Goal: Task Accomplishment & Management: Use online tool/utility

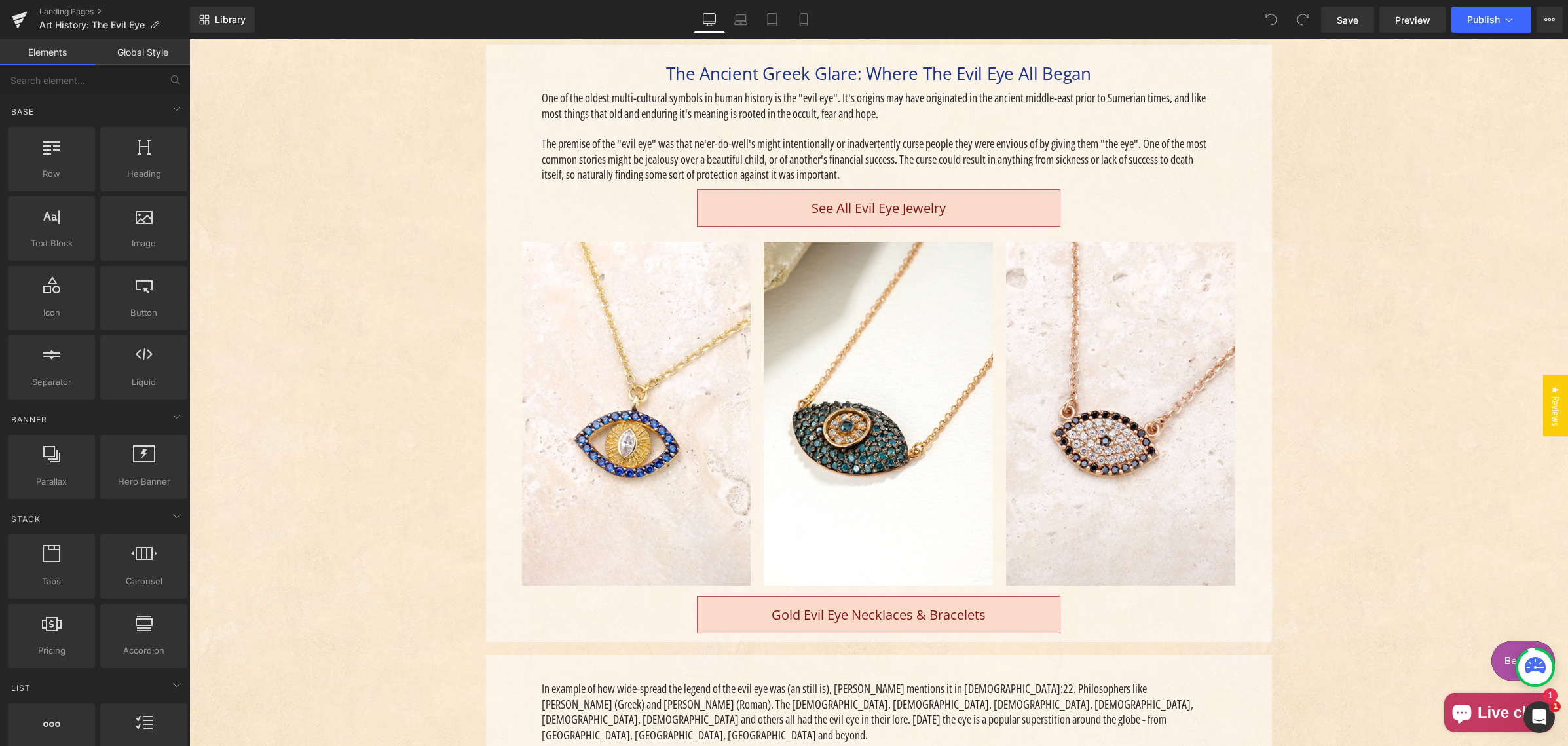
scroll to position [393, 0]
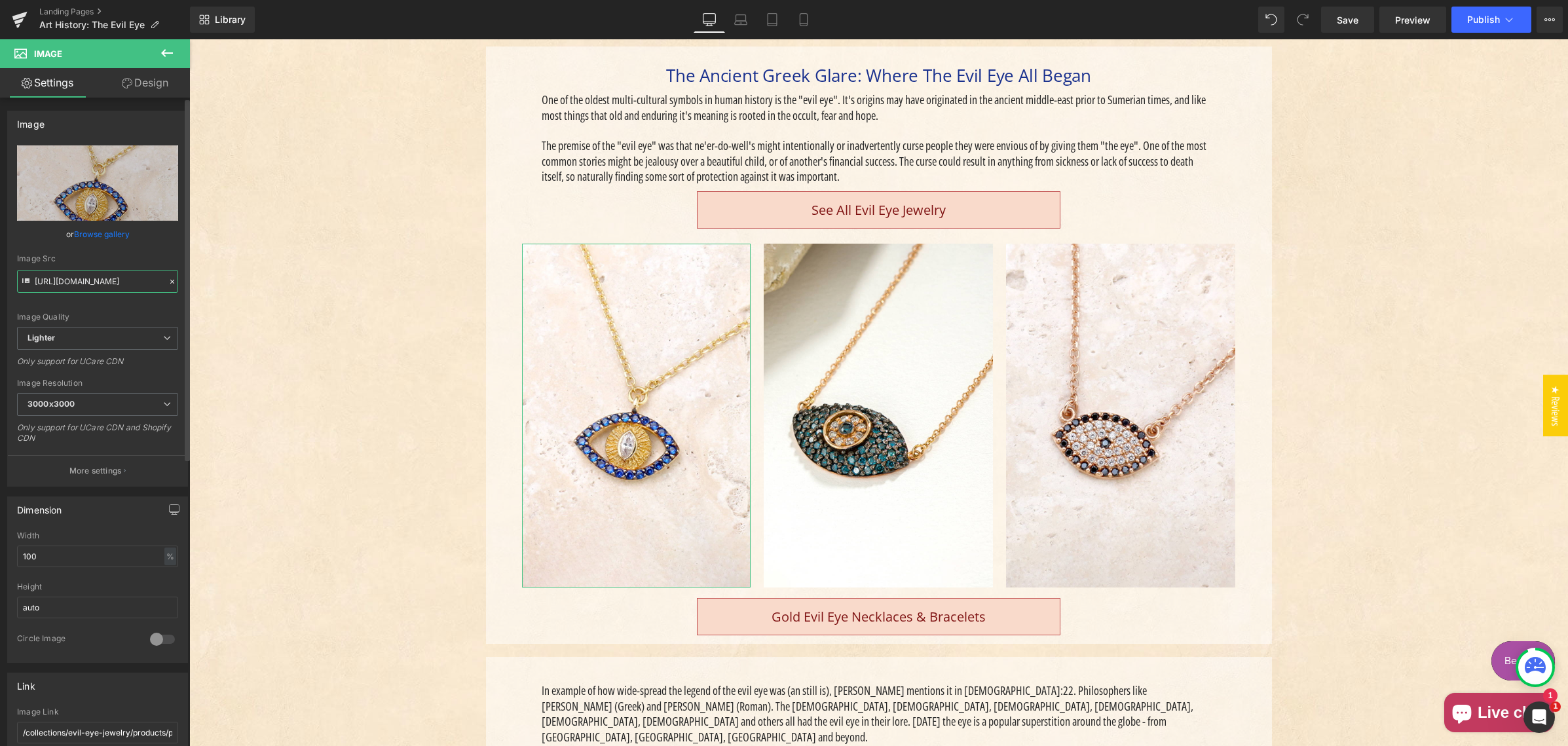
click at [107, 279] on input "[URL][DOMAIN_NAME]" at bounding box center [98, 281] width 161 height 23
click at [109, 279] on input "[URL][DOMAIN_NAME]" at bounding box center [98, 281] width 161 height 23
click at [165, 49] on icon at bounding box center [167, 52] width 12 height 8
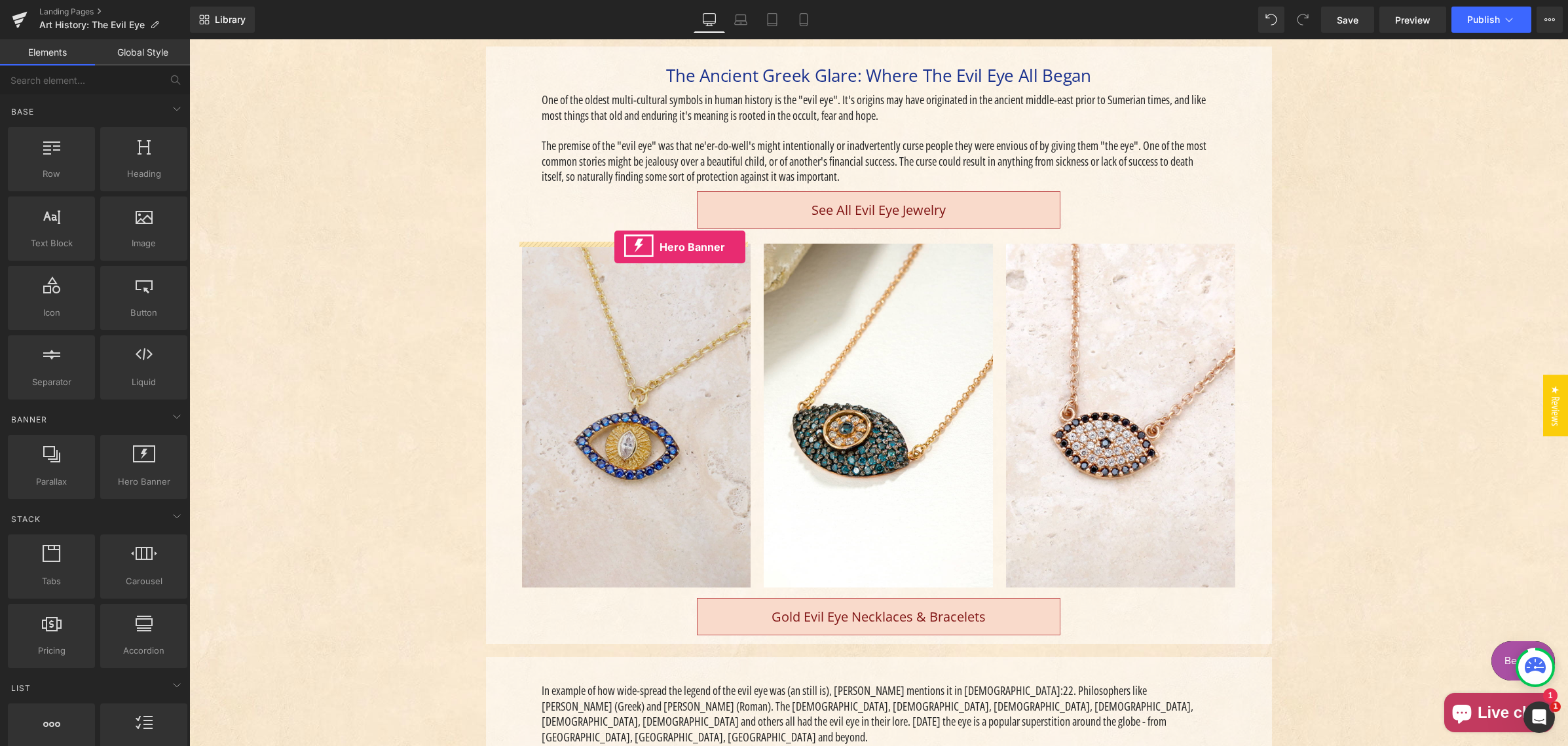
drag, startPoint x: 324, startPoint y: 506, endPoint x: 614, endPoint y: 247, distance: 388.8
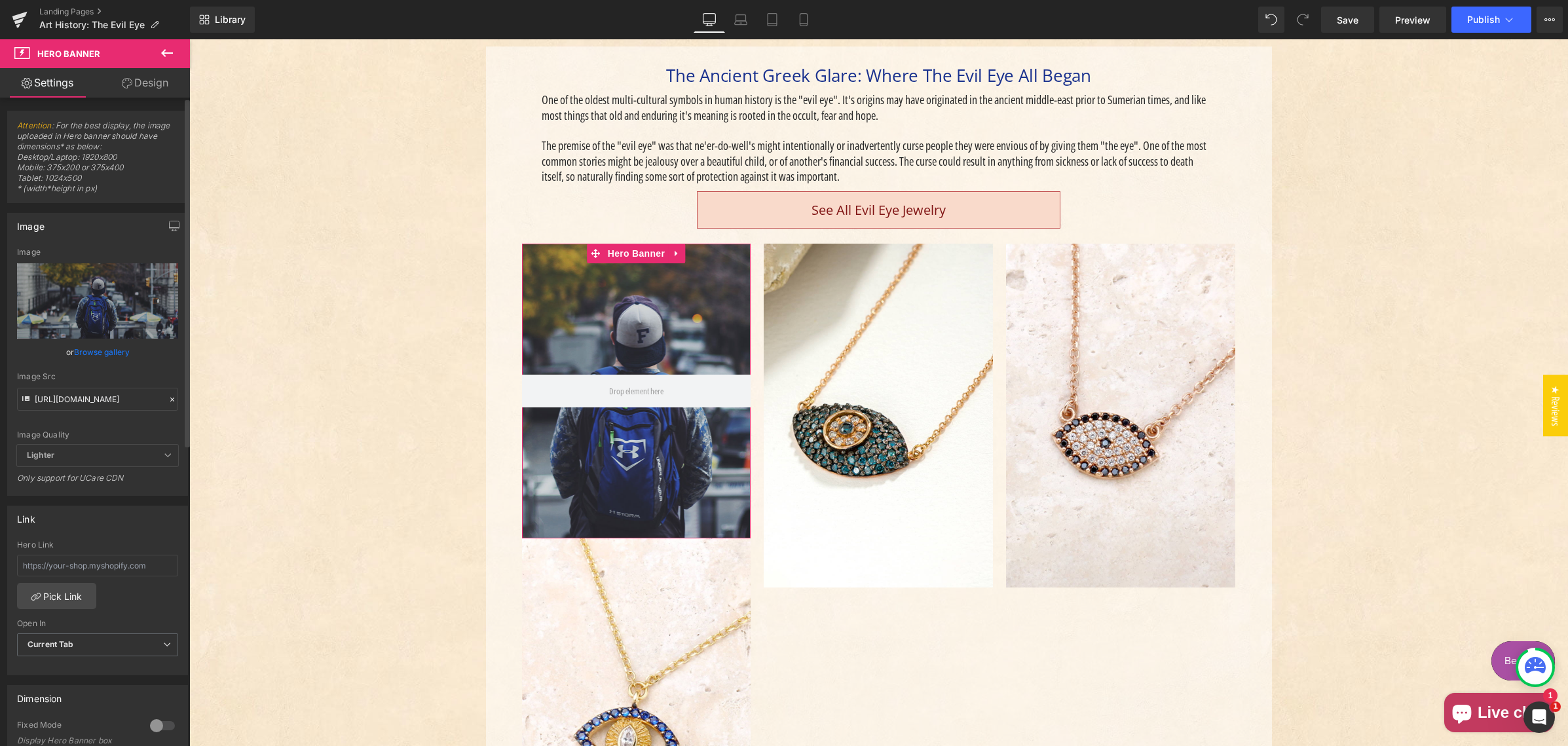
click at [168, 397] on icon at bounding box center [172, 399] width 9 height 9
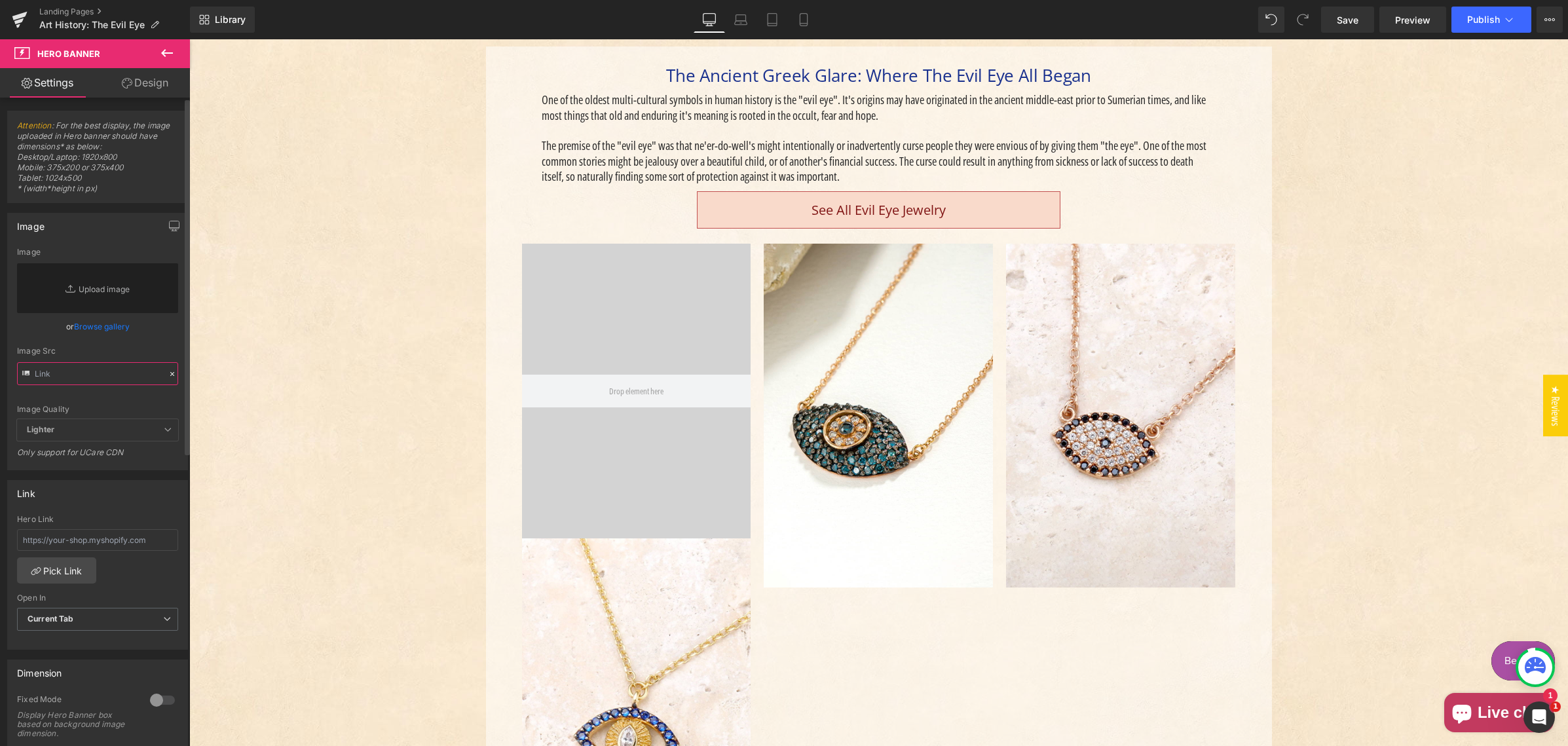
click at [75, 373] on input "text" at bounding box center [98, 373] width 161 height 23
paste input "[URL][DOMAIN_NAME]"
type input "[URL][DOMAIN_NAME]"
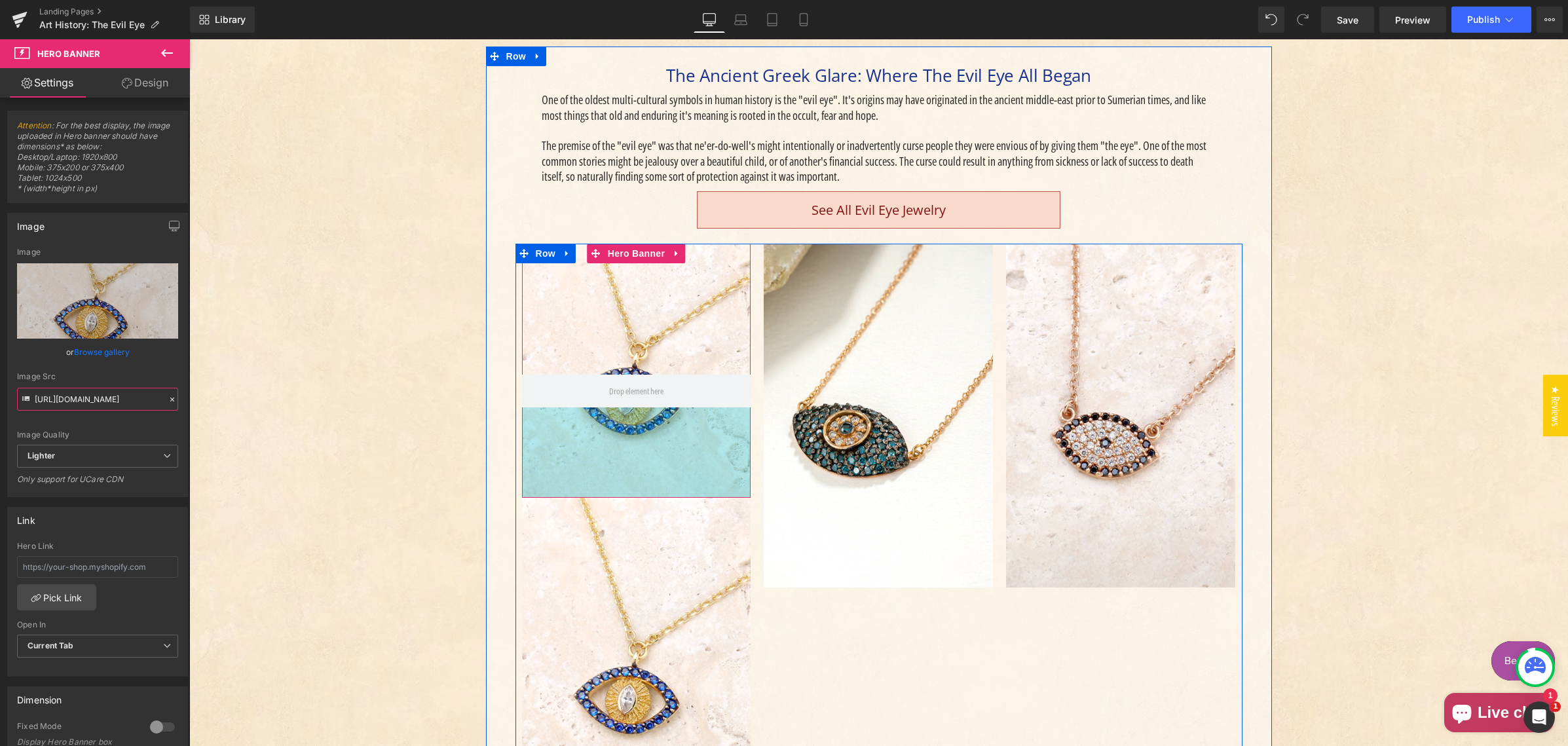
drag, startPoint x: 575, startPoint y: 504, endPoint x: 370, endPoint y: 333, distance: 267.0
click at [582, 463] on div "138px" at bounding box center [637, 451] width 230 height 90
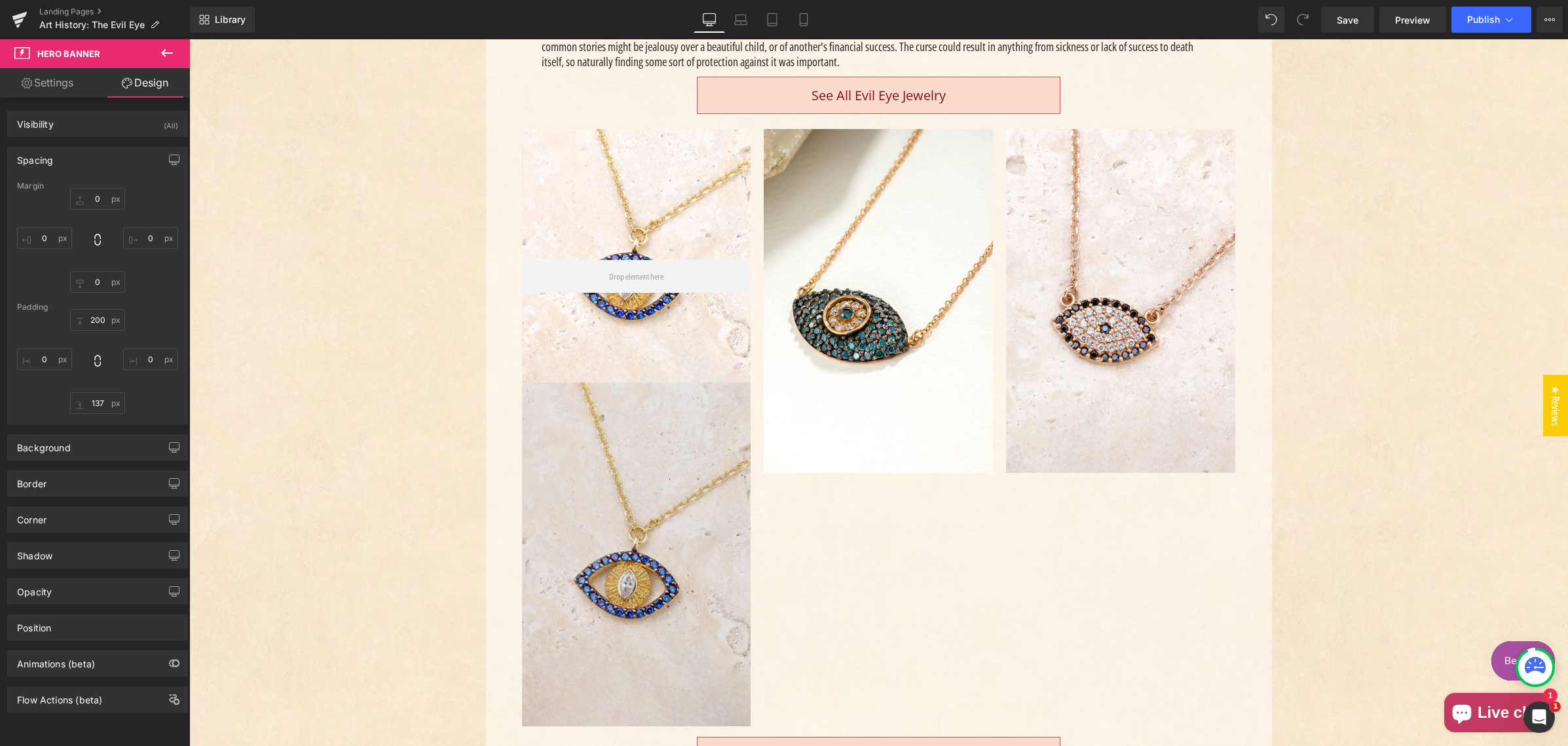
scroll to position [521, 0]
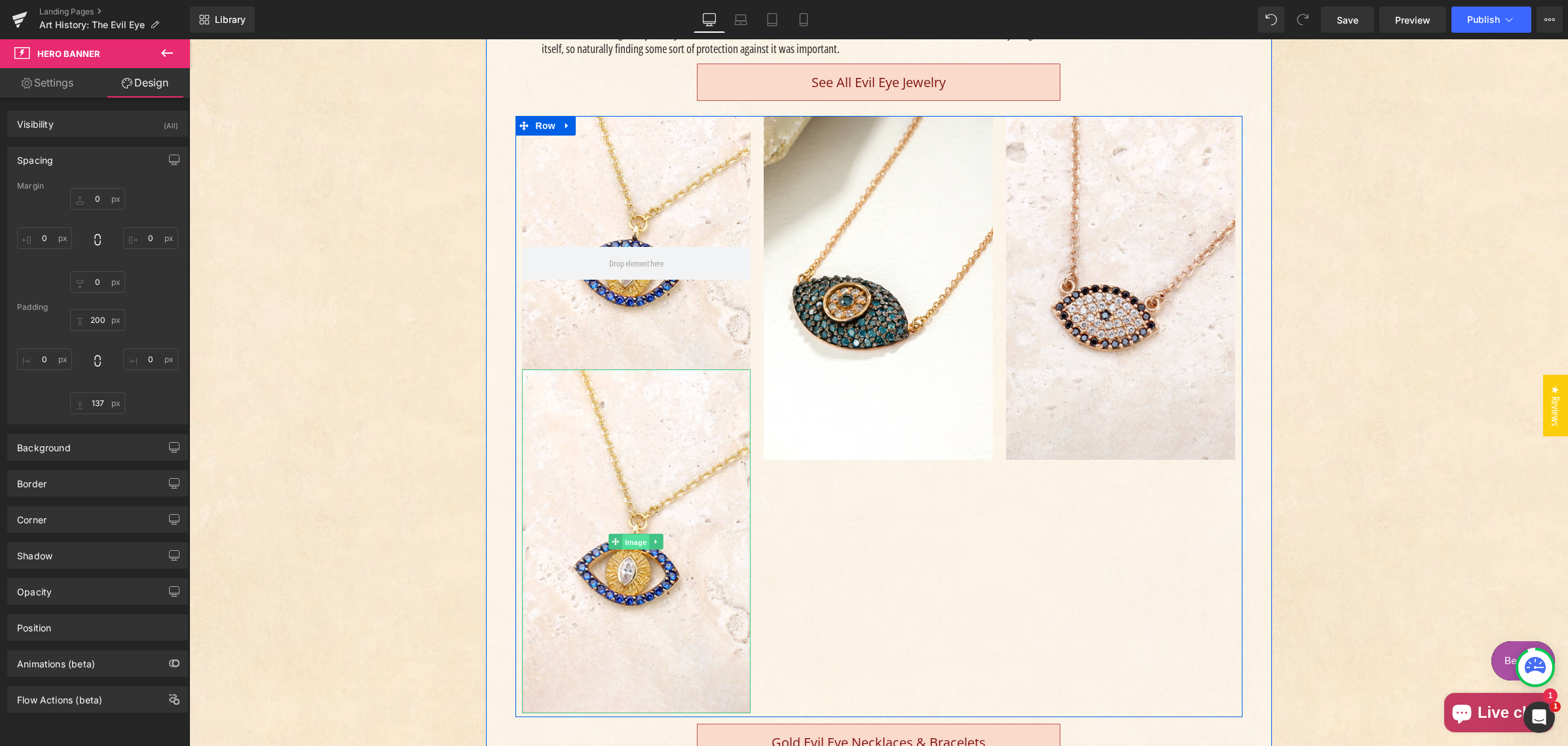
click at [629, 539] on span "Image" at bounding box center [637, 541] width 27 height 15
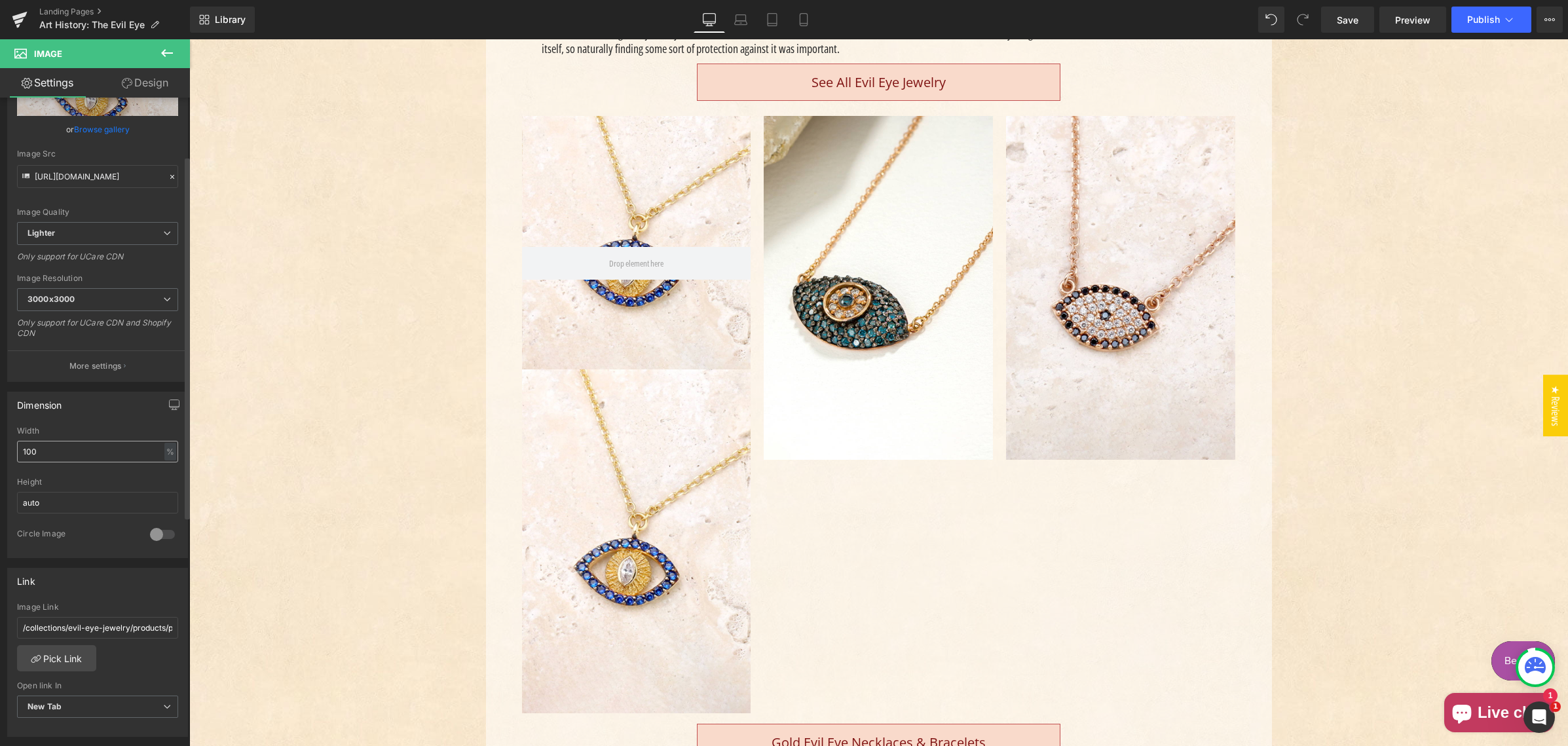
scroll to position [118, 0]
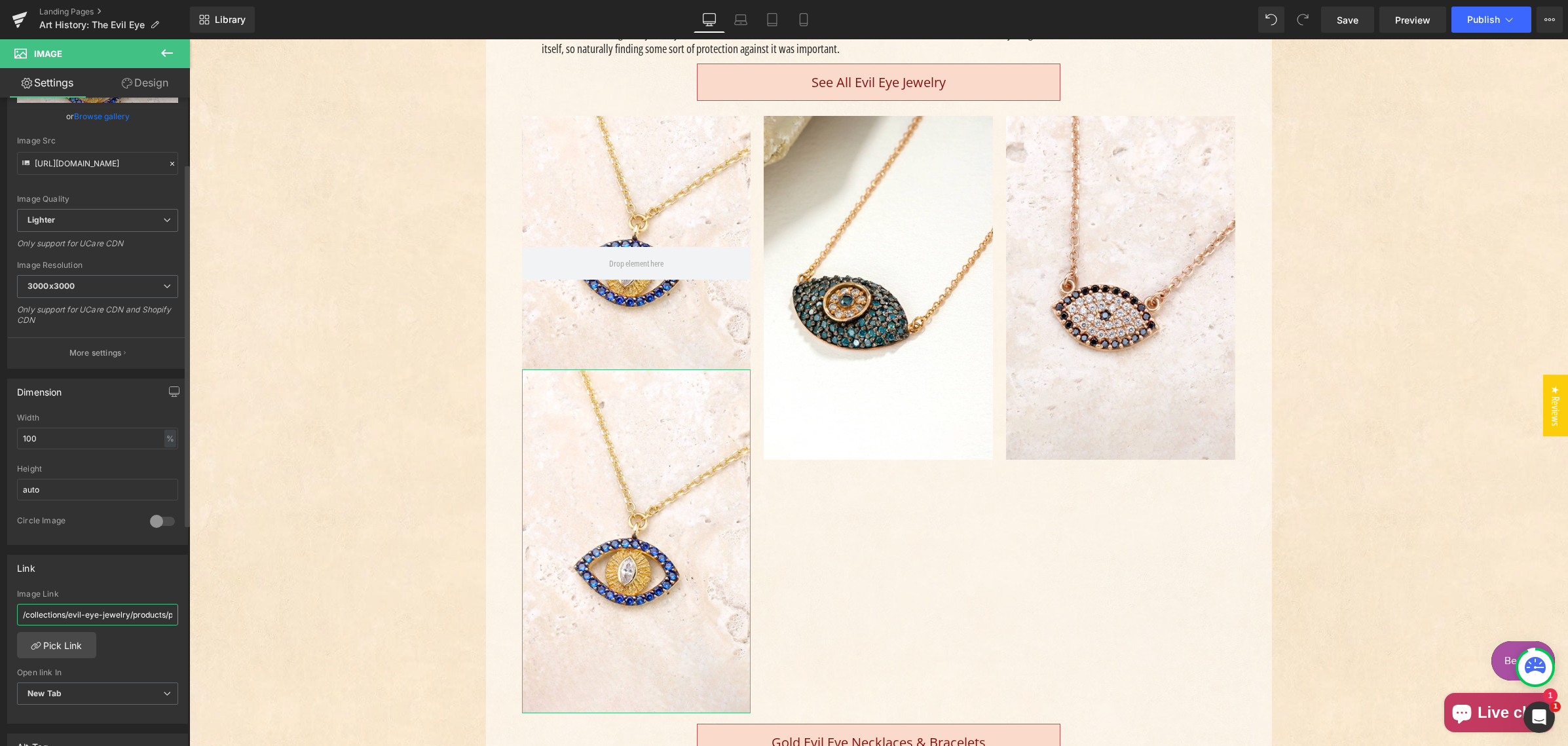
drag, startPoint x: 103, startPoint y: 614, endPoint x: 122, endPoint y: 616, distance: 19.1
click at [102, 614] on input "/collections/evil-eye-jewelry/products/pave-mati-evil-eye-necklace-2" at bounding box center [98, 614] width 161 height 21
drag, startPoint x: 139, startPoint y: 615, endPoint x: 179, endPoint y: 617, distance: 40.0
click at [182, 618] on div "/collections/evil-eye-jewelry/products/pave-mati-evil-eye-necklace-2 Image Link…" at bounding box center [97, 656] width 179 height 134
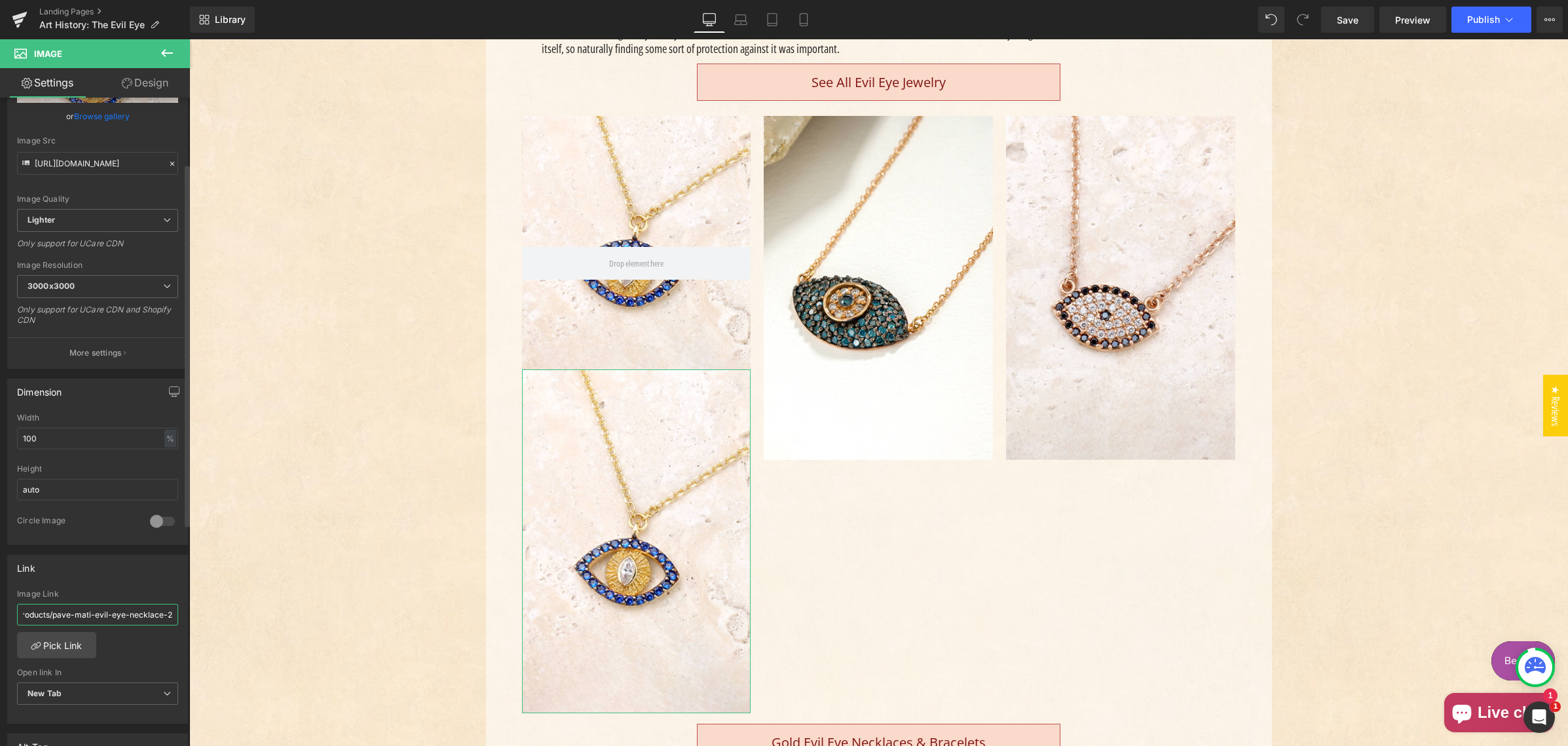
click at [118, 615] on input "/collections/evil-eye-jewelry/products/pave-mati-evil-eye-necklace-2" at bounding box center [98, 614] width 161 height 21
click at [101, 615] on input "/collections/evil-eye-jewelry/products/pave-mati-evil-eye-necklace-2" at bounding box center [98, 614] width 161 height 21
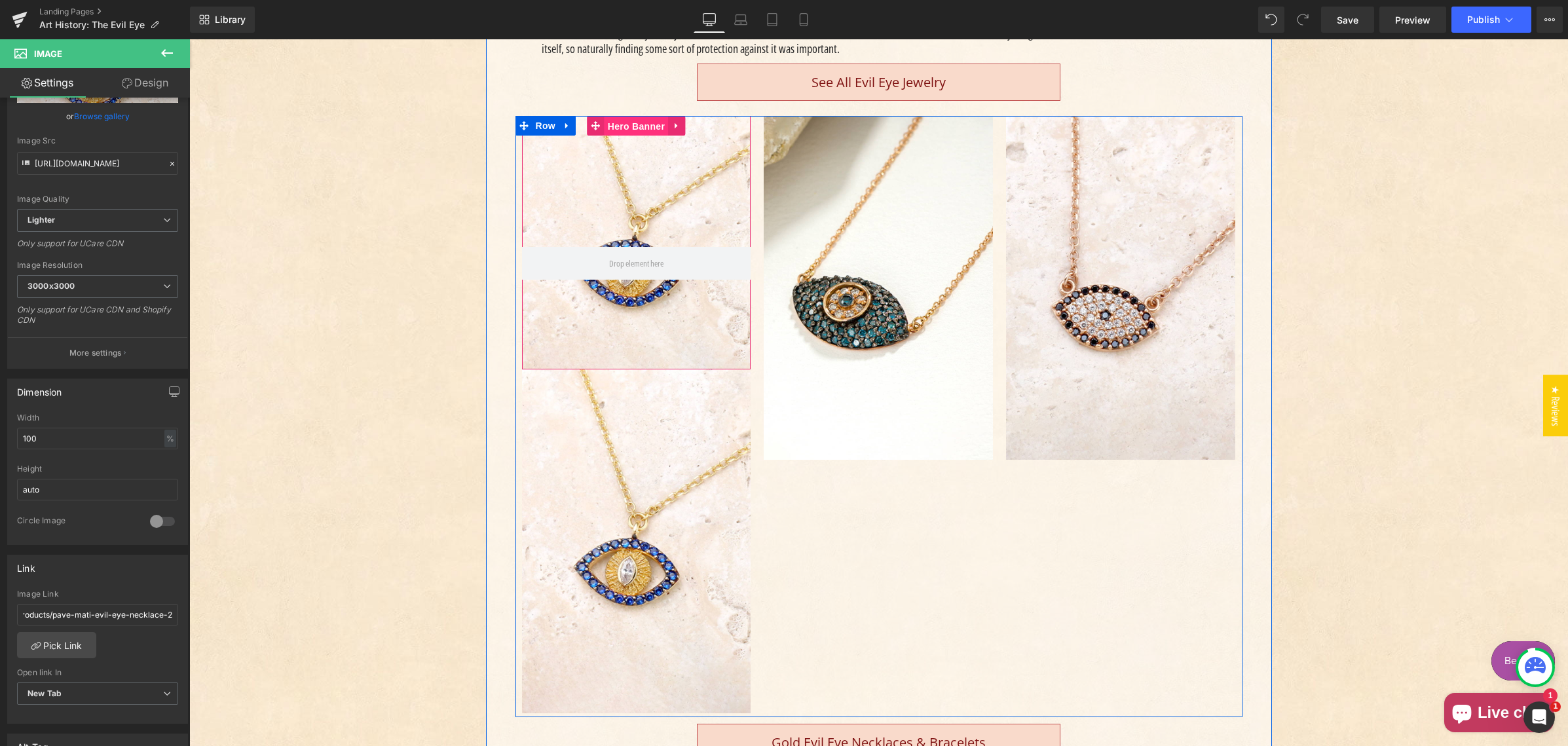
click at [625, 124] on span "Hero Banner" at bounding box center [636, 126] width 63 height 20
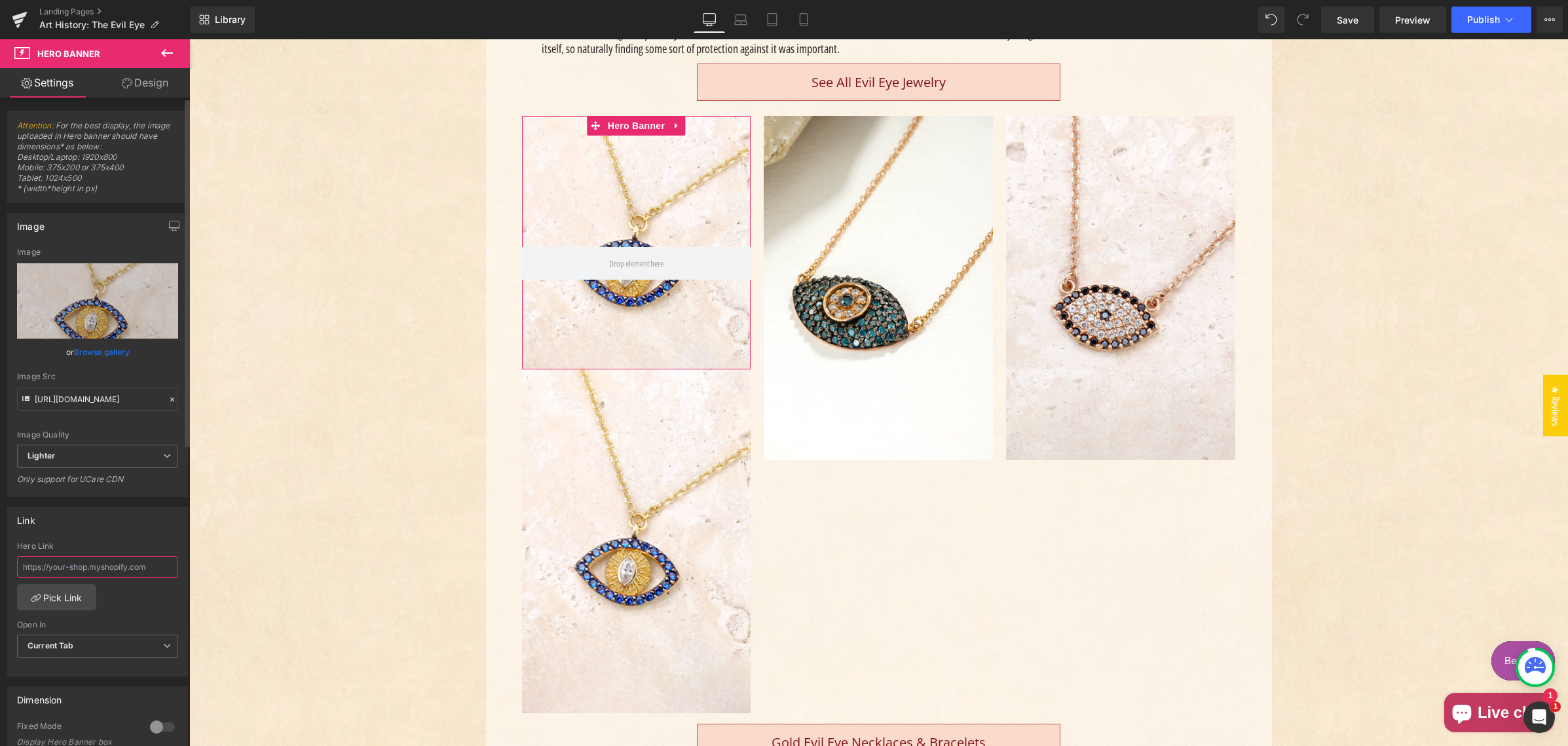
click at [63, 570] on input "text" at bounding box center [98, 566] width 161 height 21
paste input "/collections/evil-eye-jewelry/products/pave-mati-evil-eye-necklace-2"
drag, startPoint x: 33, startPoint y: 570, endPoint x: 9, endPoint y: 564, distance: 24.7
click at [3, 565] on div "Link /collections/evil-eye-jewelry/products/pave-mati-evil-eye-necklace-2 Hero …" at bounding box center [98, 586] width 196 height 179
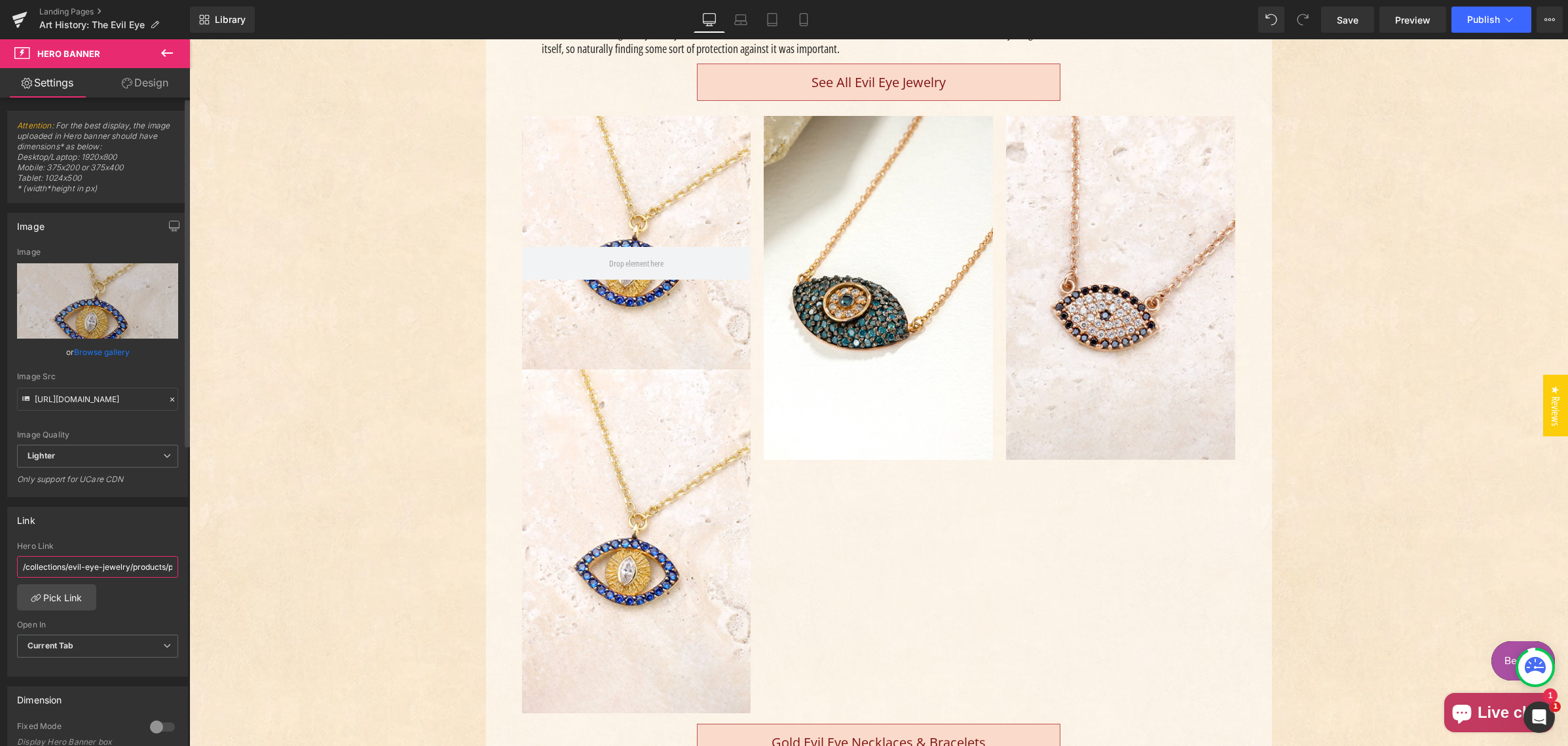
type input "/collections/evil-eye-jewelry/products/pave-mati-evil-eye-necklace-2"
click at [96, 532] on div "Link /collections/evil-eye-jewelry/products/pave-mati-evil-eye-necklace-2 Hero …" at bounding box center [97, 592] width 181 height 170
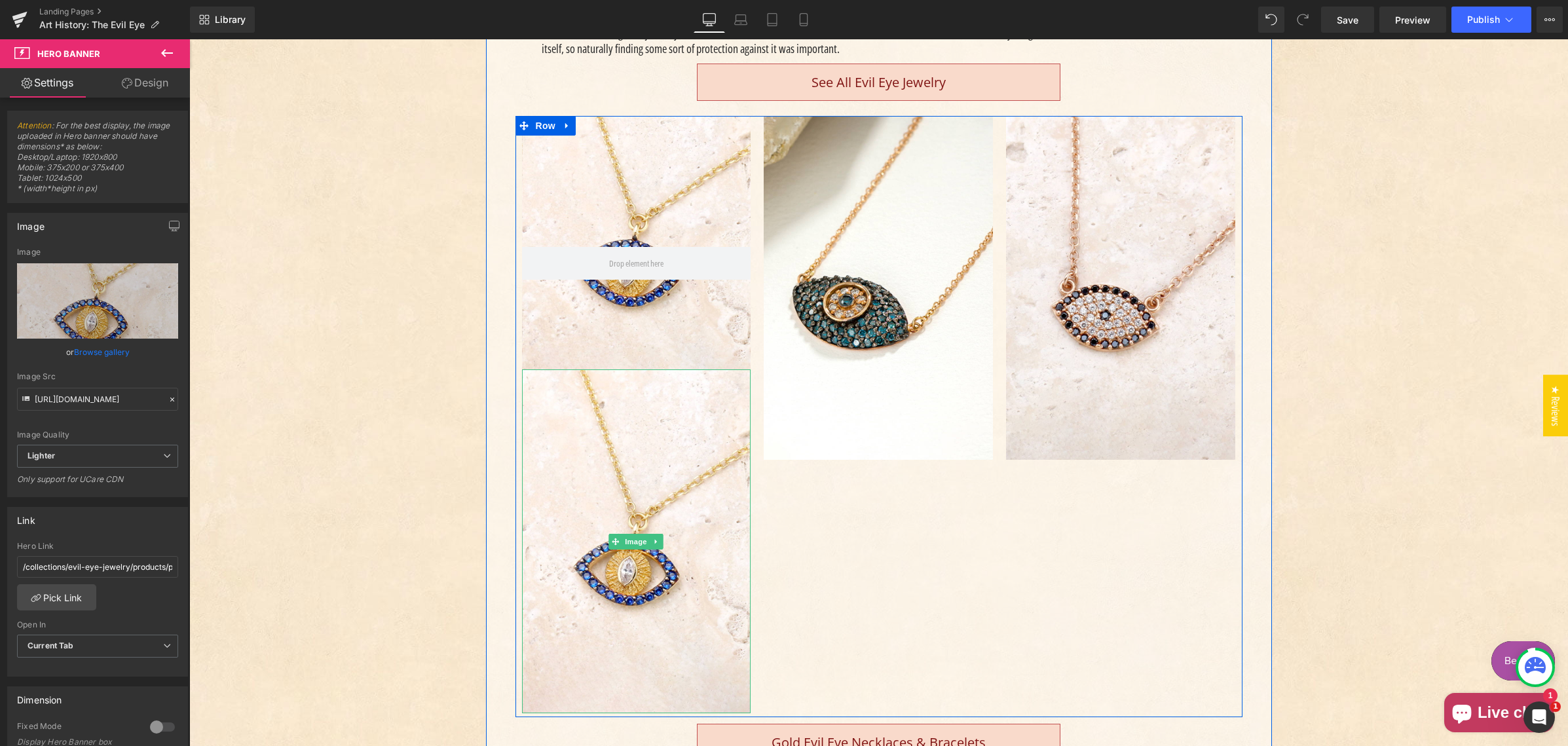
click at [655, 540] on icon "Main content" at bounding box center [655, 540] width 2 height 4
click at [660, 541] on icon "Main content" at bounding box center [663, 540] width 7 height 7
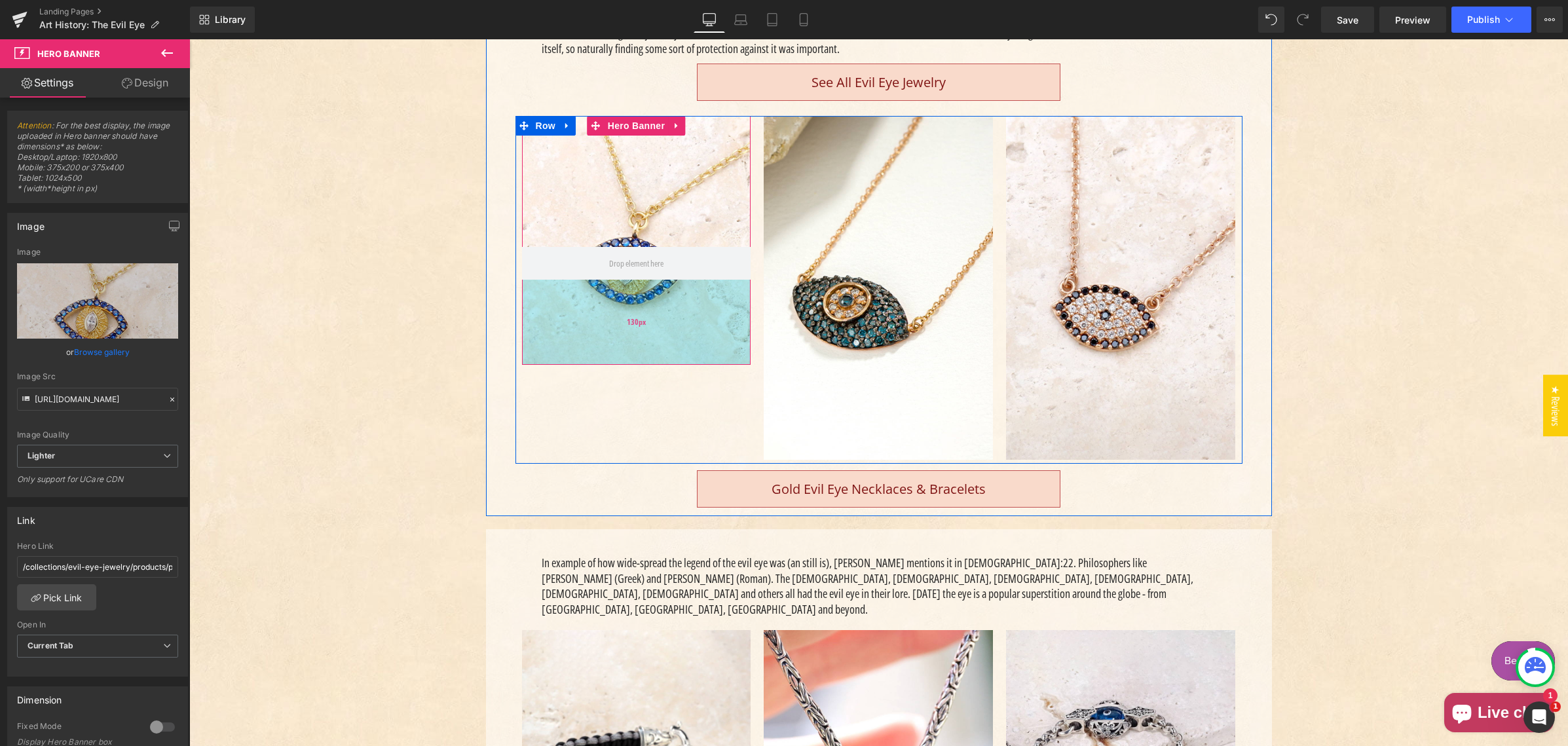
drag, startPoint x: 596, startPoint y: 346, endPoint x: 600, endPoint y: 330, distance: 16.5
click at [601, 335] on div "130px" at bounding box center [637, 321] width 230 height 85
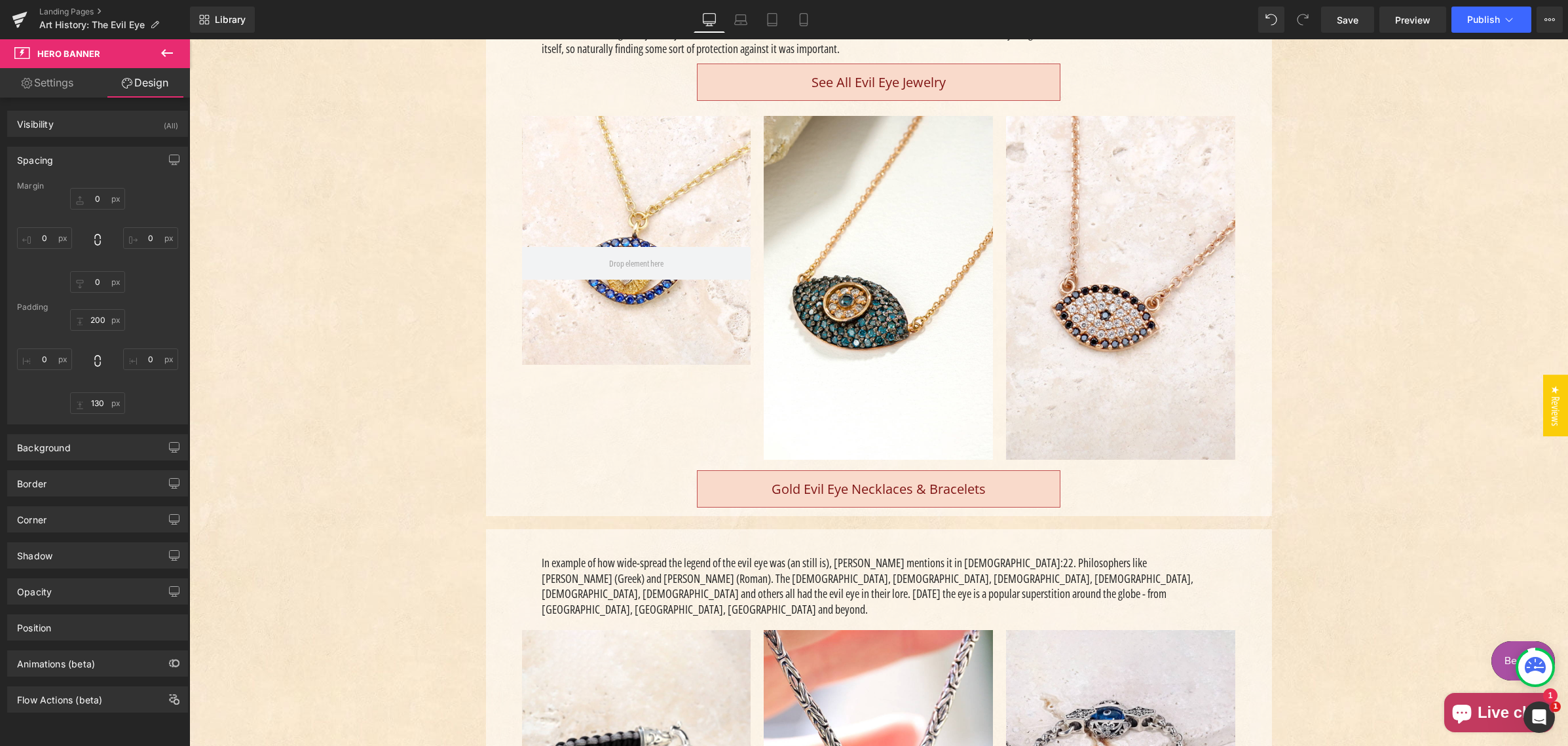
click at [165, 51] on icon at bounding box center [167, 53] width 15 height 15
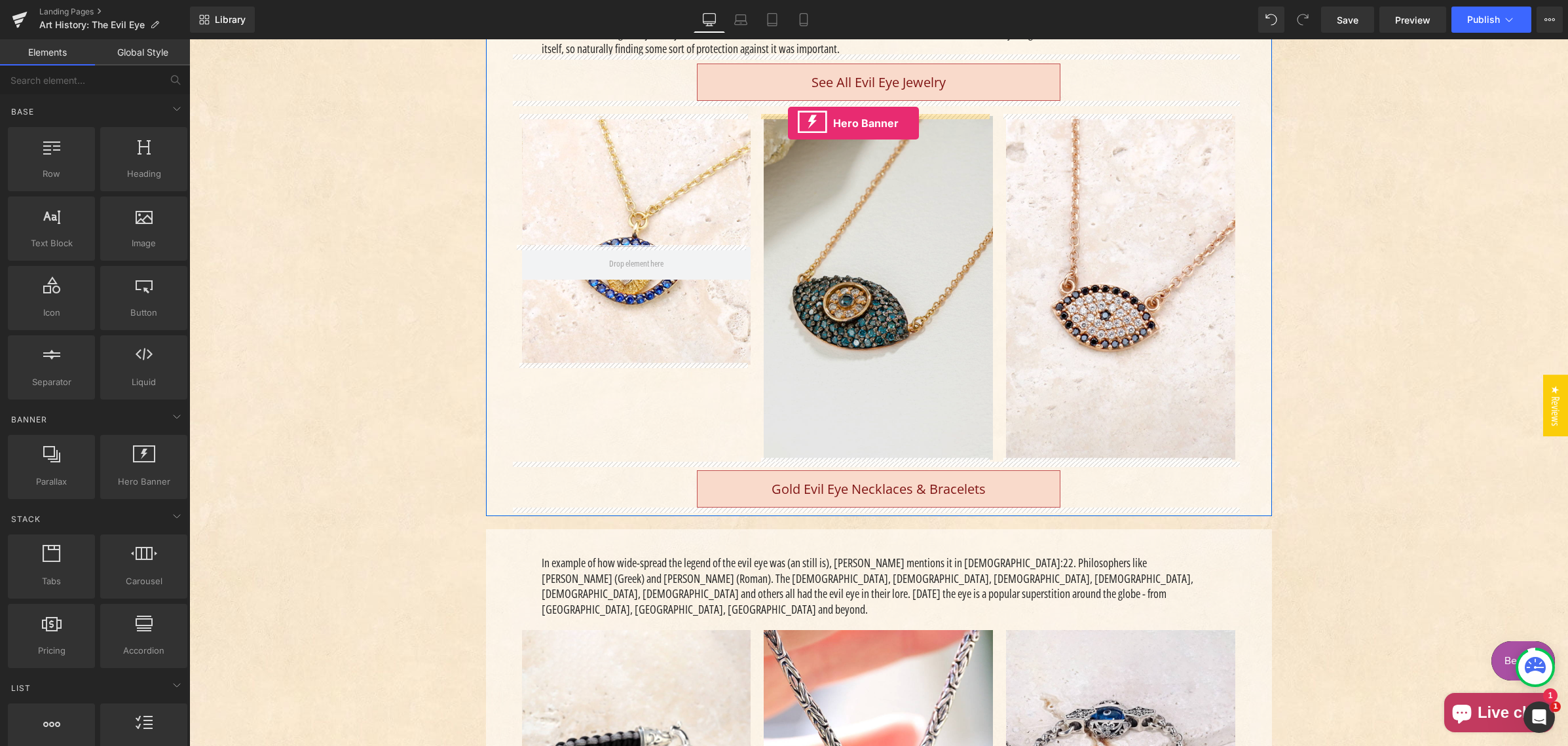
drag, startPoint x: 325, startPoint y: 510, endPoint x: 792, endPoint y: 127, distance: 604.0
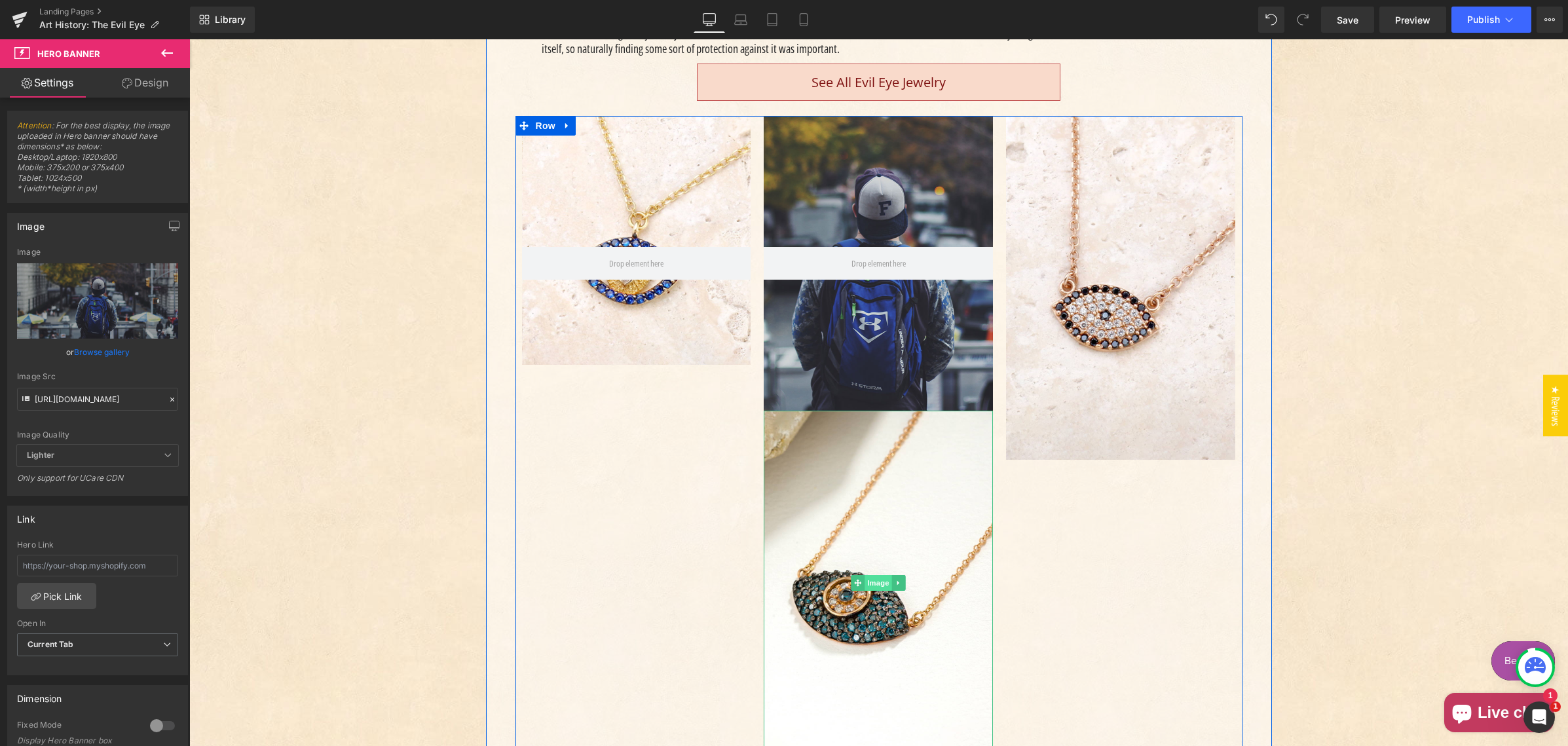
click at [874, 580] on span "Image" at bounding box center [879, 582] width 27 height 15
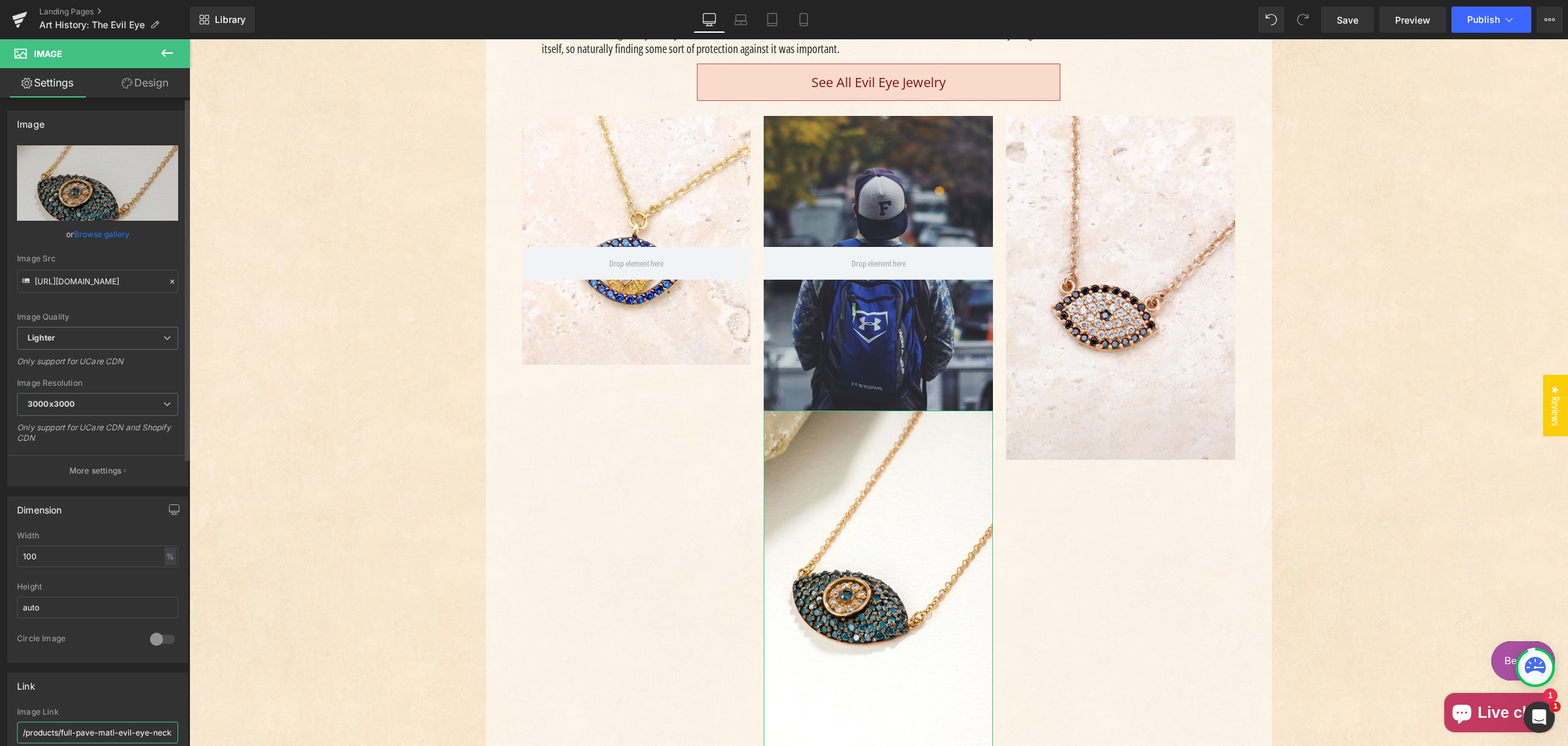
click at [62, 727] on input "/products/full-pave-mati-evil-eye-necklace-14k-gold-necklace-1" at bounding box center [98, 731] width 161 height 21
click at [58, 725] on input "/products/full-pave-mati-evil-eye-necklace-14k-gold-necklace-1" at bounding box center [98, 731] width 161 height 21
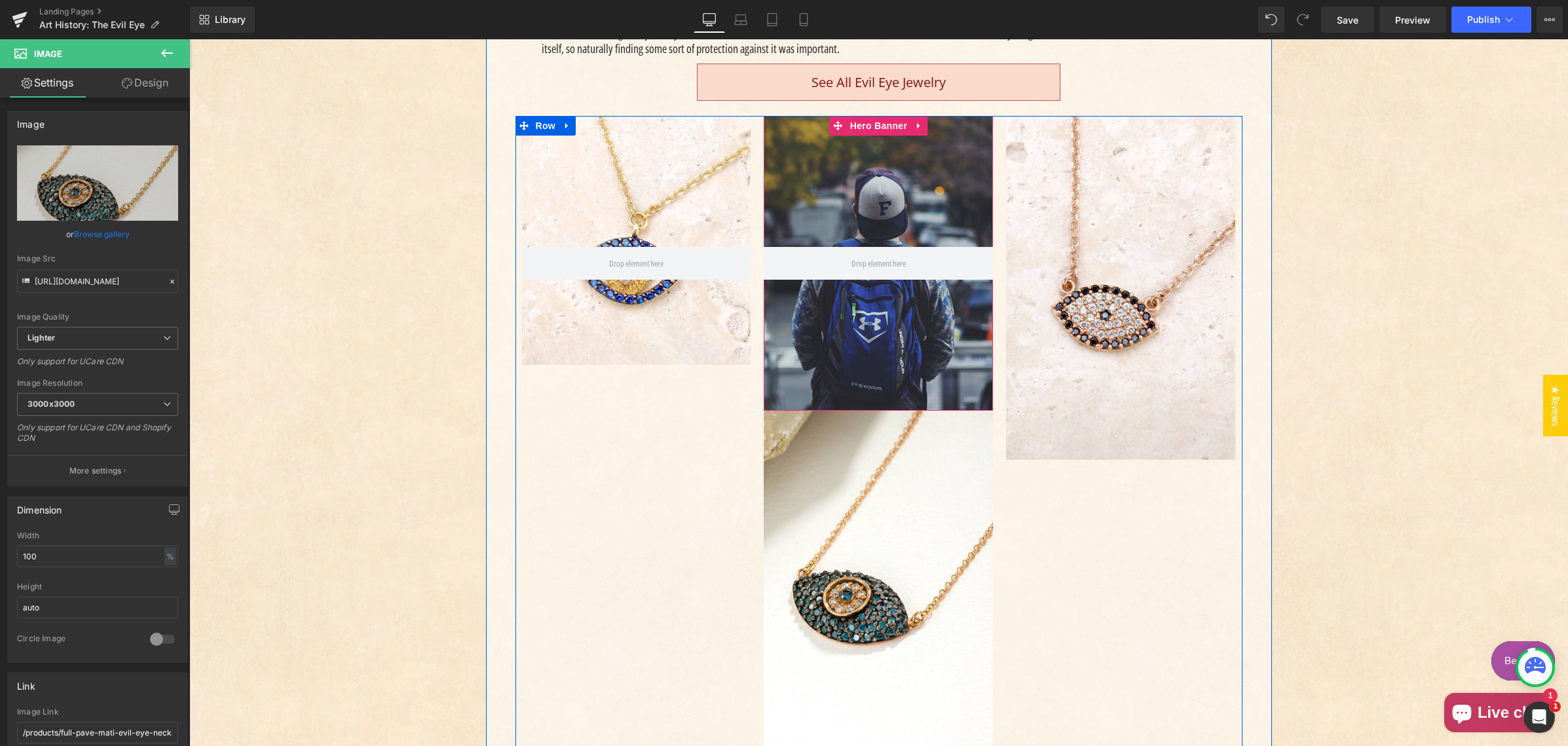
click at [864, 176] on div "Main content" at bounding box center [878, 263] width 230 height 295
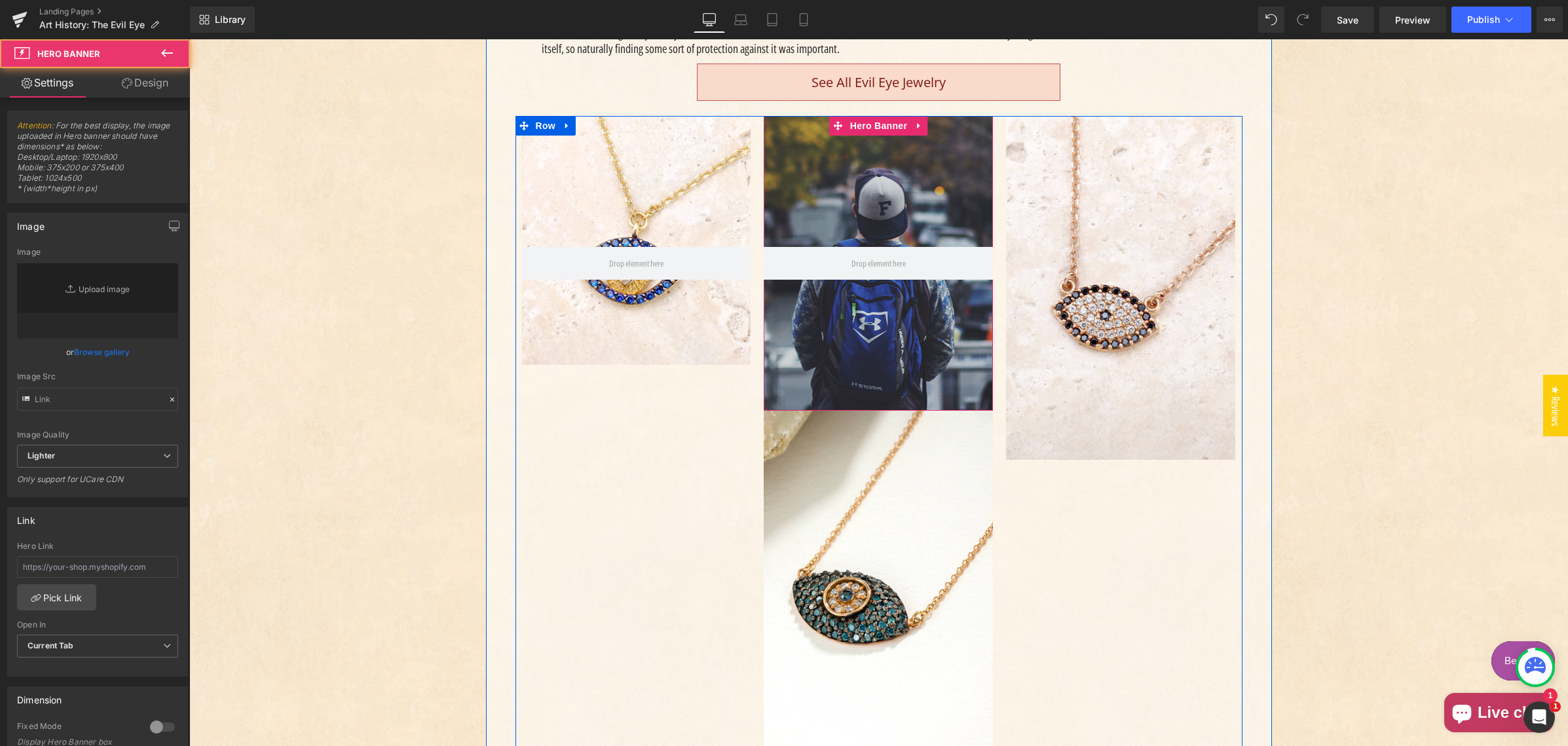
type input "https://d1um8515vdn9kb.cloudfront.net/images/hero.jpg"
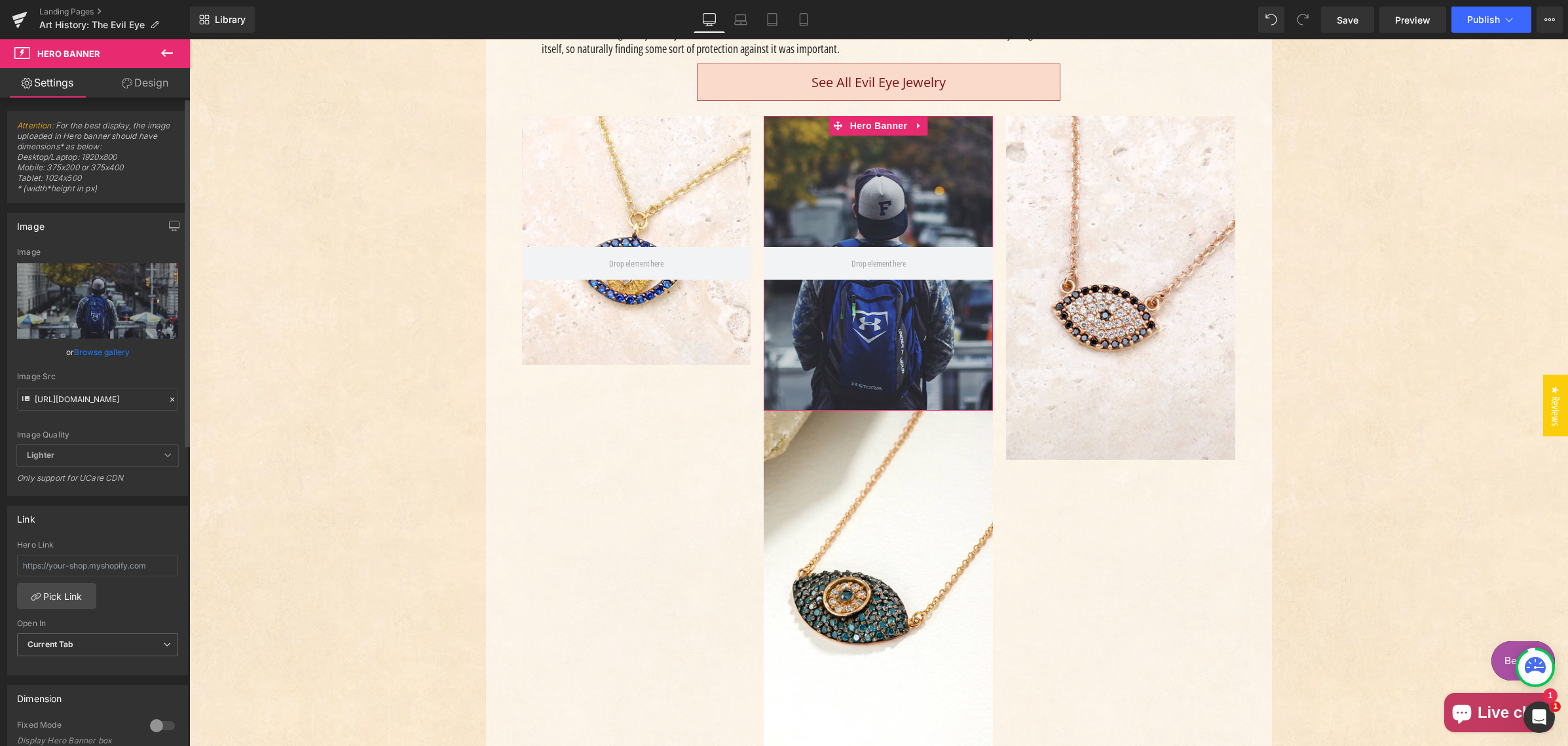
click at [168, 400] on icon at bounding box center [172, 399] width 9 height 9
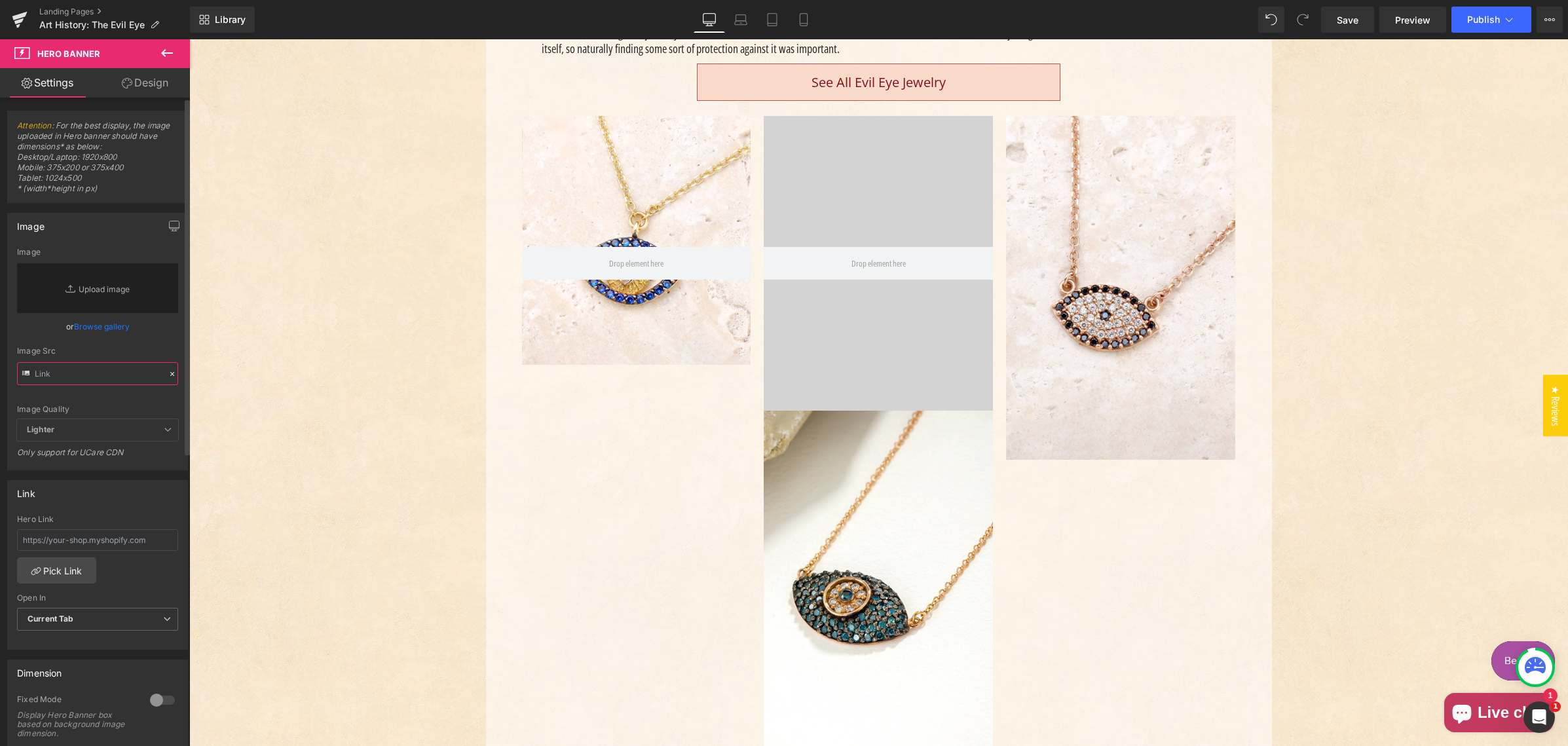
click at [56, 373] on input "text" at bounding box center [98, 373] width 161 height 23
paste input "/products/full-pave-mati-evil-eye-necklace-14k-gold-necklace-1"
type input "/products/full-pave-mati-evil-eye-necklace-14k-gold-necklace-1"
click at [129, 343] on div "Image Quality Lighter Lightest Lighter Lighter Lightest Only support for UCare …" at bounding box center [98, 333] width 161 height 171
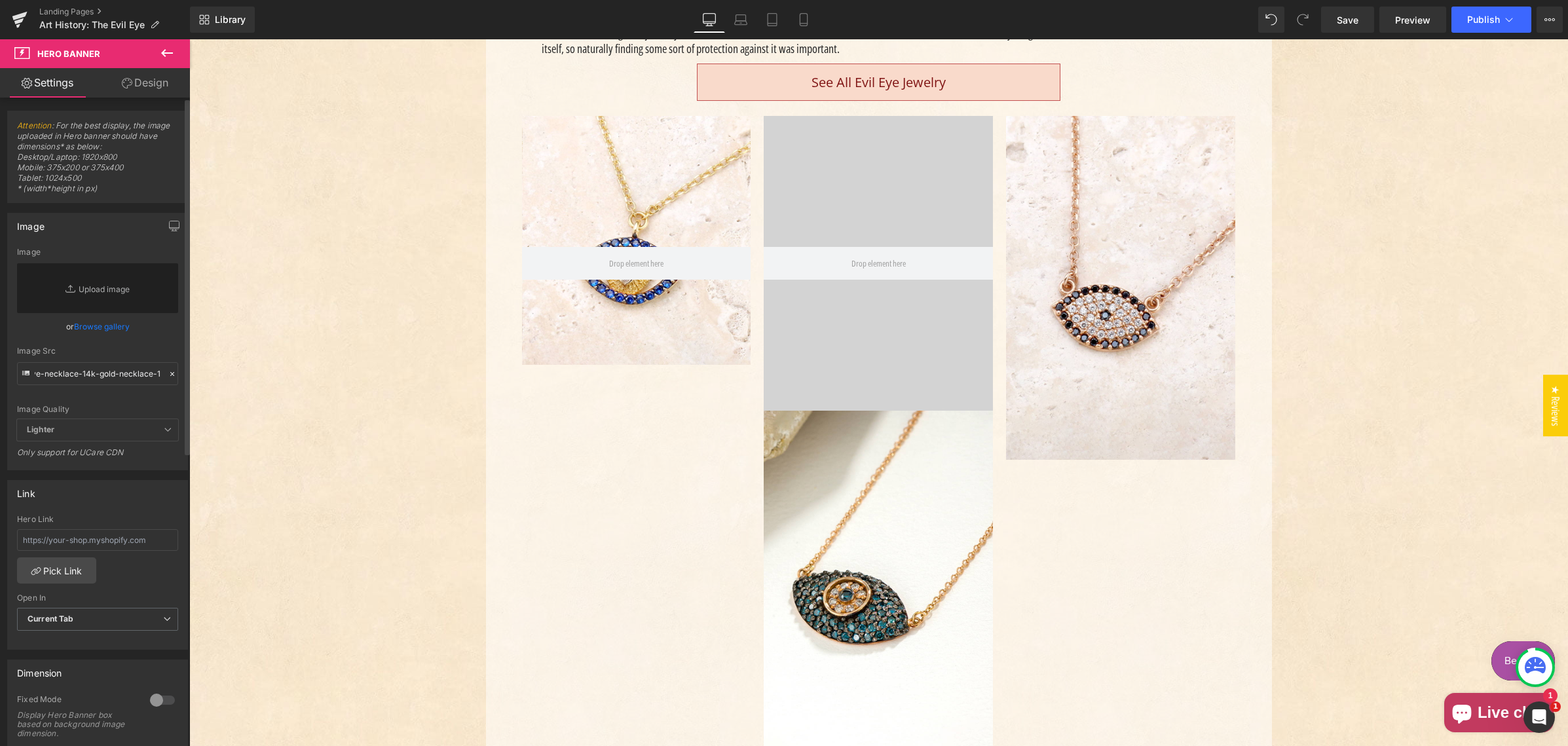
scroll to position [0, 0]
click at [116, 373] on input "/products/full-pave-mati-evil-eye-necklace-14k-gold-necklace-1" at bounding box center [98, 373] width 161 height 23
click at [96, 374] on input "/products/full-pave-mati-evil-eye-necklace-14k-gold-necklace-1" at bounding box center [98, 373] width 161 height 23
click at [116, 346] on div "Image Src" at bounding box center [98, 350] width 161 height 9
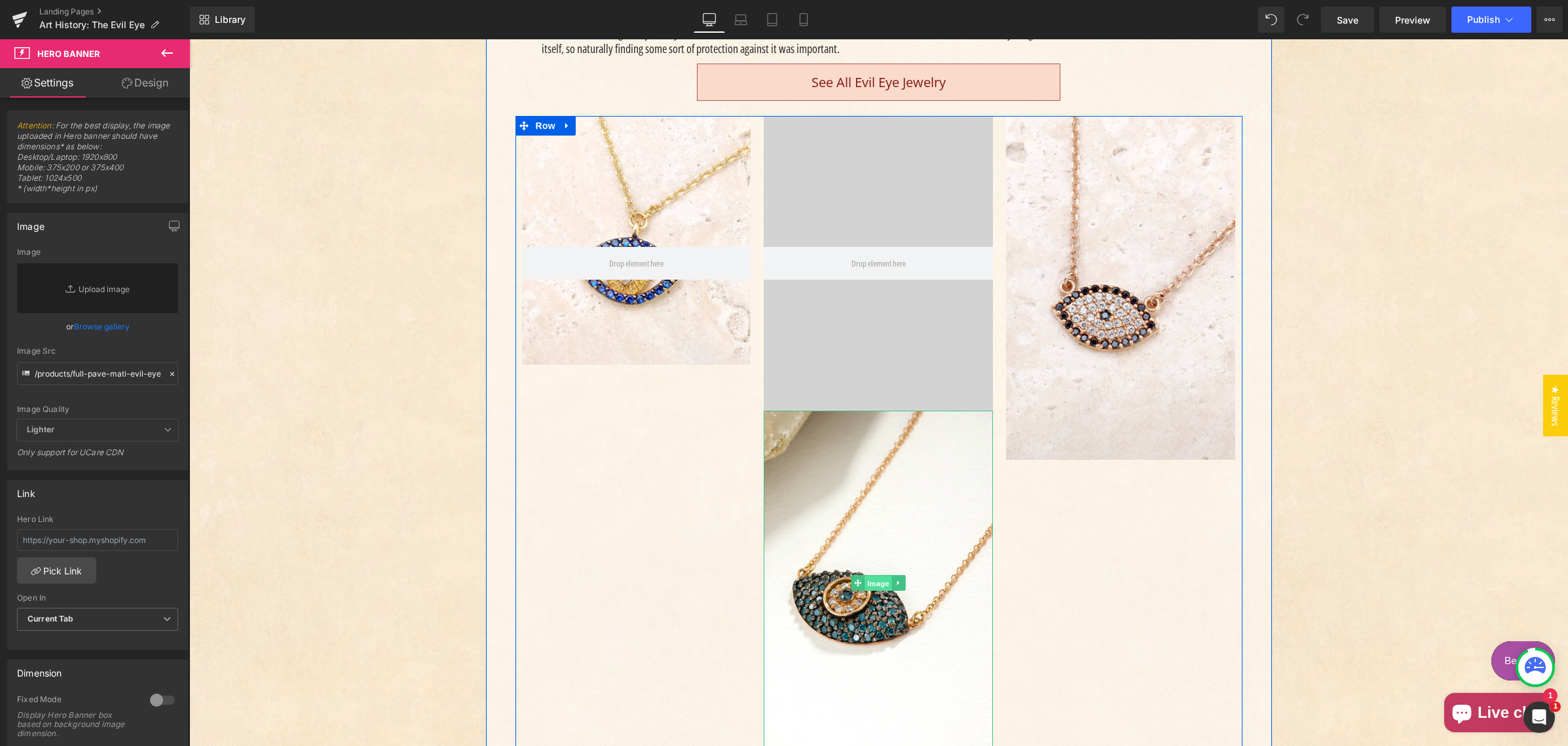
click at [869, 585] on span "Image" at bounding box center [879, 582] width 27 height 15
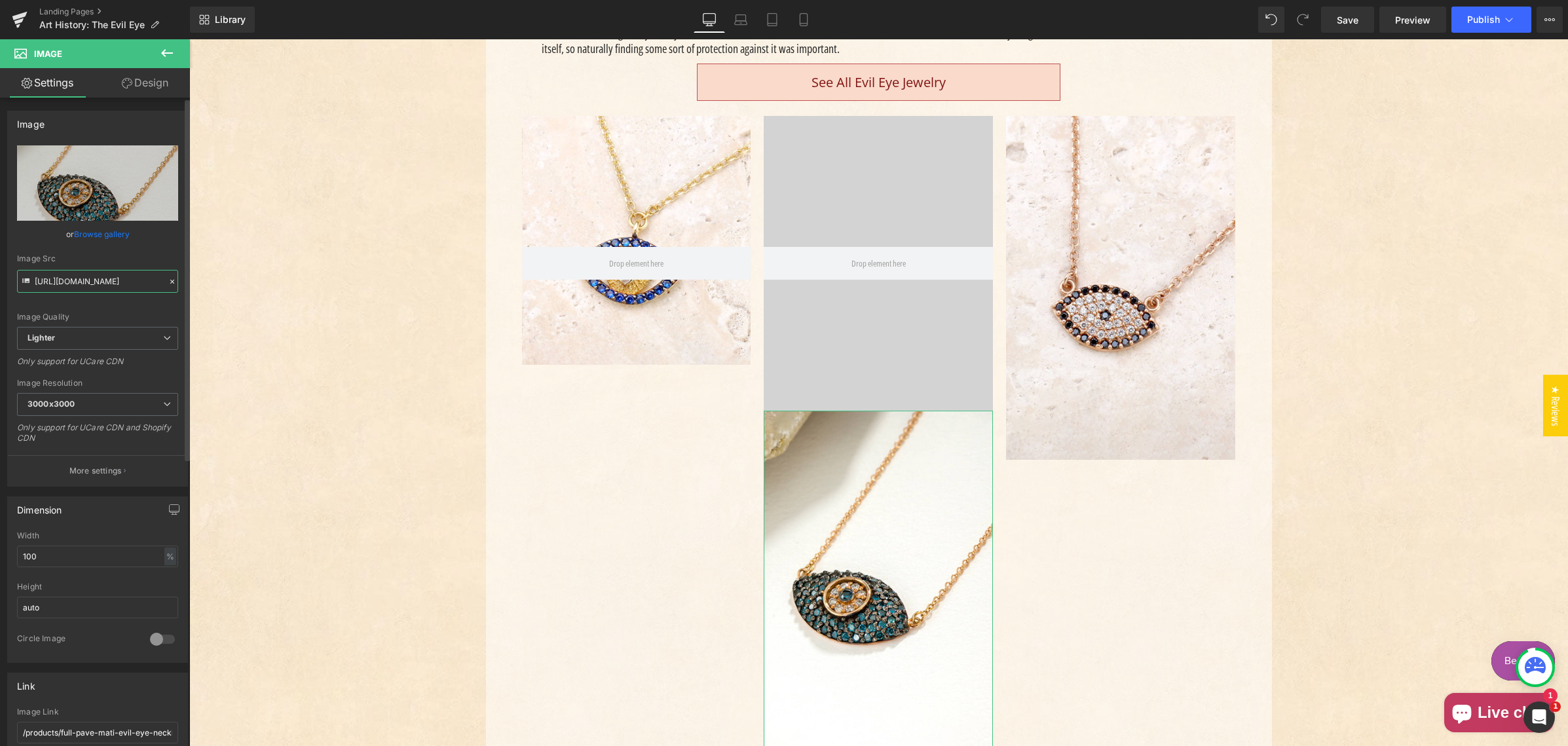
click at [82, 286] on input "https://ucarecdn.com/0921a0d6-b8a6-42a8-b2bc-b7ab1e3c8507/-/format/auto/-/previ…" at bounding box center [98, 281] width 161 height 23
drag, startPoint x: 82, startPoint y: 286, endPoint x: 80, endPoint y: 279, distance: 7.3
click at [82, 286] on input "https://ucarecdn.com/0921a0d6-b8a6-42a8-b2bc-b7ab1e3c8507/-/format/auto/-/previ…" at bounding box center [98, 281] width 161 height 23
click at [78, 279] on input "https://ucarecdn.com/0921a0d6-b8a6-42a8-b2bc-b7ab1e3c8507/-/format/auto/-/previ…" at bounding box center [98, 281] width 161 height 23
click at [80, 279] on input "https://ucarecdn.com/0921a0d6-b8a6-42a8-b2bc-b7ab1e3c8507/-/format/auto/-/previ…" at bounding box center [98, 281] width 161 height 23
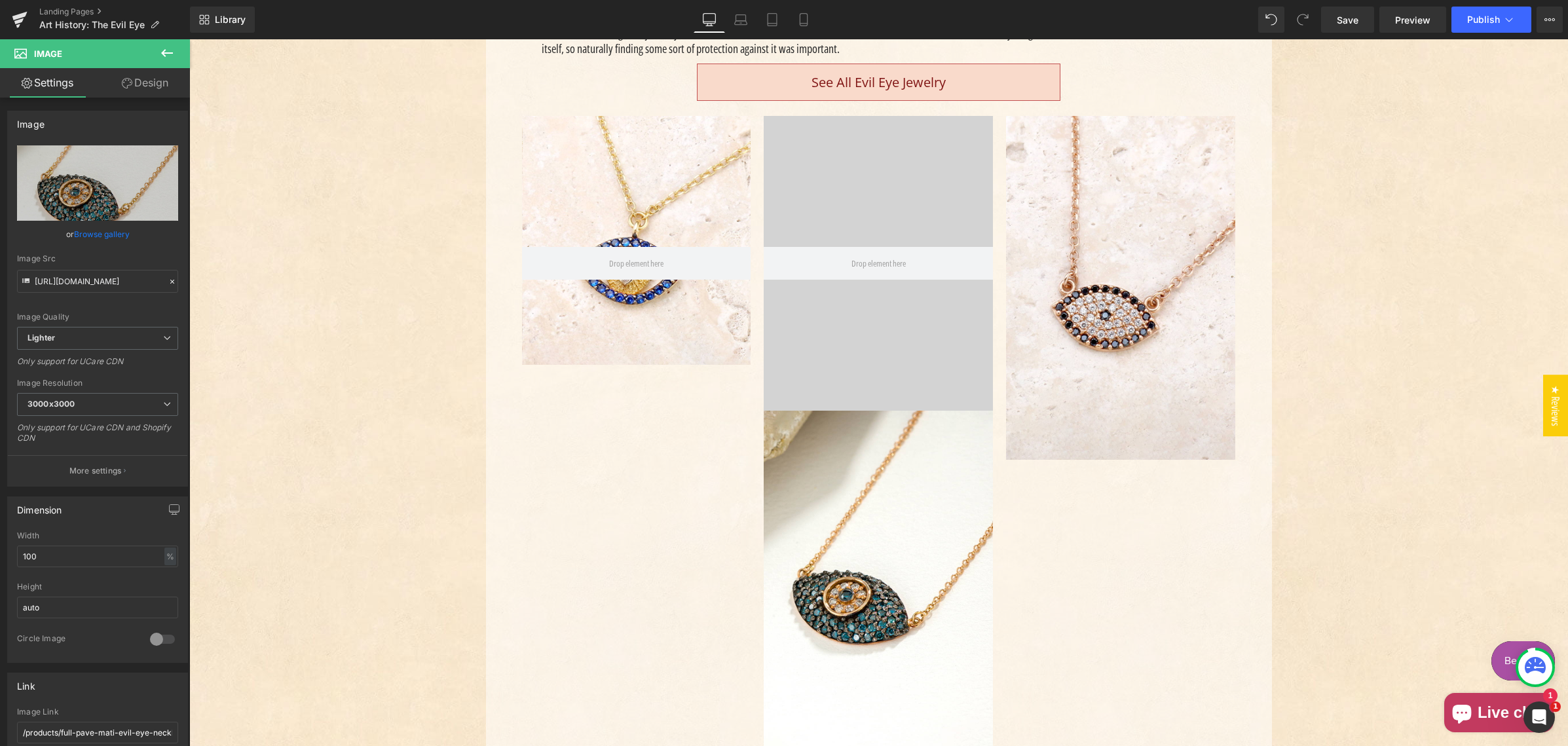
click at [825, 332] on div "Hero Banner 200px 200px" at bounding box center [878, 263] width 230 height 295
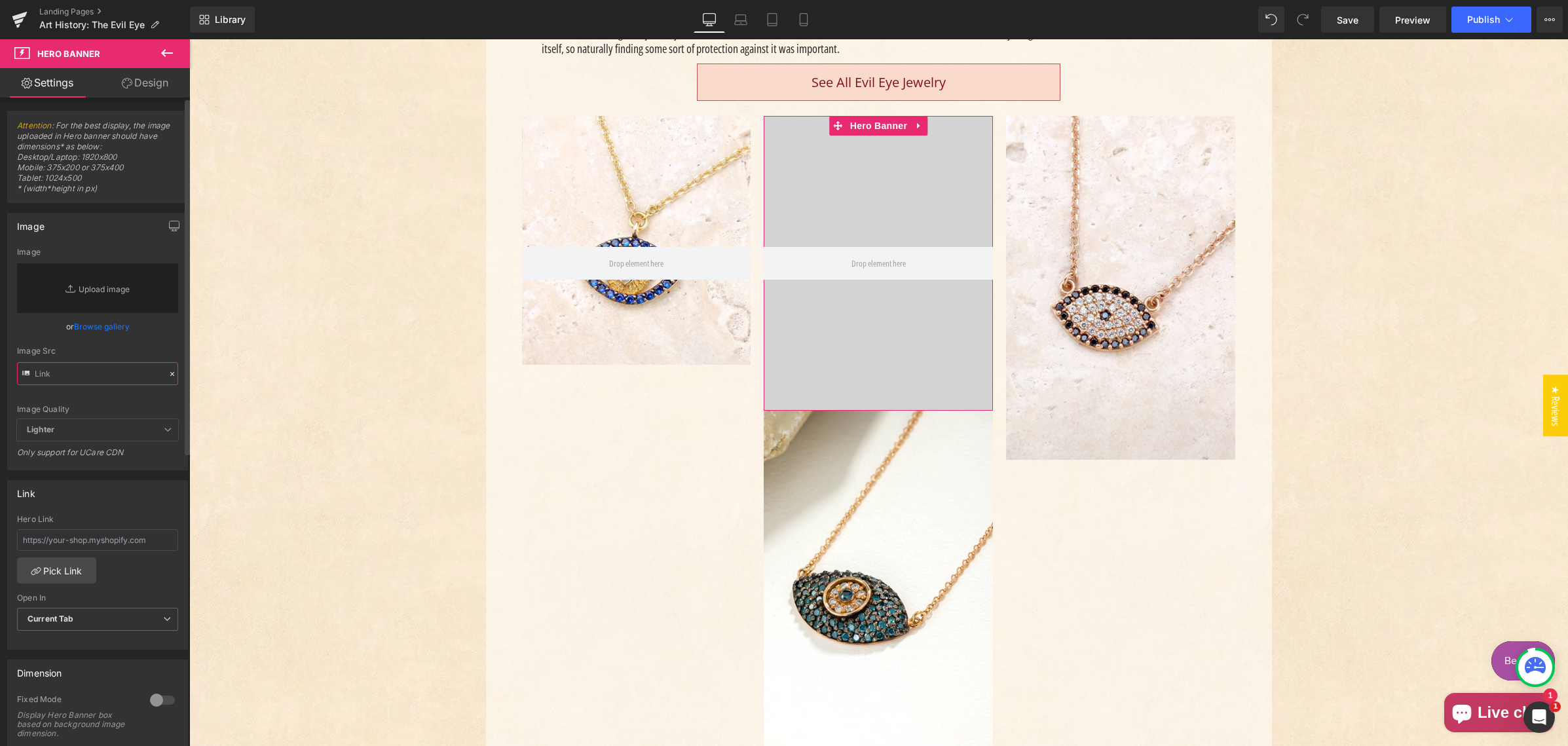
click at [81, 375] on input "text" at bounding box center [98, 373] width 161 height 23
paste input "https://ucarecdn.com/0921a0d6-b8a6-42a8-b2bc-b7ab1e3c8507/-/format/auto/-/previ…"
type input "https://ucarecdn.com/0921a0d6-b8a6-42a8-b2bc-b7ab1e3c8507/-/format/auto/-/previ…"
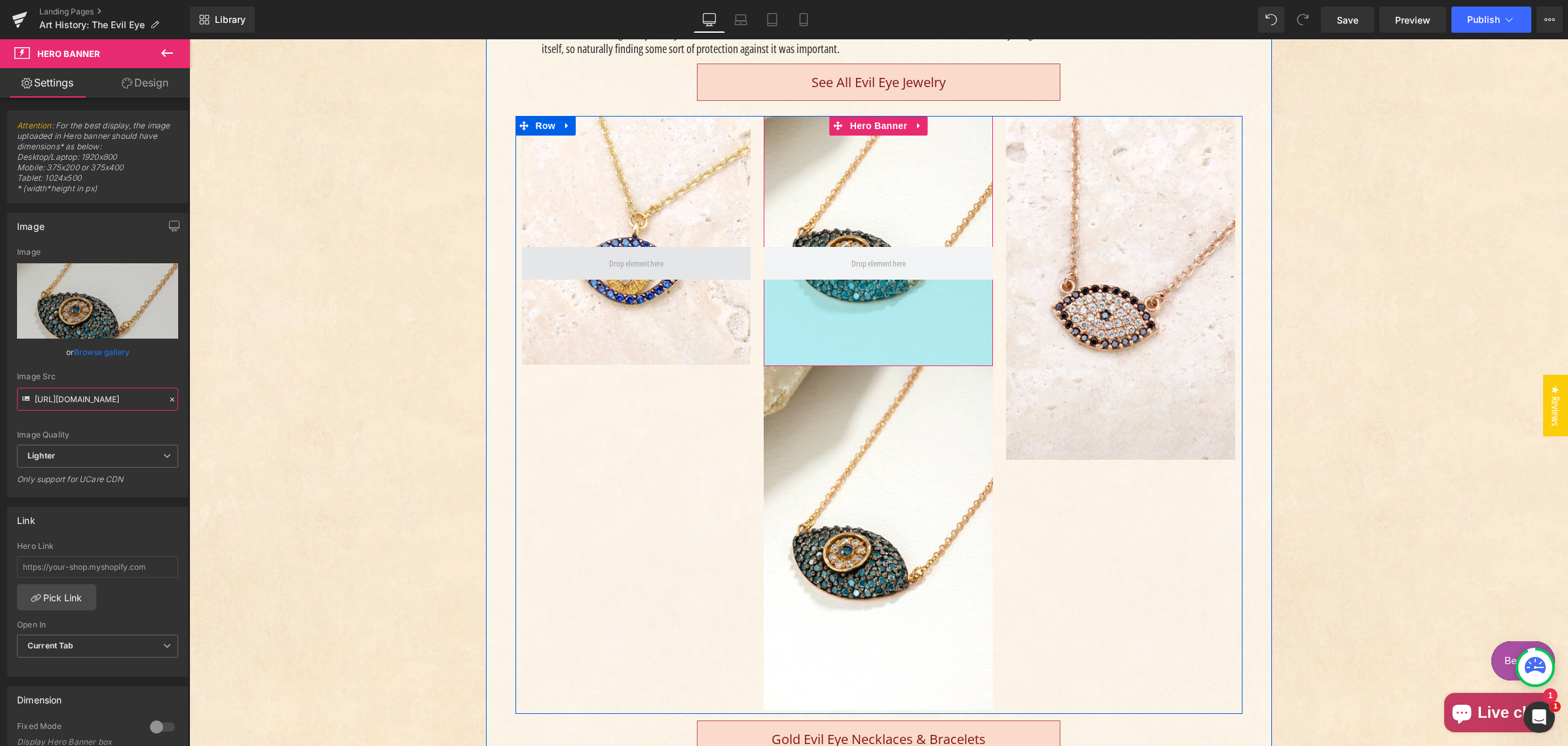
drag, startPoint x: 838, startPoint y: 364, endPoint x: 631, endPoint y: 254, distance: 234.4
click at [841, 320] on div "132px" at bounding box center [878, 322] width 230 height 87
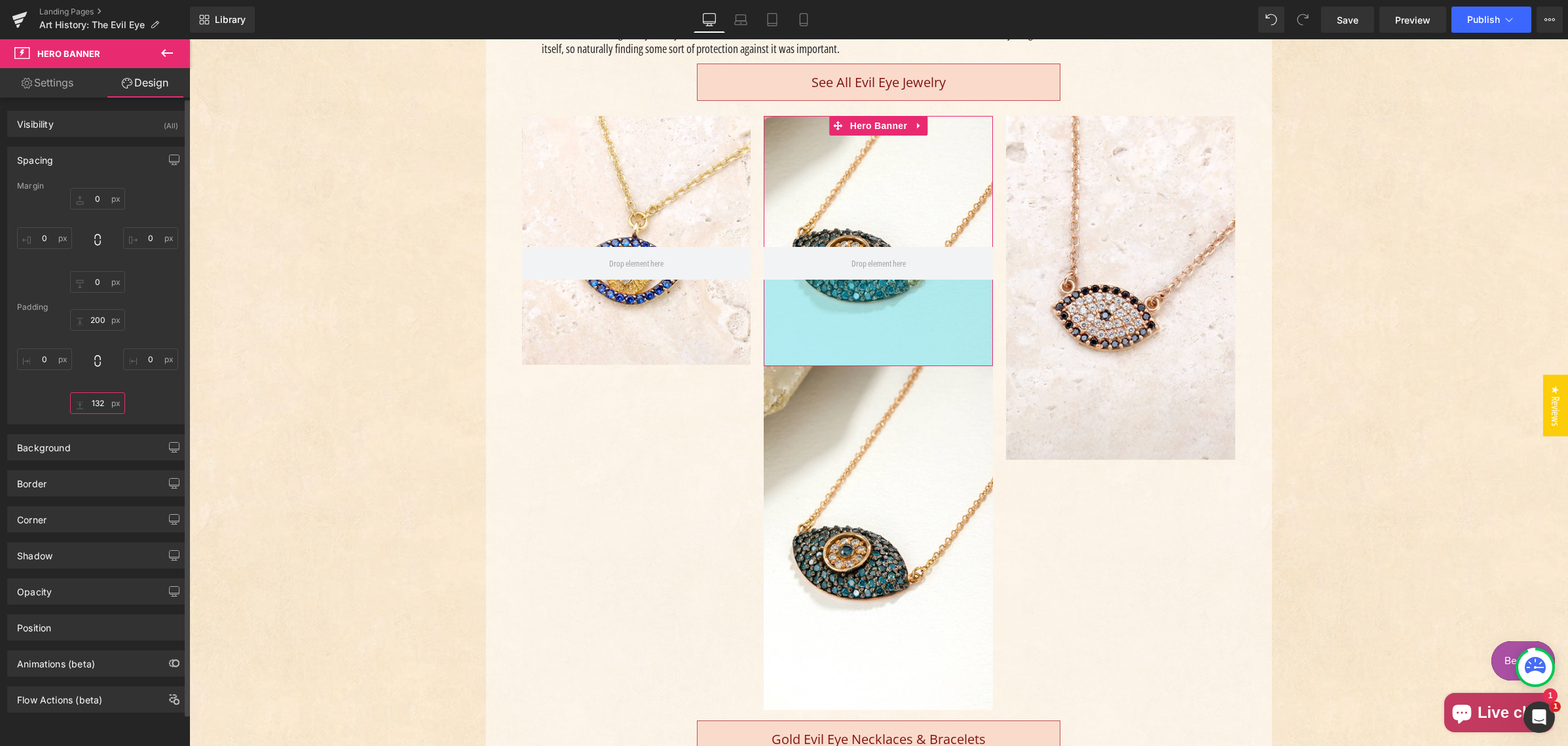
click at [103, 402] on input "132" at bounding box center [98, 403] width 55 height 21
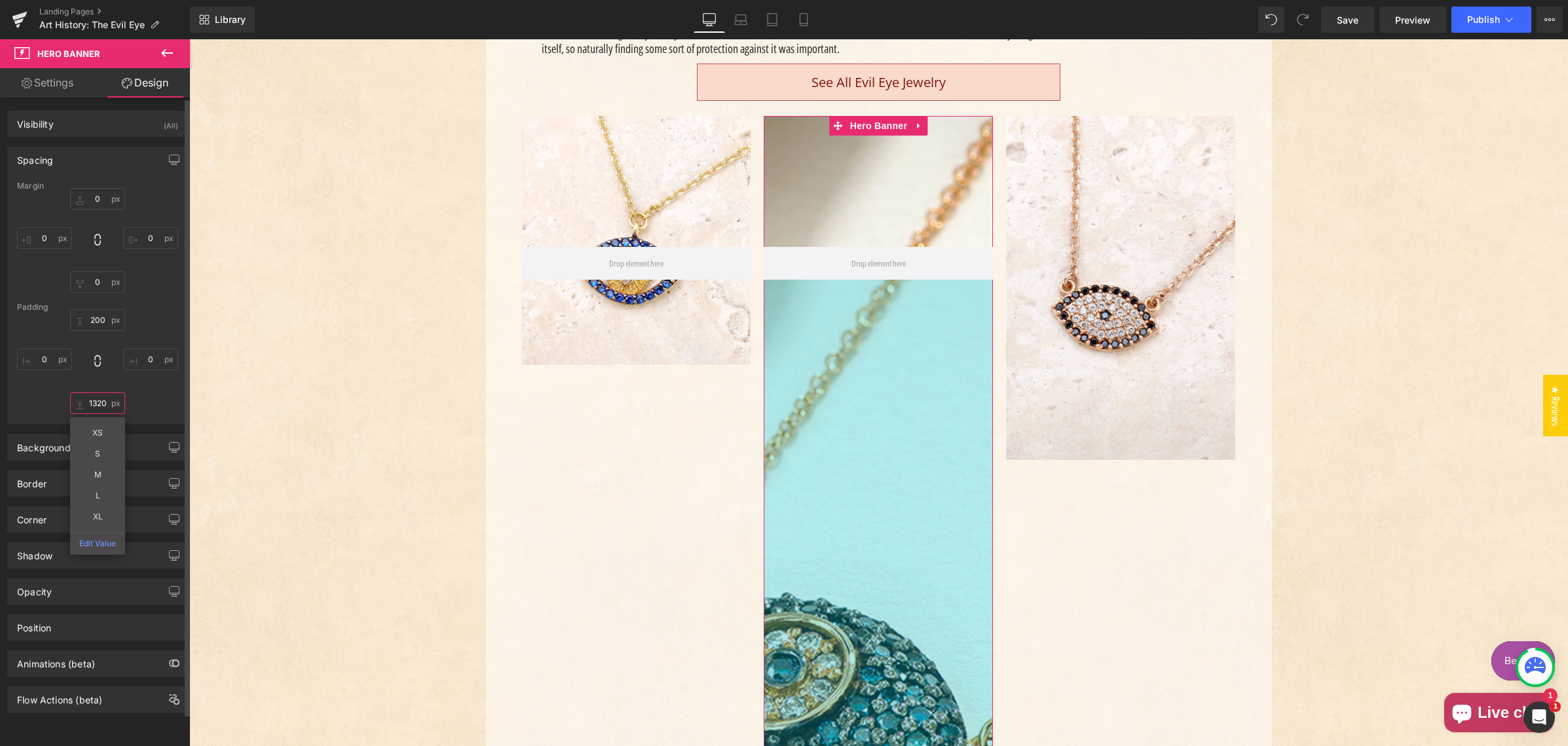
click at [99, 403] on input "1320" at bounding box center [98, 403] width 55 height 21
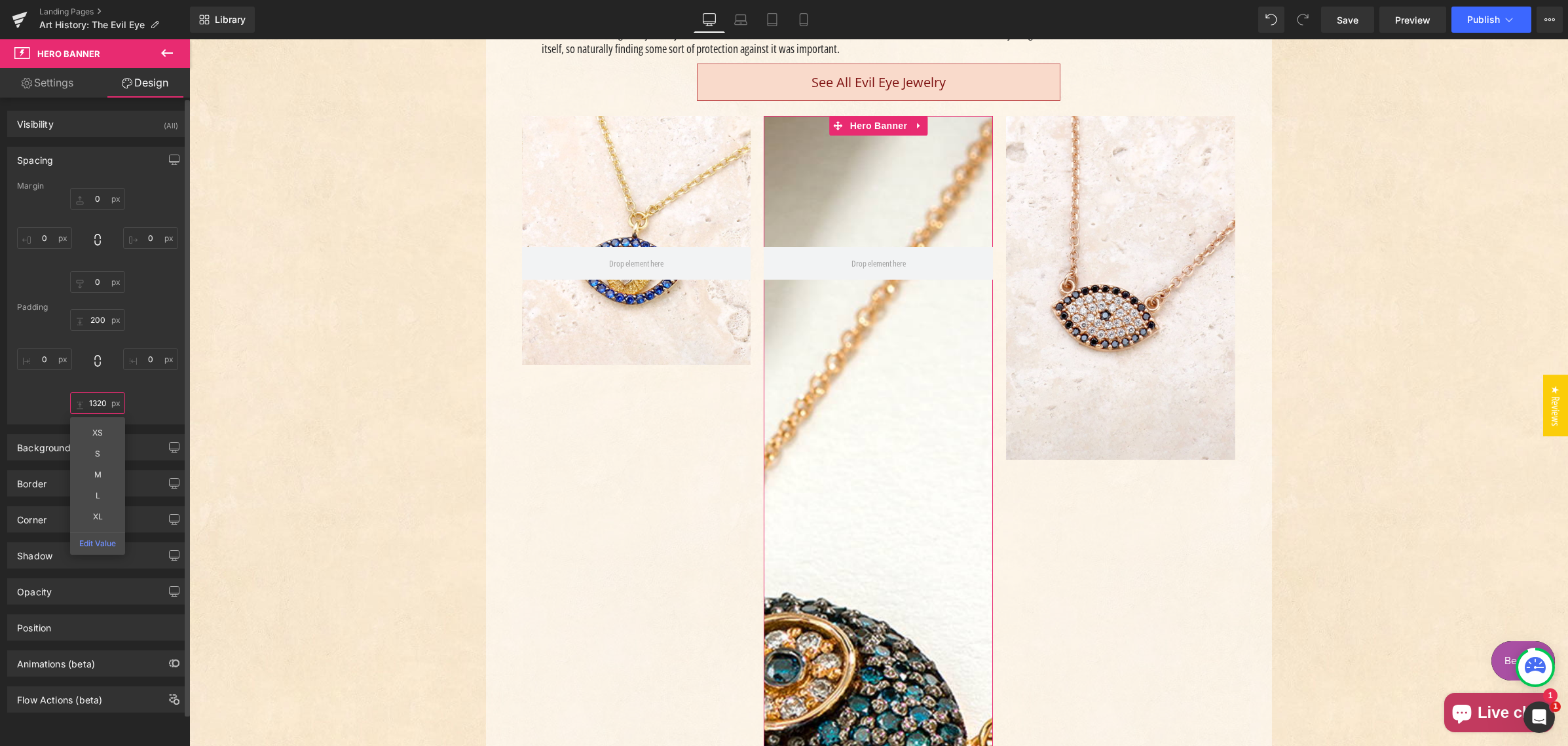
type input "130"
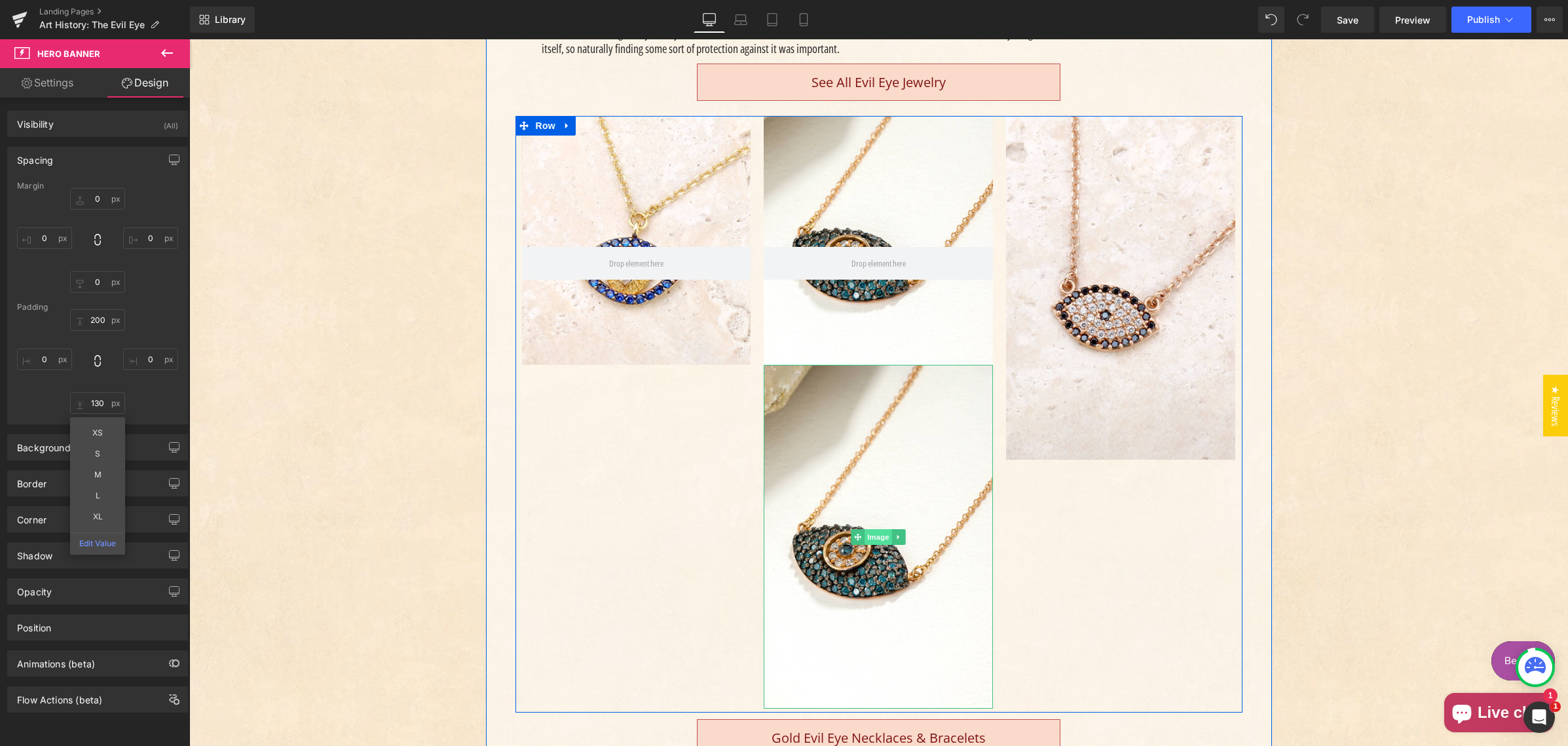
click at [874, 536] on span "Image" at bounding box center [879, 537] width 27 height 15
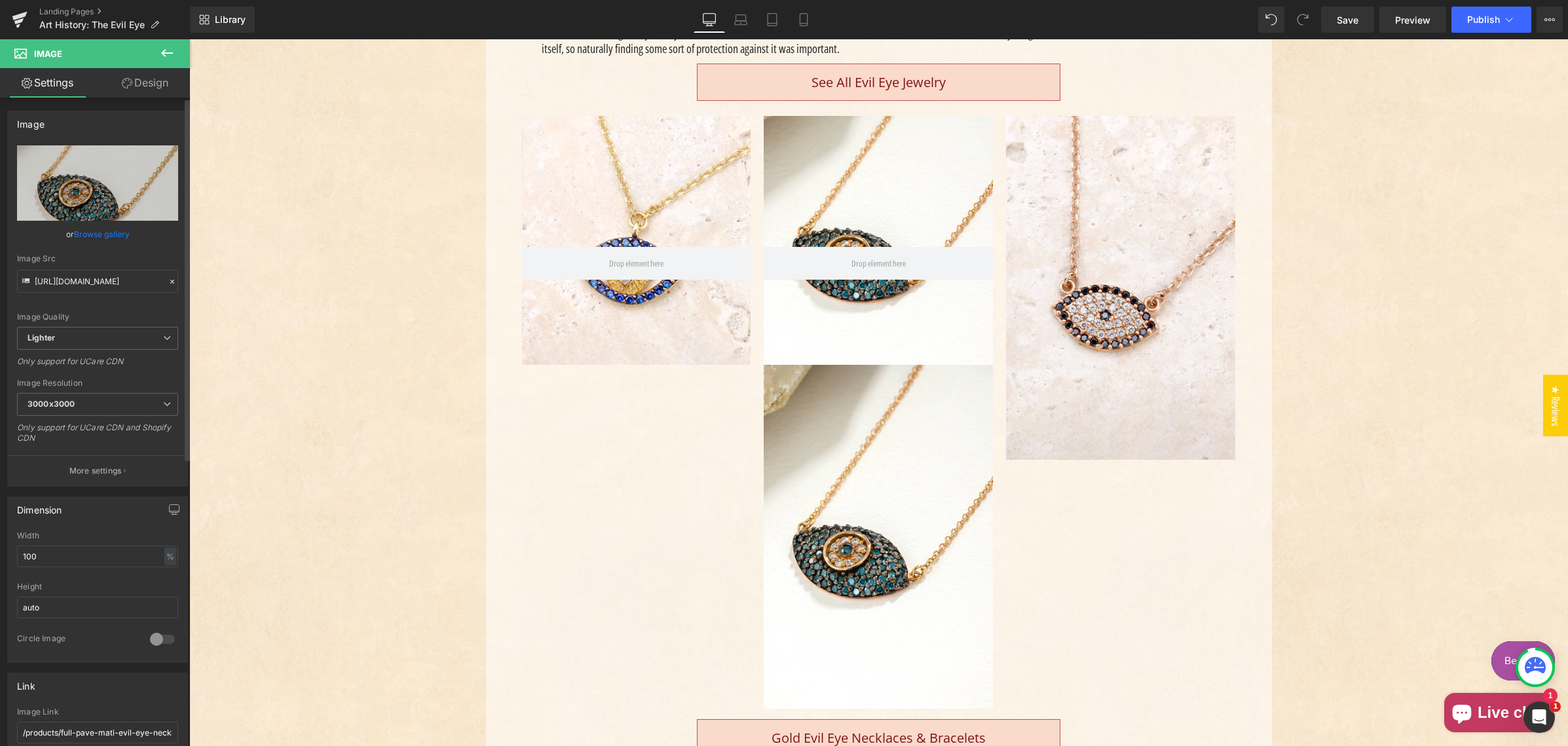
scroll to position [77, 0]
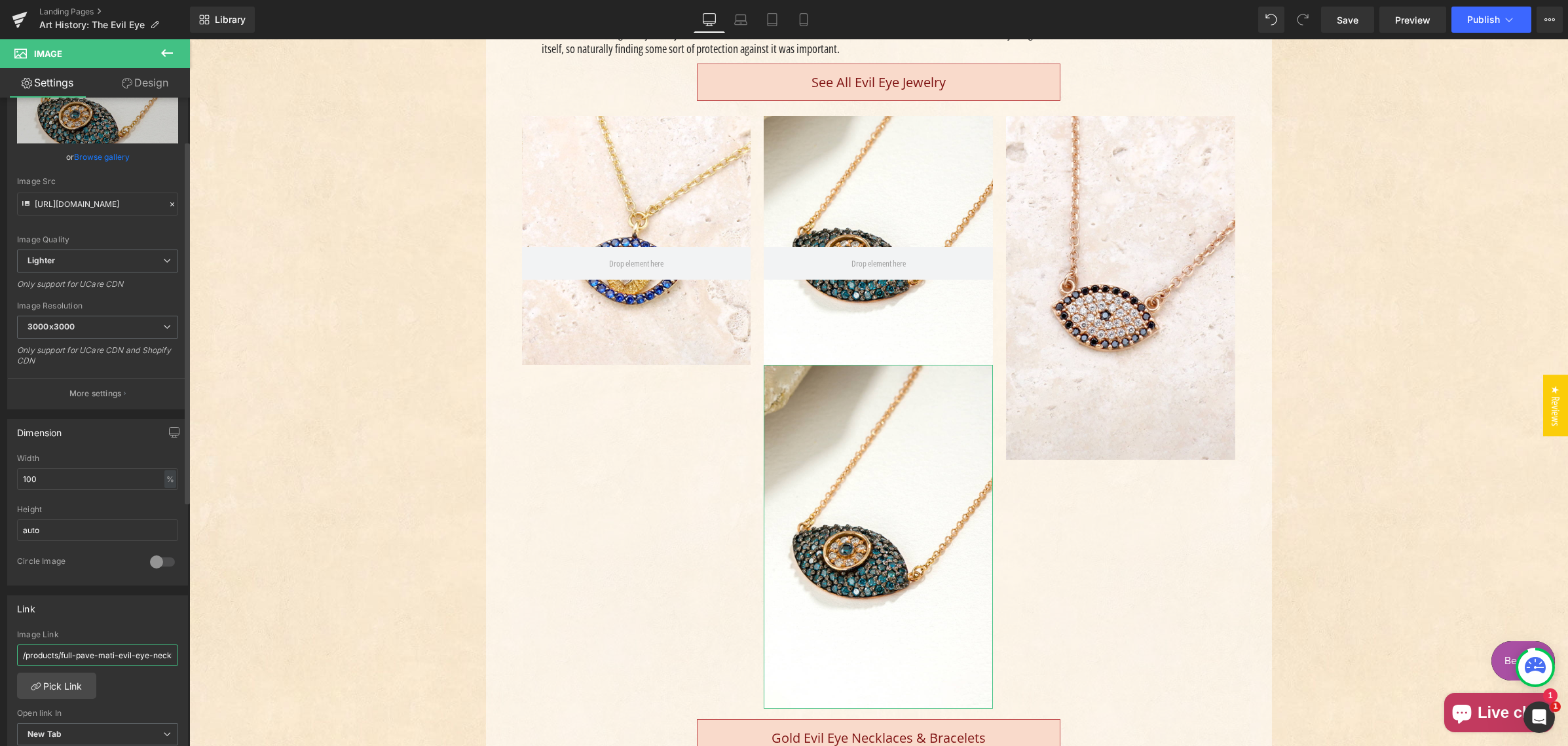
click at [65, 651] on input "/products/full-pave-mati-evil-eye-necklace-14k-gold-necklace-1" at bounding box center [98, 654] width 161 height 21
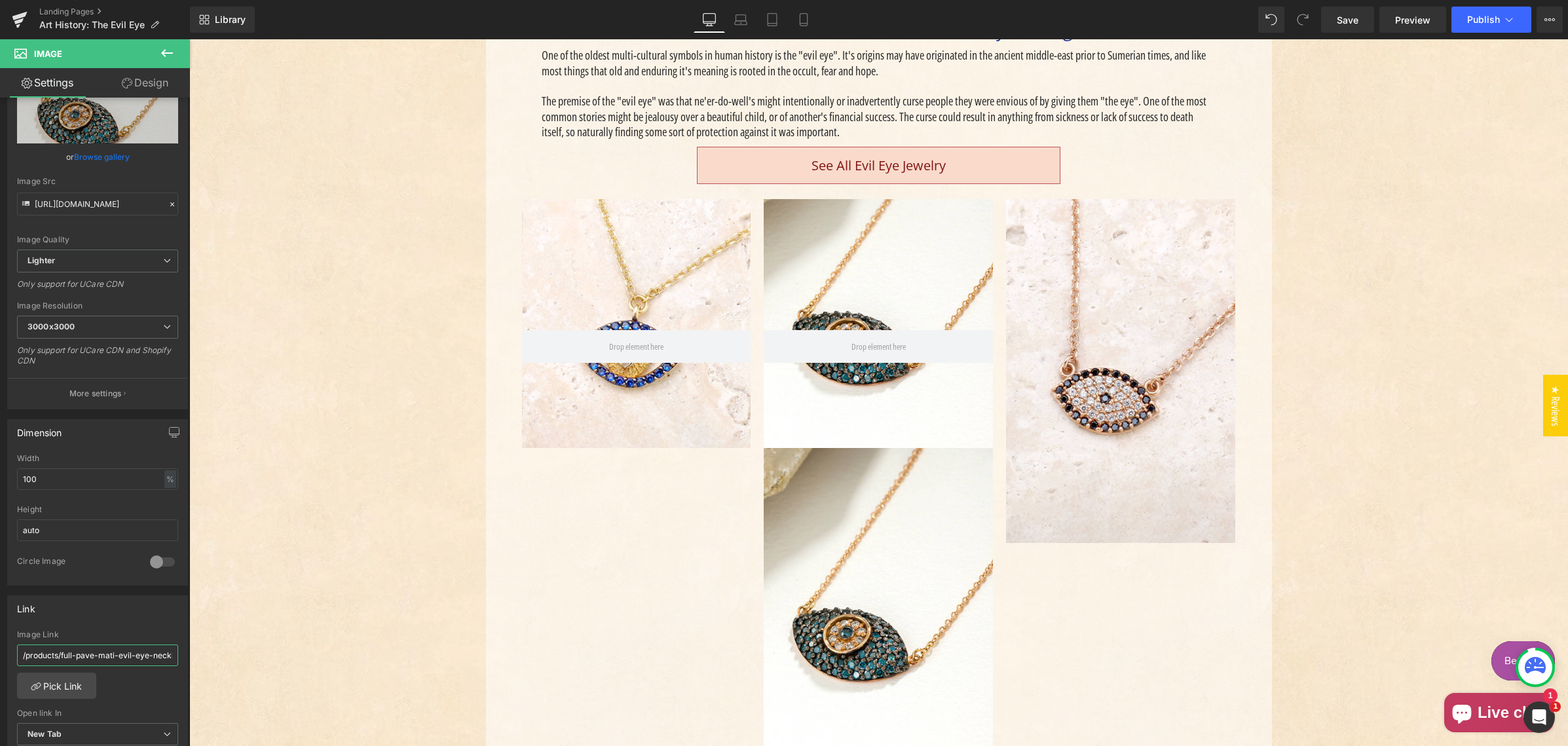
scroll to position [421, 0]
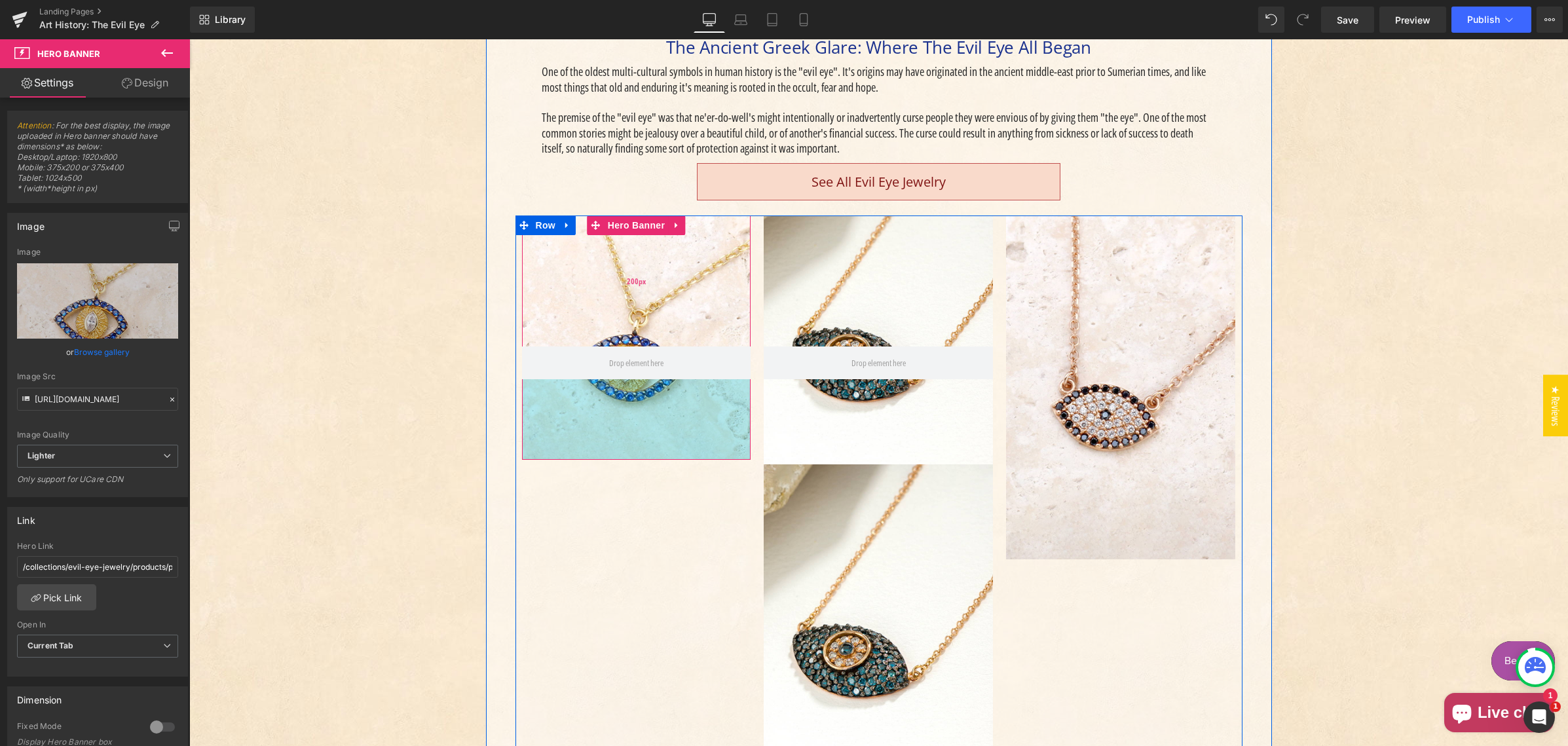
drag, startPoint x: 682, startPoint y: 407, endPoint x: 679, endPoint y: 289, distance: 118.0
click at [688, 436] on div "123px" at bounding box center [637, 420] width 230 height 81
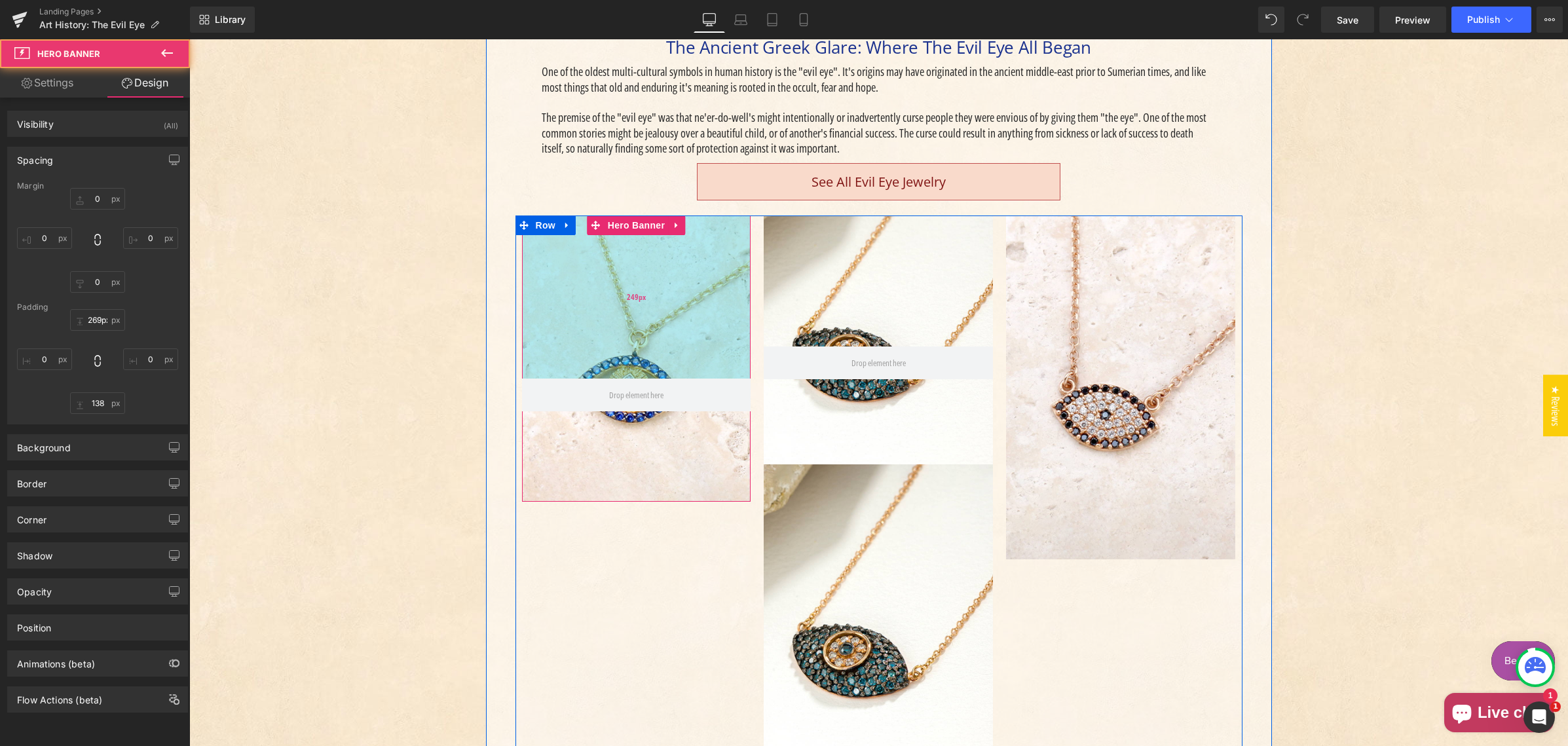
drag, startPoint x: 679, startPoint y: 310, endPoint x: 673, endPoint y: 373, distance: 63.3
click at [677, 358] on div "249px" at bounding box center [637, 296] width 230 height 163
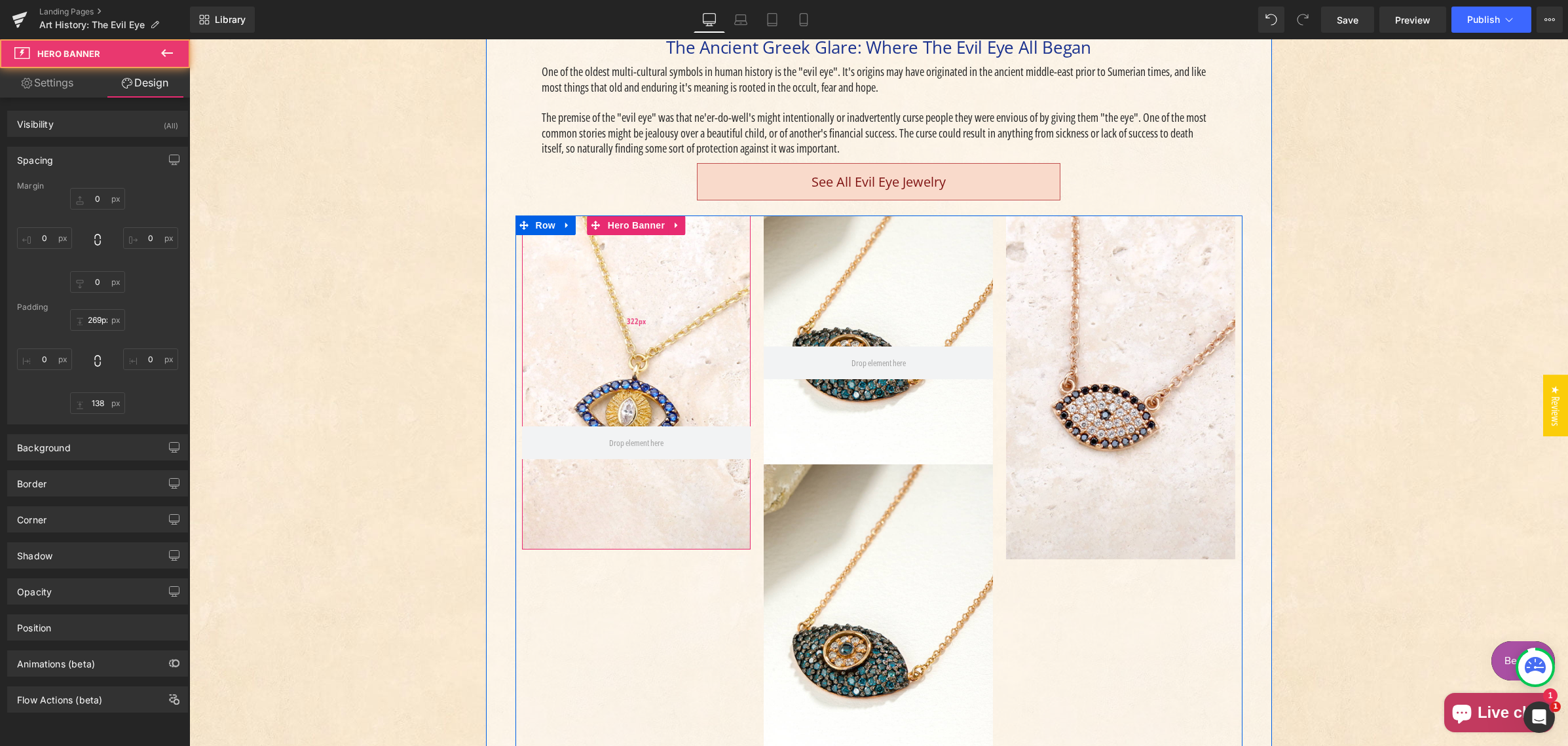
type input "322px"
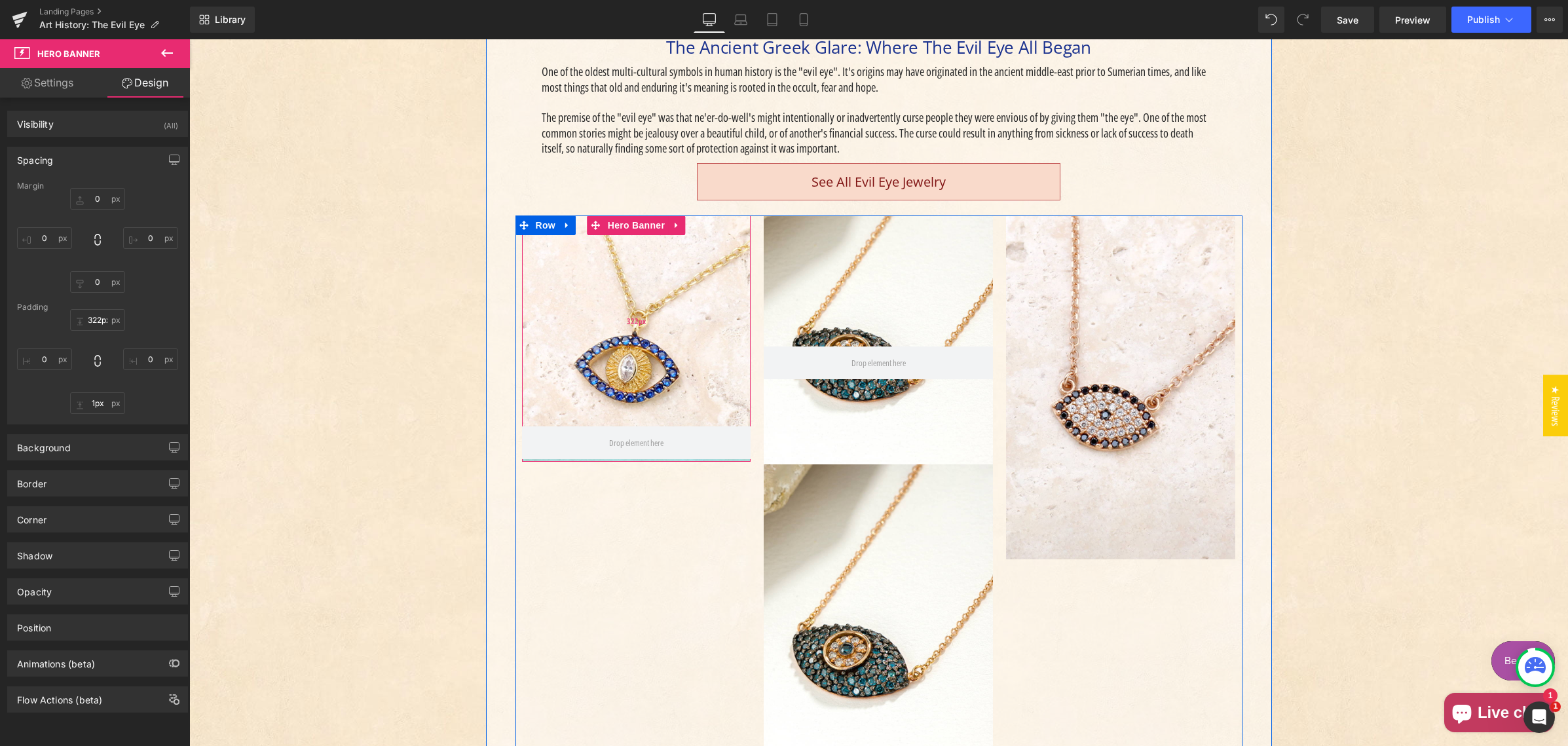
type input "0px"
drag, startPoint x: 649, startPoint y: 464, endPoint x: 663, endPoint y: 504, distance: 42.4
click at [661, 507] on div "Hero Banner 322px Hero Banner 200px 130px Image Image Row" at bounding box center [878, 513] width 727 height 596
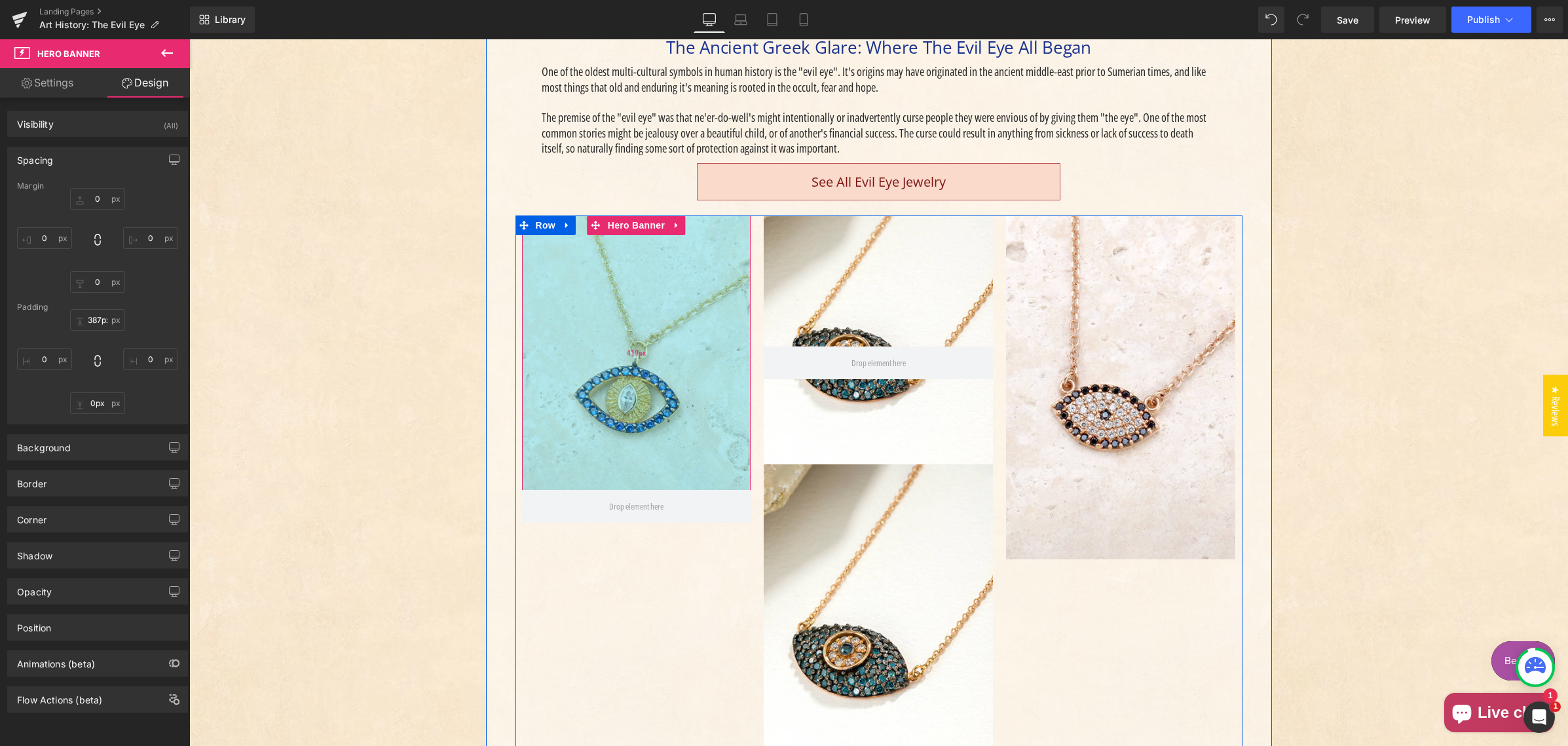
drag, startPoint x: 678, startPoint y: 421, endPoint x: 678, endPoint y: 435, distance: 14.0
click at [679, 445] on div "419px" at bounding box center [637, 352] width 230 height 274
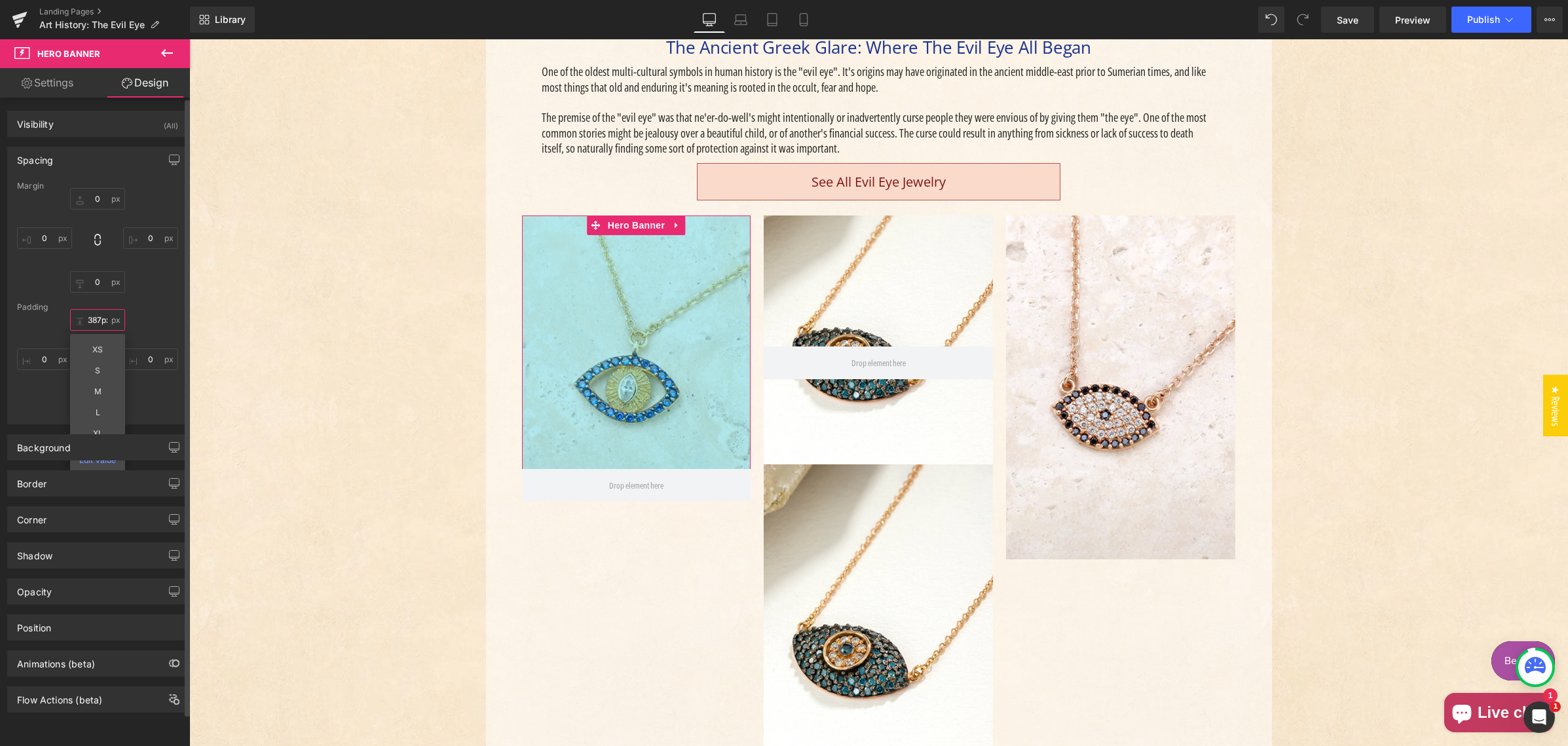
click at [95, 319] on input "387px" at bounding box center [98, 319] width 55 height 21
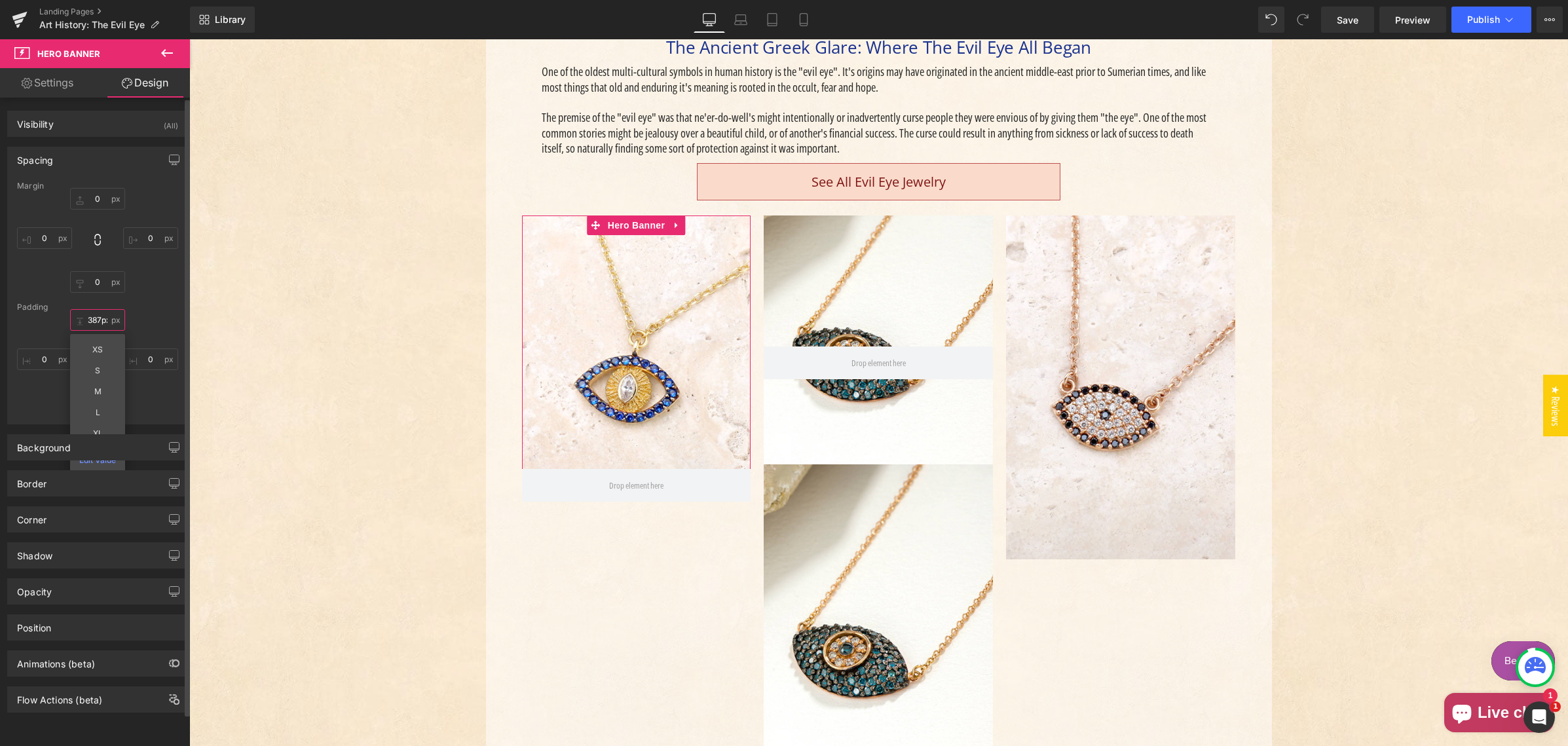
click at [95, 319] on input "387px" at bounding box center [98, 319] width 55 height 21
click at [94, 319] on input "387px" at bounding box center [98, 319] width 55 height 21
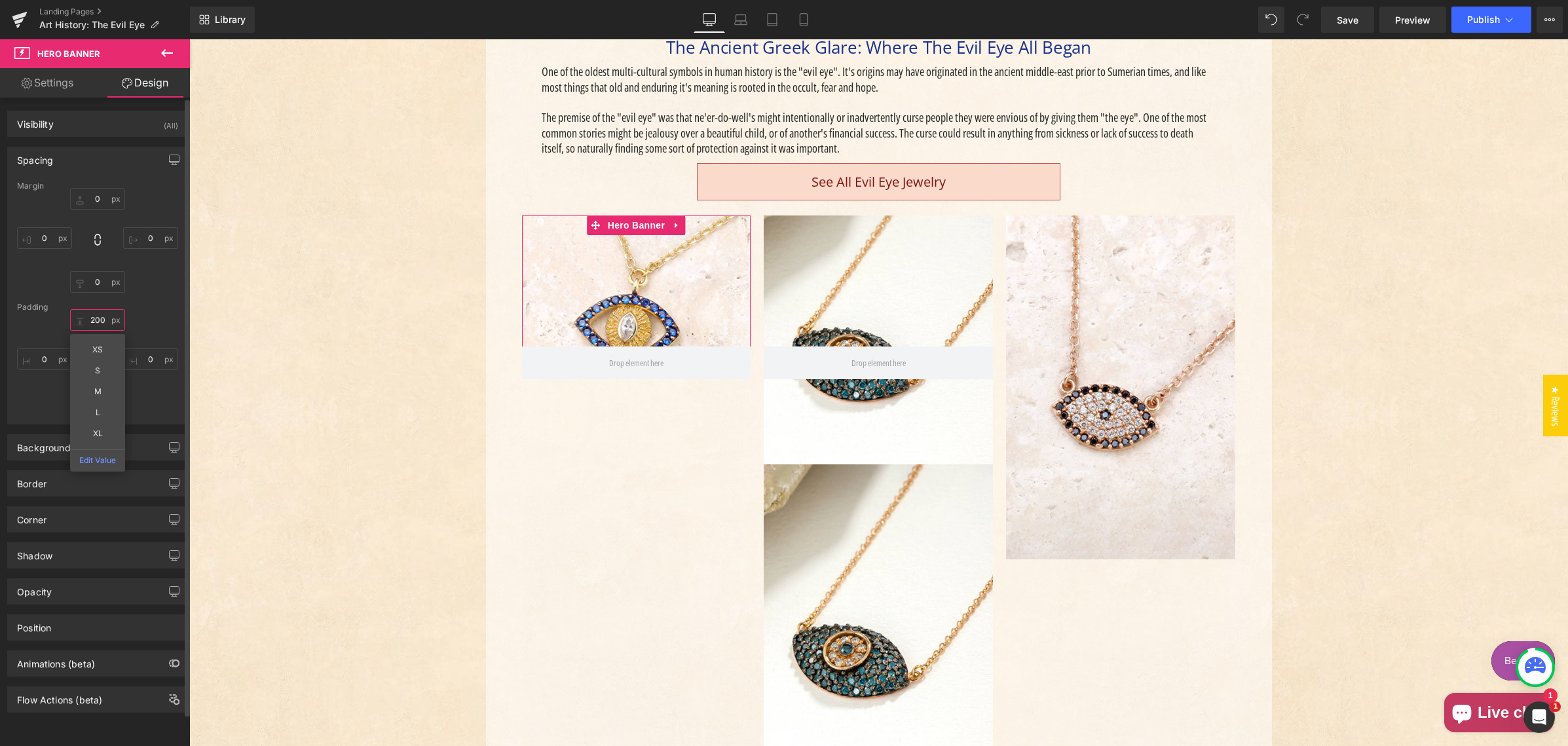
type input "200"
drag, startPoint x: 40, startPoint y: 322, endPoint x: 51, endPoint y: 343, distance: 23.7
click at [40, 322] on div "200 200 0px 0 0px 0px 0px 0" at bounding box center [98, 361] width 161 height 104
click at [91, 401] on input "0px" at bounding box center [98, 403] width 55 height 21
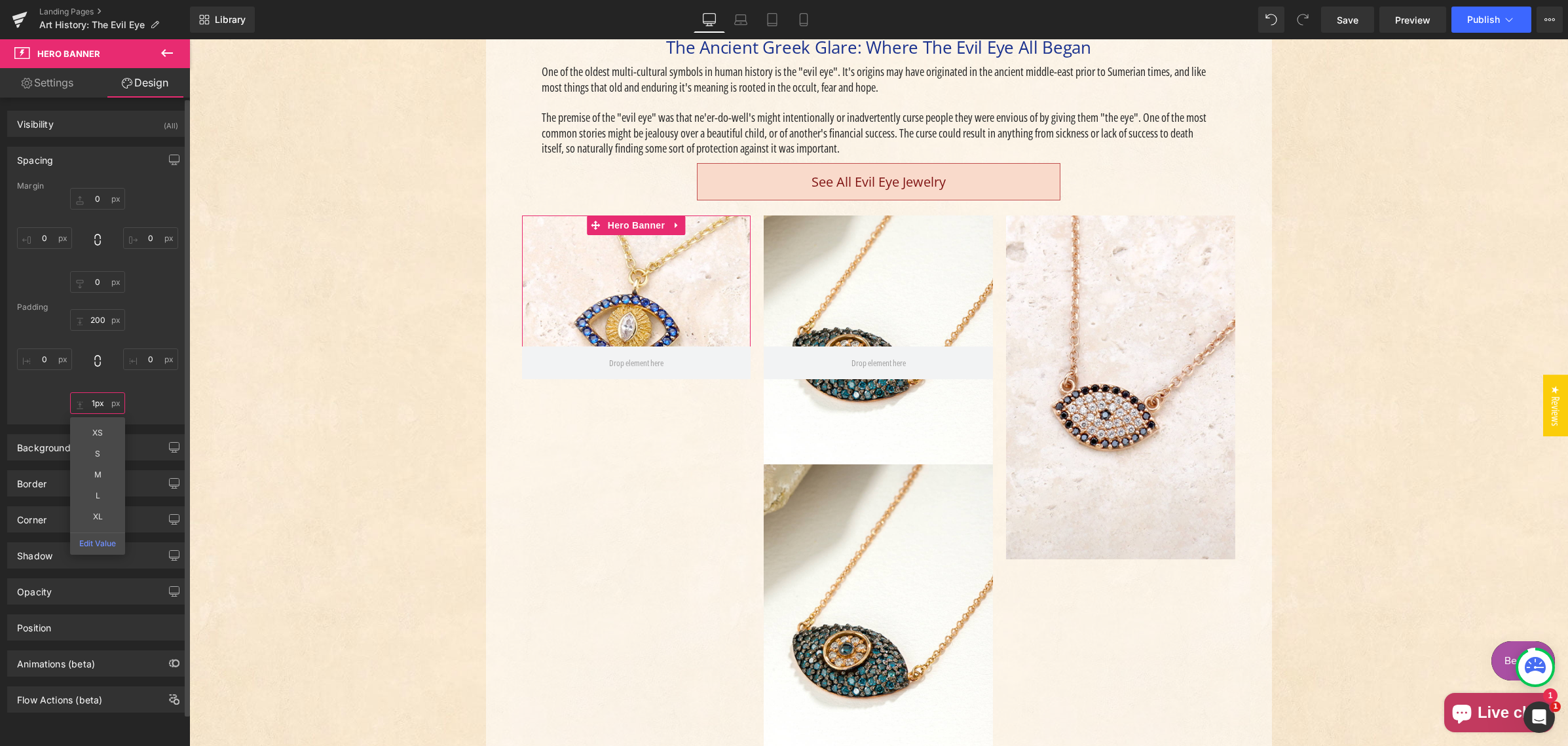
type input "13px"
click at [93, 403] on input "0" at bounding box center [98, 403] width 55 height 21
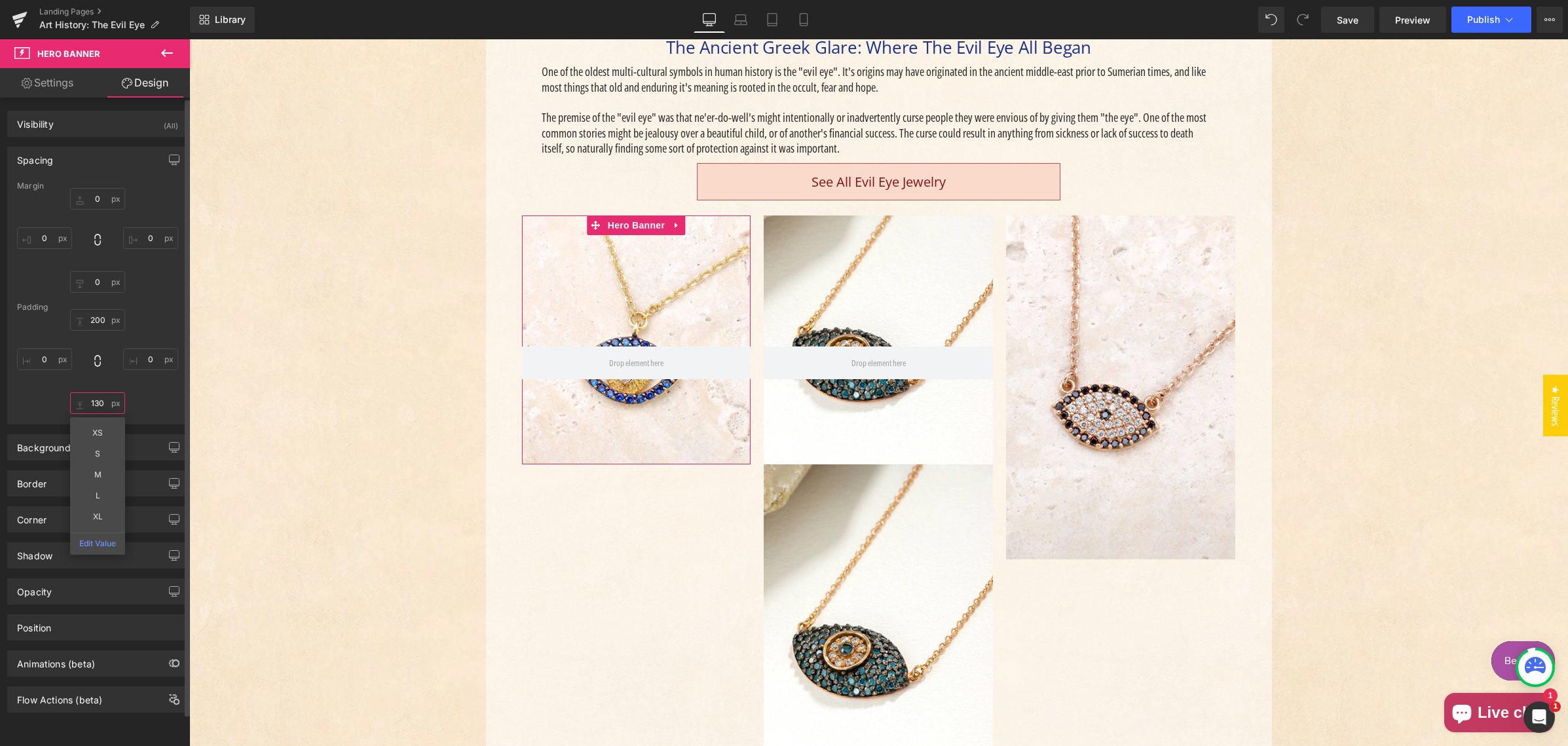
type input "130"
click at [132, 383] on div "200 200 0px 0 130 130 0px 0" at bounding box center [98, 361] width 161 height 104
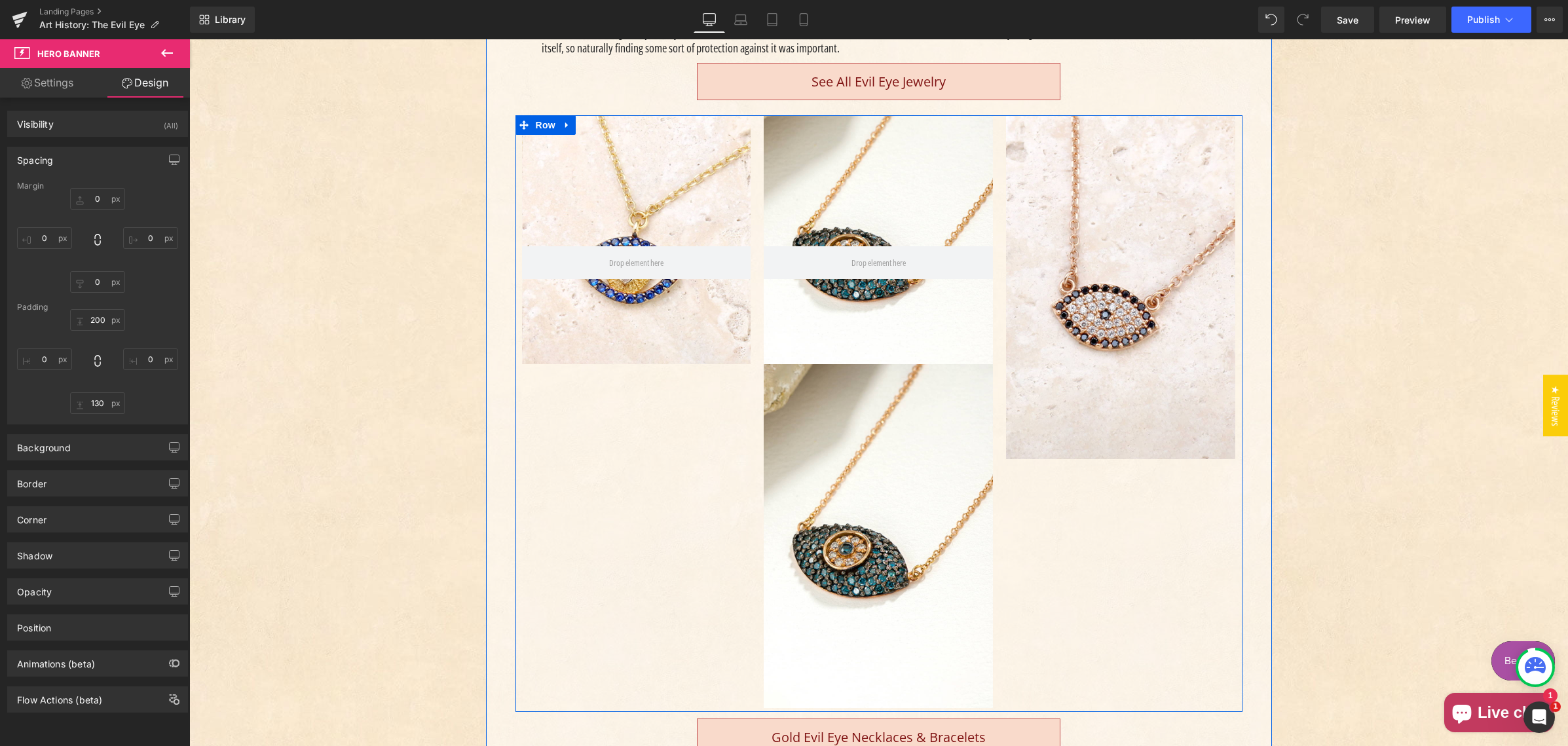
scroll to position [522, 0]
click at [542, 128] on span "Row" at bounding box center [545, 125] width 27 height 20
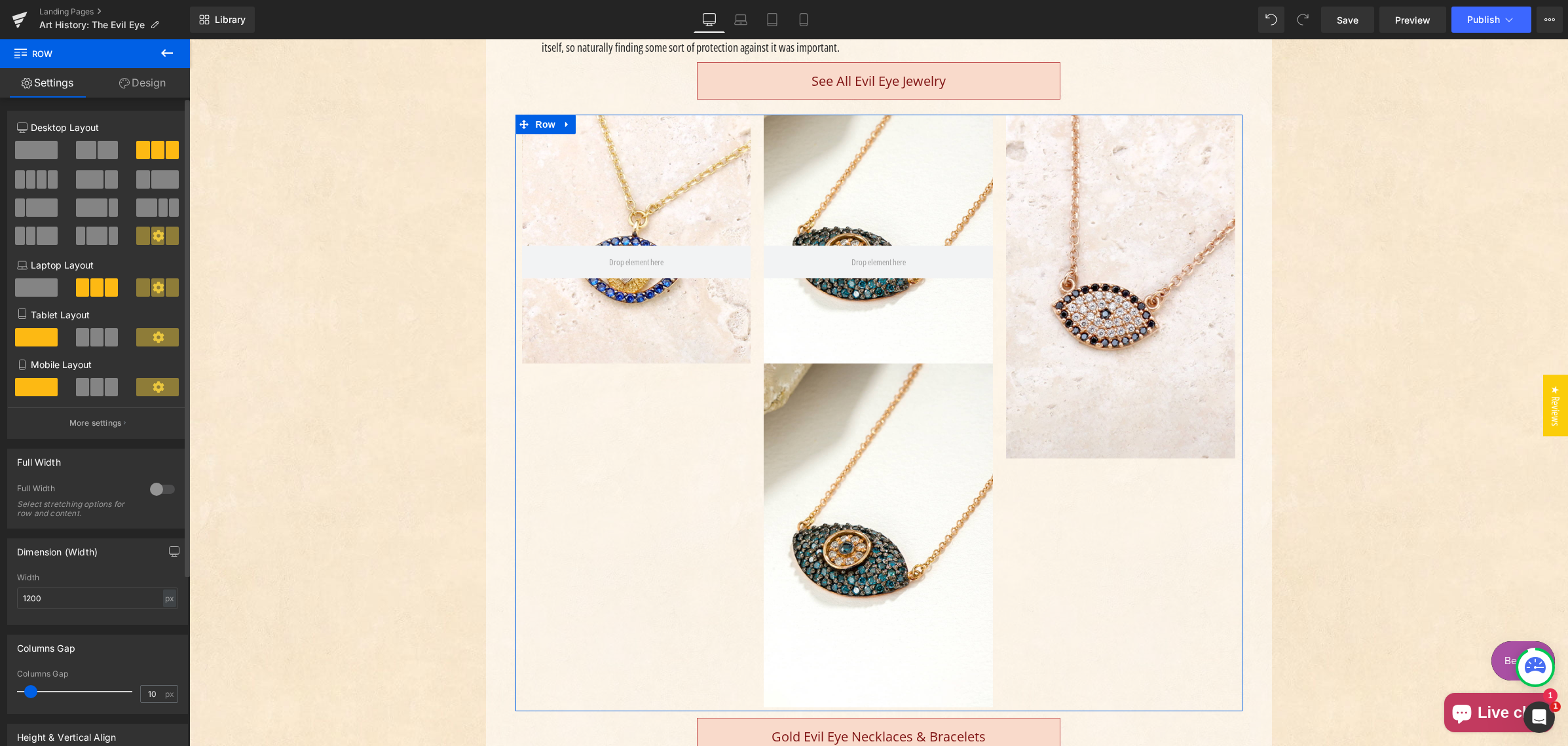
click at [102, 149] on span at bounding box center [108, 149] width 21 height 18
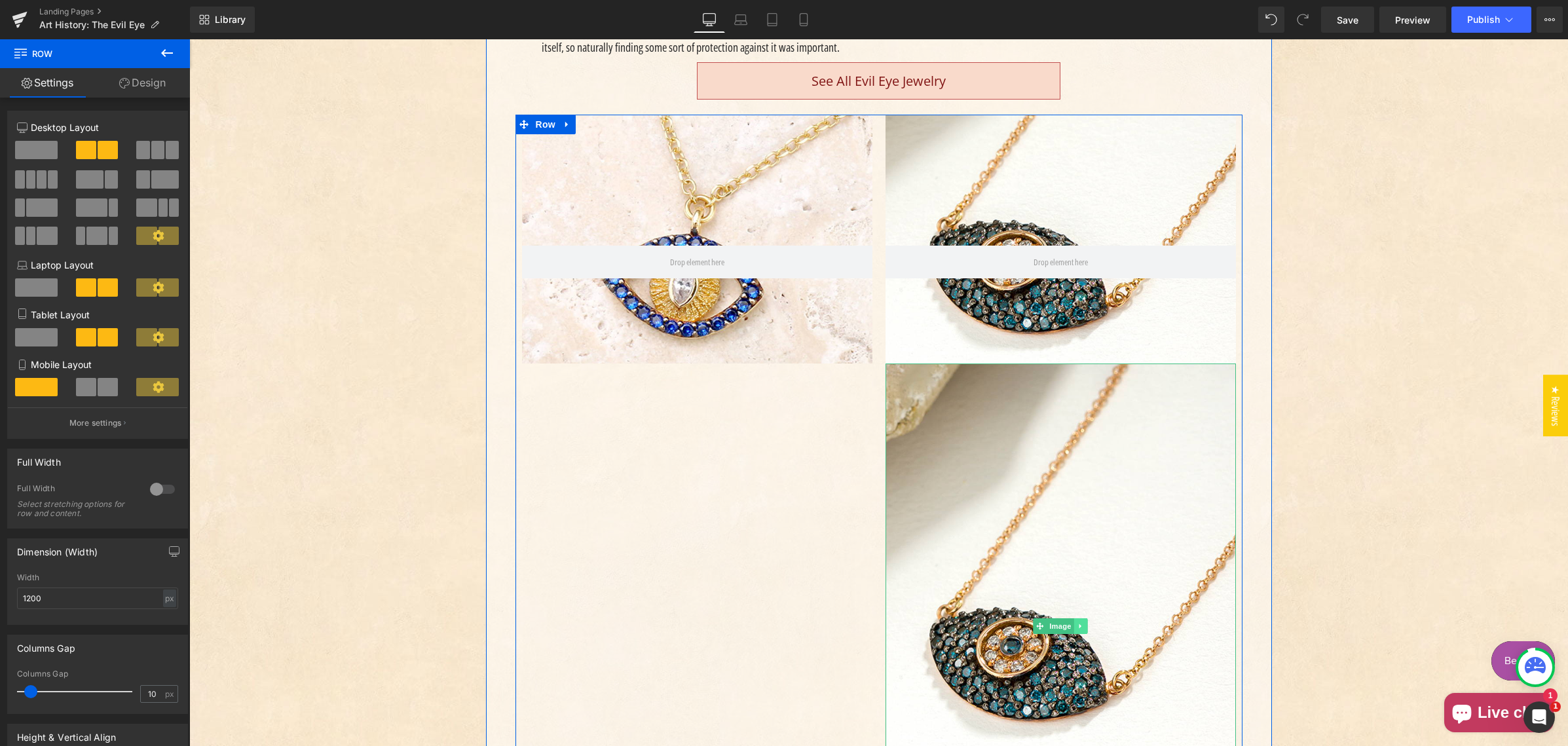
click at [1077, 624] on icon "Main content" at bounding box center [1080, 625] width 7 height 8
click at [1084, 623] on icon "Main content" at bounding box center [1087, 626] width 7 height 7
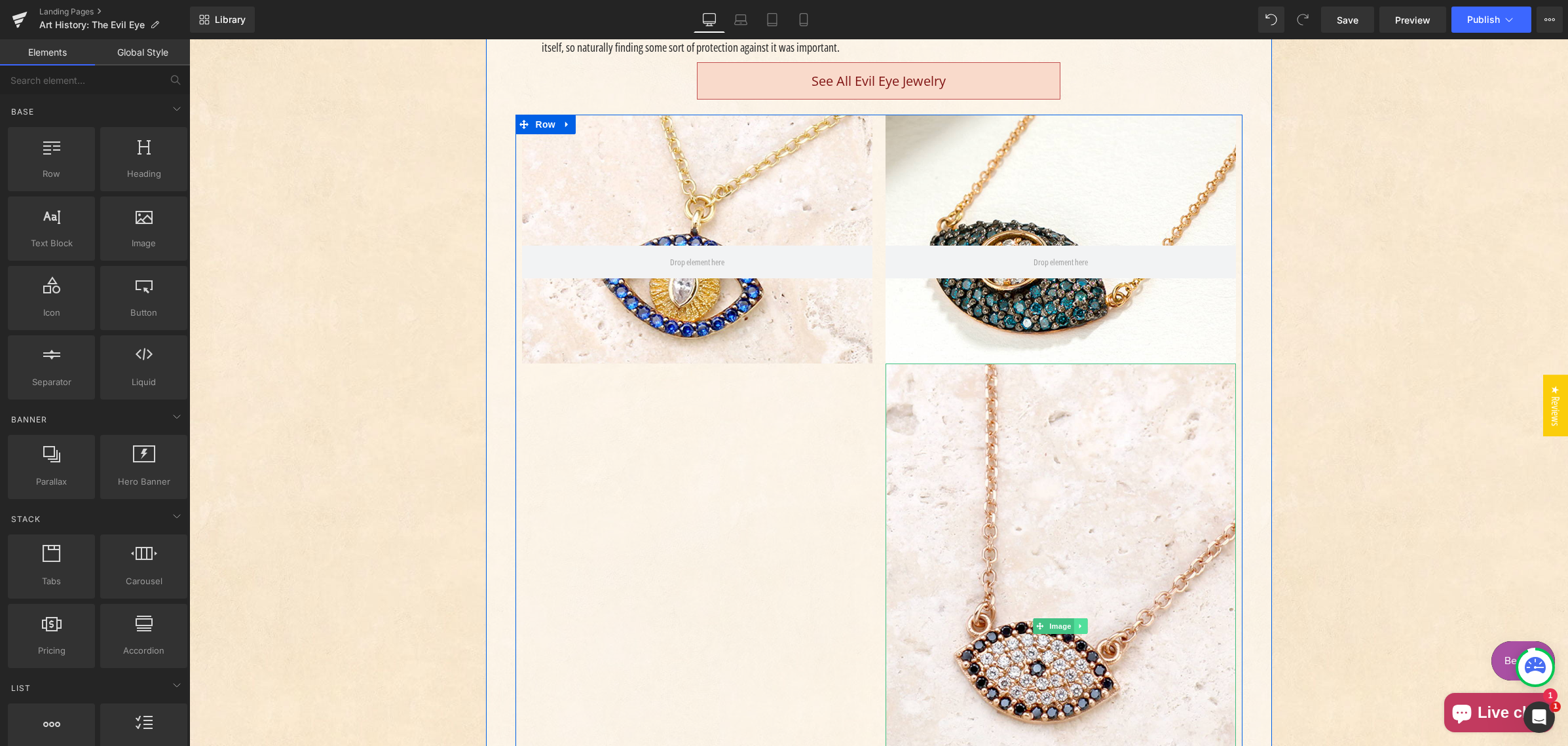
click at [1080, 623] on link "Main content" at bounding box center [1080, 625] width 14 height 15
click at [1084, 624] on icon "Main content" at bounding box center [1087, 626] width 7 height 7
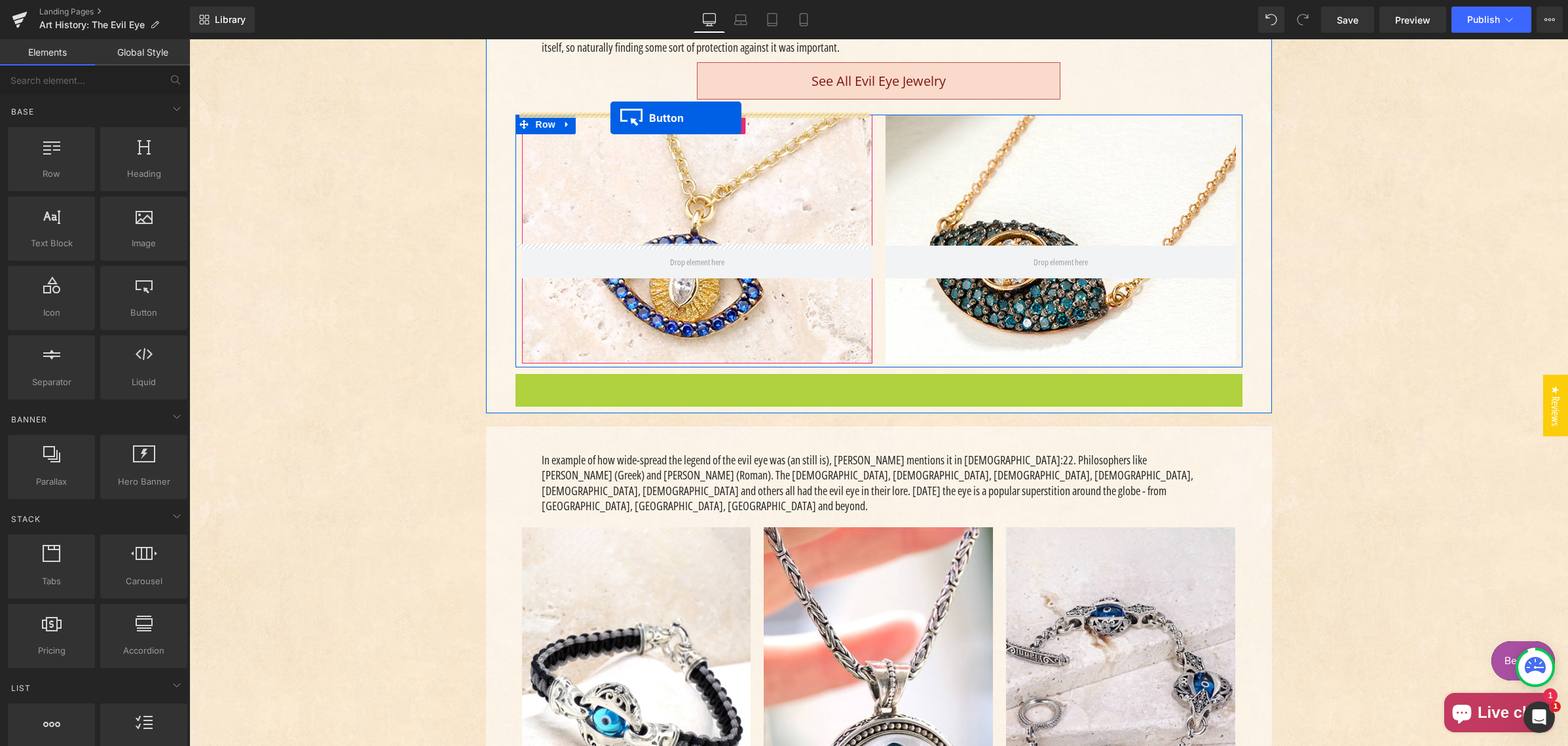
drag, startPoint x: 851, startPoint y: 388, endPoint x: 610, endPoint y: 118, distance: 361.9
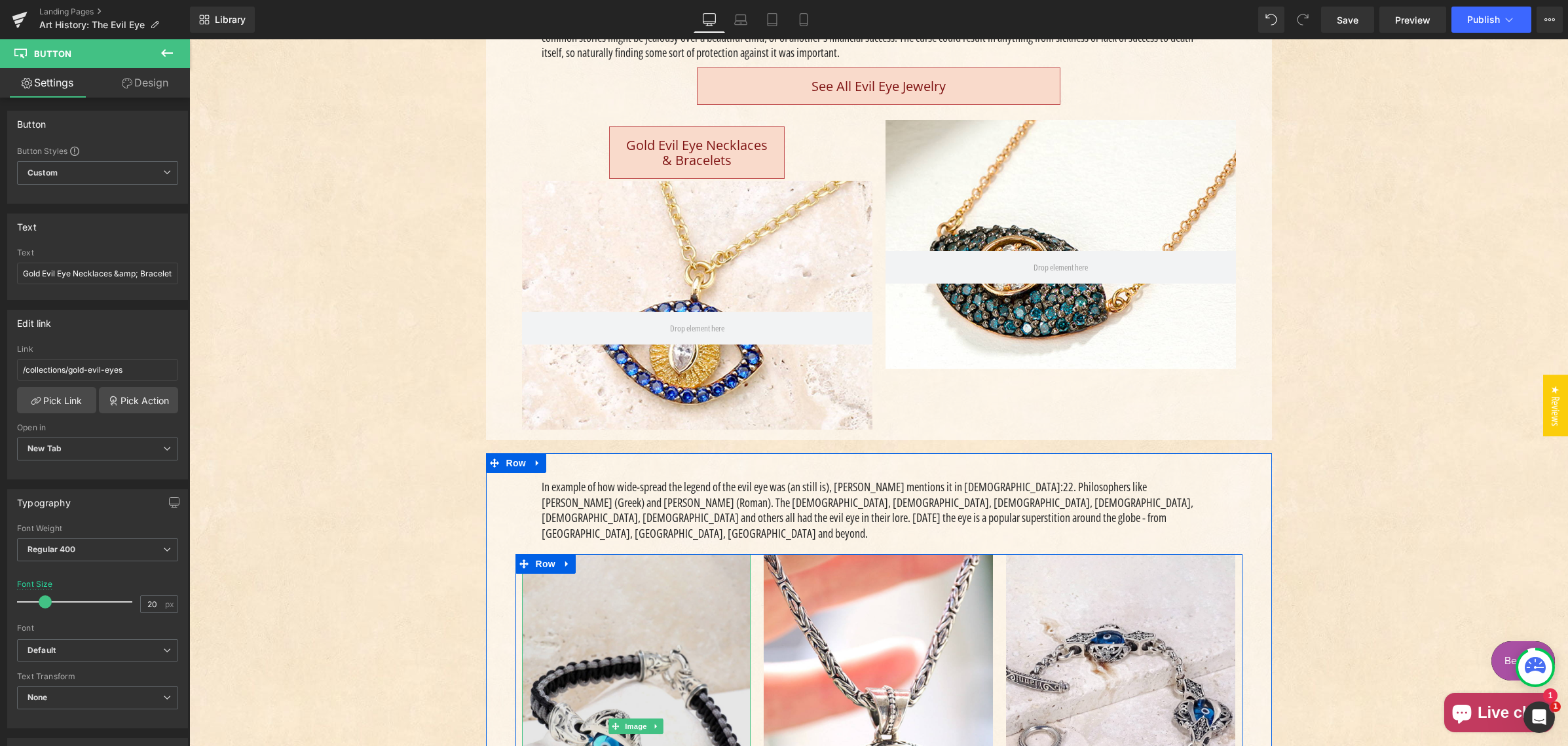
scroll to position [487, 0]
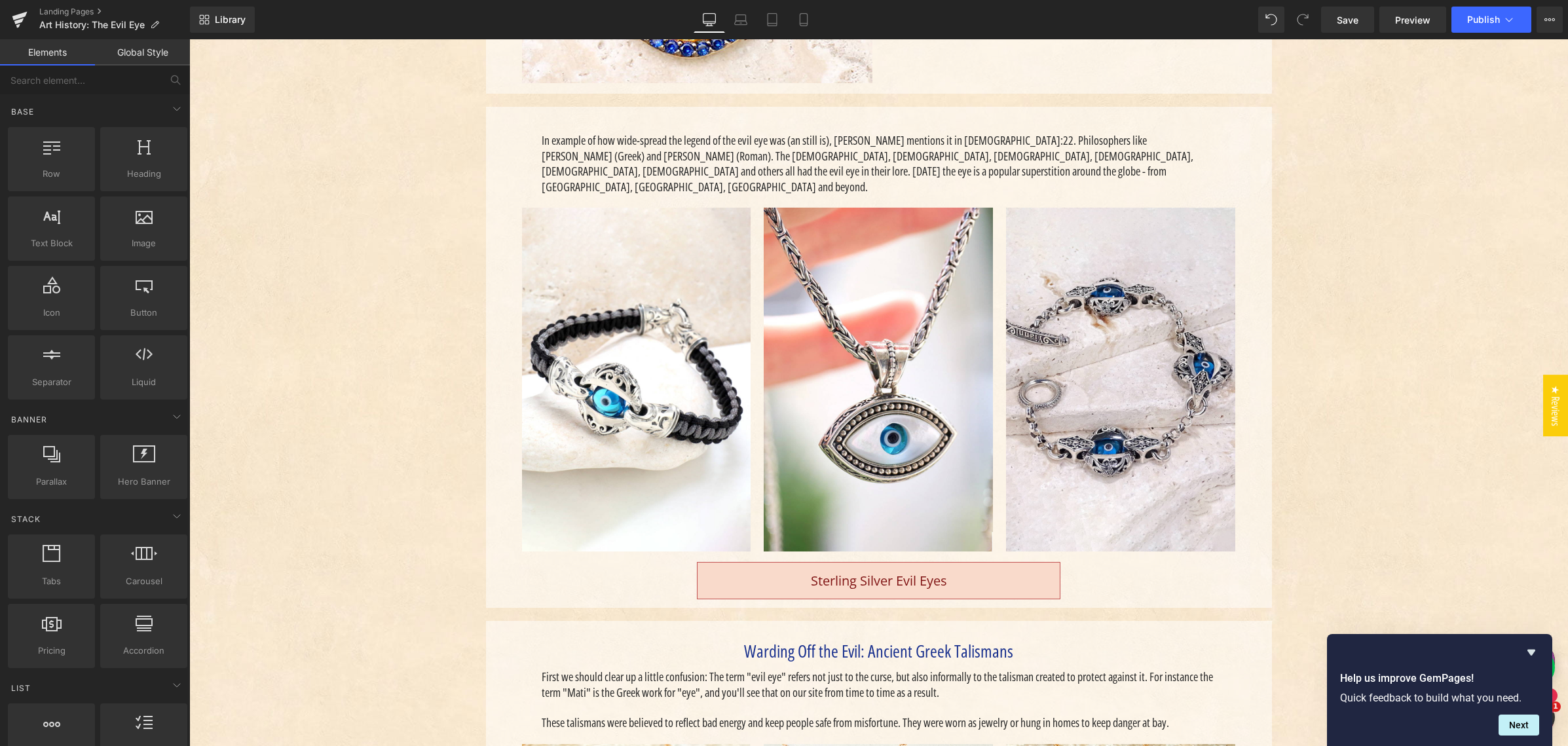
scroll to position [862, 0]
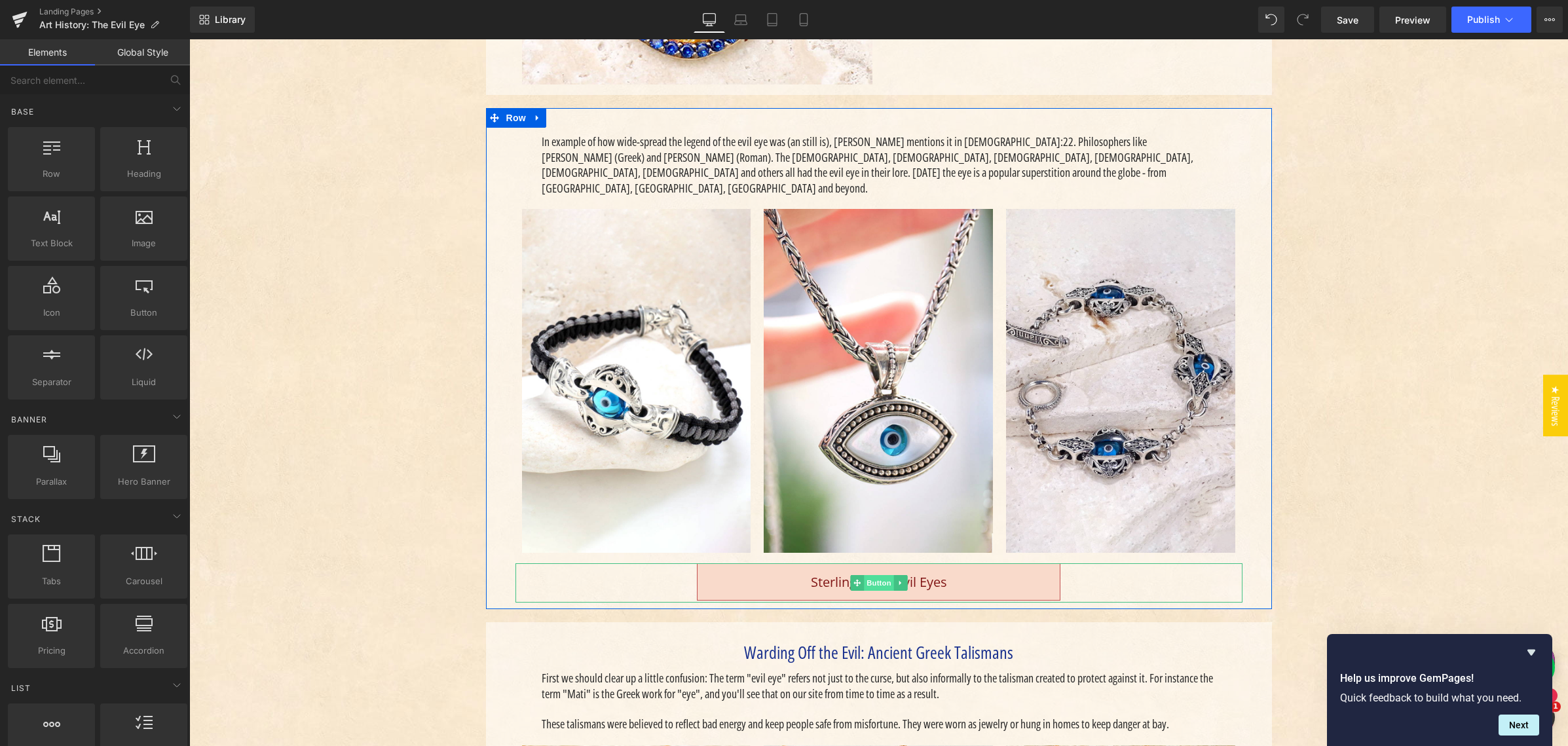
click at [870, 575] on span "Button" at bounding box center [878, 582] width 30 height 15
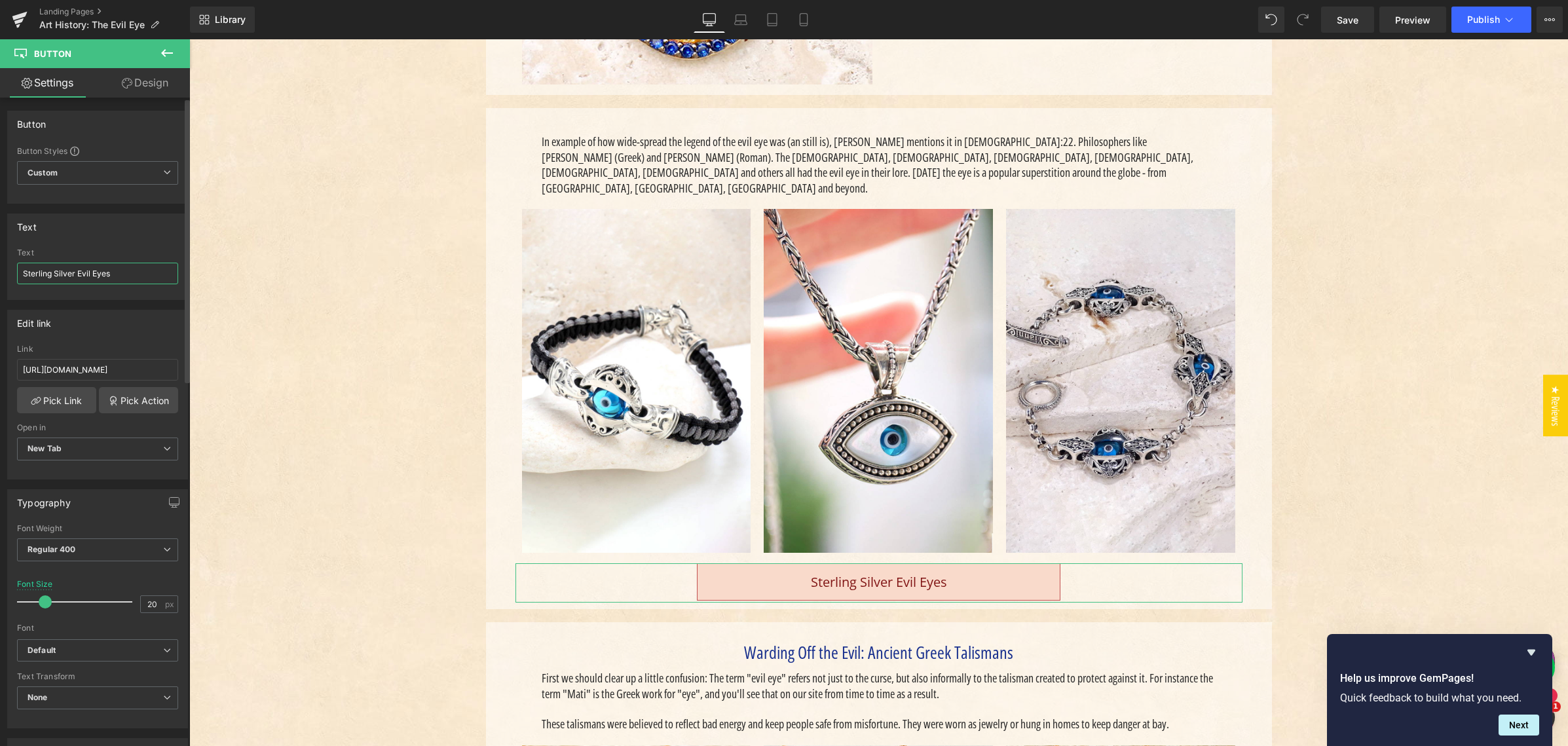
click at [121, 272] on input "Sterling Silver Evil Eyes" at bounding box center [98, 272] width 161 height 21
type input "Sterling Silver Evil Eye Jewelry"
click at [58, 402] on link "Pick Link" at bounding box center [57, 400] width 79 height 27
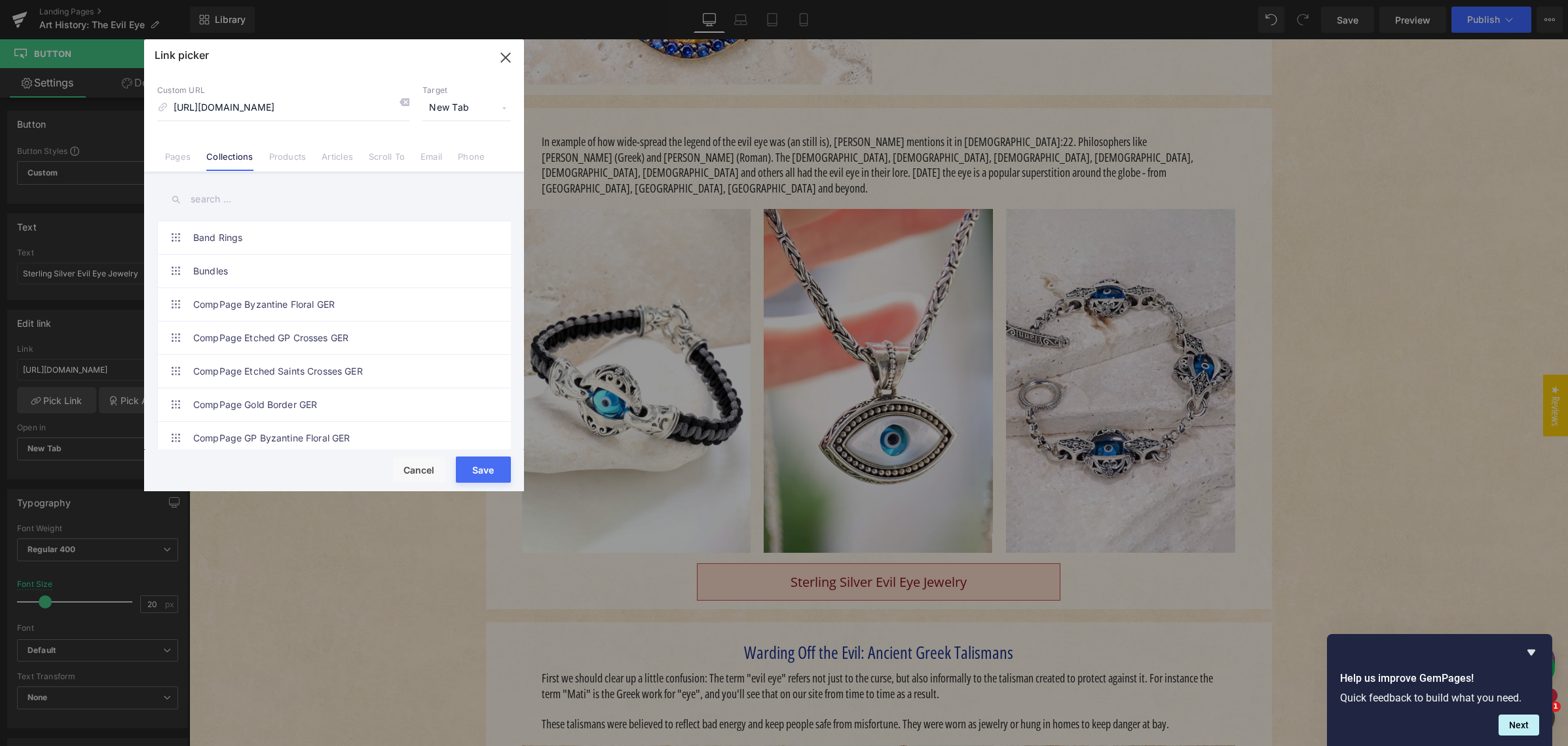
click at [263, 194] on input "text" at bounding box center [333, 200] width 354 height 29
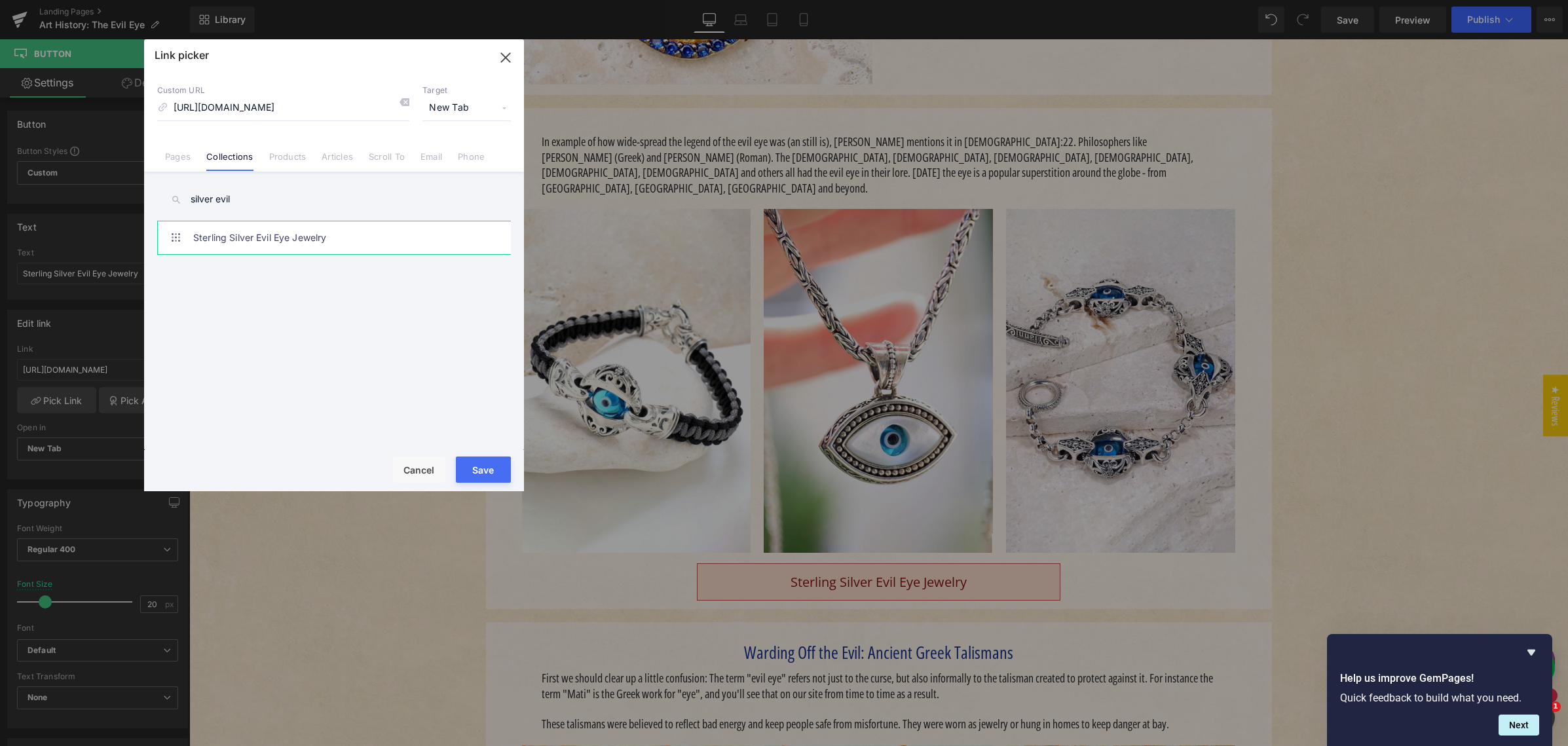
type input "silver evil"
click at [266, 236] on link "Sterling Silver Evil Eye Jewelry" at bounding box center [337, 237] width 288 height 33
type input "/collections/sterling-silver-evil-eye-jewelry"
click at [484, 463] on button "Save" at bounding box center [483, 469] width 55 height 27
type input "/collections/sterling-silver-evil-eye-jewelry"
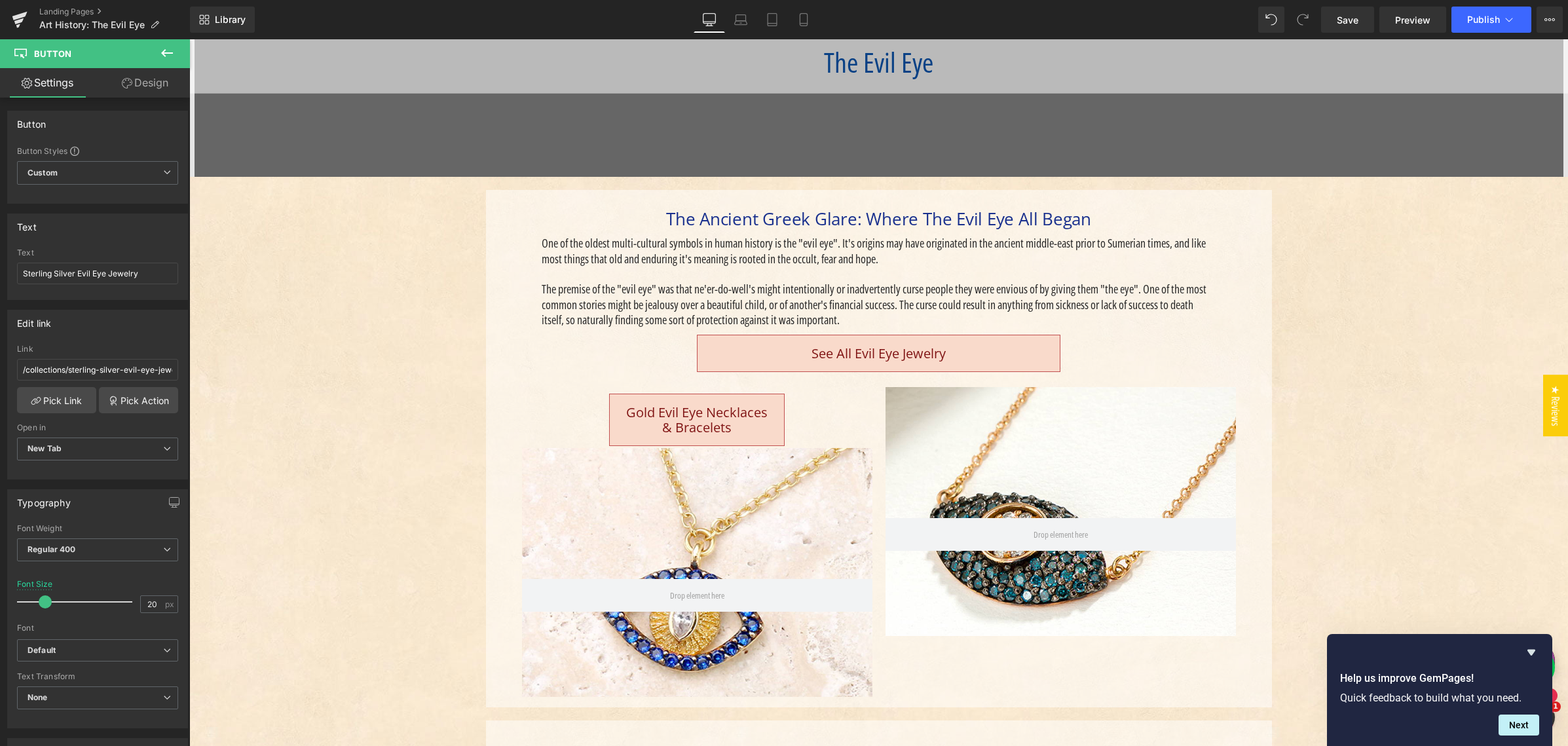
scroll to position [238, 0]
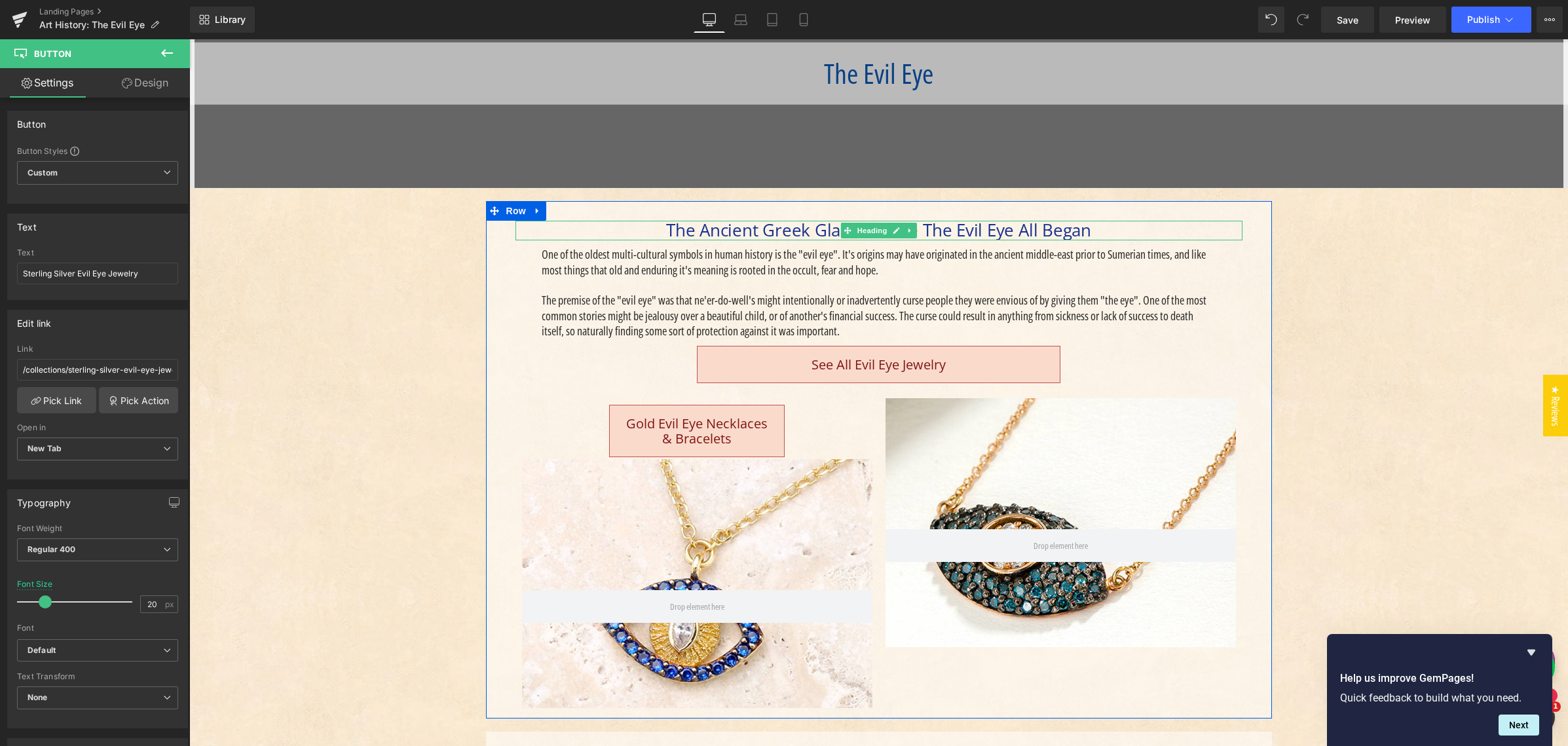
click at [722, 230] on span "The Ancient Greek Glare: Where The Evil Eye All Began" at bounding box center [878, 230] width 425 height 24
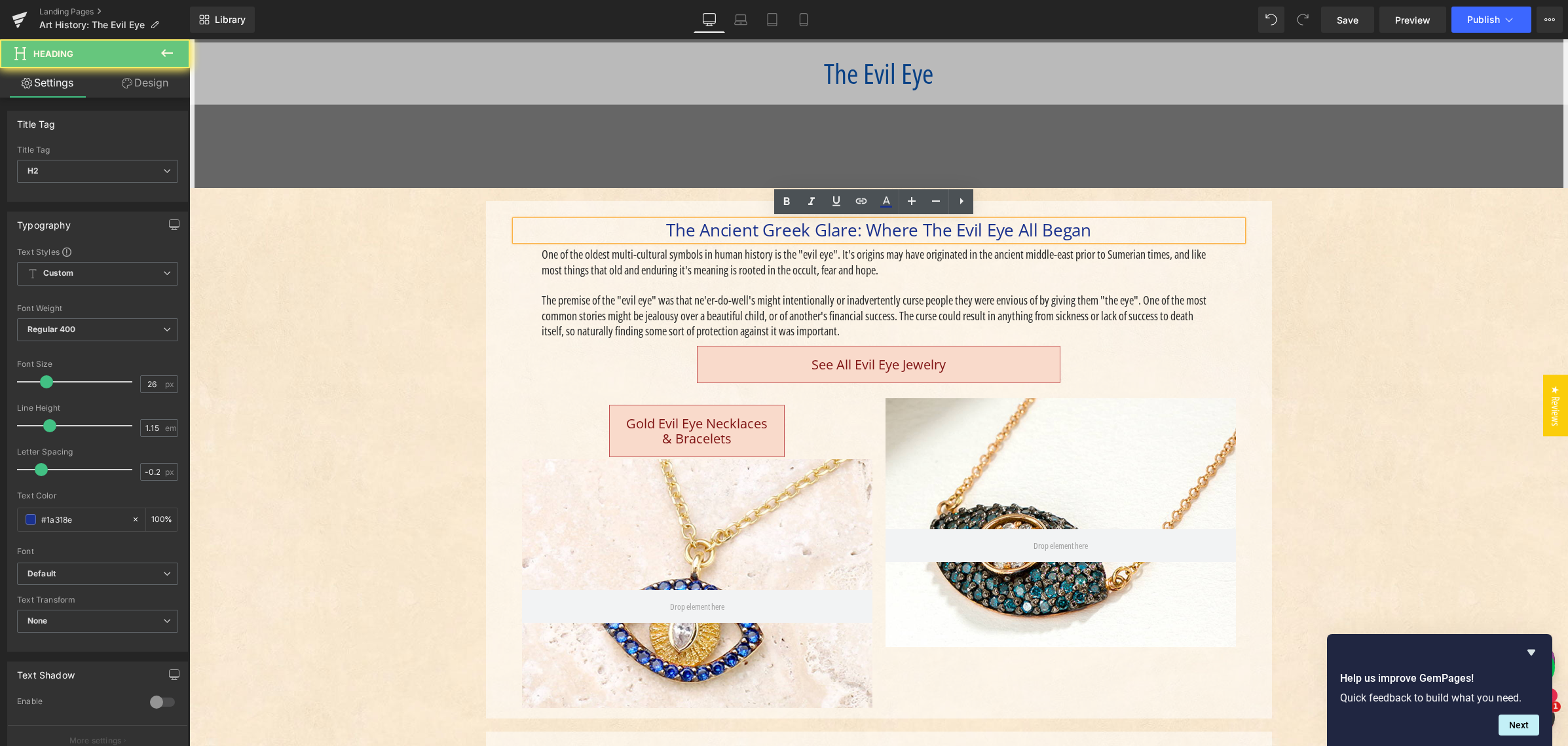
click at [722, 230] on span "The Ancient Greek Glare: Where The Evil Eye All Began" at bounding box center [878, 230] width 425 height 24
click at [809, 79] on p "The Evil Eye" at bounding box center [878, 74] width 1379 height 36
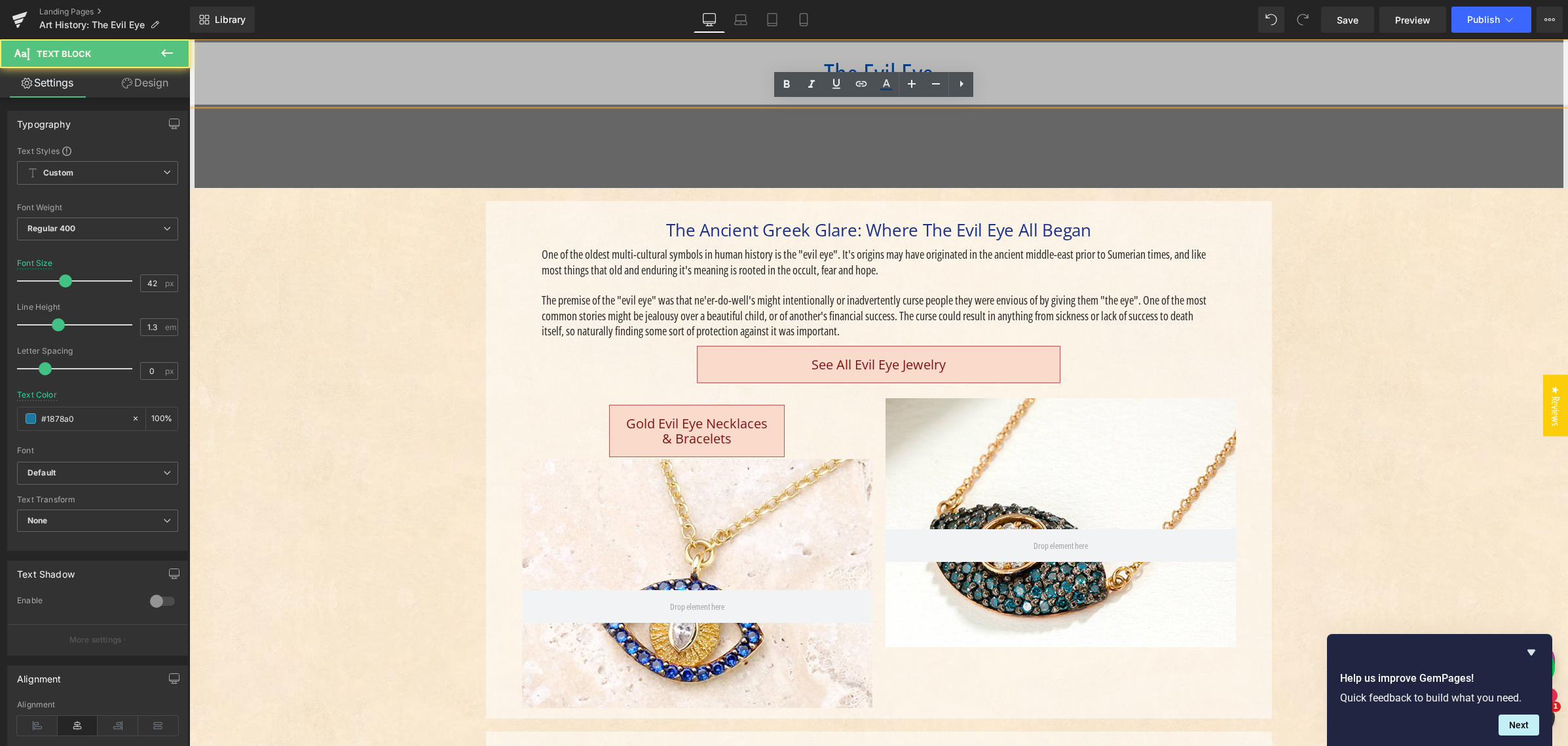
click at [754, 67] on p "The Evil Eye" at bounding box center [878, 74] width 1379 height 36
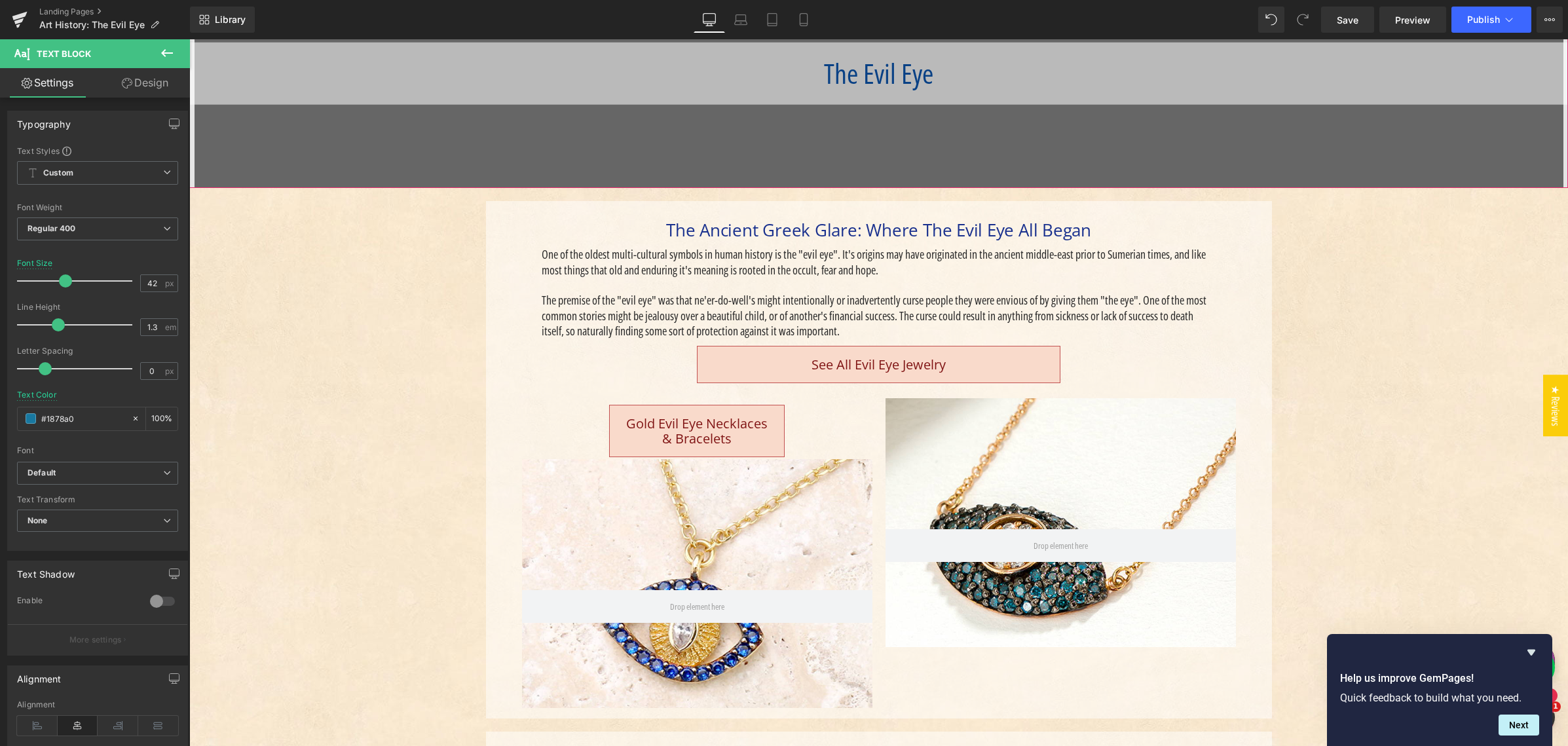
click at [808, 109] on div "Main content" at bounding box center [878, 74] width 1379 height 230
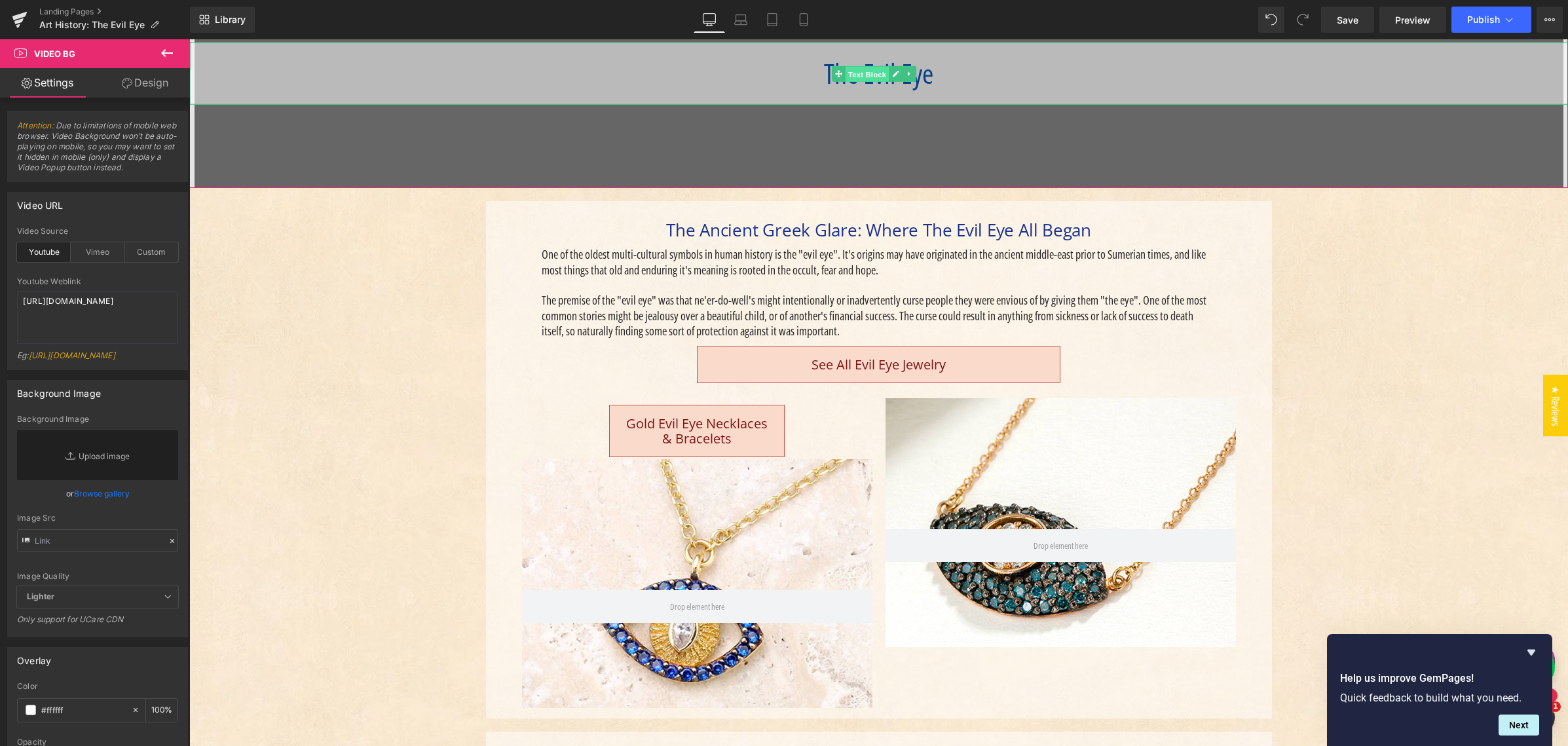
click at [871, 72] on span "Text Block" at bounding box center [866, 74] width 43 height 15
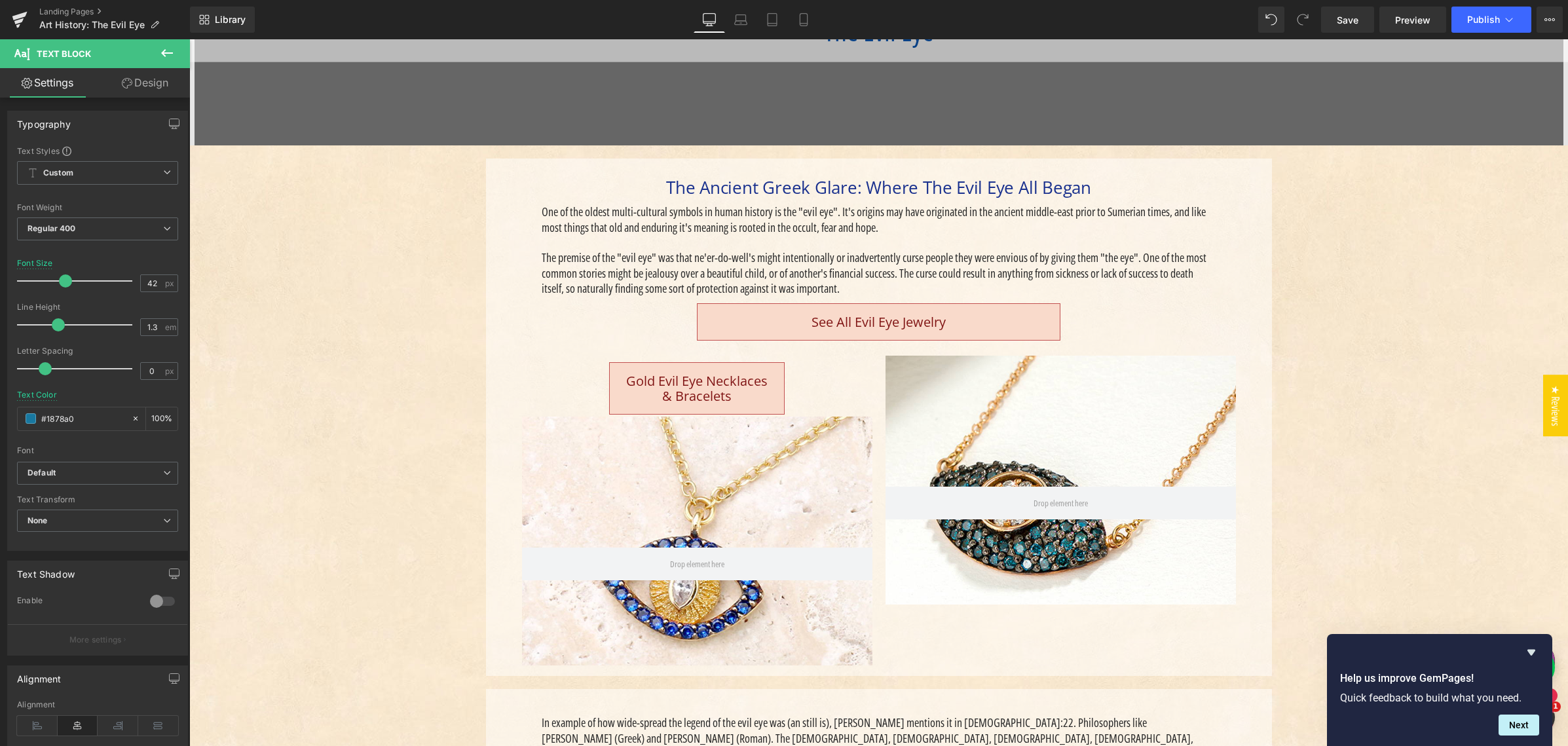
scroll to position [263, 0]
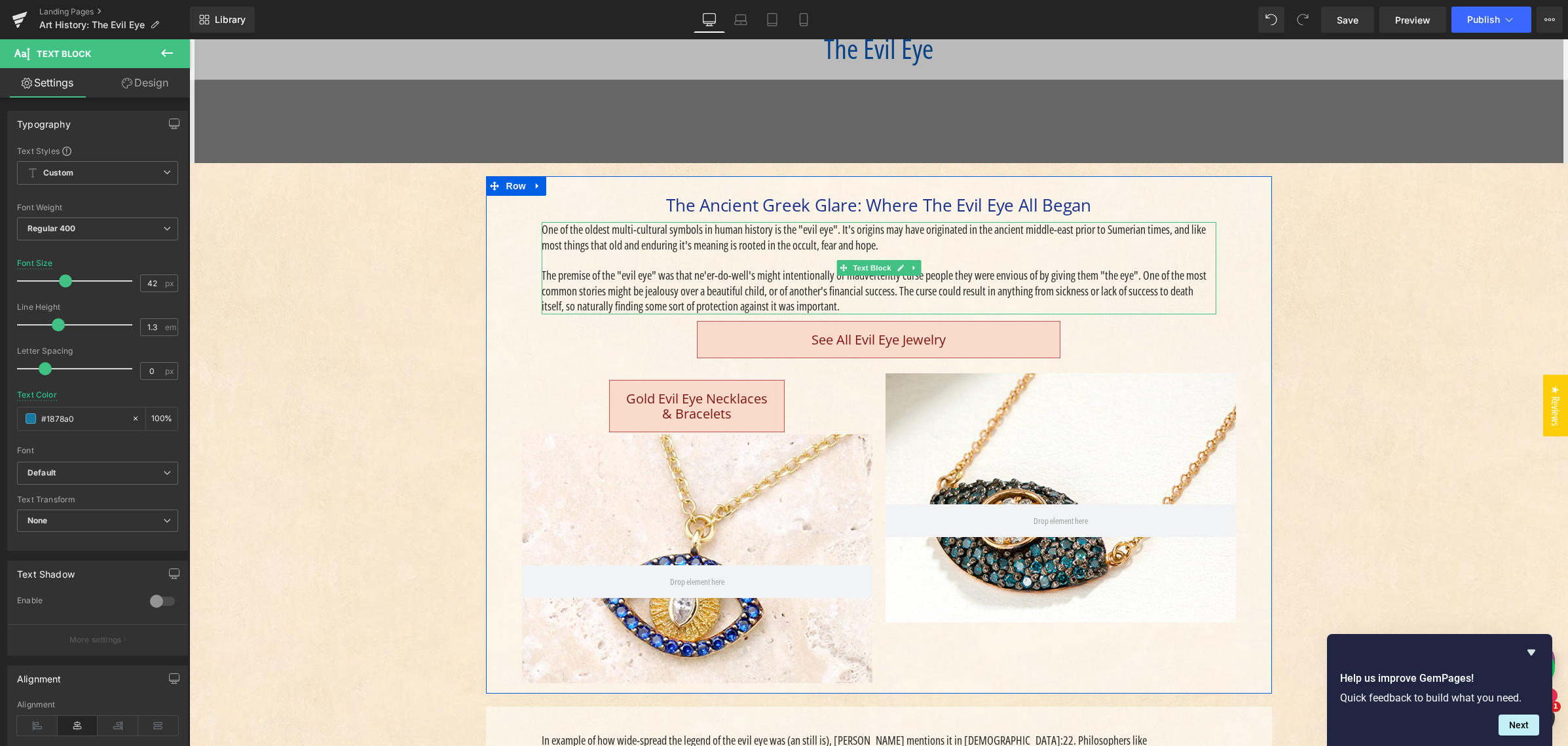
click at [598, 286] on p "The premise of the "evil eye" was that ne'er-do-well's might intentionally or i…" at bounding box center [878, 291] width 674 height 46
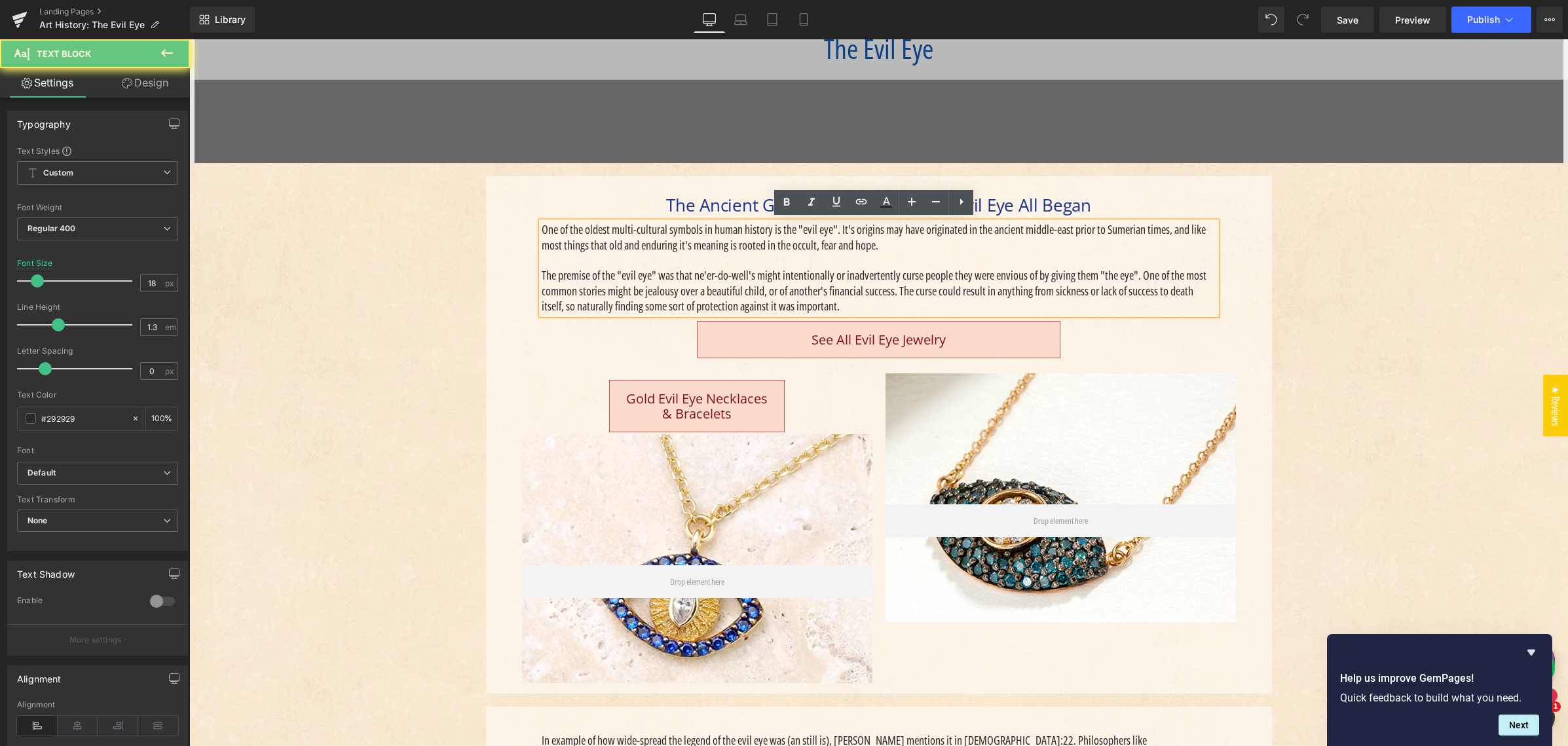
click at [601, 288] on p "The premise of the "evil eye" was that ne'er-do-well's might intentionally or i…" at bounding box center [878, 291] width 674 height 46
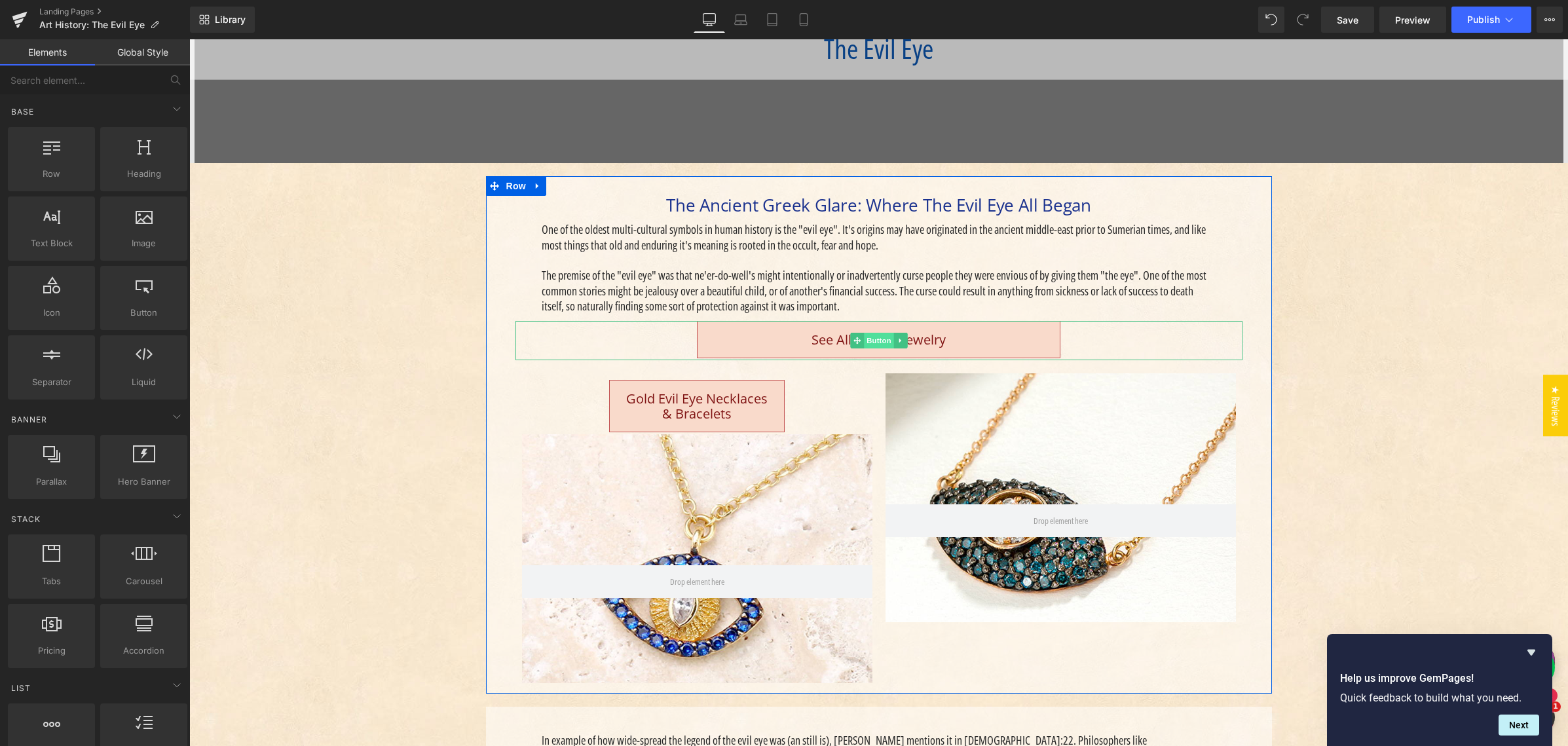
click at [868, 338] on span "Button" at bounding box center [878, 340] width 30 height 15
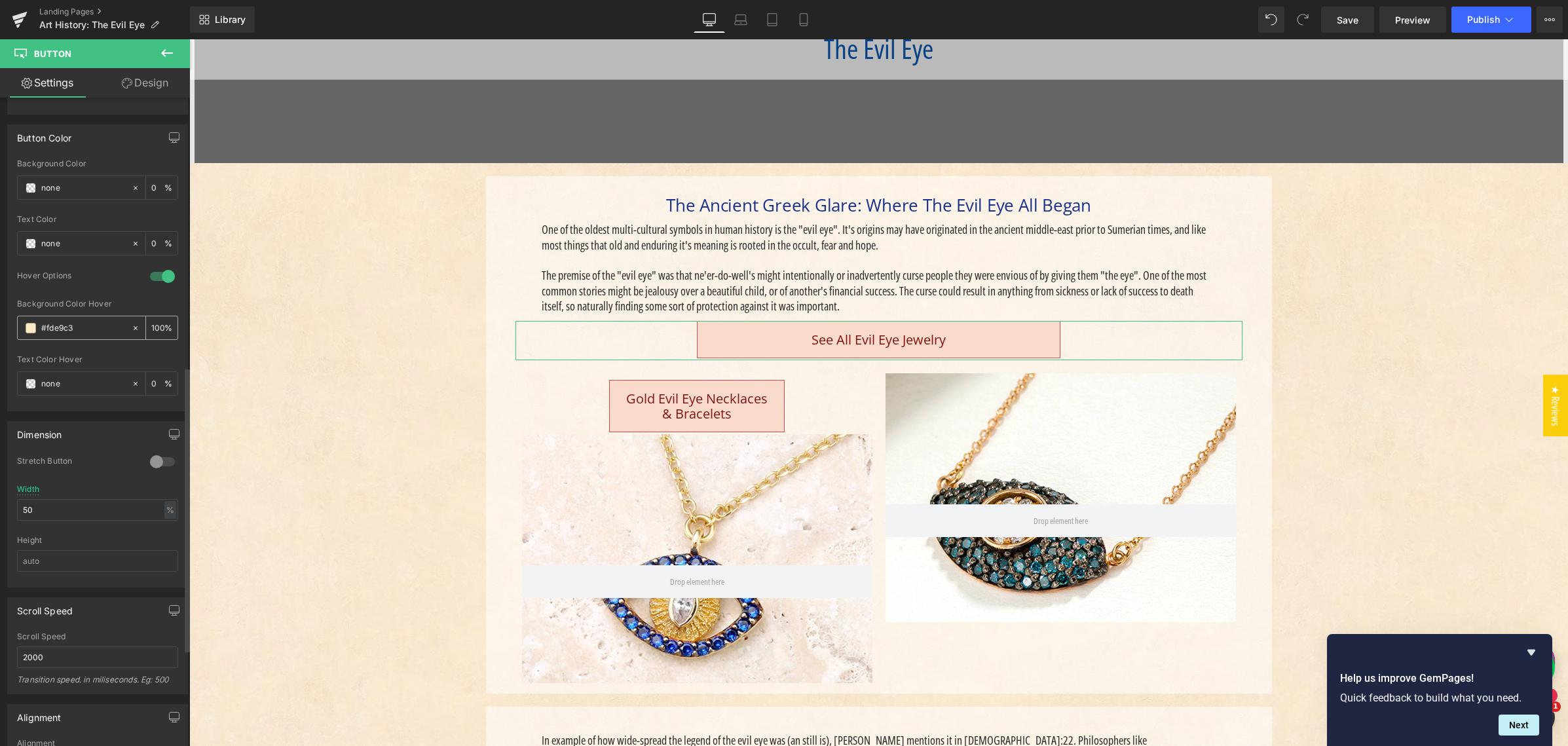
scroll to position [615, 0]
drag, startPoint x: 44, startPoint y: 511, endPoint x: 21, endPoint y: 503, distance: 24.4
click at [18, 506] on input "50" at bounding box center [98, 507] width 161 height 21
type input "40"
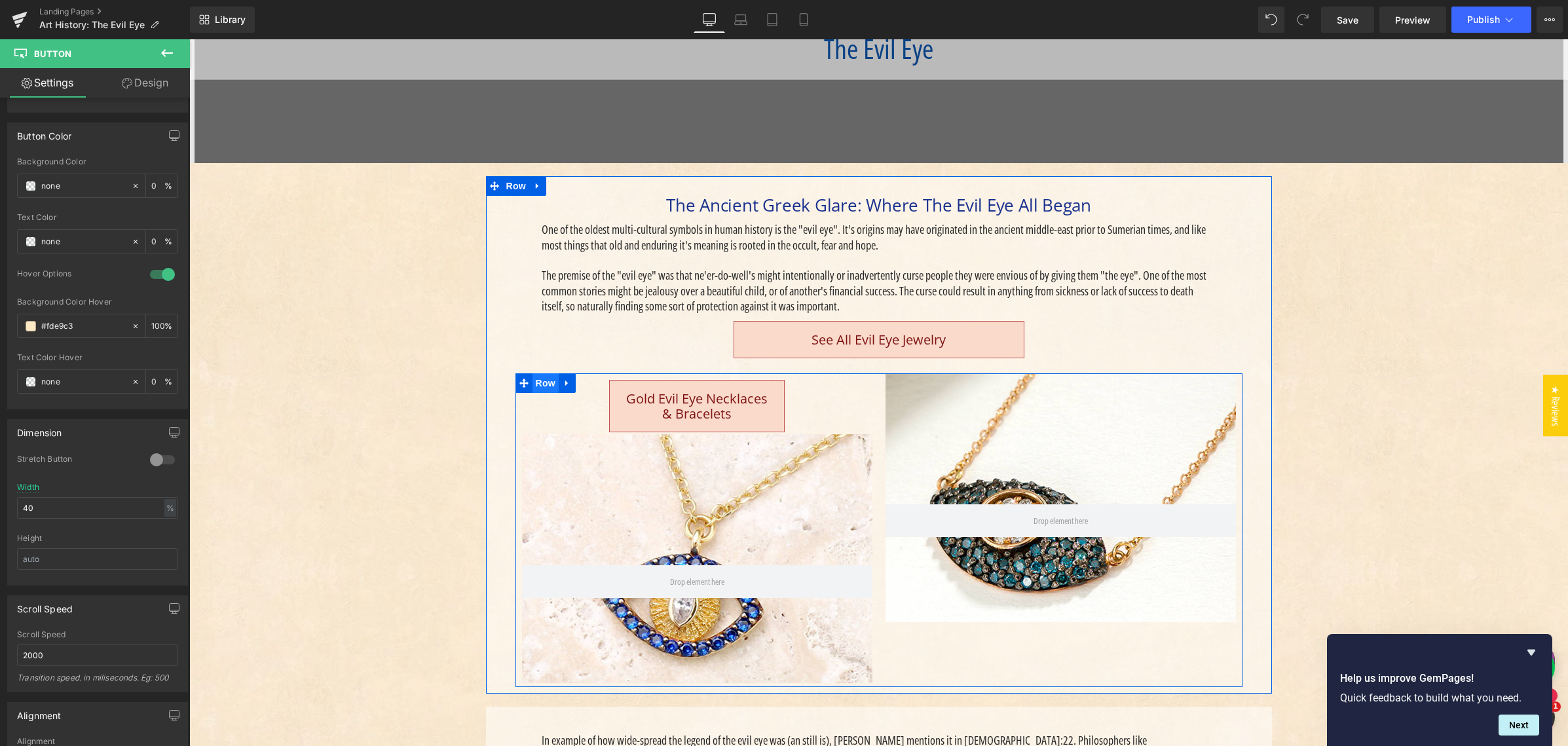
click at [536, 379] on span "Row" at bounding box center [545, 383] width 27 height 20
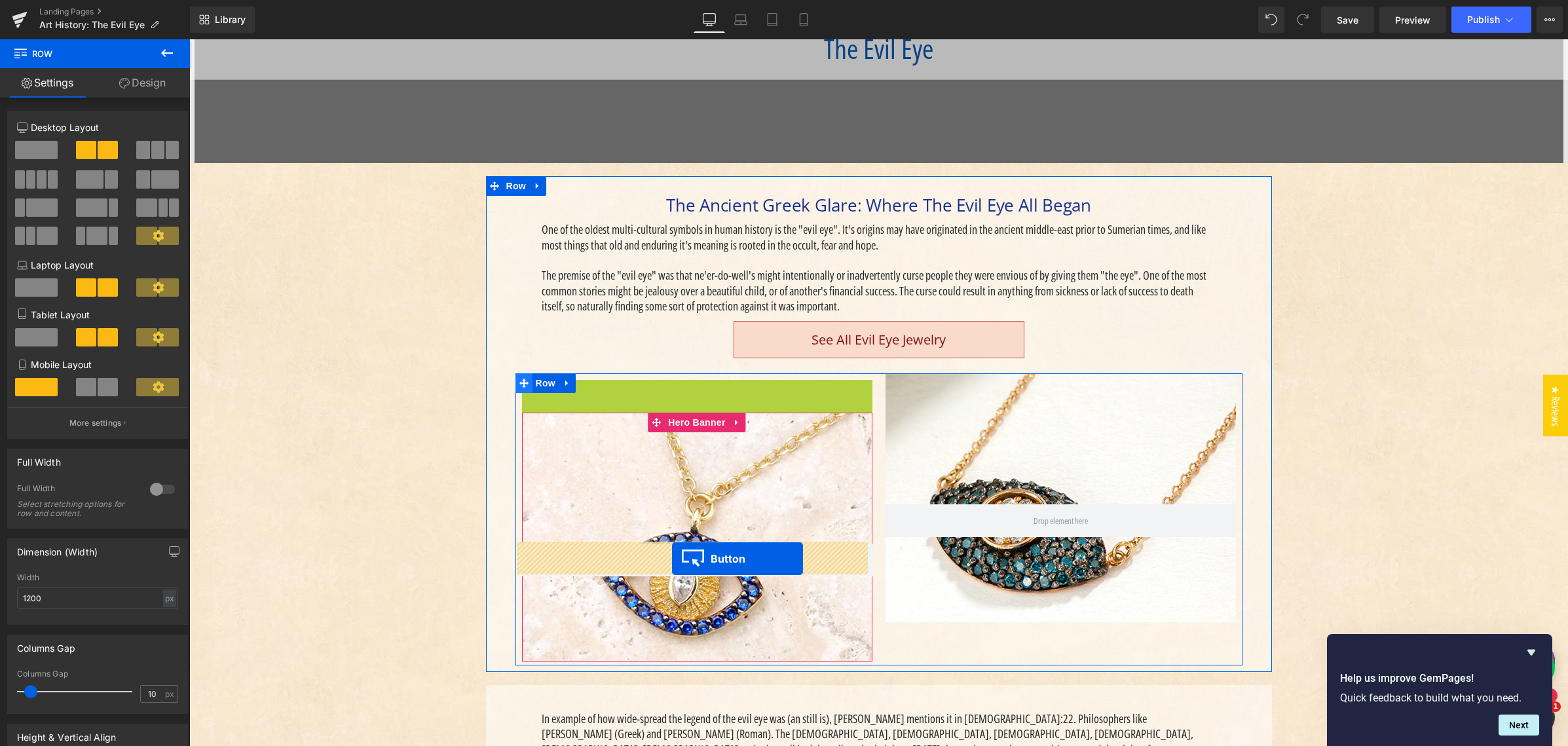
drag, startPoint x: 674, startPoint y: 406, endPoint x: 524, endPoint y: 379, distance: 152.4
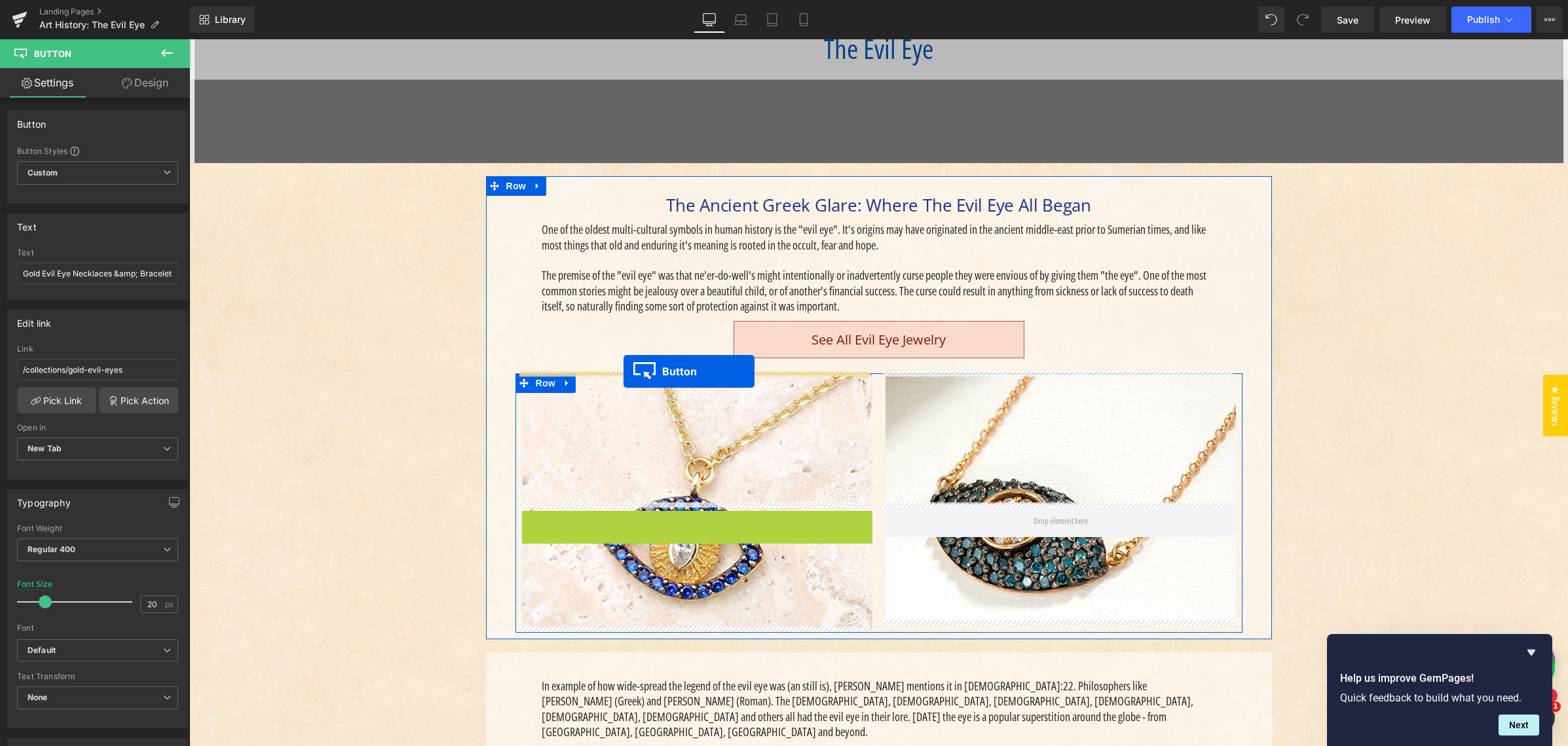
drag, startPoint x: 668, startPoint y: 536, endPoint x: 631, endPoint y: 374, distance: 166.2
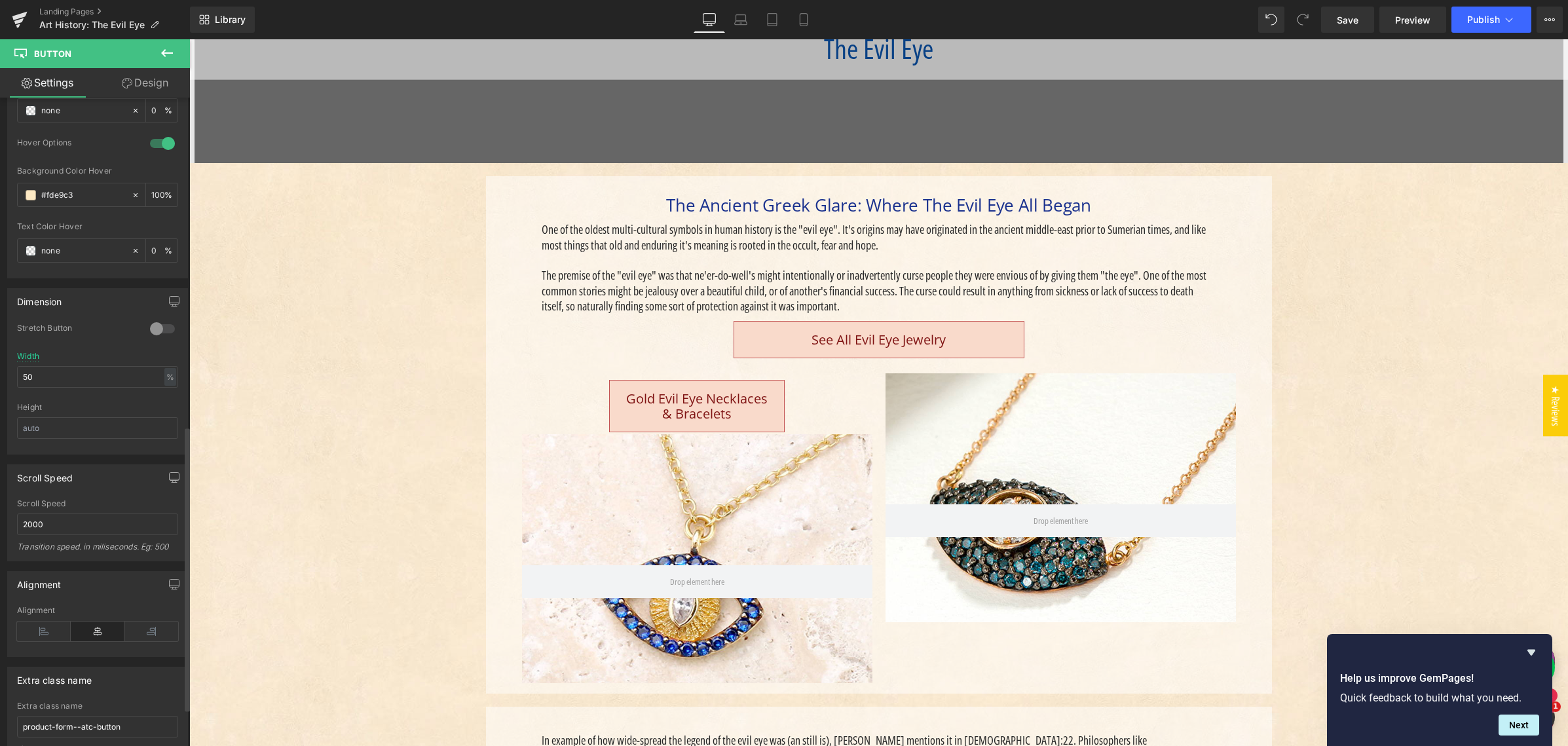
scroll to position [747, 0]
click at [36, 372] on input "50" at bounding box center [98, 375] width 161 height 21
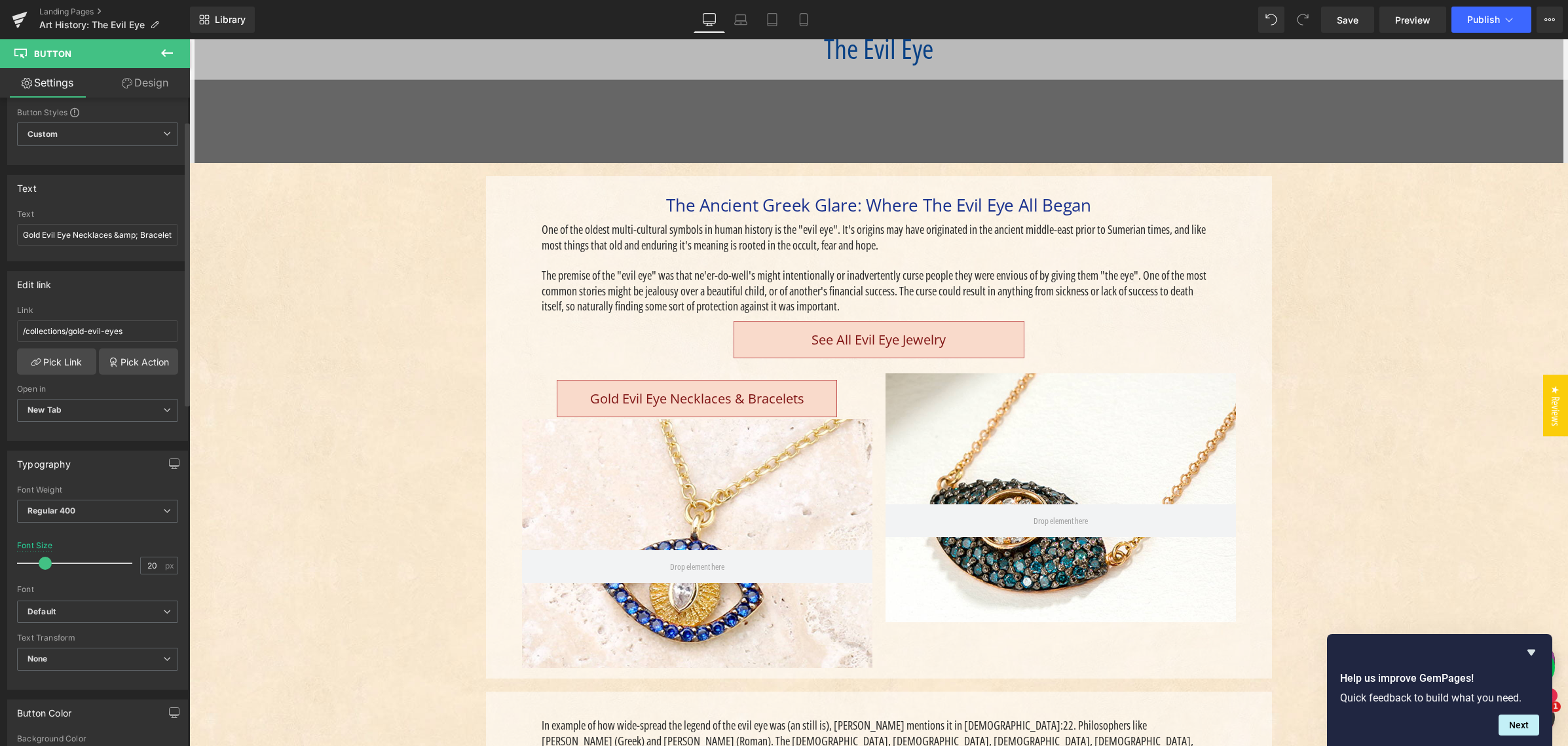
scroll to position [33, 0]
type input "80"
drag, startPoint x: 115, startPoint y: 242, endPoint x: 179, endPoint y: 242, distance: 64.0
click at [177, 242] on div "Gold Evil Eye Necklaces &amp; Bracelets Text Gold Evil Eye Necklaces &amp; Brac…" at bounding box center [97, 241] width 179 height 51
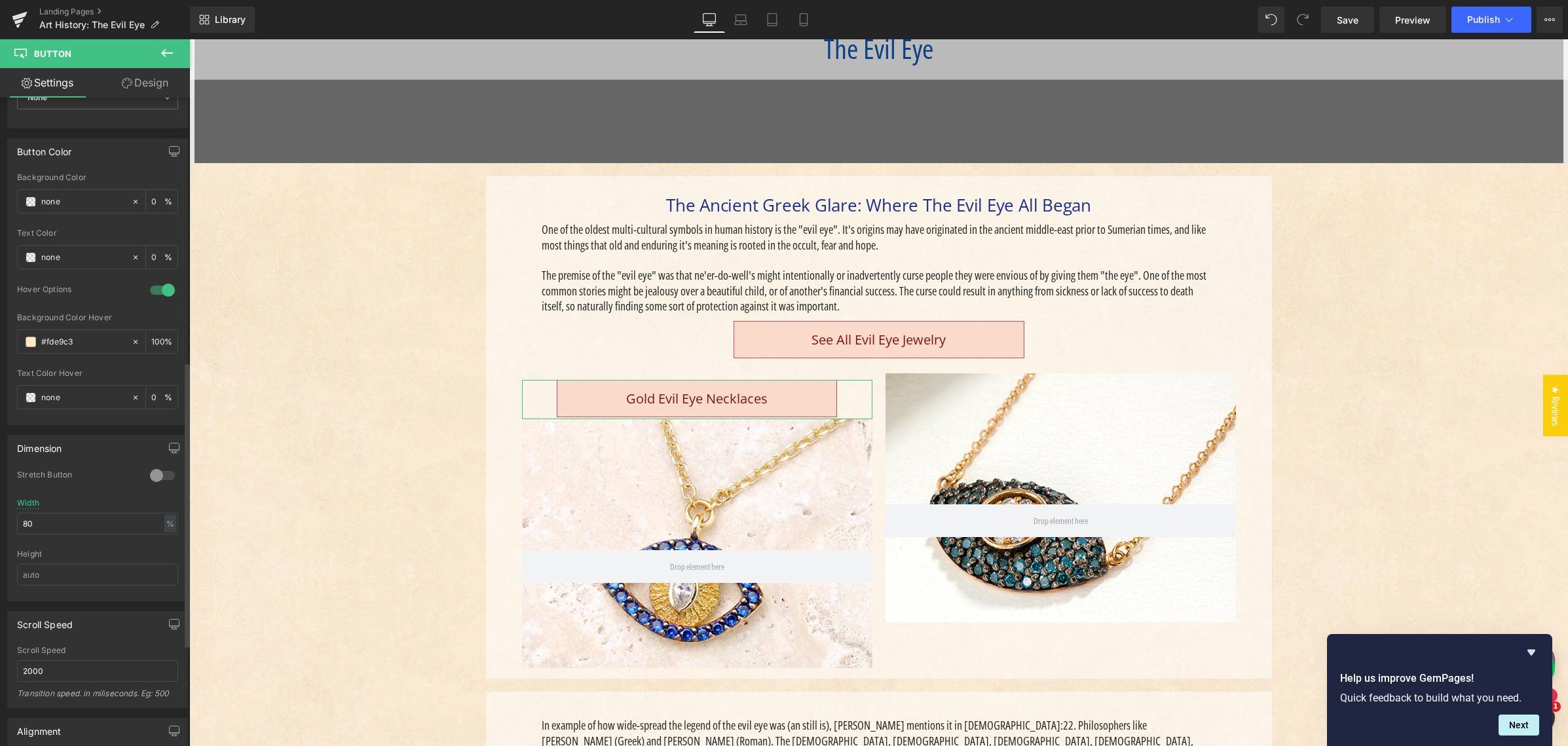
scroll to position [601, 0]
type input "Gold Evil Eye Necklaces"
drag, startPoint x: 37, startPoint y: 521, endPoint x: 7, endPoint y: 521, distance: 30.0
click at [7, 521] on div "Dimension 0 Stretch Button 80% Width 80 % % px Height" at bounding box center [97, 516] width 181 height 166
type input "70"
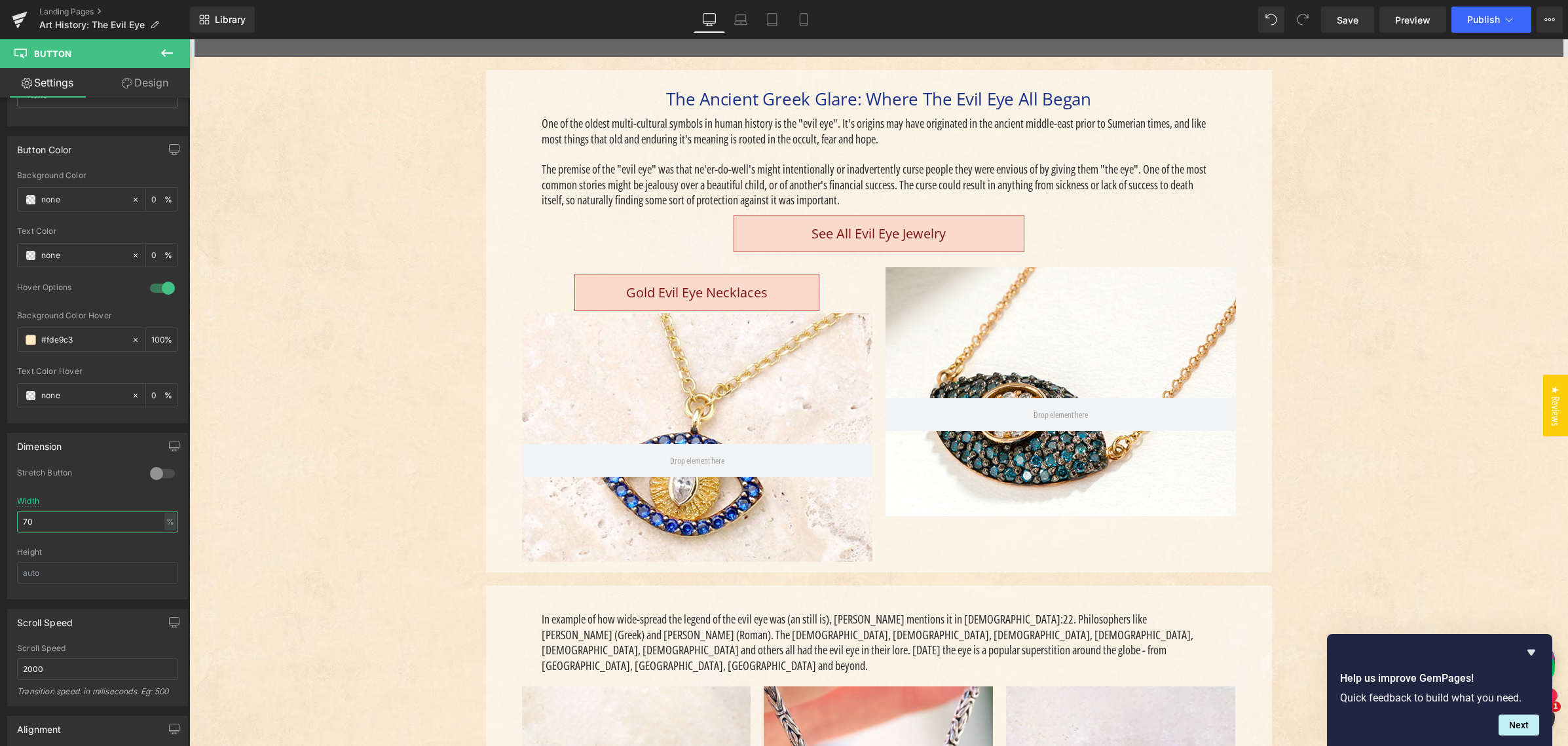
scroll to position [371, 0]
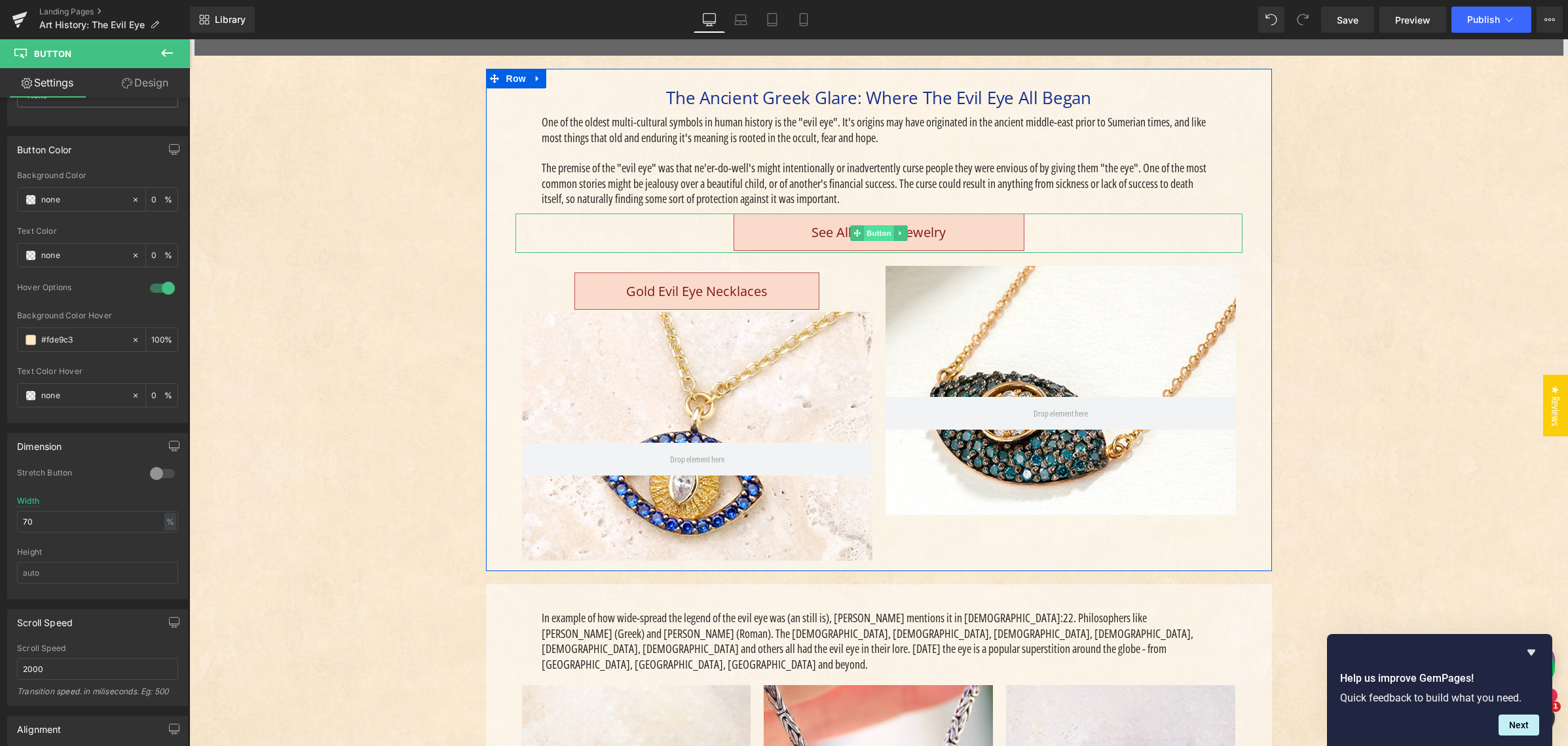
click at [874, 230] on span "Button" at bounding box center [878, 233] width 30 height 15
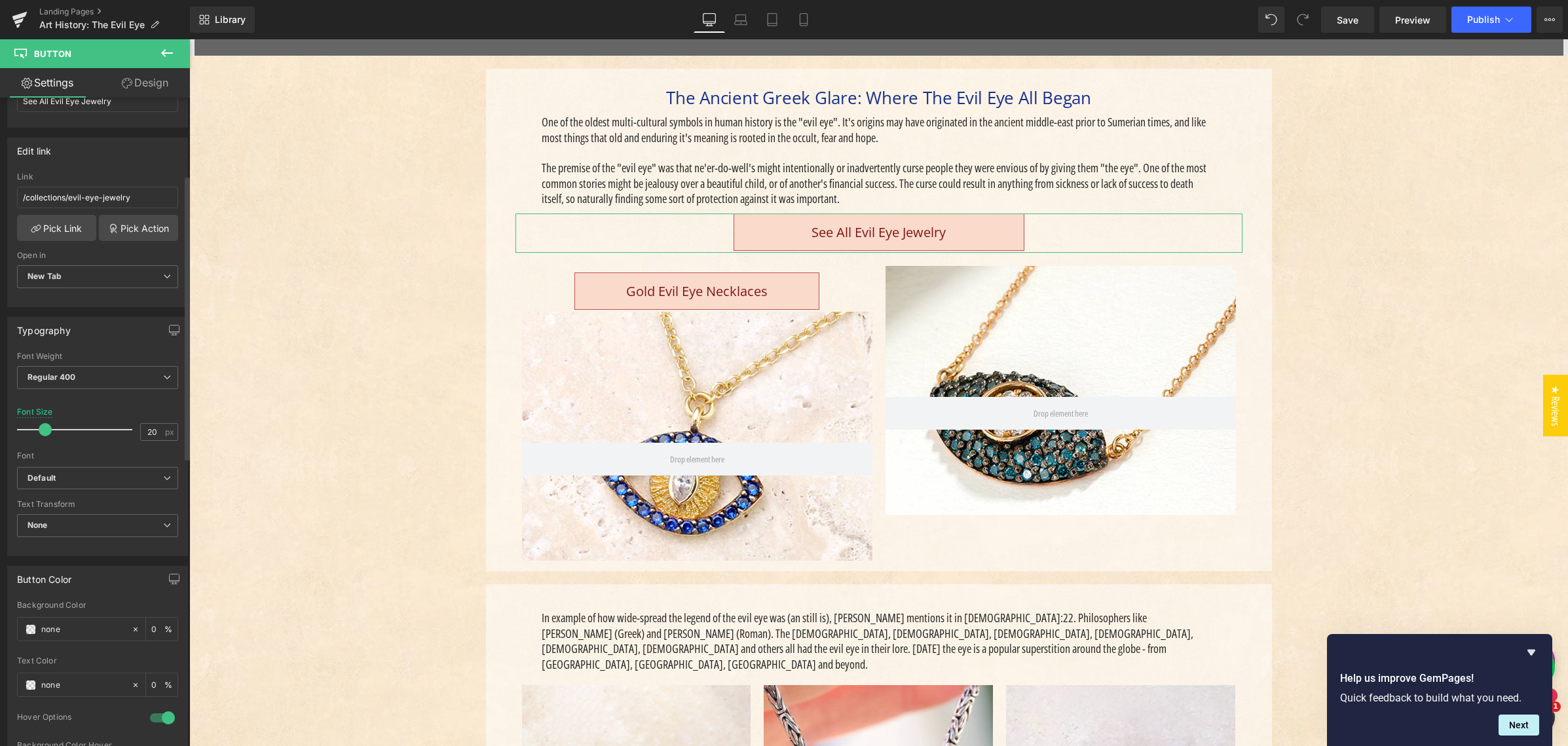
scroll to position [176, 0]
click at [53, 475] on icon "Default" at bounding box center [41, 474] width 28 height 11
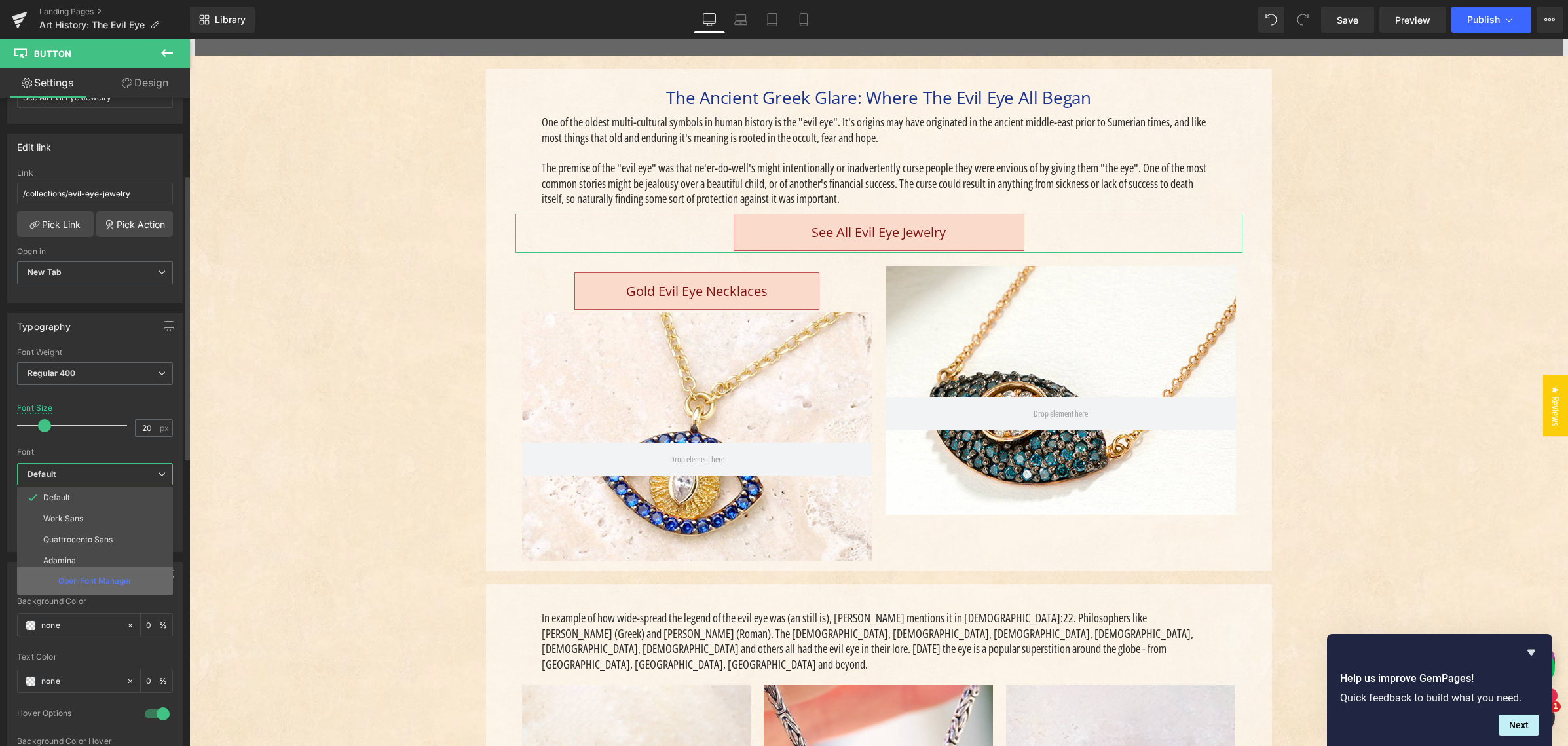
click at [72, 579] on p "Open Font Manager" at bounding box center [95, 581] width 74 height 12
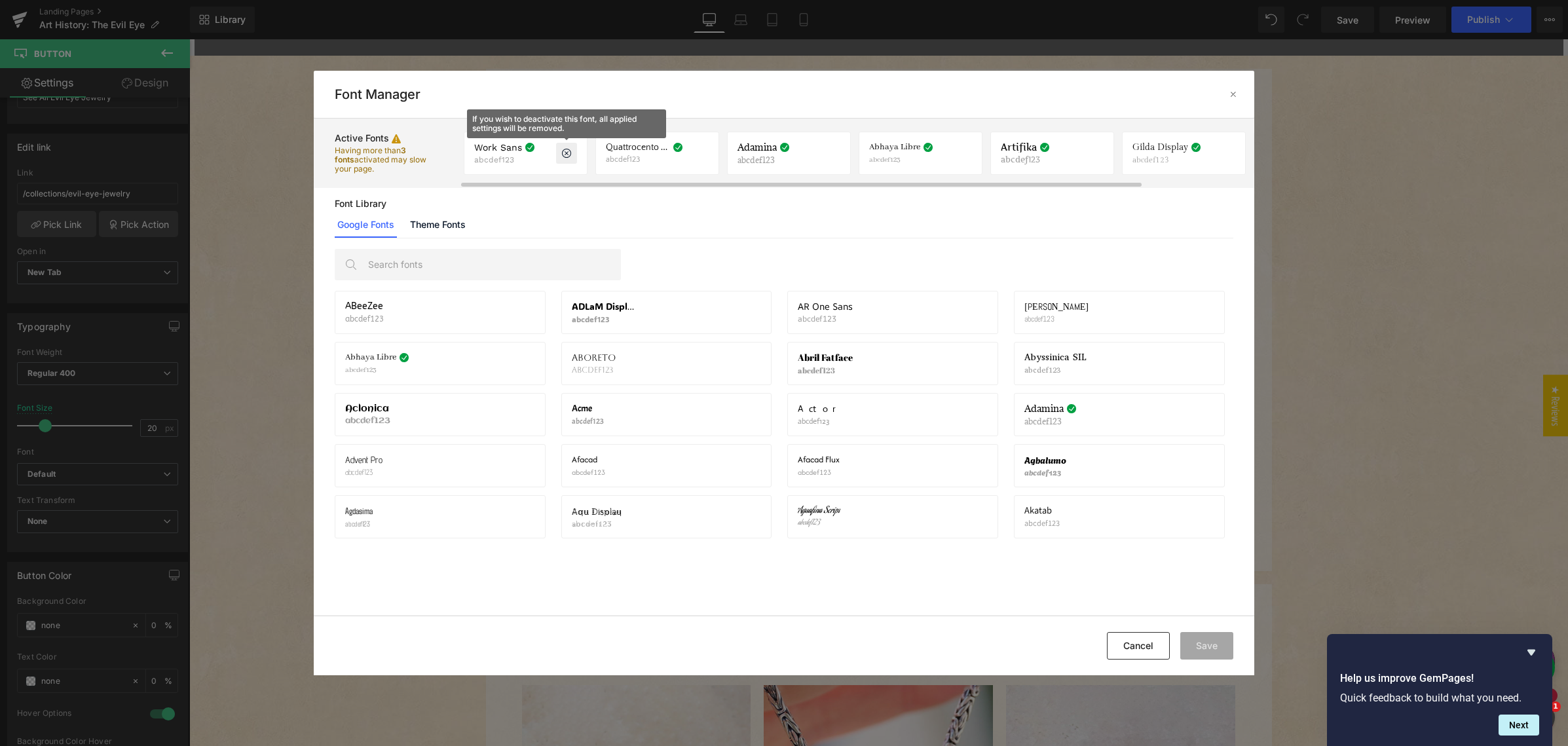
click at [566, 152] on icon at bounding box center [566, 153] width 10 height 10
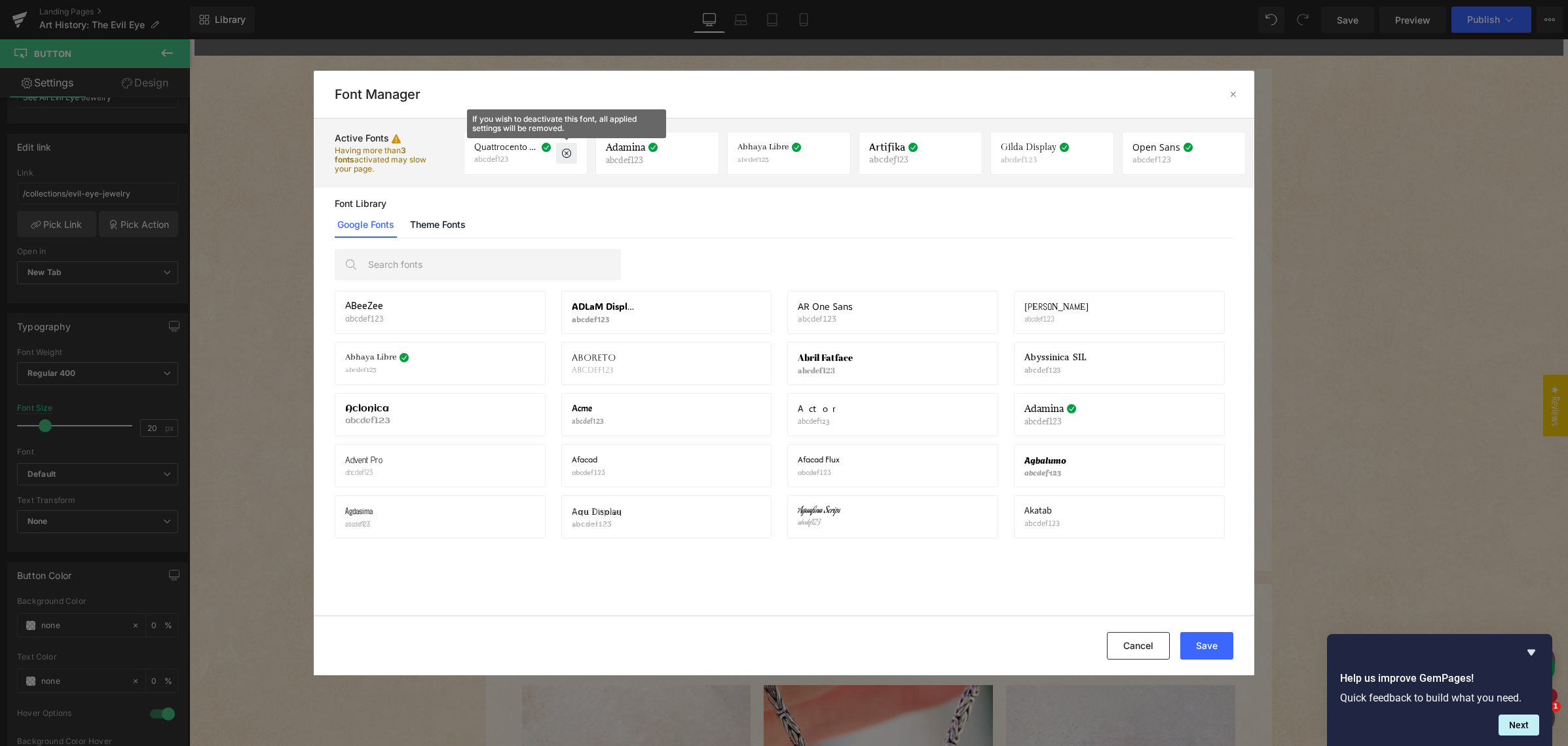
click at [566, 152] on icon at bounding box center [566, 153] width 10 height 10
click at [563, 152] on icon at bounding box center [566, 153] width 10 height 10
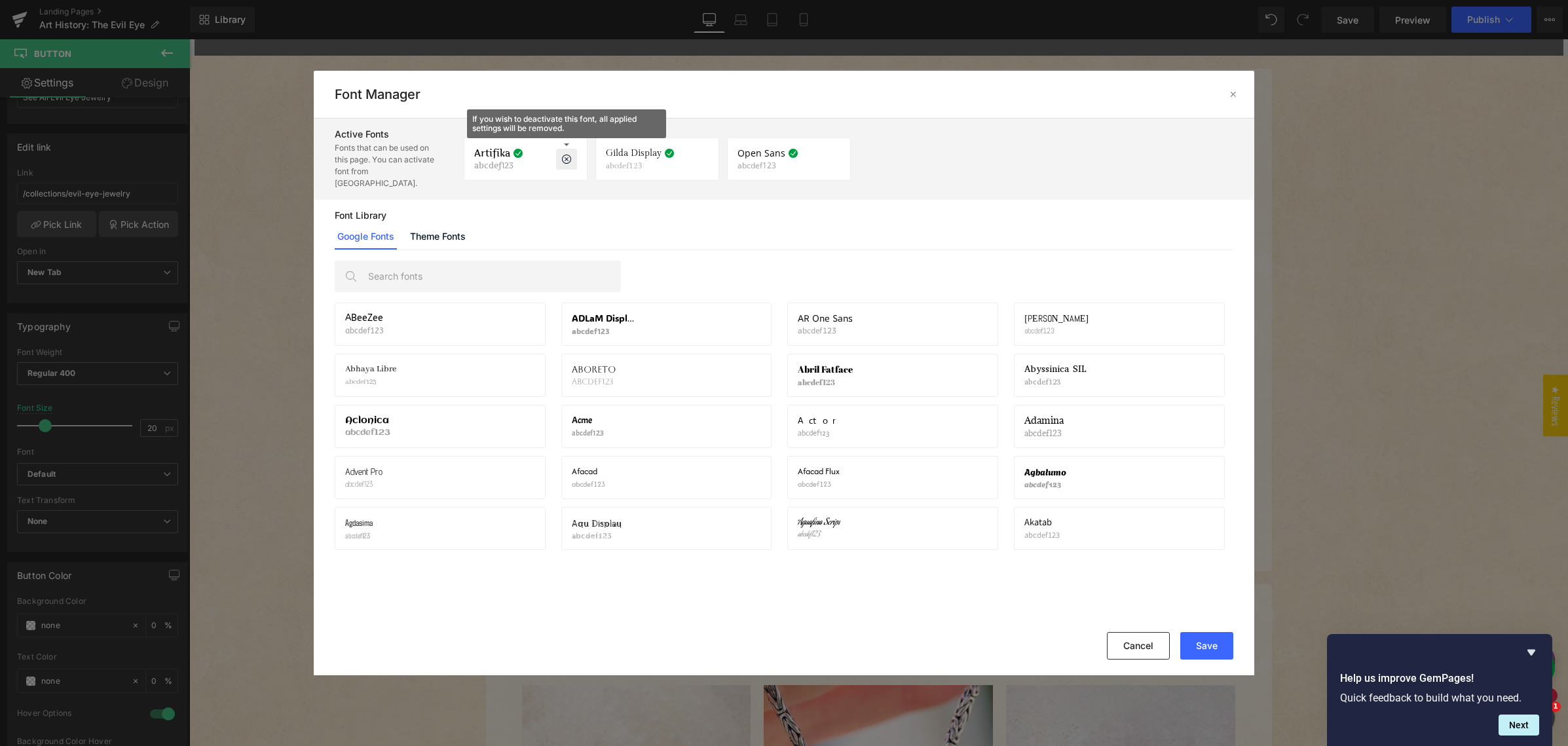
click at [560, 151] on p at bounding box center [566, 158] width 21 height 21
click at [563, 154] on icon at bounding box center [566, 159] width 10 height 10
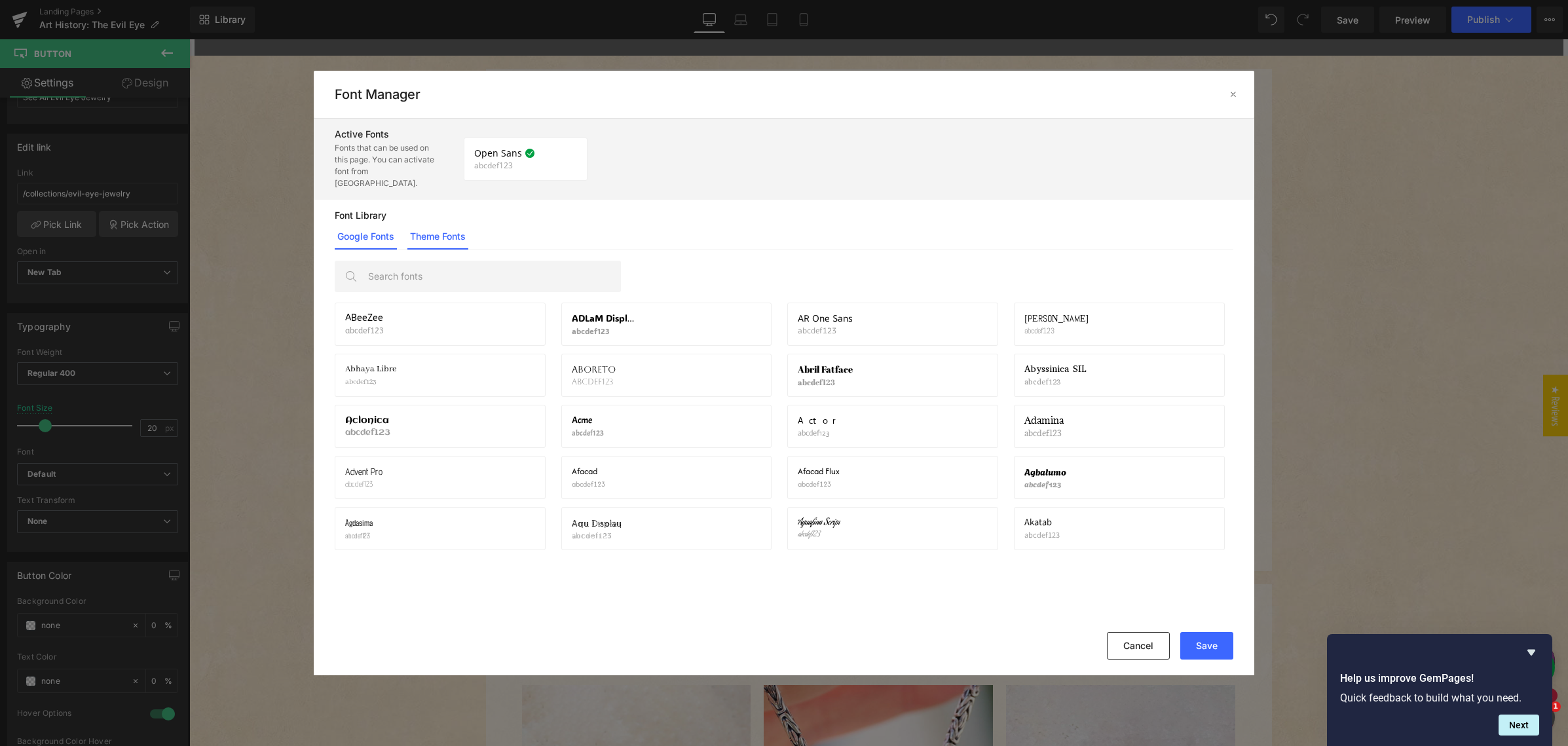
click at [445, 224] on link "Theme Fonts" at bounding box center [437, 236] width 61 height 27
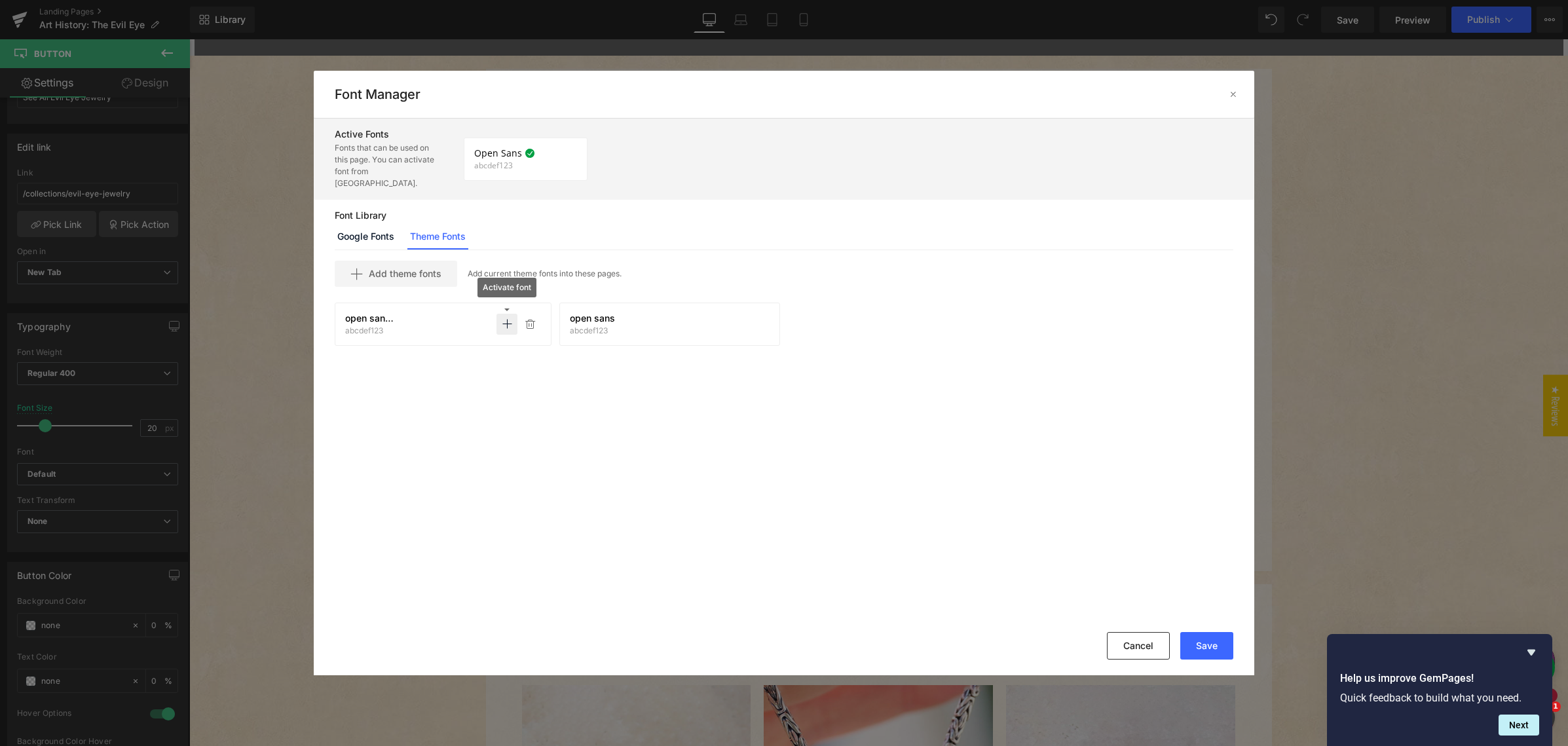
click at [507, 319] on icon at bounding box center [506, 324] width 10 height 10
click at [733, 319] on icon at bounding box center [735, 324] width 10 height 10
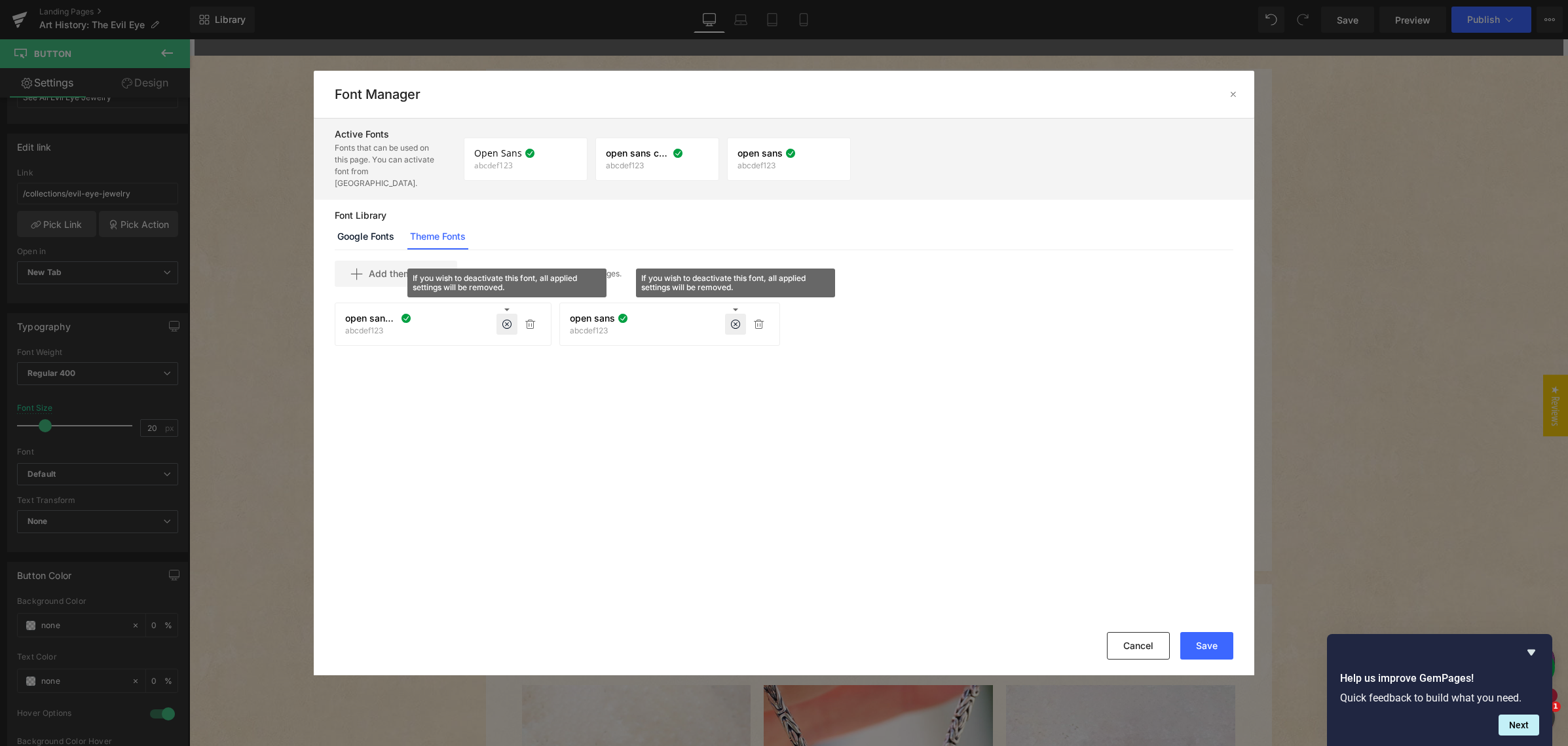
click at [568, 154] on icon at bounding box center [566, 159] width 10 height 10
click at [1198, 643] on button "Save" at bounding box center [1206, 646] width 53 height 27
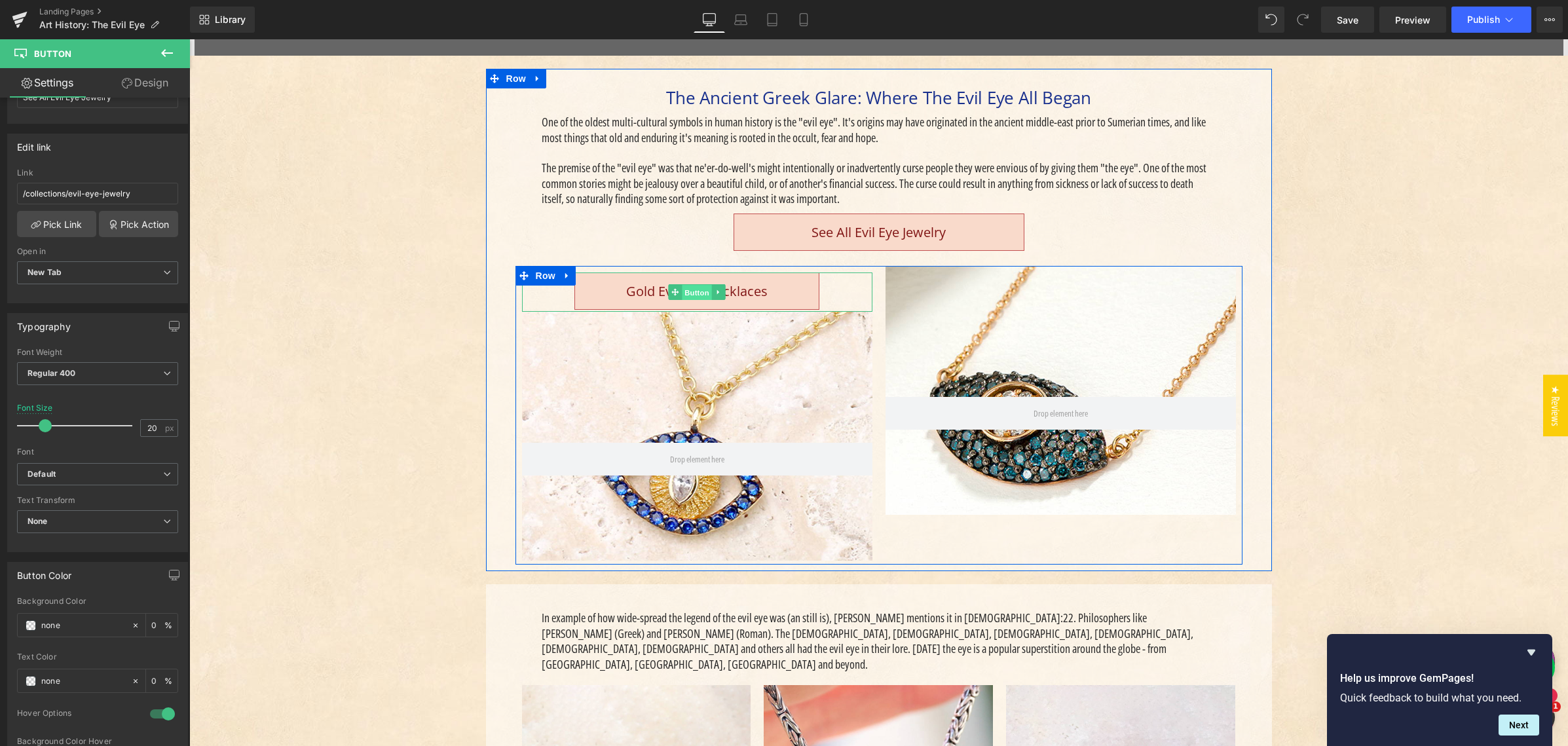
click at [689, 288] on span "Button" at bounding box center [697, 292] width 30 height 15
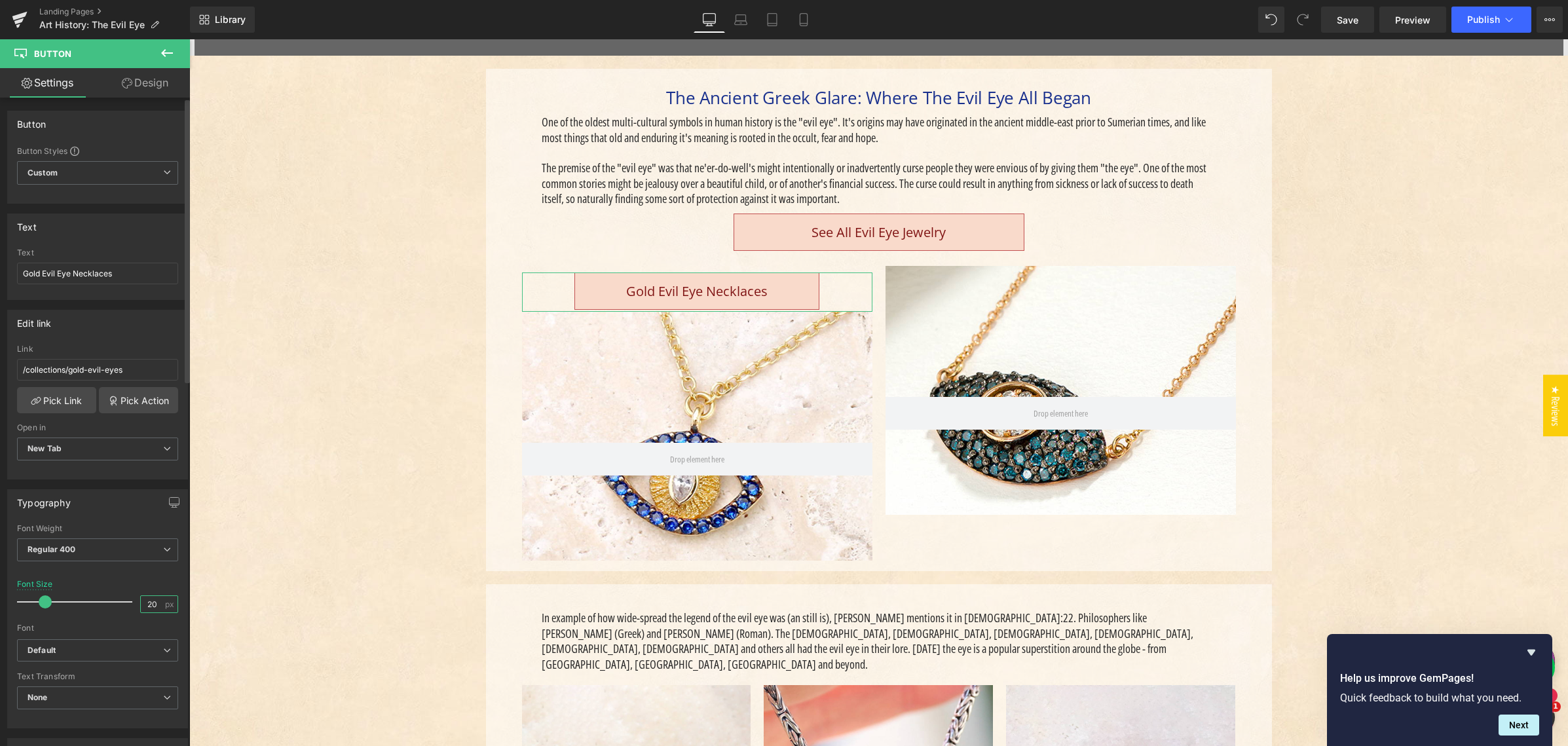
drag, startPoint x: 149, startPoint y: 604, endPoint x: 129, endPoint y: 600, distance: 20.4
click at [127, 600] on div "Font Size 20 px" at bounding box center [98, 600] width 161 height 44
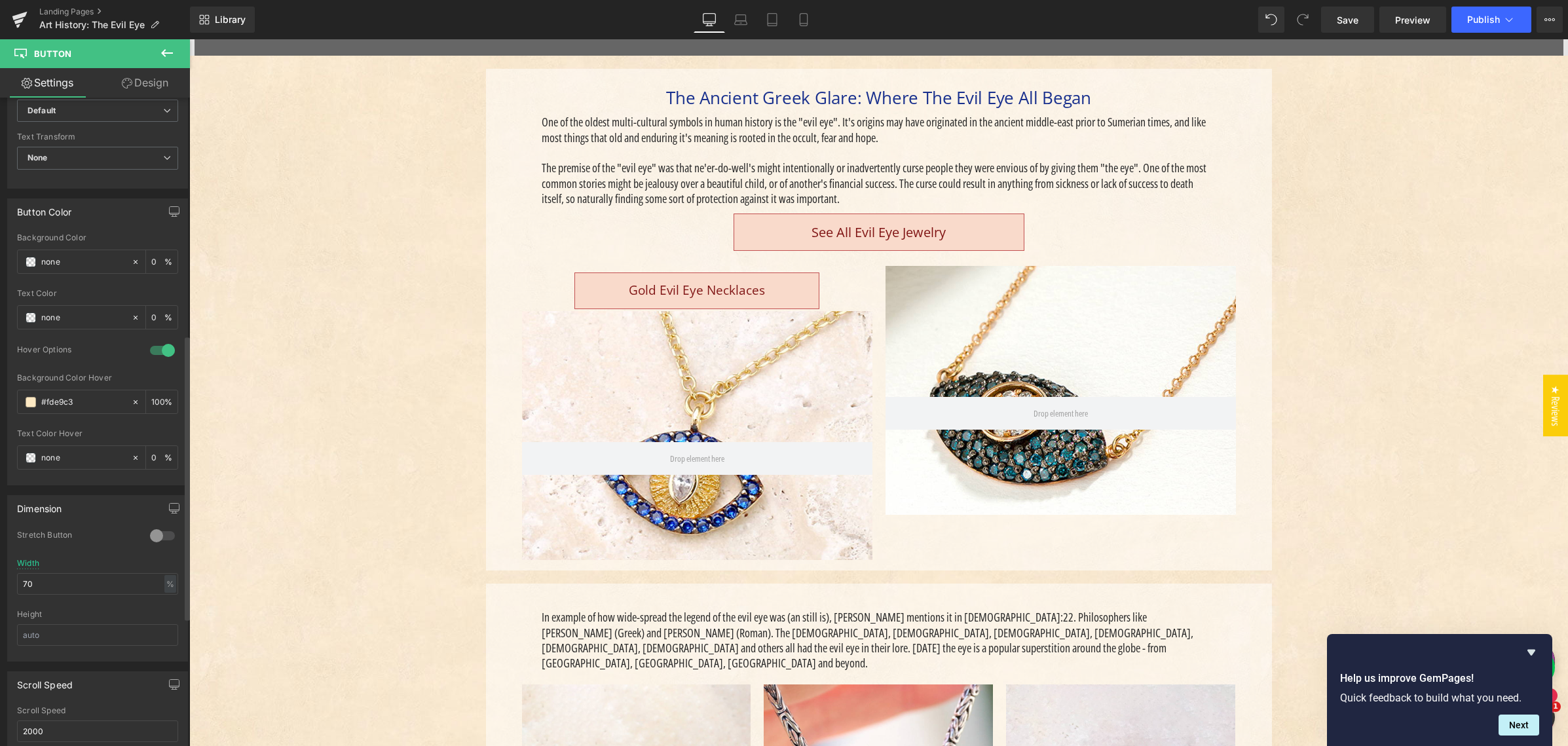
scroll to position [544, 0]
type input "19"
drag, startPoint x: 36, startPoint y: 584, endPoint x: 33, endPoint y: 578, distance: 6.7
click at [15, 580] on div "0 Stretch Button 70% Width 70 % % px Height" at bounding box center [97, 590] width 179 height 131
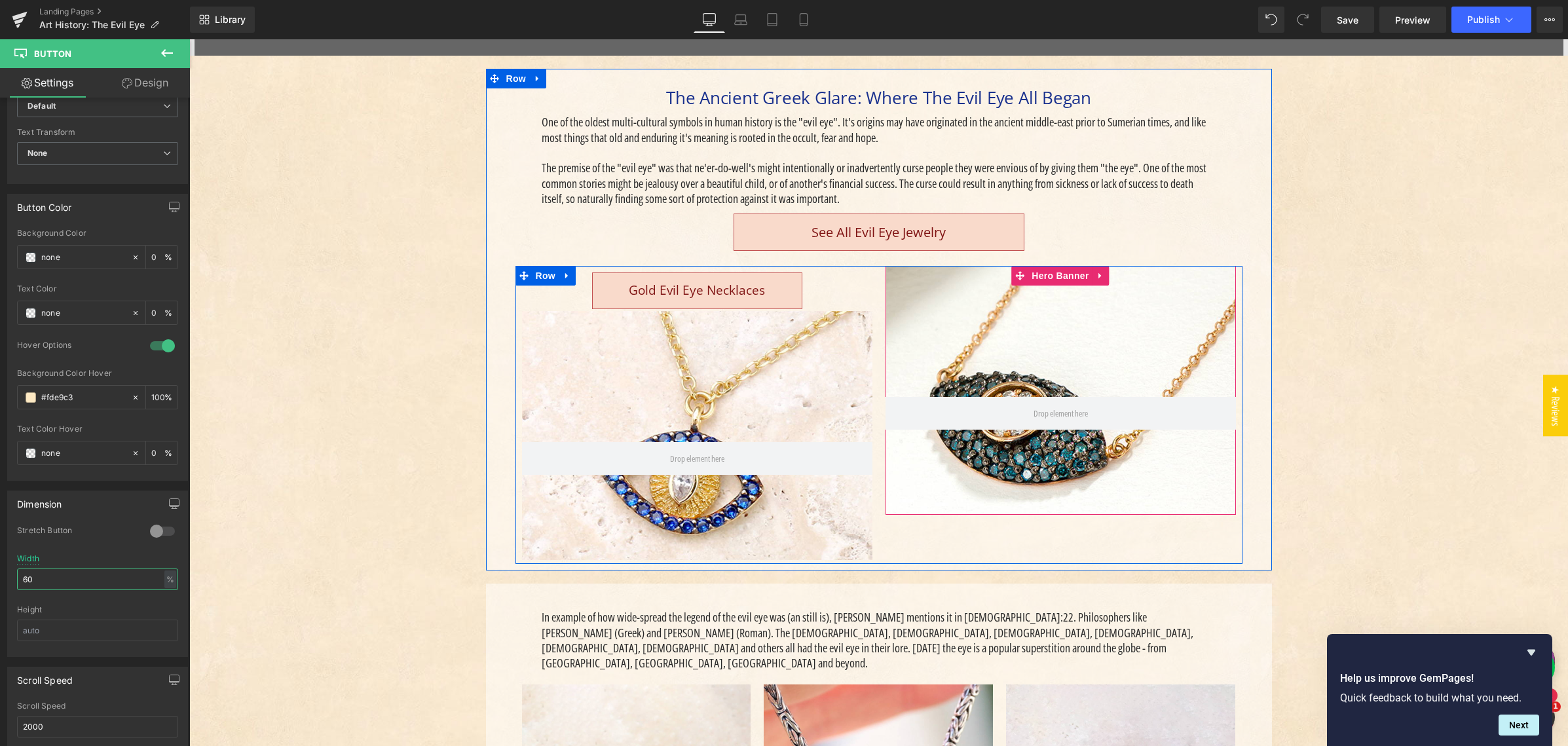
type input "60"
click at [1098, 273] on icon "Main content" at bounding box center [1099, 276] width 3 height 6
click at [1104, 273] on icon "Main content" at bounding box center [1109, 275] width 9 height 9
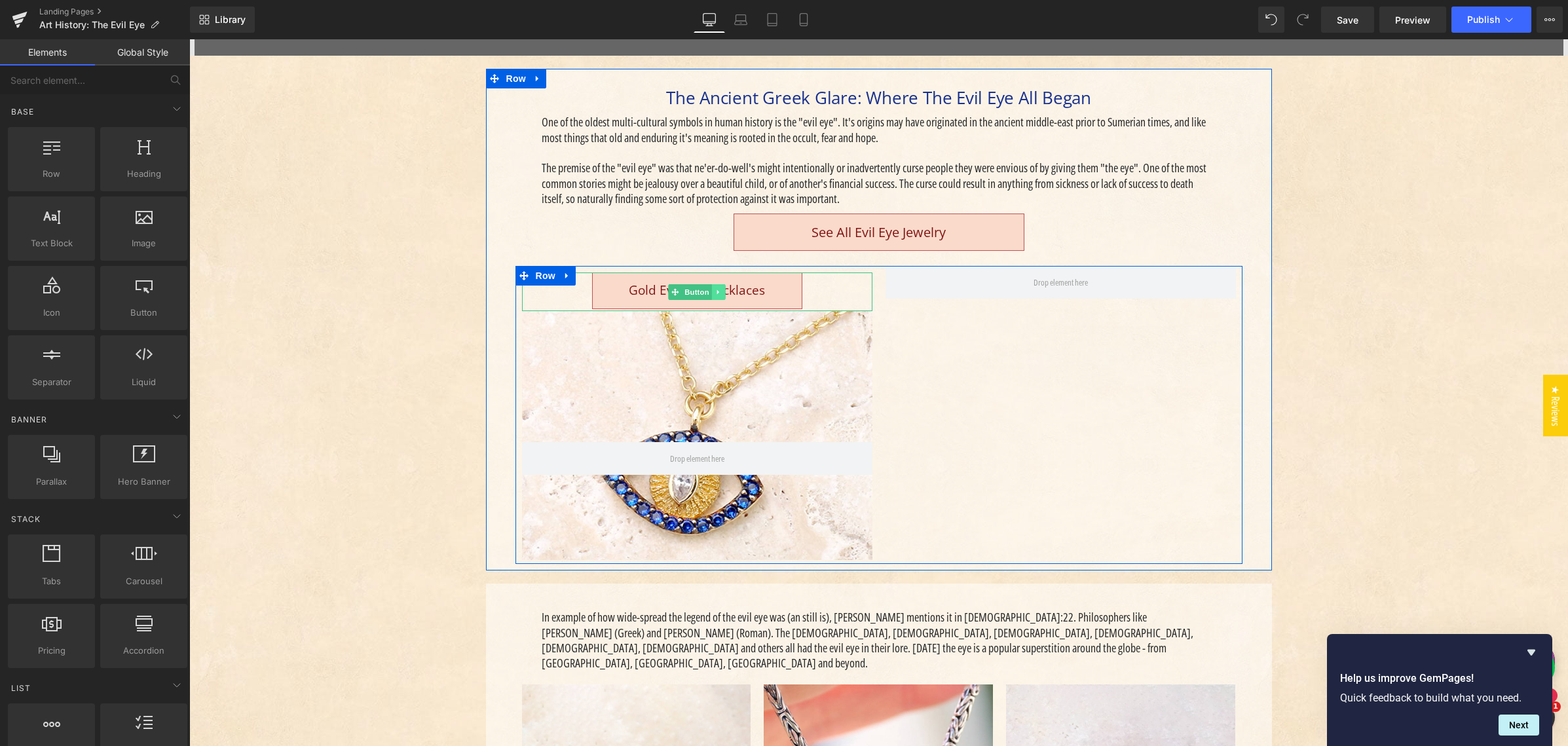
click at [715, 291] on icon "Main content" at bounding box center [719, 291] width 7 height 8
click at [708, 289] on icon "Main content" at bounding box center [711, 291] width 7 height 7
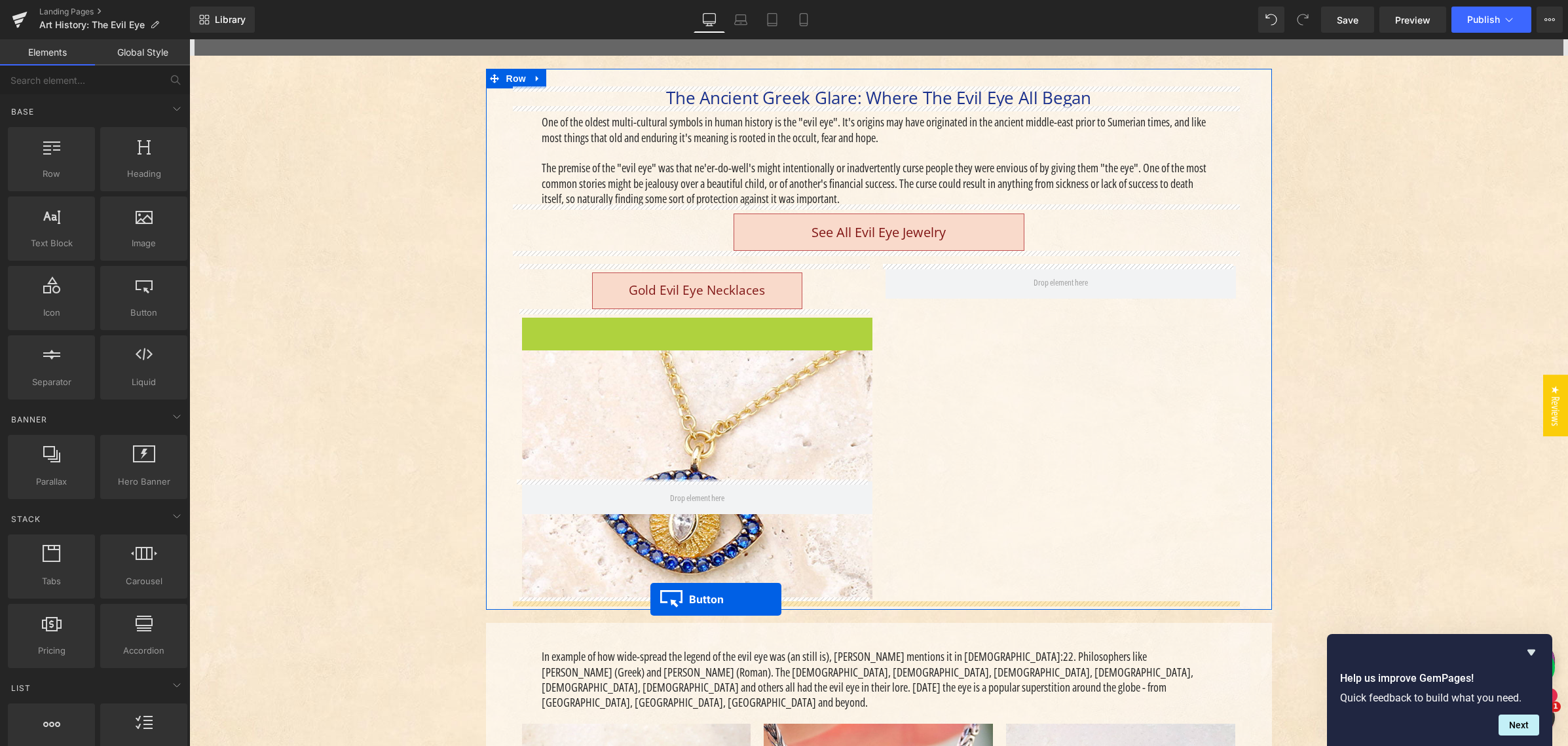
drag, startPoint x: 669, startPoint y: 332, endPoint x: 650, endPoint y: 599, distance: 267.7
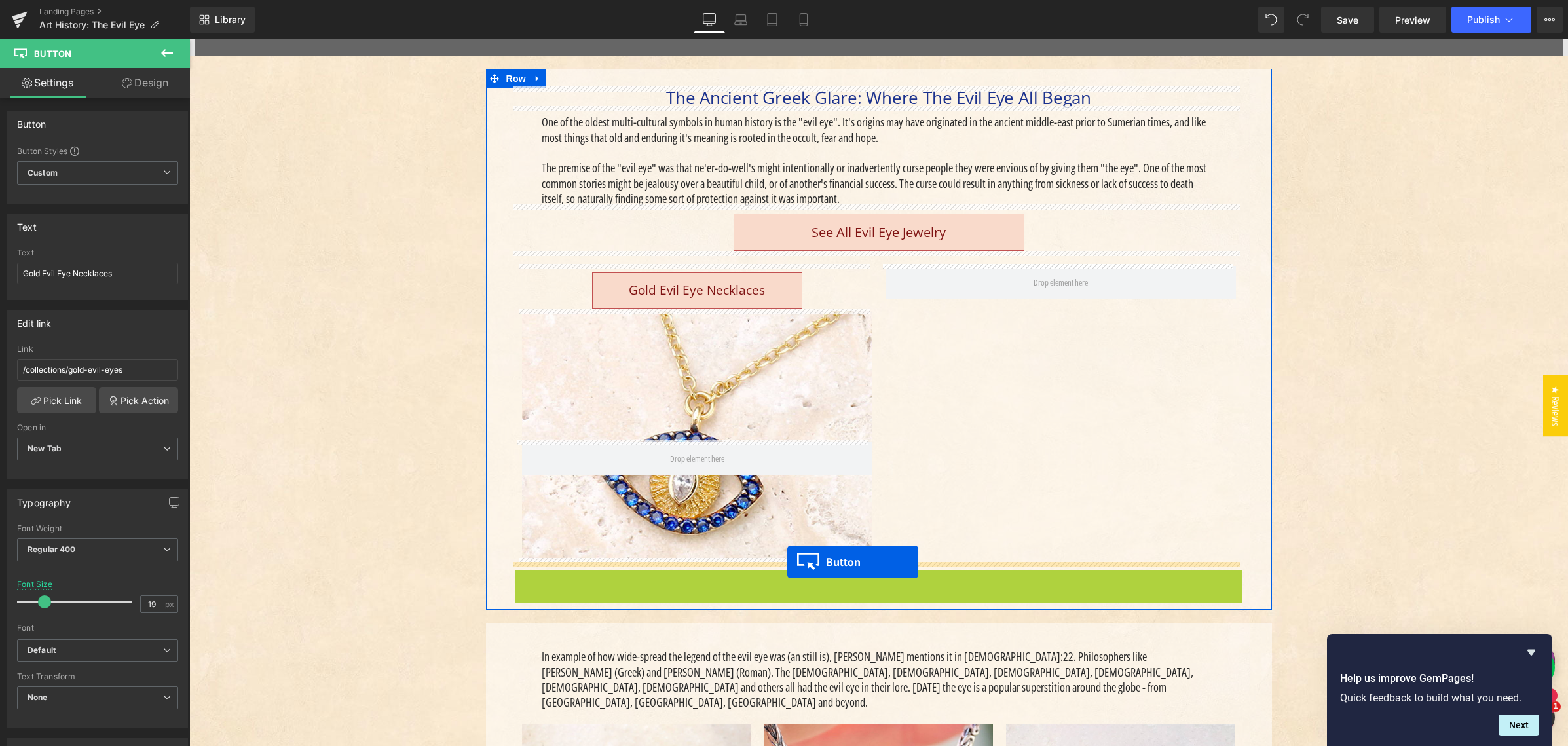
drag, startPoint x: 847, startPoint y: 586, endPoint x: 789, endPoint y: 558, distance: 64.4
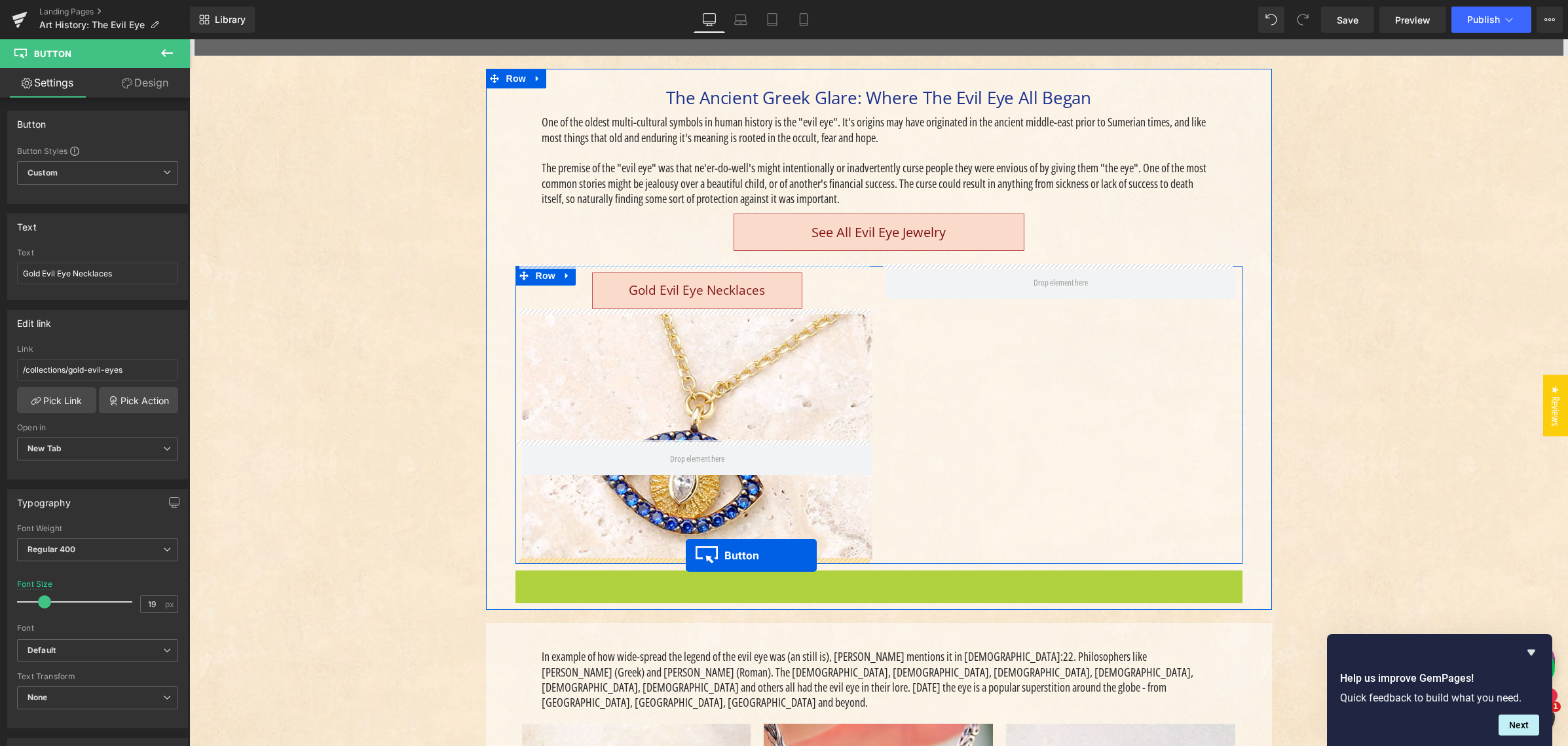
drag, startPoint x: 850, startPoint y: 588, endPoint x: 693, endPoint y: 557, distance: 160.0
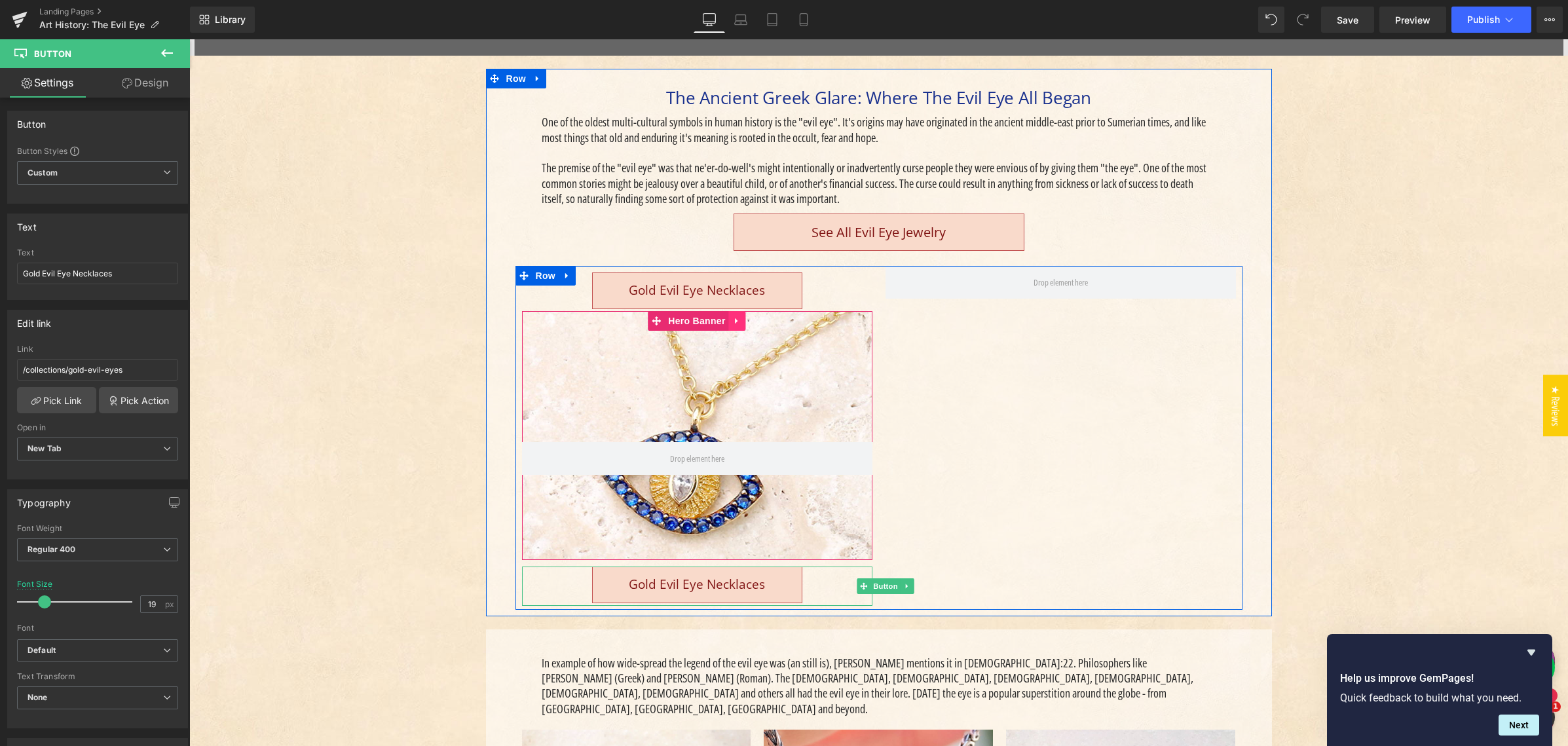
click at [733, 317] on icon "Main content" at bounding box center [737, 320] width 9 height 9
click at [724, 319] on icon "Main content" at bounding box center [728, 320] width 9 height 9
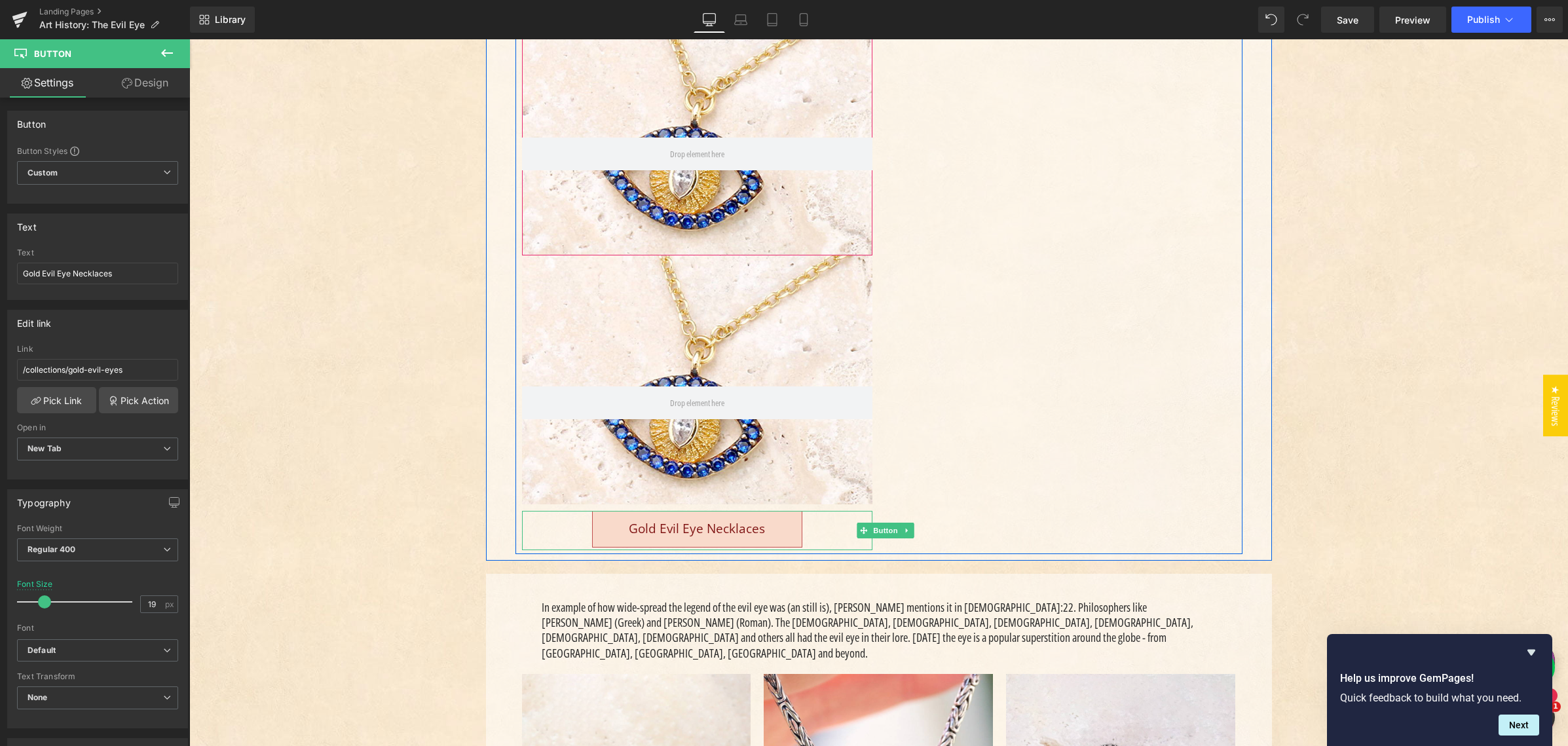
scroll to position [677, 0]
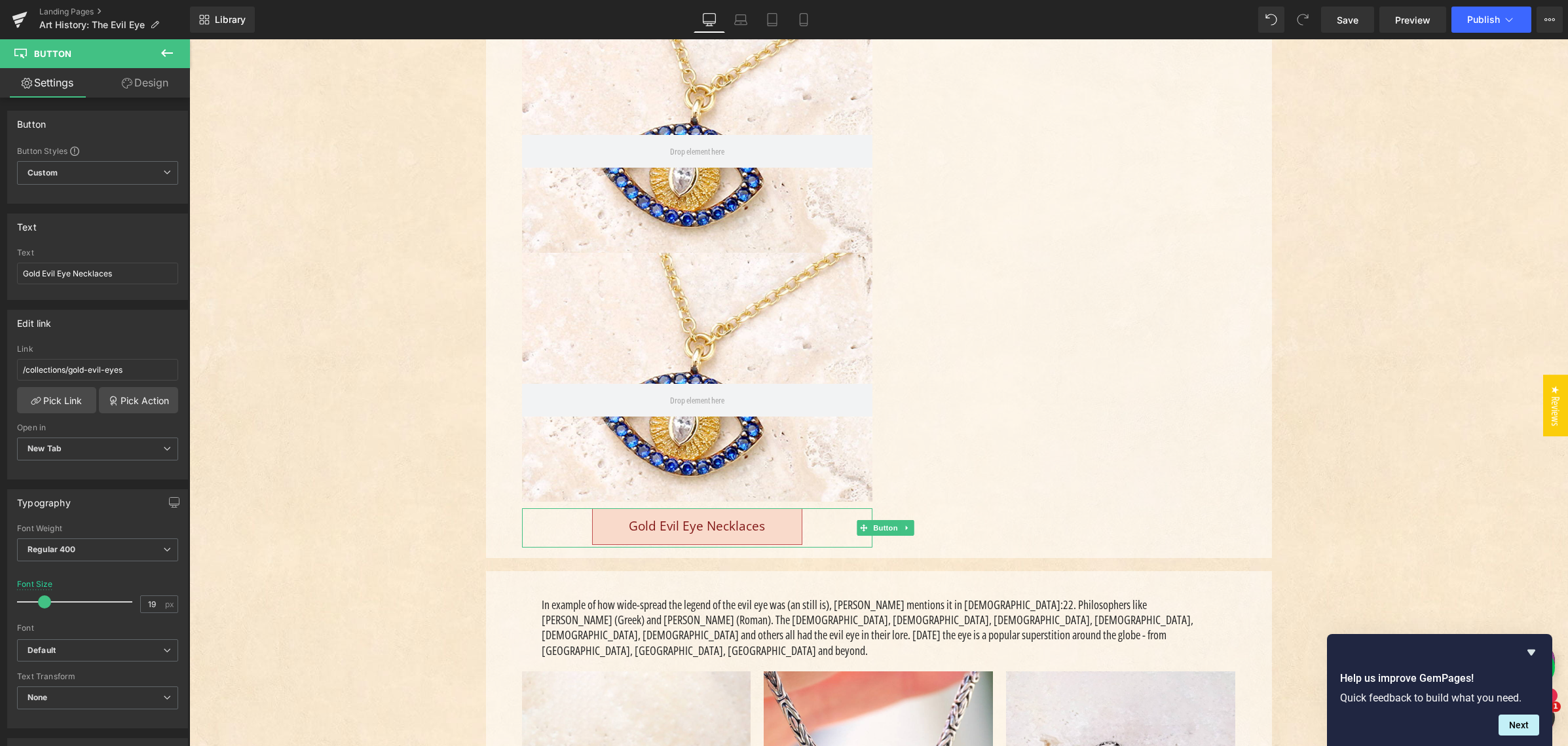
drag, startPoint x: 401, startPoint y: 261, endPoint x: 560, endPoint y: 273, distance: 159.5
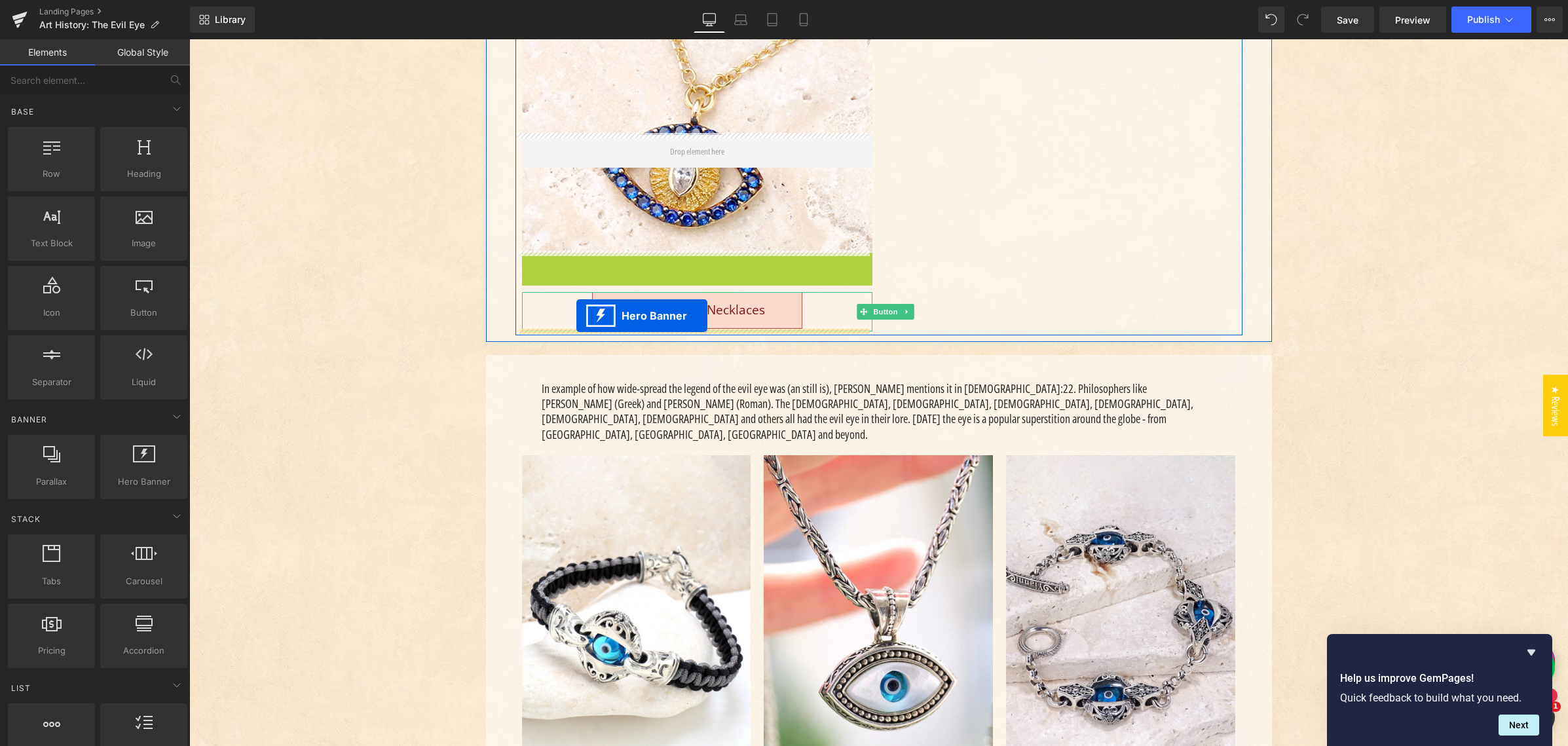
drag, startPoint x: 653, startPoint y: 262, endPoint x: 577, endPoint y: 315, distance: 92.7
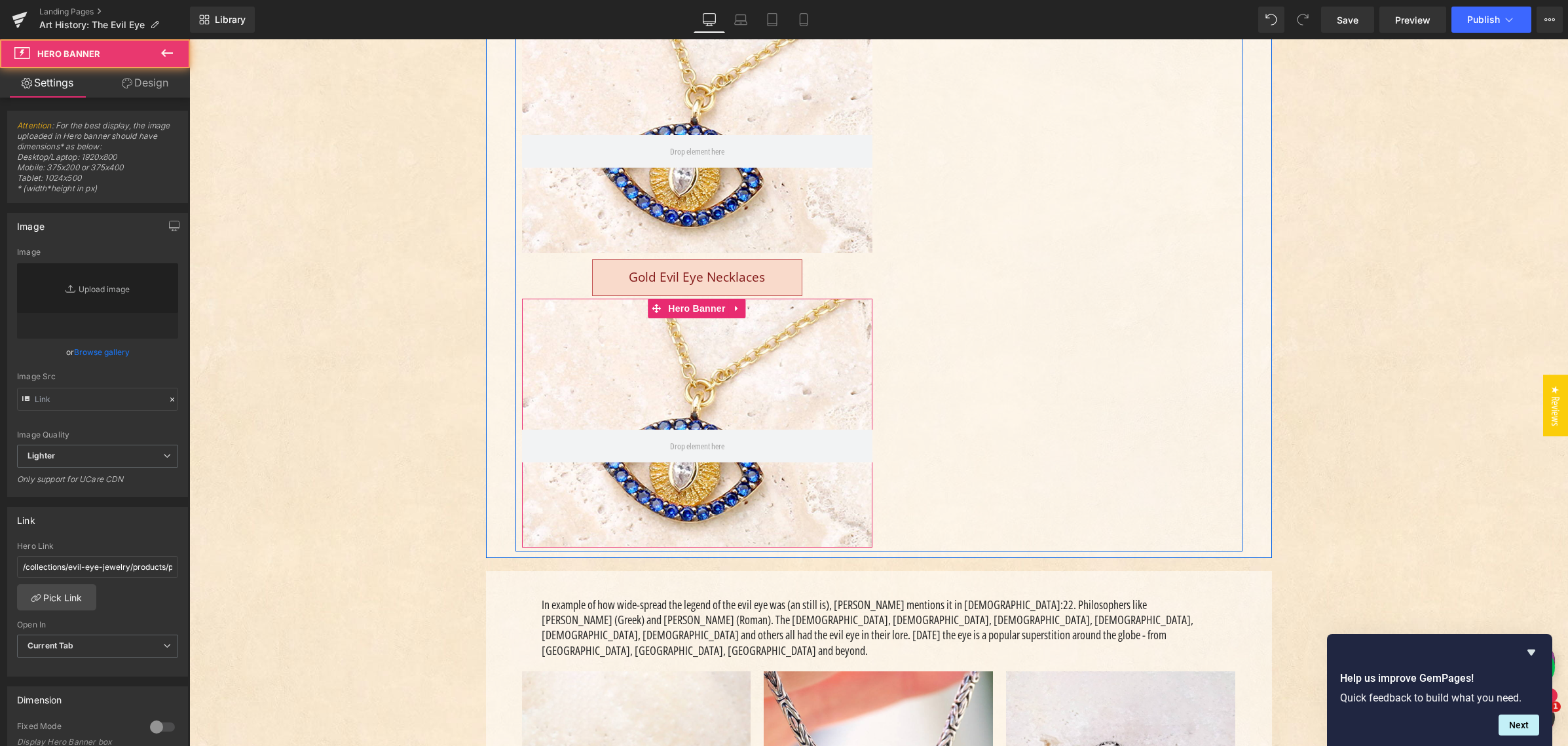
type input "[URL][DOMAIN_NAME]"
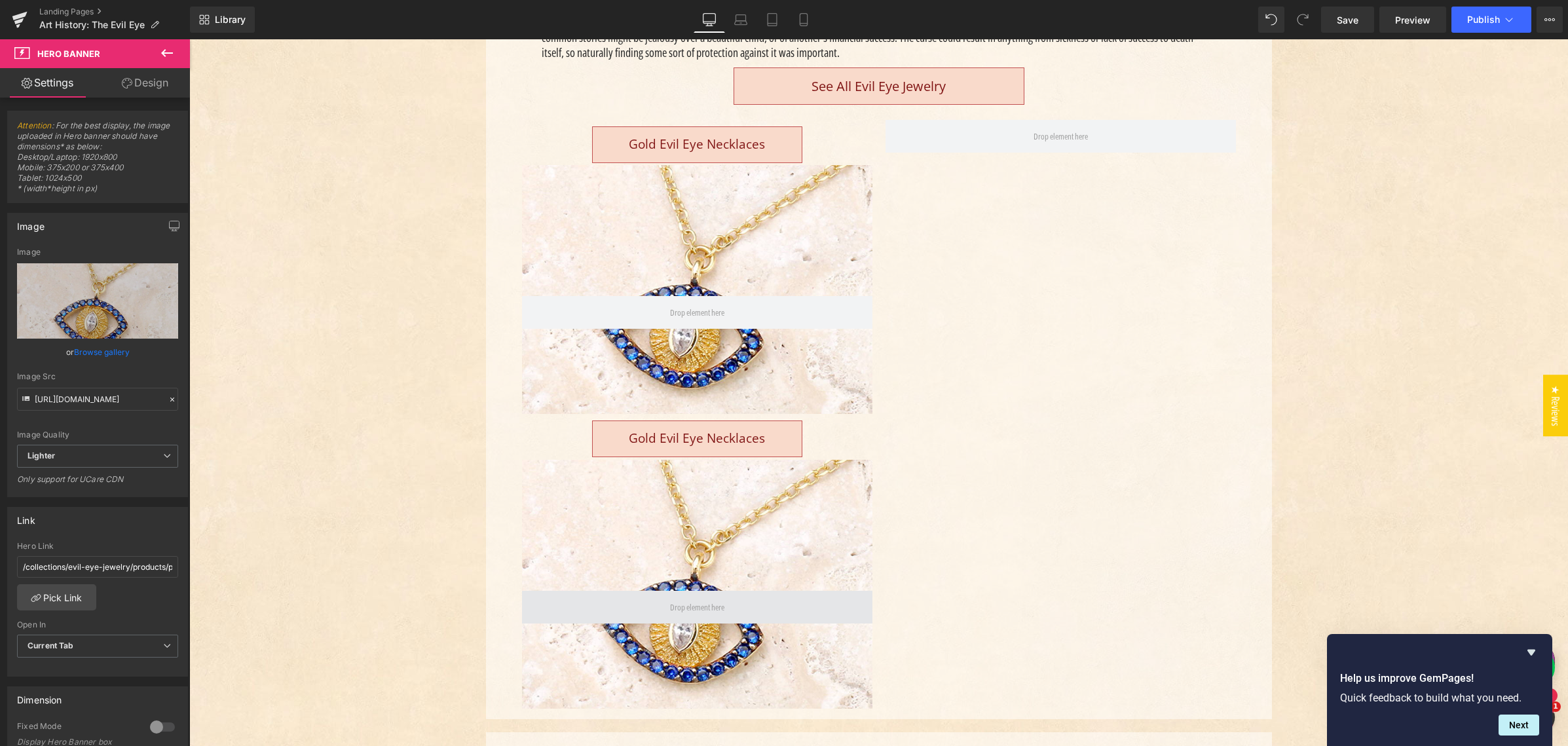
scroll to position [516, 0]
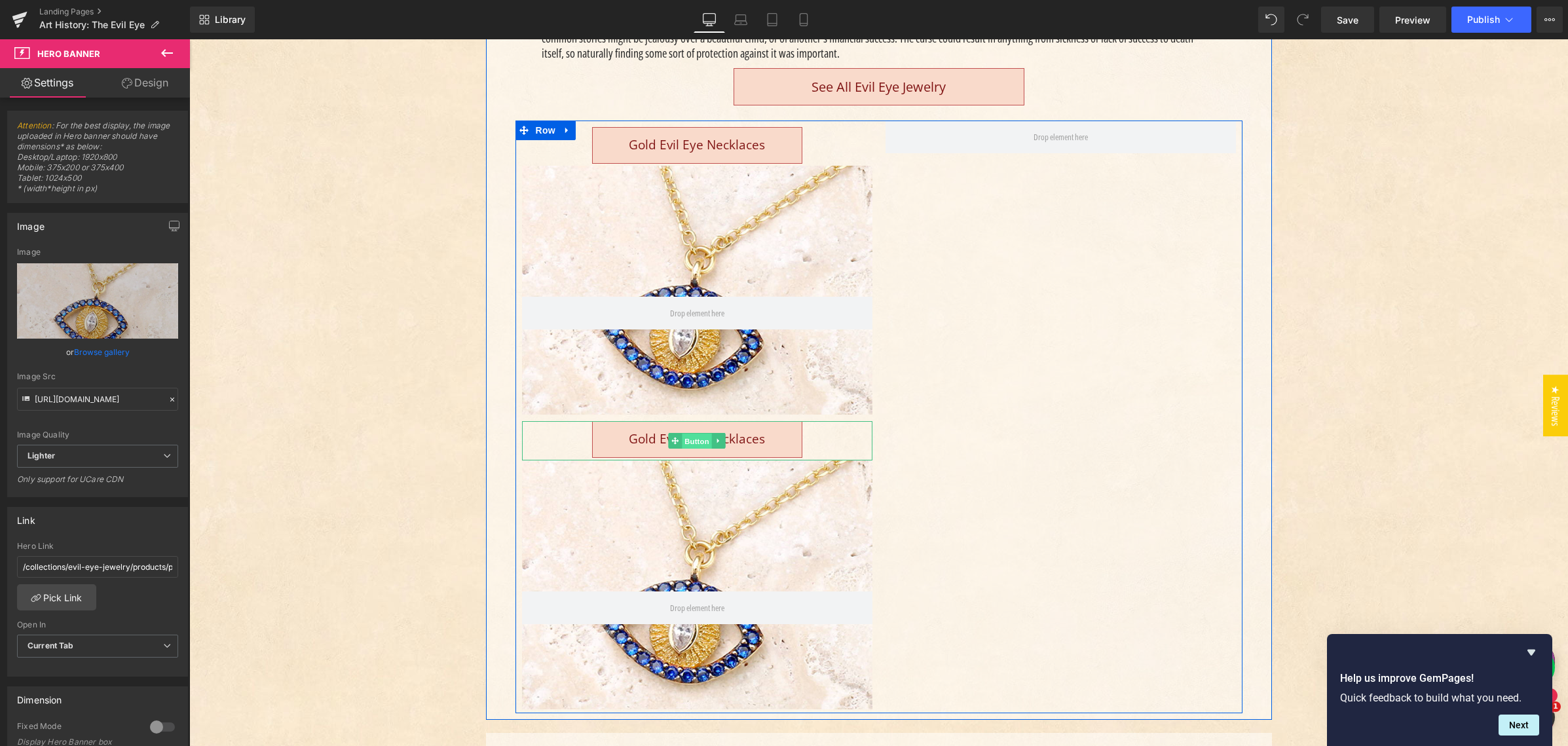
click at [692, 436] on span "Button" at bounding box center [697, 441] width 30 height 15
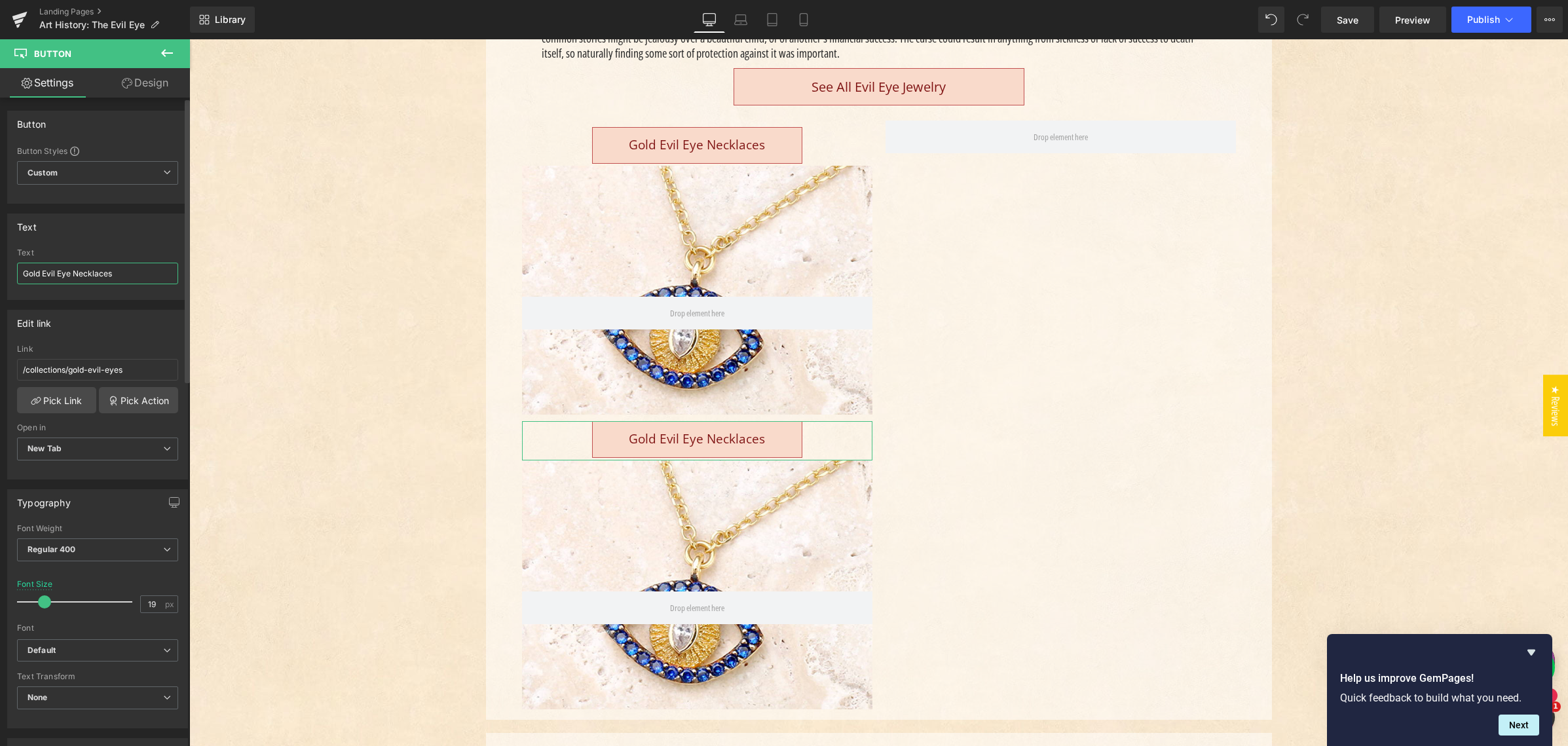
click at [93, 273] on input "Gold Evil Eye Necklaces" at bounding box center [98, 272] width 161 height 21
click at [93, 272] on input "Gold Evil Eye Necklaces" at bounding box center [98, 272] width 161 height 21
click at [90, 269] on input "Gold Evil Eye Necklaces" at bounding box center [98, 272] width 161 height 21
type input "Gold Evil Eye Bracelets"
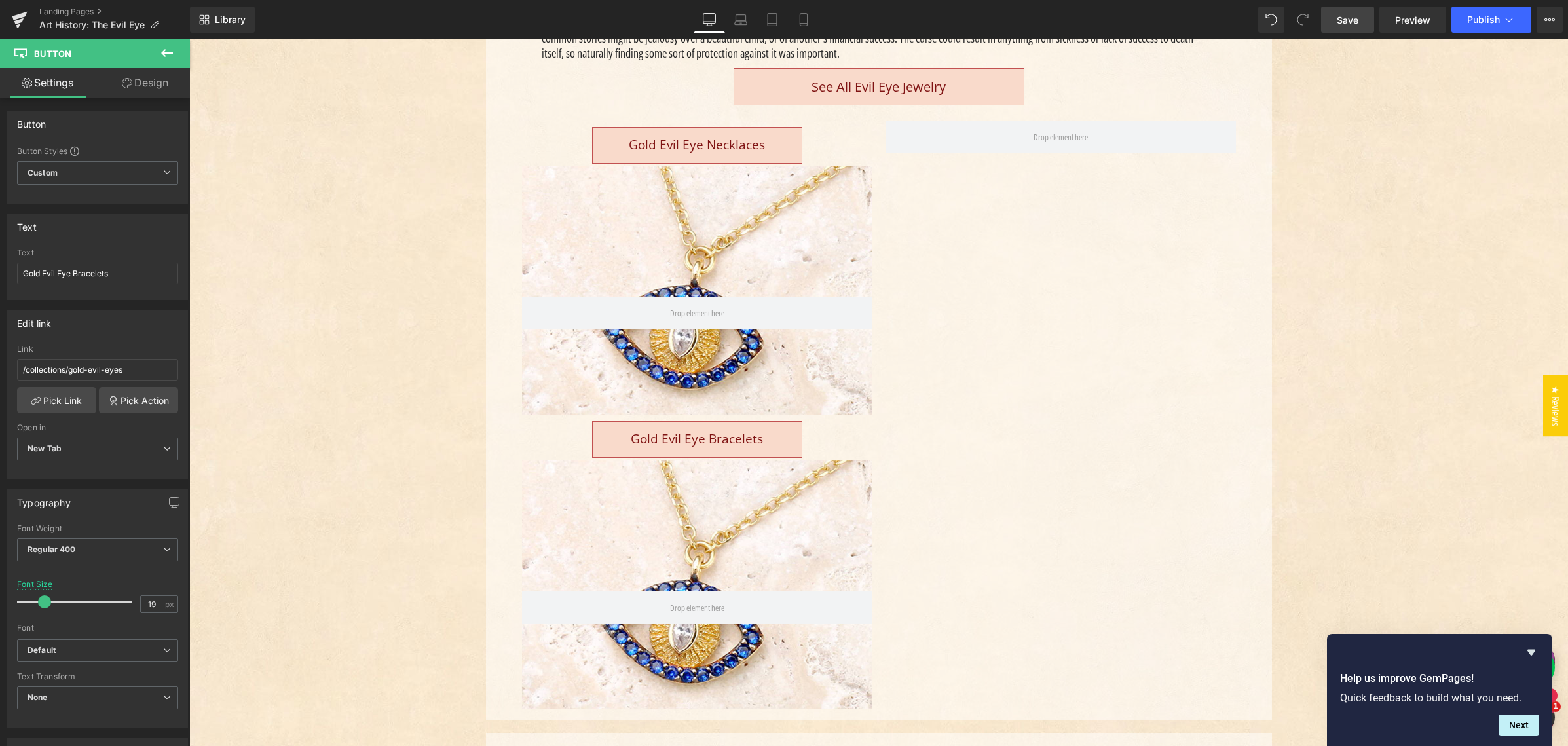
click at [1341, 18] on span "Save" at bounding box center [1347, 20] width 21 height 14
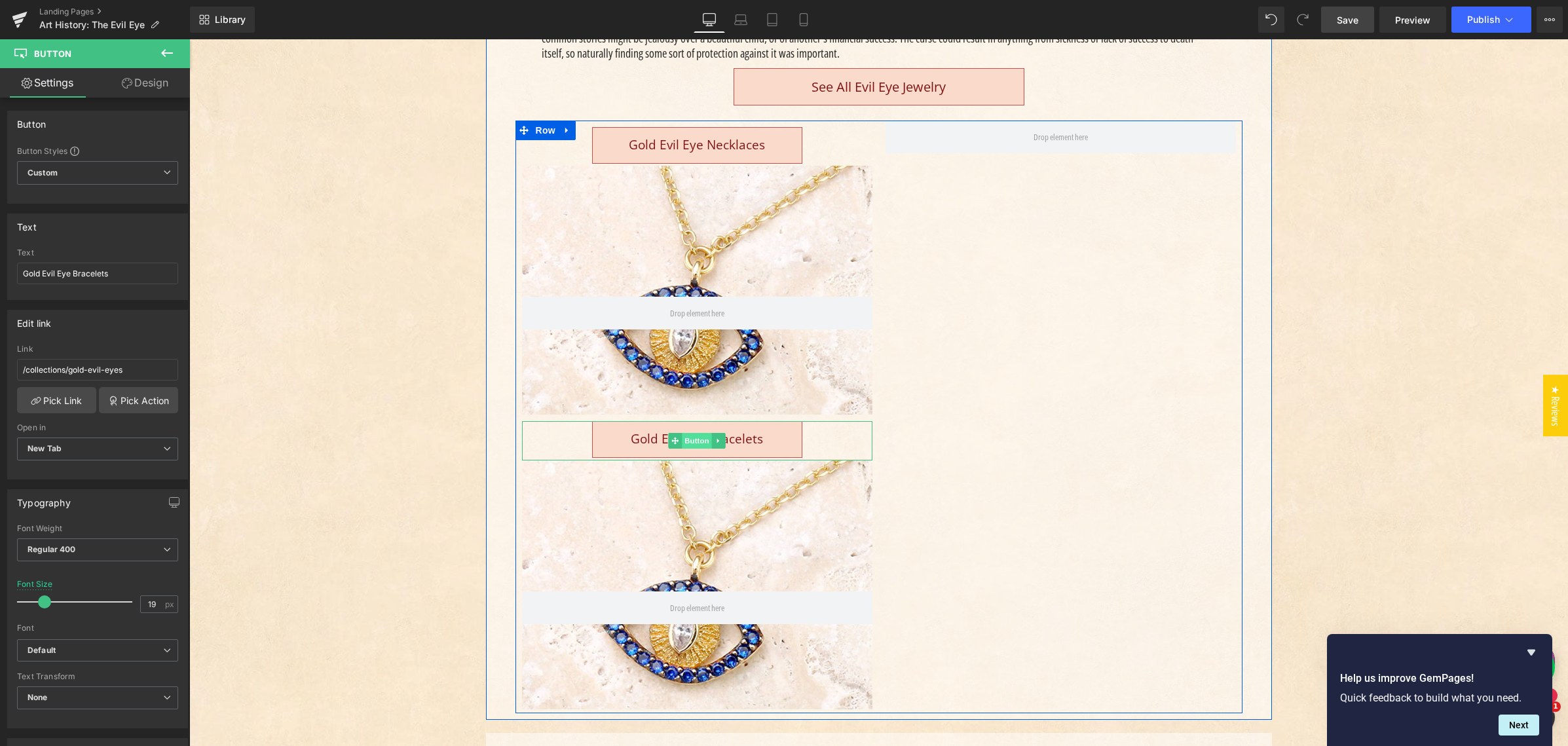
click at [693, 439] on span "Button" at bounding box center [697, 440] width 30 height 15
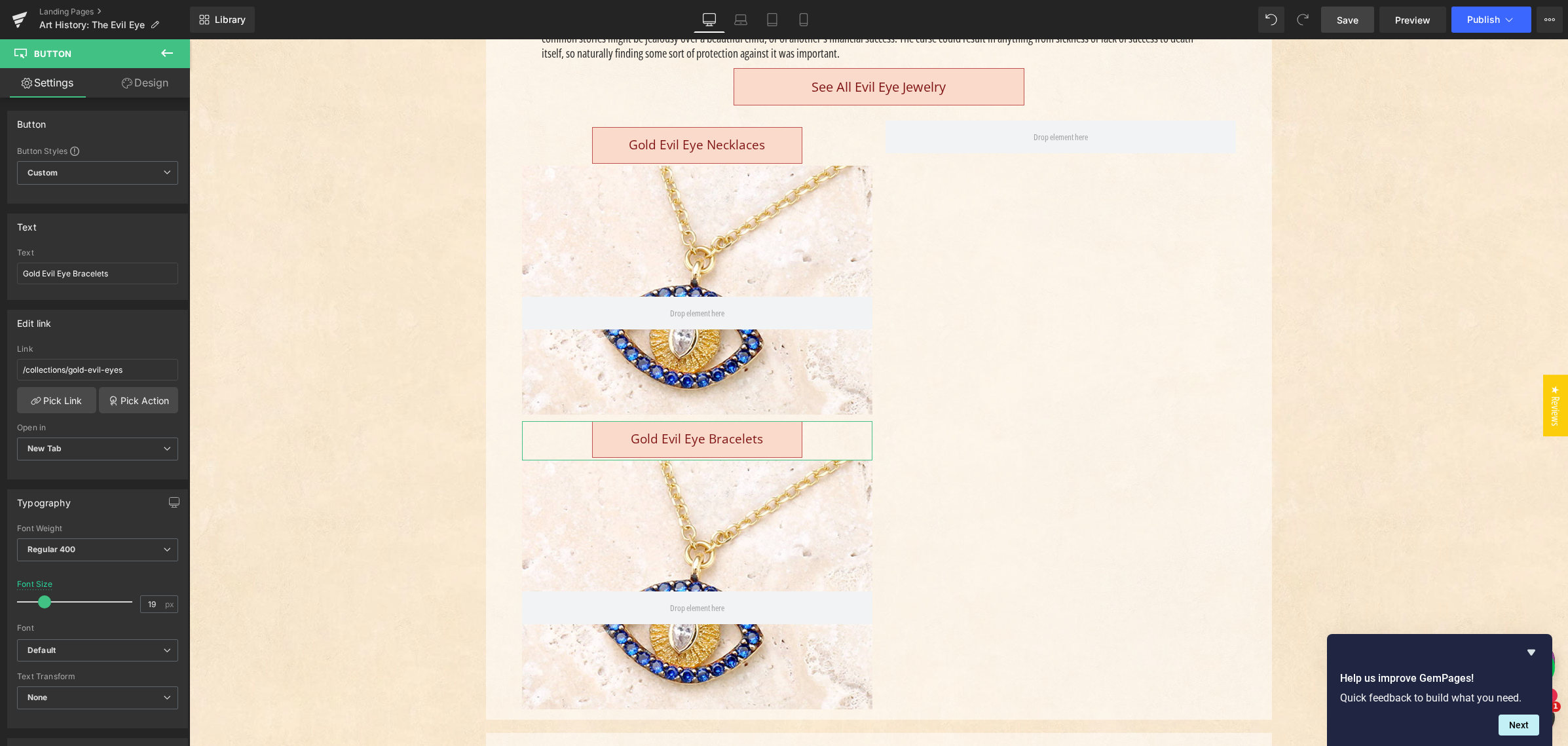
click at [153, 81] on link "Design" at bounding box center [145, 82] width 95 height 29
click at [0, 0] on div "Spacing" at bounding box center [0, 0] width 0 height 0
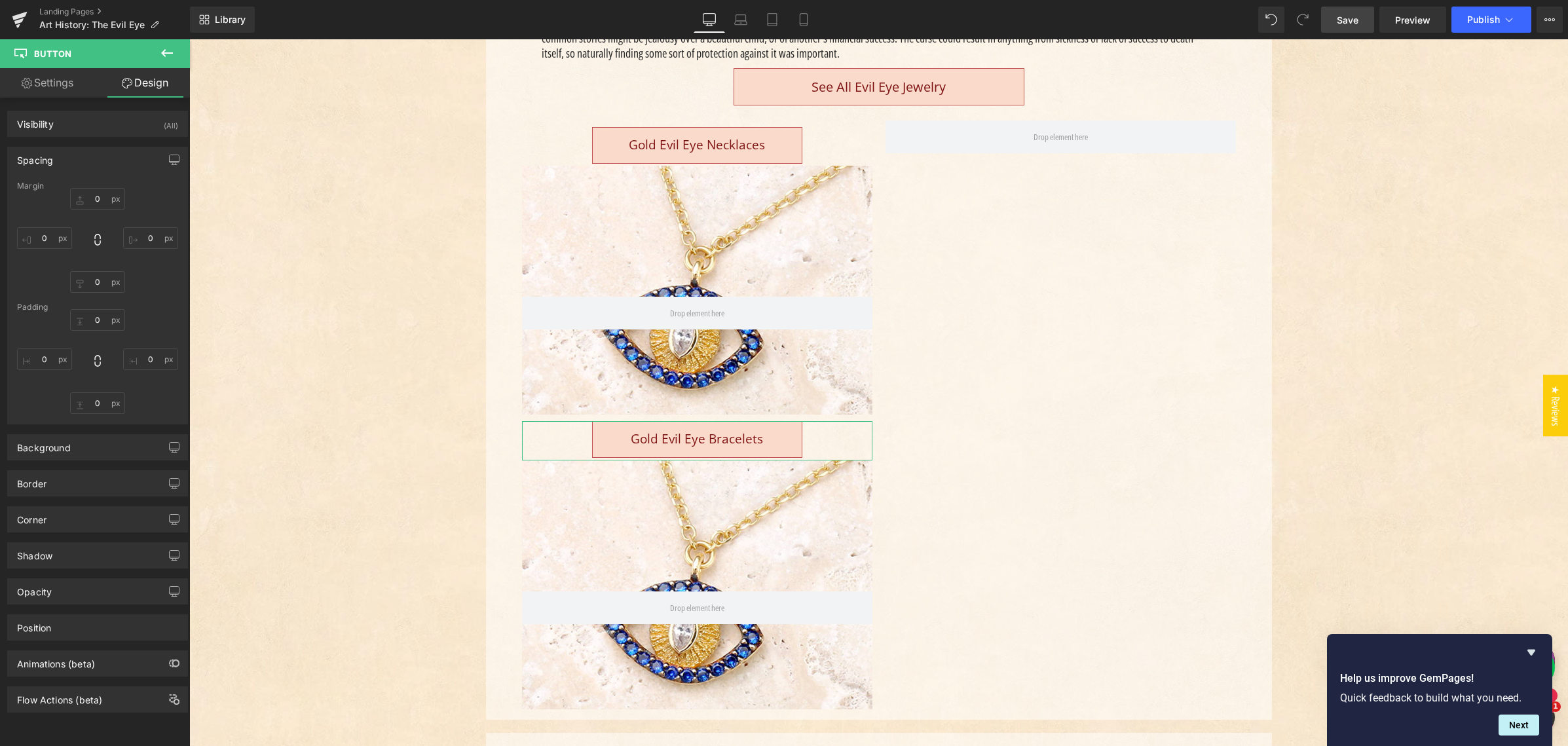
type input "10"
type input "0"
type input "16"
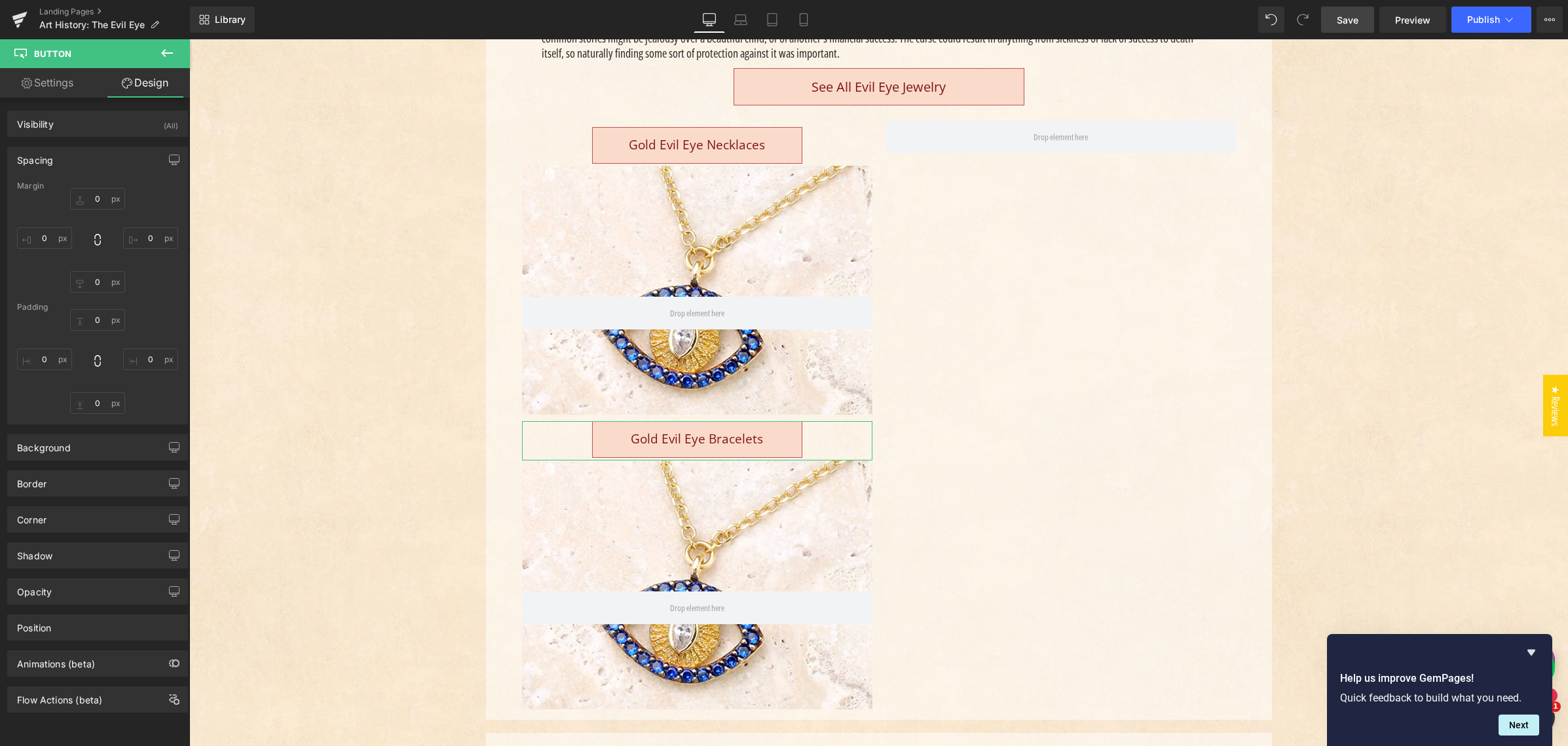
type input "16"
click at [94, 199] on input "10" at bounding box center [98, 198] width 55 height 21
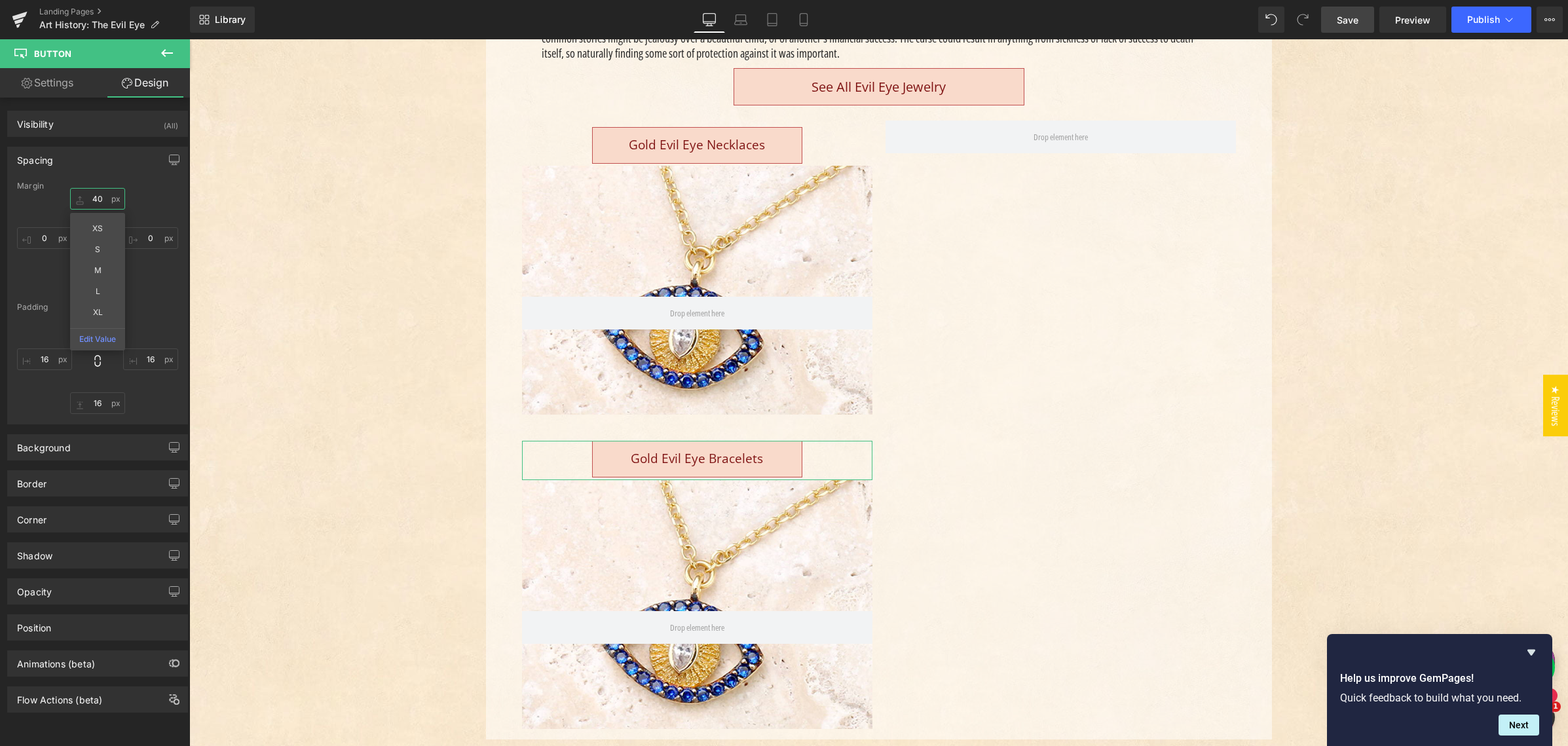
type input "40"
click at [116, 156] on div "Spacing" at bounding box center [97, 159] width 179 height 25
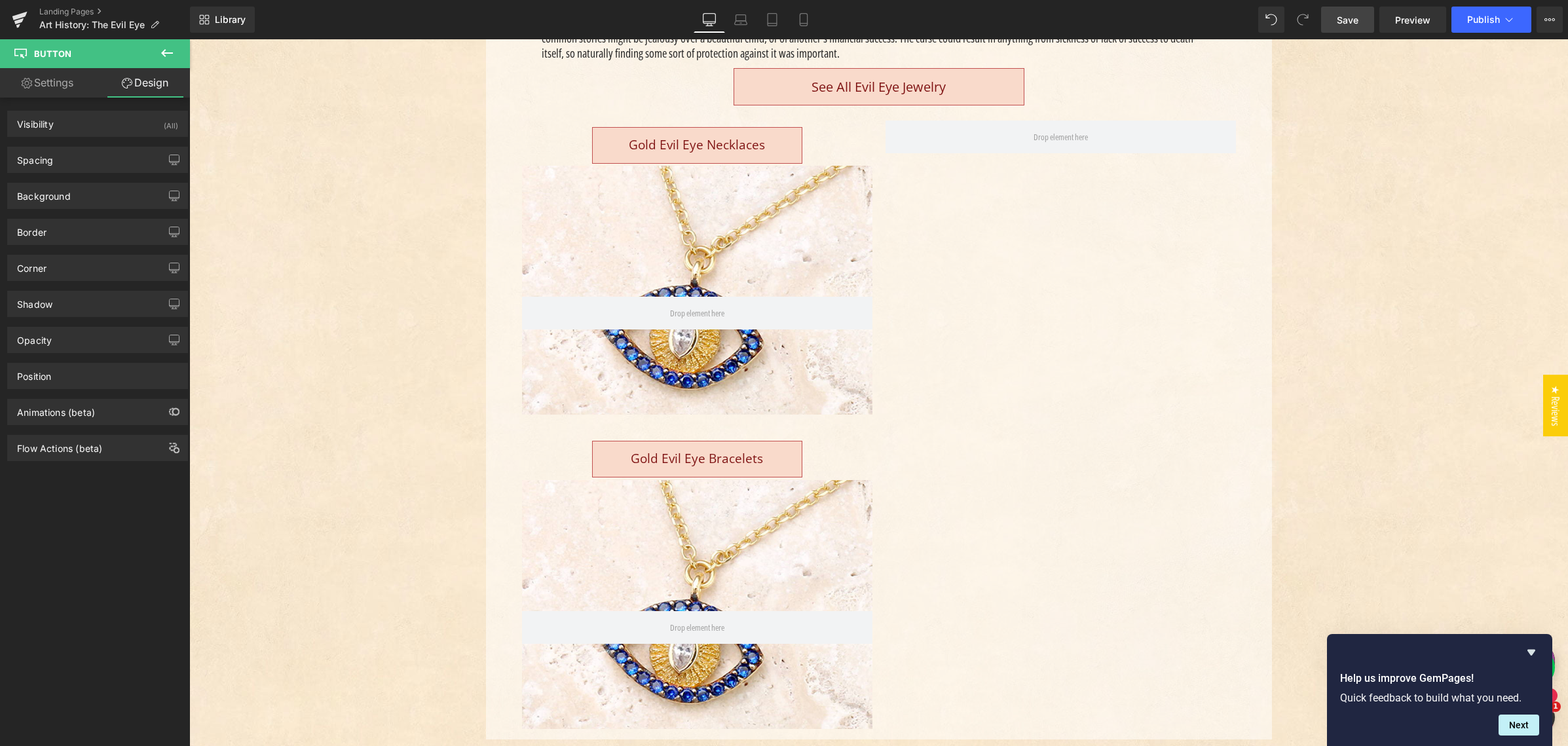
click at [167, 50] on icon at bounding box center [167, 53] width 15 height 15
click at [0, 0] on link "Global Style" at bounding box center [0, 0] width 0 height 0
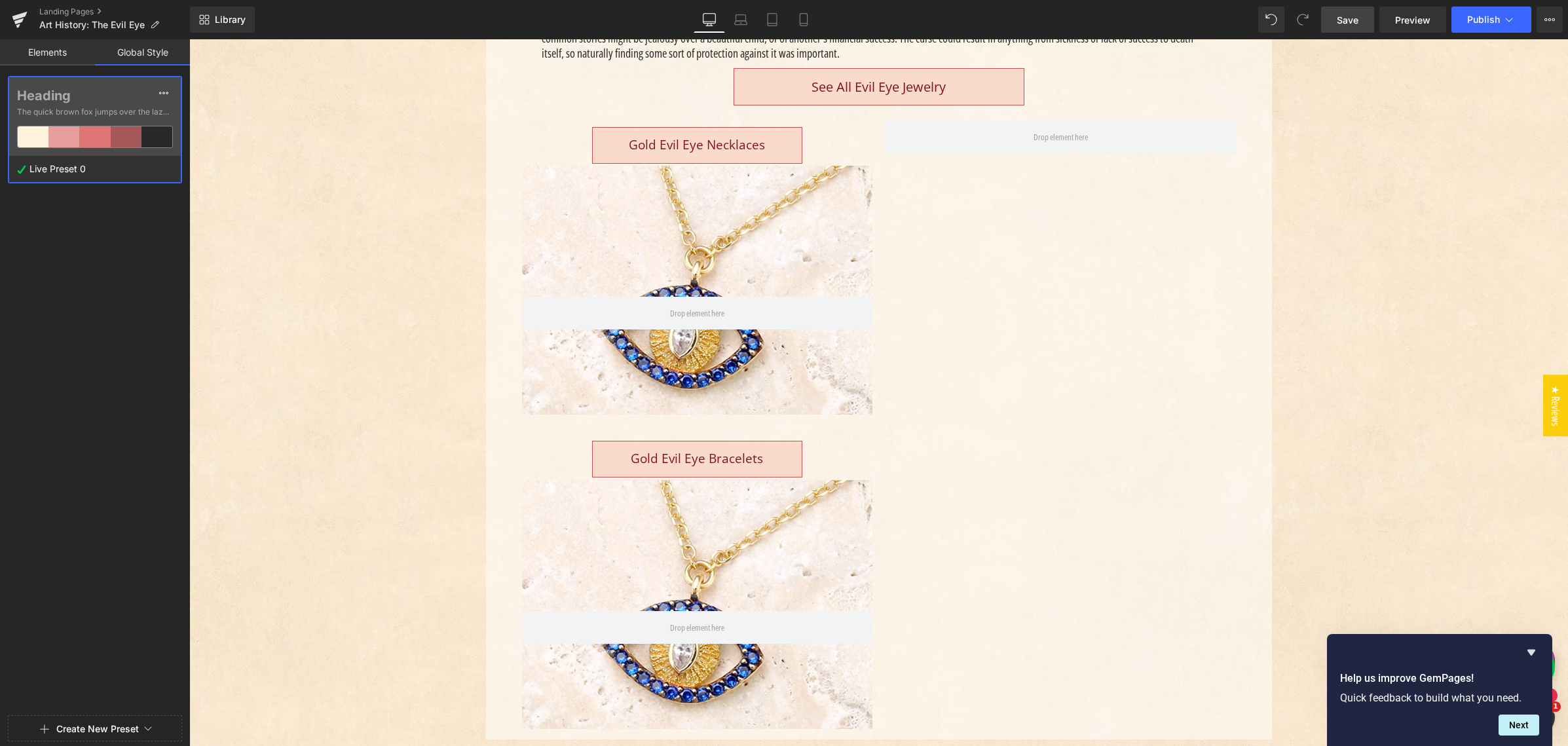
click at [44, 50] on link "Elements" at bounding box center [47, 52] width 95 height 27
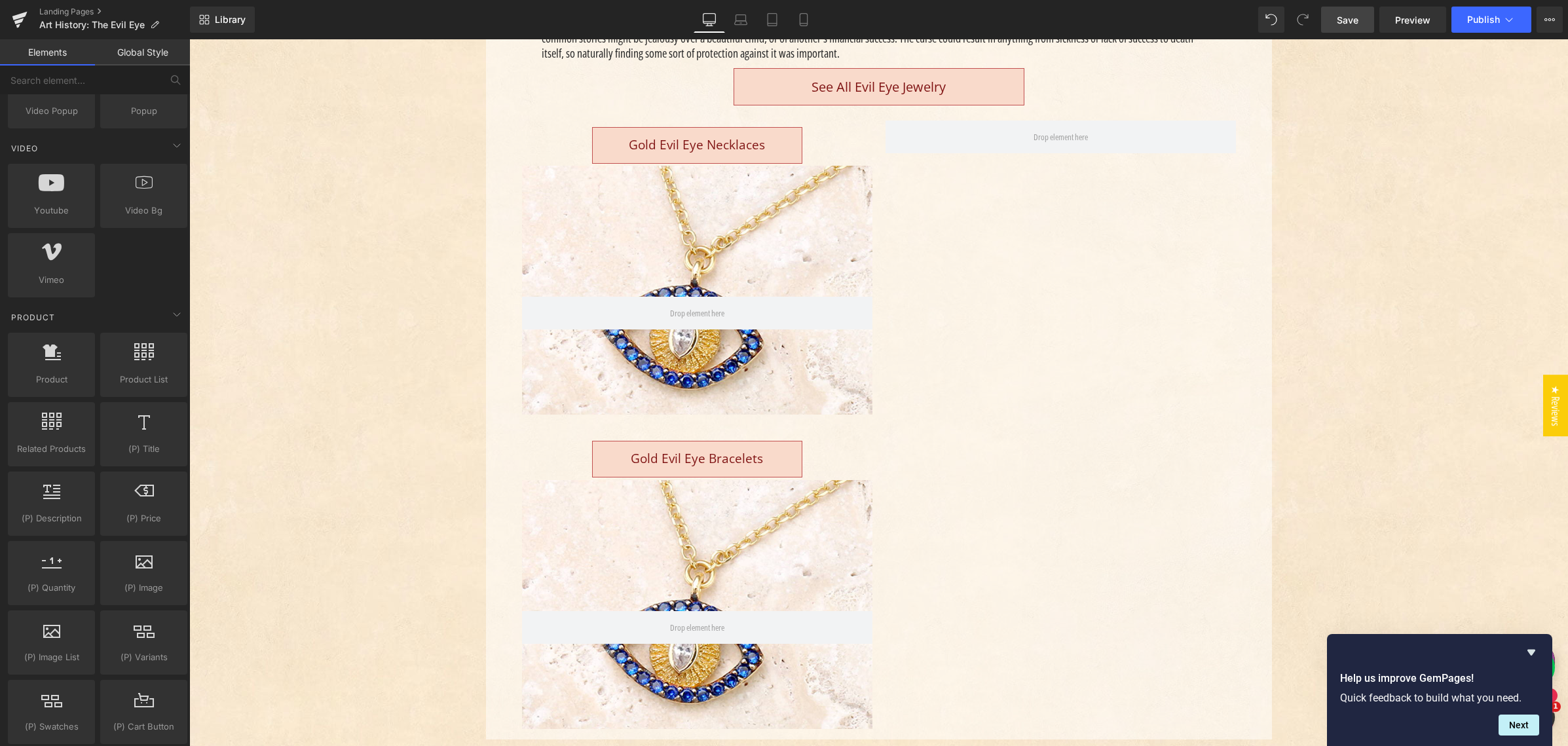
scroll to position [840, 0]
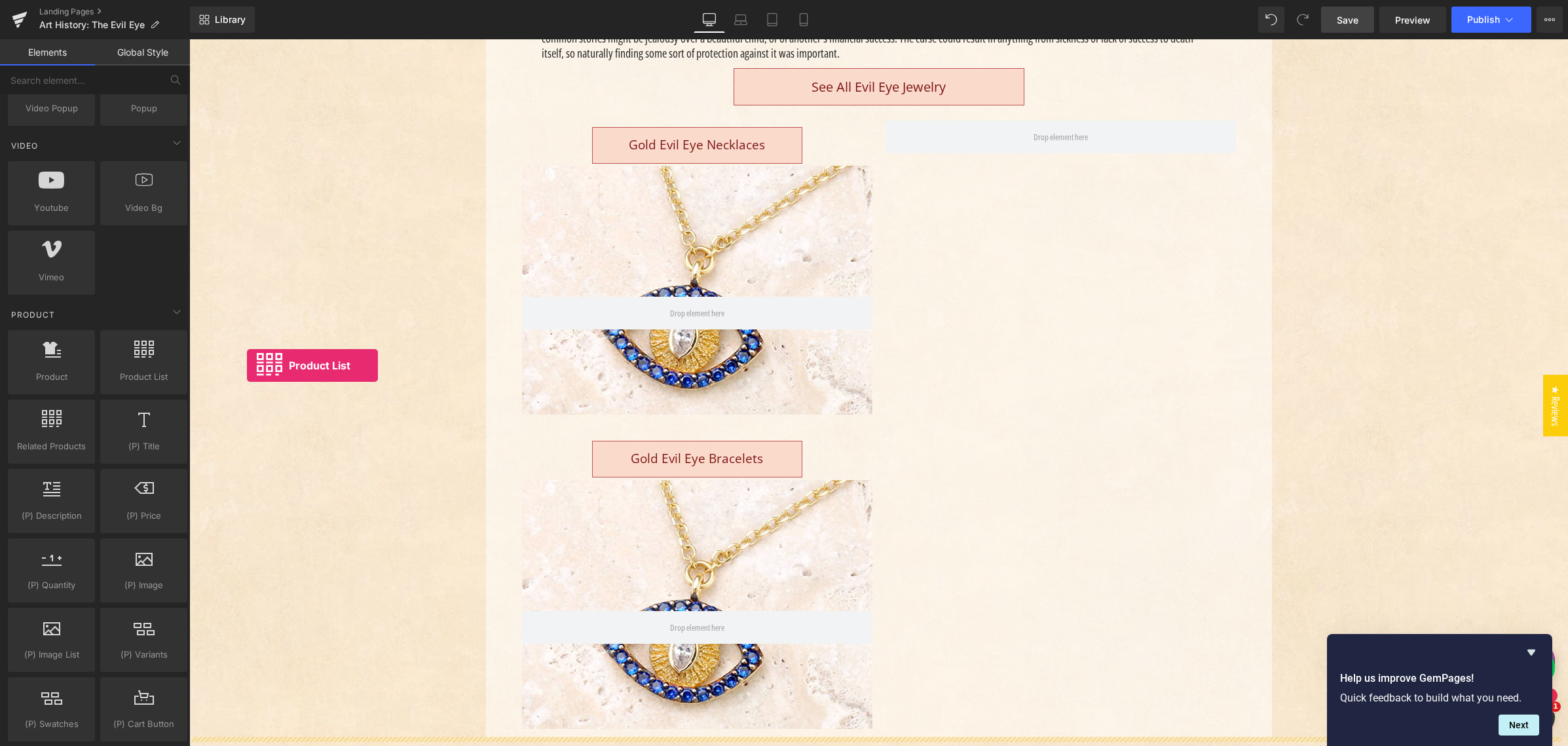
drag, startPoint x: 247, startPoint y: 365, endPoint x: 191, endPoint y: 371, distance: 56.3
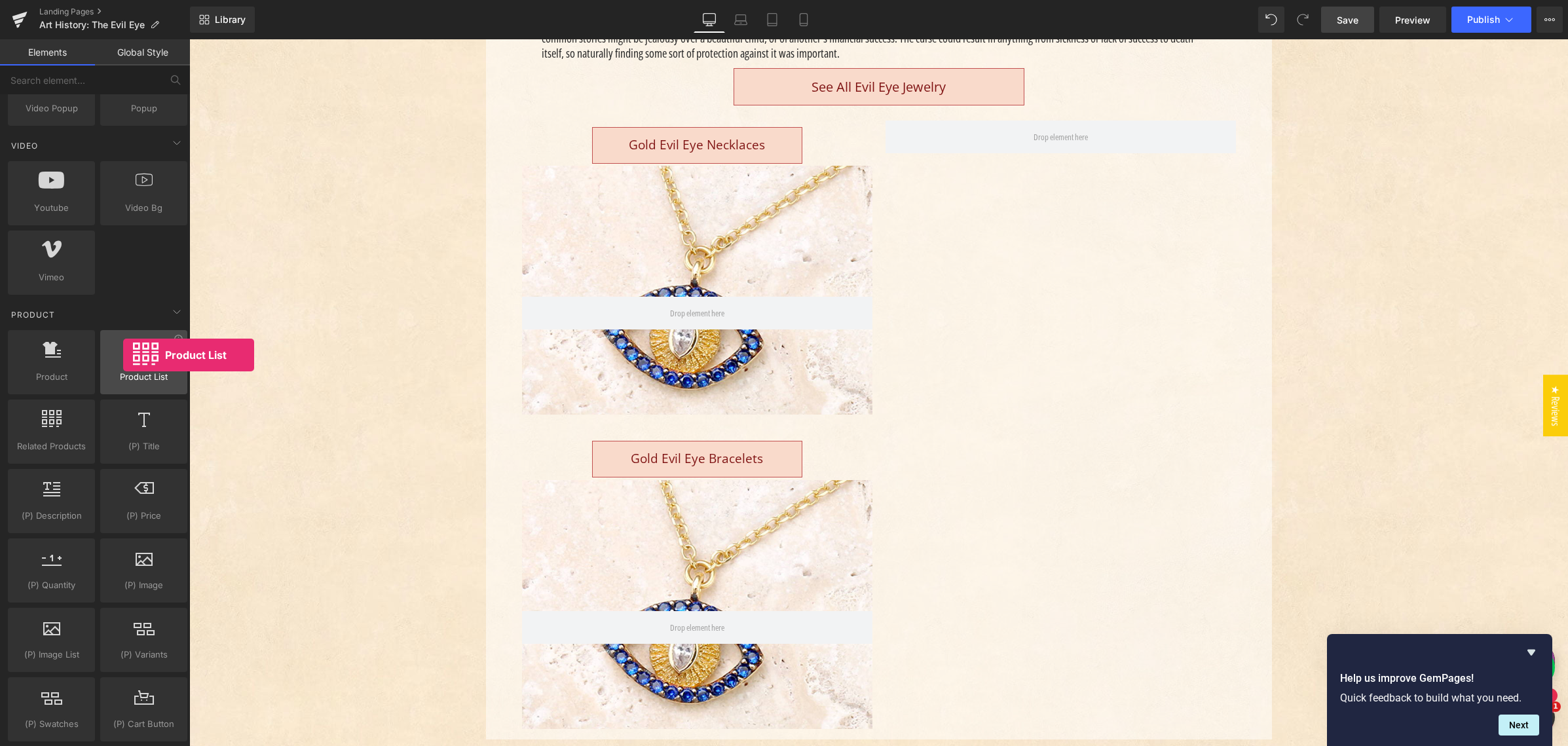
click at [121, 354] on div at bounding box center [144, 355] width 79 height 29
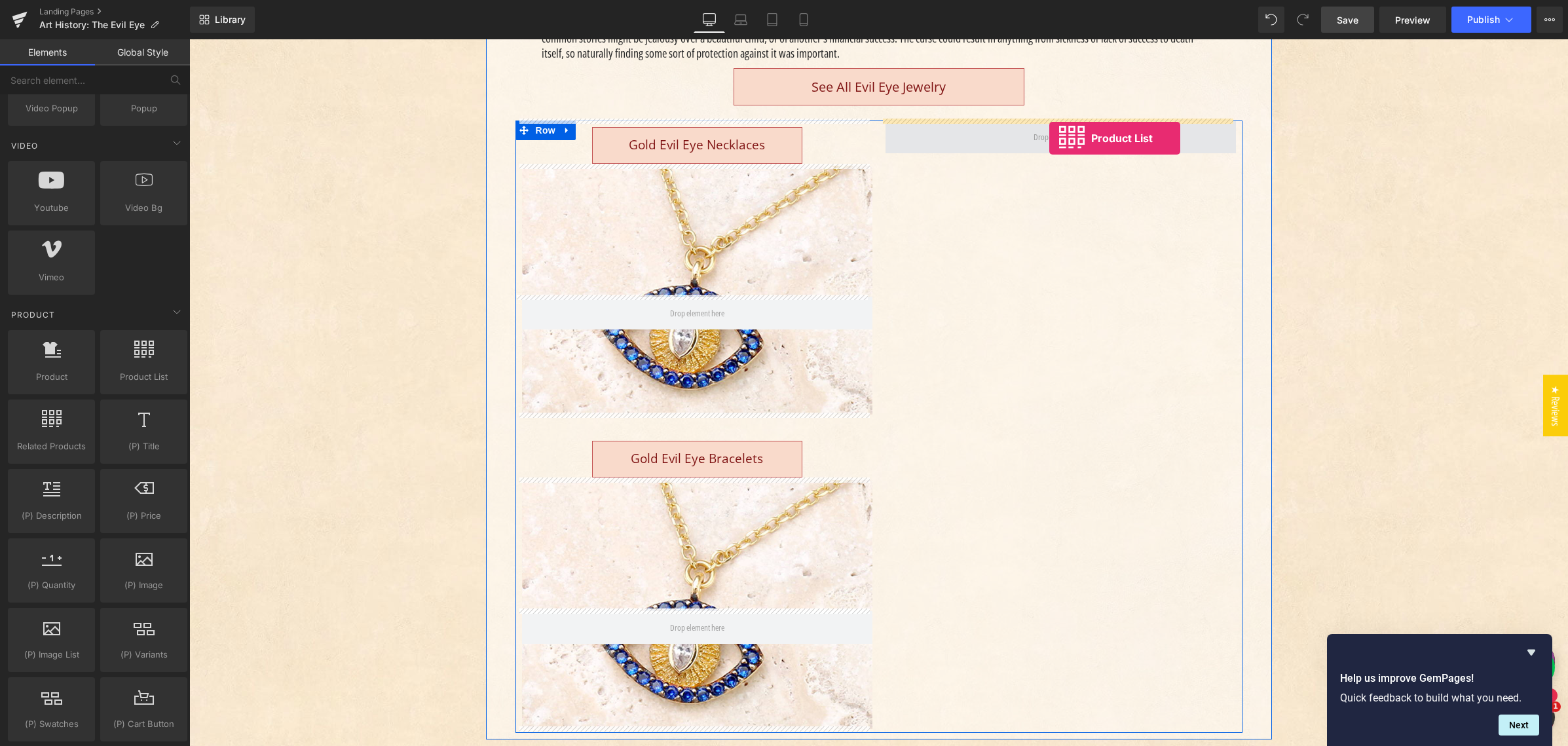
drag, startPoint x: 320, startPoint y: 392, endPoint x: 1049, endPoint y: 138, distance: 772.0
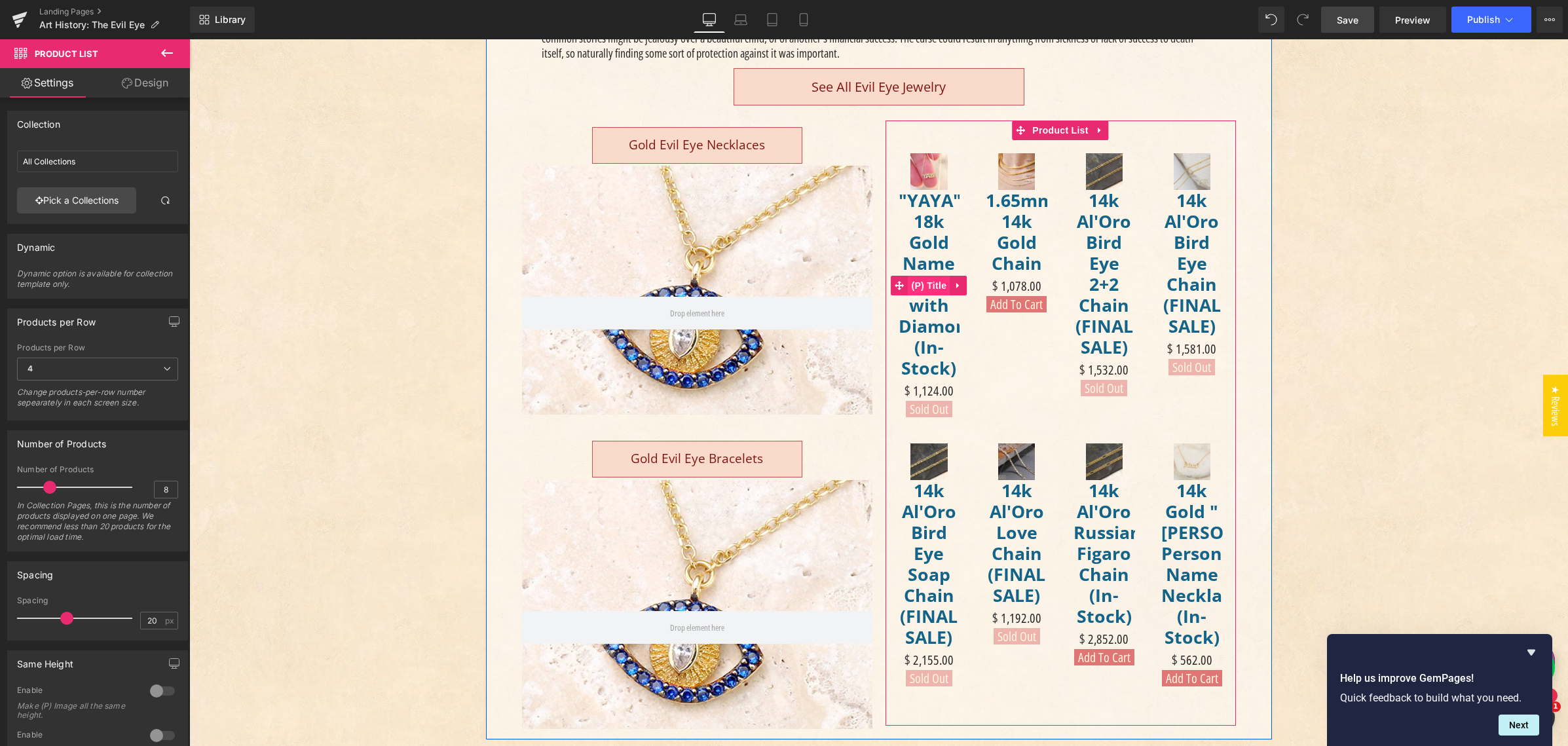
click at [931, 285] on span "(P) Title" at bounding box center [928, 285] width 42 height 20
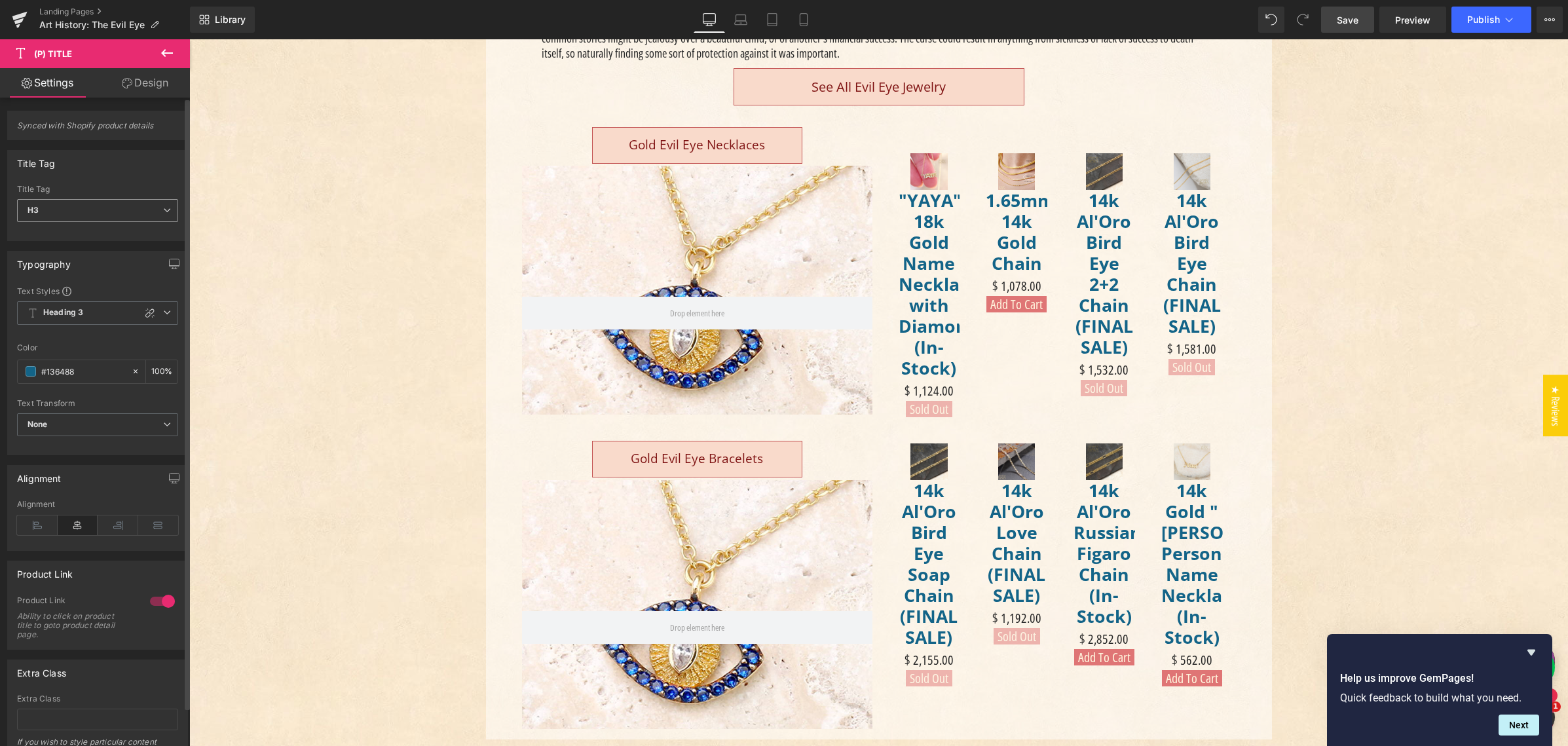
click at [56, 210] on span "H3" at bounding box center [98, 210] width 161 height 23
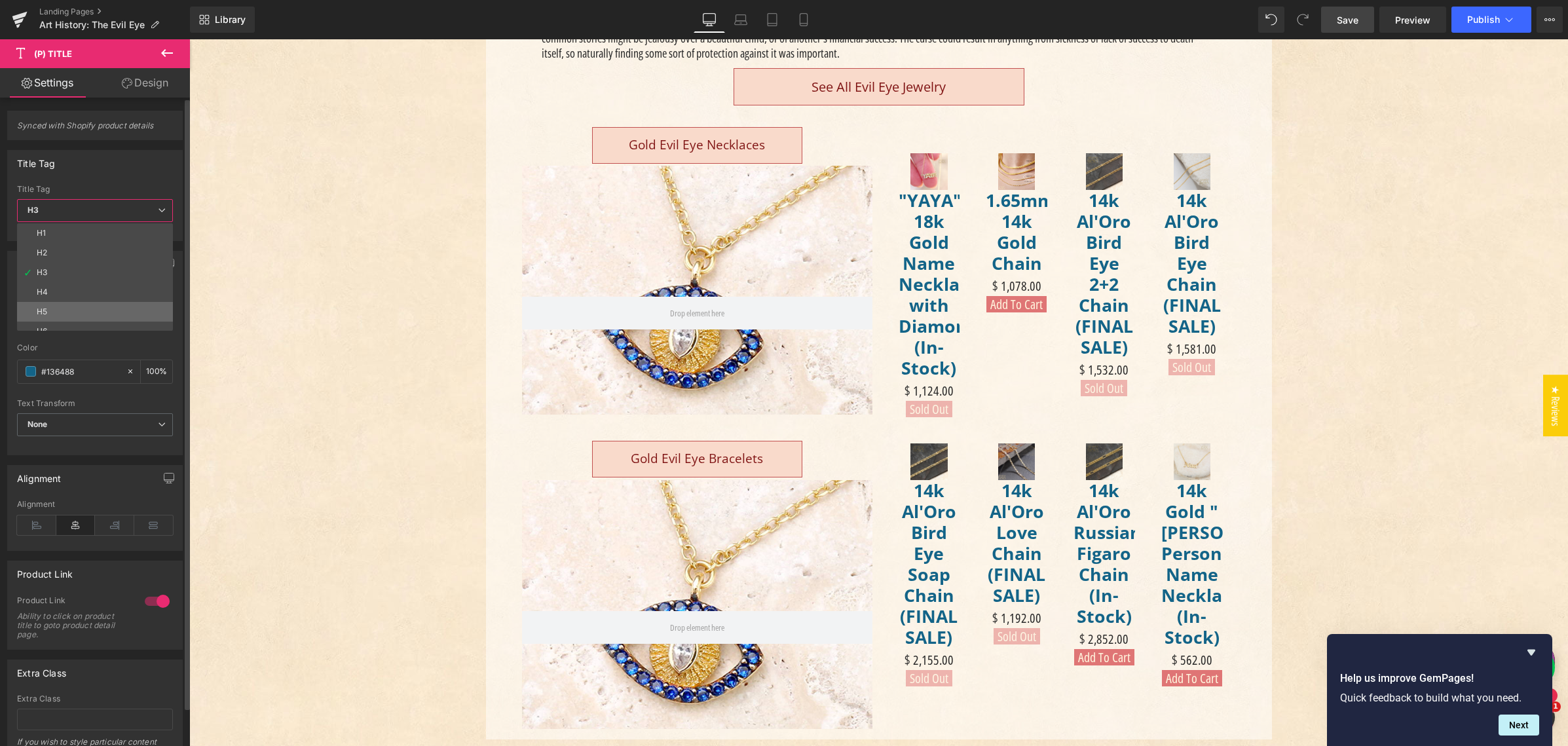
scroll to position [30, 0]
click at [71, 319] on div "Paragraph" at bounding box center [57, 320] width 40 height 9
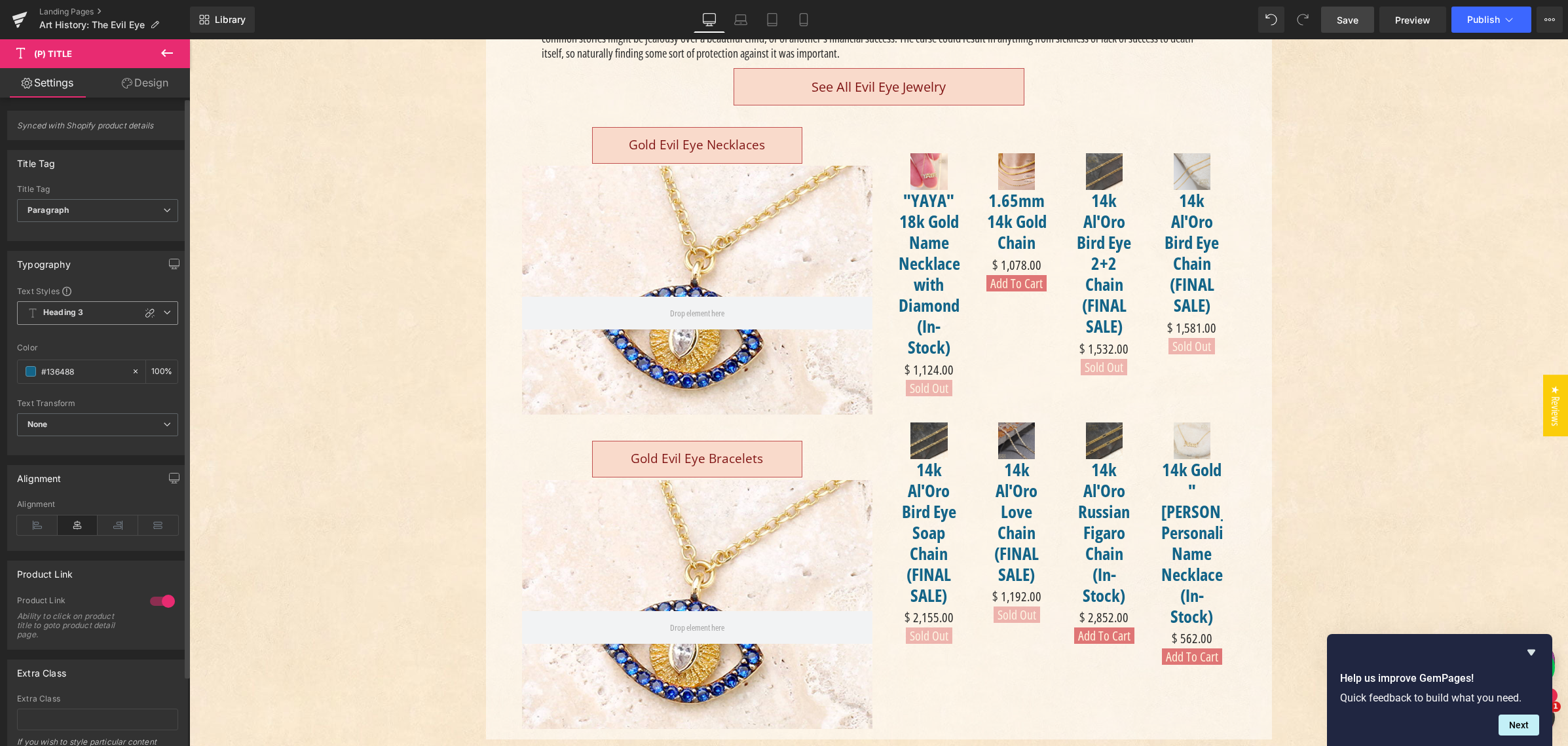
click at [71, 310] on b "Heading 3" at bounding box center [63, 312] width 40 height 11
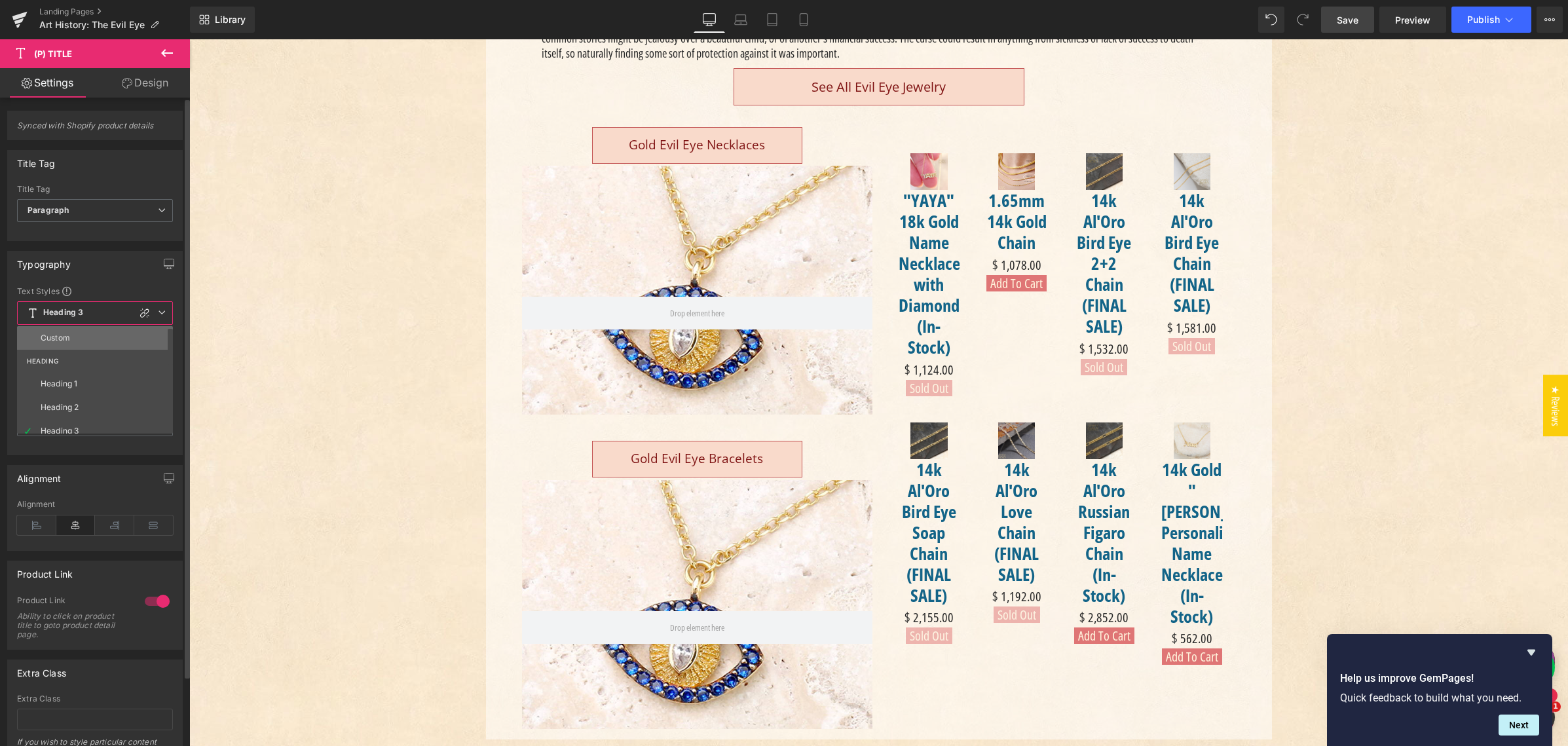
click at [74, 341] on li "Custom" at bounding box center [98, 338] width 162 height 24
type input "26.66"
type input "0"
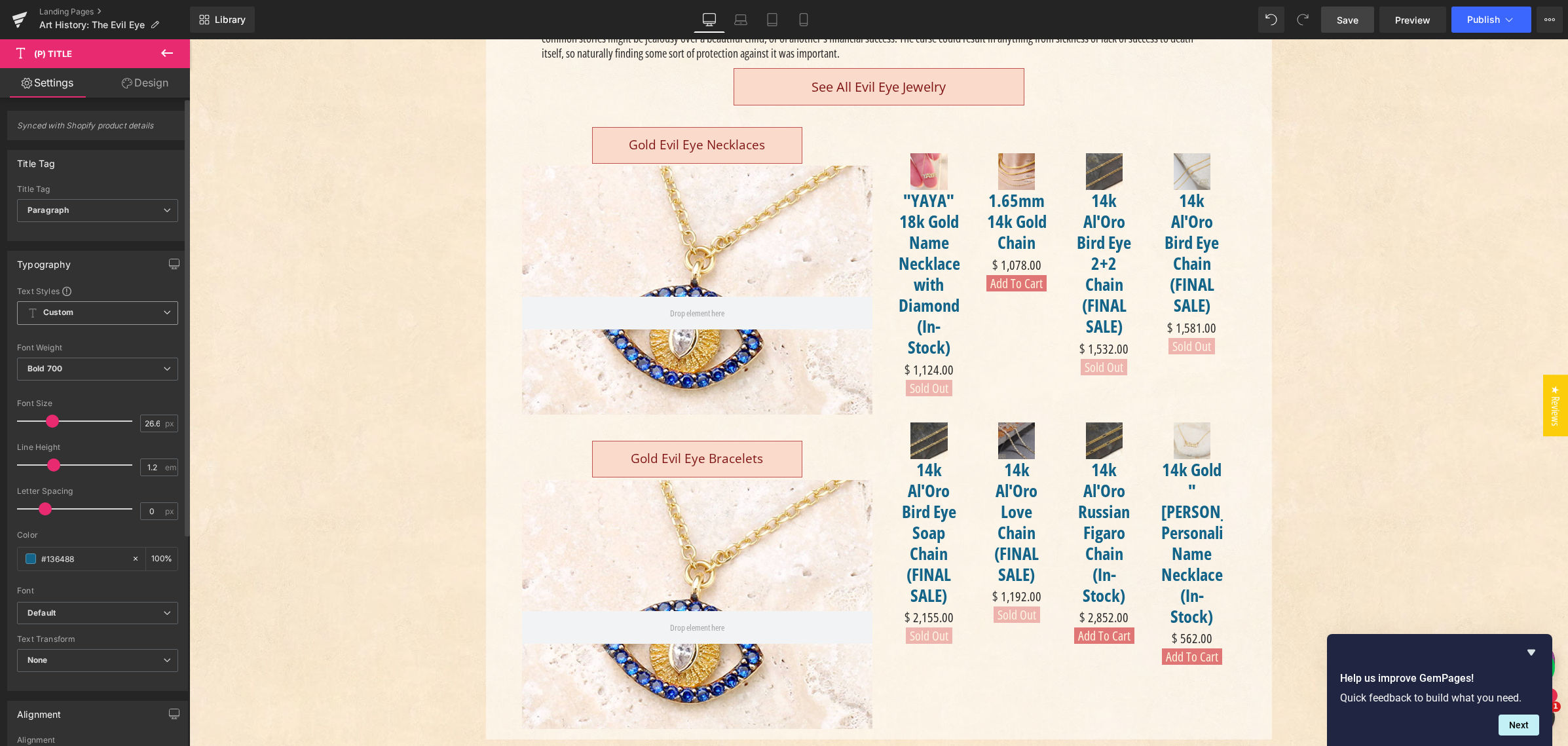
click at [76, 314] on span "Custom" at bounding box center [98, 313] width 161 height 24
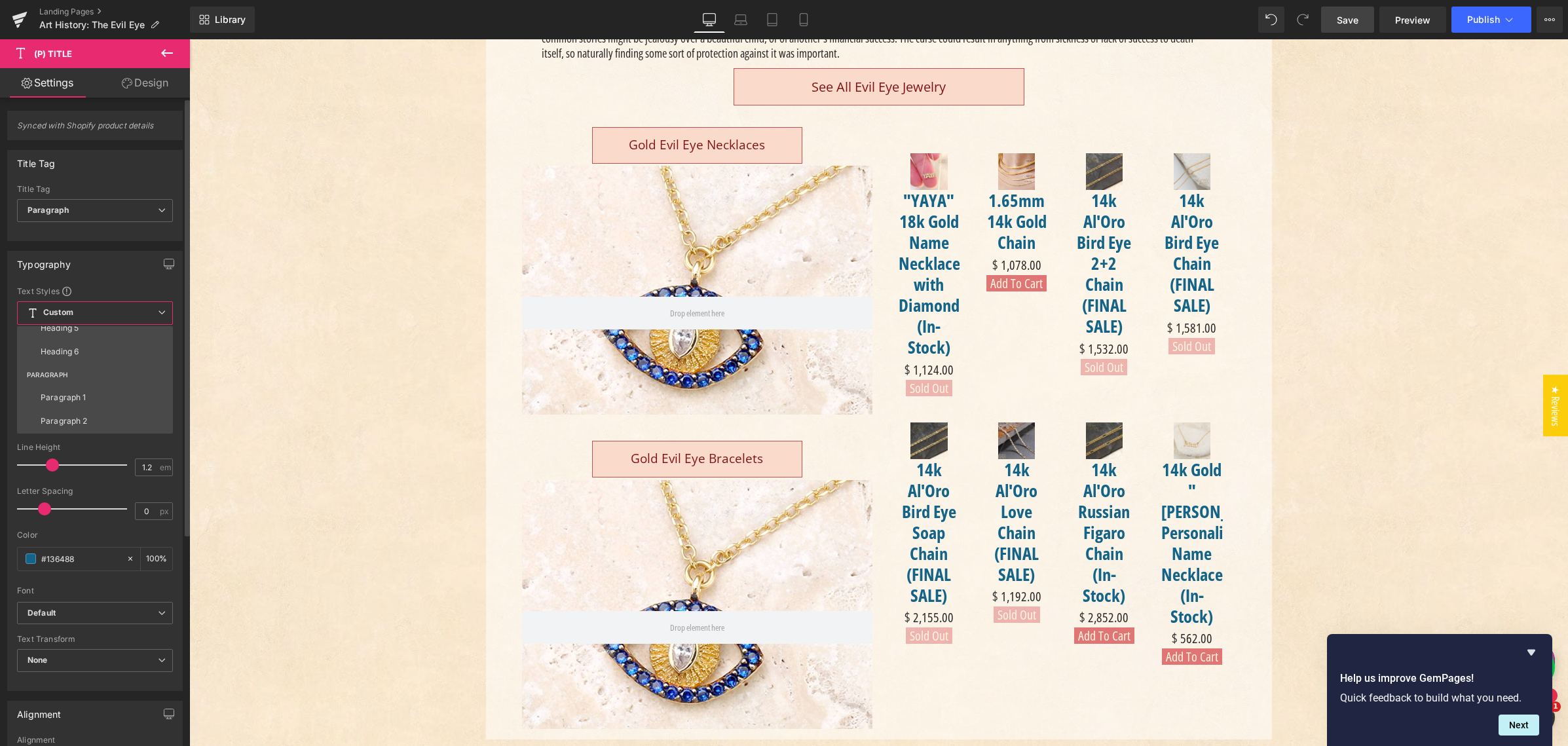
scroll to position [196, 0]
click at [75, 355] on li "Paragraph 1" at bounding box center [98, 351] width 162 height 24
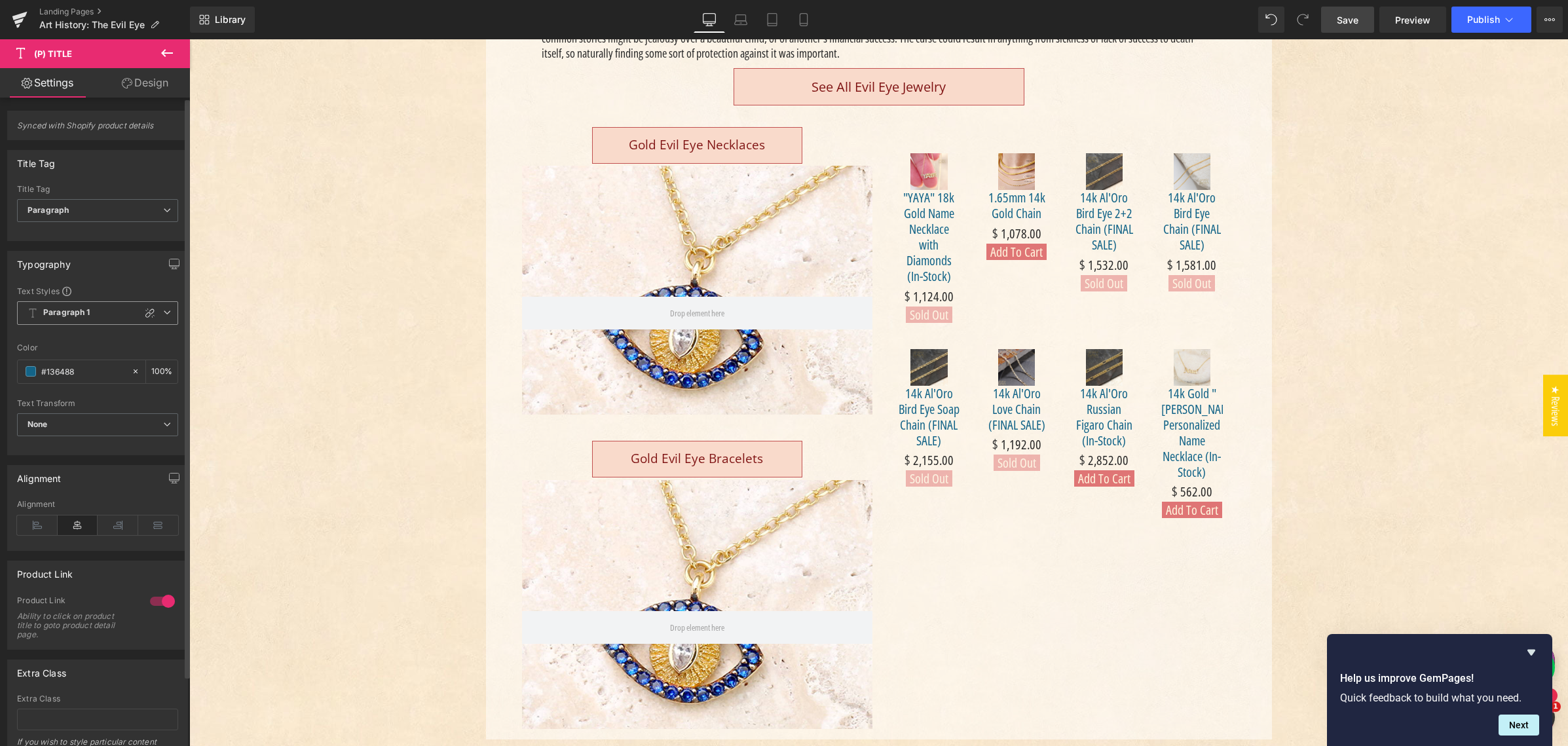
click at [106, 315] on span "Paragraph 1" at bounding box center [98, 313] width 161 height 24
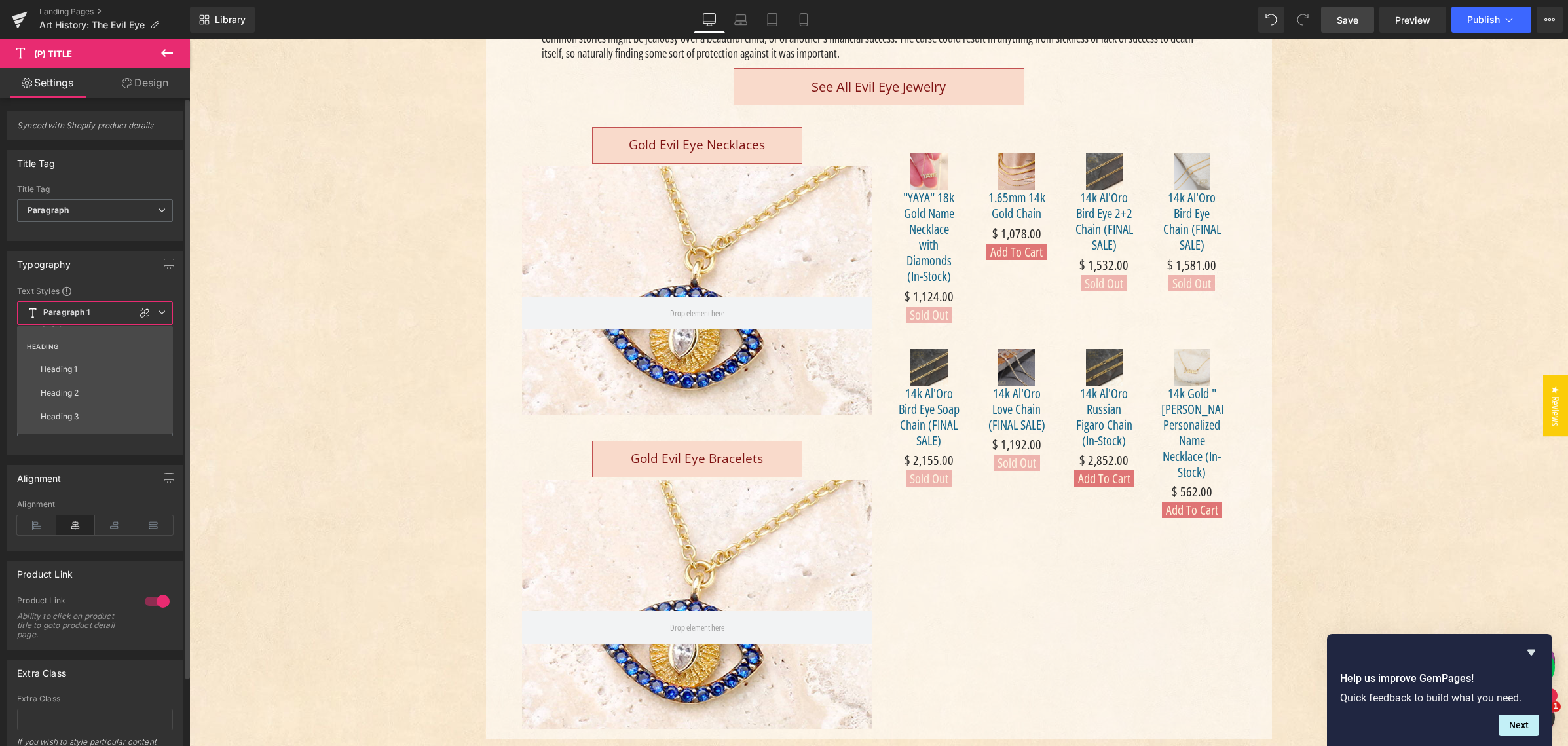
scroll to position [0, 0]
click at [102, 346] on li "Custom" at bounding box center [98, 338] width 162 height 24
type input "20"
type input "1.5"
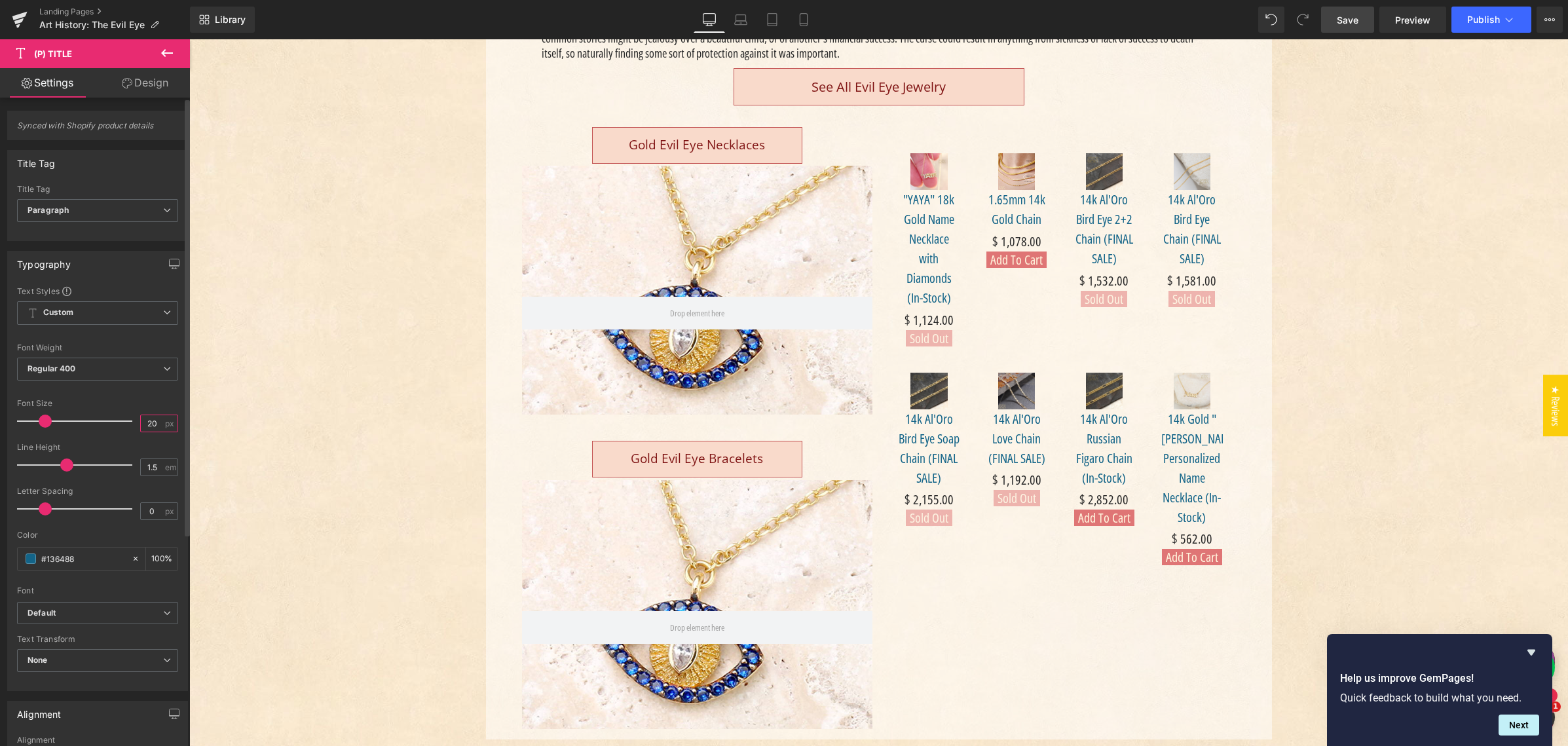
click at [147, 424] on input "20" at bounding box center [152, 423] width 23 height 16
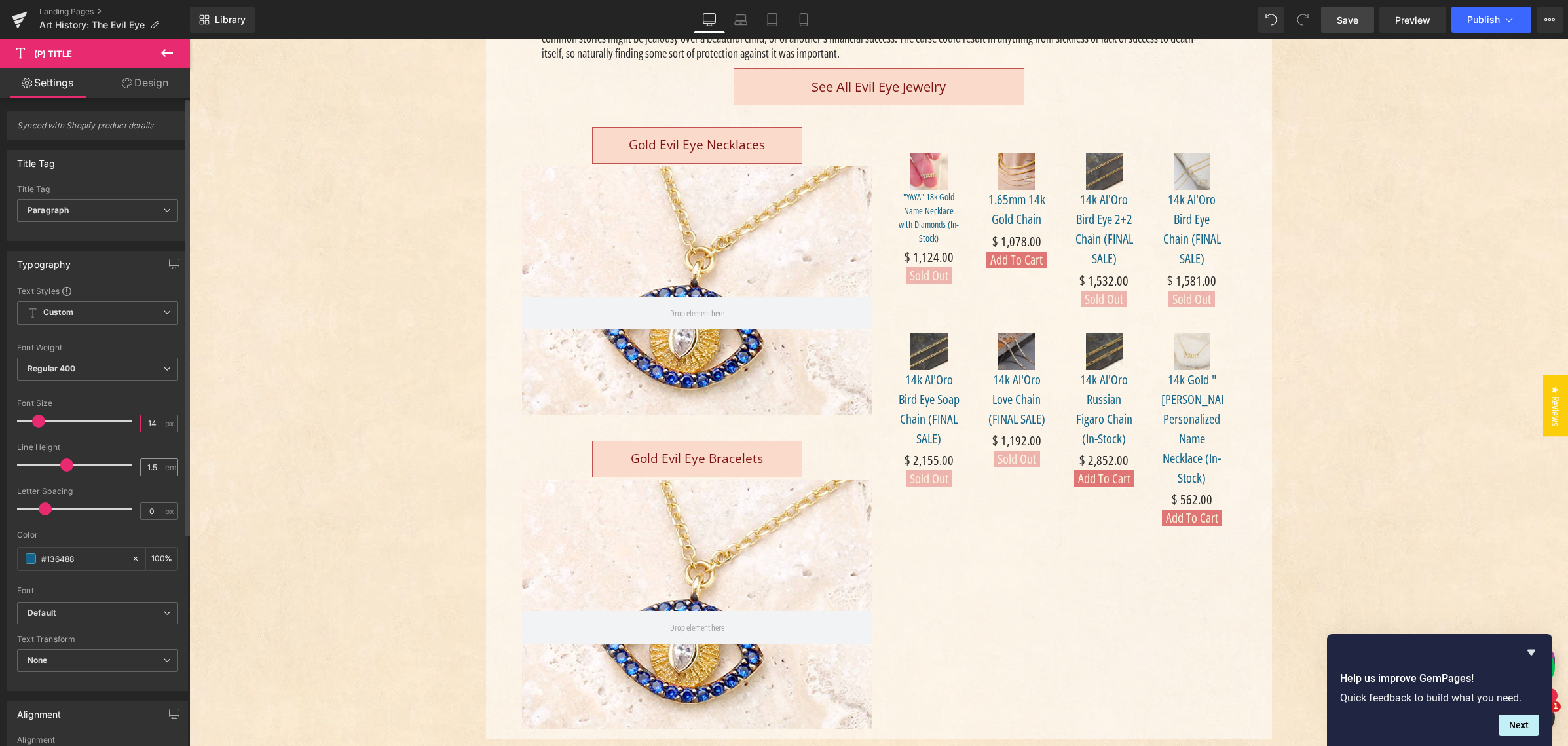
type input "14"
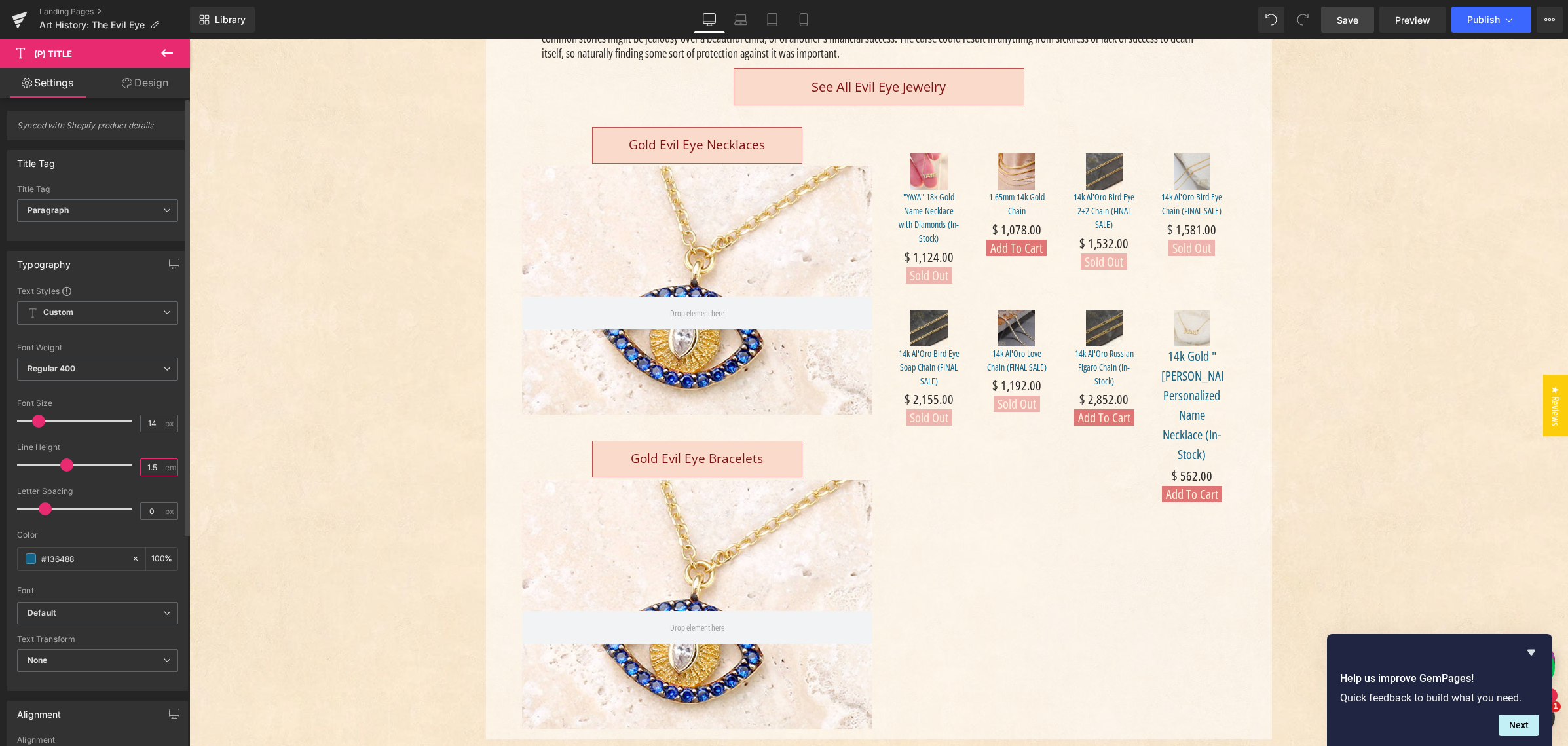
drag, startPoint x: 146, startPoint y: 468, endPoint x: 155, endPoint y: 468, distance: 9.0
click at [155, 468] on input "1.5" at bounding box center [152, 467] width 23 height 16
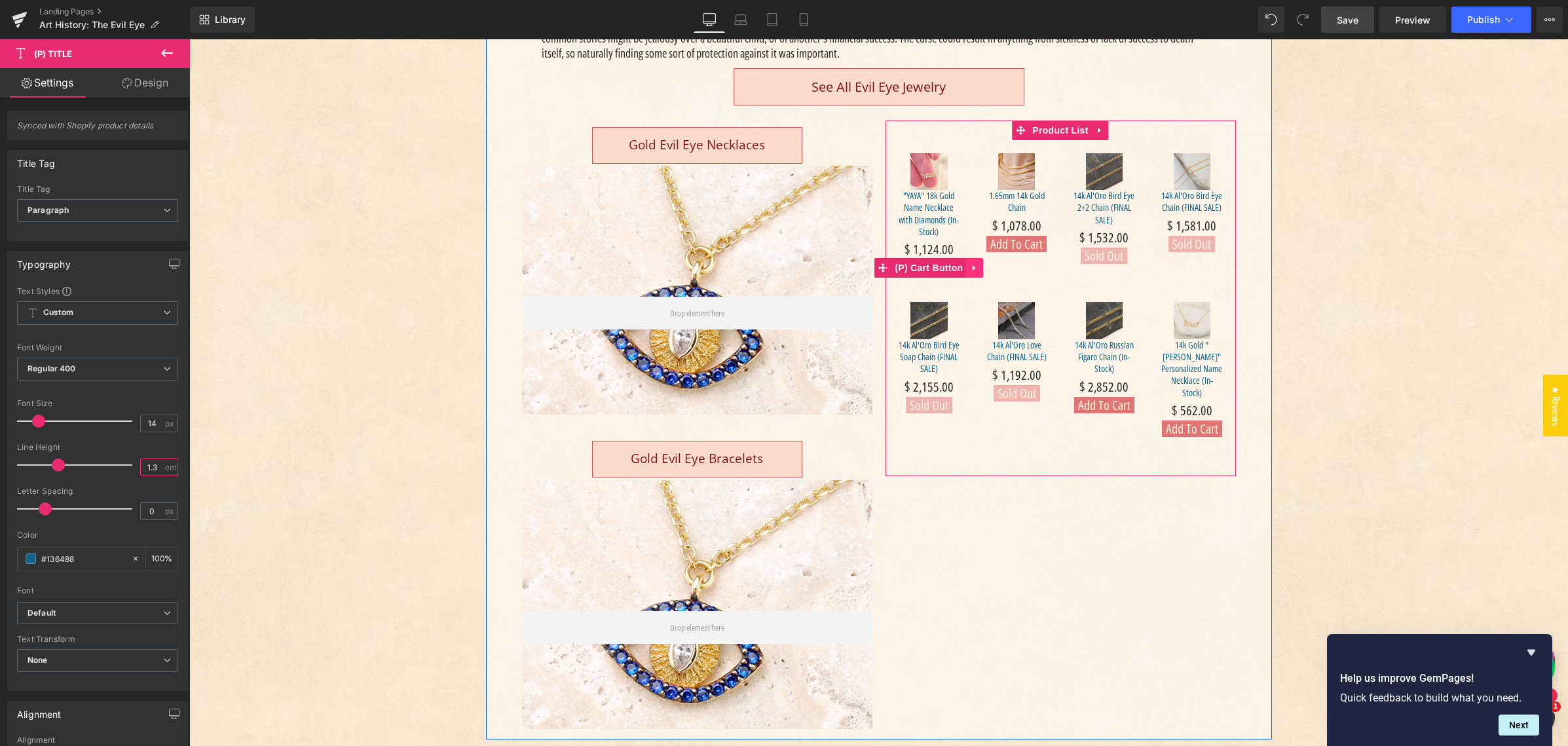
type input "1.3"
click at [973, 266] on icon "Main content" at bounding box center [973, 268] width 3 height 6
click at [979, 266] on icon "Main content" at bounding box center [983, 267] width 9 height 9
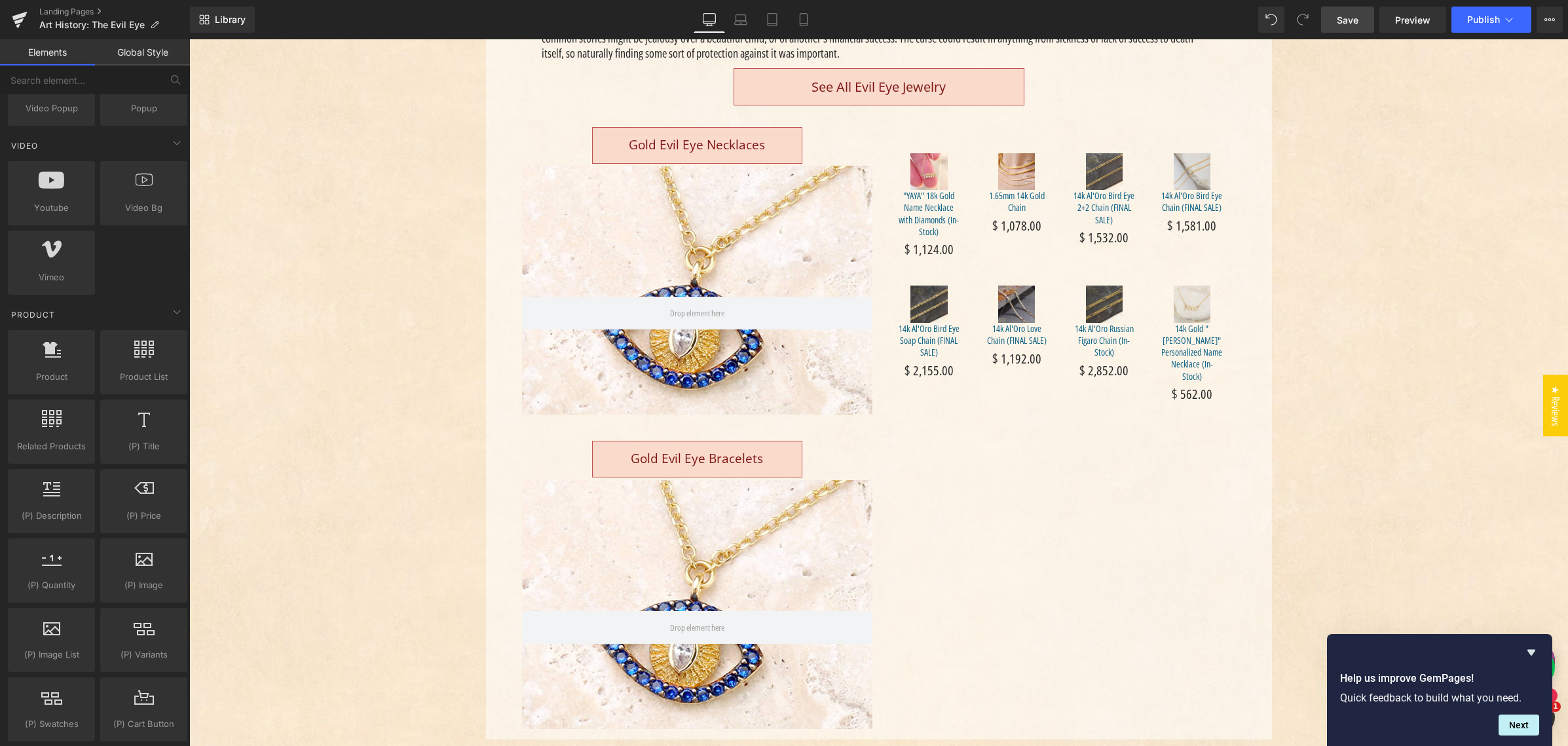
click at [58, 53] on link "Elements" at bounding box center [47, 52] width 95 height 27
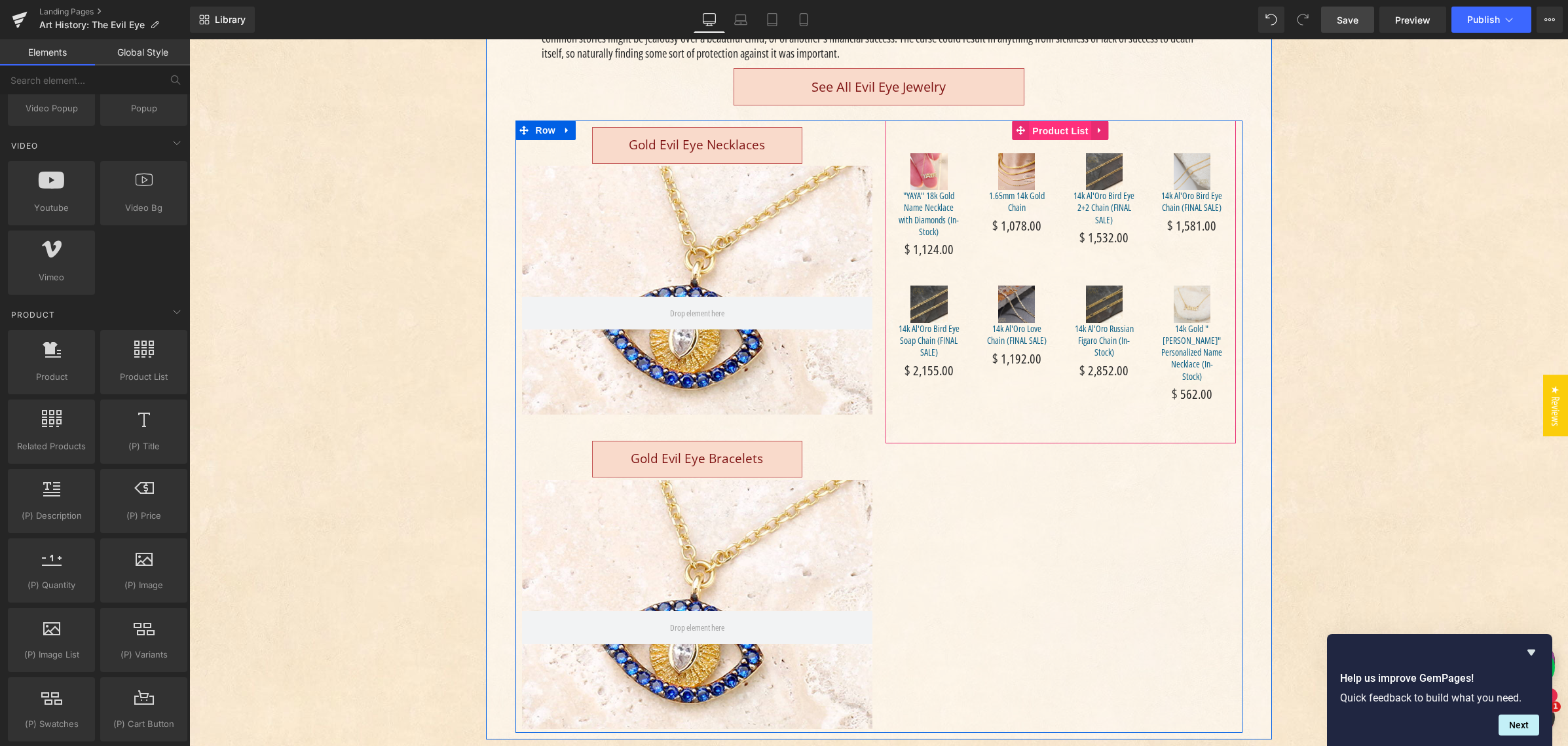
click at [1055, 127] on span "Product List" at bounding box center [1060, 130] width 63 height 20
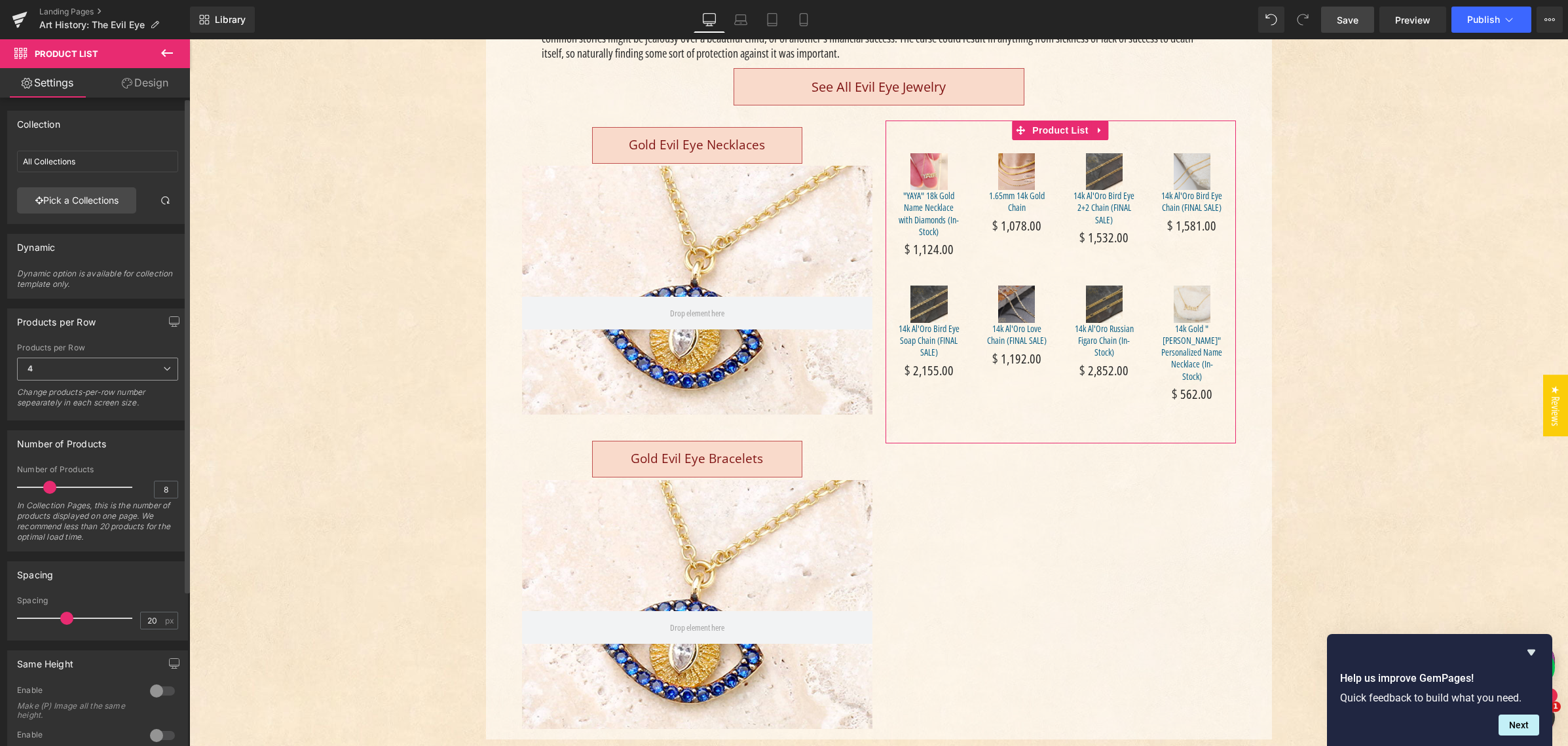
click at [74, 369] on span "4" at bounding box center [98, 368] width 161 height 23
click at [69, 431] on li "3" at bounding box center [95, 431] width 156 height 20
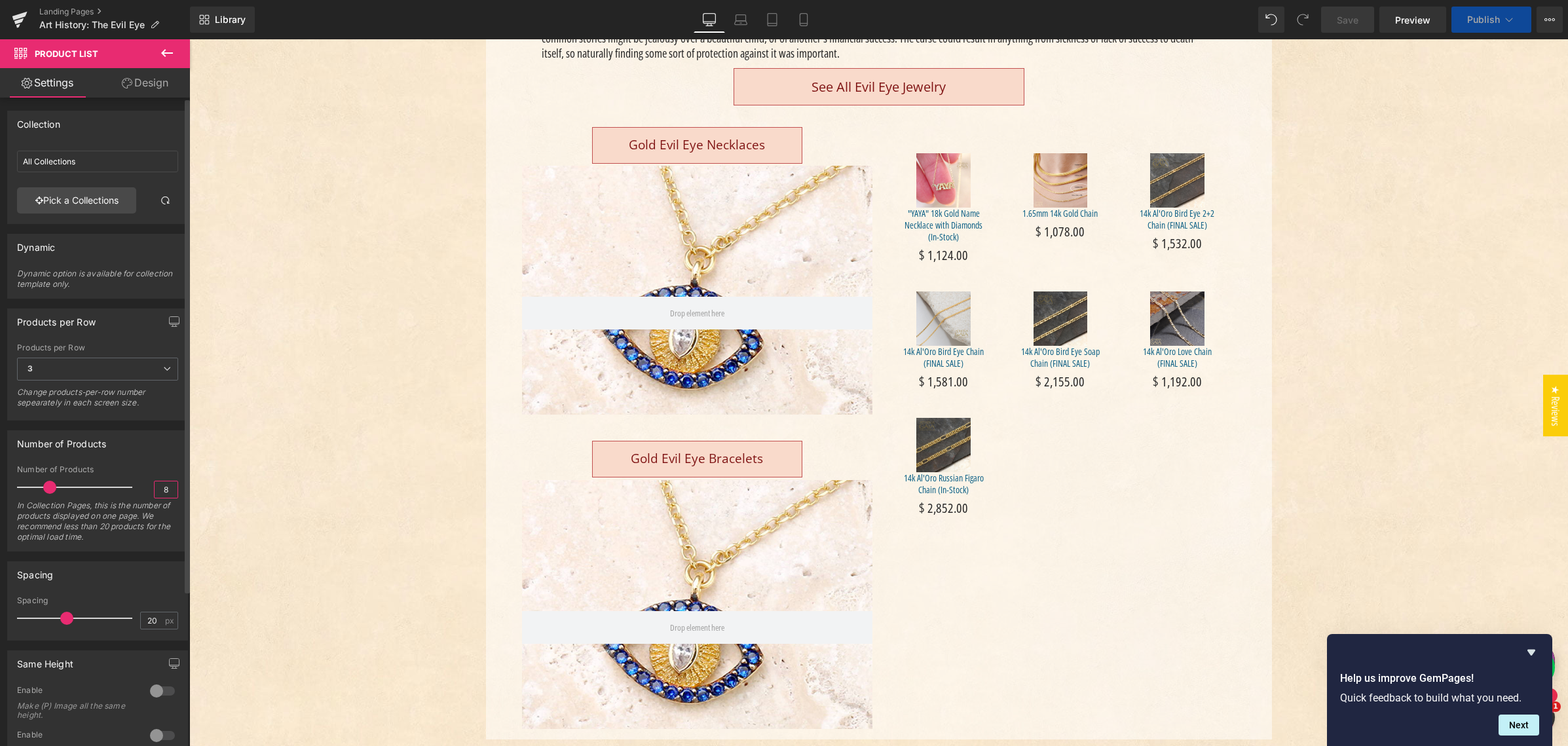
click at [169, 491] on input "8" at bounding box center [165, 489] width 23 height 16
type input "3"
click at [143, 457] on div "Number of Products 8 Number of Products 3 In Collection Pages, this is the numb…" at bounding box center [97, 490] width 181 height 121
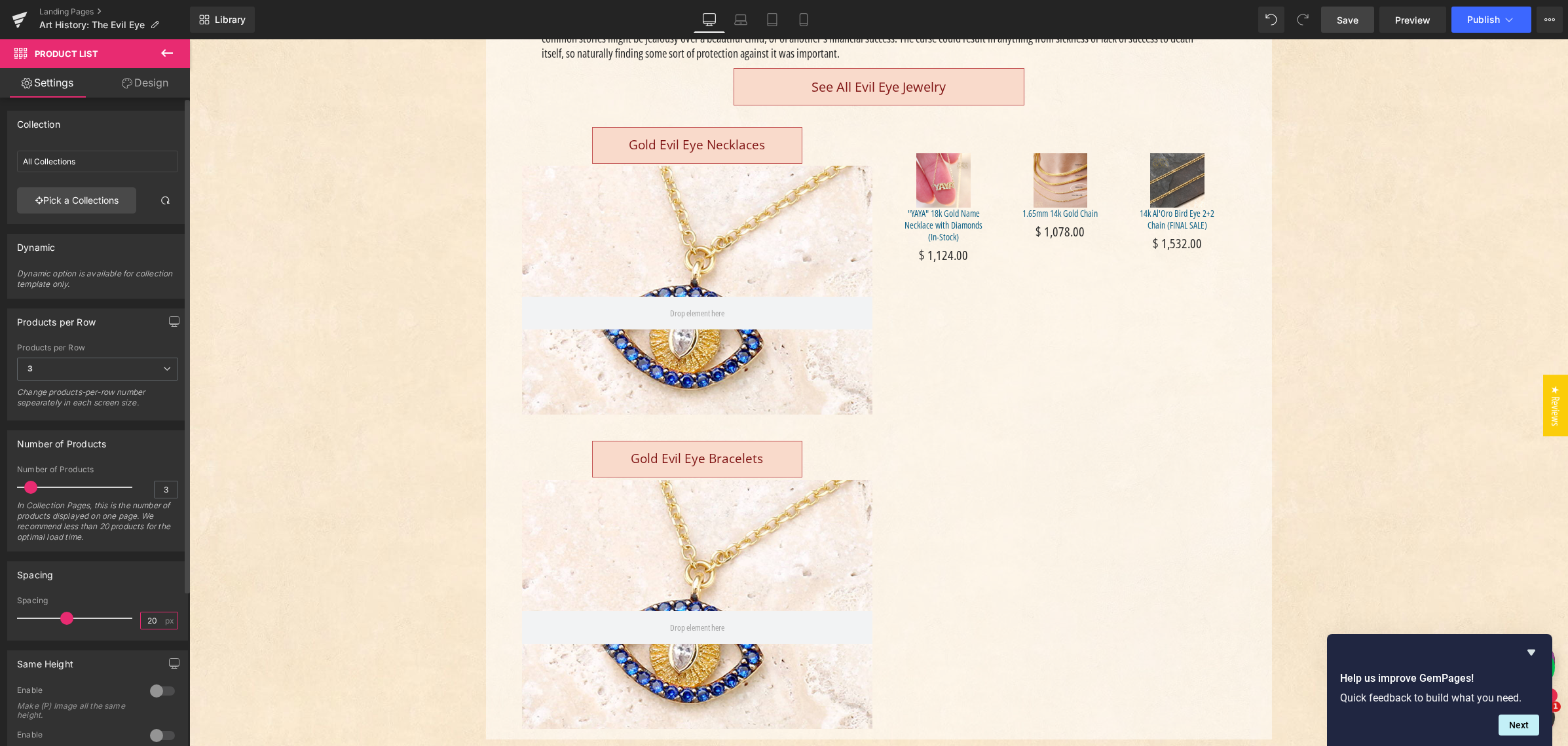
drag, startPoint x: 143, startPoint y: 618, endPoint x: 152, endPoint y: 621, distance: 9.5
click at [153, 620] on input "20" at bounding box center [152, 620] width 23 height 16
type input "0"
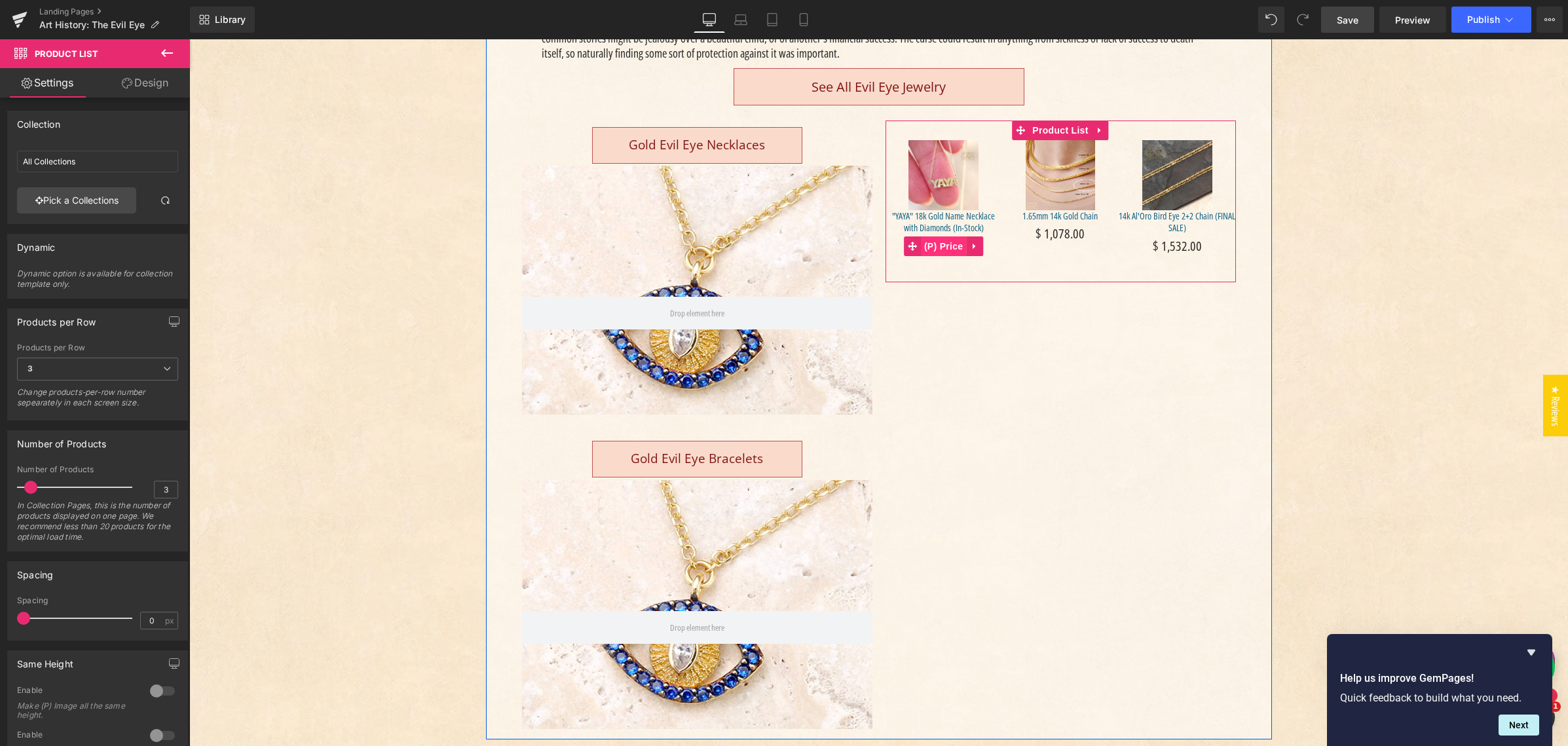
click at [941, 240] on span "(P) Price" at bounding box center [944, 246] width 46 height 20
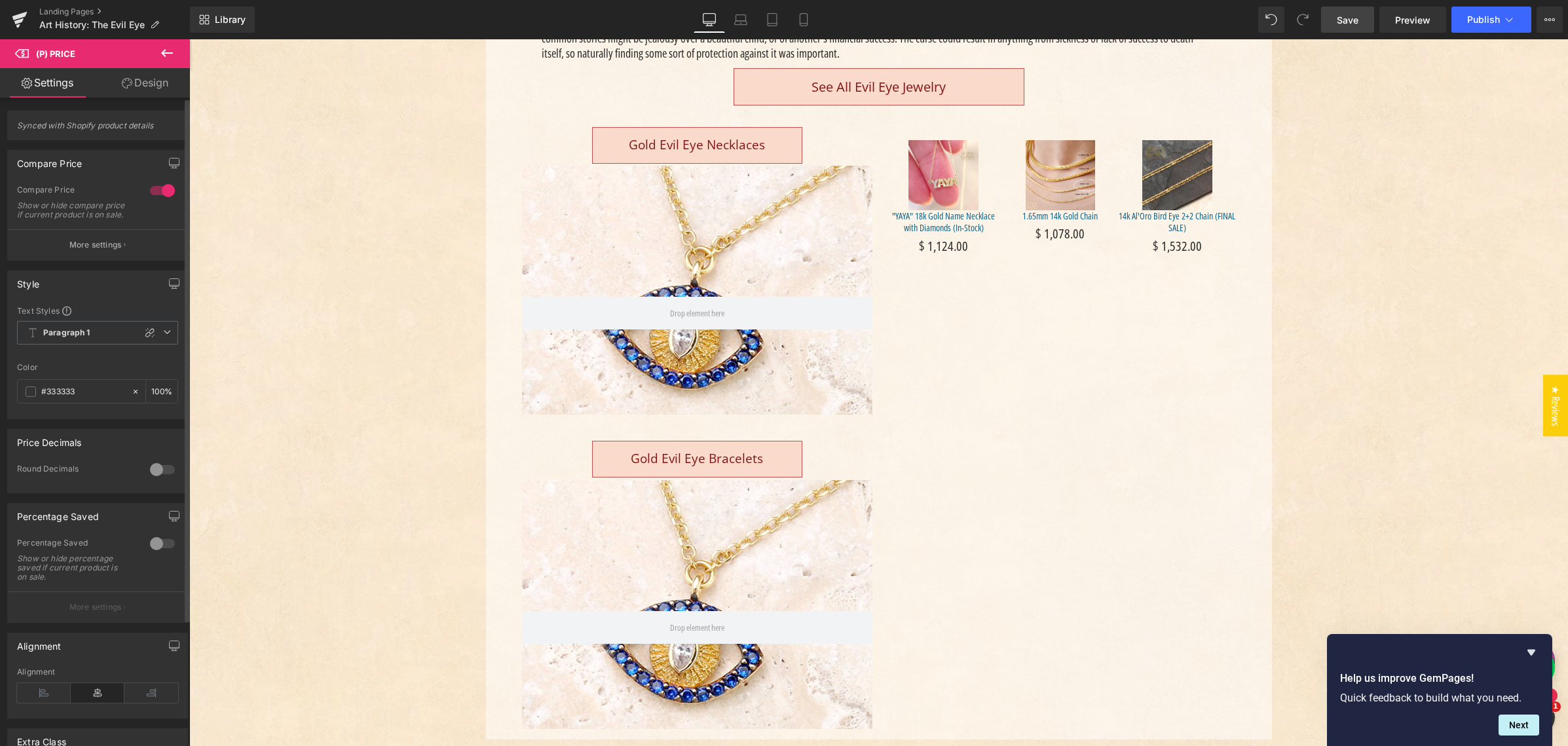
drag, startPoint x: 153, startPoint y: 193, endPoint x: 147, endPoint y: 200, distance: 9.2
click at [153, 193] on div at bounding box center [162, 190] width 32 height 21
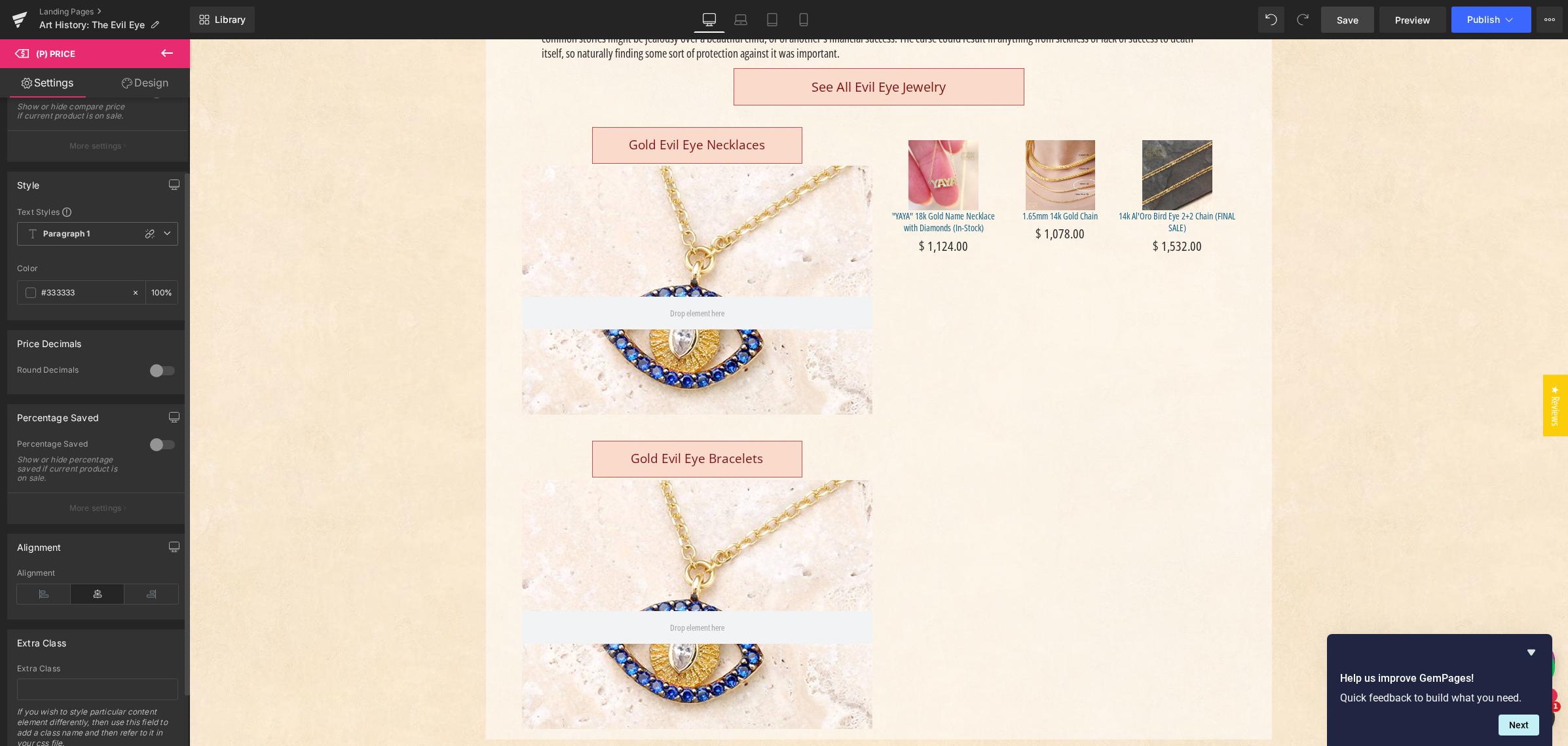
scroll to position [157, 0]
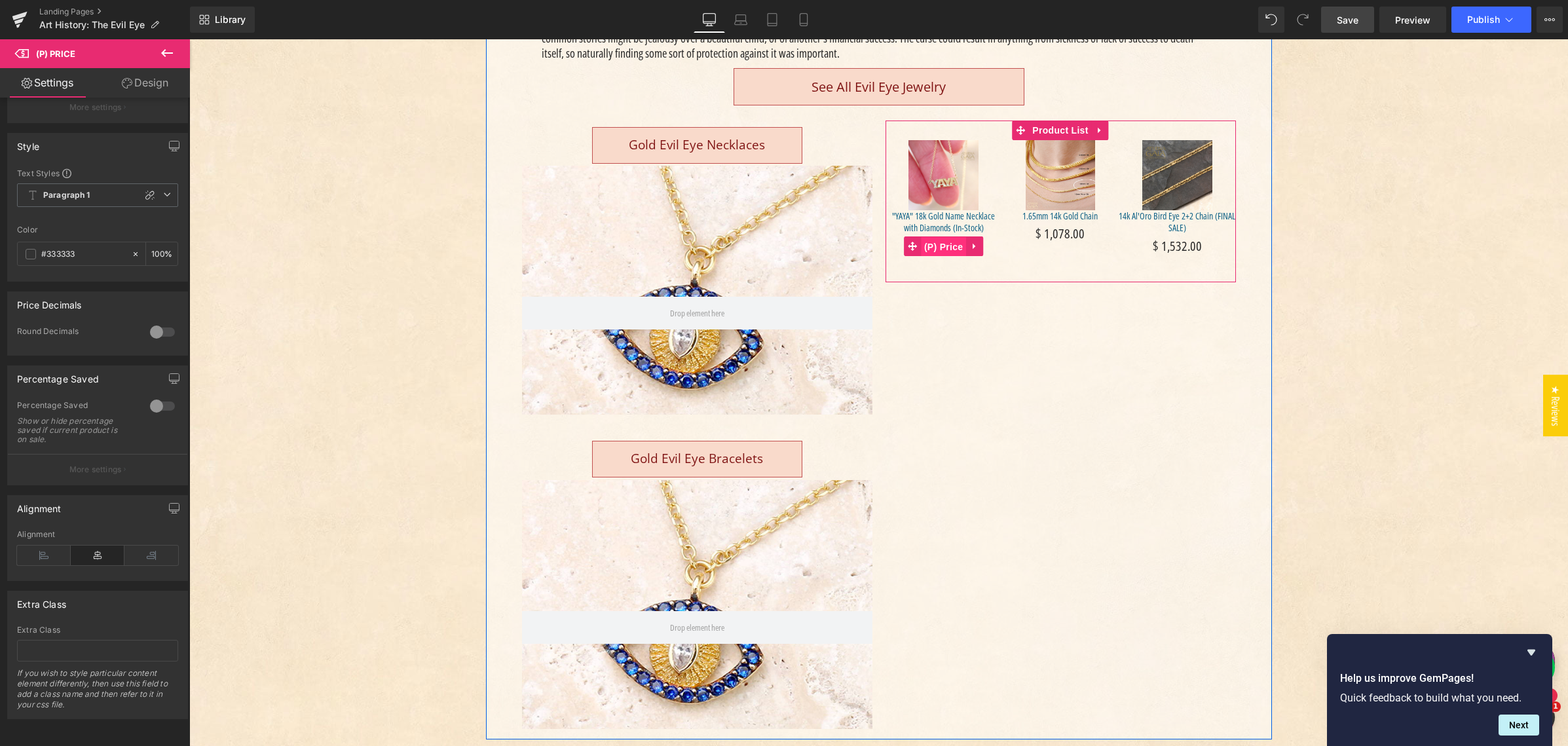
click at [939, 242] on span "(P) Price" at bounding box center [944, 247] width 46 height 20
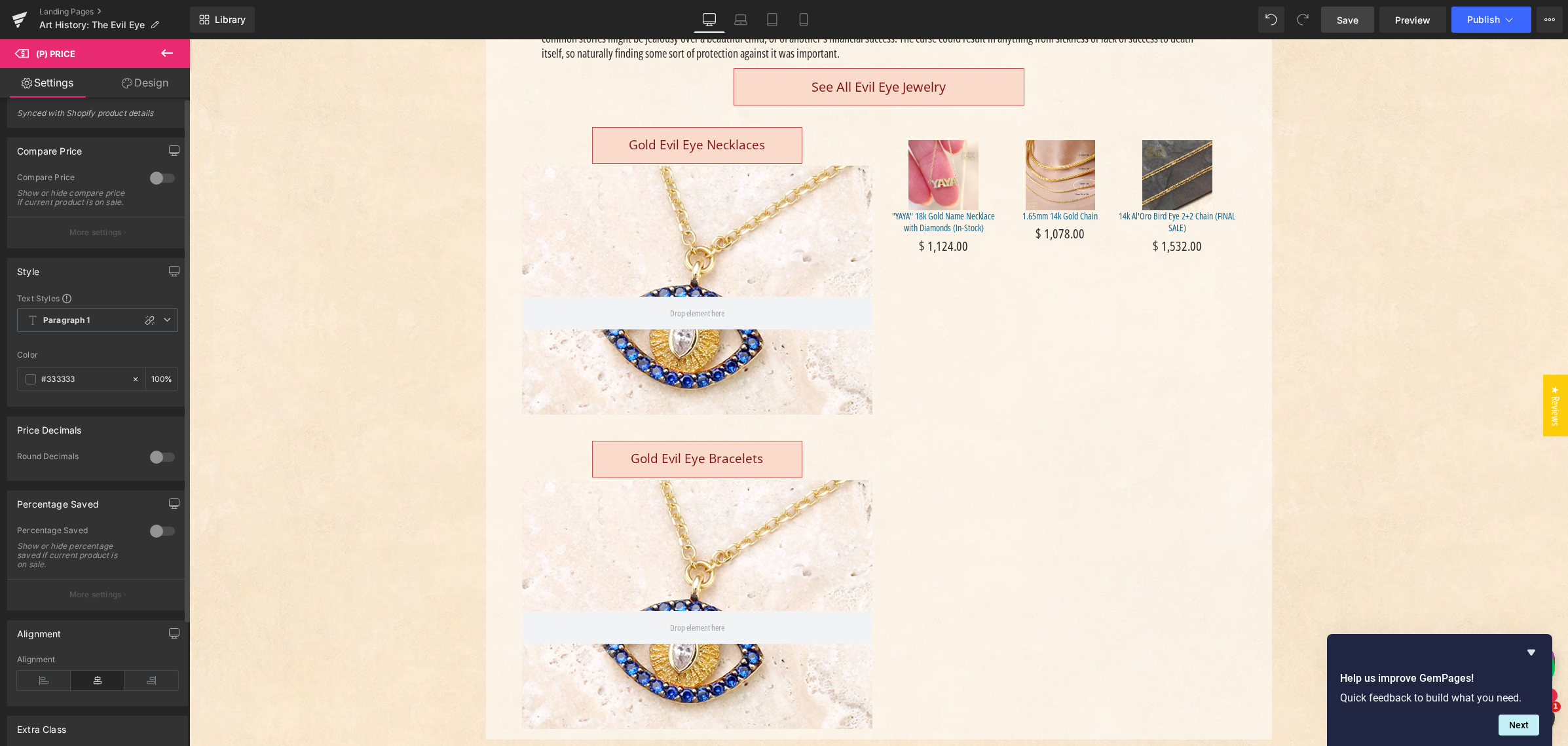
scroll to position [0, 0]
click at [123, 337] on span "Paragraph 1" at bounding box center [98, 333] width 161 height 24
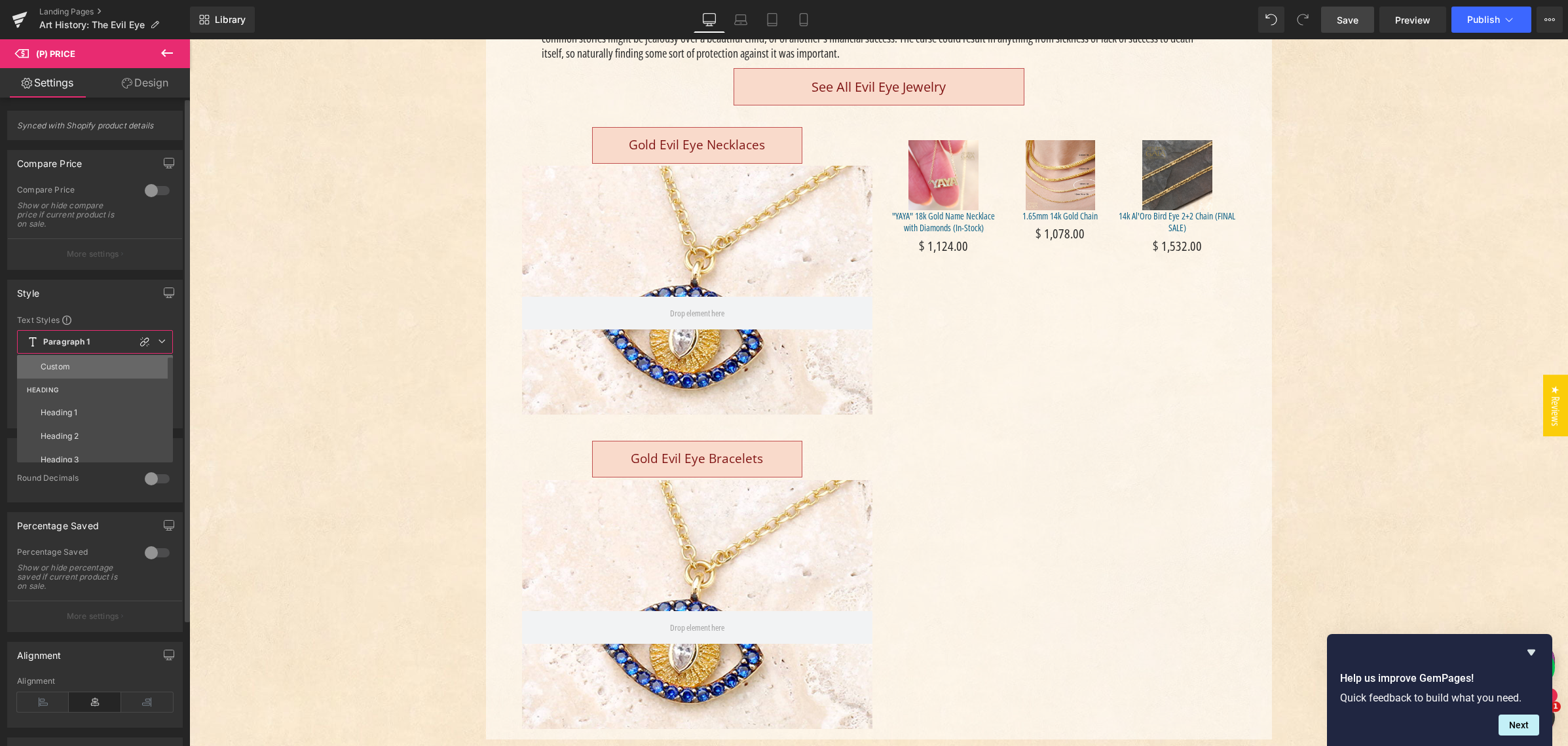
click at [111, 366] on li "Custom" at bounding box center [98, 367] width 162 height 24
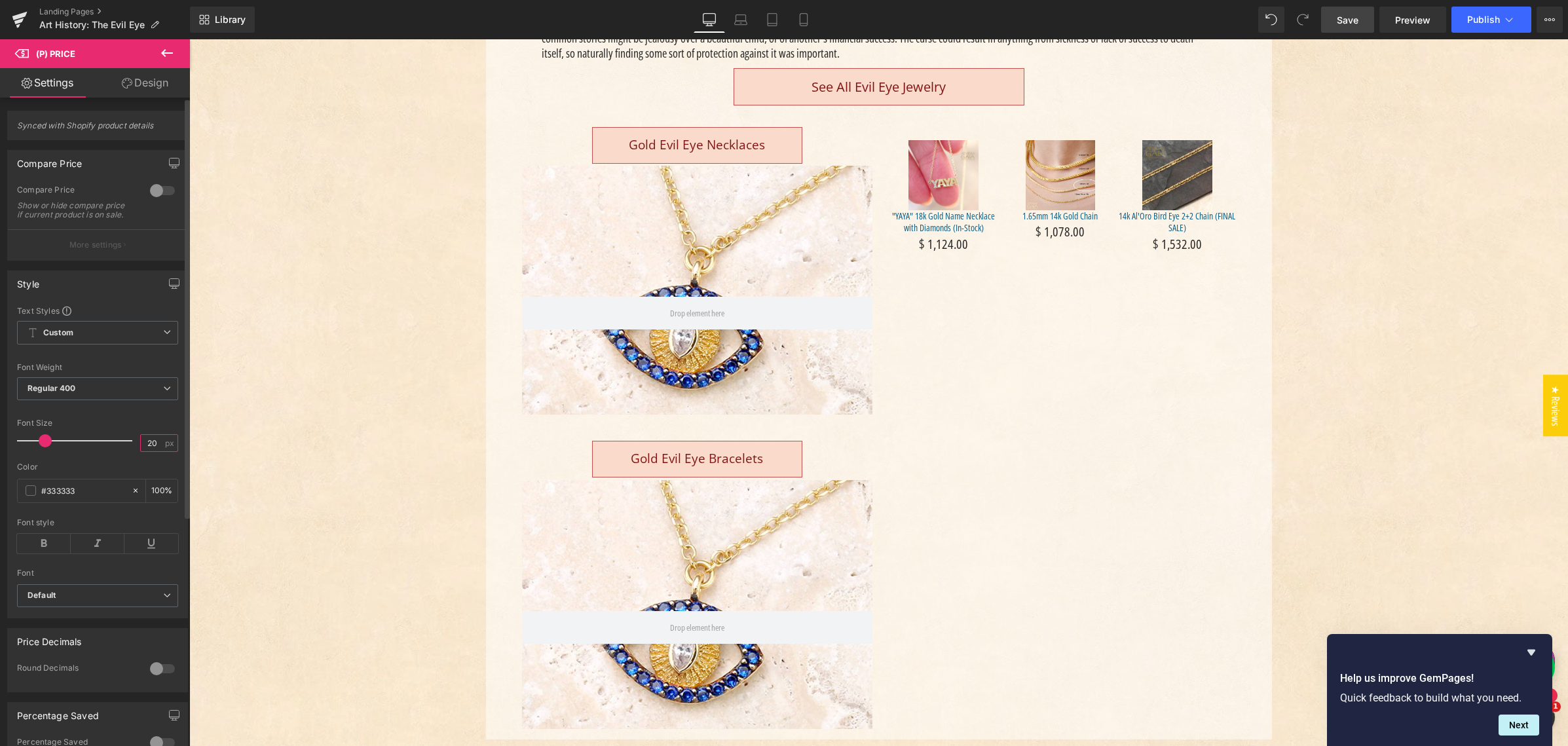
click at [146, 451] on input "20" at bounding box center [152, 442] width 23 height 16
type input "15"
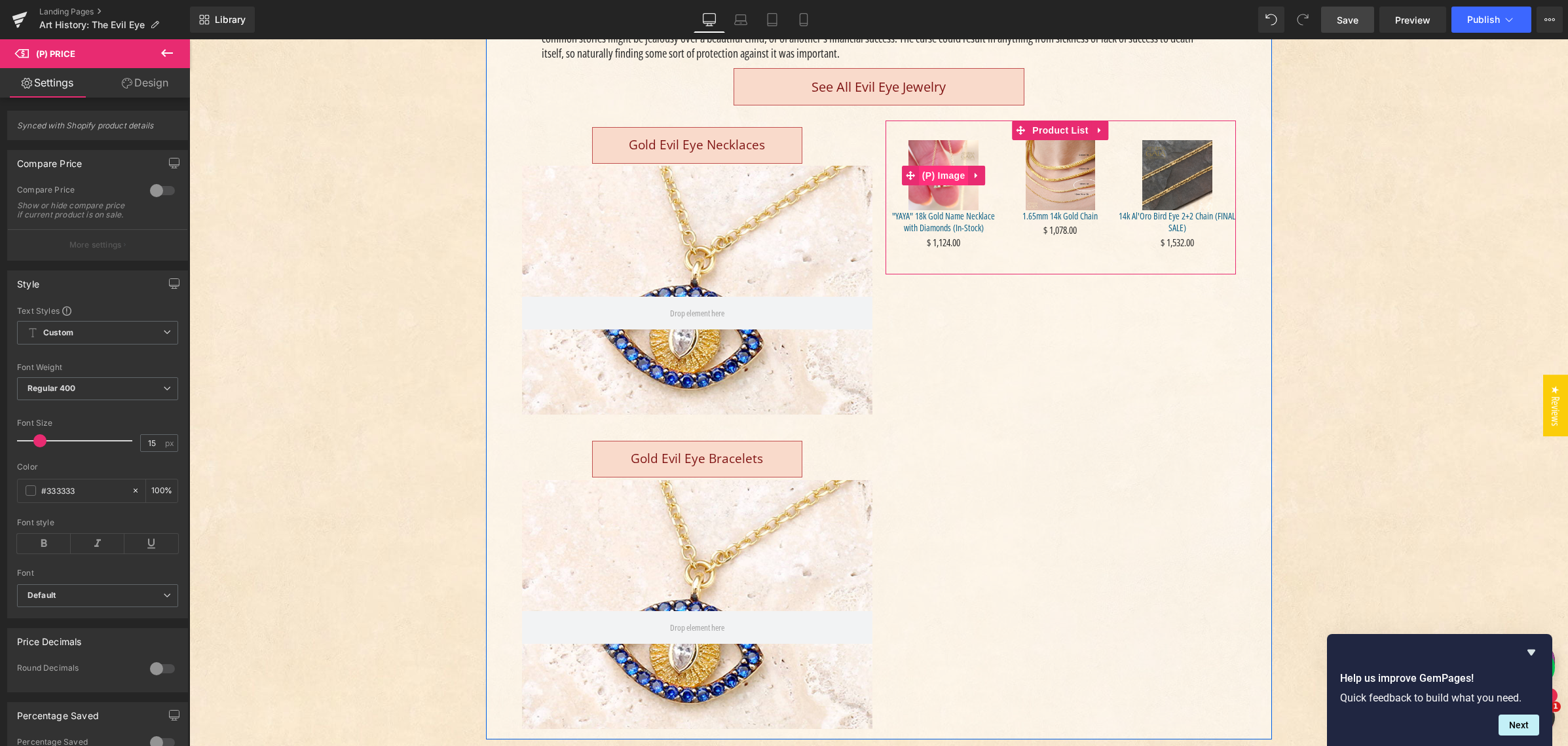
click at [942, 171] on span "(P) Image" at bounding box center [943, 175] width 50 height 20
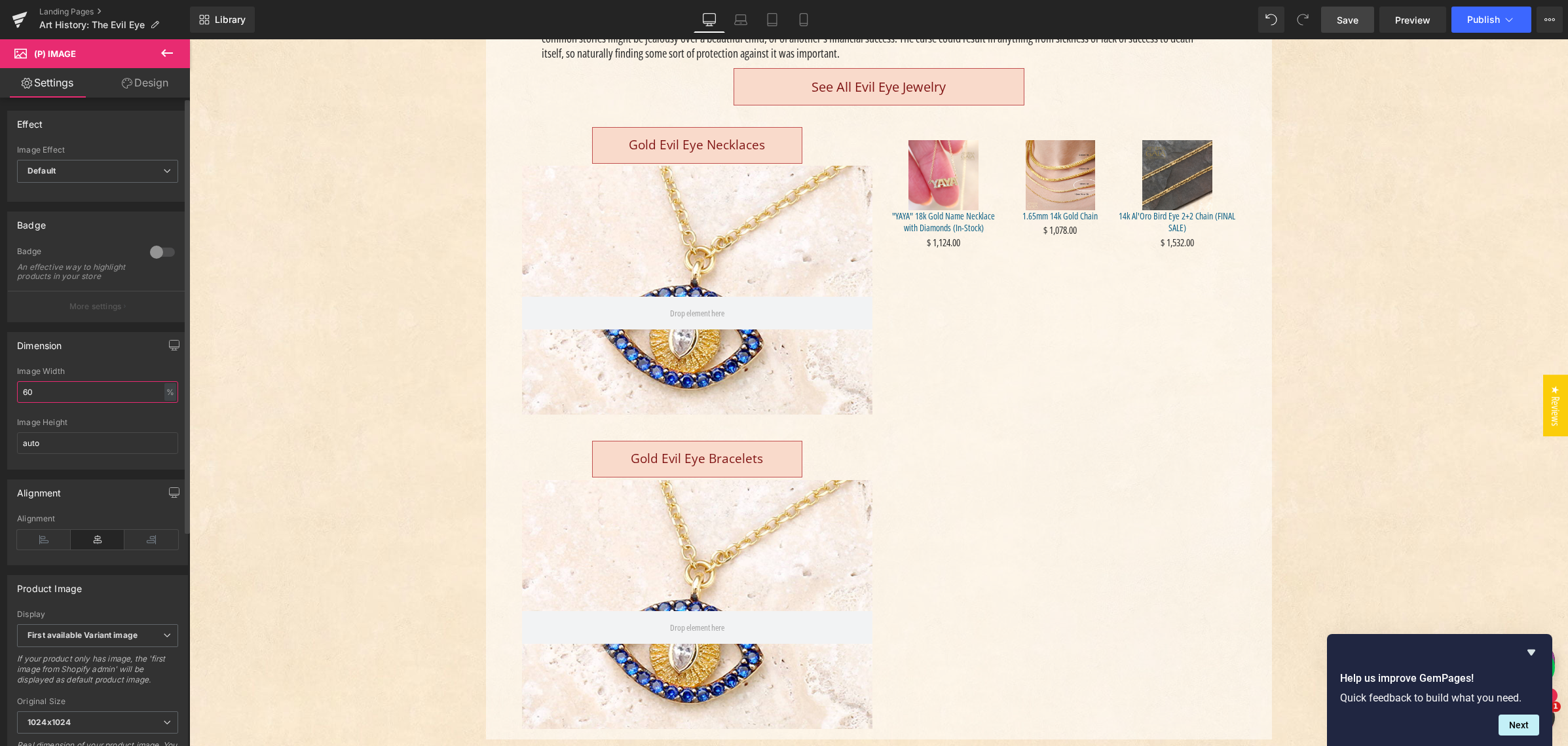
click at [81, 403] on input "60" at bounding box center [98, 391] width 161 height 21
drag, startPoint x: 44, startPoint y: 392, endPoint x: 20, endPoint y: 402, distance: 26.0
click at [20, 402] on input "60" at bounding box center [98, 391] width 161 height 21
click at [29, 402] on input "60" at bounding box center [98, 391] width 161 height 21
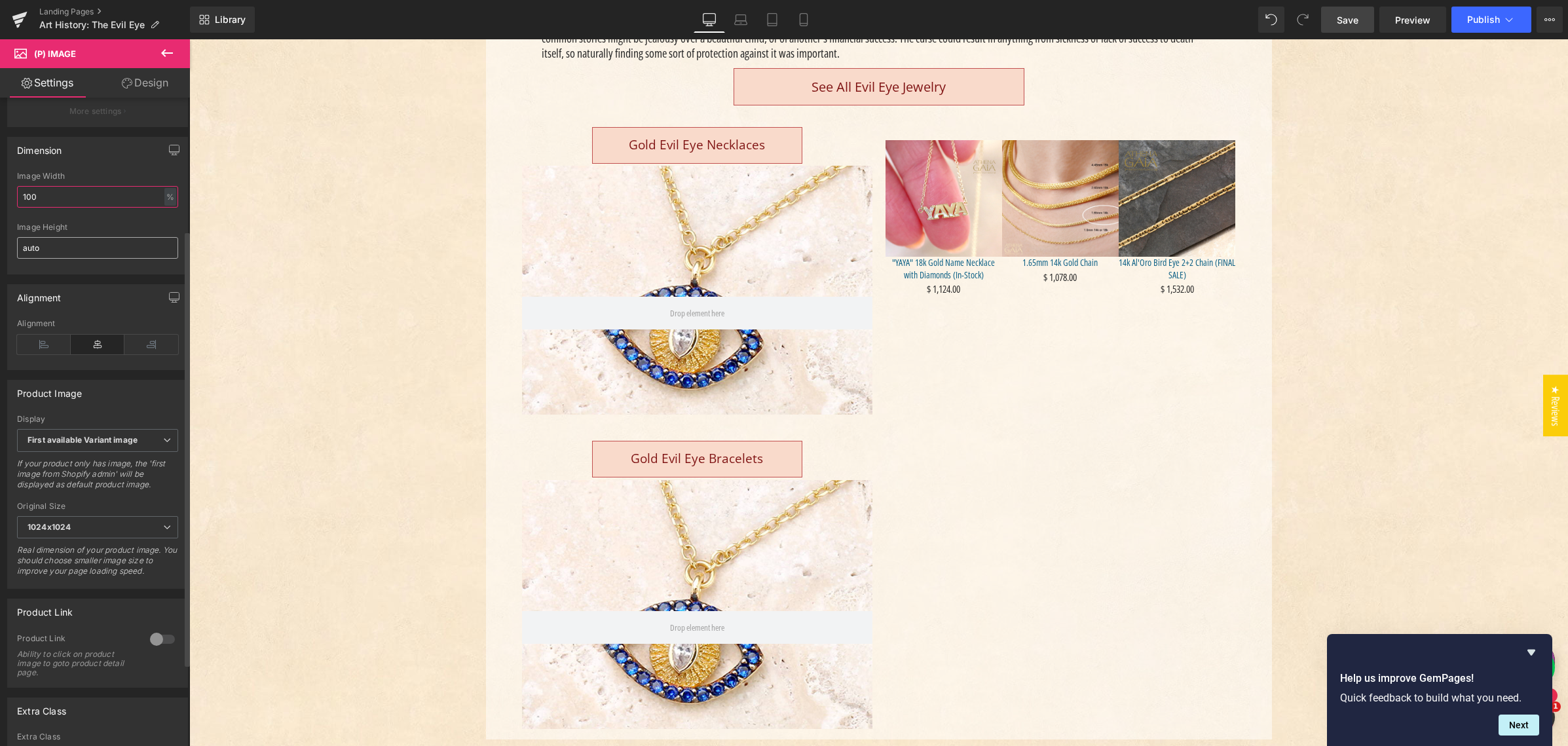
scroll to position [199, 0]
type input "100"
click at [105, 441] on b "First available Variant image" at bounding box center [82, 436] width 110 height 9
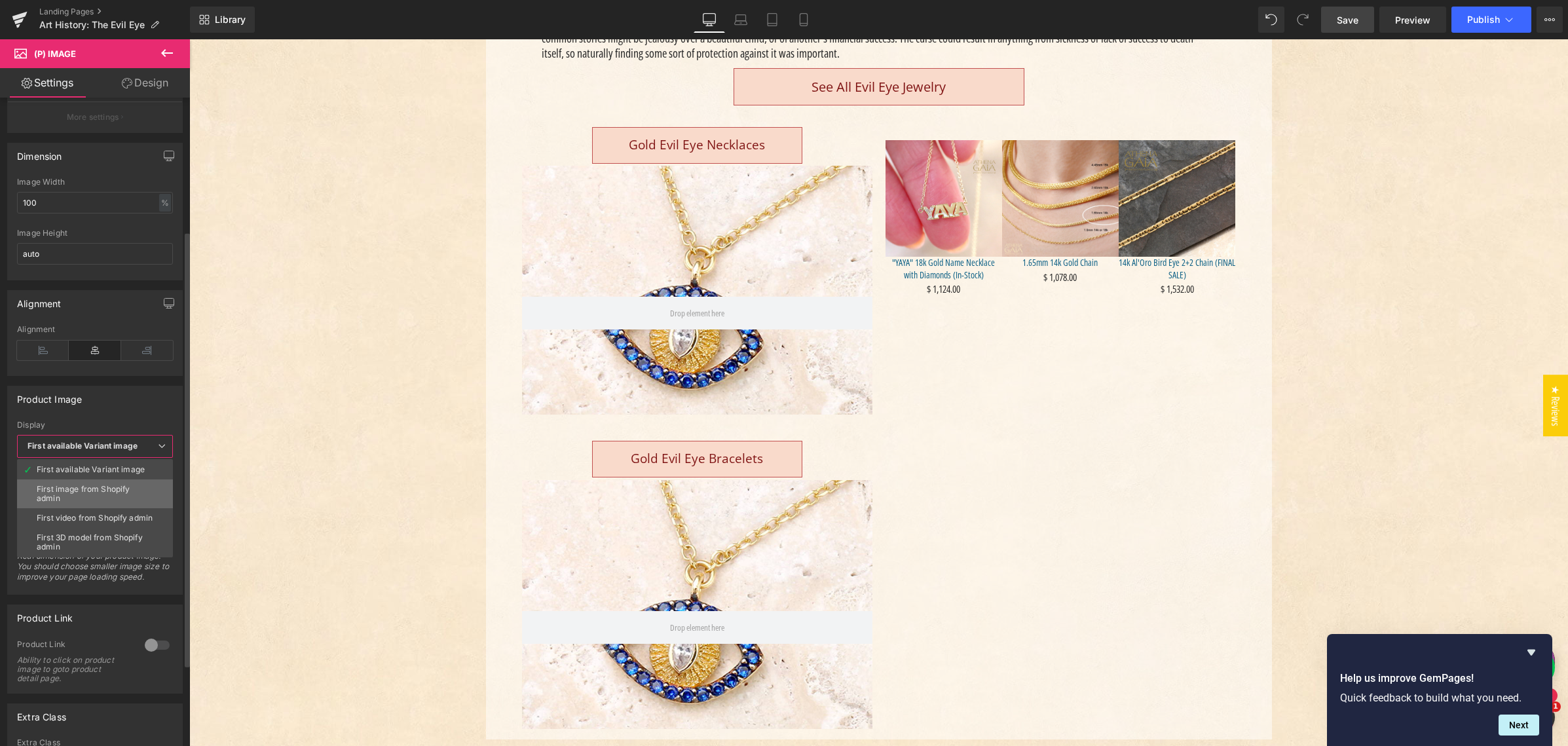
click at [100, 492] on div "First image from Shopify admin" at bounding box center [95, 493] width 117 height 18
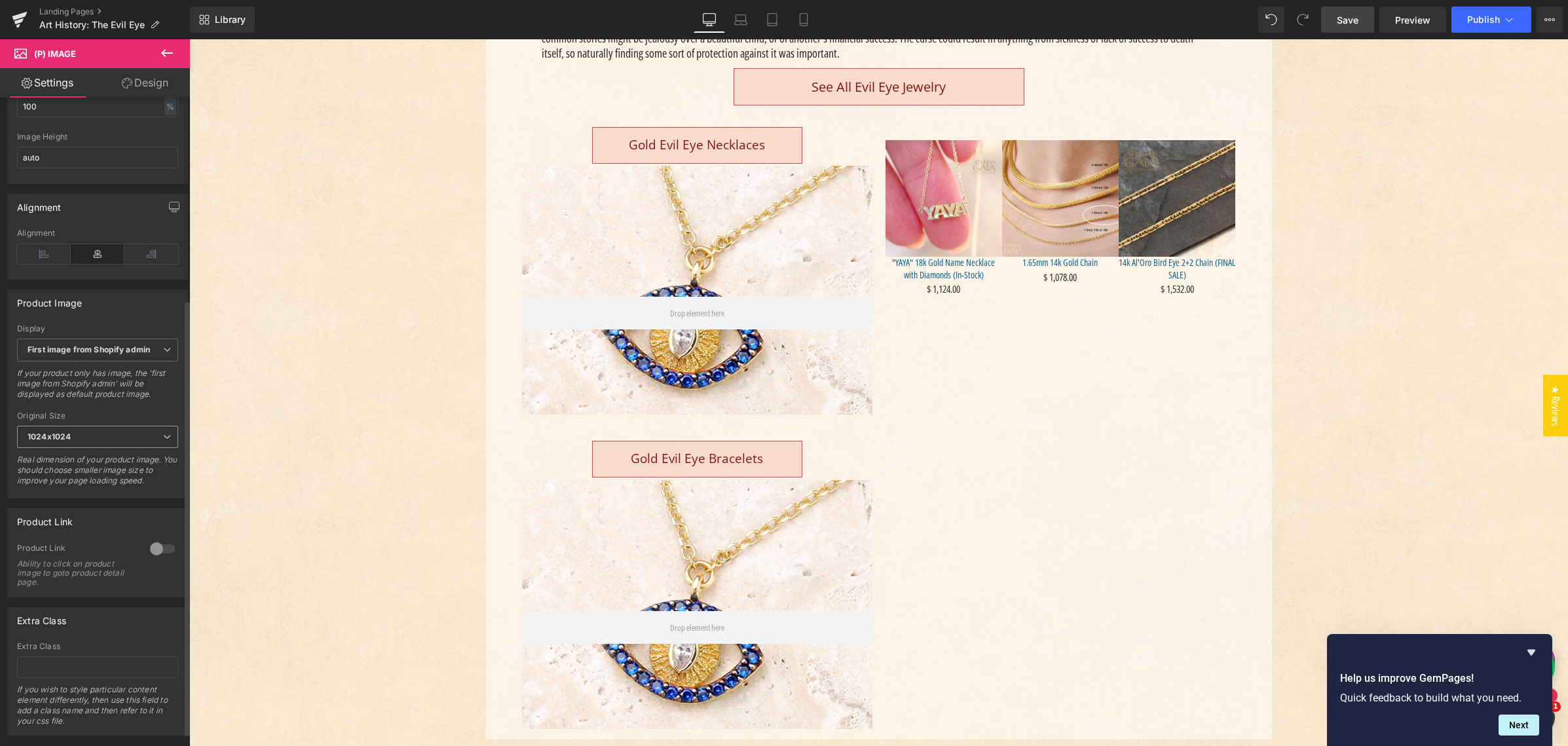
scroll to position [301, 0]
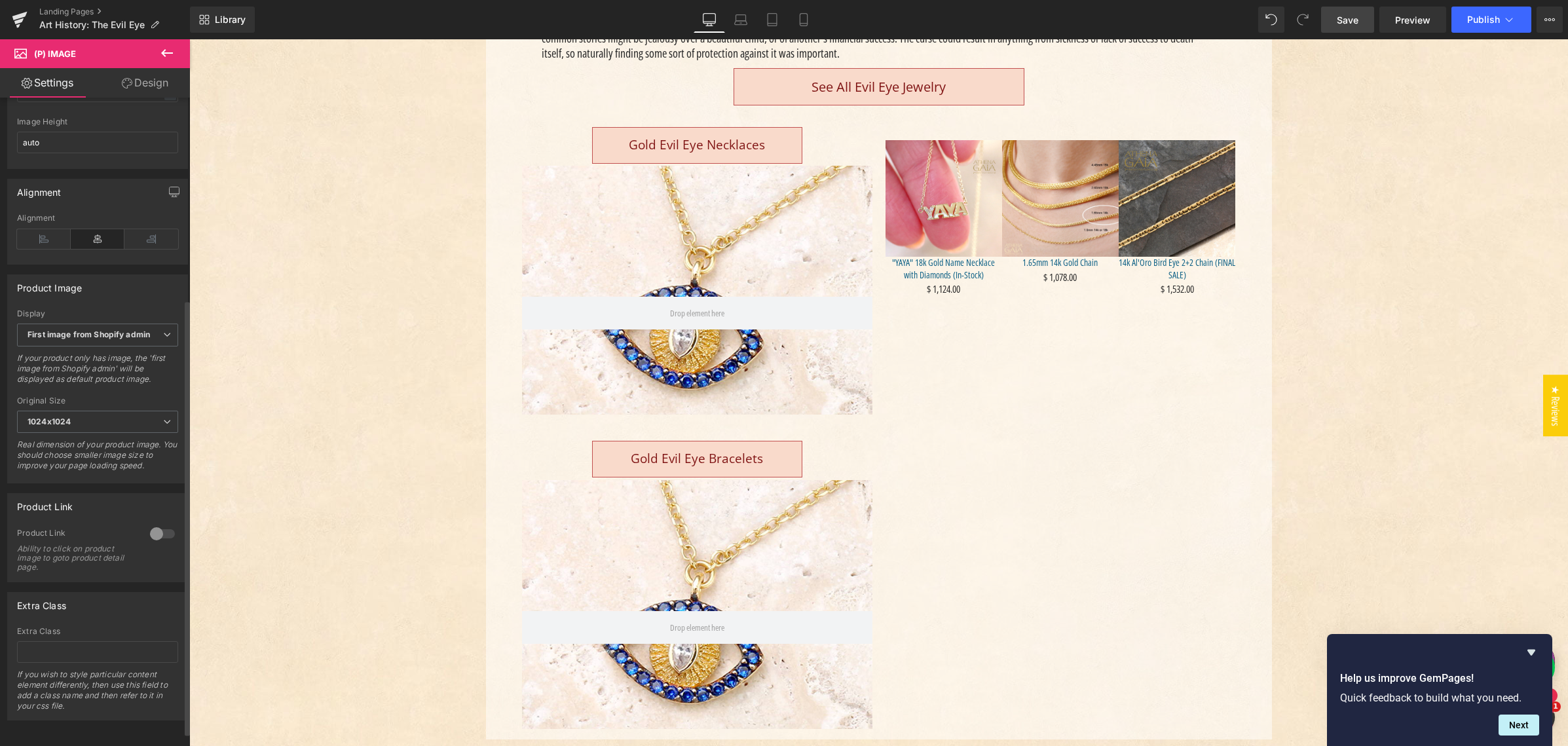
click at [151, 540] on div at bounding box center [162, 534] width 32 height 21
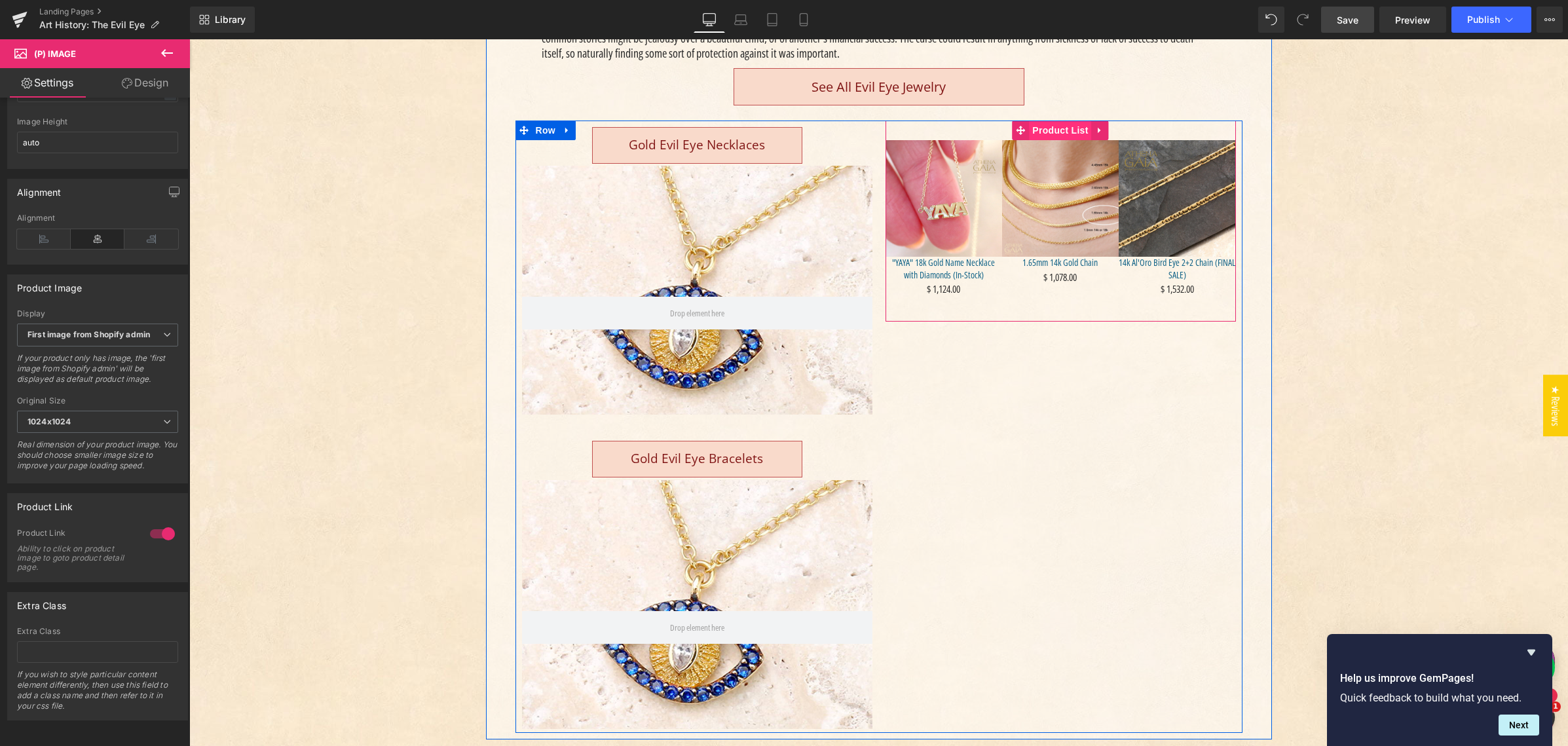
click at [1059, 129] on span "Product List" at bounding box center [1060, 130] width 63 height 20
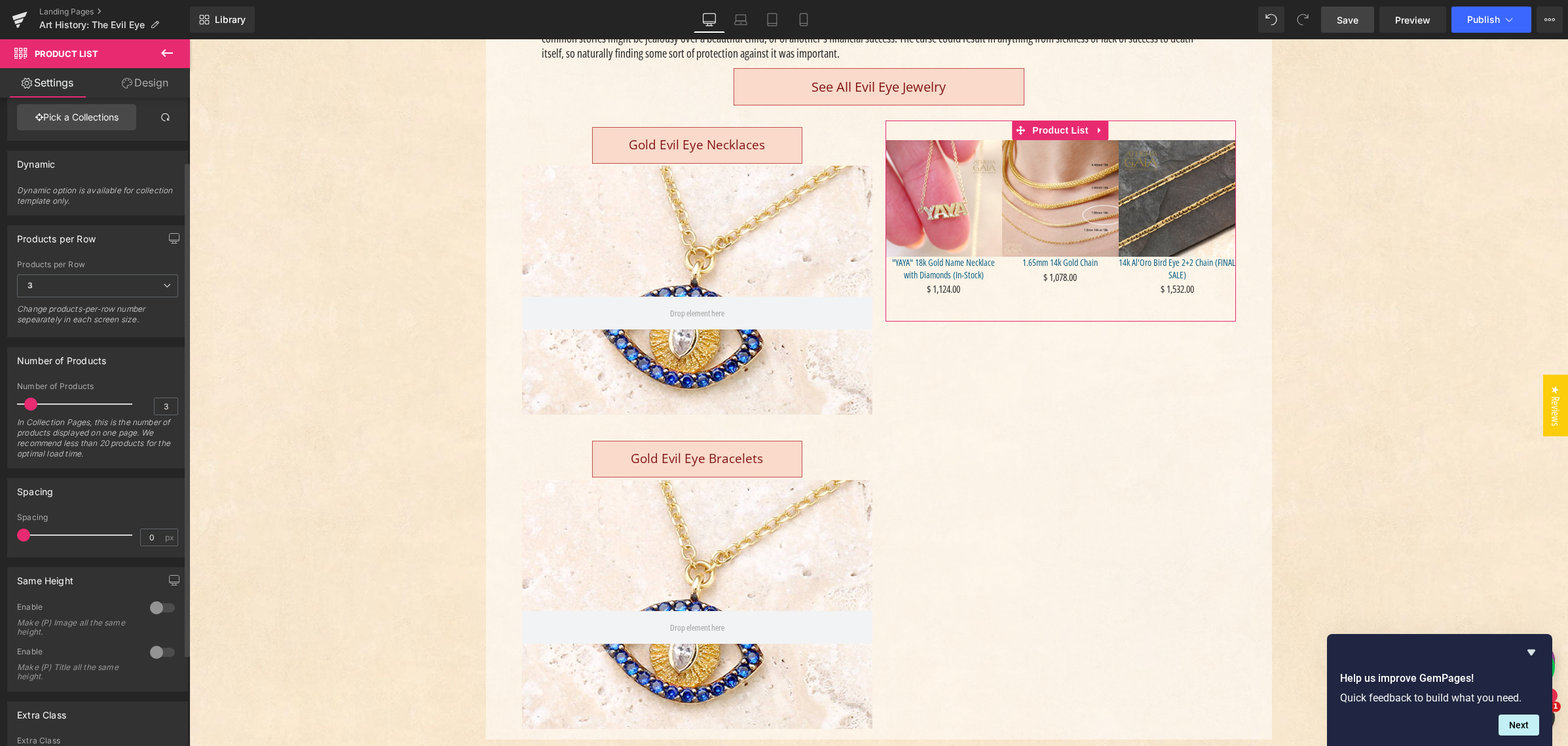
scroll to position [0, 0]
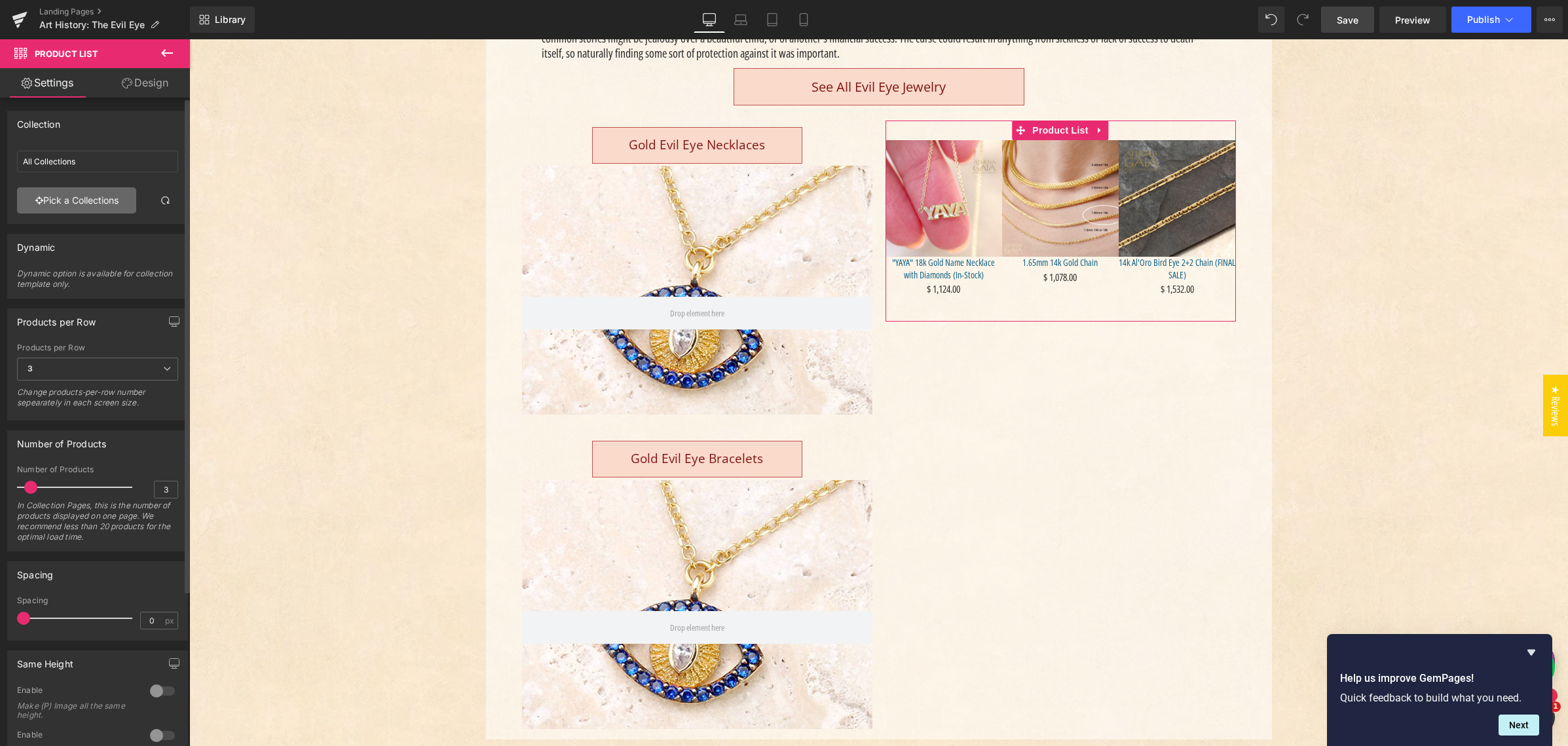
click at [70, 203] on link "Pick a Collections" at bounding box center [76, 200] width 119 height 27
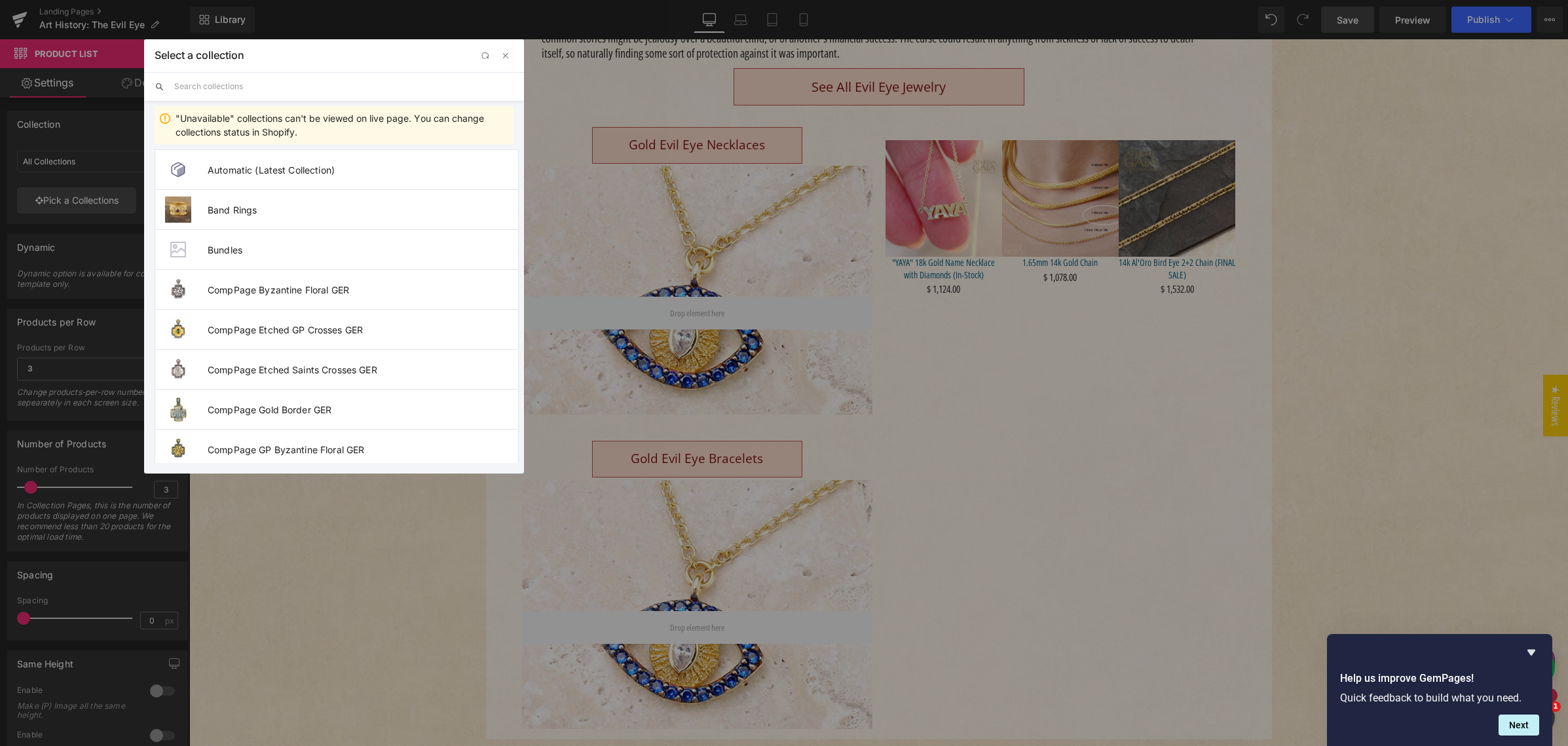
click at [205, 85] on input "text" at bounding box center [344, 87] width 339 height 29
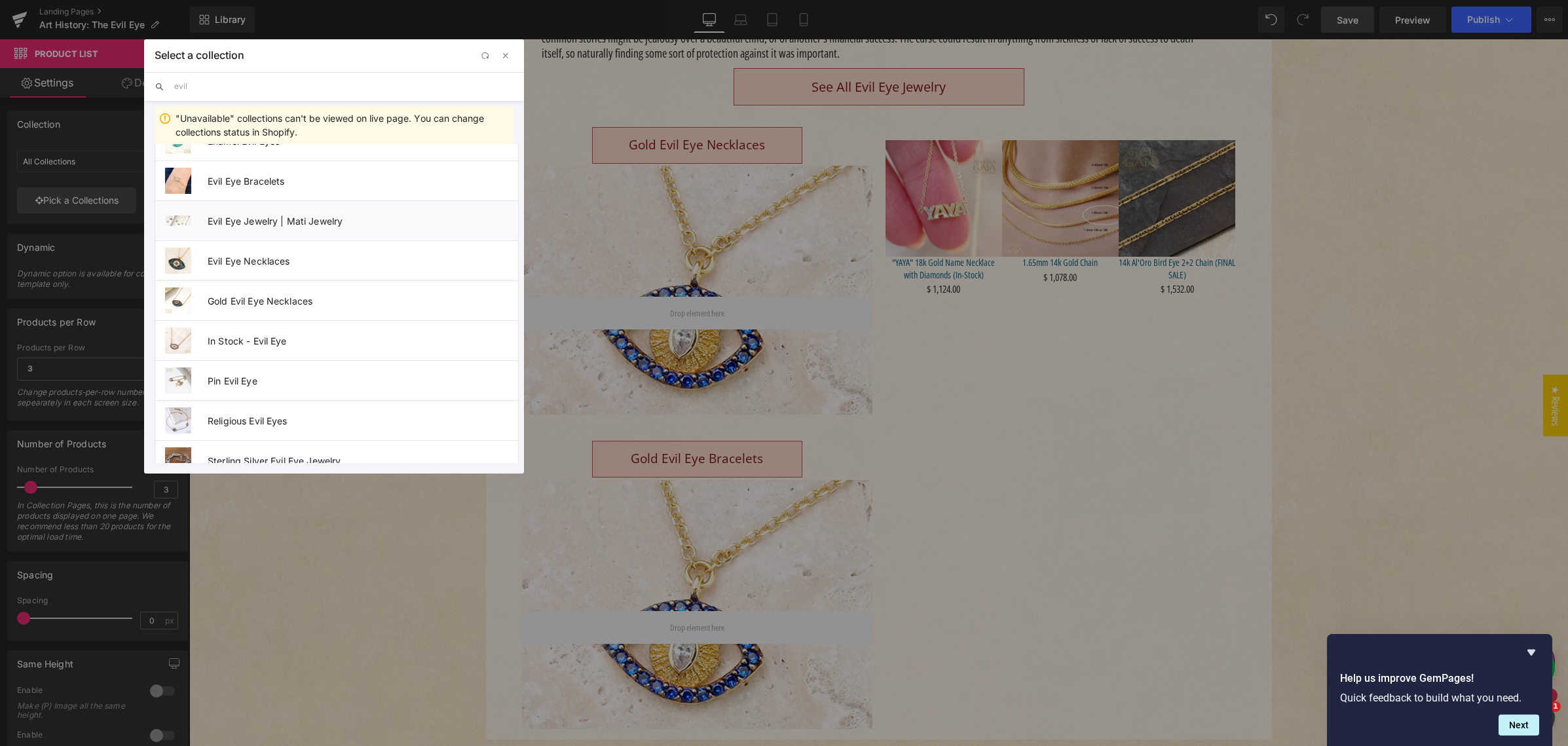
scroll to position [32, 0]
type input "evil"
click at [268, 303] on span "Gold Evil Eye Necklaces" at bounding box center [362, 298] width 310 height 11
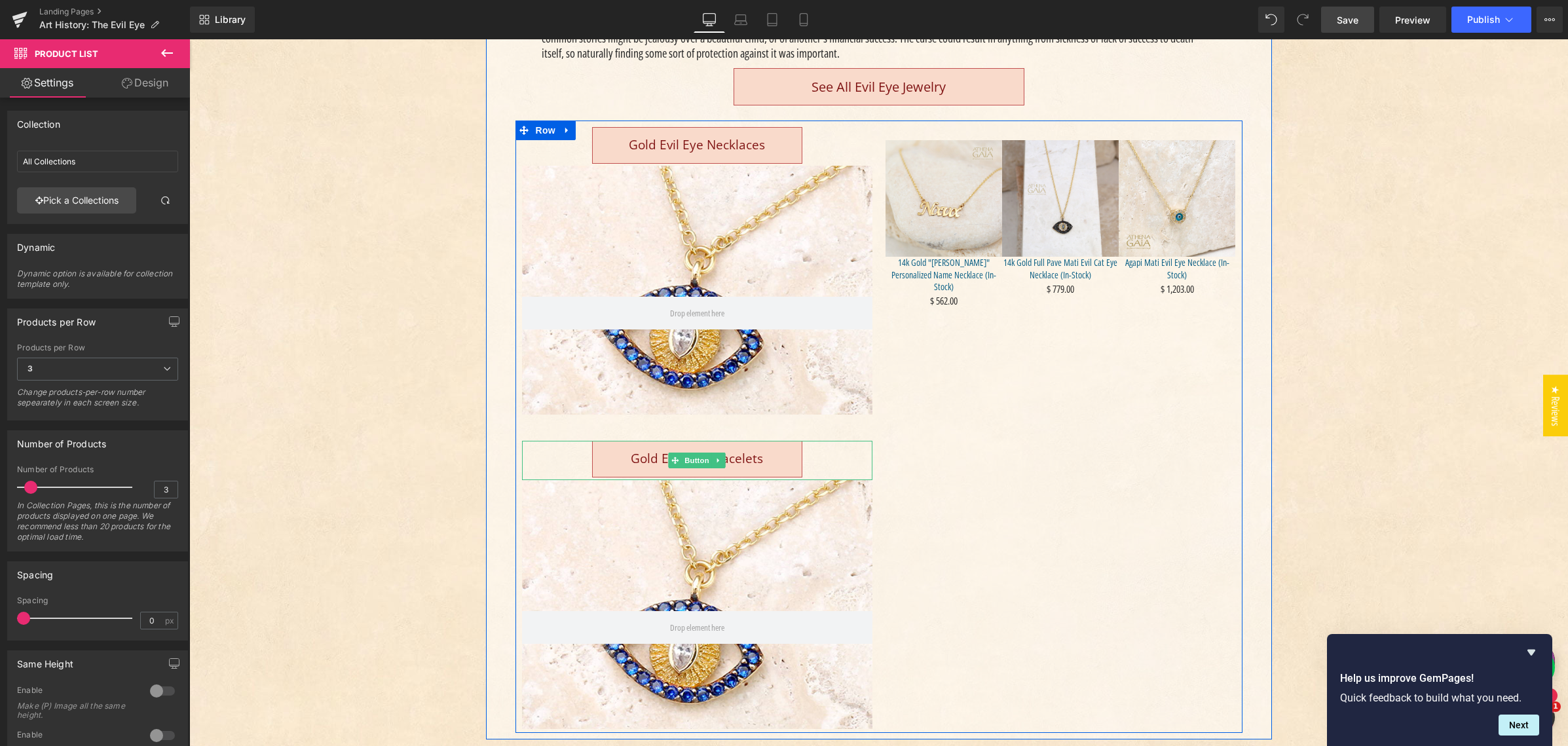
click at [715, 457] on icon "Main content" at bounding box center [719, 460] width 7 height 8
click at [721, 460] on icon "Main content" at bounding box center [725, 460] width 7 height 7
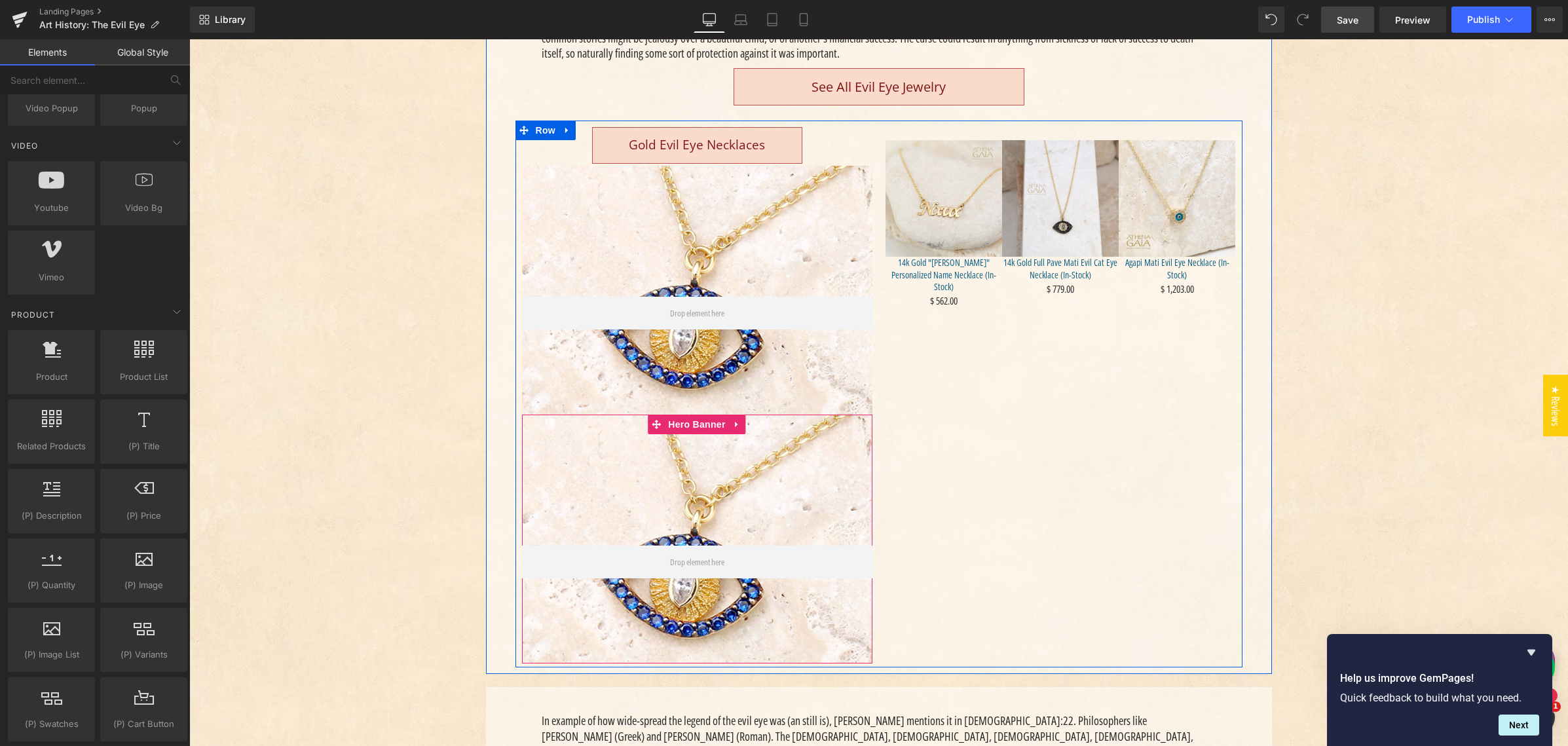
click at [735, 423] on icon "Main content" at bounding box center [736, 424] width 3 height 6
click at [741, 423] on icon "Main content" at bounding box center [745, 424] width 9 height 9
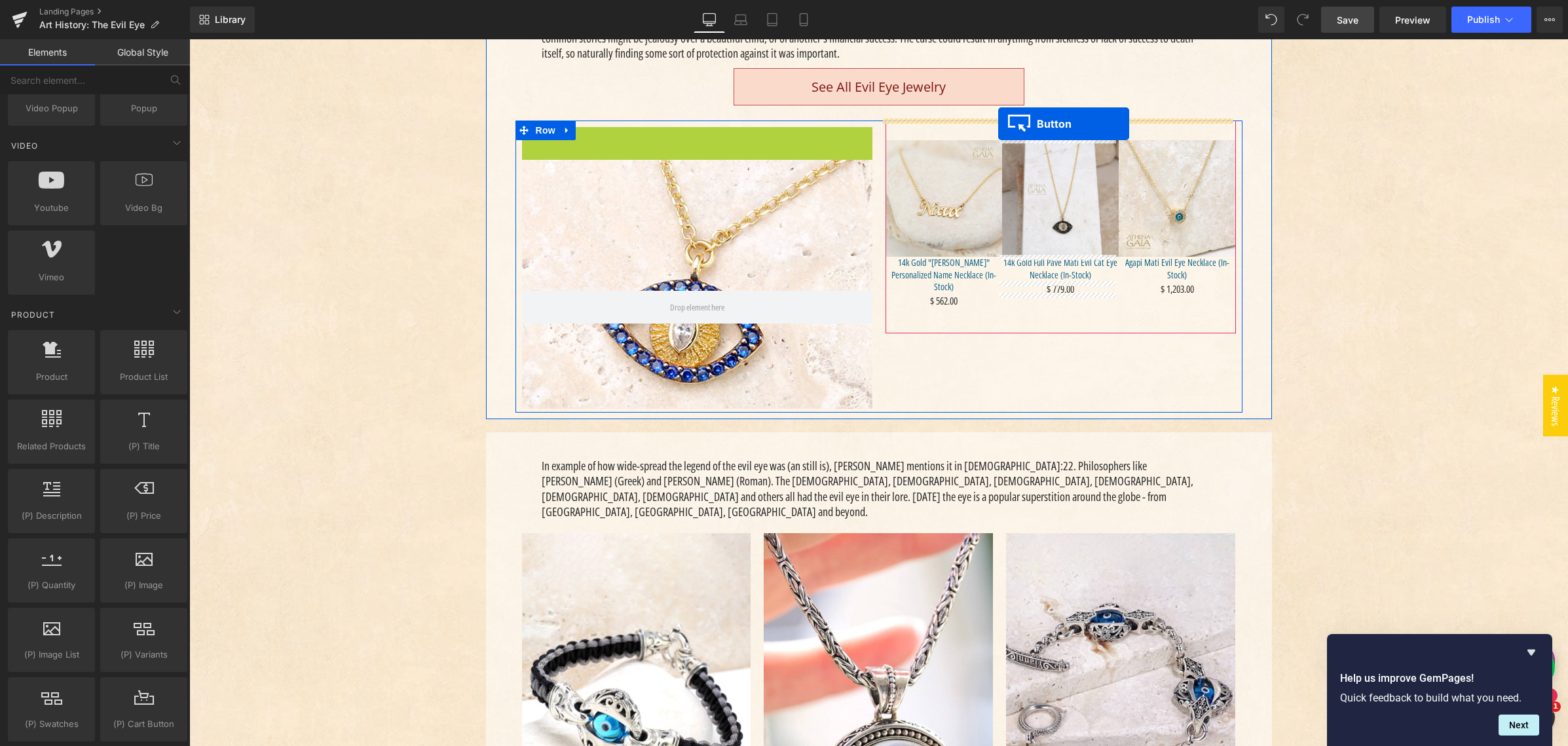
drag, startPoint x: 649, startPoint y: 144, endPoint x: 998, endPoint y: 123, distance: 349.6
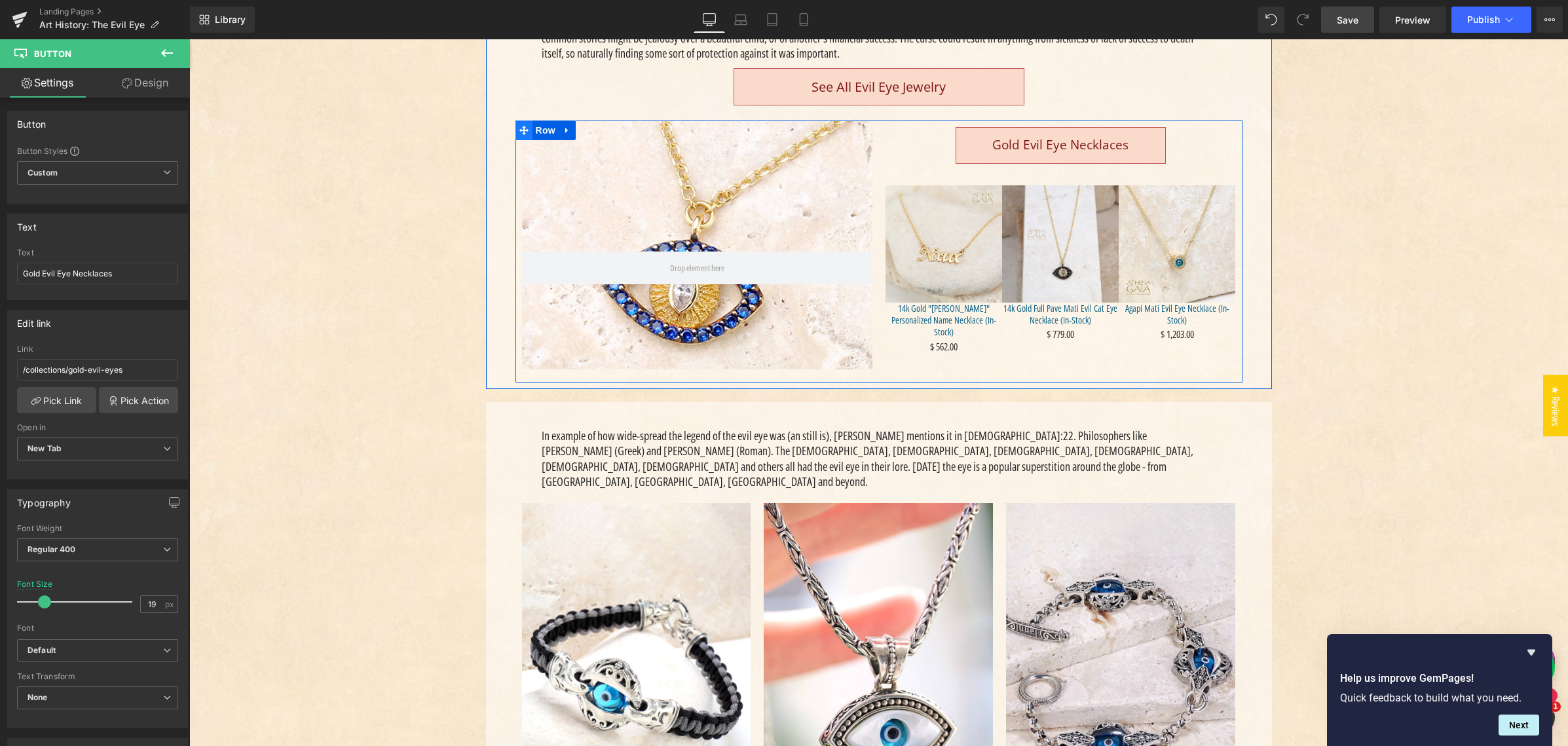
click at [519, 129] on icon "Main content" at bounding box center [524, 130] width 9 height 9
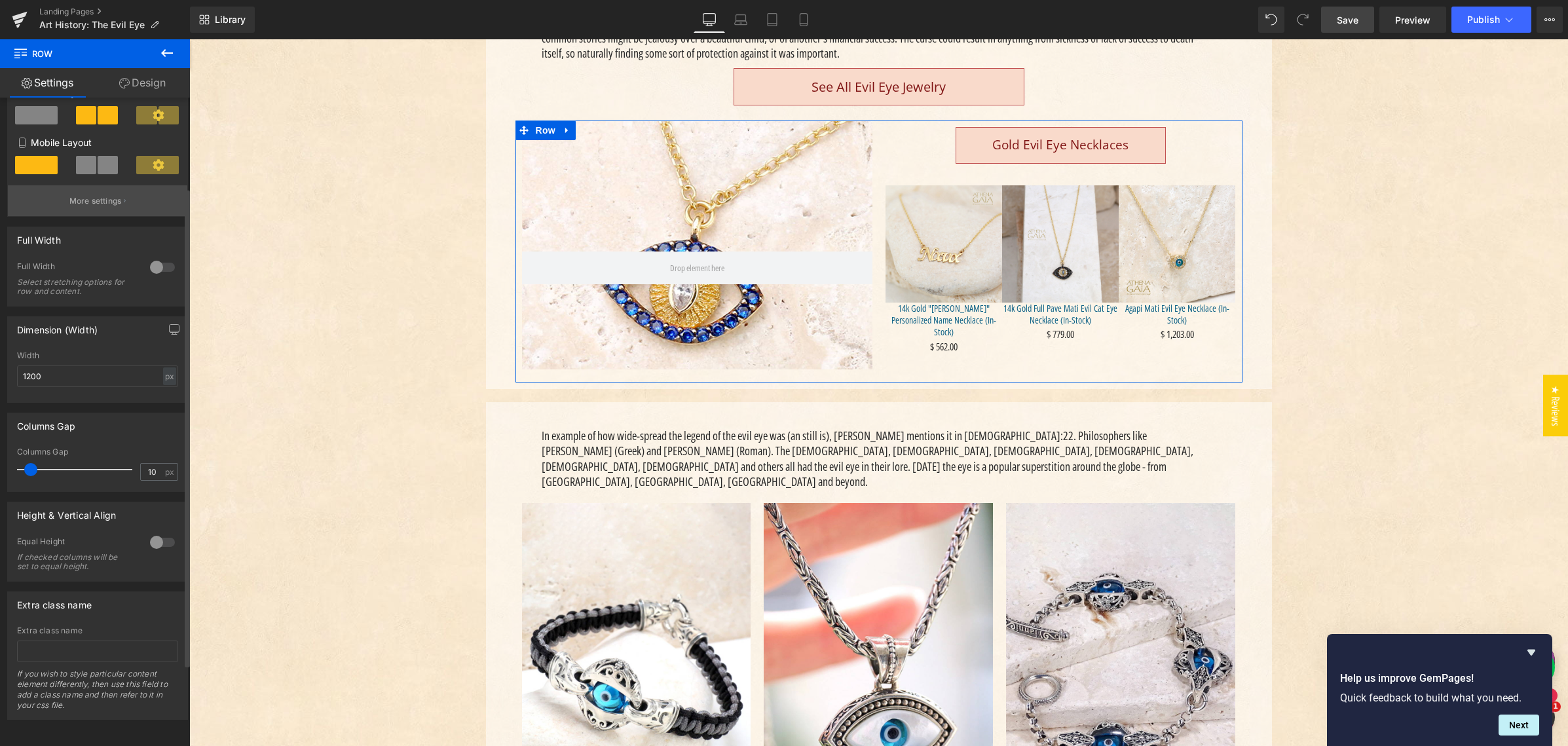
scroll to position [232, 0]
click at [153, 531] on div at bounding box center [162, 541] width 32 height 21
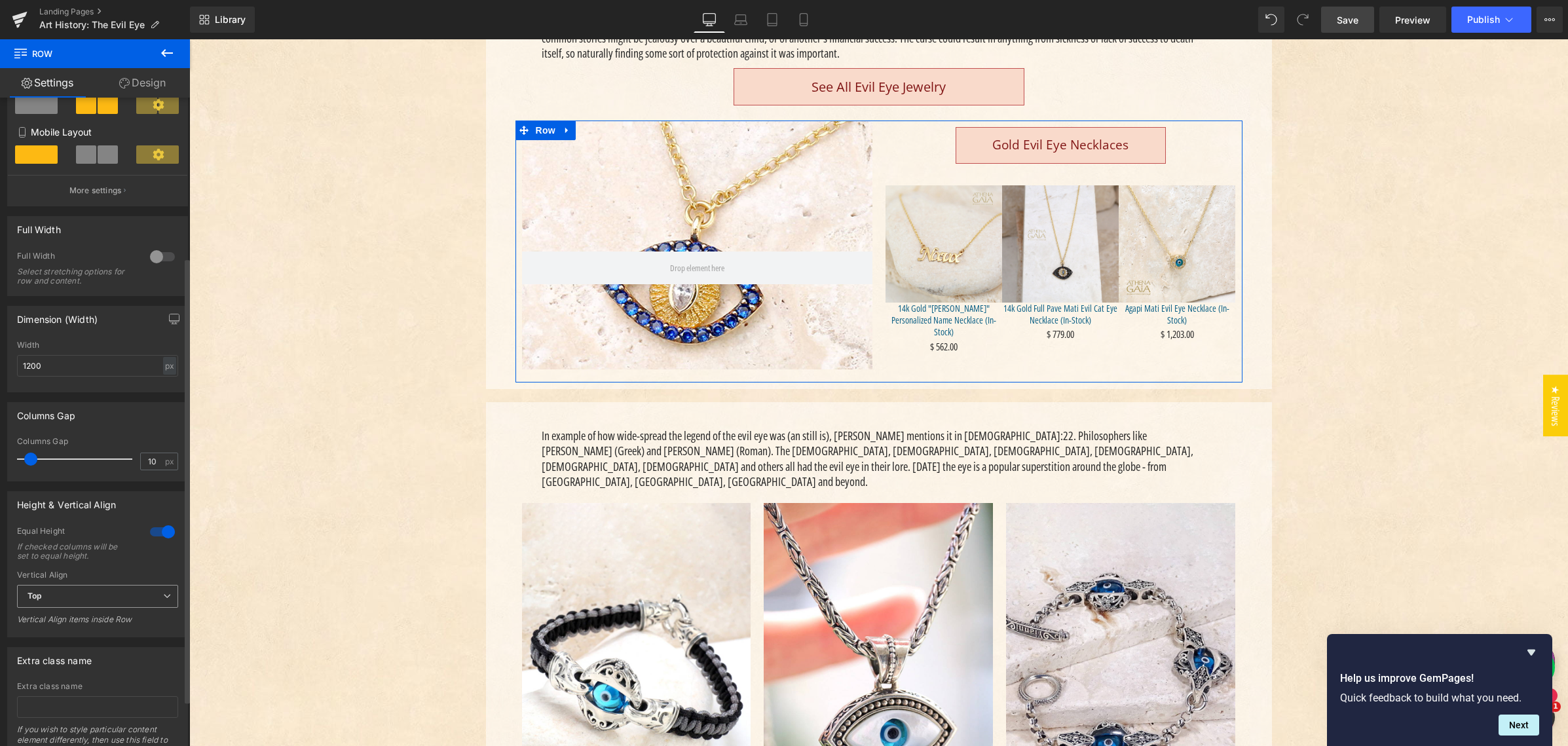
click at [57, 600] on span "Top" at bounding box center [98, 596] width 161 height 23
click at [60, 643] on li "Middle" at bounding box center [95, 638] width 156 height 20
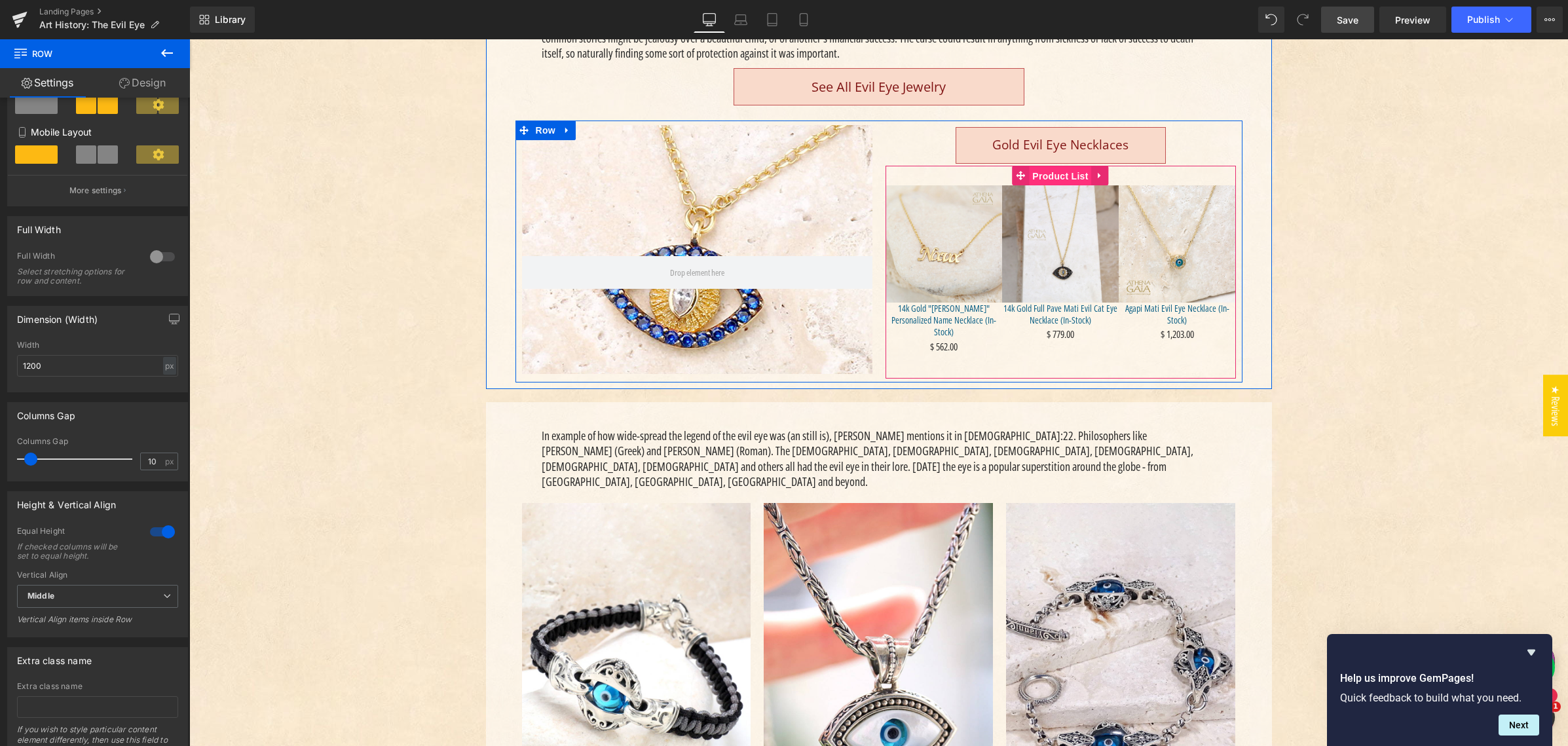
click at [1059, 176] on span "Product List" at bounding box center [1060, 176] width 63 height 20
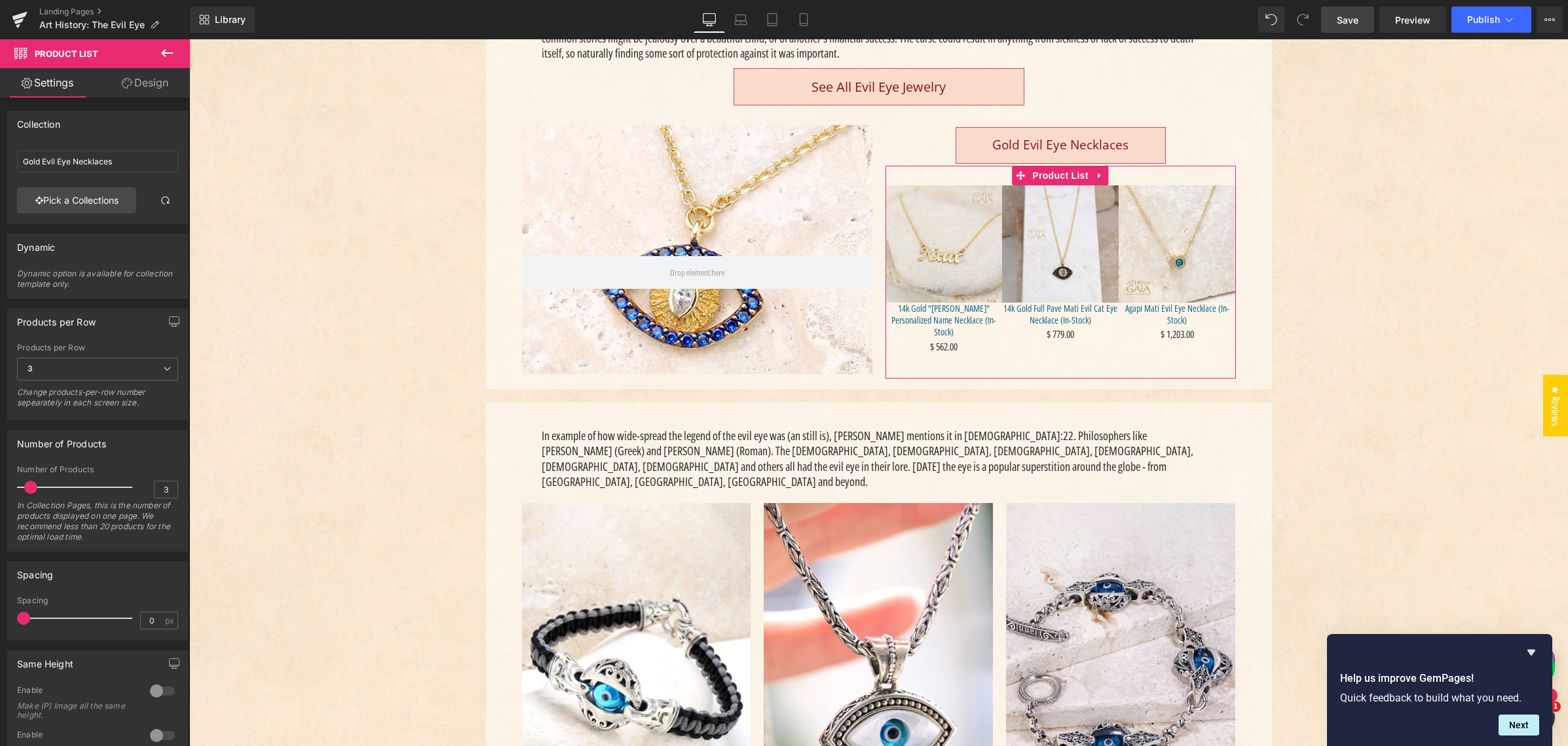
drag, startPoint x: 141, startPoint y: 84, endPoint x: 101, endPoint y: 169, distance: 93.9
click at [141, 84] on link "Design" at bounding box center [145, 82] width 95 height 29
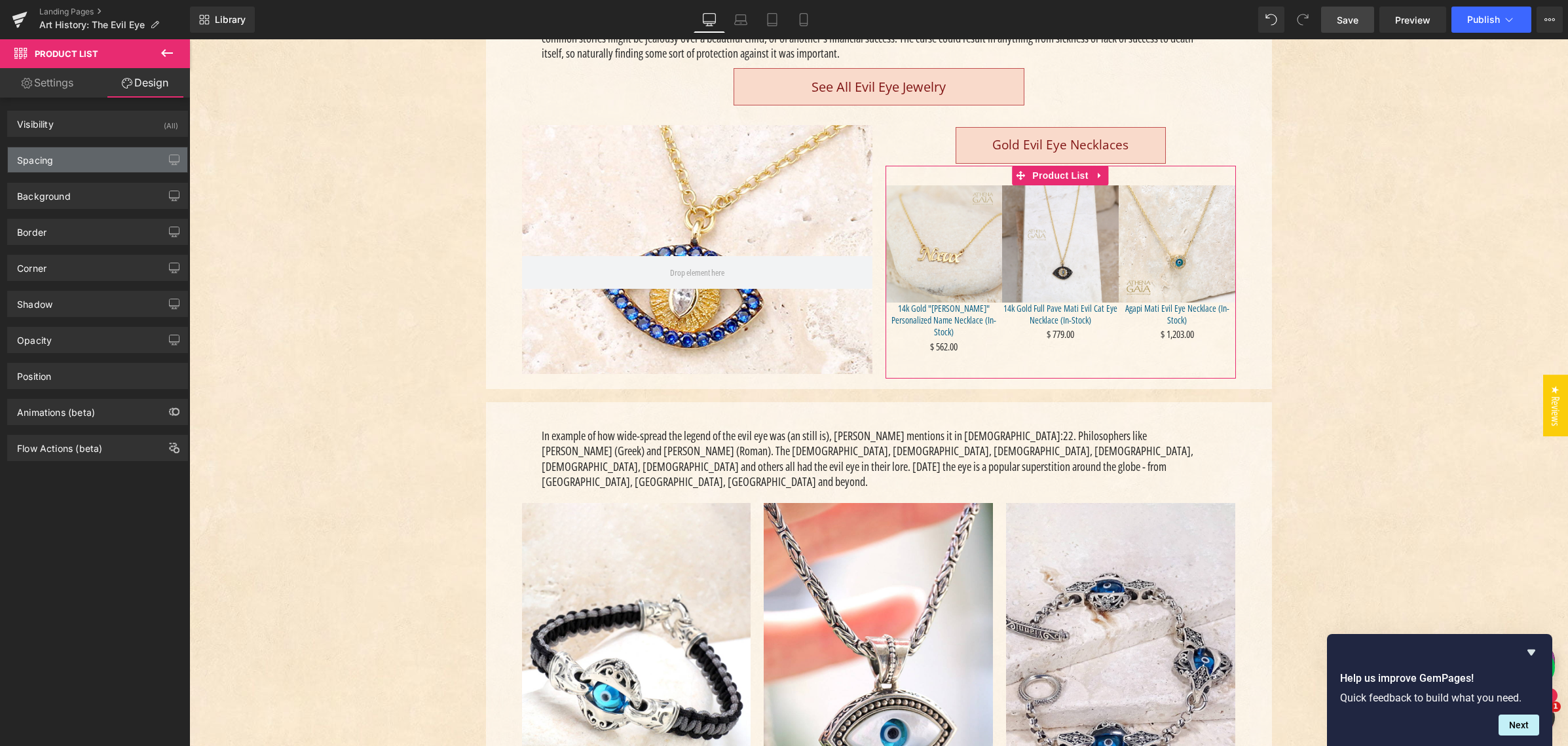
click at [96, 161] on div "Spacing" at bounding box center [97, 159] width 179 height 25
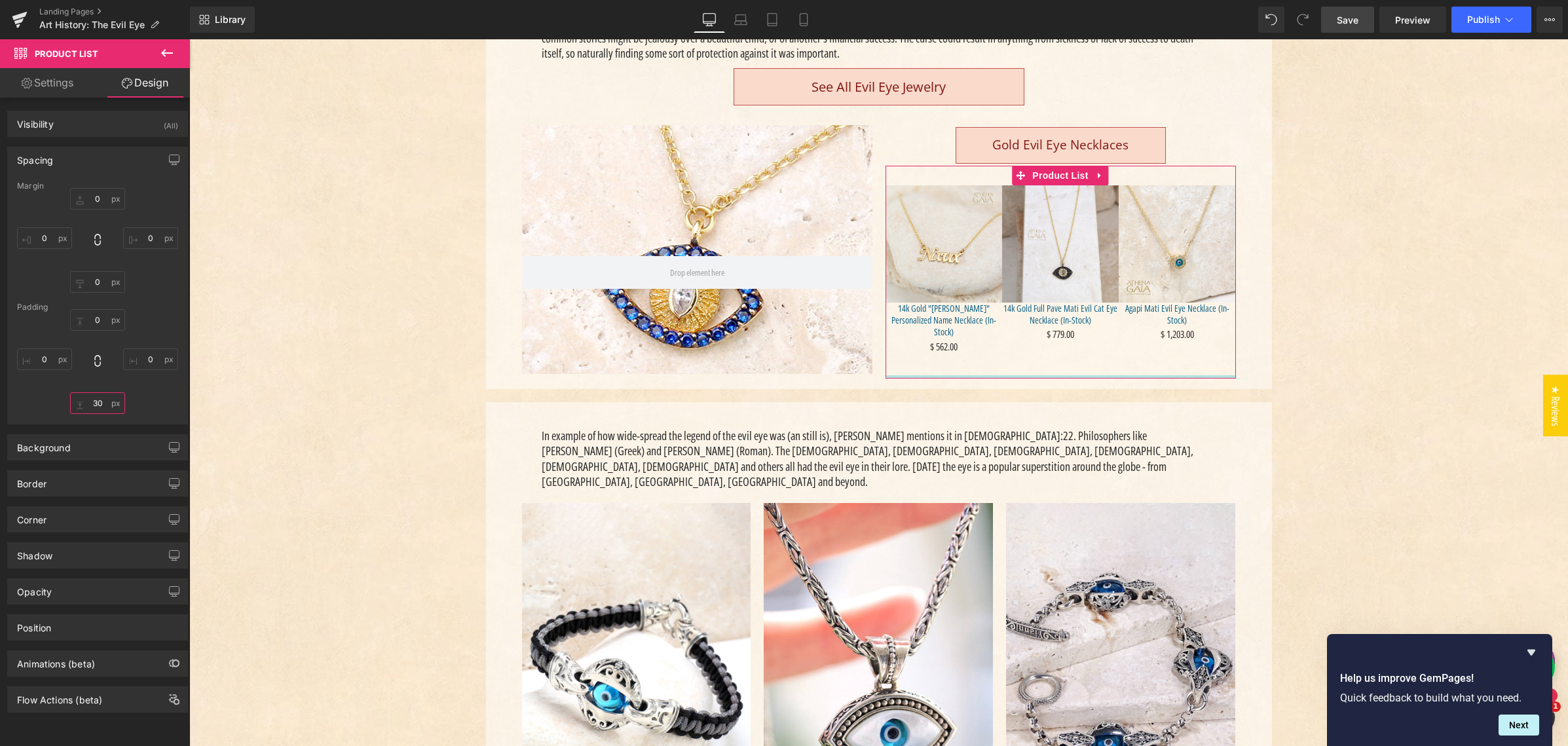
click at [96, 398] on input "text" at bounding box center [98, 403] width 55 height 21
click at [97, 398] on input "text" at bounding box center [98, 403] width 55 height 21
type input "10"
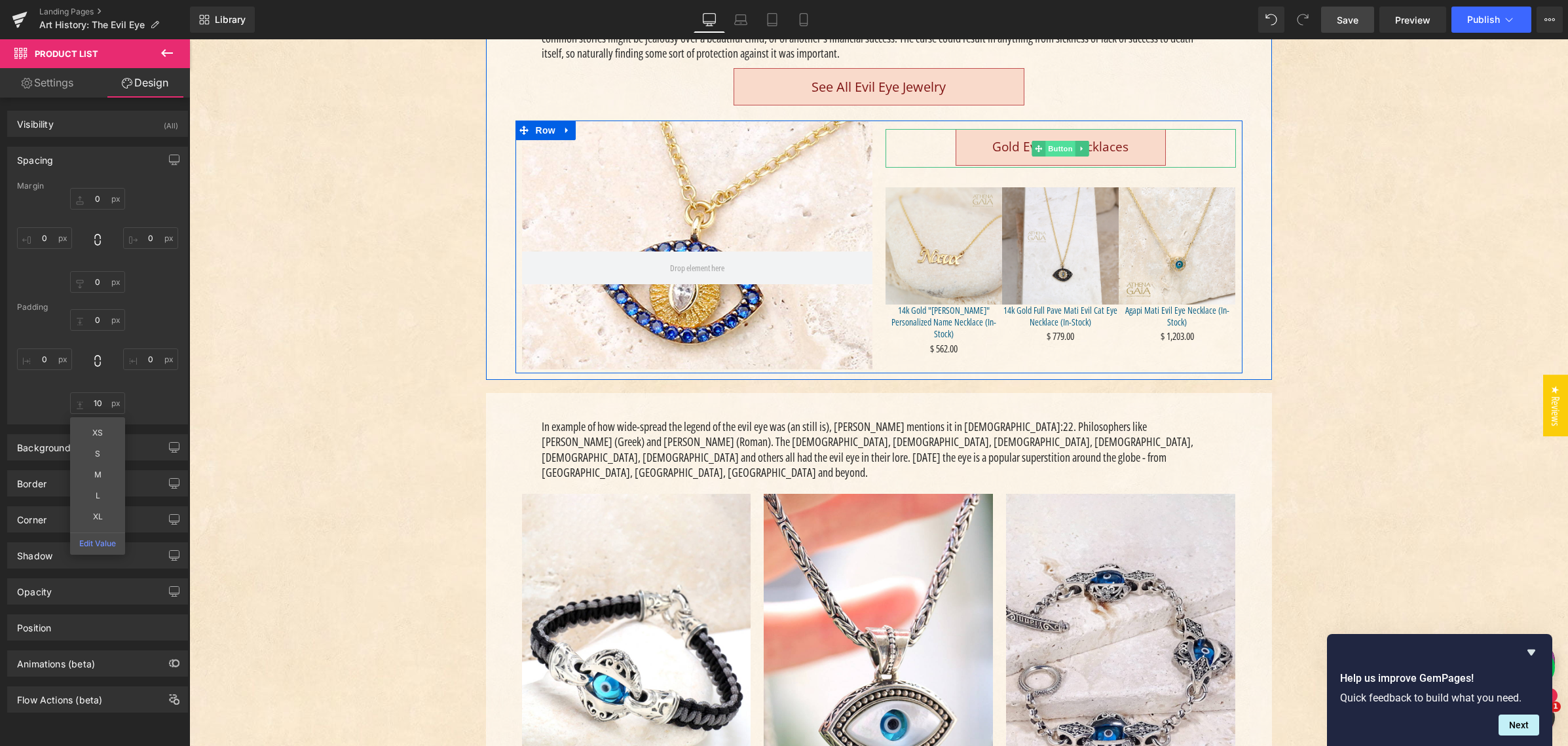
click at [1051, 152] on span "Button" at bounding box center [1060, 148] width 30 height 15
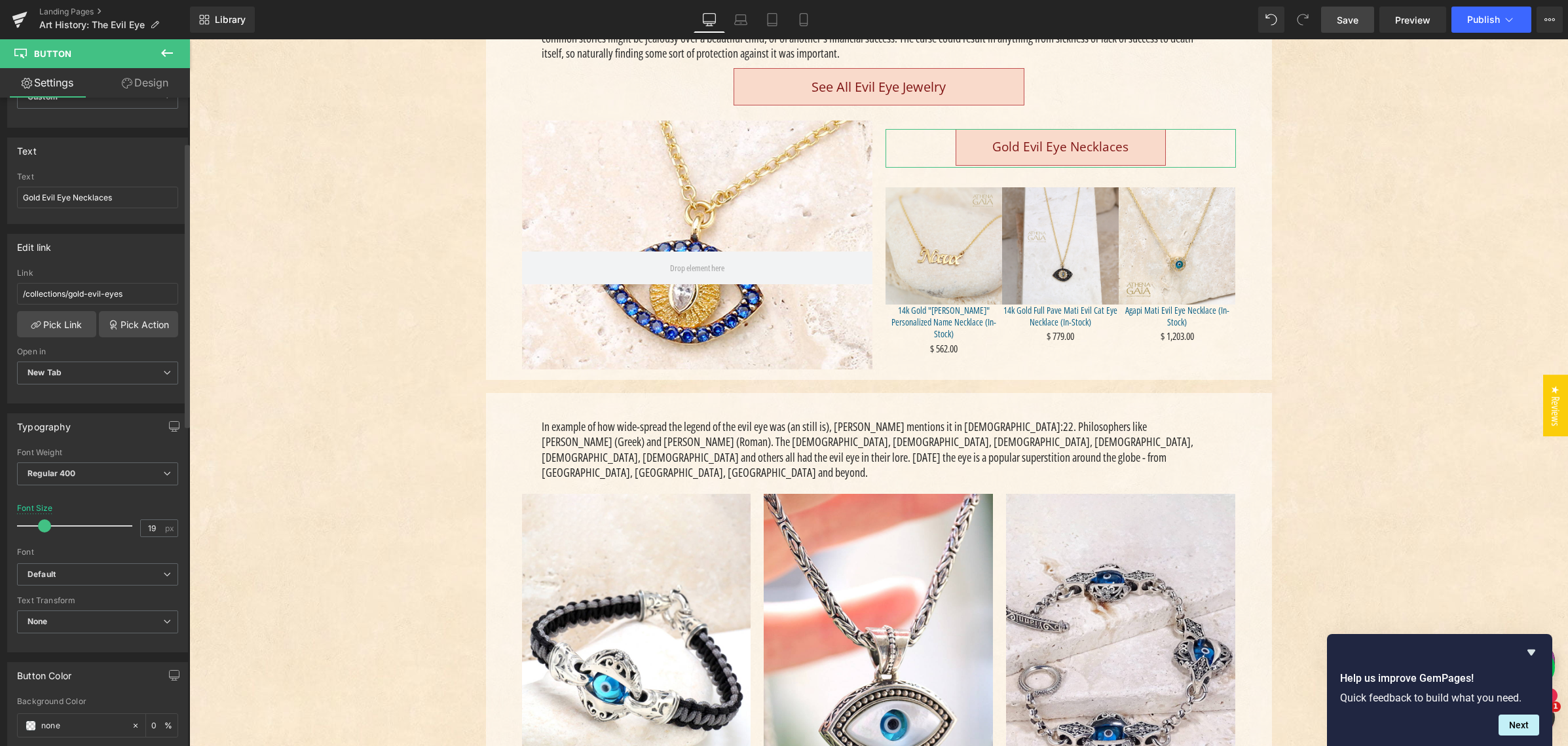
scroll to position [0, 0]
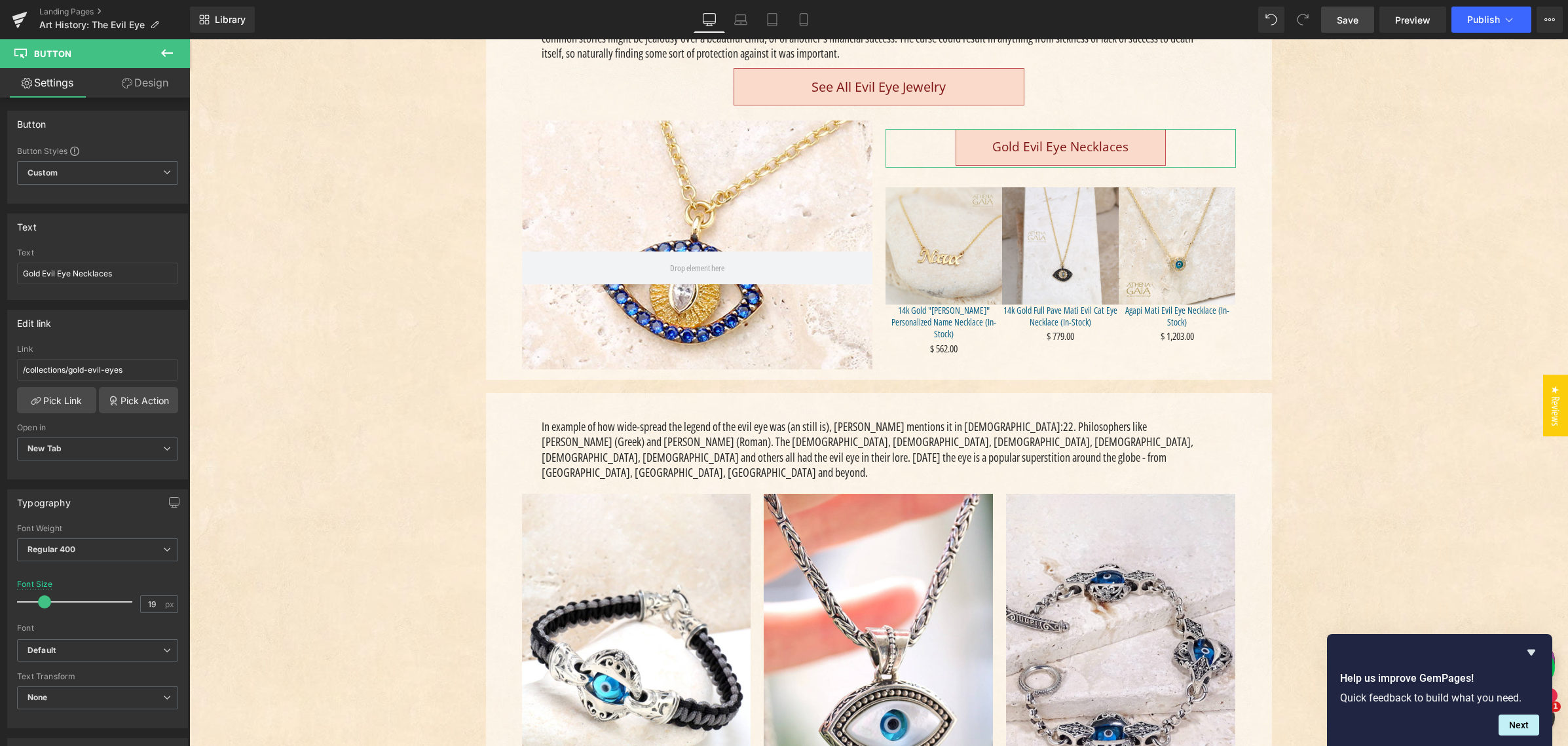
click at [144, 85] on link "Design" at bounding box center [145, 82] width 95 height 29
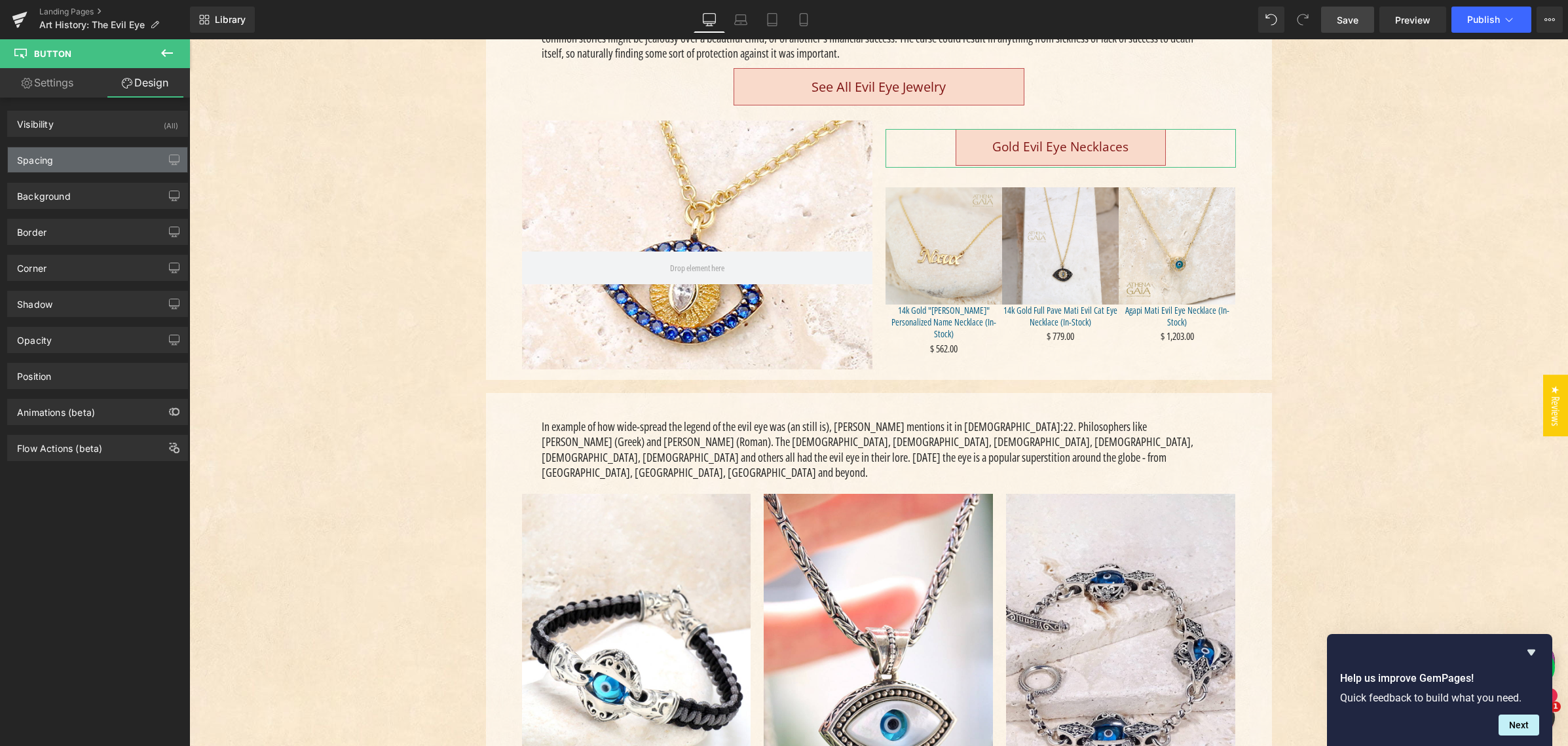
click at [119, 159] on div "Spacing" at bounding box center [97, 159] width 179 height 25
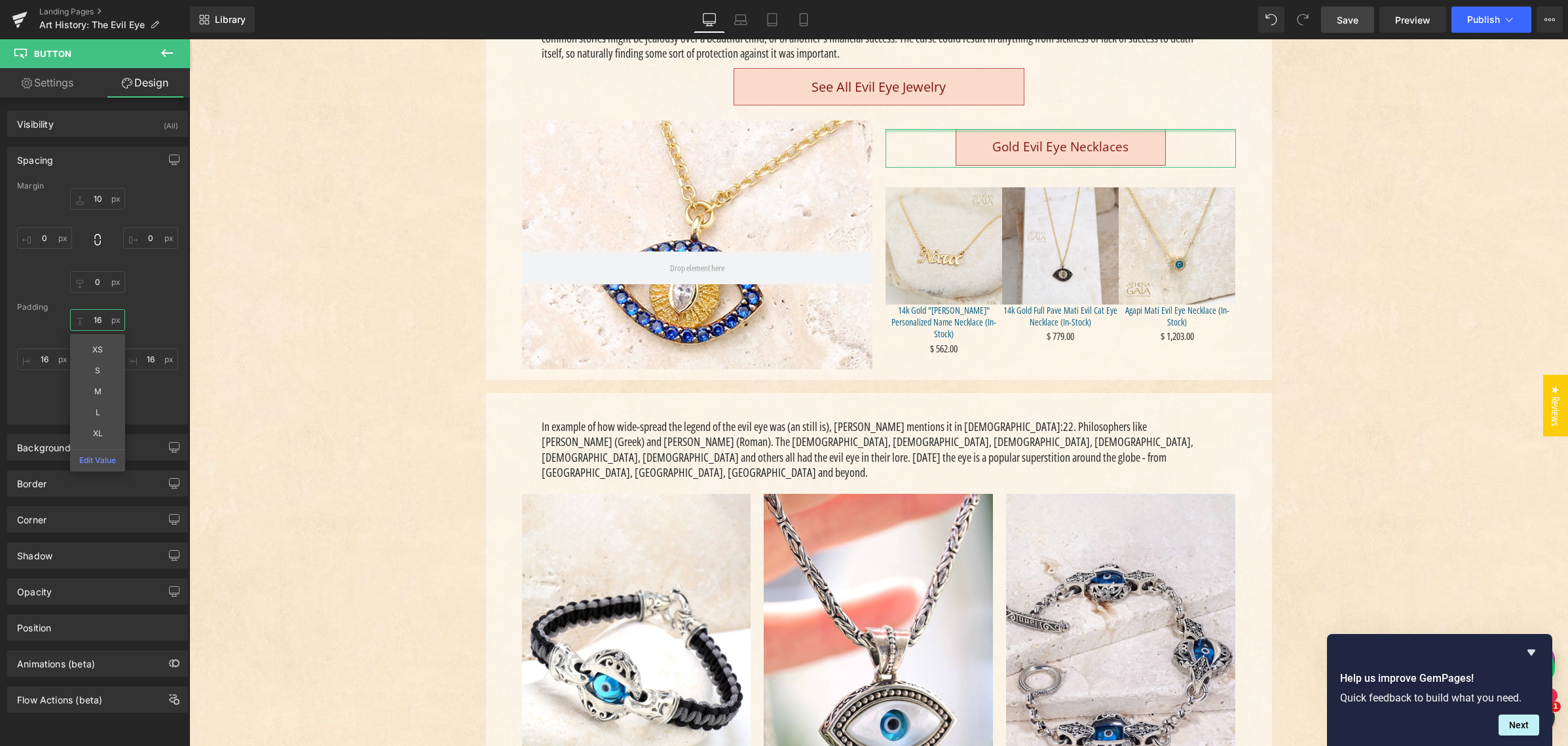
click at [98, 319] on input "16" at bounding box center [98, 319] width 55 height 21
type input "12"
click at [46, 359] on input "16" at bounding box center [45, 359] width 55 height 21
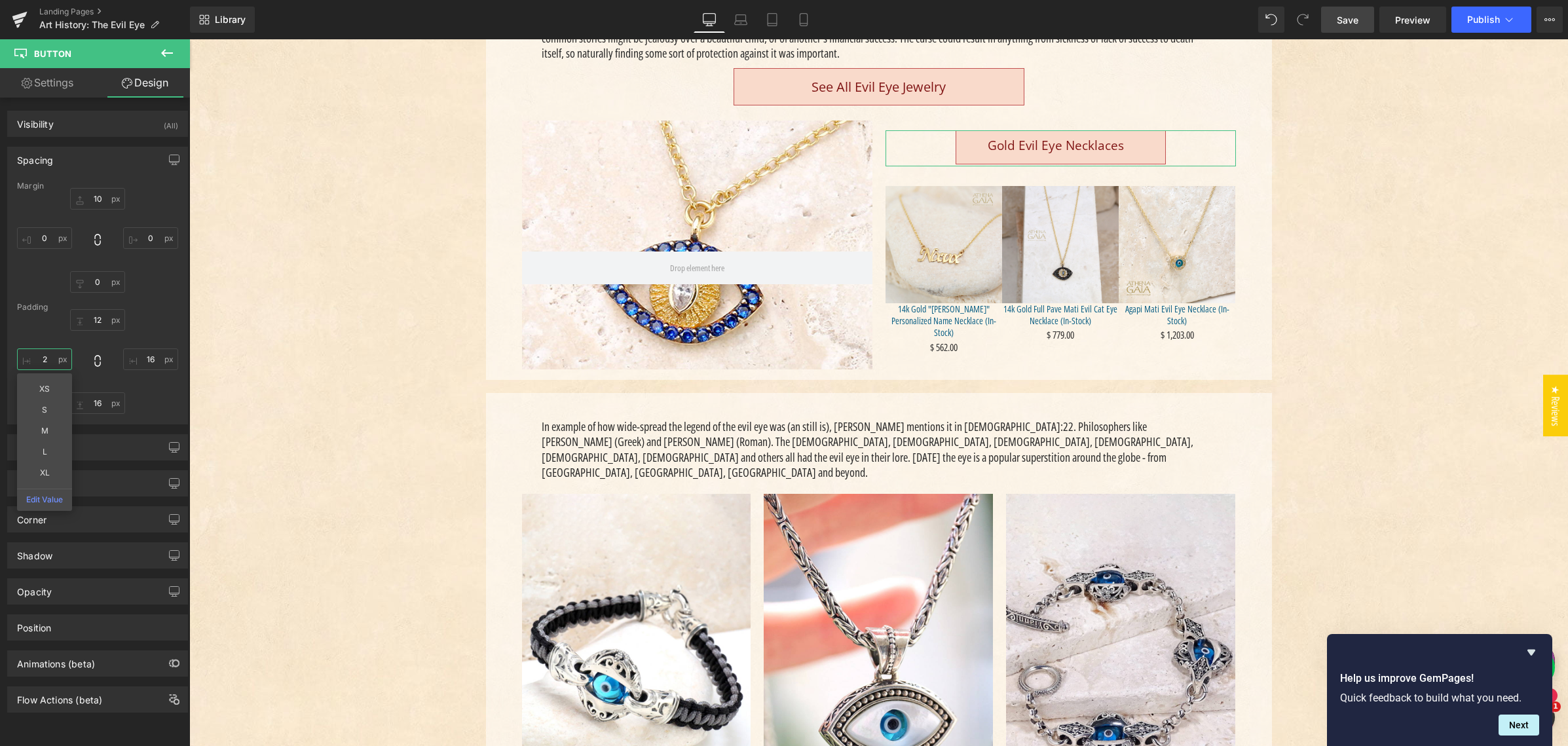
click at [39, 359] on input "2" at bounding box center [45, 359] width 55 height 21
type input "12"
click at [143, 358] on input "16" at bounding box center [151, 359] width 55 height 21
type input "12"
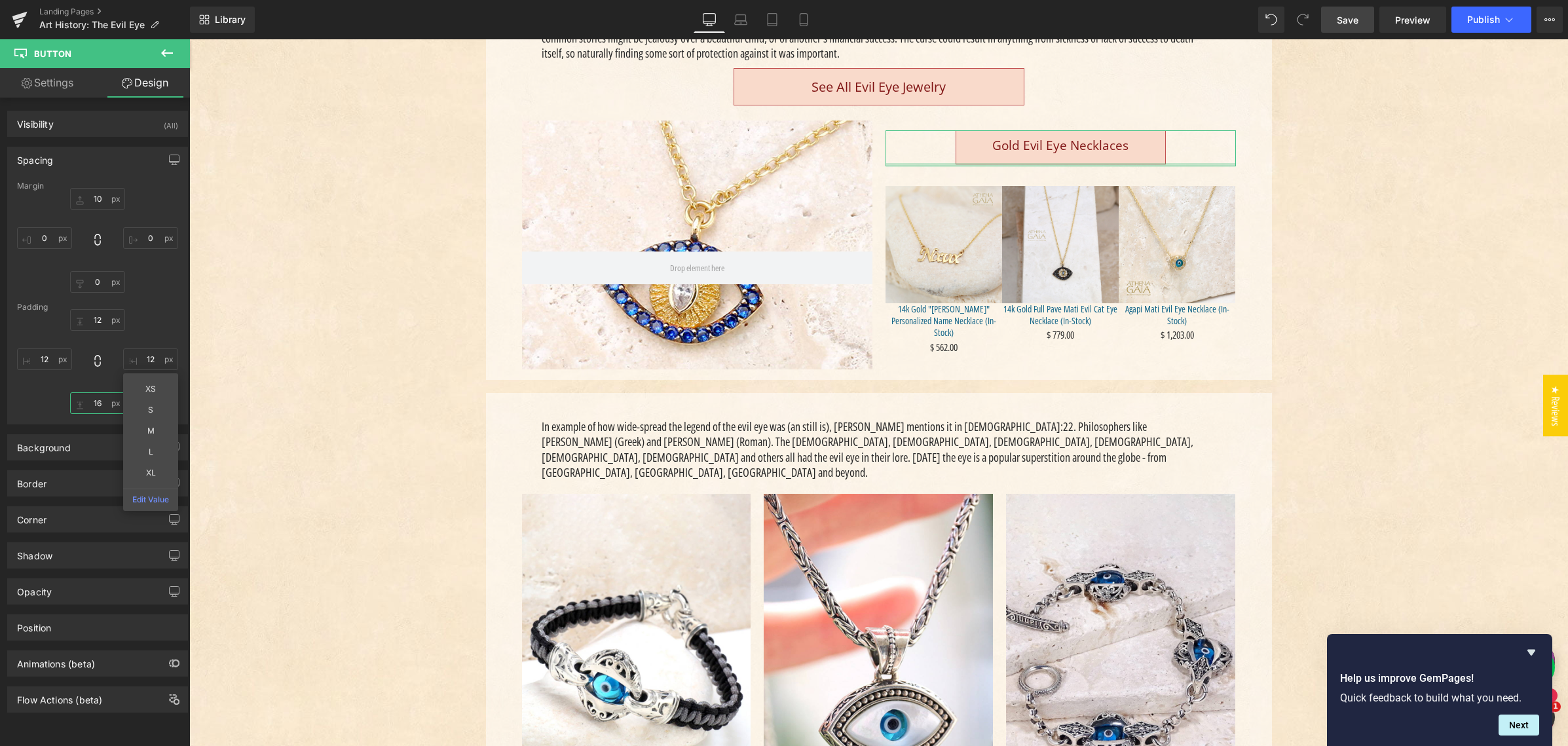
click at [93, 403] on input "16" at bounding box center [98, 403] width 55 height 21
click at [94, 402] on input "16" at bounding box center [98, 403] width 55 height 21
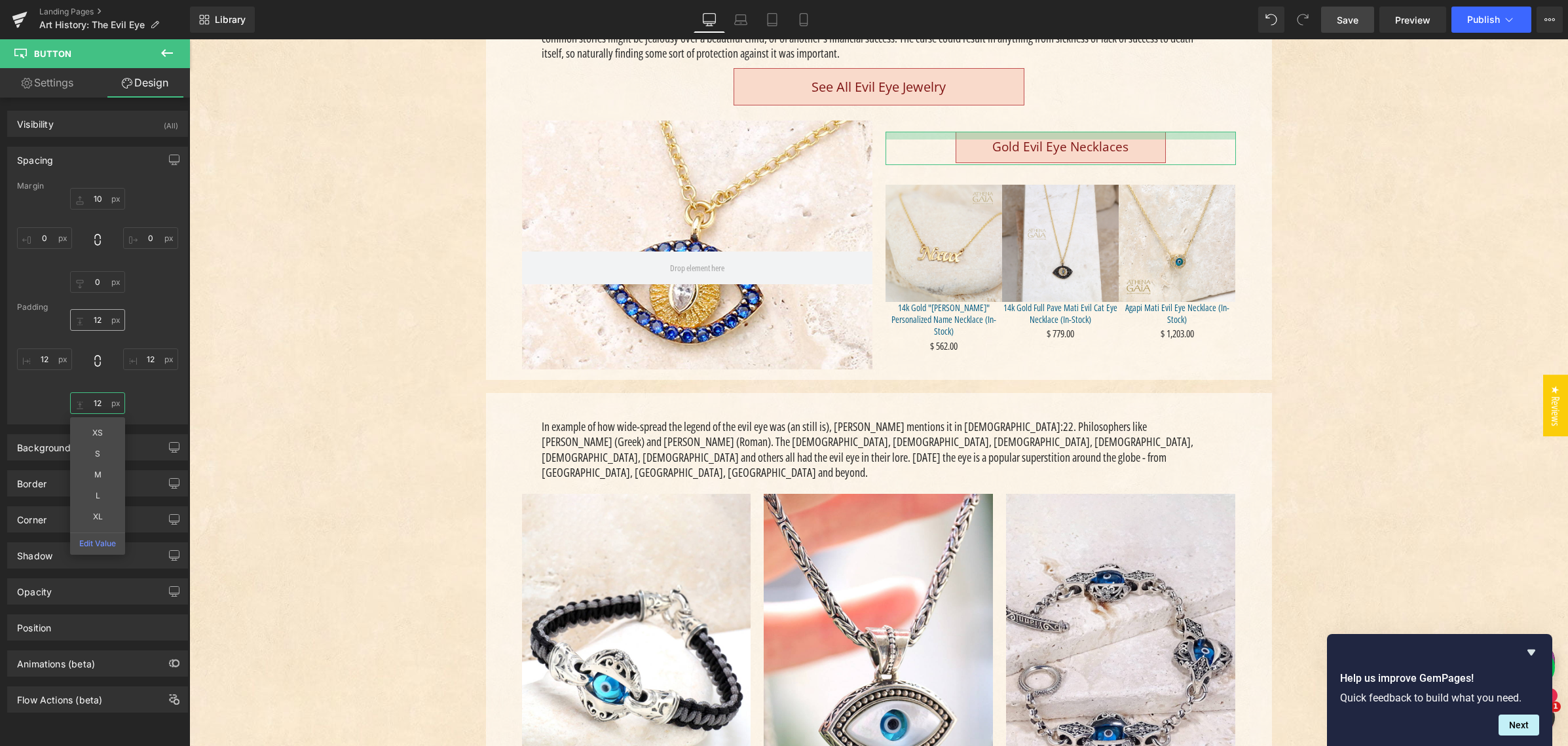
type input "12"
click at [96, 320] on input "12" at bounding box center [98, 319] width 55 height 21
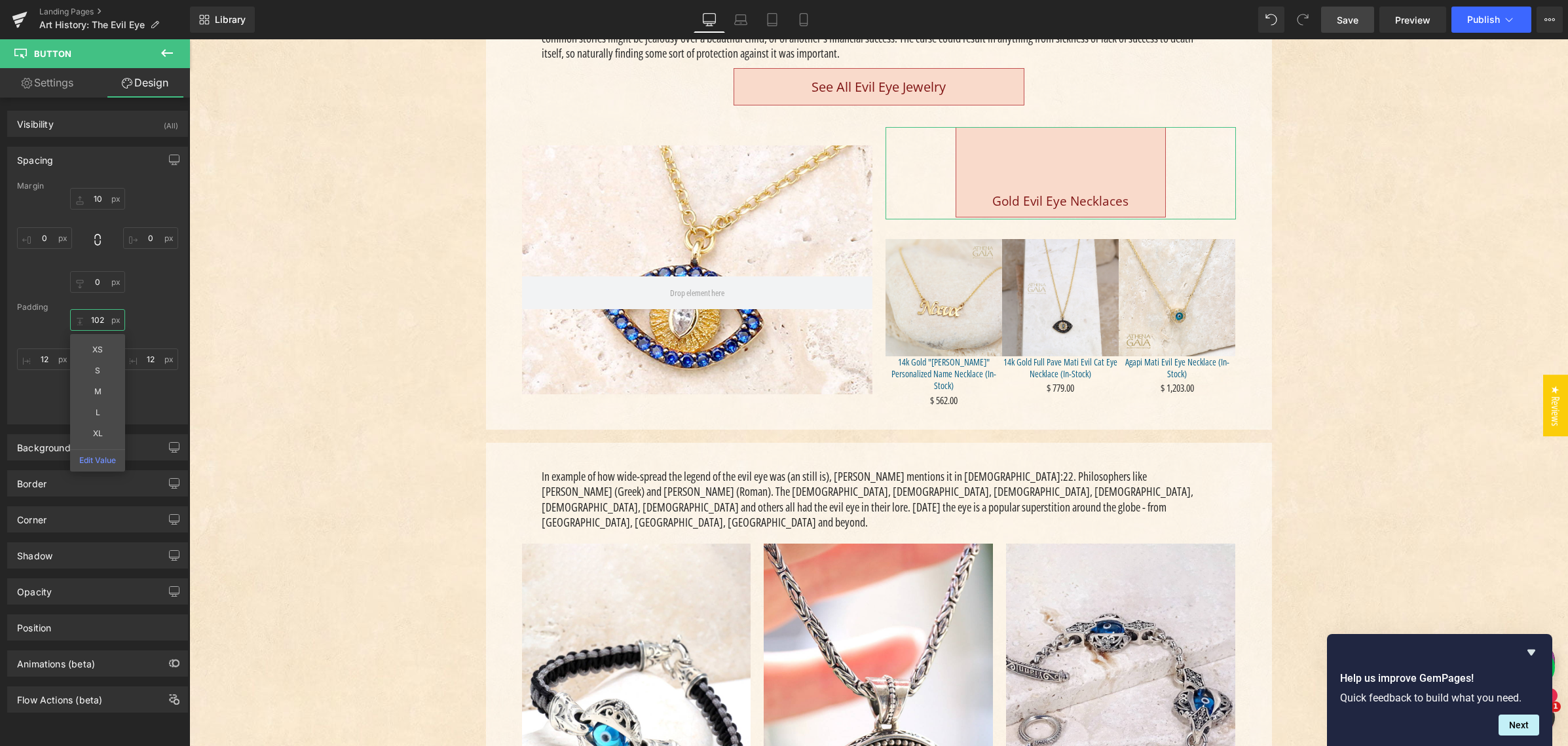
click at [99, 320] on input "102" at bounding box center [98, 319] width 55 height 21
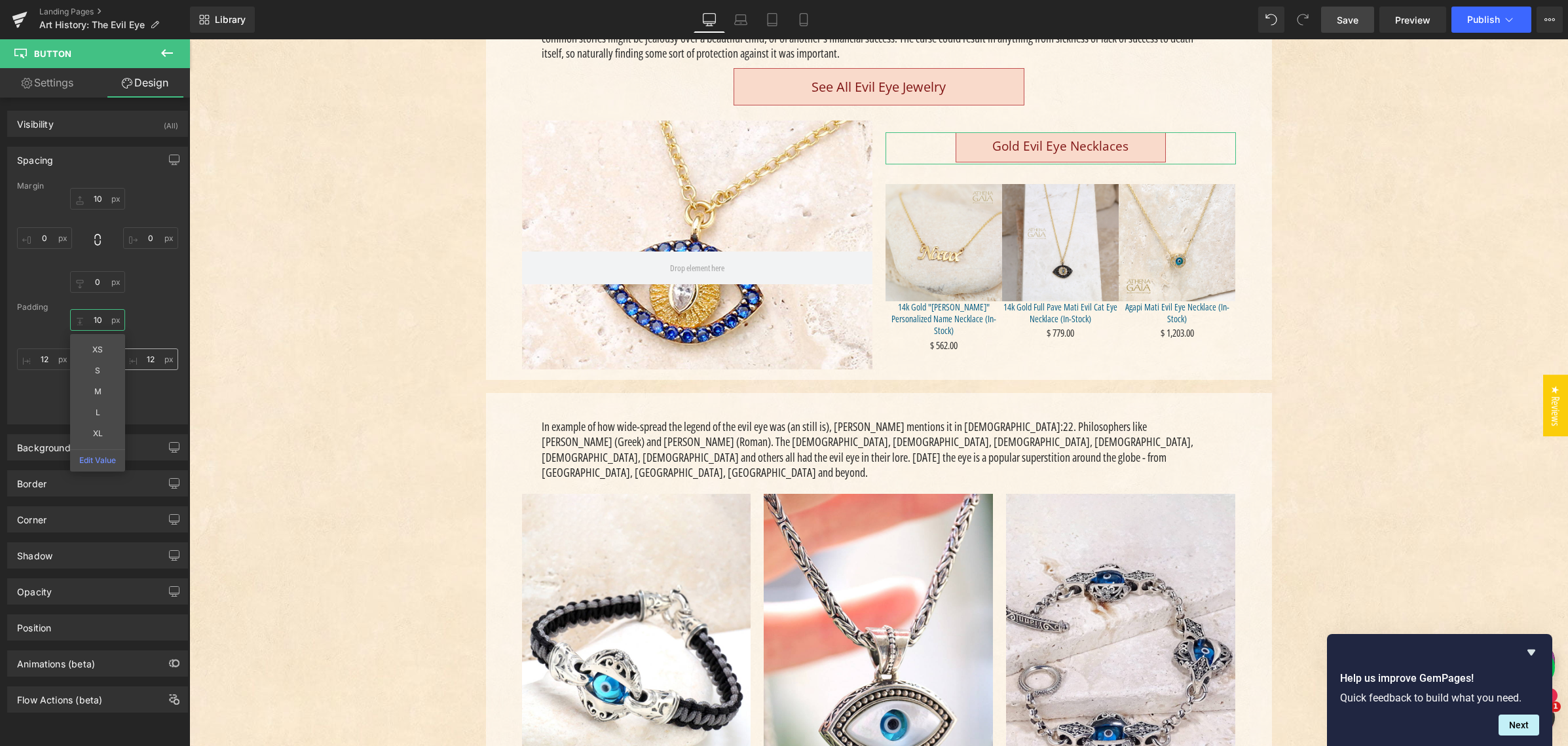
type input "10"
click at [148, 358] on input "12" at bounding box center [151, 359] width 55 height 21
type input "10"
click at [44, 359] on input "12" at bounding box center [45, 359] width 55 height 21
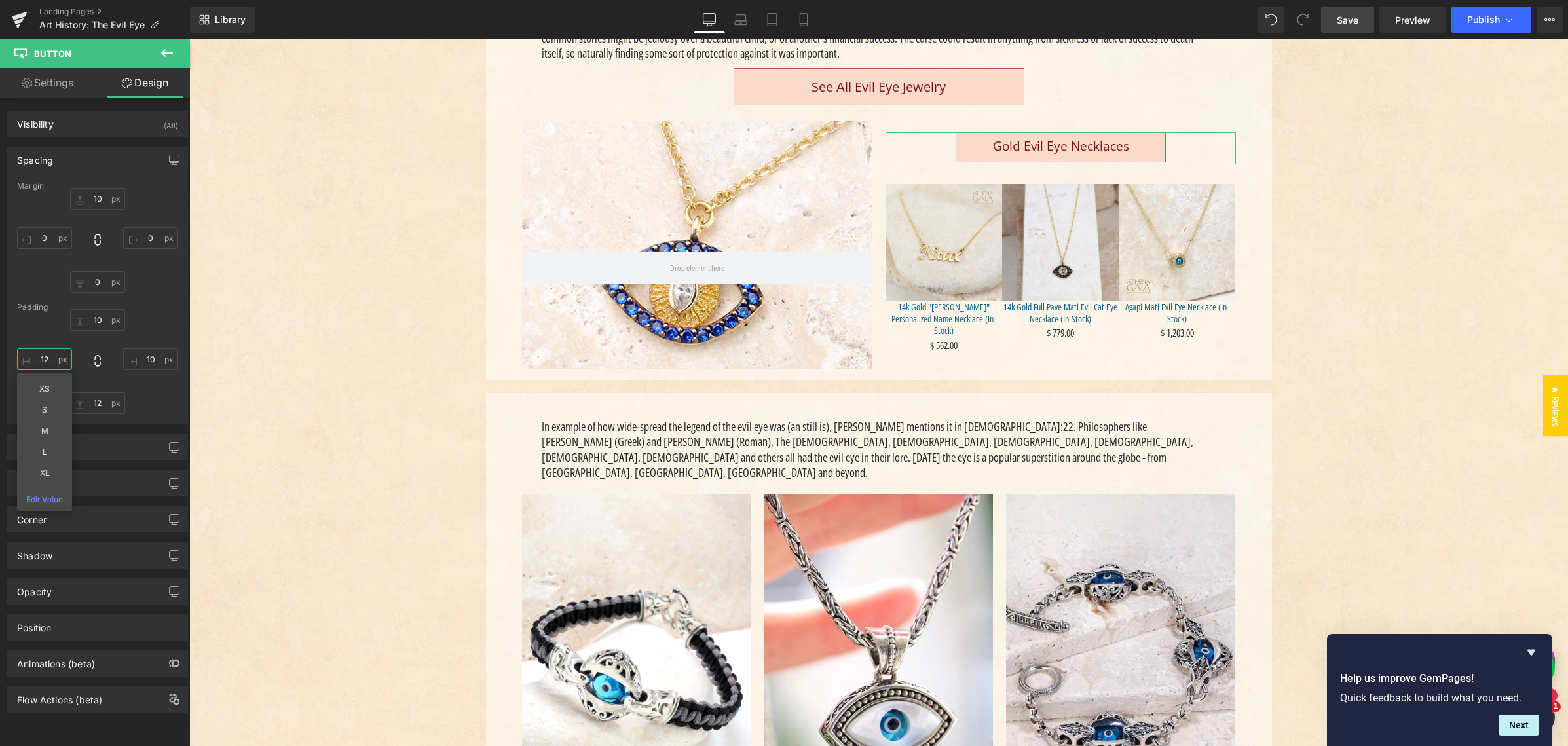
click at [44, 359] on input "12" at bounding box center [45, 359] width 55 height 21
click at [46, 357] on input "12" at bounding box center [45, 359] width 55 height 21
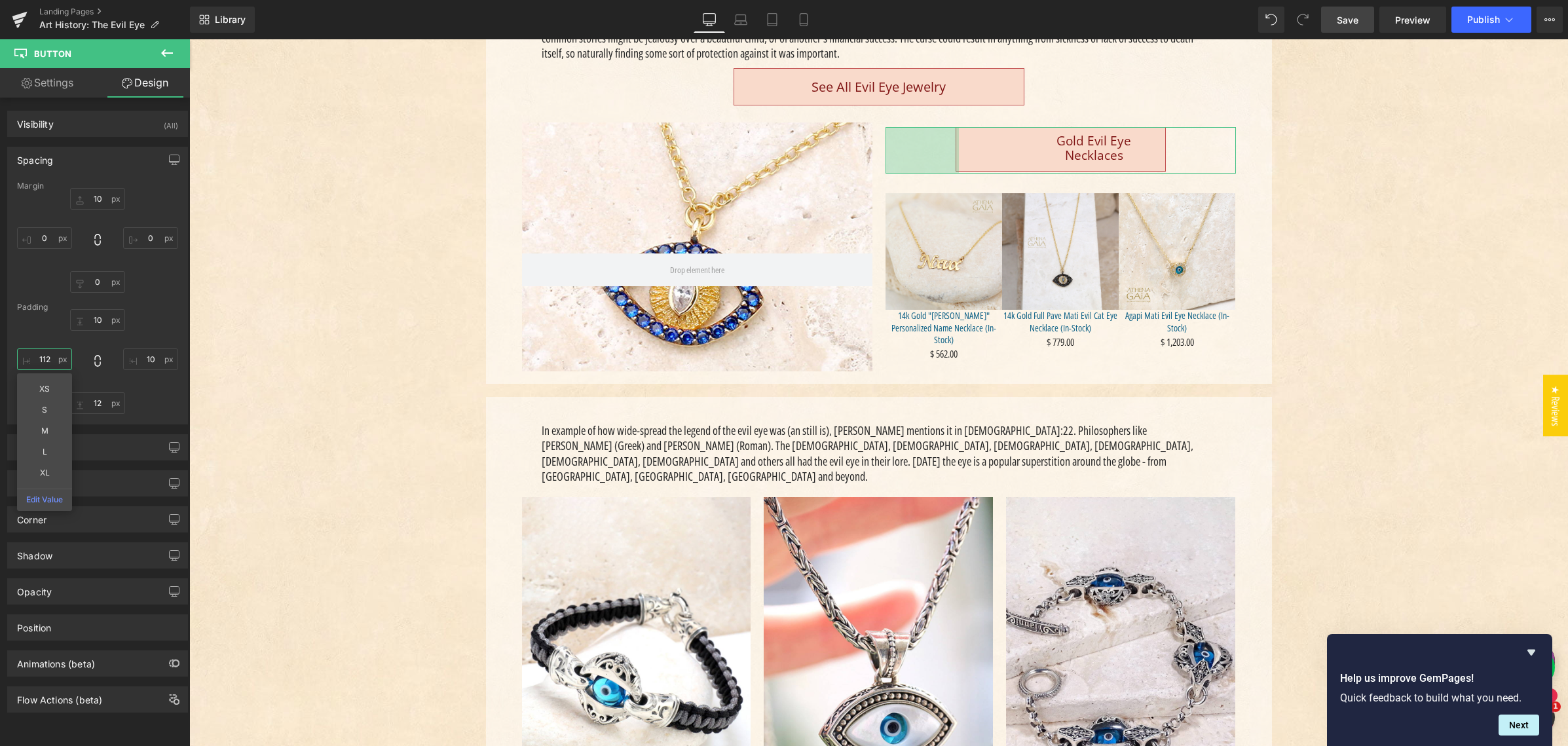
click at [46, 360] on input "112" at bounding box center [45, 359] width 55 height 21
drag, startPoint x: 46, startPoint y: 360, endPoint x: 54, endPoint y: 361, distance: 8.1
click at [46, 360] on input "112" at bounding box center [45, 359] width 55 height 21
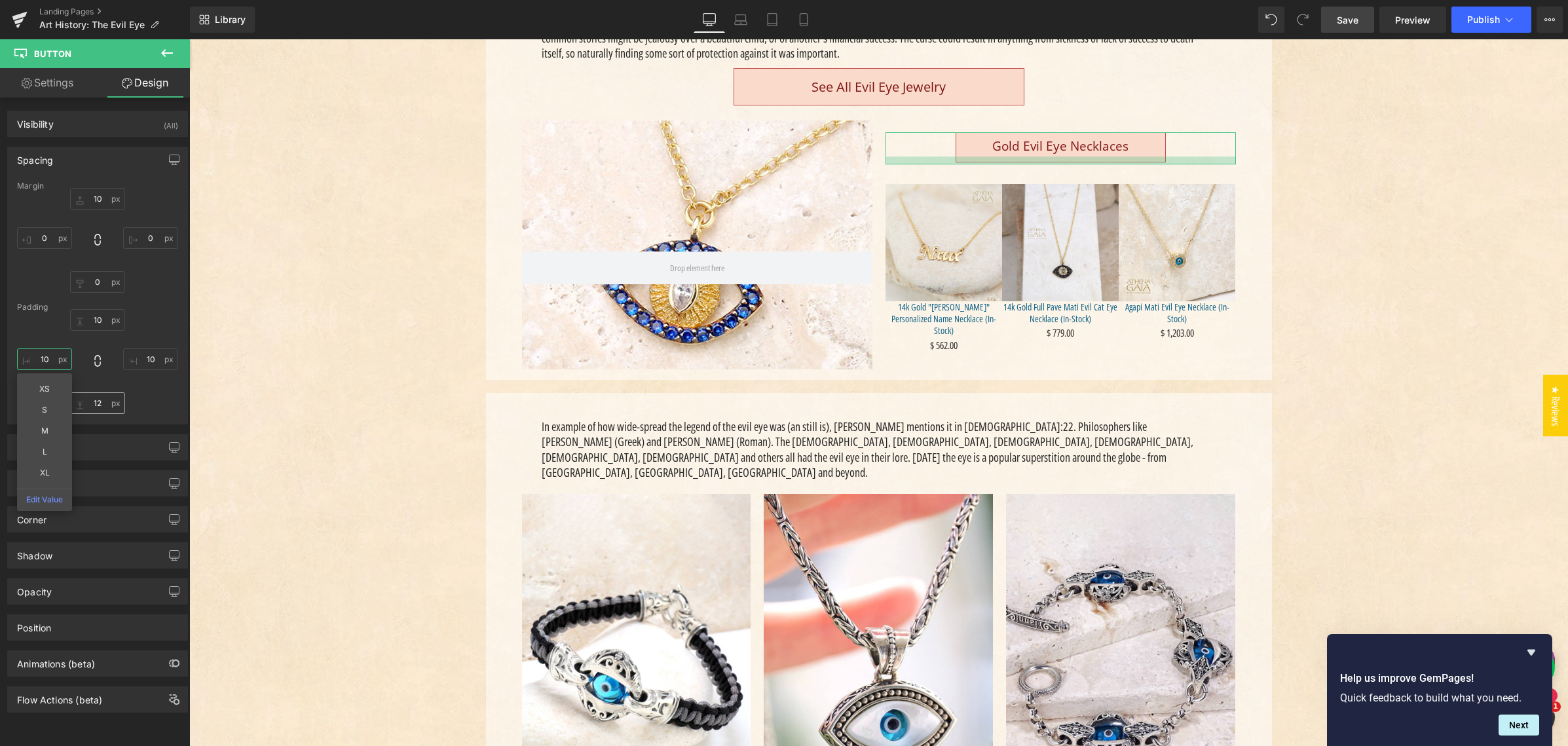
type input "10"
click at [95, 402] on input "12" at bounding box center [98, 403] width 55 height 21
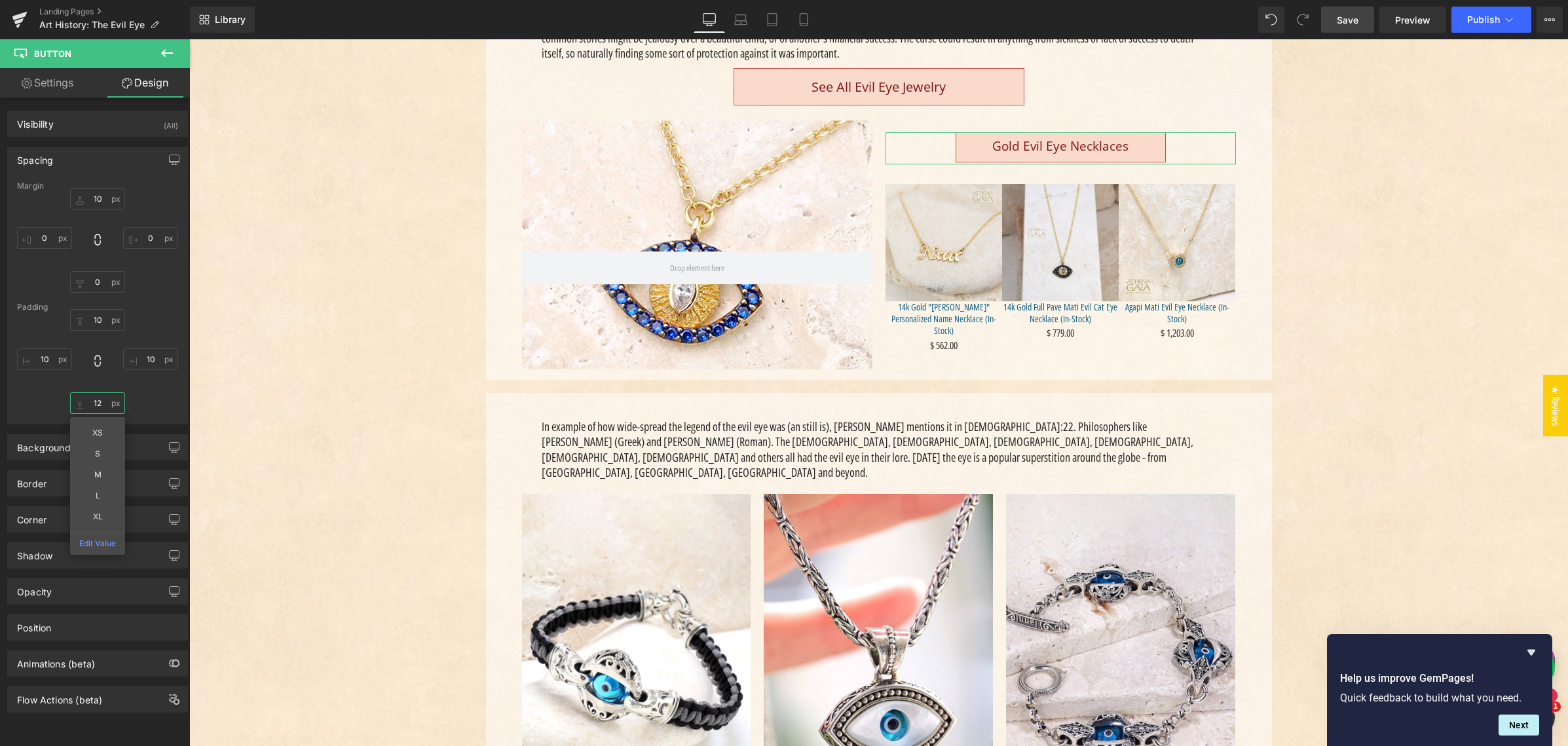
click at [95, 402] on input "12" at bounding box center [98, 403] width 55 height 21
drag, startPoint x: 99, startPoint y: 404, endPoint x: 109, endPoint y: 404, distance: 10.0
click at [99, 404] on input "12" at bounding box center [98, 403] width 55 height 21
type input "10"
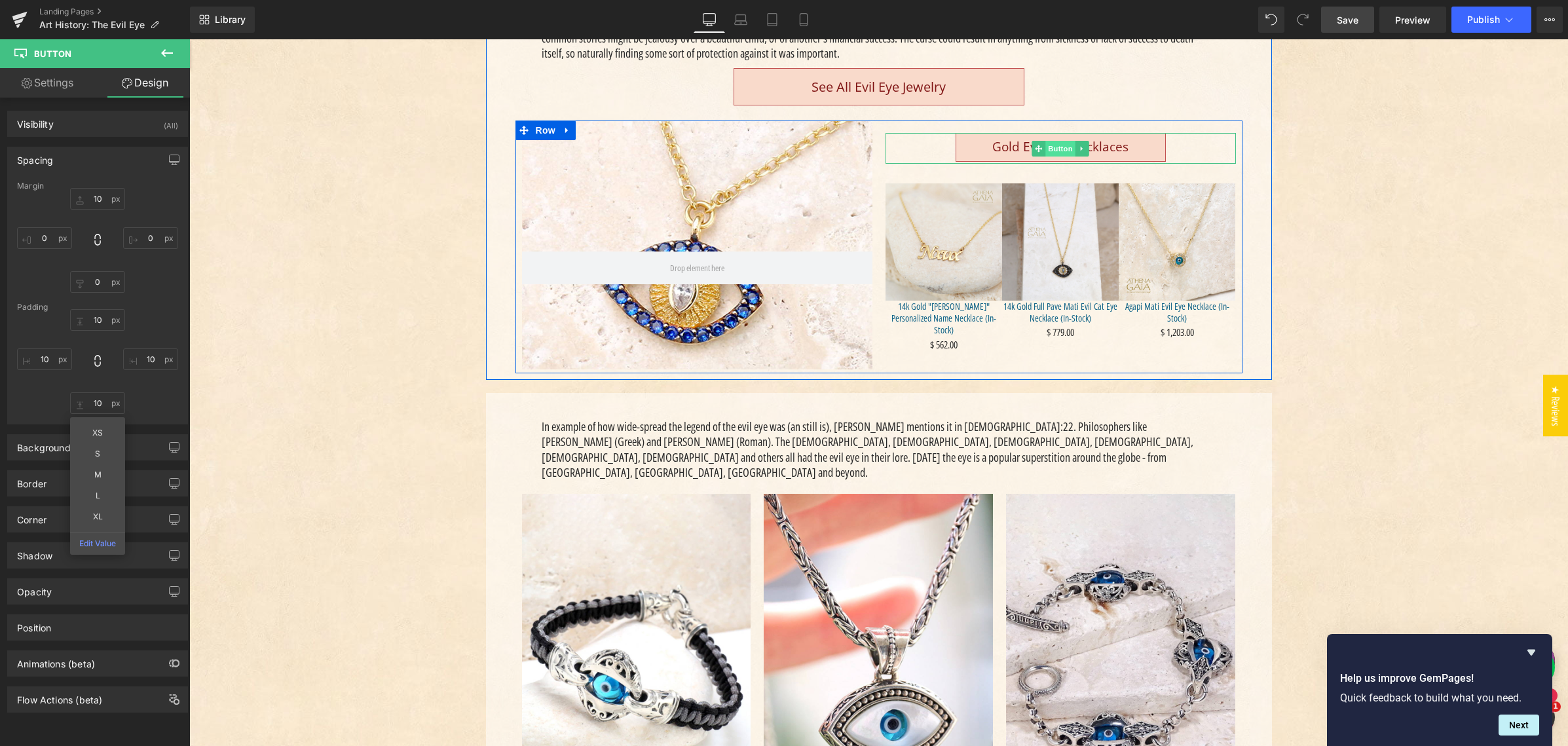
click at [1054, 152] on span "Button" at bounding box center [1060, 148] width 30 height 15
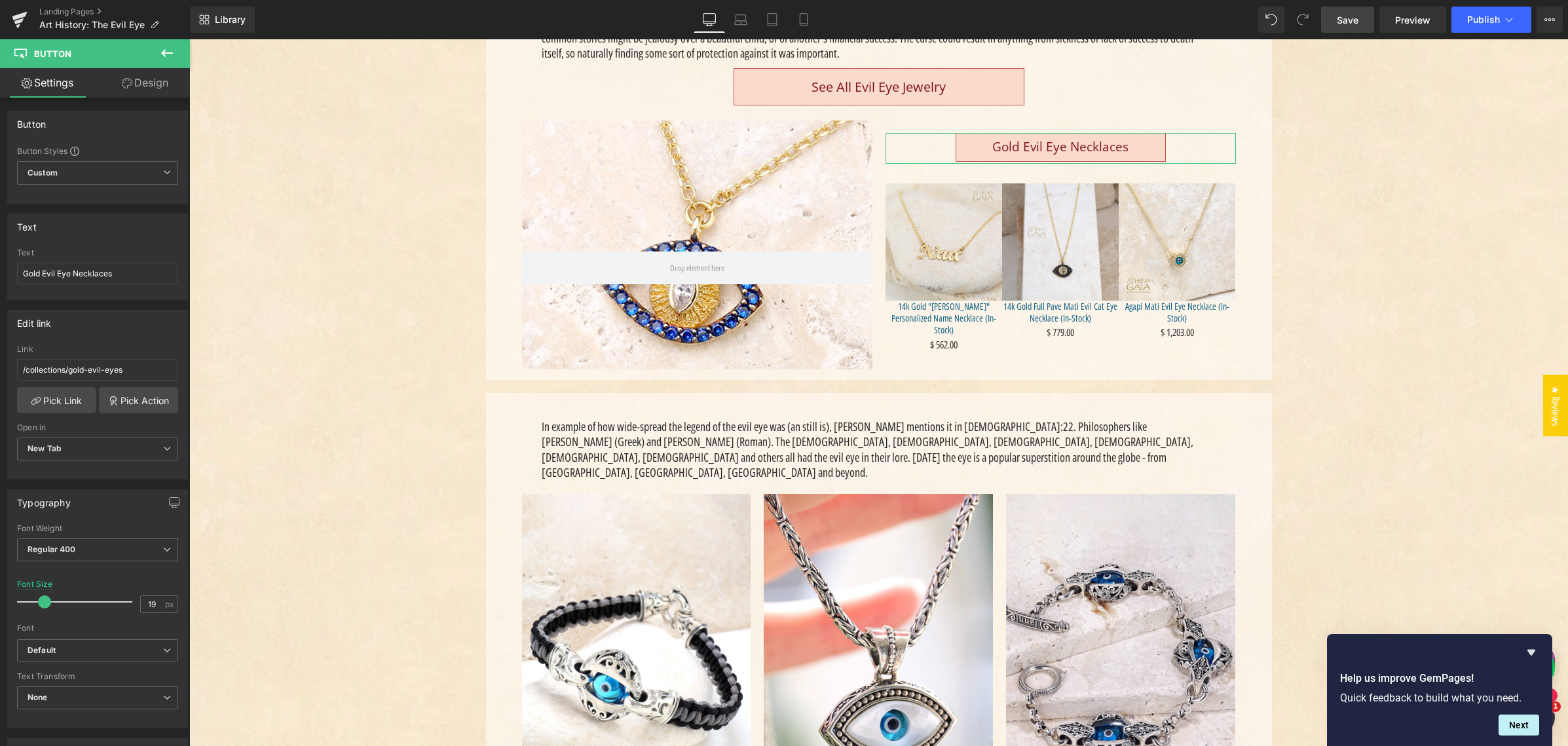
click at [143, 82] on link "Design" at bounding box center [145, 82] width 95 height 29
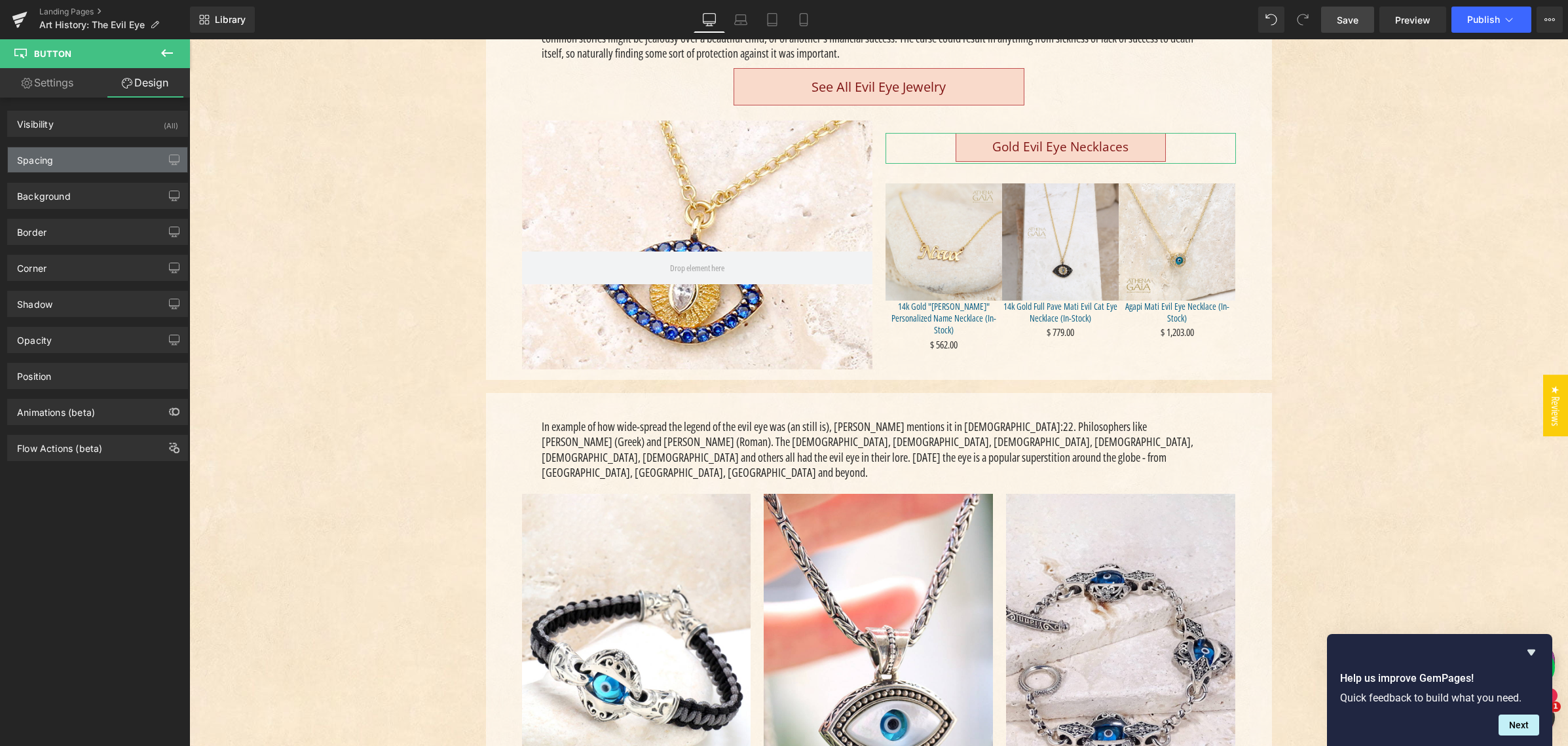
click at [111, 159] on div "Spacing" at bounding box center [97, 159] width 179 height 25
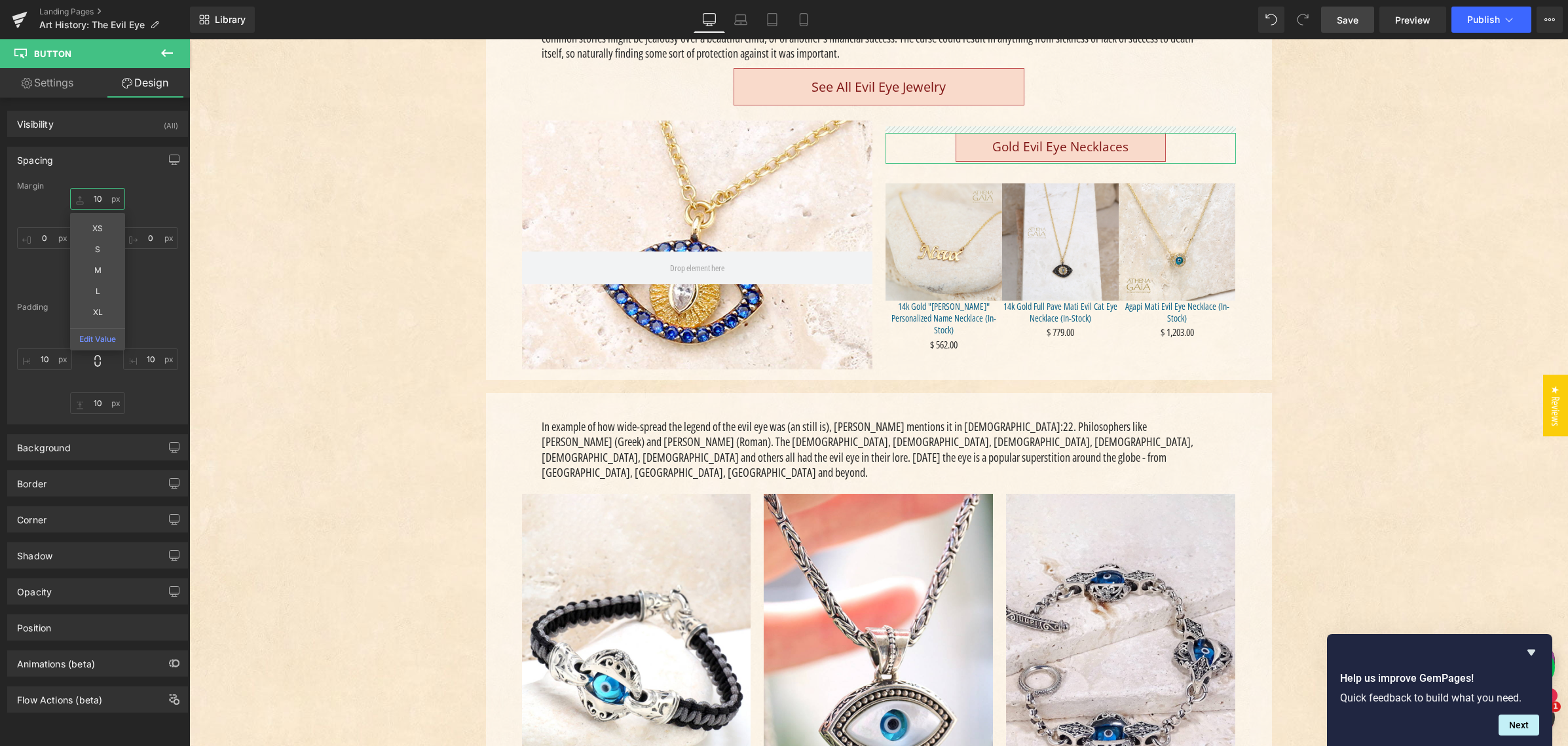
click at [95, 199] on input "text" at bounding box center [98, 198] width 55 height 21
click at [90, 199] on input "0" at bounding box center [98, 198] width 55 height 21
type input "10"
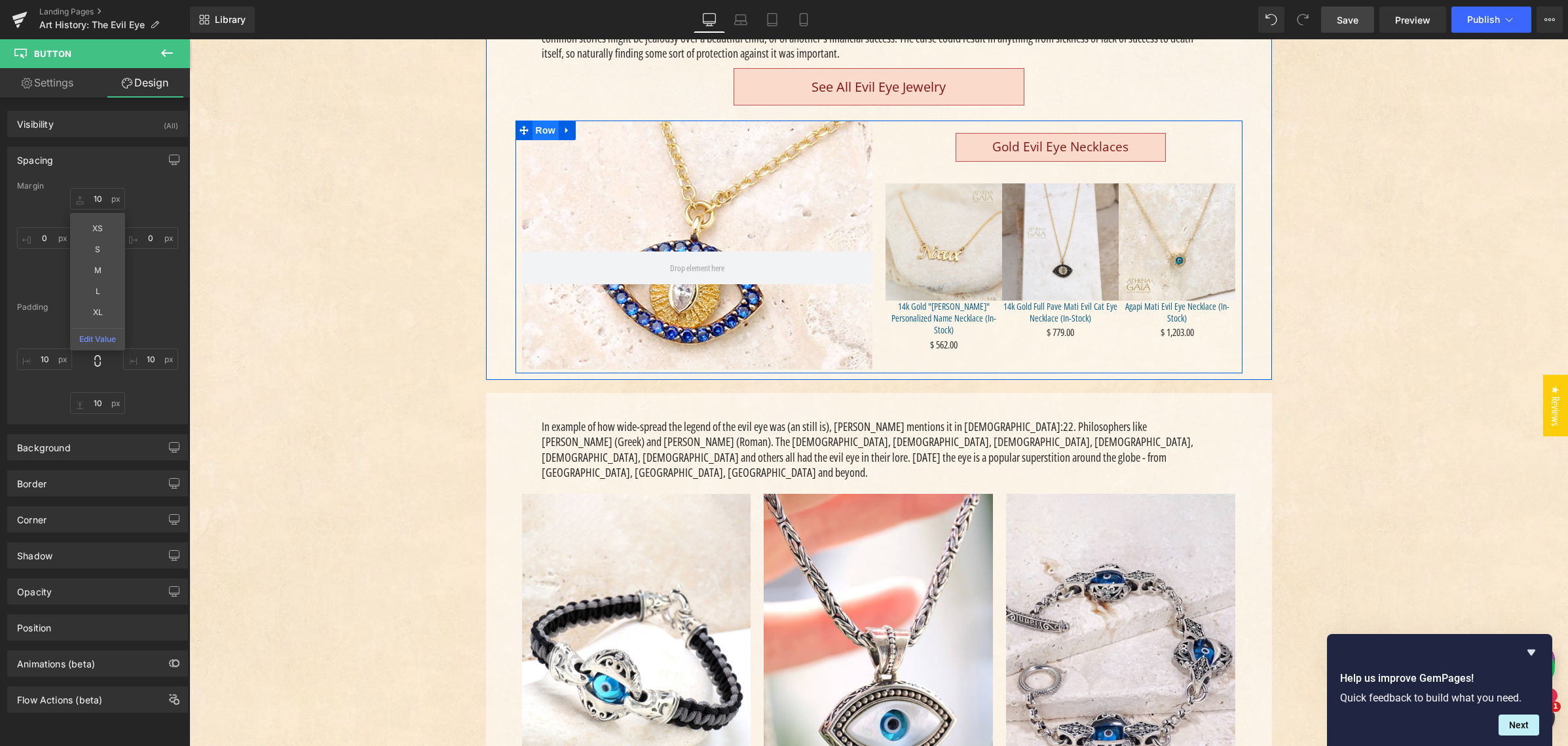
click at [539, 132] on span "Row" at bounding box center [545, 130] width 27 height 20
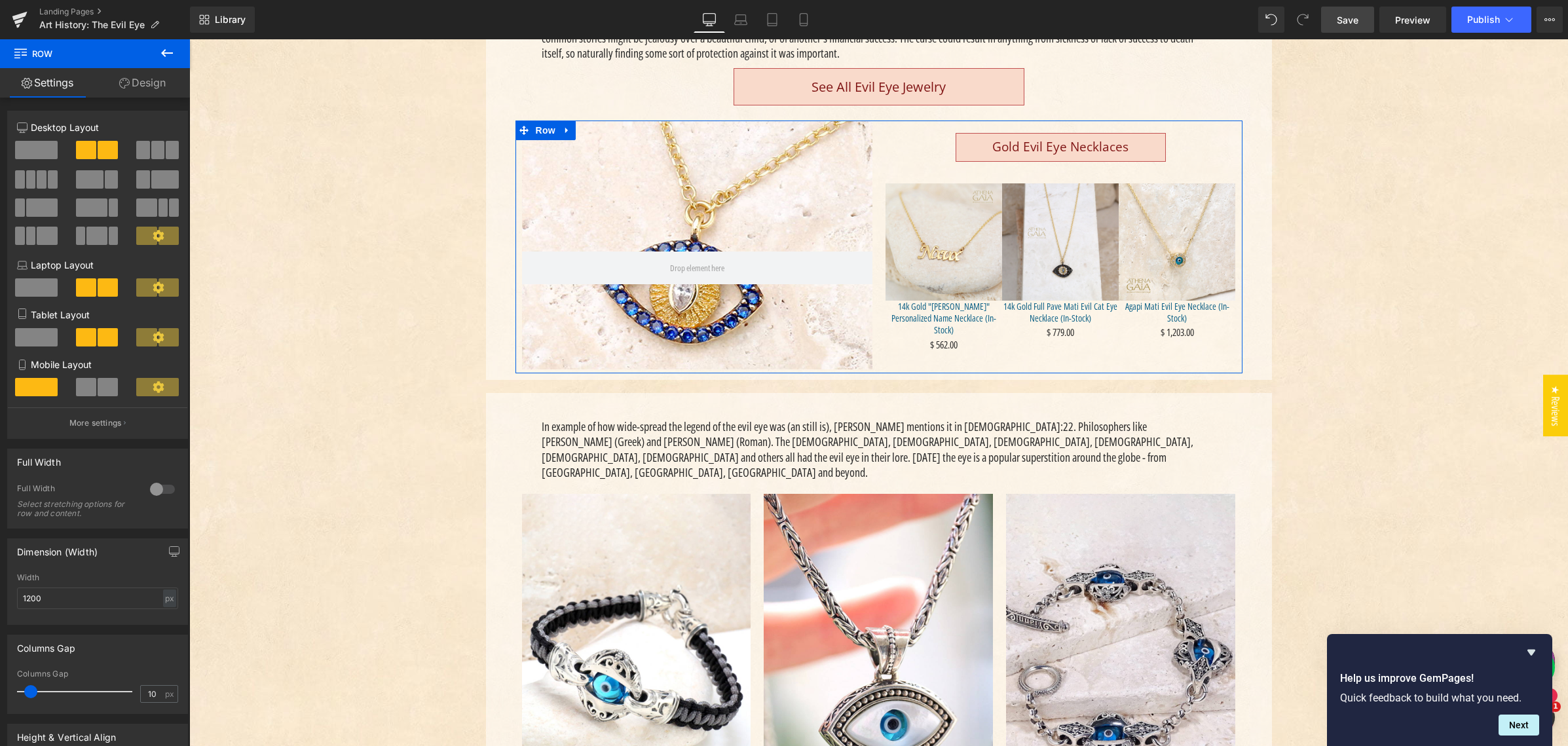
click at [142, 83] on link "Design" at bounding box center [142, 82] width 95 height 29
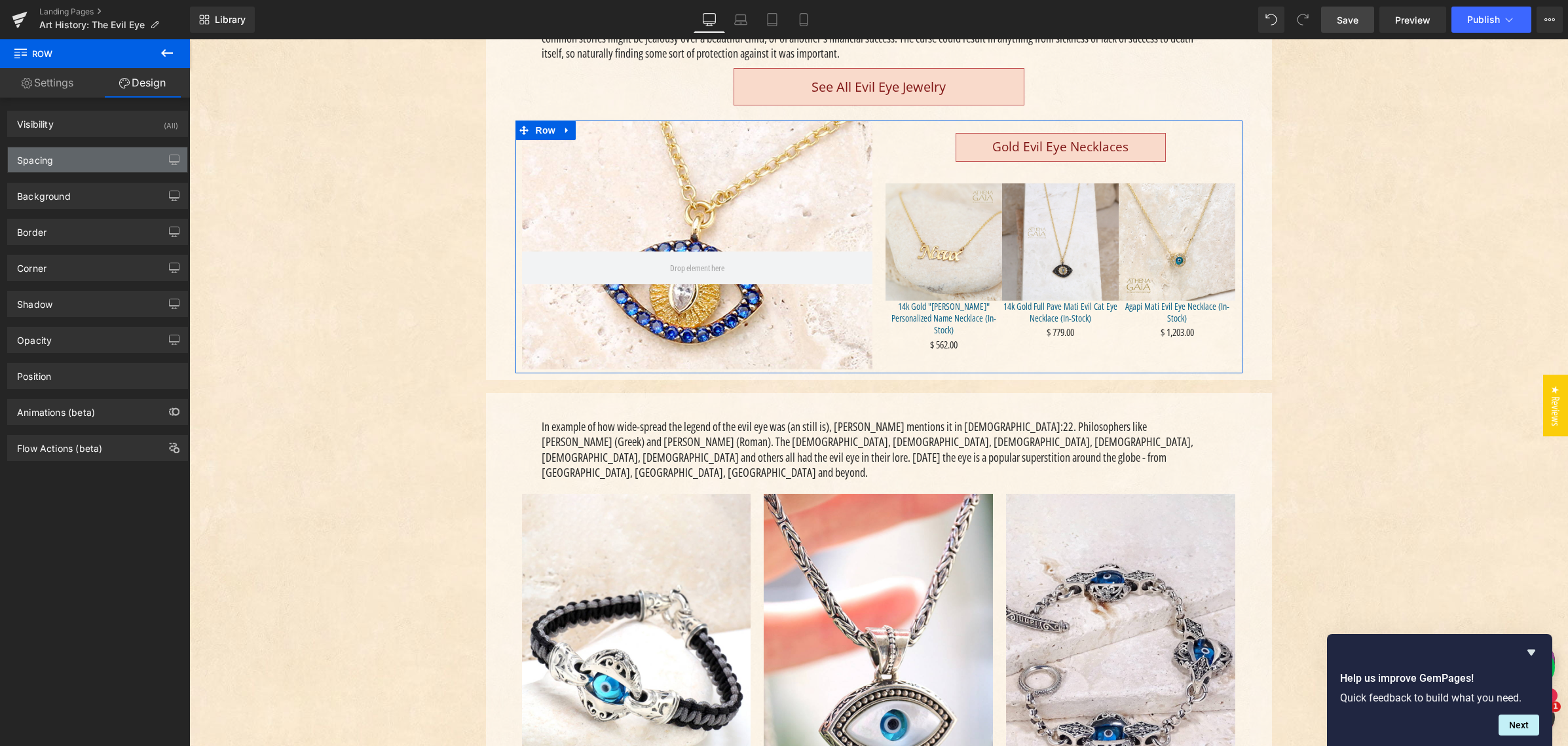
click at [87, 162] on div "Spacing" at bounding box center [97, 159] width 179 height 25
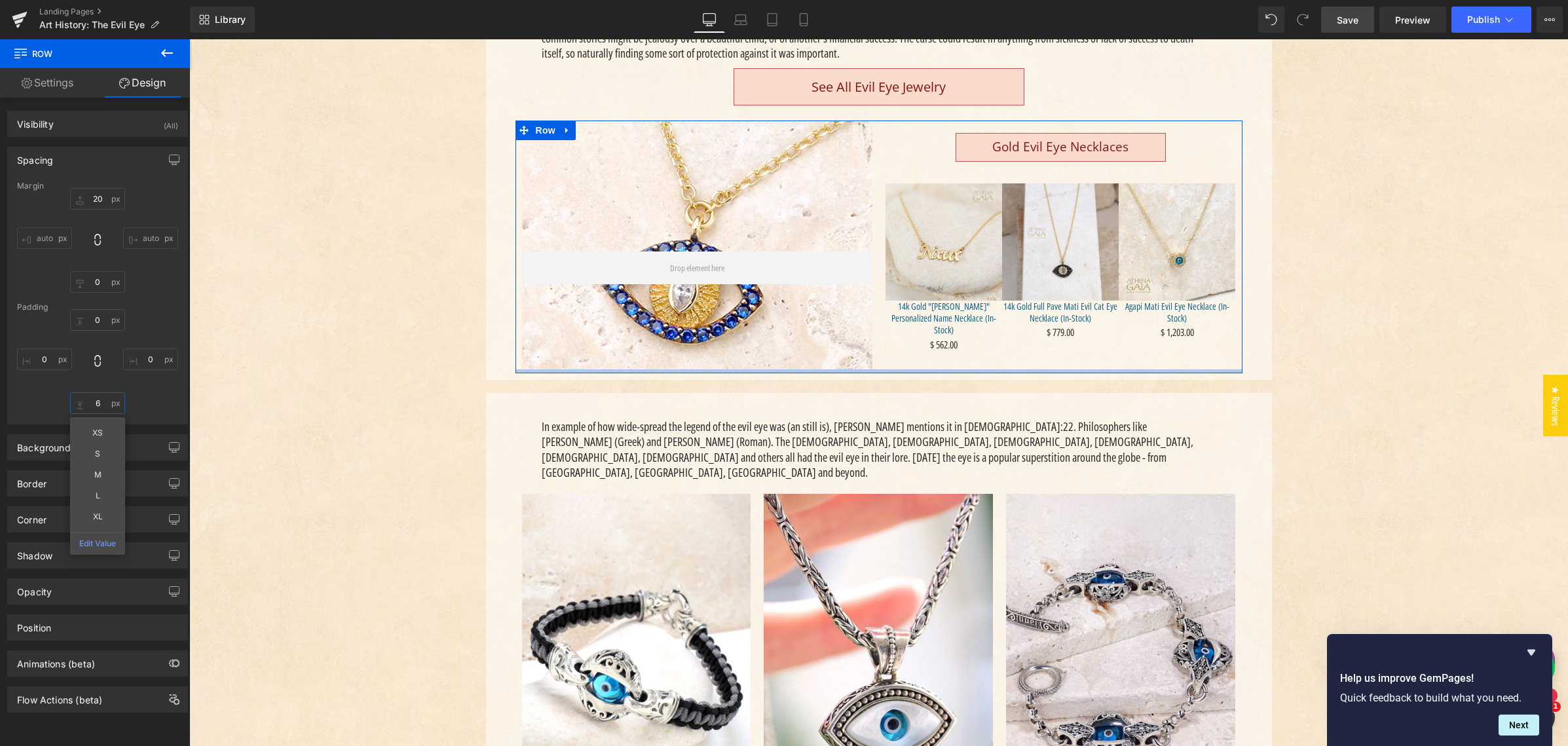
click at [96, 403] on input "6" at bounding box center [98, 403] width 55 height 21
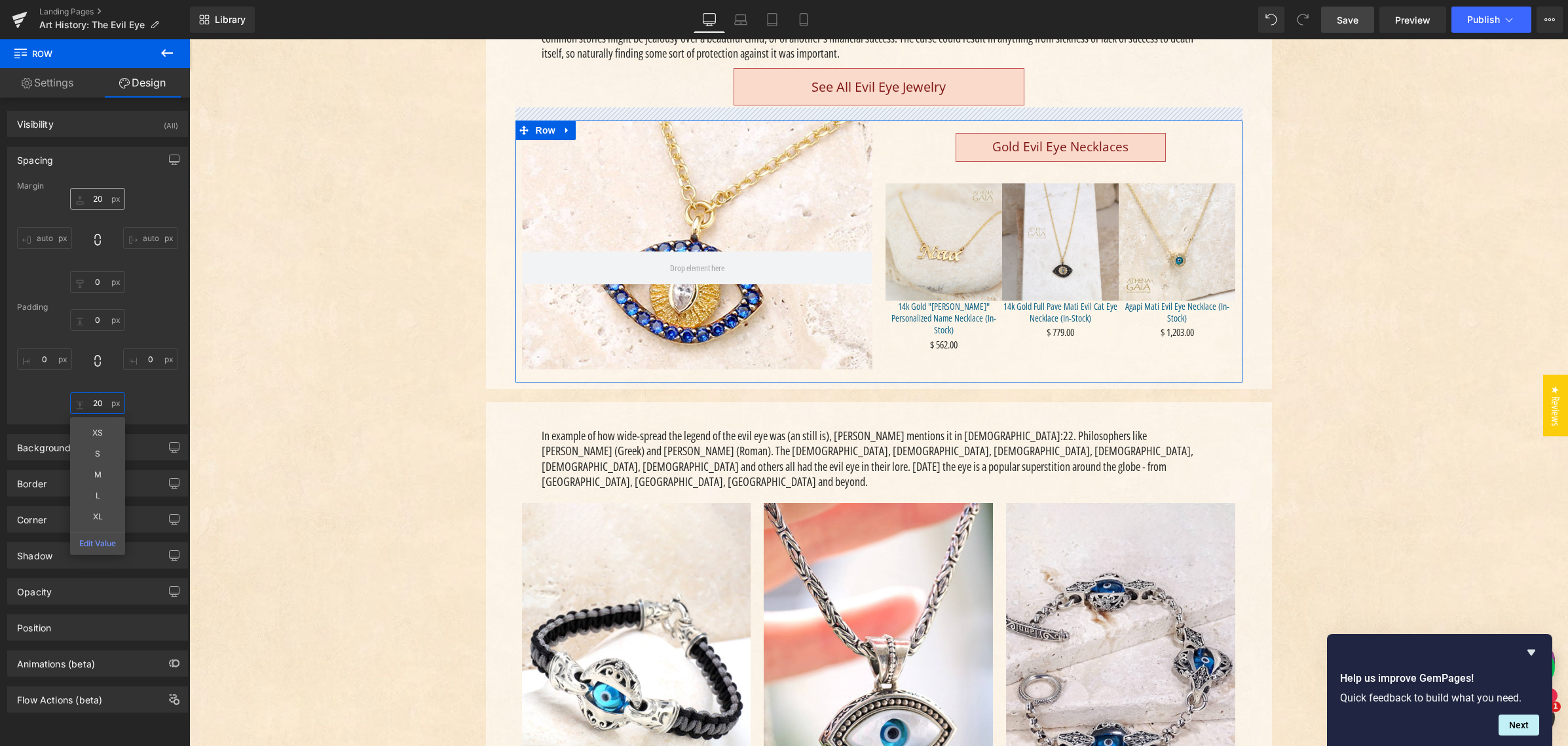
type input "20"
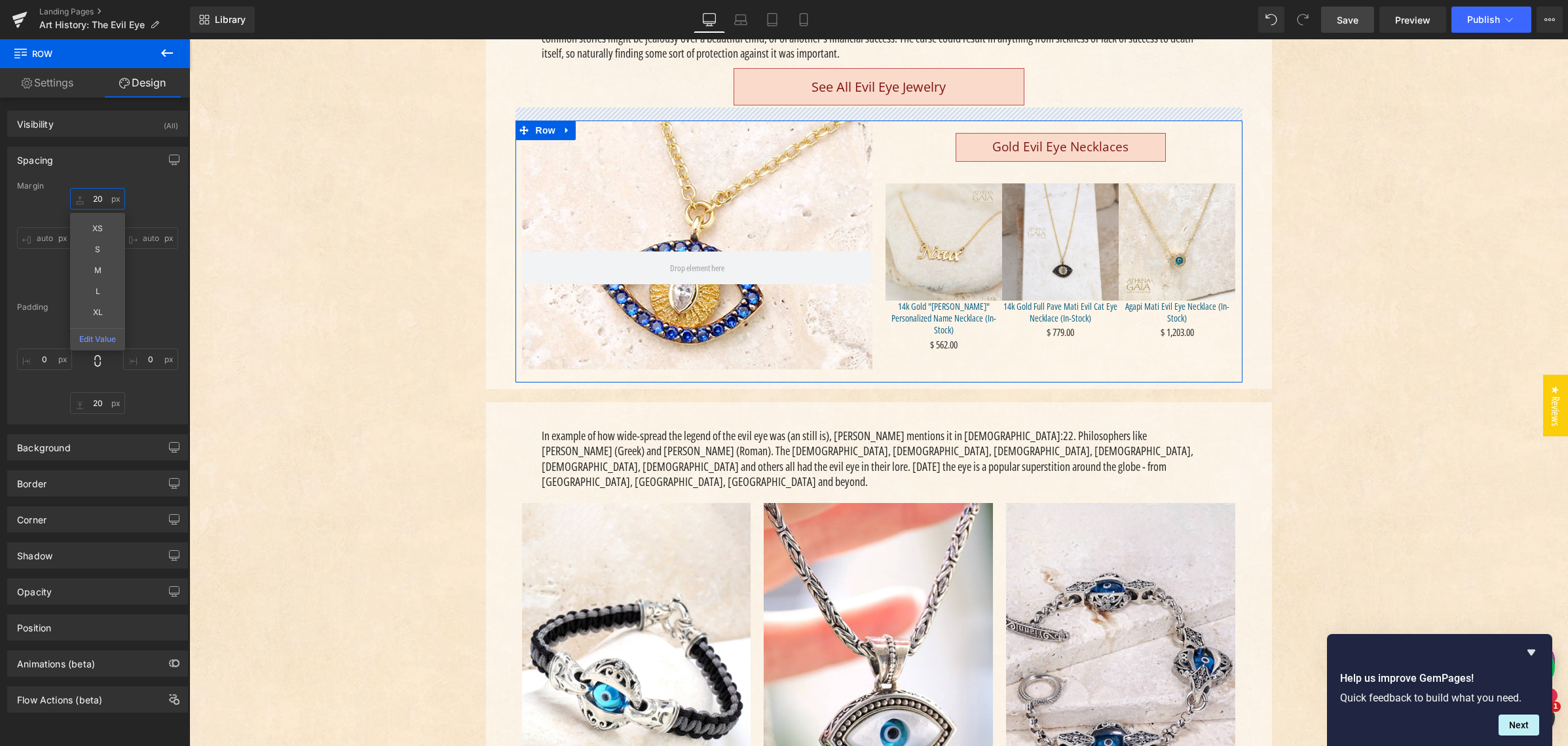
drag, startPoint x: 96, startPoint y: 200, endPoint x: 93, endPoint y: 207, distance: 7.6
click at [96, 200] on input "20" at bounding box center [98, 198] width 55 height 21
type input "30"
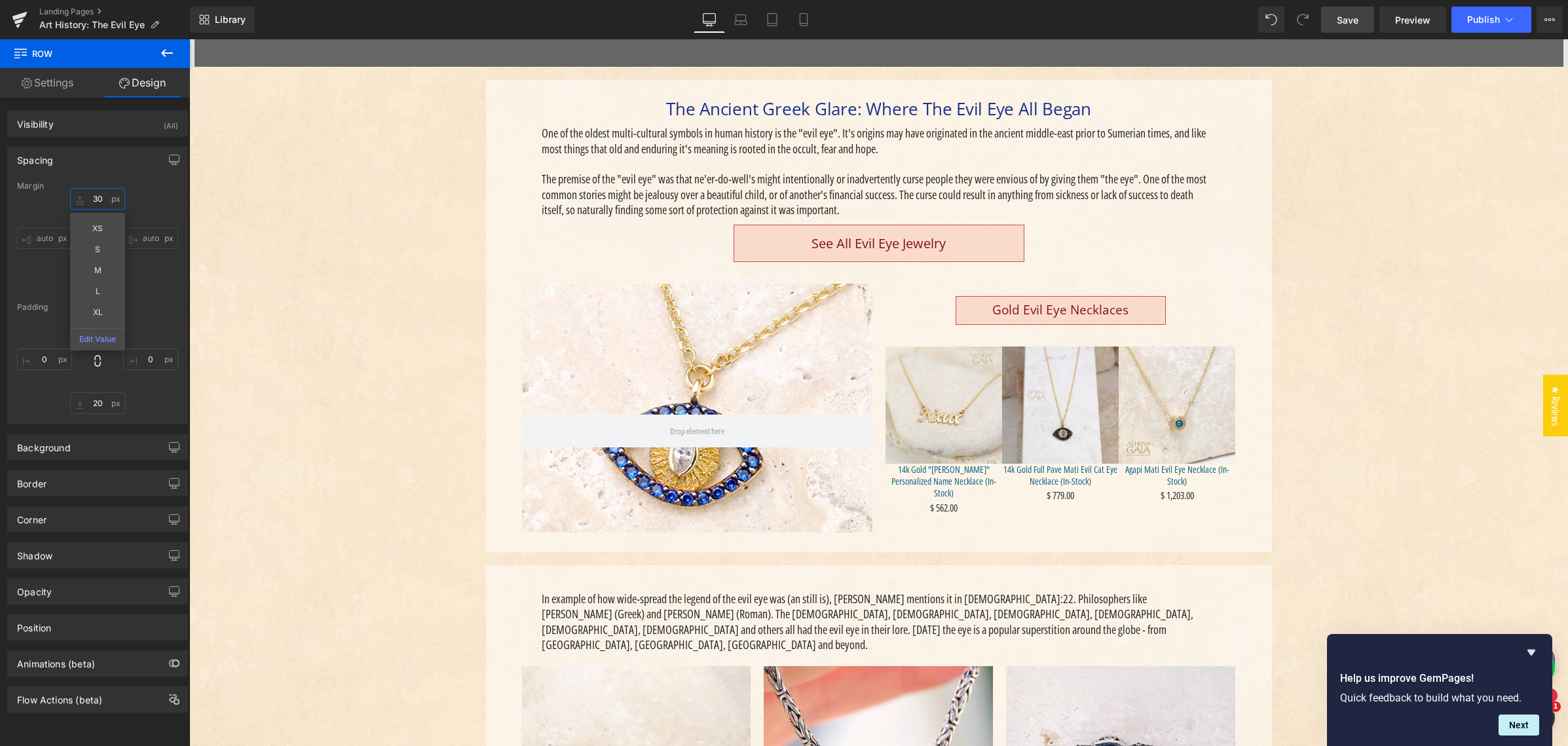
scroll to position [371, 0]
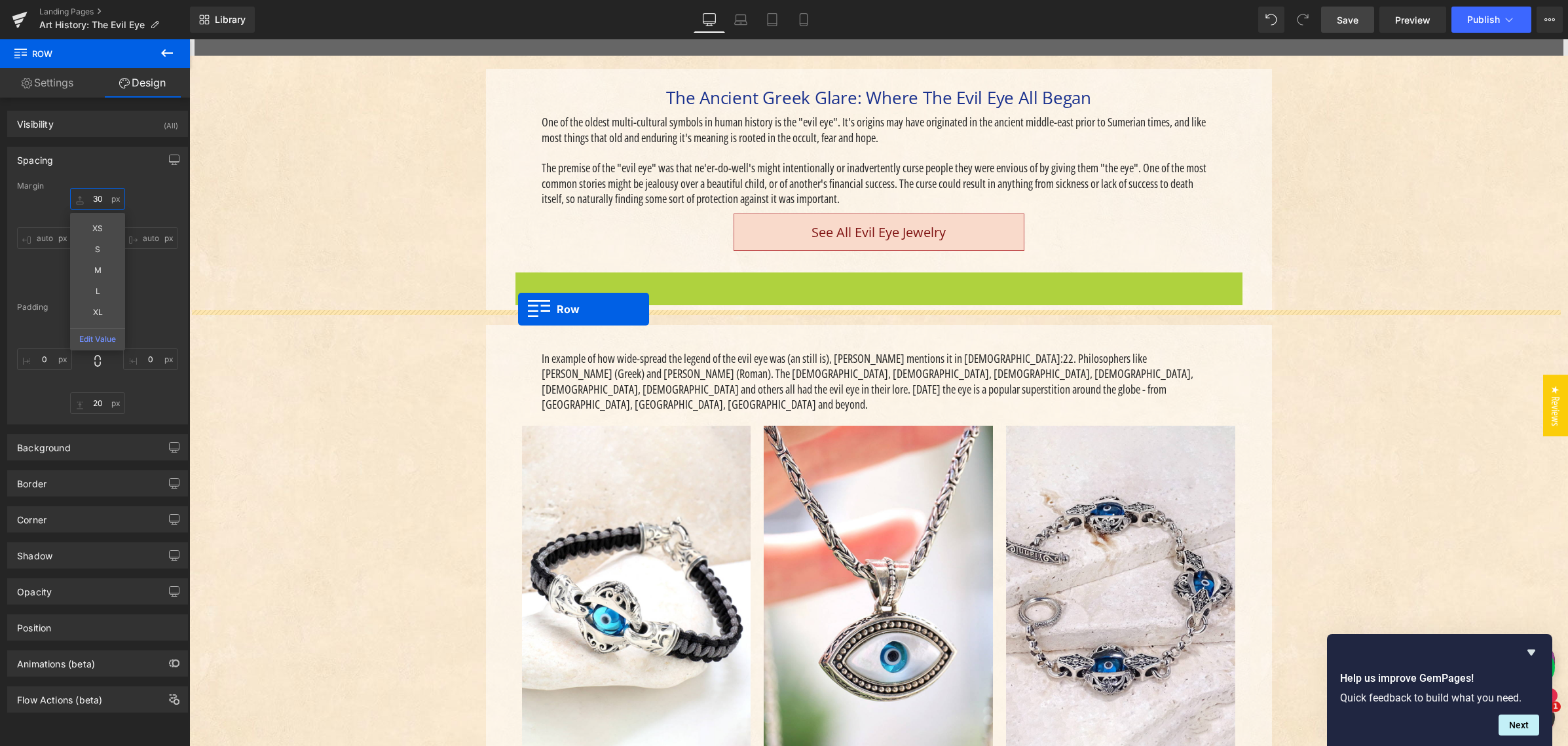
drag, startPoint x: 517, startPoint y: 279, endPoint x: 518, endPoint y: 308, distance: 29.0
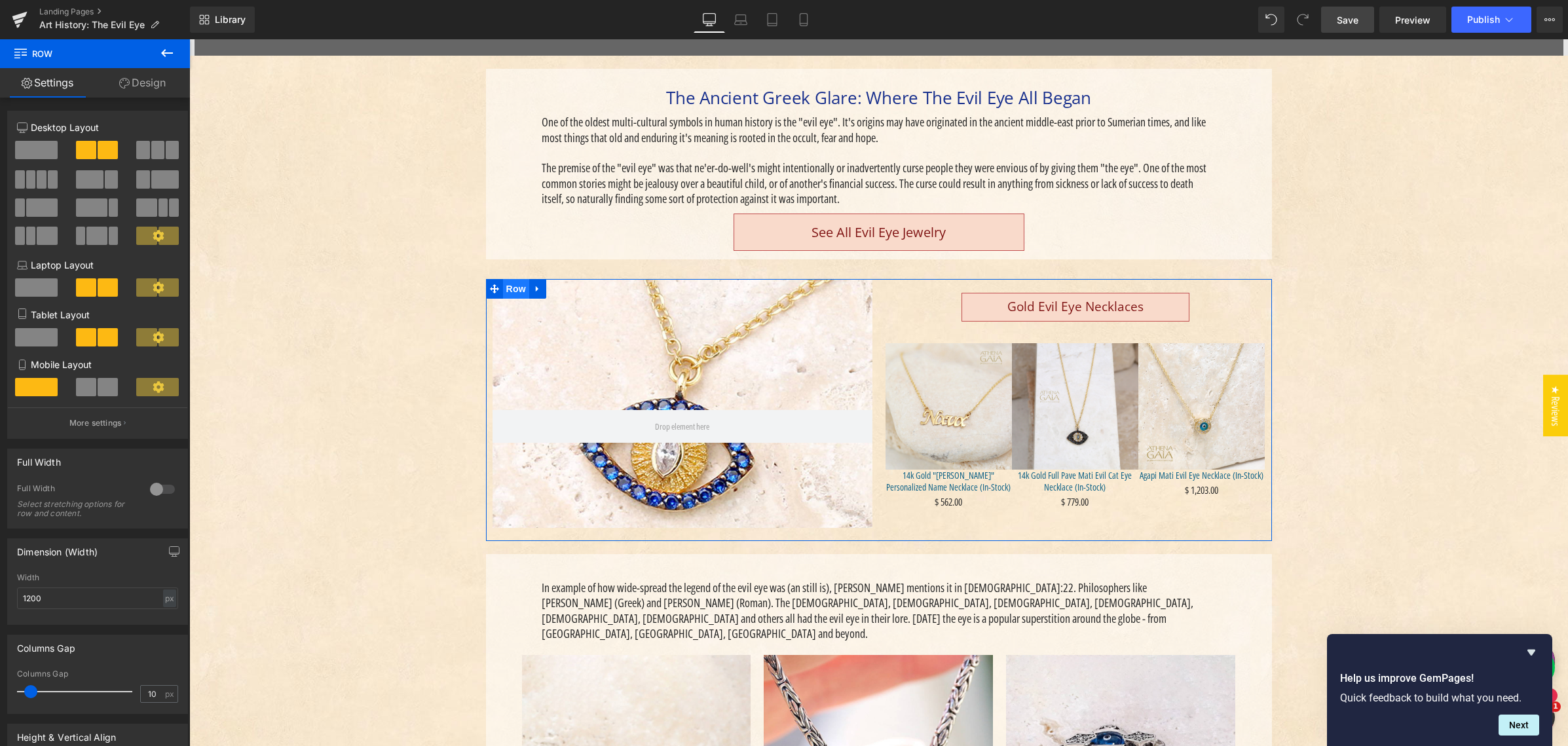
click at [510, 286] on span "Row" at bounding box center [516, 289] width 27 height 20
click at [140, 85] on link "Design" at bounding box center [142, 82] width 95 height 29
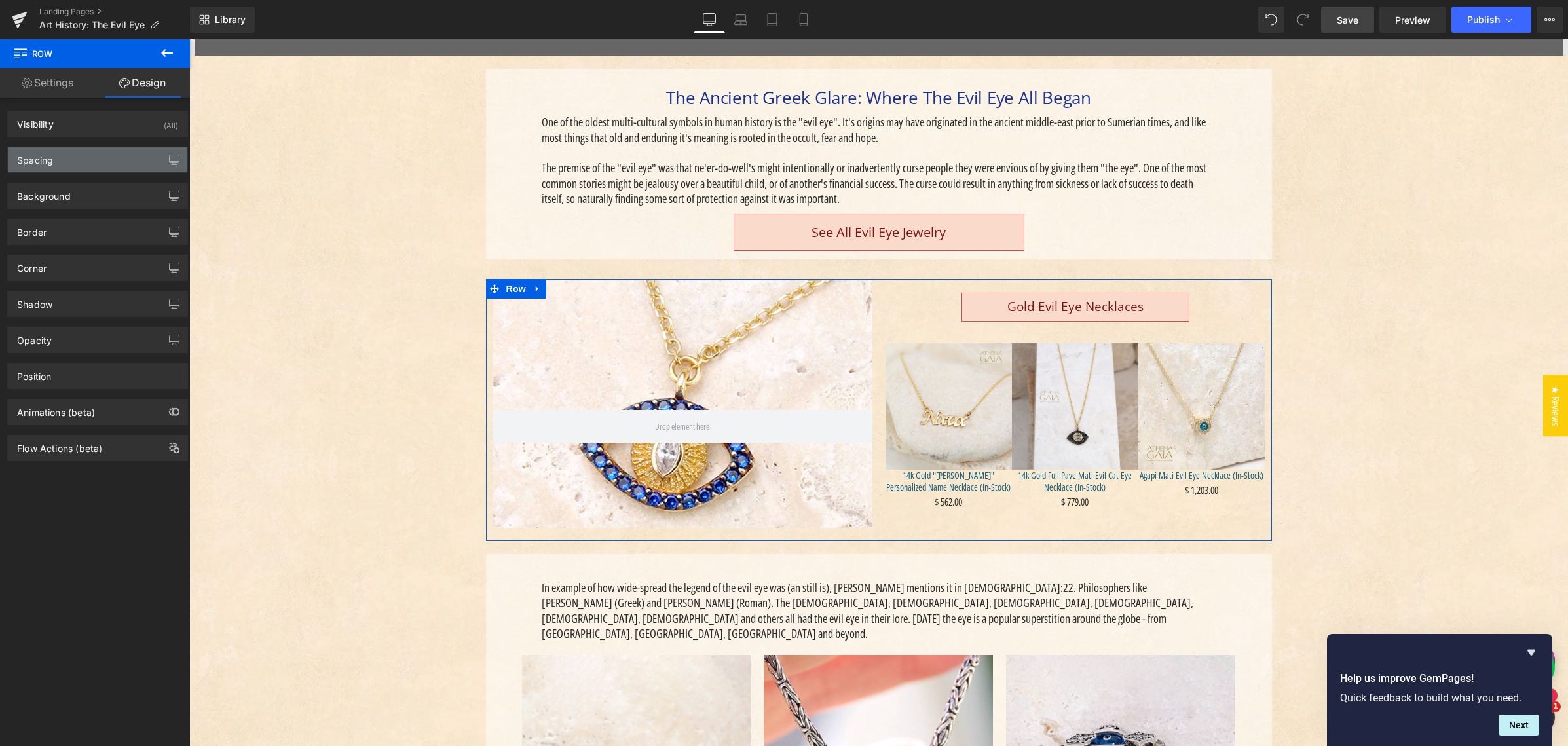
click at [82, 161] on div "Spacing" at bounding box center [97, 159] width 179 height 25
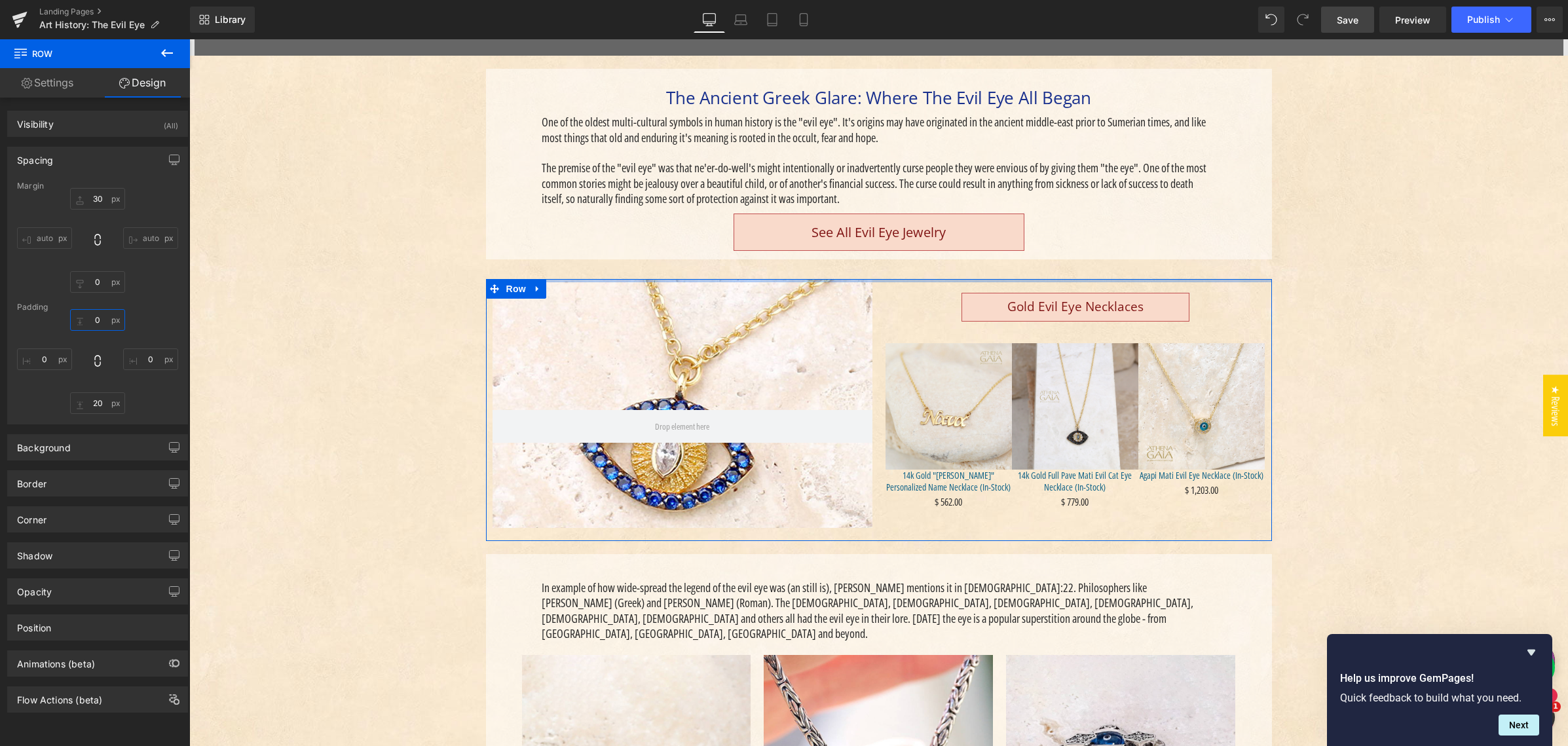
click at [85, 318] on input "0" at bounding box center [98, 319] width 55 height 21
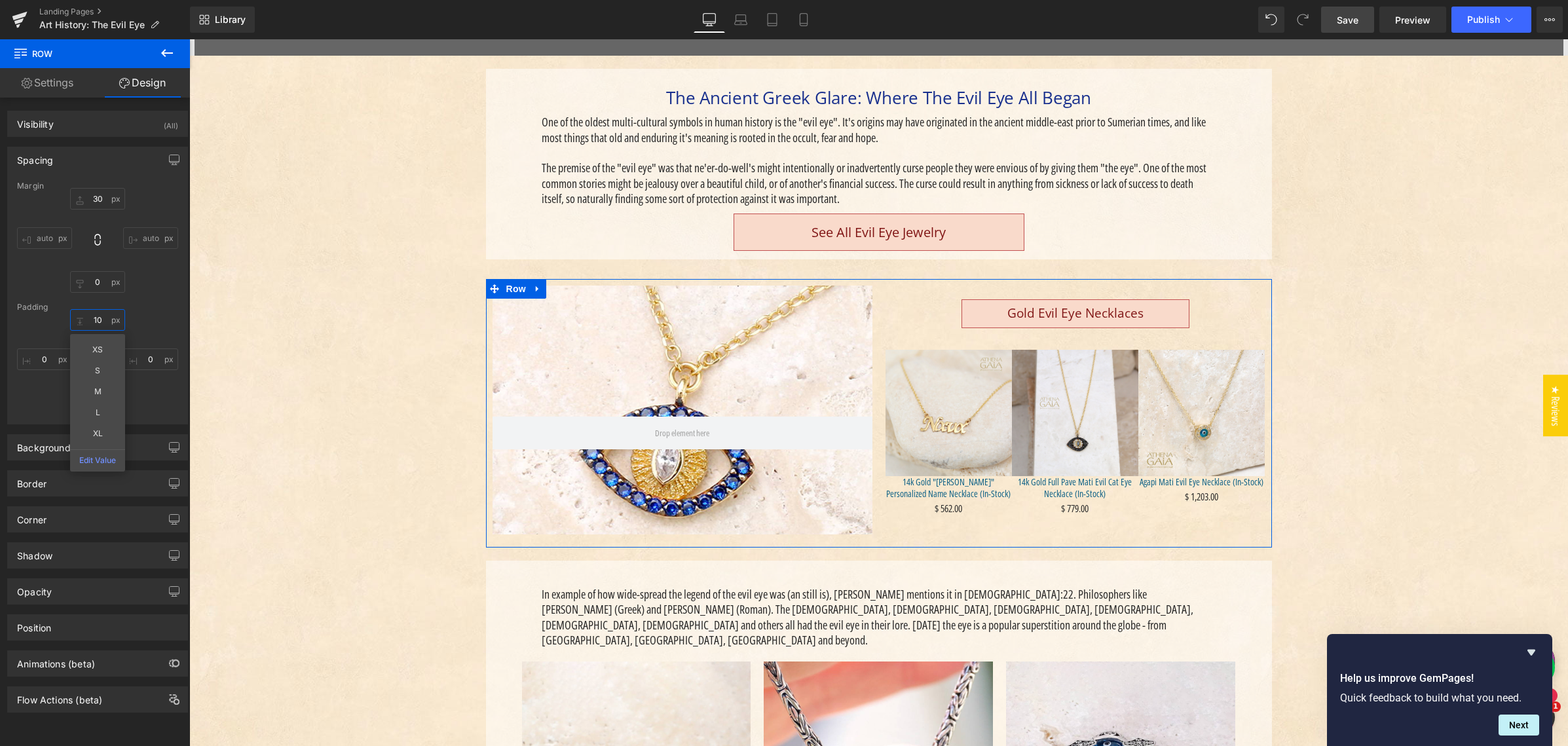
type input "10"
click at [59, 293] on div "Margin 30 auto 0 auto Padding 10 XS S M L XL Edit Value 0 20 0" at bounding box center [97, 302] width 179 height 242
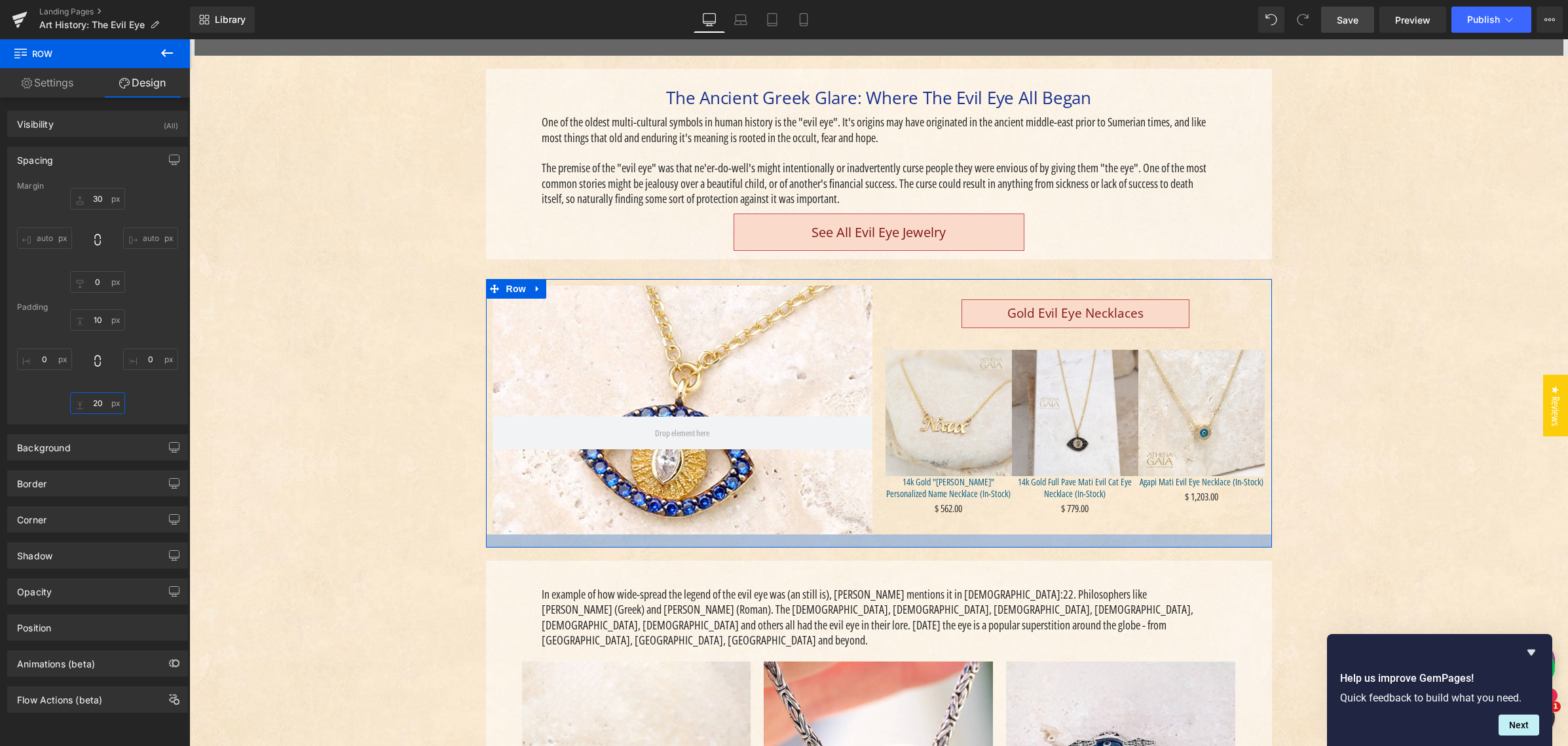
click at [93, 400] on input "20" at bounding box center [98, 403] width 55 height 21
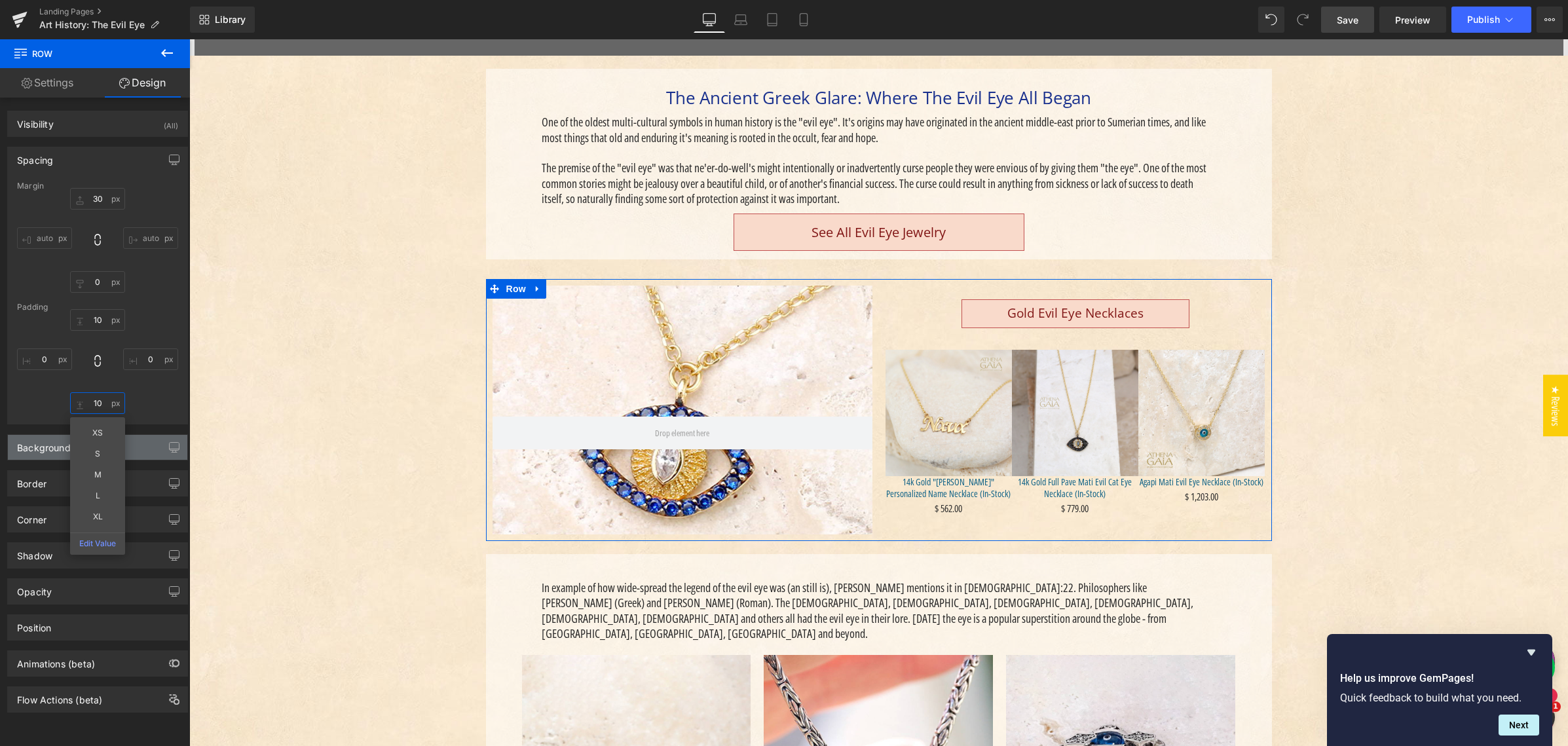
type input "10"
click at [36, 449] on div "Background" at bounding box center [44, 443] width 54 height 18
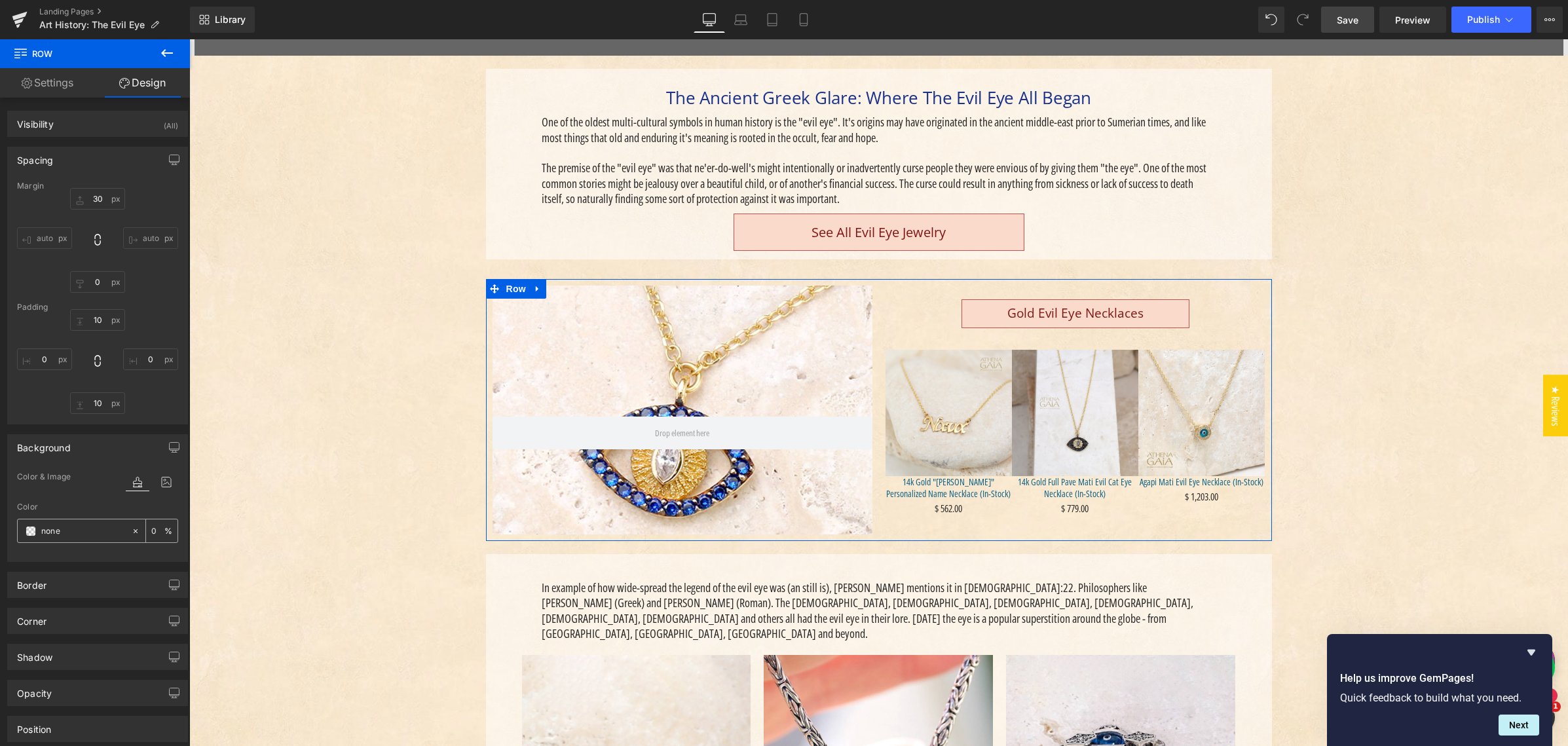
click at [33, 530] on span at bounding box center [31, 531] width 10 height 10
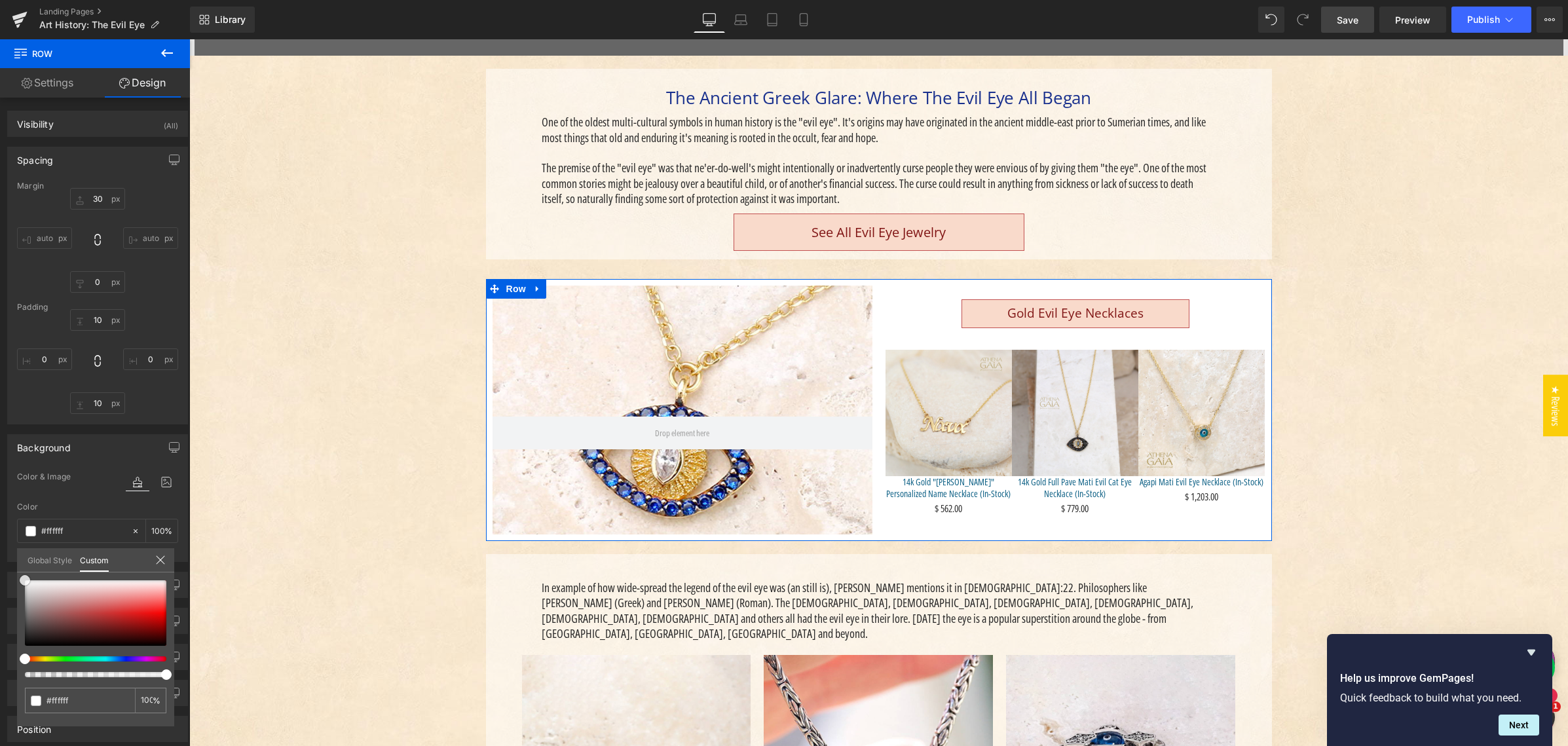
drag, startPoint x: 29, startPoint y: 591, endPoint x: 15, endPoint y: 566, distance: 28.7
click at [13, 562] on div "Background Color & Image color Color none 0 % Image Replace Image Upload image …" at bounding box center [98, 492] width 196 height 138
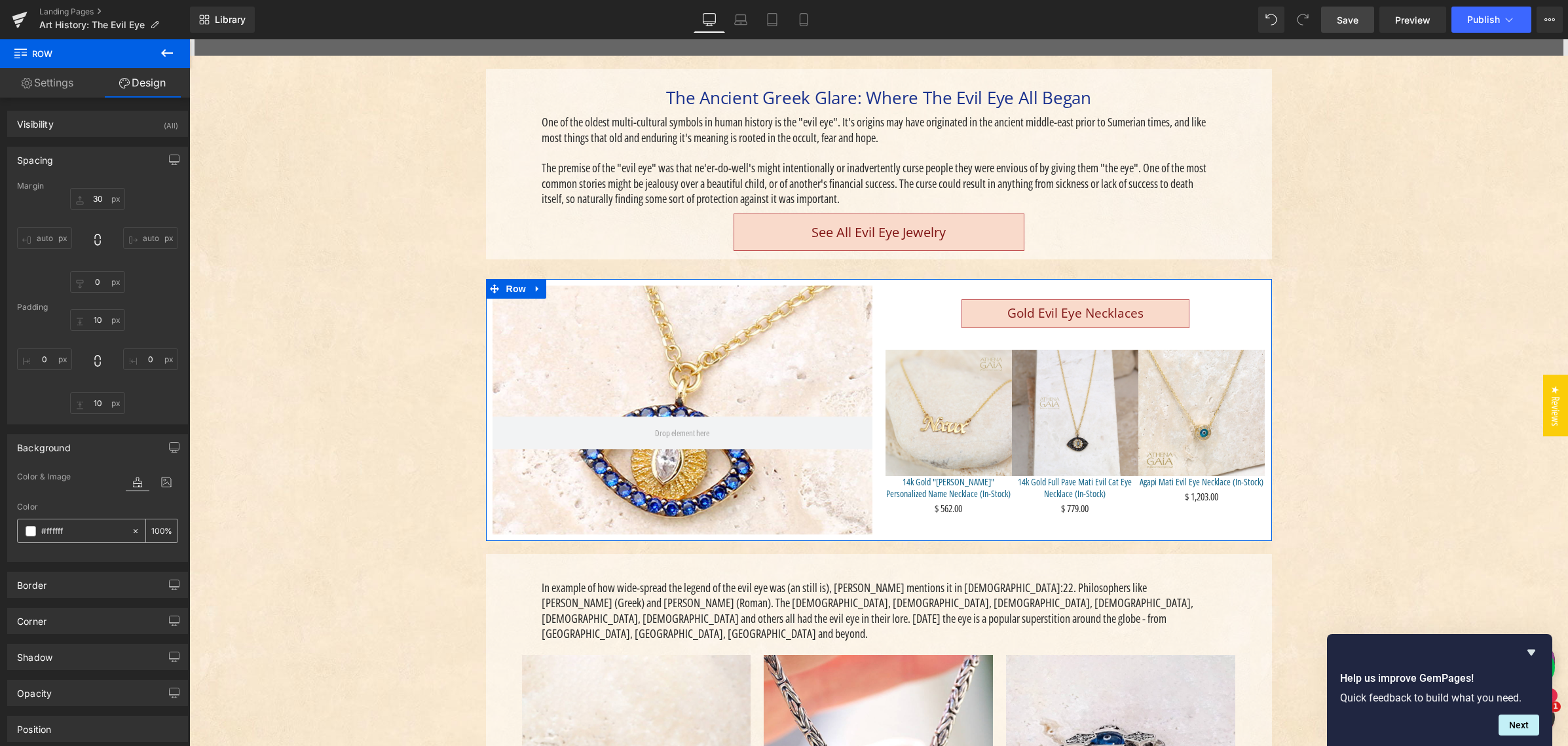
drag, startPoint x: 153, startPoint y: 526, endPoint x: 153, endPoint y: 537, distance: 11.0
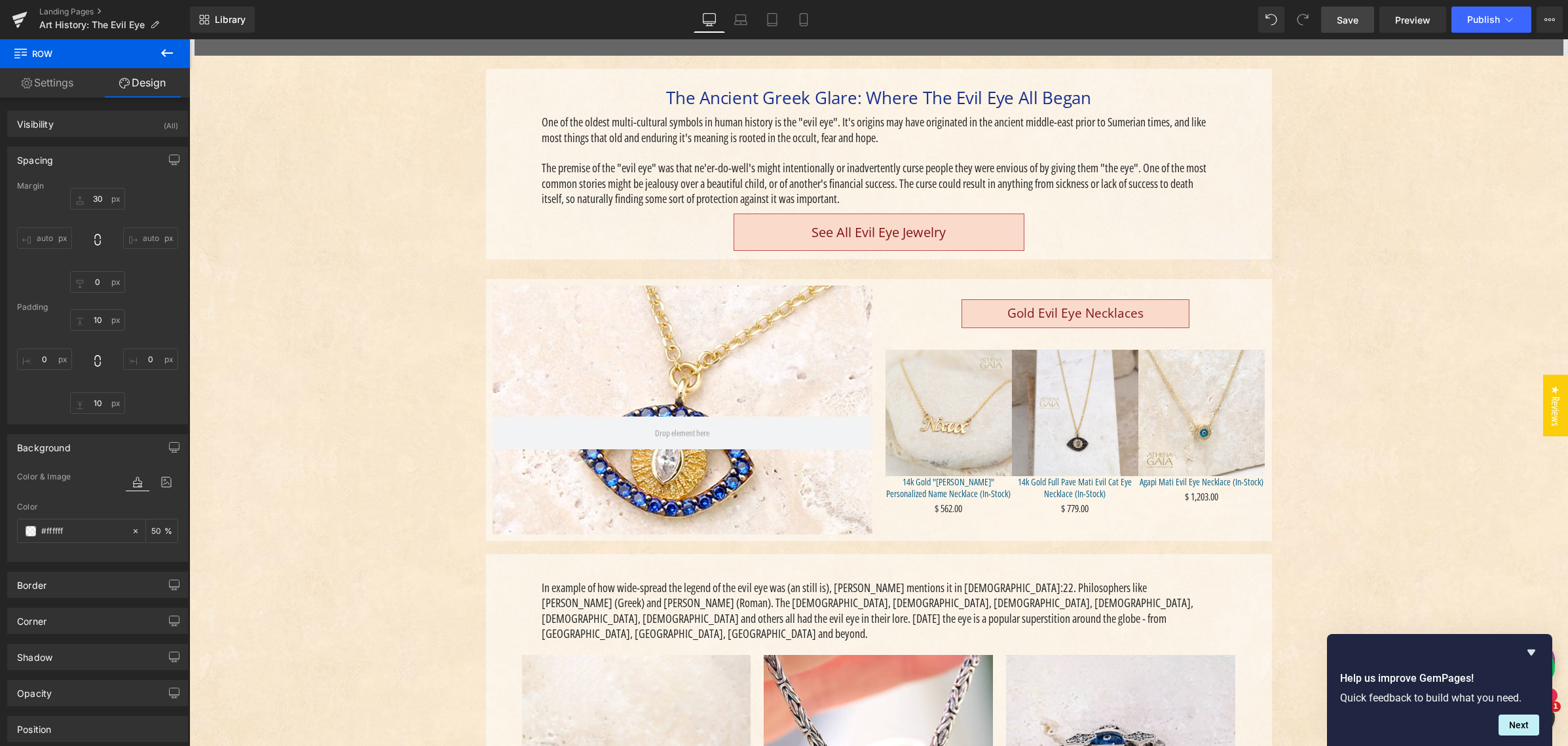
type input "50"
click at [1349, 21] on span "Save" at bounding box center [1347, 20] width 21 height 14
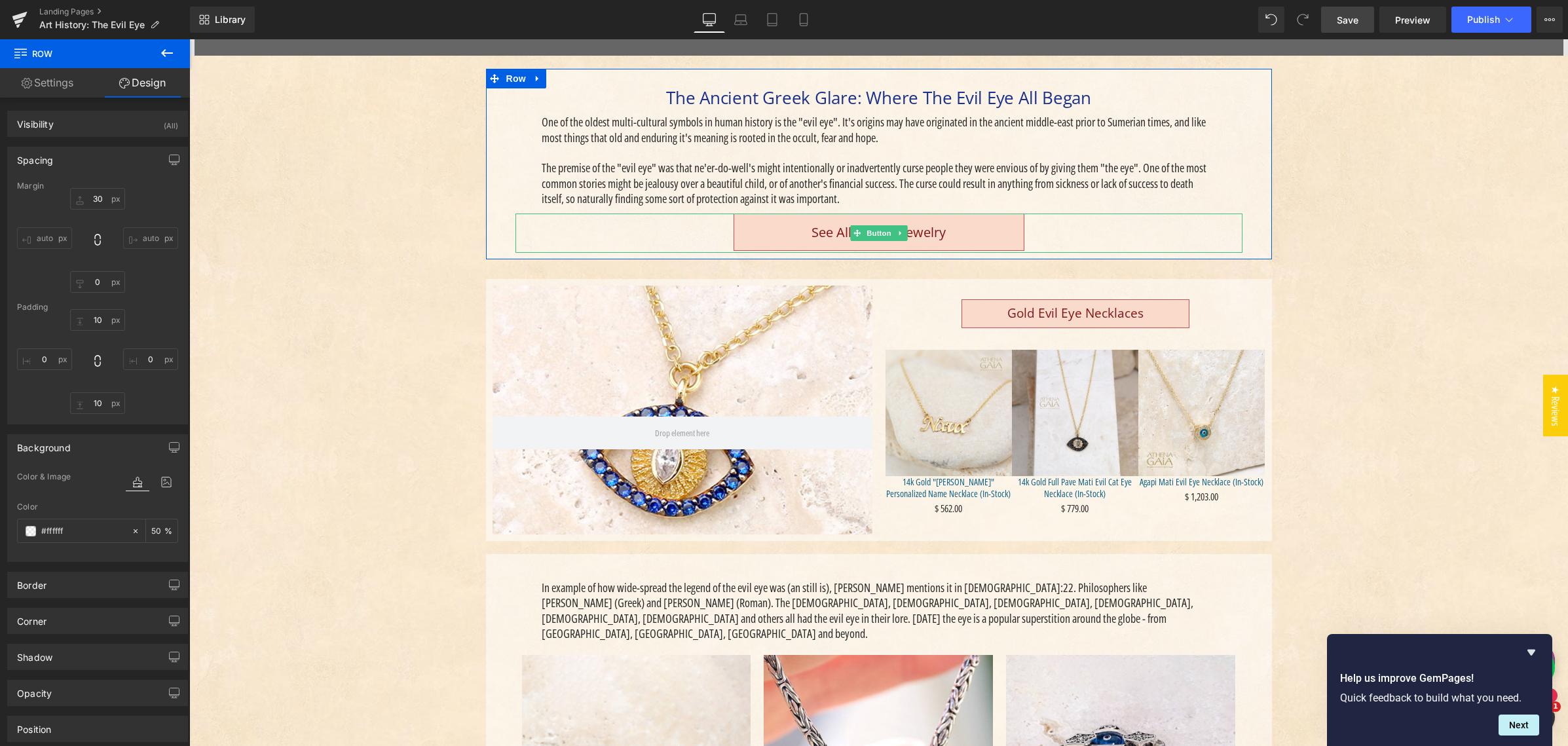
click at [876, 230] on span "Button" at bounding box center [878, 233] width 30 height 15
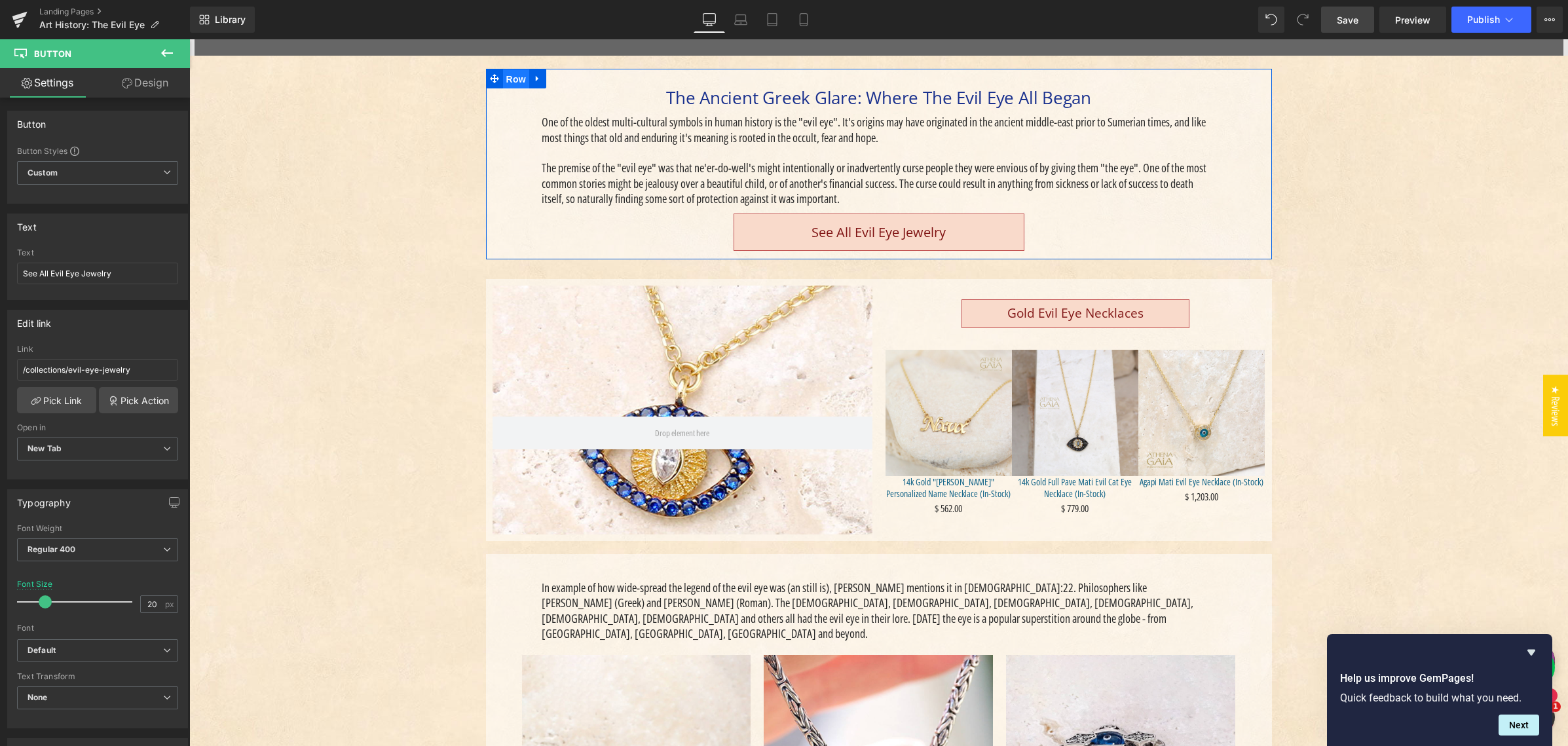
click at [512, 77] on span "Row" at bounding box center [516, 79] width 27 height 20
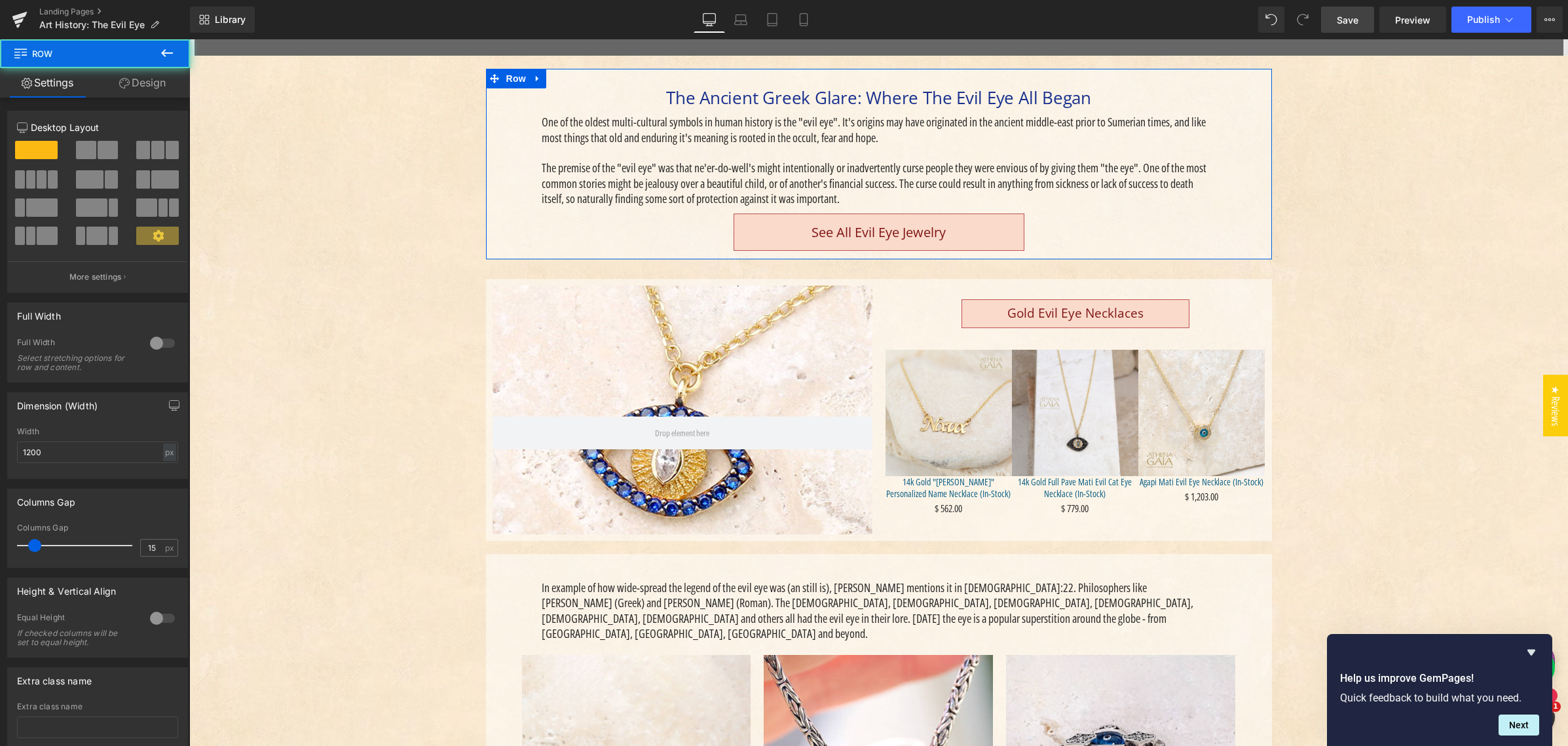
click at [157, 87] on link "Design" at bounding box center [142, 82] width 95 height 29
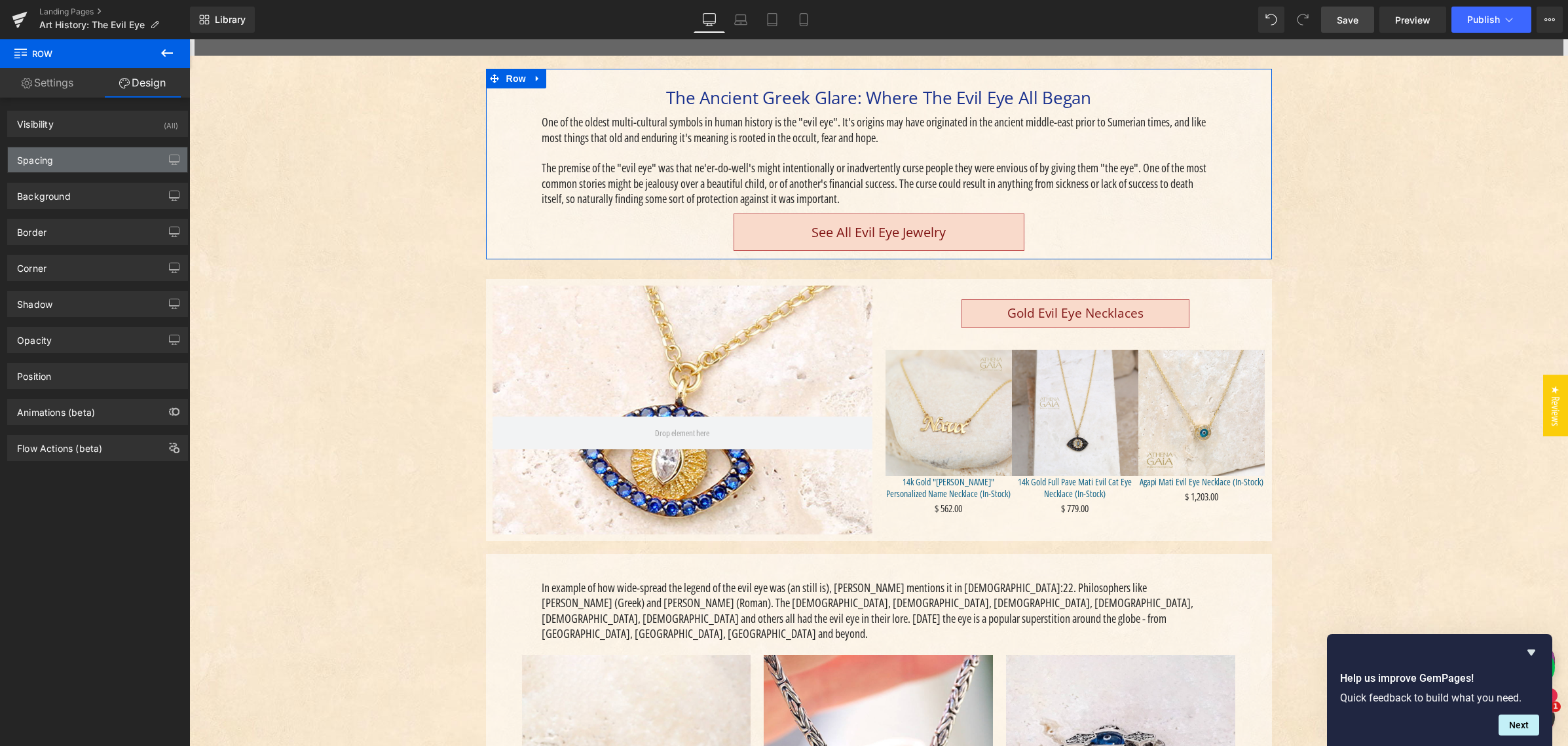
click at [101, 169] on div "Spacing" at bounding box center [97, 159] width 179 height 25
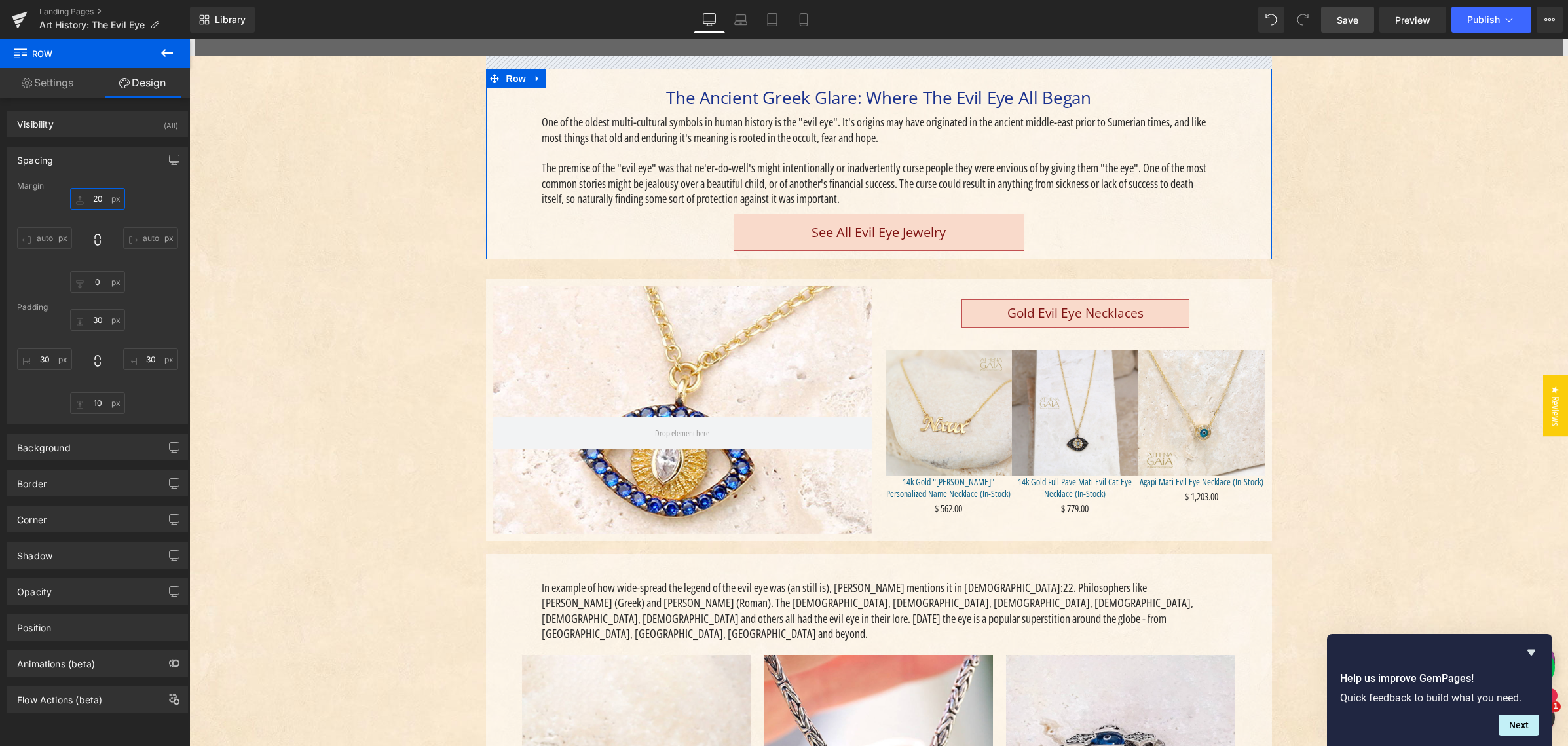
click at [94, 198] on input "text" at bounding box center [98, 198] width 55 height 21
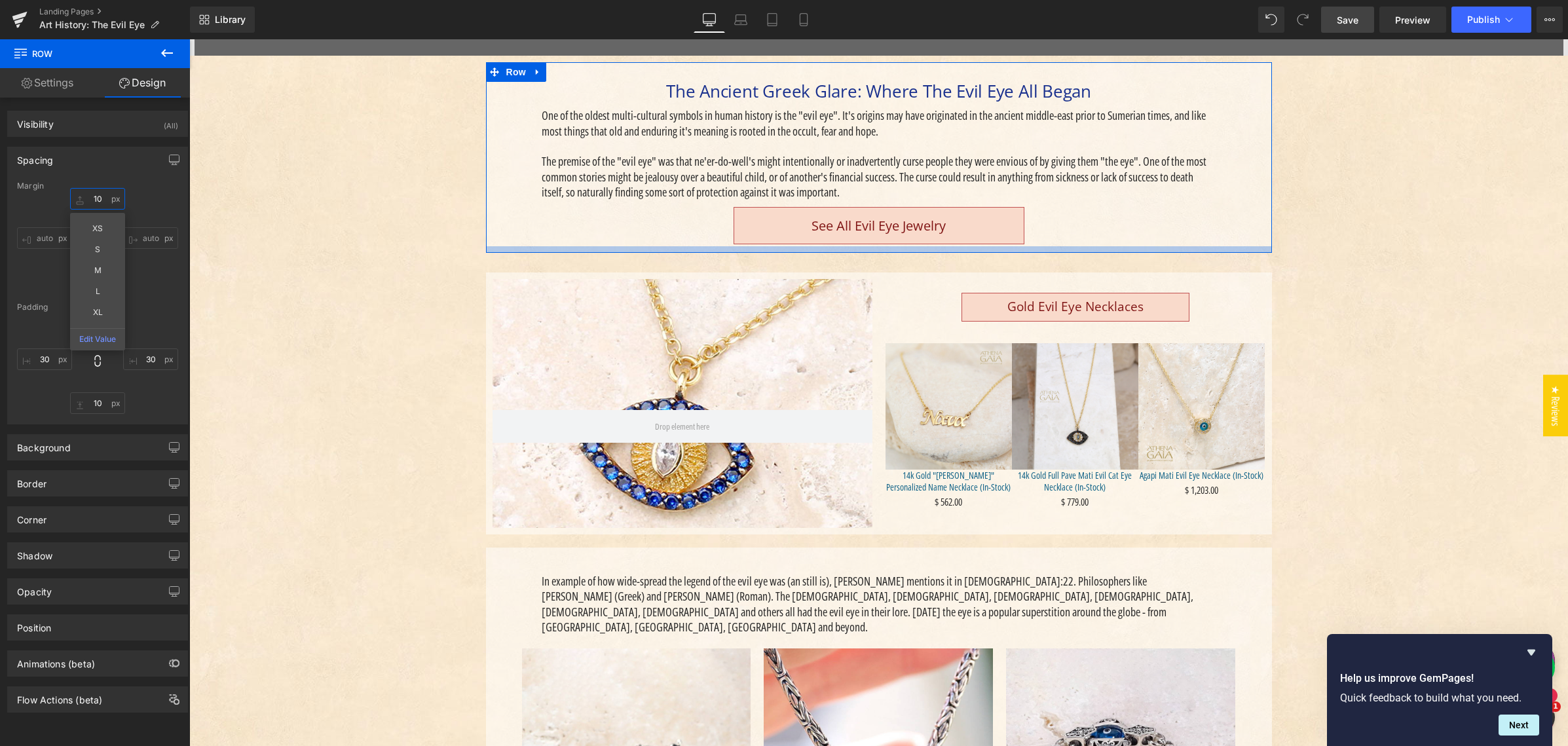
type input "10"
click at [153, 406] on div at bounding box center [98, 361] width 161 height 104
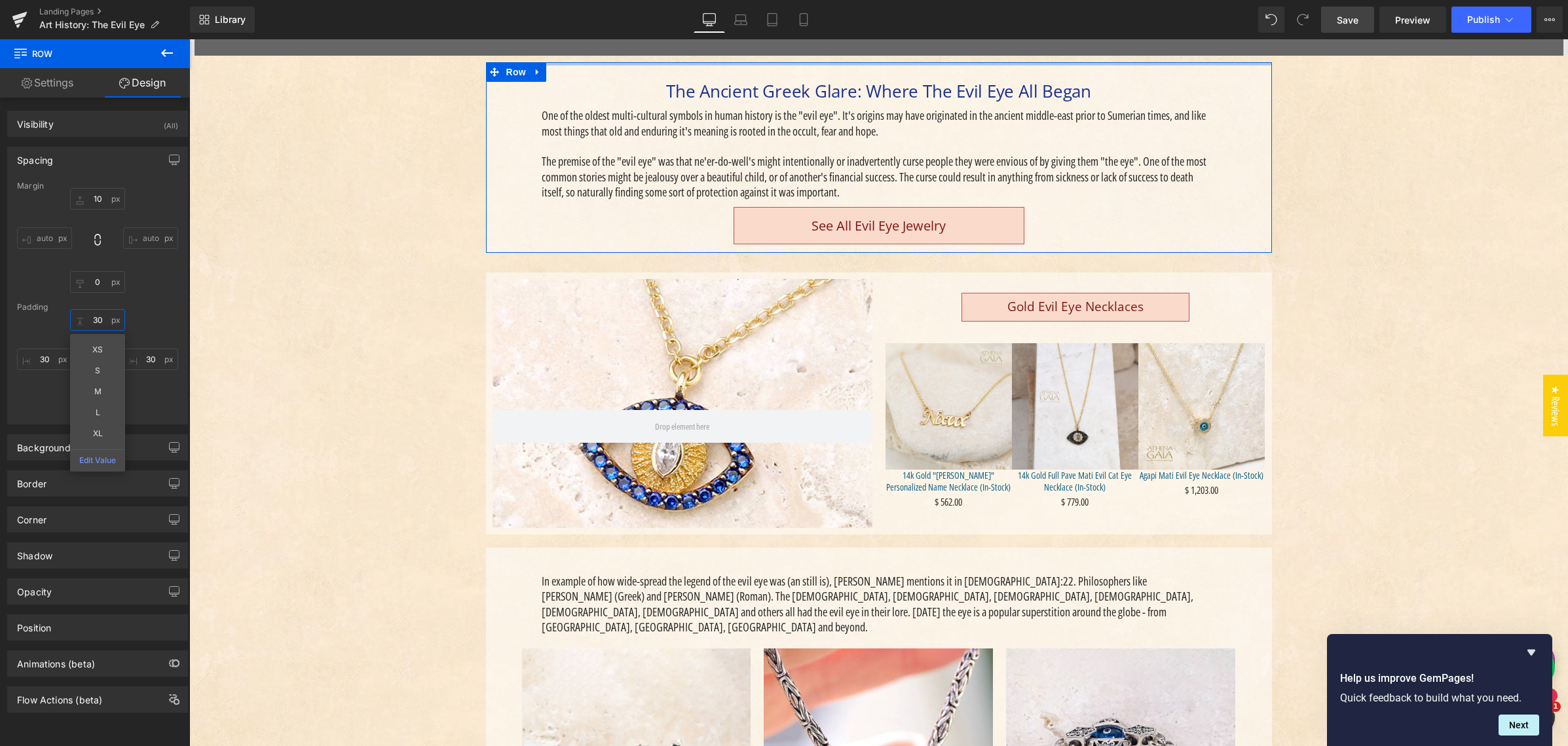
click at [94, 318] on input "text" at bounding box center [98, 319] width 55 height 21
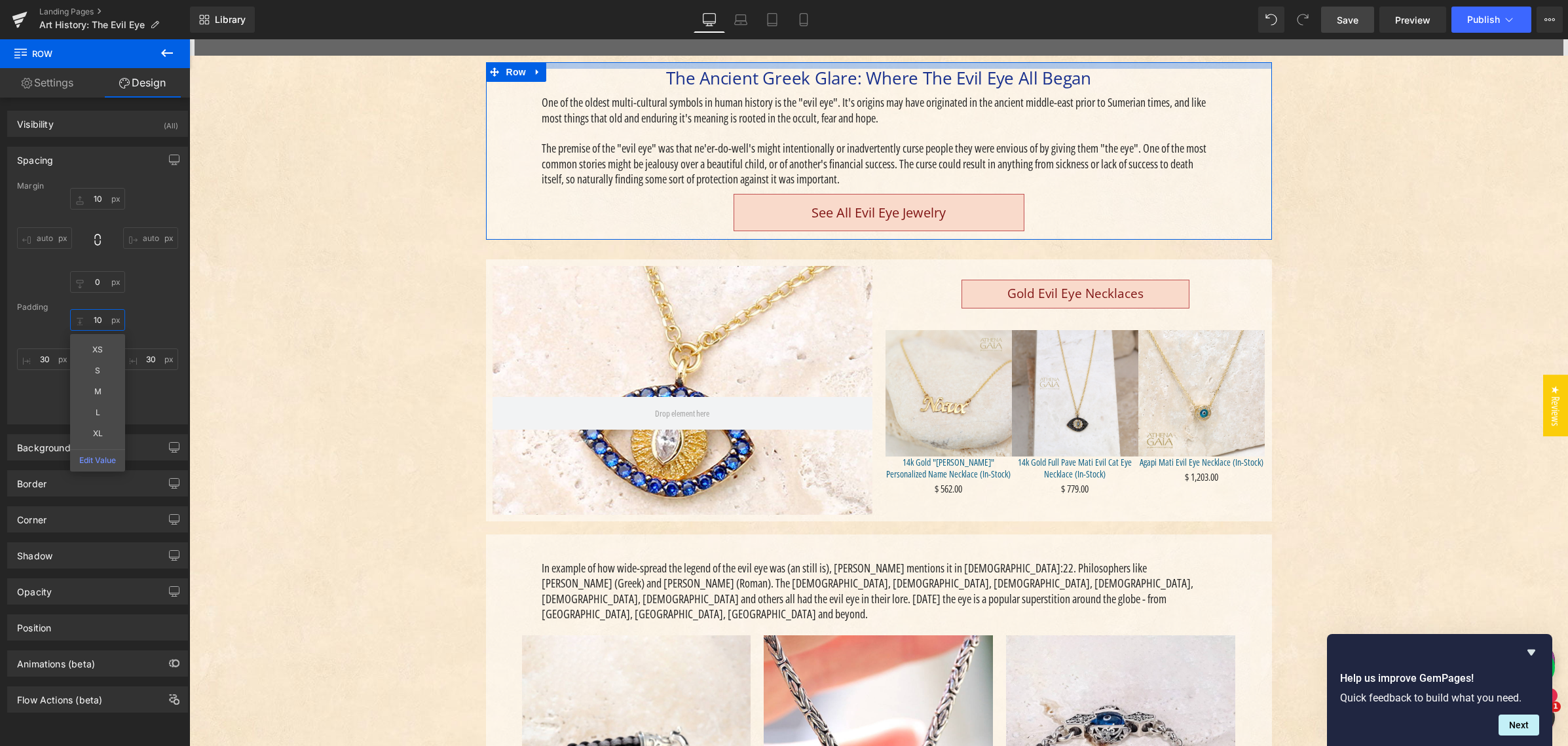
click at [95, 319] on input "10" at bounding box center [98, 319] width 55 height 21
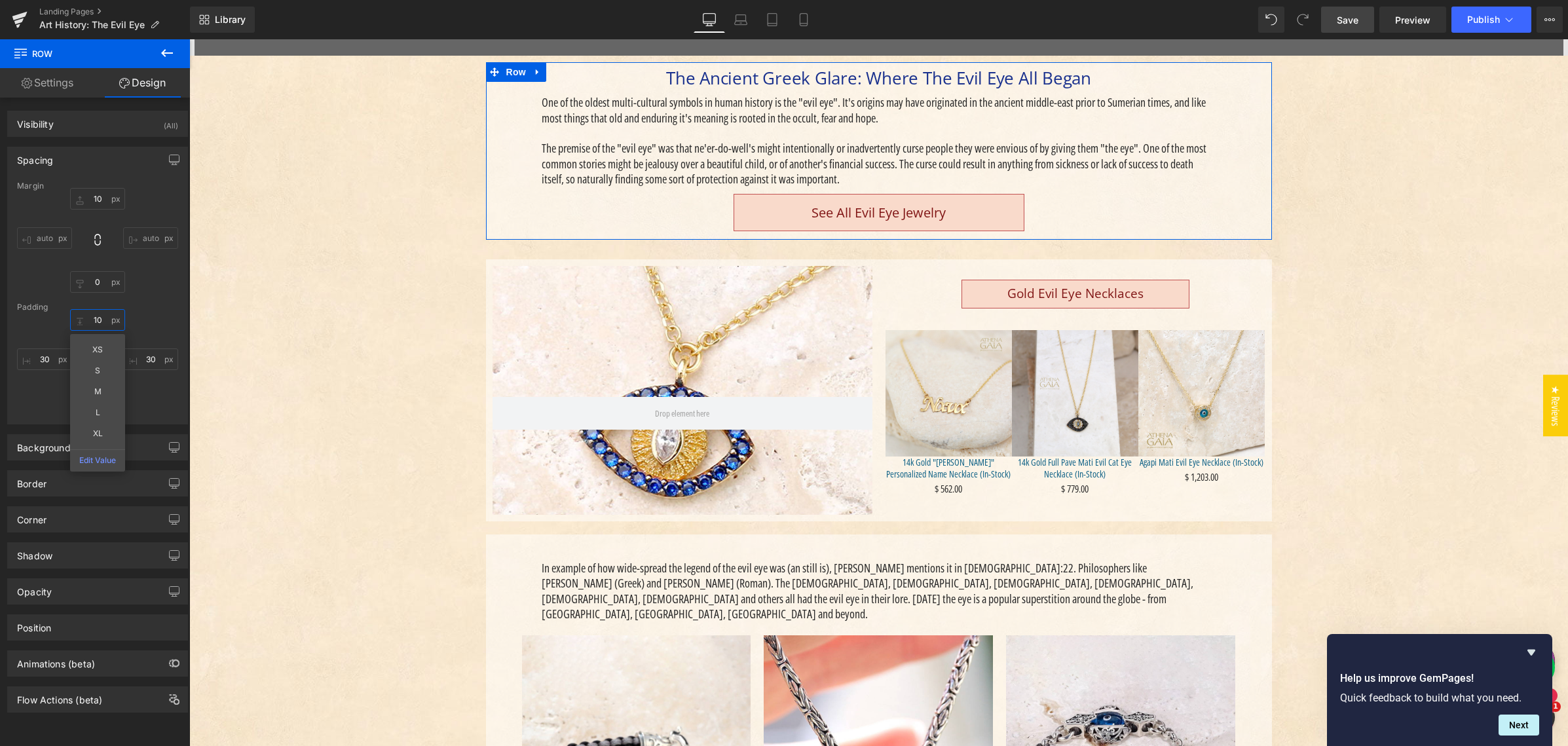
click at [95, 319] on input "10" at bounding box center [98, 319] width 55 height 21
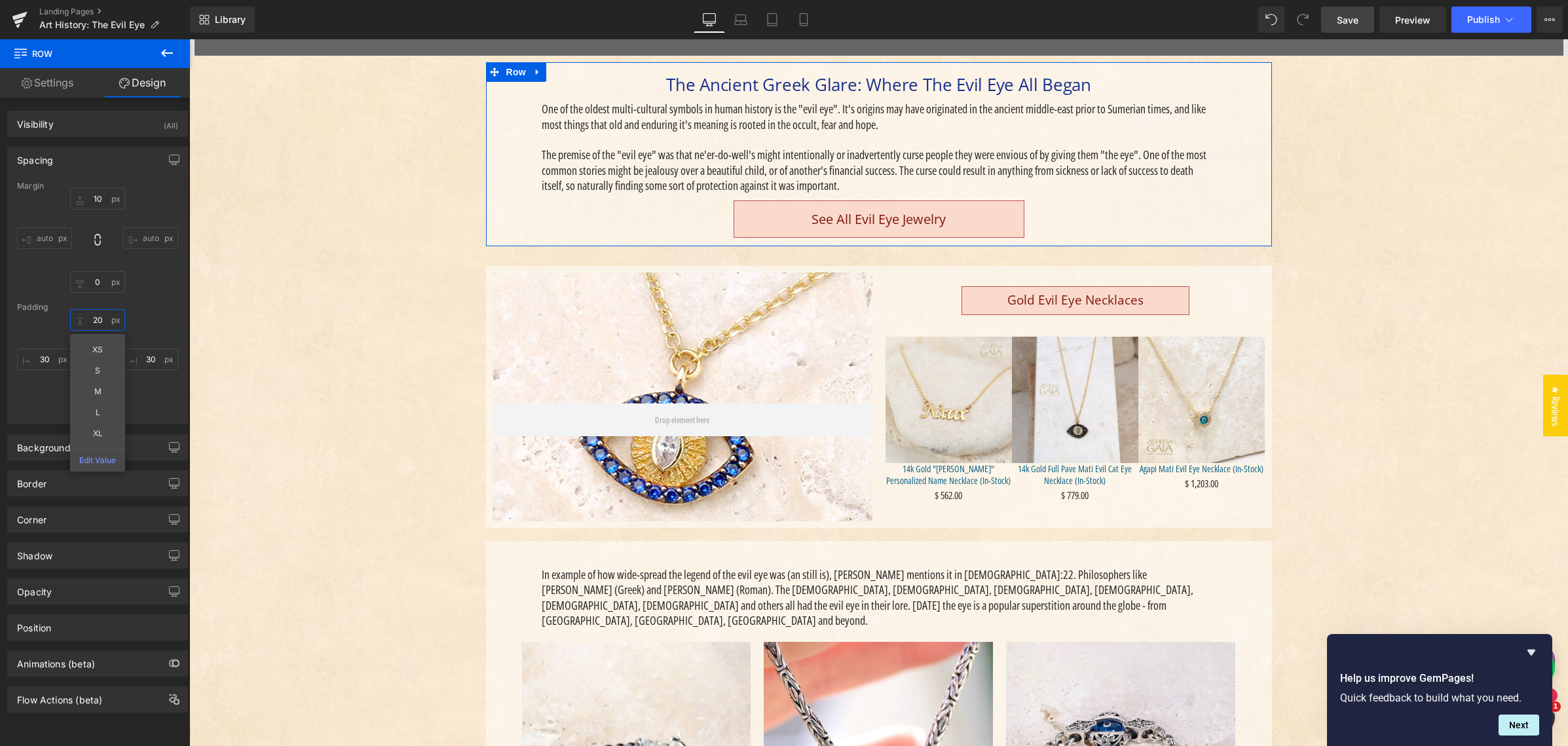
type input "20"
click at [151, 402] on div "20 XS S M L XL Edit Value" at bounding box center [98, 361] width 161 height 104
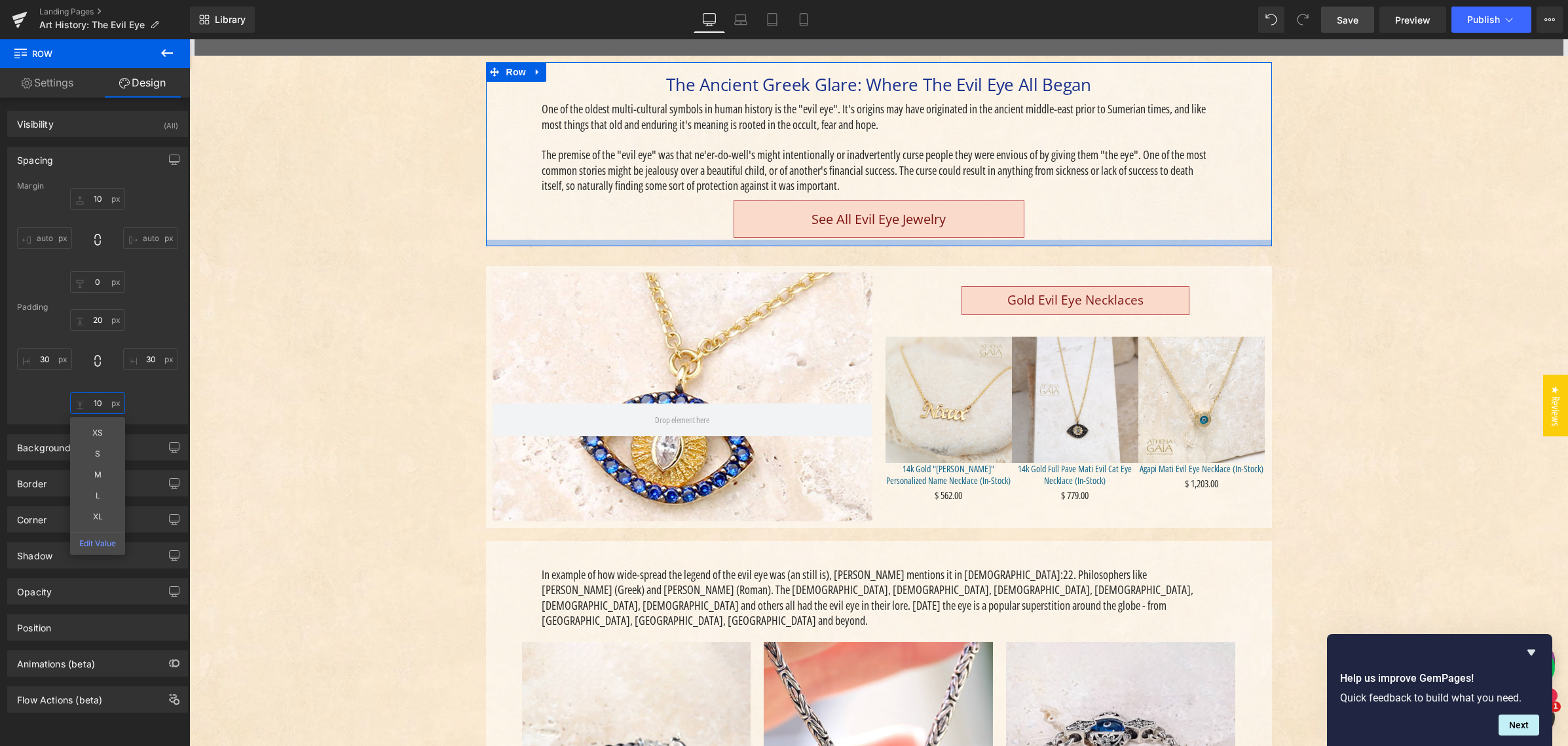
click at [93, 403] on input "text" at bounding box center [98, 403] width 55 height 21
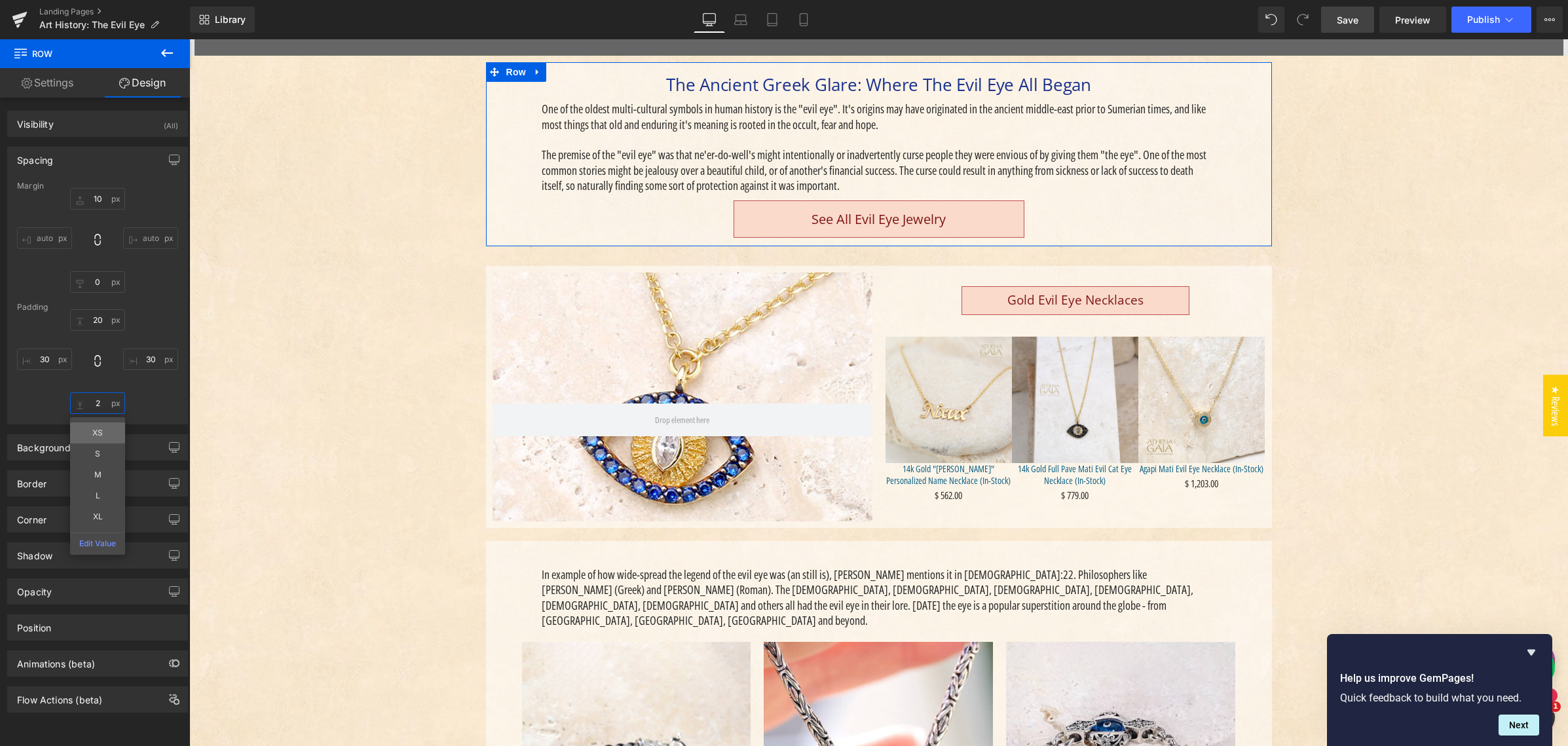
type input "20"
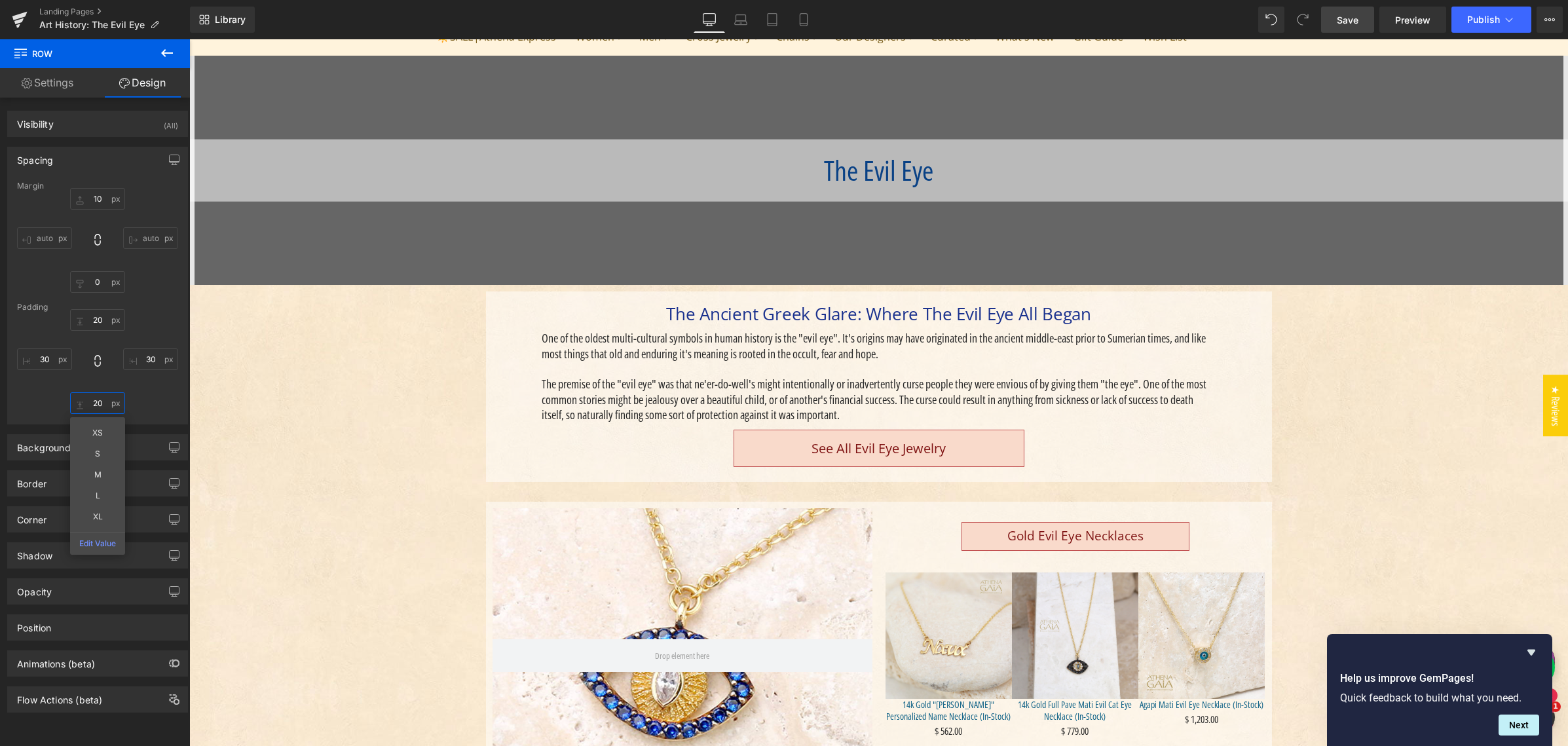
scroll to position [116, 0]
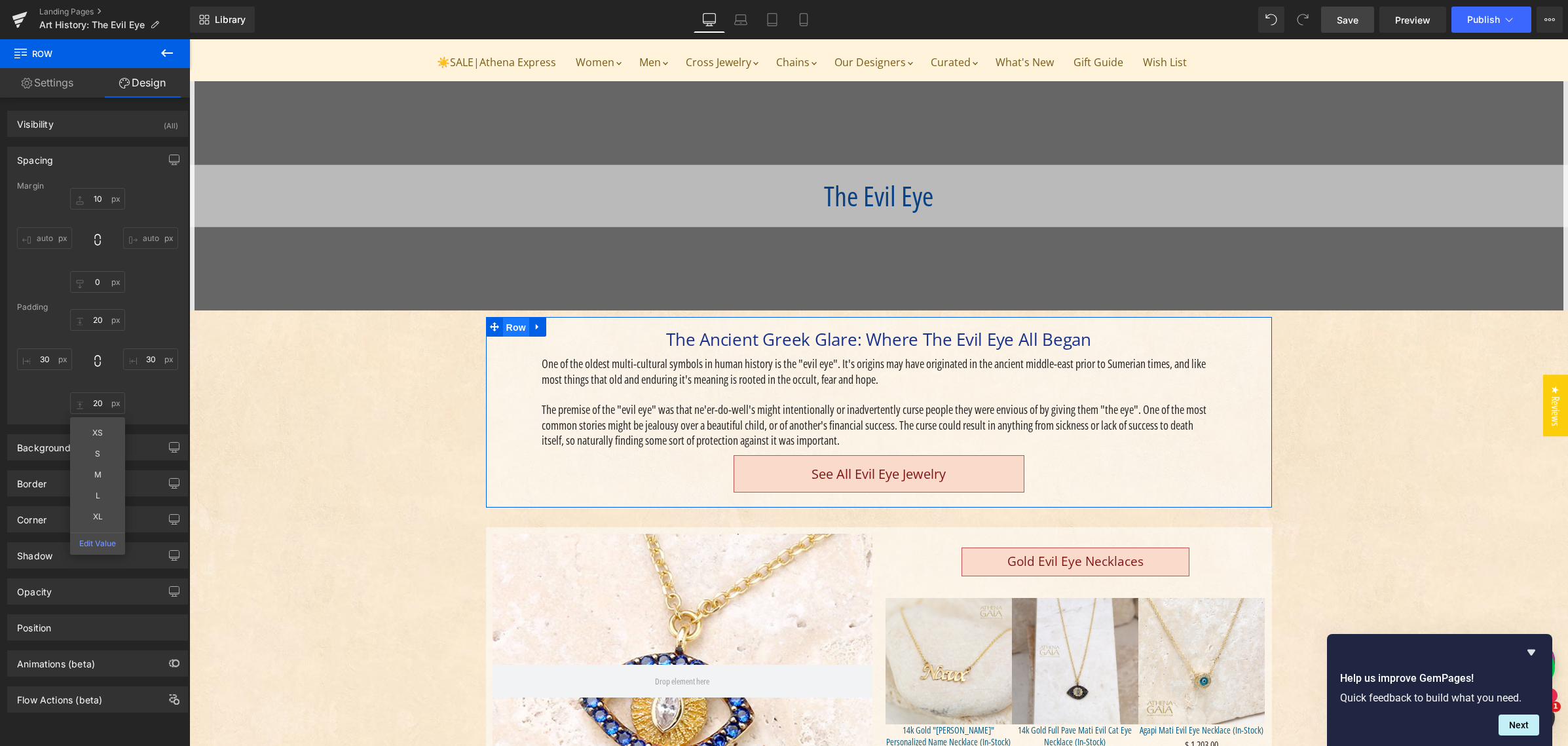
click at [506, 325] on span "Row" at bounding box center [516, 327] width 27 height 20
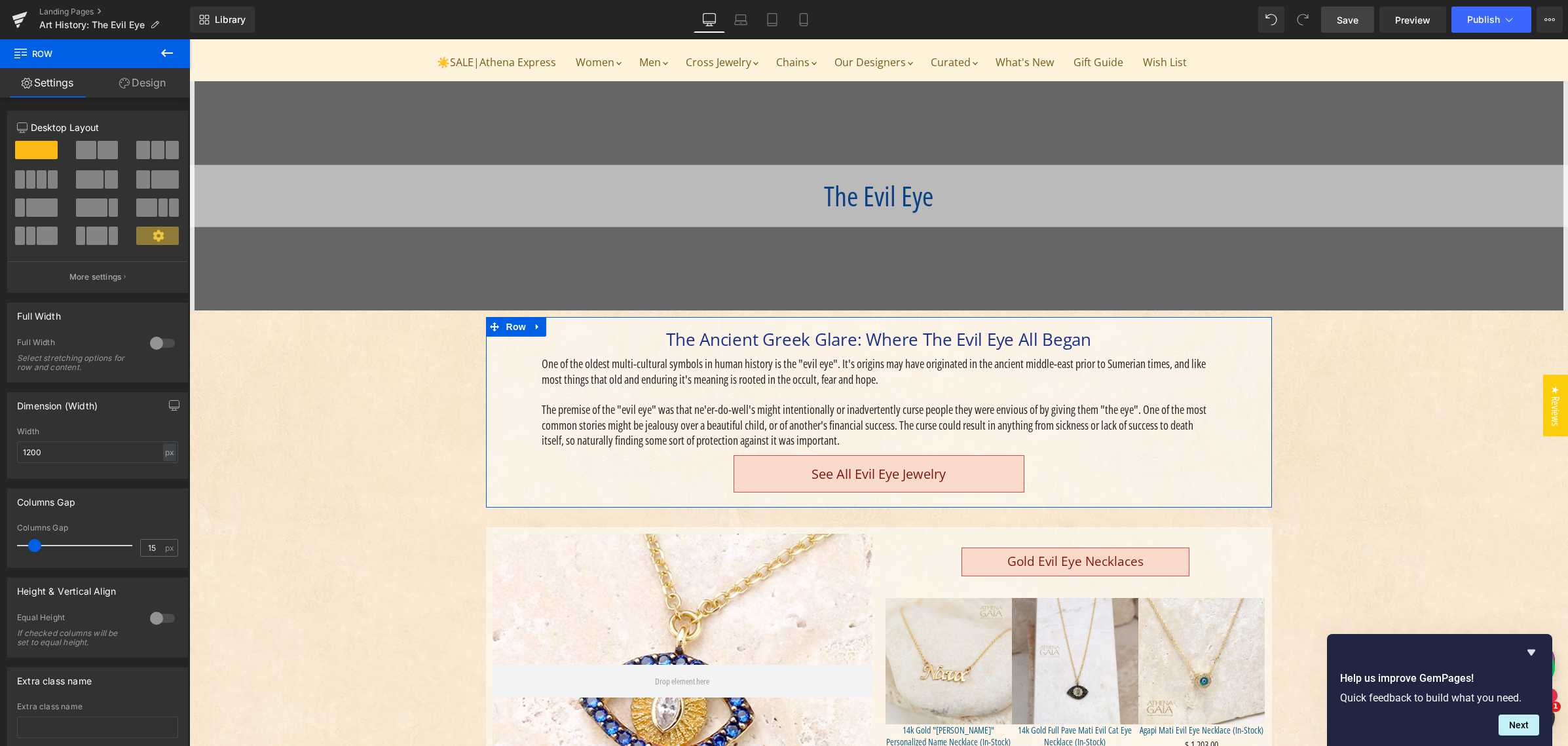
click at [152, 84] on link "Design" at bounding box center [142, 82] width 95 height 29
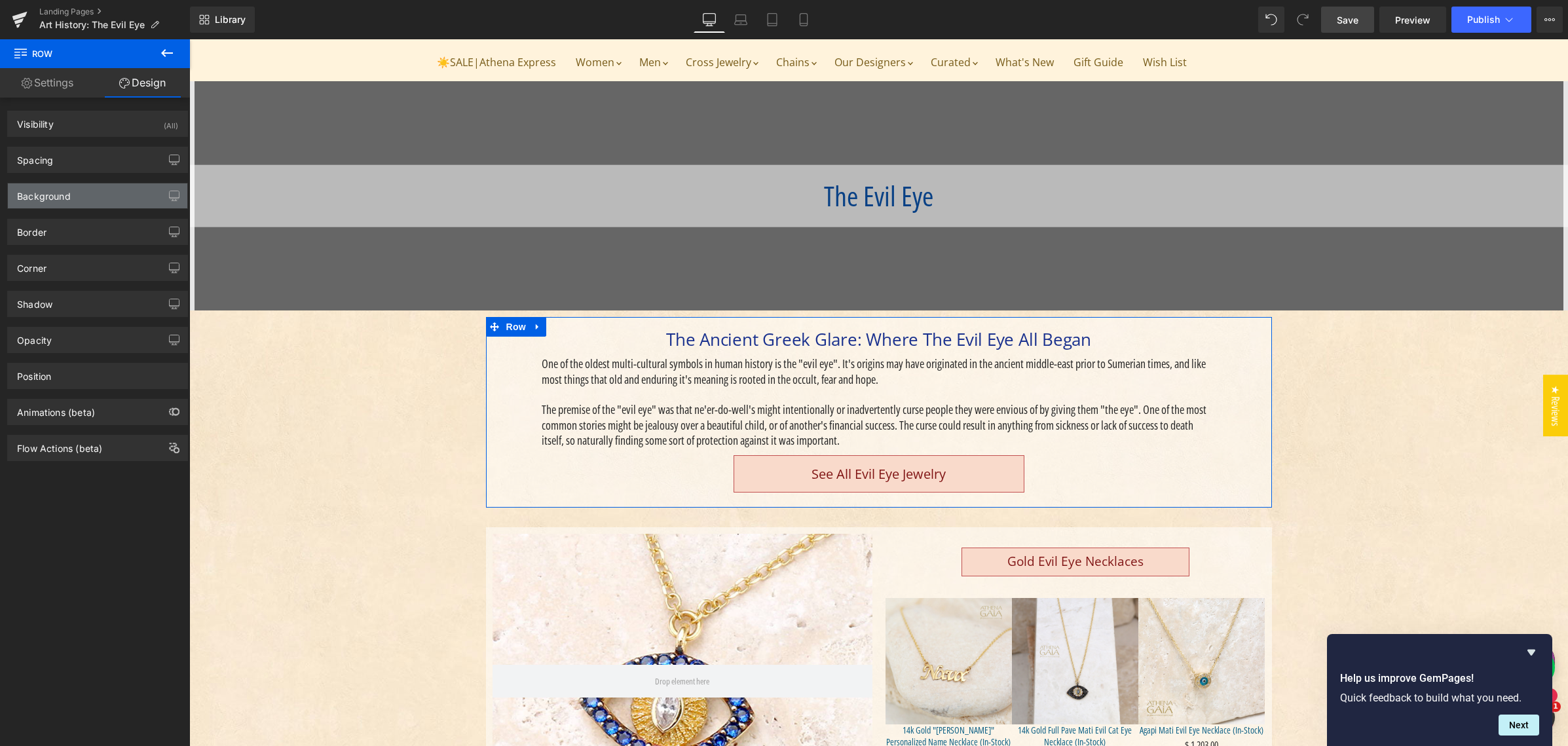
click at [93, 199] on div "Background" at bounding box center [97, 195] width 179 height 25
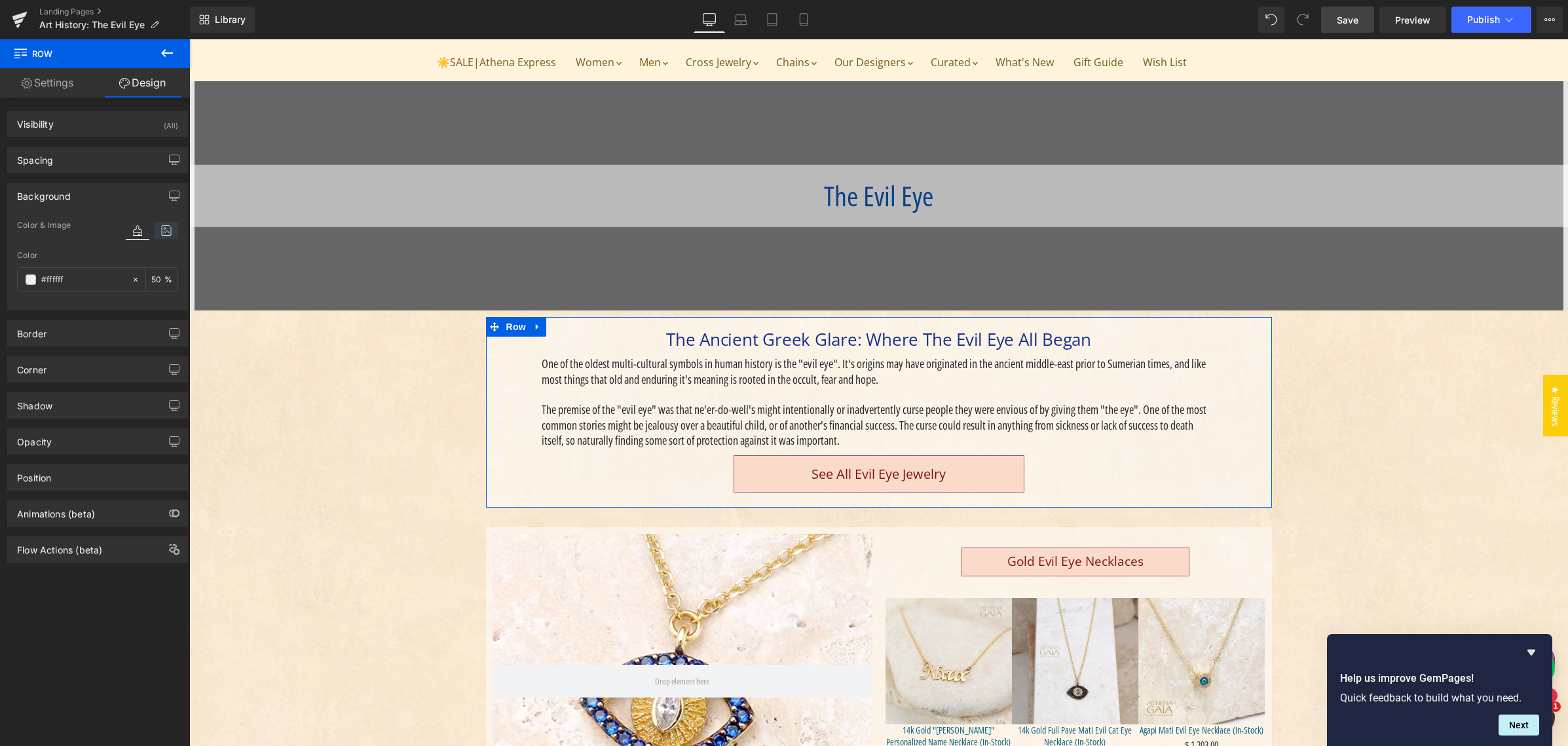
click at [159, 229] on icon at bounding box center [166, 230] width 24 height 17
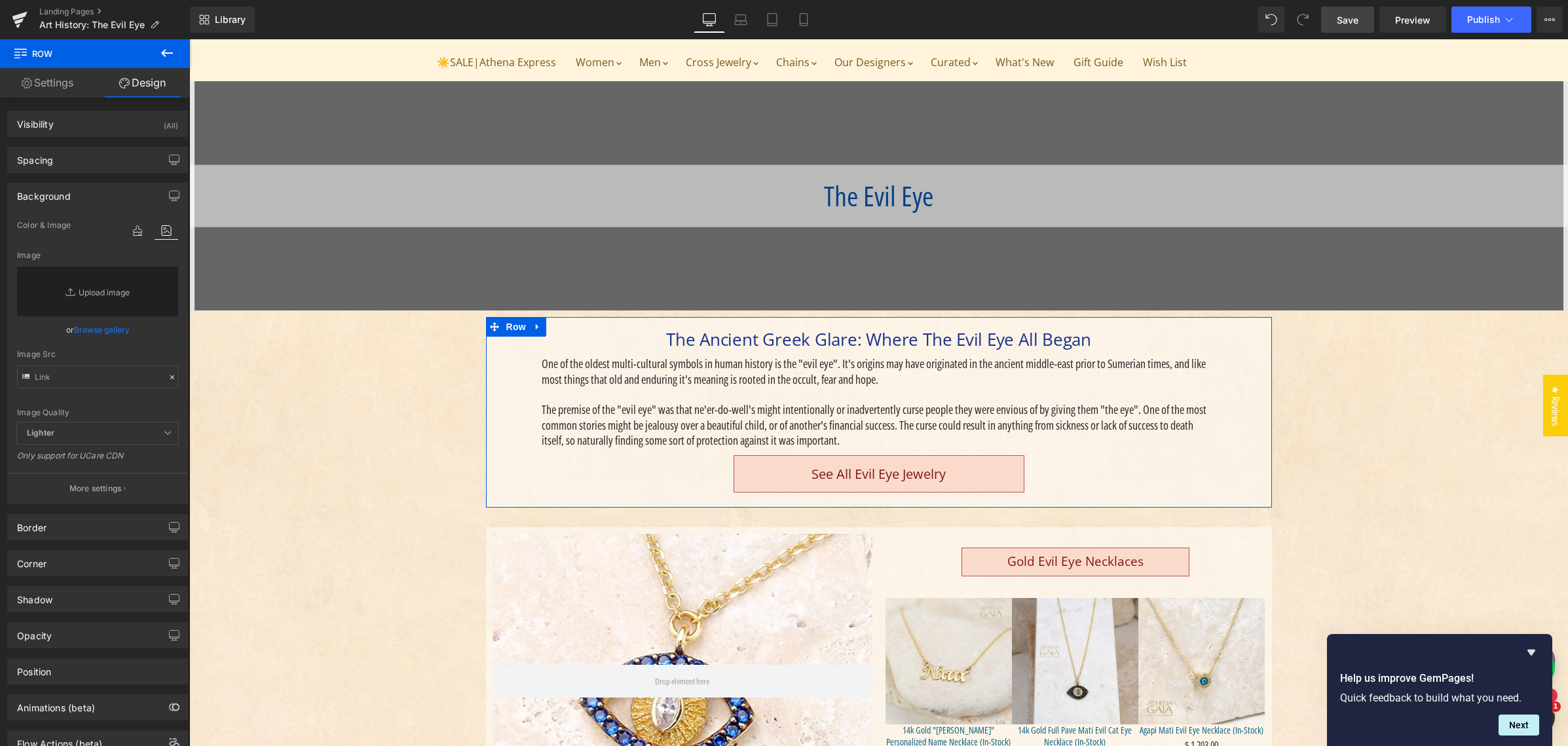
click at [99, 331] on link "Browse gallery" at bounding box center [101, 329] width 56 height 23
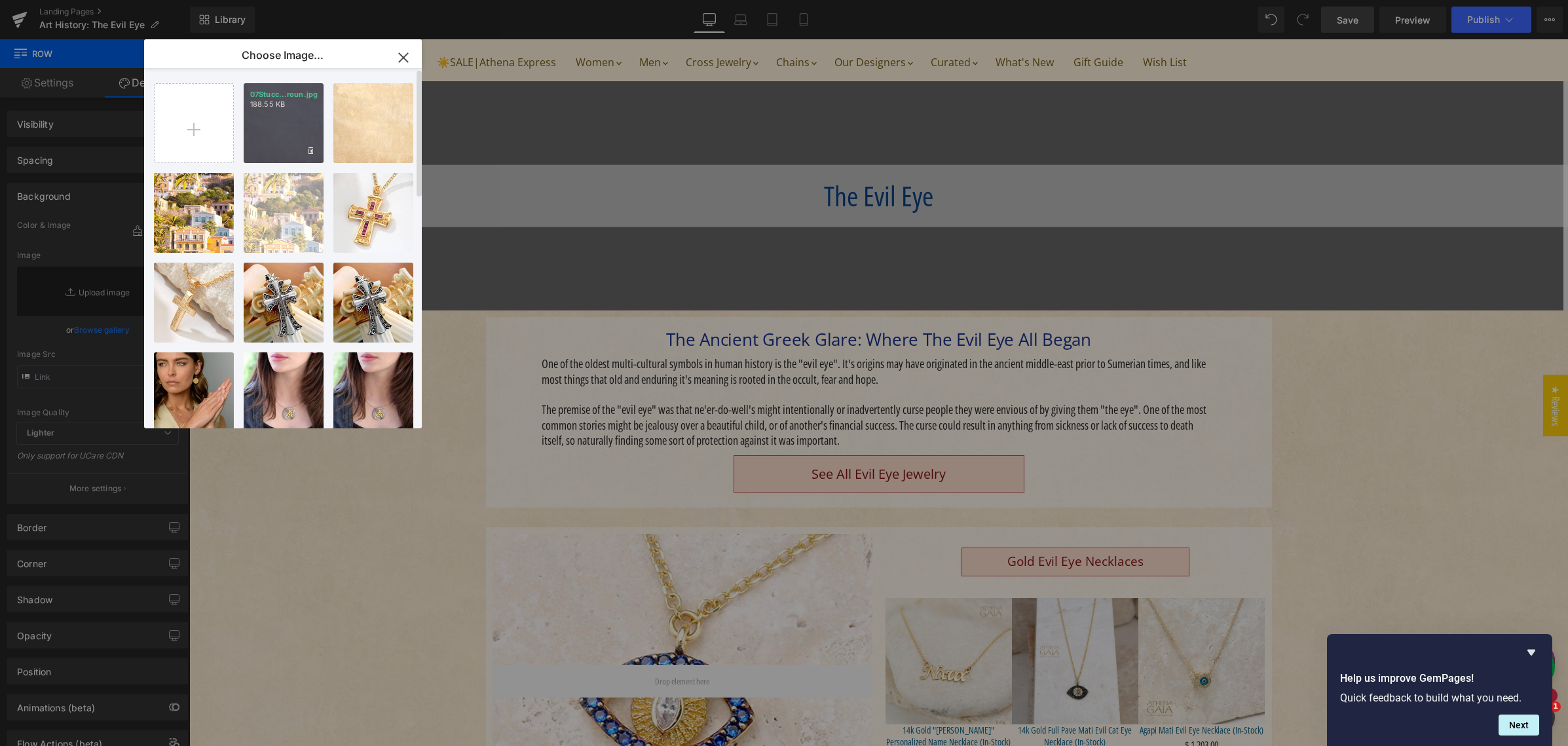
click at [282, 136] on div "07Stucc...roun.jpg 188.55 KB" at bounding box center [283, 122] width 80 height 80
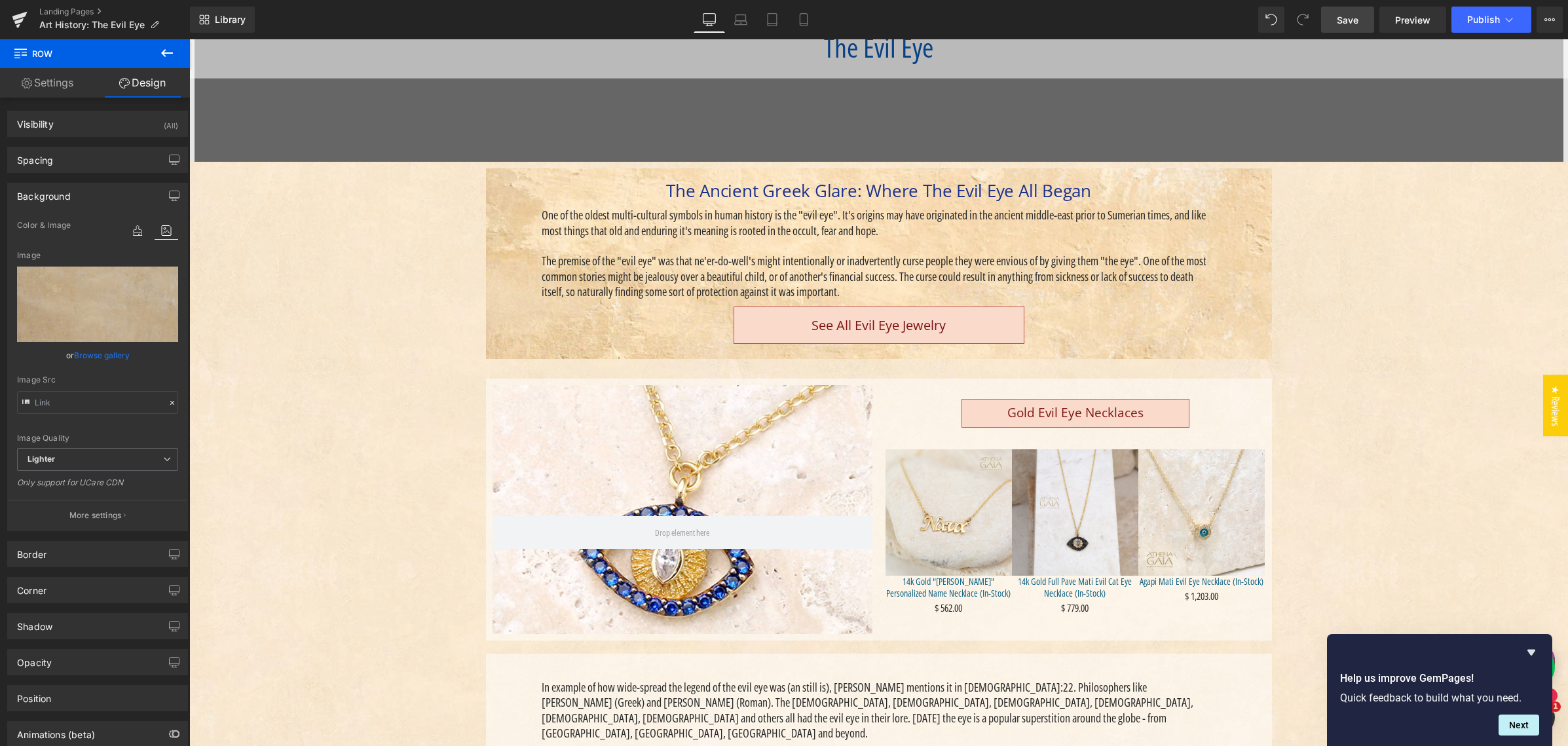
scroll to position [260, 0]
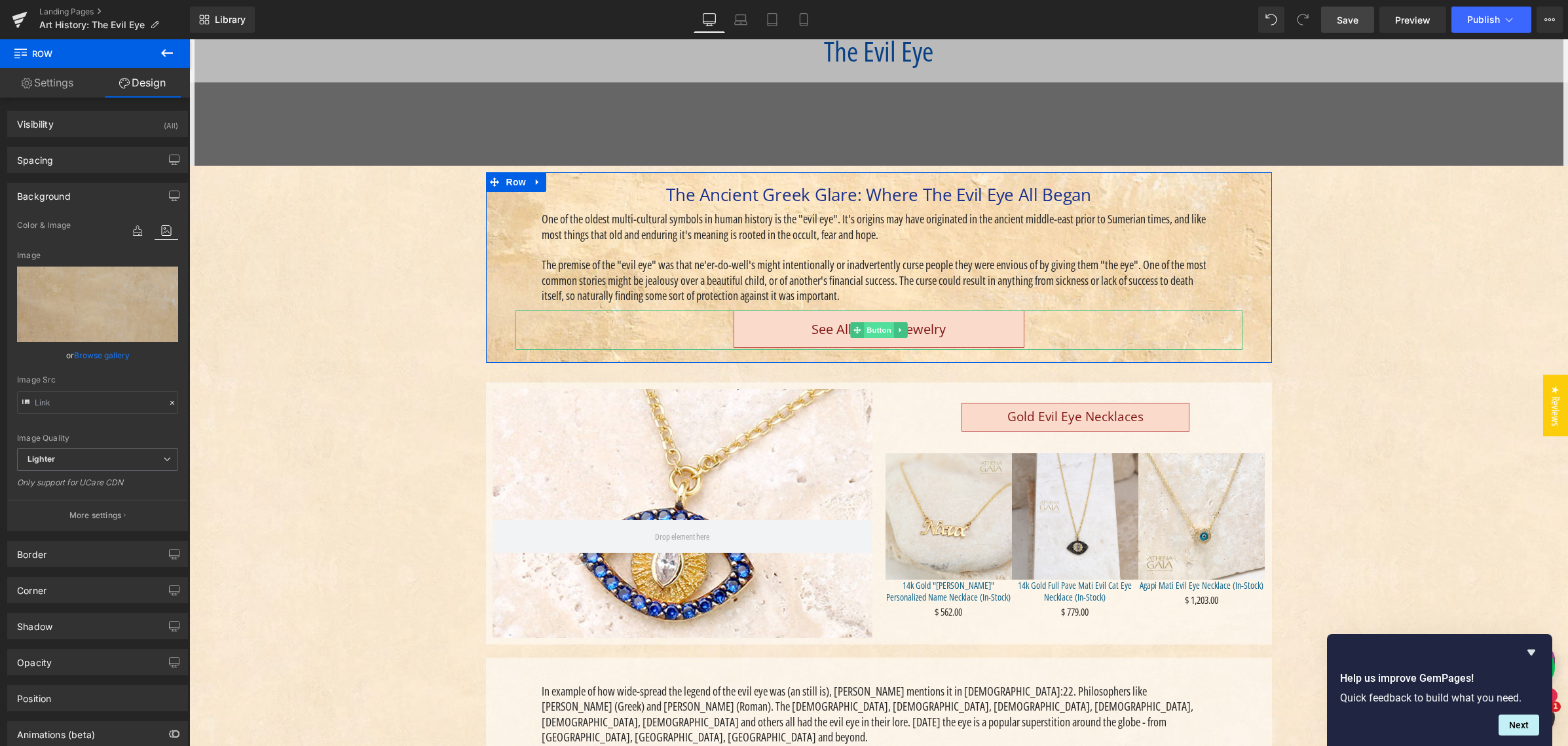
click at [871, 329] on span "Button" at bounding box center [878, 330] width 30 height 15
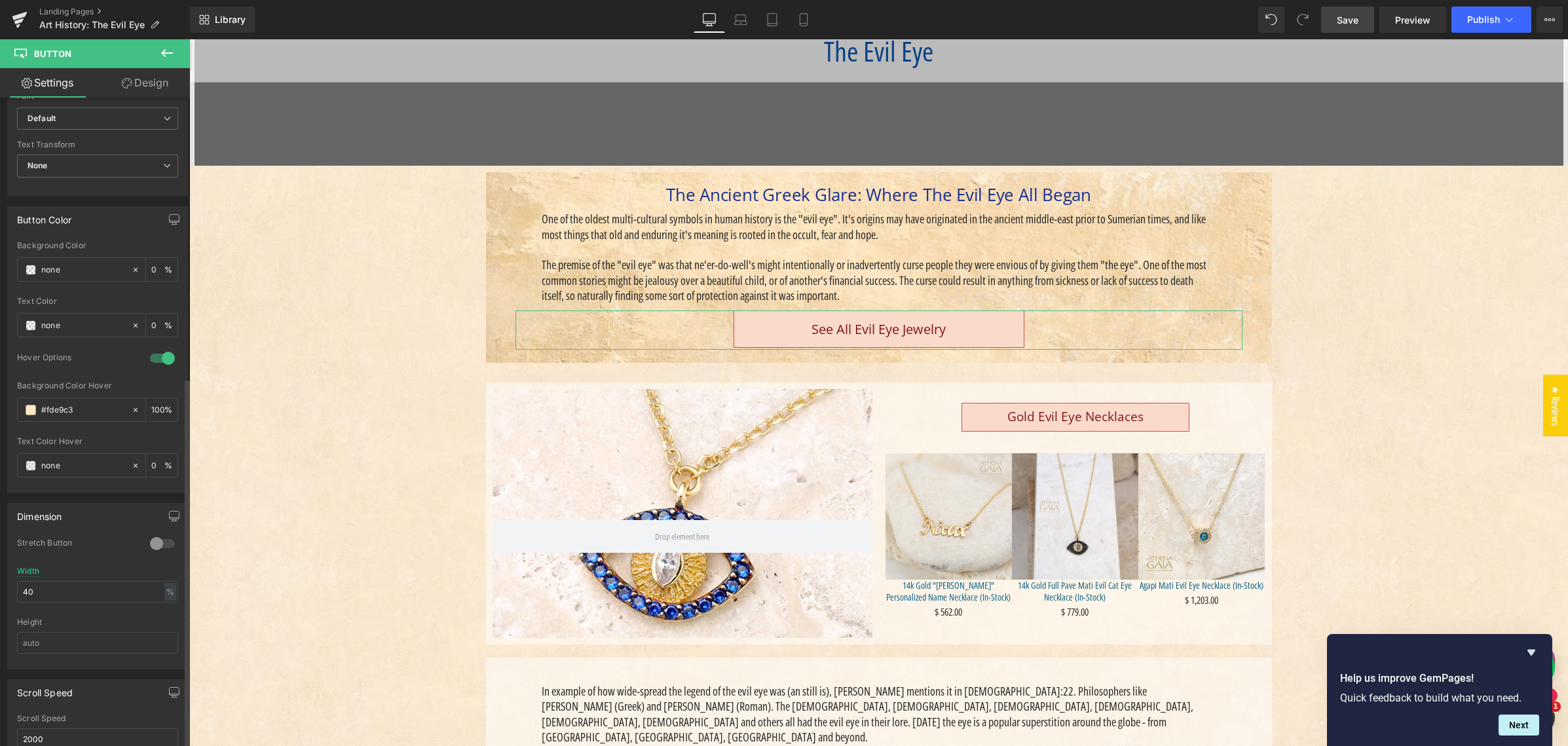
scroll to position [557, 0]
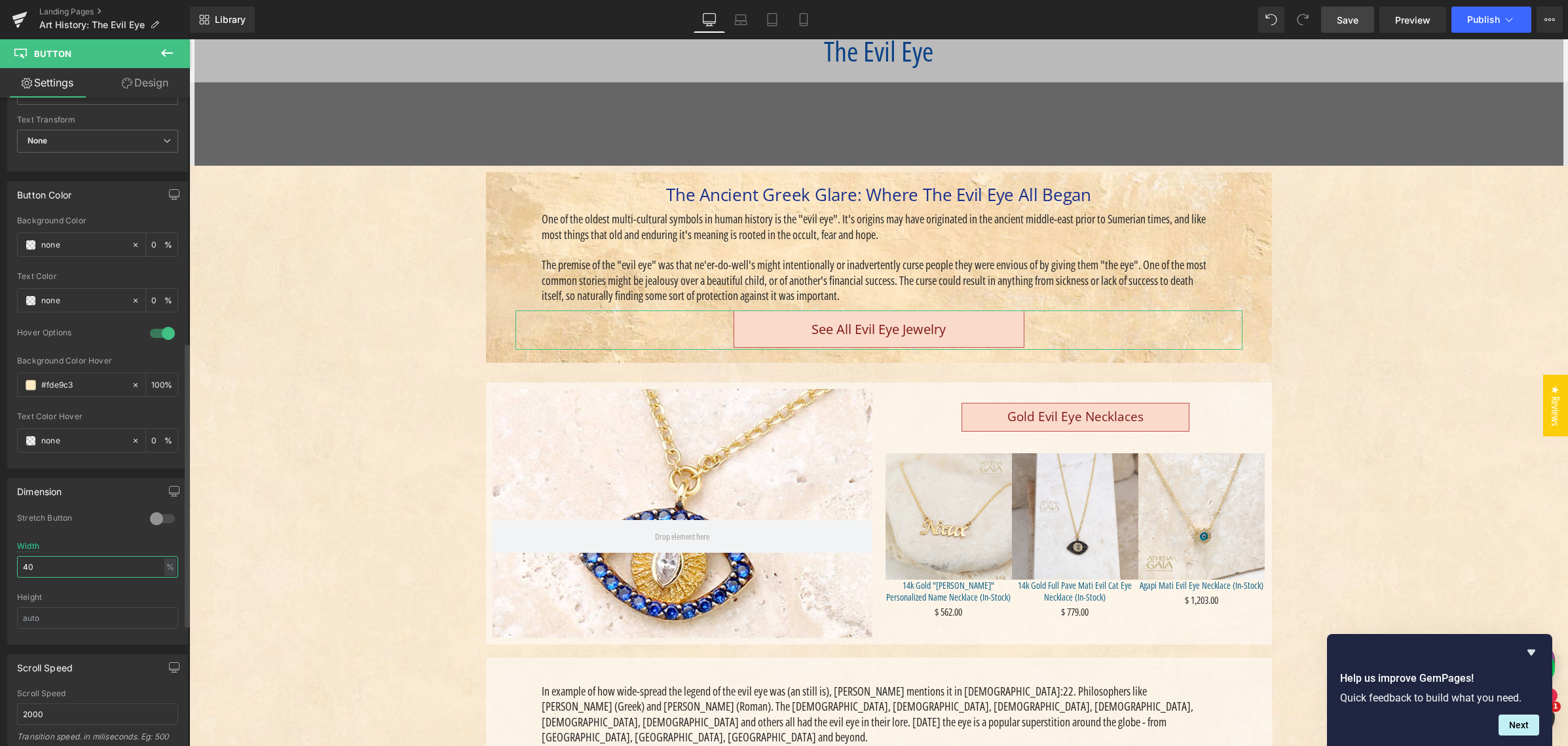
click at [27, 567] on input "40" at bounding box center [98, 566] width 161 height 21
type input "30"
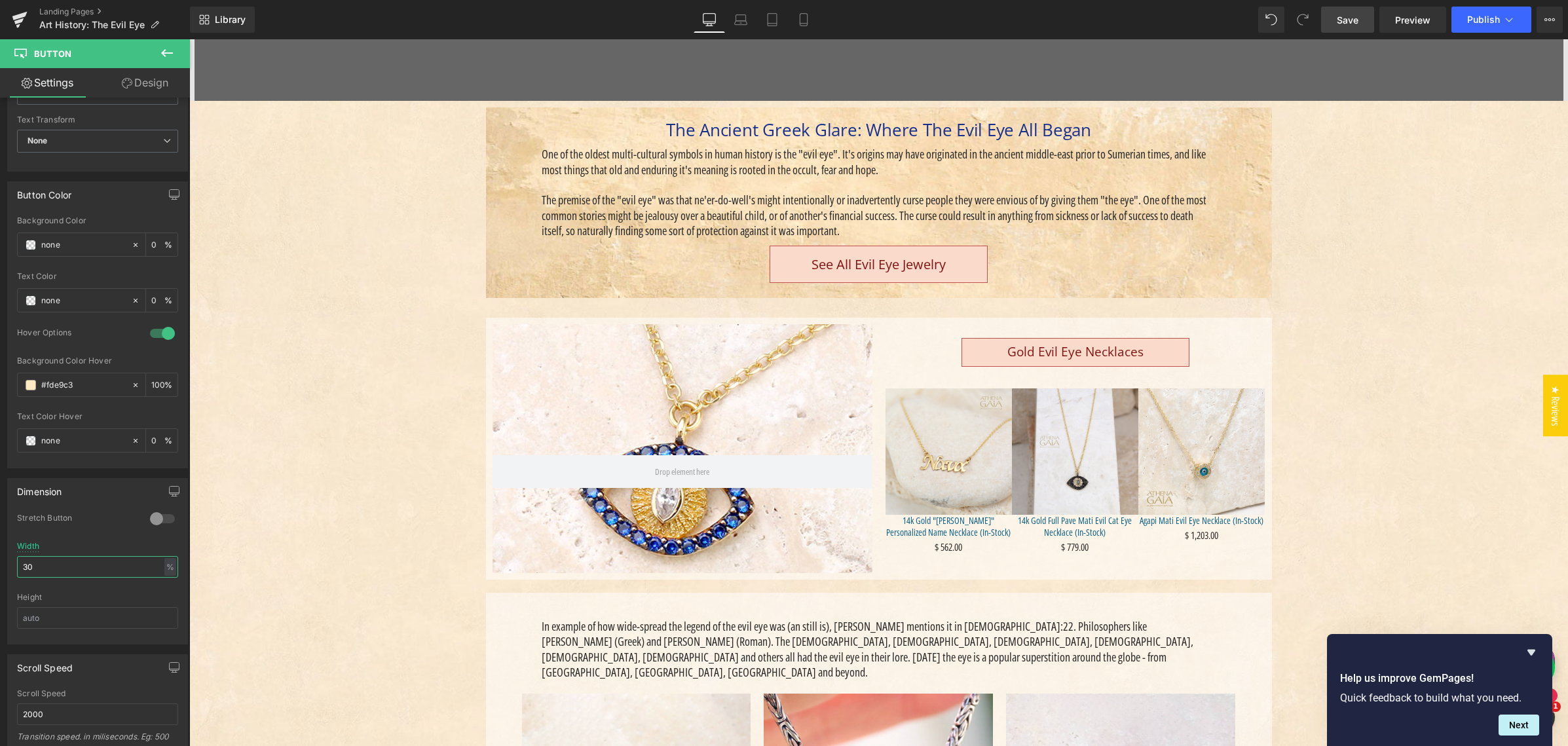
scroll to position [329, 0]
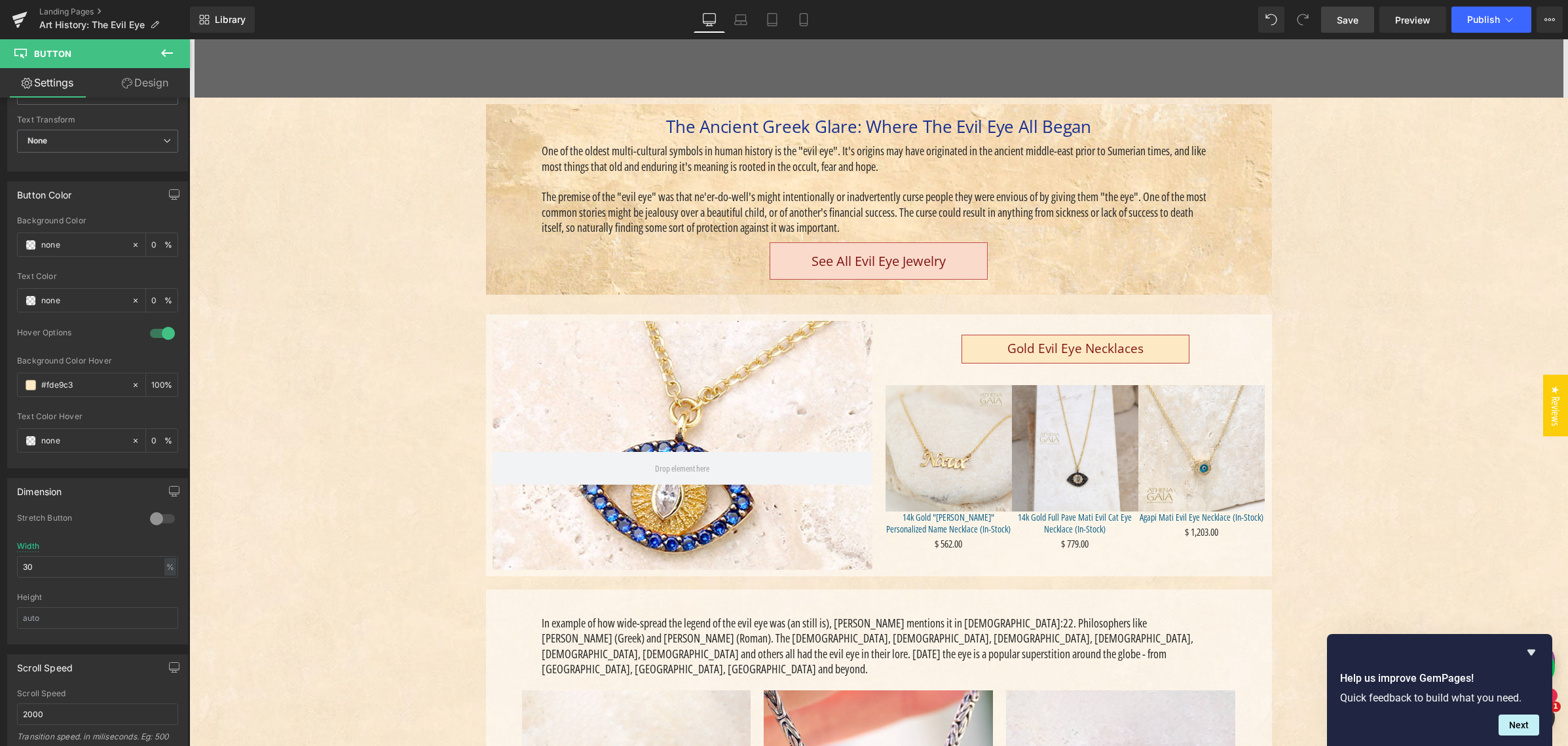
click at [1074, 346] on div "Gold Evil Eye Necklaces Button" at bounding box center [1074, 350] width 380 height 31
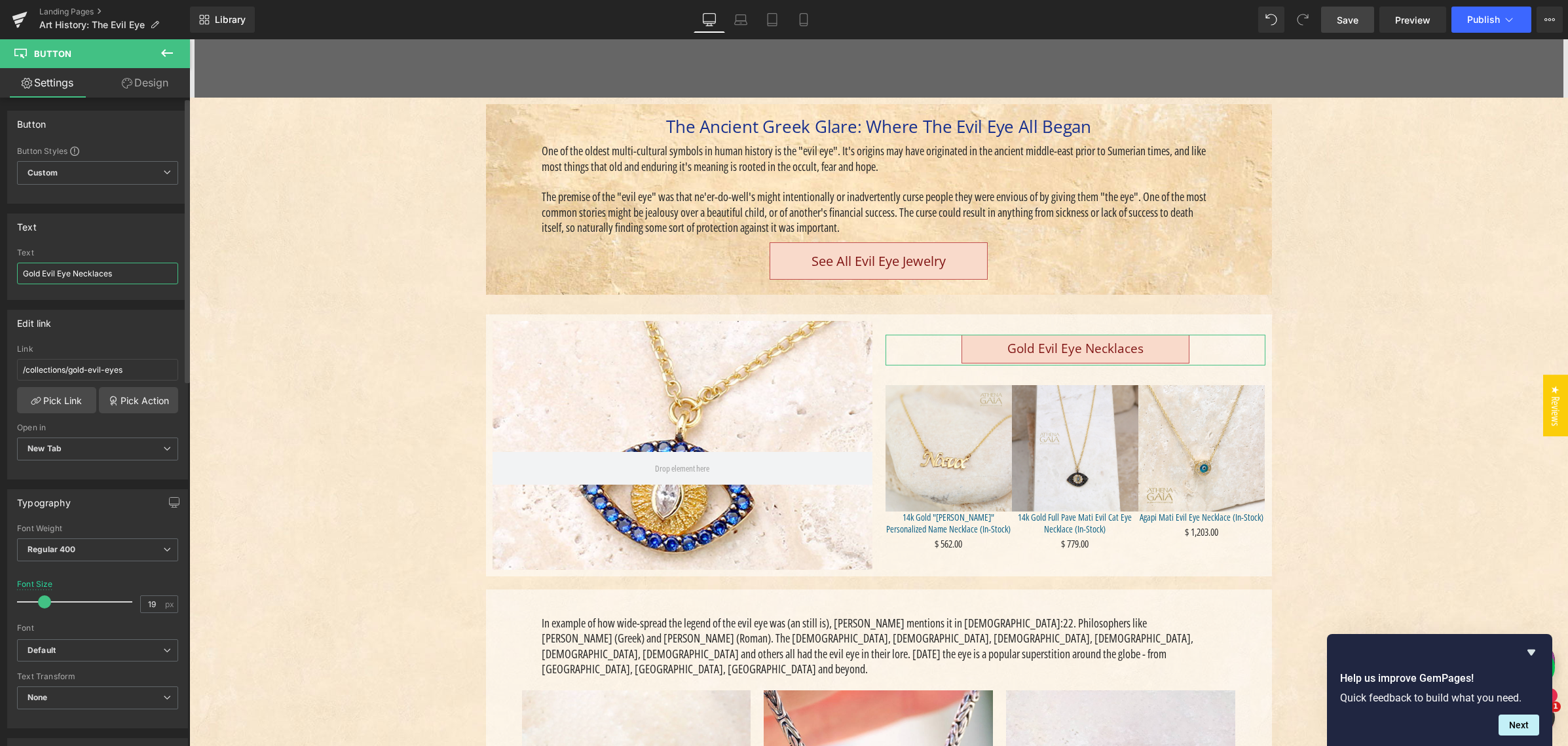
click at [25, 271] on input "Gold Evil Eye Necklaces" at bounding box center [98, 272] width 161 height 21
click at [41, 273] on input "See all Gold Evil Eye Necklaces" at bounding box center [98, 272] width 161 height 21
type input "See All Gold Evil Eye Necklaces"
click at [147, 606] on input "19" at bounding box center [152, 604] width 23 height 16
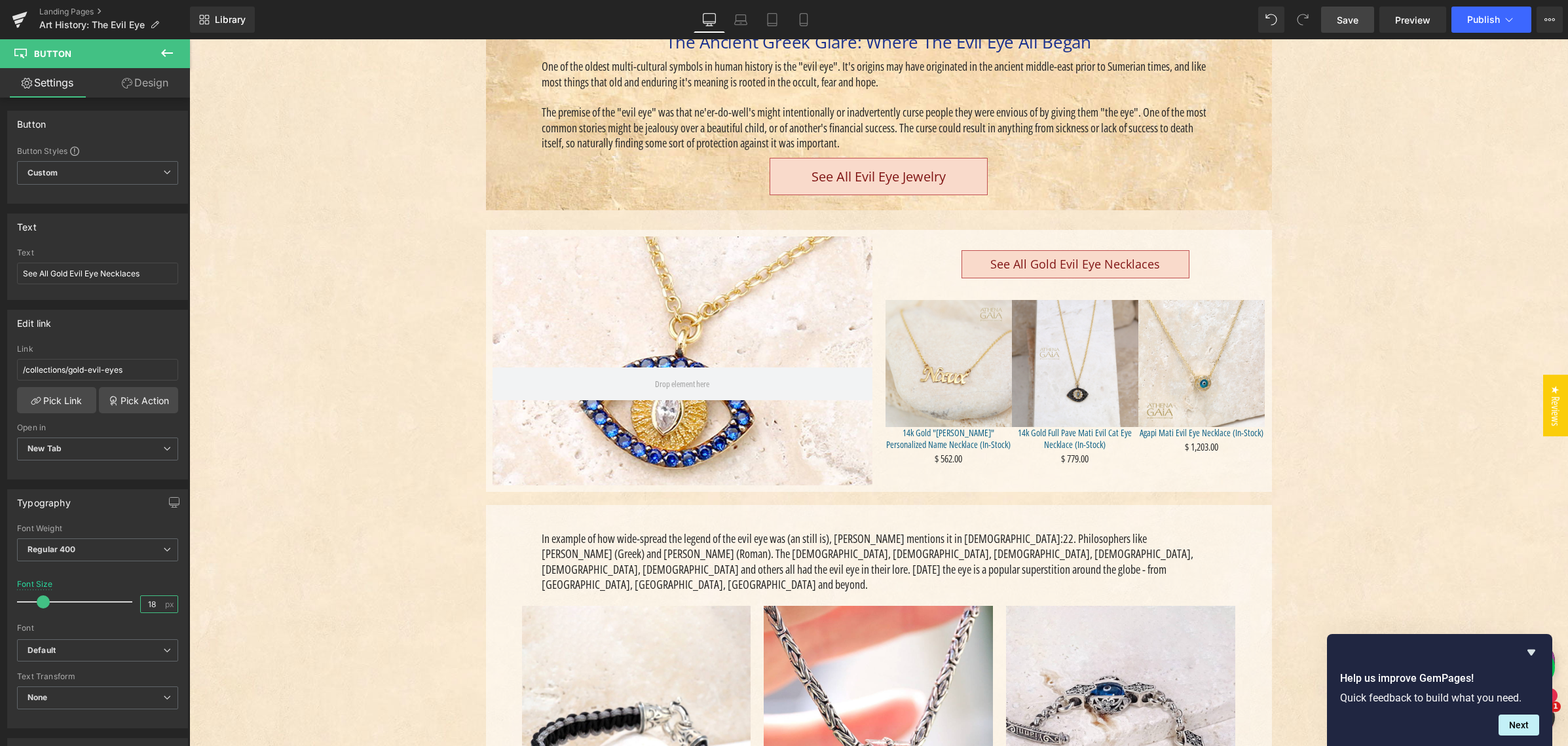
scroll to position [449, 0]
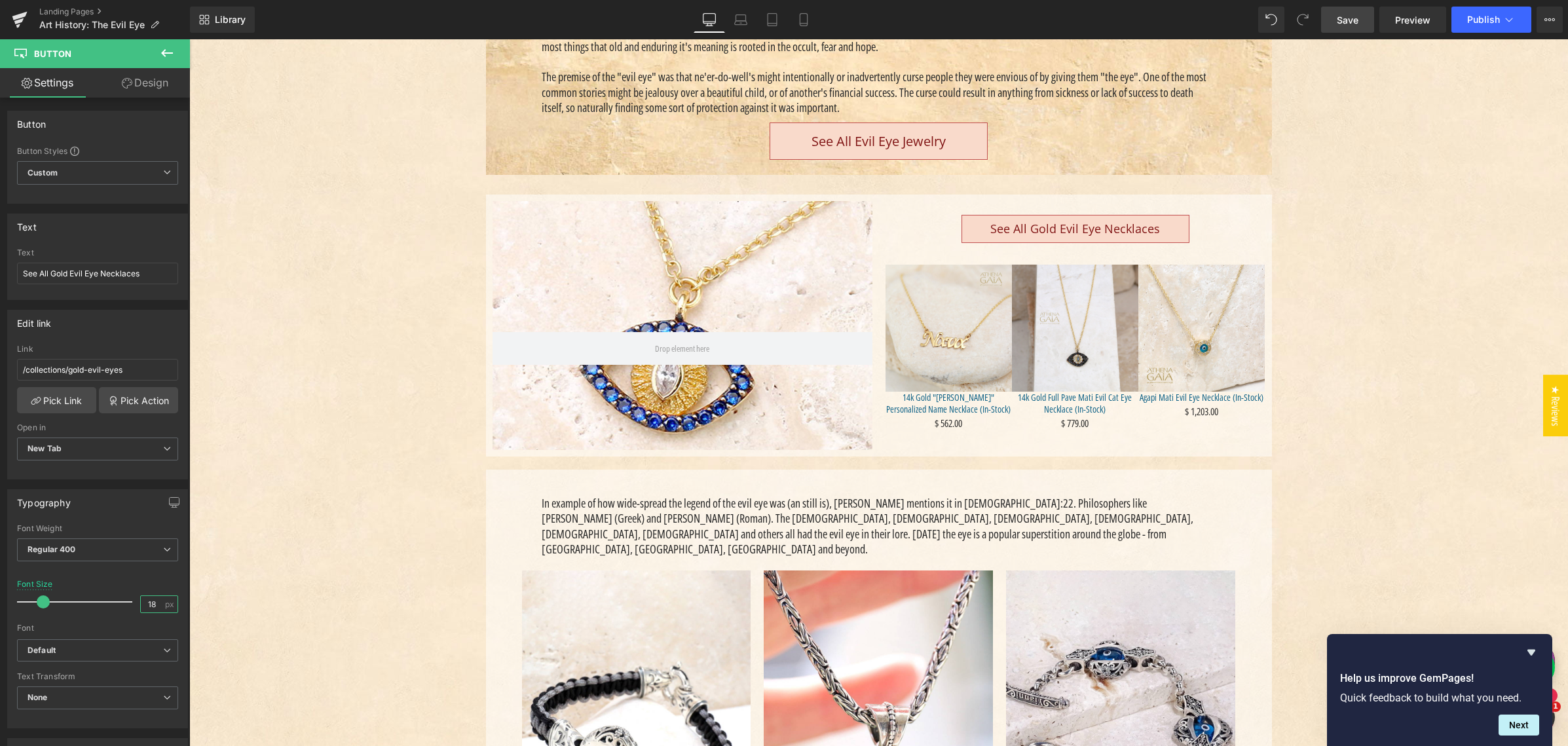
type input "18"
click at [1350, 20] on span "Save" at bounding box center [1347, 20] width 21 height 14
click at [726, 21] on icon at bounding box center [726, 19] width 13 height 13
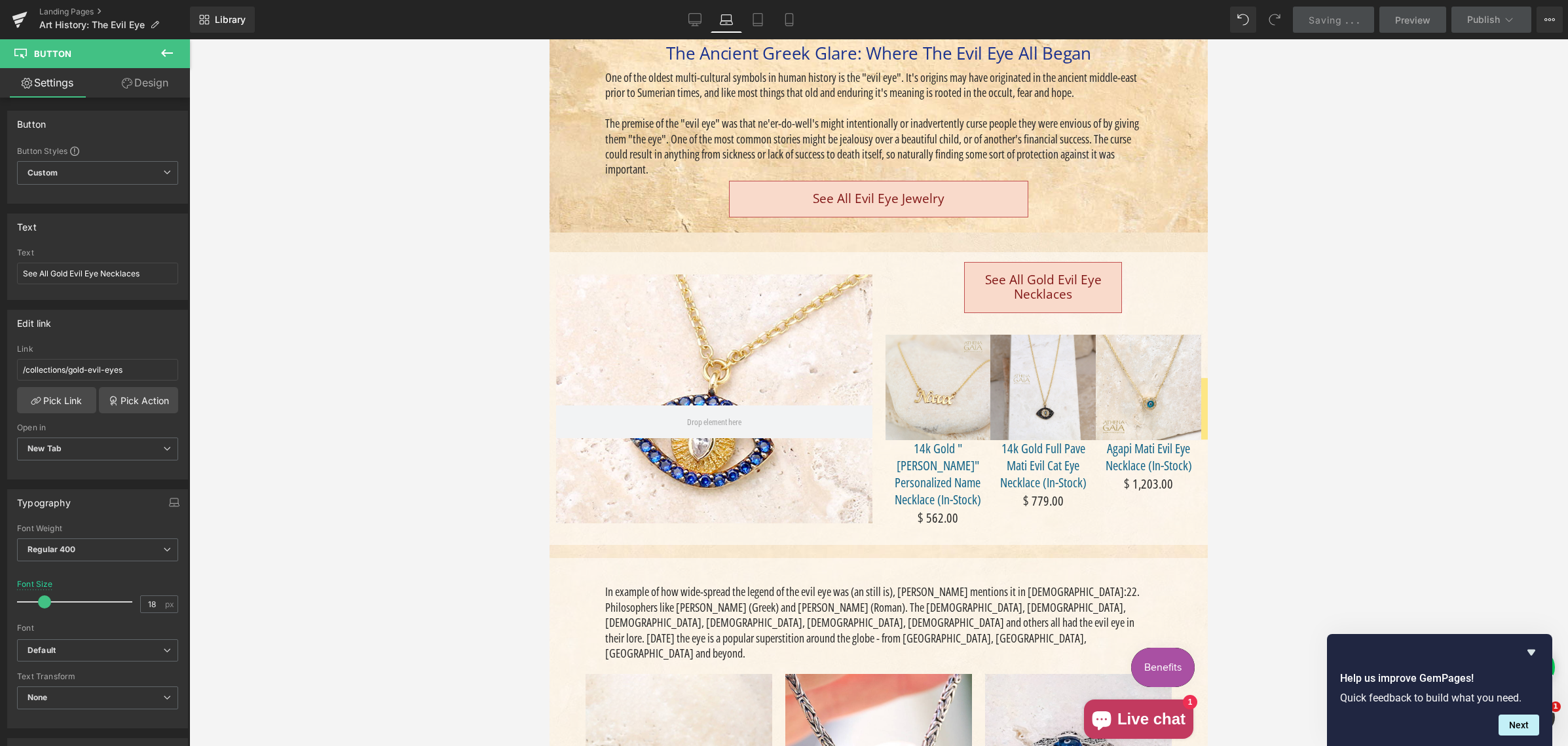
scroll to position [337, 0]
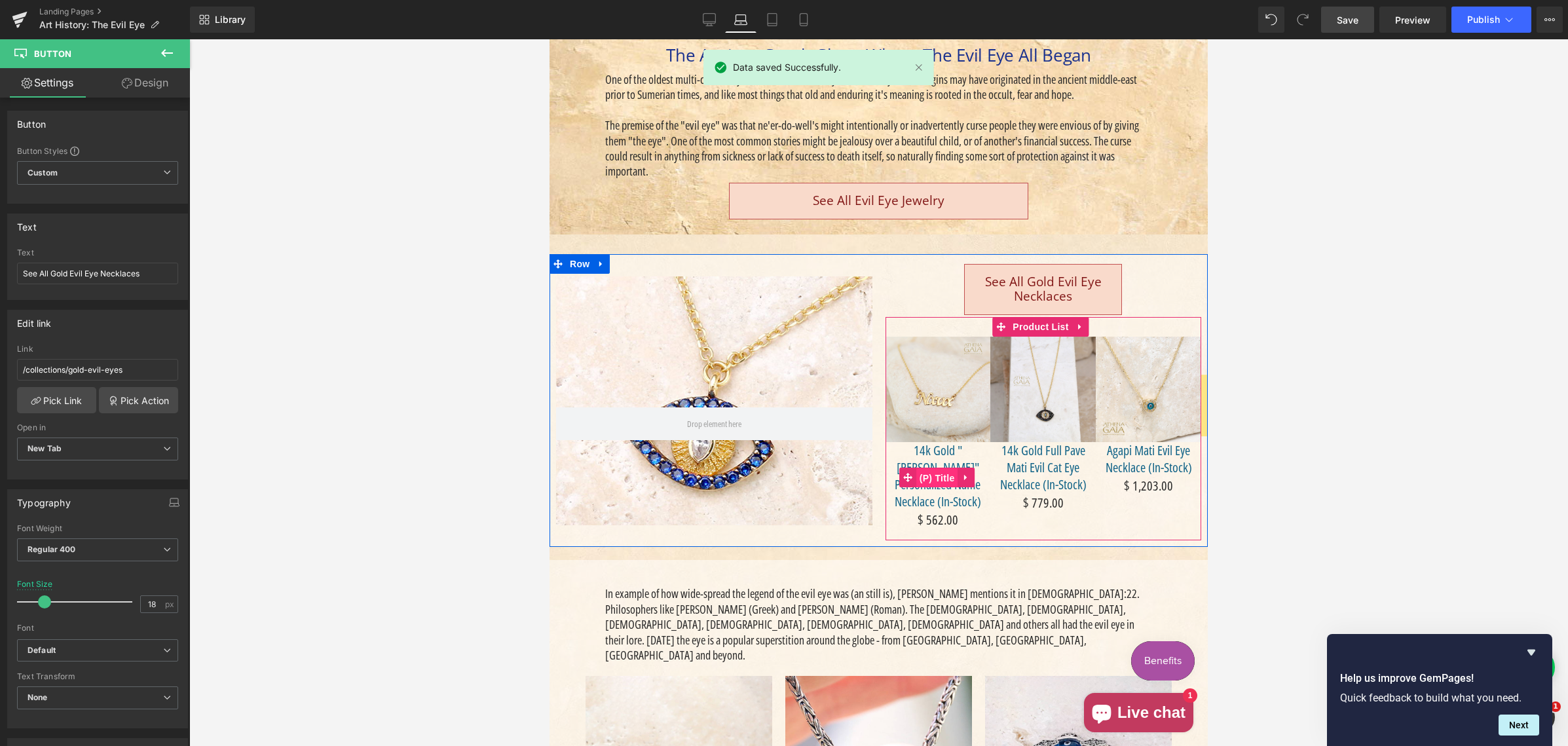
click at [939, 468] on span "(P) Title" at bounding box center [937, 477] width 42 height 20
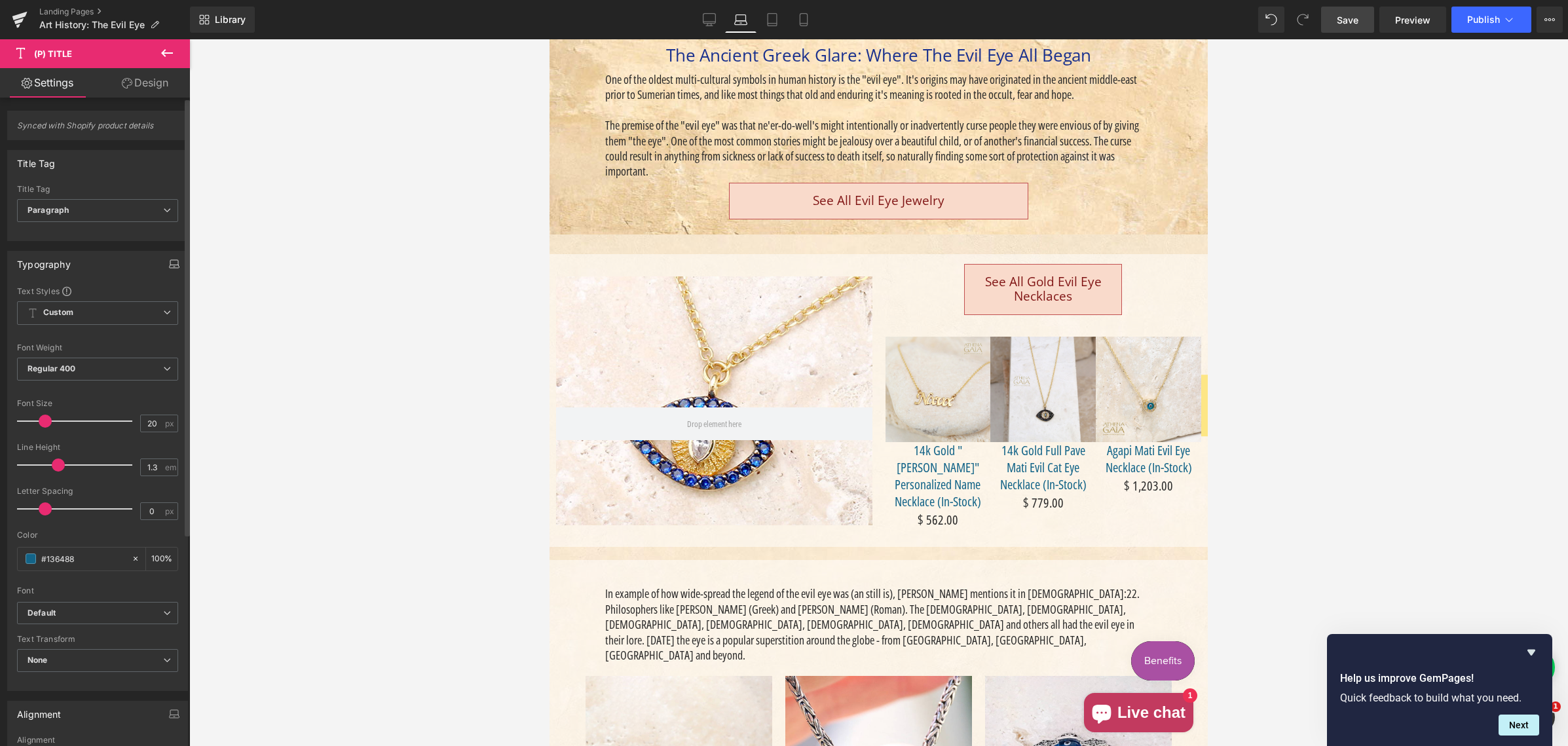
click at [171, 262] on icon "button" at bounding box center [174, 264] width 10 height 10
click at [146, 455] on input "20" at bounding box center [152, 455] width 23 height 16
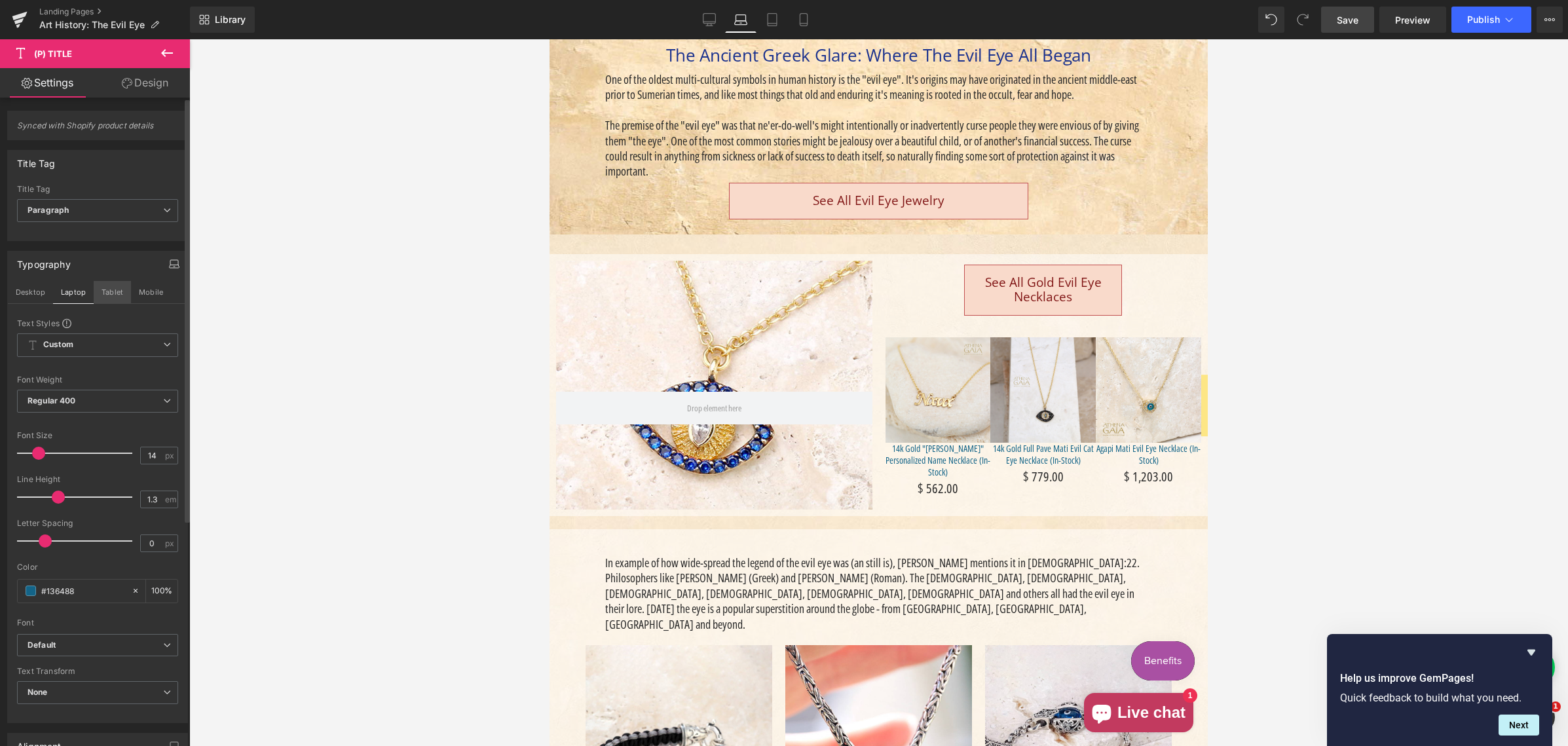
click at [113, 291] on button "Tablet" at bounding box center [112, 292] width 38 height 22
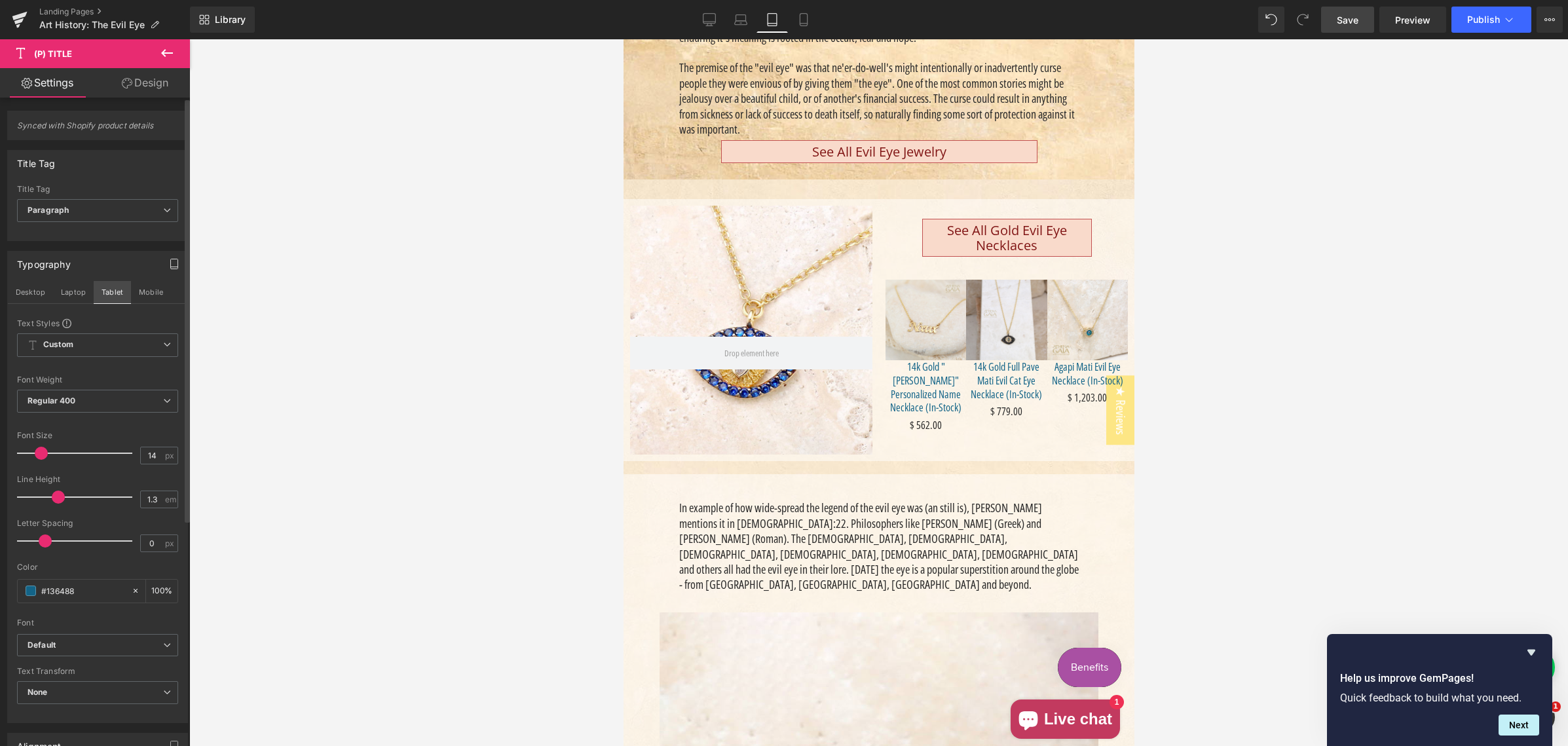
scroll to position [326, 0]
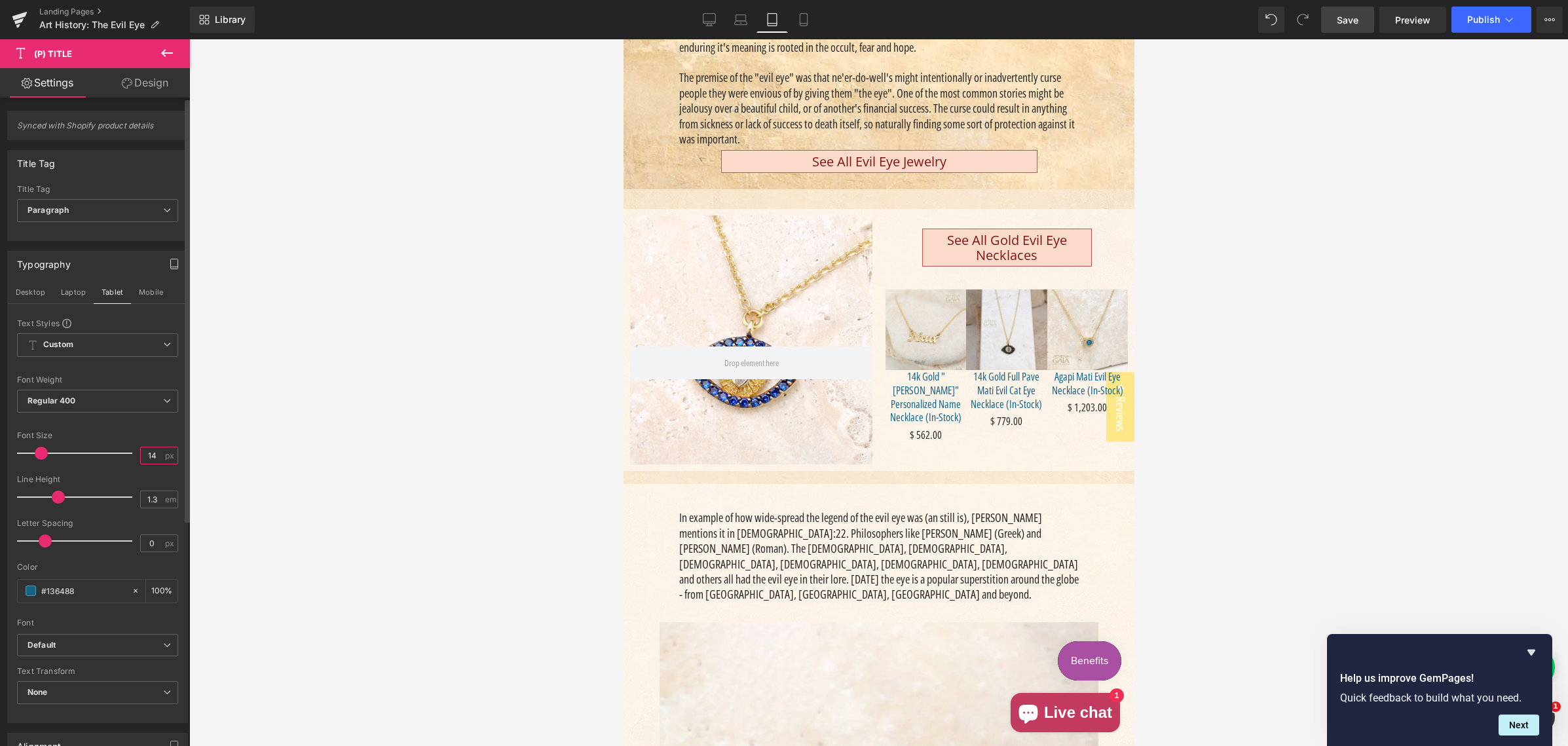
drag, startPoint x: 147, startPoint y: 454, endPoint x: 156, endPoint y: 463, distance: 12.7
click at [152, 455] on input "14" at bounding box center [152, 455] width 23 height 16
click at [146, 291] on button "Mobile" at bounding box center [151, 292] width 40 height 22
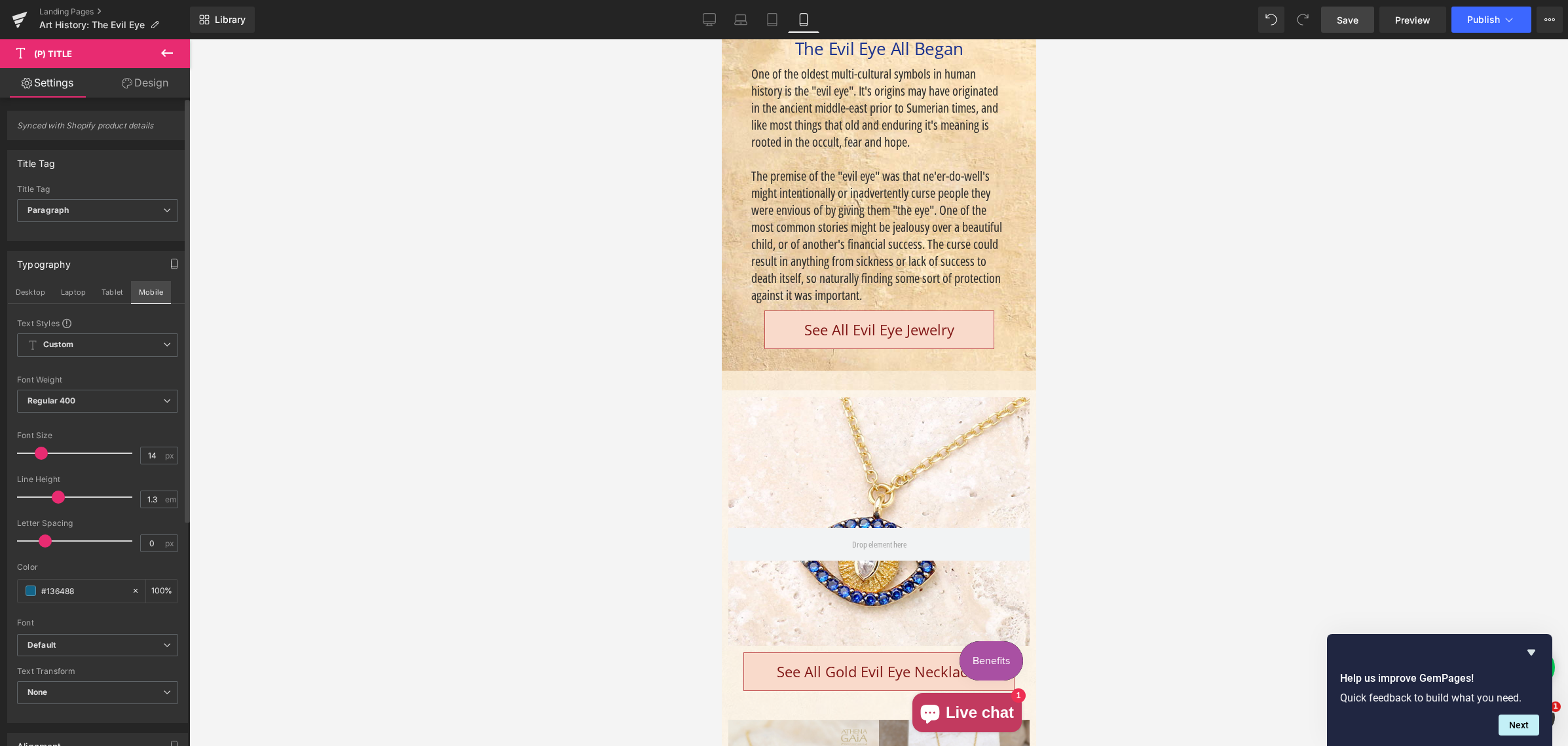
scroll to position [863, 0]
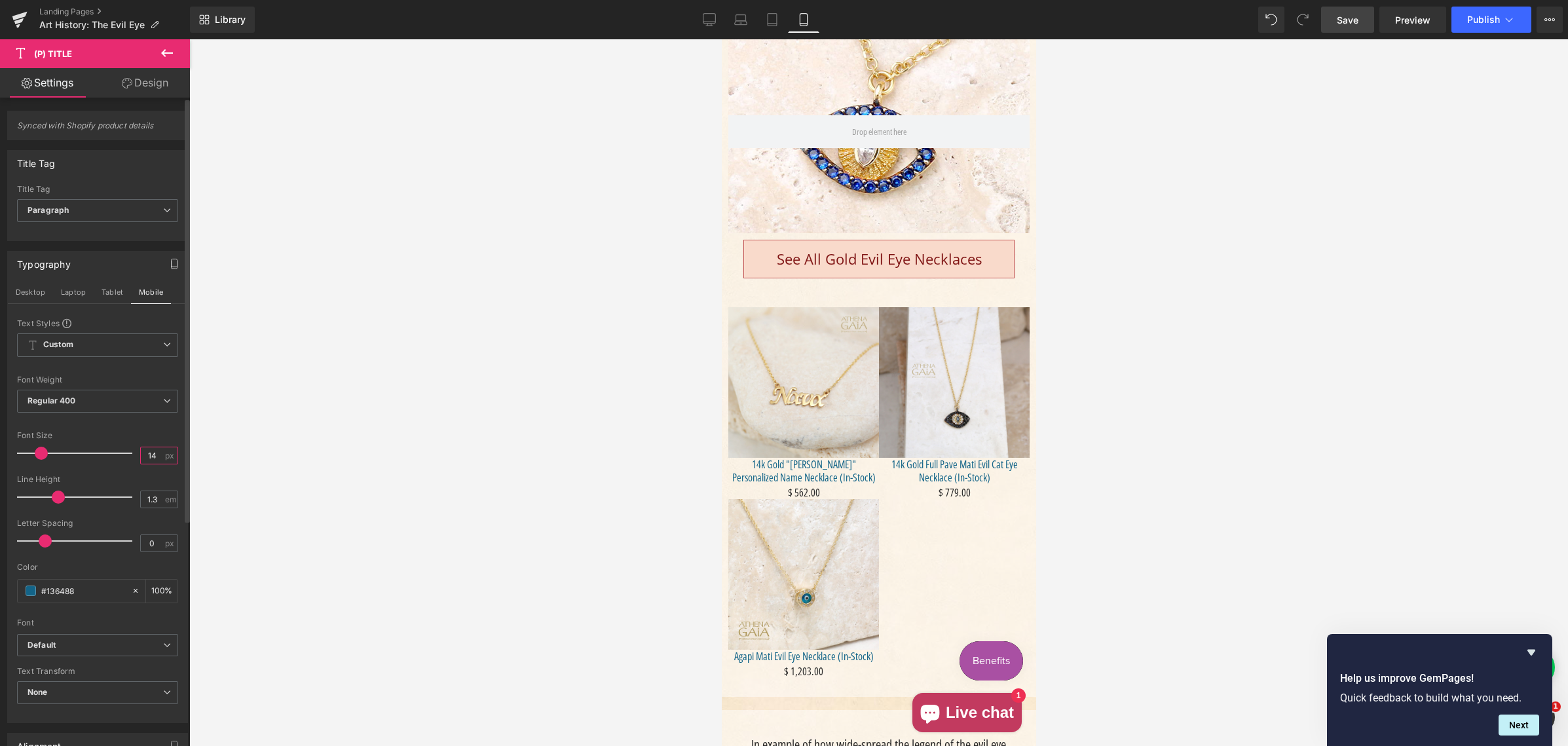
click at [152, 457] on input "14" at bounding box center [152, 455] width 23 height 16
type input "16"
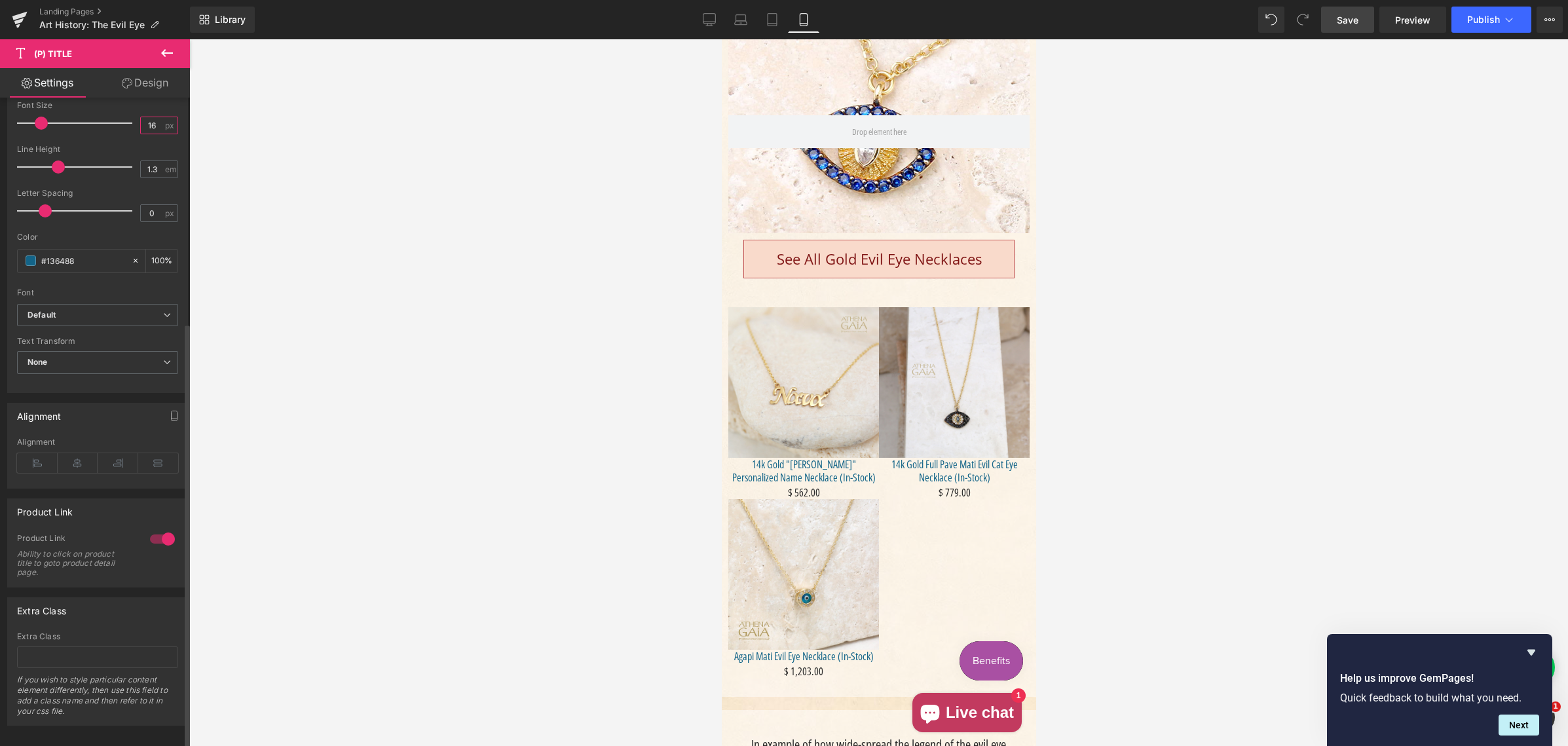
scroll to position [346, 0]
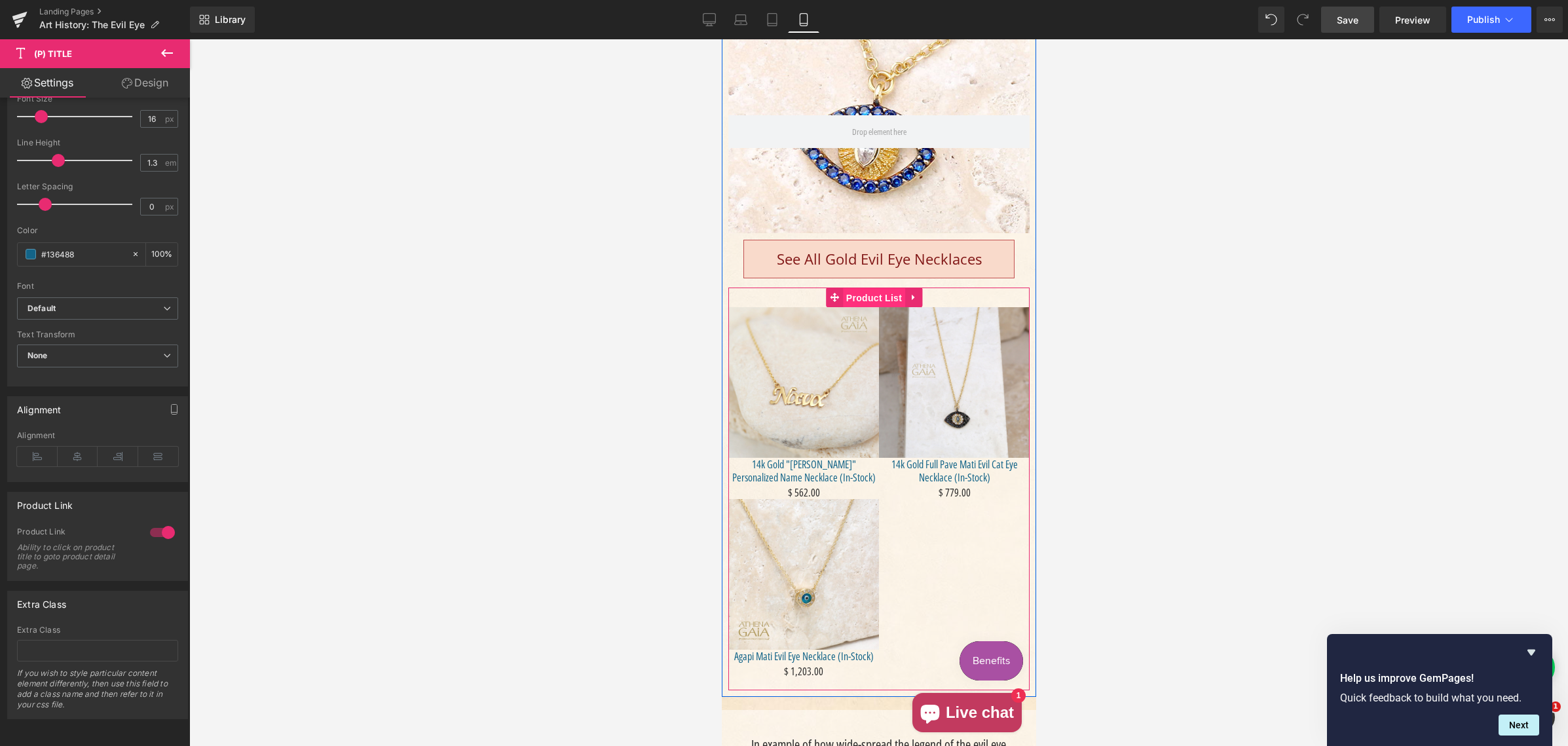
click at [874, 307] on span "Product List" at bounding box center [873, 297] width 63 height 20
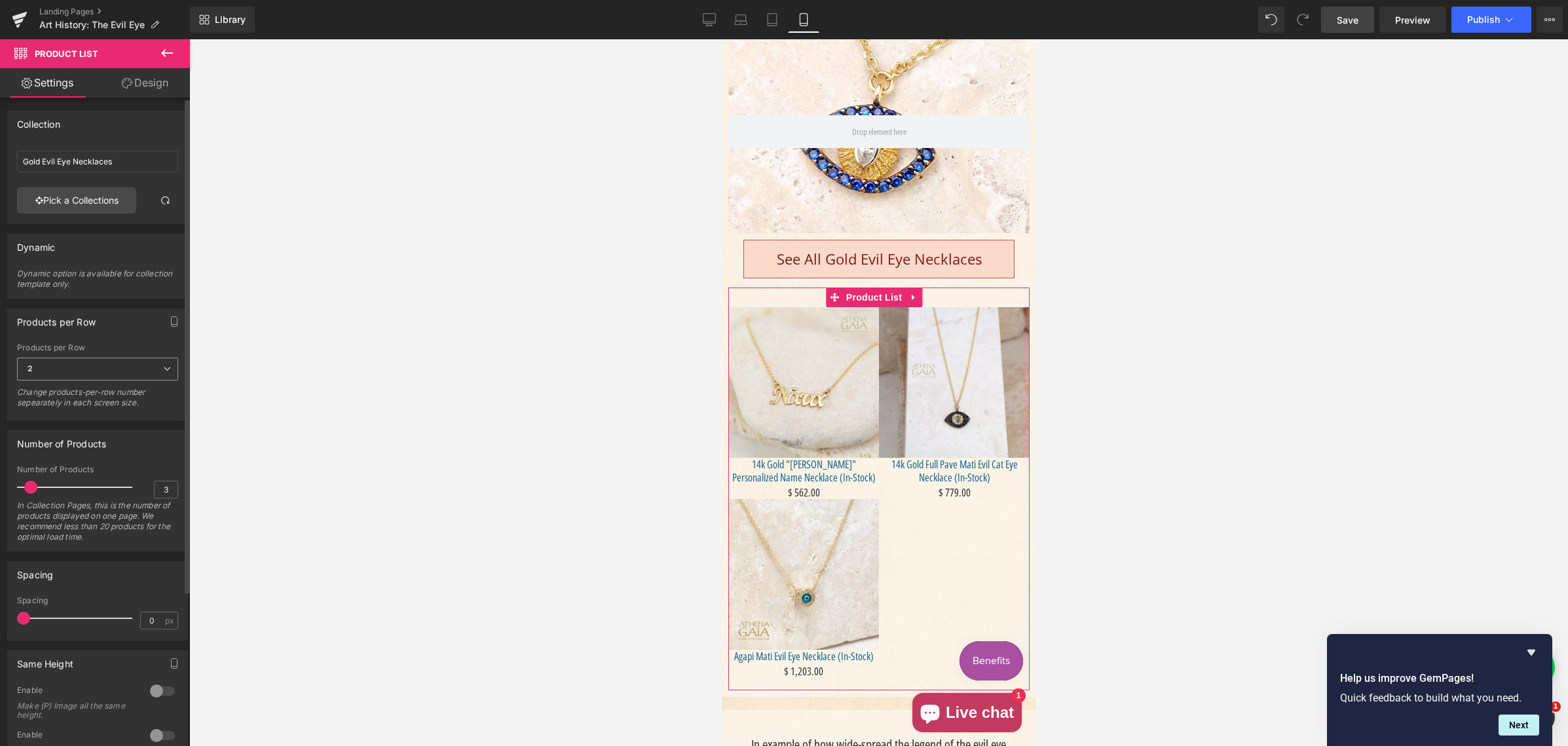
click at [52, 370] on span "2" at bounding box center [98, 368] width 161 height 23
click at [58, 392] on li "1" at bounding box center [95, 391] width 156 height 20
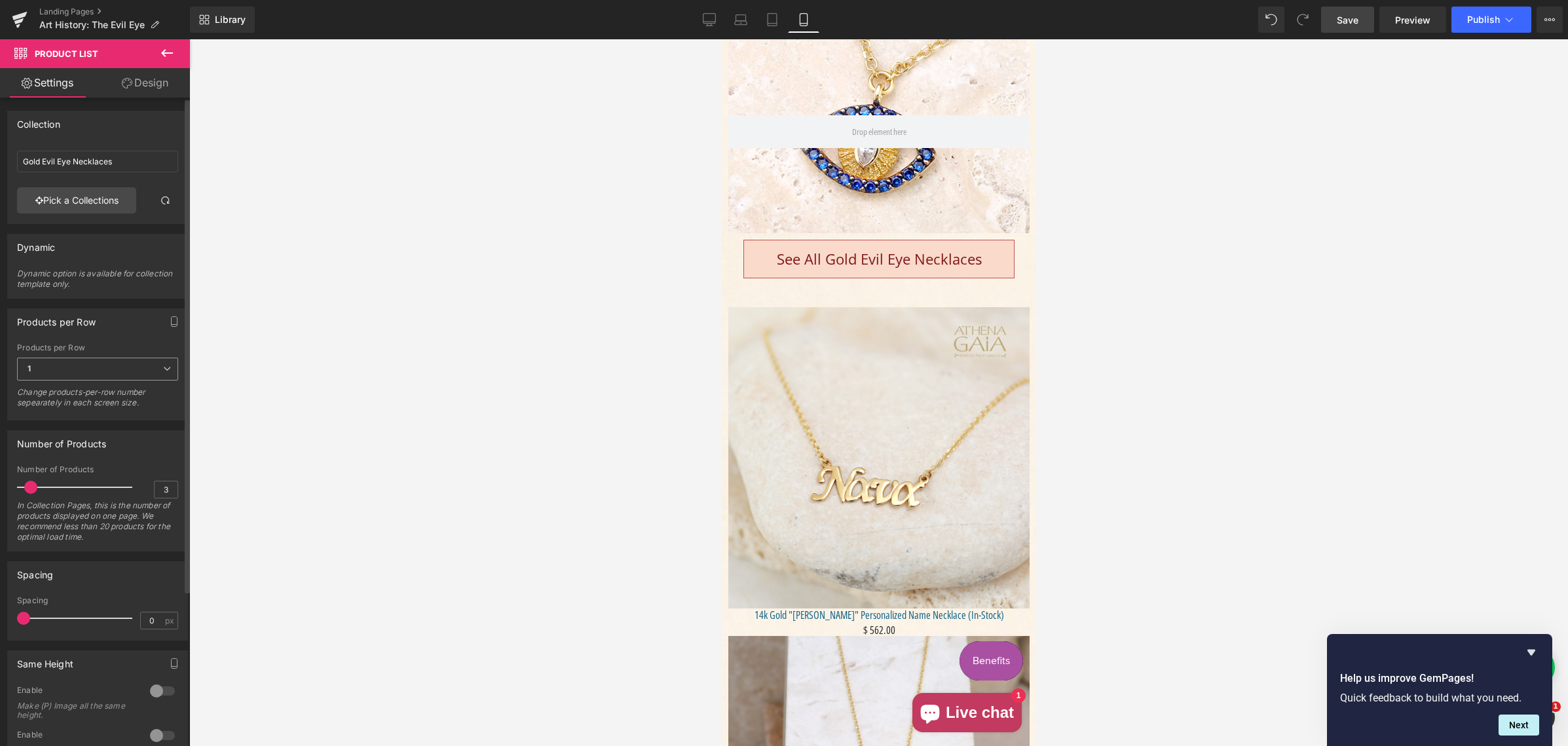
click at [62, 370] on span "1" at bounding box center [98, 368] width 161 height 23
click at [66, 425] on li "3" at bounding box center [95, 431] width 156 height 20
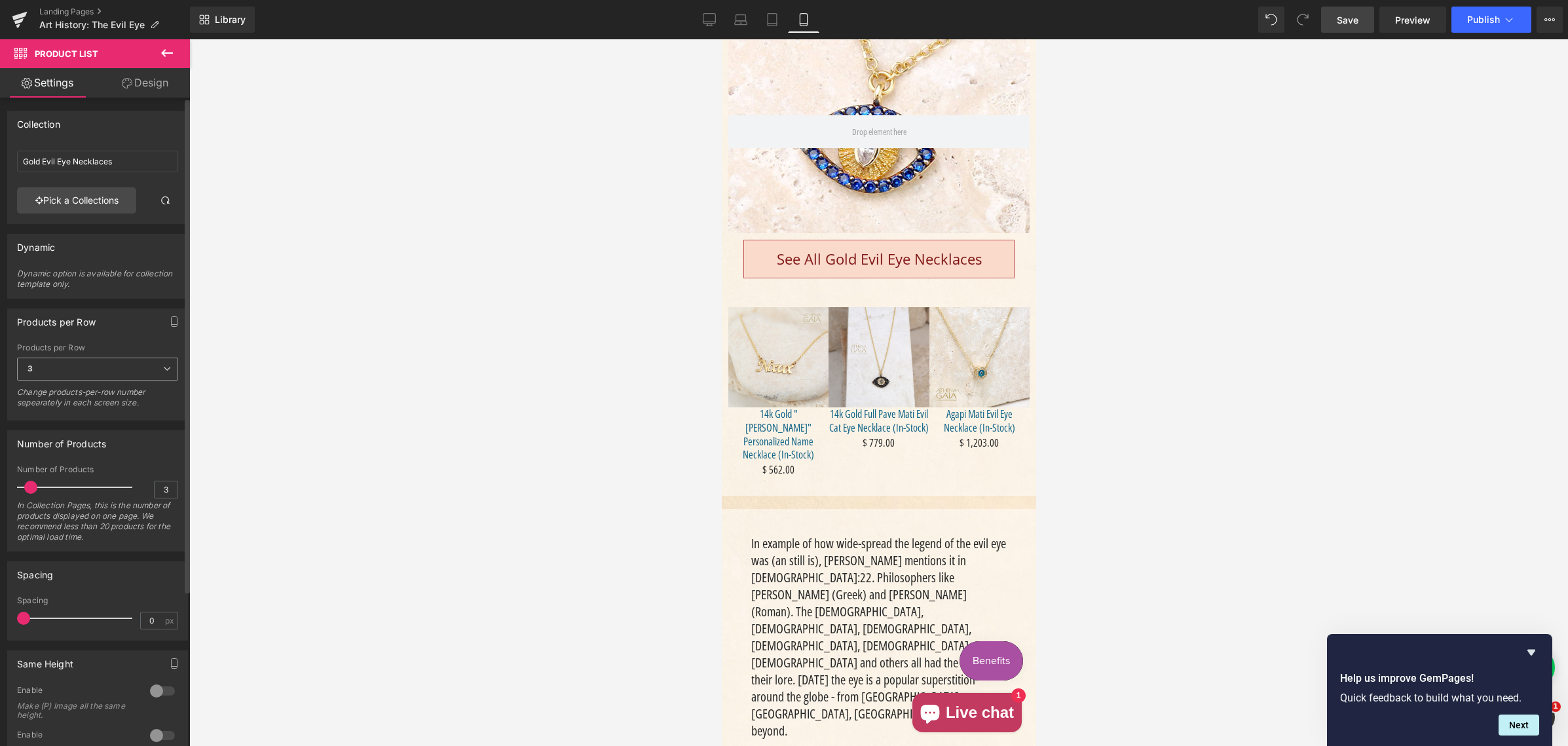
click at [61, 375] on span "3" at bounding box center [98, 368] width 161 height 23
click at [63, 397] on li "1" at bounding box center [95, 391] width 156 height 20
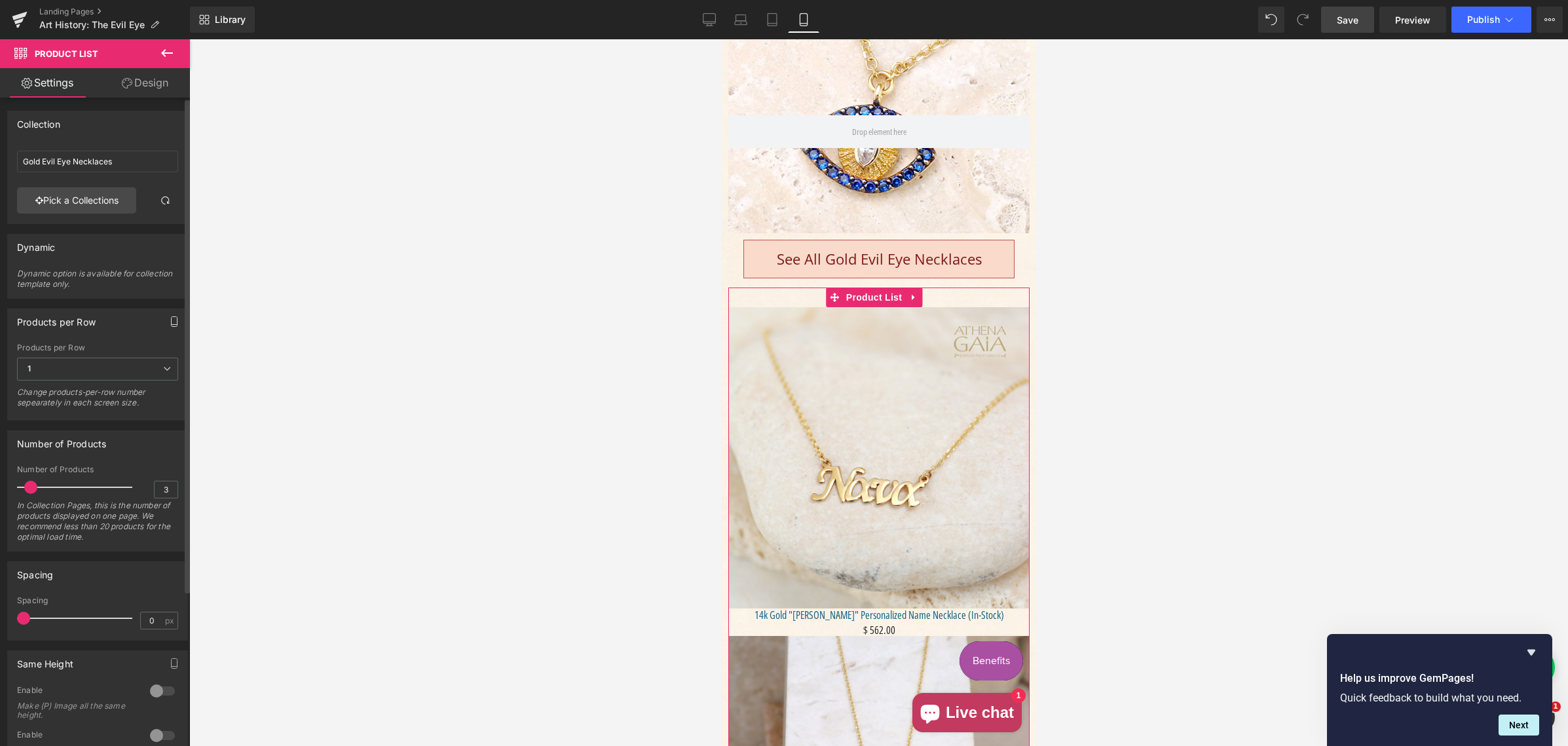
click at [171, 319] on icon "button" at bounding box center [174, 321] width 6 height 9
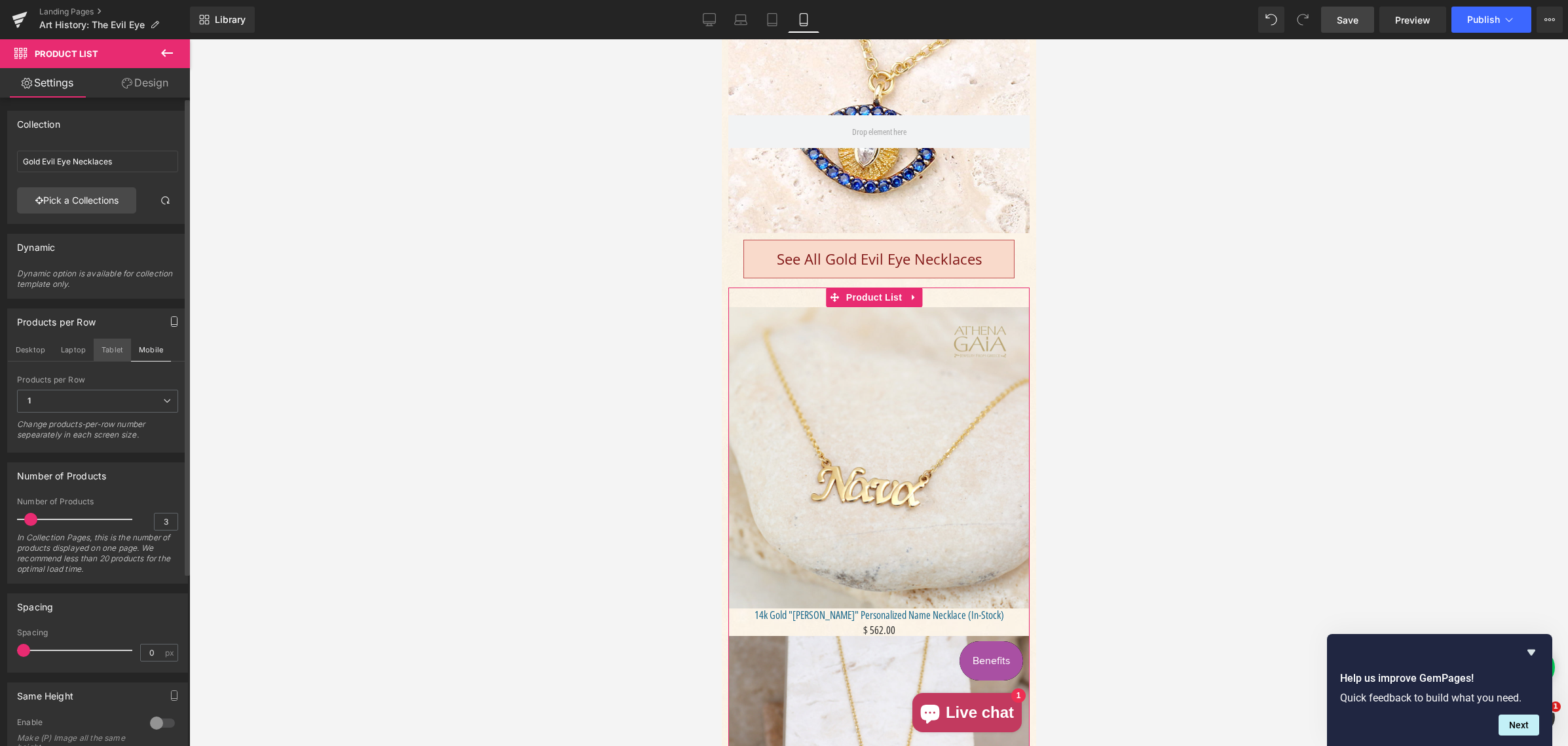
click at [116, 347] on button "Tablet" at bounding box center [112, 349] width 38 height 22
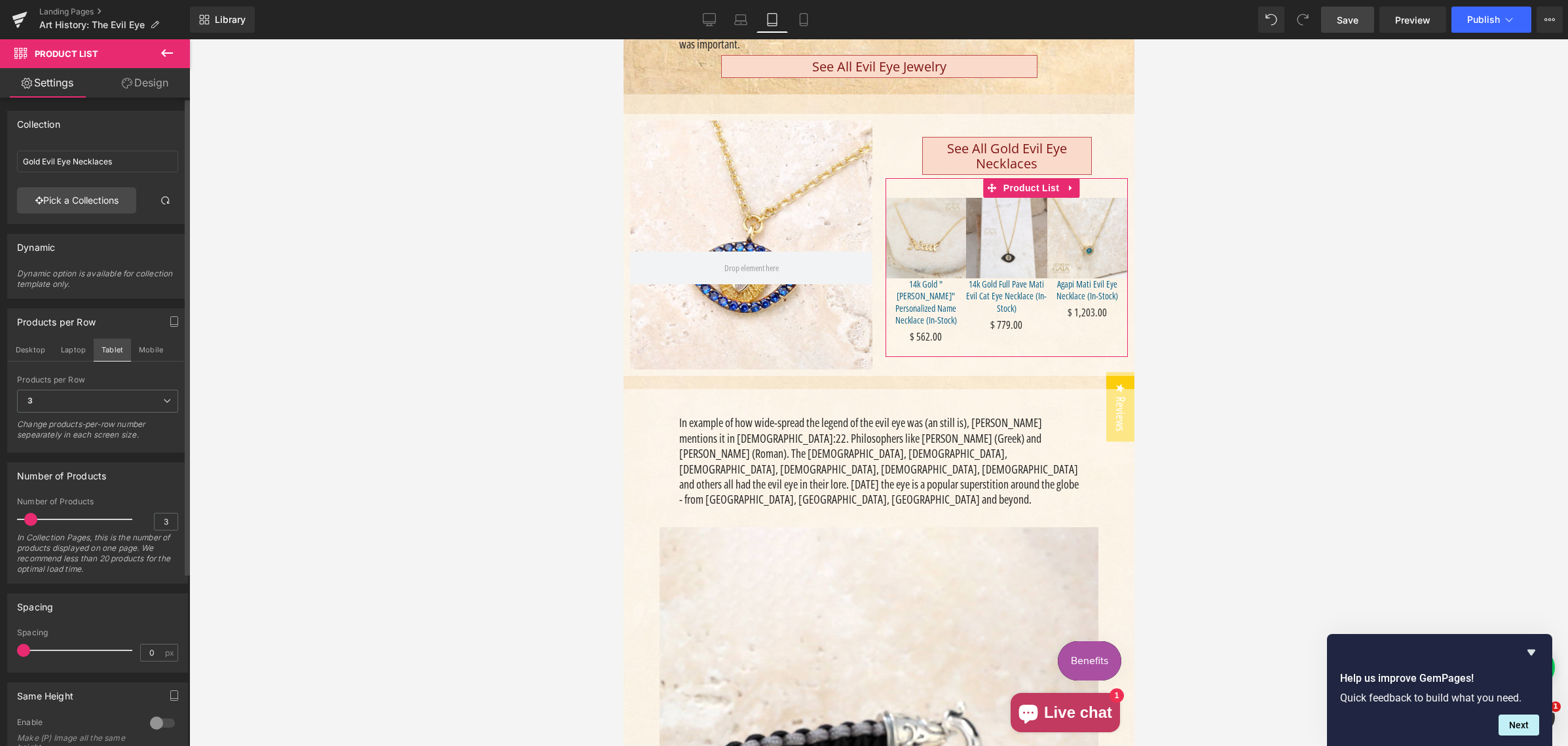
scroll to position [419, 0]
click at [74, 352] on button "Laptop" at bounding box center [73, 349] width 40 height 22
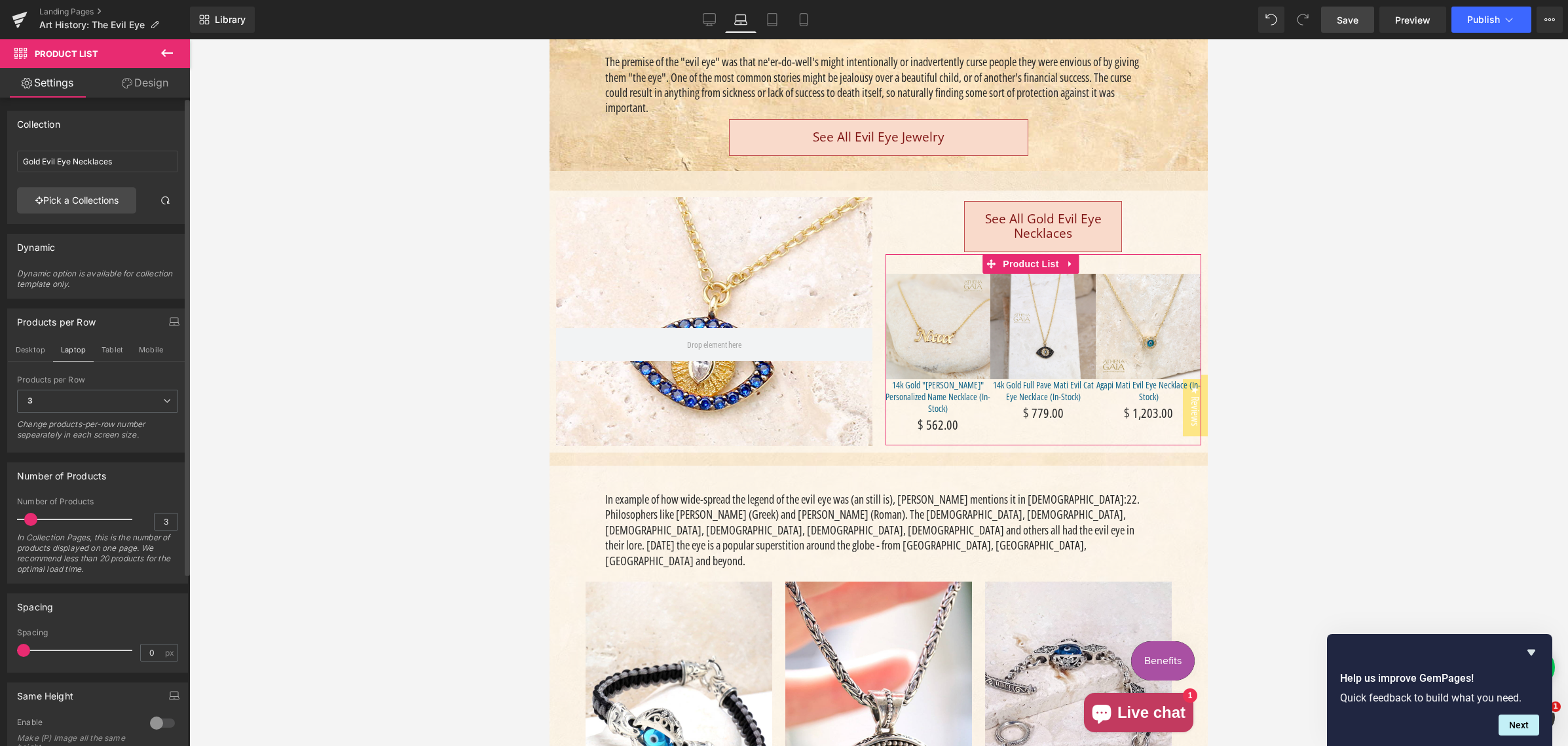
scroll to position [394, 0]
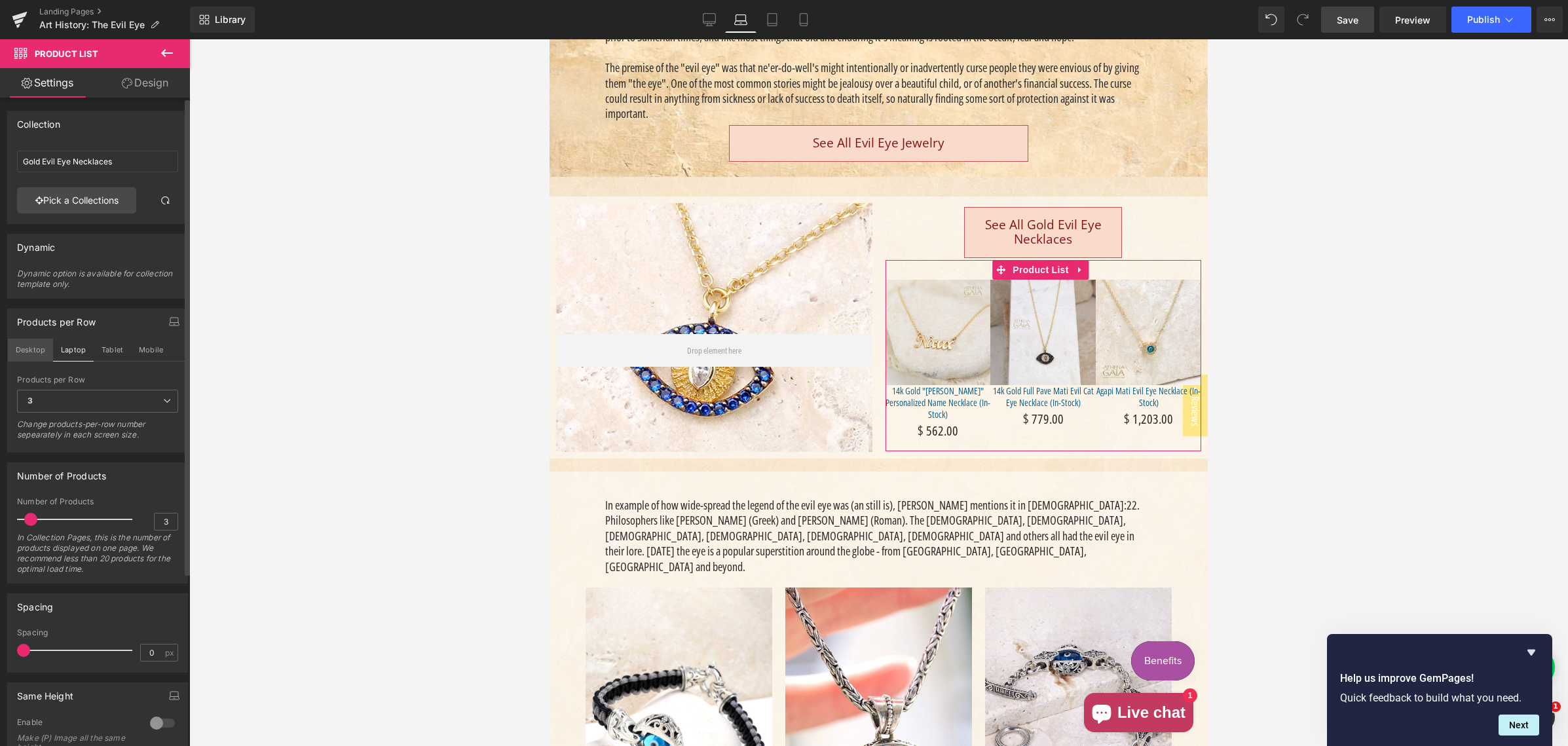
click at [33, 350] on button "Desktop" at bounding box center [30, 349] width 45 height 22
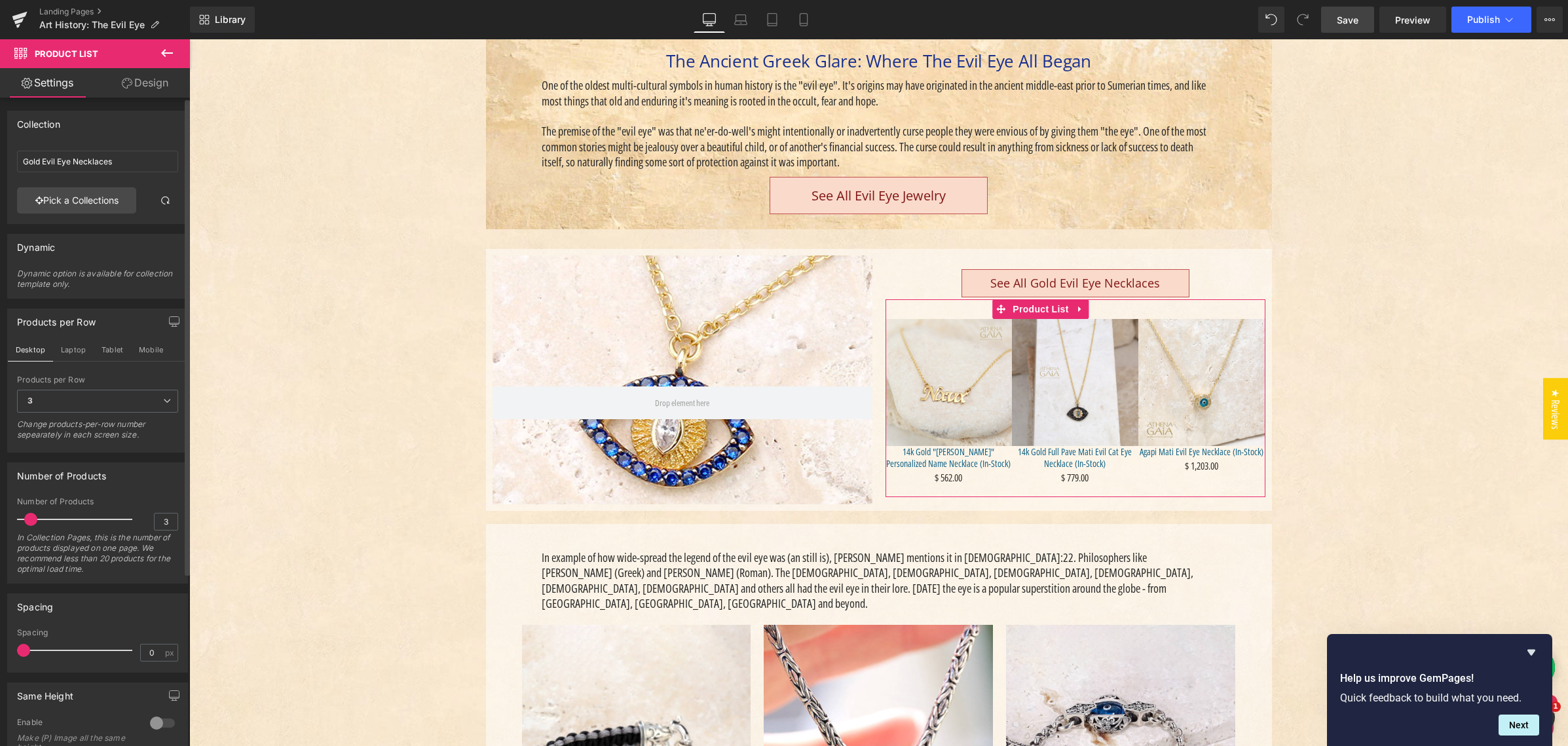
scroll to position [413, 0]
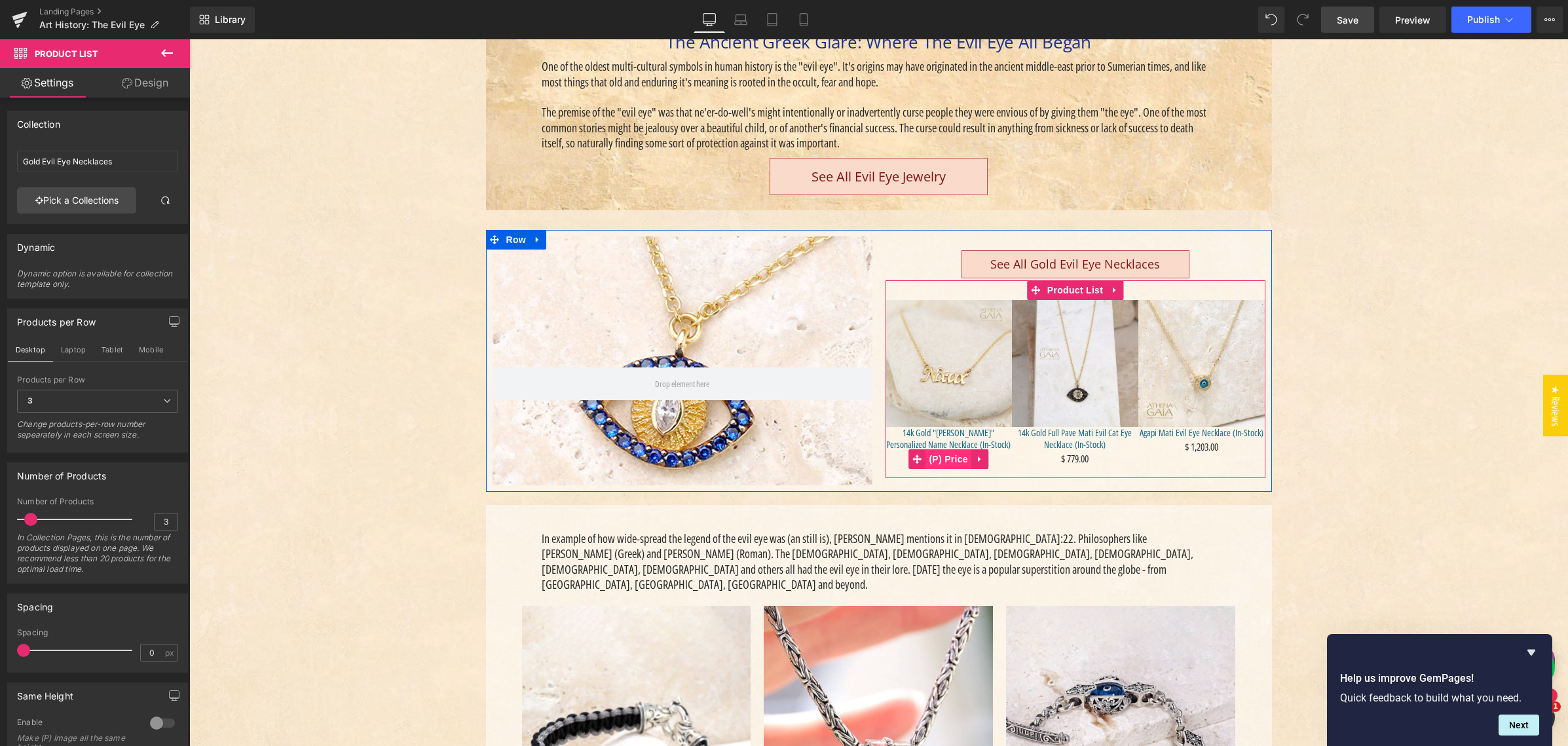
click at [945, 461] on span "(P) Price" at bounding box center [949, 458] width 46 height 20
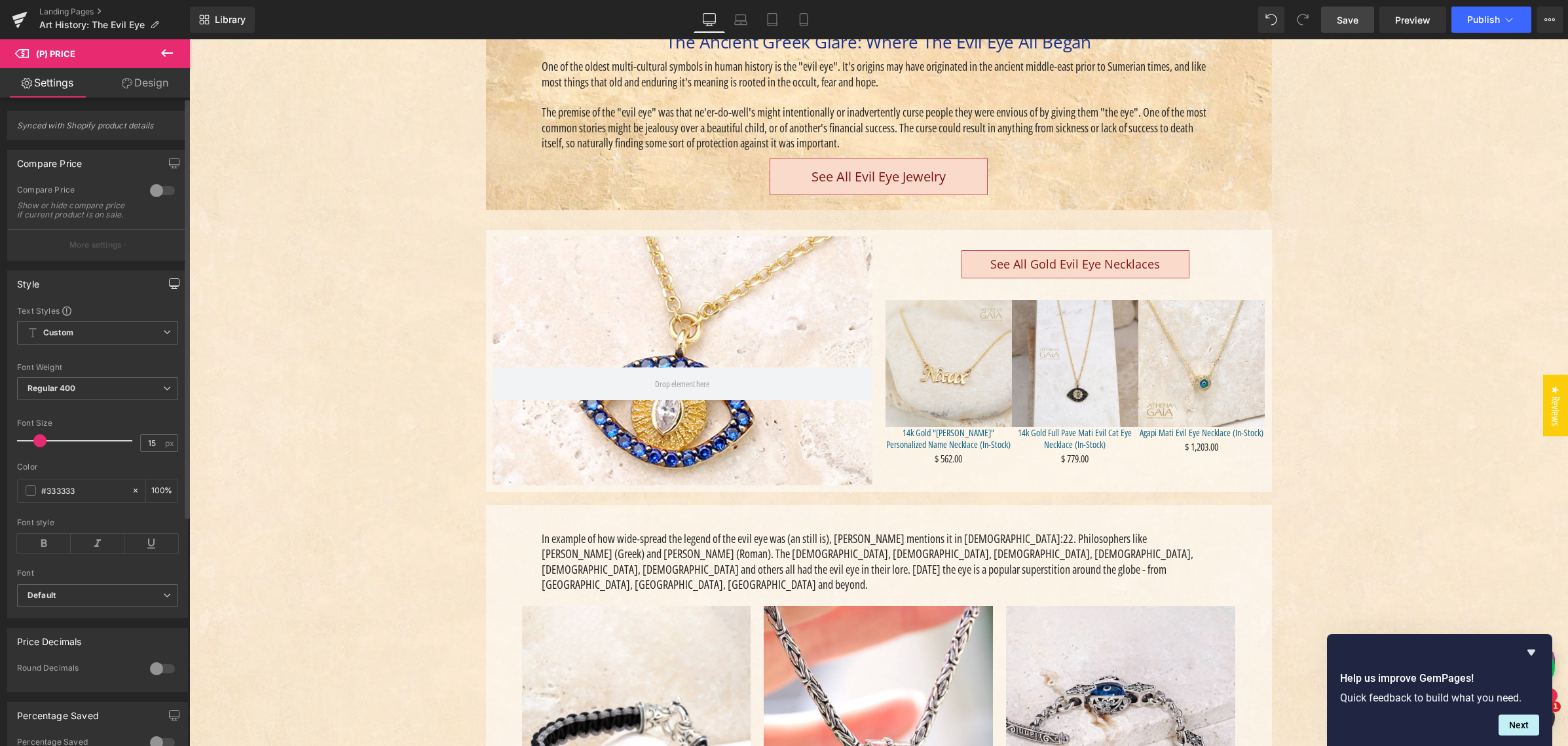
click at [169, 289] on icon "button" at bounding box center [174, 283] width 10 height 10
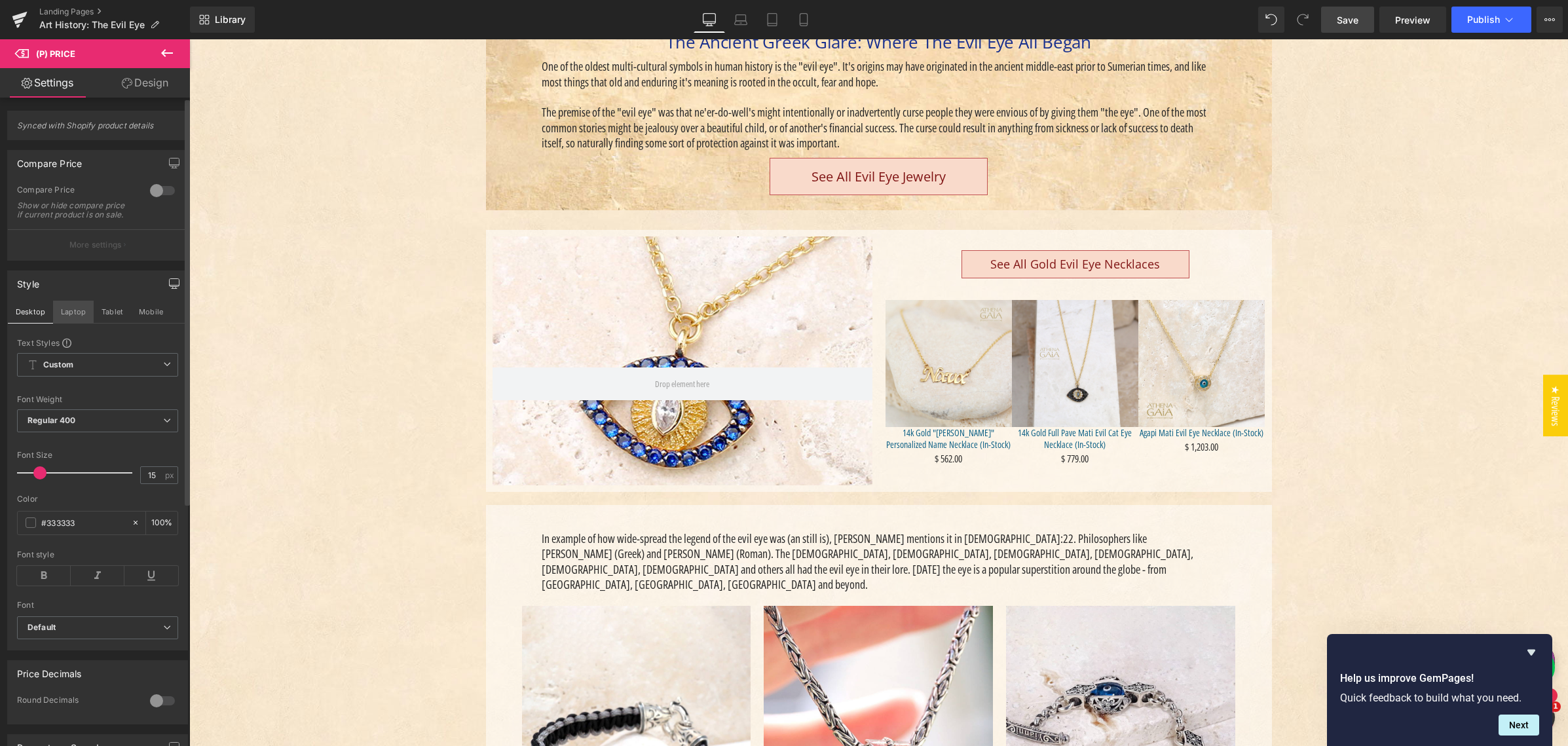
drag, startPoint x: 71, startPoint y: 322, endPoint x: 78, endPoint y: 323, distance: 7.1
click at [71, 322] on button "Laptop" at bounding box center [73, 312] width 40 height 22
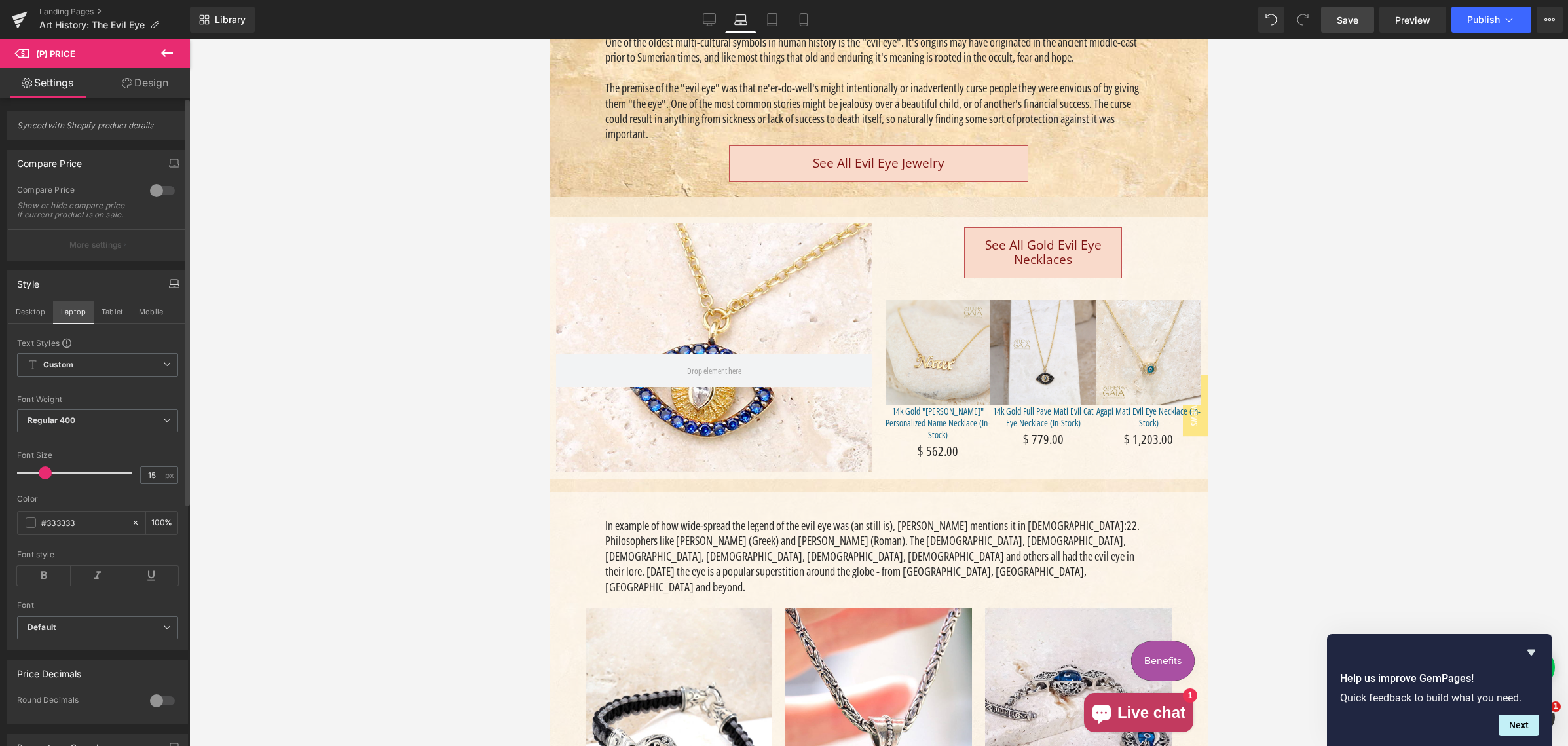
scroll to position [373, 0]
drag, startPoint x: 152, startPoint y: 485, endPoint x: 135, endPoint y: 484, distance: 17.0
click at [141, 484] on div "15 px" at bounding box center [159, 474] width 38 height 18
drag, startPoint x: 111, startPoint y: 323, endPoint x: 127, endPoint y: 490, distance: 167.8
click at [111, 323] on button "Tablet" at bounding box center [112, 312] width 38 height 22
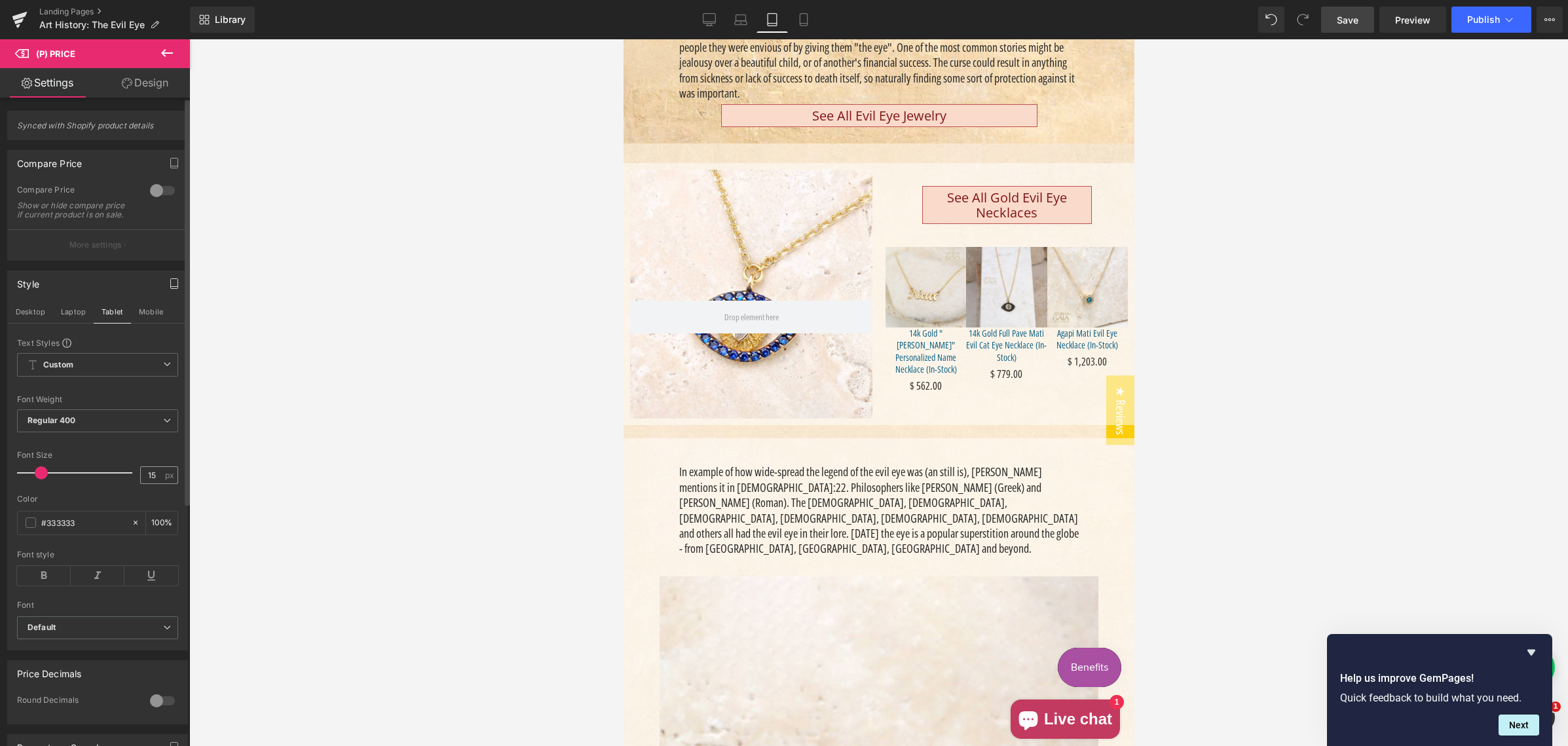
scroll to position [377, 0]
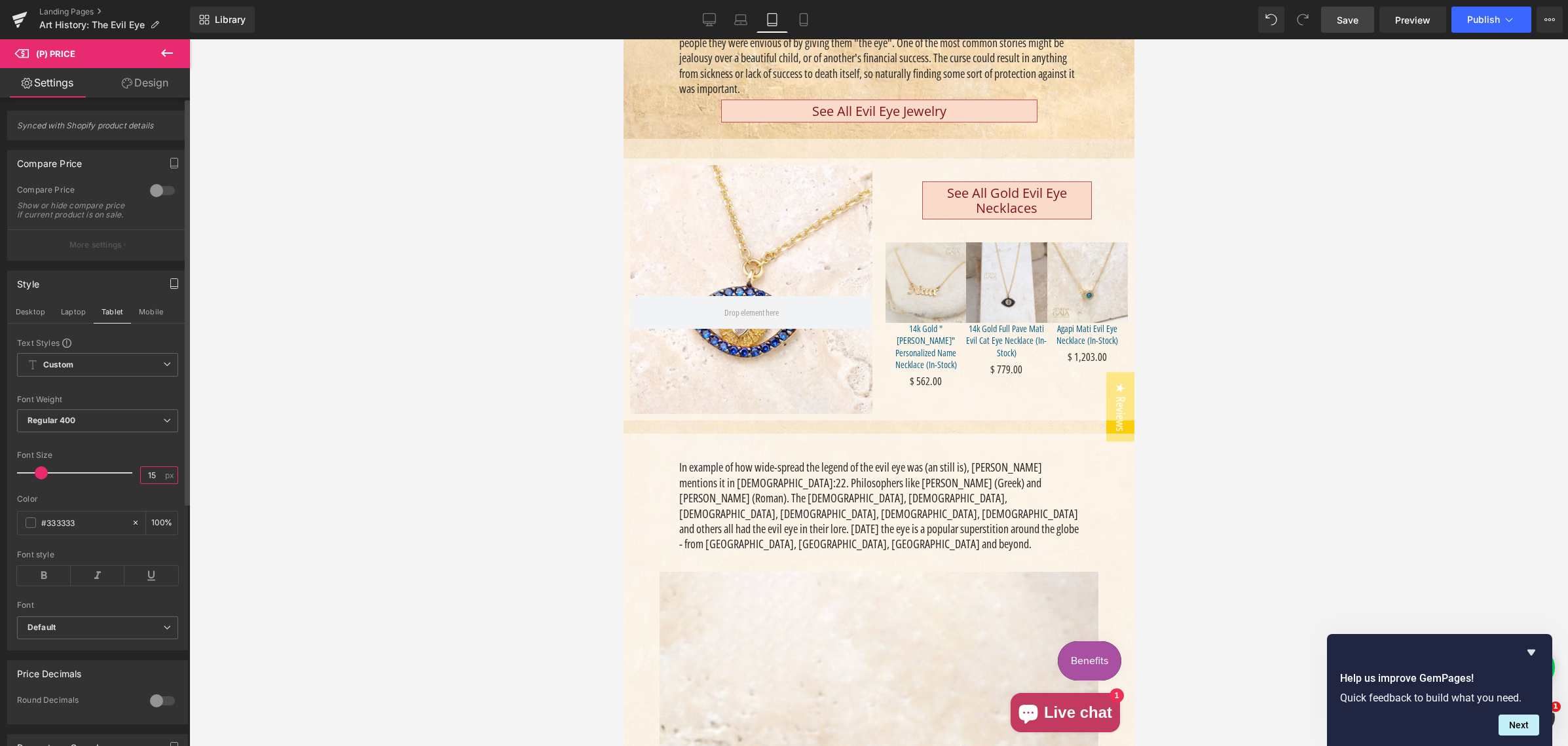
drag, startPoint x: 143, startPoint y: 482, endPoint x: 154, endPoint y: 486, distance: 11.7
click at [152, 483] on input "15" at bounding box center [152, 474] width 23 height 16
type input "15"
click at [147, 319] on button "Mobile" at bounding box center [151, 312] width 40 height 22
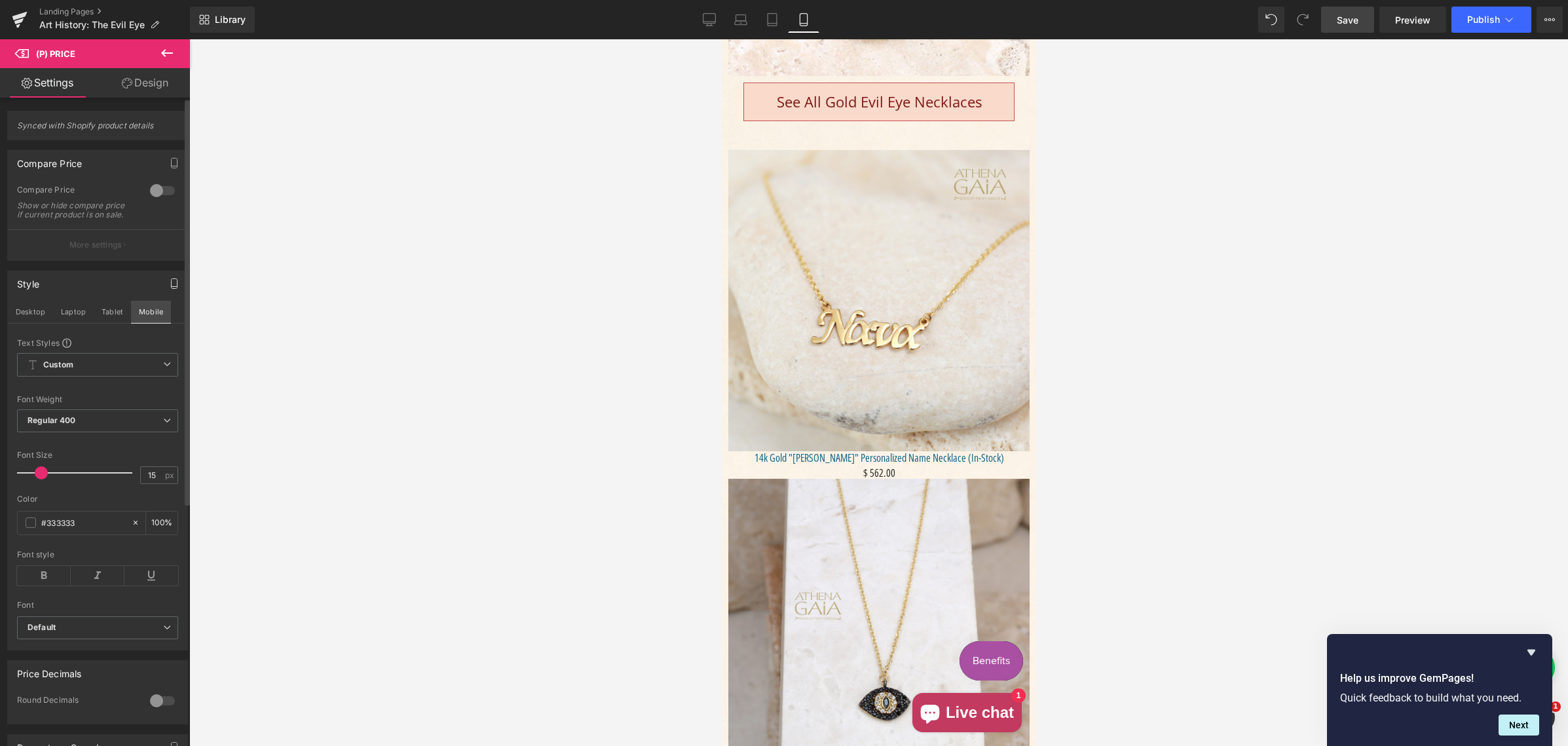
scroll to position [1036, 0]
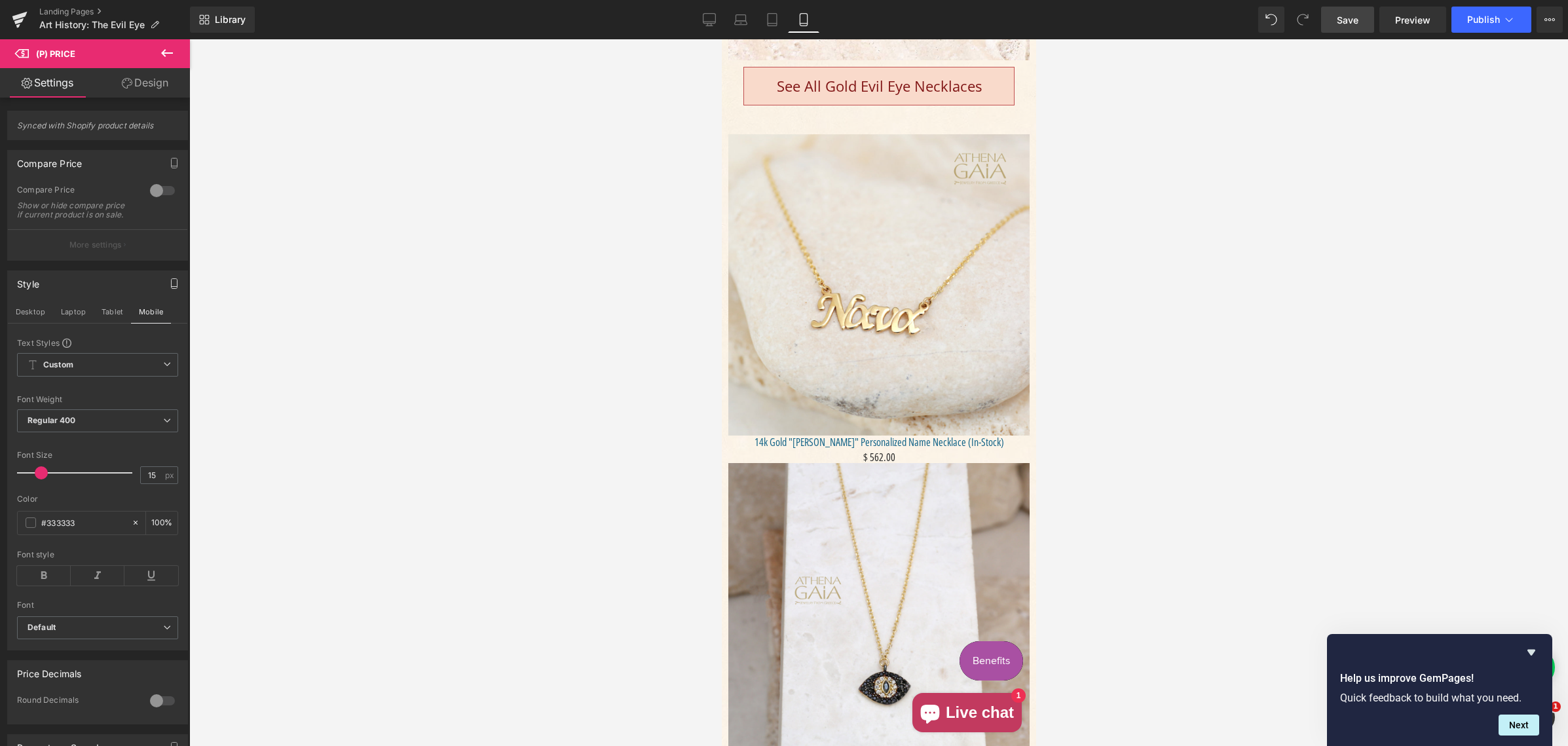
click at [146, 85] on link "Design" at bounding box center [145, 82] width 95 height 29
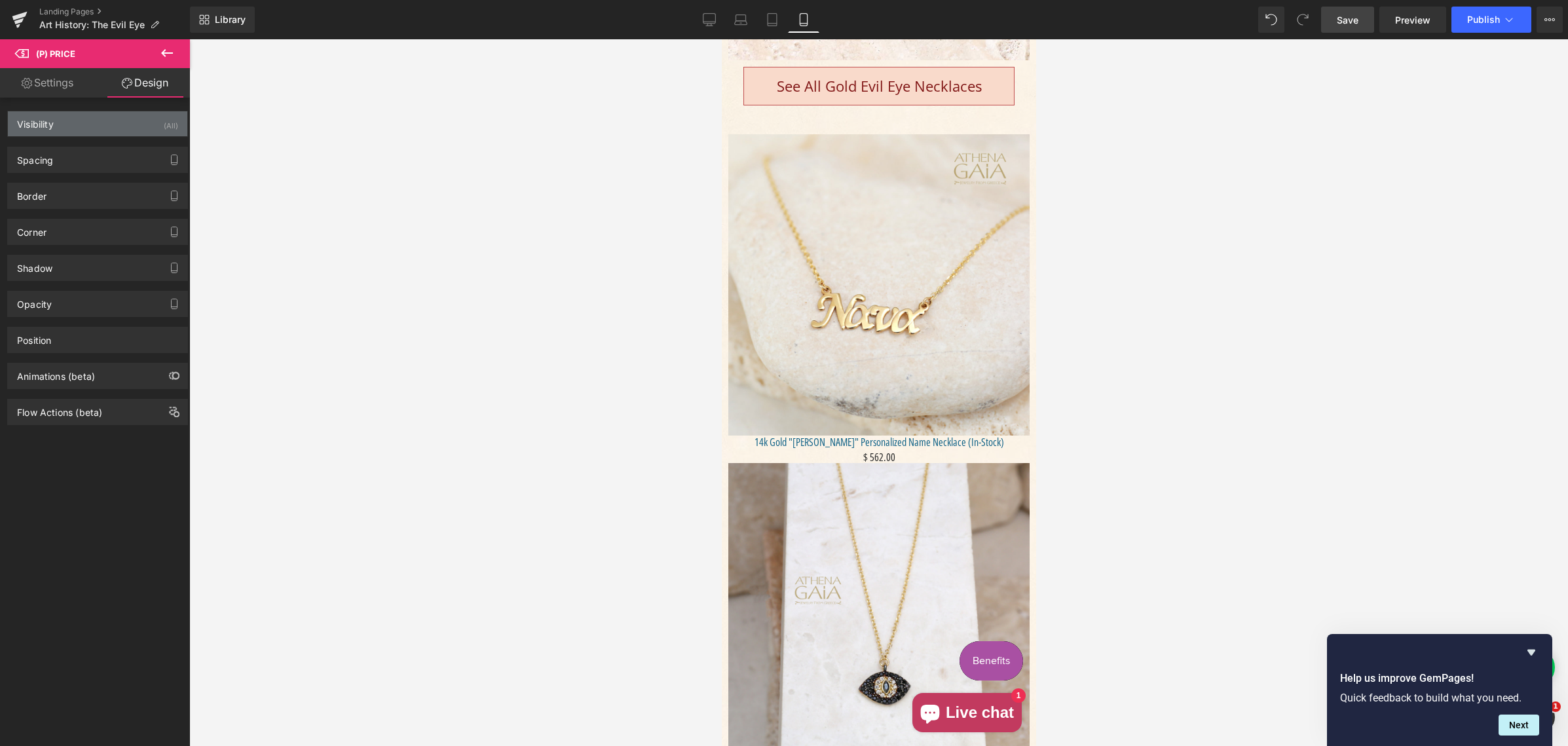
click at [93, 127] on div "Visibility (All)" at bounding box center [97, 123] width 179 height 25
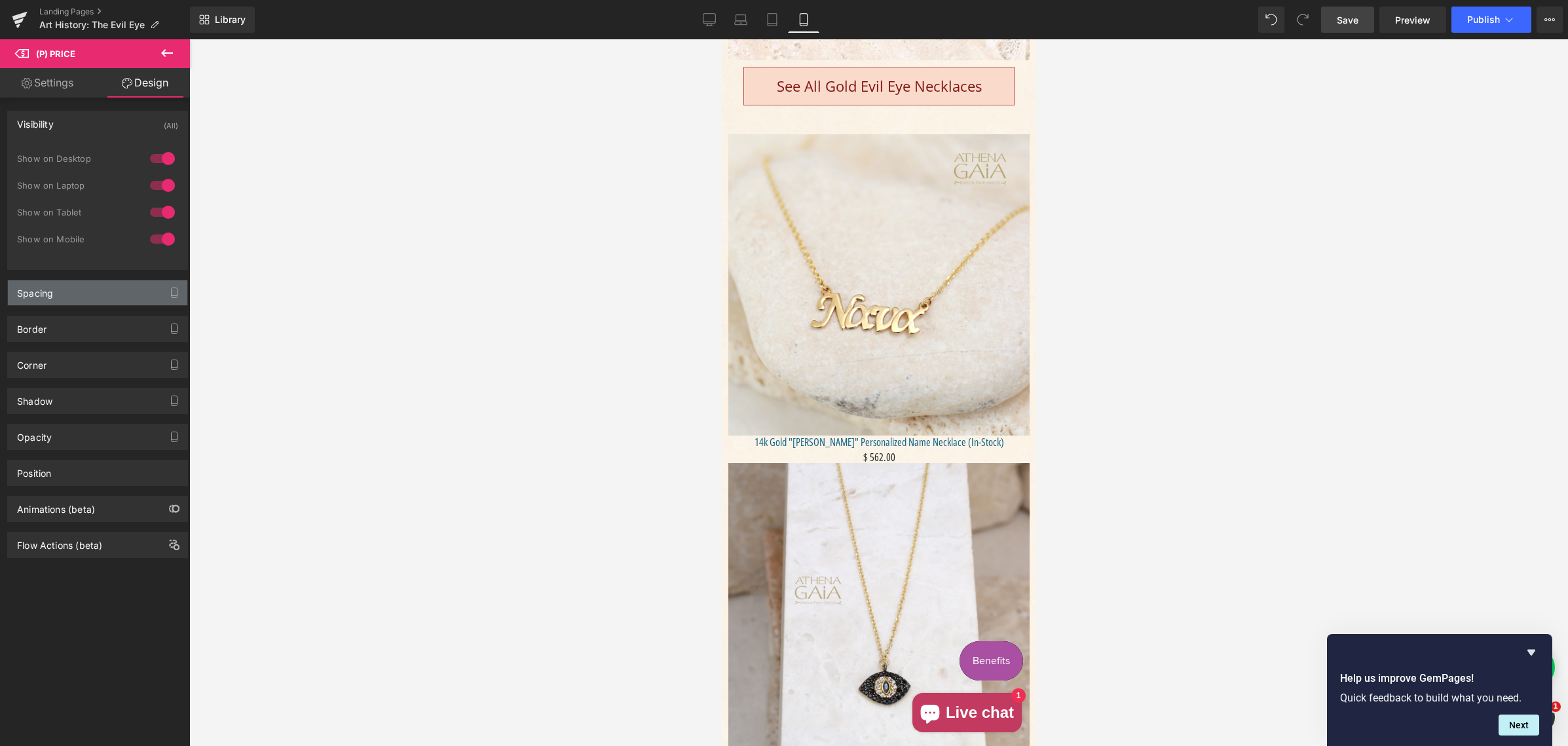
click at [90, 291] on div "Spacing" at bounding box center [97, 292] width 179 height 25
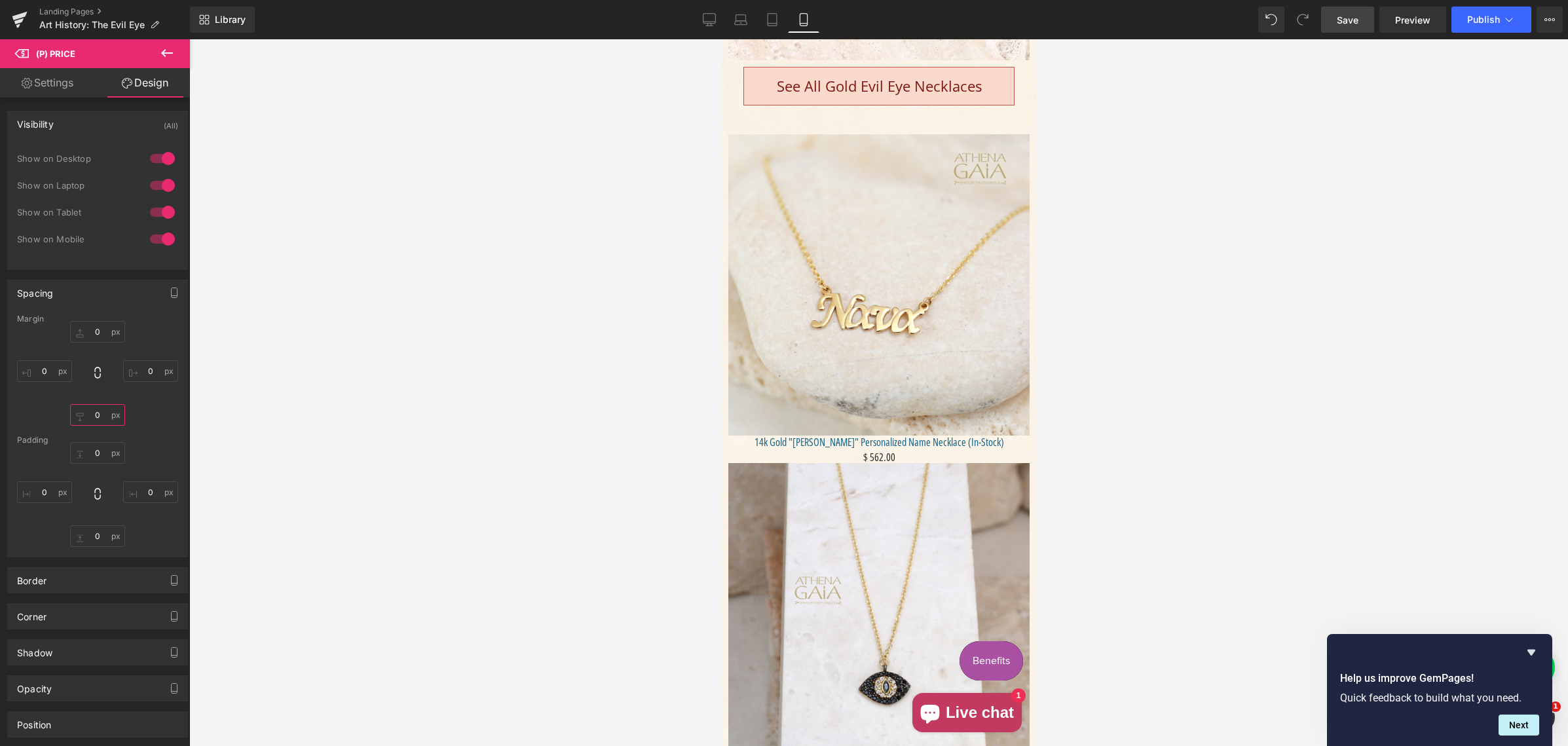
click at [85, 409] on input "text" at bounding box center [98, 415] width 55 height 21
drag, startPoint x: 93, startPoint y: 415, endPoint x: 85, endPoint y: 413, distance: 8.2
click at [90, 415] on input "10" at bounding box center [98, 415] width 55 height 21
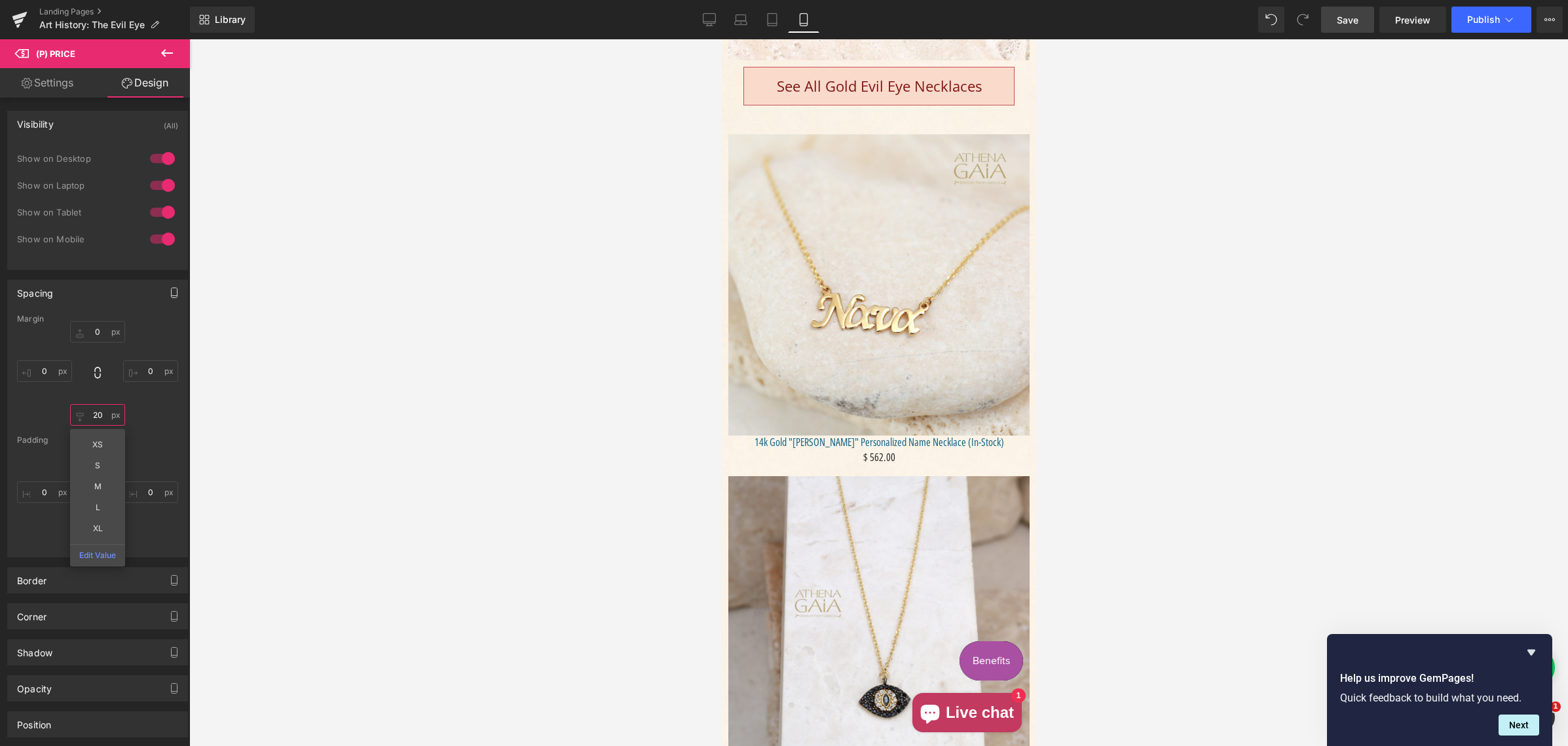
type input "20"
click at [169, 292] on icon "button" at bounding box center [174, 293] width 10 height 10
click at [110, 318] on button "Tablet" at bounding box center [112, 321] width 38 height 22
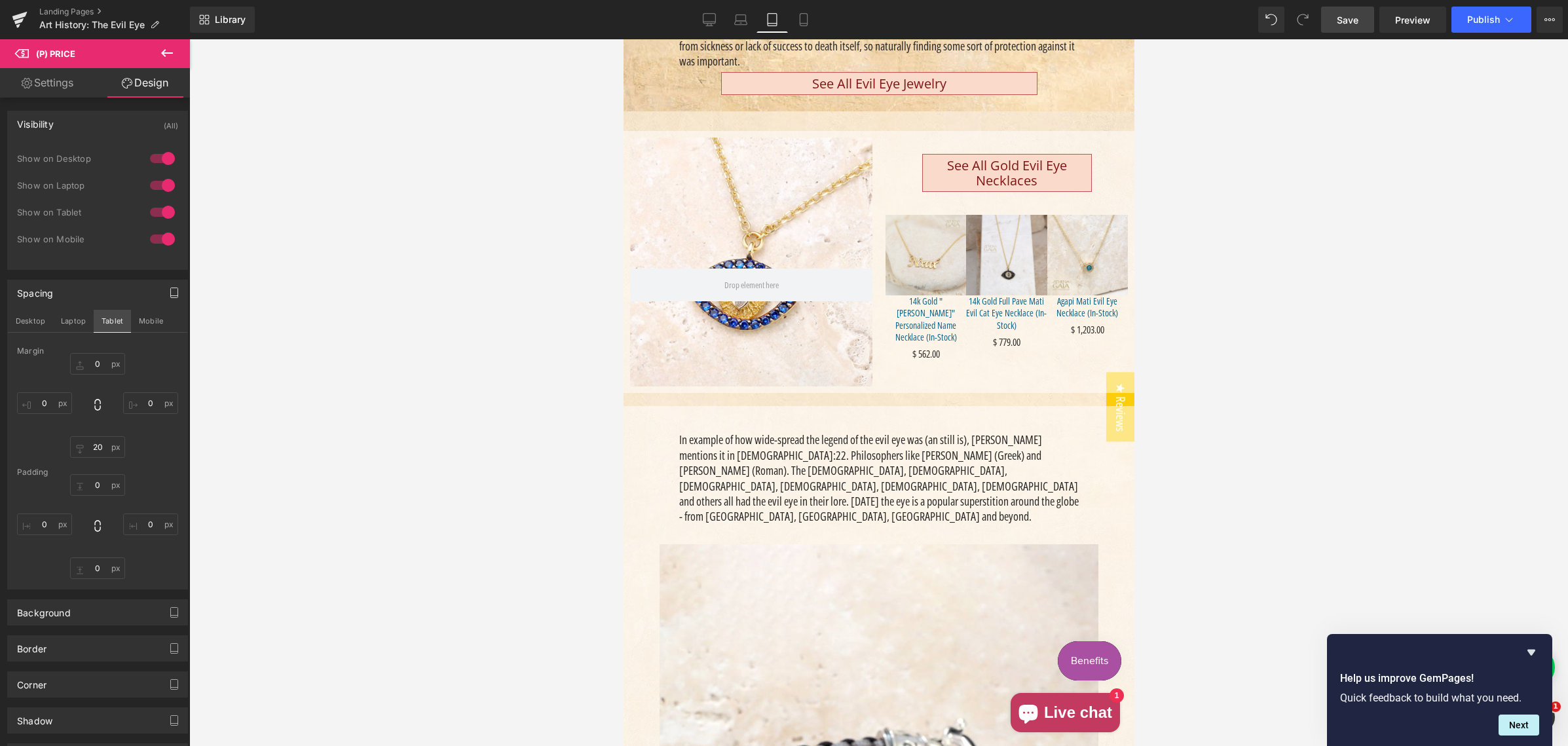
scroll to position [403, 0]
click at [70, 319] on button "Laptop" at bounding box center [73, 321] width 40 height 22
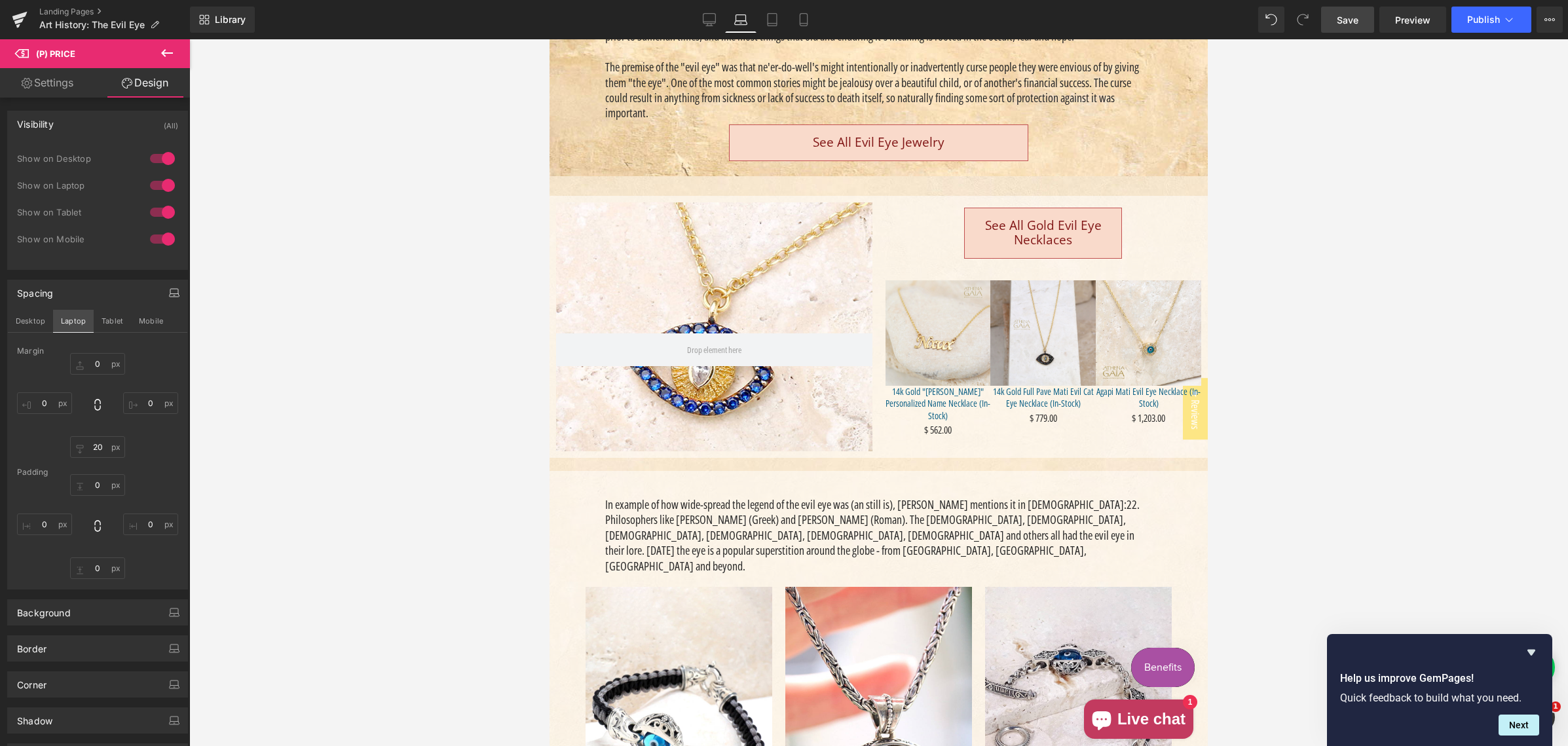
scroll to position [391, 0]
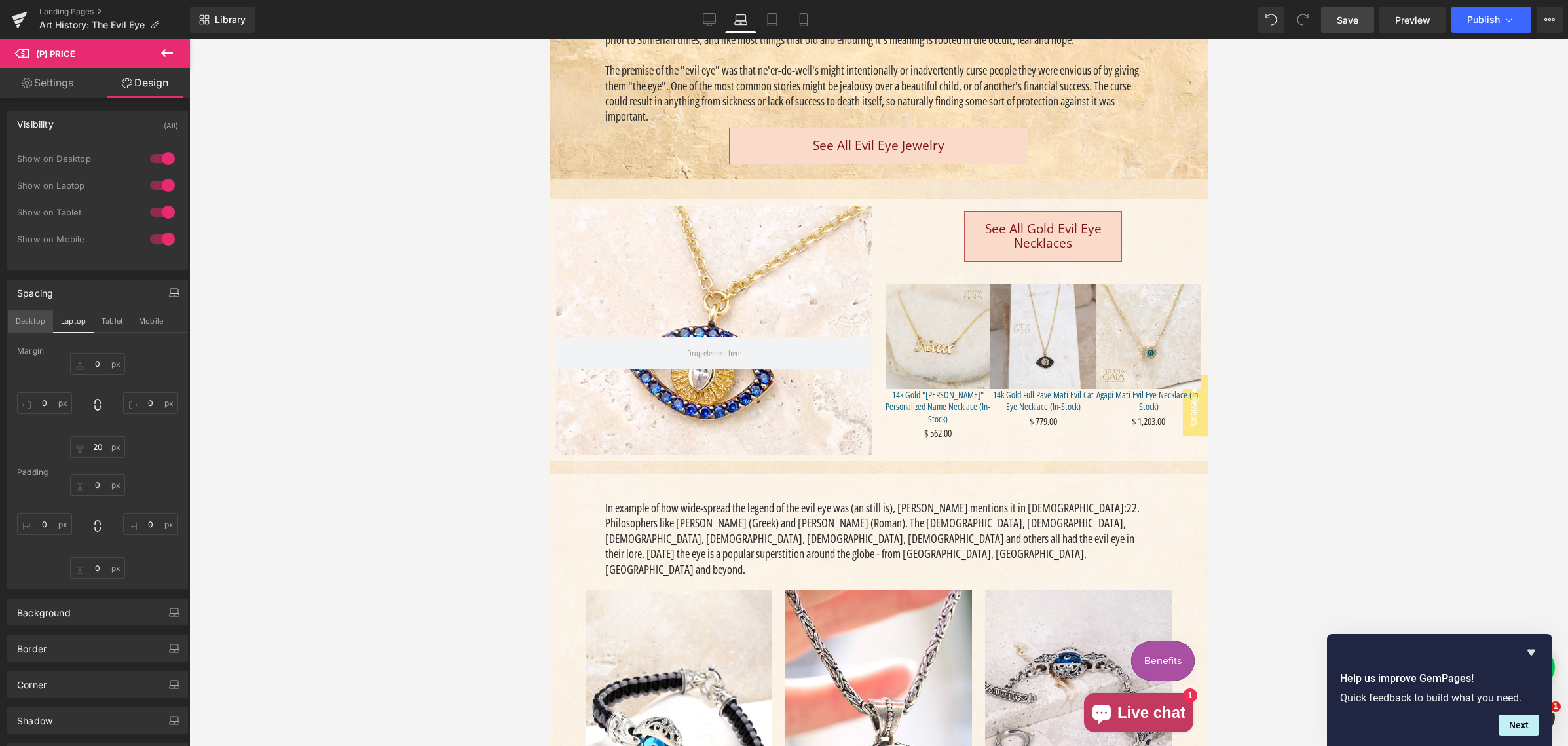
click at [35, 319] on button "Desktop" at bounding box center [30, 321] width 45 height 22
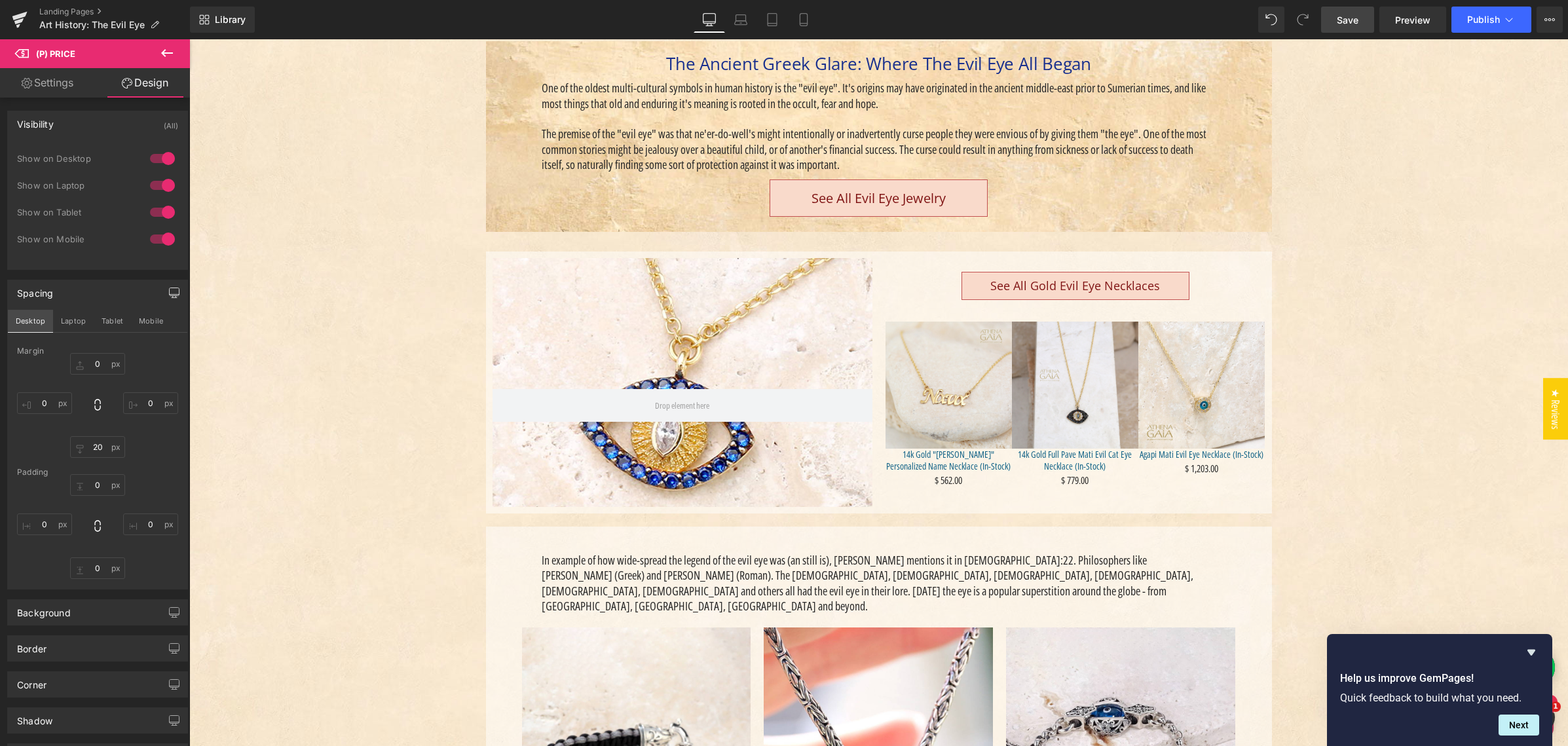
scroll to position [431, 0]
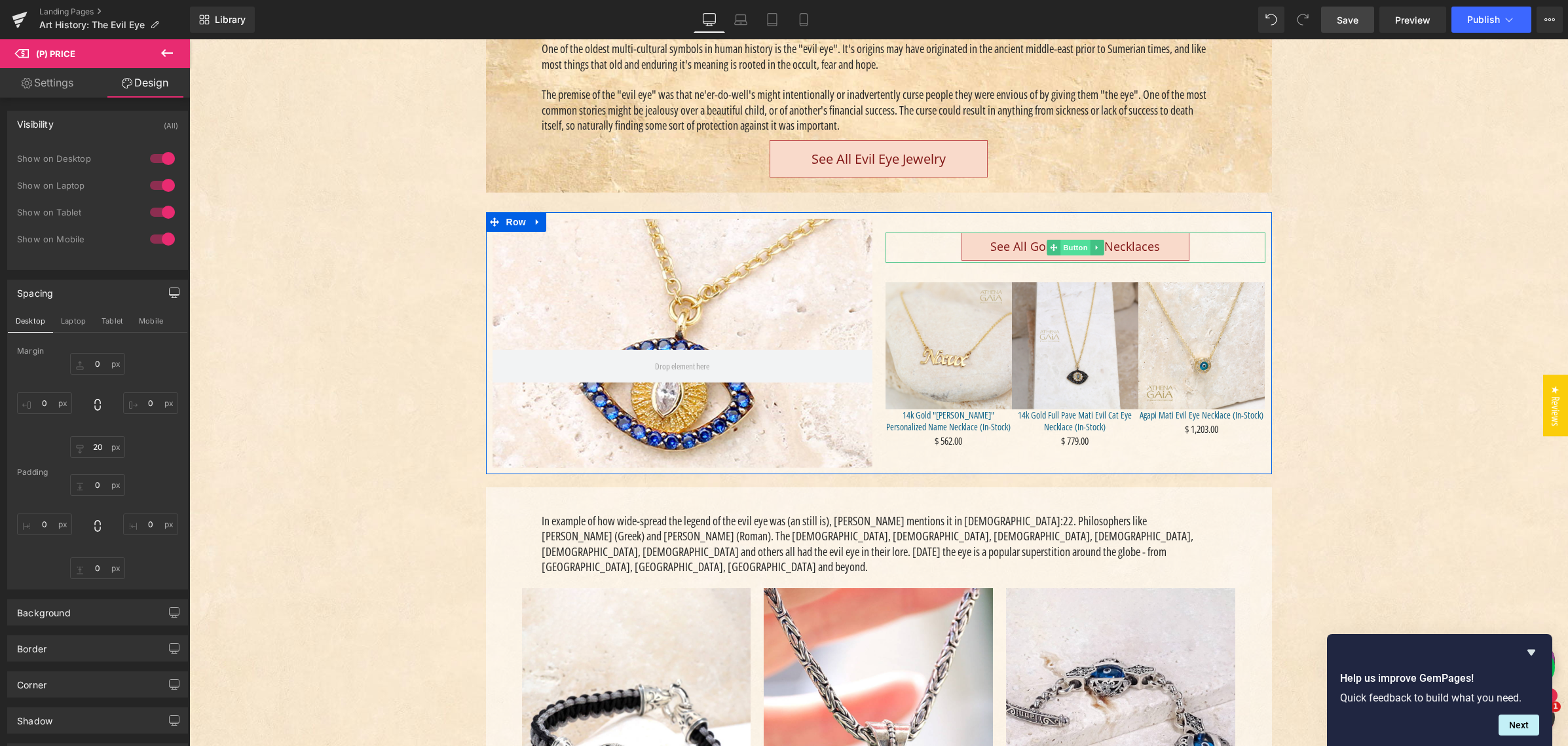
click at [1070, 243] on span "Button" at bounding box center [1074, 248] width 30 height 15
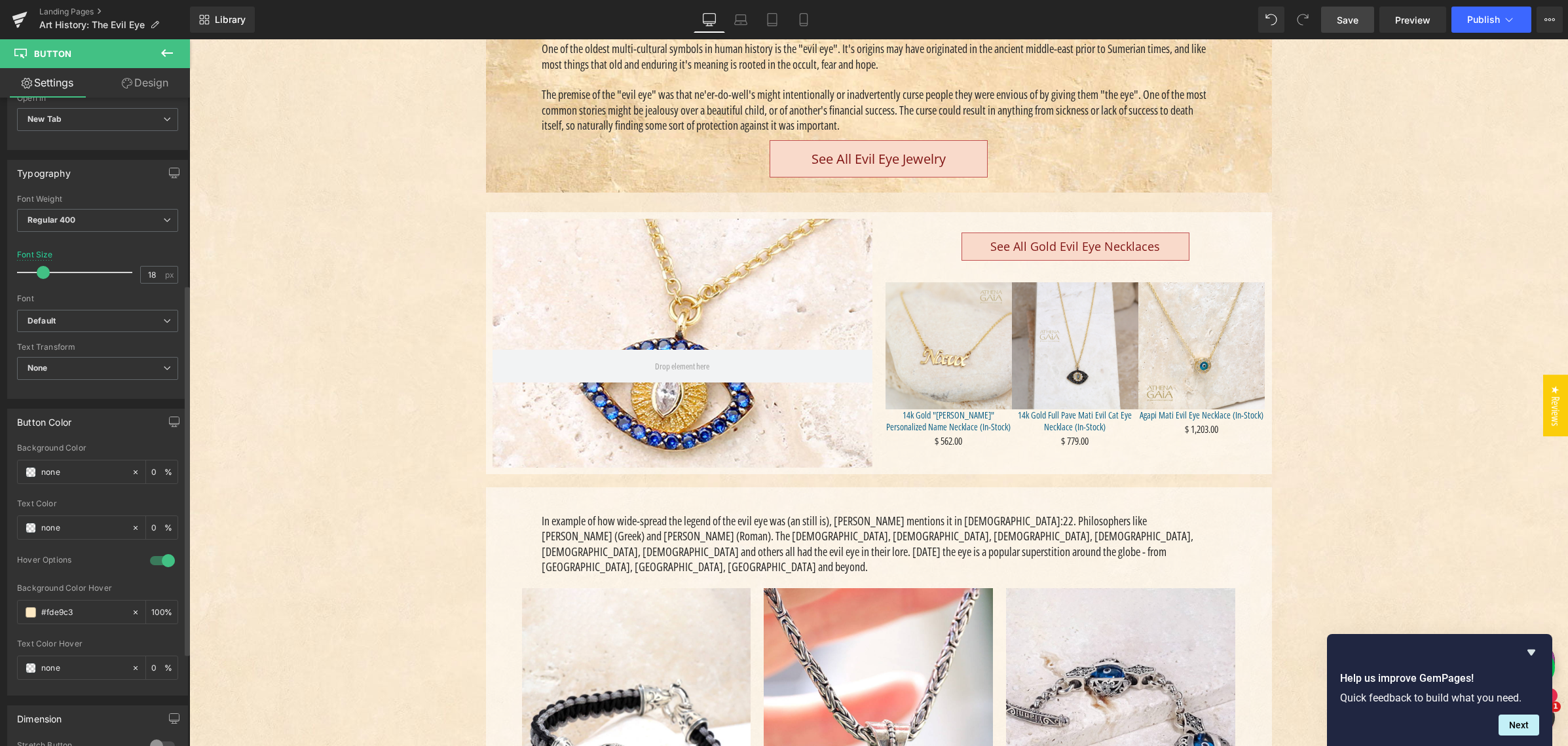
scroll to position [326, 0]
click at [169, 176] on icon "button" at bounding box center [174, 176] width 10 height 10
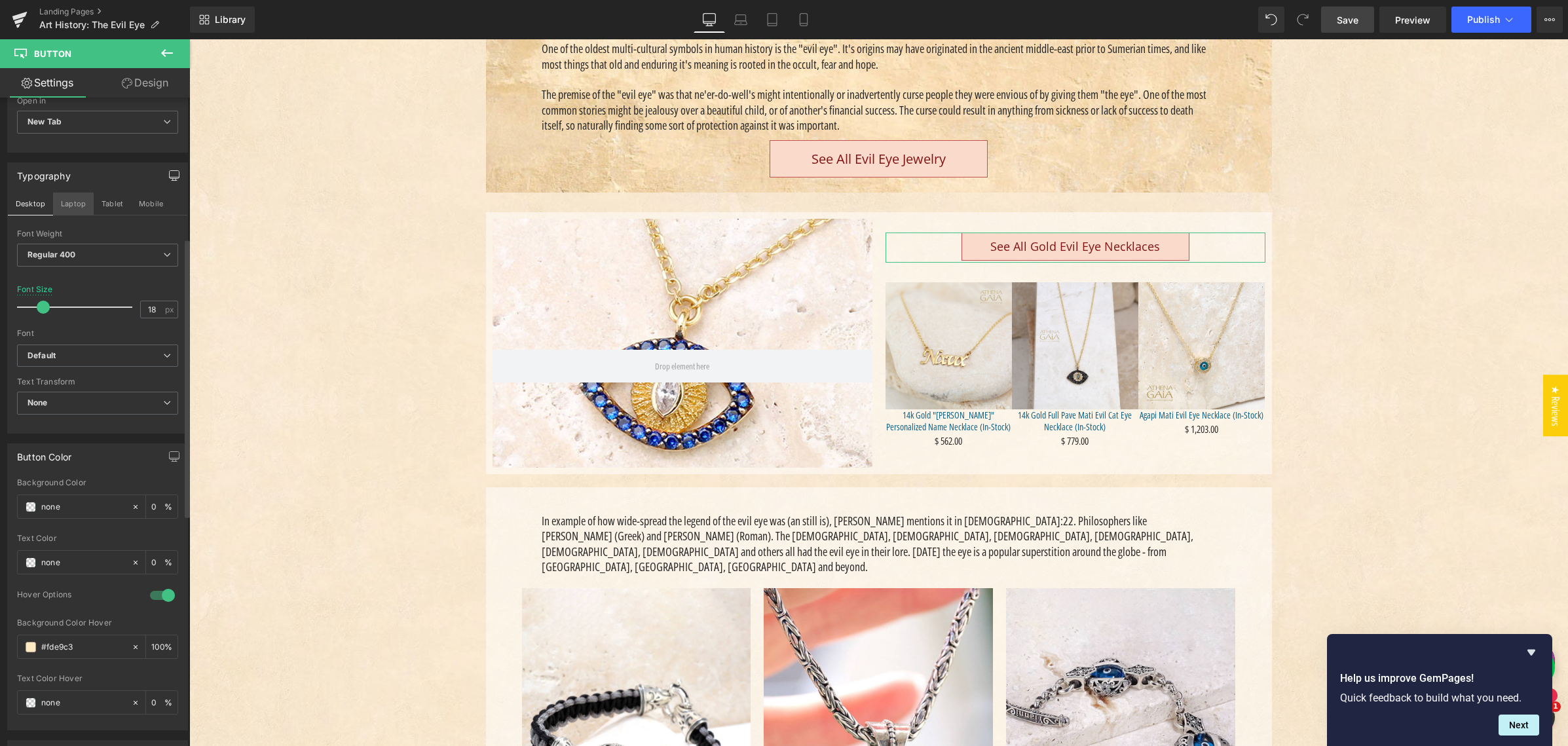
click at [79, 204] on button "Laptop" at bounding box center [73, 204] width 40 height 22
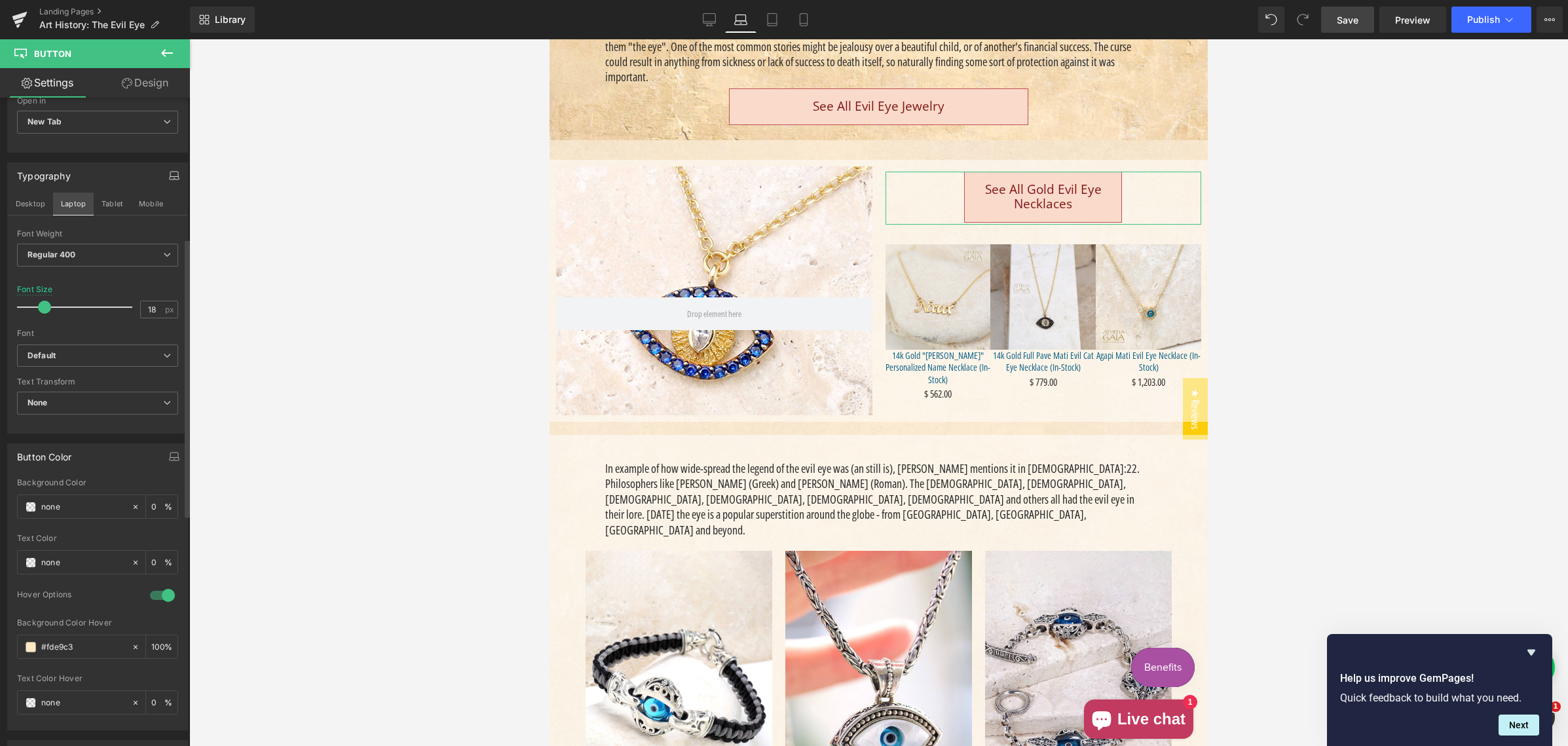
scroll to position [391, 0]
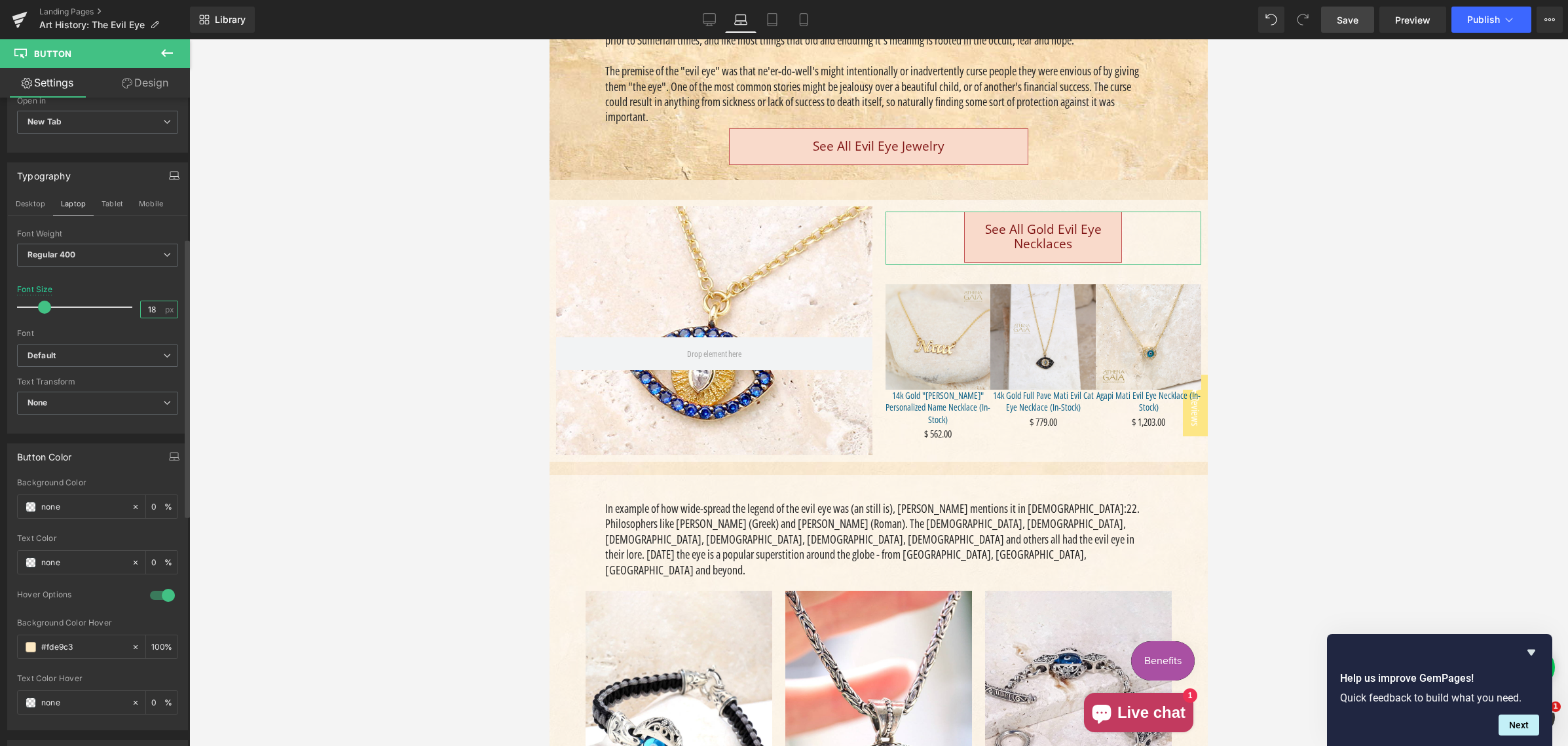
click at [153, 310] on input "18" at bounding box center [152, 309] width 23 height 16
click at [112, 206] on button "Tablet" at bounding box center [112, 204] width 38 height 22
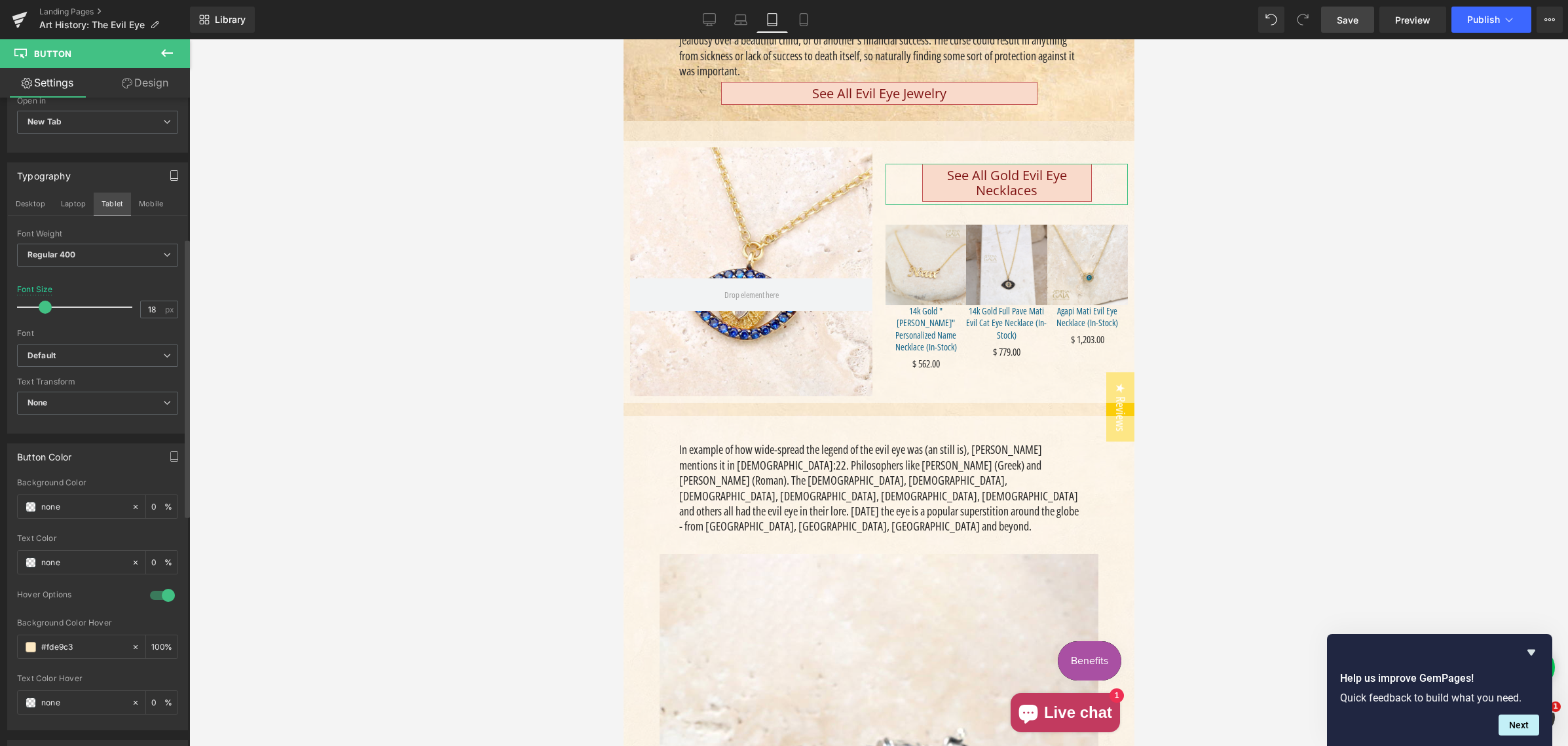
scroll to position [418, 0]
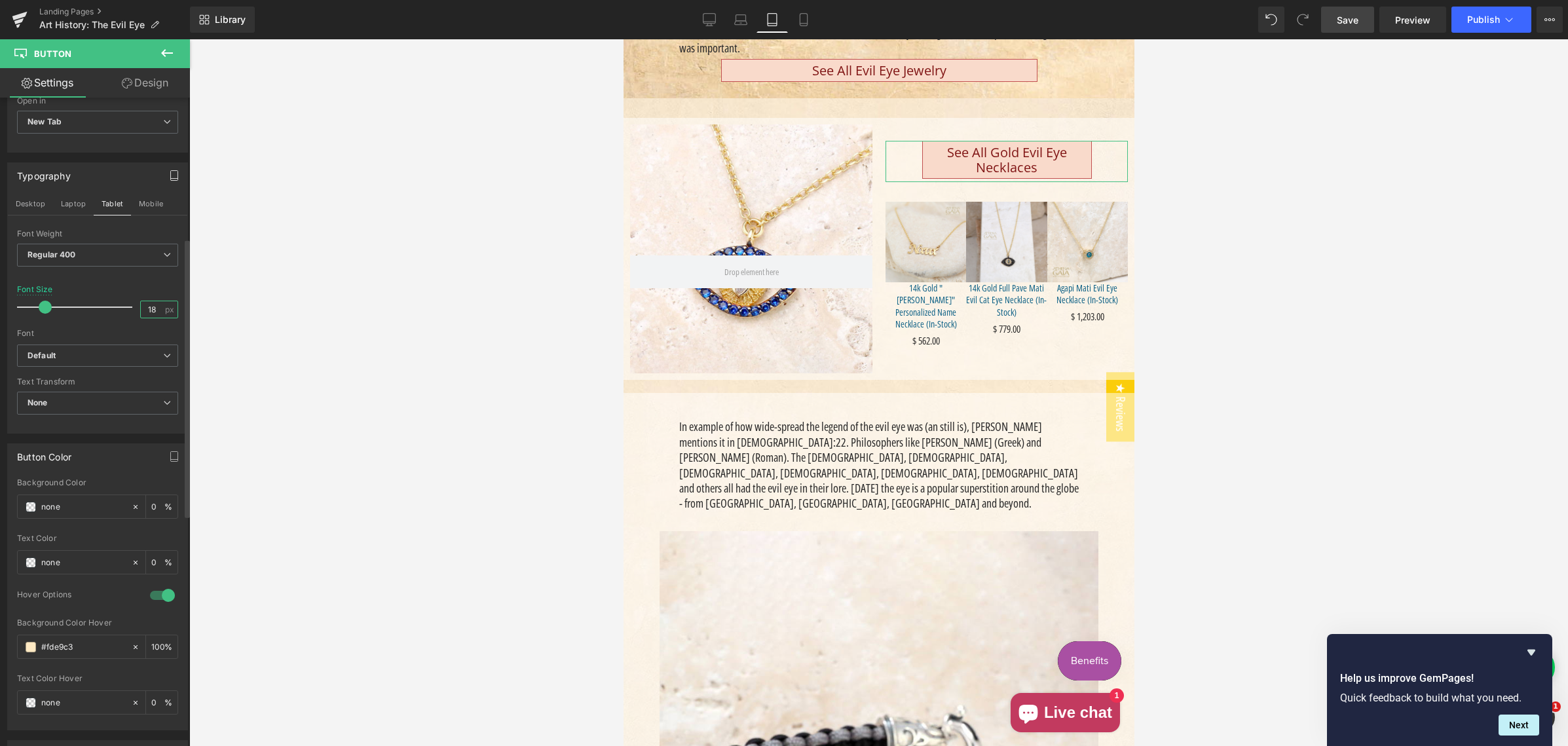
drag, startPoint x: 141, startPoint y: 307, endPoint x: 153, endPoint y: 311, distance: 12.6
click at [153, 311] on input "18" at bounding box center [152, 309] width 23 height 16
click at [151, 204] on button "Mobile" at bounding box center [151, 204] width 40 height 22
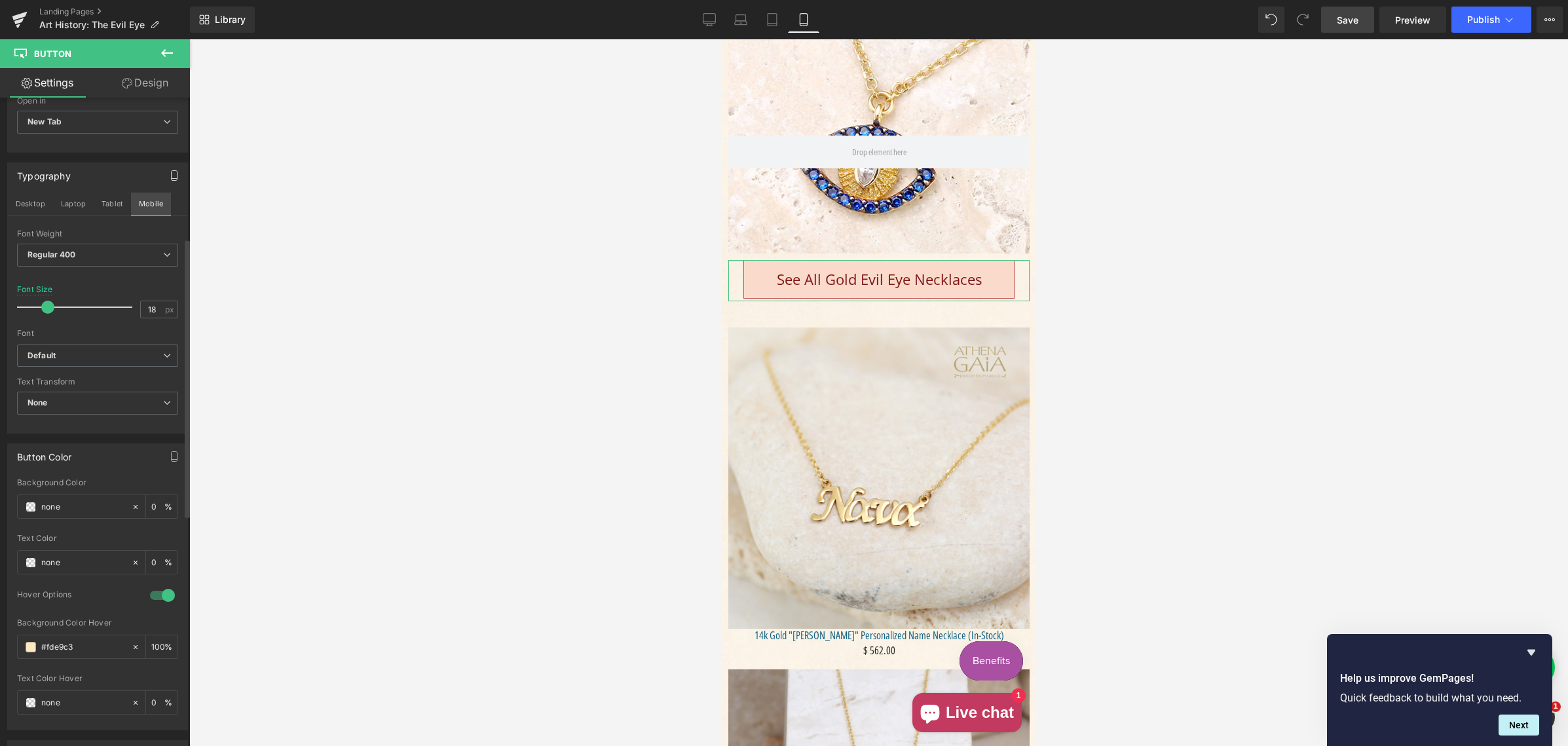
scroll to position [863, 0]
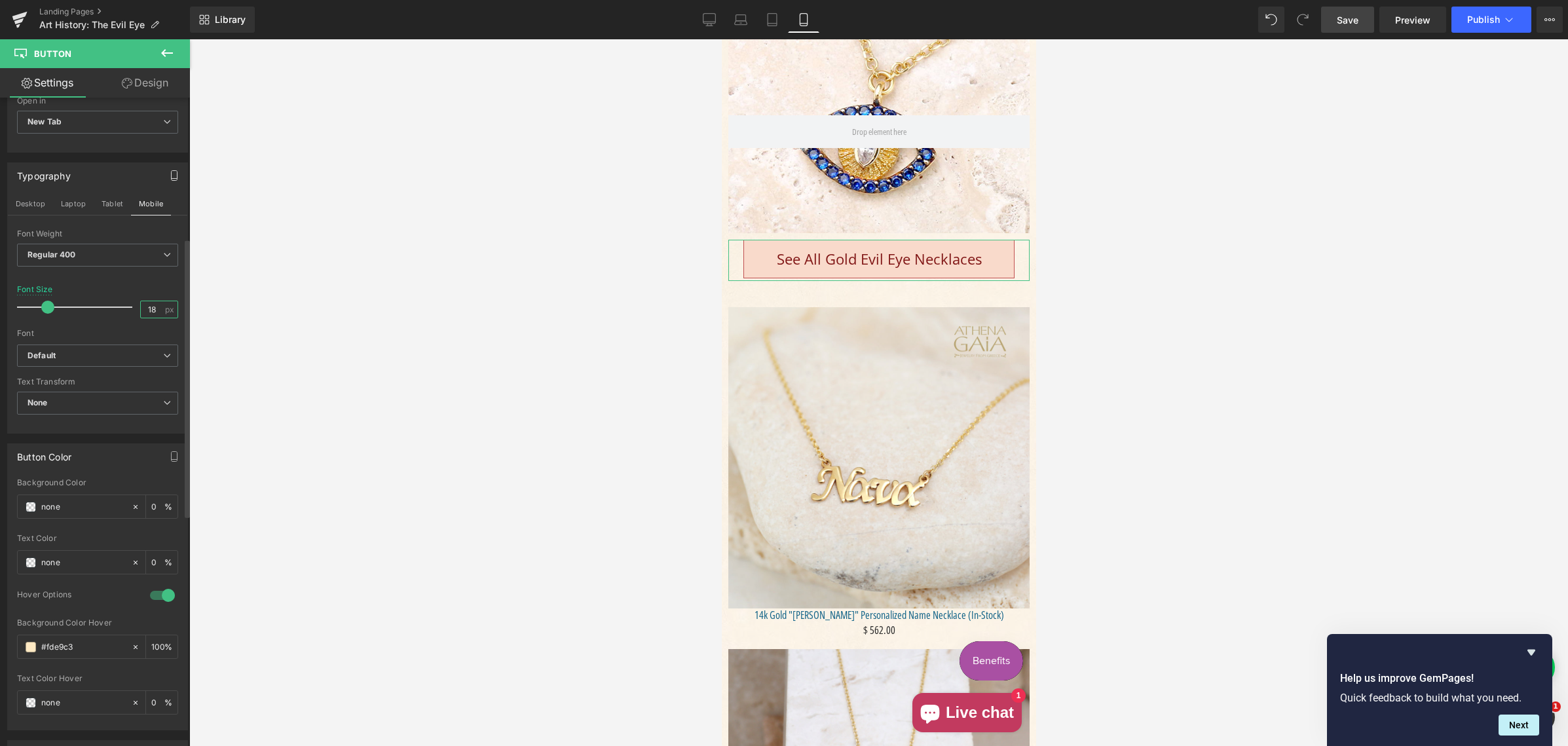
drag, startPoint x: 147, startPoint y: 310, endPoint x: 163, endPoint y: 324, distance: 21.3
click at [151, 311] on input "18" at bounding box center [152, 309] width 23 height 16
click at [146, 311] on input "22" at bounding box center [152, 309] width 23 height 16
type input "20"
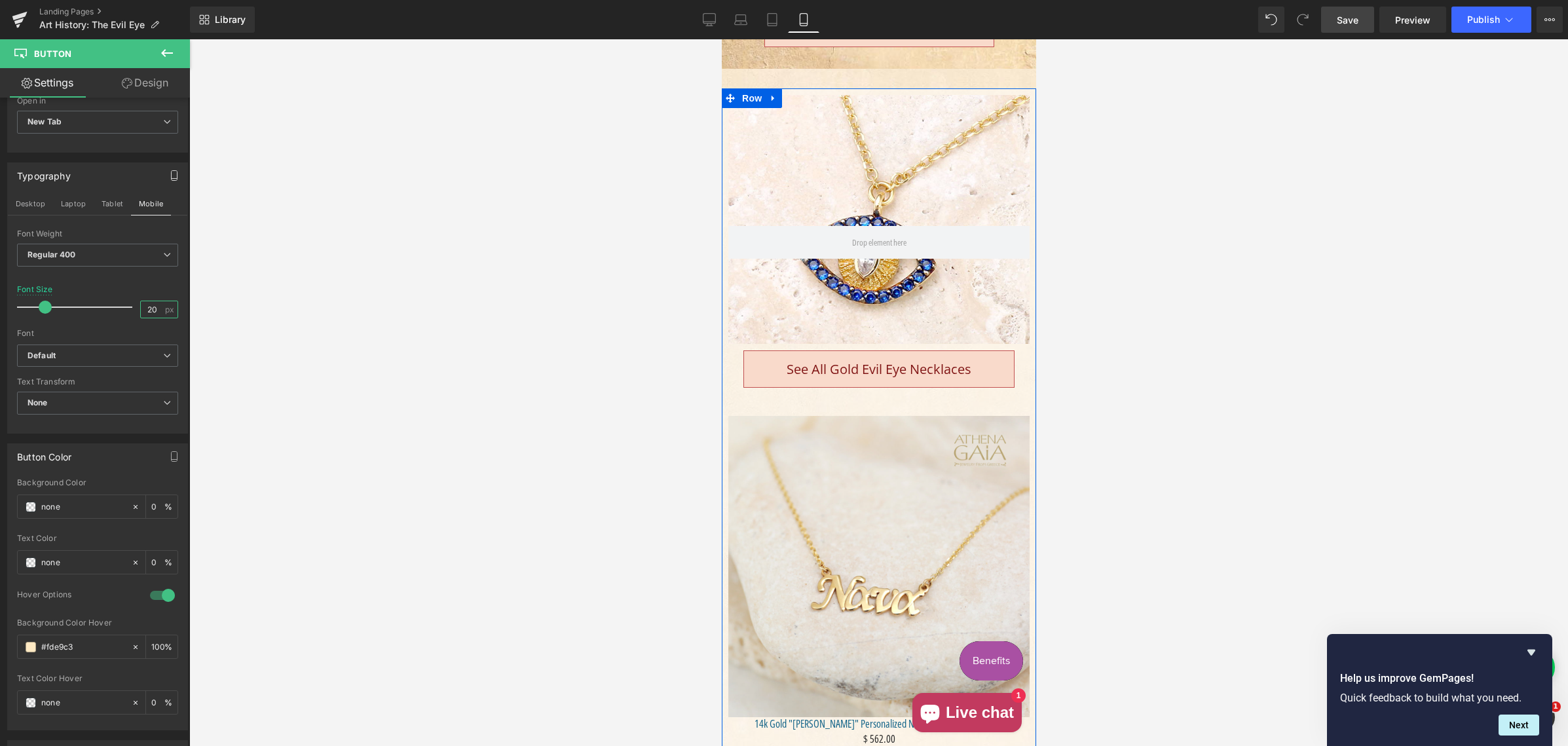
scroll to position [754, 0]
click at [874, 377] on span "Button" at bounding box center [873, 369] width 30 height 15
click at [146, 84] on link "Design" at bounding box center [145, 82] width 95 height 29
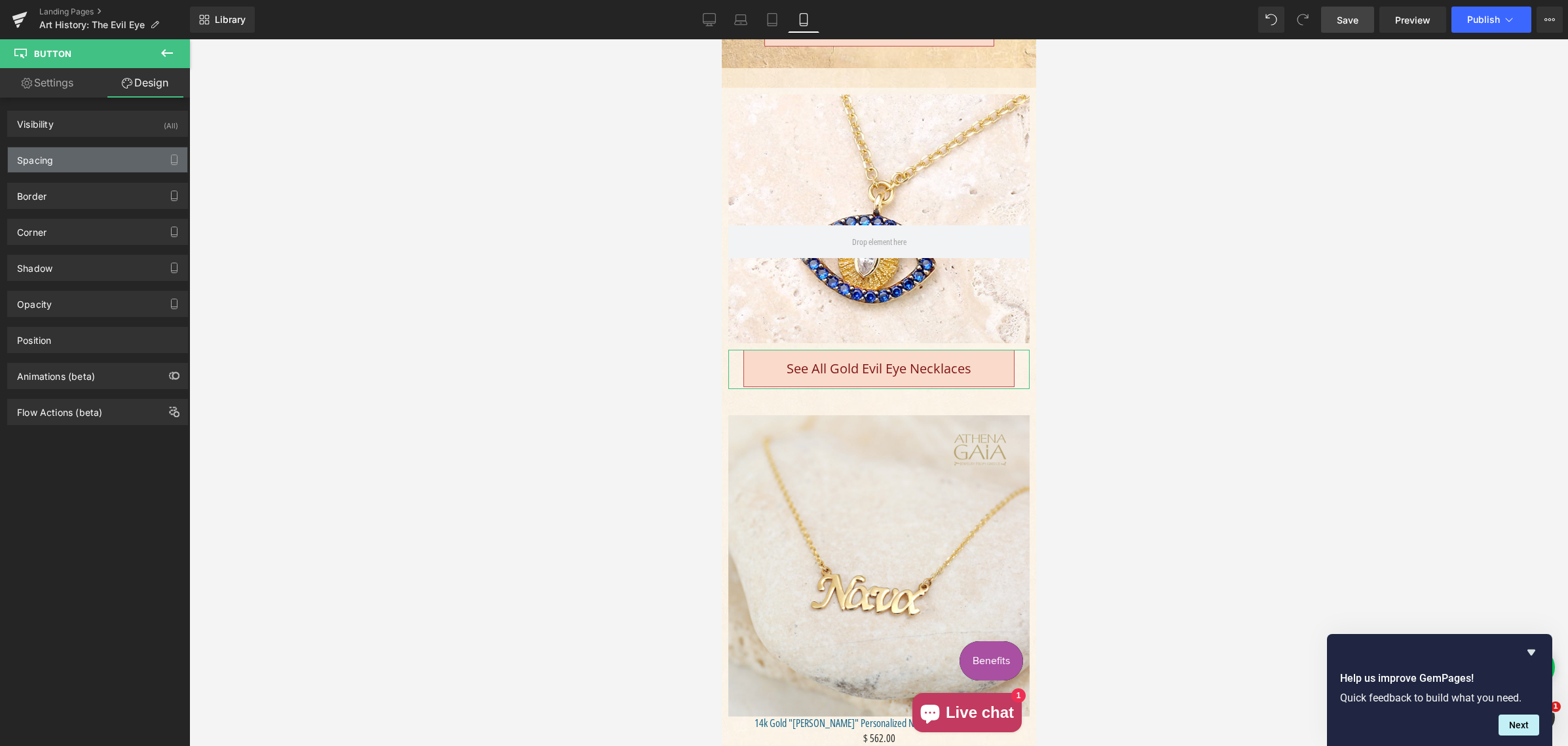
click at [82, 163] on div "Spacing" at bounding box center [97, 159] width 179 height 25
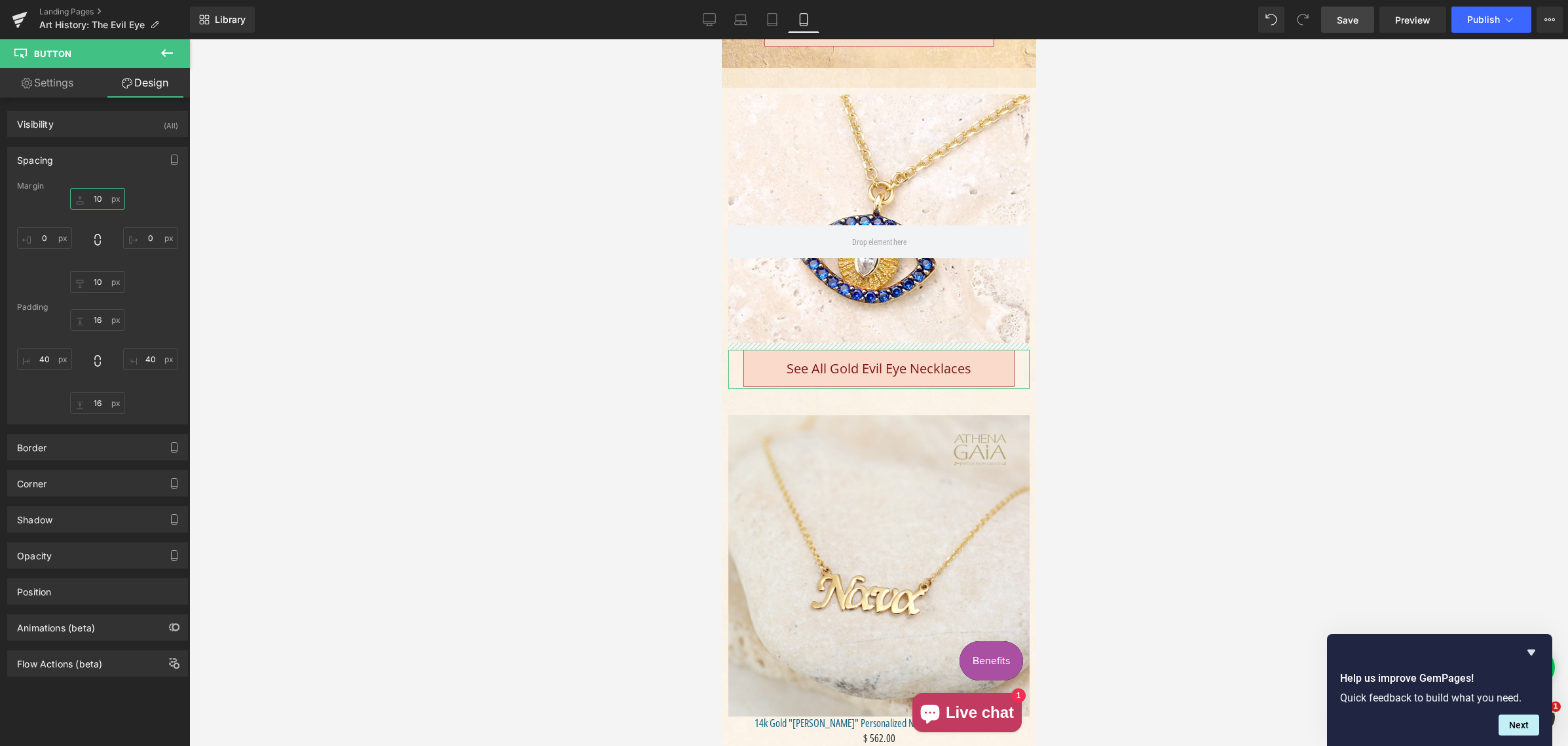
click at [94, 199] on input "10" at bounding box center [98, 198] width 55 height 21
type input "0"
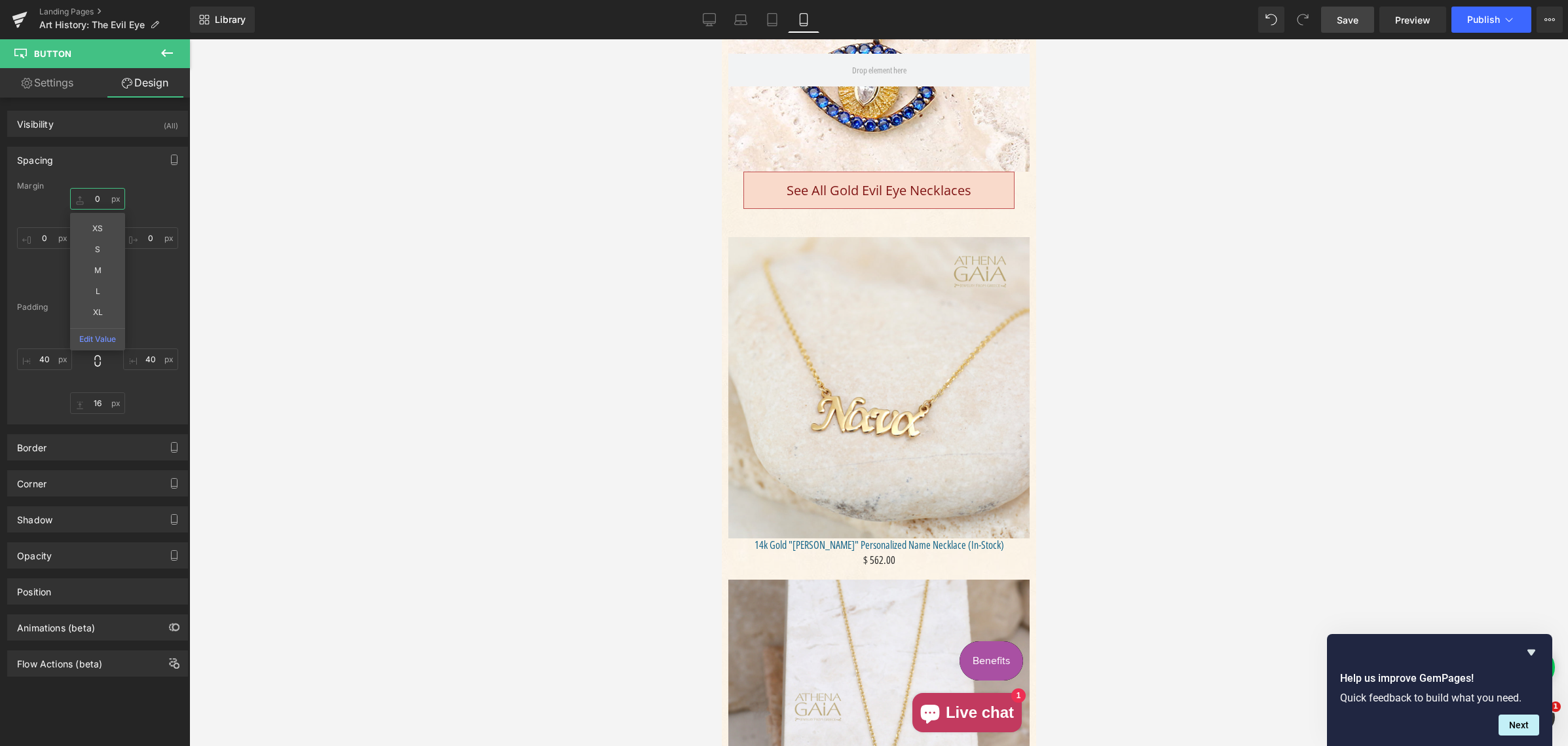
scroll to position [919, 0]
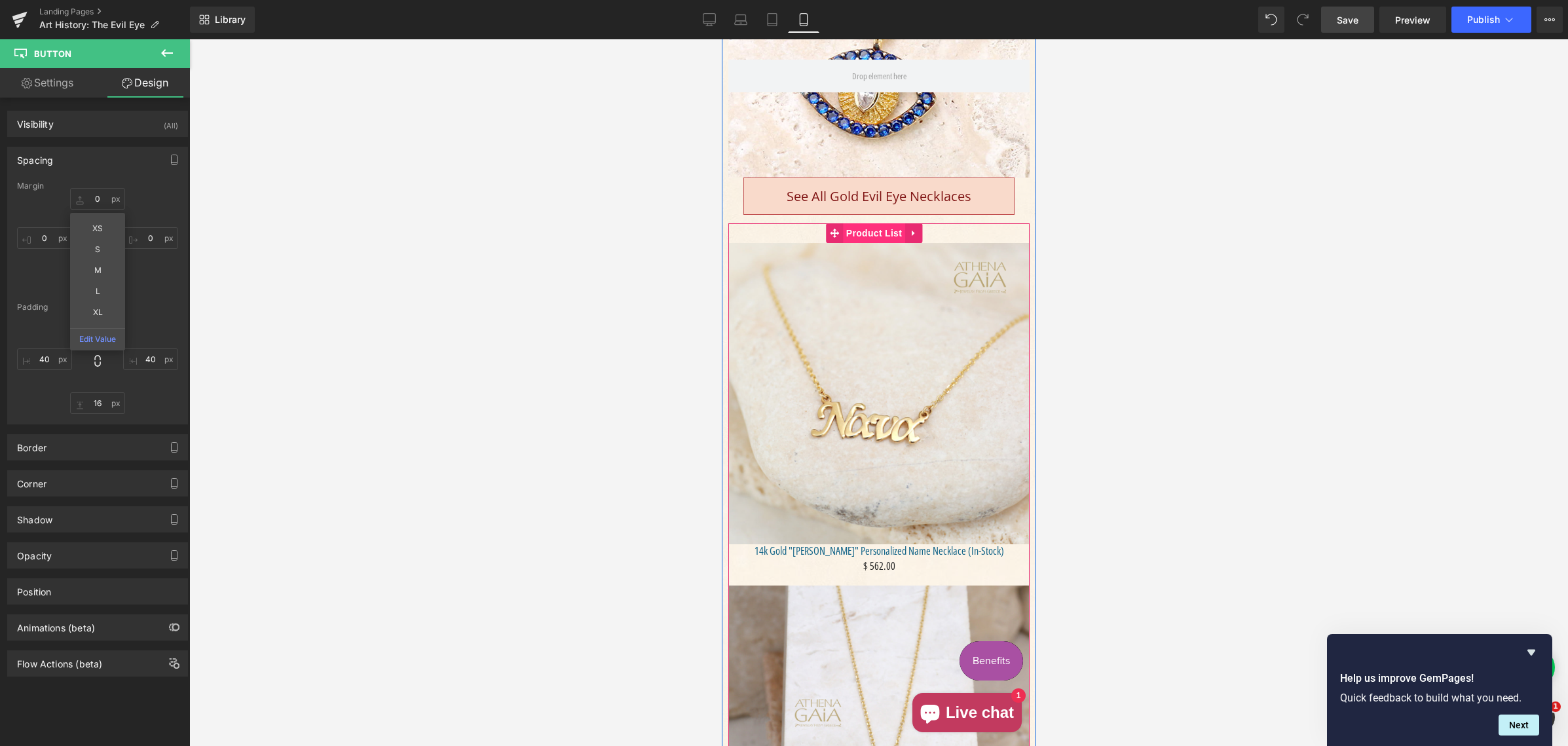
click at [871, 243] on span "Product List" at bounding box center [873, 233] width 63 height 20
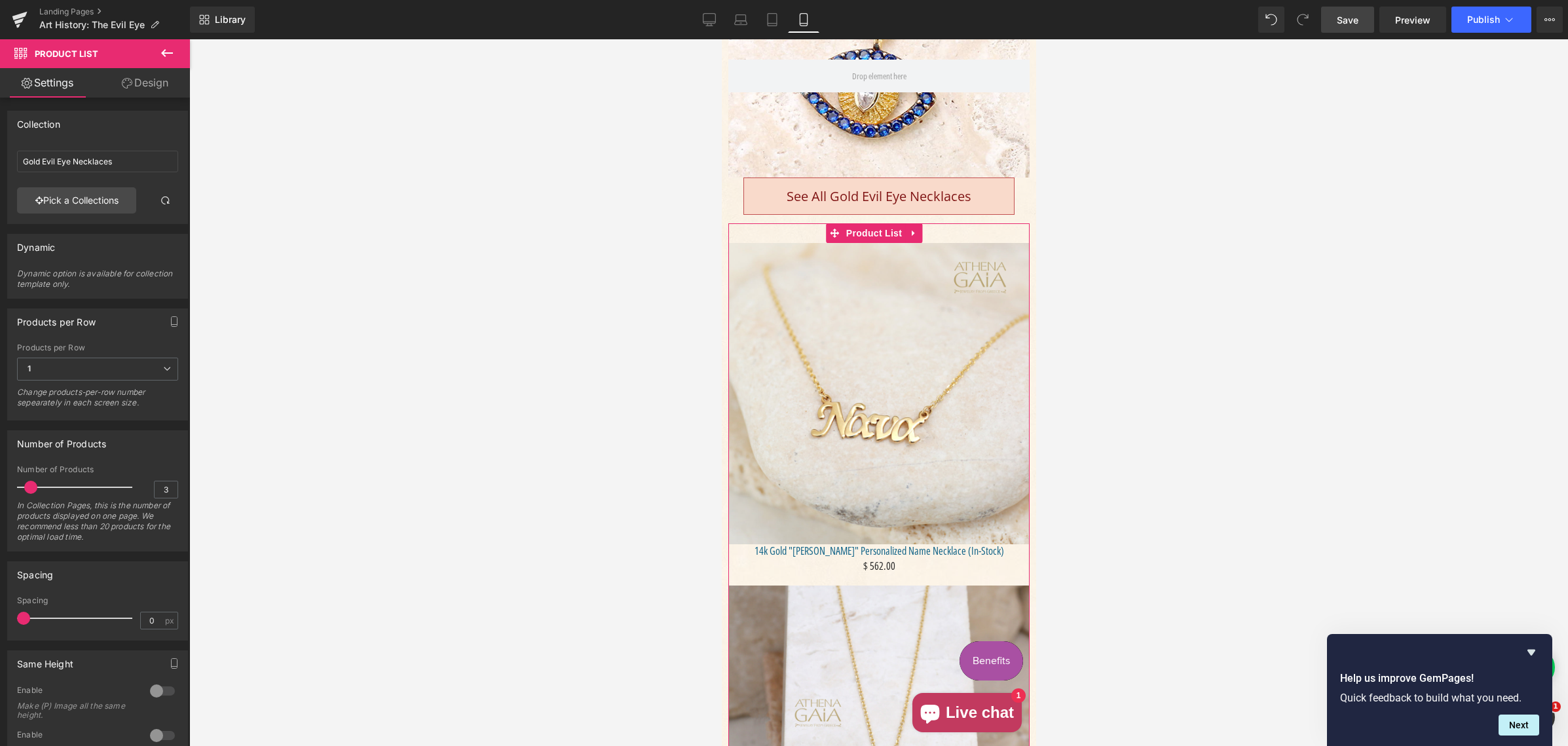
drag, startPoint x: 146, startPoint y: 86, endPoint x: 99, endPoint y: 128, distance: 63.0
click at [146, 85] on link "Design" at bounding box center [145, 82] width 95 height 29
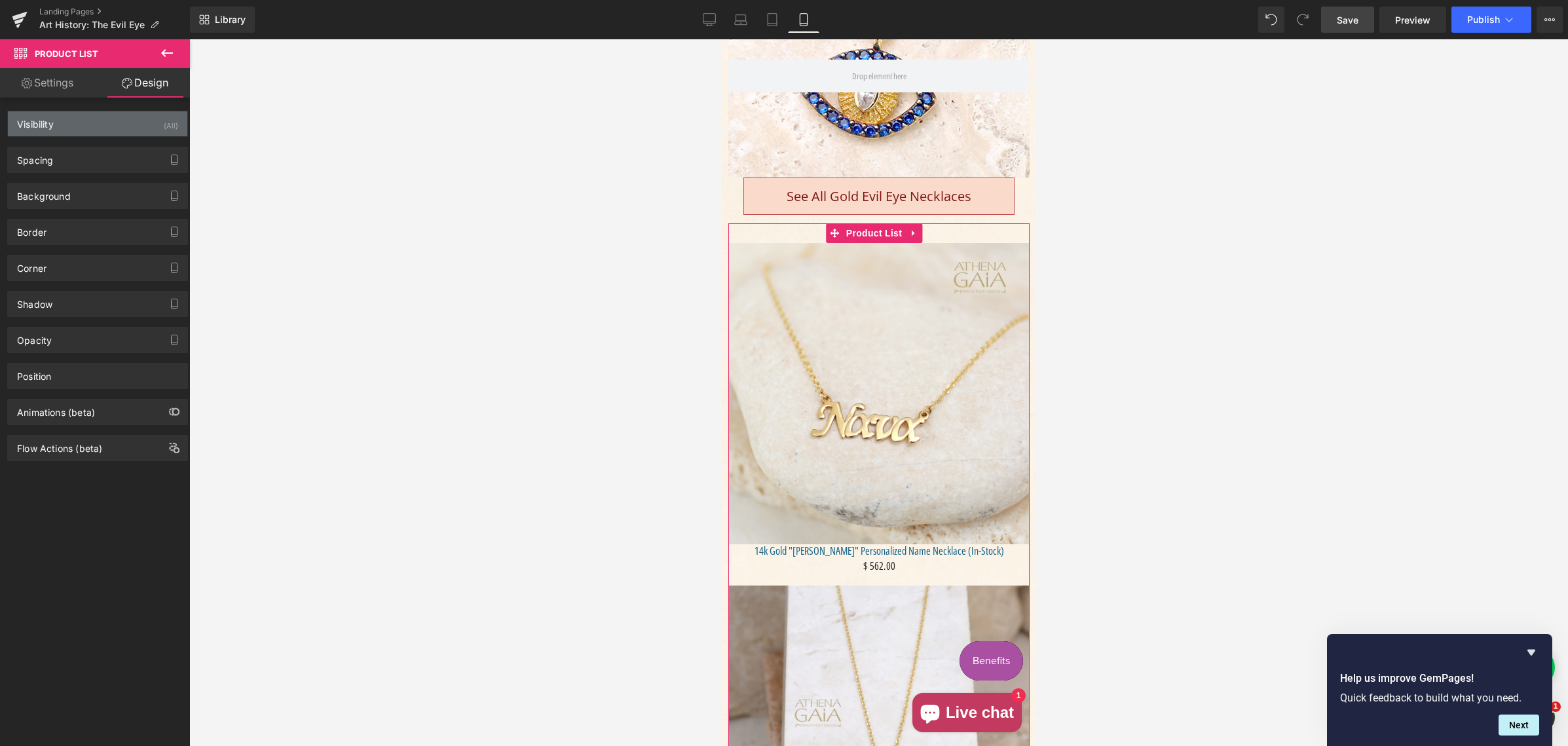
click at [99, 124] on div "Visibility (All)" at bounding box center [97, 123] width 179 height 25
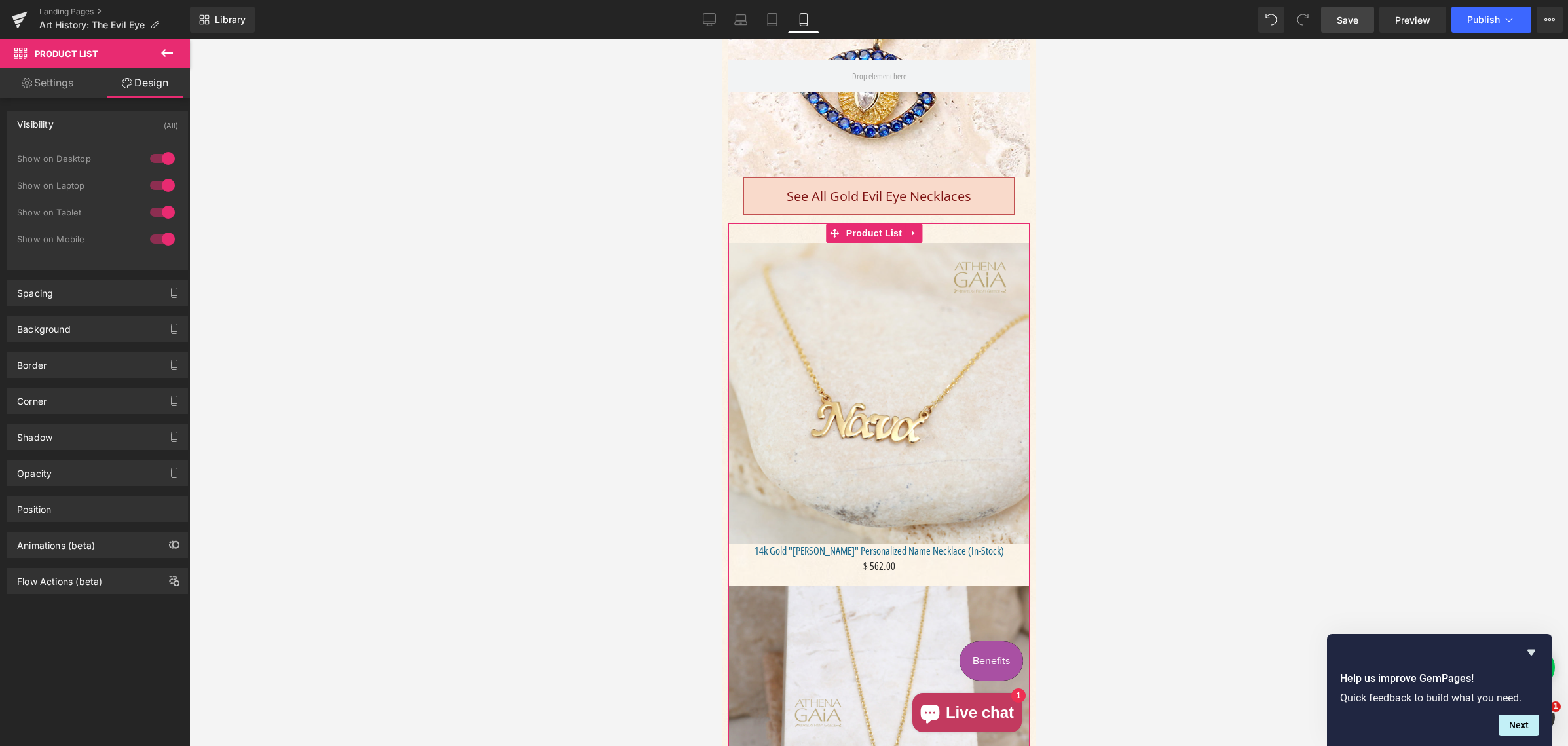
click at [154, 236] on div at bounding box center [162, 239] width 32 height 21
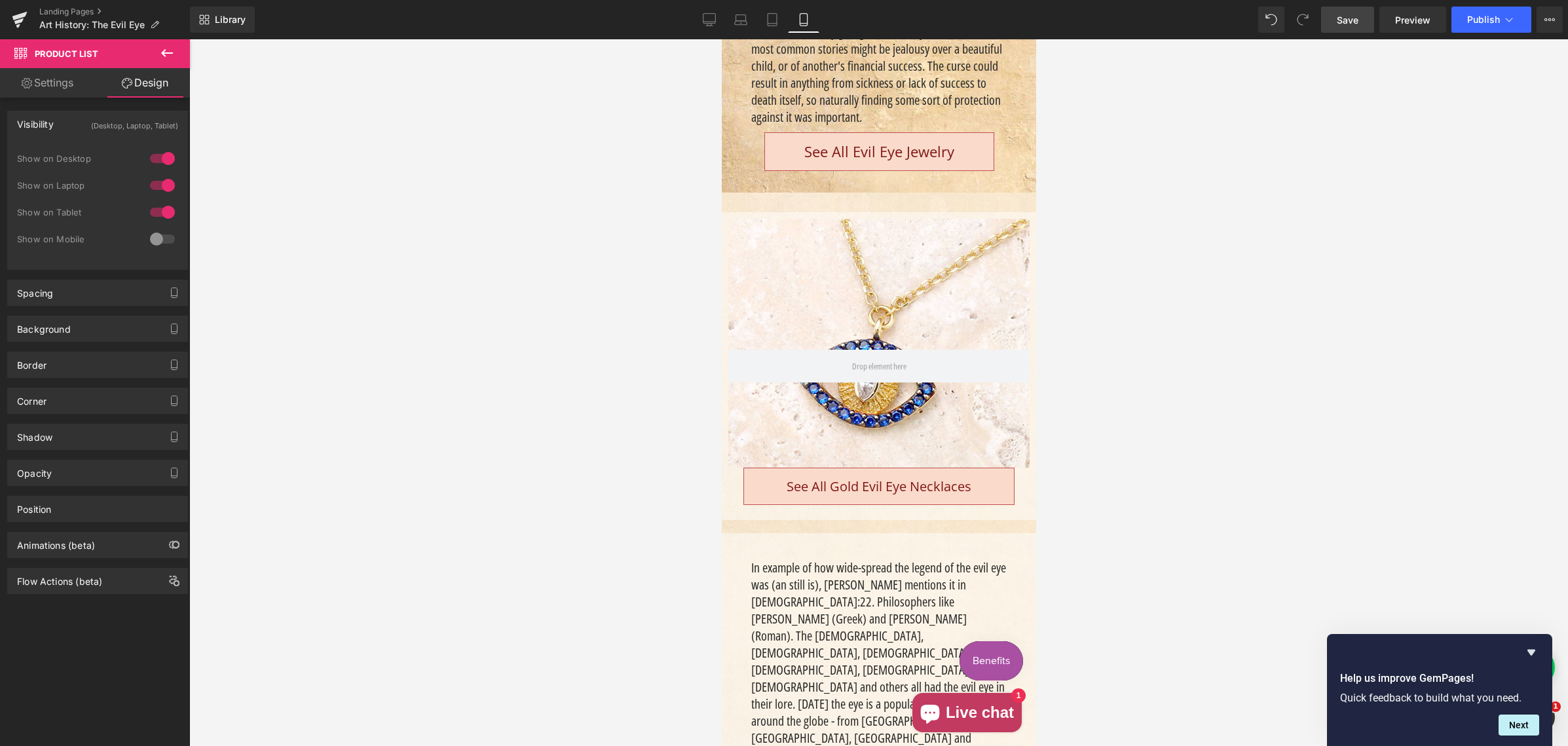
scroll to position [550, 0]
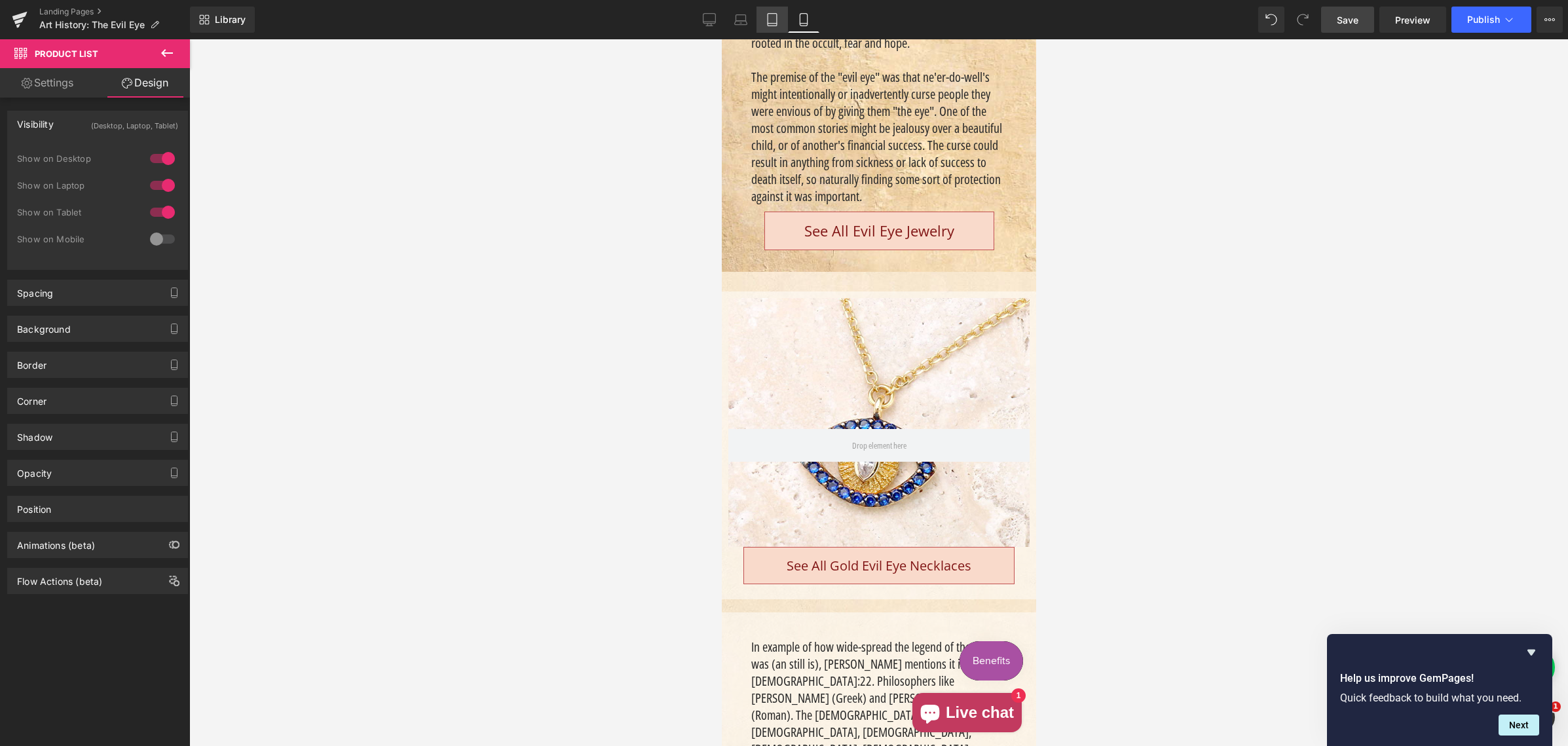
click at [771, 20] on icon at bounding box center [771, 19] width 13 height 13
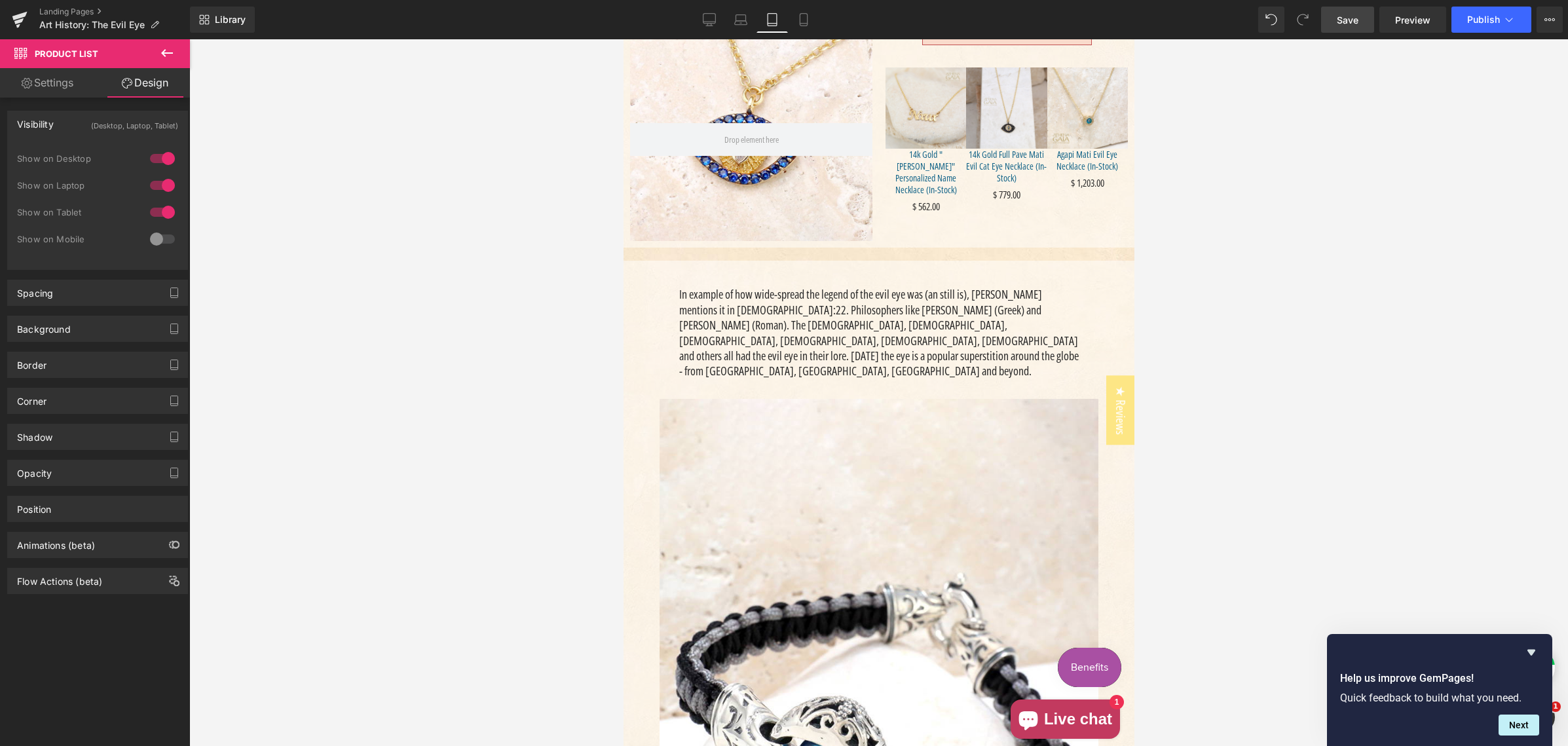
scroll to position [445, 0]
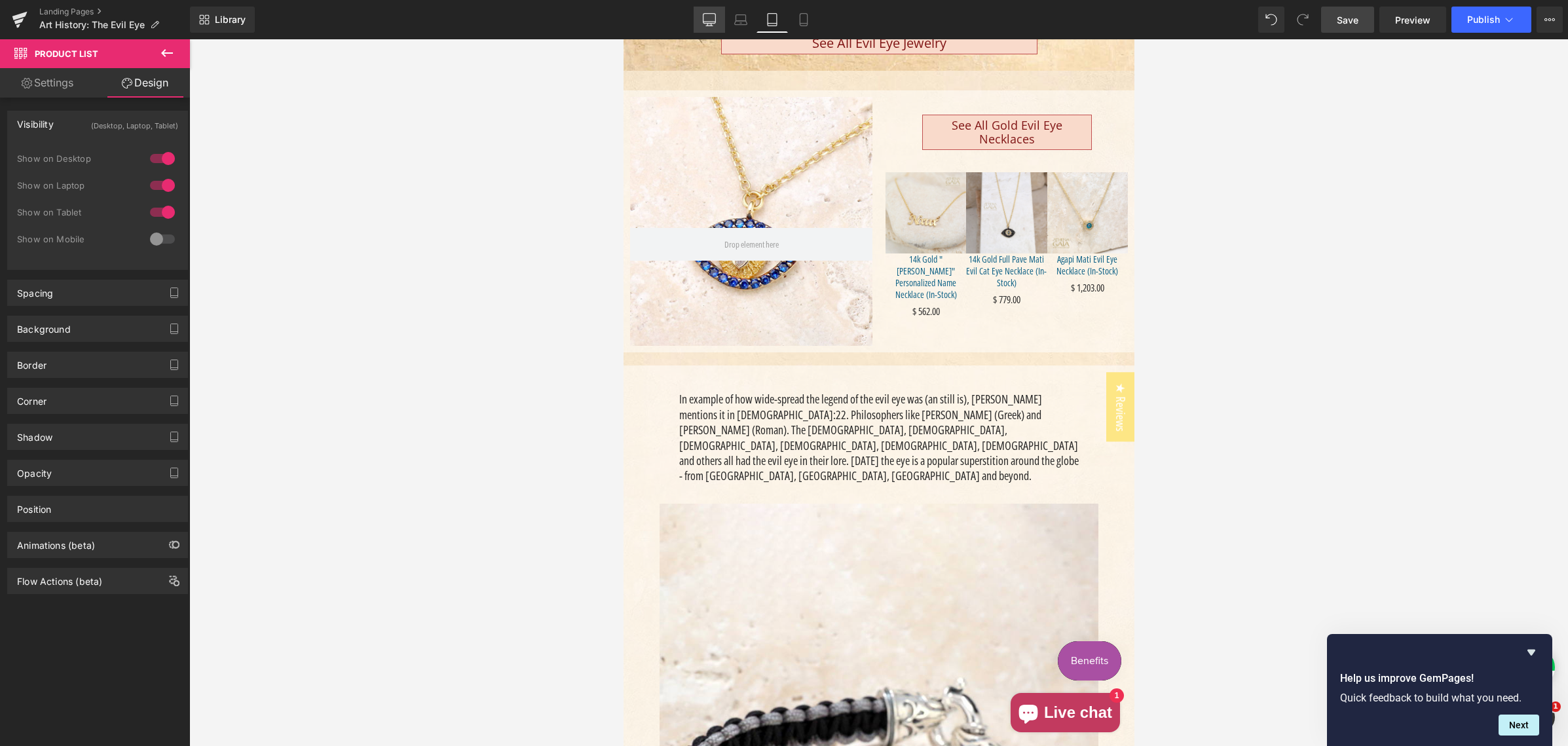
click at [706, 21] on icon at bounding box center [709, 19] width 13 height 13
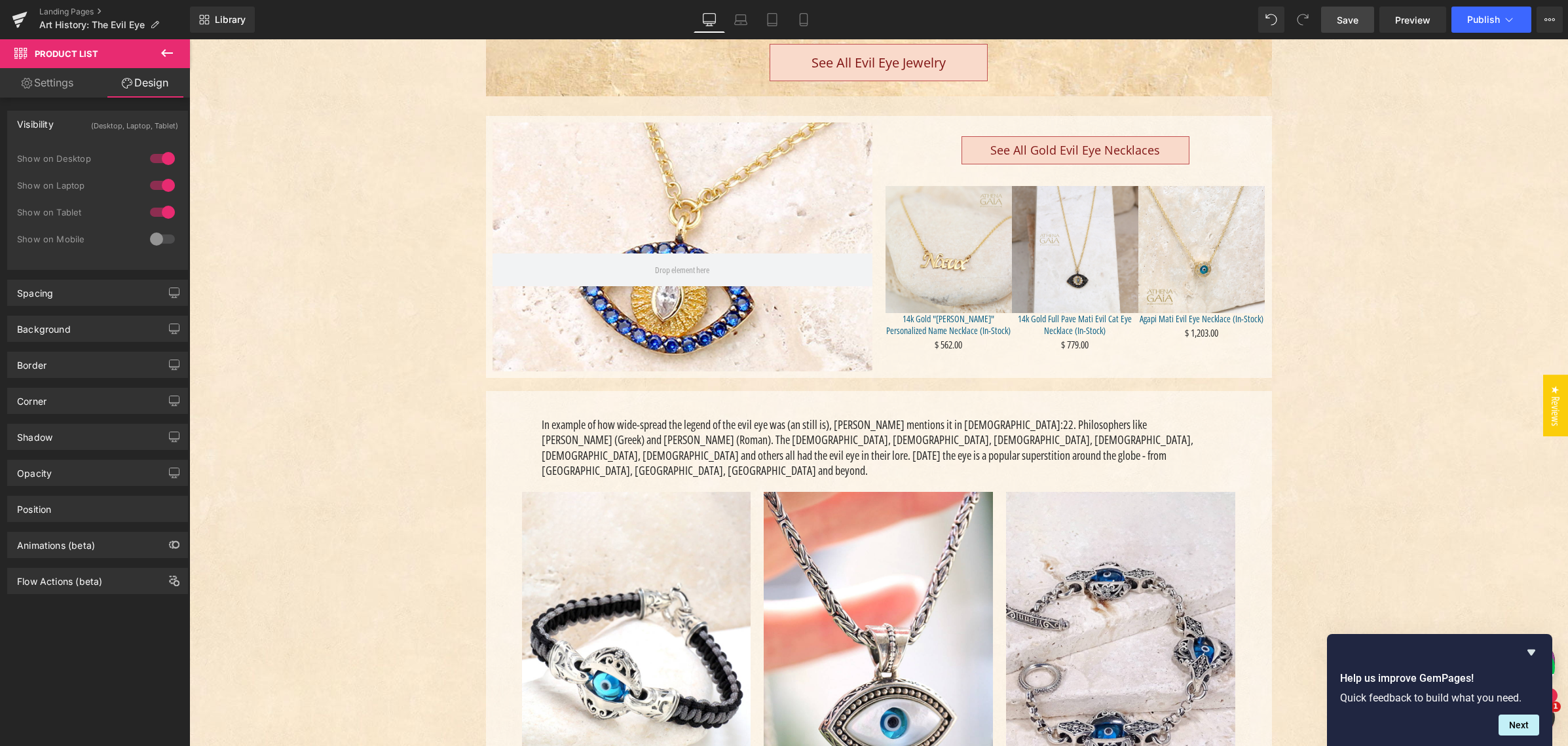
scroll to position [447, 0]
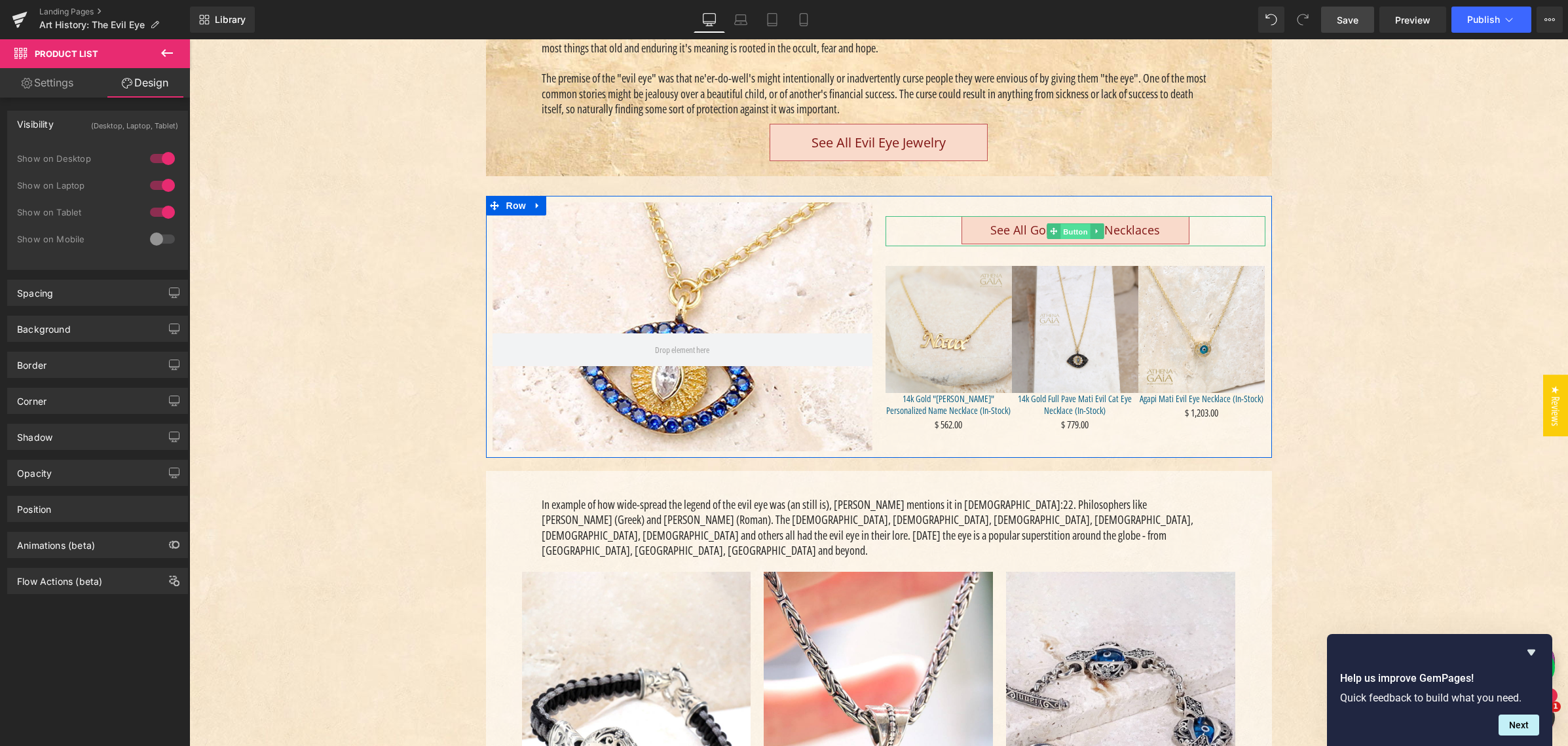
click at [1071, 227] on span "Button" at bounding box center [1074, 231] width 30 height 15
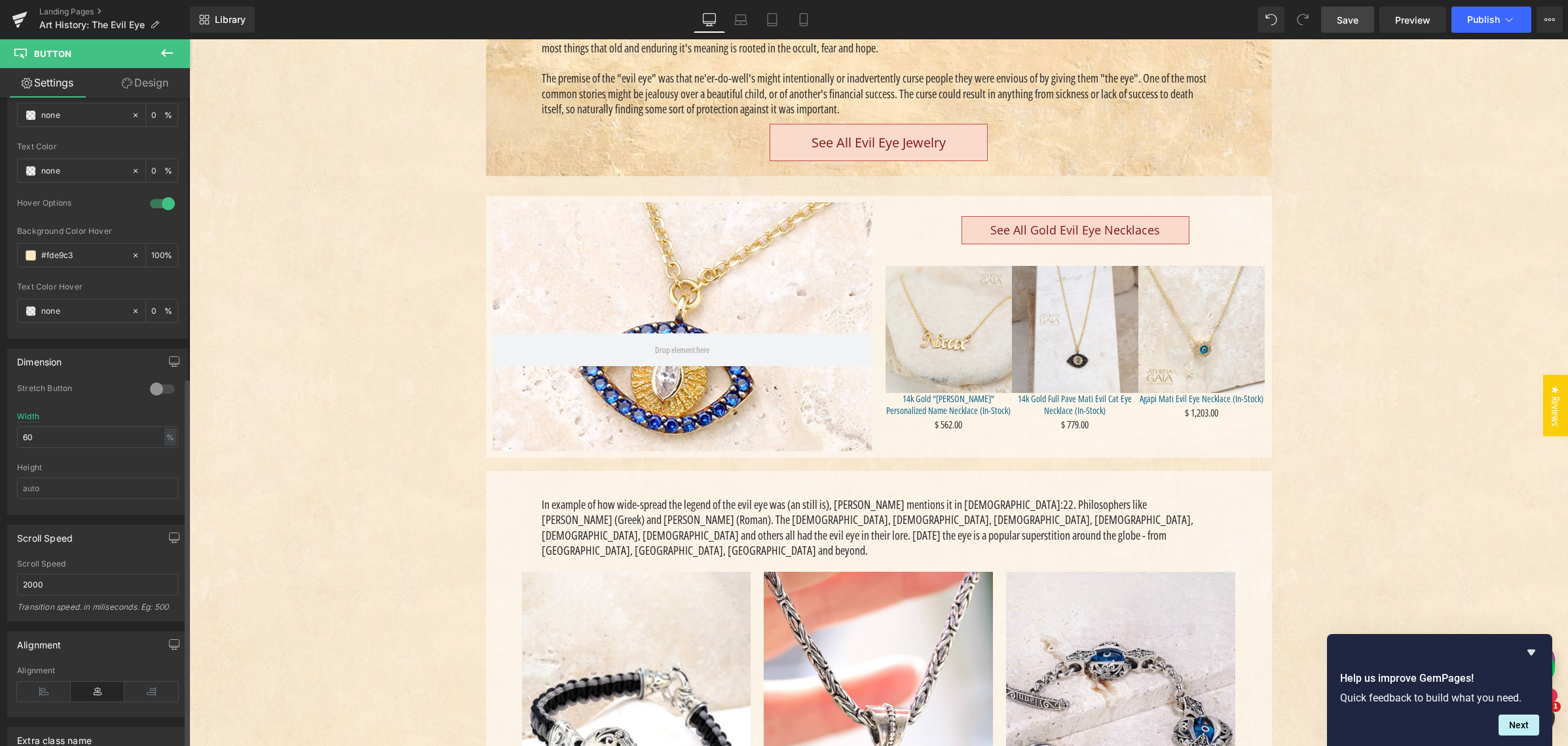
scroll to position [689, 0]
click at [170, 360] on icon "button" at bounding box center [174, 359] width 10 height 10
click at [76, 385] on button "Laptop" at bounding box center [73, 387] width 40 height 22
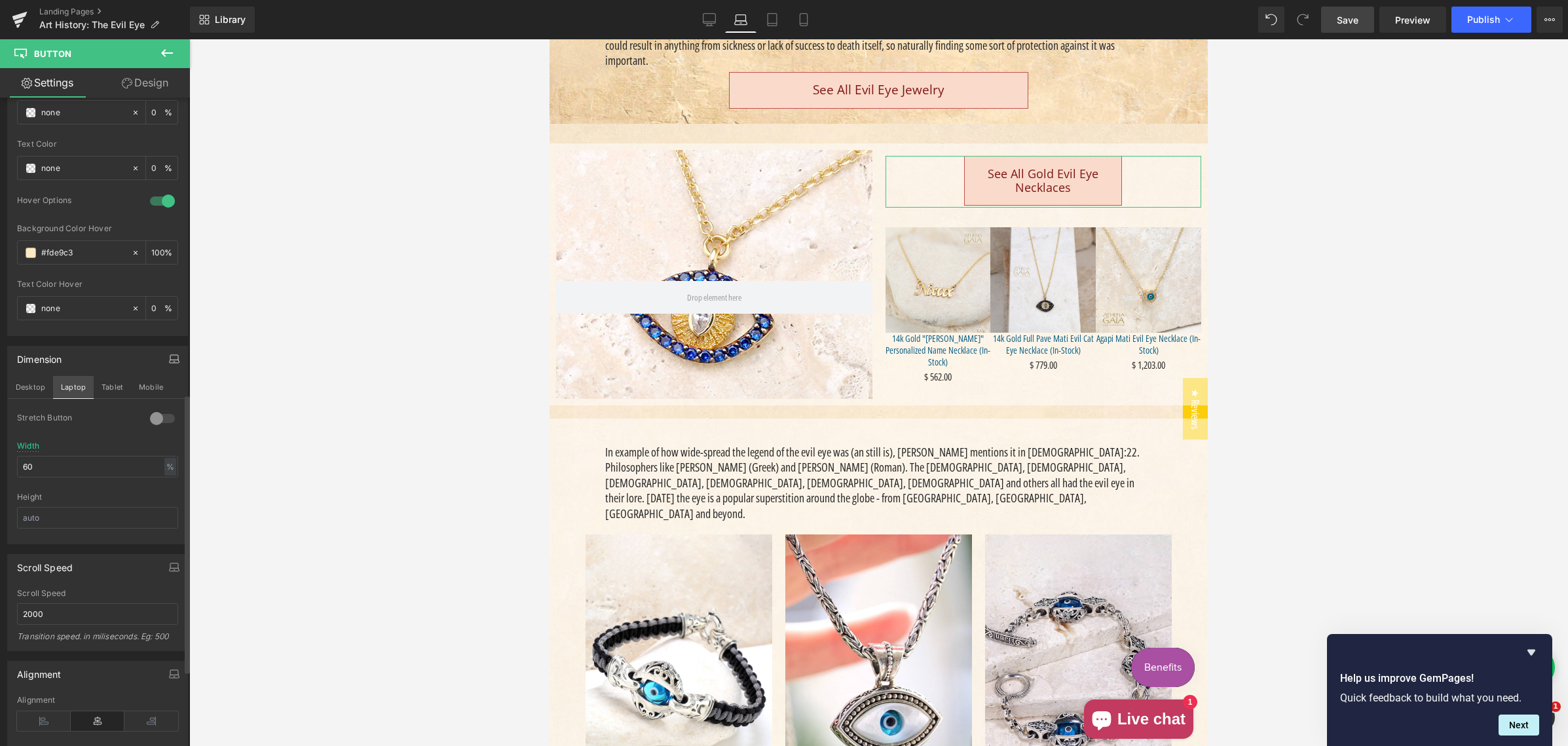
scroll to position [408, 0]
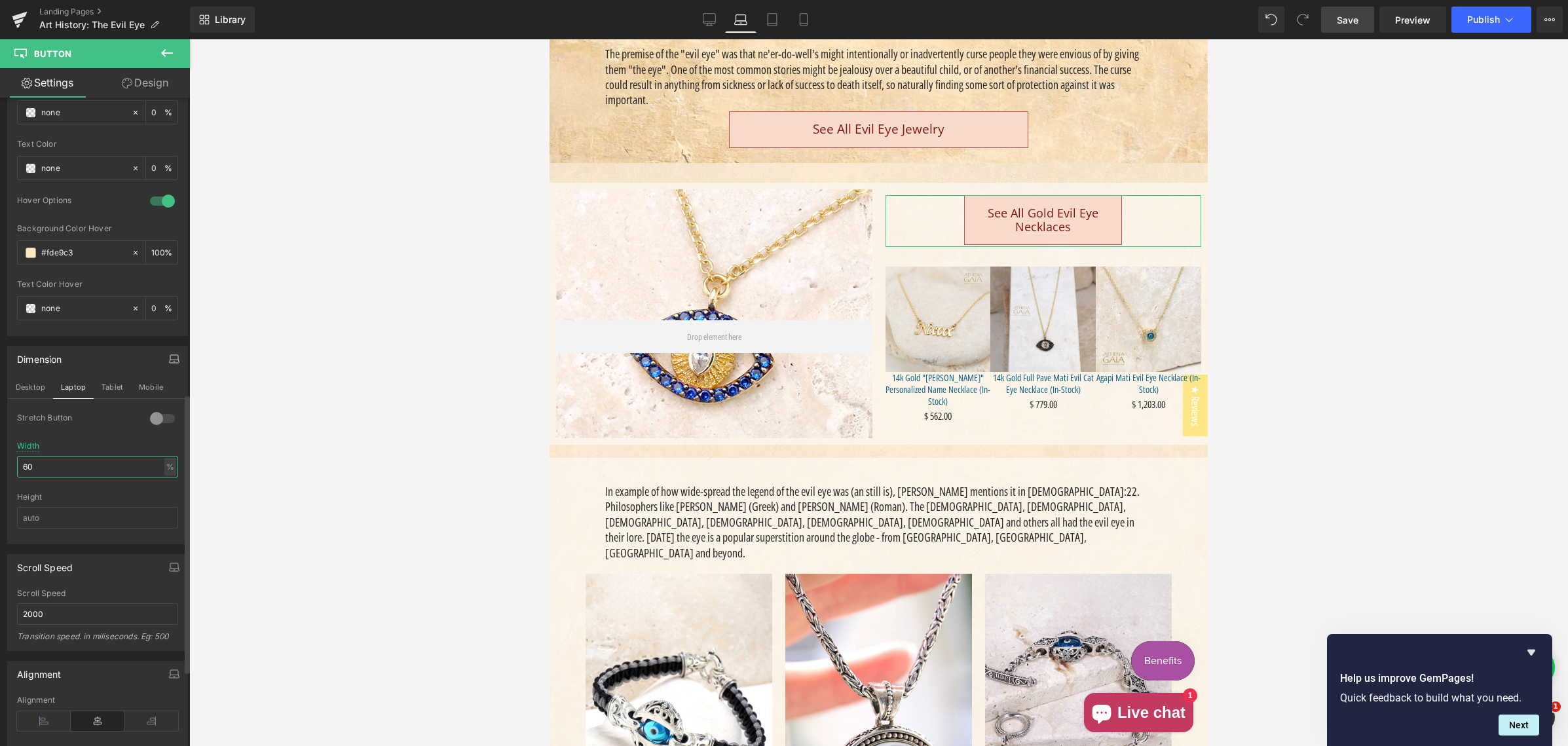
drag, startPoint x: 38, startPoint y: 465, endPoint x: 23, endPoint y: 463, distance: 15.1
click at [19, 465] on input "60" at bounding box center [98, 466] width 161 height 21
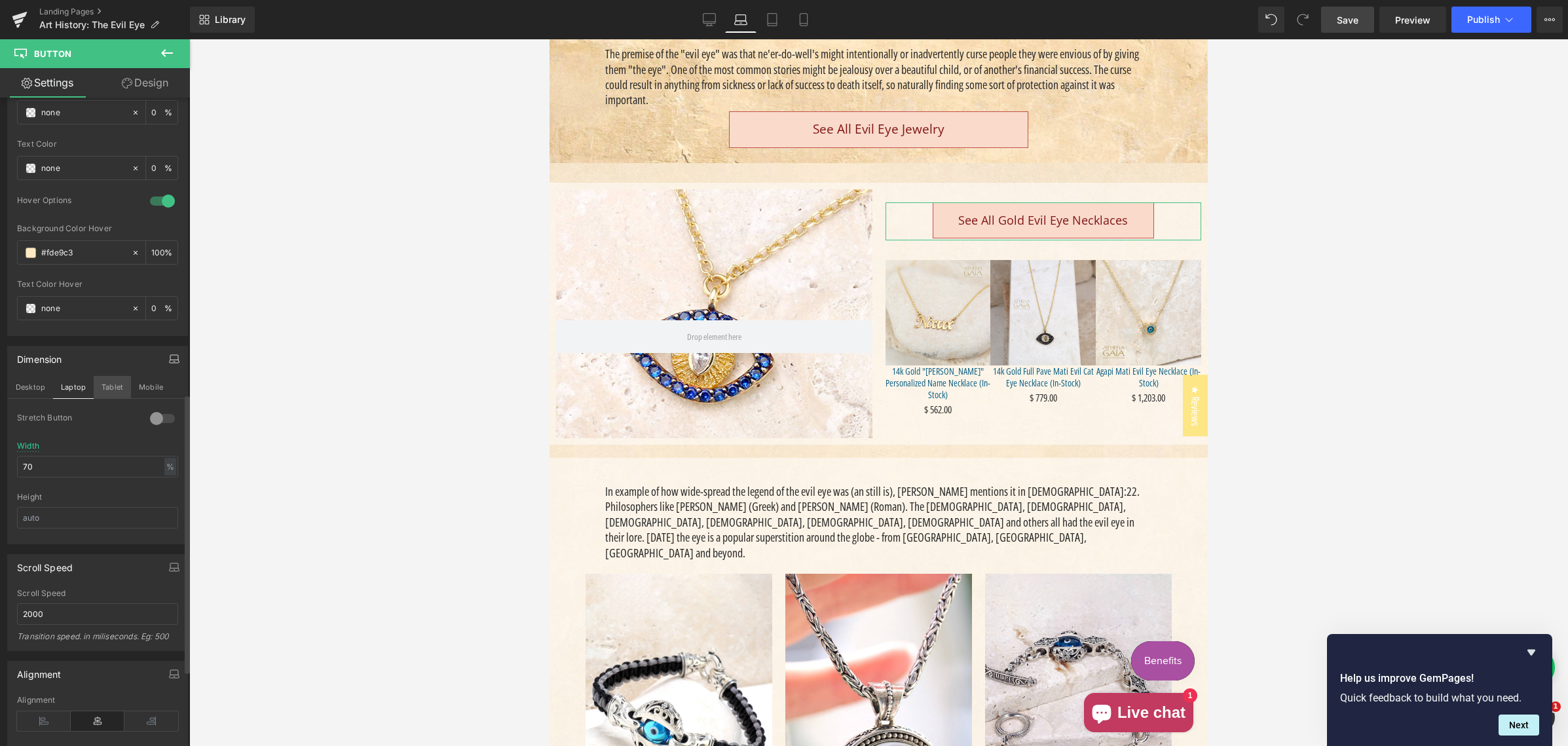
click at [112, 385] on button "Tablet" at bounding box center [112, 387] width 38 height 22
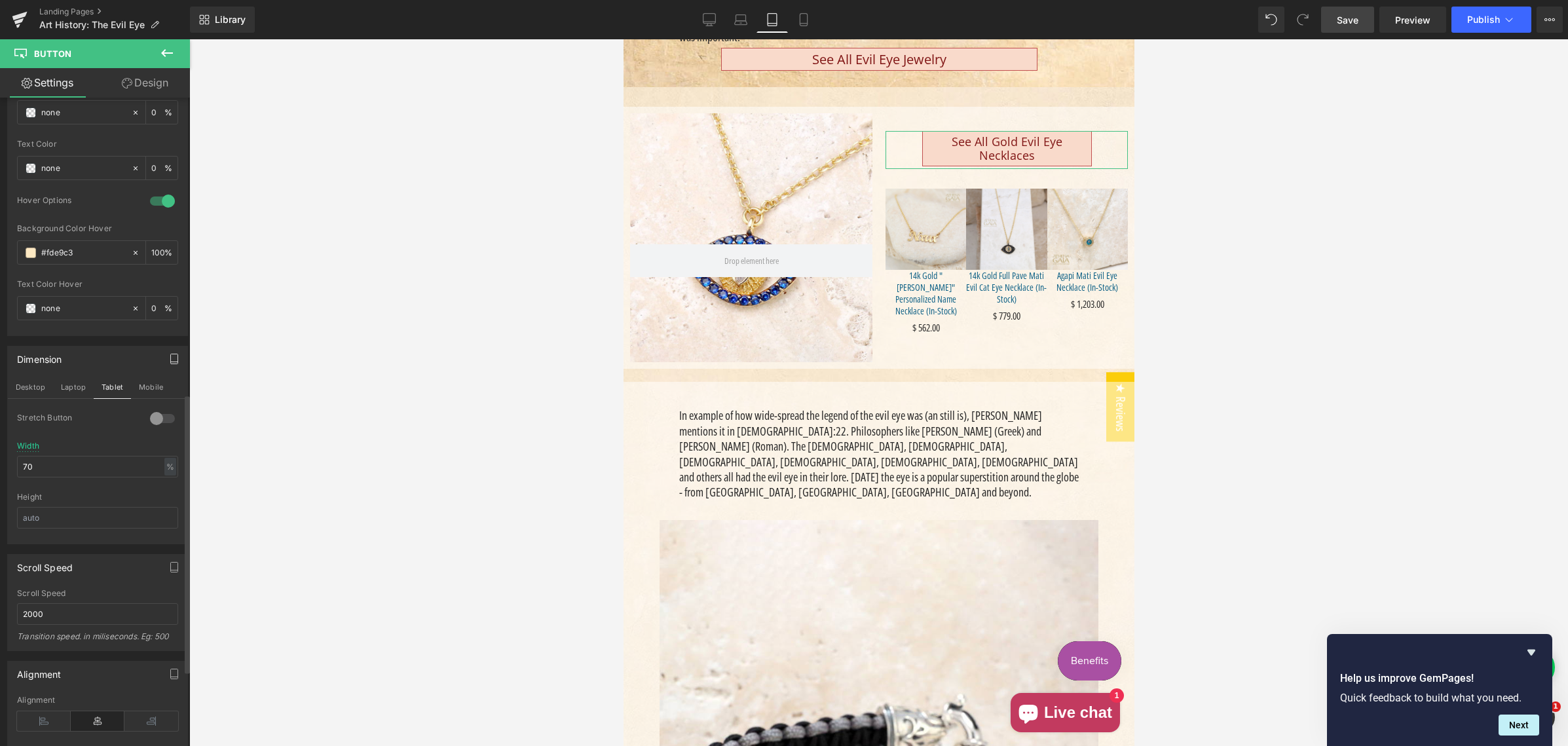
scroll to position [429, 0]
drag, startPoint x: 40, startPoint y: 463, endPoint x: 23, endPoint y: 463, distance: 17.0
click at [21, 465] on input "70" at bounding box center [98, 466] width 161 height 21
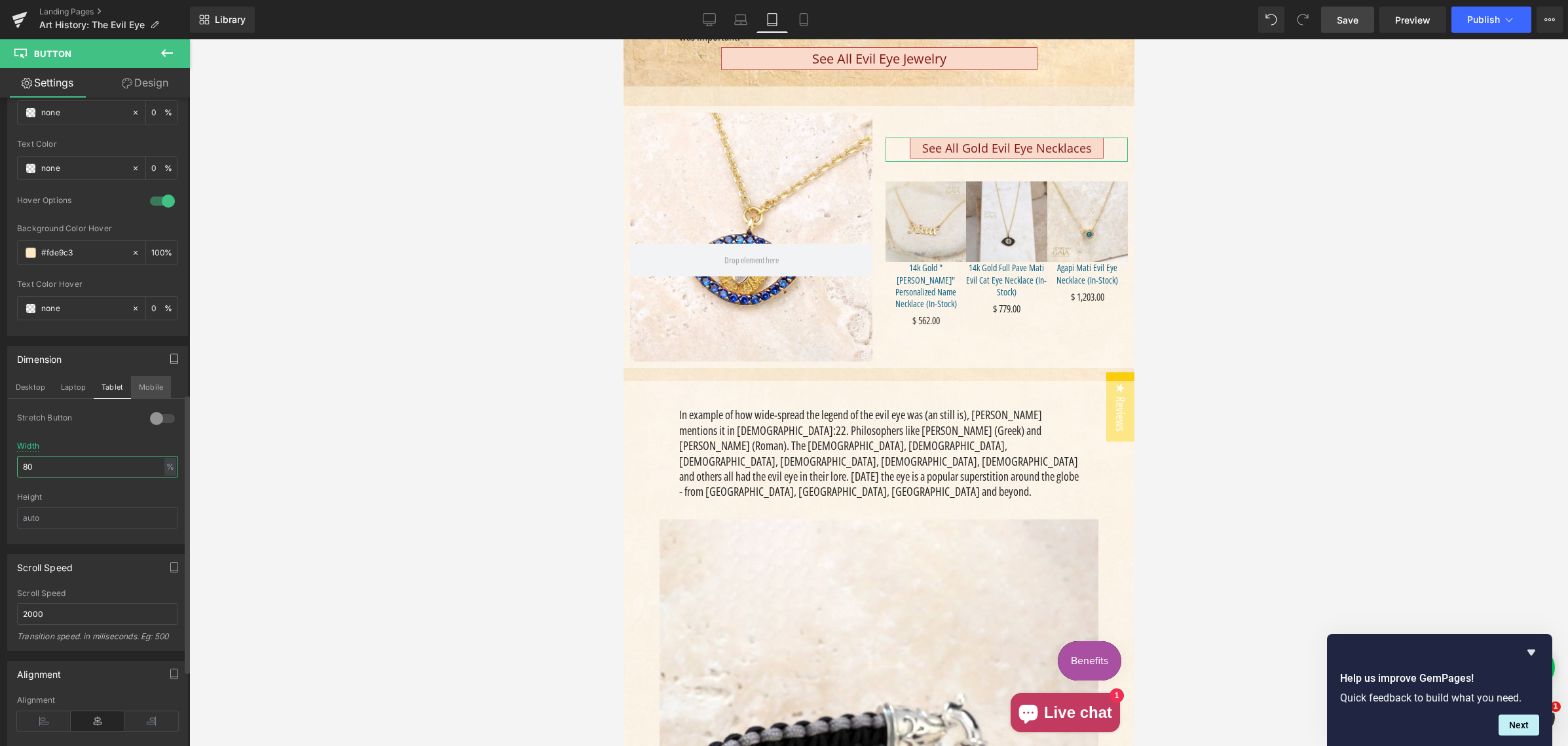
type input "80"
click at [148, 386] on button "Mobile" at bounding box center [151, 387] width 40 height 22
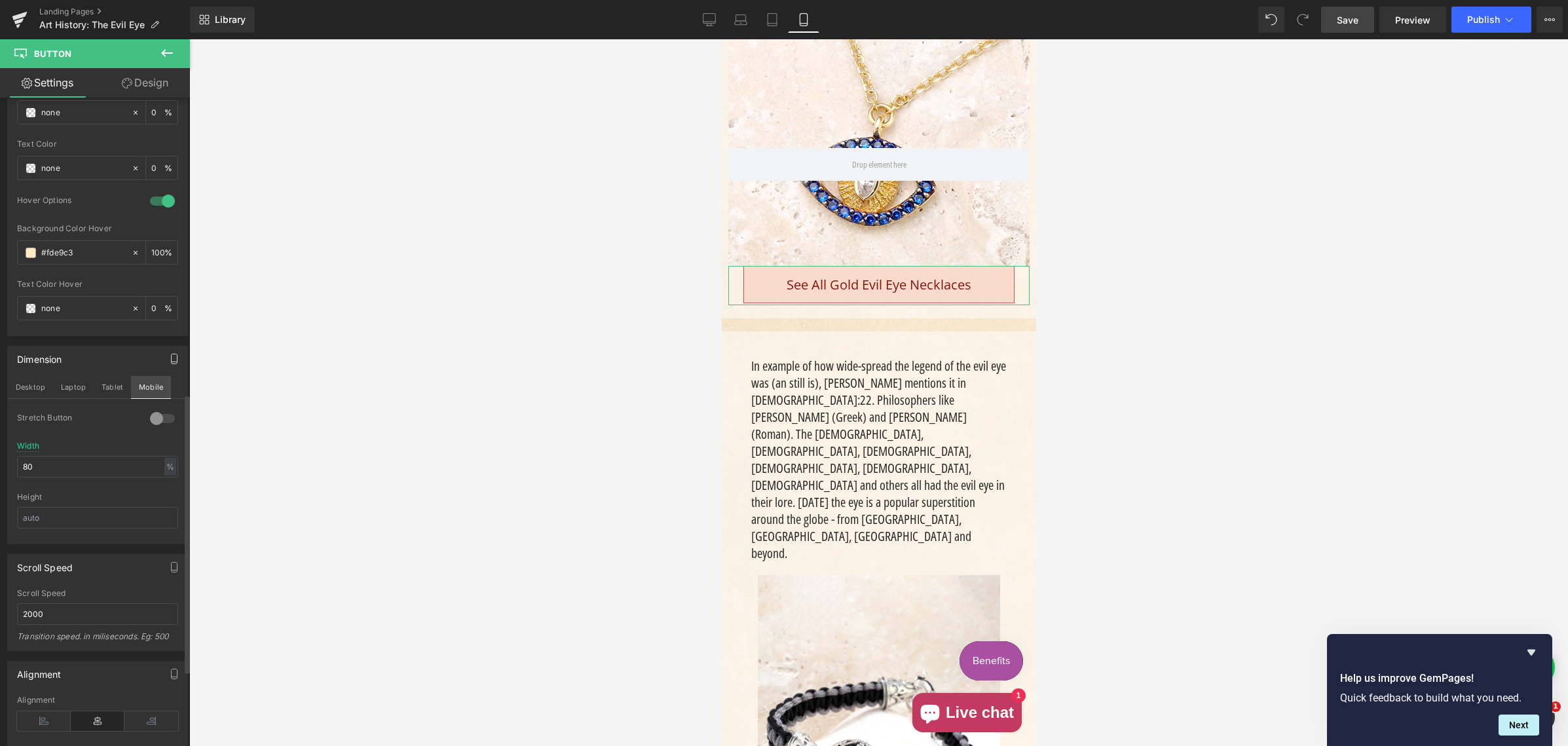
scroll to position [862, 0]
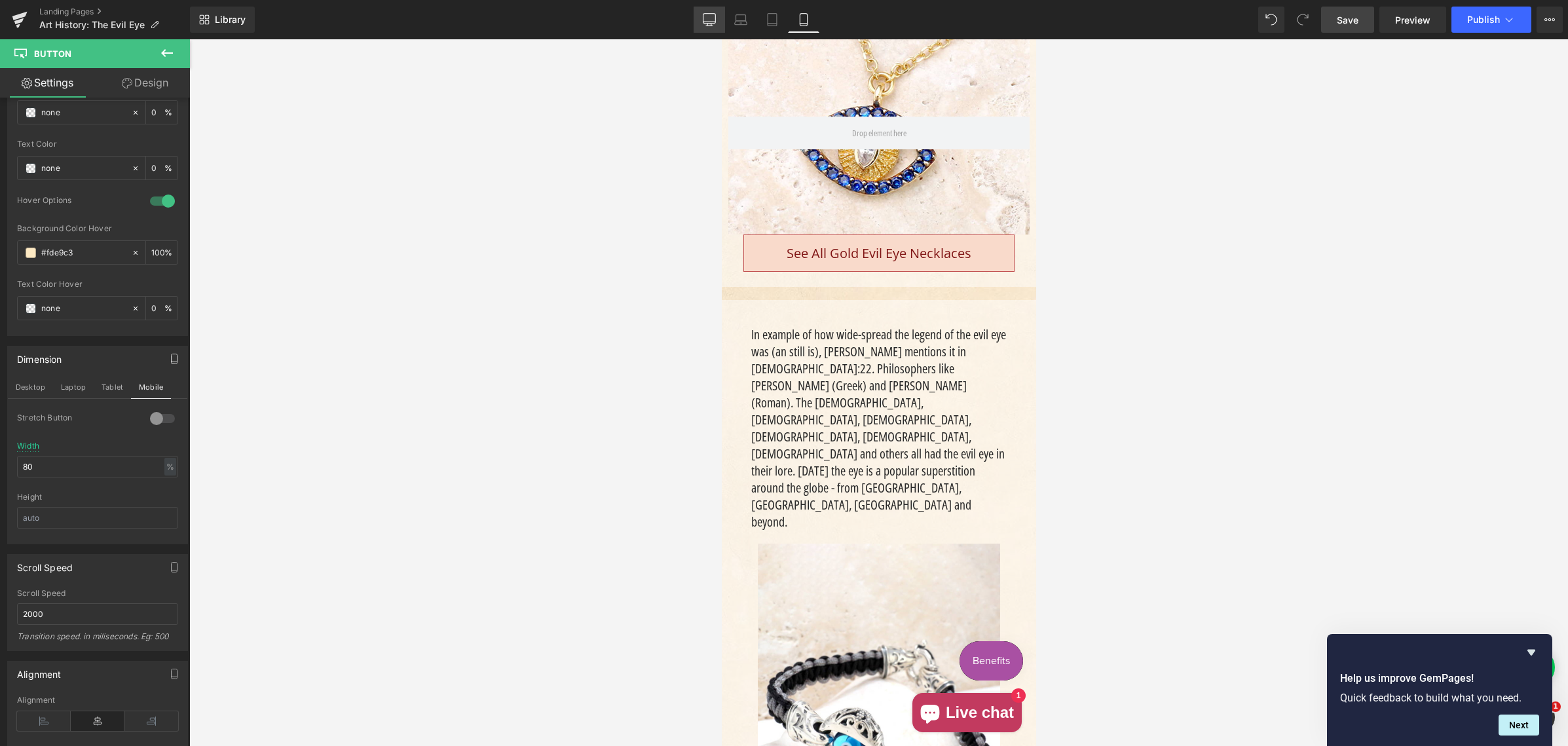
click at [705, 21] on icon at bounding box center [709, 19] width 13 height 13
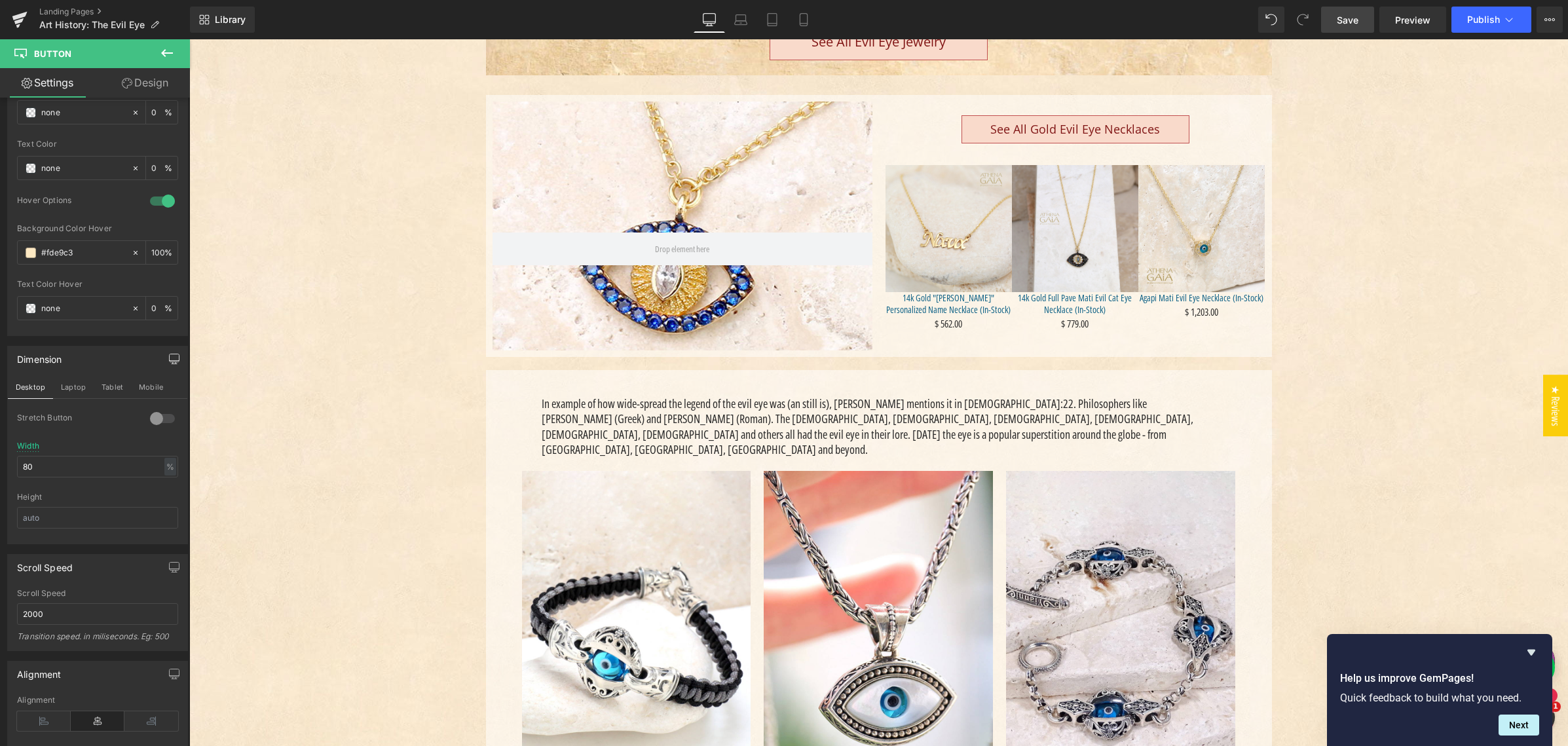
scroll to position [449, 0]
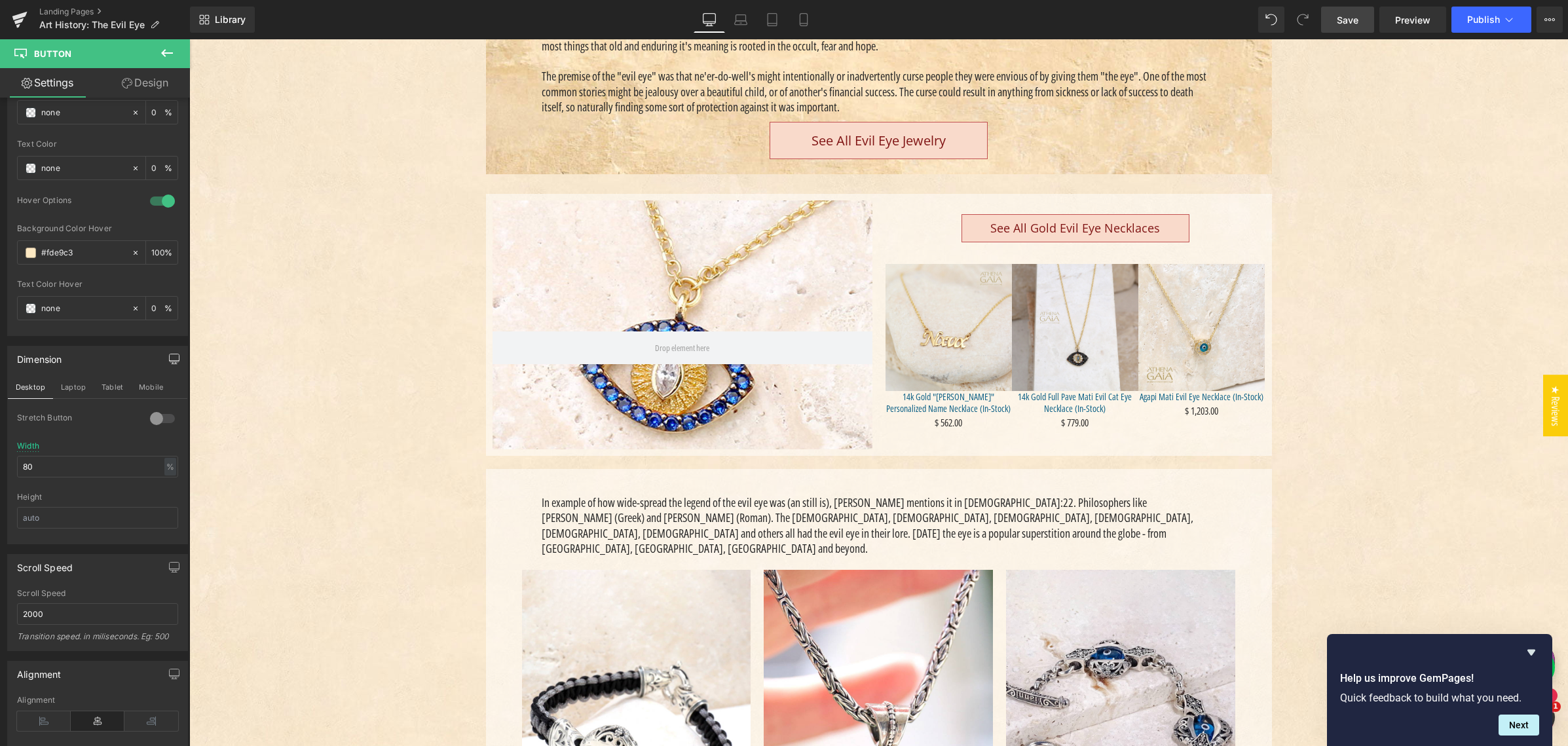
click at [1348, 19] on span "Save" at bounding box center [1347, 20] width 21 height 14
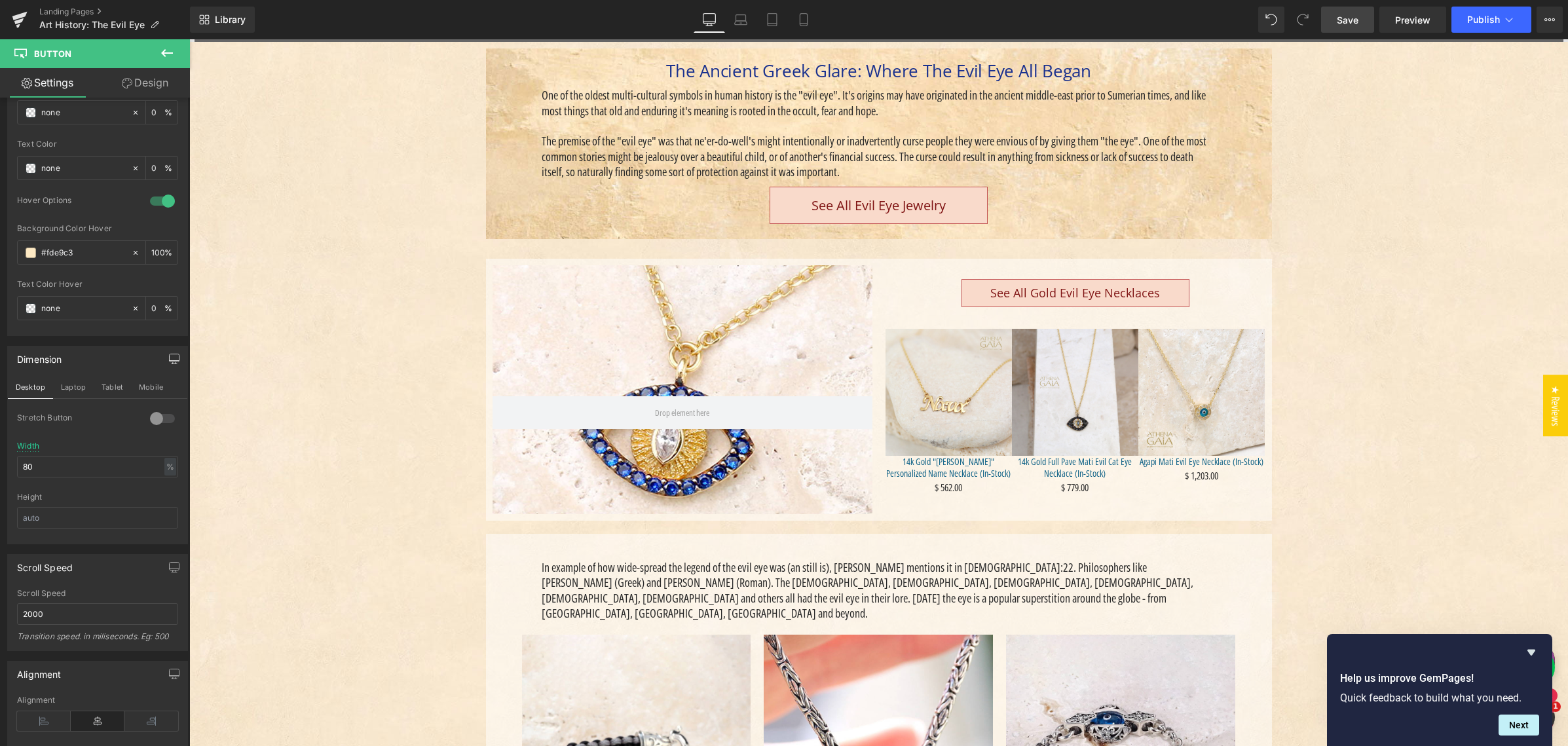
scroll to position [362, 0]
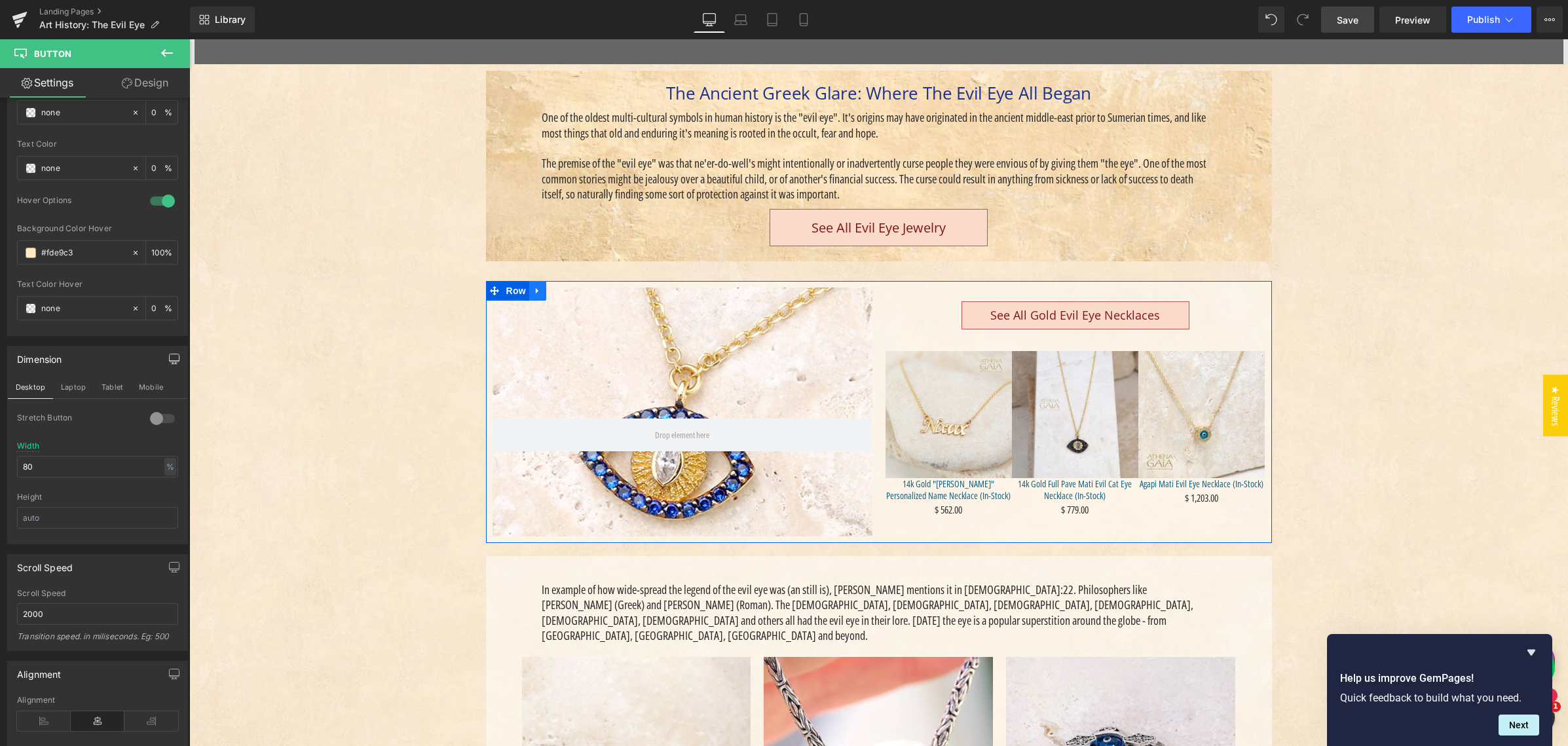
click at [536, 289] on icon "Main content" at bounding box center [536, 290] width 3 height 6
click at [550, 289] on icon "Main content" at bounding box center [554, 290] width 9 height 9
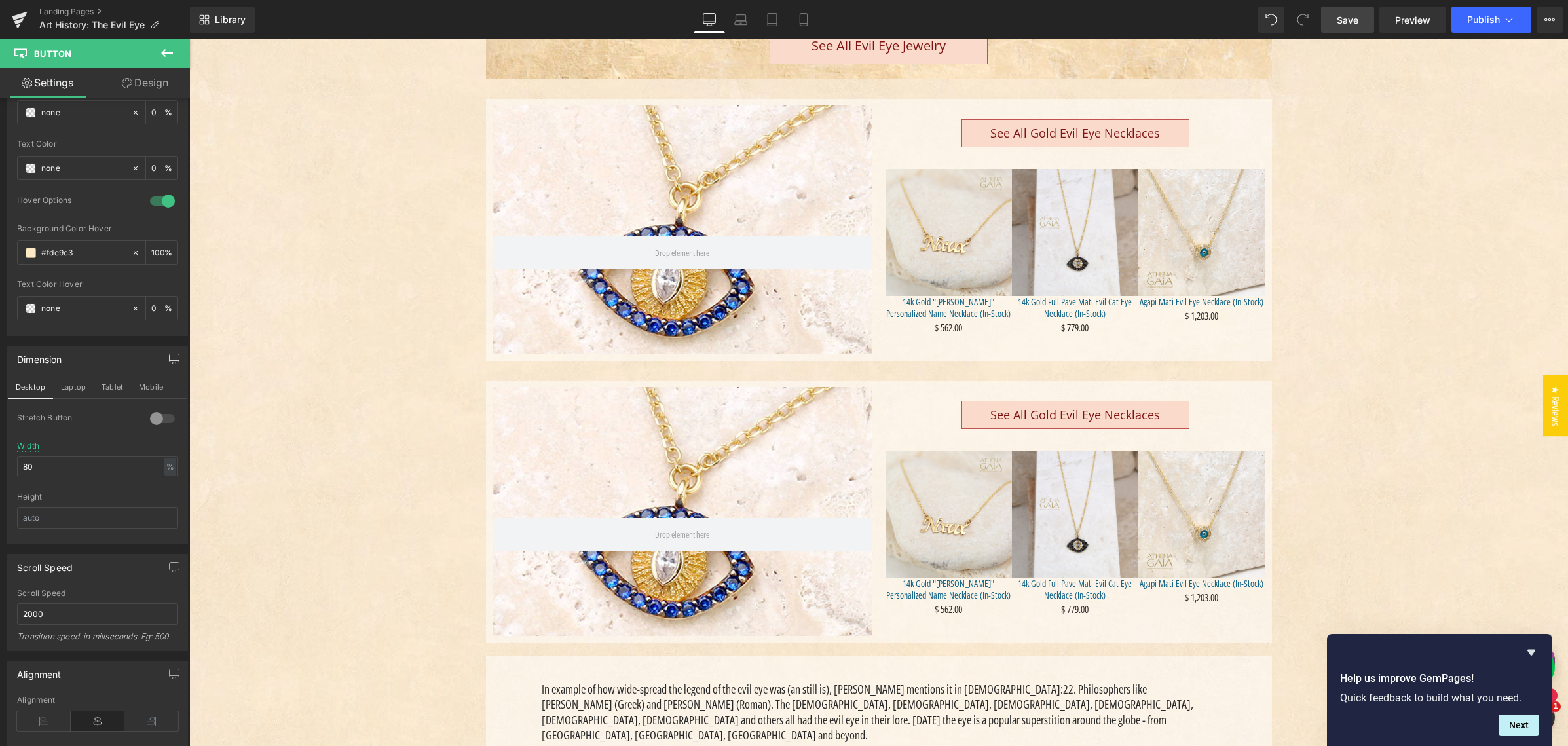
scroll to position [566, 0]
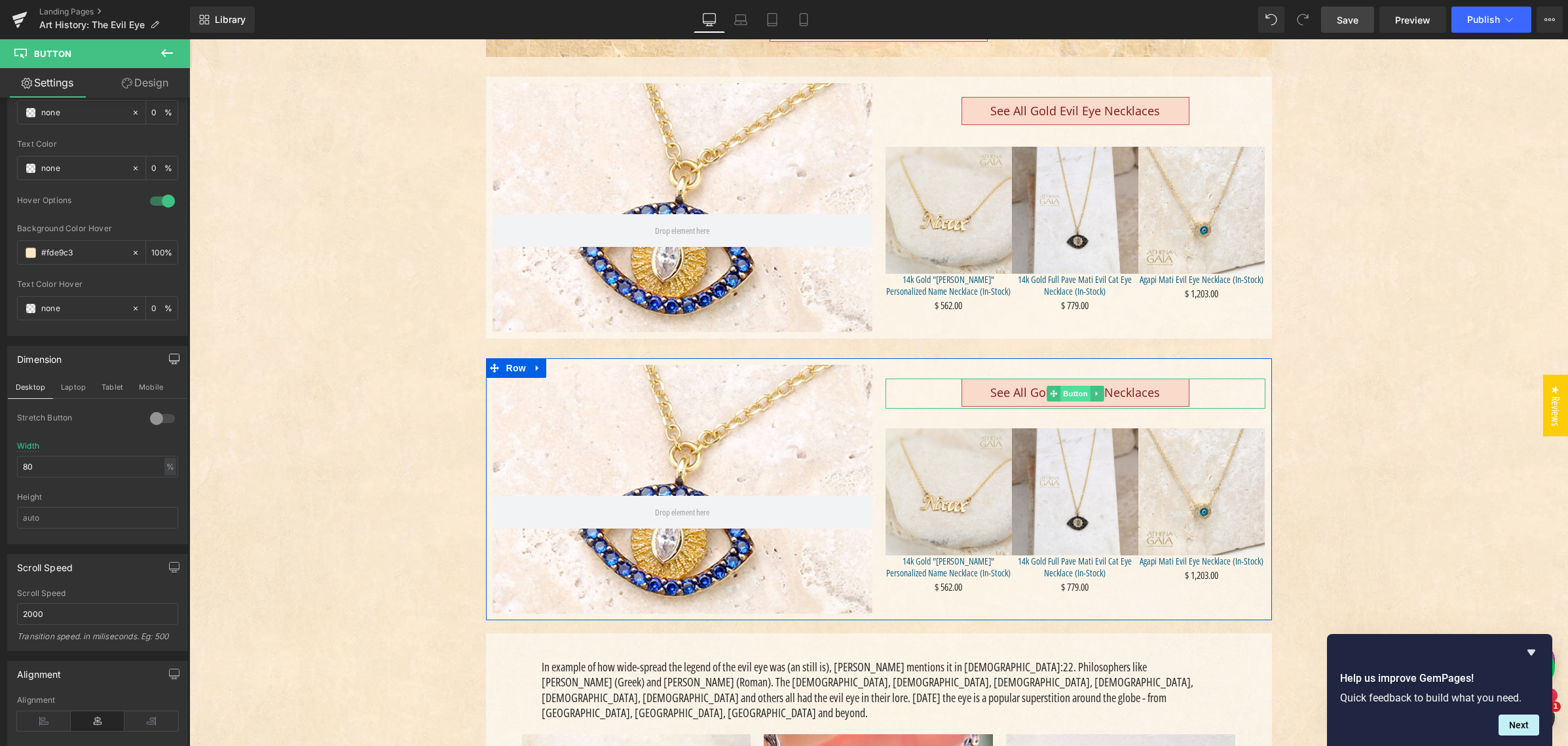
click at [1069, 391] on span "Button" at bounding box center [1074, 393] width 30 height 15
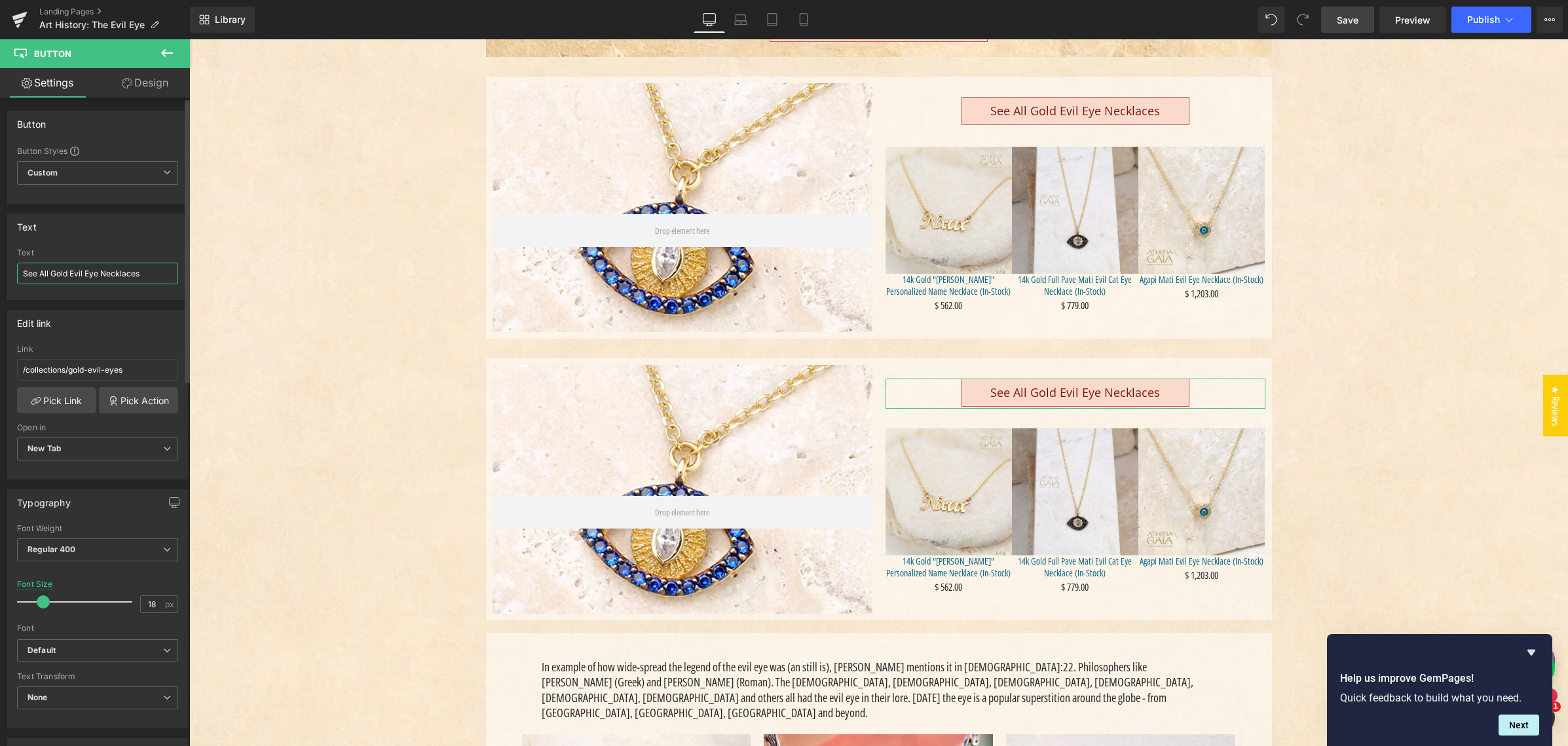
click at [118, 272] on input "See All Gold Evil Eye Necklaces" at bounding box center [98, 272] width 161 height 21
drag, startPoint x: 118, startPoint y: 272, endPoint x: 126, endPoint y: 272, distance: 8.0
click at [118, 272] on input "See All Gold Evil Eye Necklaces" at bounding box center [98, 272] width 161 height 21
type input "See All Gold Evil Eye Bracelets"
click at [62, 398] on link "Pick Link" at bounding box center [57, 400] width 79 height 27
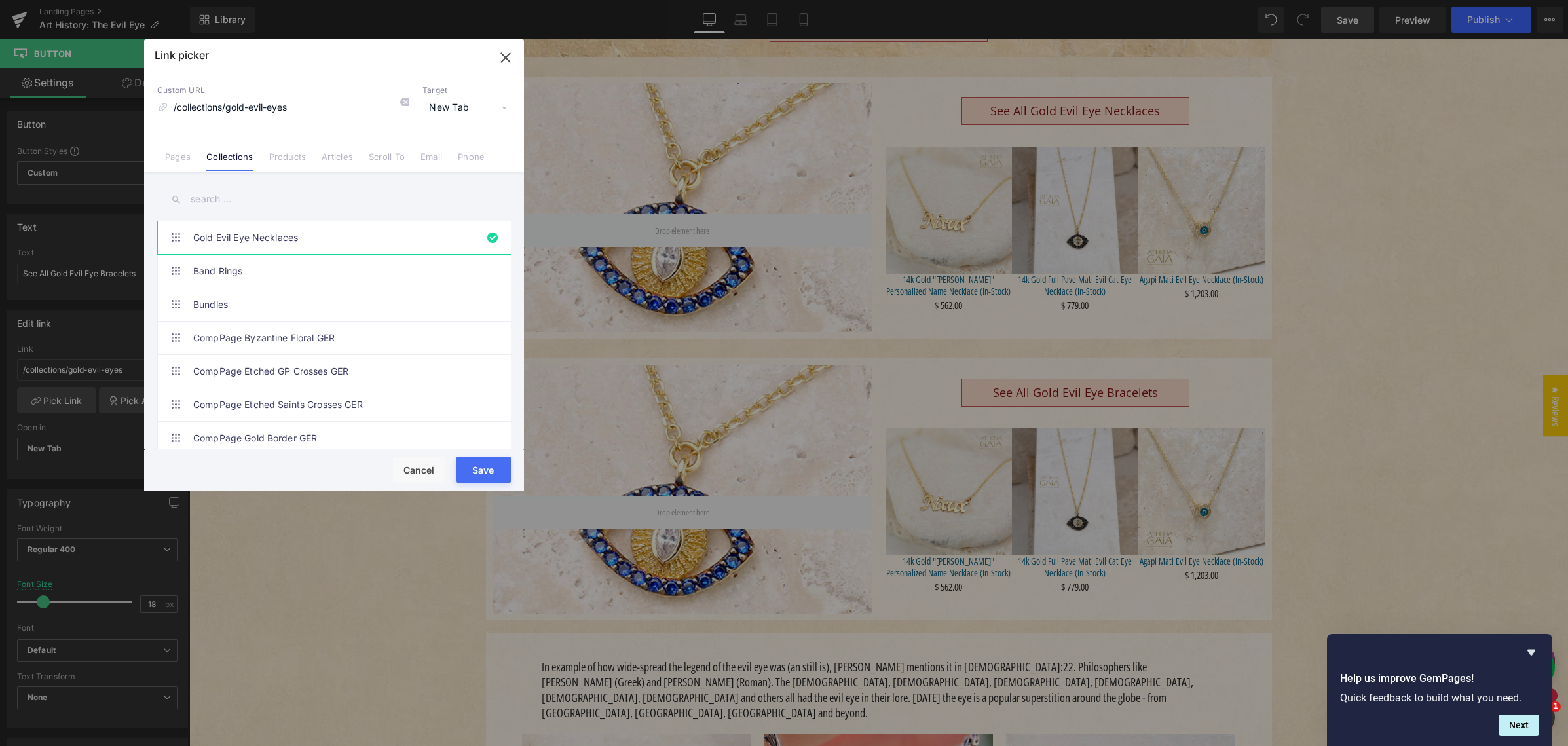
click at [221, 196] on input "text" at bounding box center [333, 200] width 354 height 29
type input "evil eye"
click at [419, 468] on button "Cancel" at bounding box center [419, 469] width 52 height 27
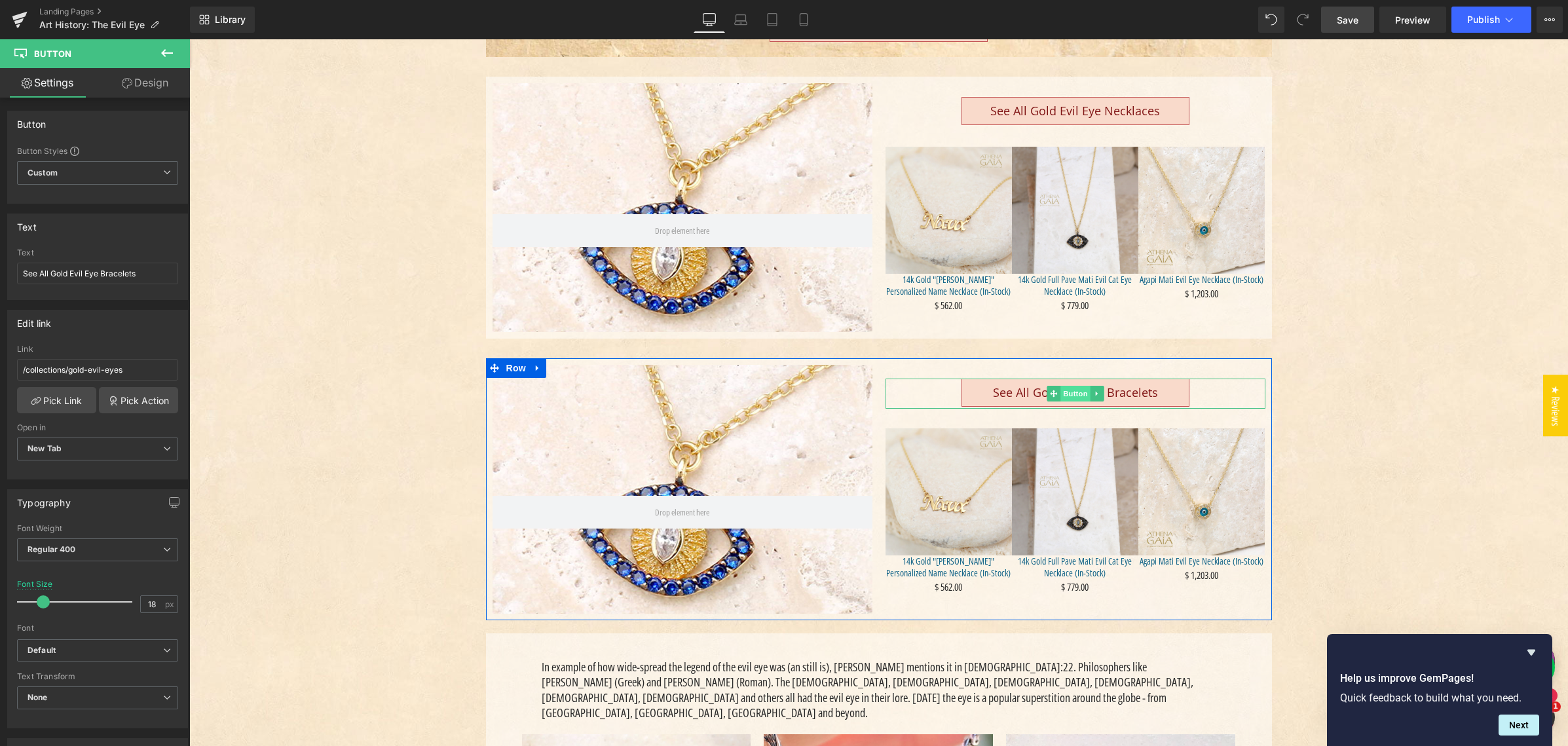
click at [1067, 390] on span "Button" at bounding box center [1074, 393] width 30 height 15
click at [61, 397] on link "Pick Link" at bounding box center [57, 400] width 79 height 27
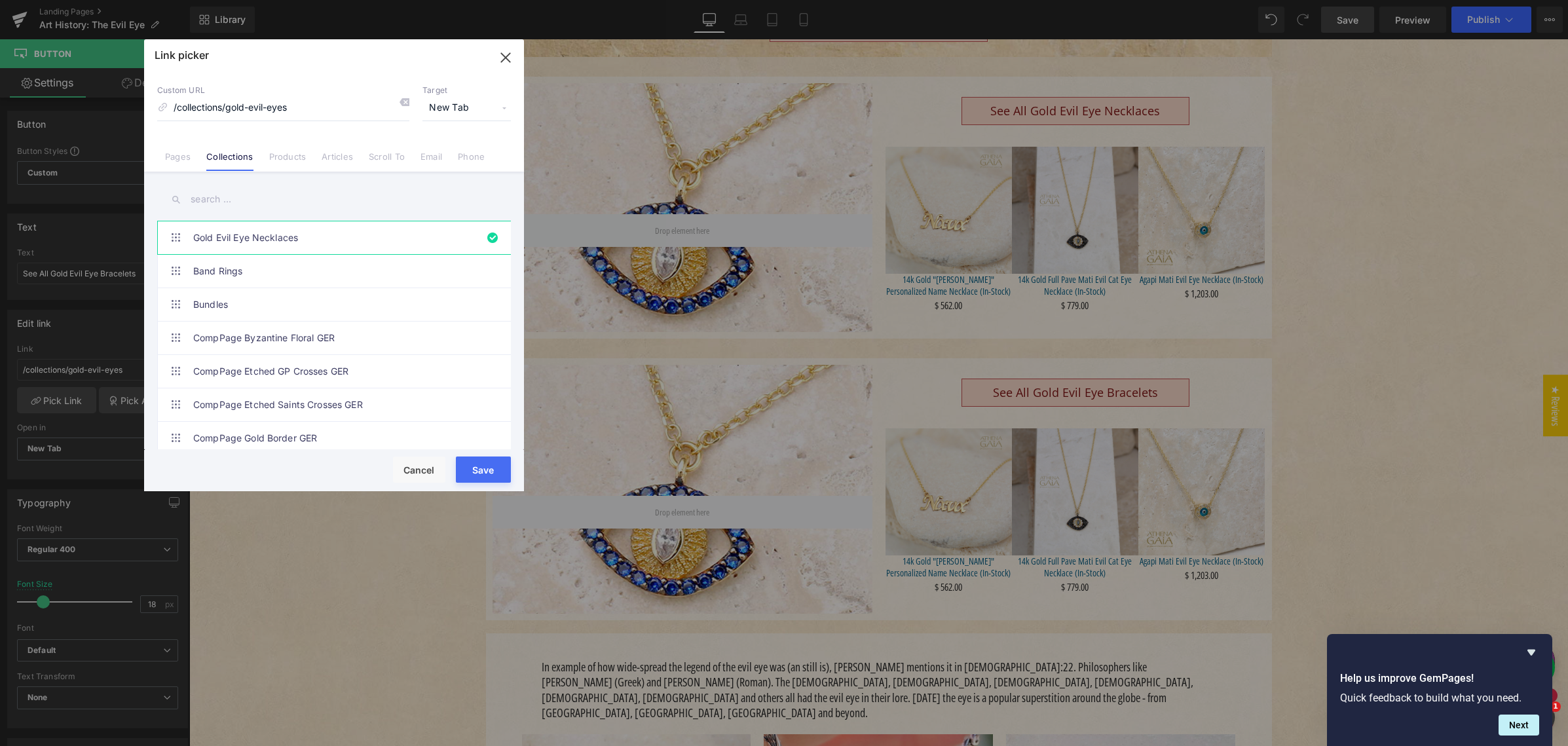
click at [237, 201] on input "text" at bounding box center [333, 200] width 354 height 29
paste input "Gold Evil Eye Bracelets"
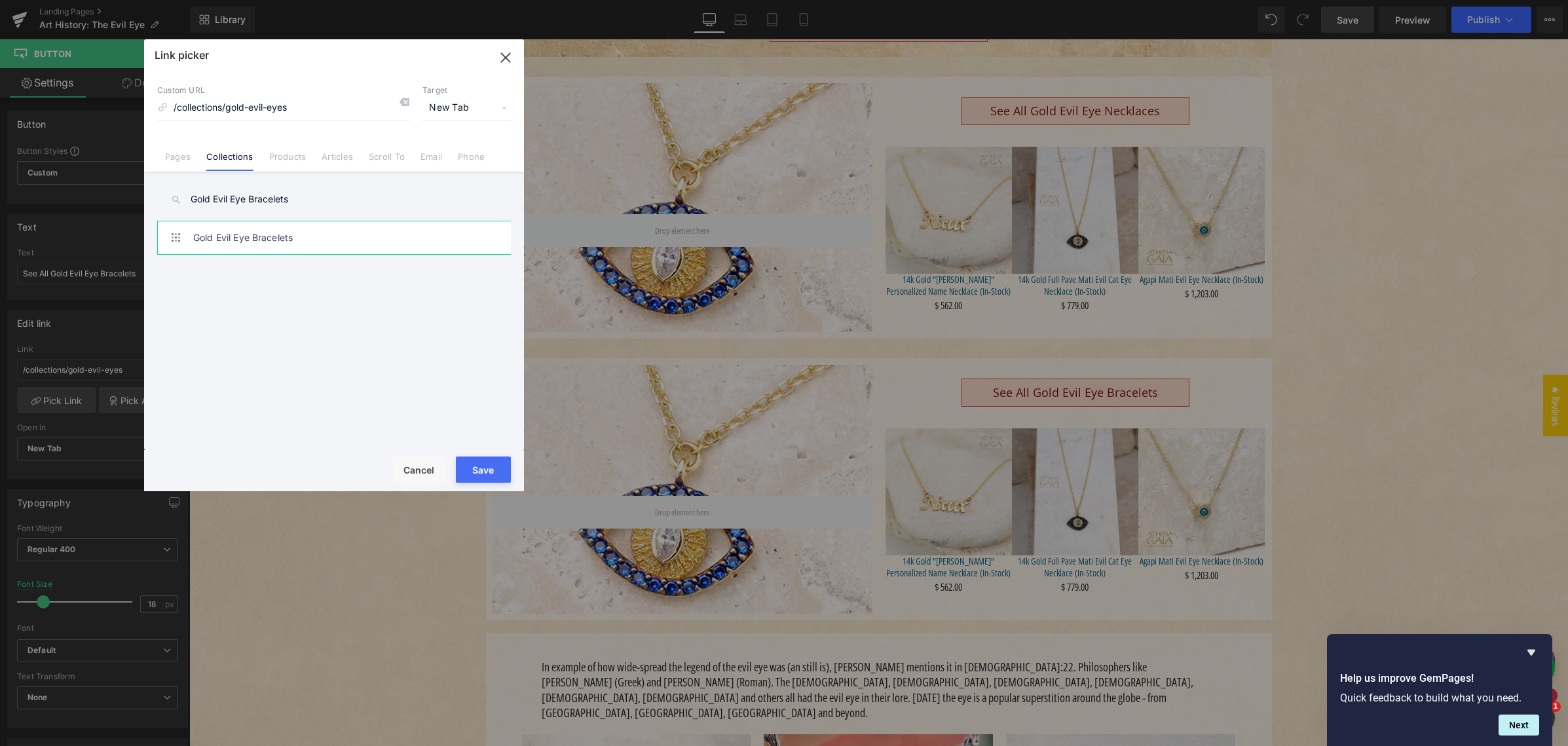
type input "Gold Evil Eye Bracelets"
click at [258, 237] on link "Gold Evil Eye Bracelets" at bounding box center [337, 237] width 288 height 33
click at [478, 465] on button "Save" at bounding box center [483, 469] width 55 height 27
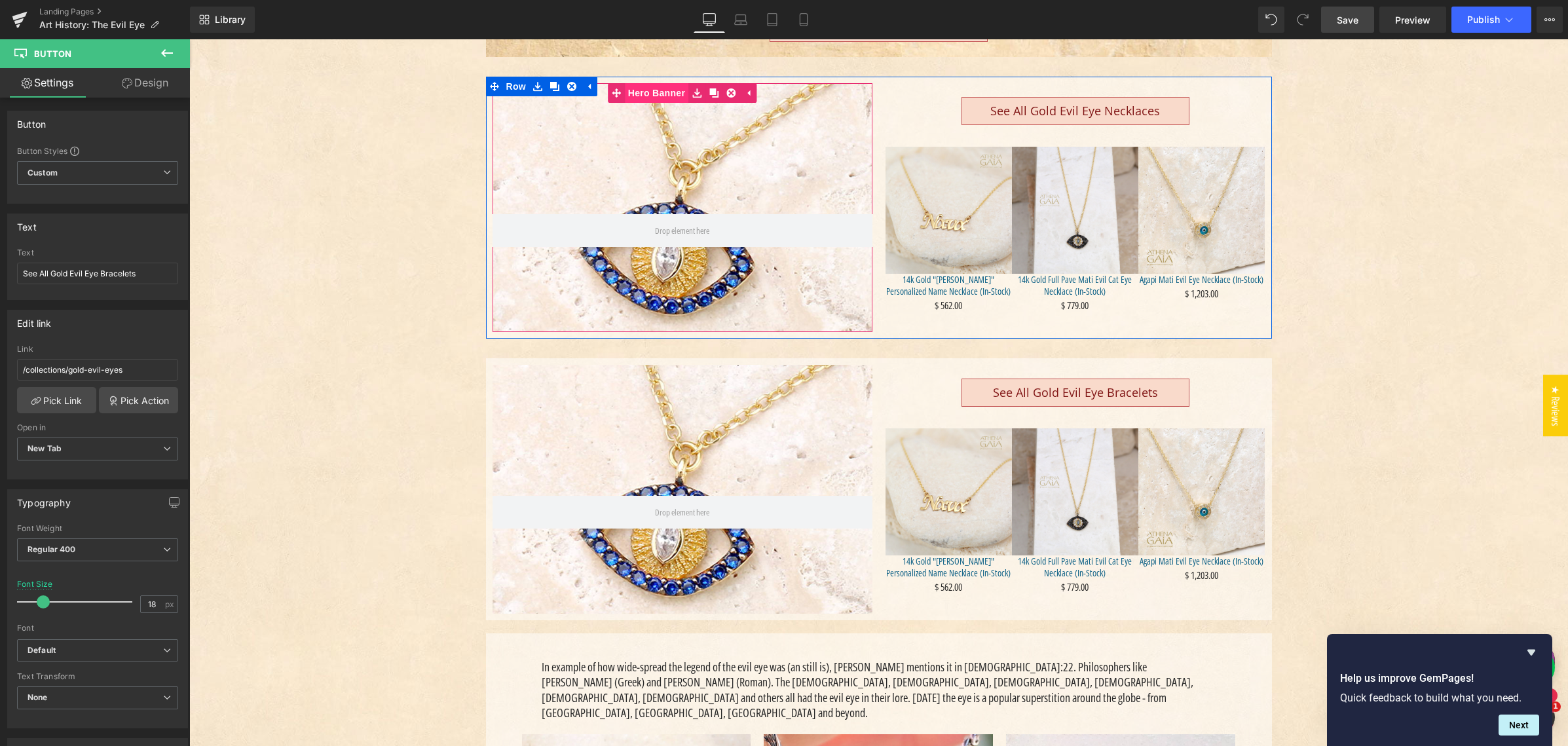
click at [646, 90] on span "Hero Banner" at bounding box center [656, 93] width 63 height 20
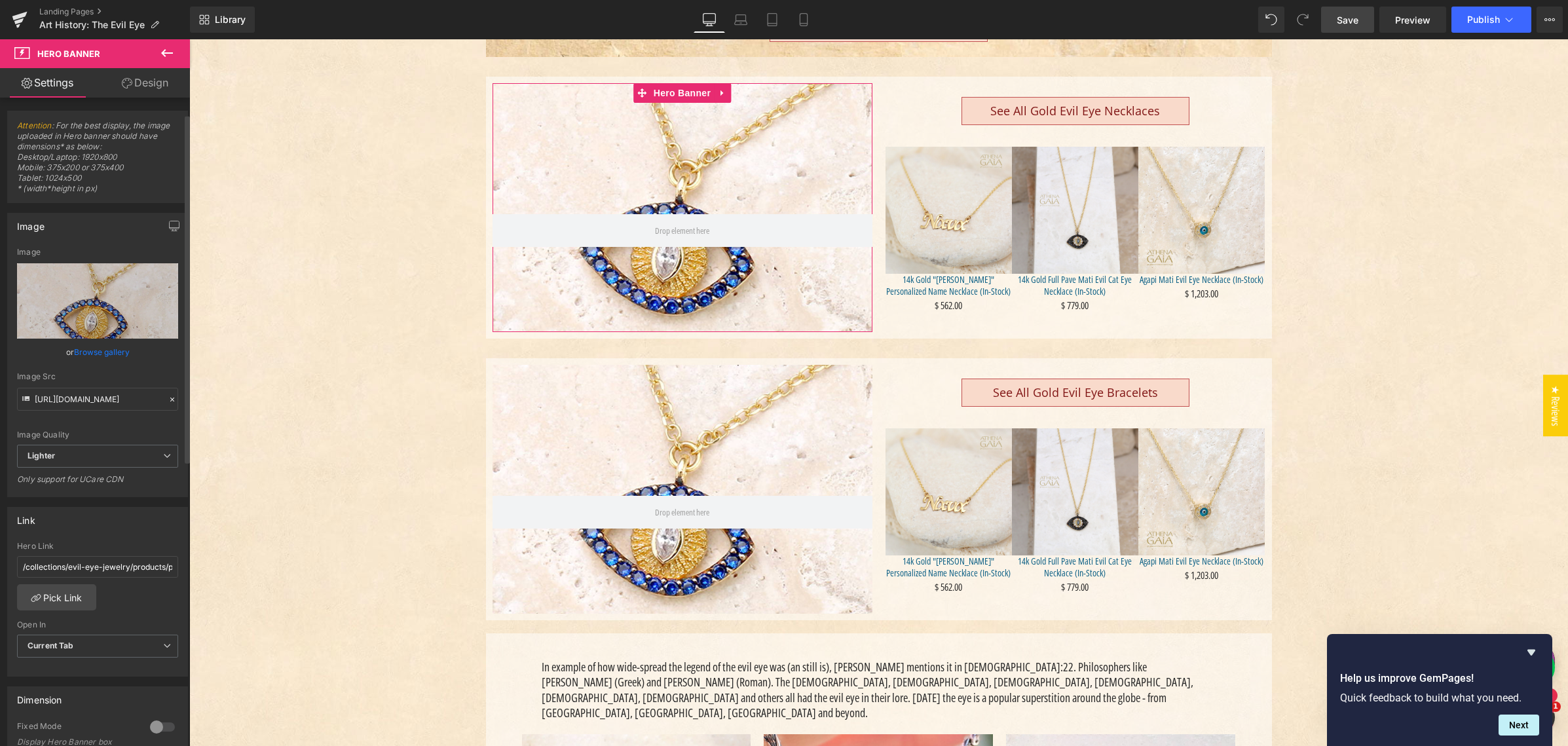
scroll to position [44, 0]
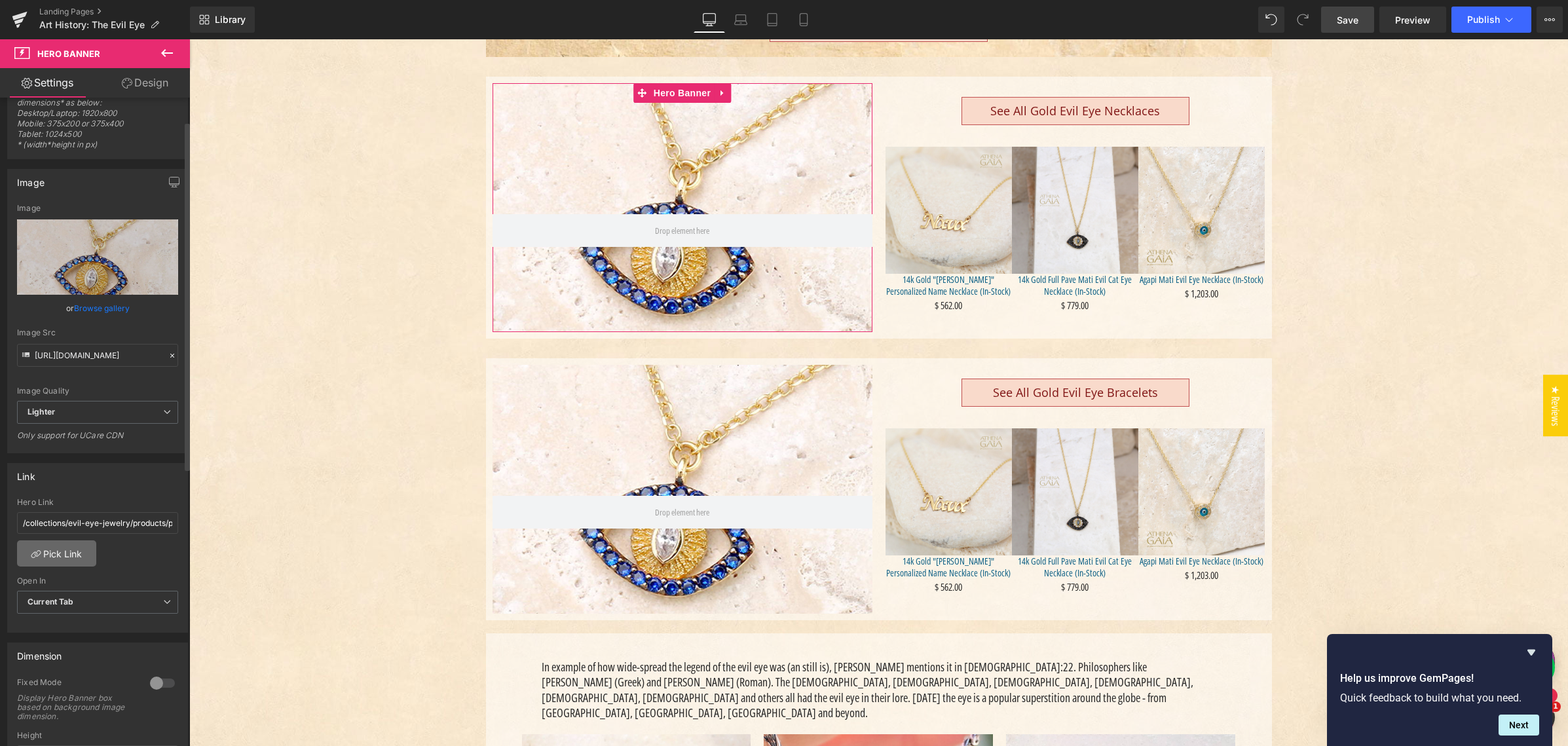
click at [66, 555] on link "Pick Link" at bounding box center [57, 553] width 79 height 27
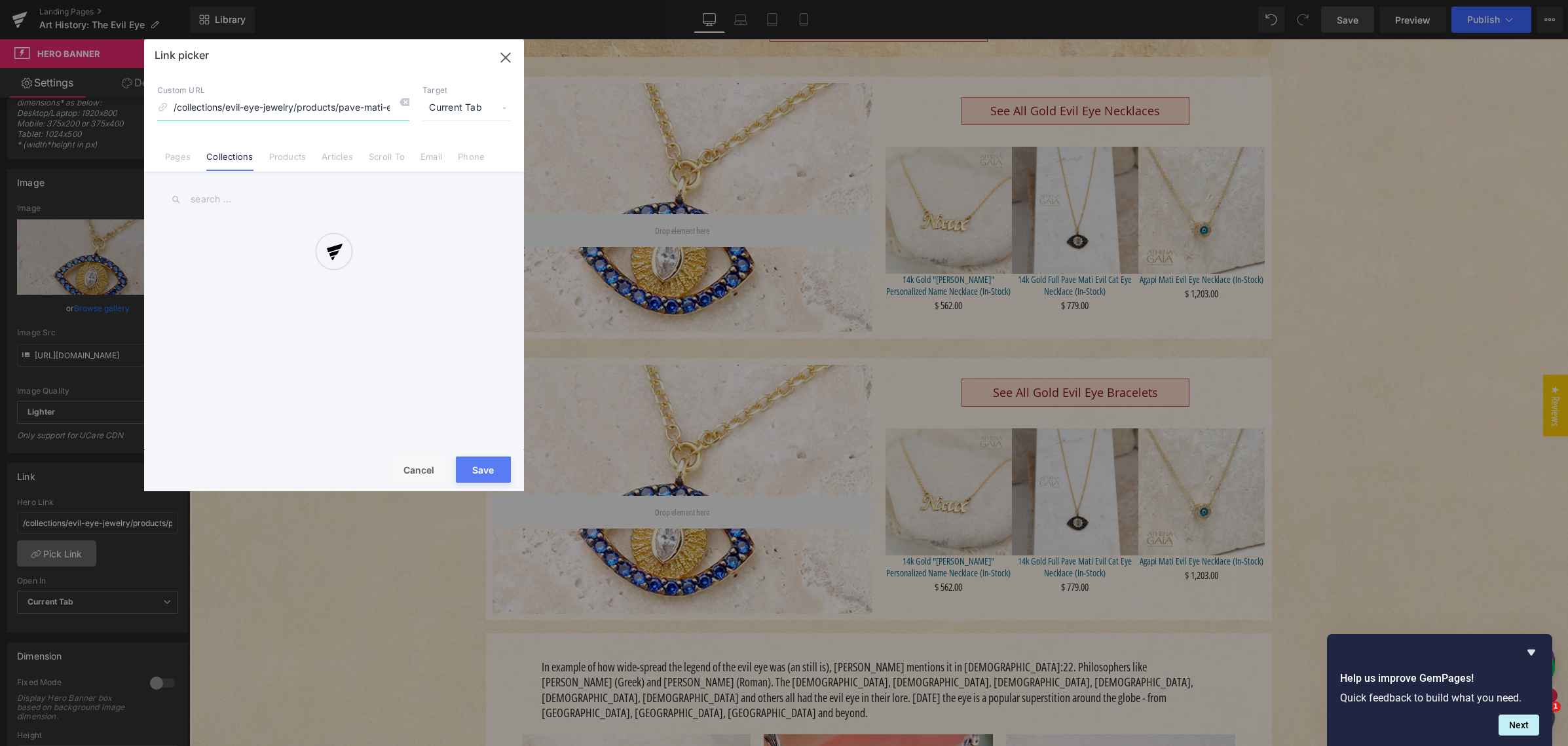
scroll to position [0, 74]
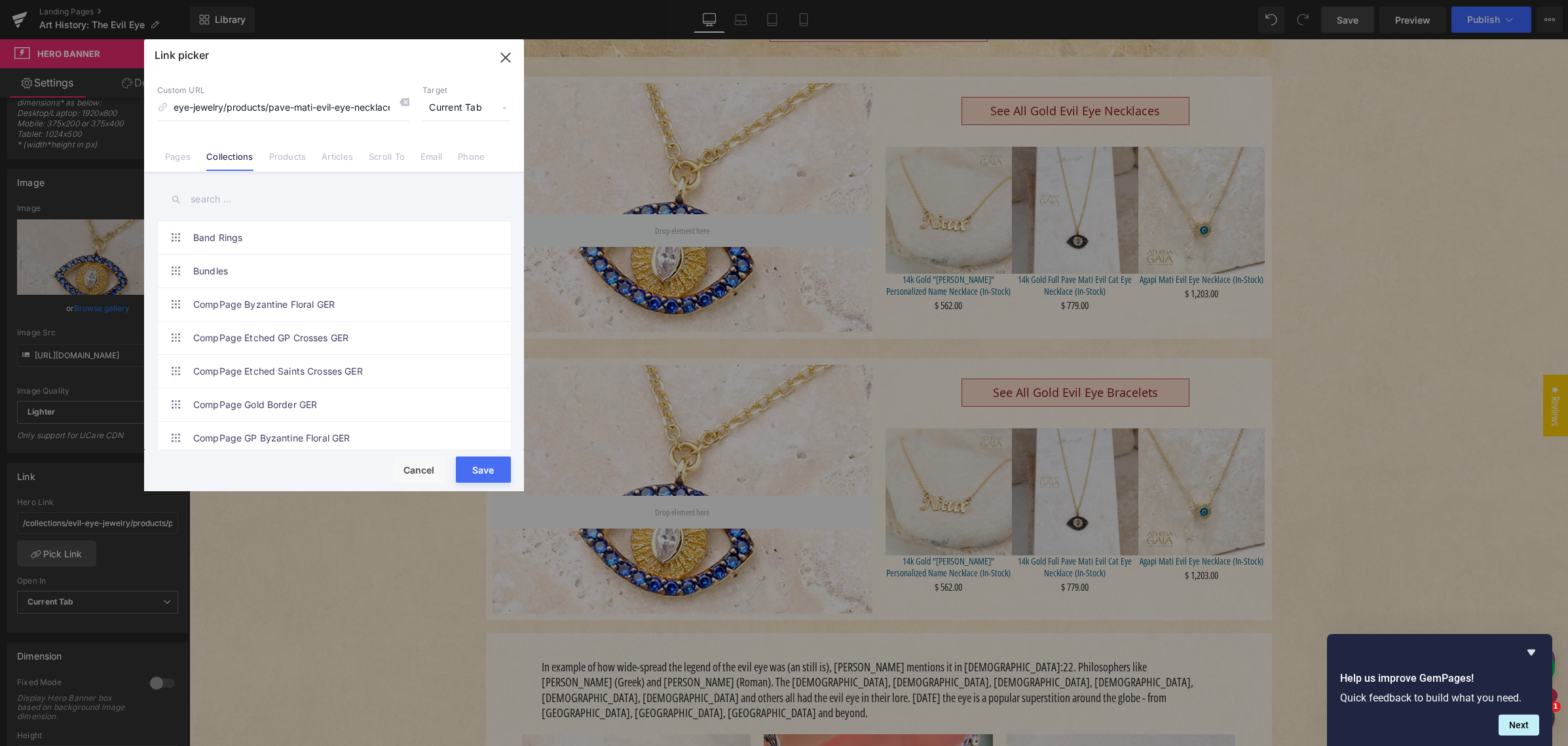
click at [210, 203] on input "text" at bounding box center [333, 200] width 354 height 29
paste input "Gold Evil Eye Bracelets"
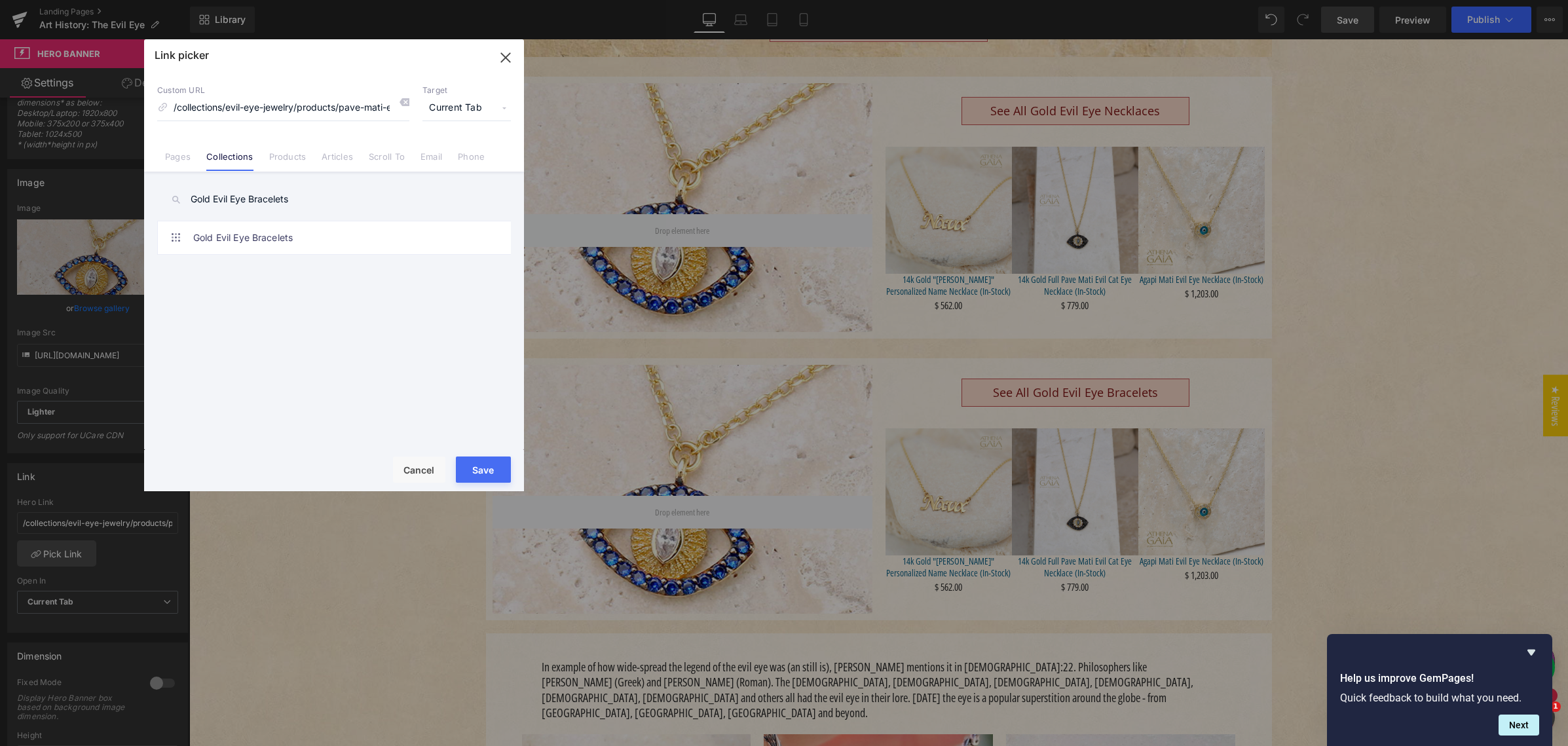
click at [268, 198] on input "Gold Evil Eye Bracelets" at bounding box center [333, 200] width 354 height 29
click at [269, 198] on input "Gold Evil Eye Bracelets" at bounding box center [333, 200] width 354 height 29
type input "Gold Evil Eye"
click at [282, 269] on link "Gold Evil Eye Necklaces" at bounding box center [337, 271] width 288 height 33
click at [460, 106] on span "Current Tab" at bounding box center [466, 108] width 88 height 25
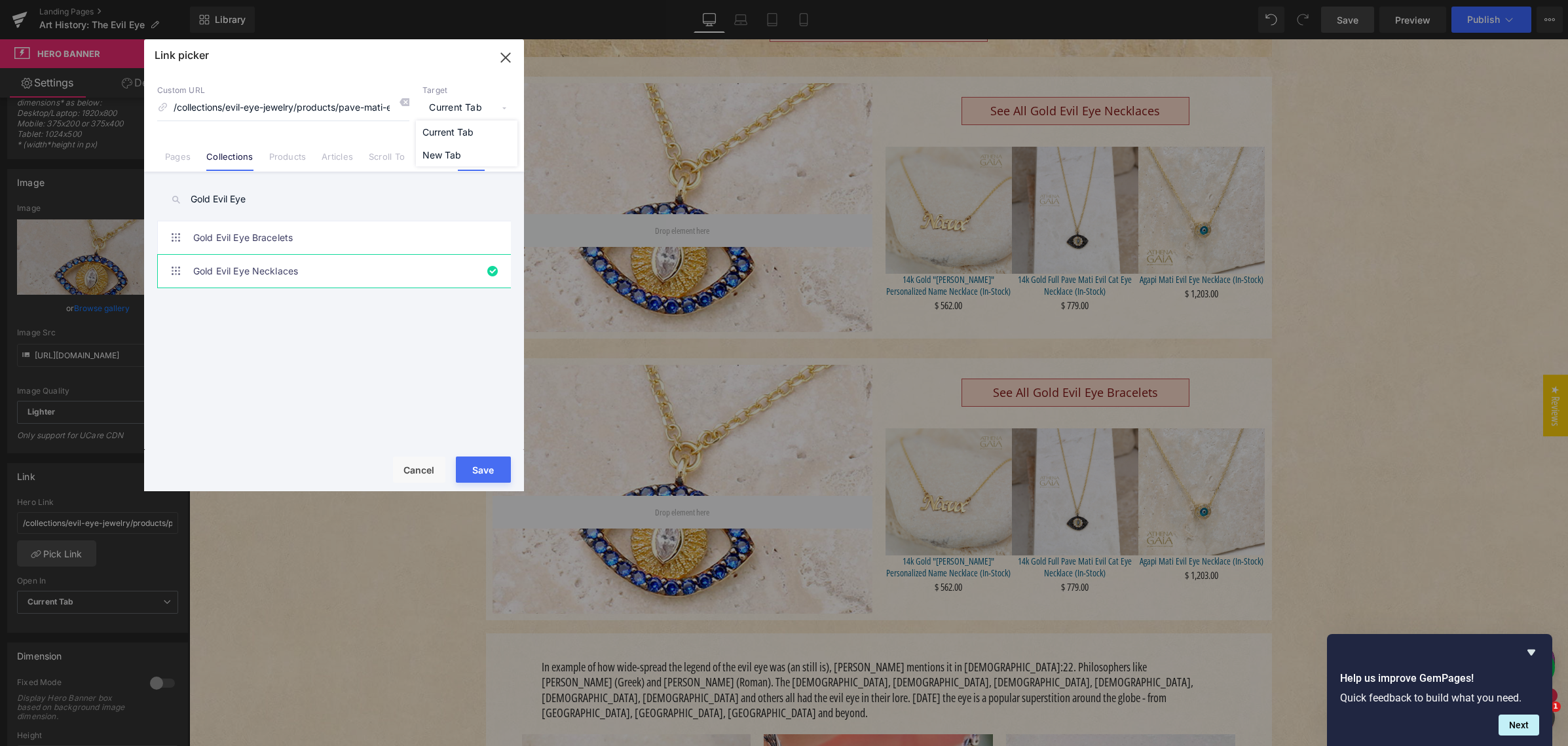
click at [450, 152] on li "New Tab" at bounding box center [466, 154] width 101 height 23
click at [482, 469] on button "Save" at bounding box center [483, 469] width 55 height 27
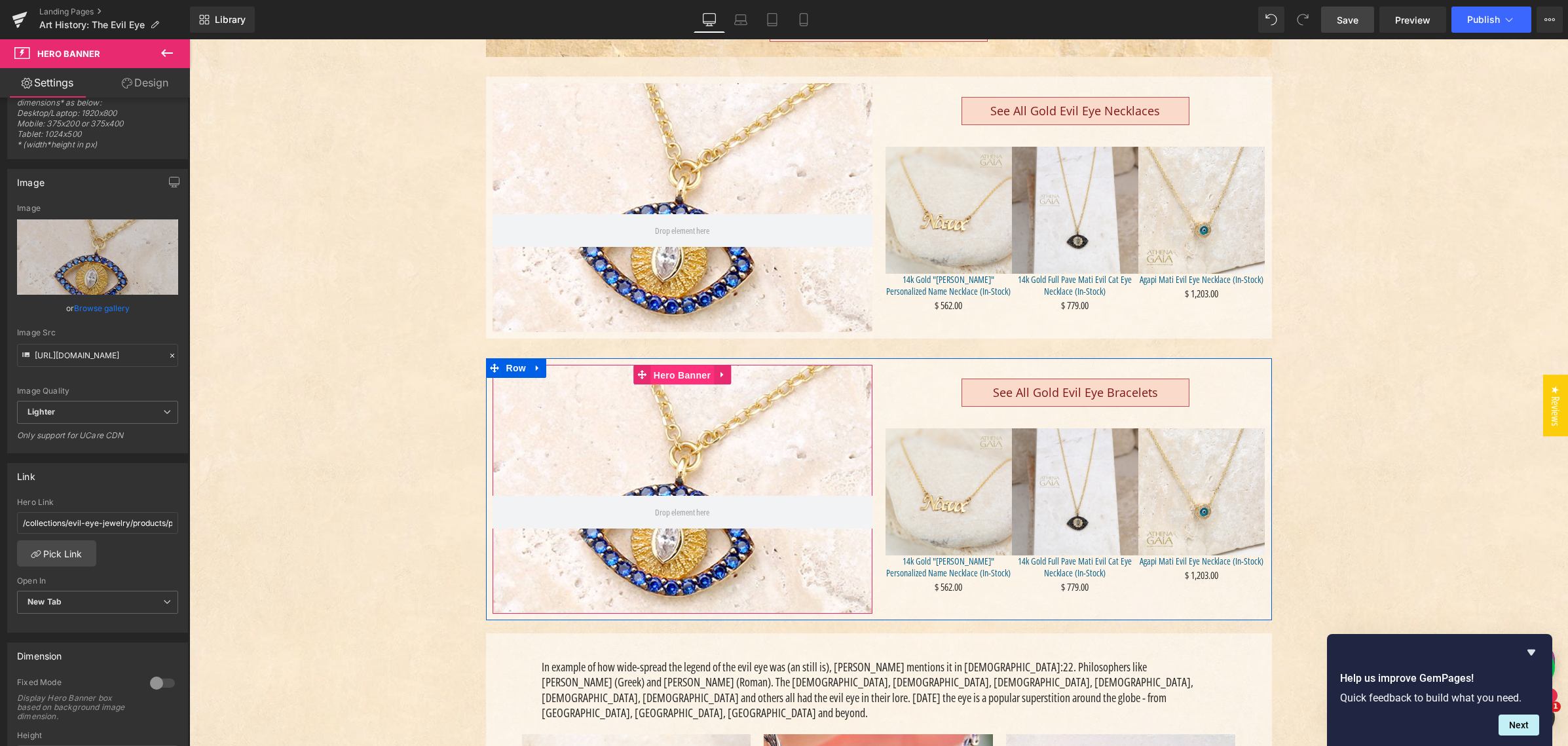
click at [673, 373] on span "Hero Banner" at bounding box center [682, 374] width 63 height 20
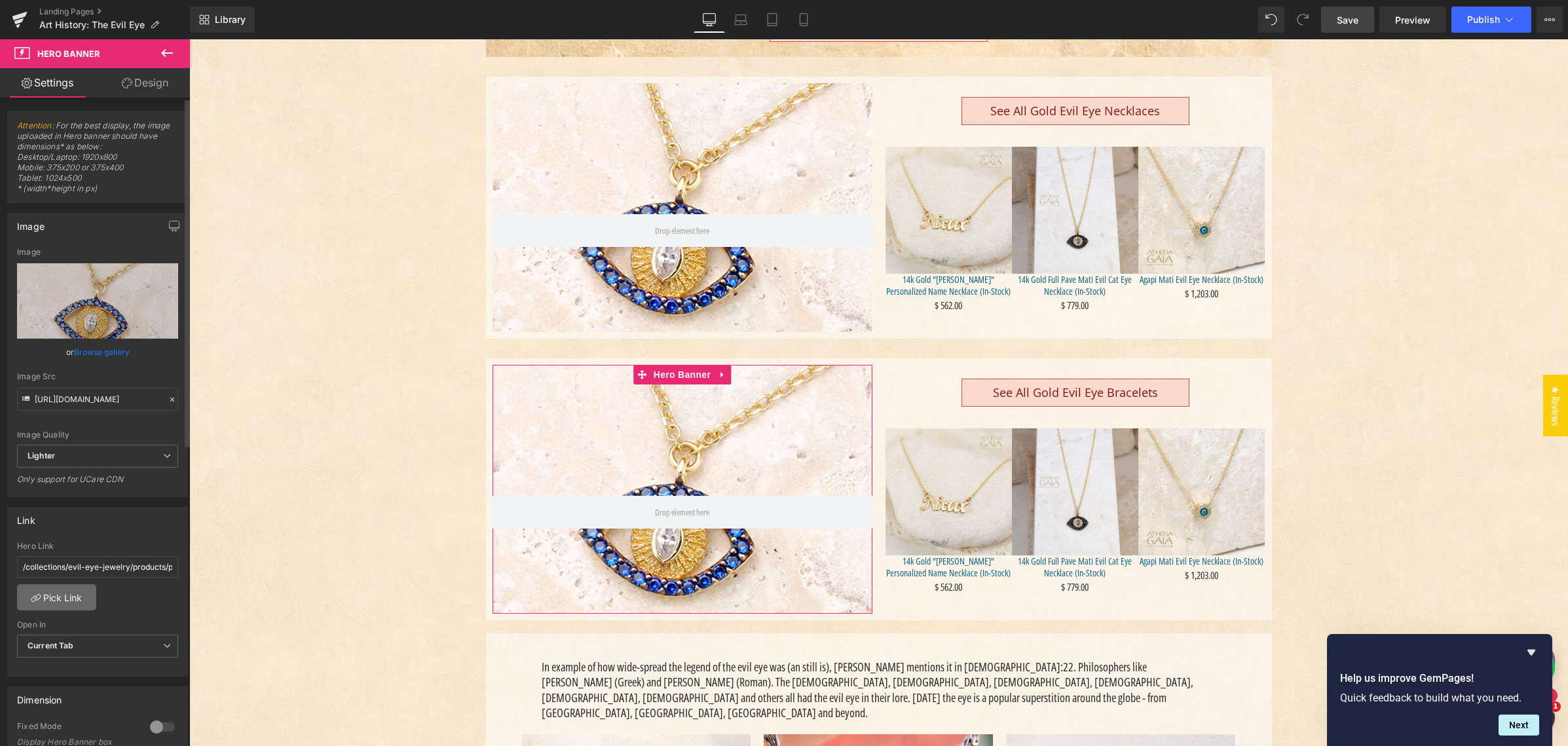
click at [63, 599] on link "Pick Link" at bounding box center [57, 597] width 79 height 27
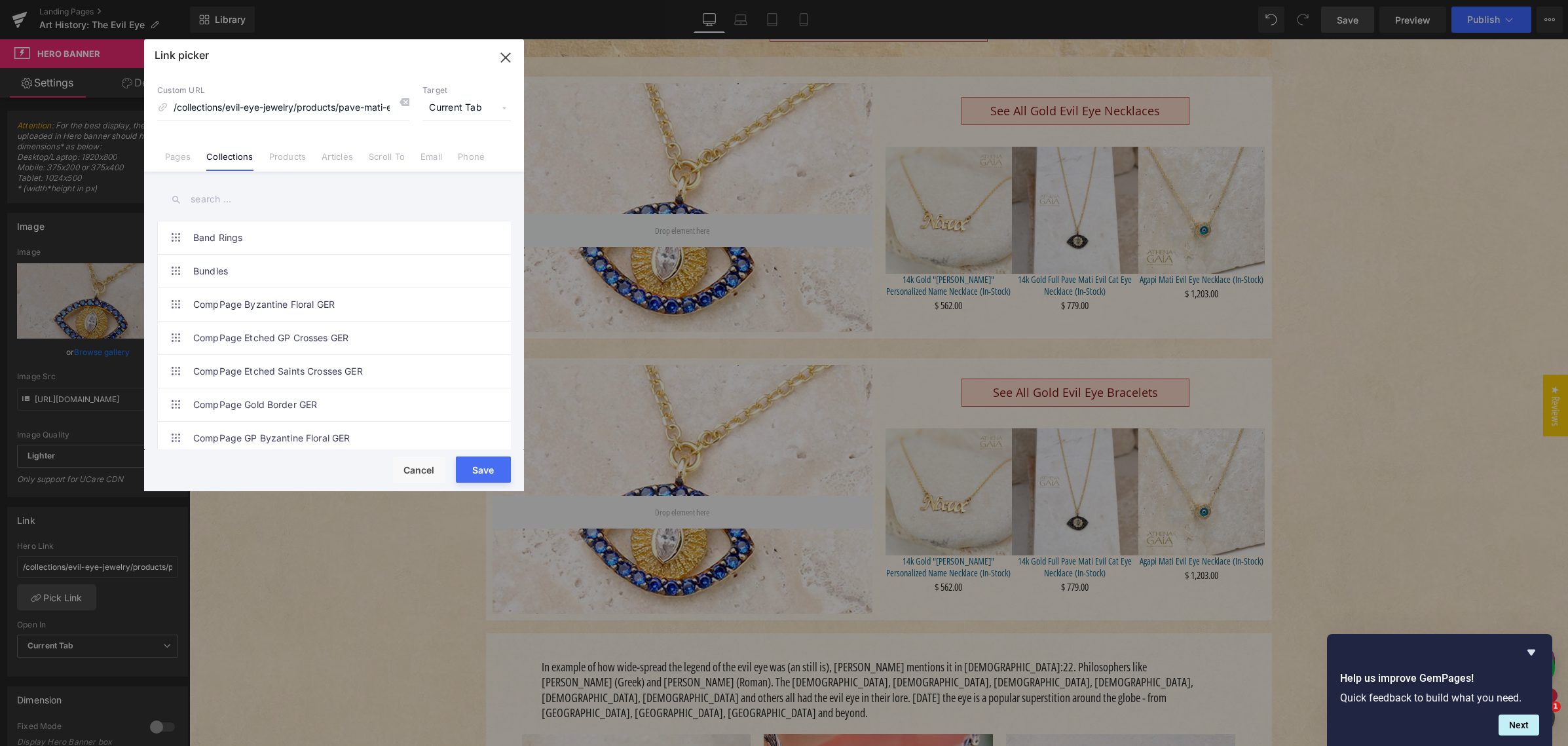
click at [268, 195] on input "text" at bounding box center [333, 200] width 354 height 29
paste input "Gold Evil Eye Bracelets"
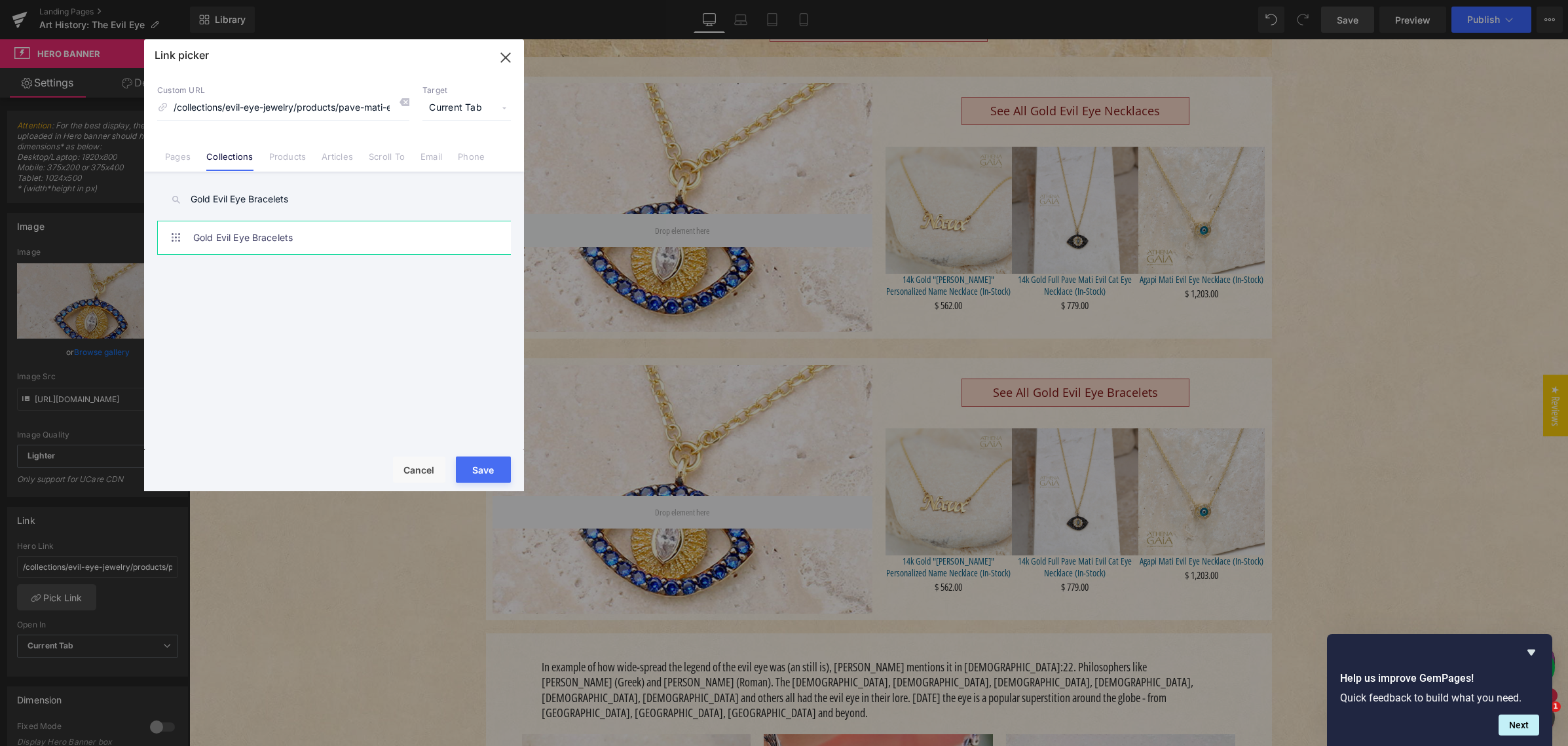
type input "Gold Evil Eye Bracelets"
drag, startPoint x: 291, startPoint y: 236, endPoint x: 301, endPoint y: 233, distance: 10.4
click at [291, 236] on link "Gold Evil Eye Bracelets" at bounding box center [337, 237] width 288 height 33
click at [473, 107] on span "Current Tab" at bounding box center [466, 108] width 88 height 25
click at [452, 153] on li "New Tab" at bounding box center [466, 154] width 101 height 23
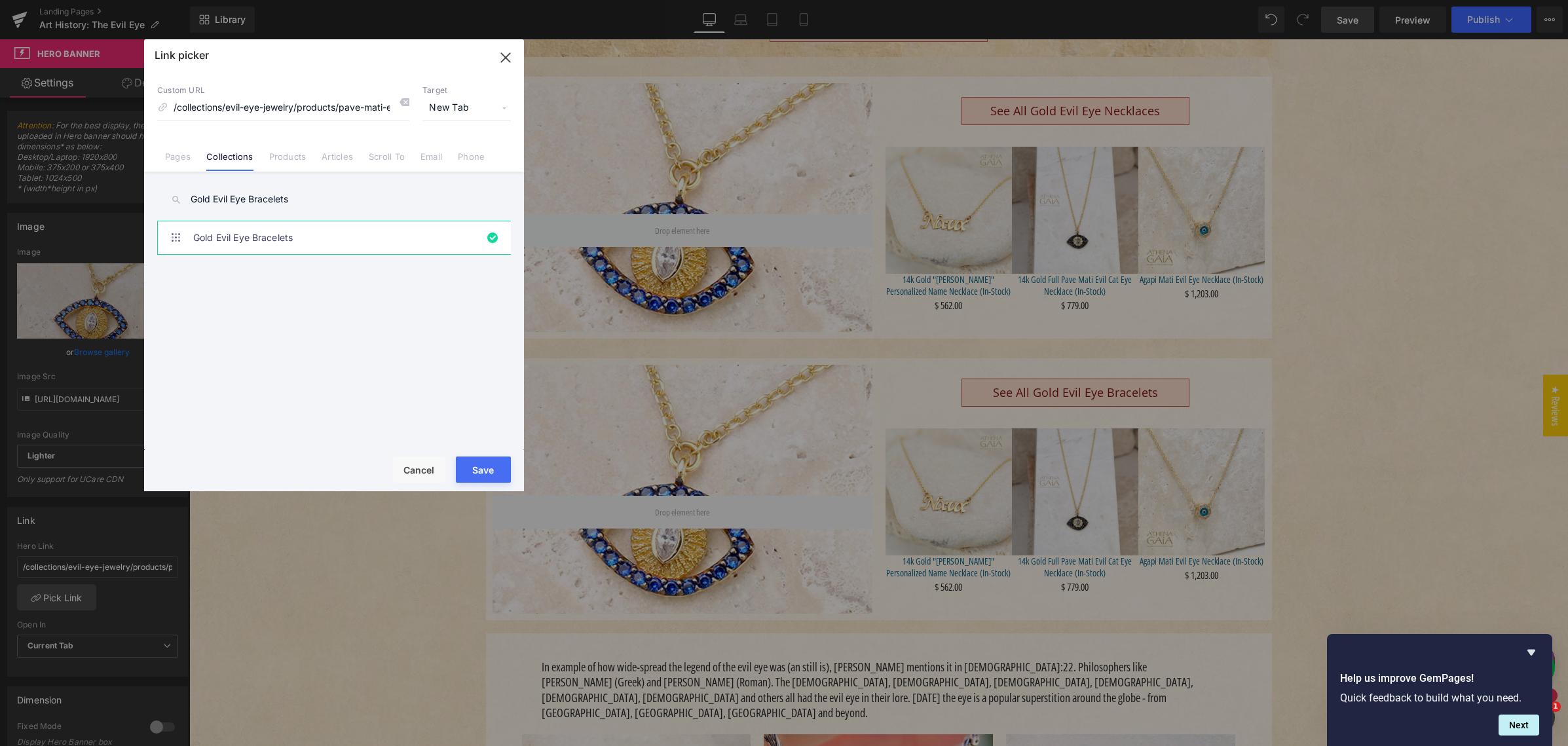
click at [479, 464] on button "Save" at bounding box center [483, 469] width 55 height 27
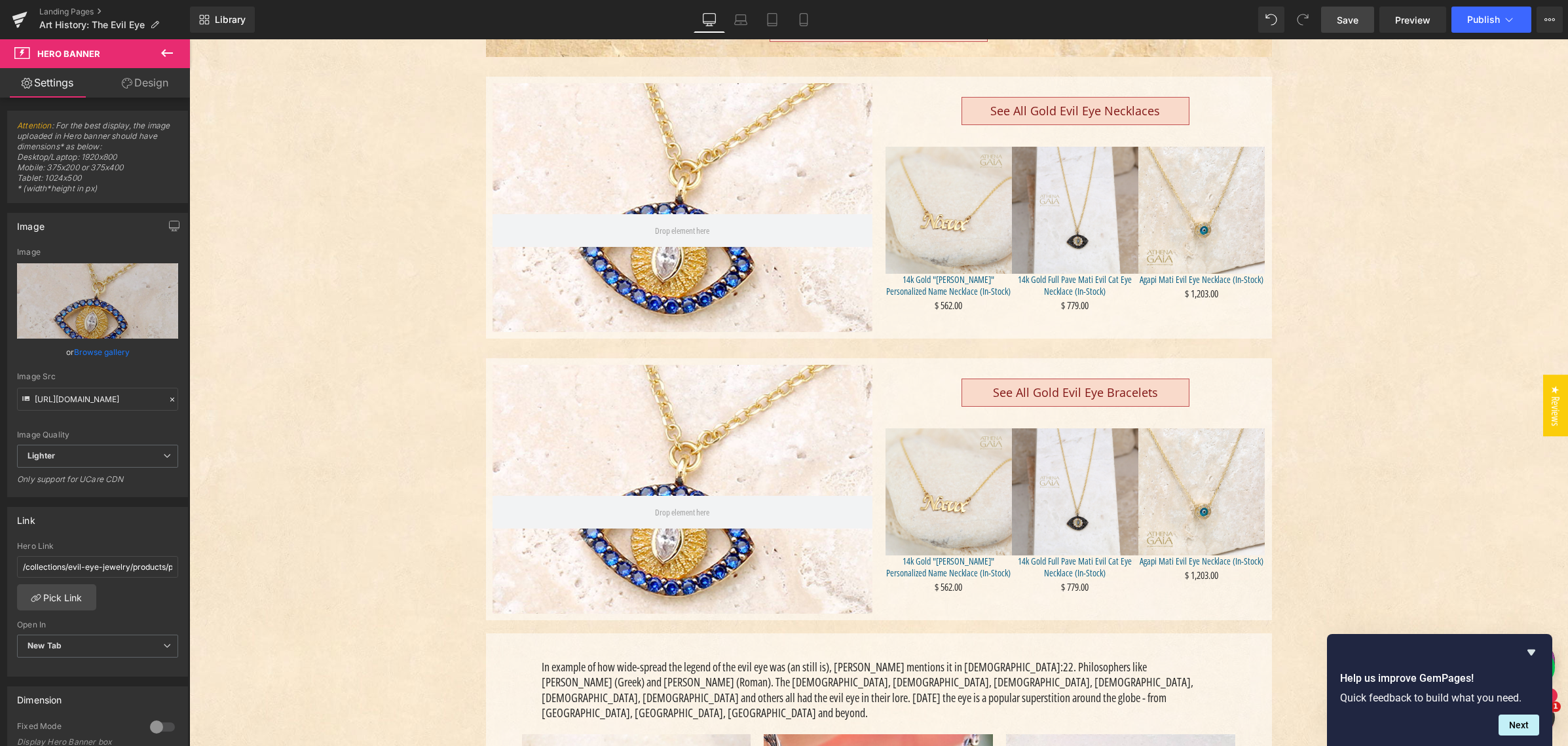
click at [1344, 18] on span "Save" at bounding box center [1347, 20] width 21 height 14
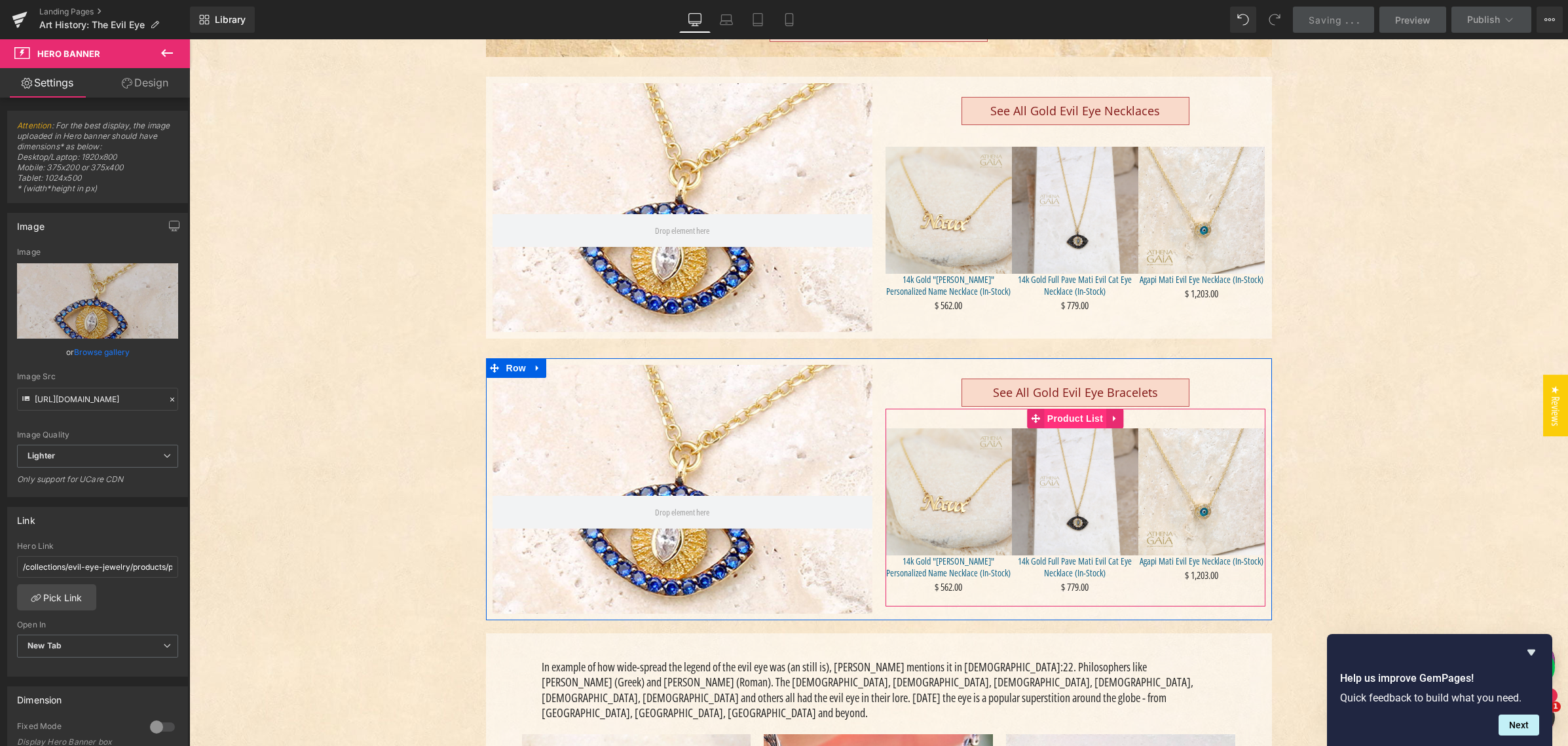
click at [1069, 416] on span "Product List" at bounding box center [1074, 418] width 63 height 20
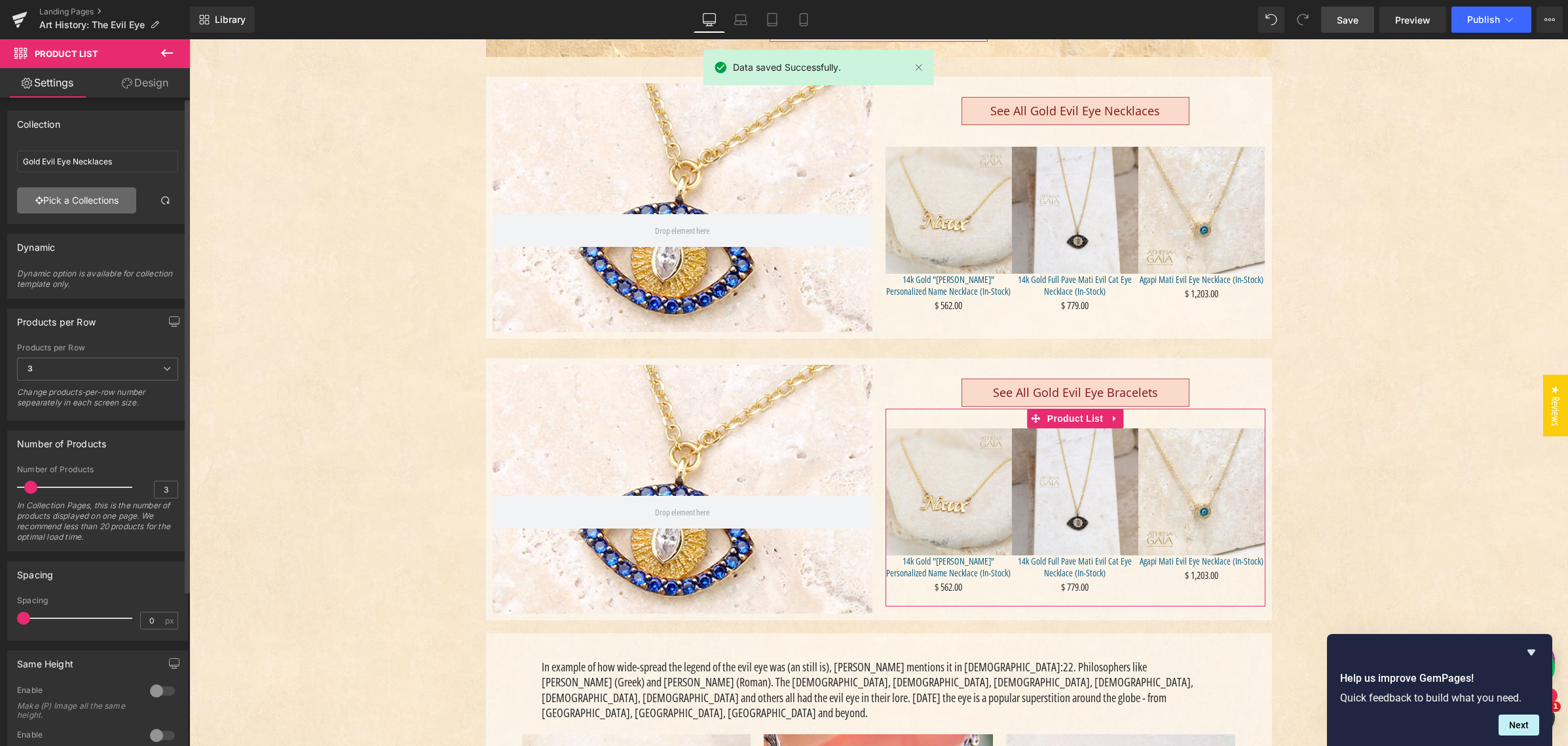
click at [74, 200] on link "Pick a Collections" at bounding box center [76, 200] width 119 height 27
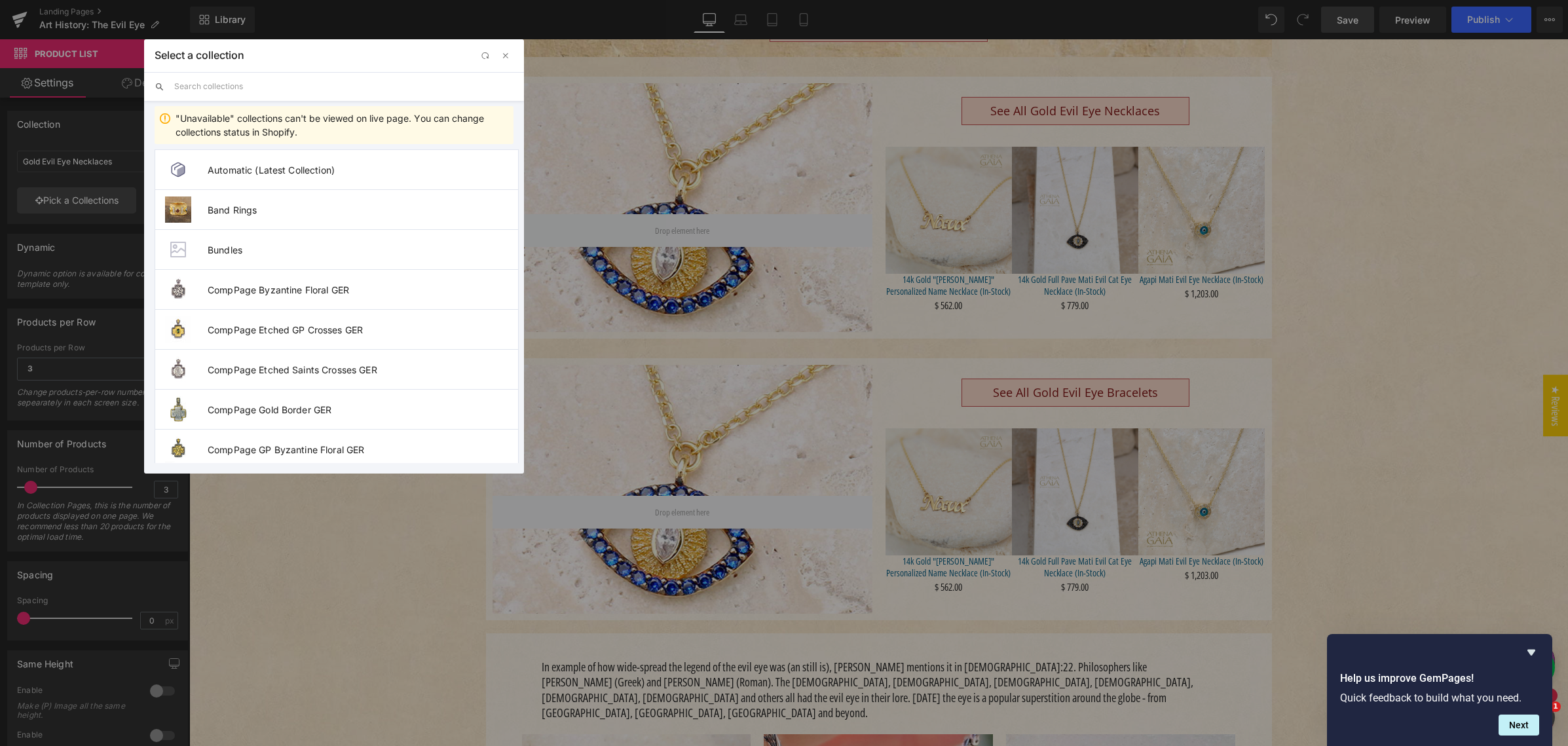
click at [224, 87] on input "text" at bounding box center [344, 87] width 339 height 29
paste input "Gold Evil Eye Bracelets"
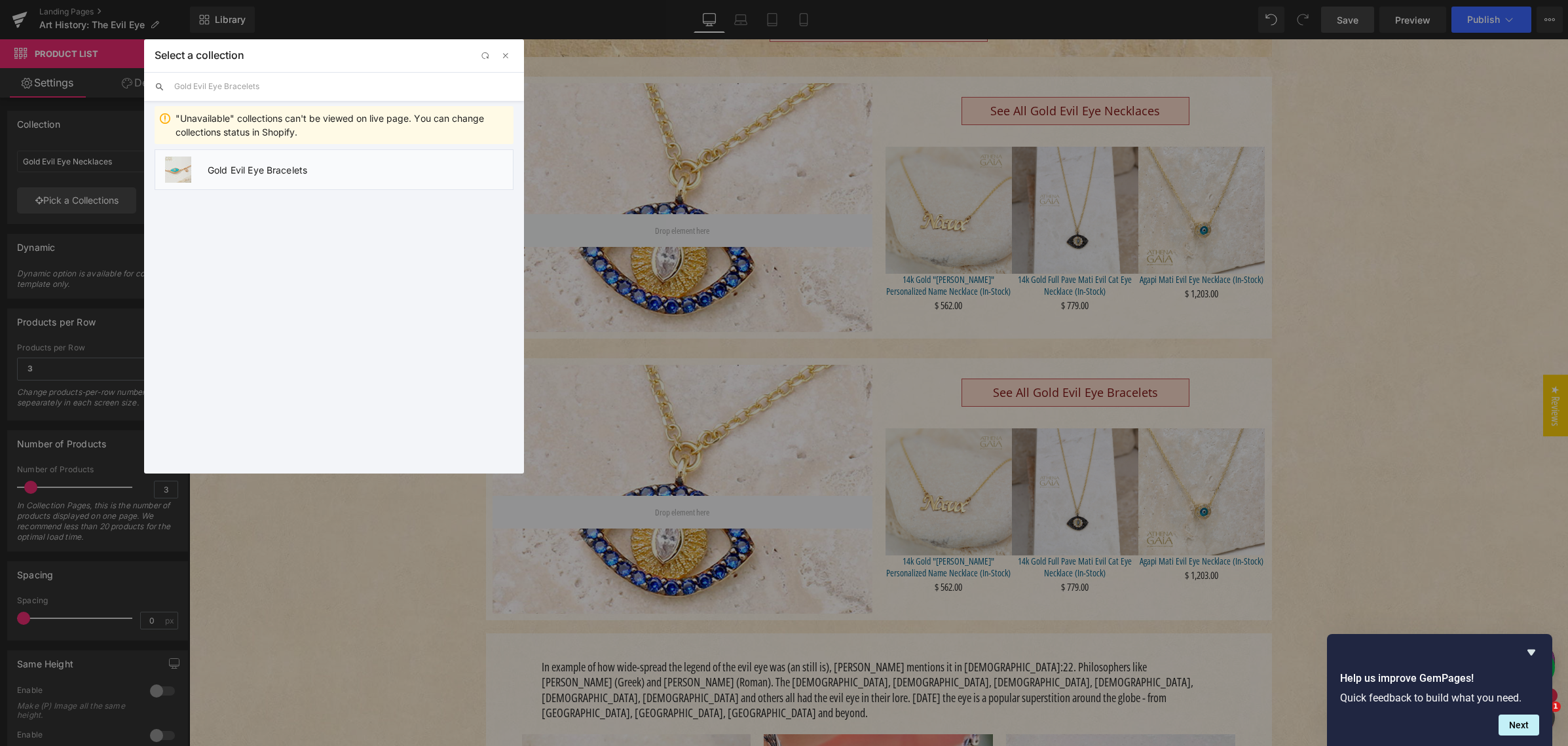
type input "Gold Evil Eye Bracelets"
click at [260, 173] on span "Gold Evil Eye Bracelets" at bounding box center [360, 170] width 305 height 11
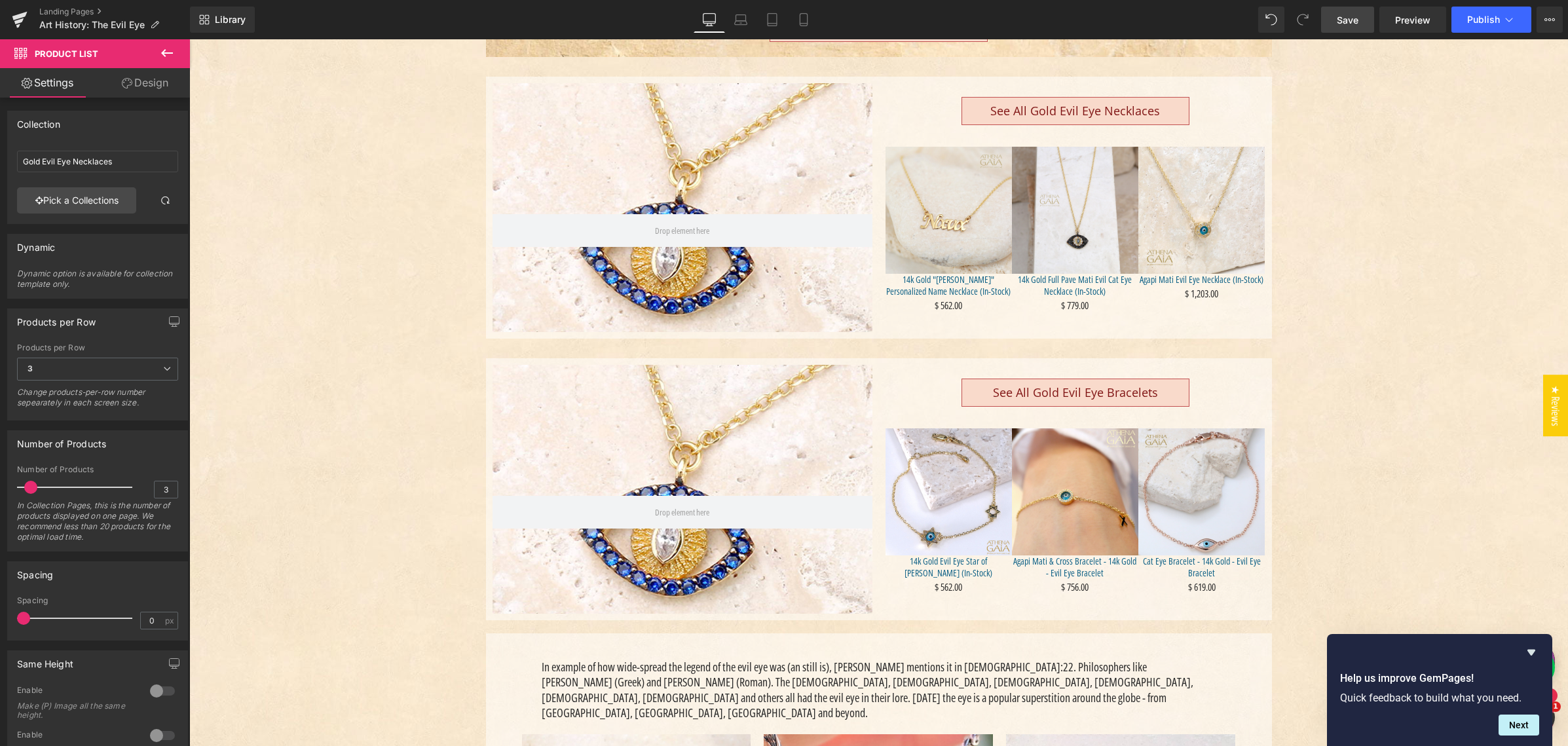
click at [1344, 19] on span "Save" at bounding box center [1347, 20] width 21 height 14
click at [803, 21] on icon at bounding box center [803, 19] width 13 height 13
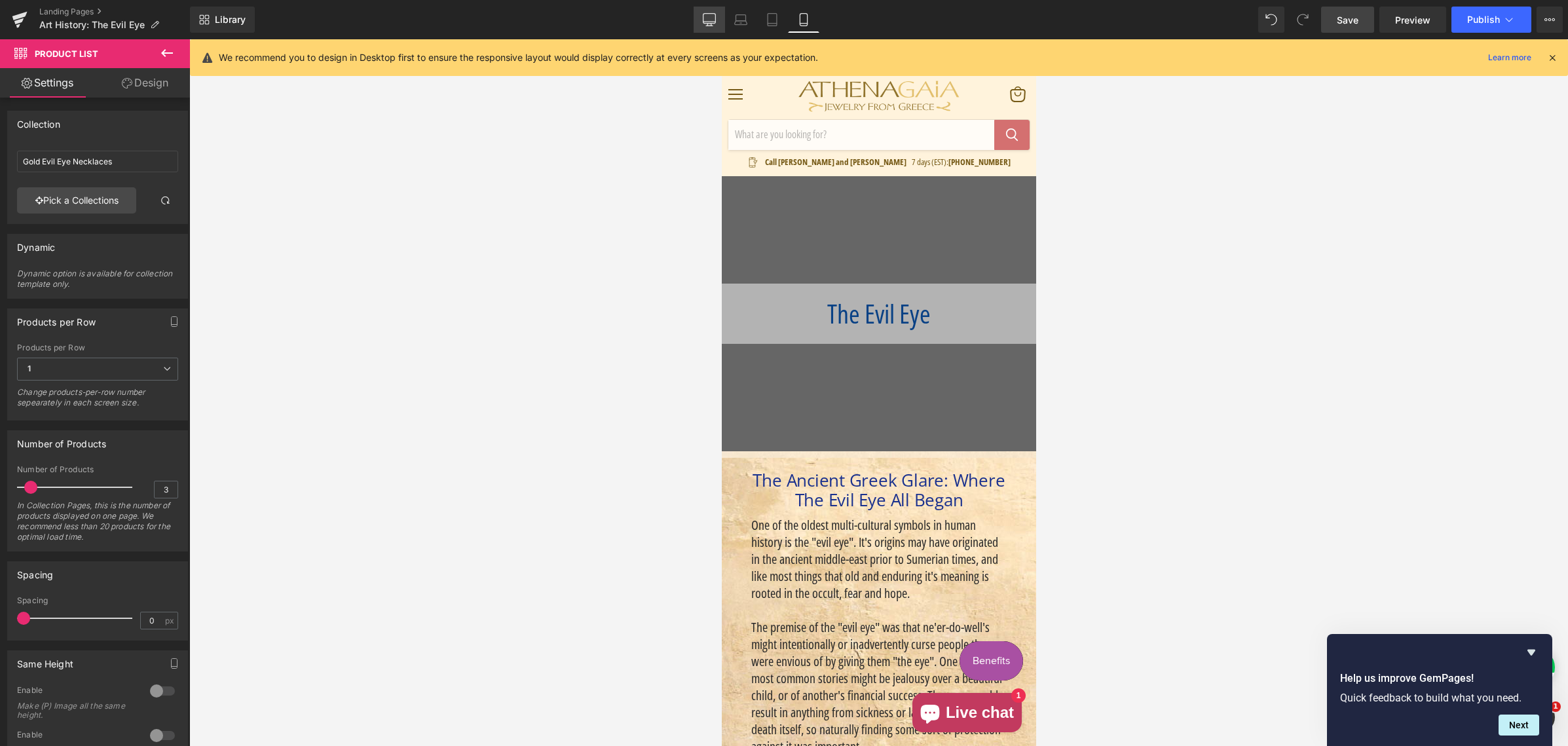
click at [713, 20] on icon at bounding box center [709, 19] width 13 height 13
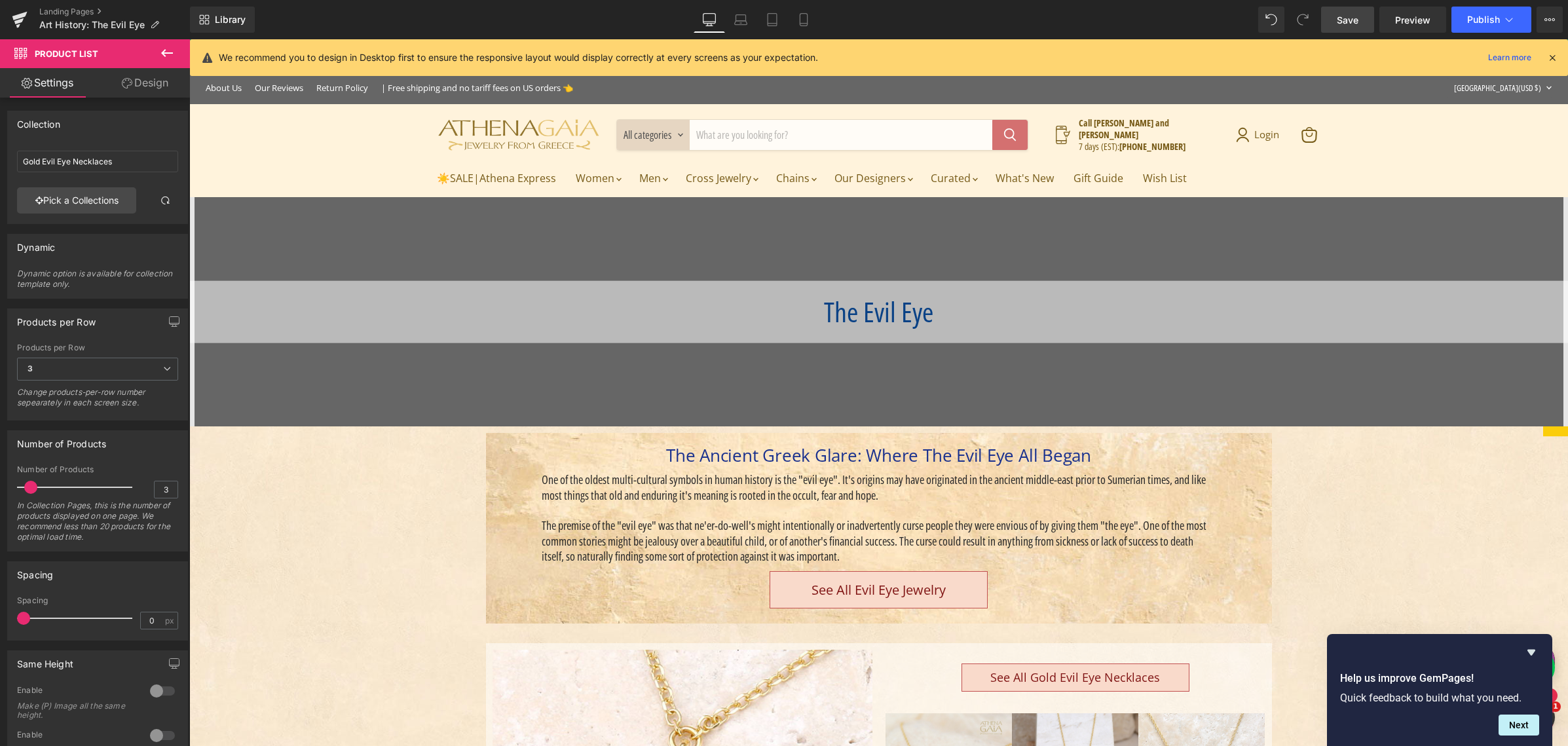
click at [162, 51] on icon at bounding box center [167, 53] width 15 height 15
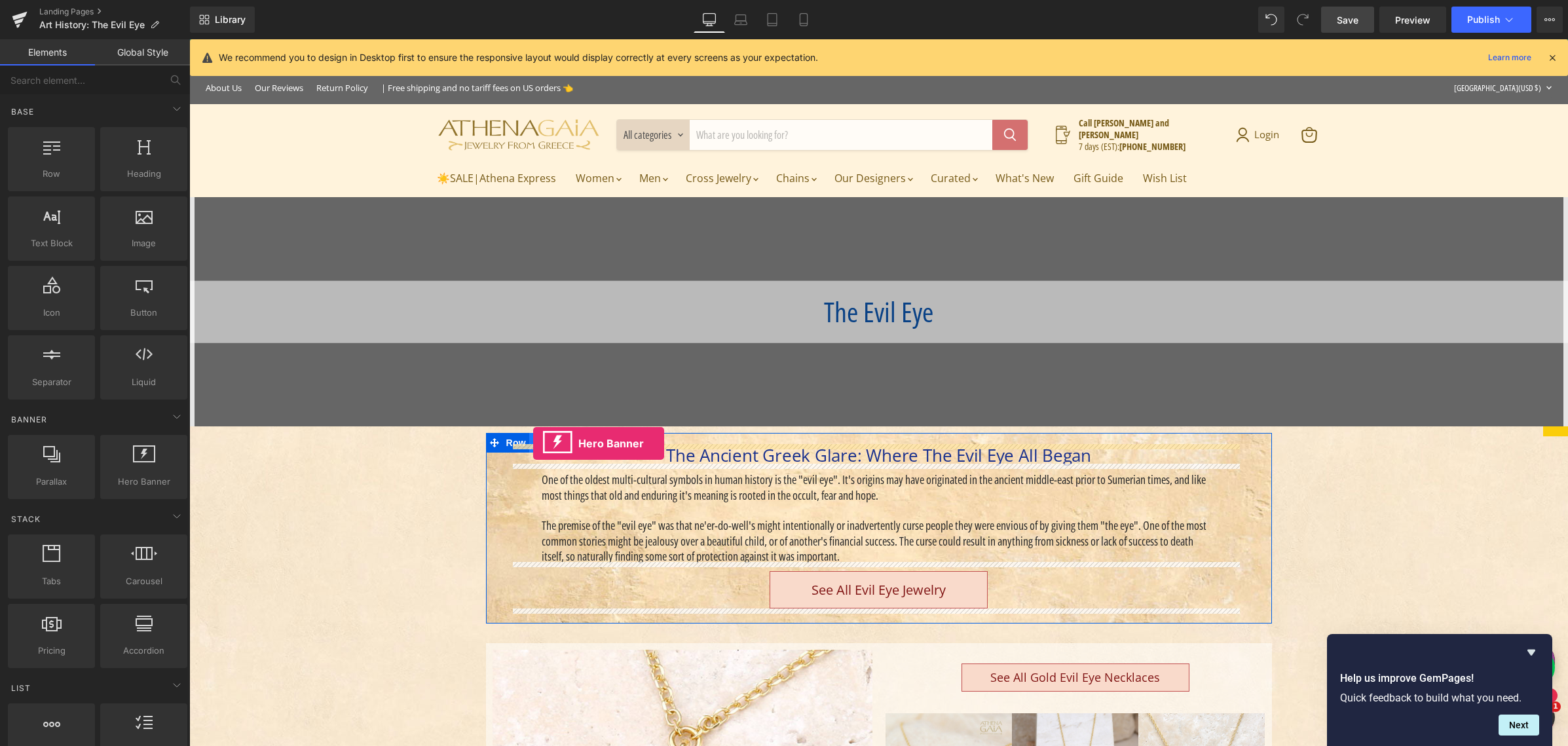
drag, startPoint x: 338, startPoint y: 515, endPoint x: 534, endPoint y: 439, distance: 210.2
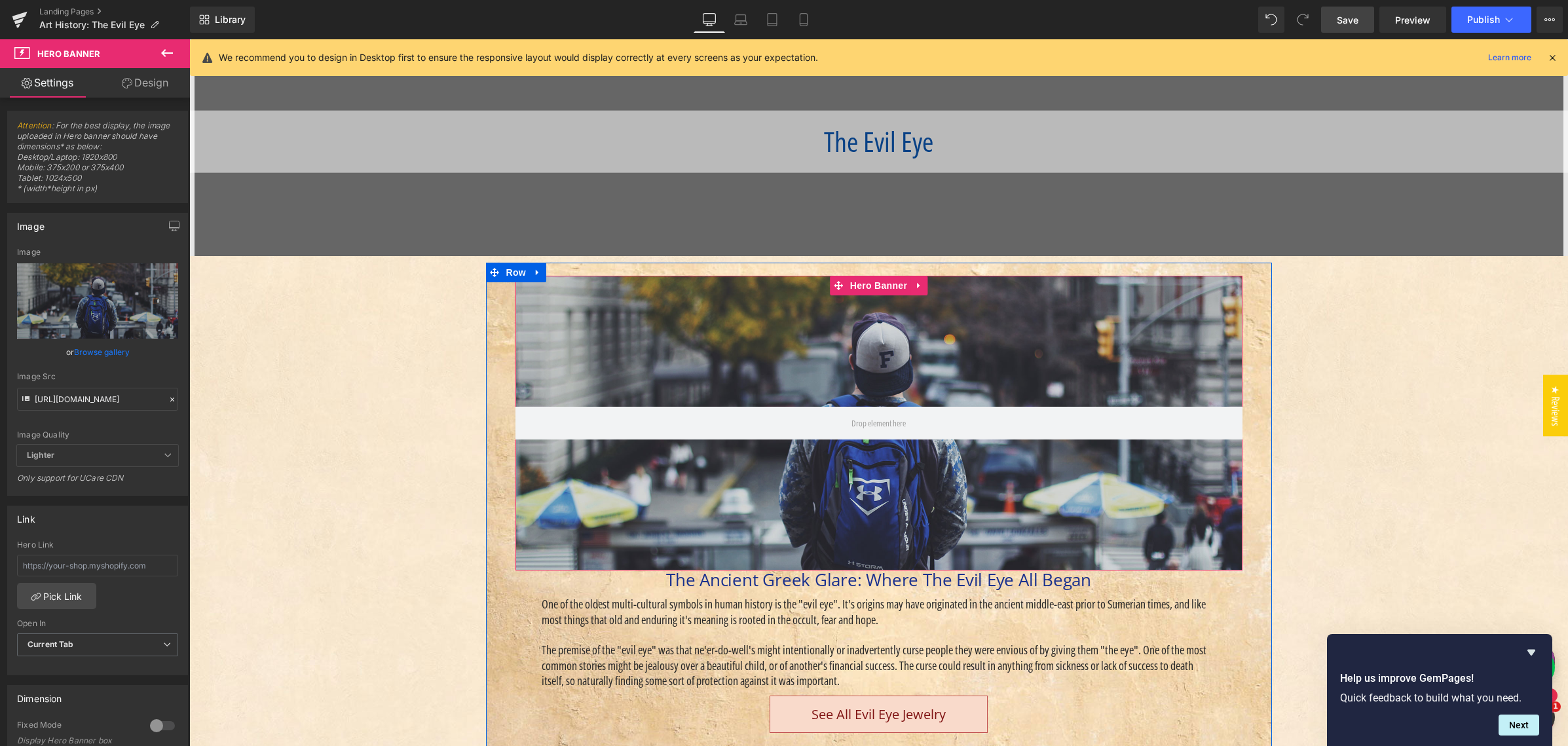
scroll to position [219, 0]
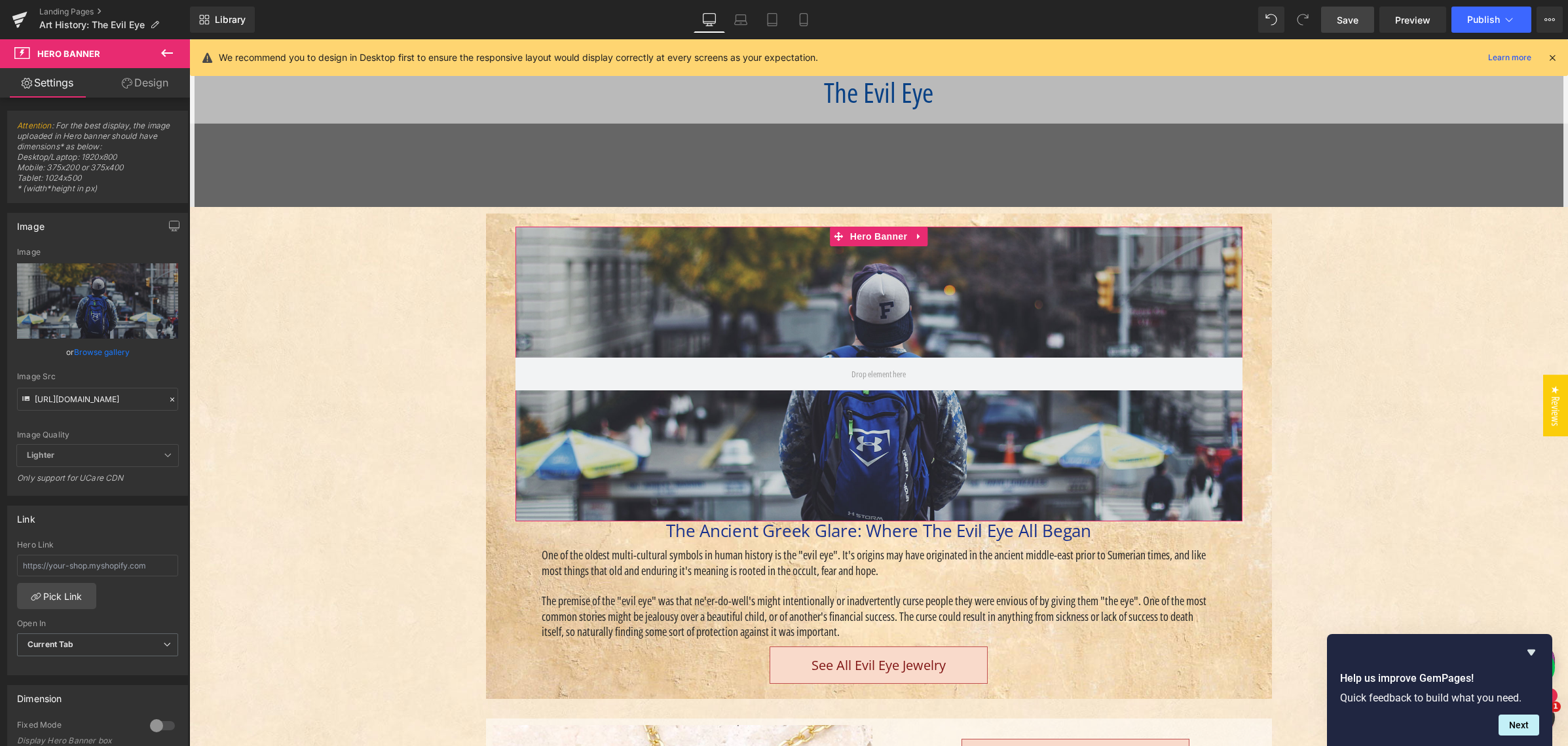
click at [102, 353] on link "Browse gallery" at bounding box center [101, 351] width 56 height 23
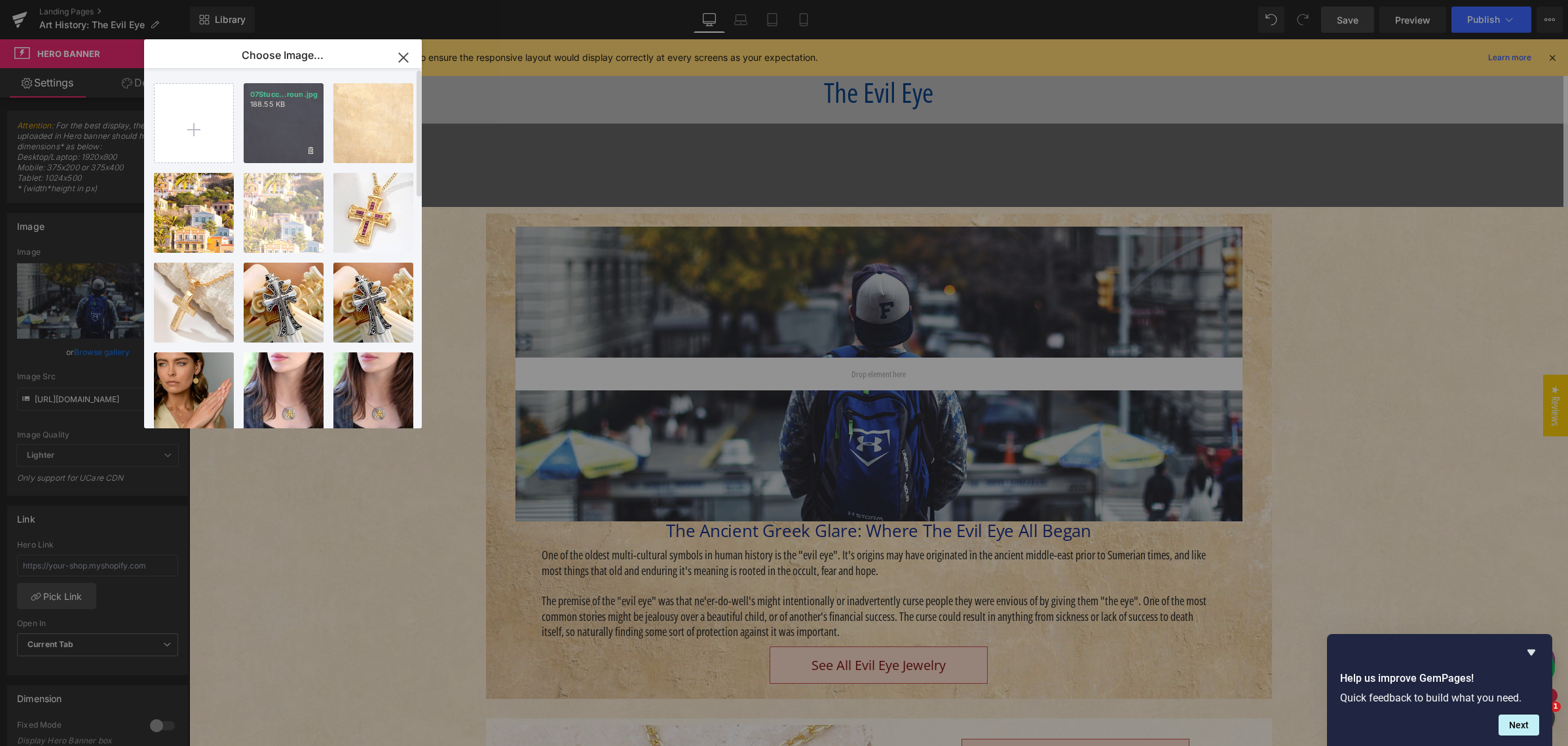
click at [279, 127] on div "07Stucc...roun.jpg 188.55 KB" at bounding box center [283, 122] width 80 height 80
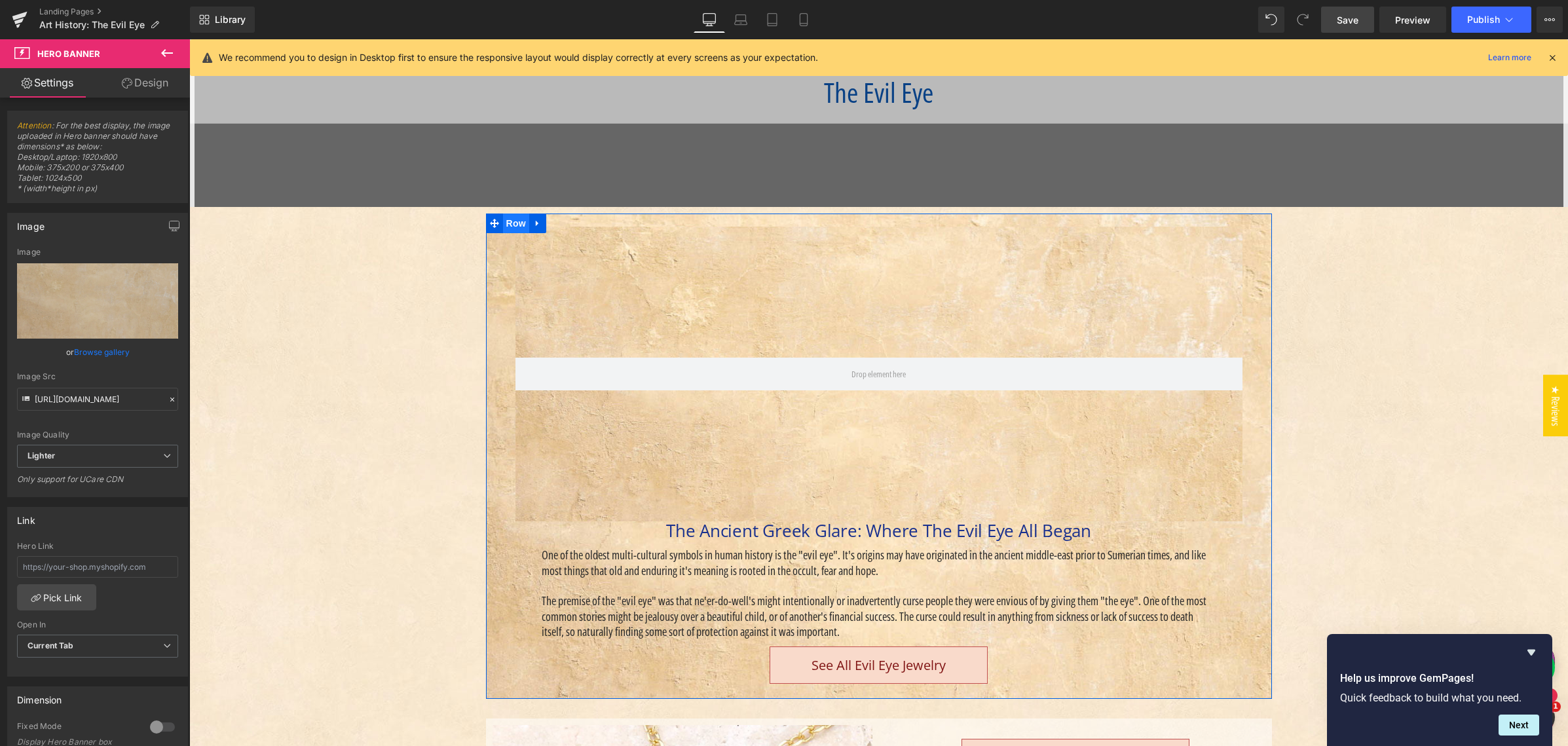
click at [510, 221] on span "Row" at bounding box center [516, 223] width 27 height 20
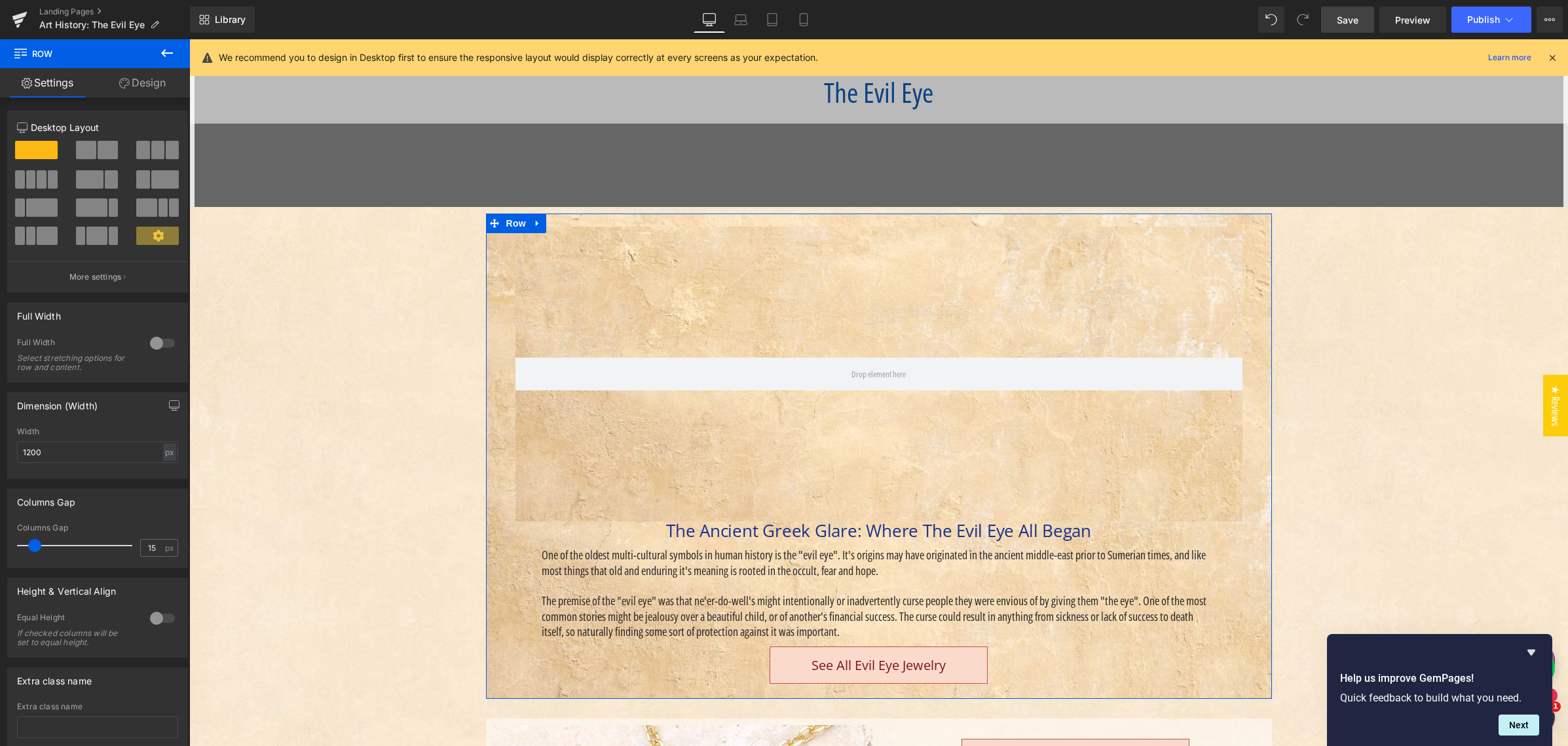
drag, startPoint x: 148, startPoint y: 82, endPoint x: 87, endPoint y: 135, distance: 80.8
click at [147, 82] on link "Design" at bounding box center [142, 82] width 95 height 29
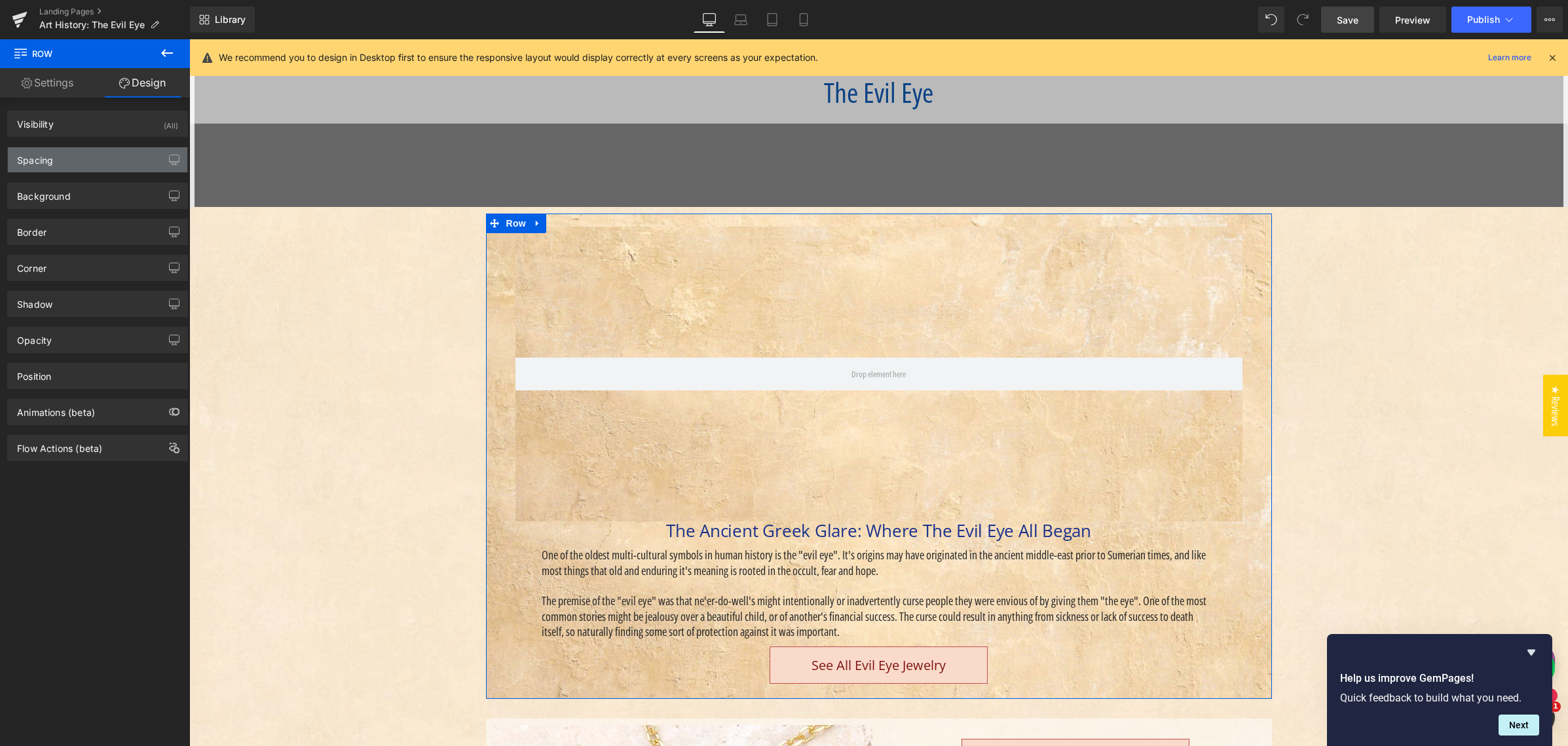
click at [85, 157] on div "Spacing" at bounding box center [97, 159] width 179 height 25
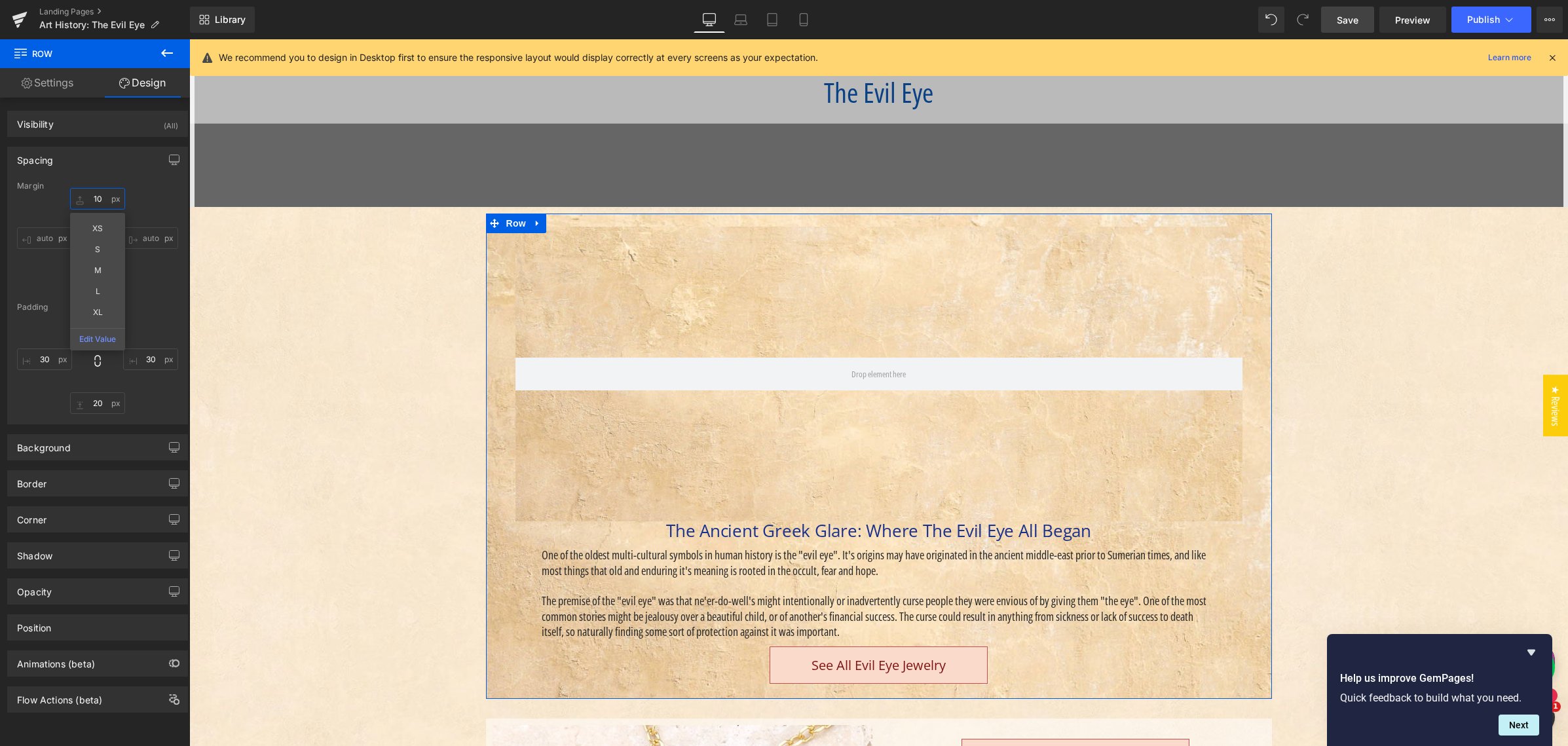
click at [96, 197] on input "10" at bounding box center [98, 198] width 55 height 21
click at [98, 197] on input "10" at bounding box center [98, 198] width 55 height 21
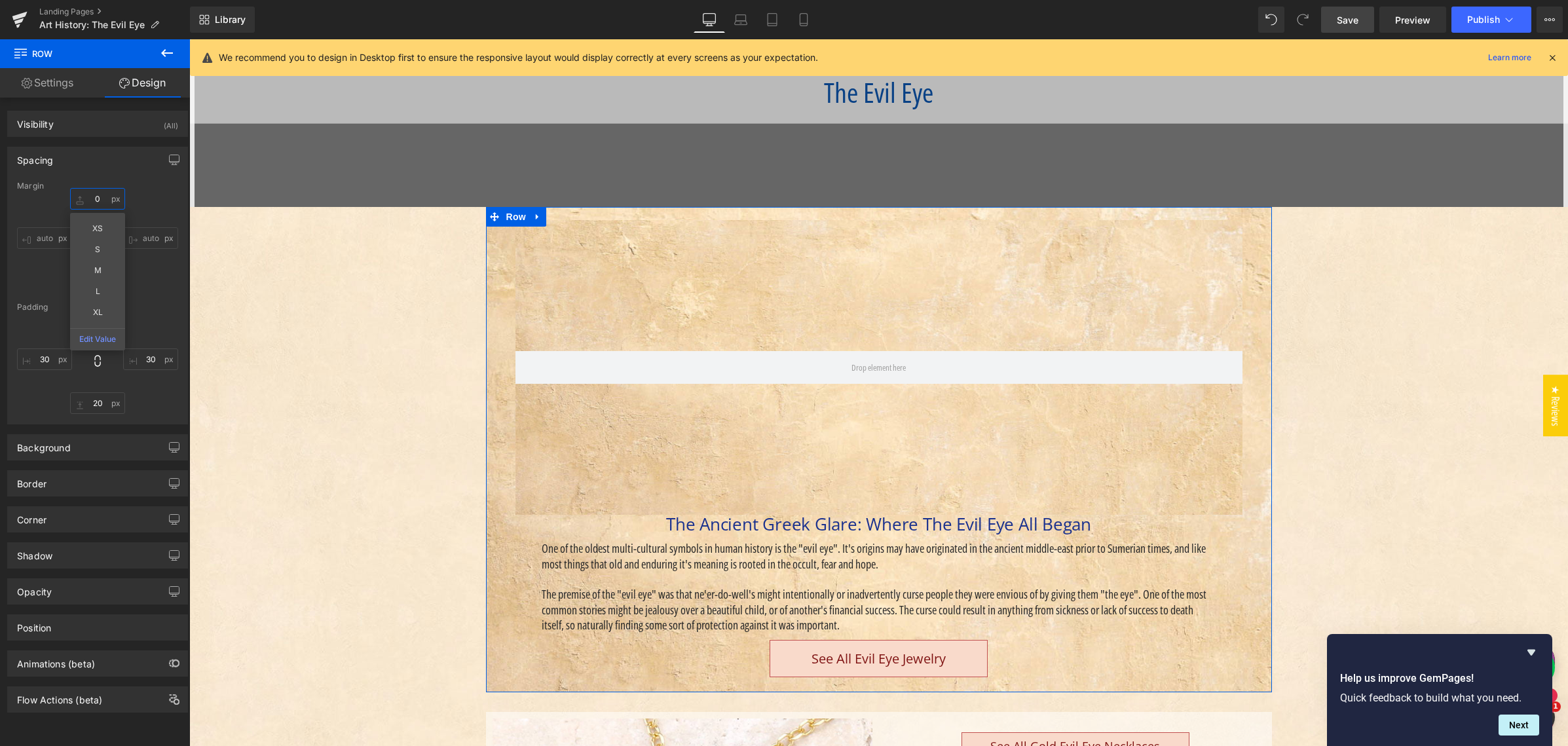
click at [90, 198] on input "0" at bounding box center [98, 198] width 55 height 21
type input "0"
drag, startPoint x: 159, startPoint y: 317, endPoint x: 147, endPoint y: 325, distance: 14.4
click at [159, 316] on div "20 30 20 30" at bounding box center [98, 361] width 161 height 104
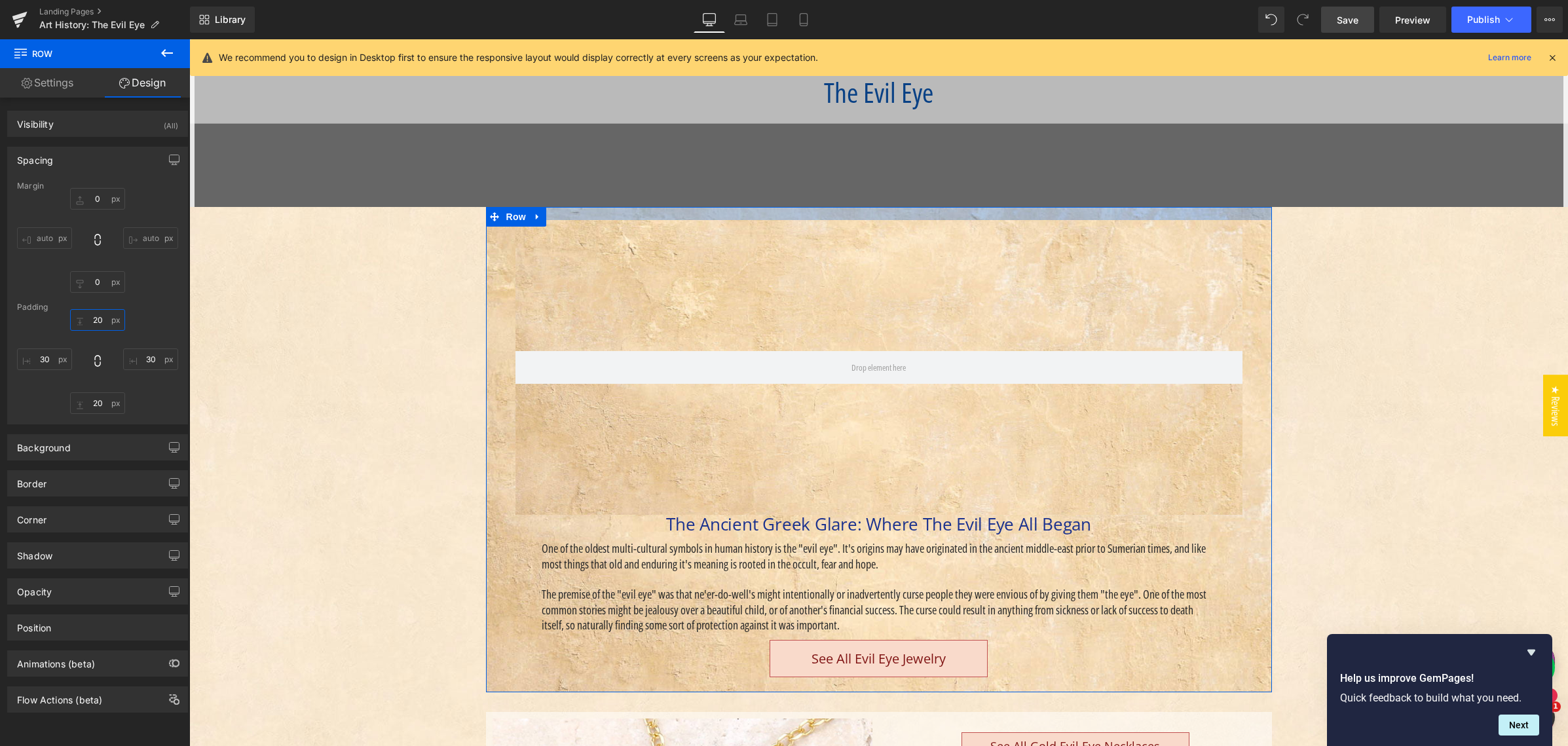
click at [93, 318] on input "20" at bounding box center [98, 319] width 55 height 21
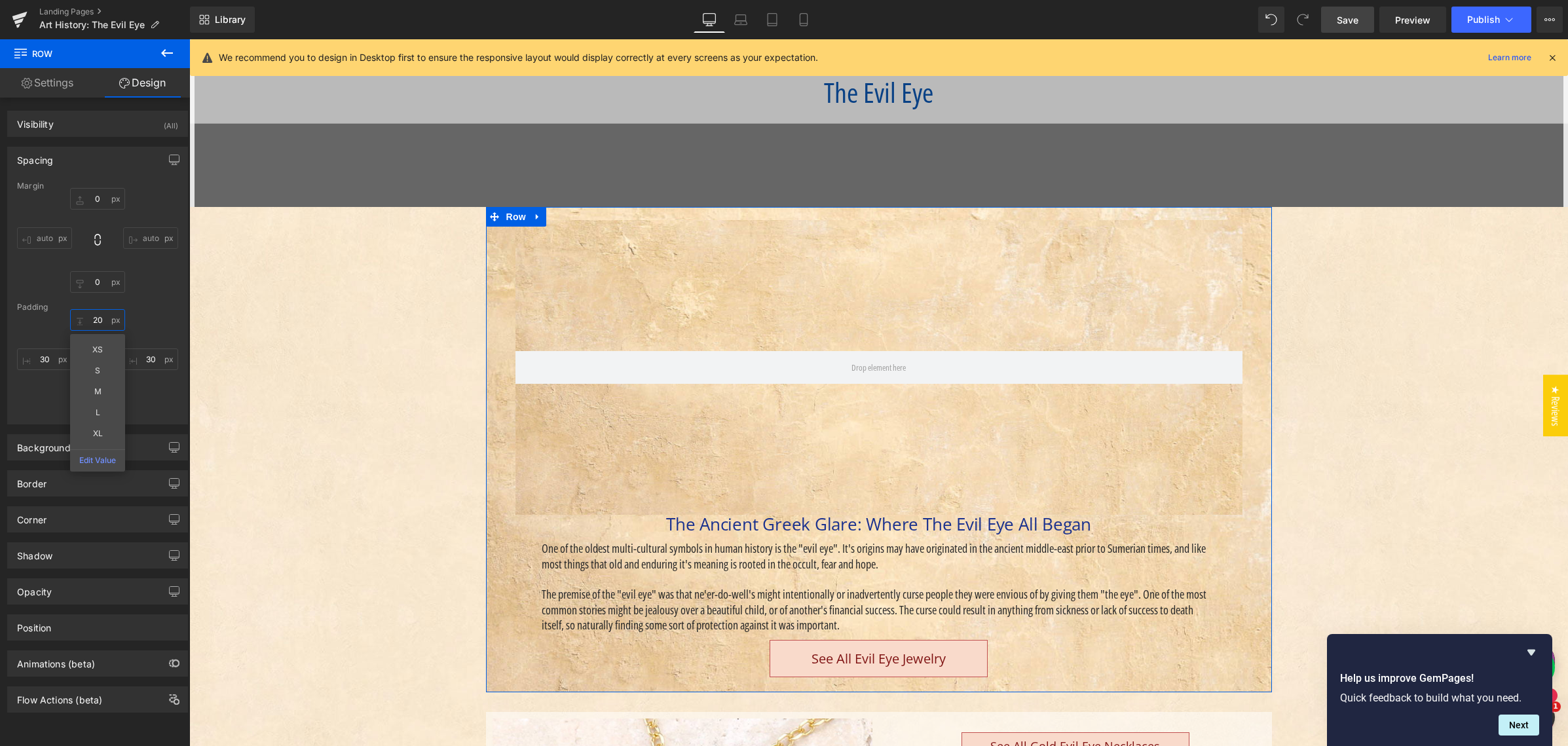
drag, startPoint x: 93, startPoint y: 318, endPoint x: 104, endPoint y: 322, distance: 11.7
click at [93, 318] on input "20" at bounding box center [98, 319] width 55 height 21
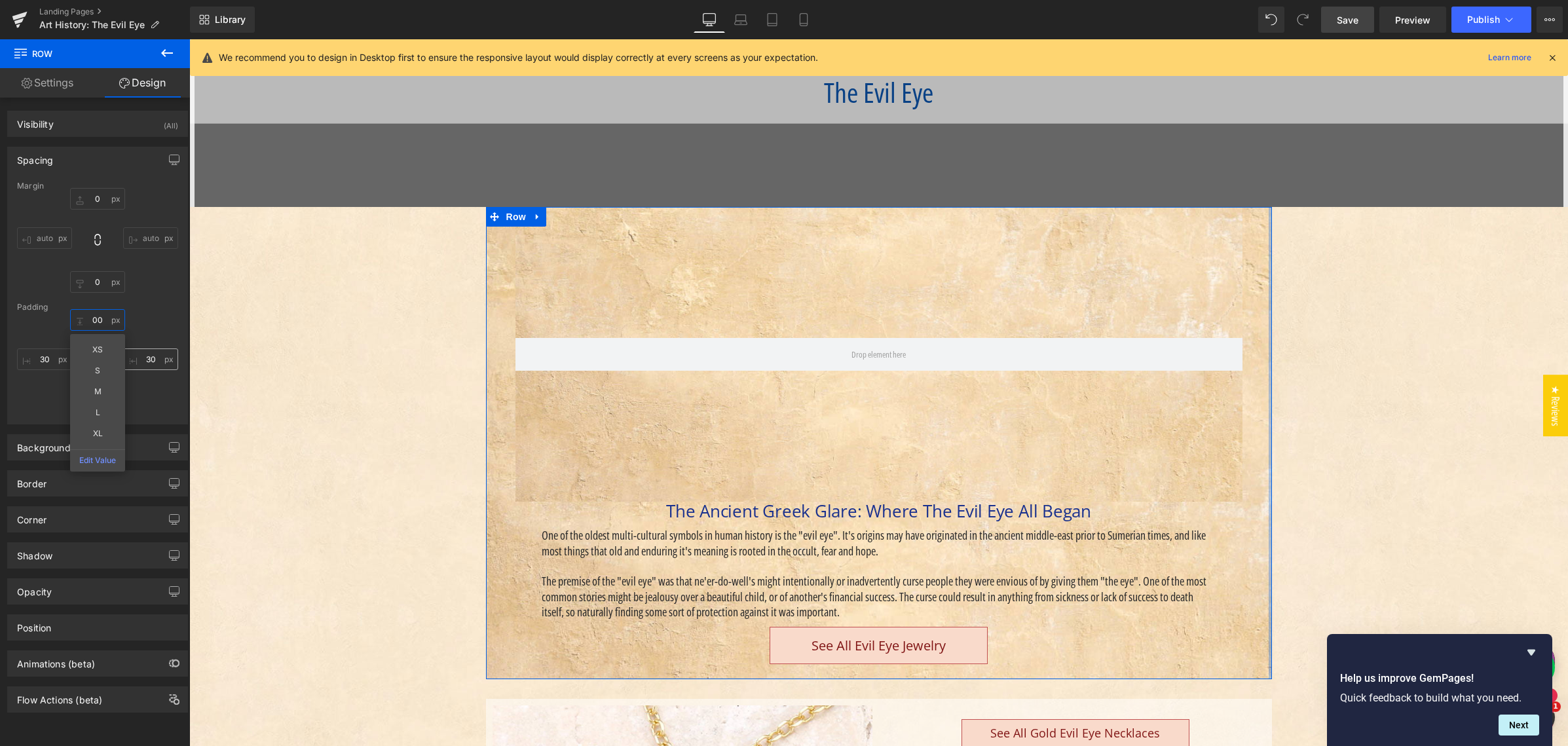
type input "00"
click at [148, 360] on input "30" at bounding box center [151, 359] width 55 height 21
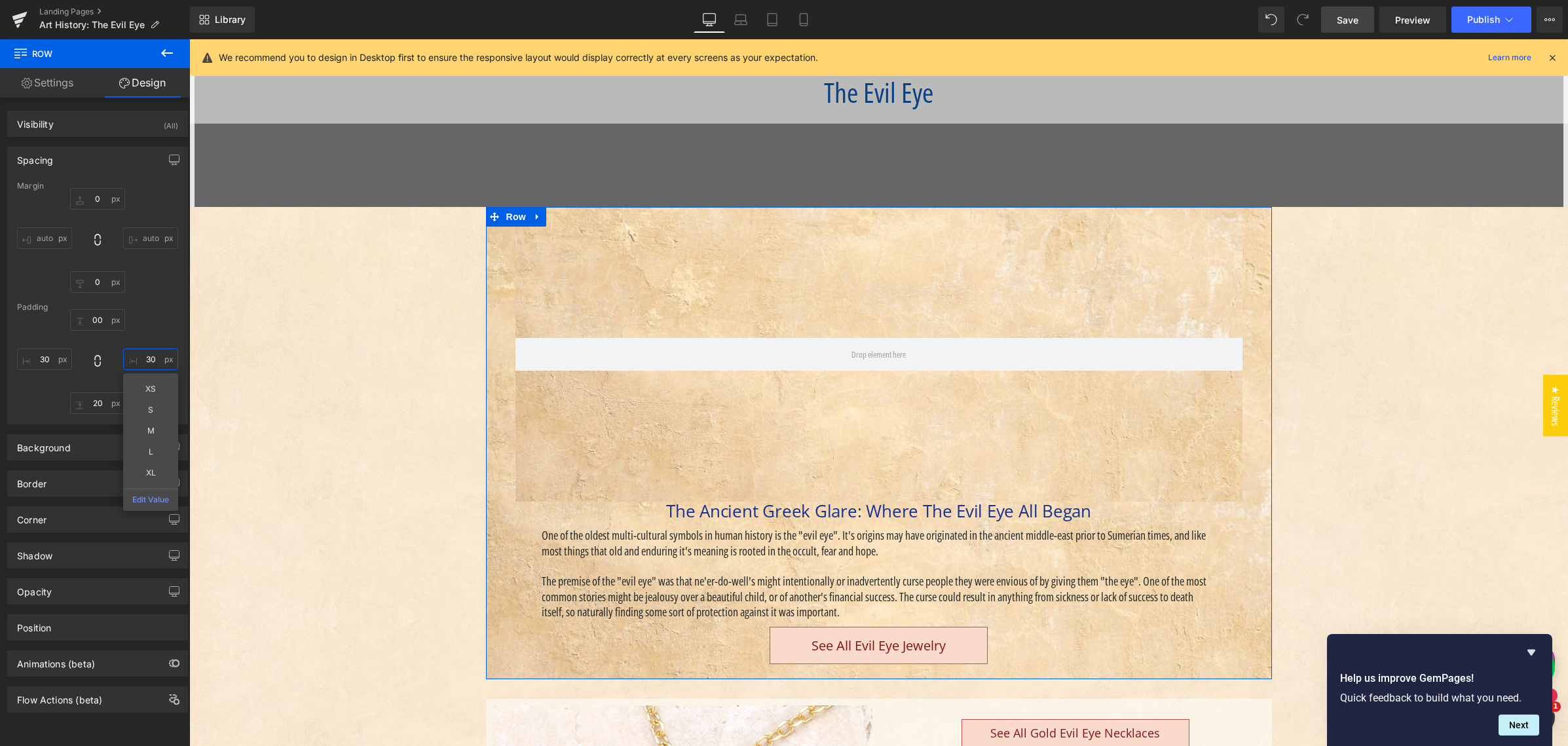
click at [148, 360] on input "30" at bounding box center [151, 359] width 55 height 21
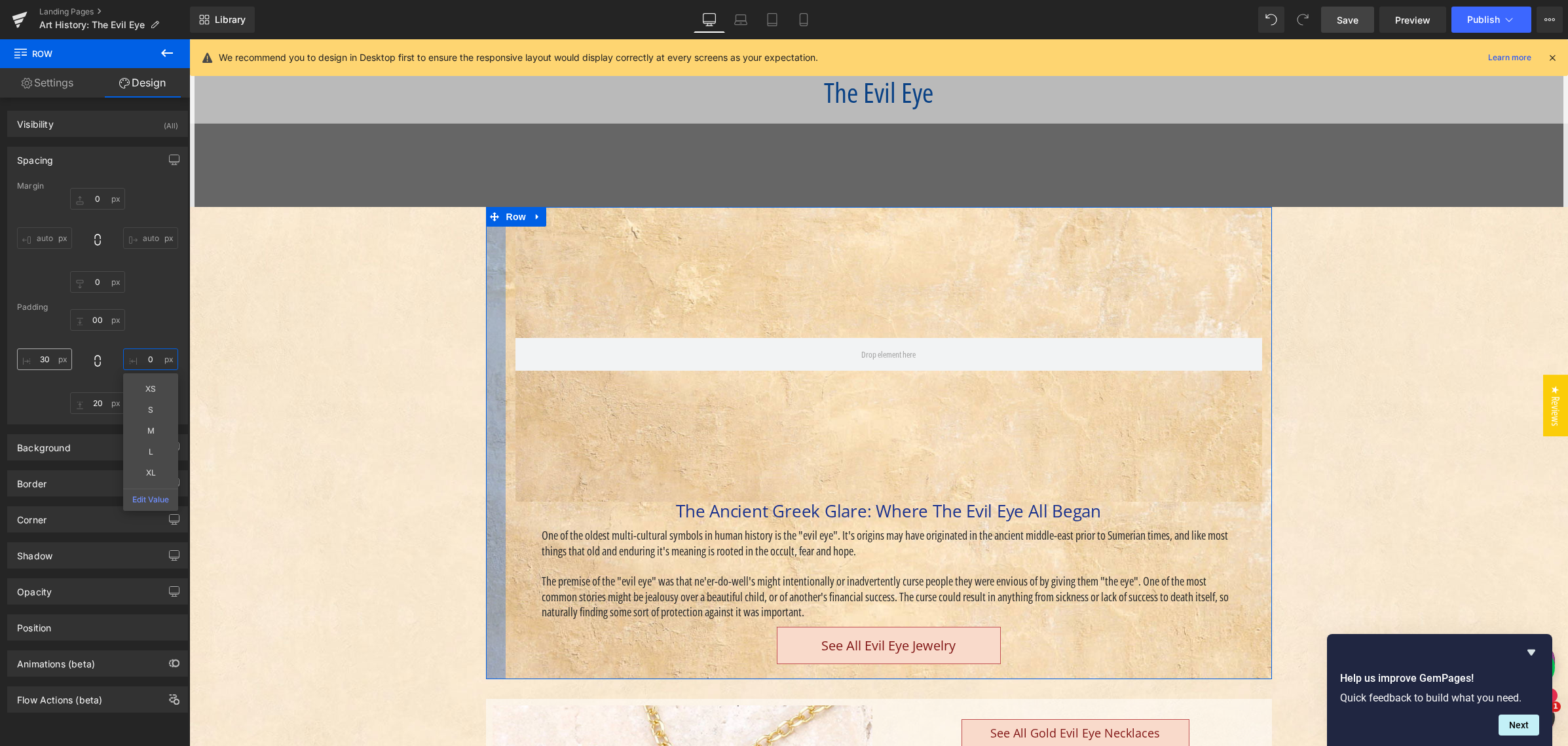
type input "0"
click at [49, 358] on input "30" at bounding box center [45, 359] width 55 height 21
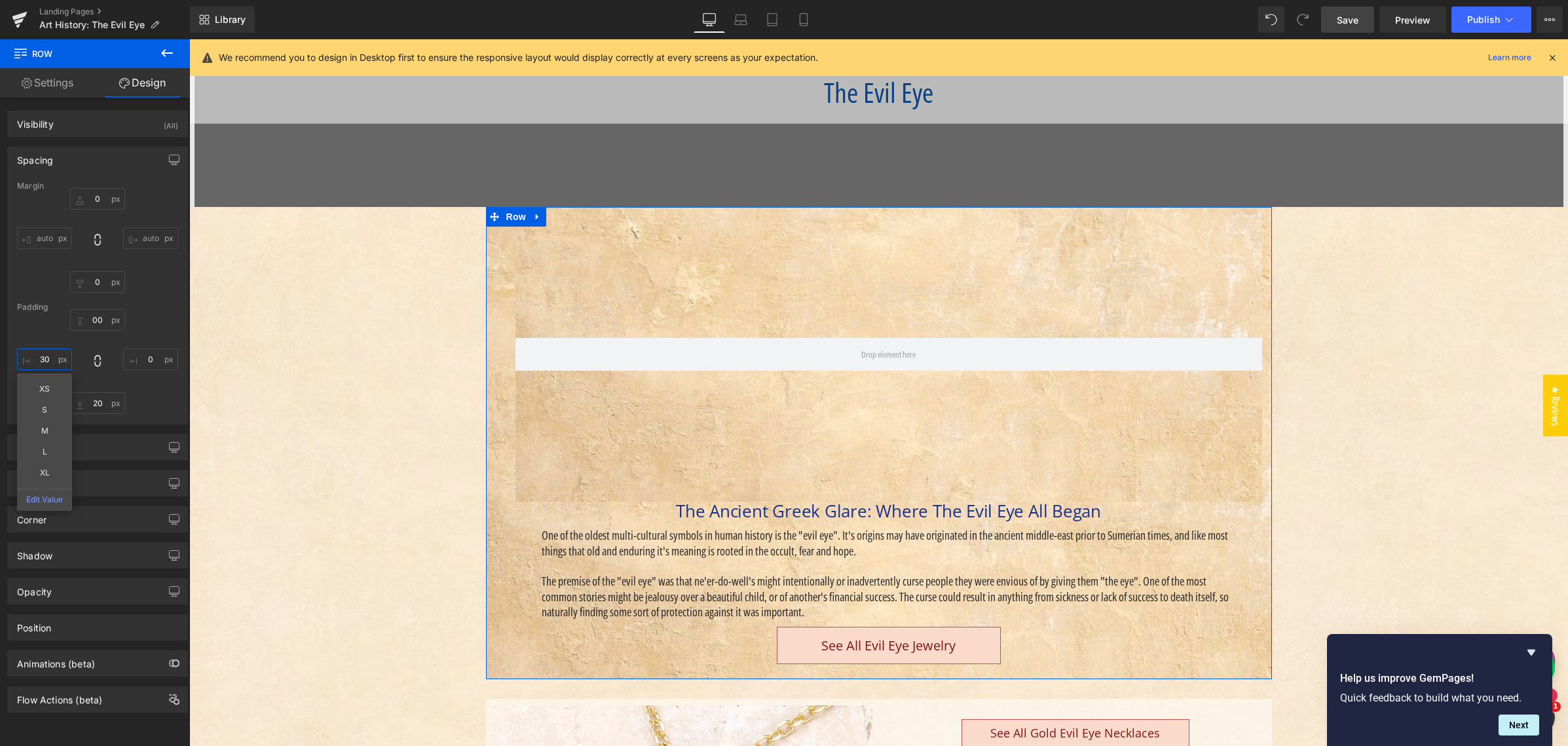
click at [49, 358] on input "30" at bounding box center [45, 359] width 55 height 21
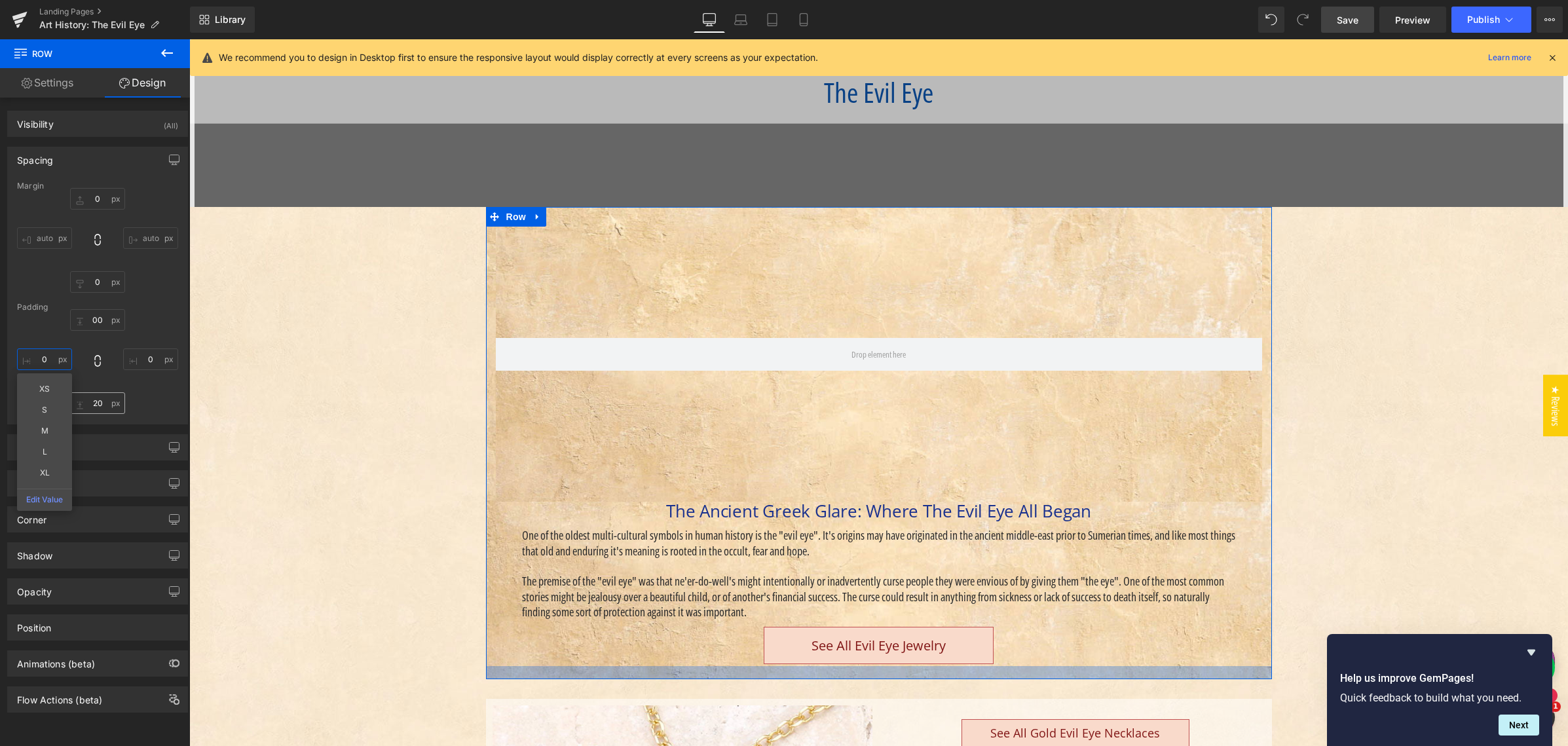
type input "0"
click at [94, 398] on input "20" at bounding box center [98, 403] width 55 height 21
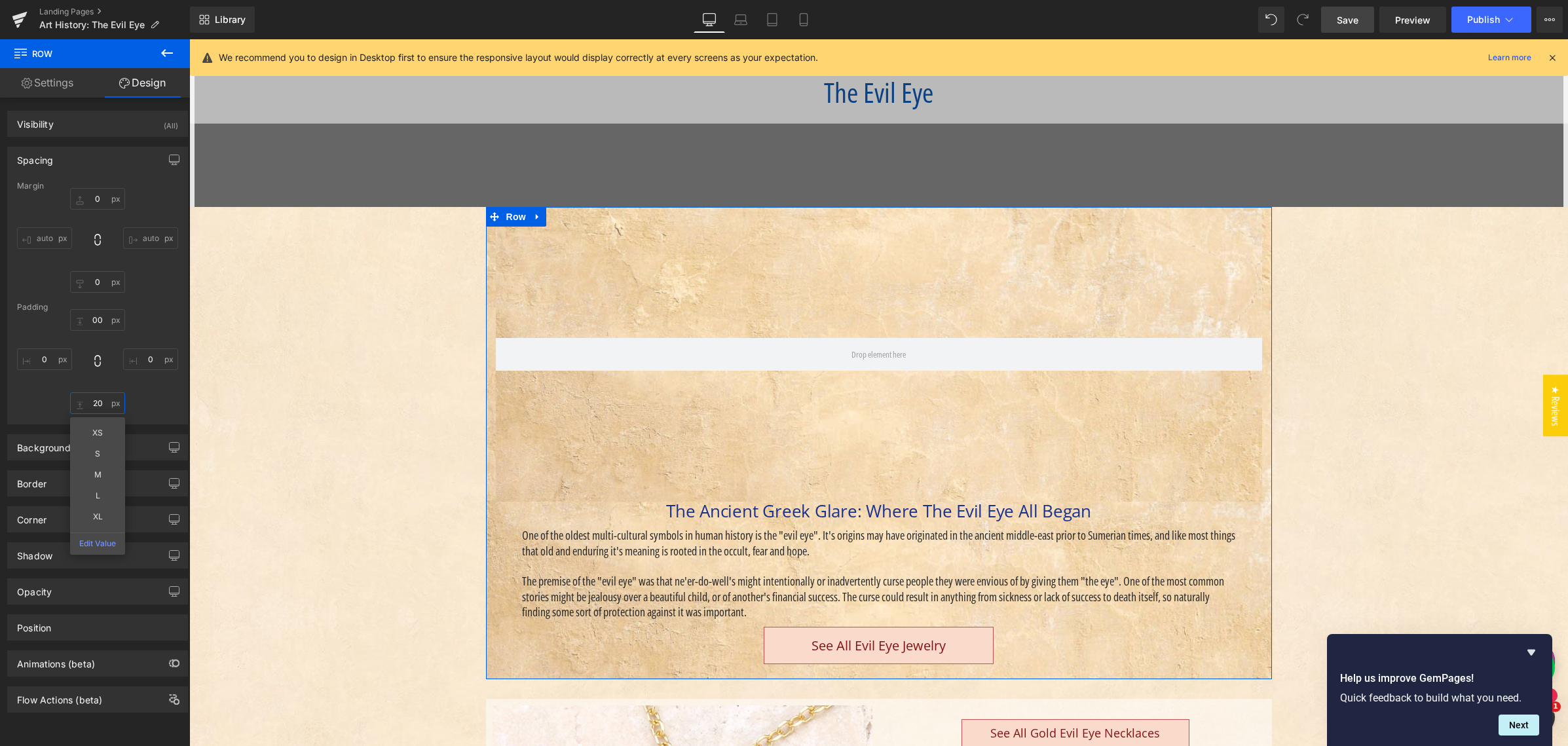
click at [94, 398] on input "20" at bounding box center [98, 403] width 55 height 21
click at [96, 402] on input "20" at bounding box center [98, 403] width 55 height 21
type input "0"
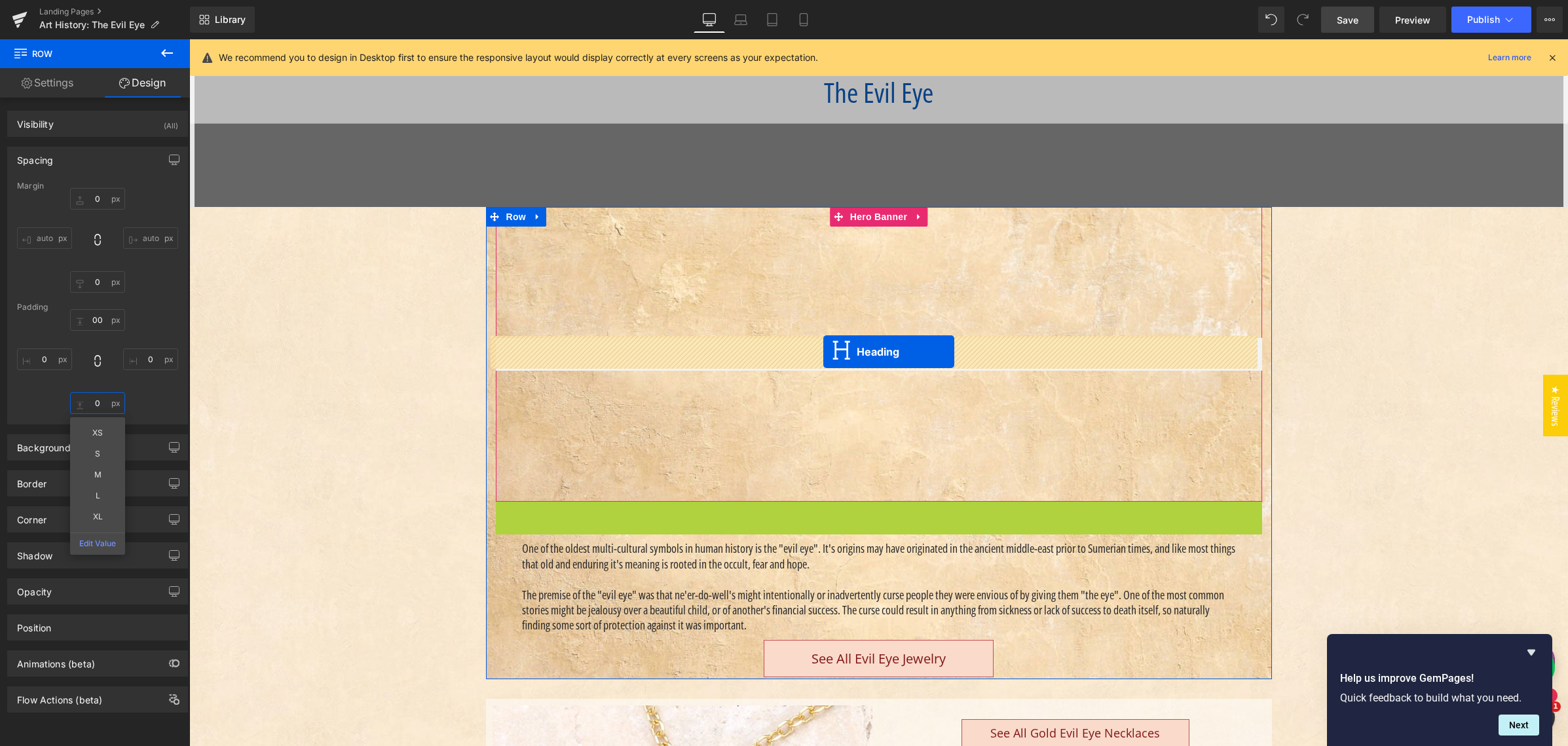
drag, startPoint x: 841, startPoint y: 510, endPoint x: 804, endPoint y: 362, distance: 152.6
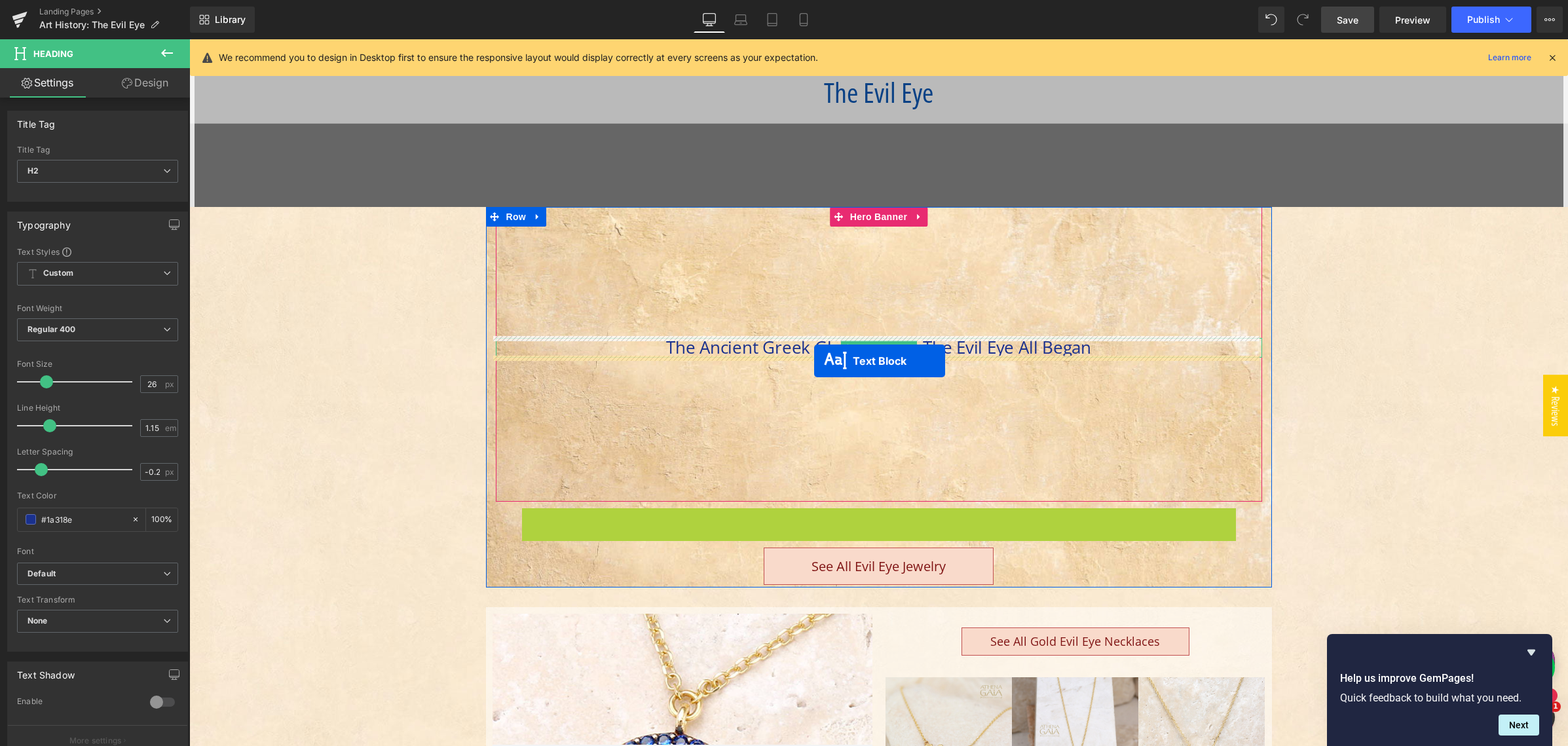
drag, startPoint x: 841, startPoint y: 554, endPoint x: 814, endPoint y: 361, distance: 194.9
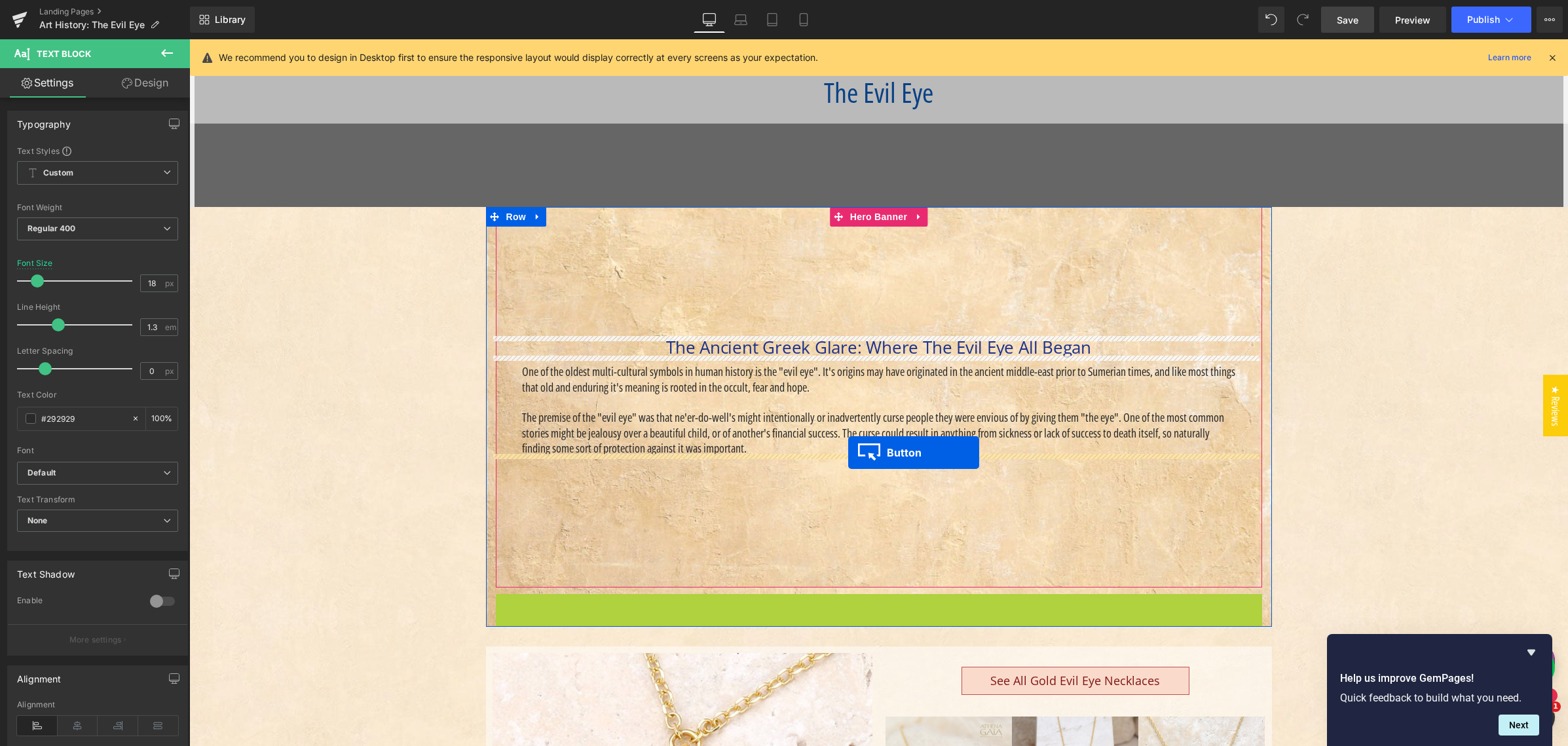
drag, startPoint x: 852, startPoint y: 612, endPoint x: 848, endPoint y: 452, distance: 160.0
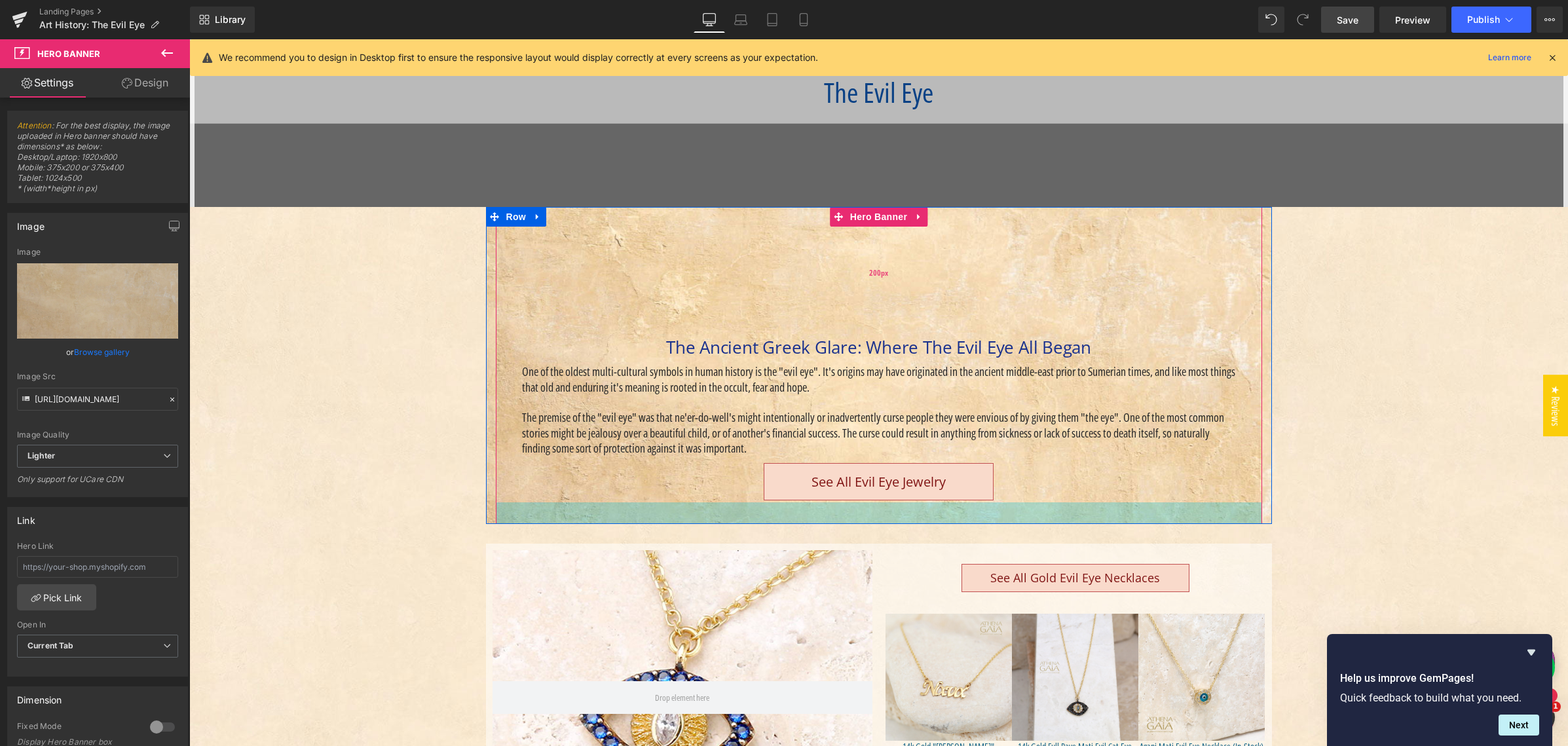
drag, startPoint x: 771, startPoint y: 532, endPoint x: 615, endPoint y: 319, distance: 264.0
click at [770, 491] on div "The Ancient Greek Glare: Where The Evil Eye All Began Heading One of the oldest…" at bounding box center [879, 366] width 766 height 317
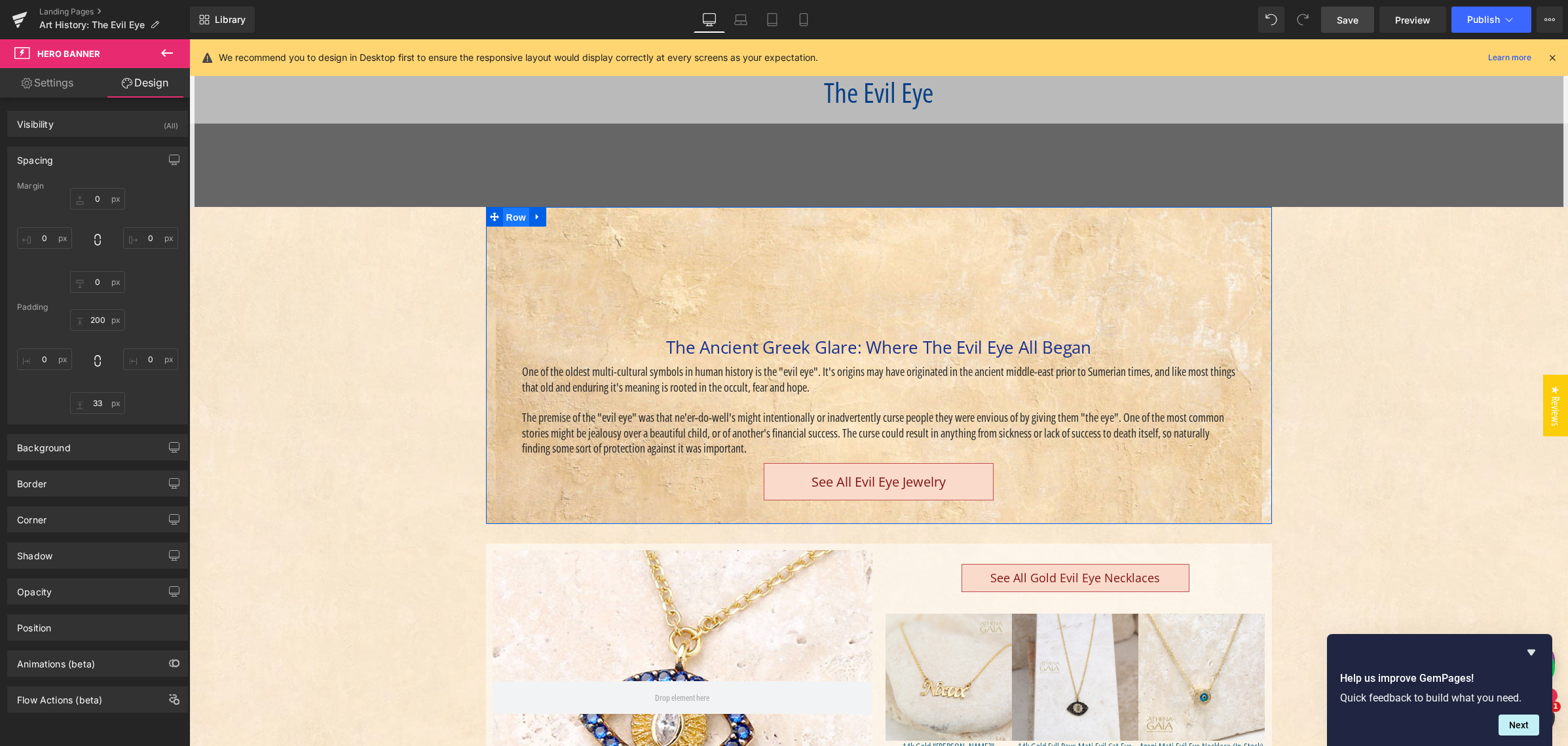
click at [512, 215] on span "Row" at bounding box center [516, 217] width 27 height 20
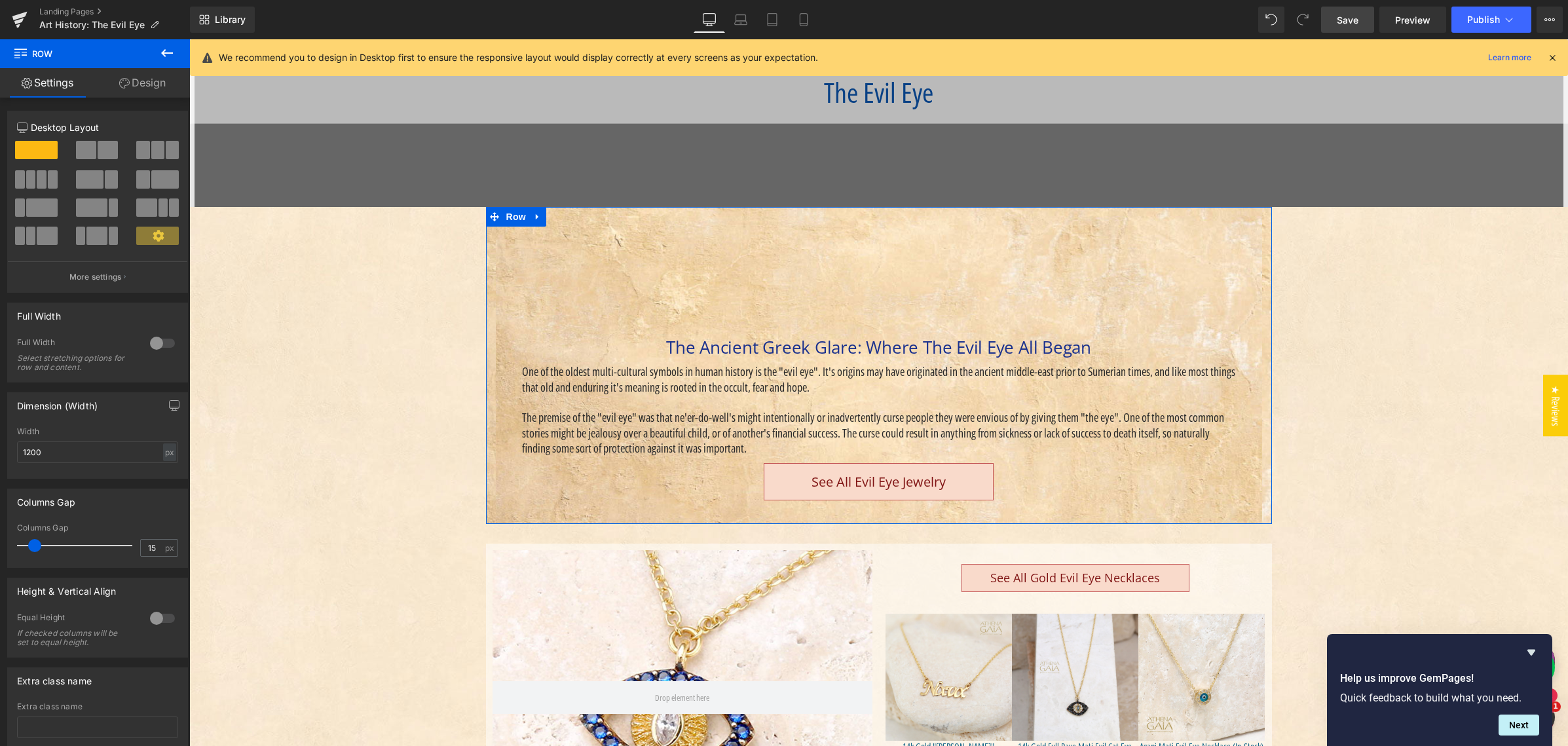
click at [152, 86] on link "Design" at bounding box center [142, 82] width 95 height 29
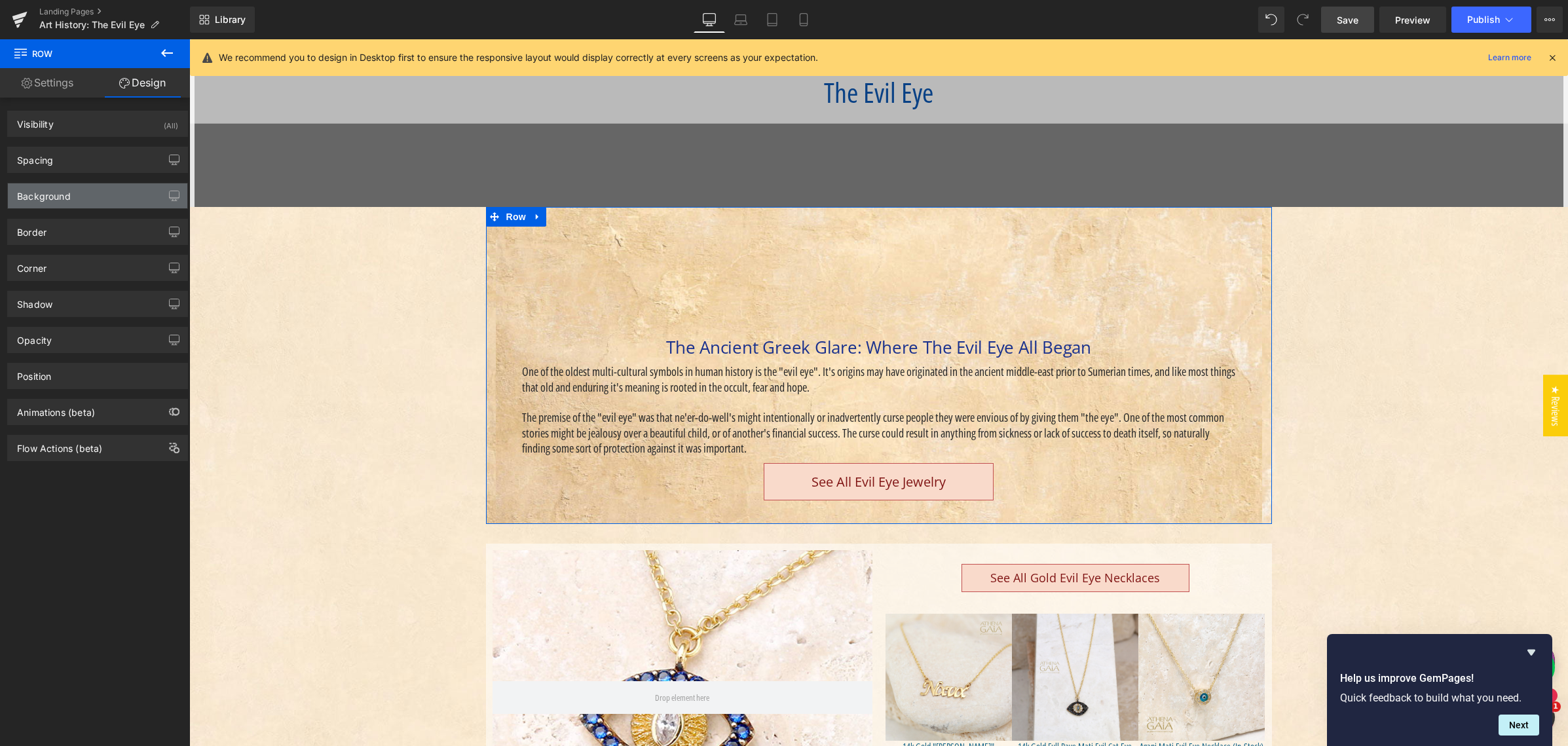
click at [122, 200] on div "Background" at bounding box center [97, 195] width 179 height 25
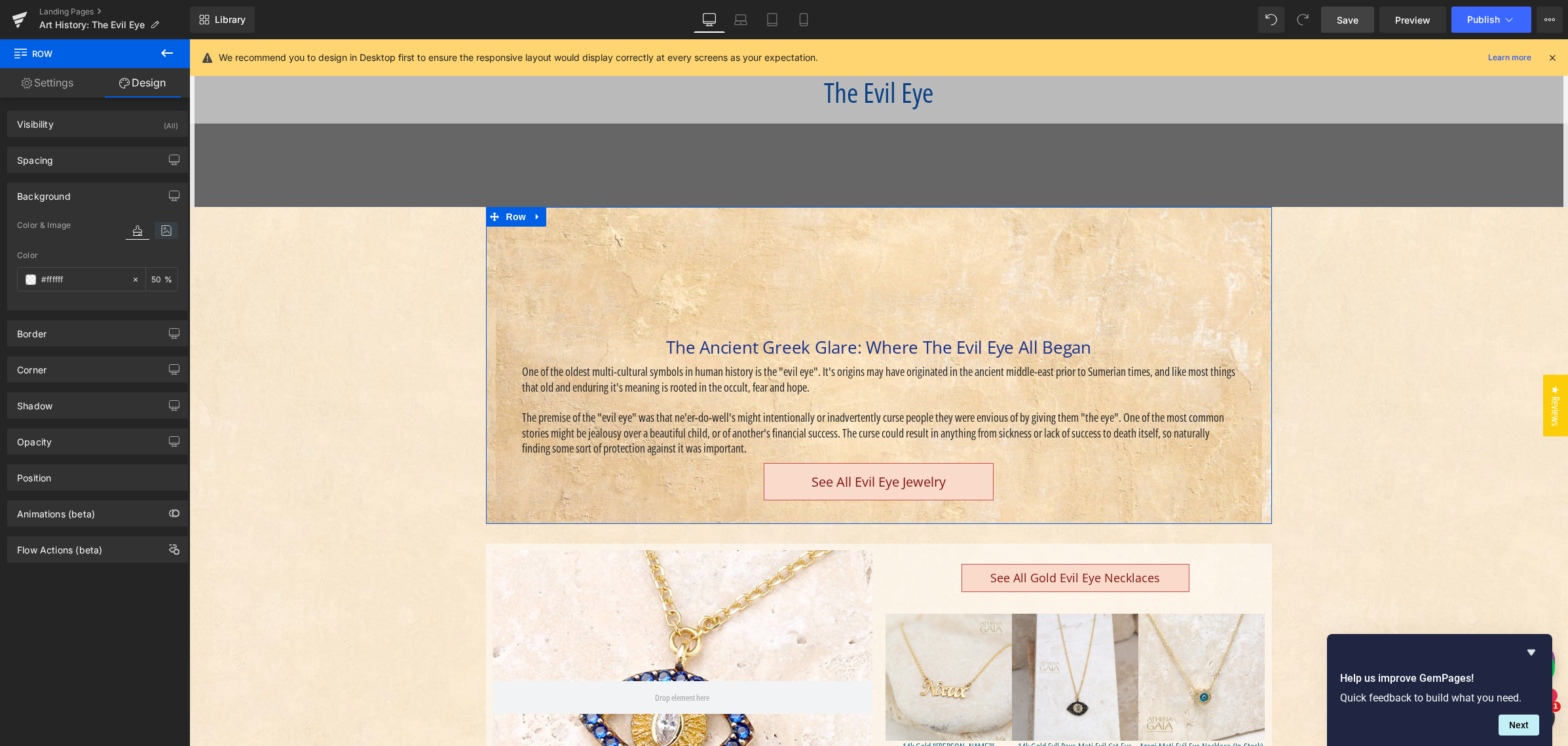
click at [163, 232] on icon at bounding box center [166, 230] width 24 height 17
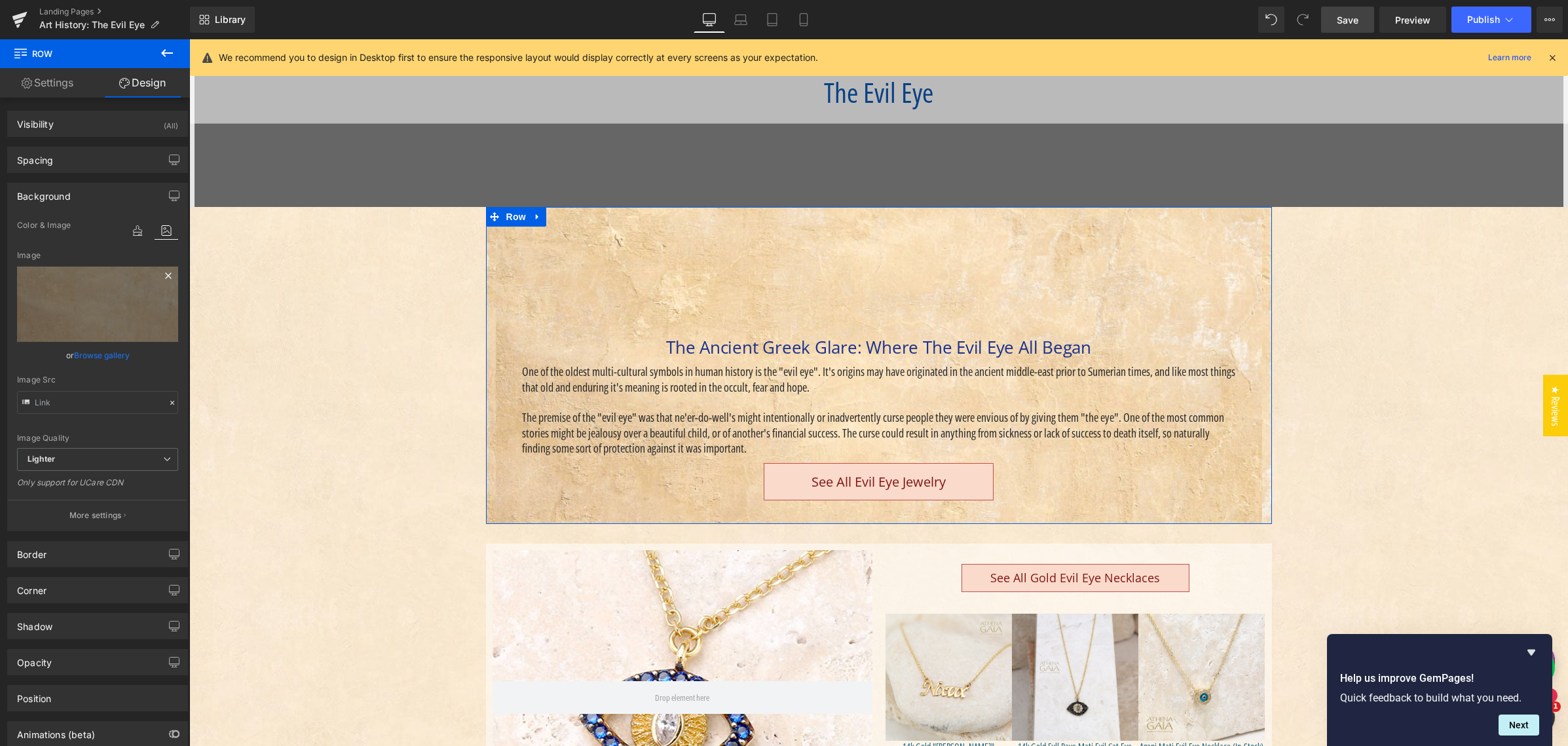
click at [162, 272] on icon at bounding box center [168, 276] width 15 height 15
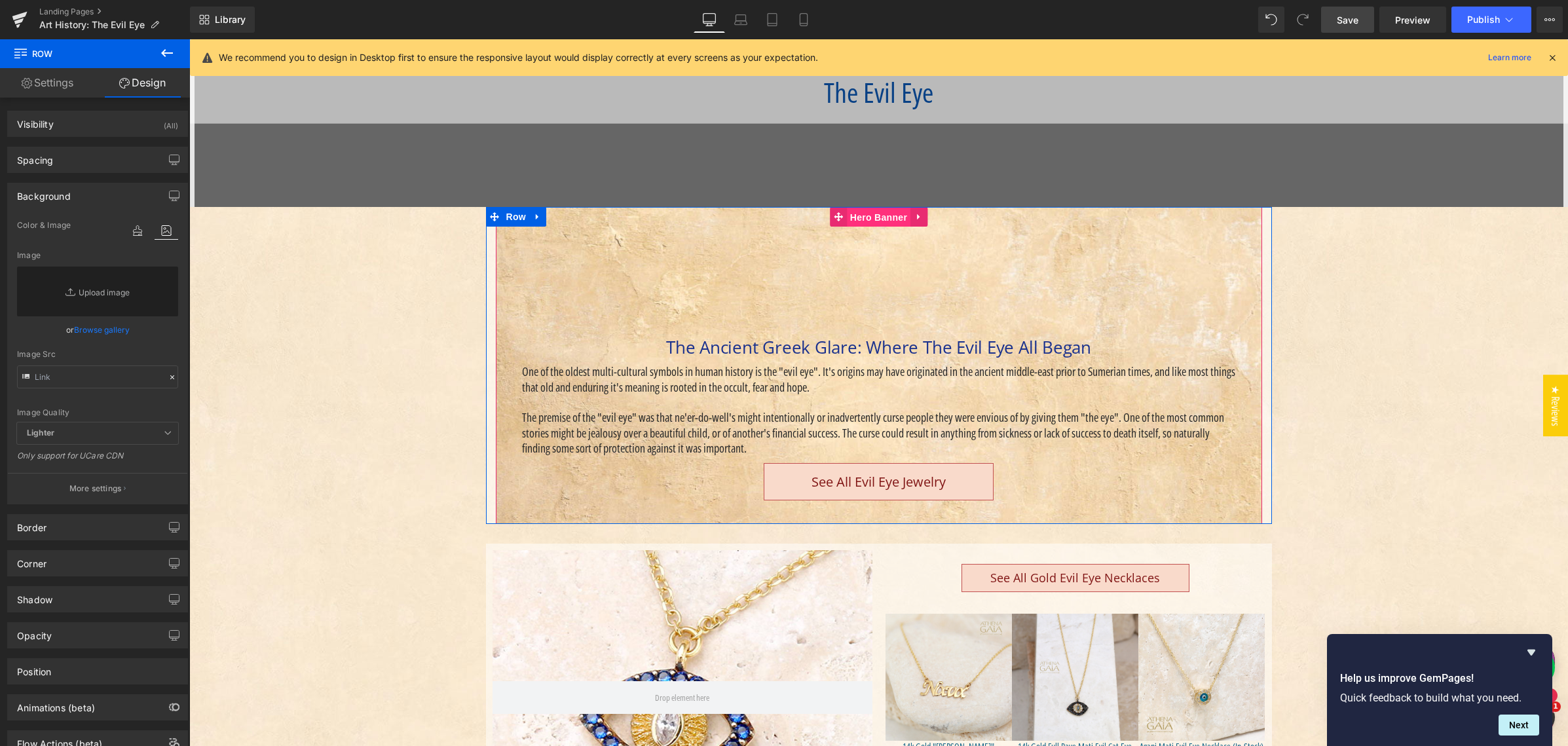
click at [856, 213] on span "Hero Banner" at bounding box center [878, 217] width 63 height 20
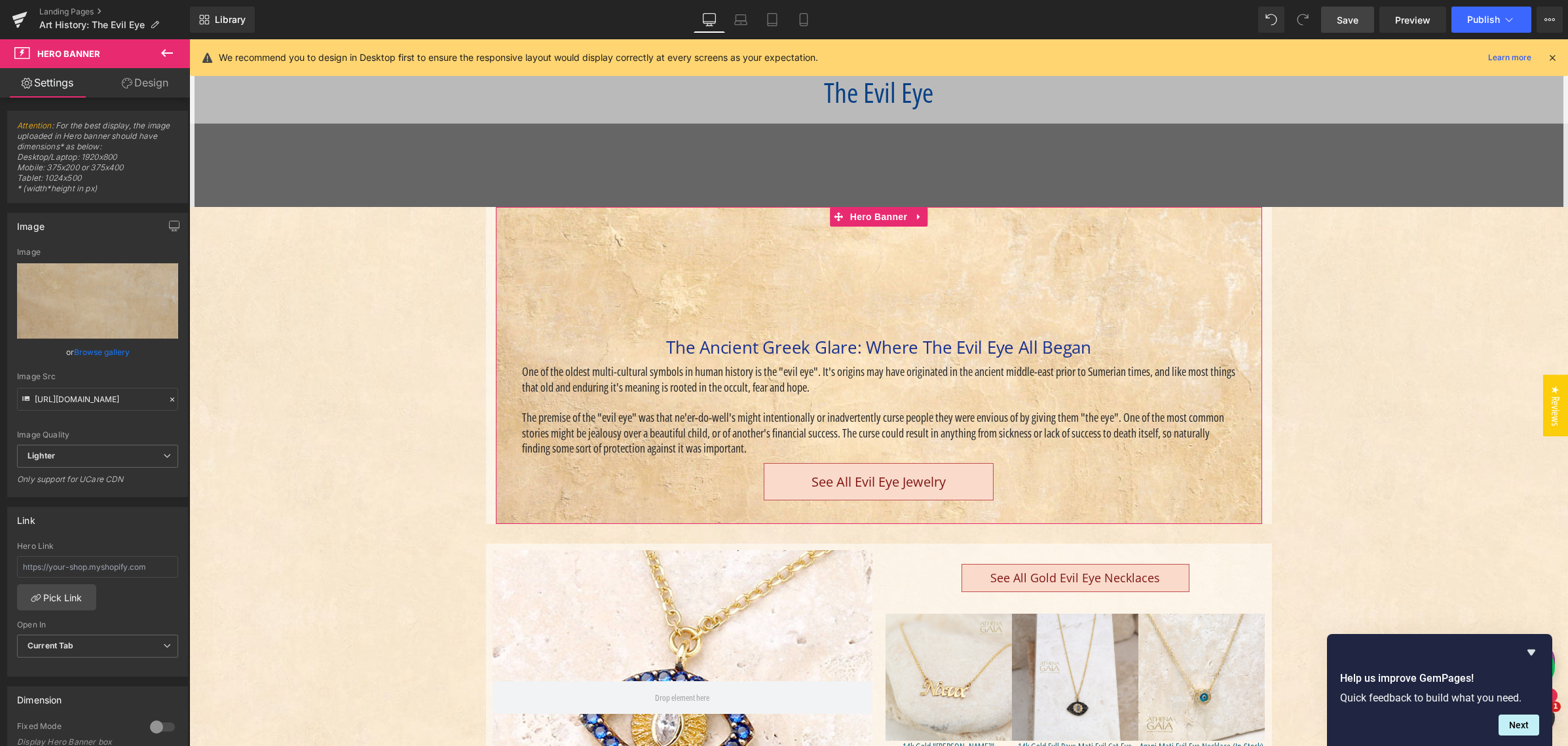
click at [138, 86] on link "Design" at bounding box center [145, 82] width 95 height 29
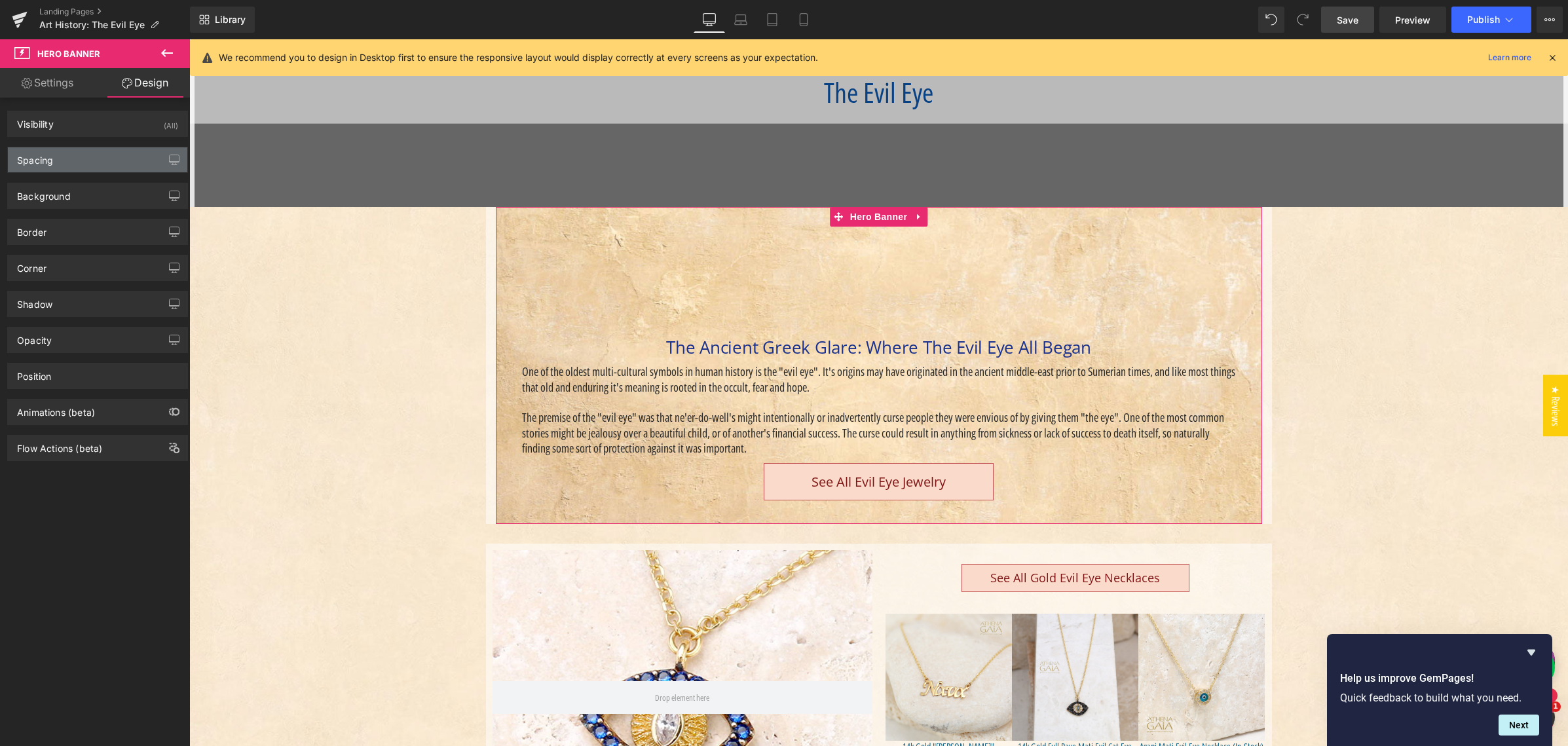
click at [85, 163] on div "Spacing" at bounding box center [97, 159] width 179 height 25
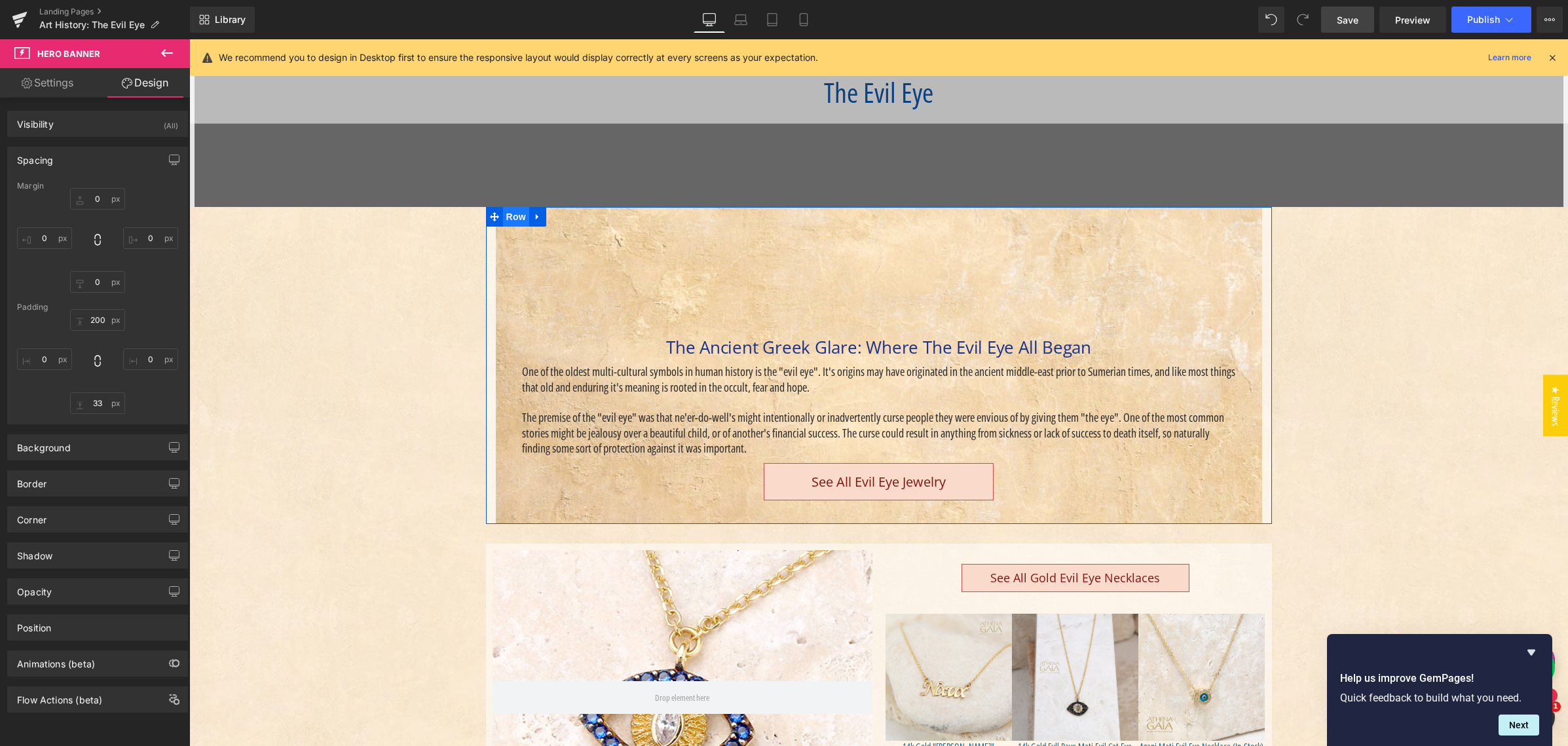
click at [507, 215] on span "Row" at bounding box center [516, 217] width 27 height 20
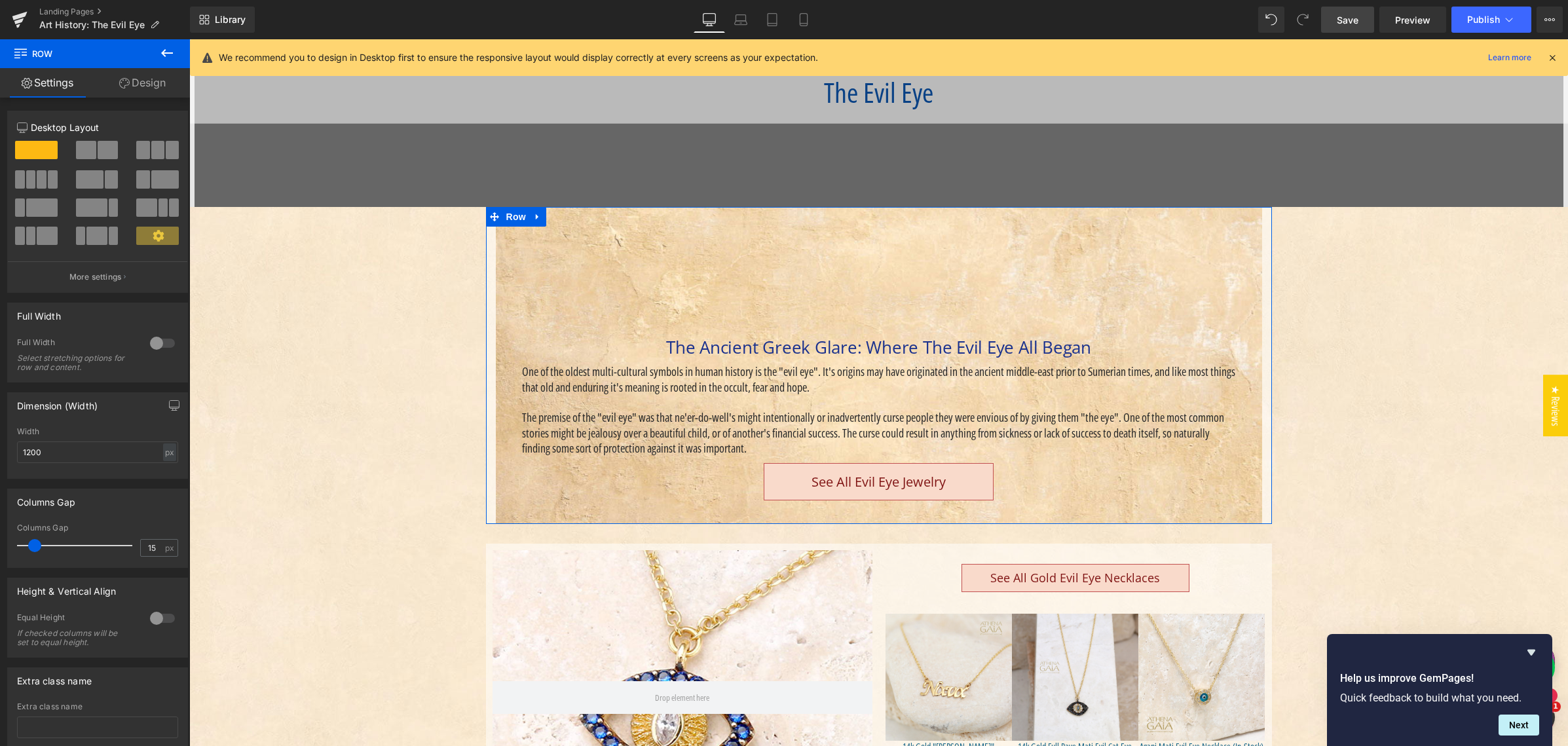
click at [147, 81] on link "Design" at bounding box center [142, 82] width 95 height 29
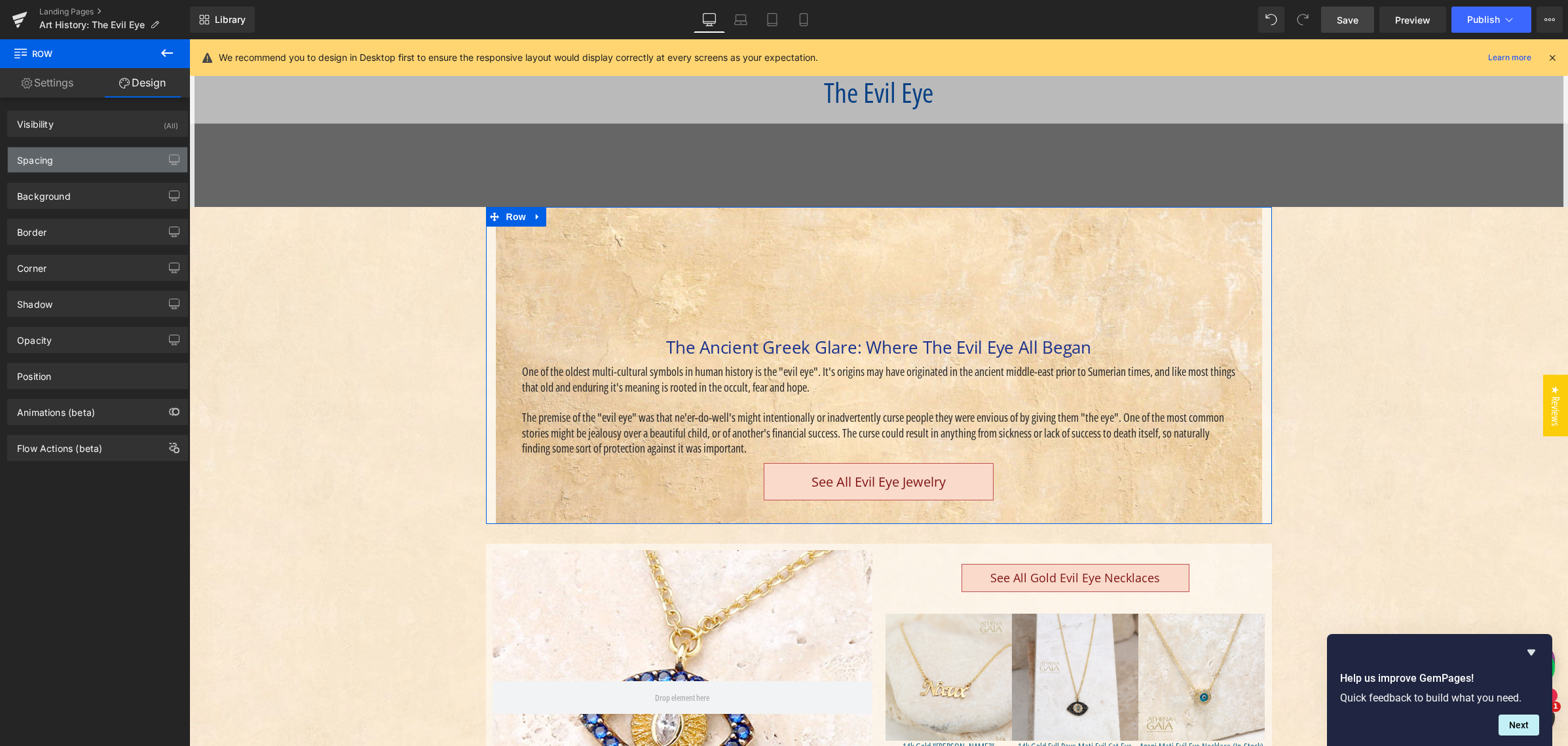
click at [99, 164] on div "Spacing" at bounding box center [97, 159] width 179 height 25
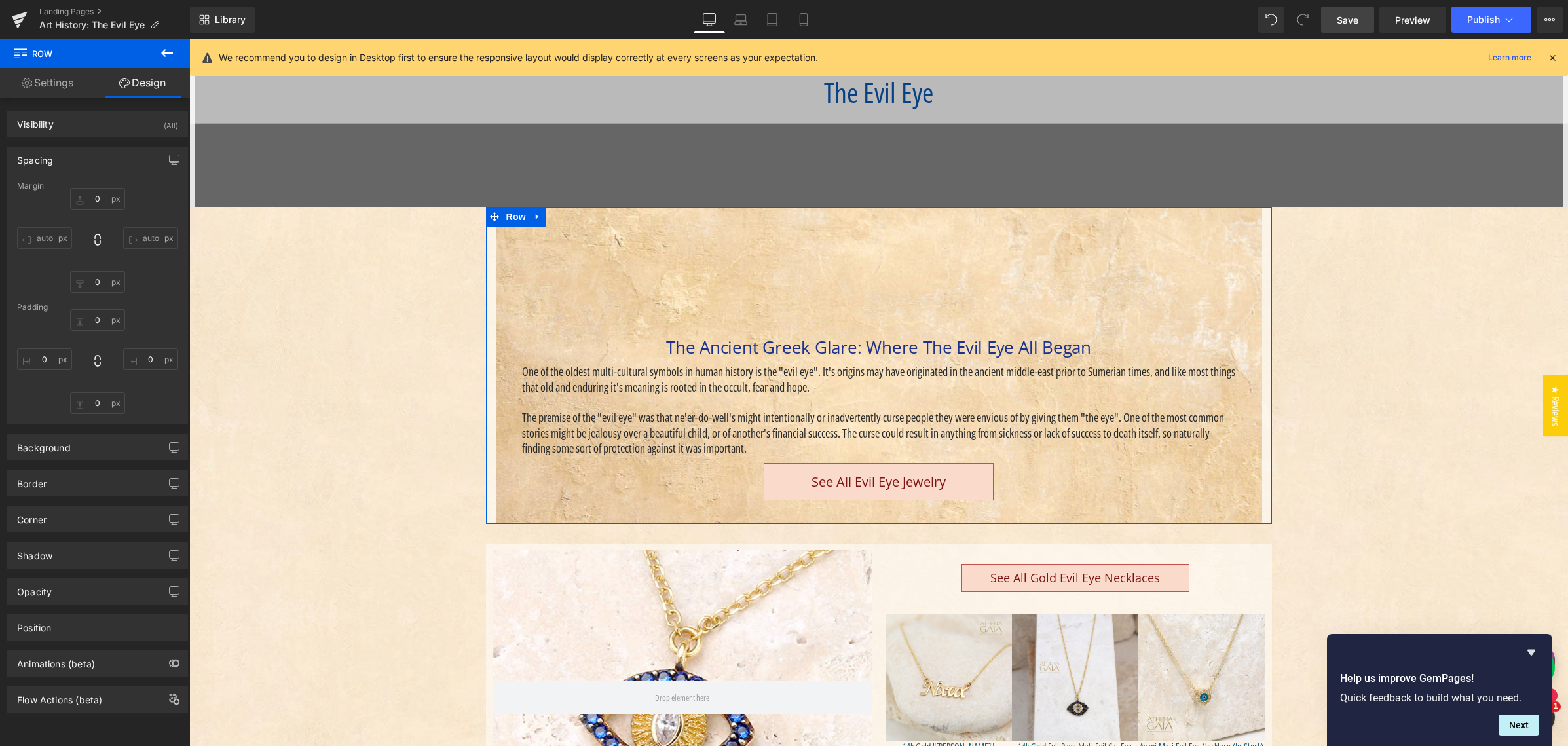
click at [45, 242] on input "auto" at bounding box center [45, 237] width 55 height 21
click at [97, 240] on icon at bounding box center [97, 239] width 13 height 13
click at [96, 242] on icon at bounding box center [97, 239] width 13 height 13
click at [91, 238] on icon at bounding box center [97, 239] width 13 height 13
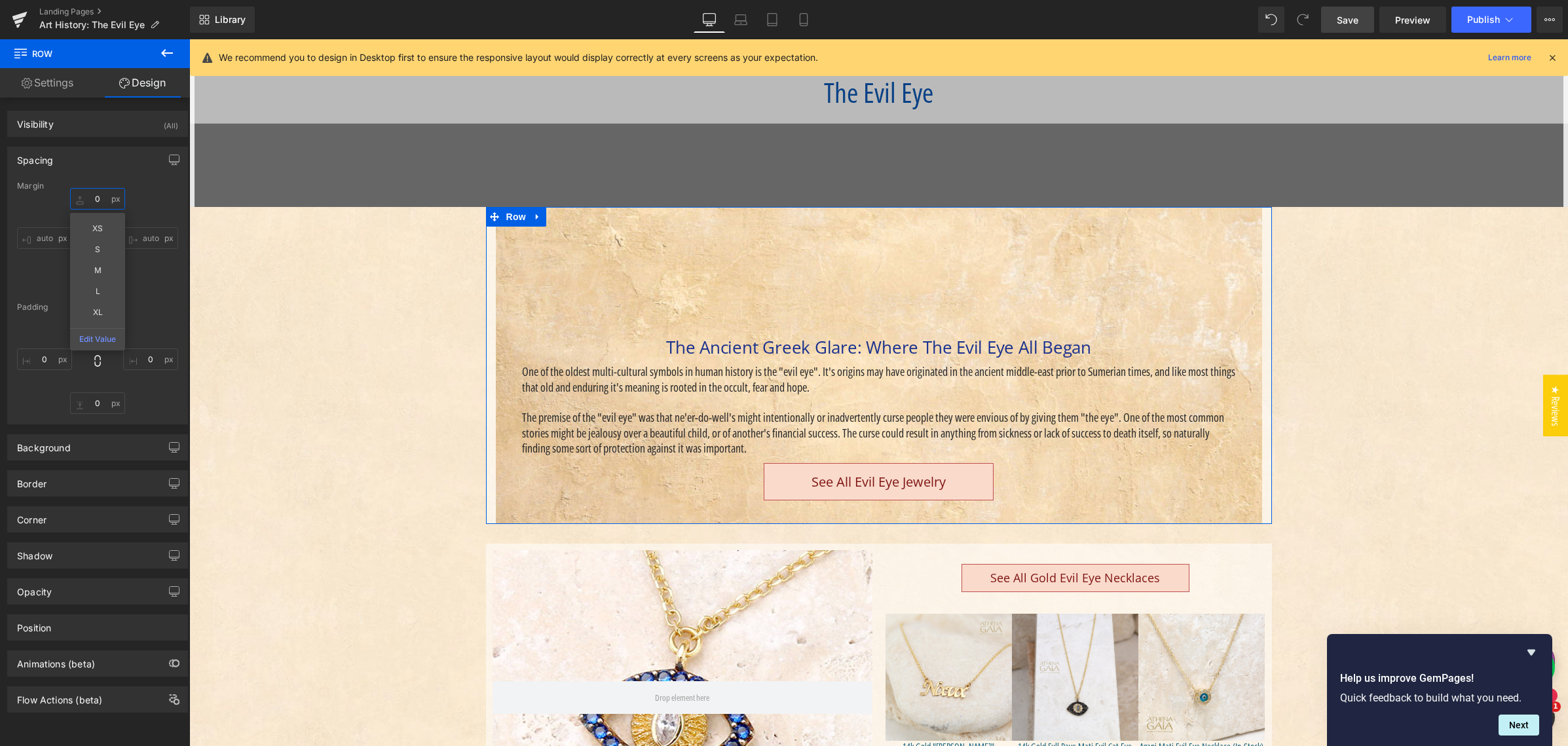
click at [93, 198] on input "text" at bounding box center [98, 198] width 55 height 21
type input "0"
click at [95, 176] on div "Spacing Margin 0 auto auto Padding" at bounding box center [97, 285] width 181 height 278
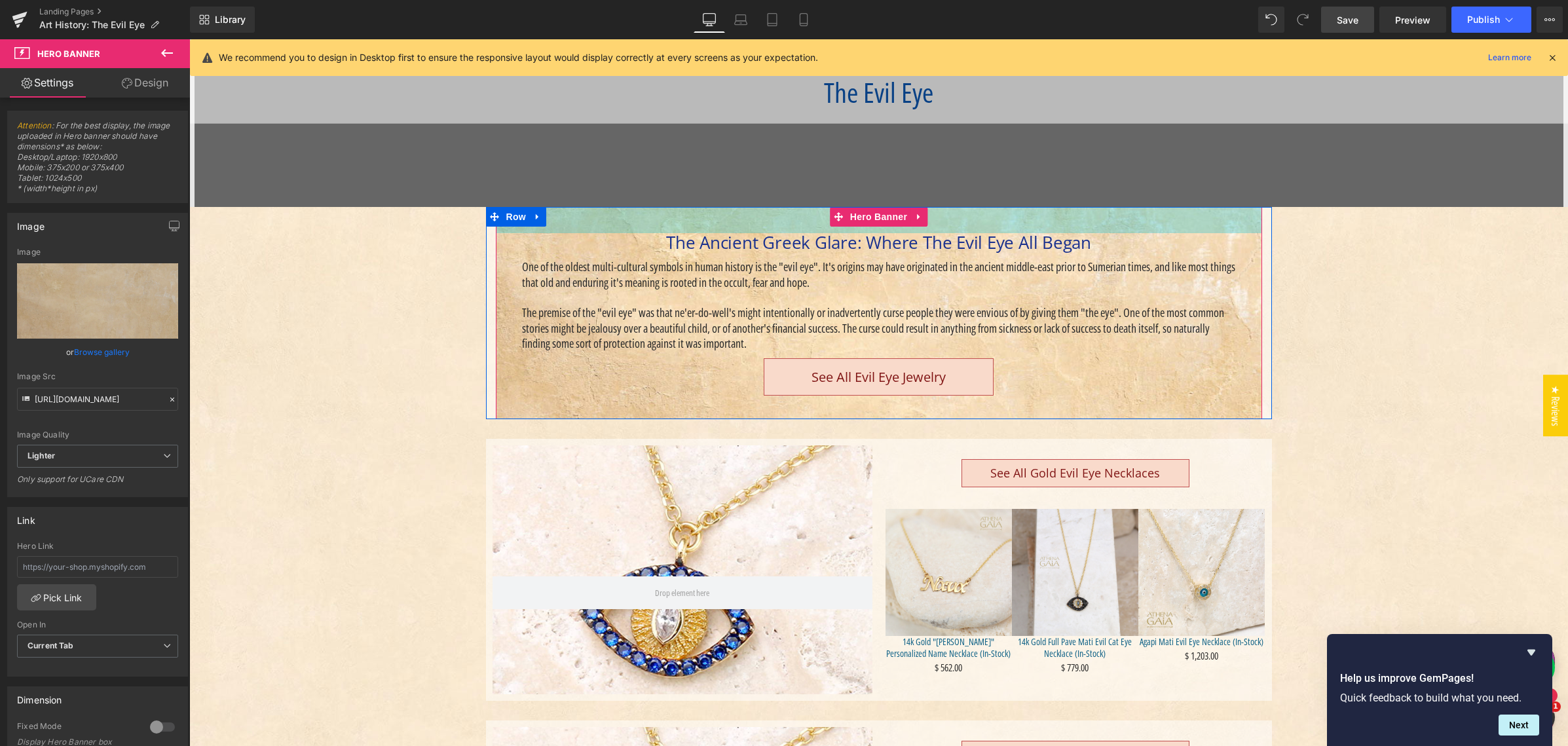
drag, startPoint x: 536, startPoint y: 307, endPoint x: 550, endPoint y: 203, distance: 104.9
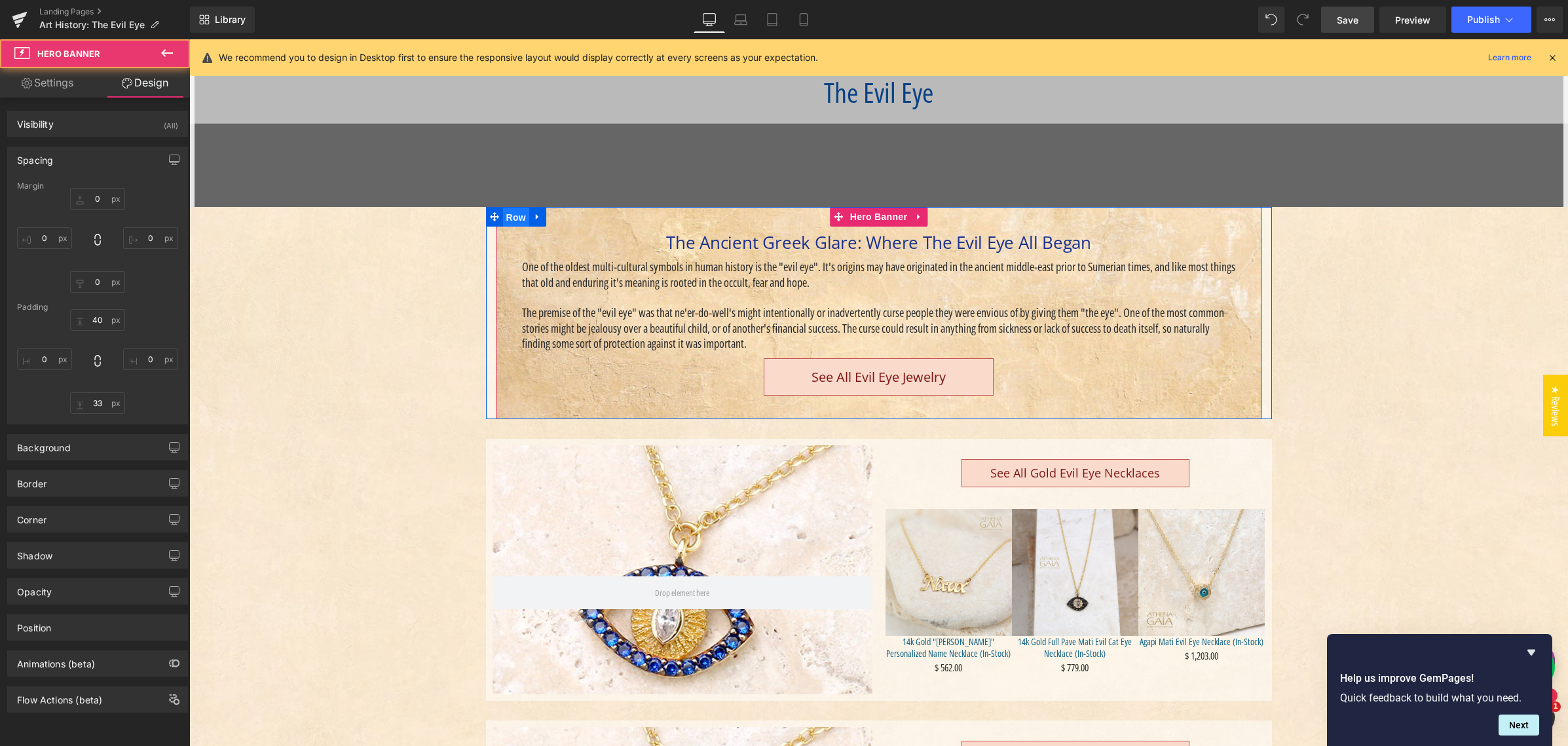
click at [512, 215] on span "Row" at bounding box center [516, 217] width 27 height 20
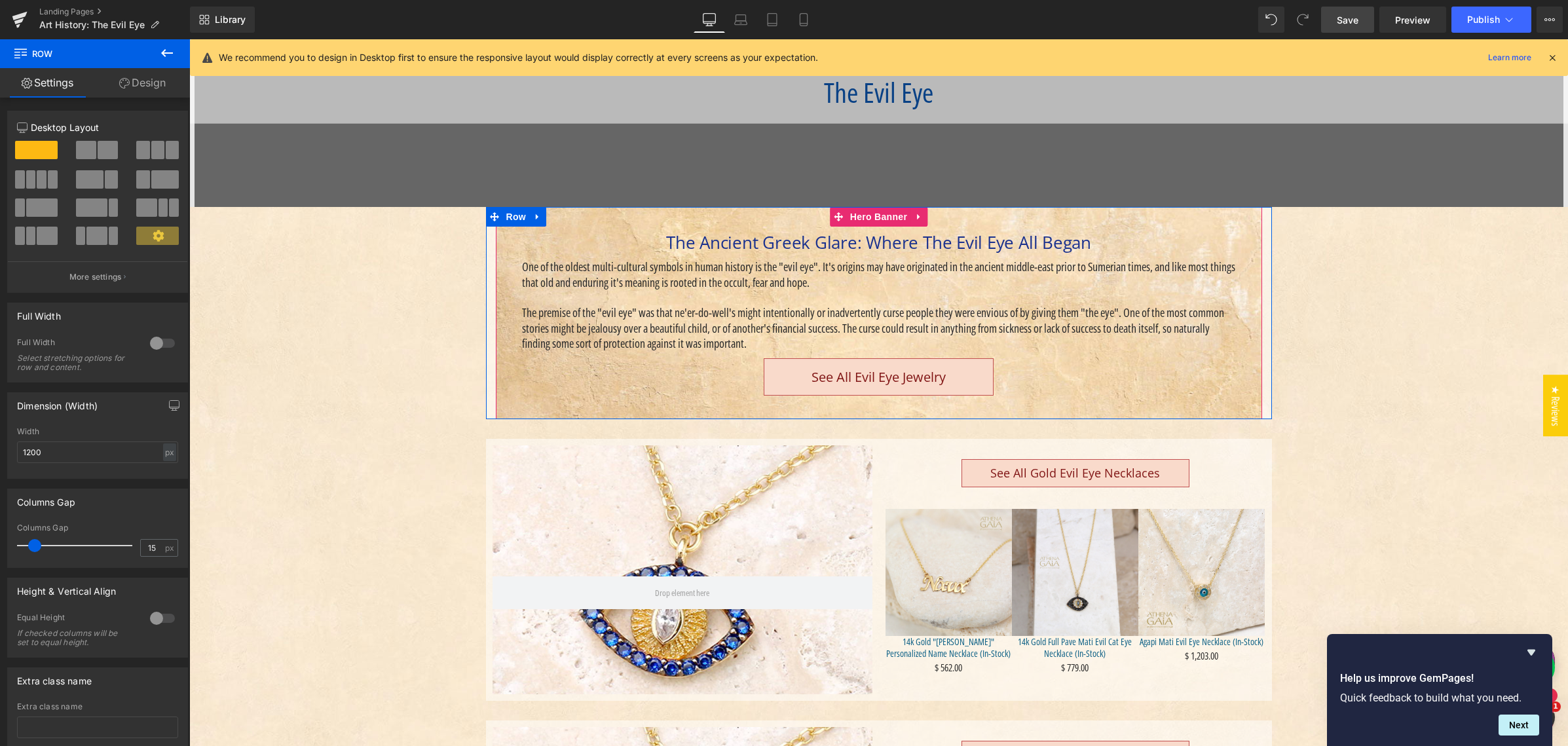
click at [147, 79] on link "Design" at bounding box center [142, 82] width 95 height 29
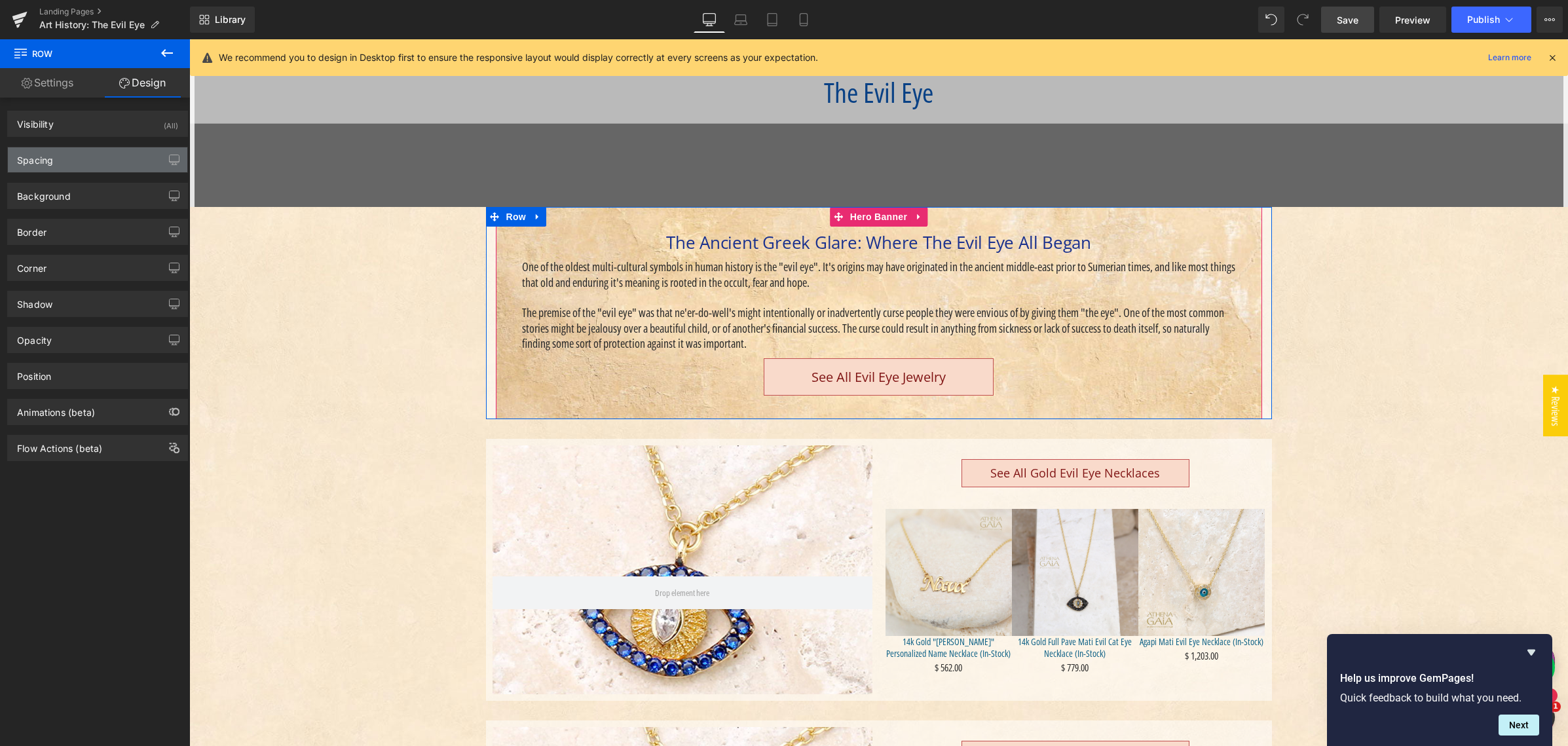
click at [118, 170] on div "Spacing" at bounding box center [97, 159] width 179 height 25
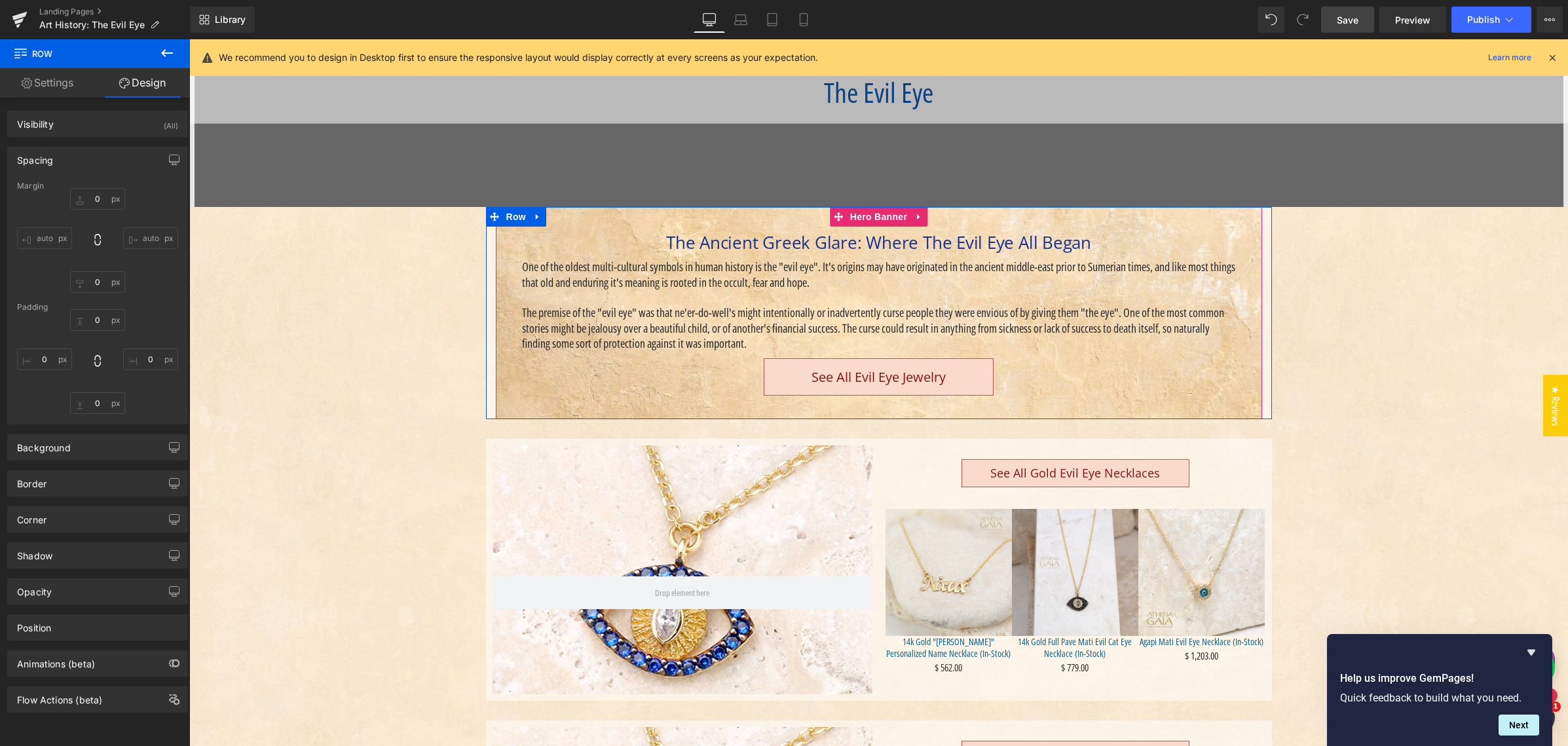
click at [106, 156] on div "Spacing" at bounding box center [97, 159] width 179 height 25
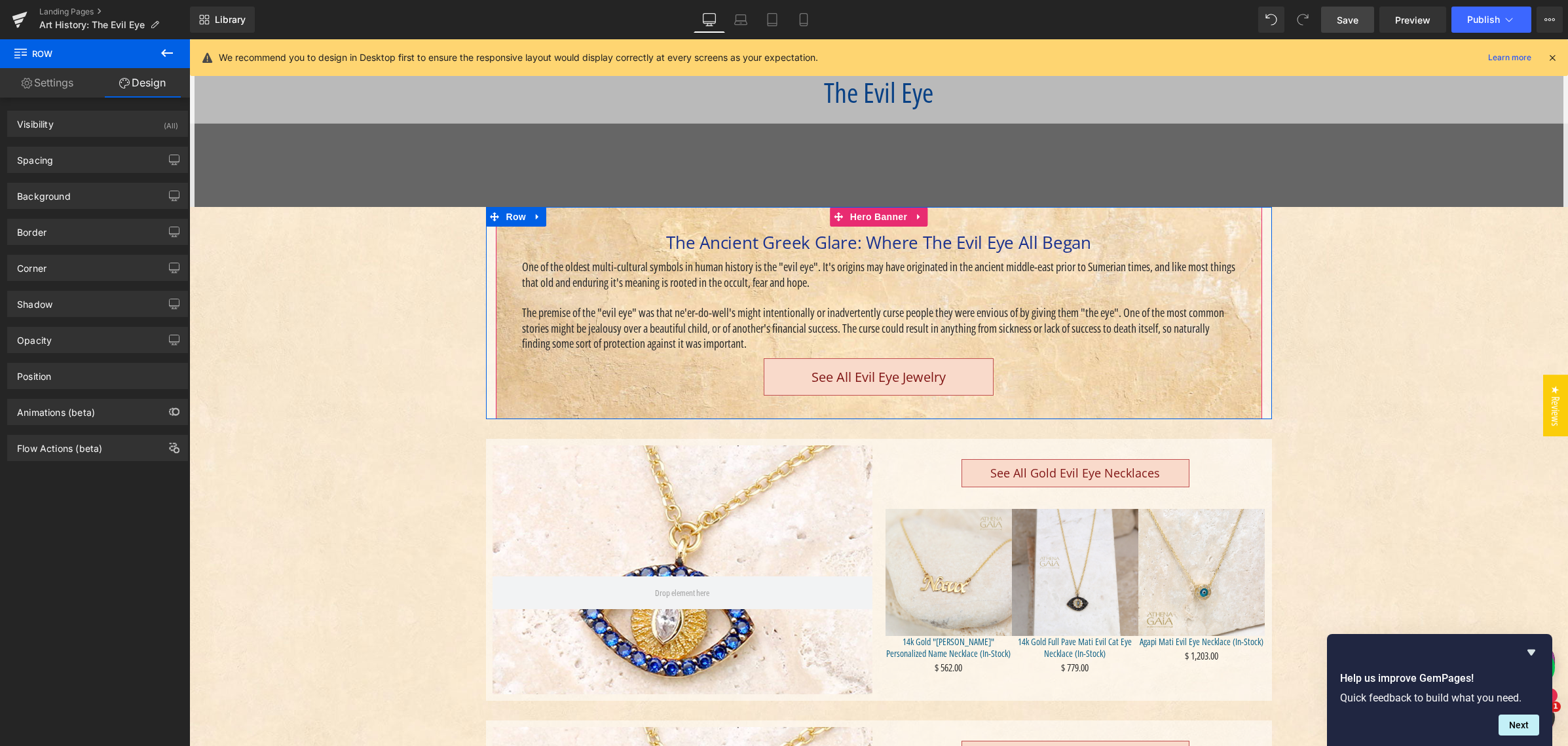
click at [61, 80] on link "Settings" at bounding box center [47, 82] width 95 height 29
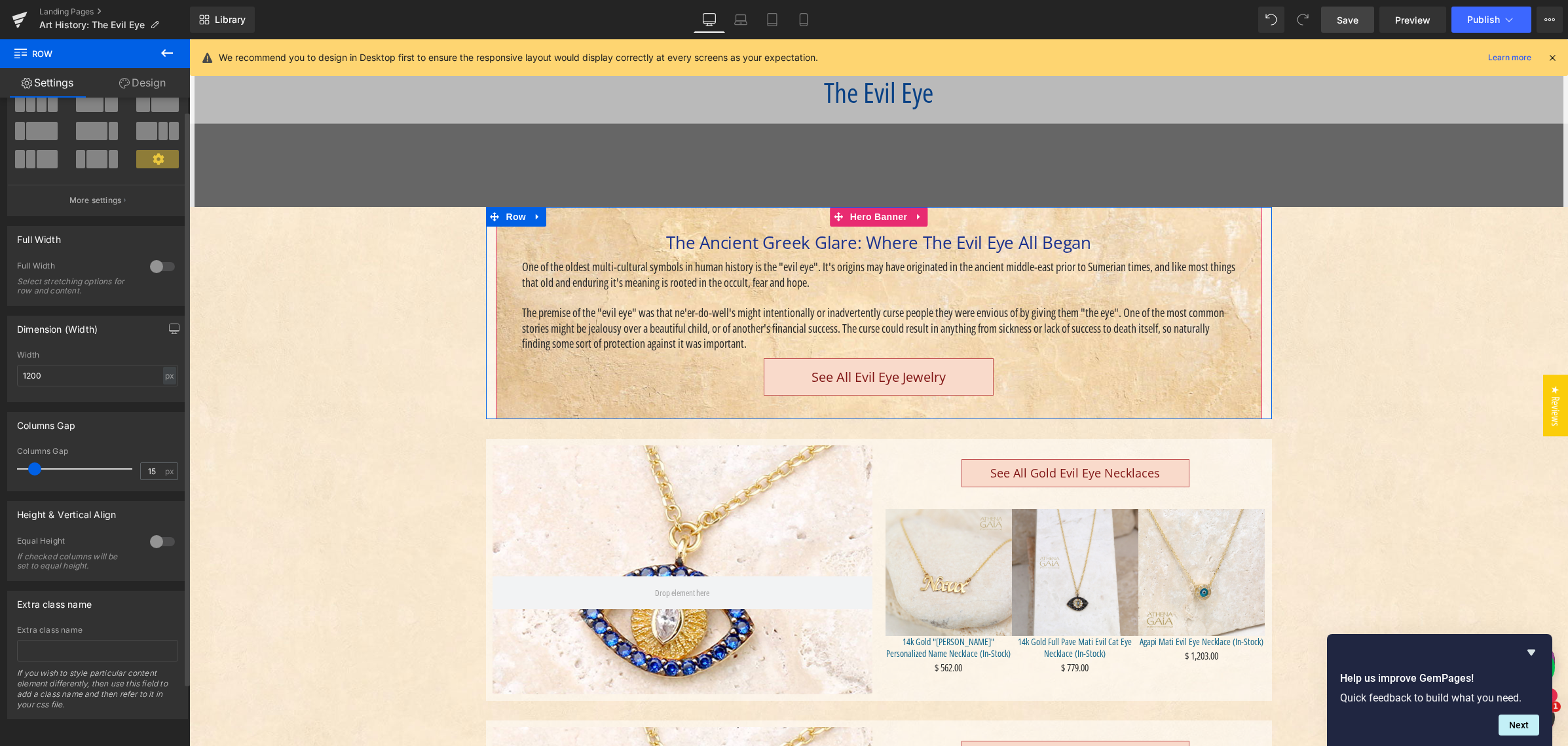
scroll to position [87, 0]
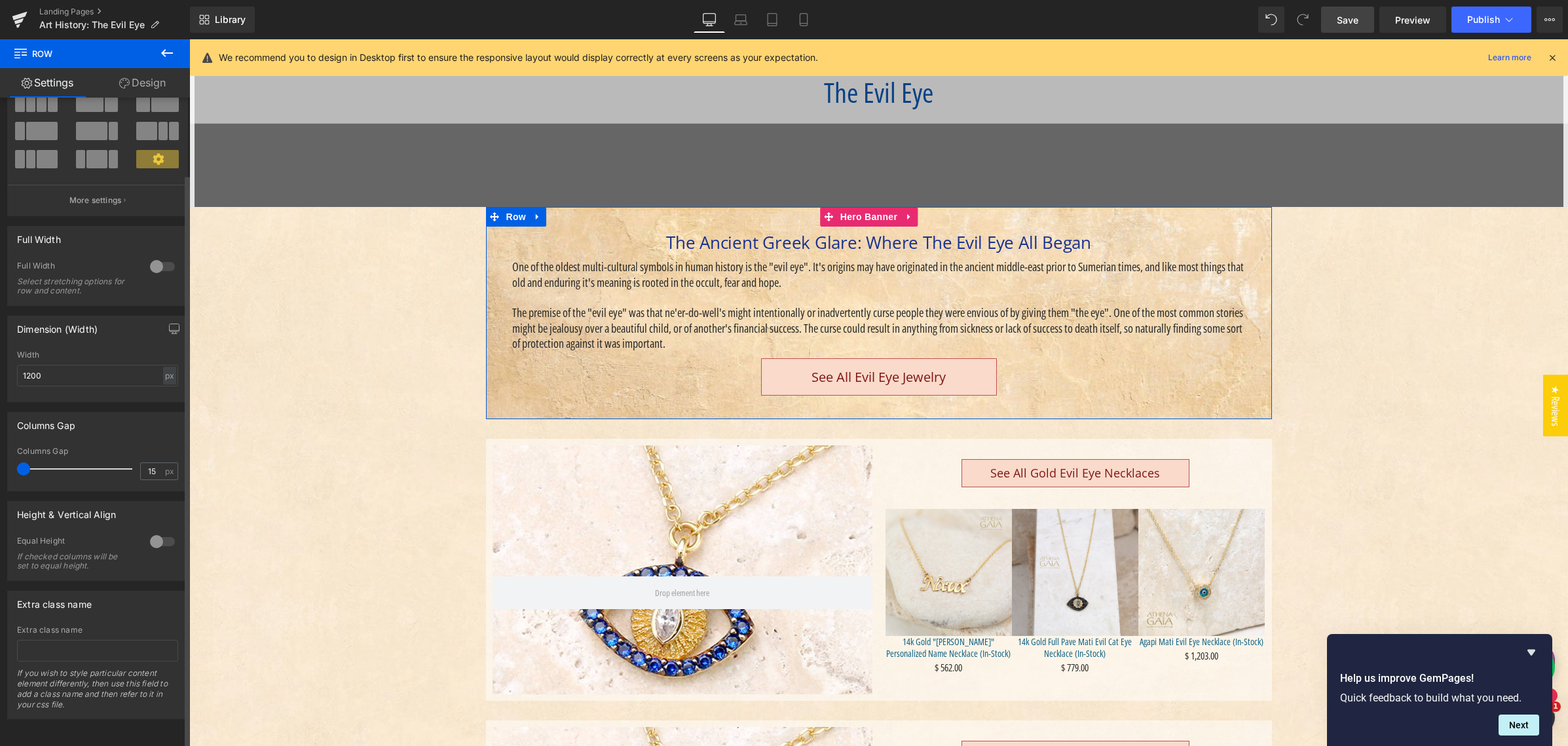
drag, startPoint x: 33, startPoint y: 457, endPoint x: 9, endPoint y: 457, distance: 24.0
click at [9, 457] on div "15px Columns Gap 15 px" at bounding box center [97, 468] width 179 height 44
click at [870, 215] on span "Hero Banner" at bounding box center [878, 217] width 63 height 20
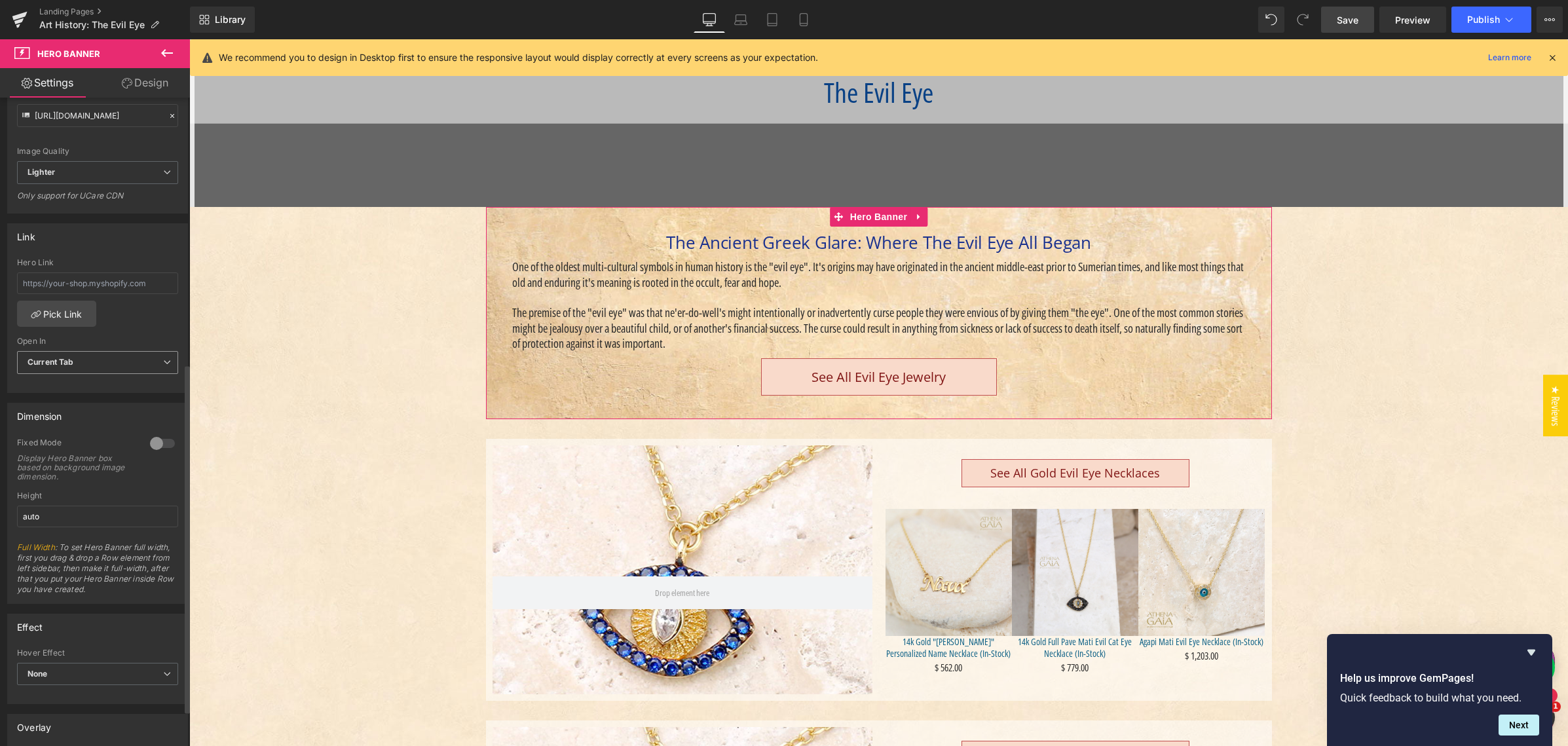
scroll to position [561, 0]
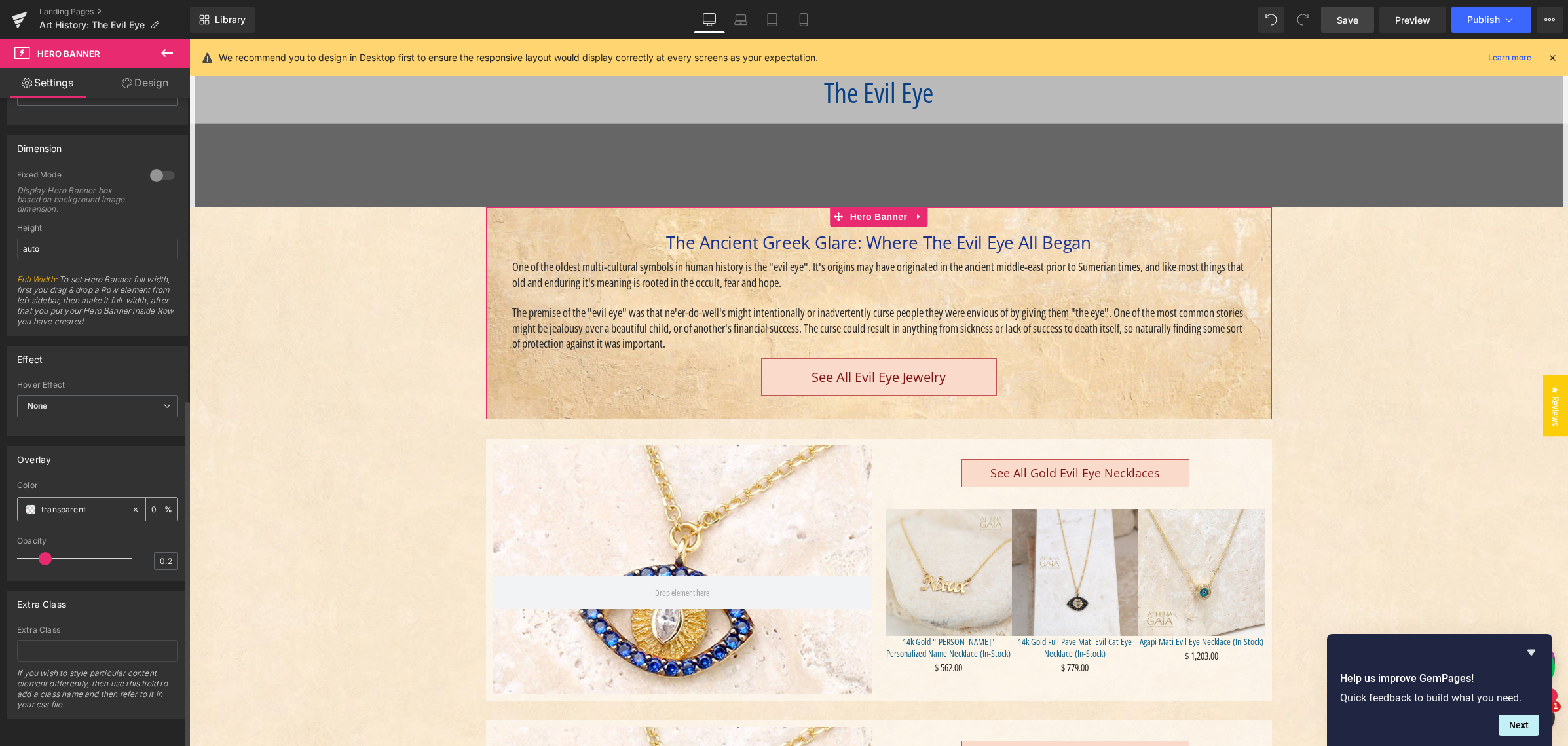
click at [35, 504] on span at bounding box center [31, 510] width 10 height 10
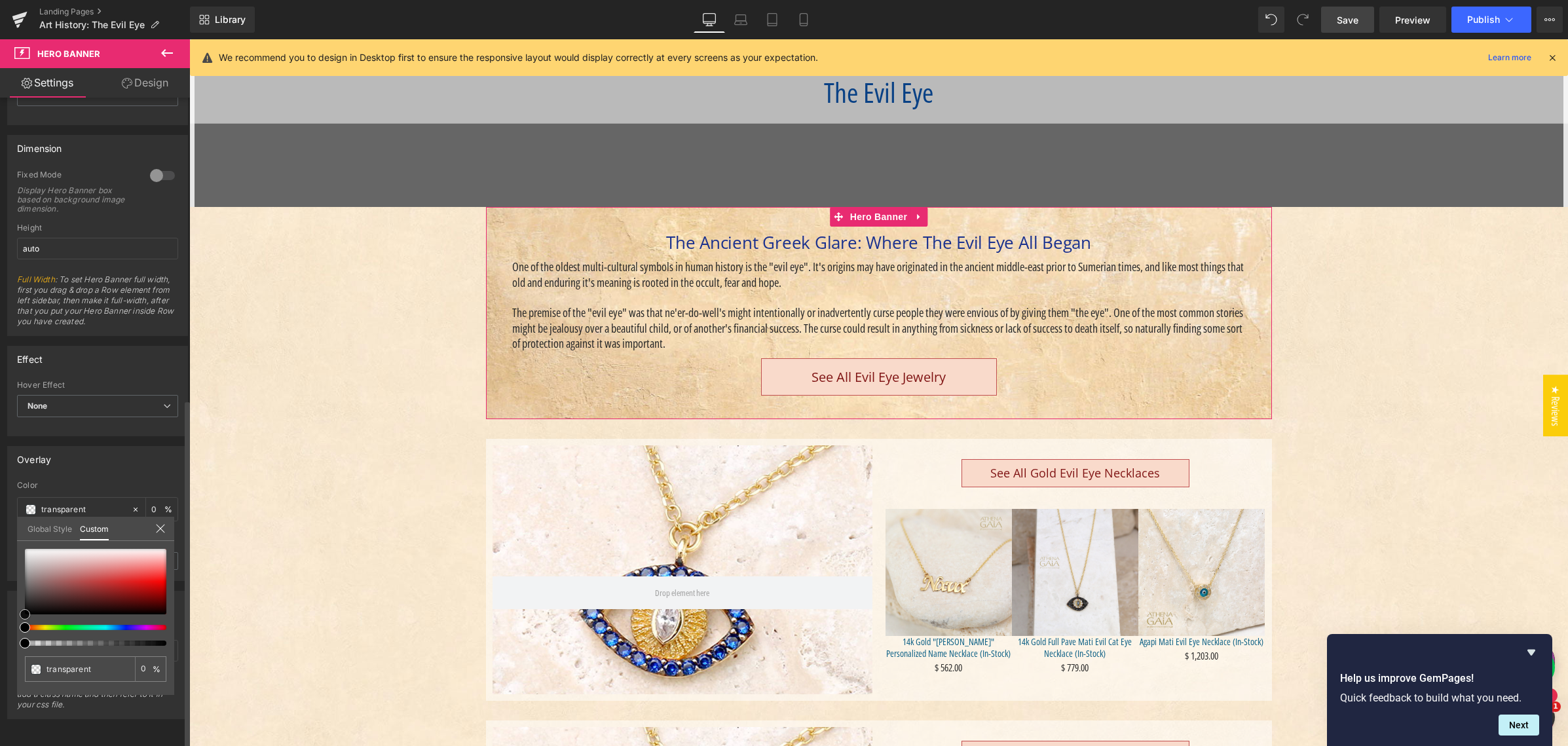
click at [21, 539] on div "Global Style Custom Edit styles transparent 0 %" at bounding box center [95, 536] width 157 height 40
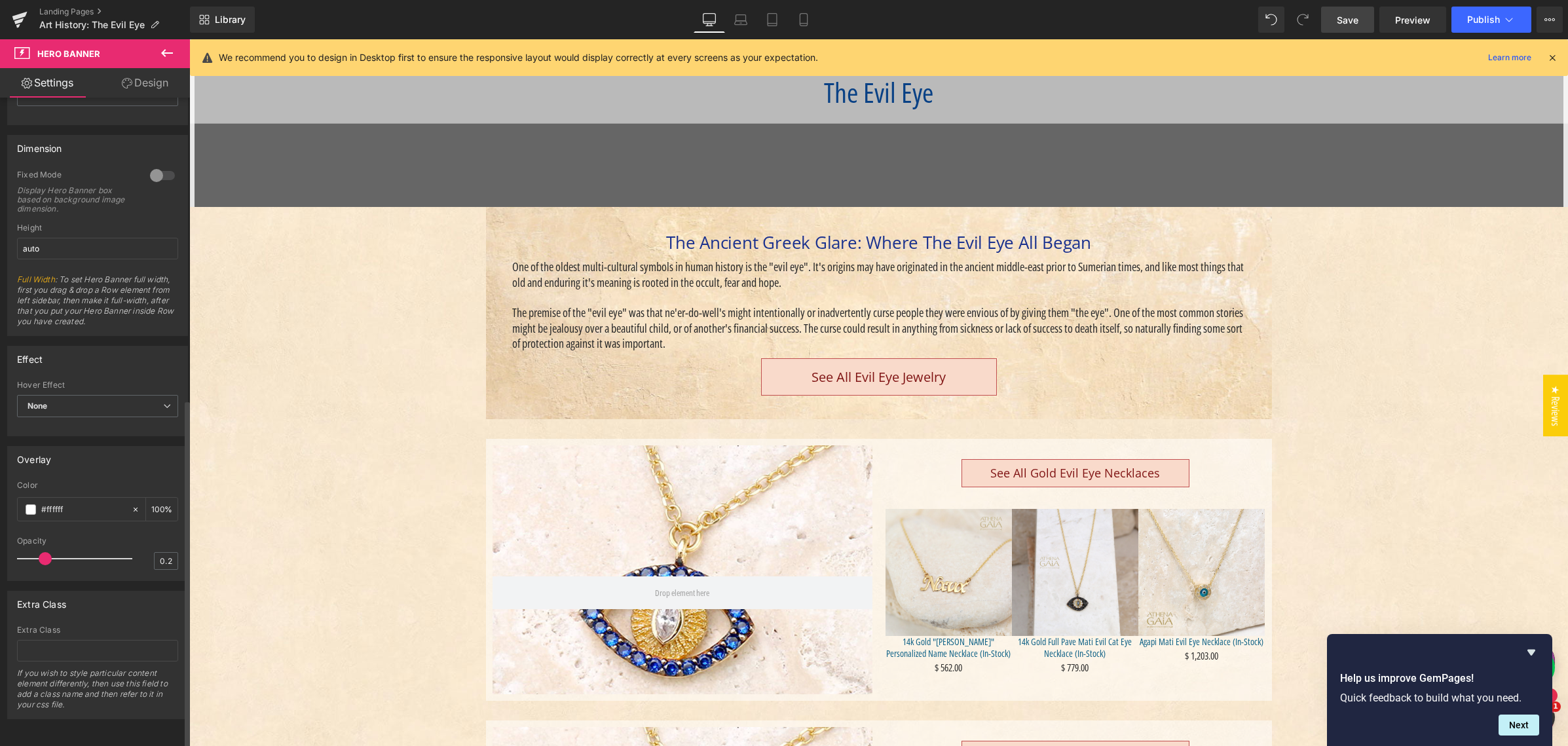
click at [1349, 20] on span "Save" at bounding box center [1347, 20] width 21 height 14
click at [744, 21] on icon at bounding box center [740, 19] width 13 height 13
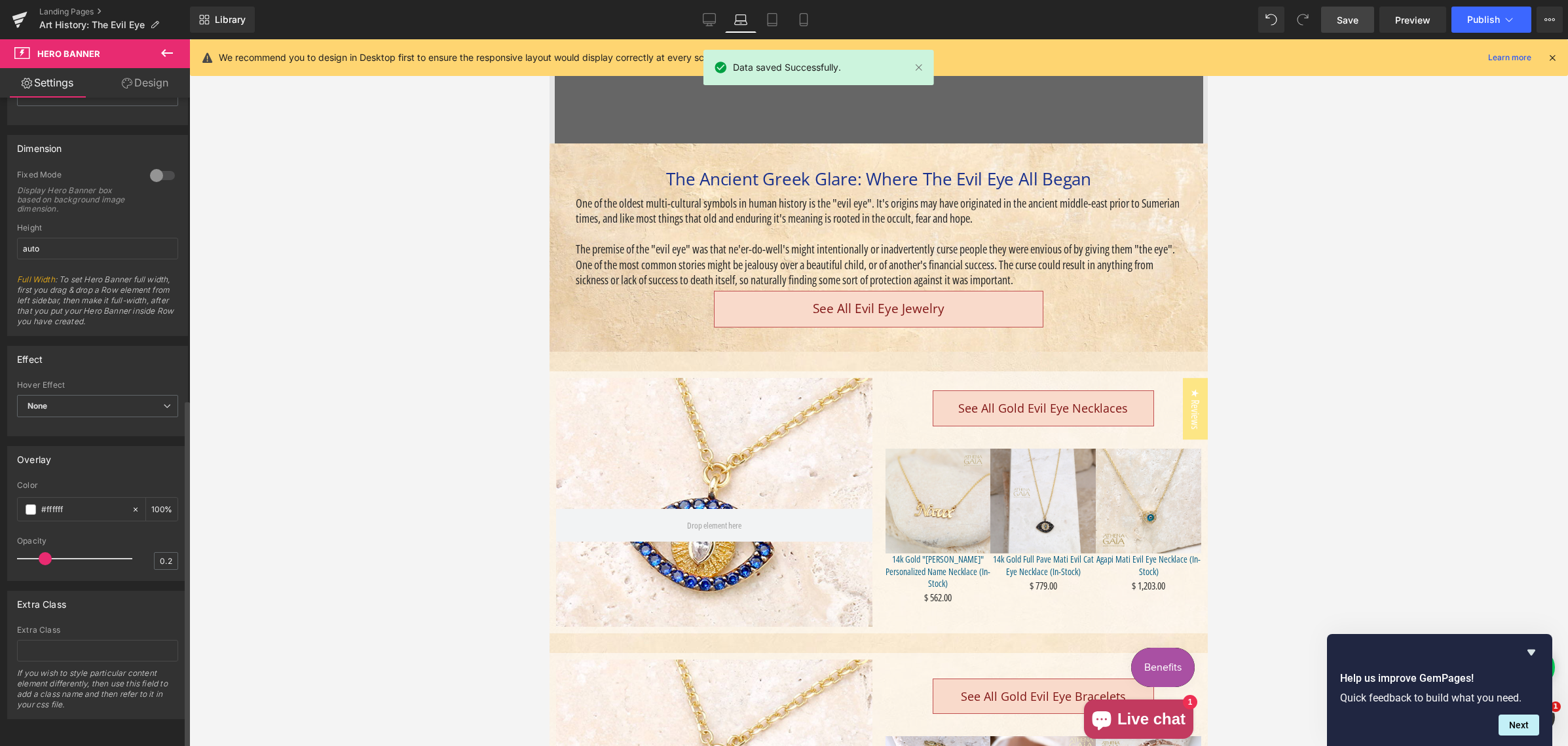
scroll to position [164, 0]
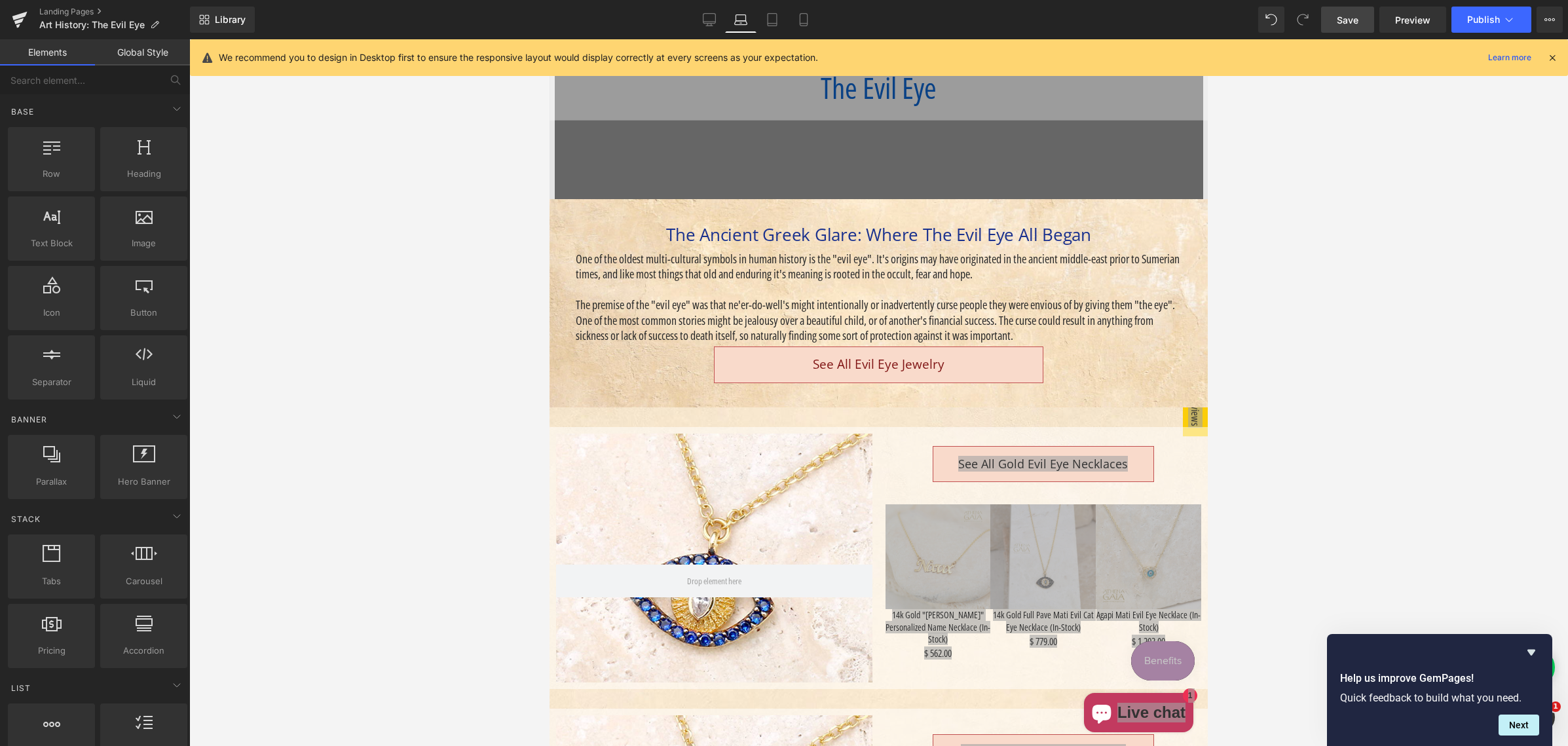
click at [434, 451] on div at bounding box center [878, 392] width 1379 height 707
click at [769, 19] on icon at bounding box center [771, 19] width 13 height 13
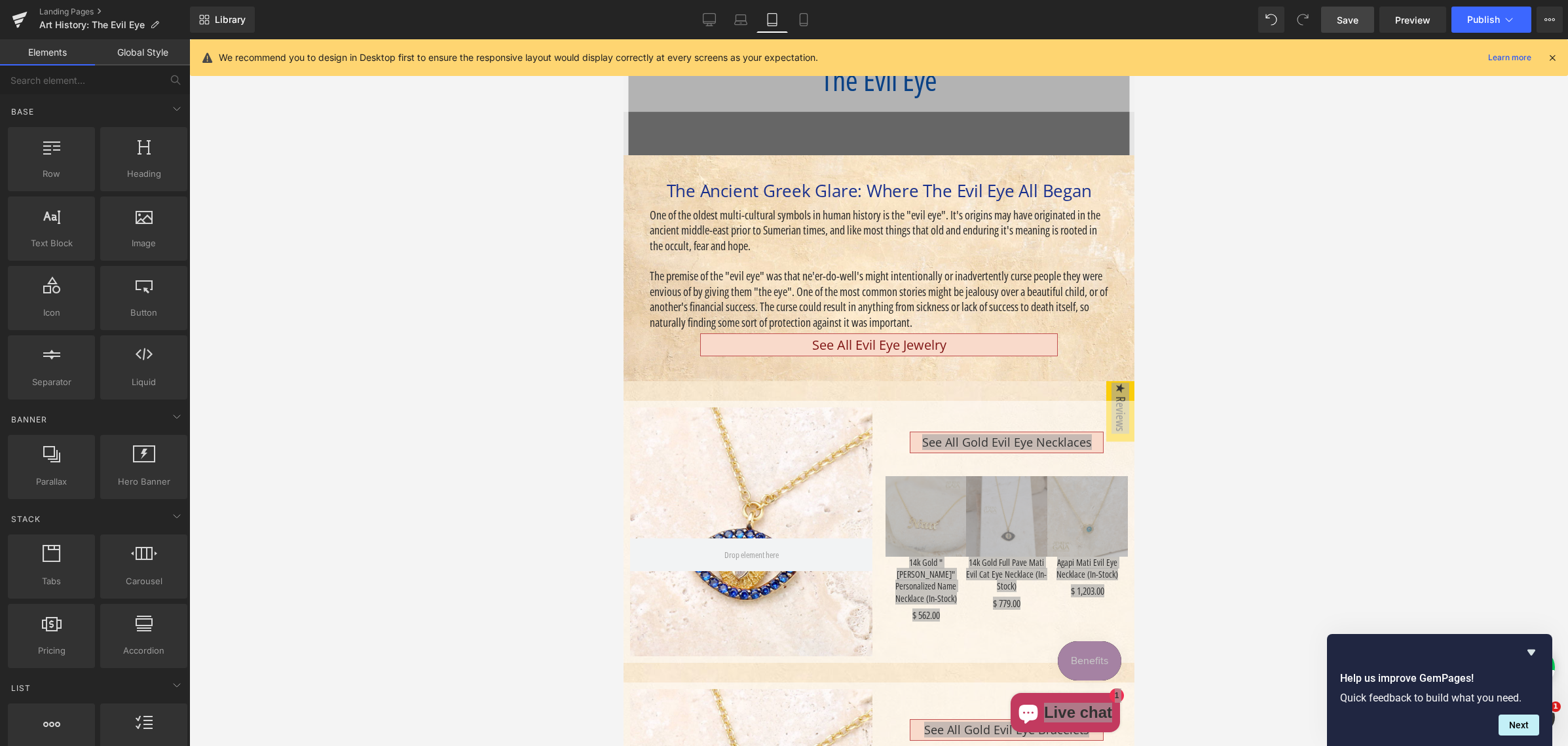
scroll to position [132, 0]
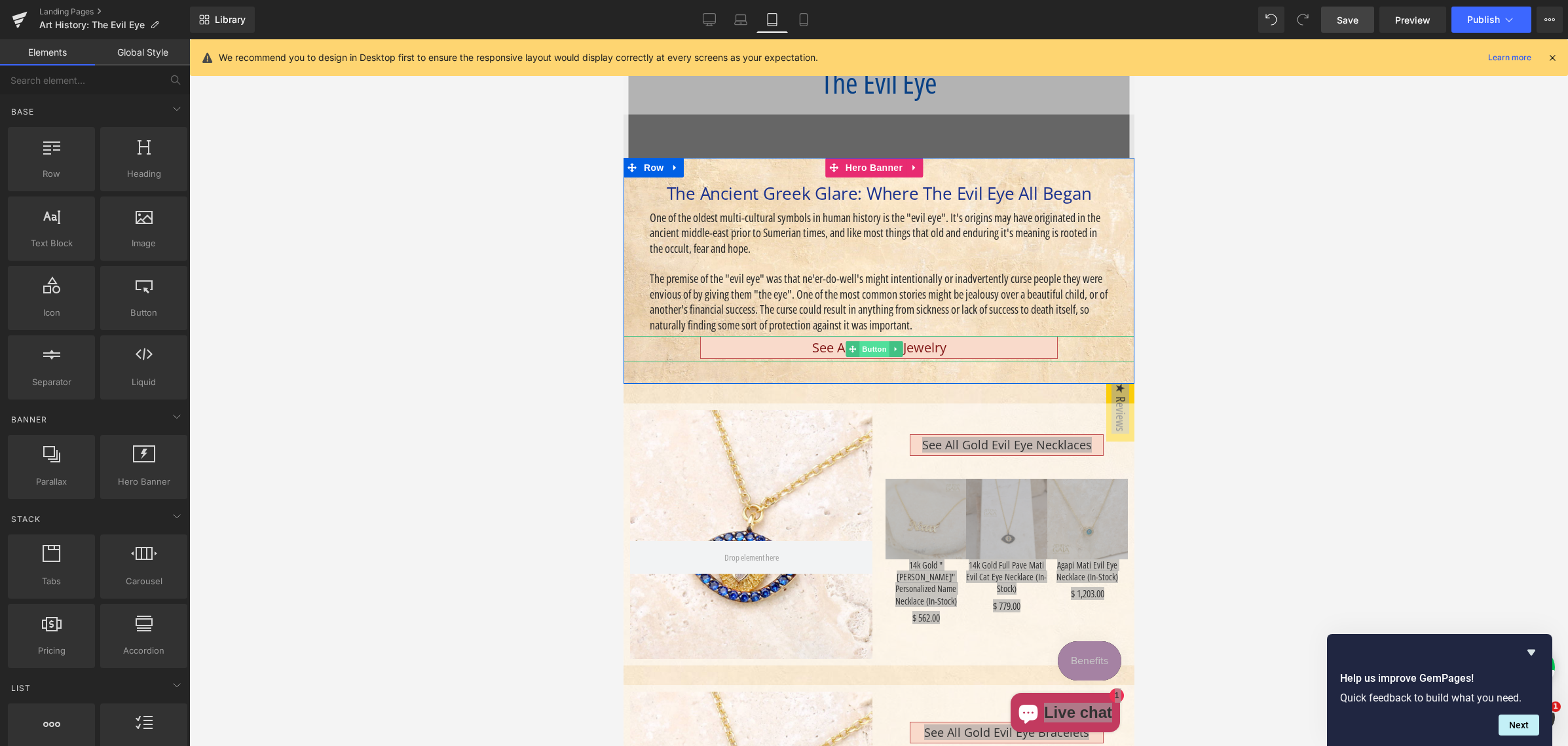
click at [871, 346] on span "Button" at bounding box center [873, 349] width 30 height 15
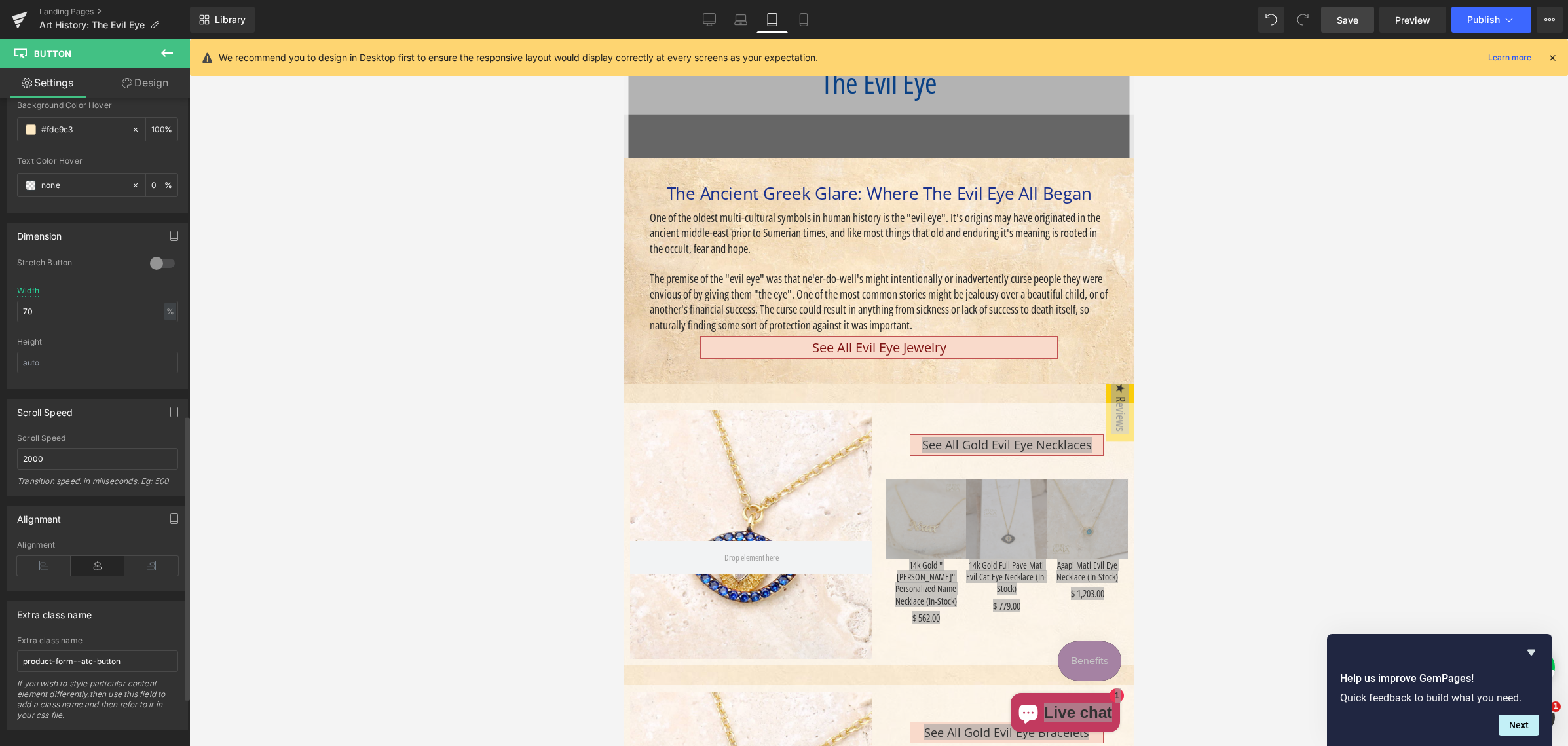
scroll to position [832, 0]
drag, startPoint x: 37, startPoint y: 289, endPoint x: 21, endPoint y: 289, distance: 16.0
click at [18, 290] on input "70" at bounding box center [98, 301] width 161 height 21
type input "50"
click at [147, 82] on link "Design" at bounding box center [145, 82] width 95 height 29
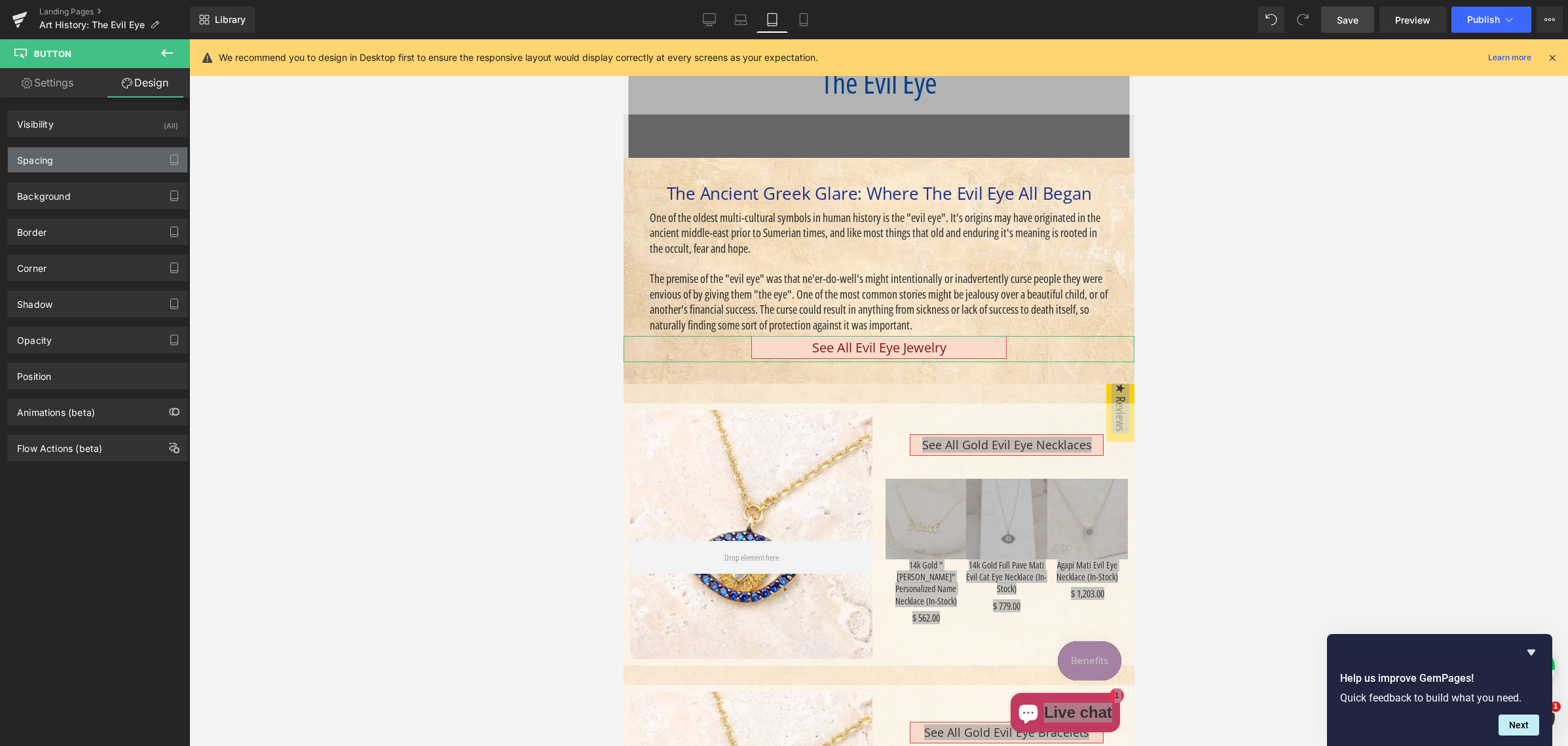
click at [87, 158] on div "Spacing" at bounding box center [97, 159] width 179 height 25
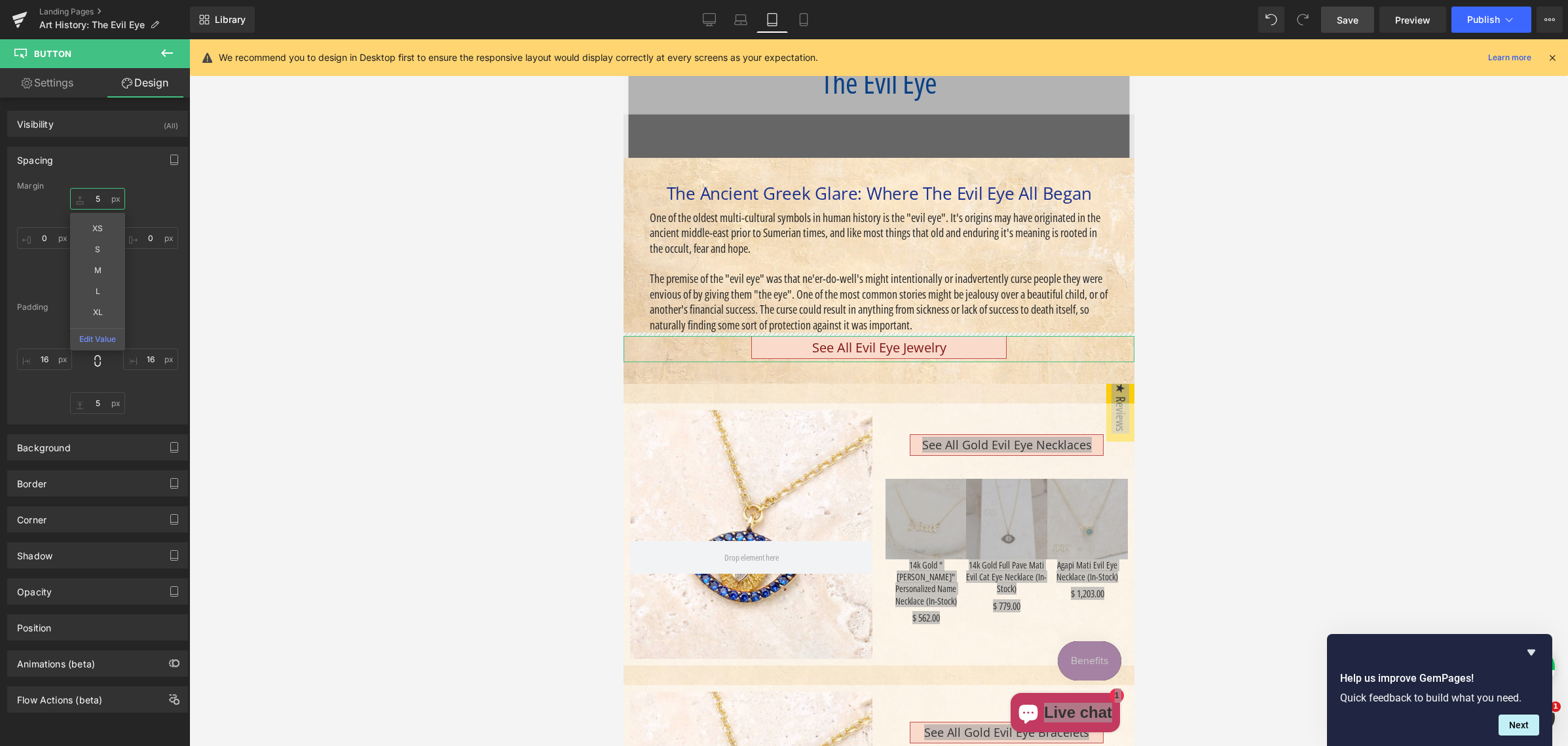
click at [94, 195] on input "text" at bounding box center [98, 198] width 55 height 21
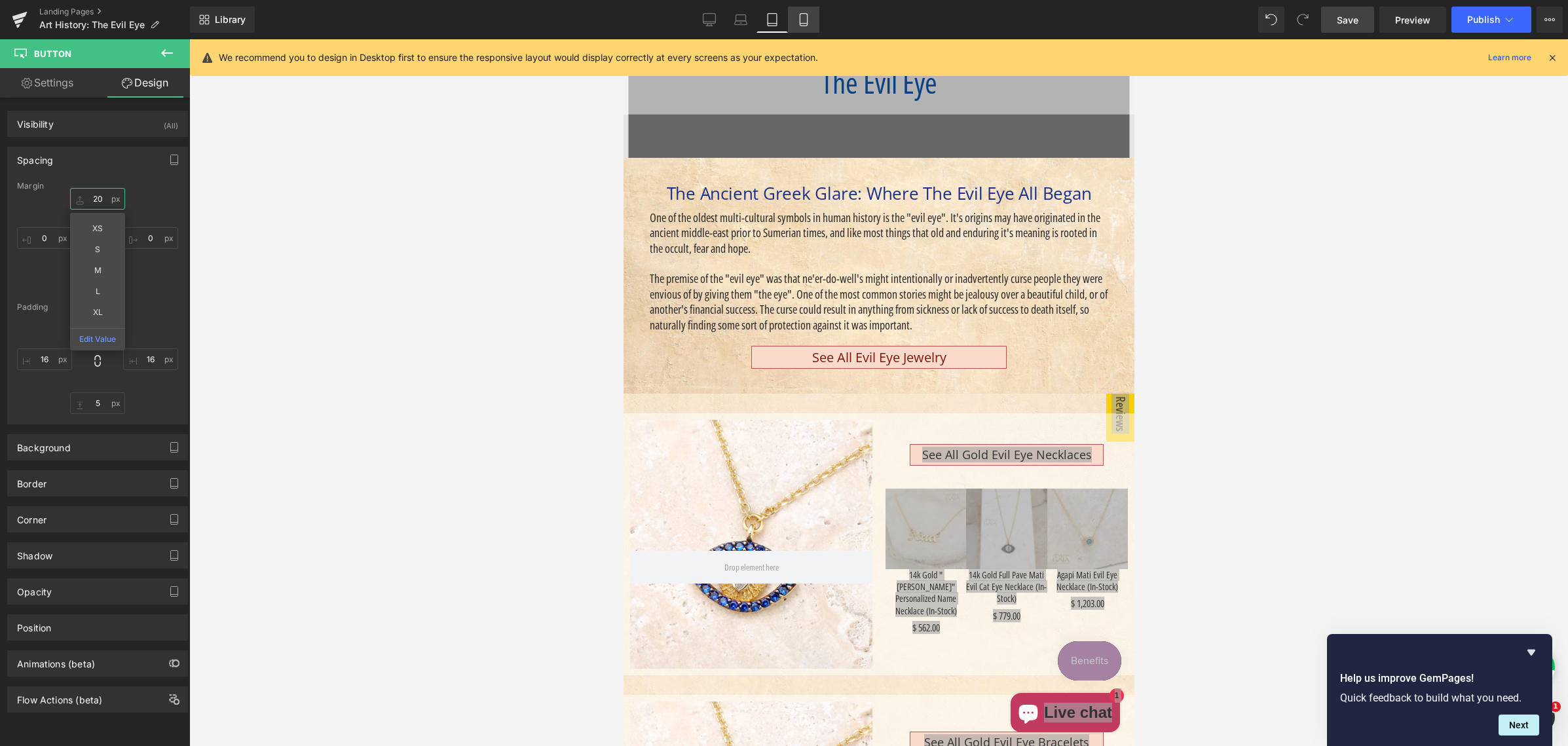
type input "20"
click at [807, 18] on icon at bounding box center [803, 19] width 13 height 13
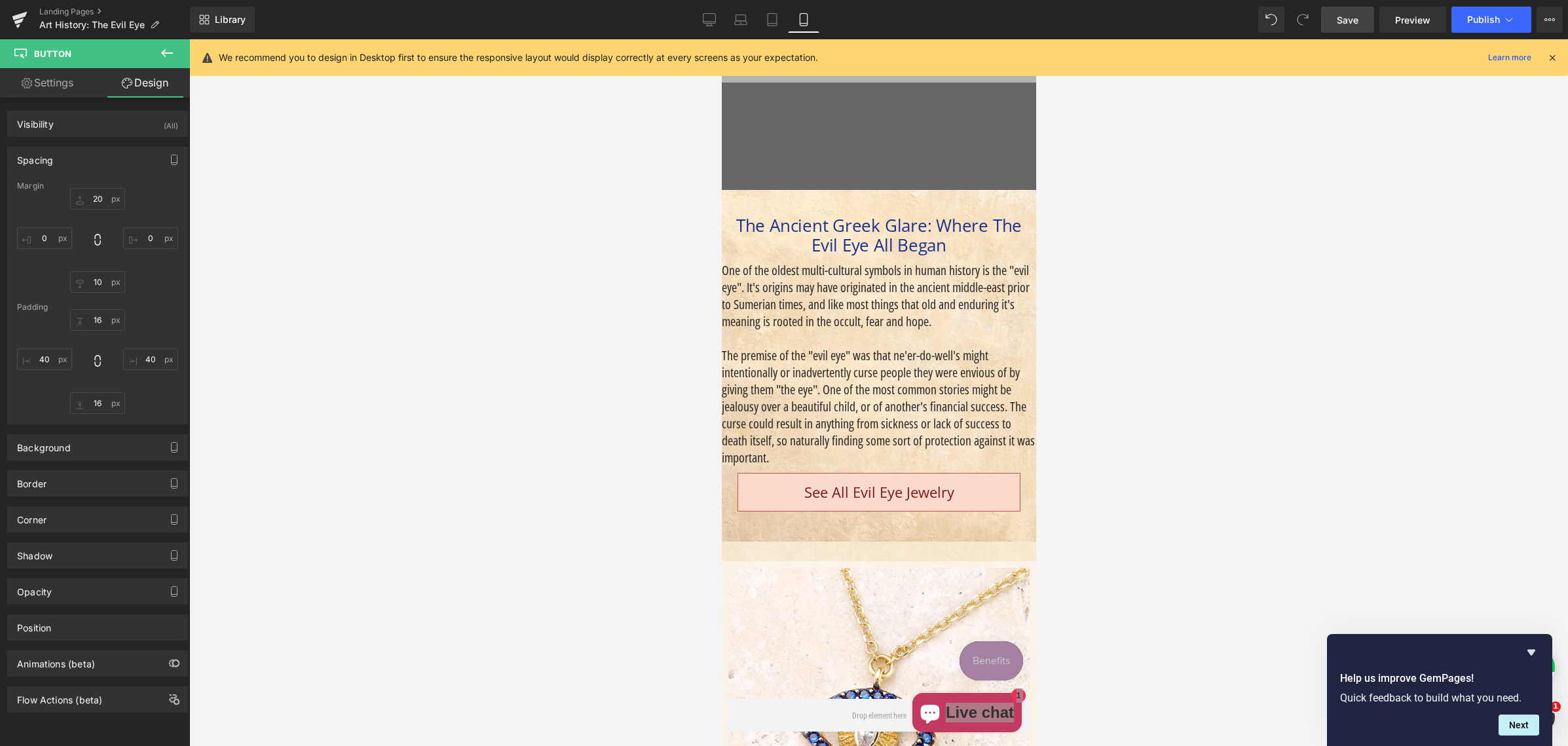
scroll to position [264, 0]
click at [877, 201] on span "Hero Banner" at bounding box center [873, 197] width 63 height 20
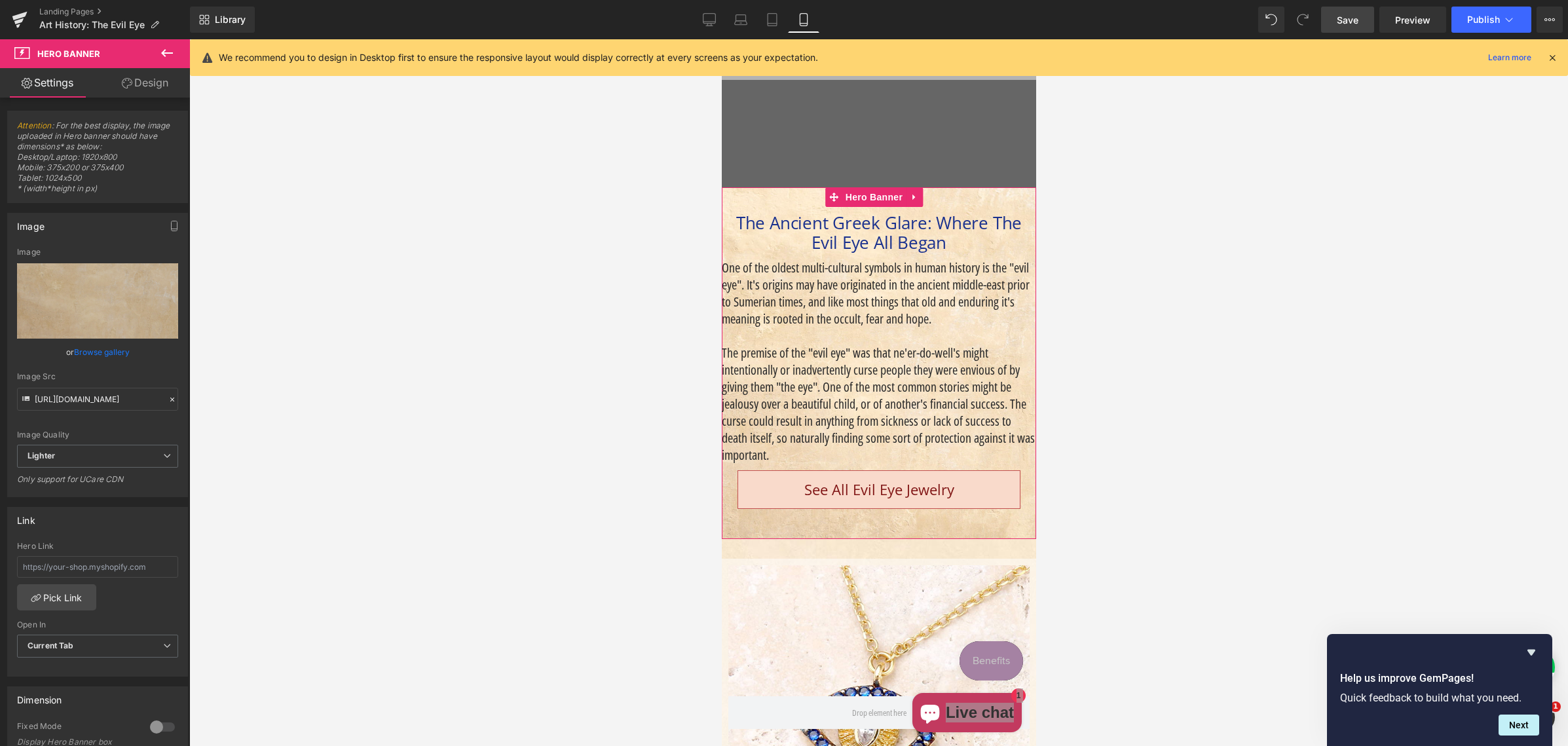
click at [152, 83] on link "Design" at bounding box center [145, 82] width 95 height 29
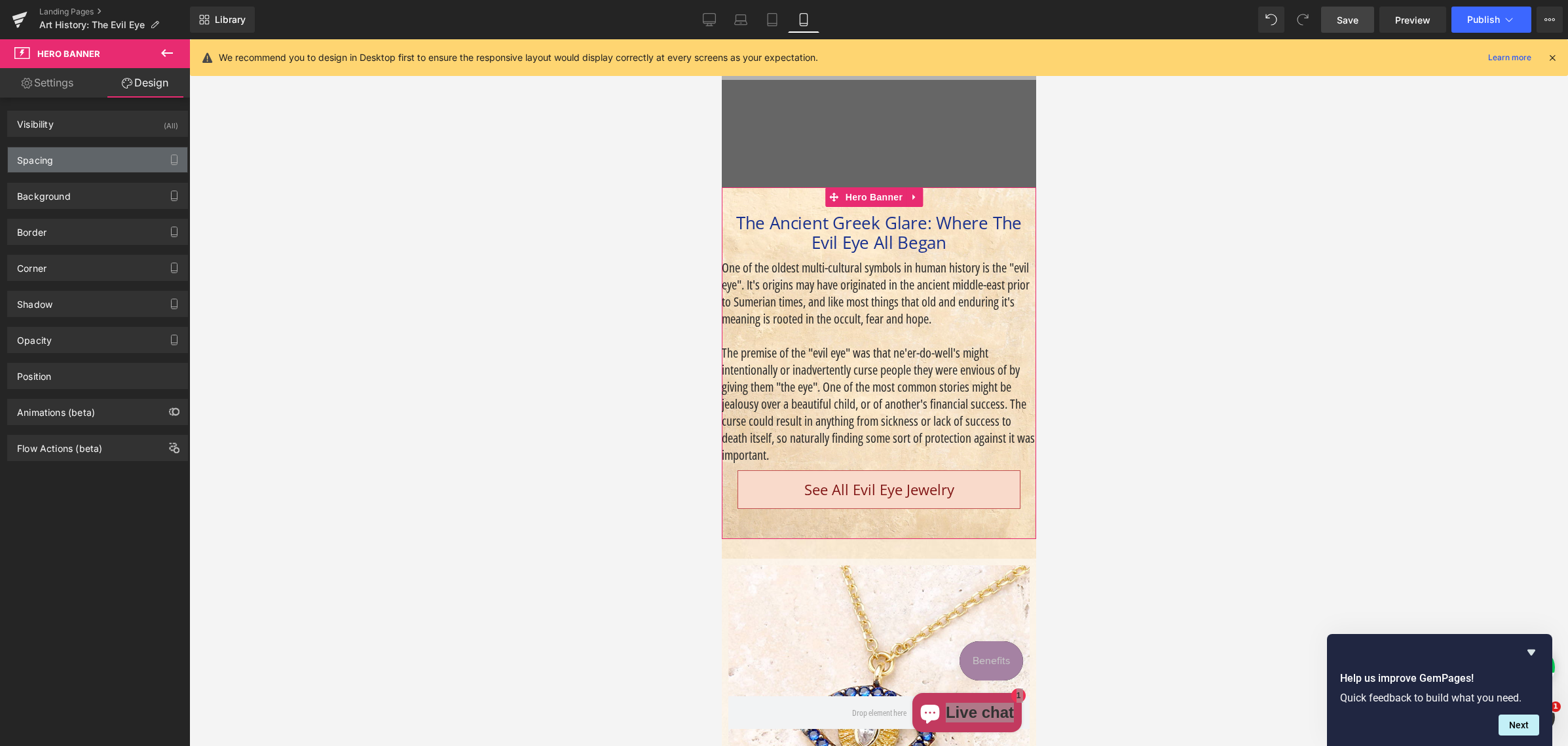
click at [79, 159] on div "Spacing" at bounding box center [97, 159] width 179 height 25
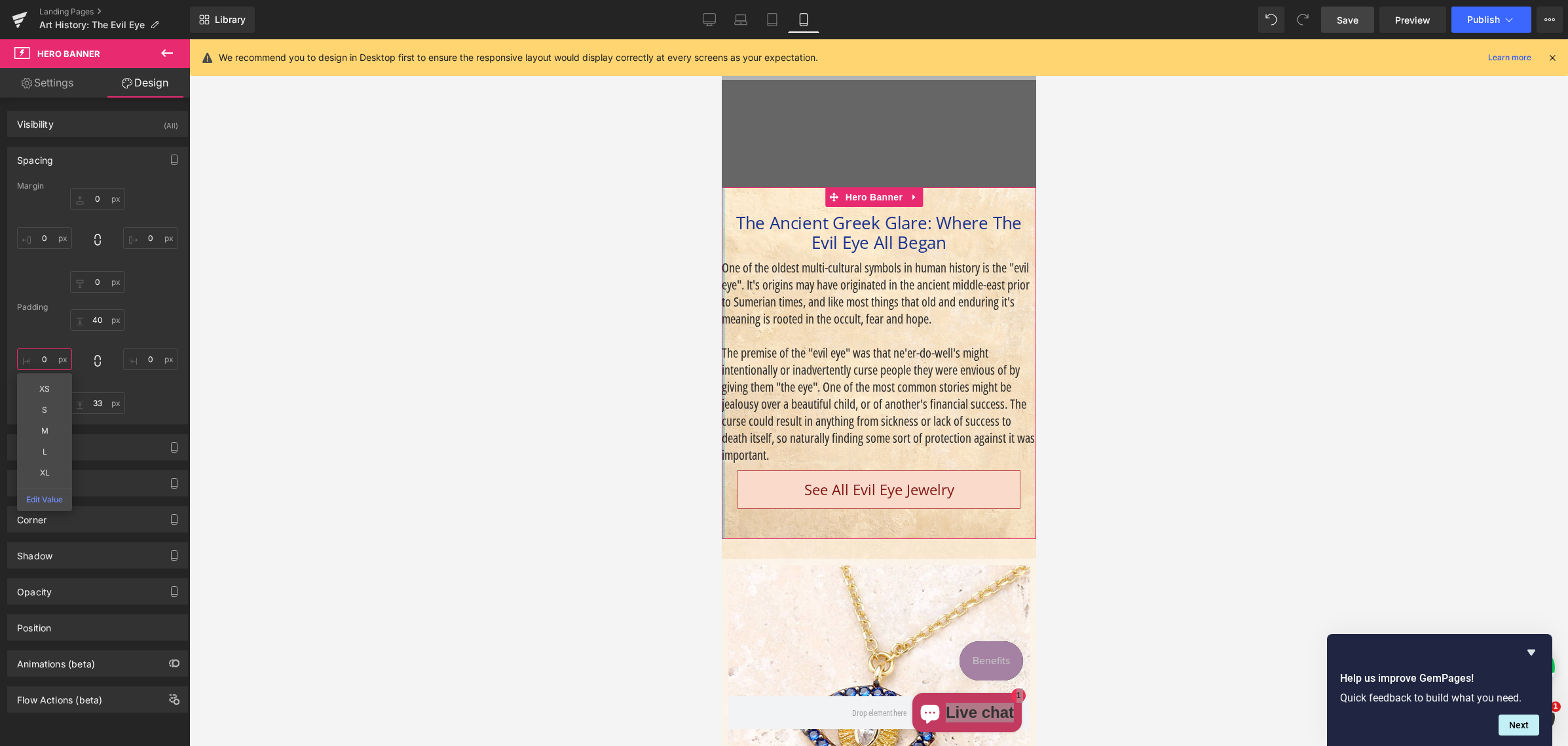
click at [39, 359] on input "0" at bounding box center [45, 359] width 55 height 21
type input "20"
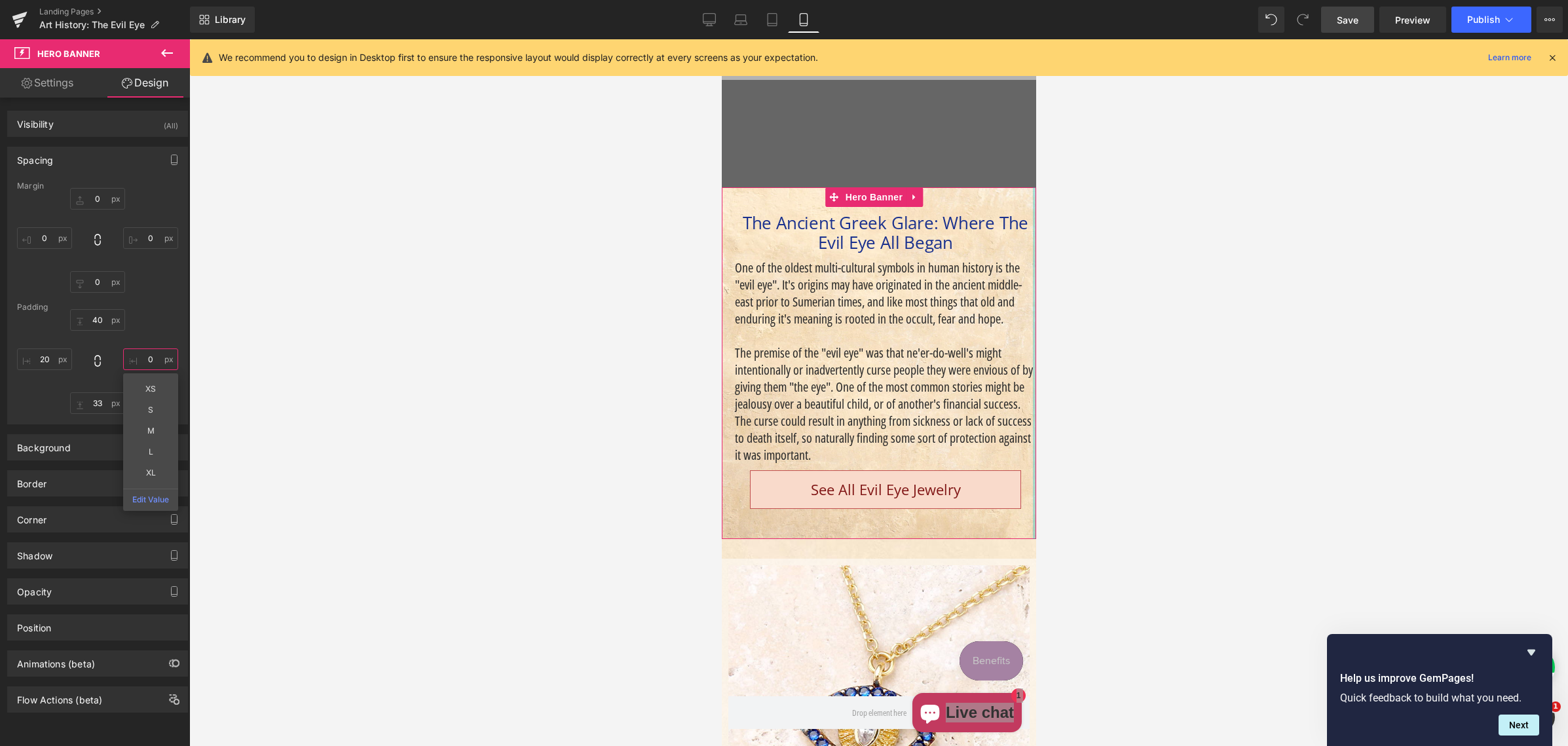
click at [141, 358] on input "0" at bounding box center [151, 359] width 55 height 21
type input "20"
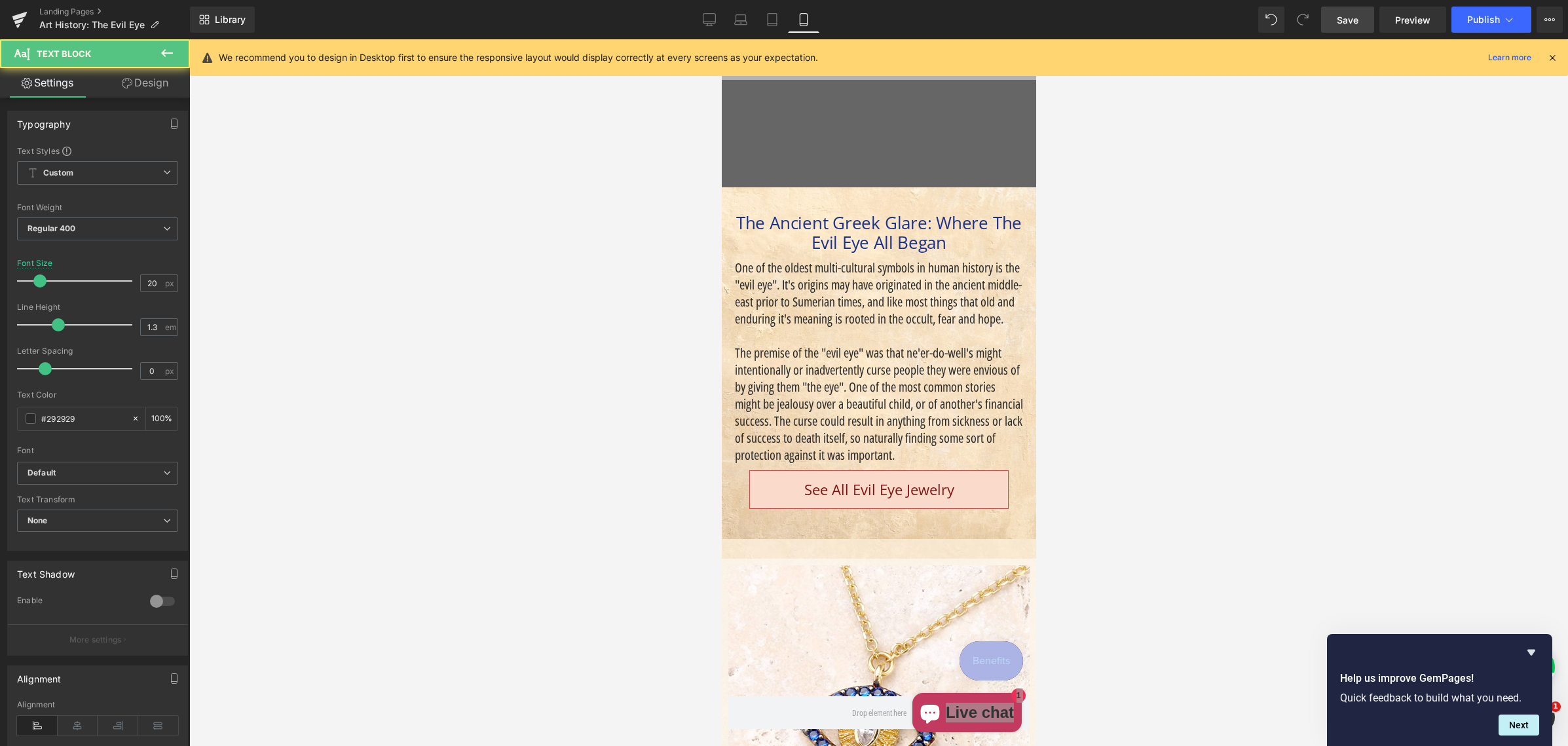
click at [746, 416] on p "The premise of the "evil eye" was that ne'er-do-well's might intentionally or i…" at bounding box center [878, 403] width 288 height 119
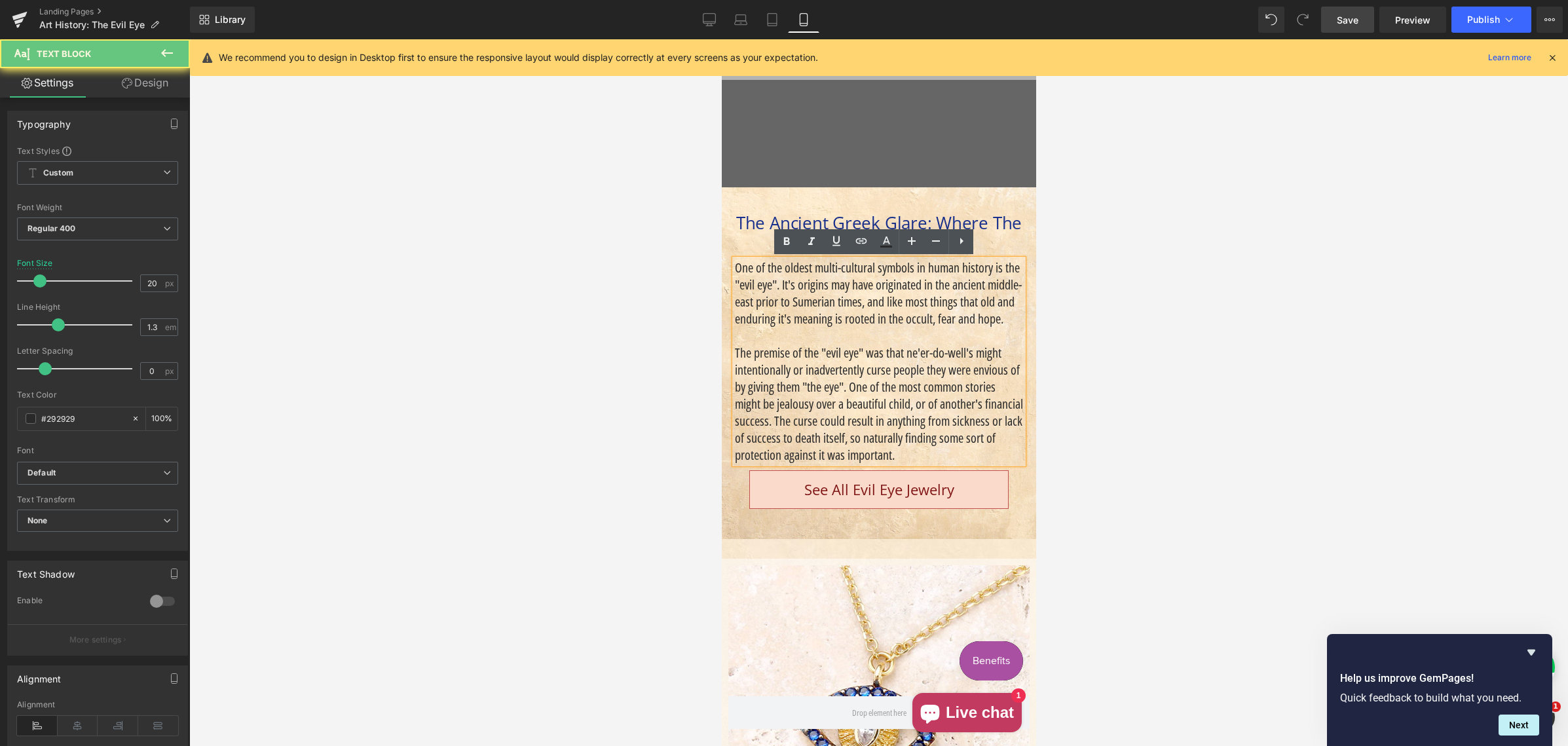
click at [747, 421] on p "The premise of the "evil eye" was that ne'er-do-well's might intentionally or i…" at bounding box center [878, 403] width 288 height 119
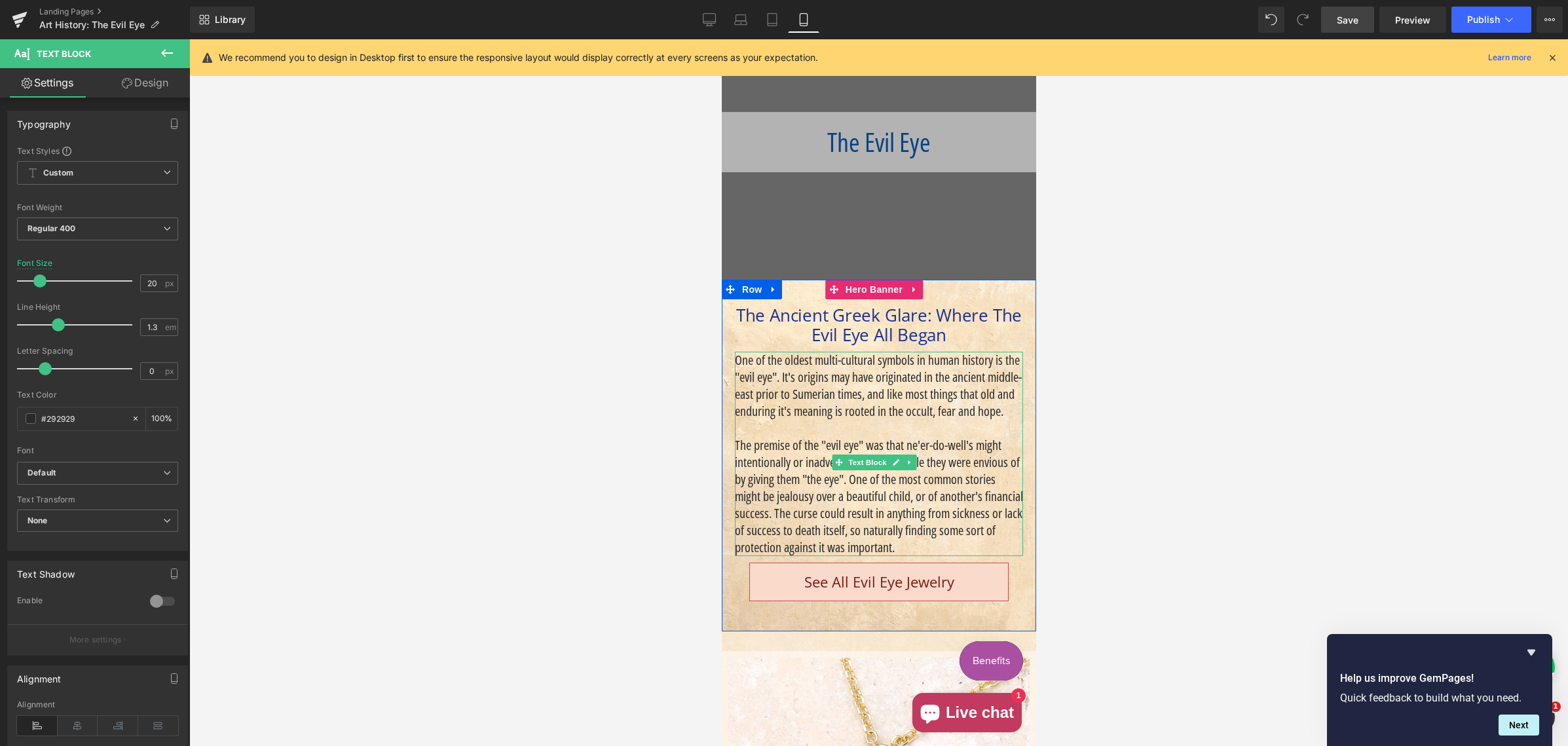
scroll to position [161, 0]
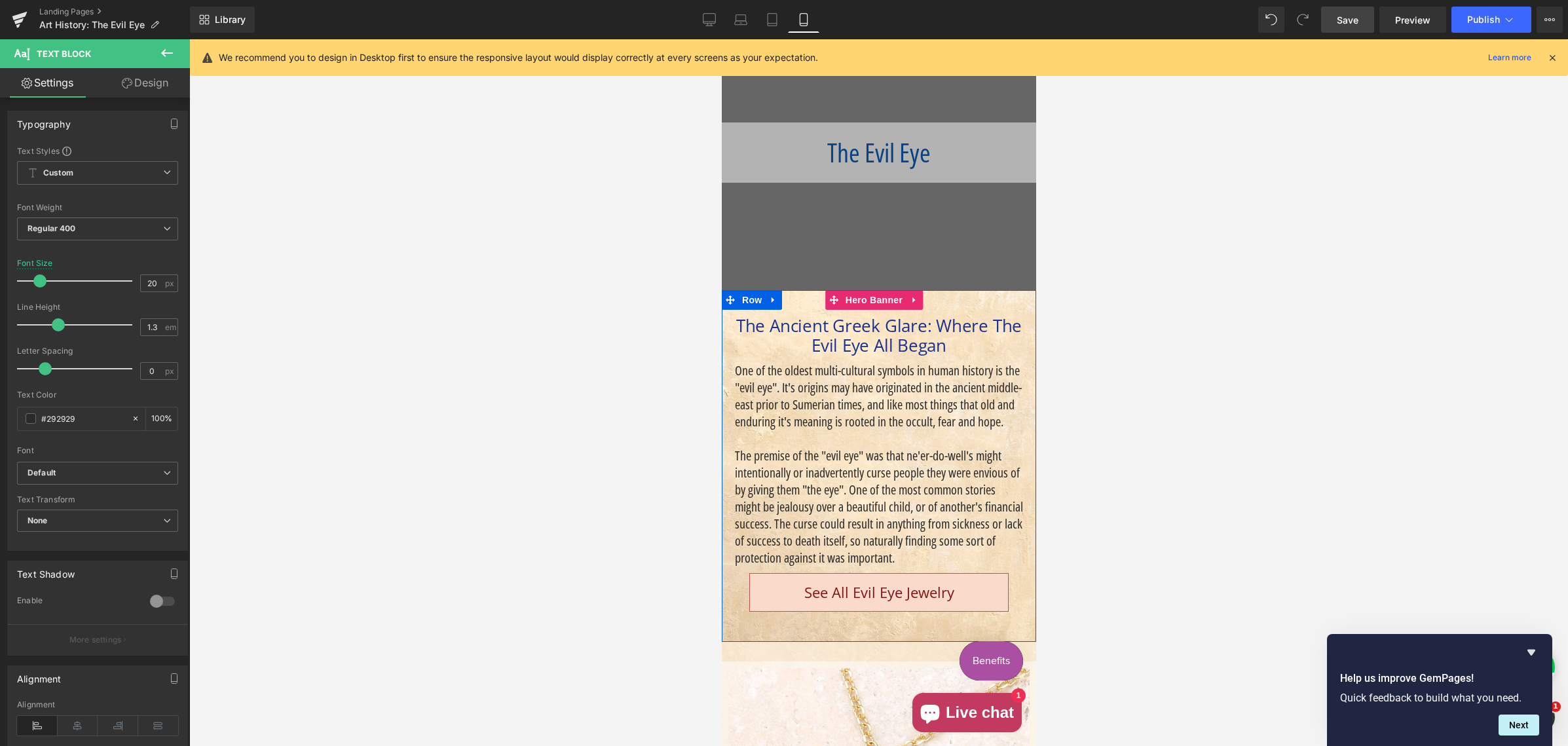
click at [838, 342] on div "The Ancient Greek Glare: Where The Evil Eye All Began Heading" at bounding box center [878, 336] width 288 height 39
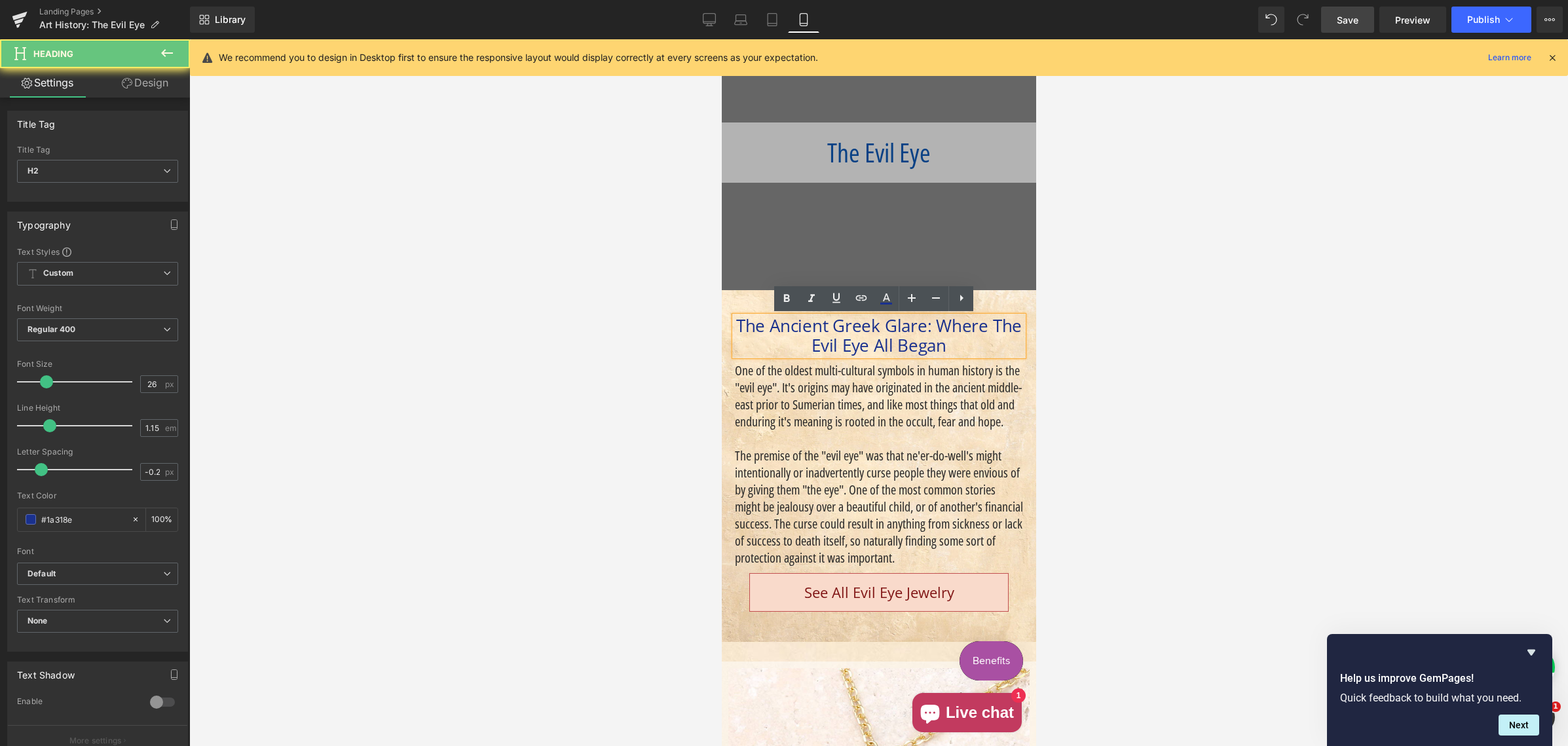
click at [832, 342] on span "The Ancient Greek Glare: Where The Evil Eye All Began" at bounding box center [877, 335] width 285 height 43
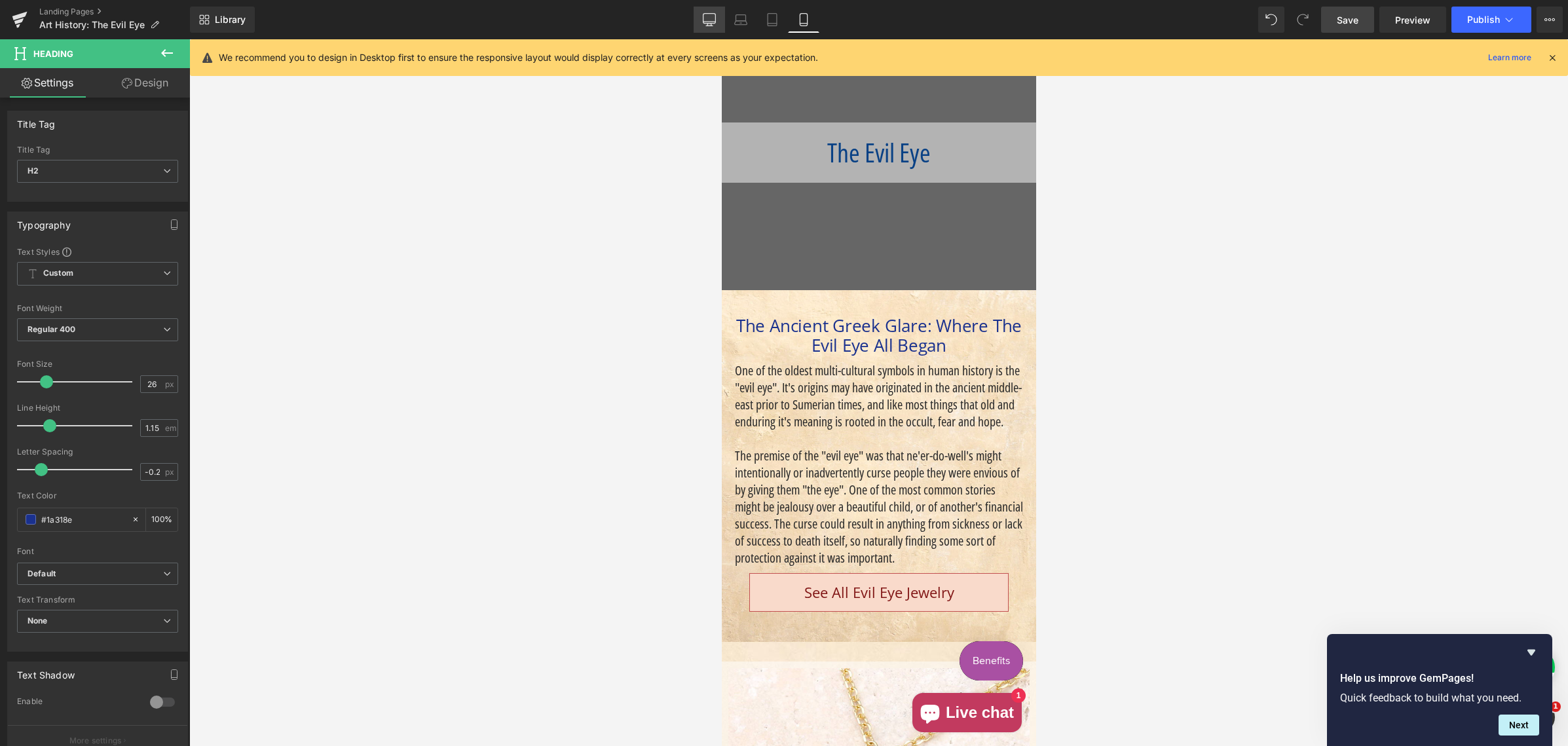
click at [707, 18] on icon at bounding box center [709, 19] width 13 height 13
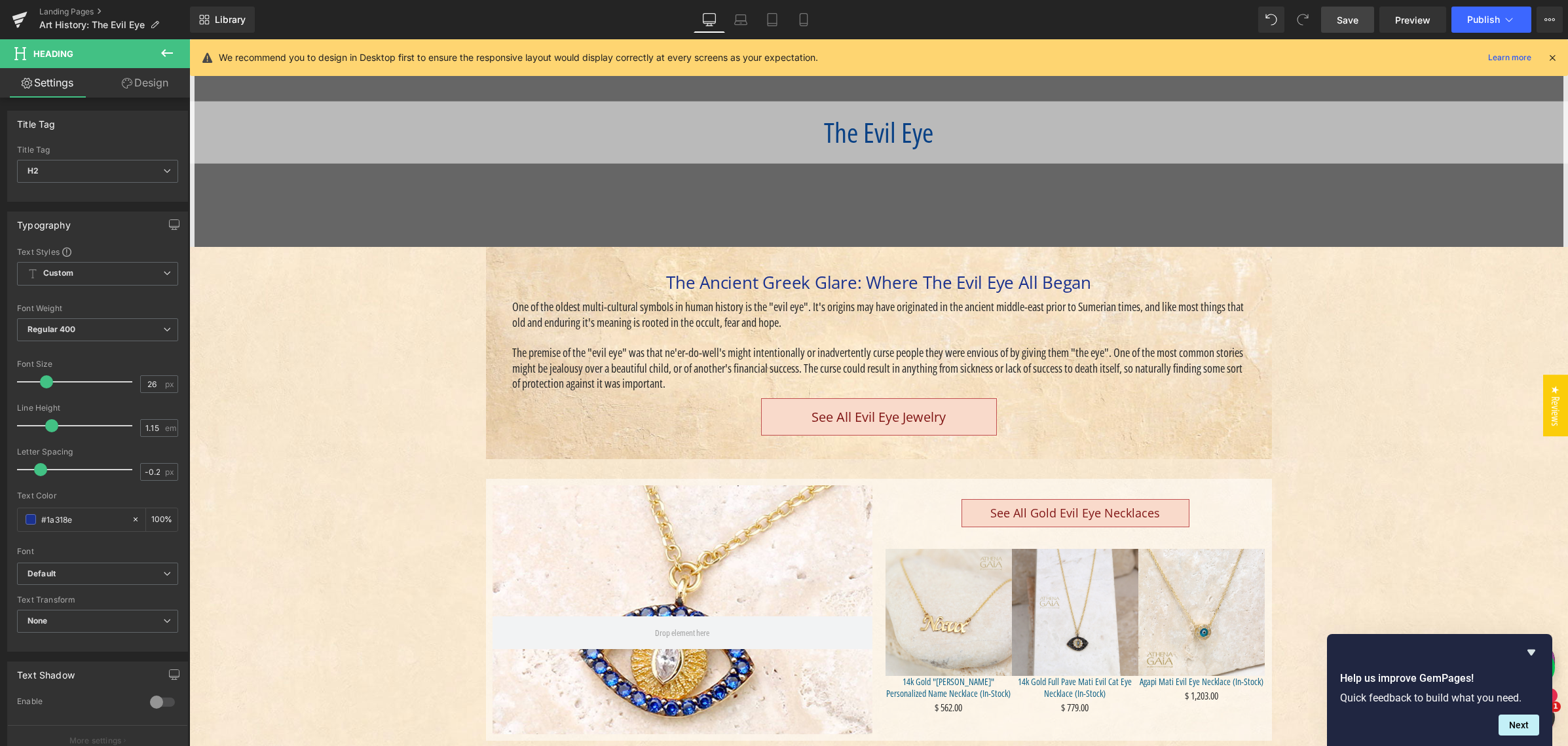
scroll to position [180, 0]
click at [702, 278] on span "The Ancient Greek Glare: Where The Evil Eye All Began" at bounding box center [878, 282] width 425 height 24
drag, startPoint x: 87, startPoint y: 169, endPoint x: 79, endPoint y: 165, distance: 8.9
click at [87, 168] on span "H2" at bounding box center [98, 170] width 161 height 23
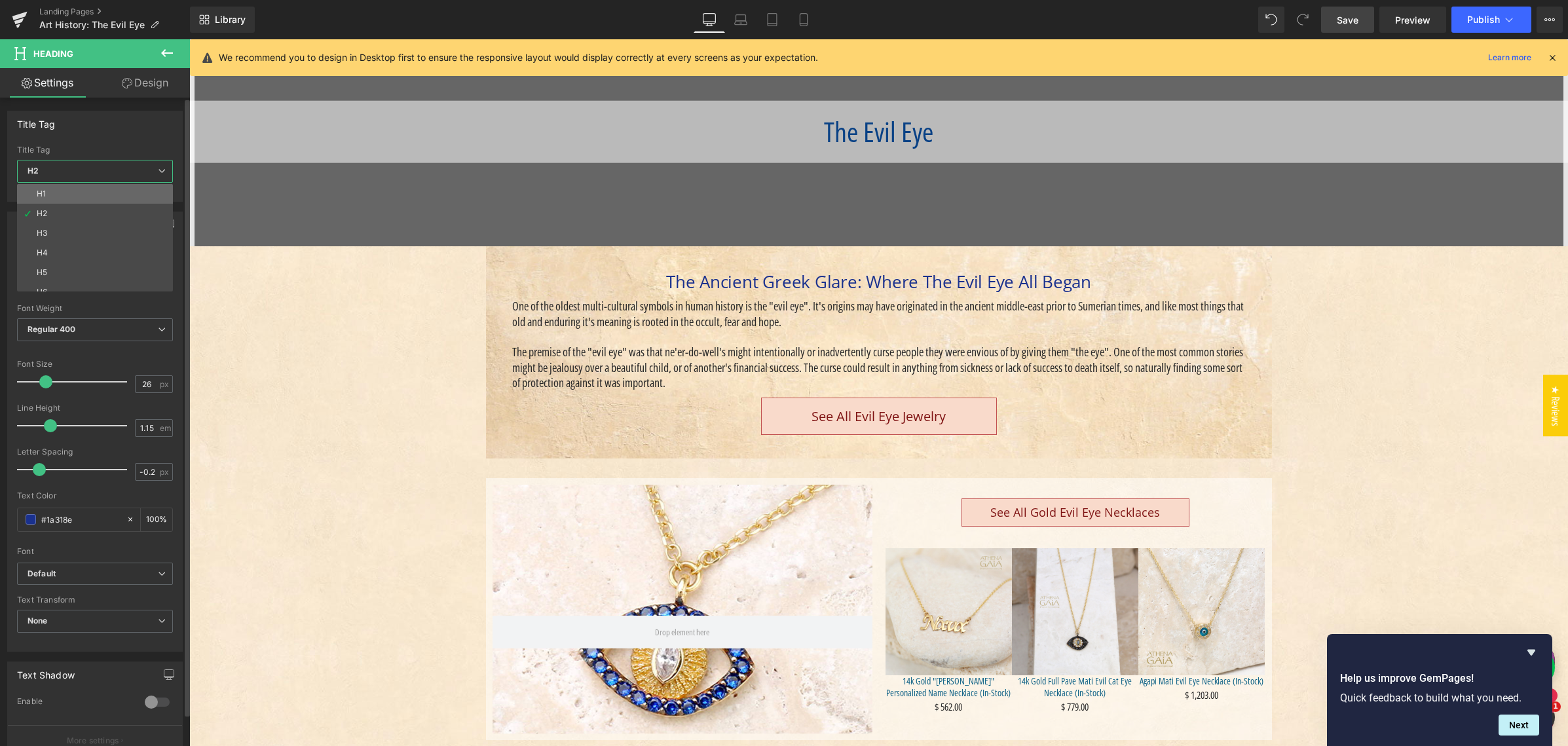
click at [72, 195] on li "H1" at bounding box center [98, 194] width 162 height 20
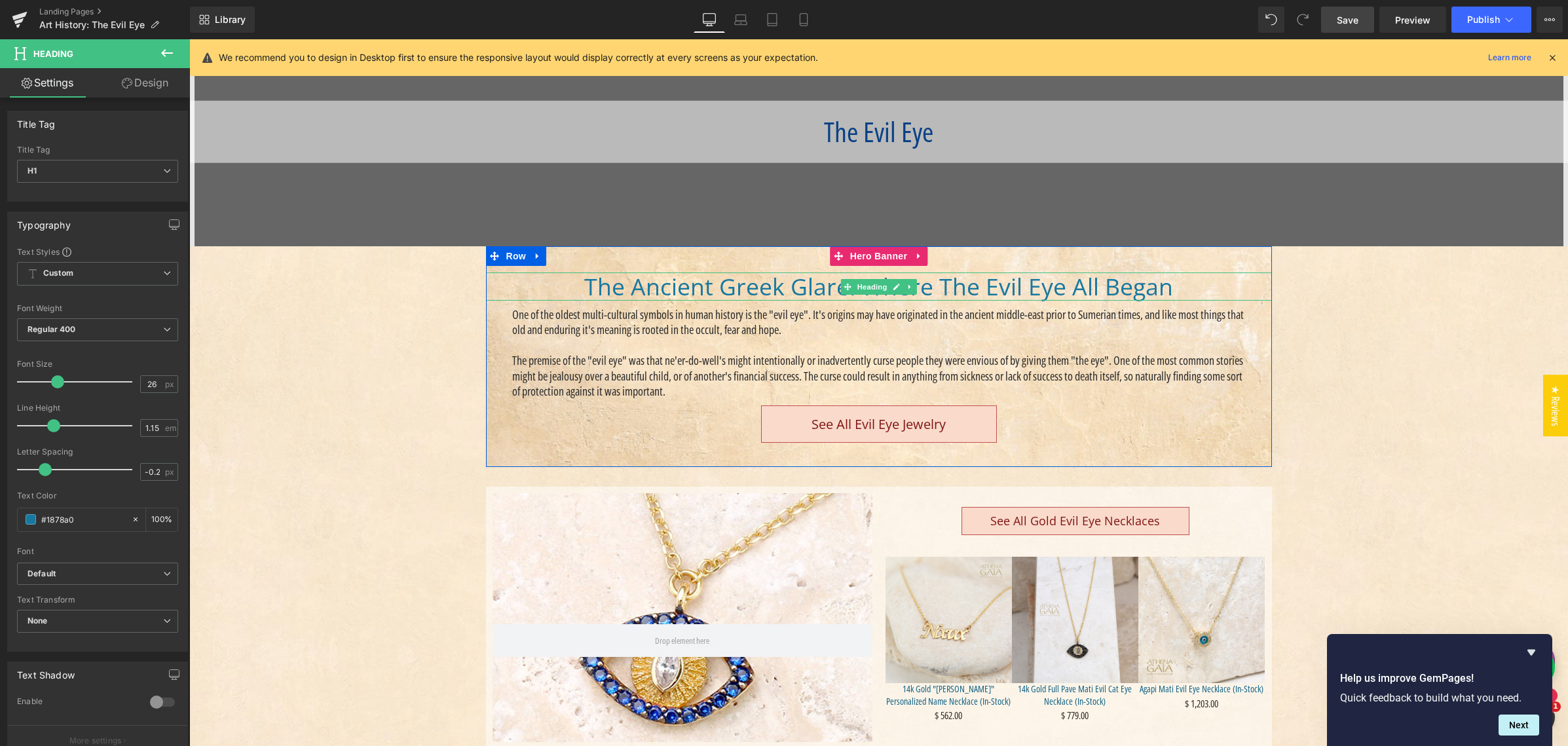
click at [592, 282] on span "The Ancient Greek Glare: Where The Evil Eye All Began" at bounding box center [878, 286] width 589 height 32
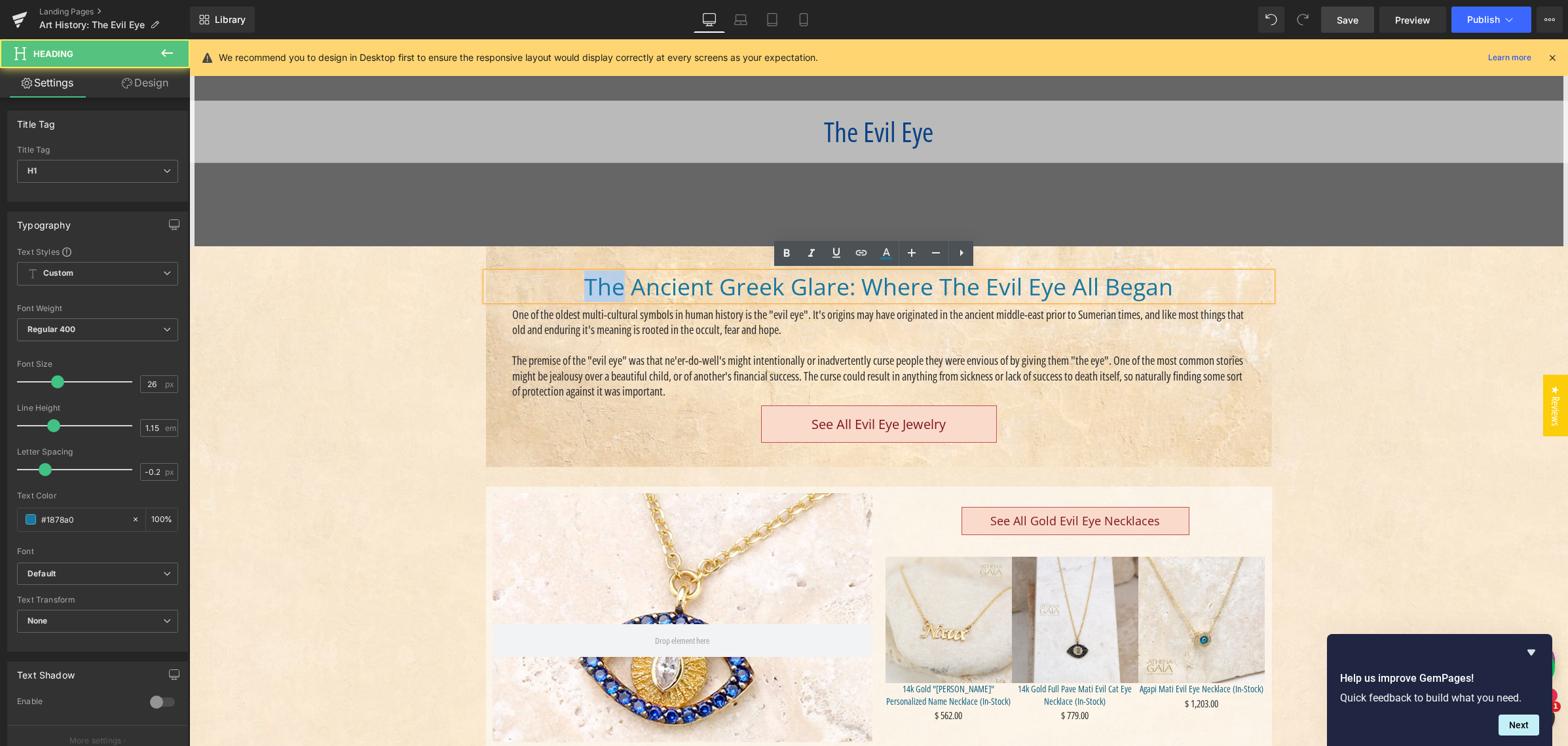
click at [592, 282] on span "The Ancient Greek Glare: Where The Evil Eye All Began" at bounding box center [878, 286] width 589 height 32
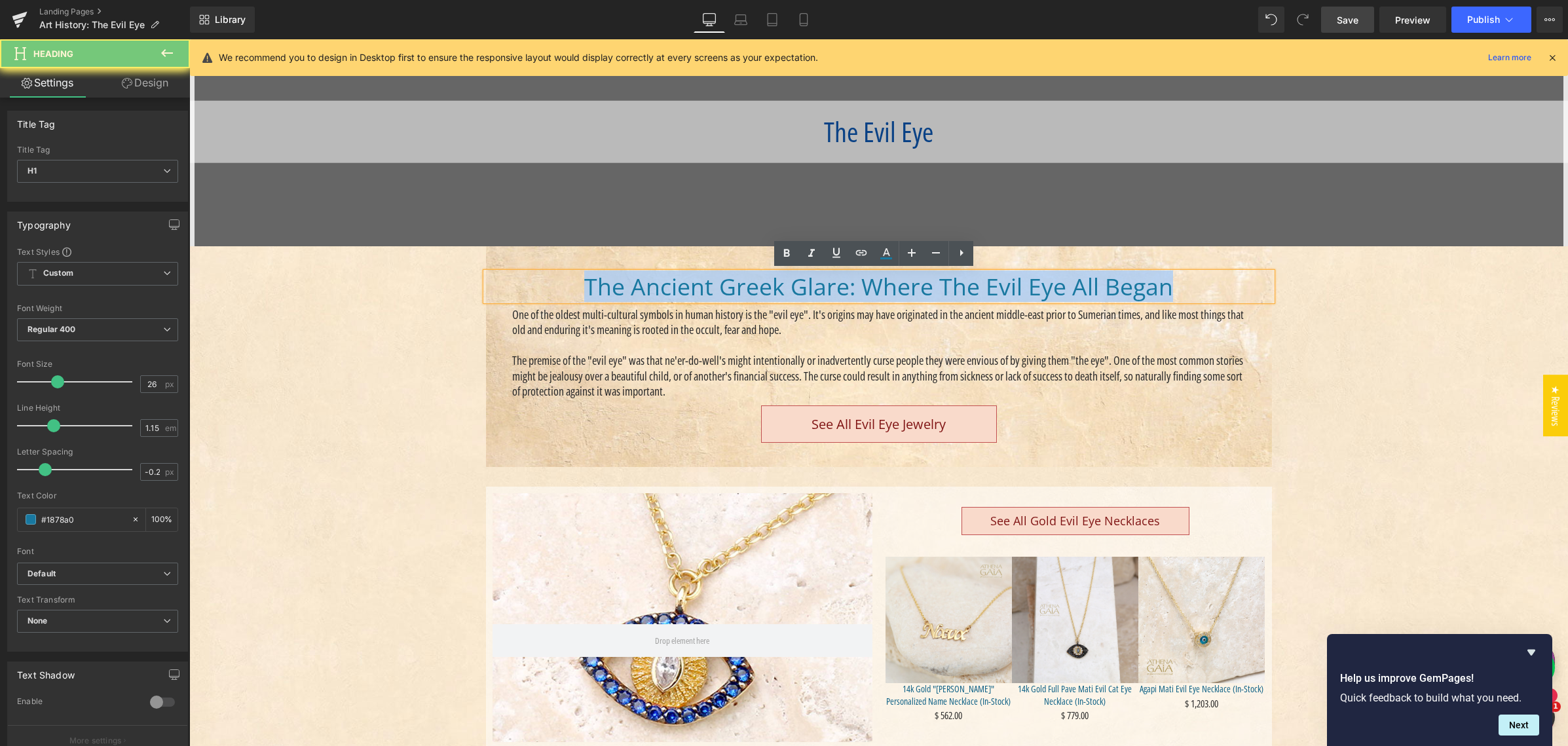
click at [590, 281] on span "The Ancient Greek Glare: Where The Evil Eye All Began" at bounding box center [878, 286] width 589 height 32
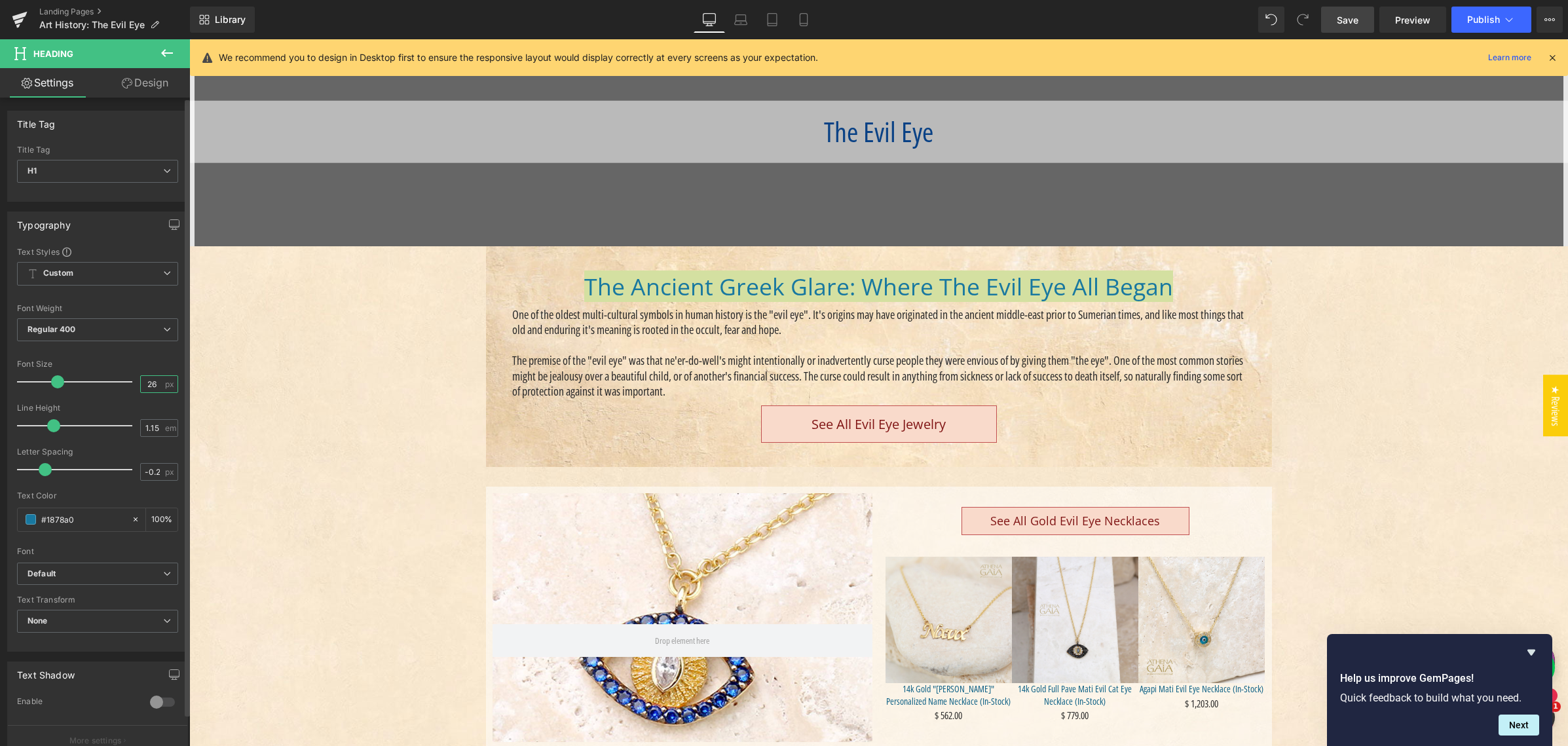
click at [146, 383] on input "26" at bounding box center [152, 384] width 23 height 16
click at [147, 383] on input "26" at bounding box center [152, 384] width 23 height 16
click at [111, 372] on div at bounding box center [78, 381] width 109 height 27
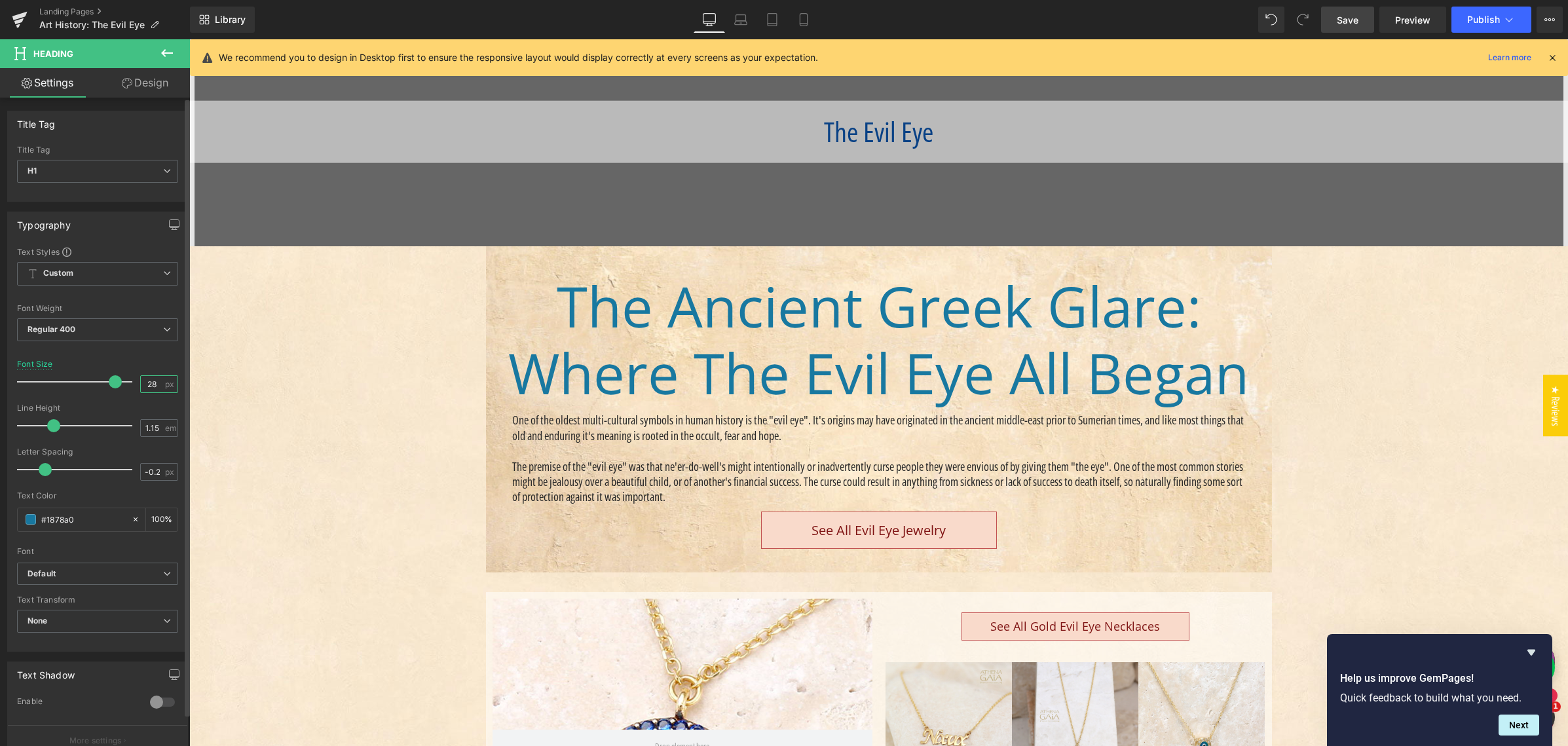
click at [146, 384] on input "28" at bounding box center [152, 384] width 23 height 16
type input "28"
click at [154, 427] on input "1.15" at bounding box center [152, 427] width 23 height 16
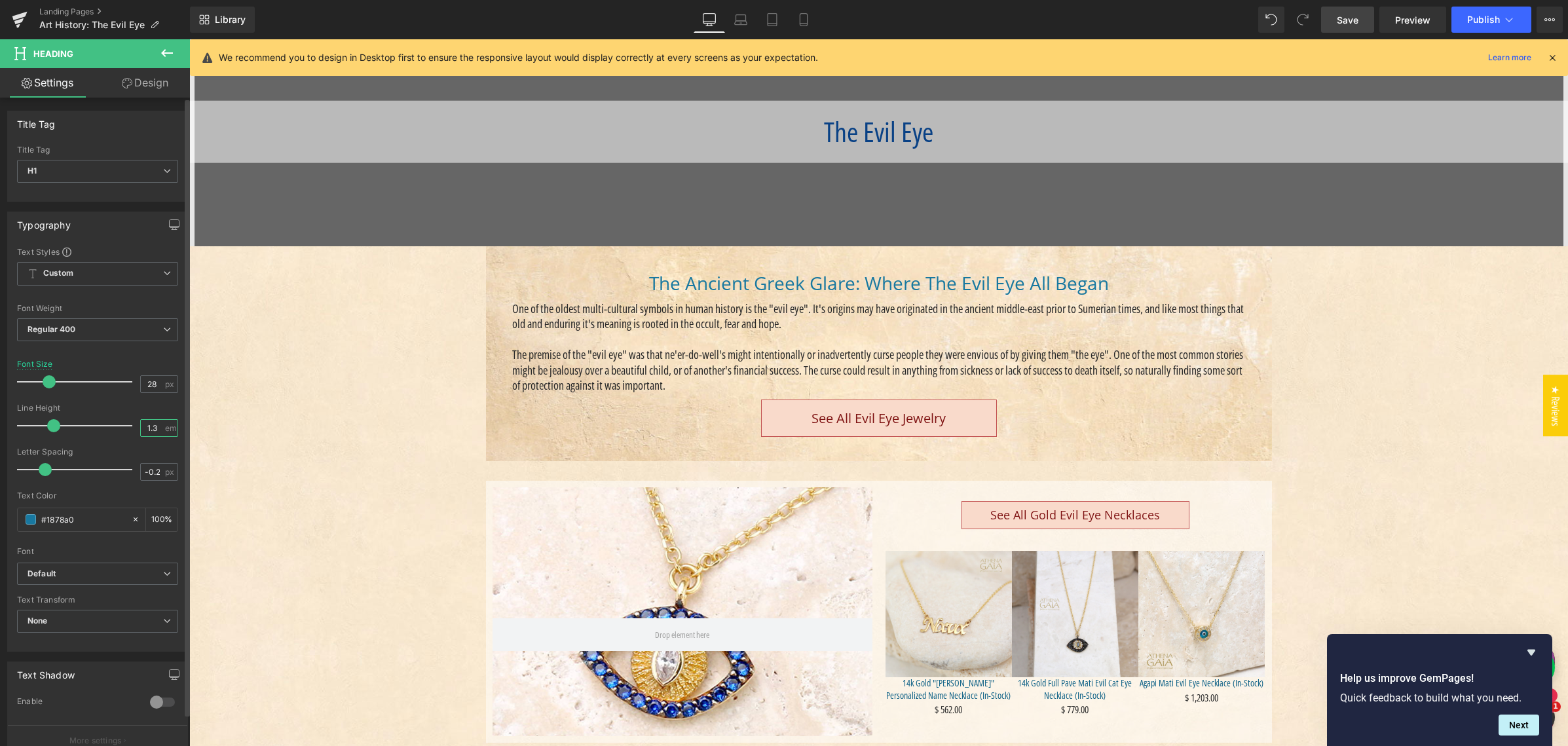
type input "1.3"
click at [741, 21] on icon at bounding box center [741, 22] width 13 height 4
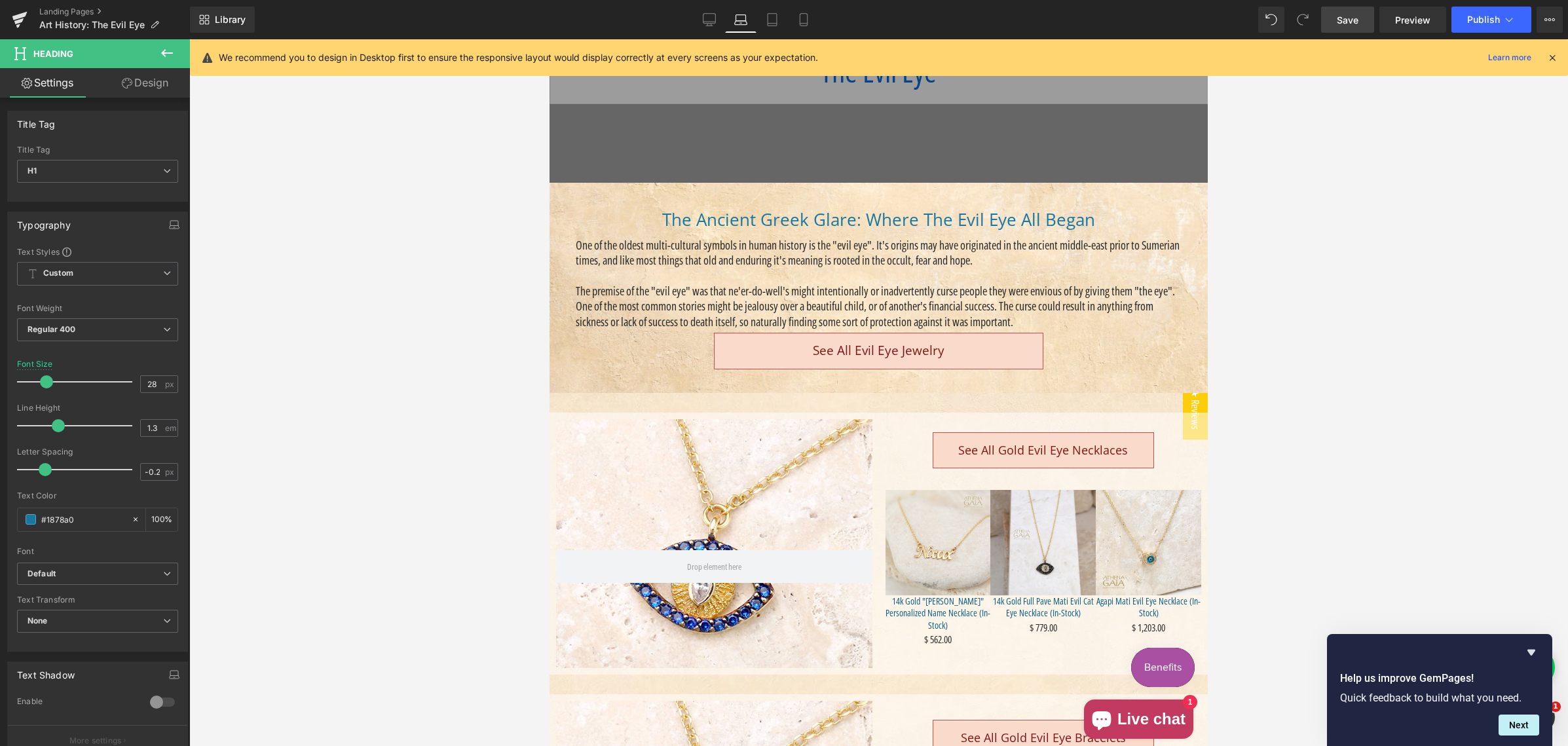
scroll to position [131, 0]
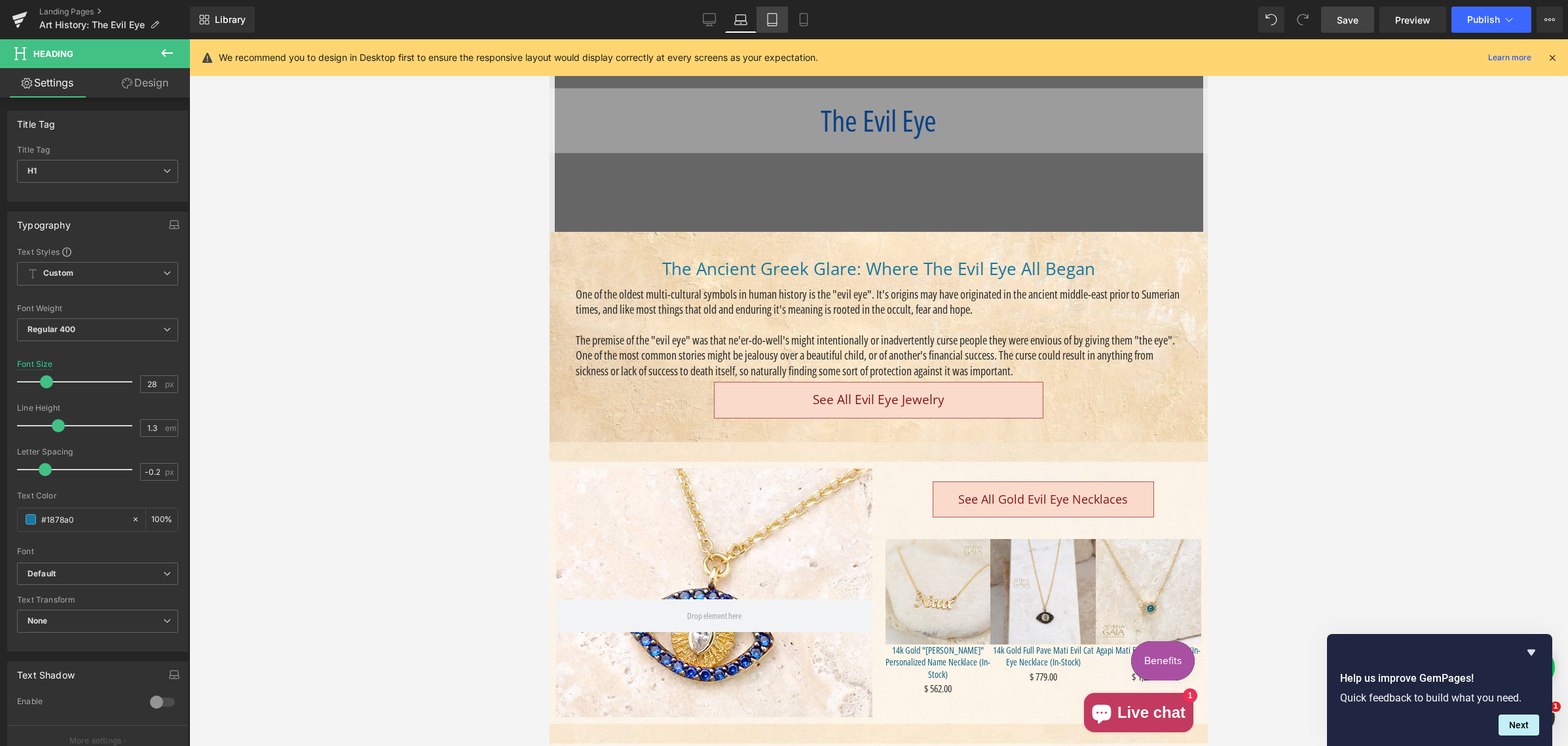
click at [769, 15] on icon at bounding box center [771, 19] width 13 height 13
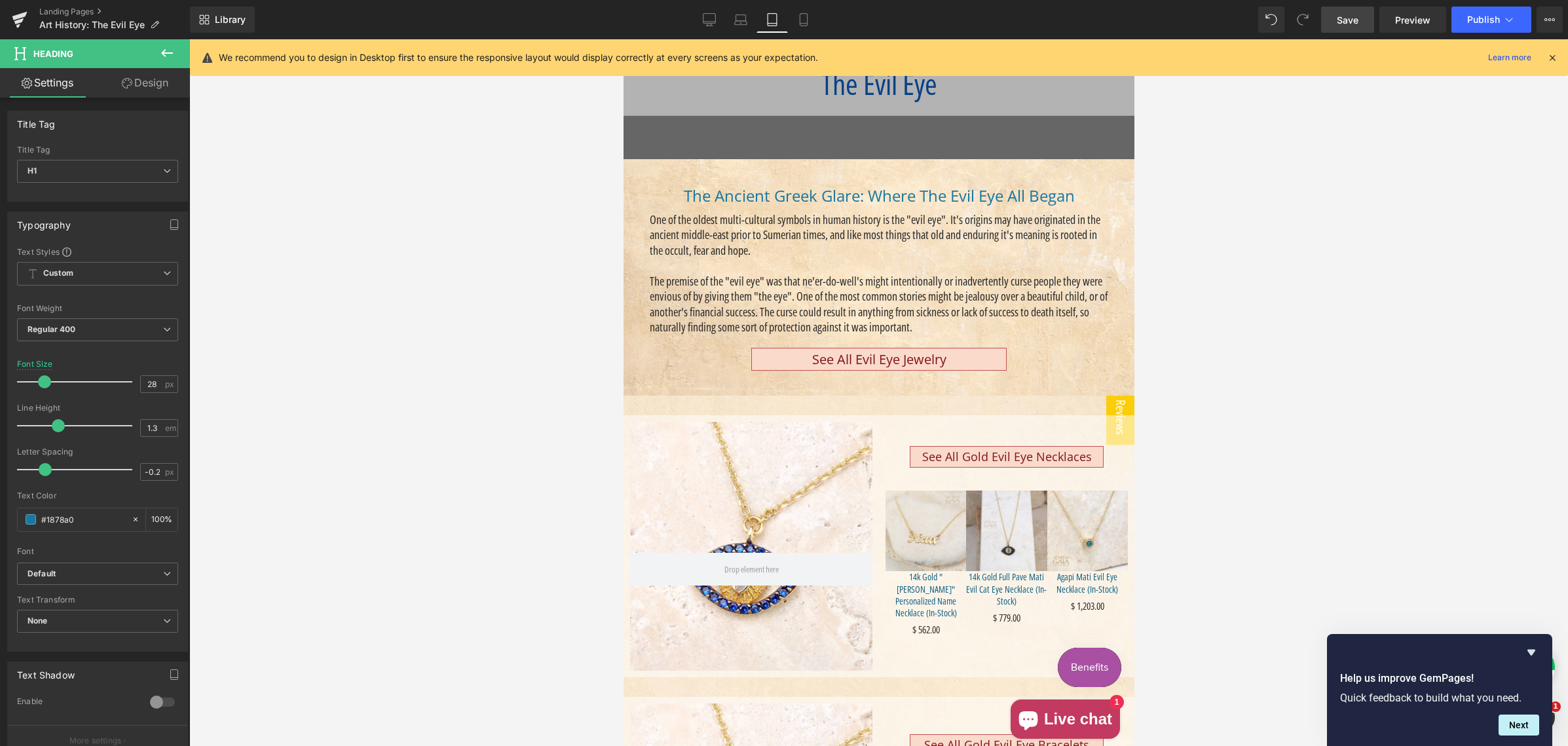
scroll to position [130, 0]
click at [805, 21] on icon at bounding box center [803, 19] width 13 height 13
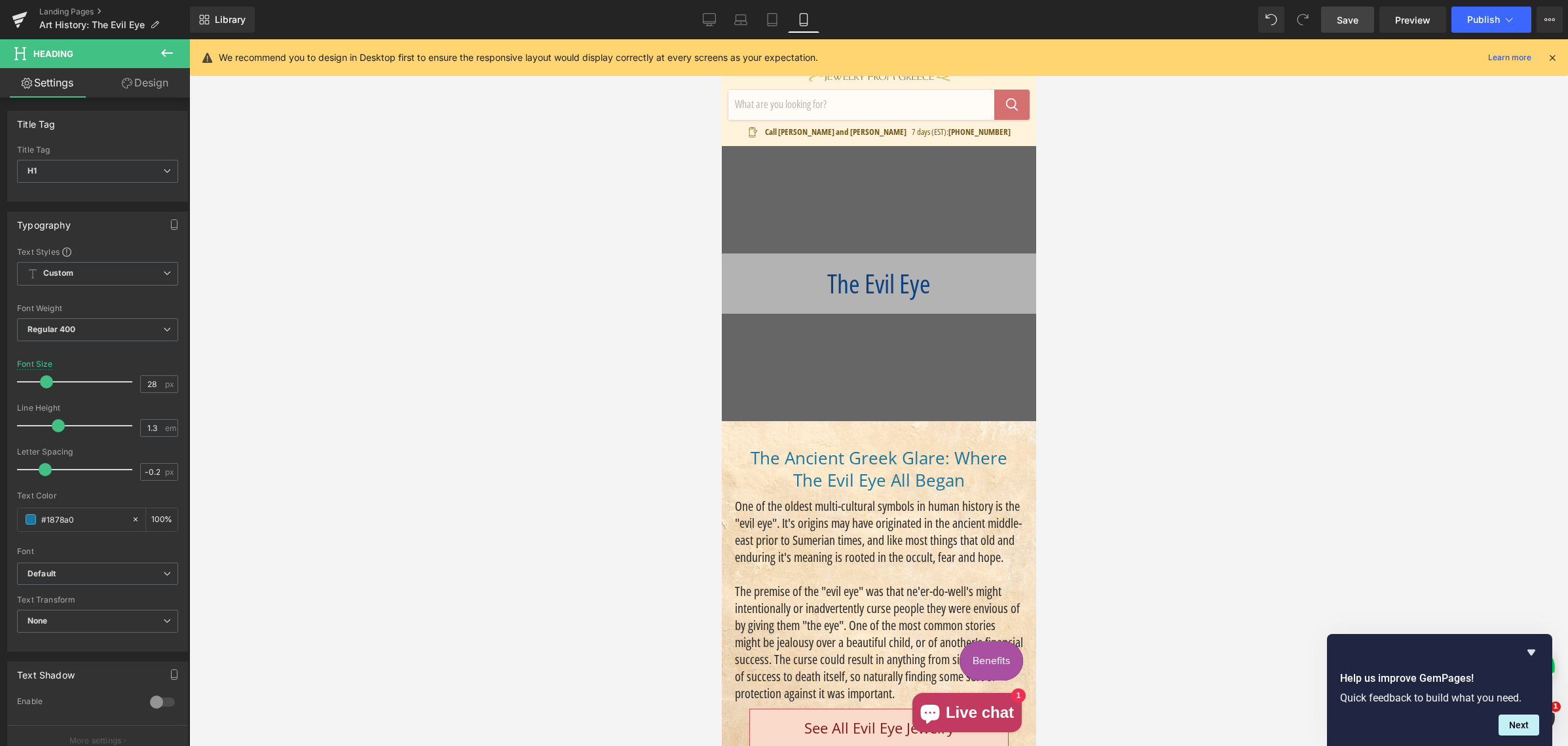
scroll to position [28, 0]
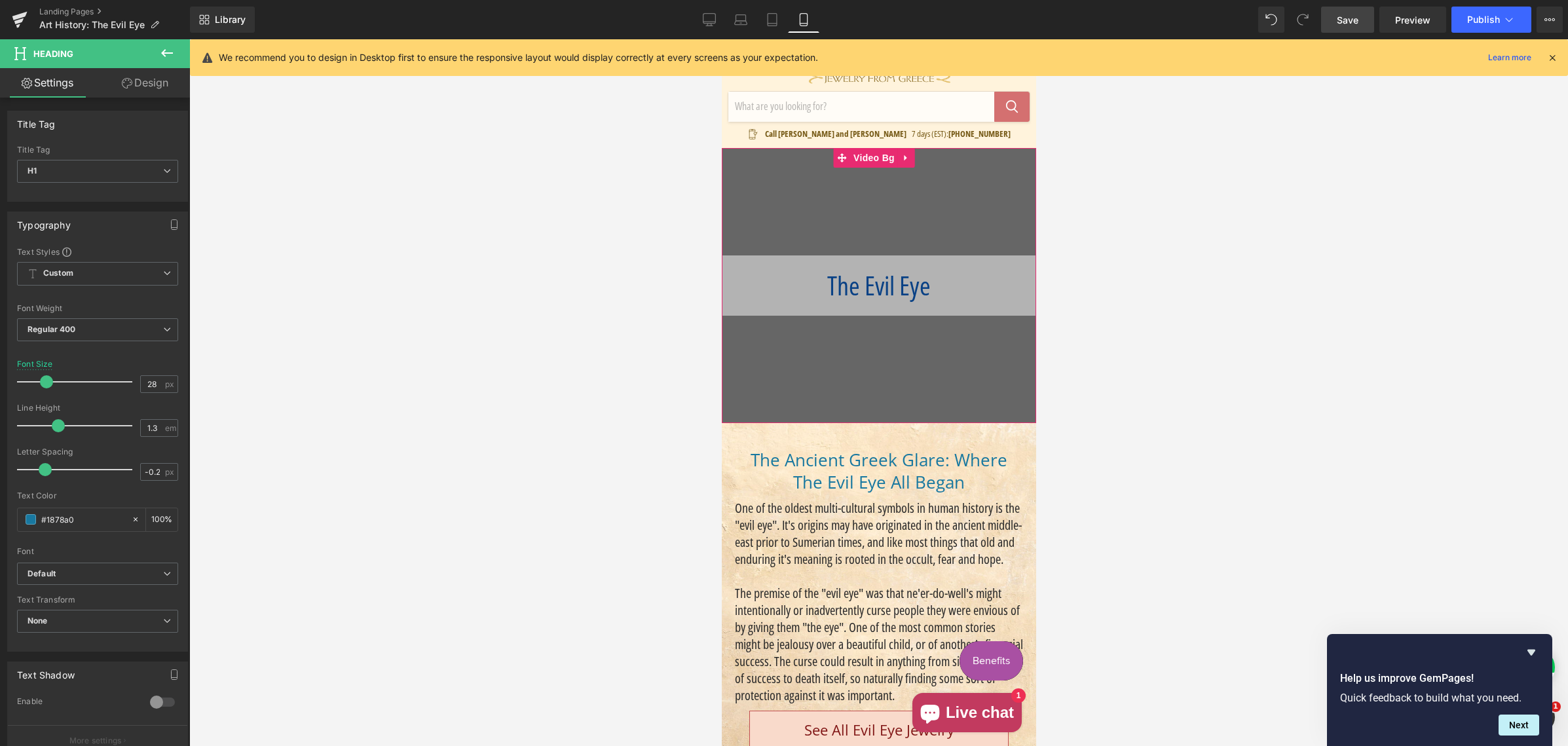
click at [809, 224] on div "Main content" at bounding box center [877, 285] width 314 height 275
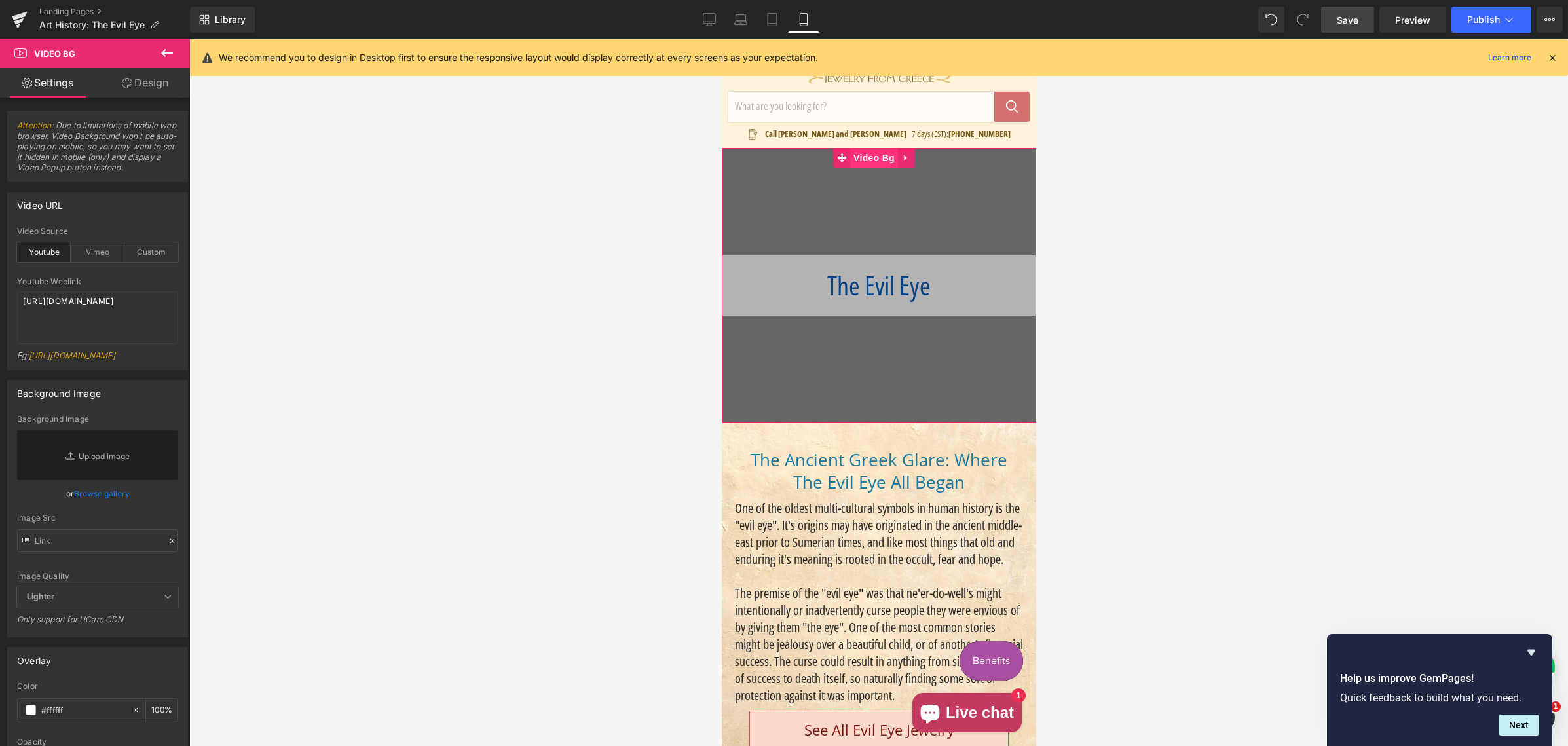
click at [868, 160] on span "Video Bg" at bounding box center [873, 158] width 48 height 20
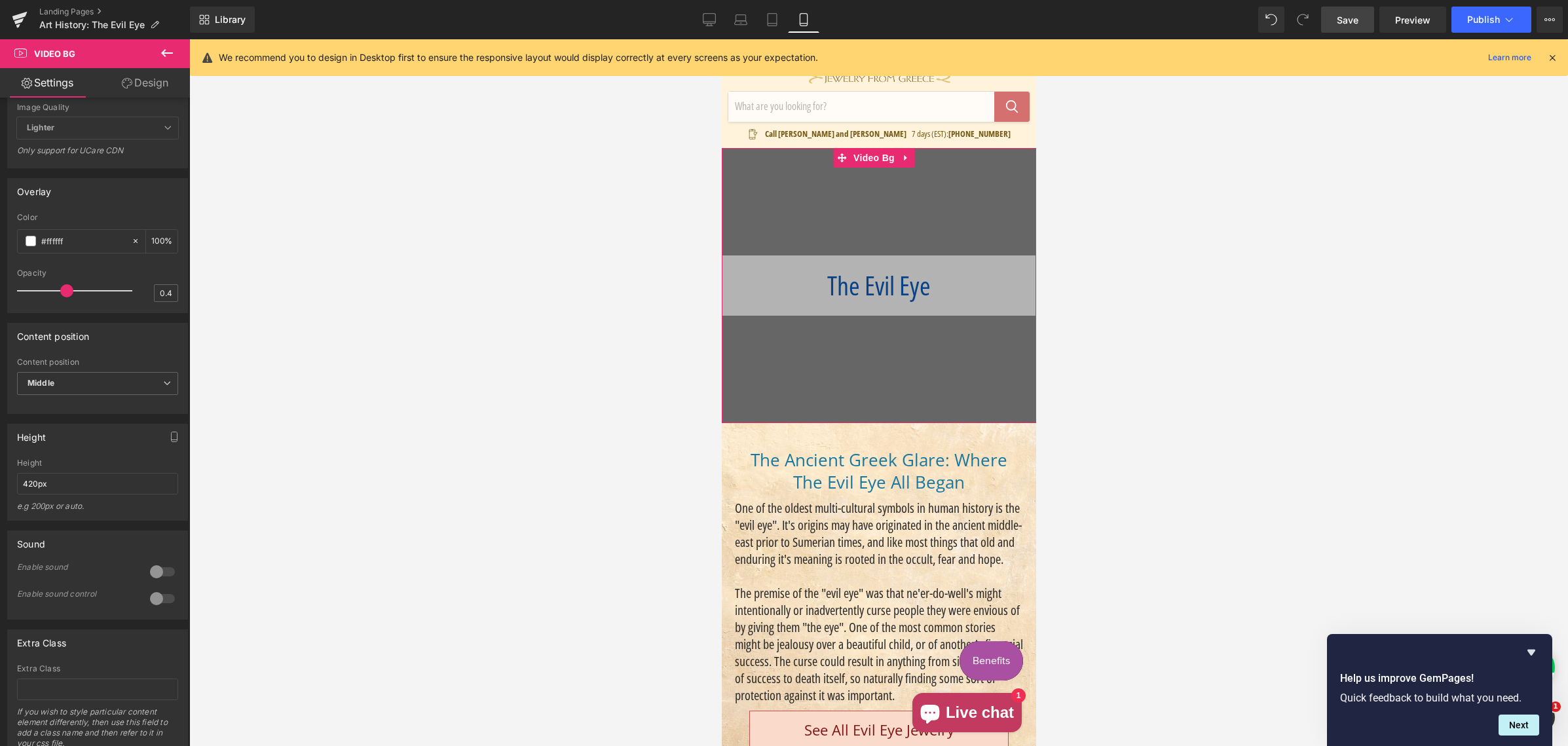
scroll to position [469, 0]
click at [33, 493] on input "420px" at bounding box center [98, 482] width 161 height 21
drag, startPoint x: 30, startPoint y: 492, endPoint x: 37, endPoint y: 497, distance: 8.6
click at [33, 493] on input "420px" at bounding box center [98, 482] width 161 height 21
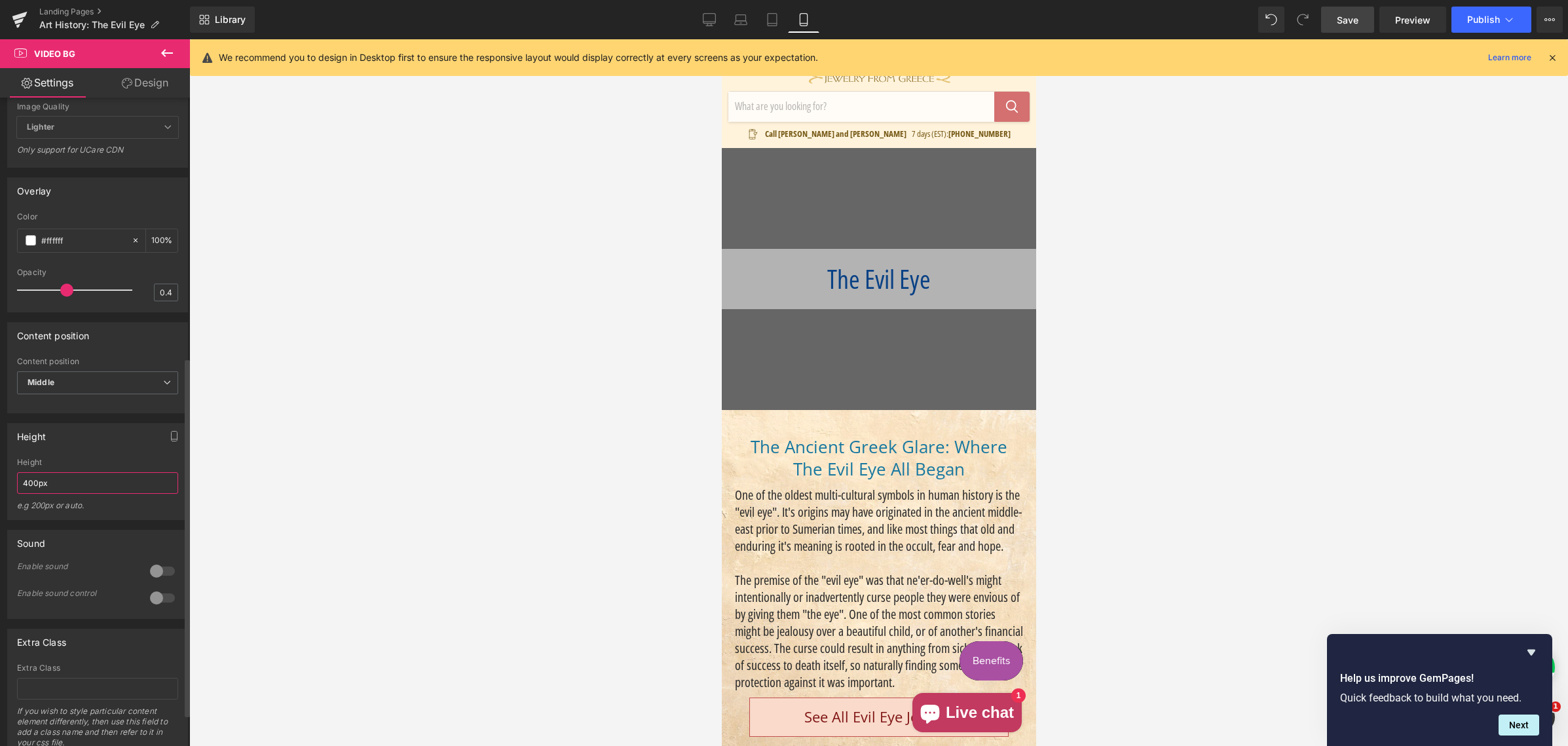
drag, startPoint x: 32, startPoint y: 493, endPoint x: 22, endPoint y: 494, distance: 10.0
click at [17, 493] on input "400px" at bounding box center [98, 482] width 161 height 21
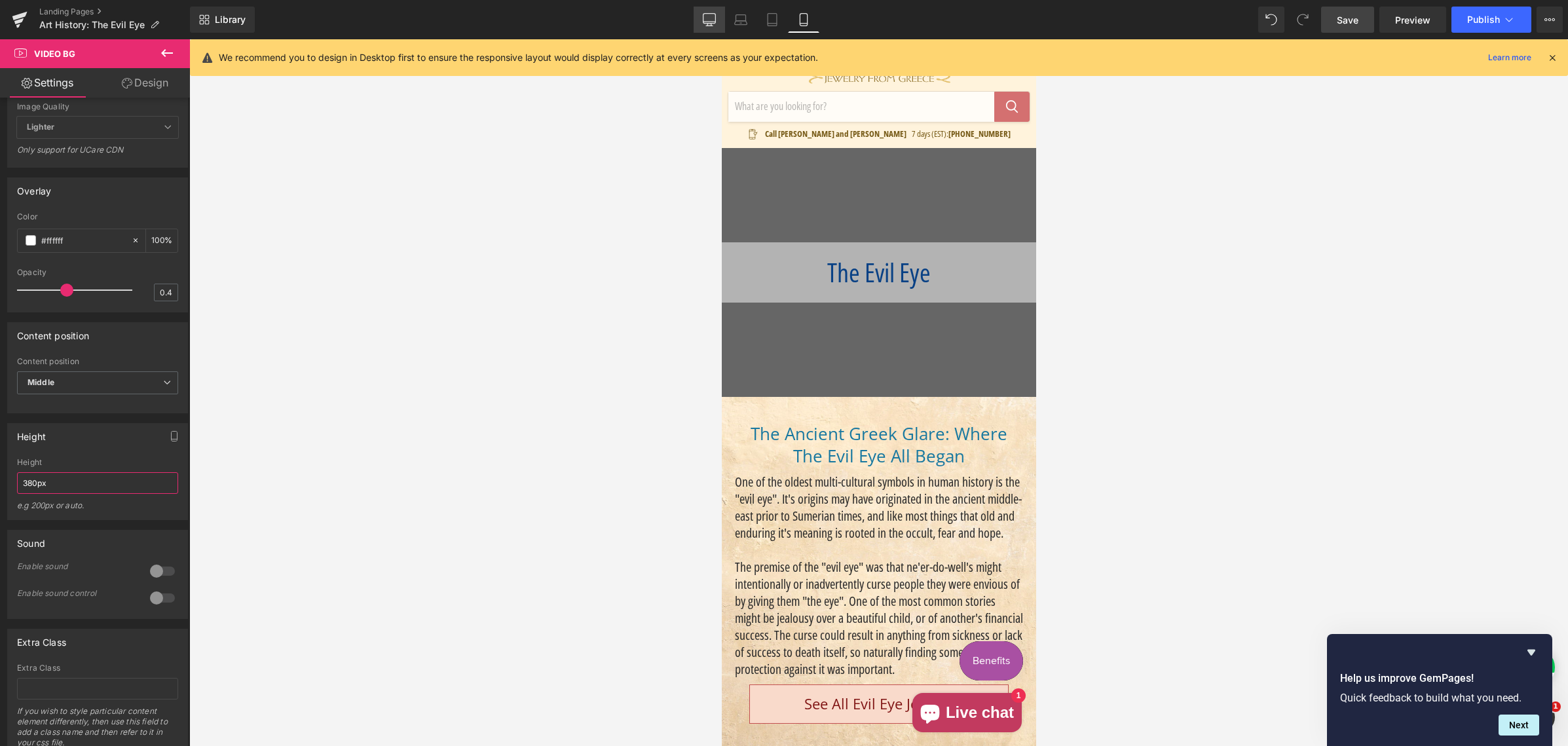
type input "380px"
click at [707, 20] on icon at bounding box center [709, 19] width 13 height 13
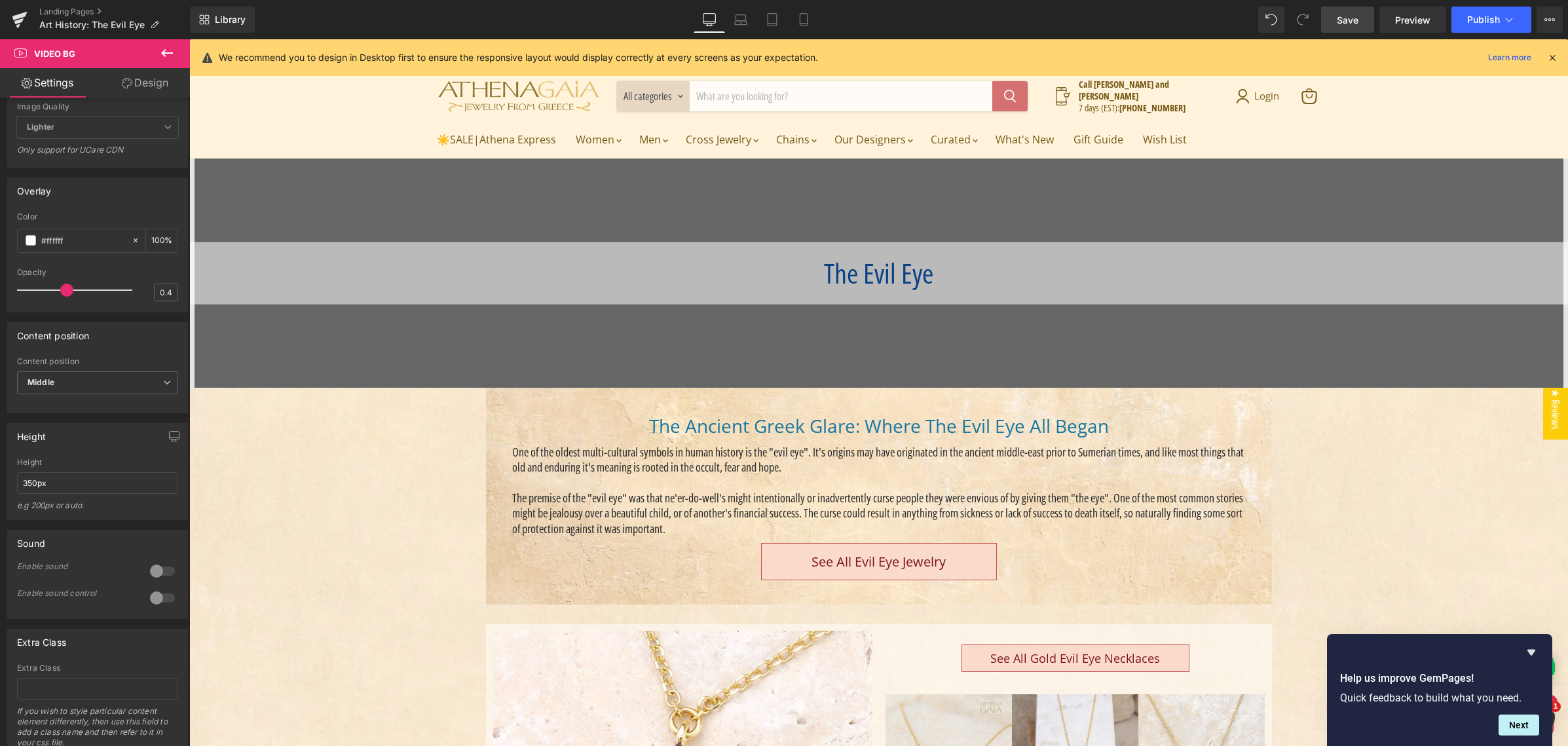
scroll to position [41, 0]
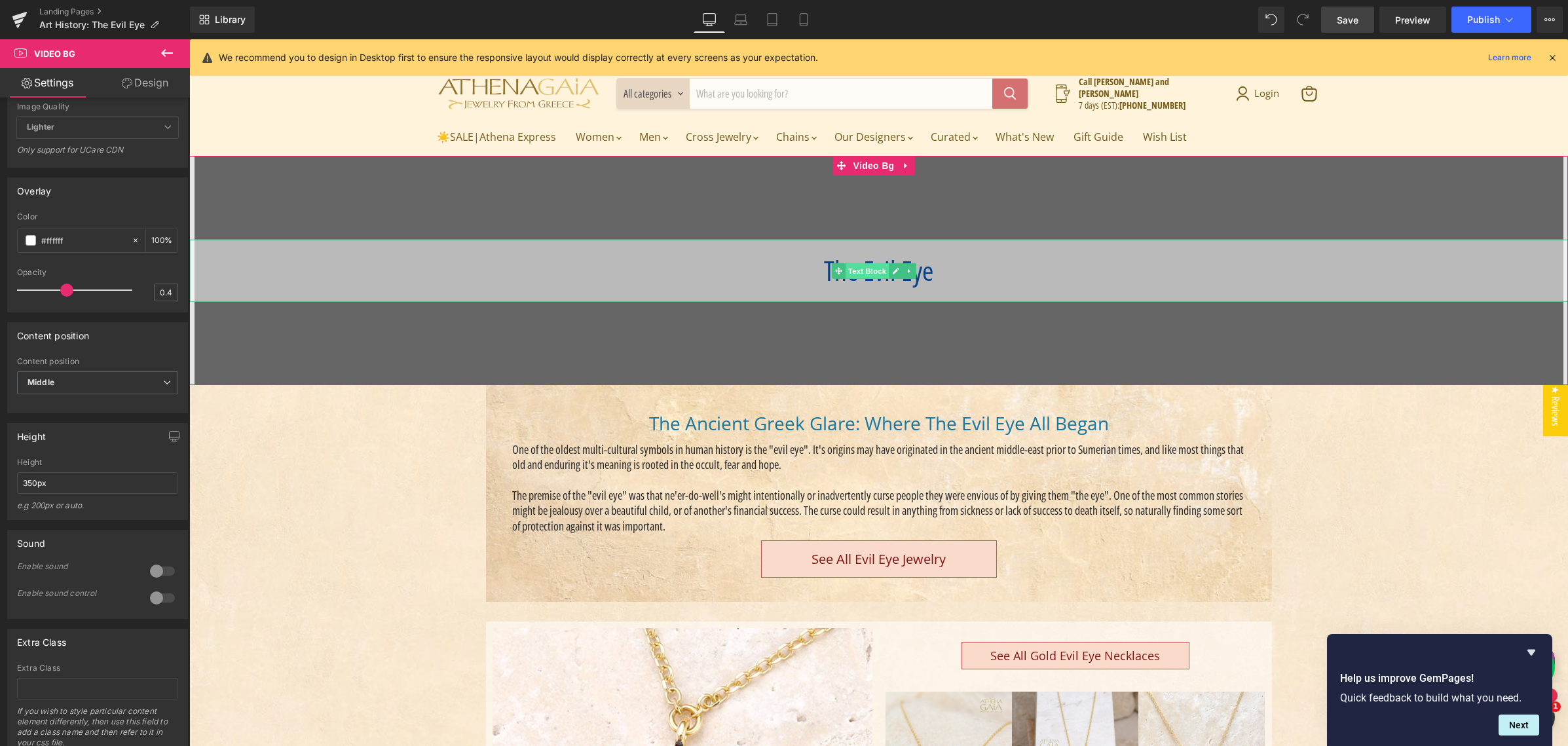
click at [868, 272] on span "Text Block" at bounding box center [866, 270] width 43 height 15
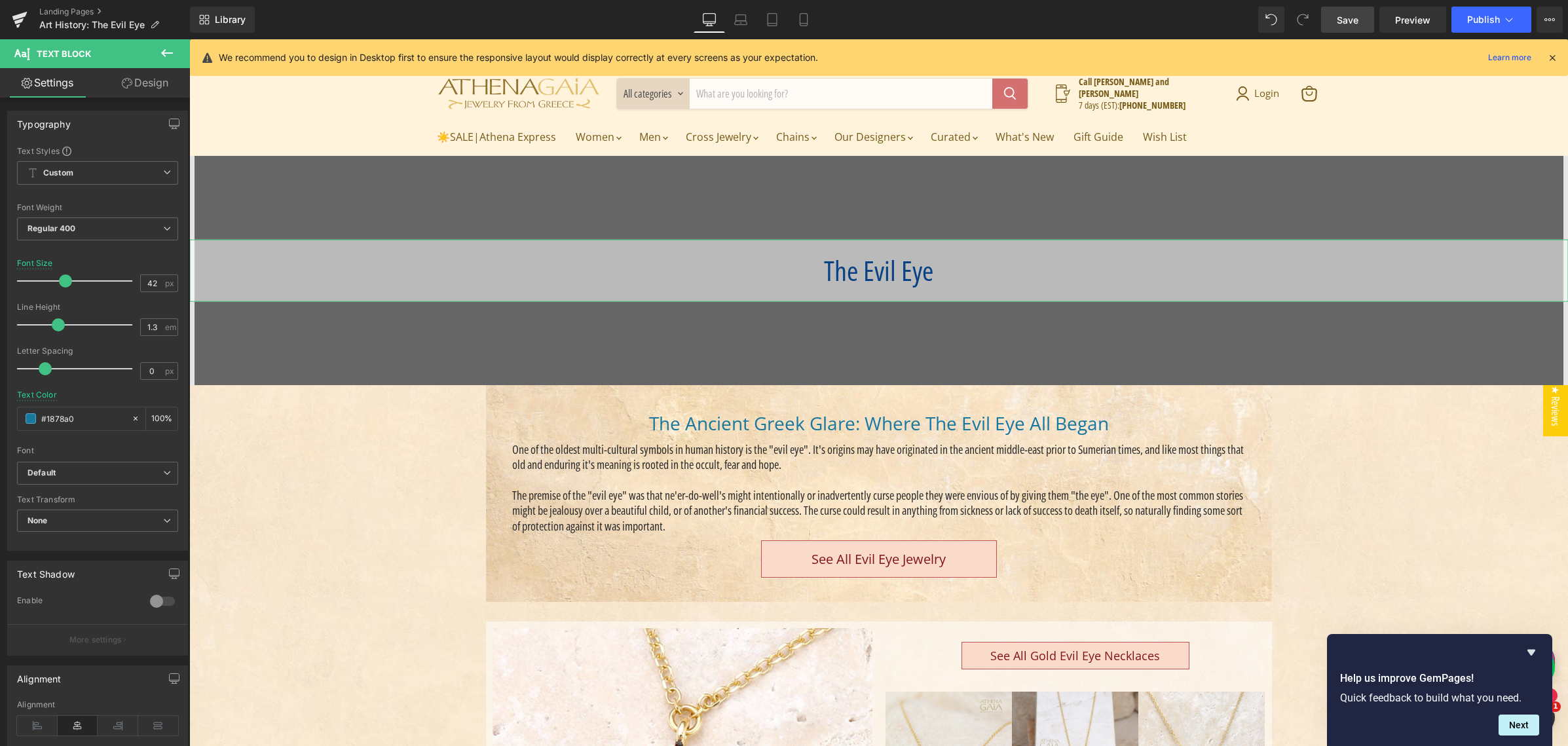
click at [139, 85] on link "Design" at bounding box center [145, 82] width 95 height 29
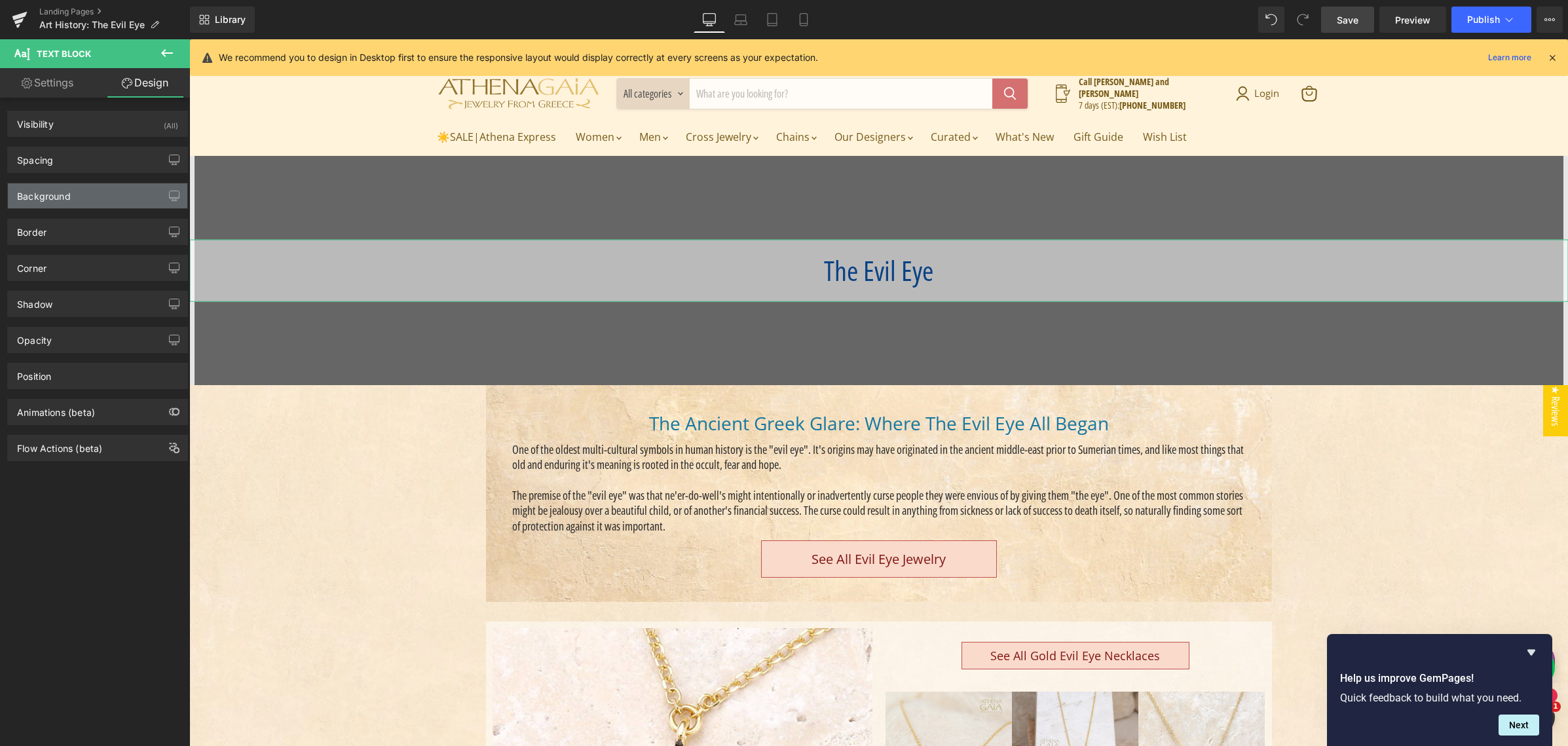
click at [73, 199] on div "Background" at bounding box center [97, 195] width 179 height 25
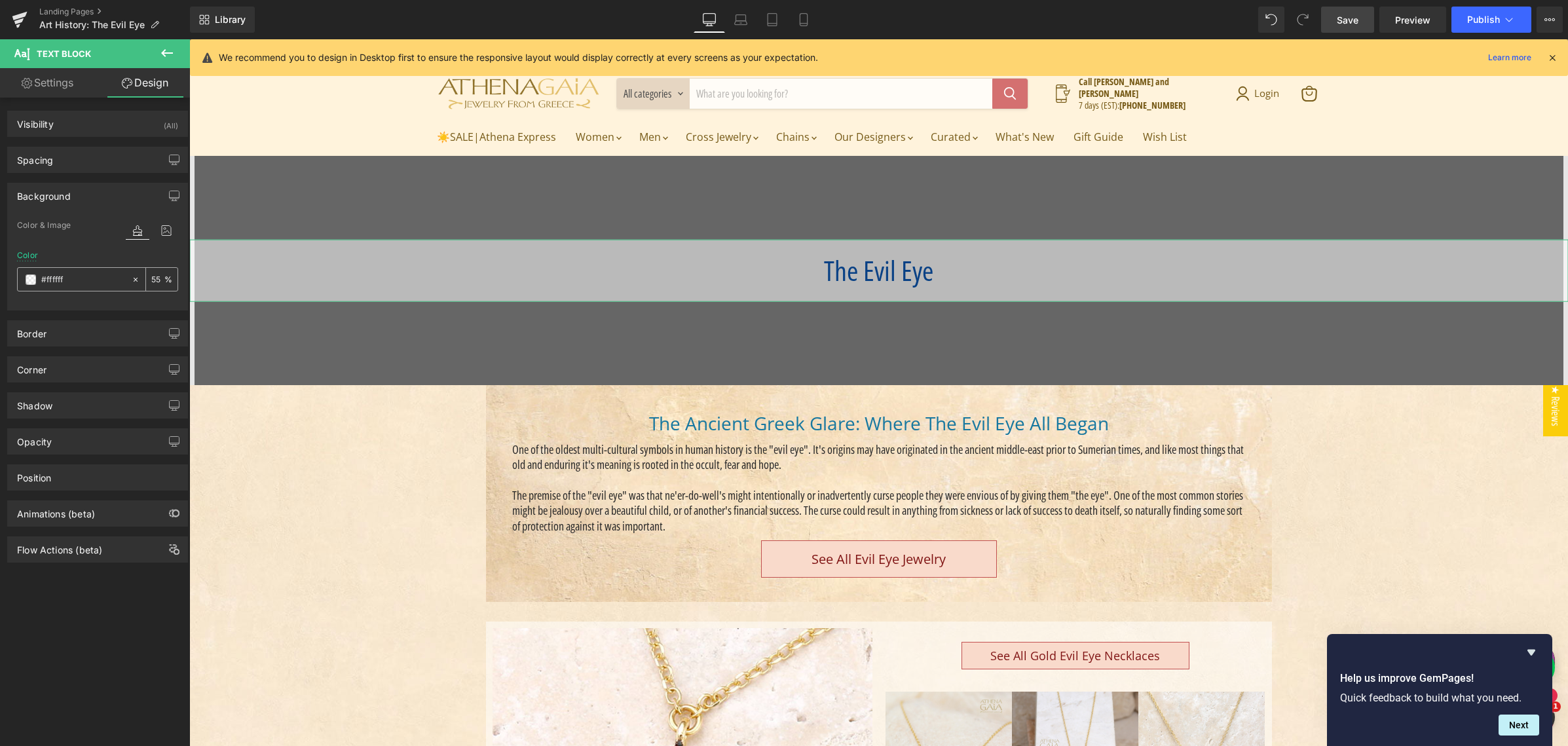
drag, startPoint x: 147, startPoint y: 279, endPoint x: 154, endPoint y: 282, distance: 7.6
click at [154, 279] on input "number" at bounding box center [158, 278] width 13 height 15
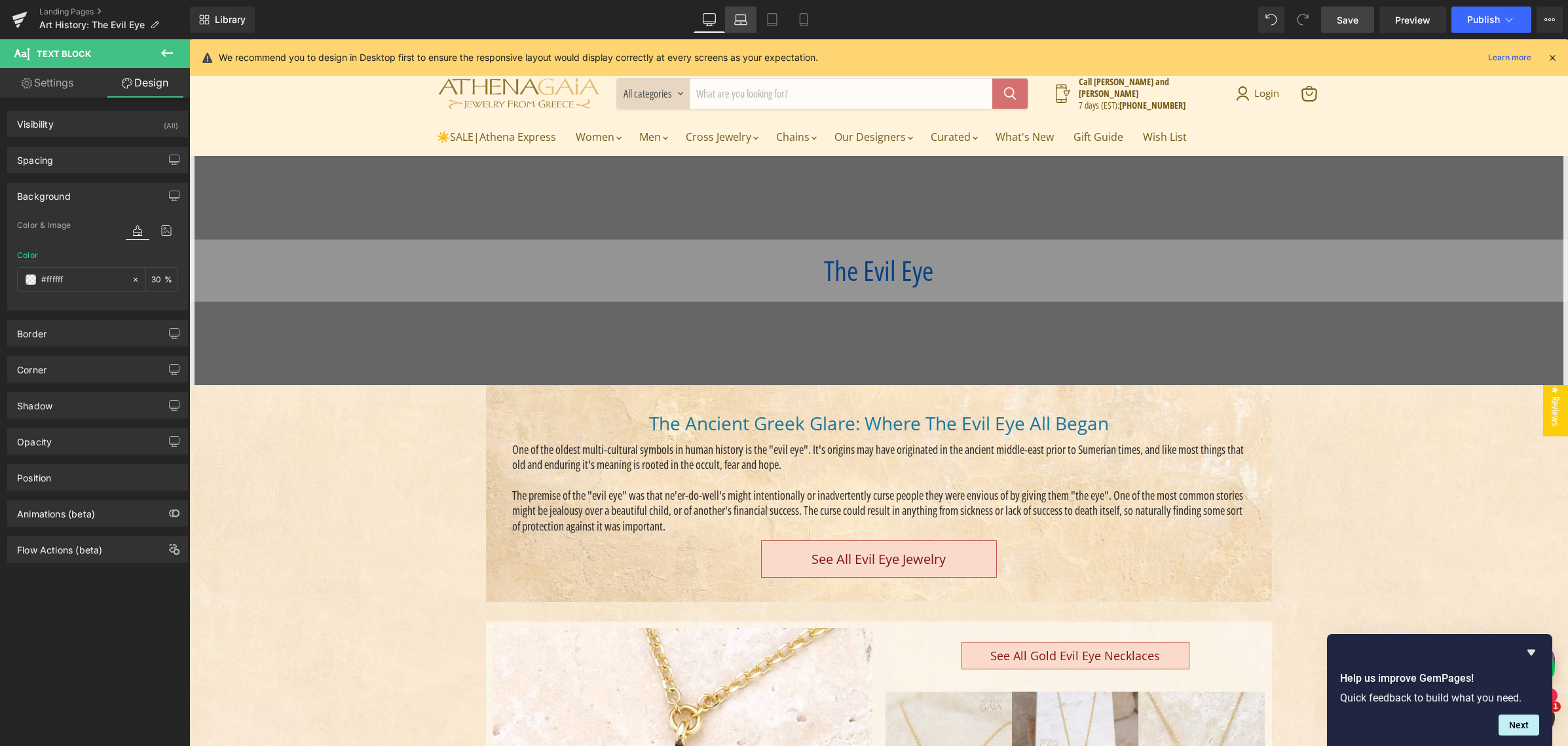
click at [741, 21] on icon at bounding box center [741, 22] width 13 height 4
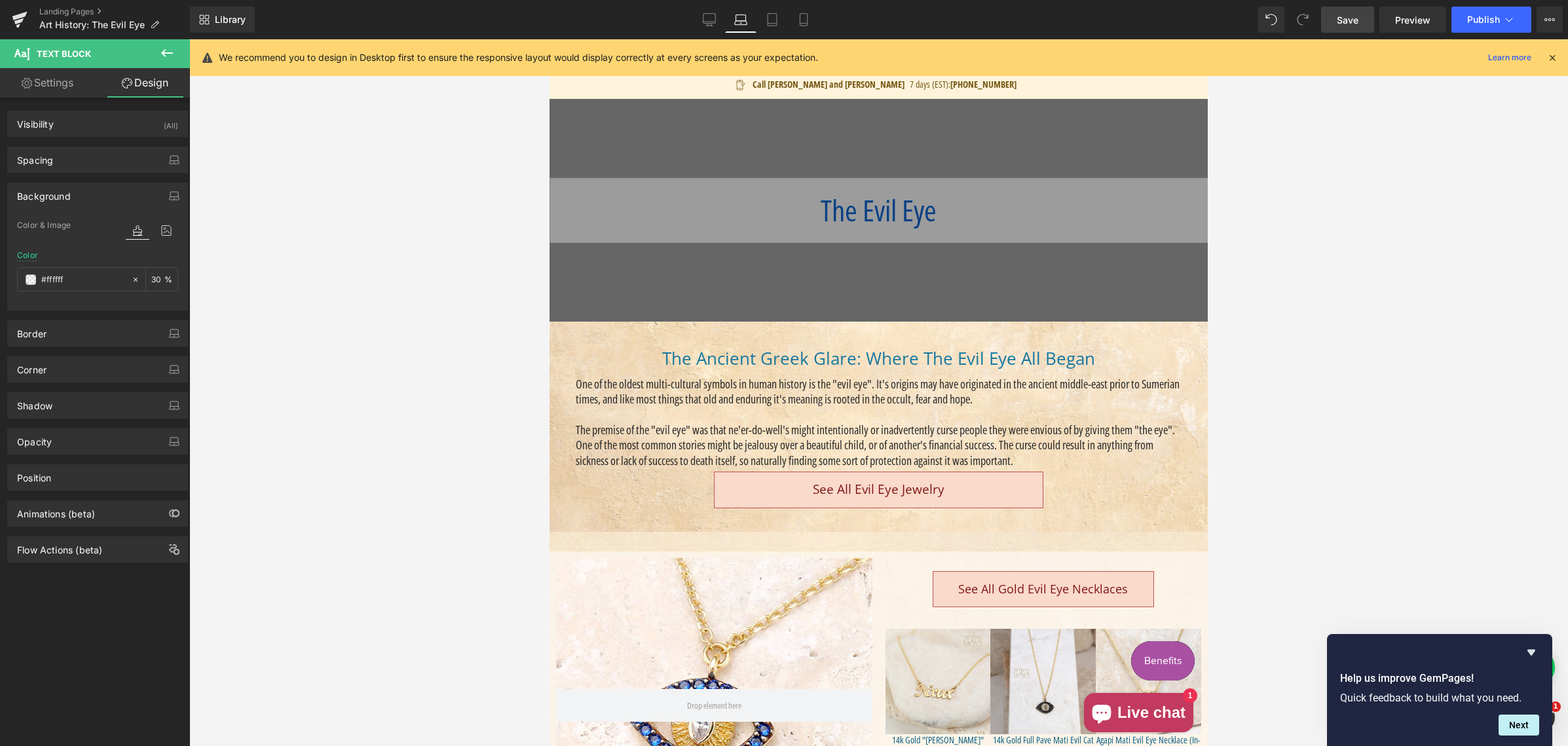
scroll to position [0, 0]
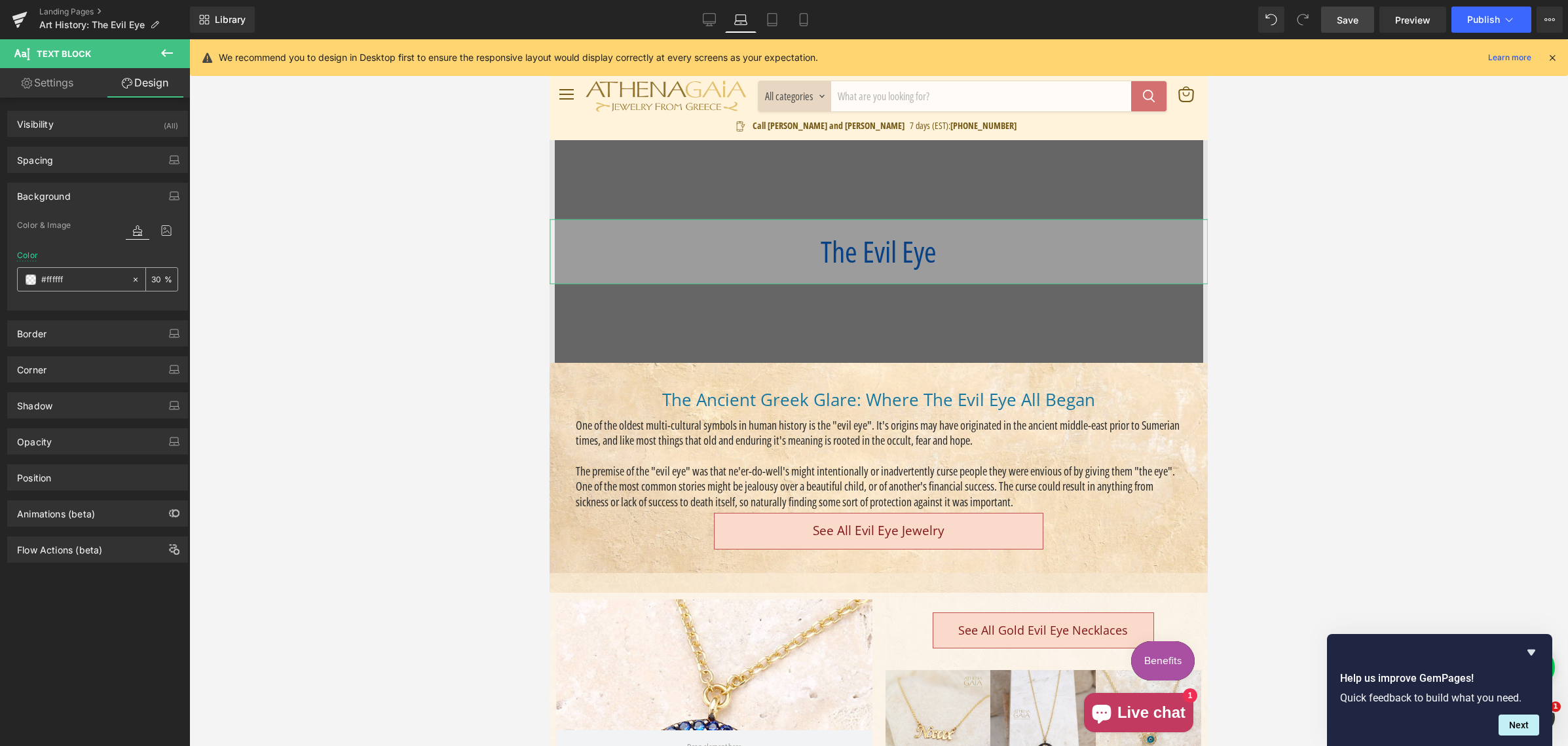
click at [154, 279] on input "30" at bounding box center [158, 278] width 13 height 15
click at [156, 279] on input "30" at bounding box center [158, 278] width 13 height 15
click at [772, 20] on icon at bounding box center [771, 19] width 13 height 13
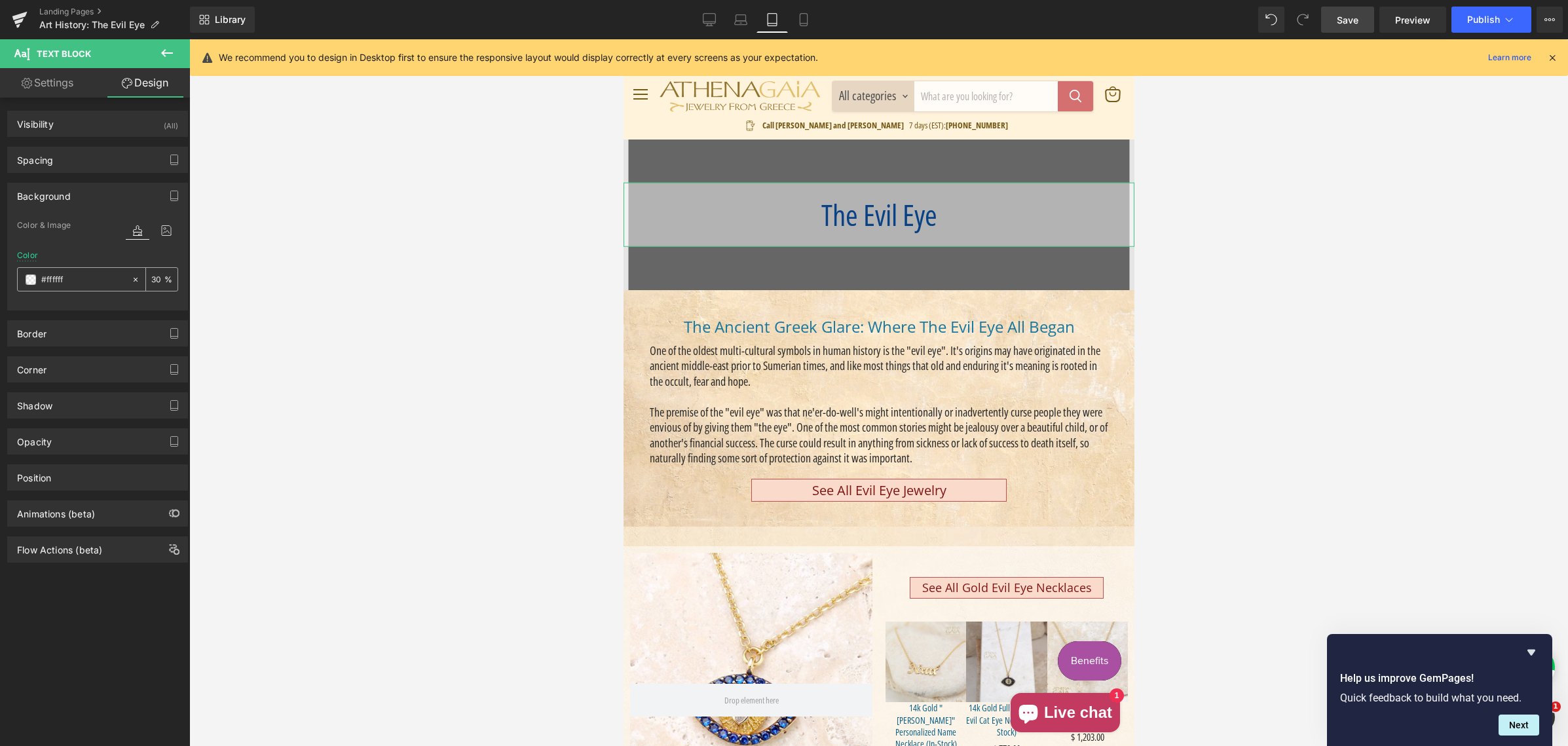
click at [152, 279] on input "30" at bounding box center [158, 278] width 13 height 15
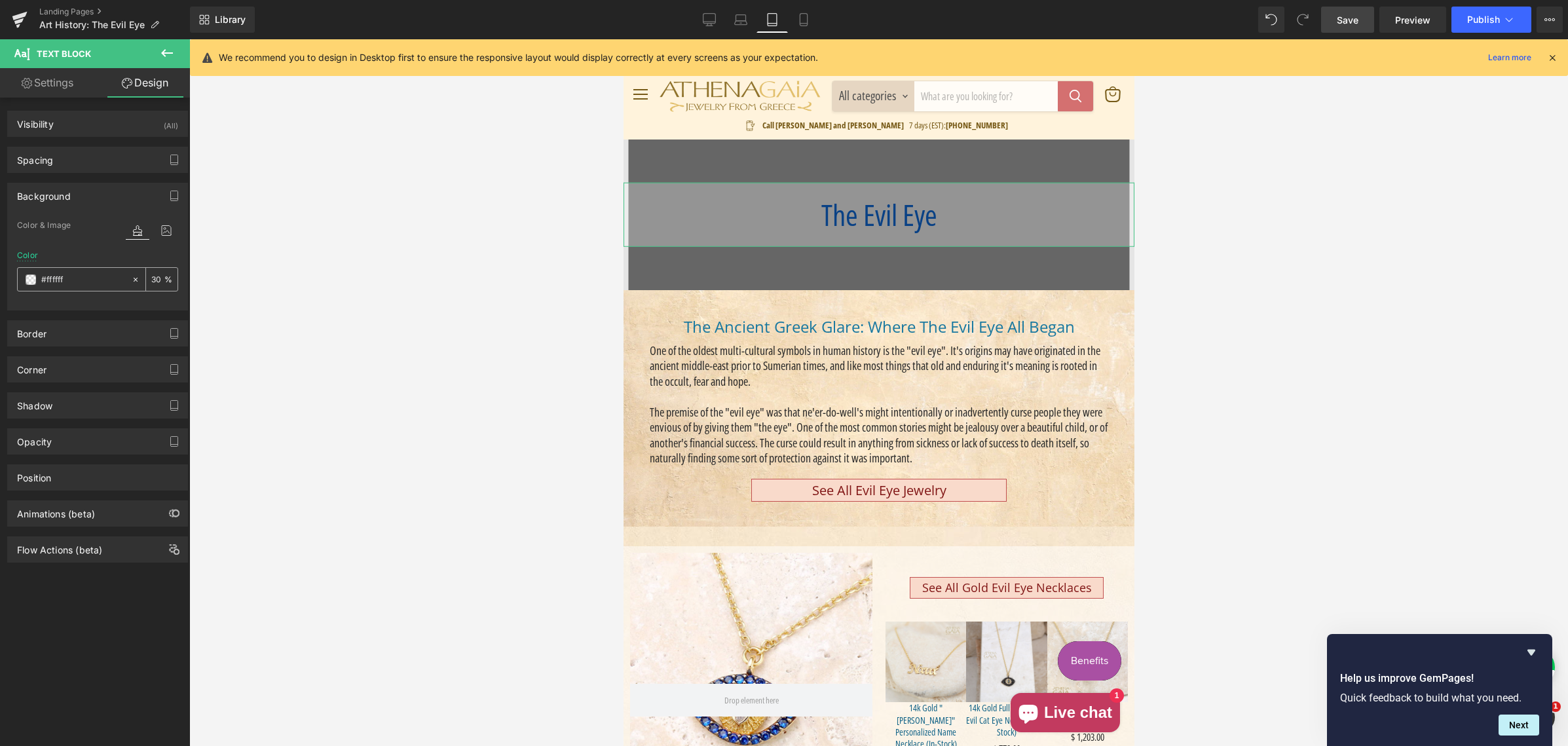
click at [152, 278] on input "30" at bounding box center [158, 278] width 13 height 15
click at [152, 278] on input "30" at bounding box center [158, 278] width 13 height 15
click at [805, 21] on icon at bounding box center [803, 19] width 13 height 13
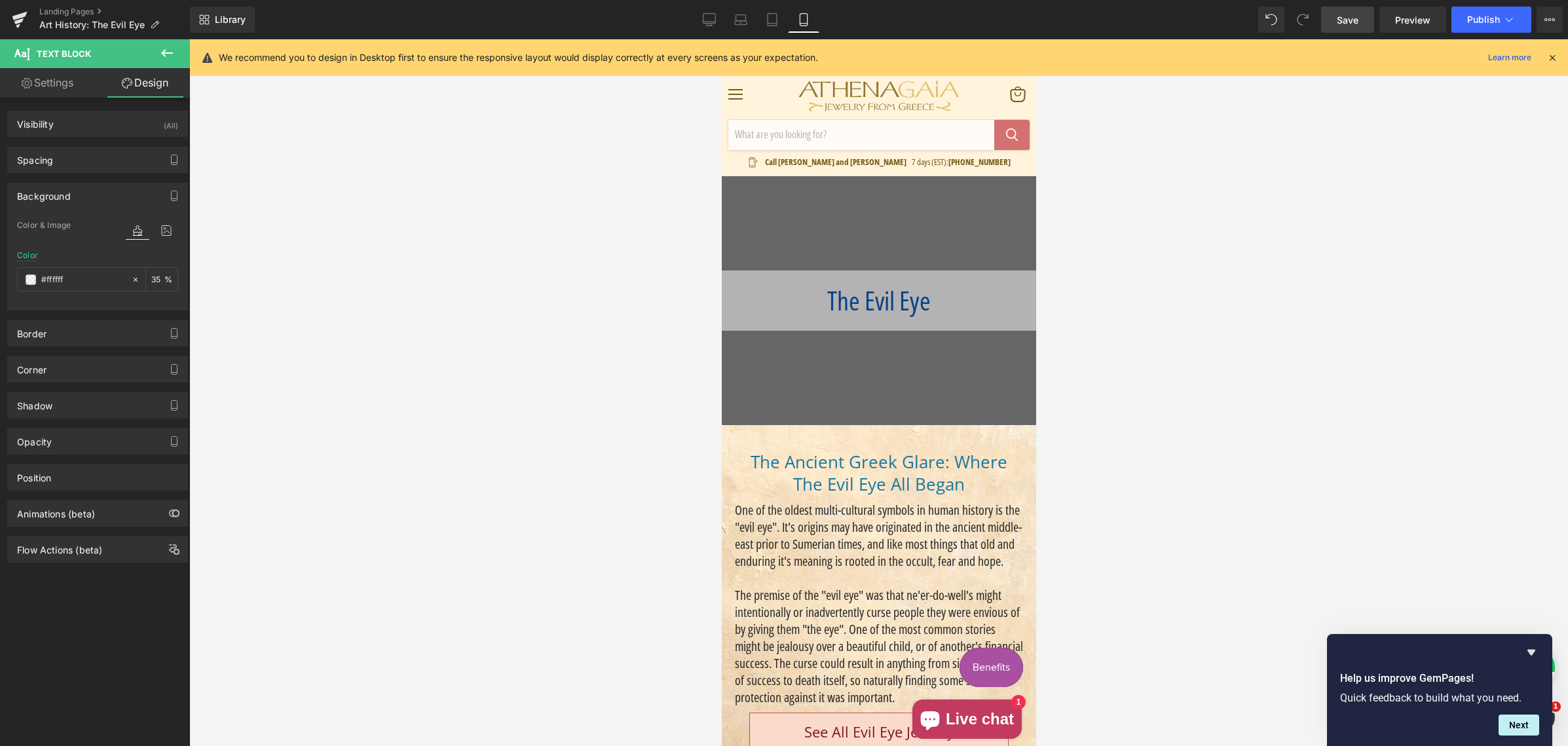
scroll to position [39, 0]
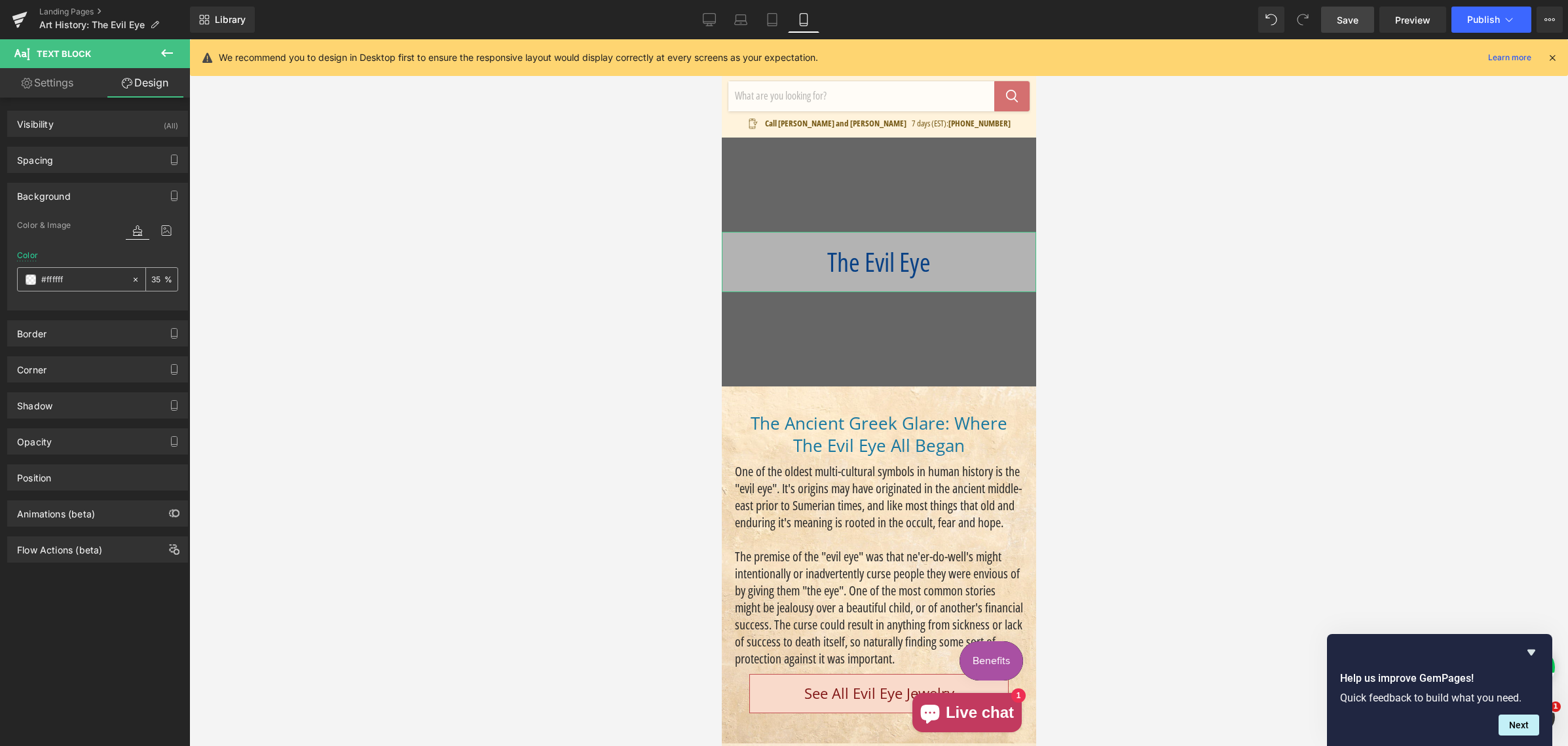
click at [152, 280] on input "35" at bounding box center [158, 278] width 13 height 15
type input "40"
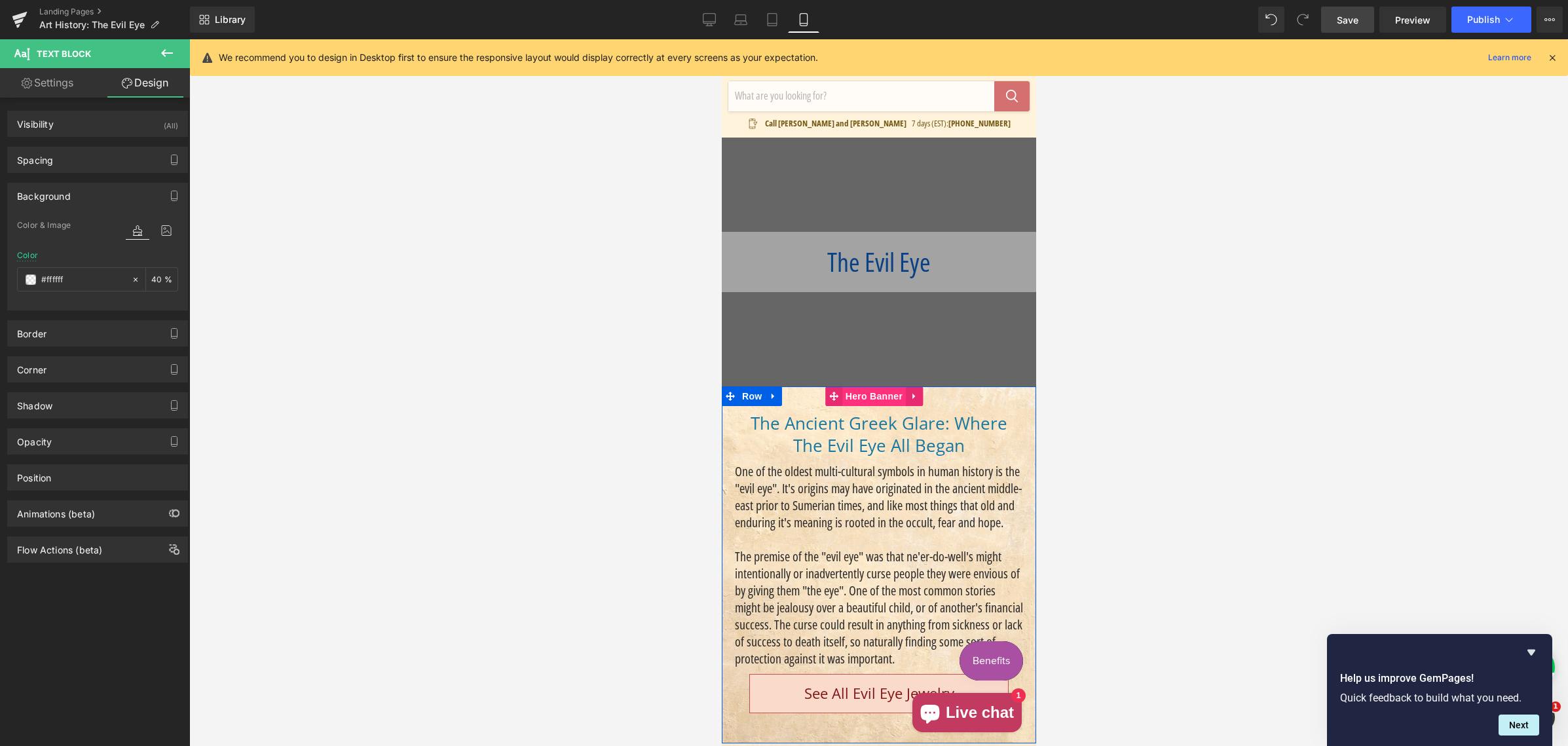
click at [856, 403] on span "Hero Banner" at bounding box center [873, 396] width 63 height 20
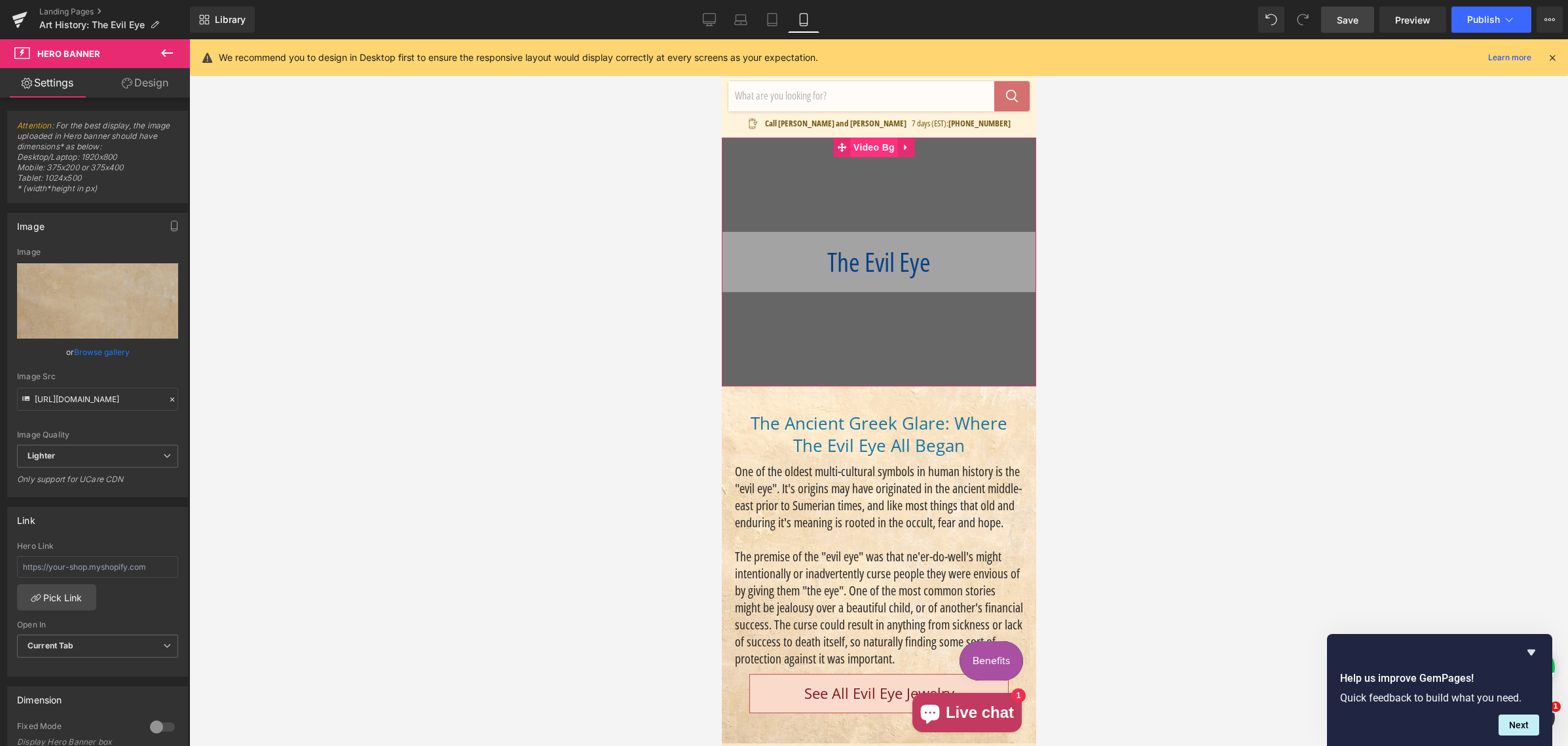
click at [871, 151] on span "Video Bg" at bounding box center [873, 147] width 48 height 20
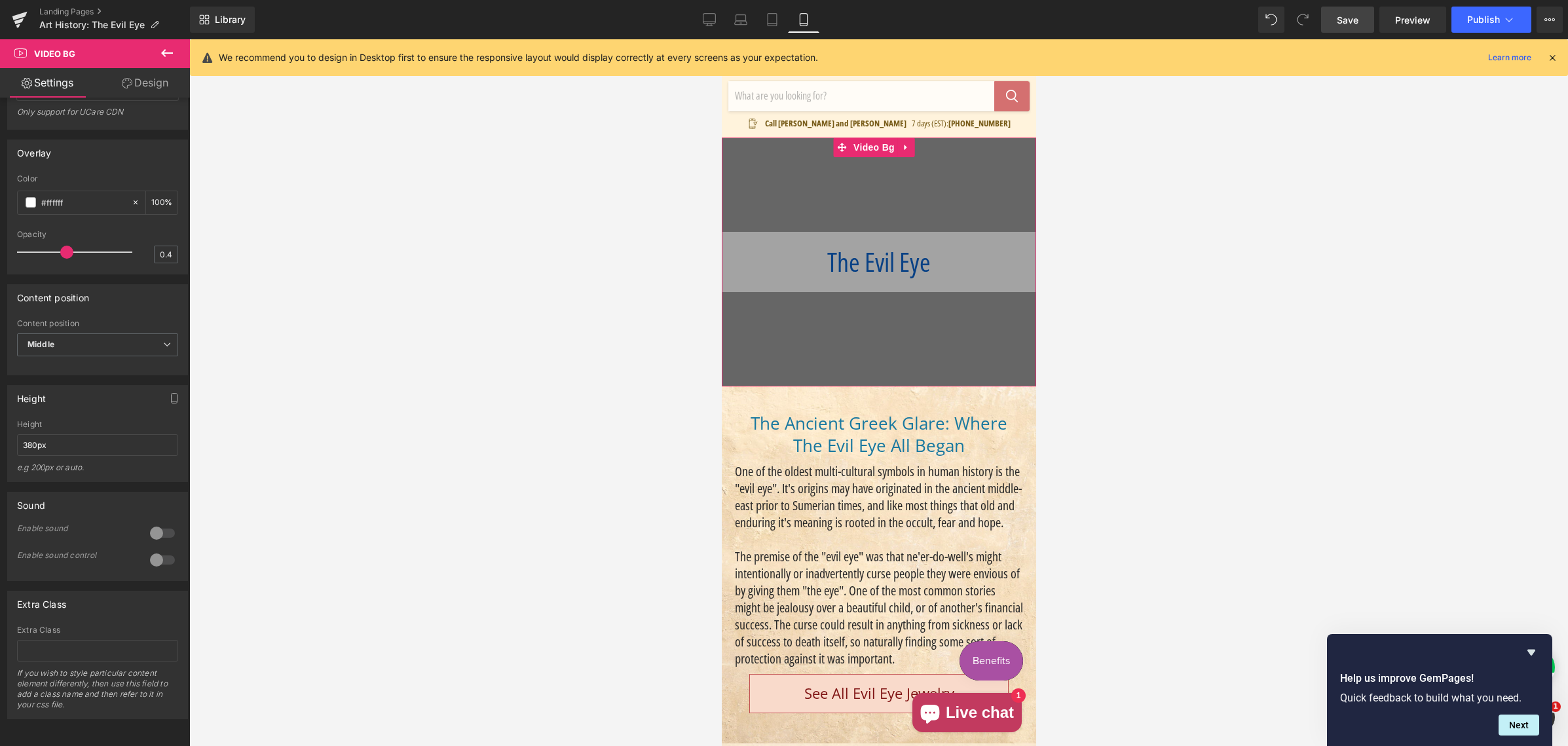
scroll to position [528, 0]
drag, startPoint x: 33, startPoint y: 433, endPoint x: 27, endPoint y: 438, distance: 7.8
click at [28, 434] on input "380px" at bounding box center [98, 445] width 161 height 21
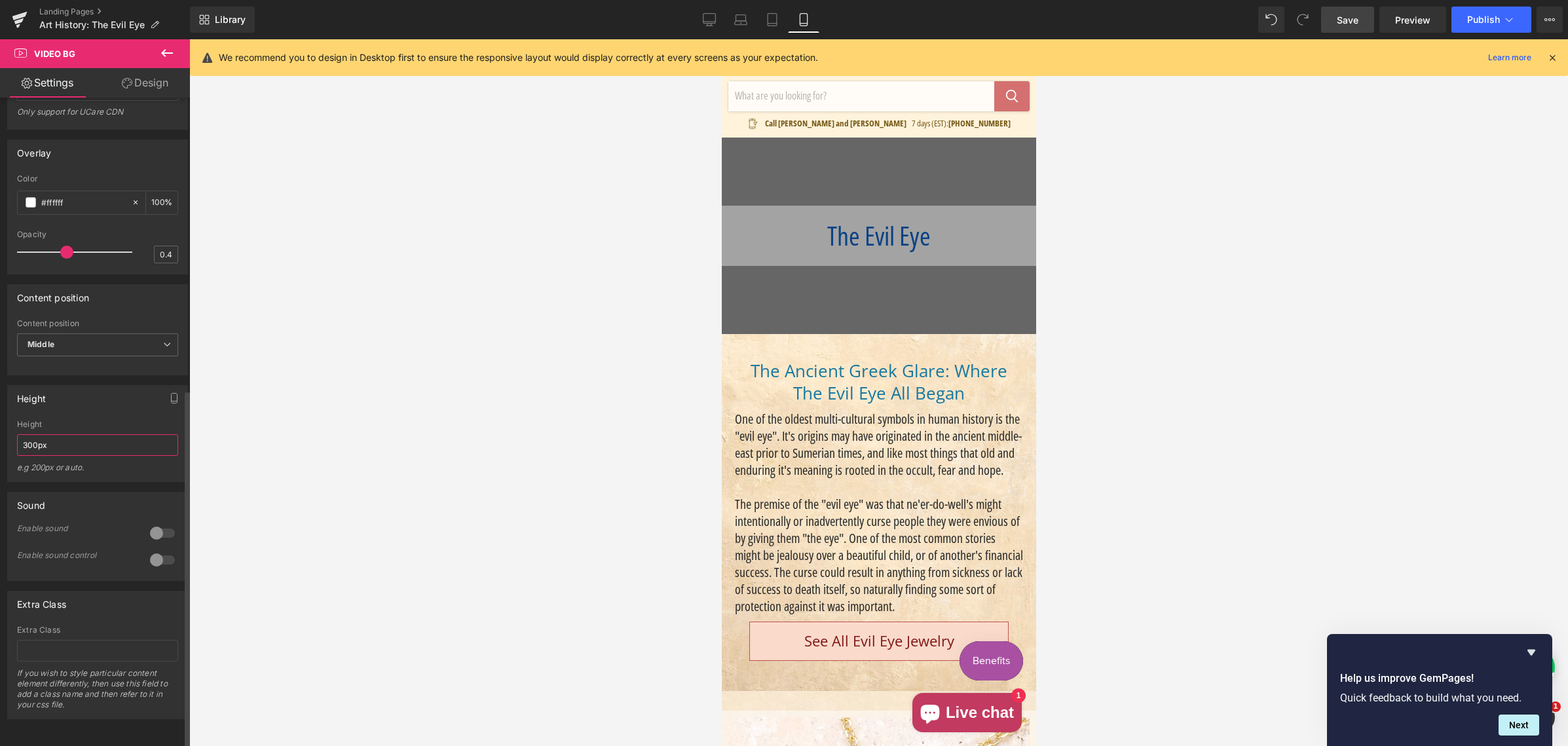
click at [28, 435] on input "300px" at bounding box center [98, 445] width 161 height 21
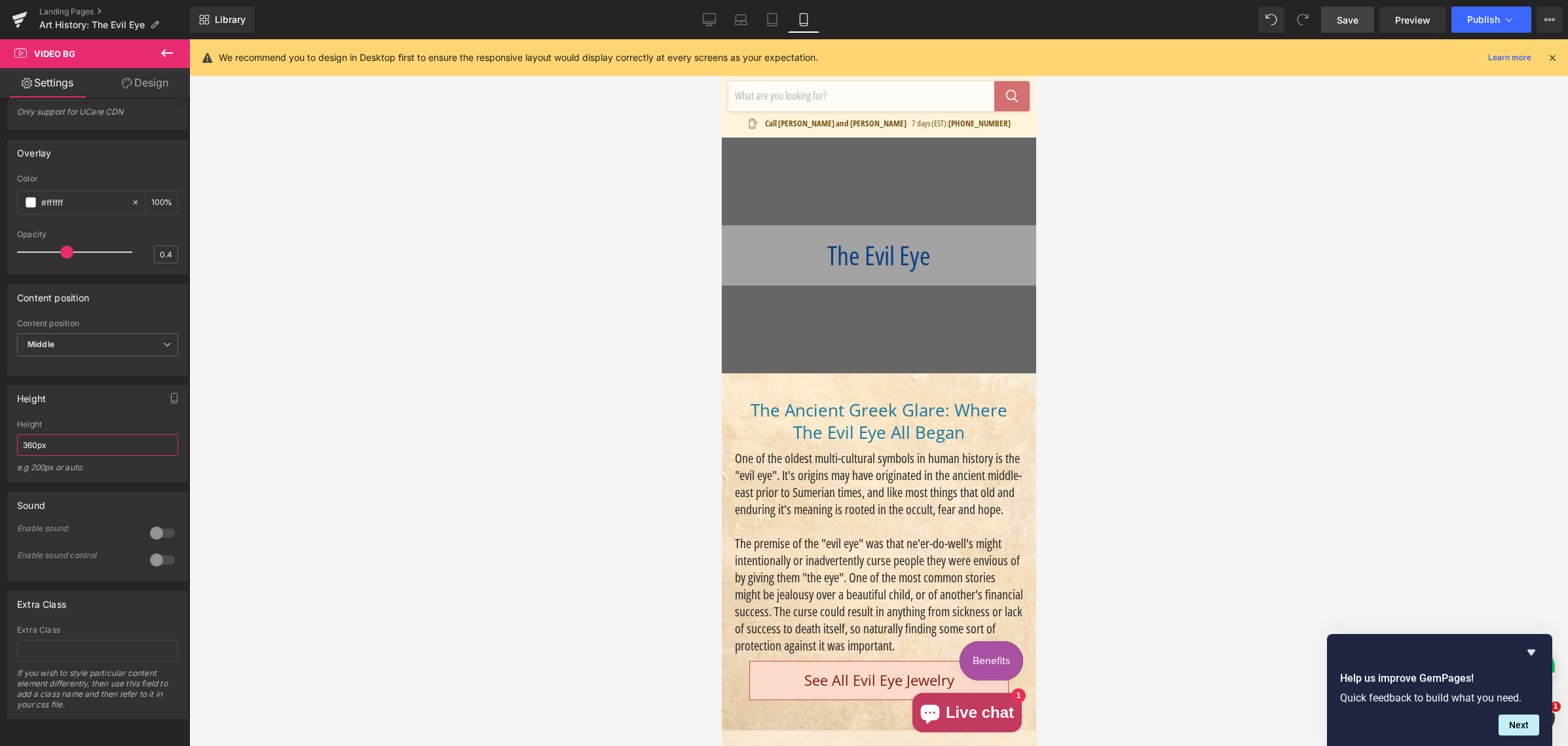
type input "360px"
click at [1338, 16] on span "Save" at bounding box center [1347, 20] width 21 height 14
click at [698, 21] on icon at bounding box center [694, 19] width 13 height 13
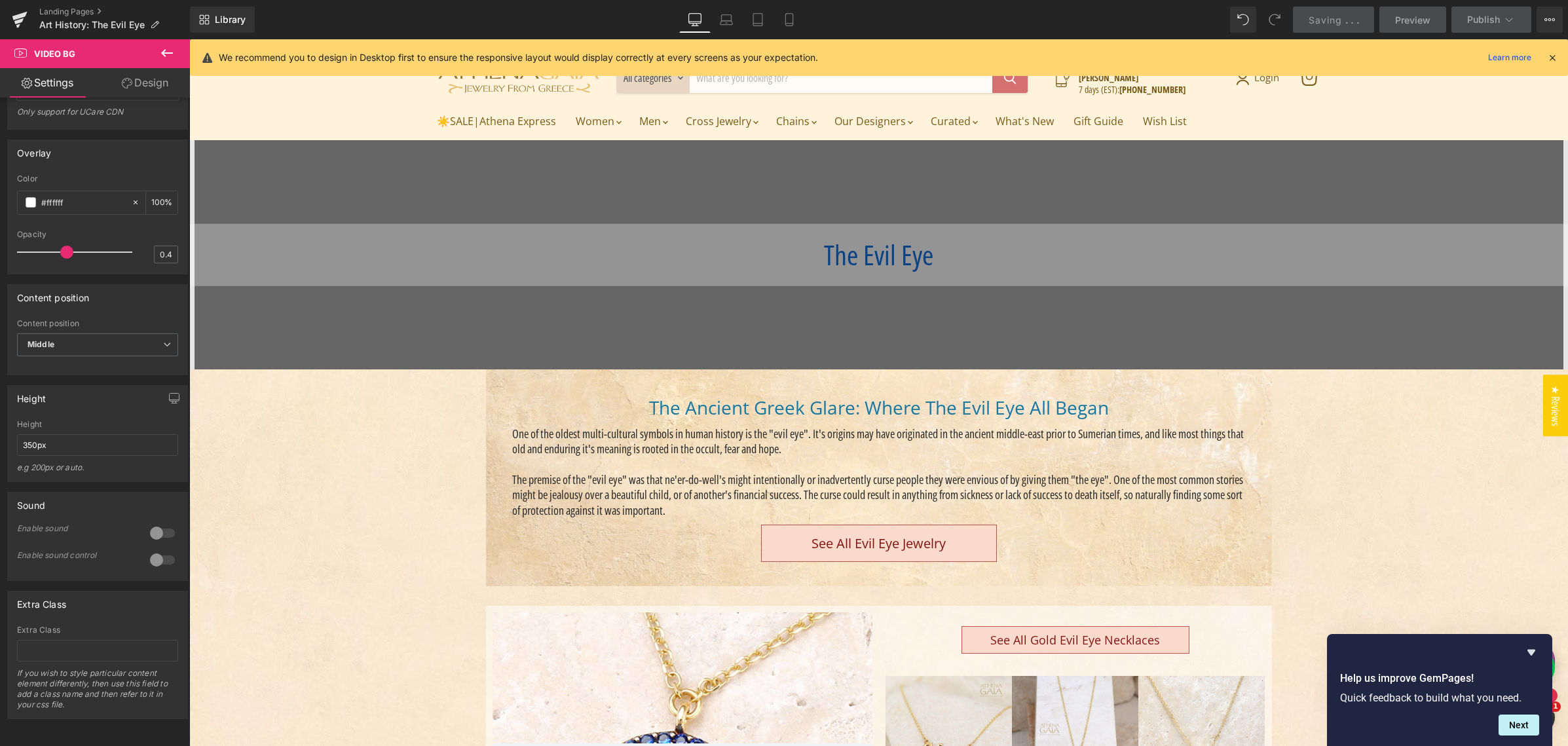
scroll to position [51, 0]
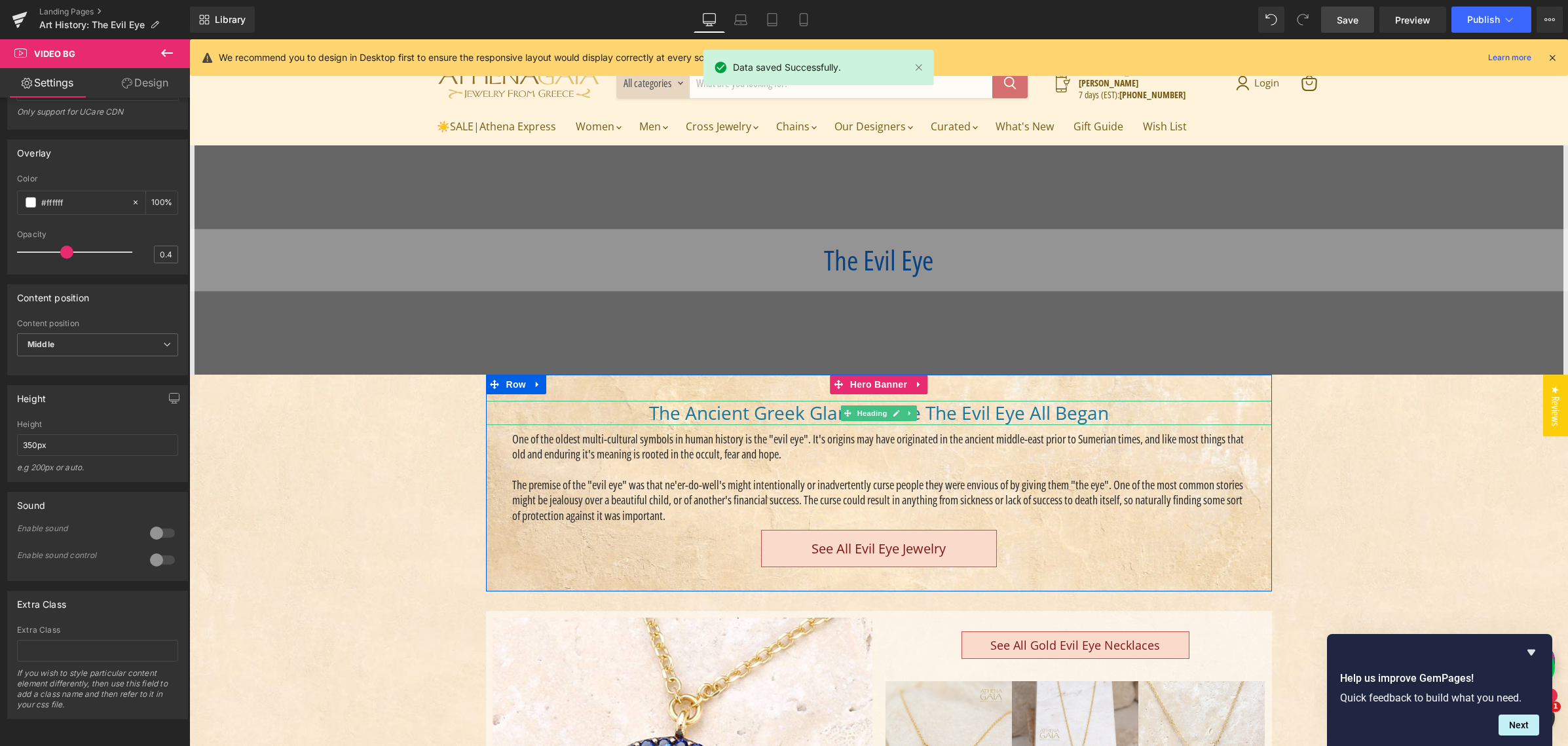
click at [679, 413] on span "The Ancient Greek Glare: Where The Evil Eye All Began" at bounding box center [878, 412] width 460 height 25
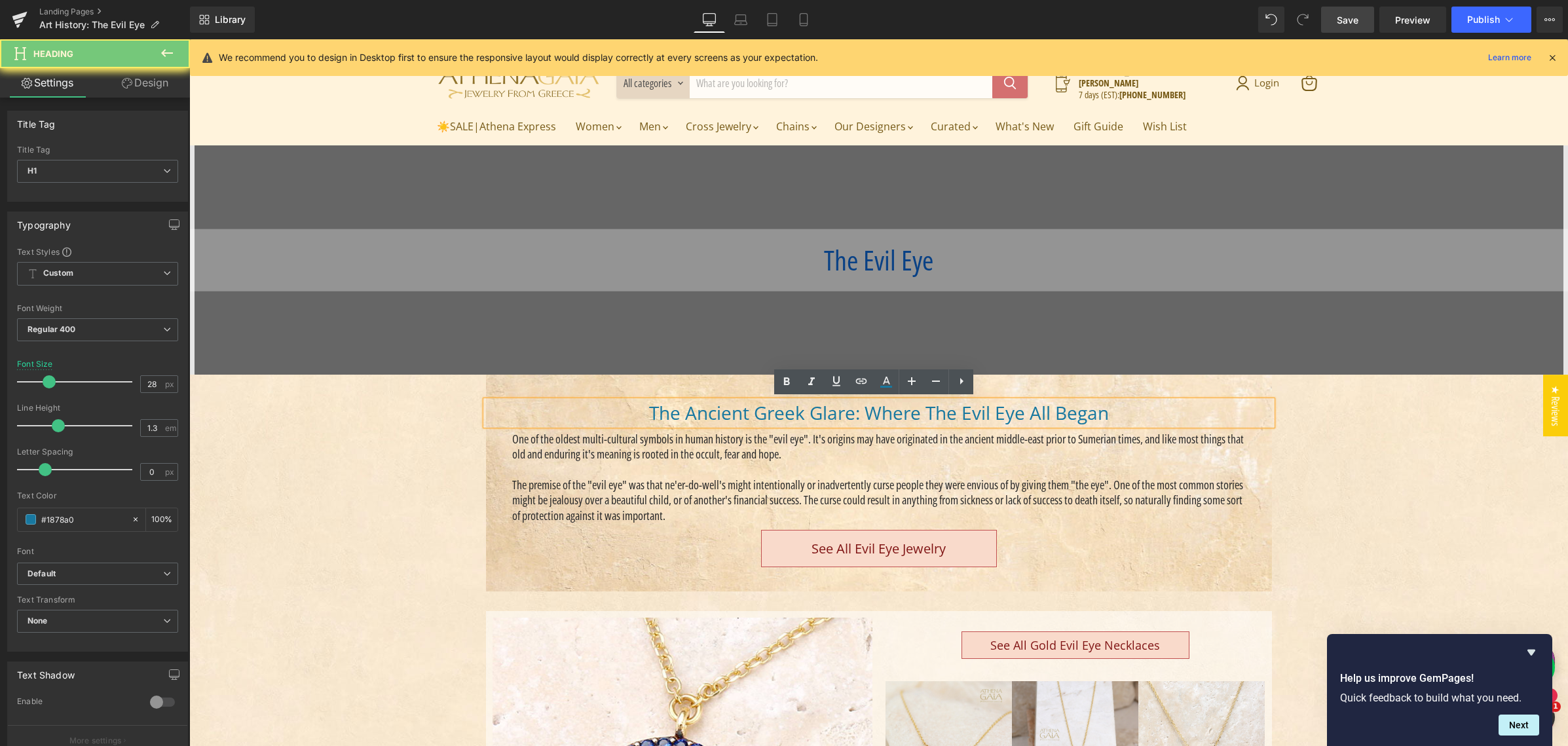
click at [677, 410] on span "The Ancient Greek Glare: Where The Evil Eye All Began" at bounding box center [878, 412] width 460 height 25
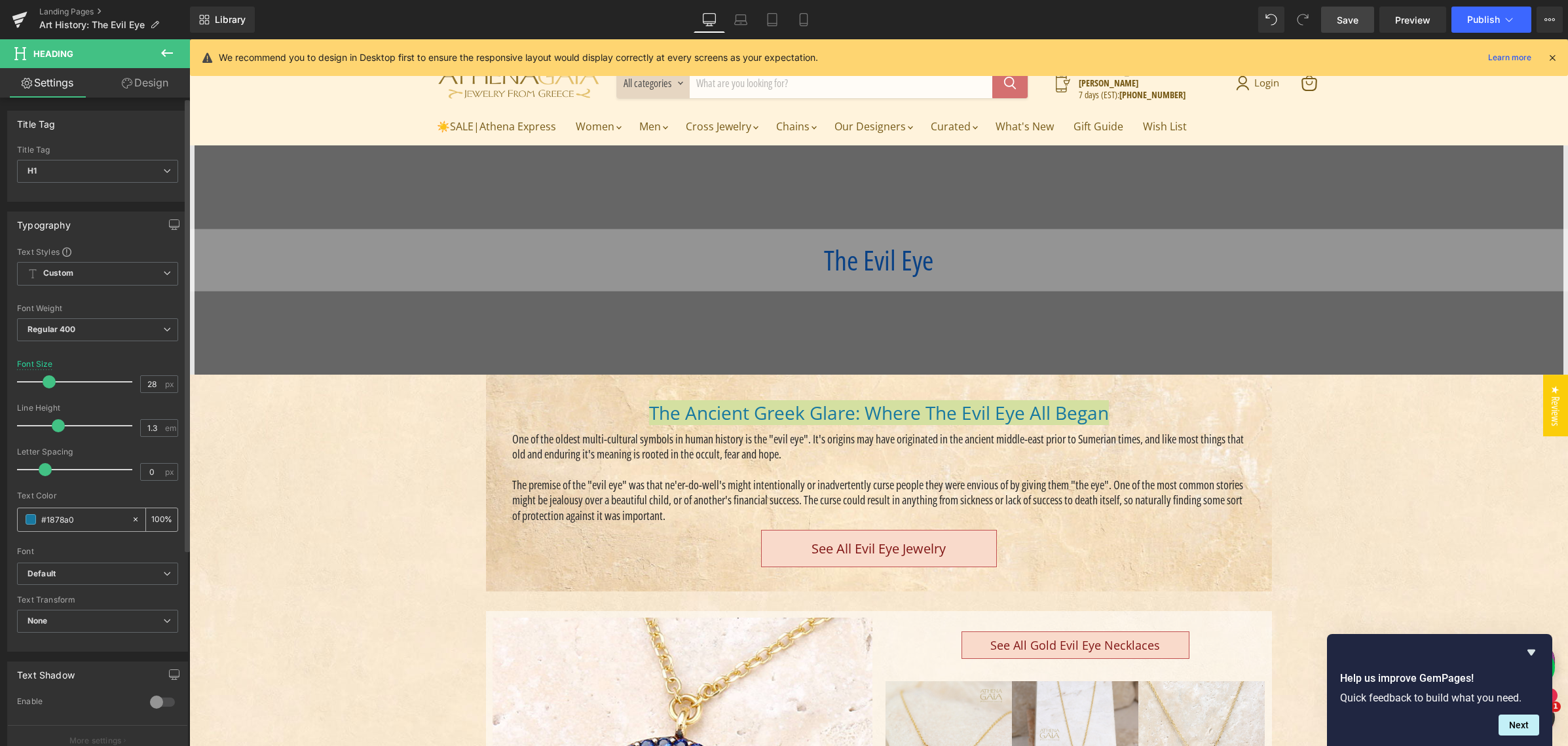
click at [30, 521] on span at bounding box center [31, 519] width 10 height 10
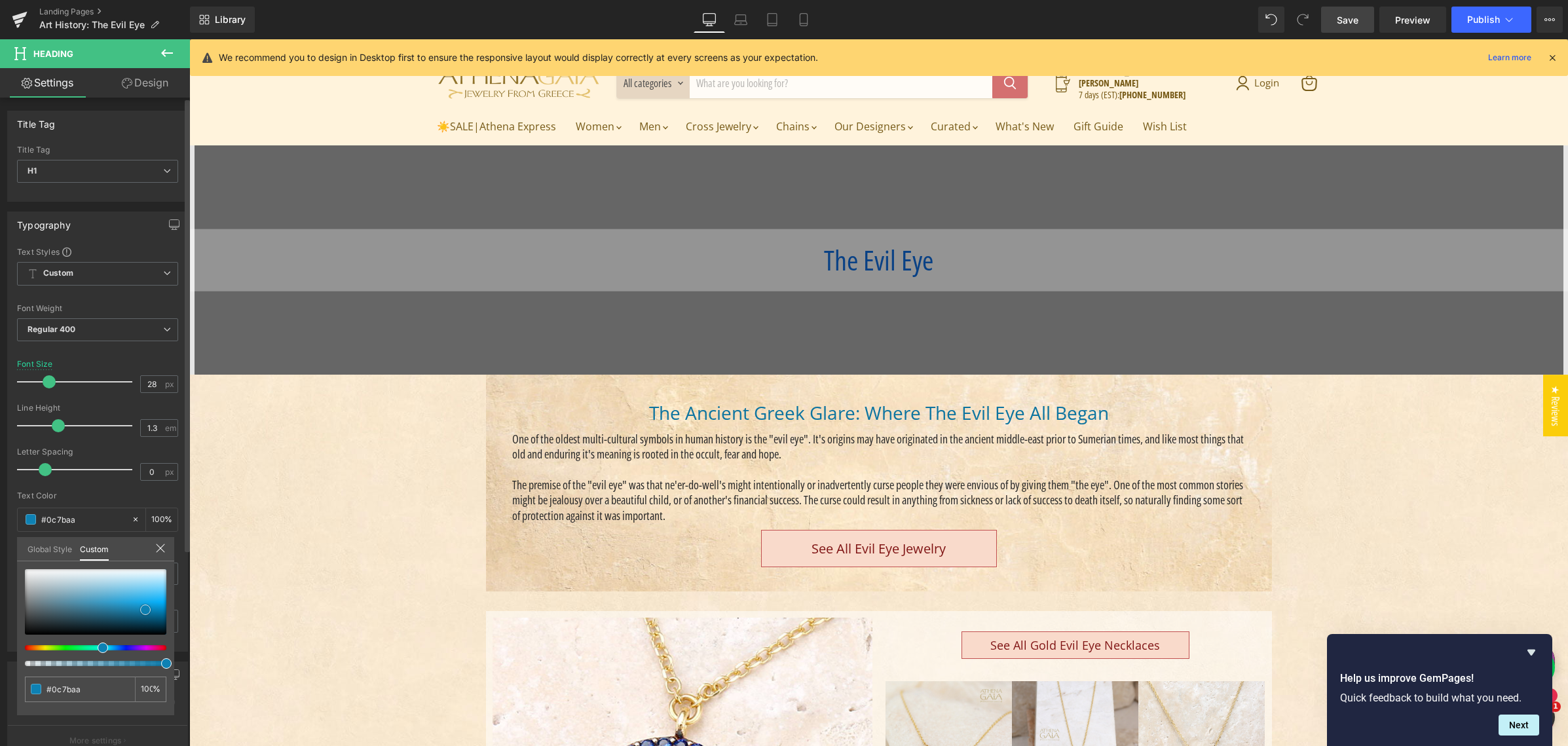
drag, startPoint x: 129, startPoint y: 609, endPoint x: 163, endPoint y: 585, distance: 41.6
click at [145, 607] on span at bounding box center [146, 609] width 10 height 10
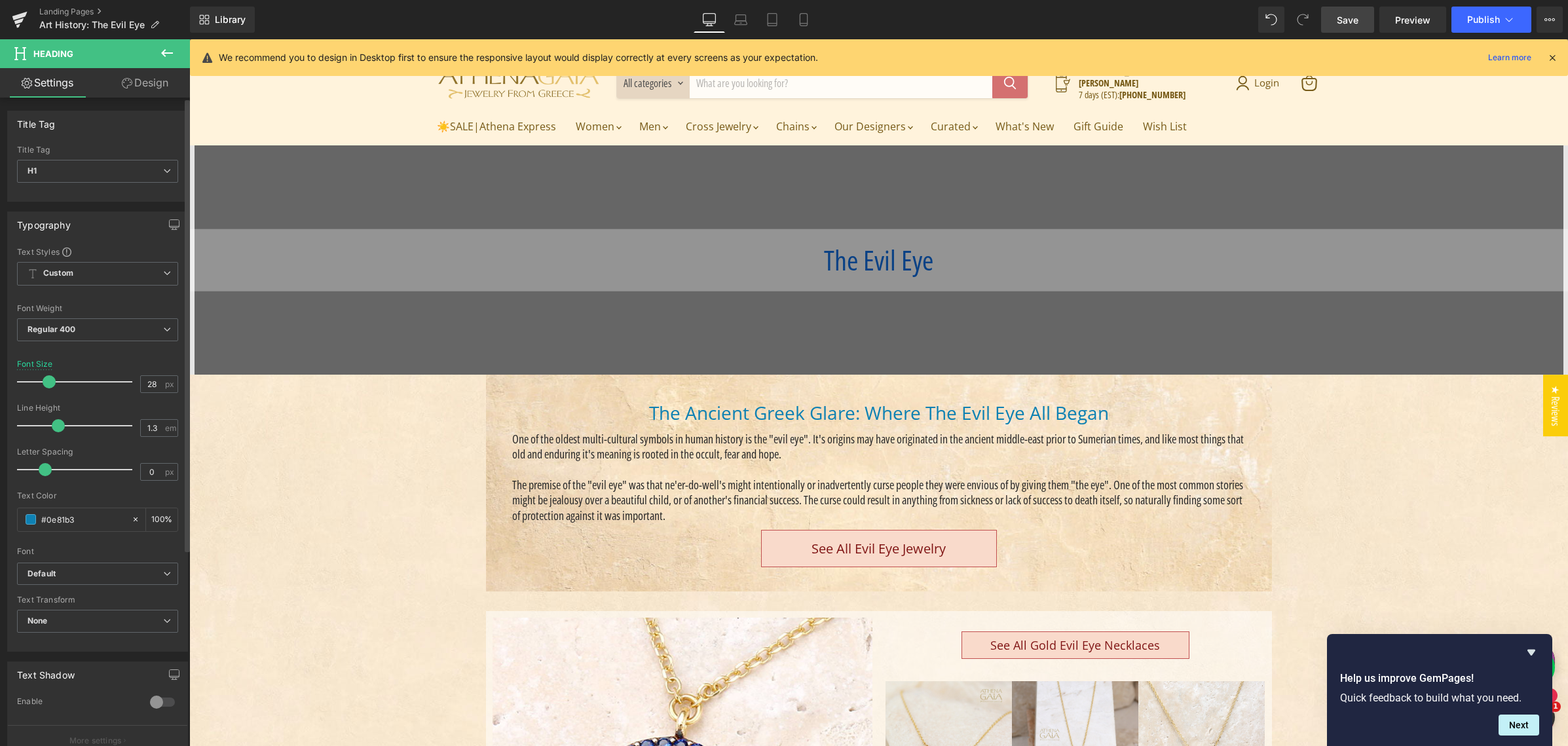
click at [1350, 21] on span "Save" at bounding box center [1347, 20] width 21 height 14
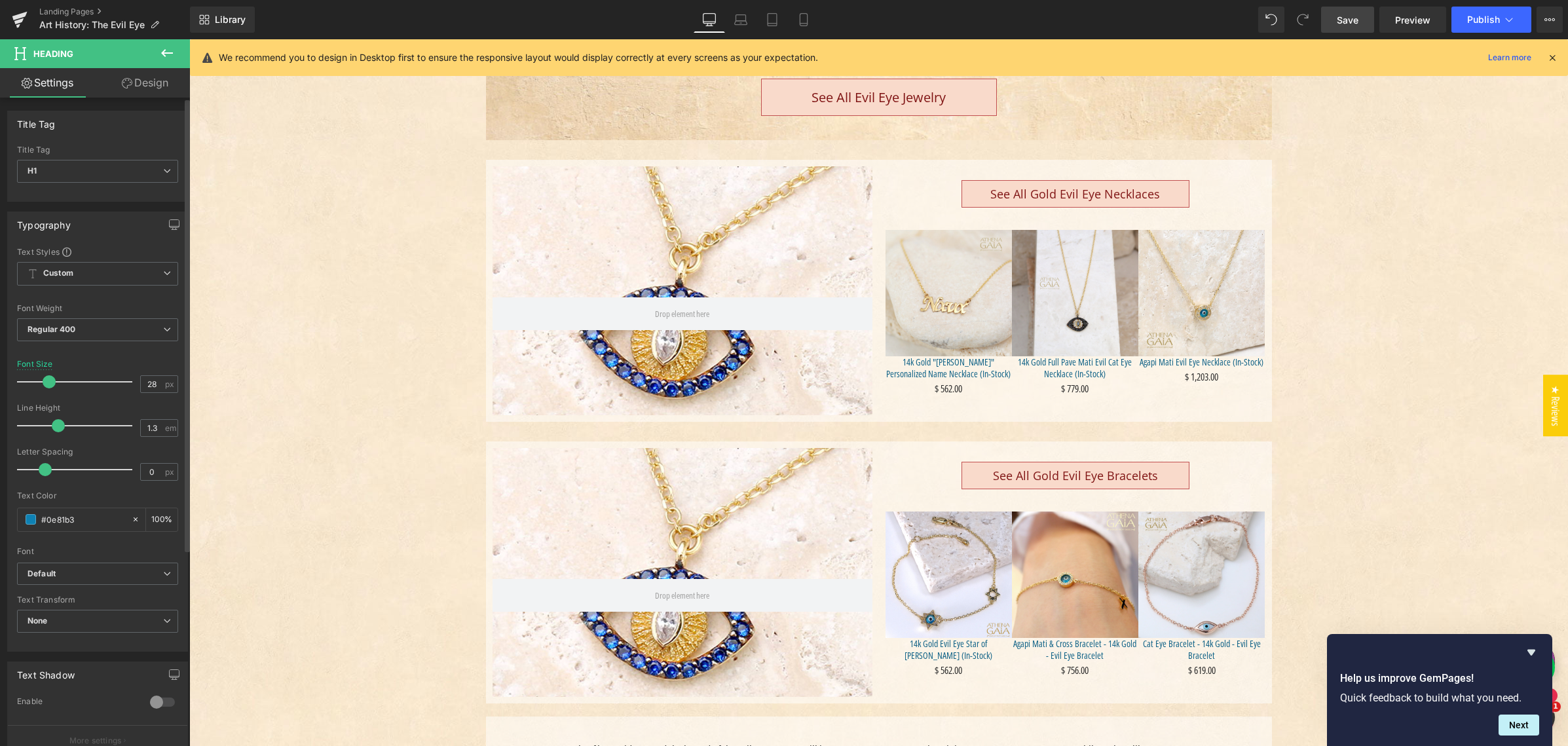
scroll to position [504, 0]
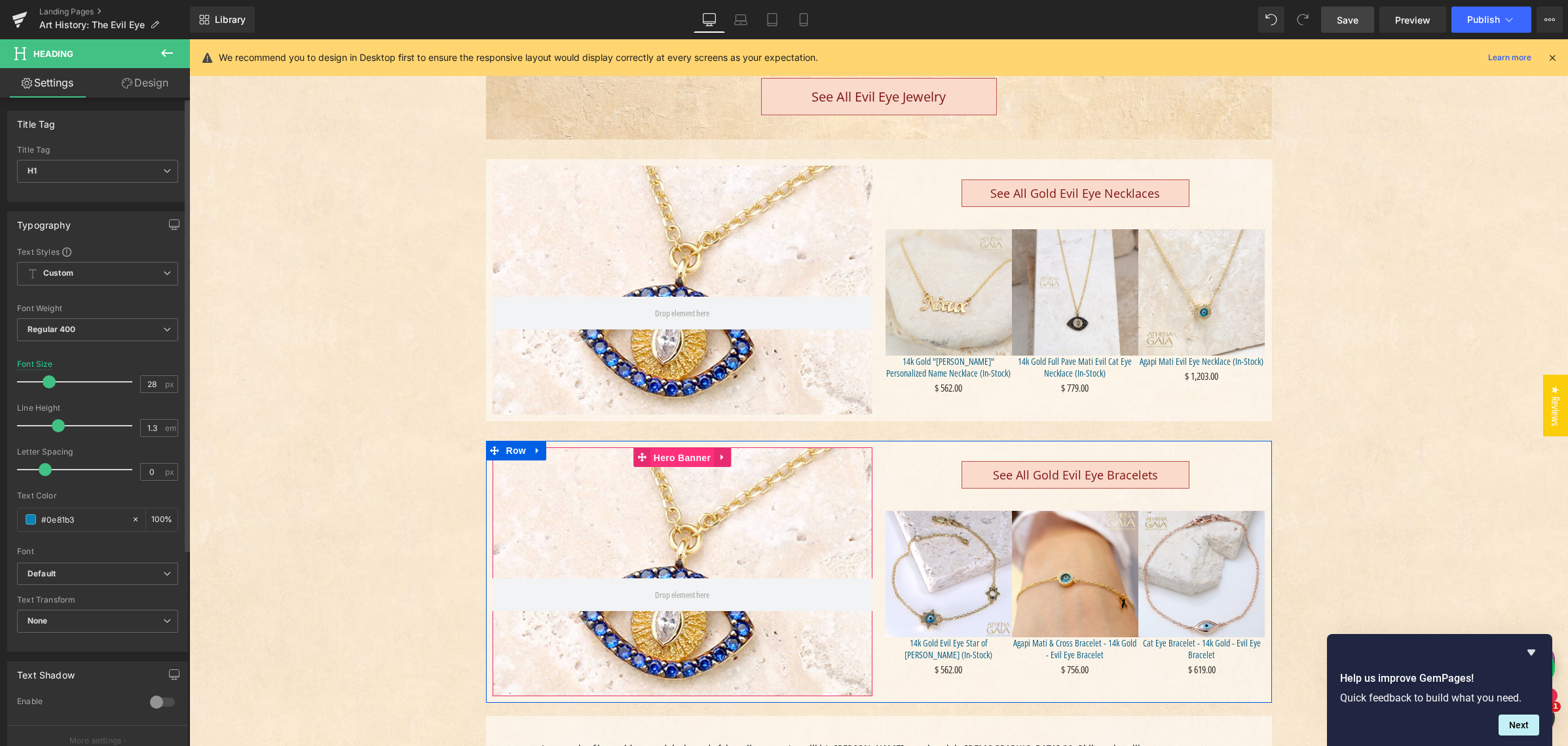
click at [677, 457] on span "Hero Banner" at bounding box center [682, 457] width 63 height 20
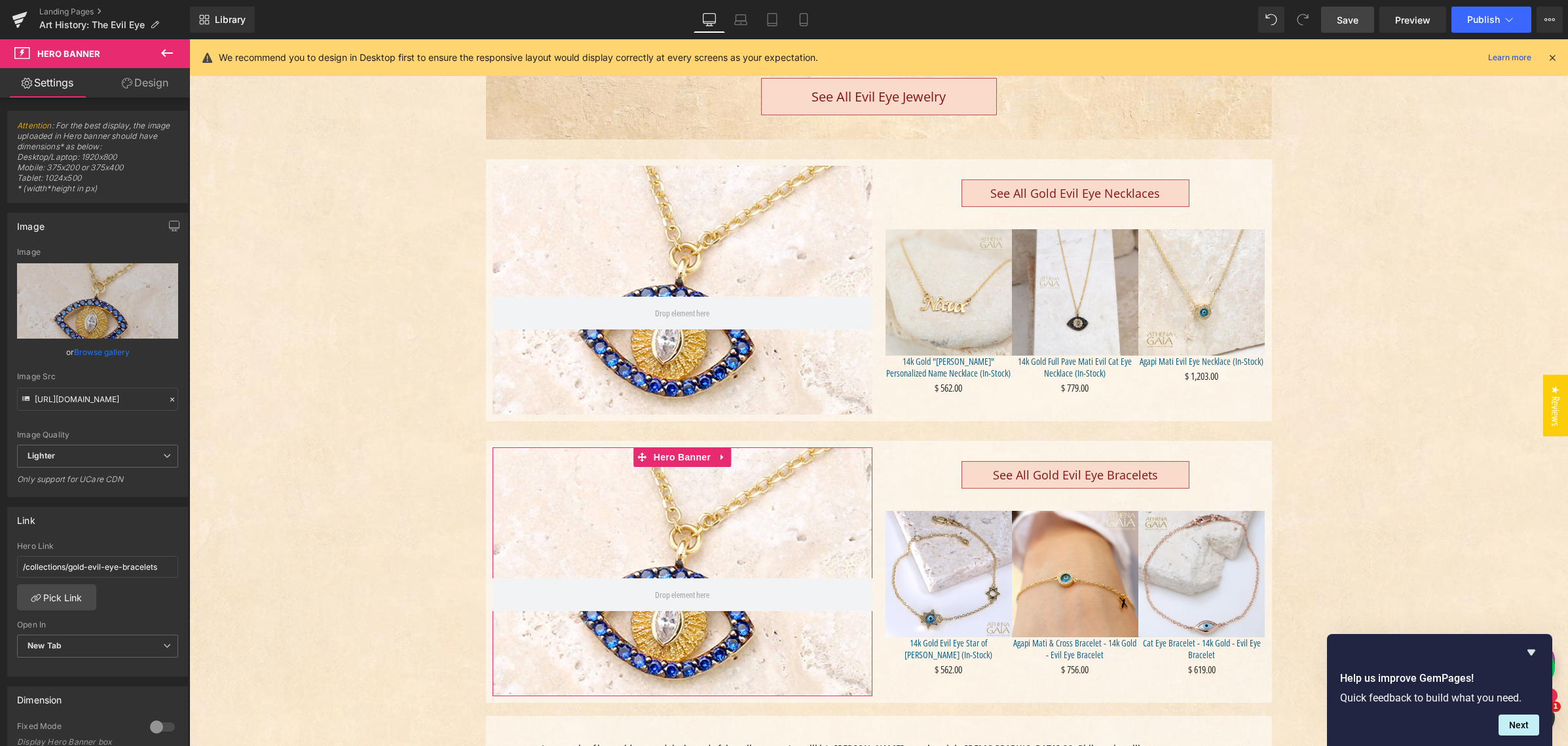
click at [101, 351] on link "Browse gallery" at bounding box center [101, 351] width 56 height 23
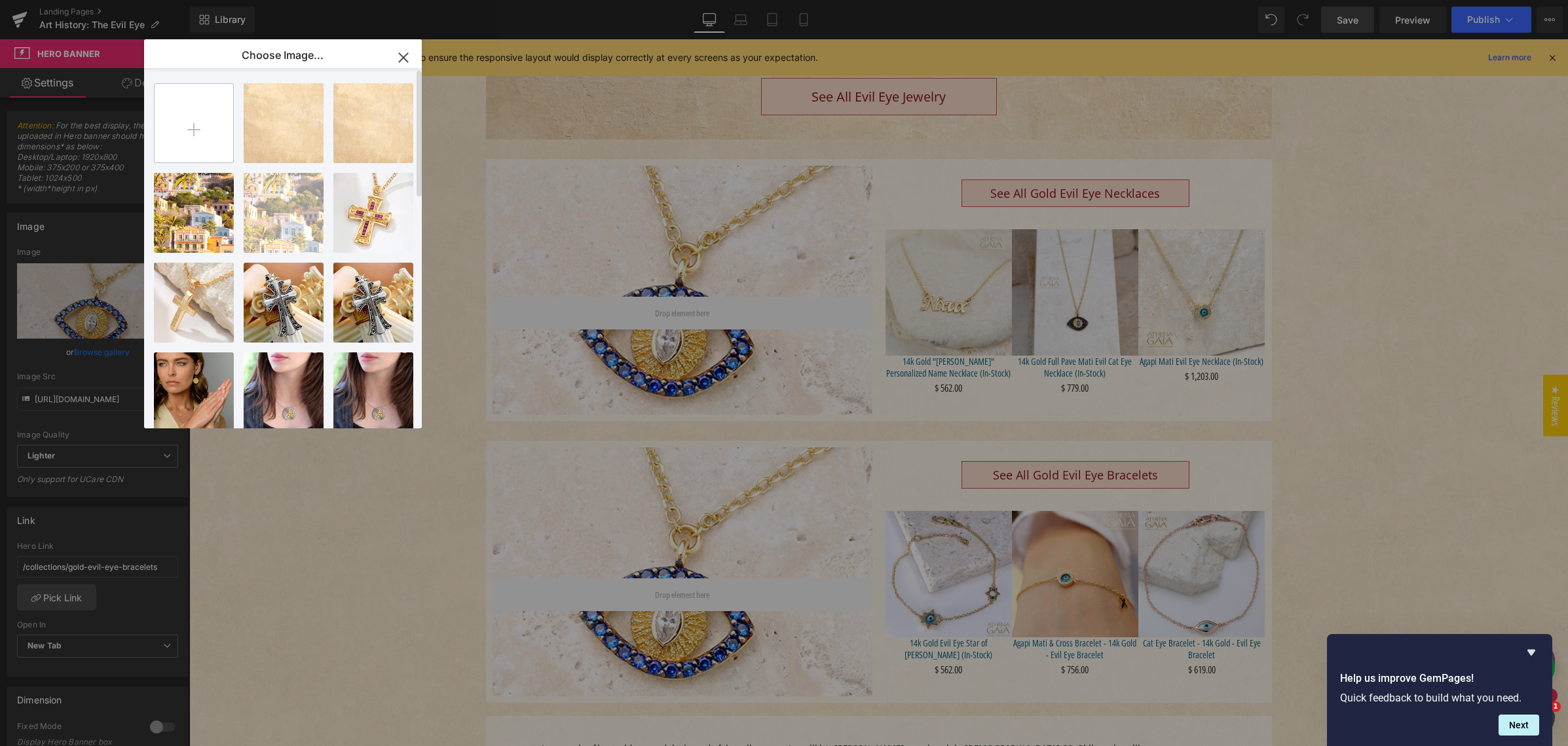
click at [194, 127] on input "file" at bounding box center [194, 123] width 79 height 79
type input "C:\fakepath\evil-eye-delicate-14k-gold-bracelet-AX2095.jpg"
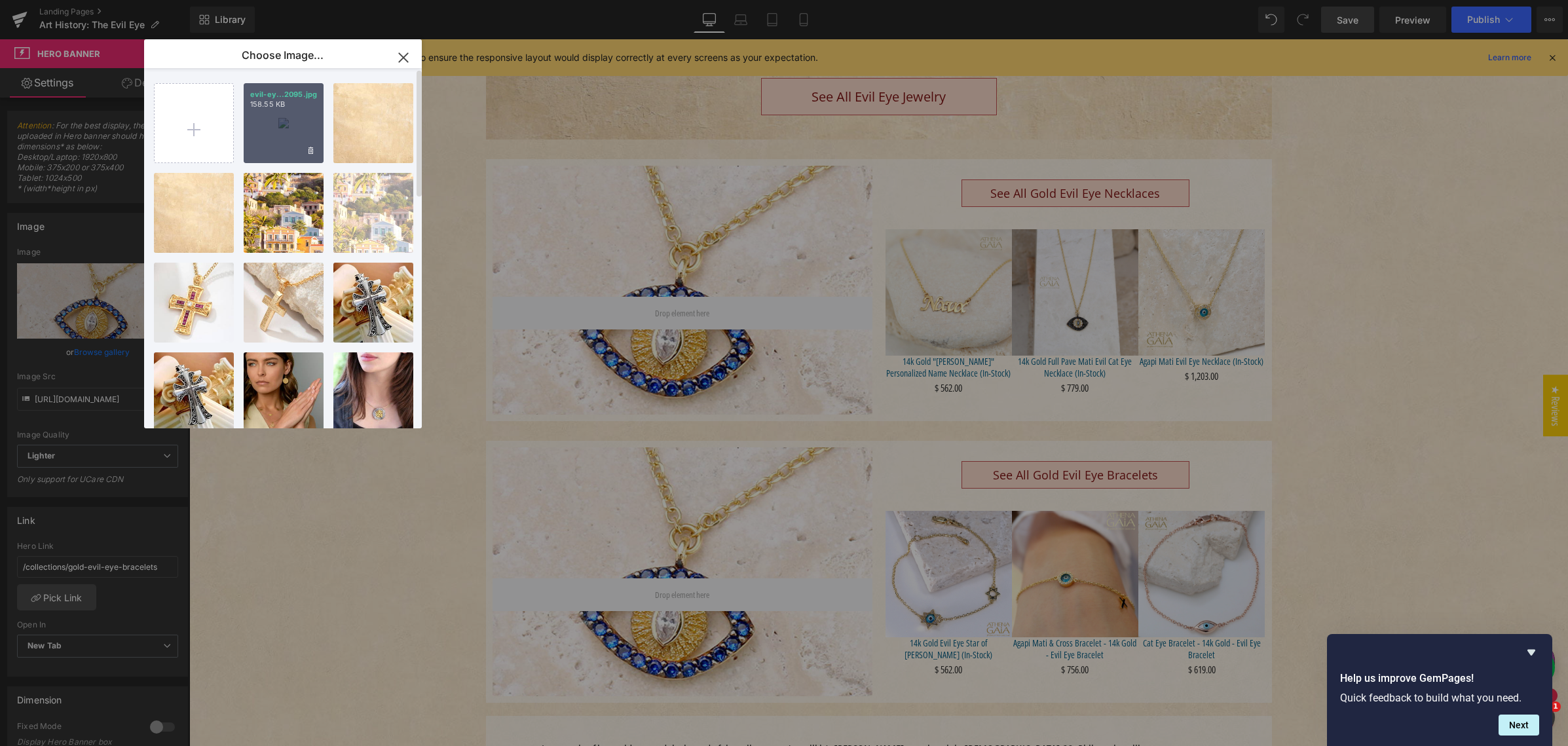
click at [285, 129] on div "evil-ey...2095.jpg 158.55 KB" at bounding box center [283, 122] width 80 height 80
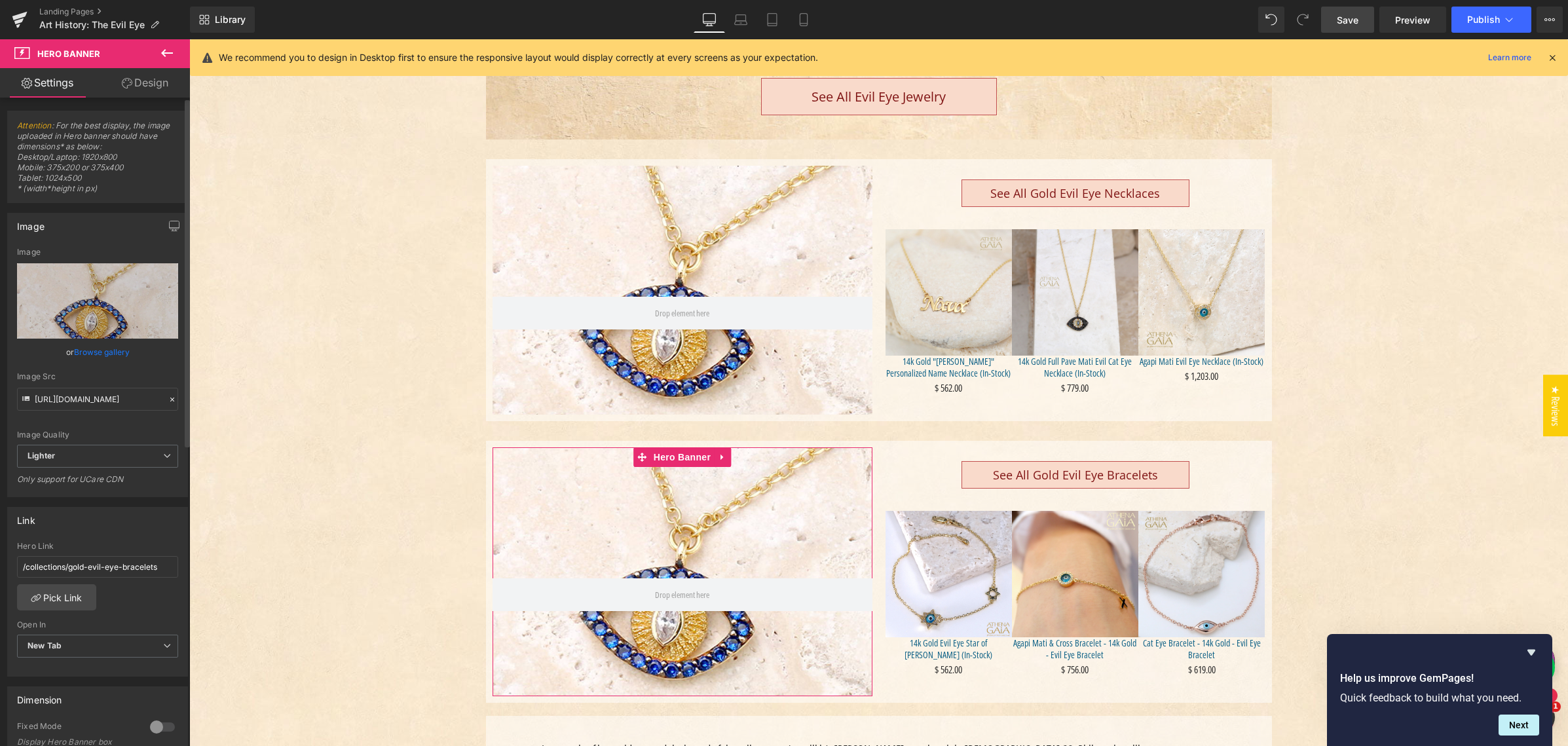
click at [89, 349] on link "Browse gallery" at bounding box center [101, 351] width 56 height 23
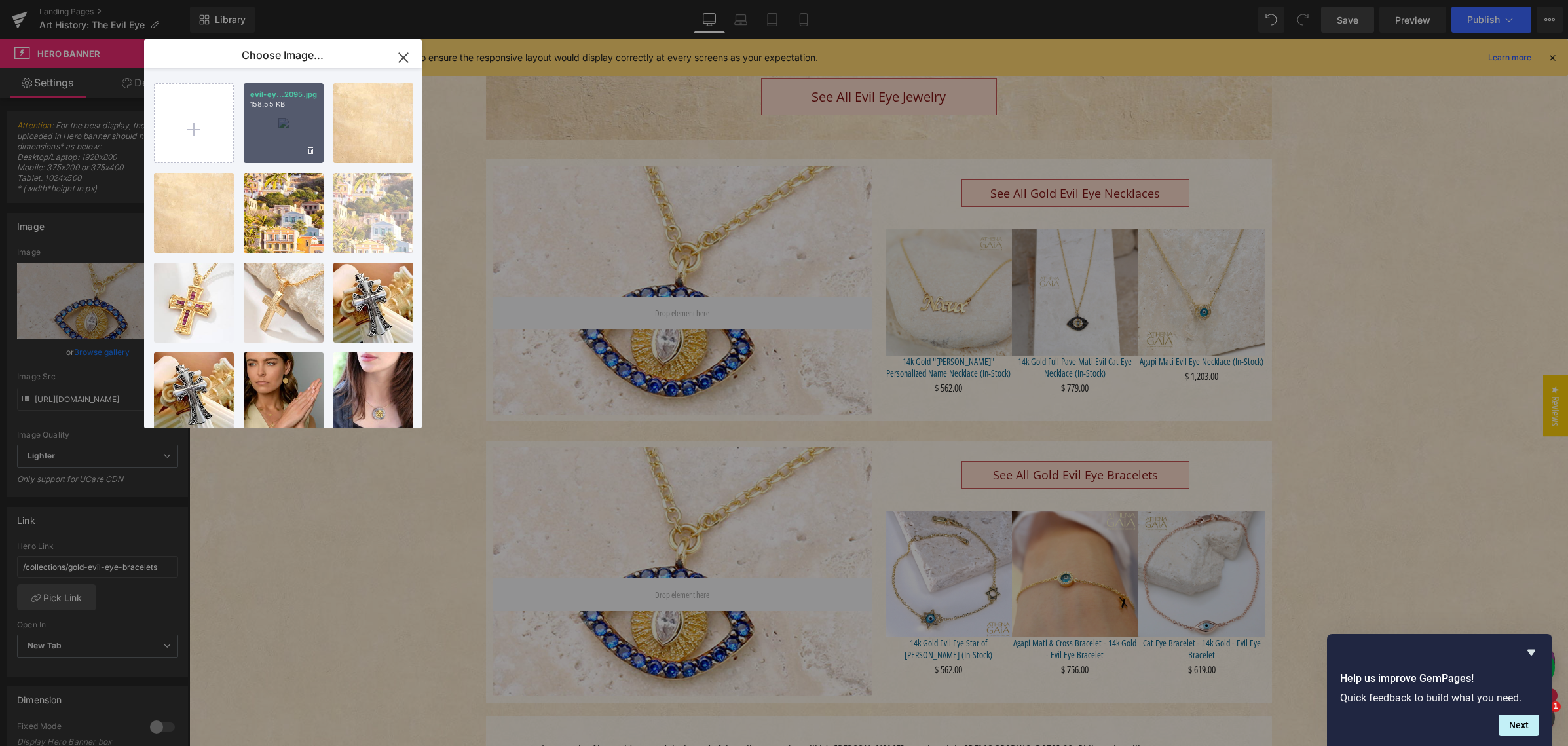
click at [270, 134] on div "evil-ey...2095.jpg 158.55 KB" at bounding box center [283, 122] width 80 height 80
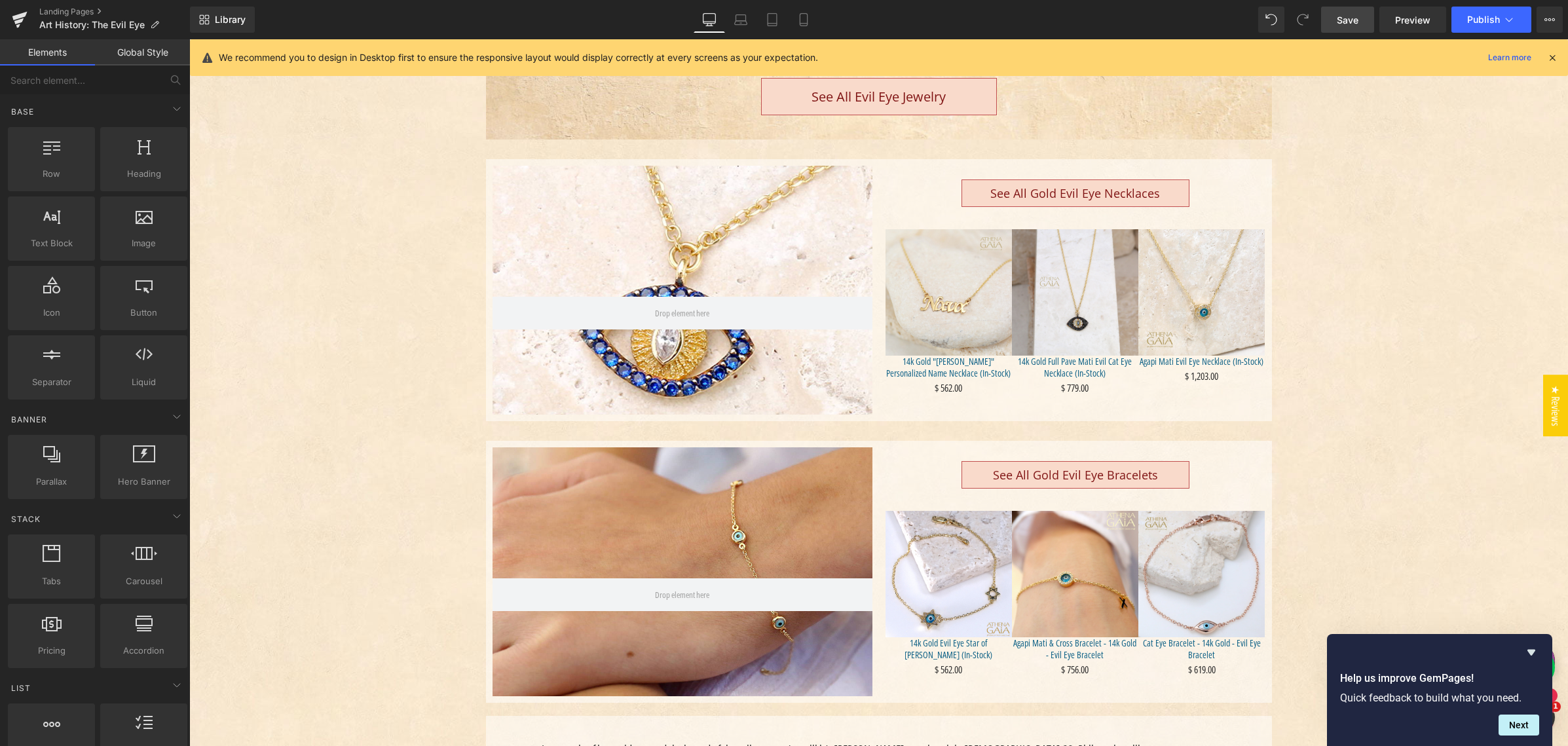
click at [745, 24] on icon at bounding box center [741, 22] width 13 height 4
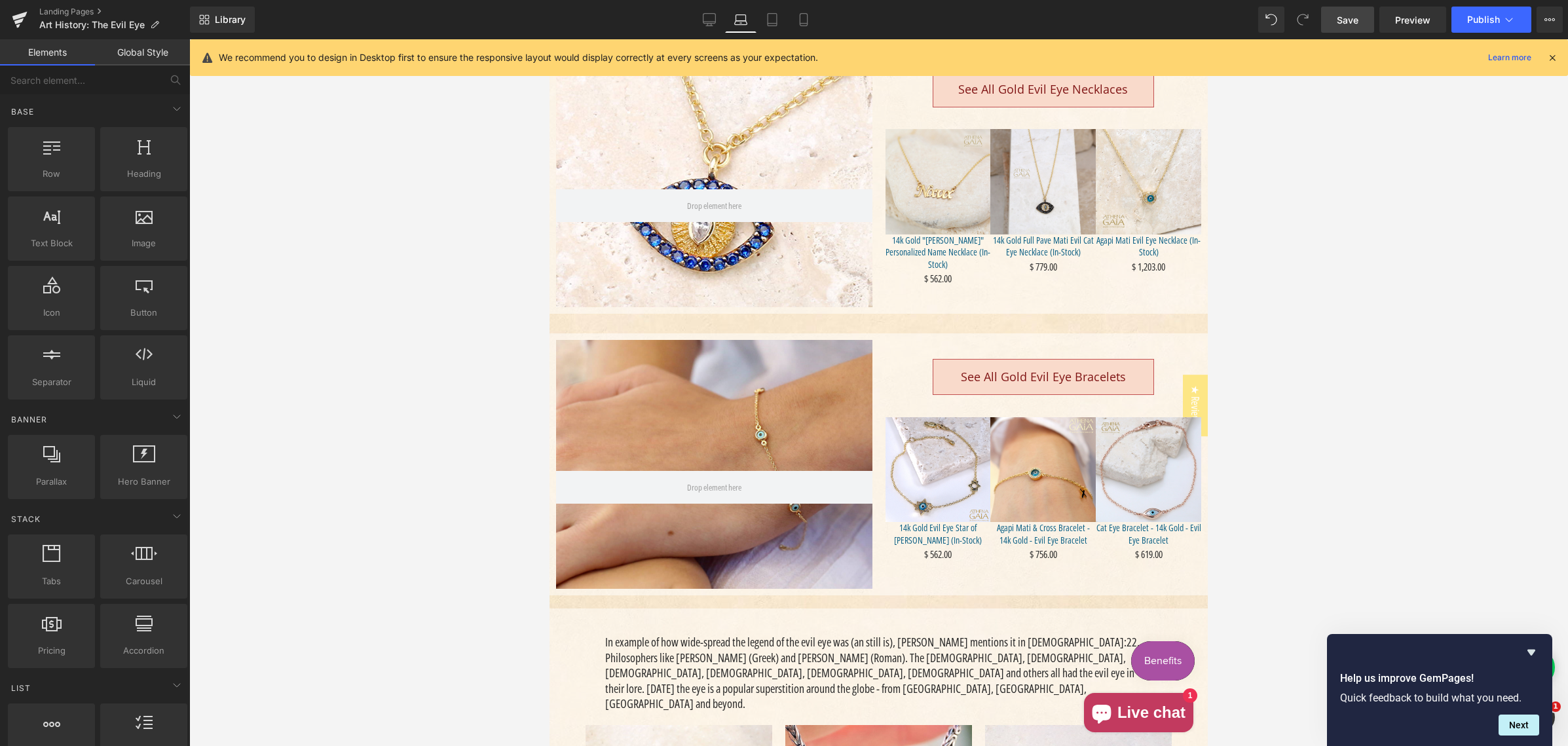
scroll to position [546, 0]
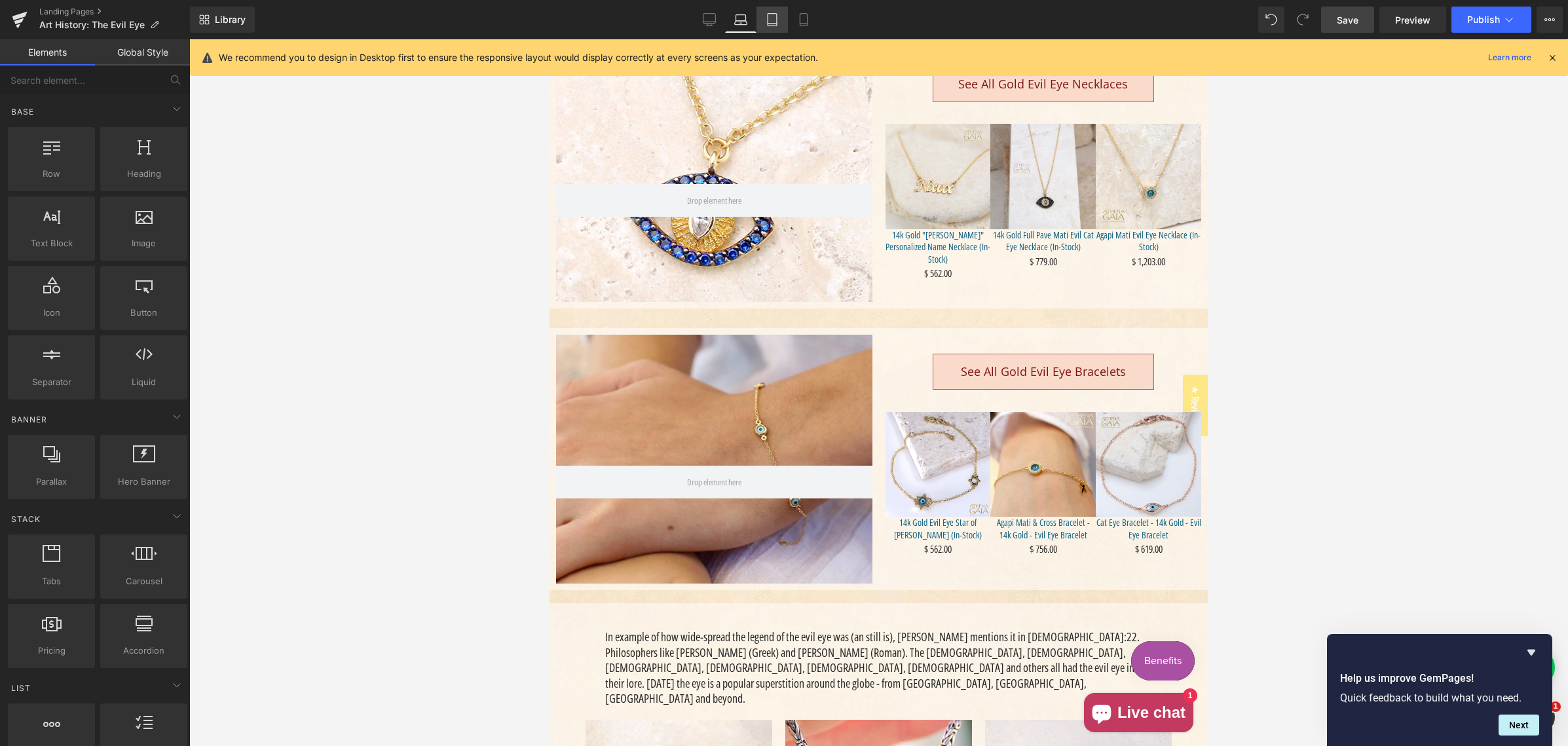
click at [767, 15] on icon at bounding box center [771, 19] width 13 height 13
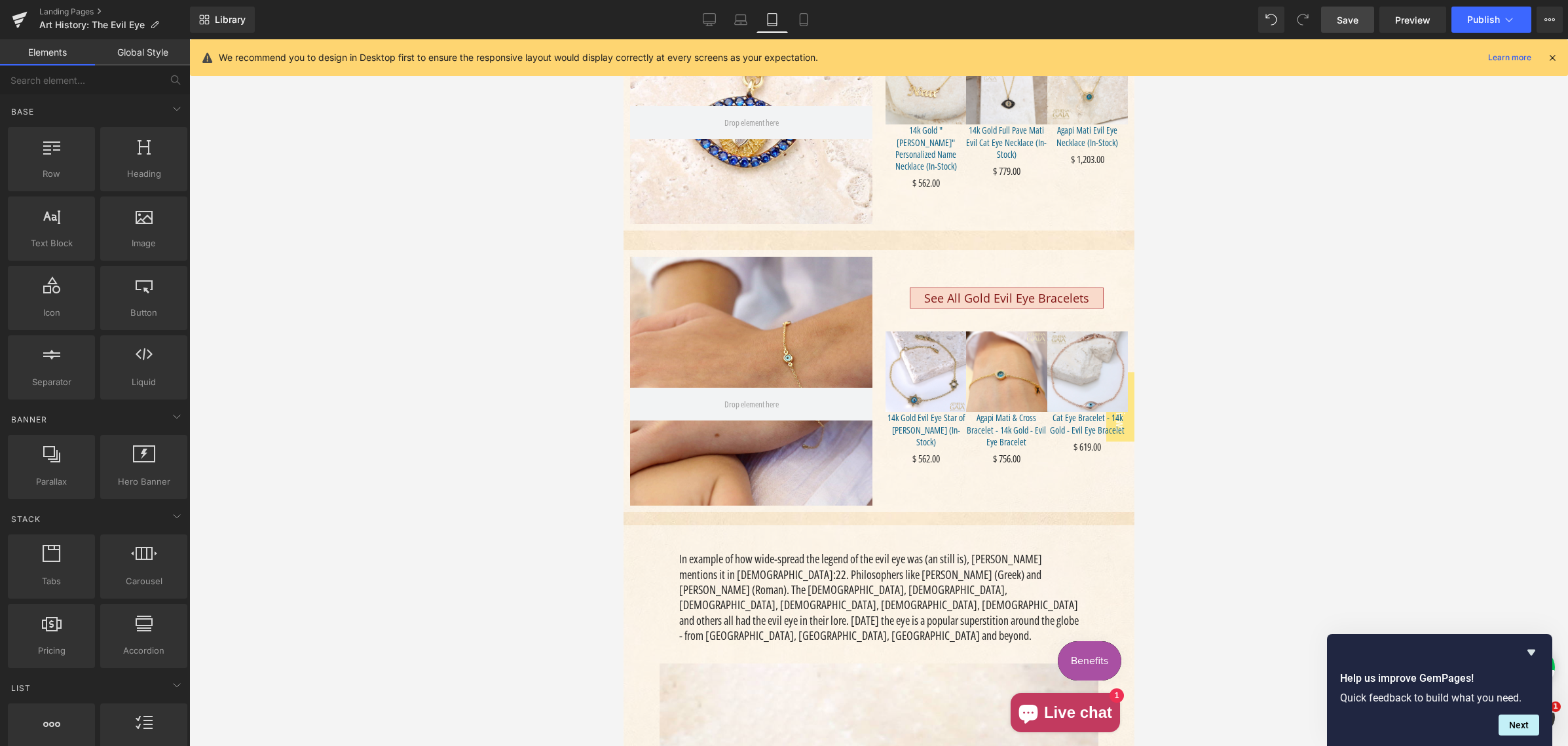
scroll to position [579, 0]
click at [711, 17] on icon at bounding box center [709, 19] width 13 height 13
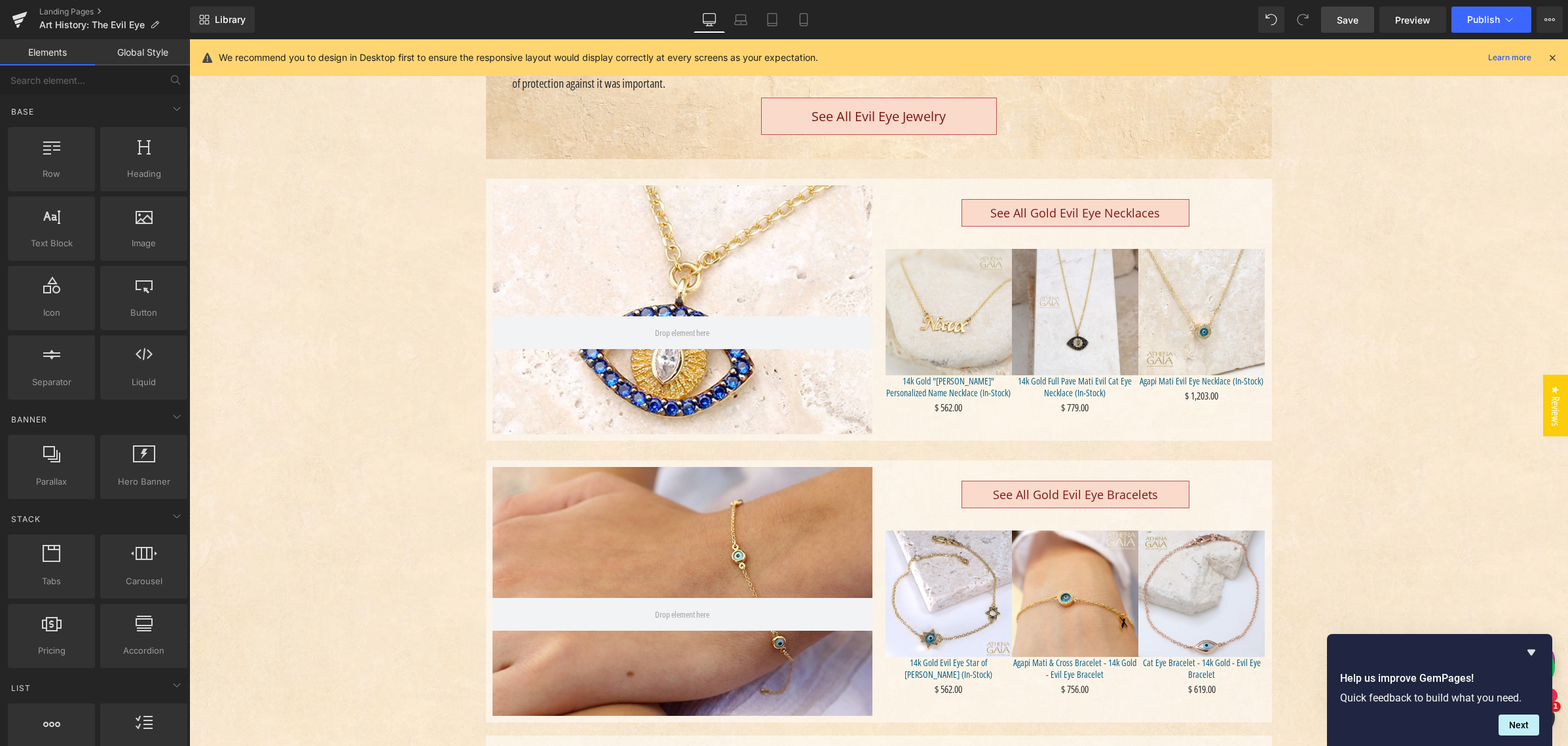
scroll to position [481, 0]
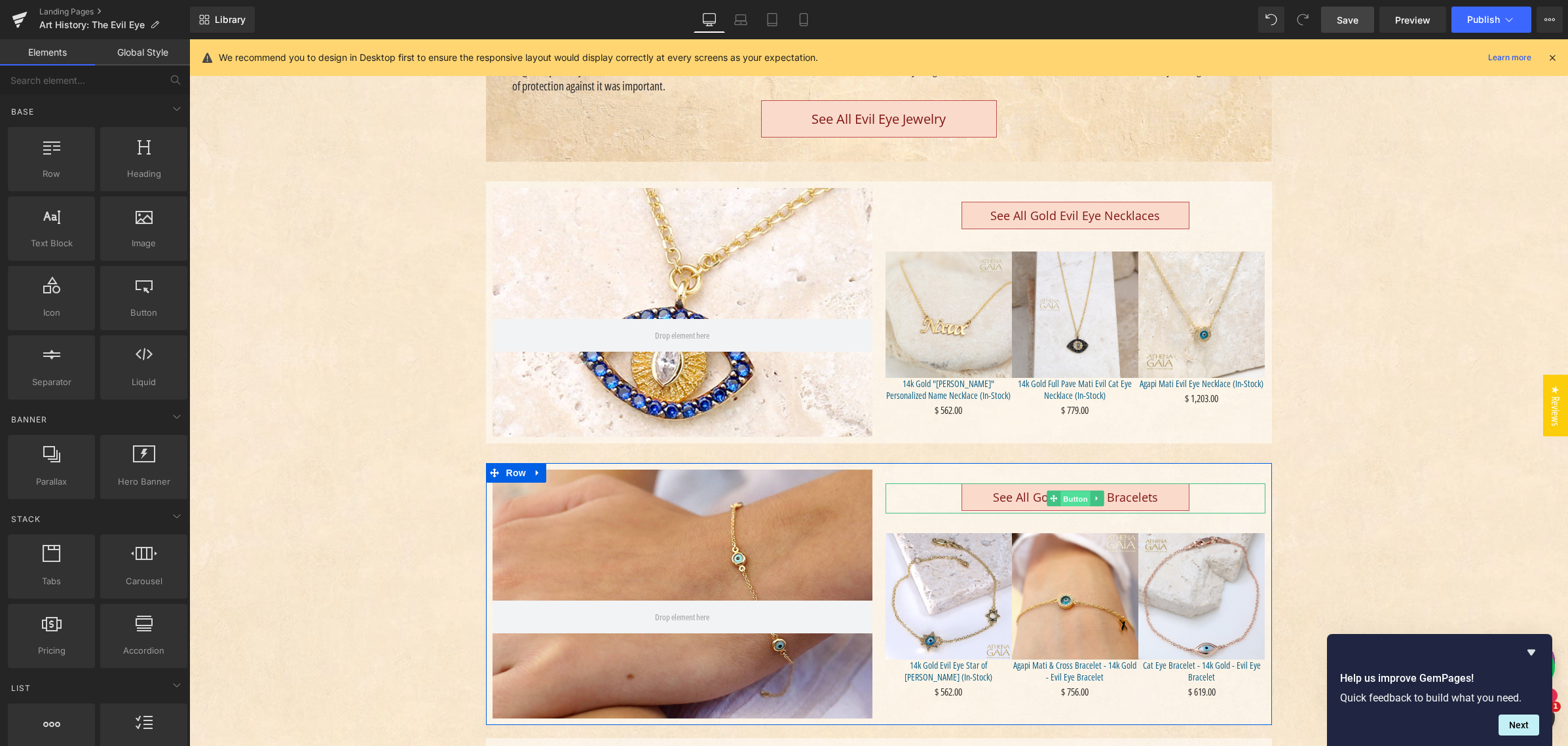
click at [1076, 498] on span "Button" at bounding box center [1074, 498] width 30 height 15
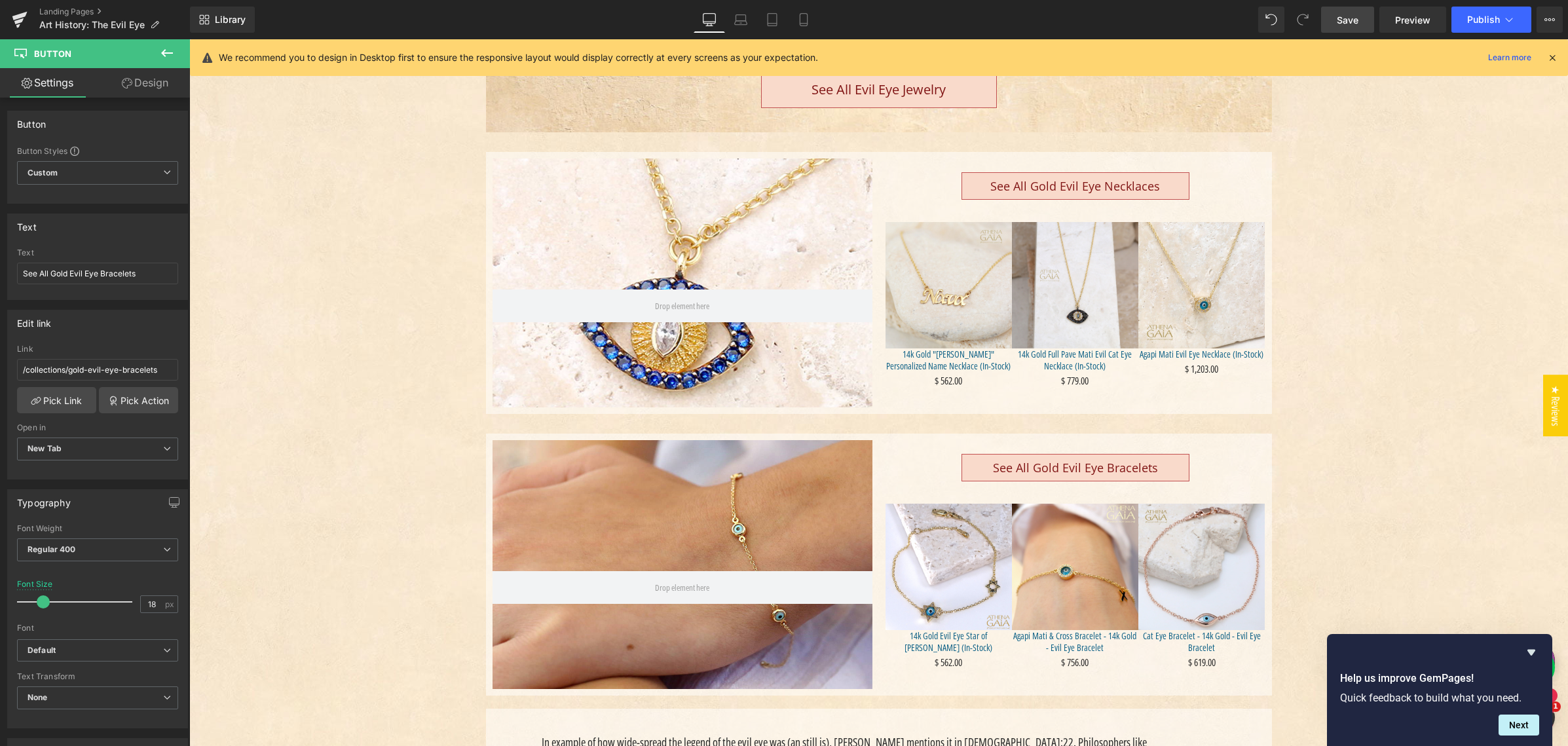
scroll to position [511, 0]
click at [1344, 21] on span "Save" at bounding box center [1347, 20] width 21 height 14
click at [1409, 22] on span "Preview" at bounding box center [1412, 20] width 35 height 14
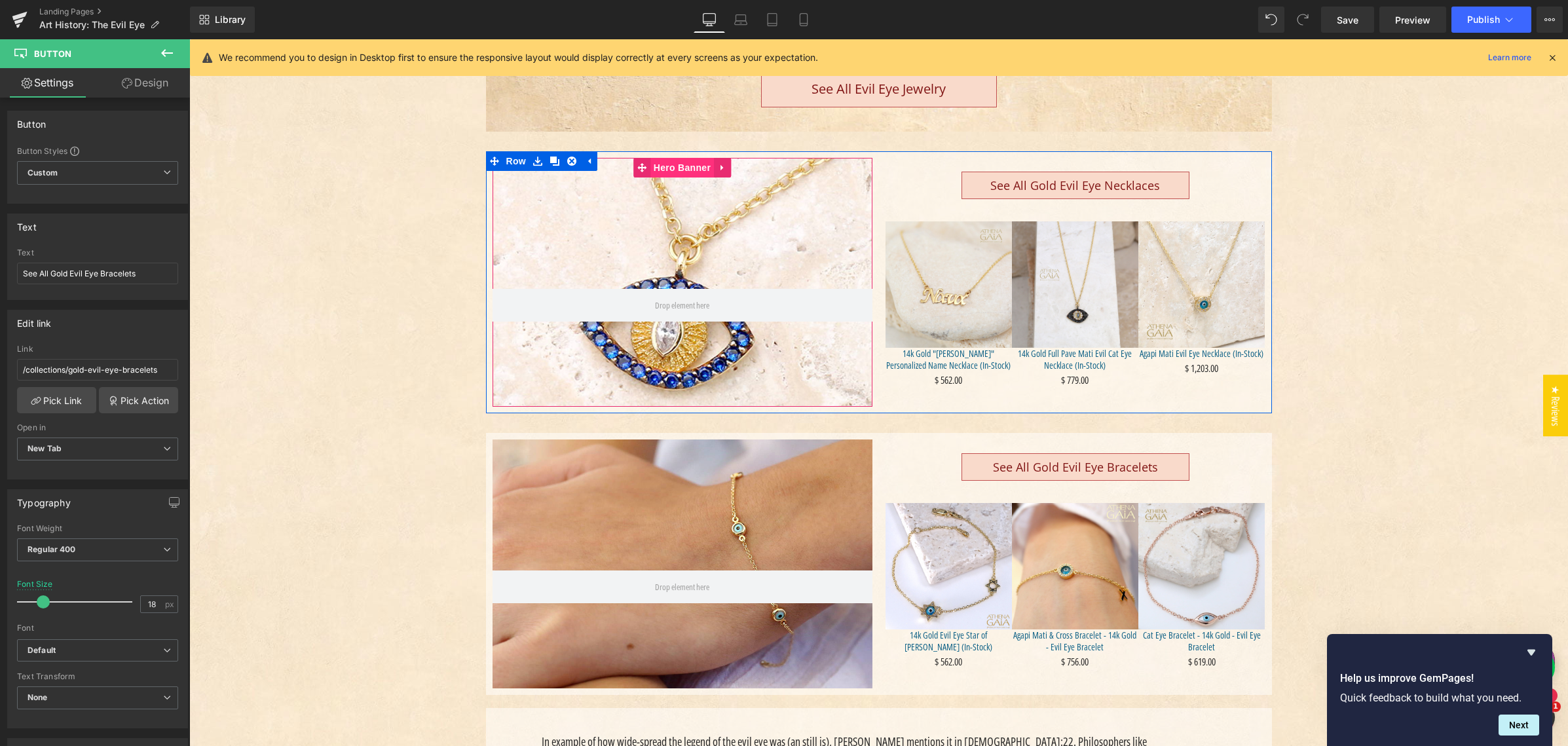
click at [673, 165] on span "Hero Banner" at bounding box center [682, 167] width 63 height 20
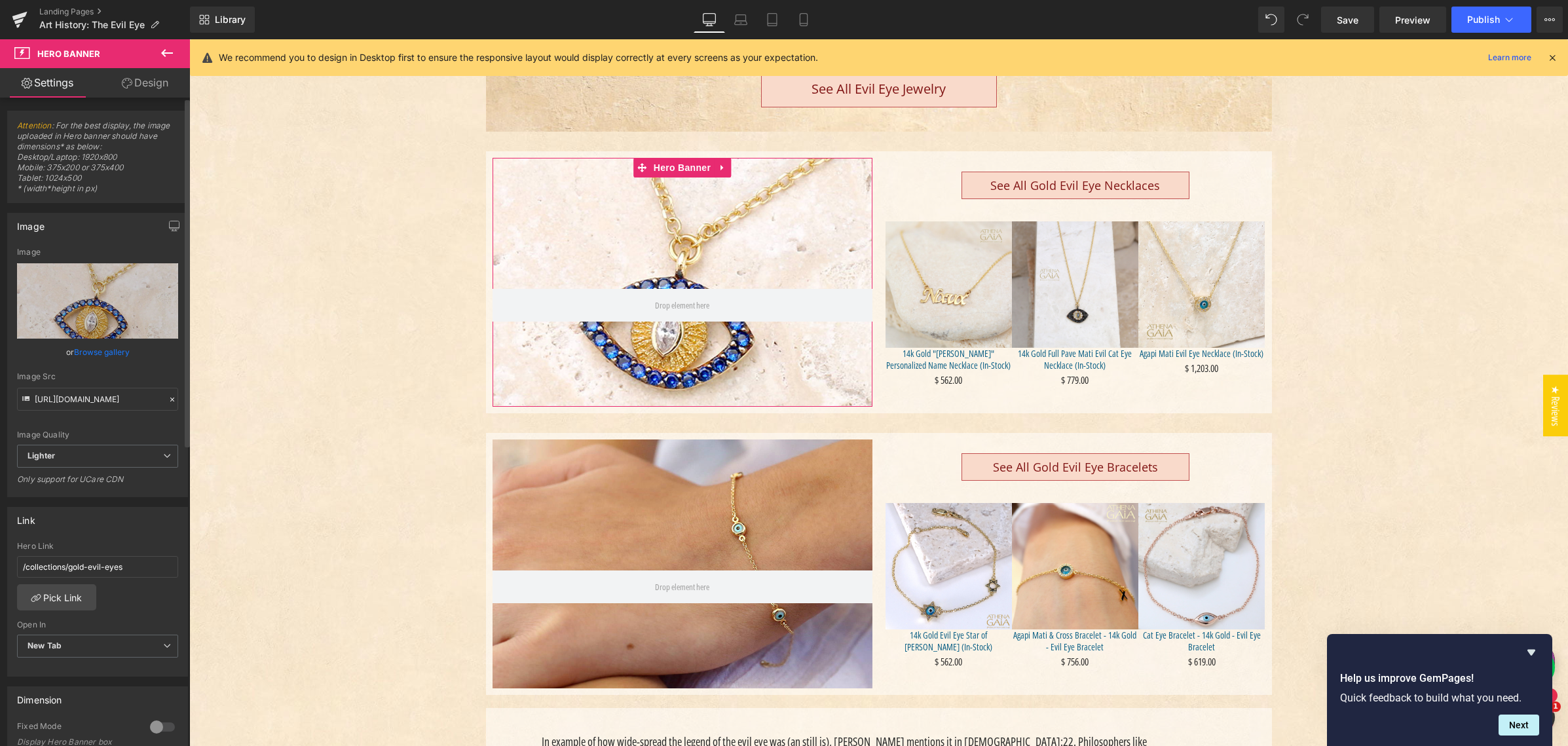
click at [93, 351] on link "Browse gallery" at bounding box center [101, 351] width 56 height 23
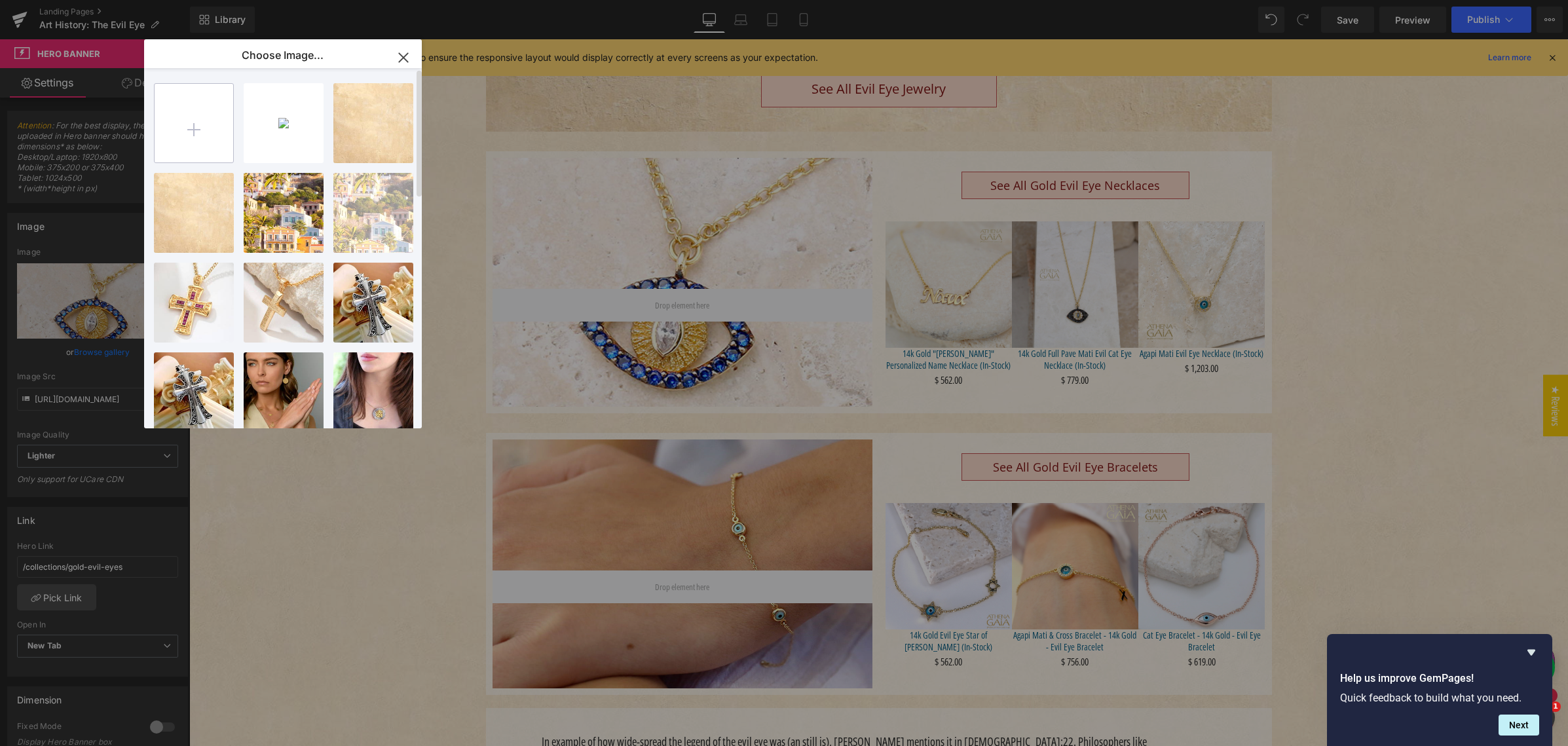
click at [185, 128] on input "file" at bounding box center [194, 123] width 79 height 79
type input "C:\fakepath\AlOro_AX2221-M_Granulated_Mati_14k_Gold_Necklace_Evil_eye_Greek_Jew…"
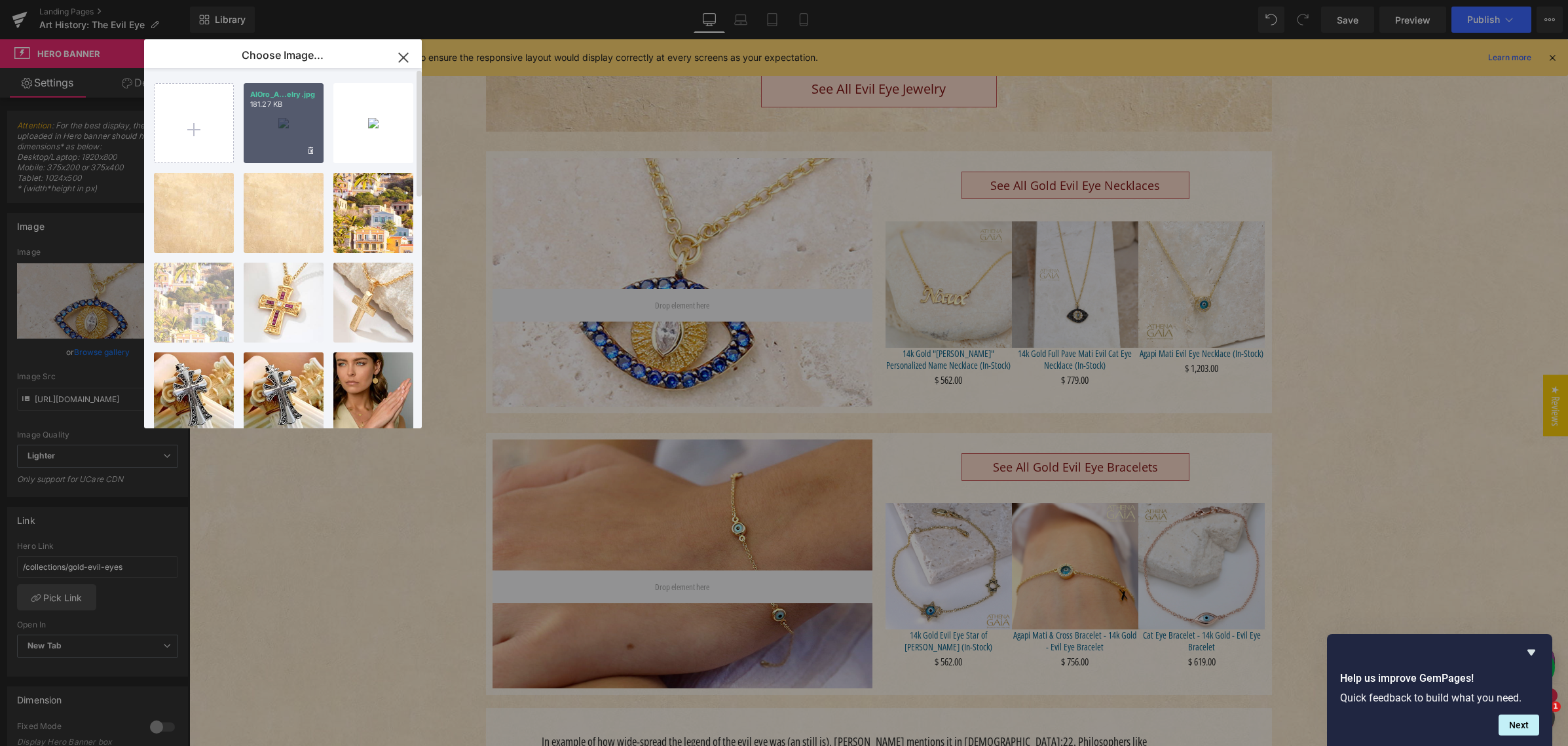
click at [262, 143] on div "AlOro_A...elry.jpg 181.27 KB" at bounding box center [283, 122] width 80 height 80
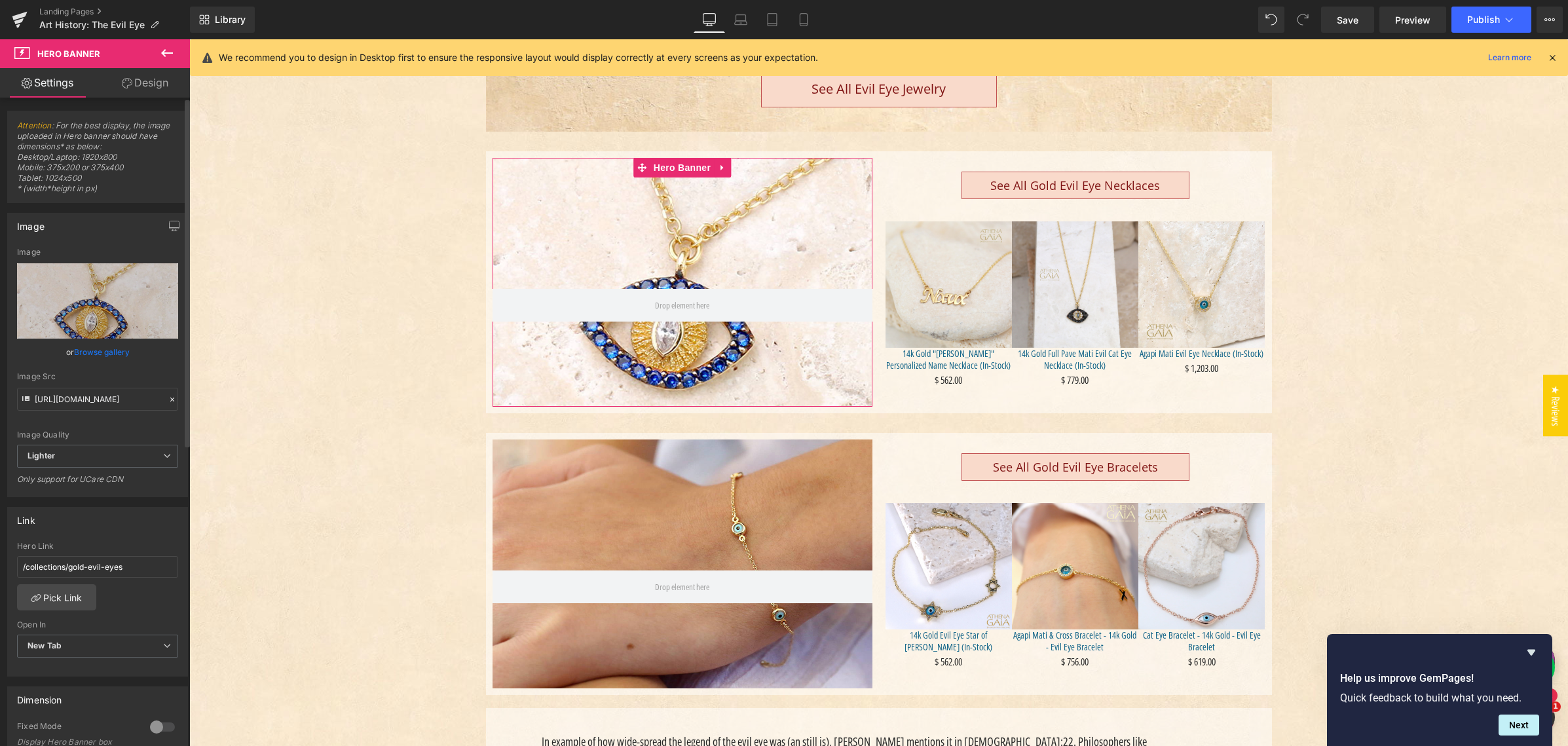
click at [94, 350] on link "Browse gallery" at bounding box center [101, 351] width 56 height 23
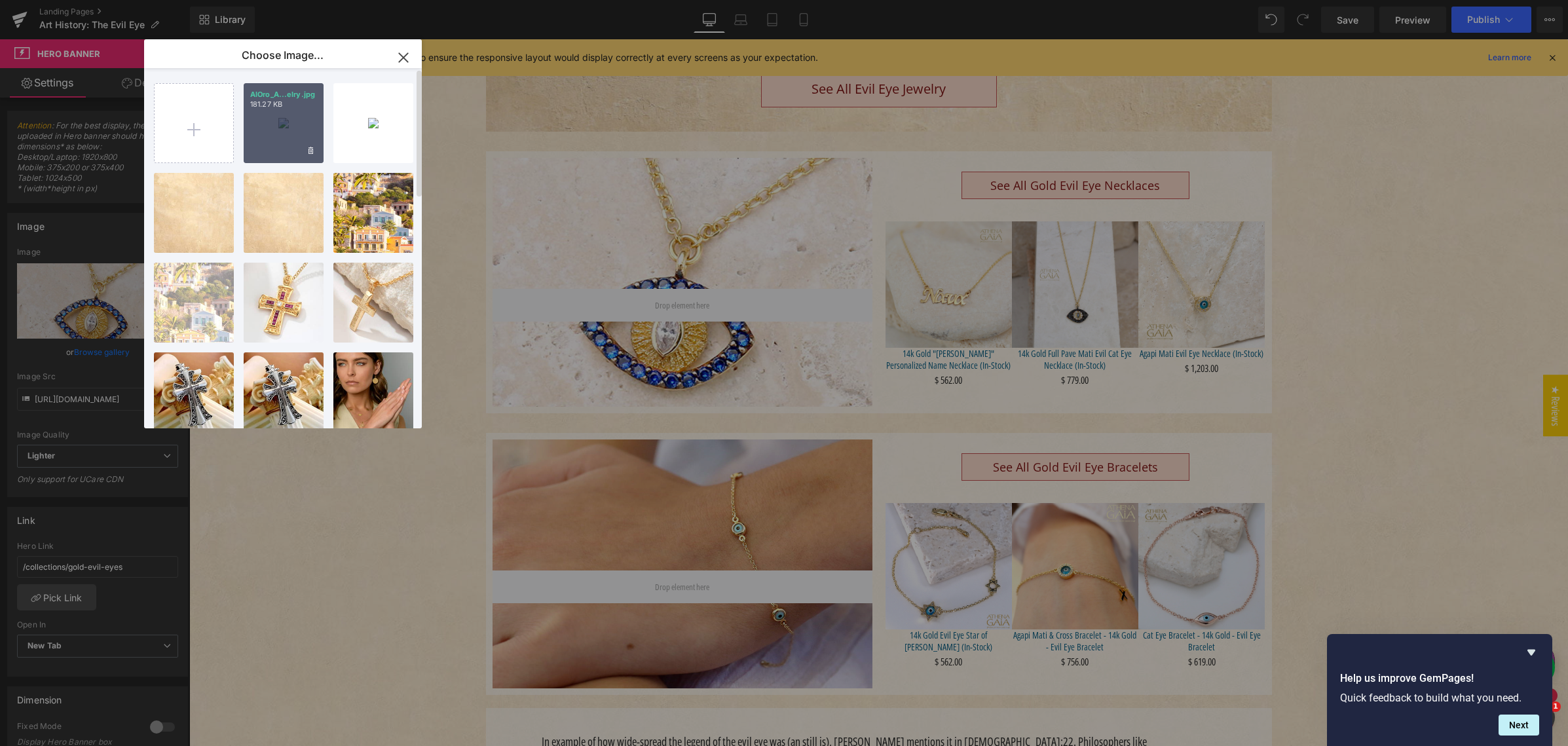
click at [273, 139] on div "AlOro_A...elry.jpg 181.27 KB" at bounding box center [283, 122] width 80 height 80
type input "[URL][DOMAIN_NAME]"
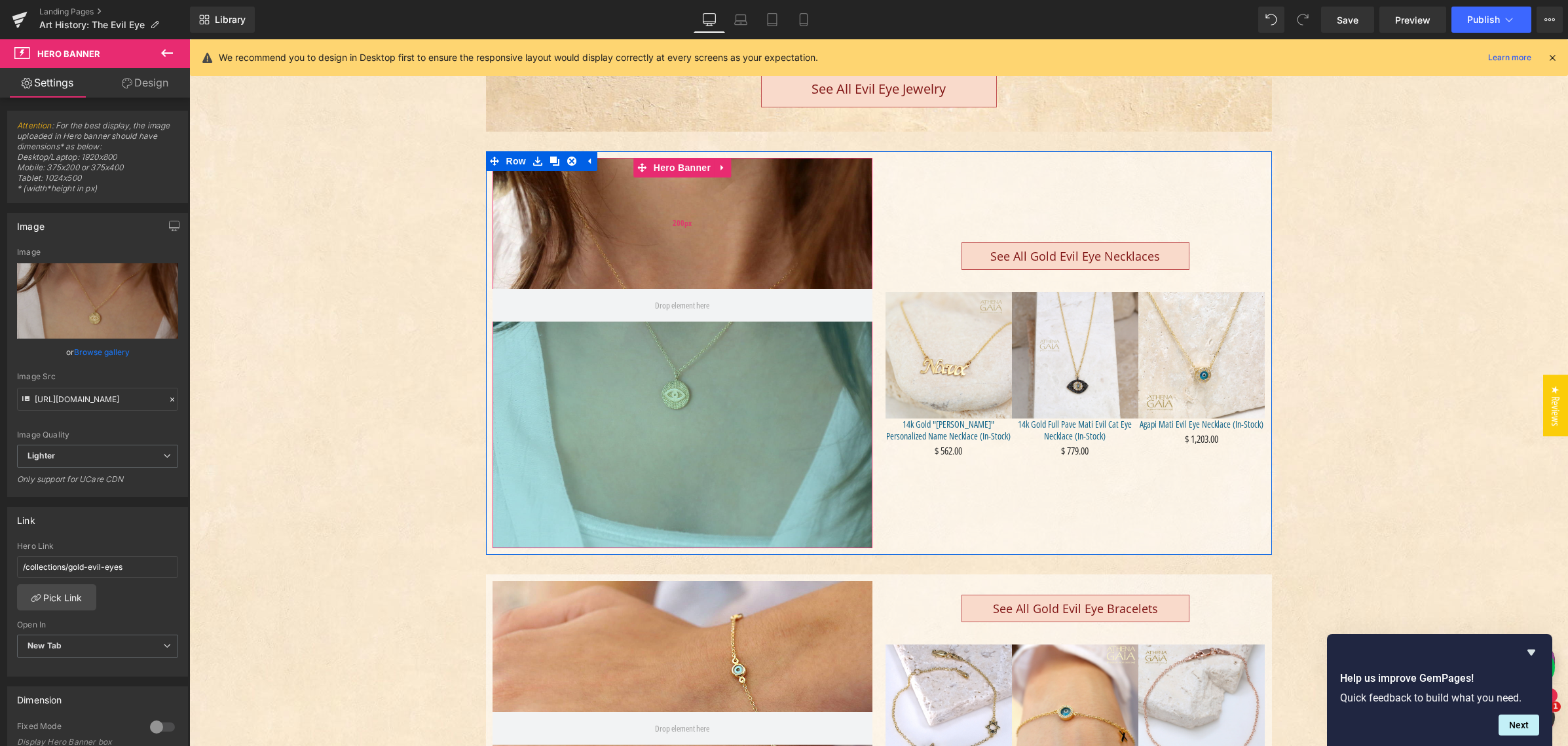
drag, startPoint x: 606, startPoint y: 353, endPoint x: 577, endPoint y: 247, distance: 109.9
click at [609, 510] on div "346px" at bounding box center [682, 434] width 380 height 226
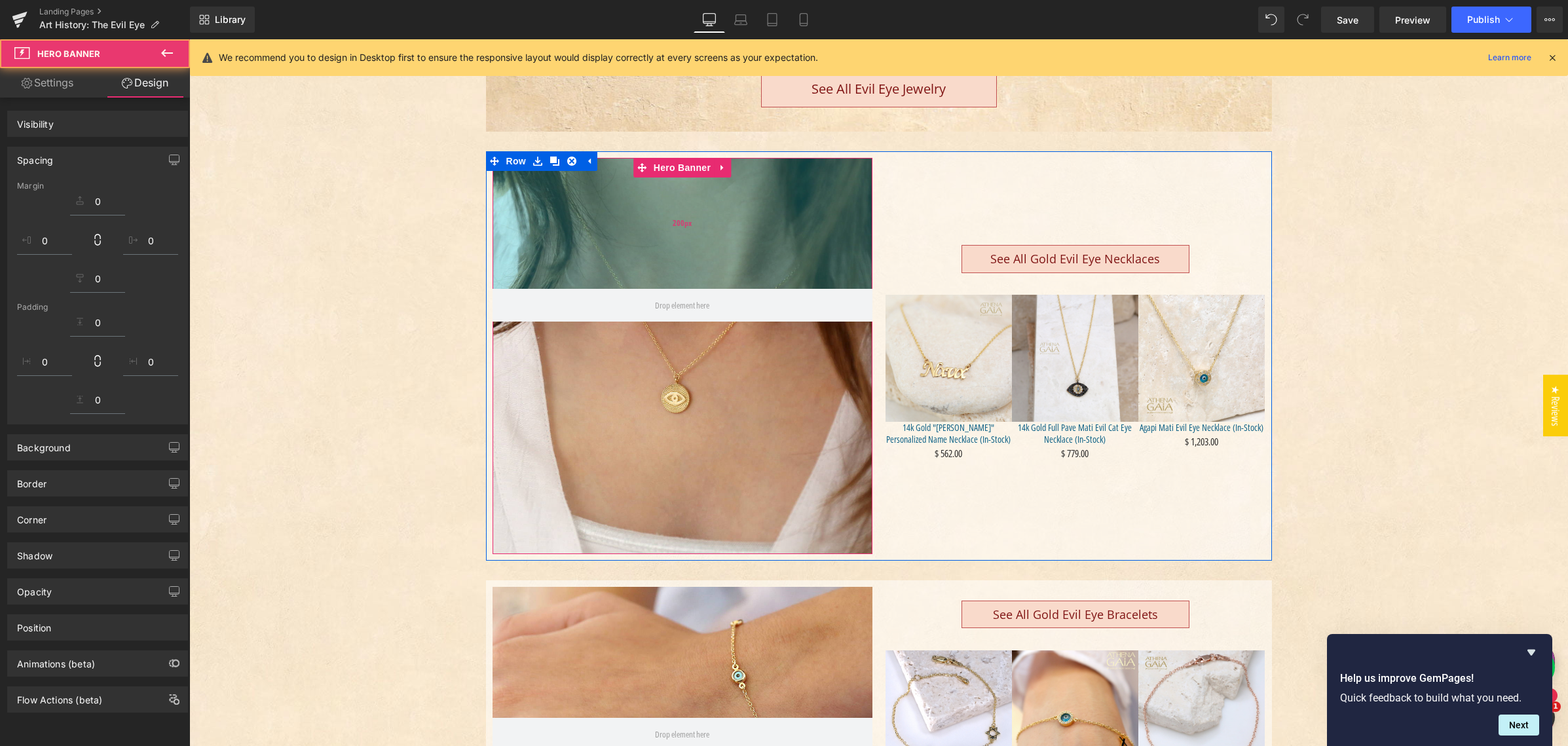
click at [578, 218] on div "200px" at bounding box center [682, 223] width 380 height 131
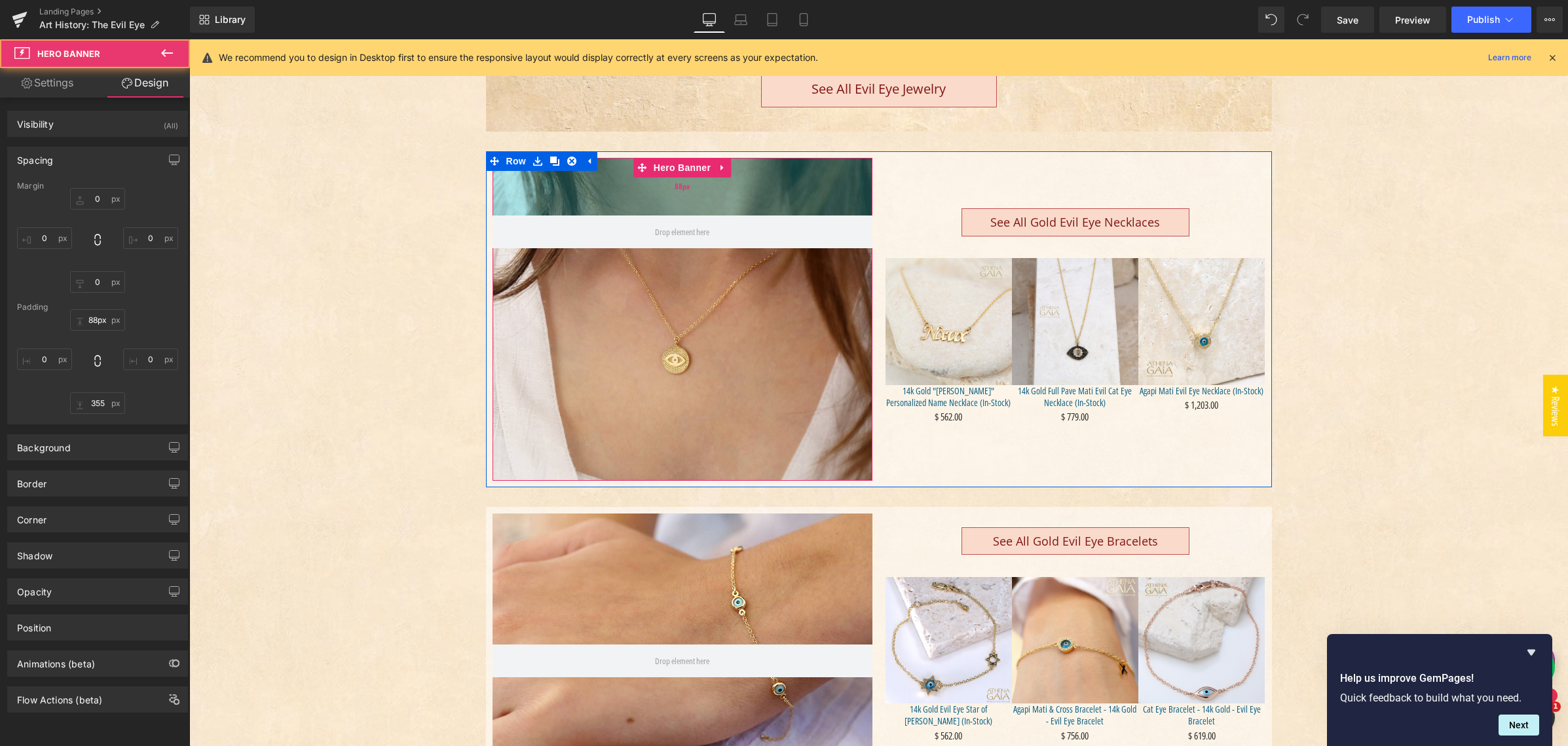
click at [588, 208] on div "88px" at bounding box center [682, 186] width 380 height 57
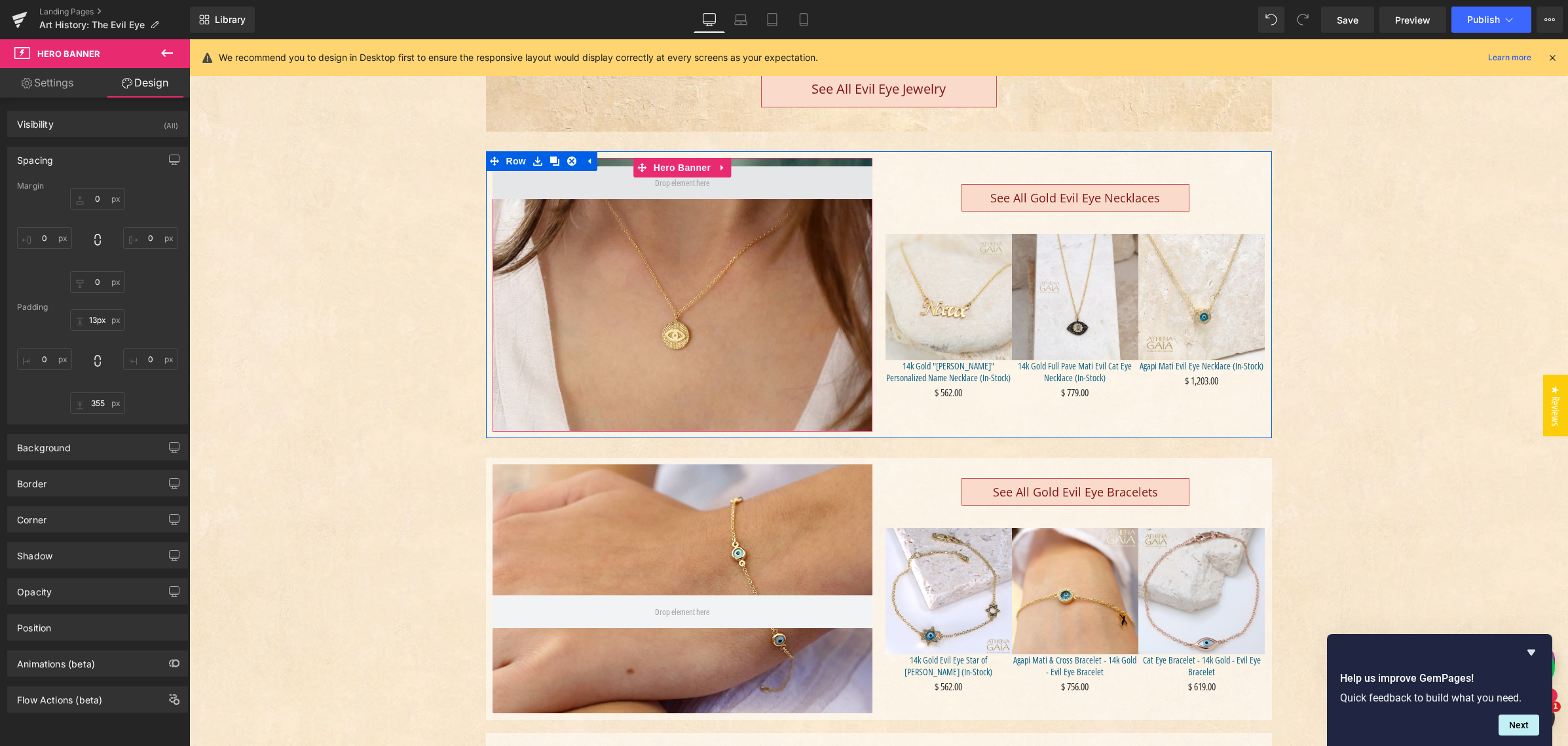
drag, startPoint x: 584, startPoint y: 186, endPoint x: 593, endPoint y: 164, distance: 23.8
click at [582, 160] on div "Hero Banner 355px See All Gold Evil Eye Necklaces Button Sale Off (P) Image 14k…" at bounding box center [878, 295] width 786 height 287
type input "13px"
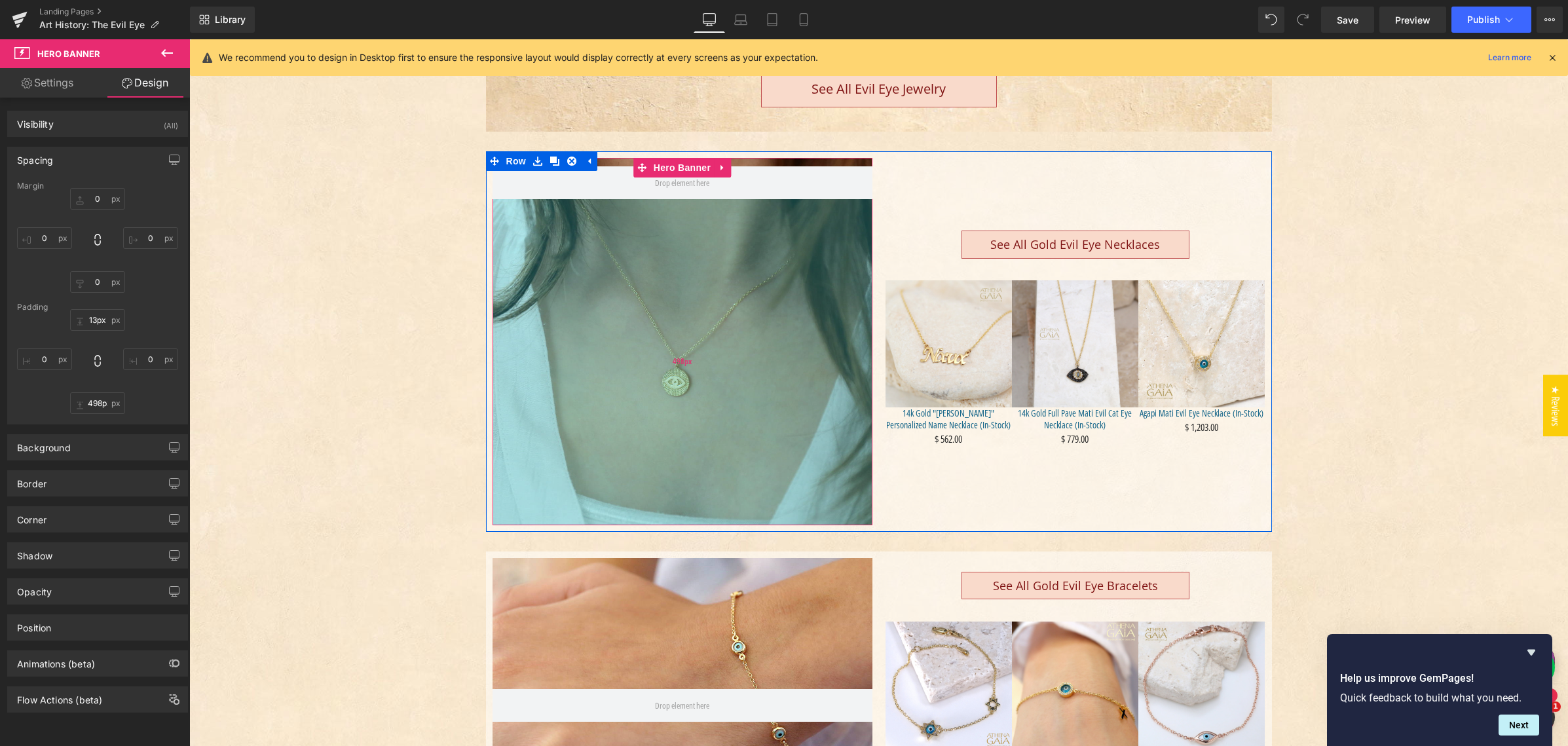
type input "499px"
drag, startPoint x: 617, startPoint y: 330, endPoint x: 621, endPoint y: 443, distance: 113.1
click at [619, 454] on div "498px" at bounding box center [682, 361] width 380 height 326
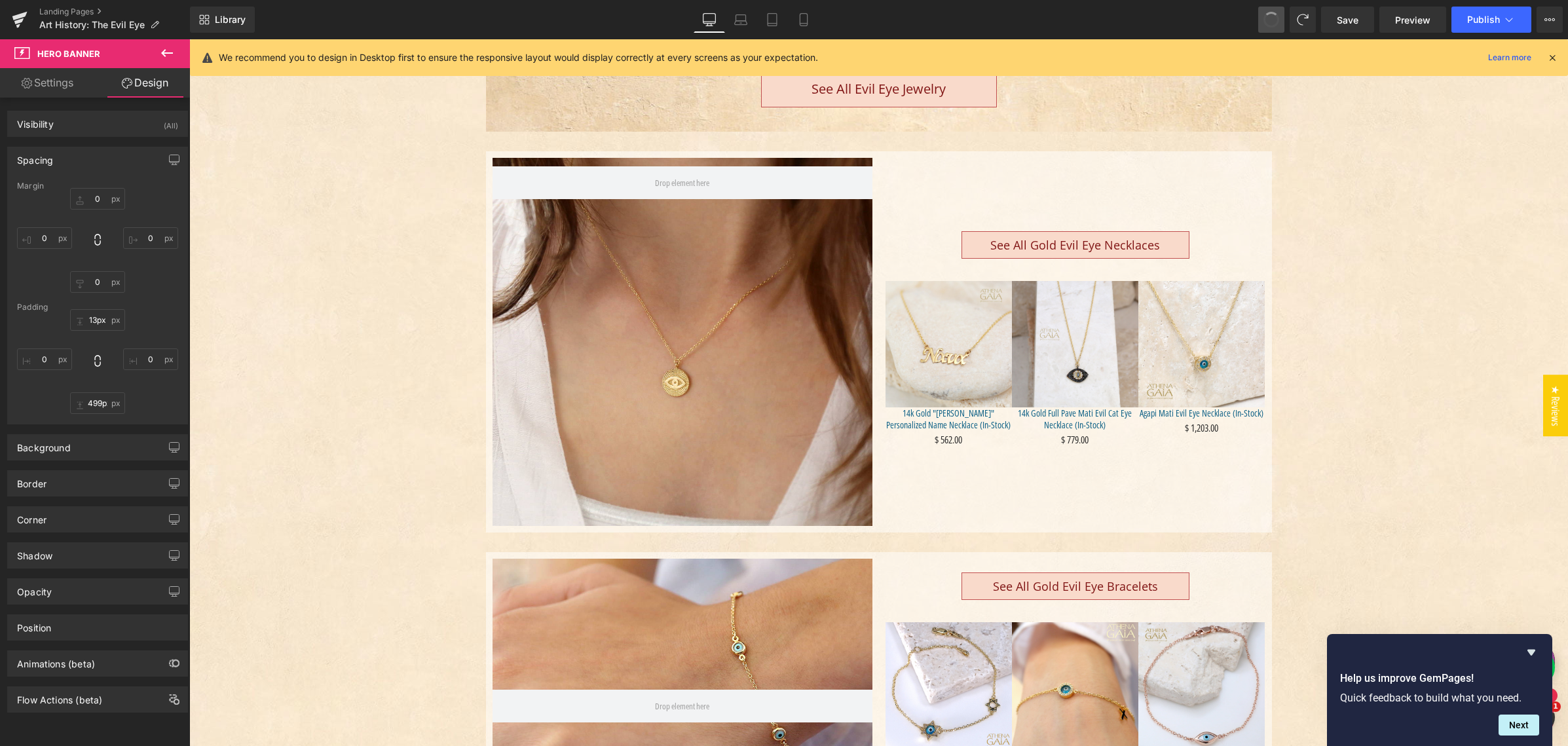
type input "0"
type input "13"
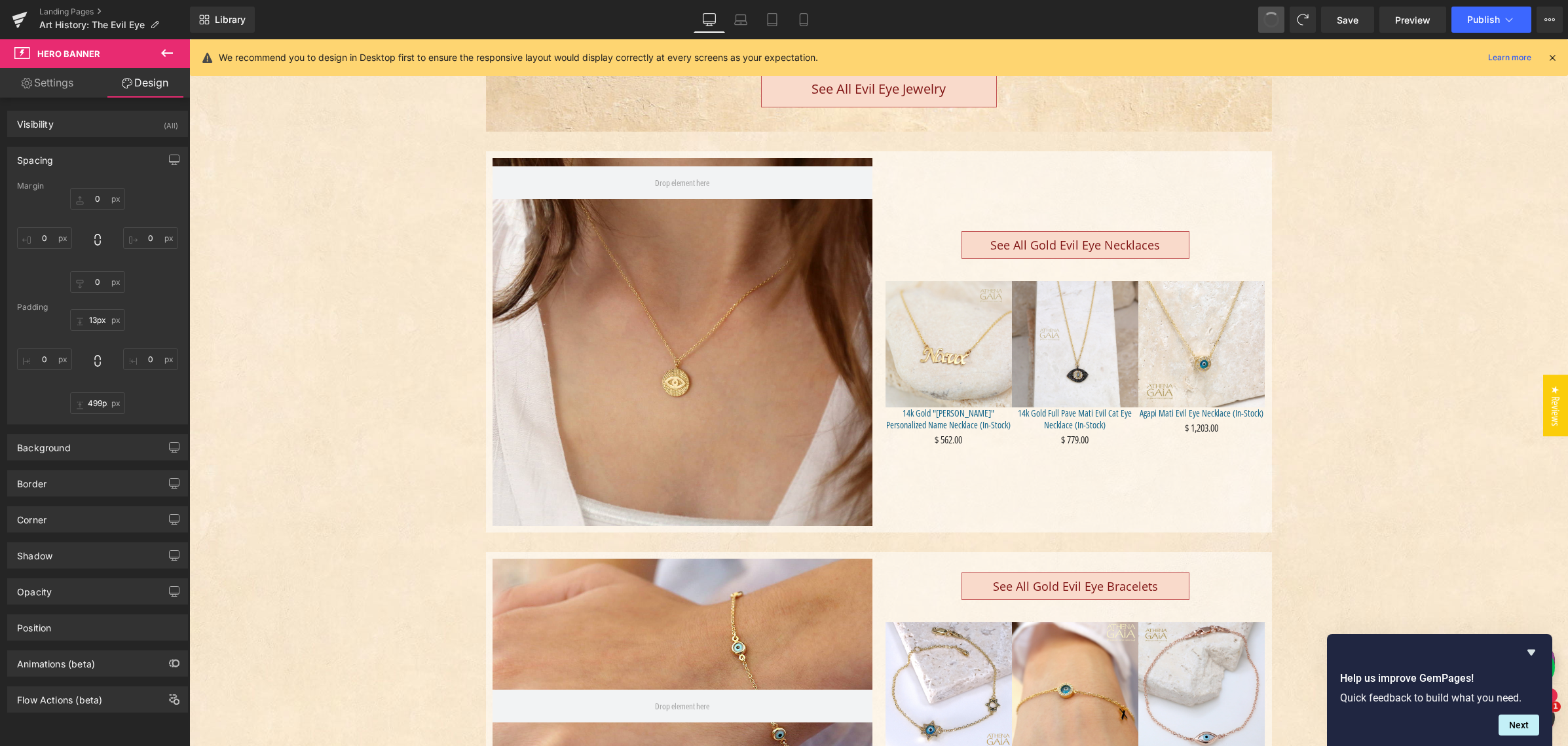
type input "0"
type input "355"
type input "0"
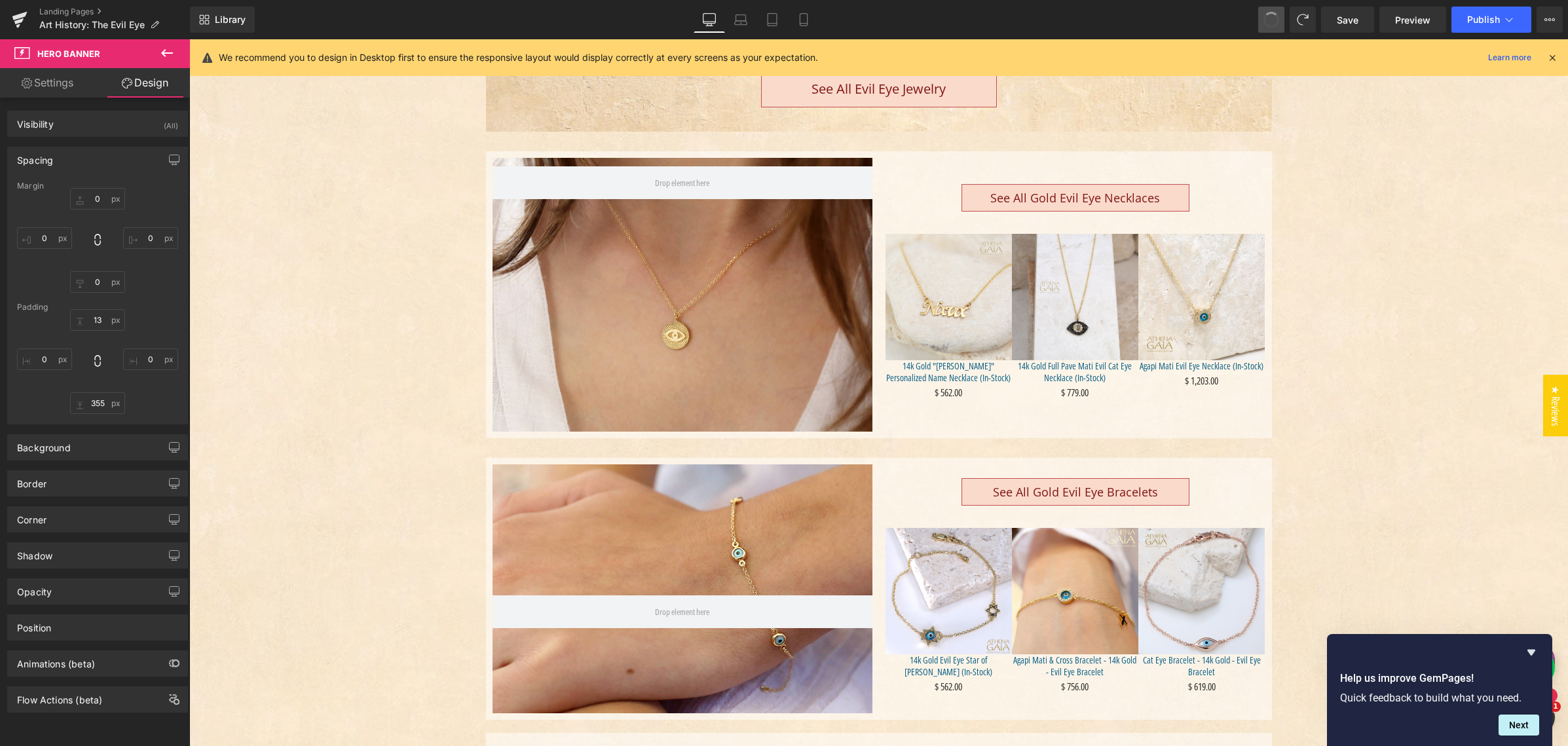
type input "0"
type input "88"
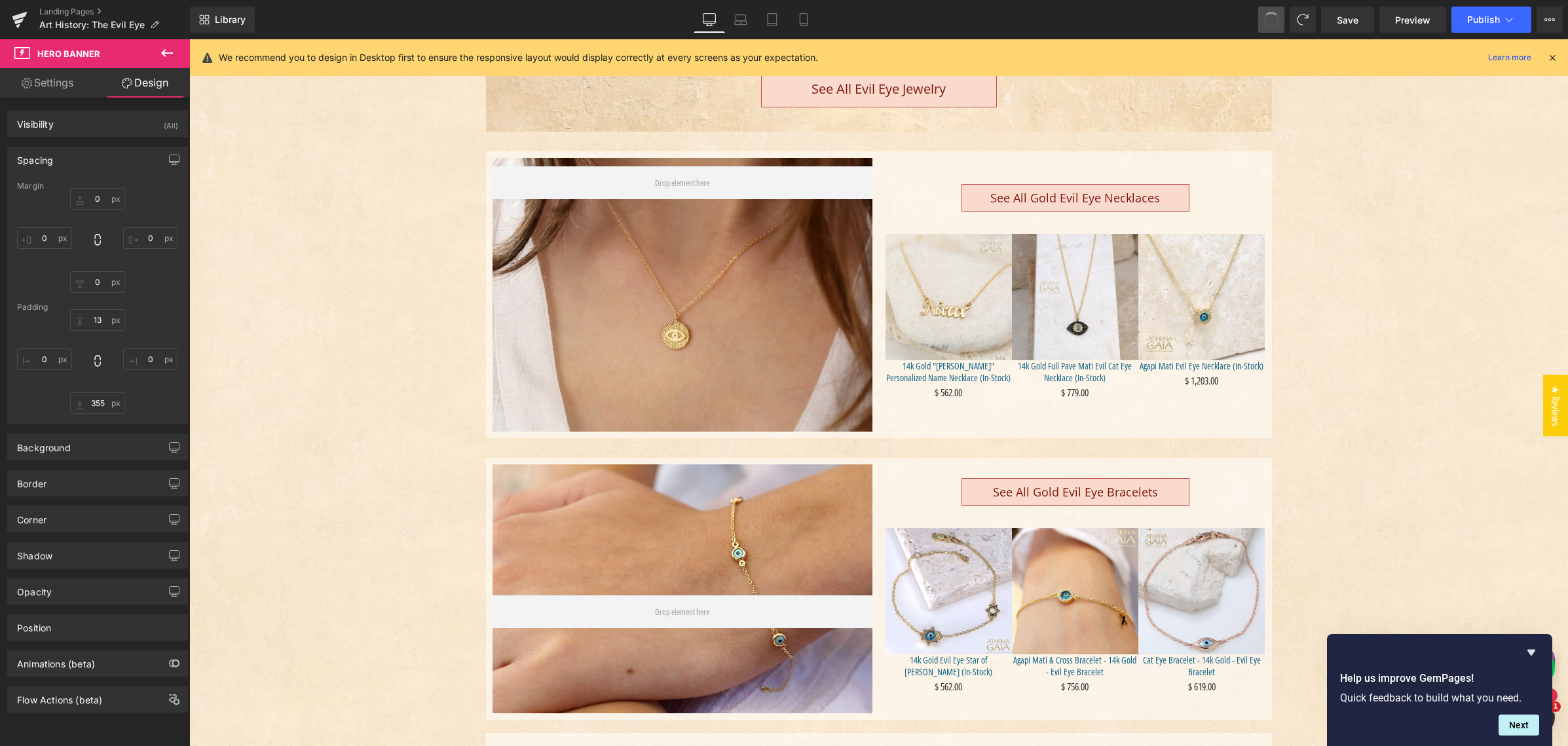
type input "0"
type input "355"
type input "0"
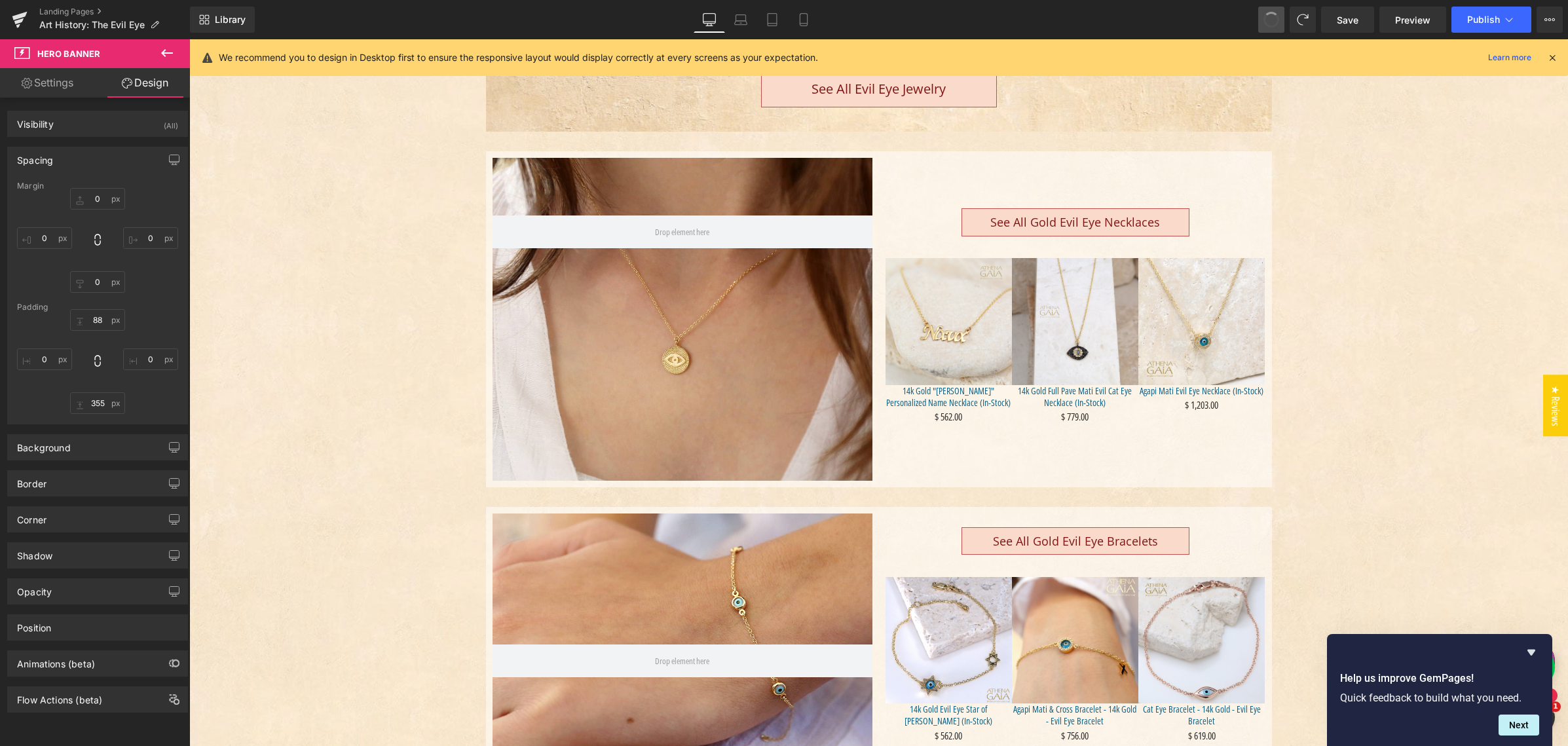
type input "0"
type input "104"
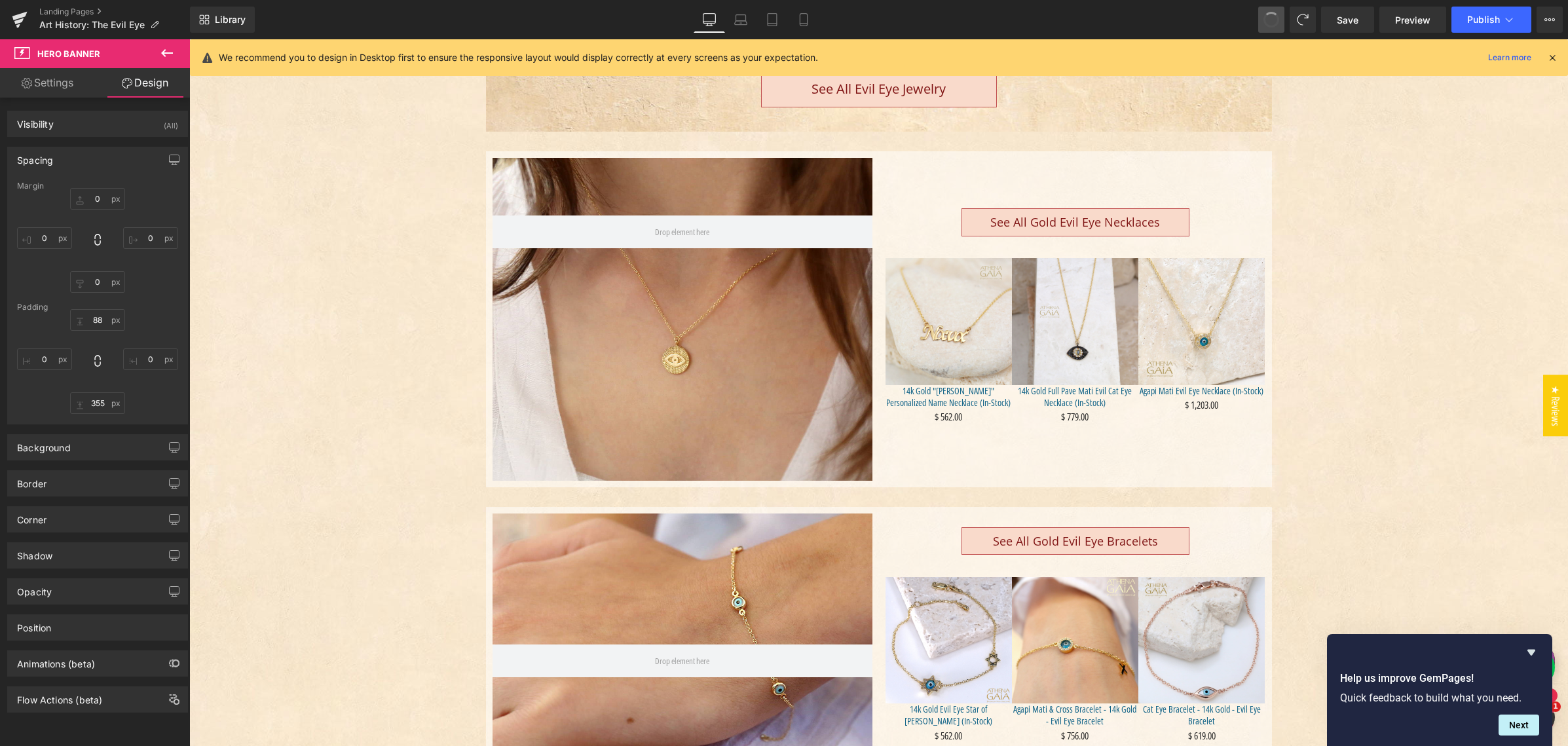
type input "0"
type input "355"
type input "0"
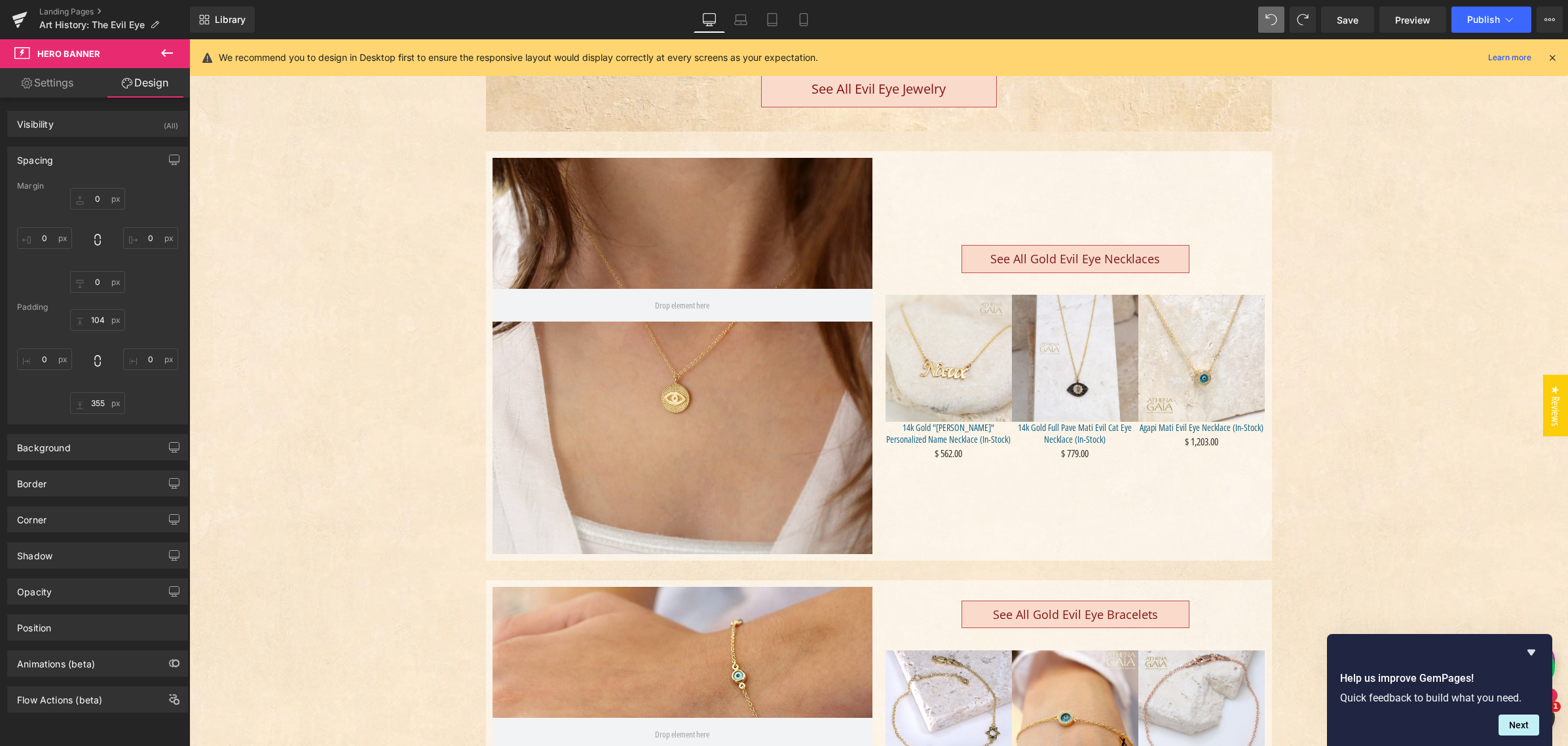
type input "0"
type input "200"
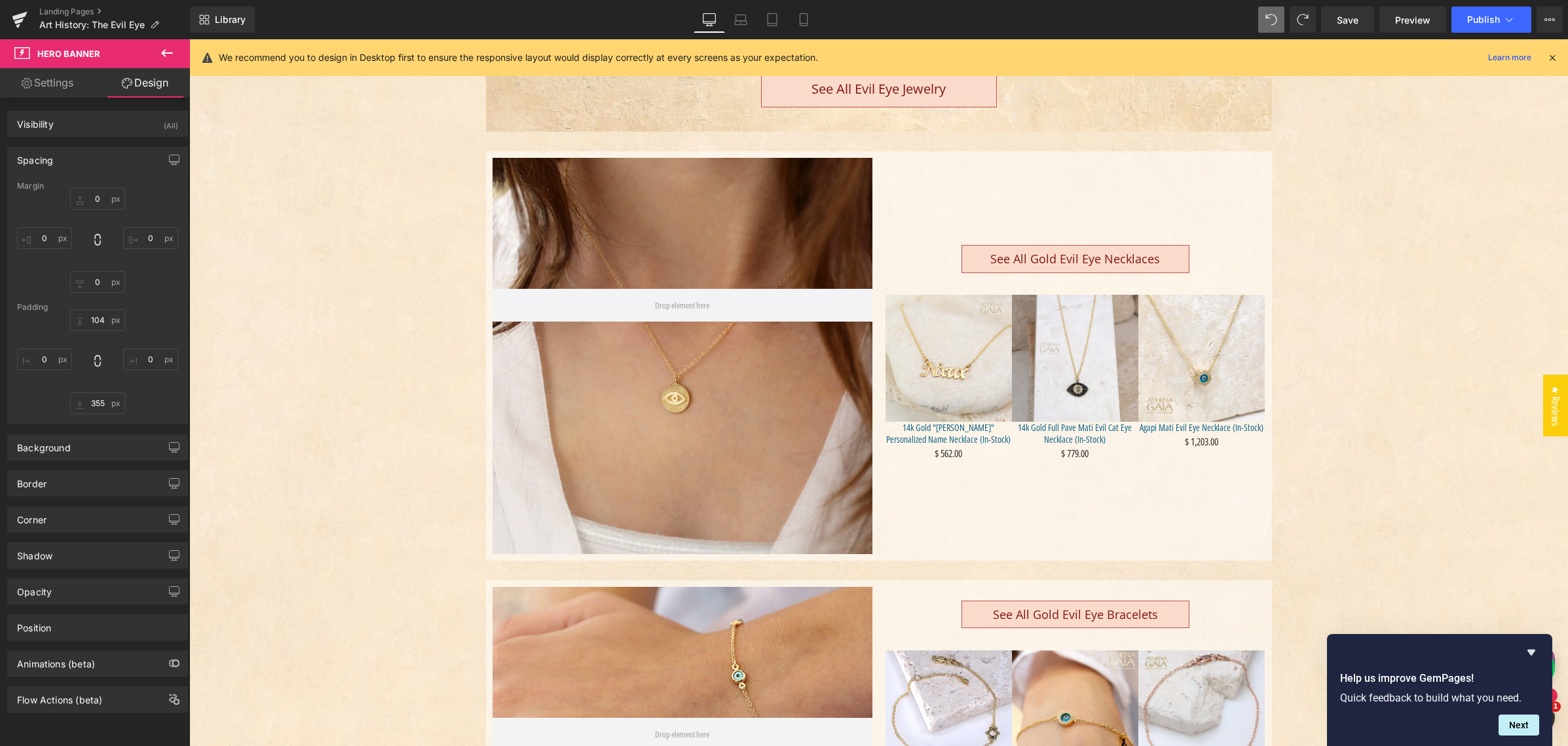
type input "0"
type input "355"
type input "0"
type input "auto"
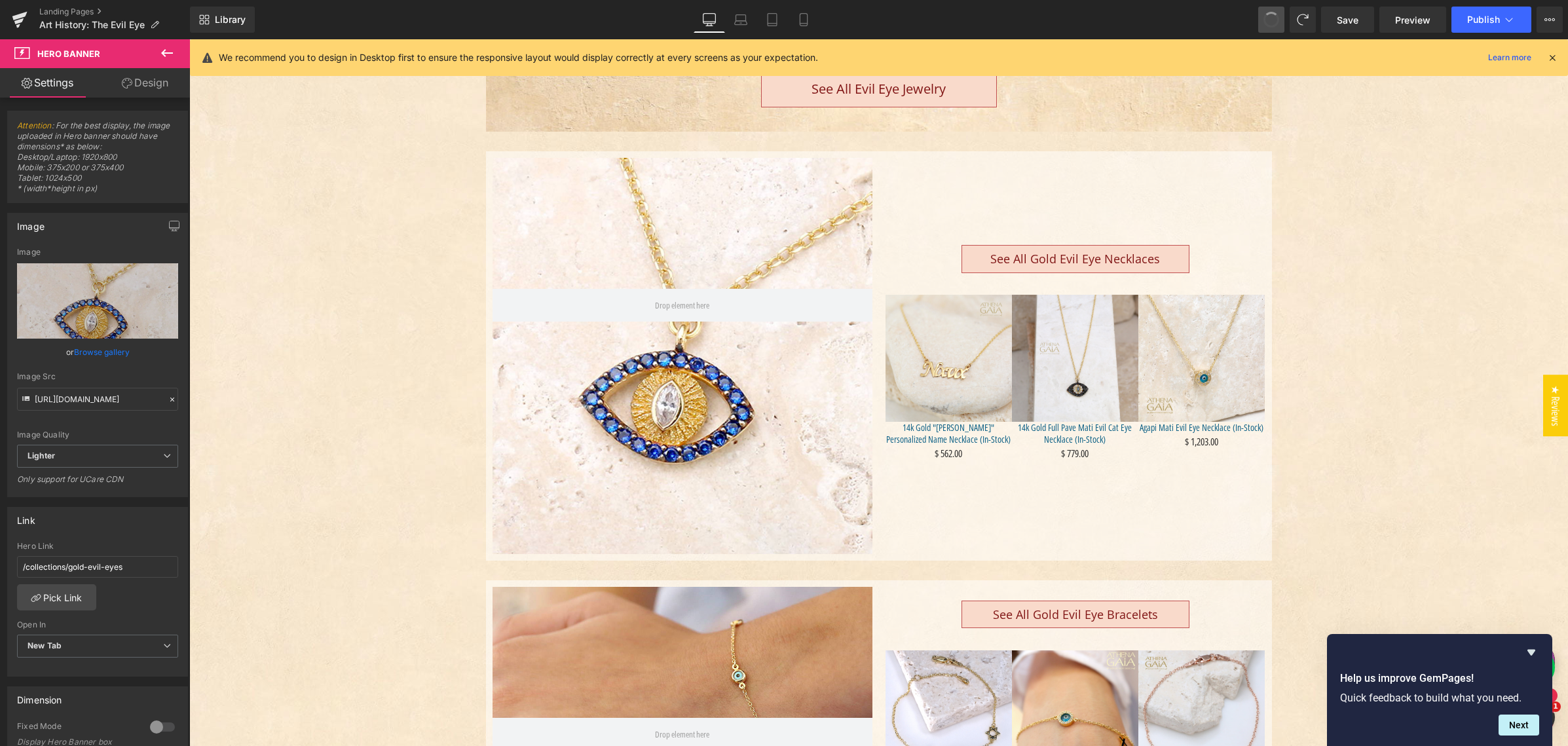
type input "[URL][DOMAIN_NAME]"
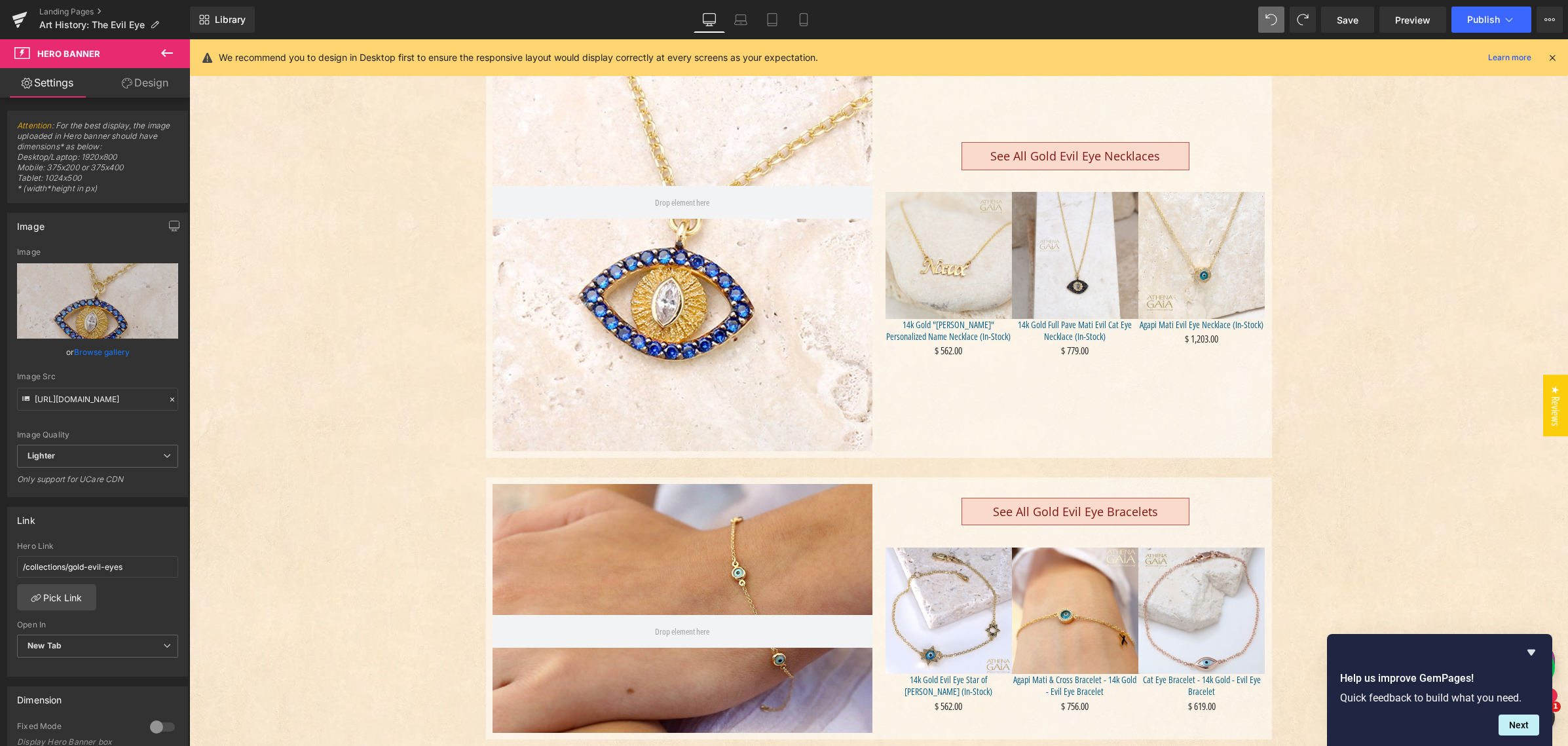
scroll to position [594, 0]
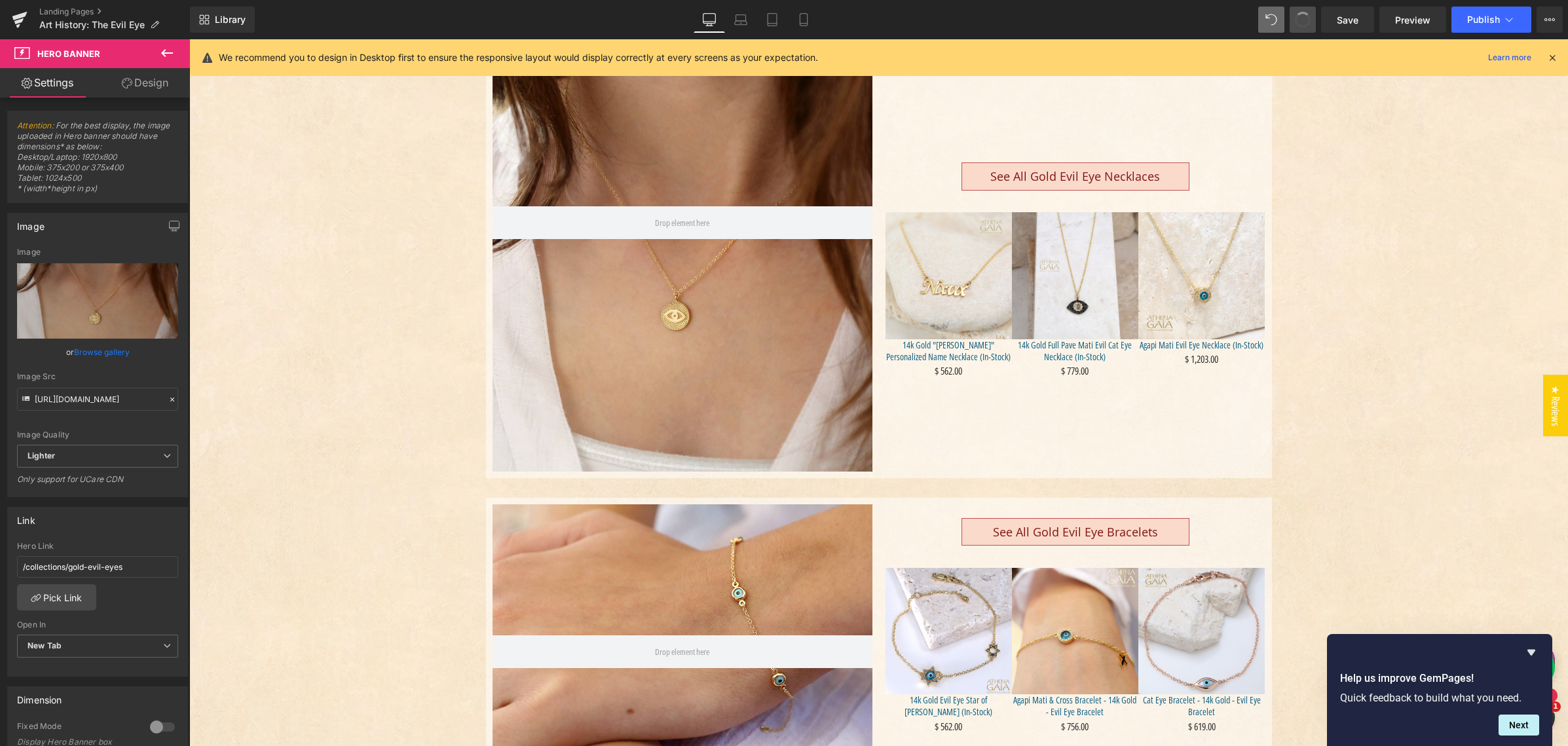
type input "[URL][DOMAIN_NAME]"
click at [674, 515] on span "Hero Banner" at bounding box center [682, 514] width 63 height 20
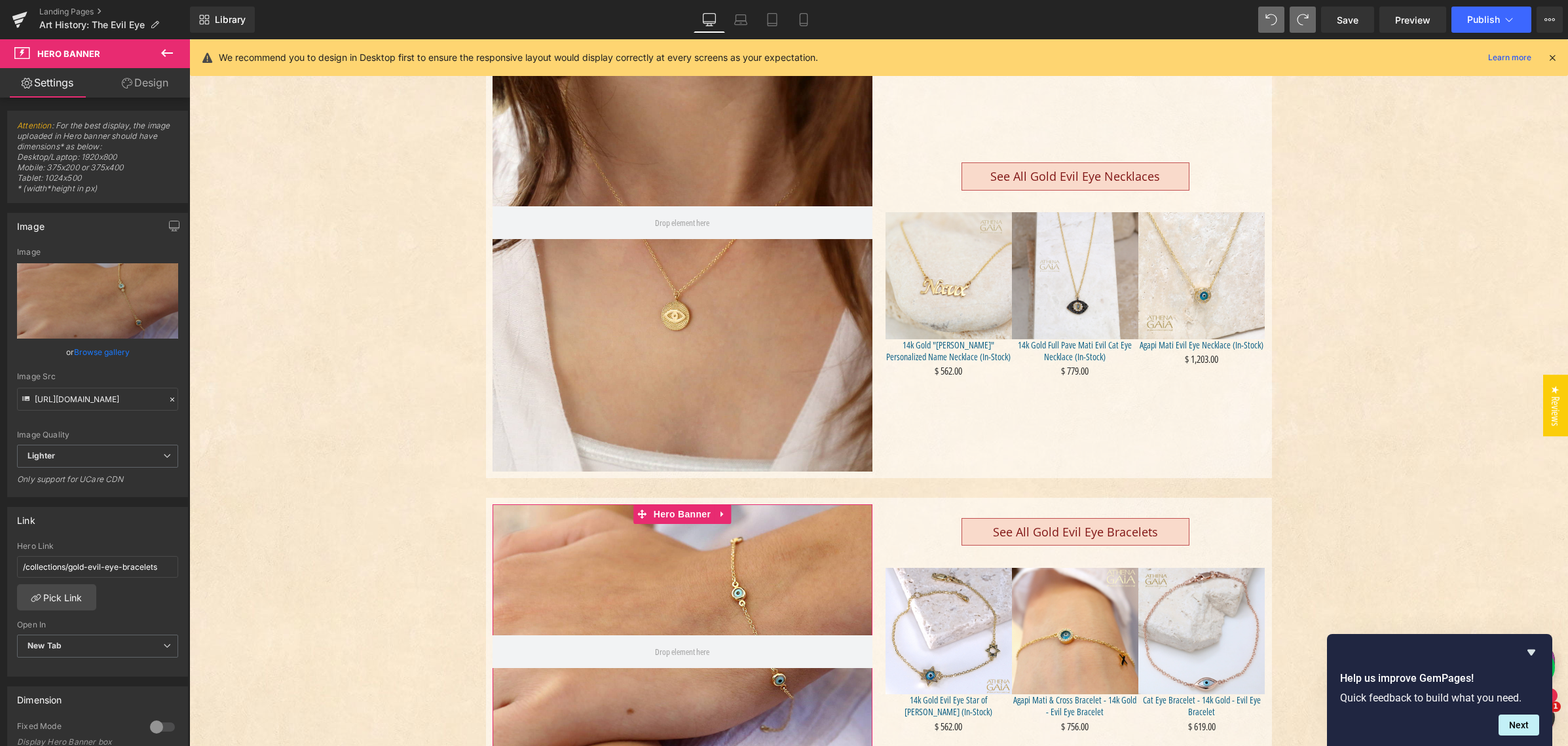
click at [158, 84] on link "Design" at bounding box center [145, 82] width 95 height 29
click at [0, 0] on div "Spacing" at bounding box center [0, 0] width 0 height 0
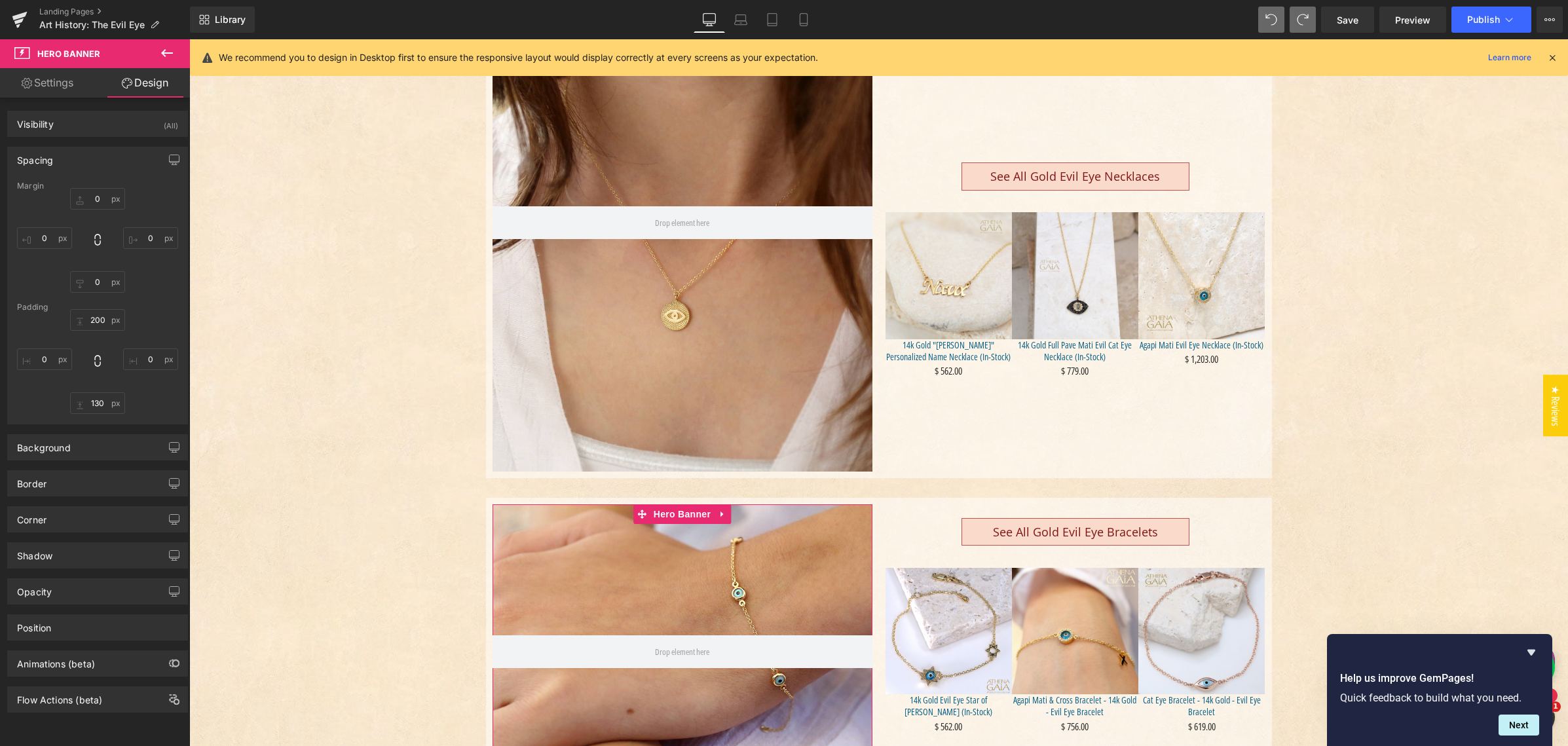
type input "0"
type input "200"
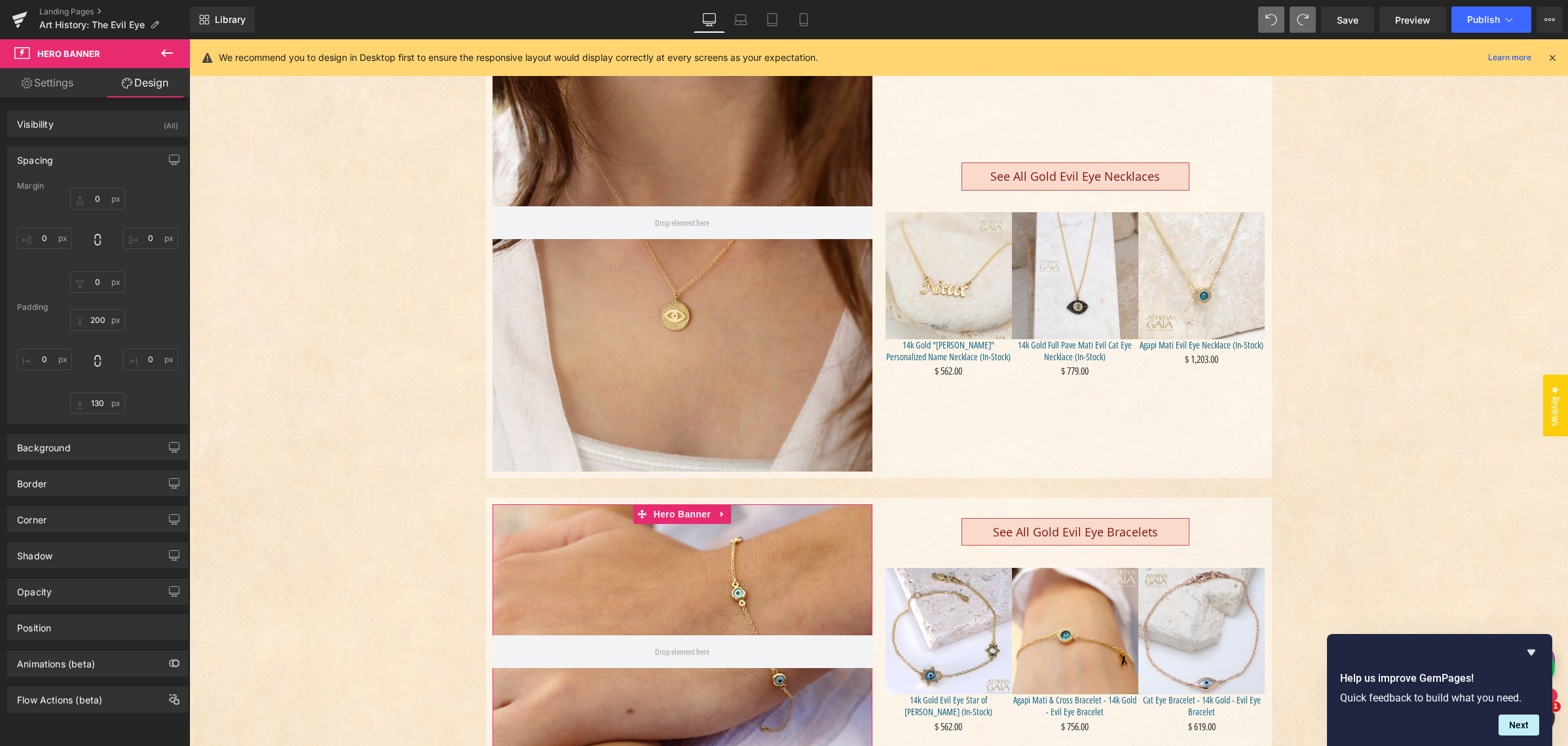
type input "0"
type input "130"
type input "0"
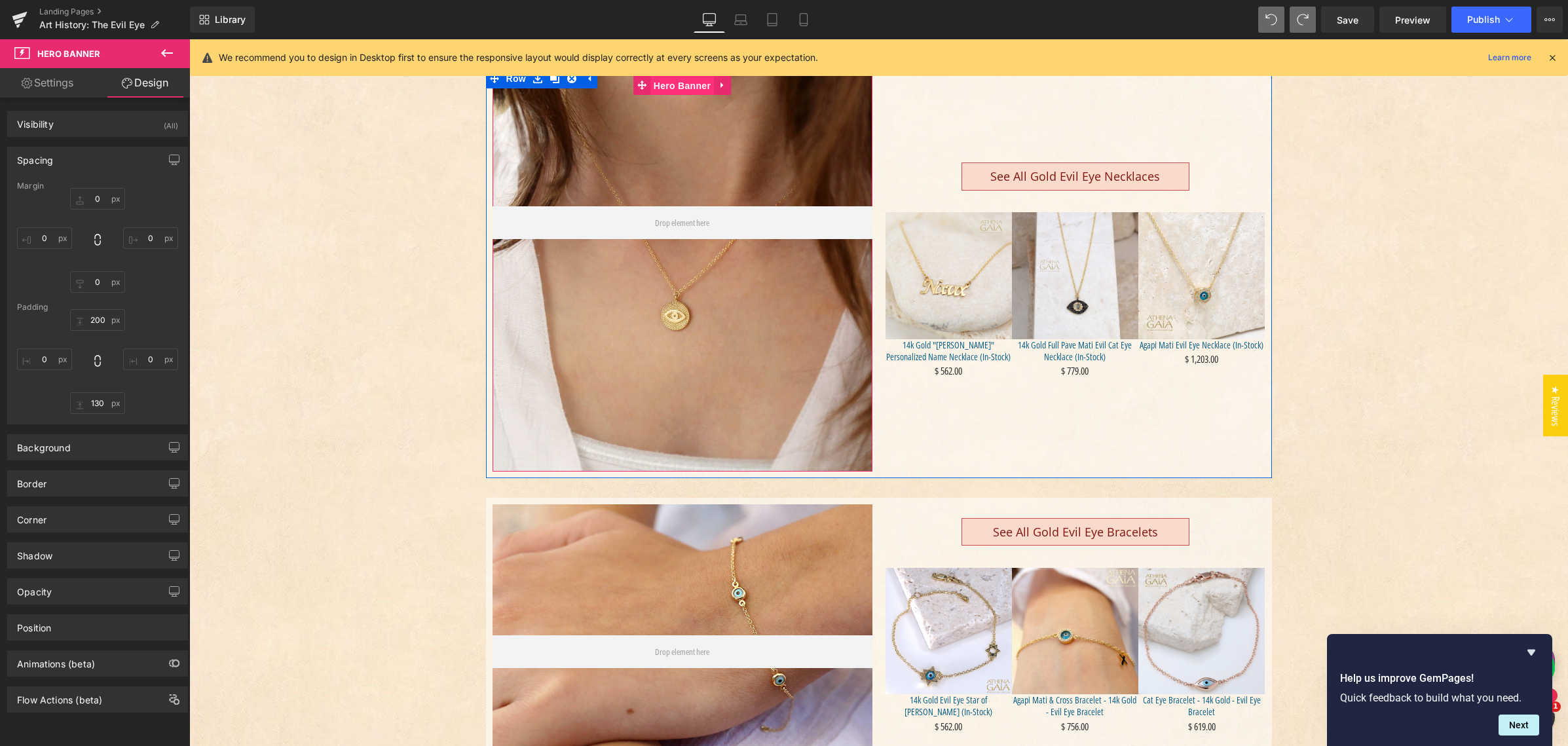
click at [679, 83] on span "Hero Banner" at bounding box center [682, 86] width 63 height 20
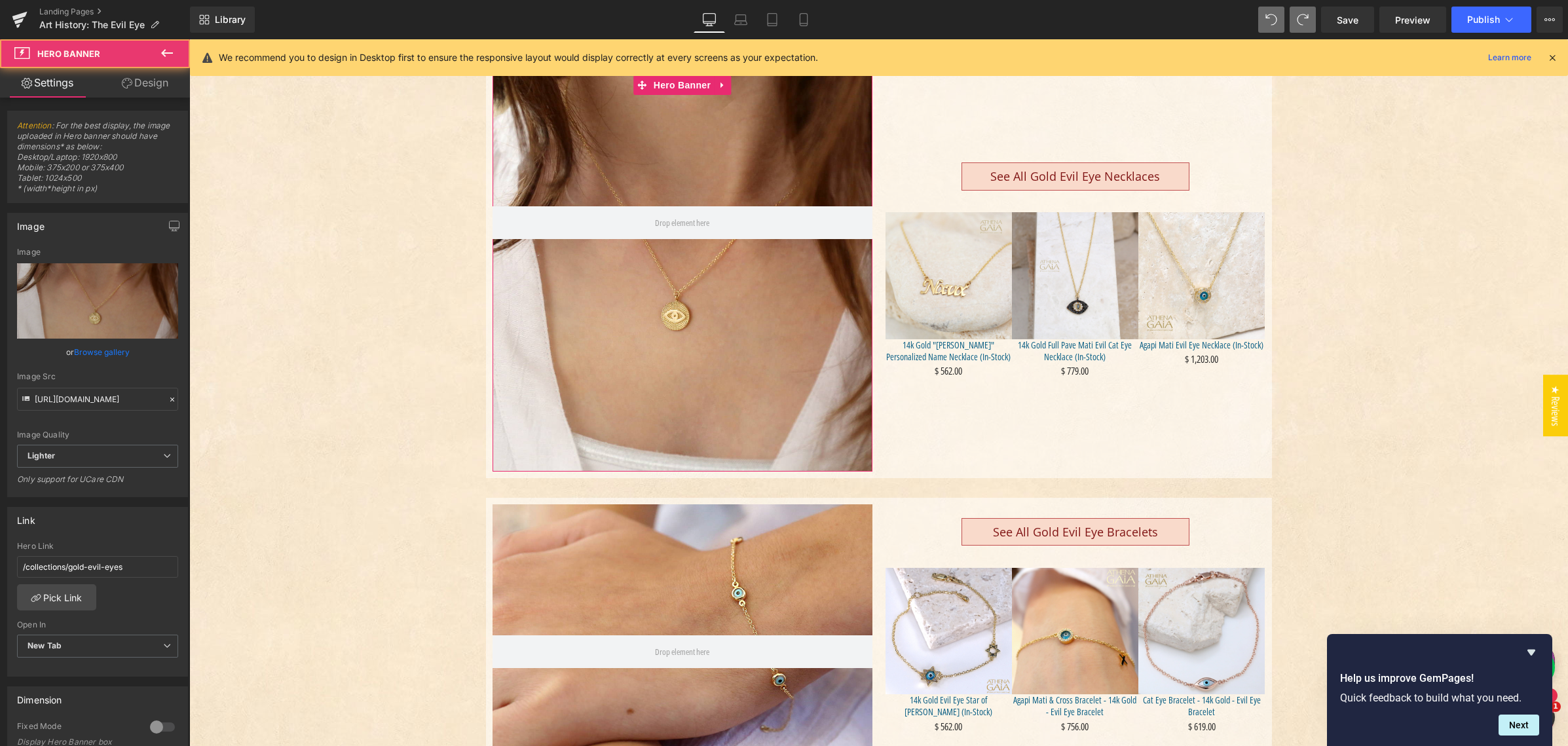
click at [147, 87] on link "Design" at bounding box center [145, 82] width 95 height 29
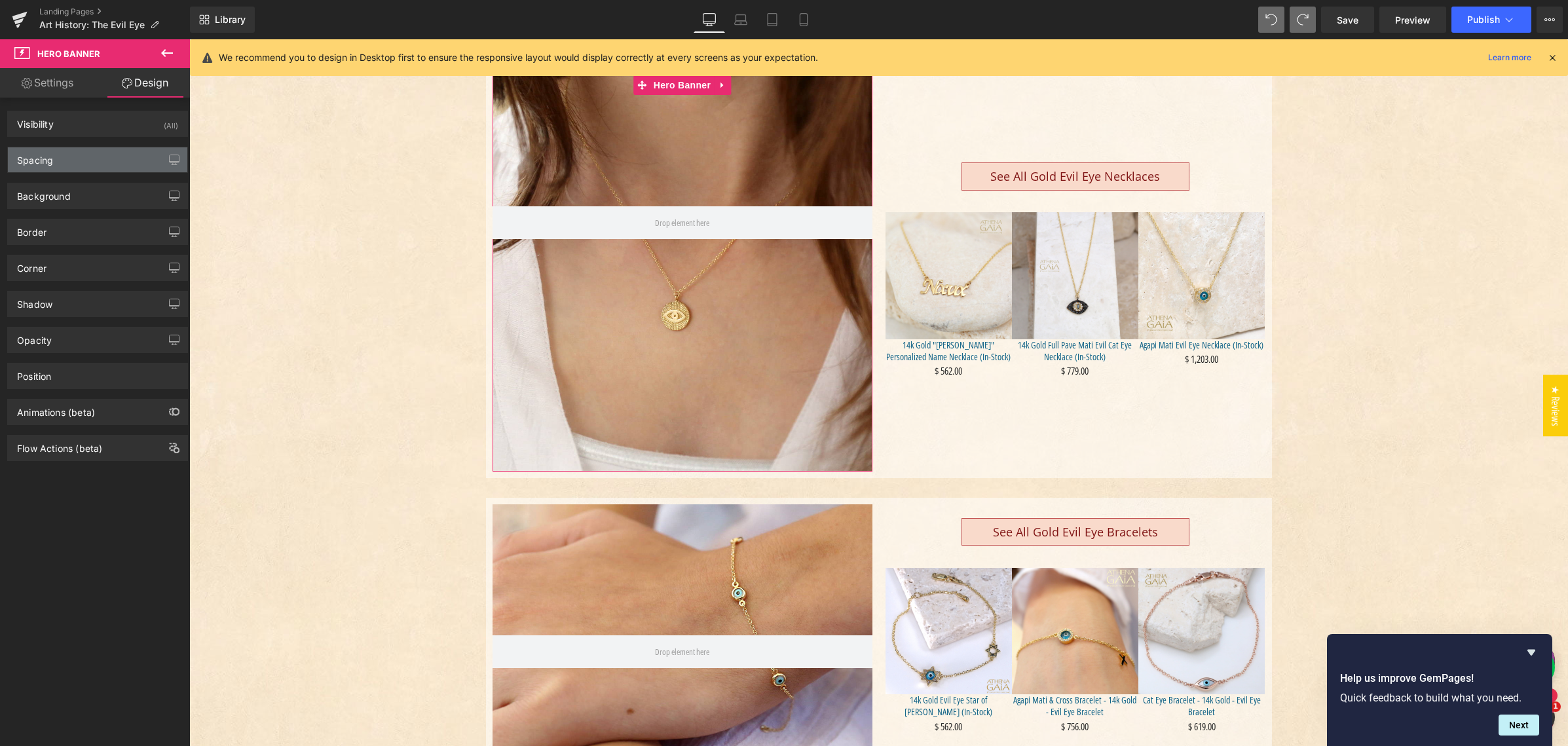
type input "0"
type input "200"
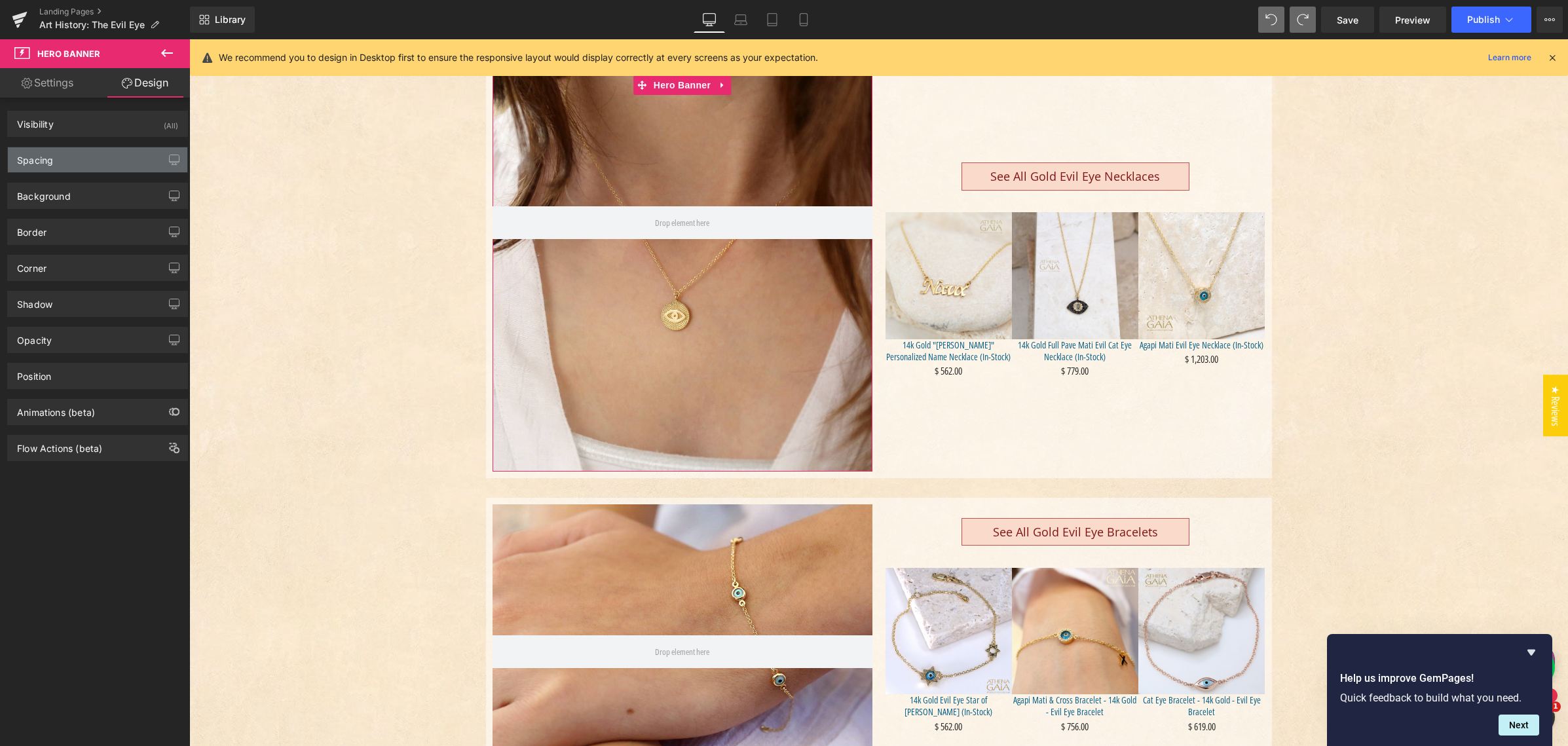
type input "0"
type input "355"
type input "0"
click at [90, 161] on div "Spacing" at bounding box center [97, 159] width 179 height 25
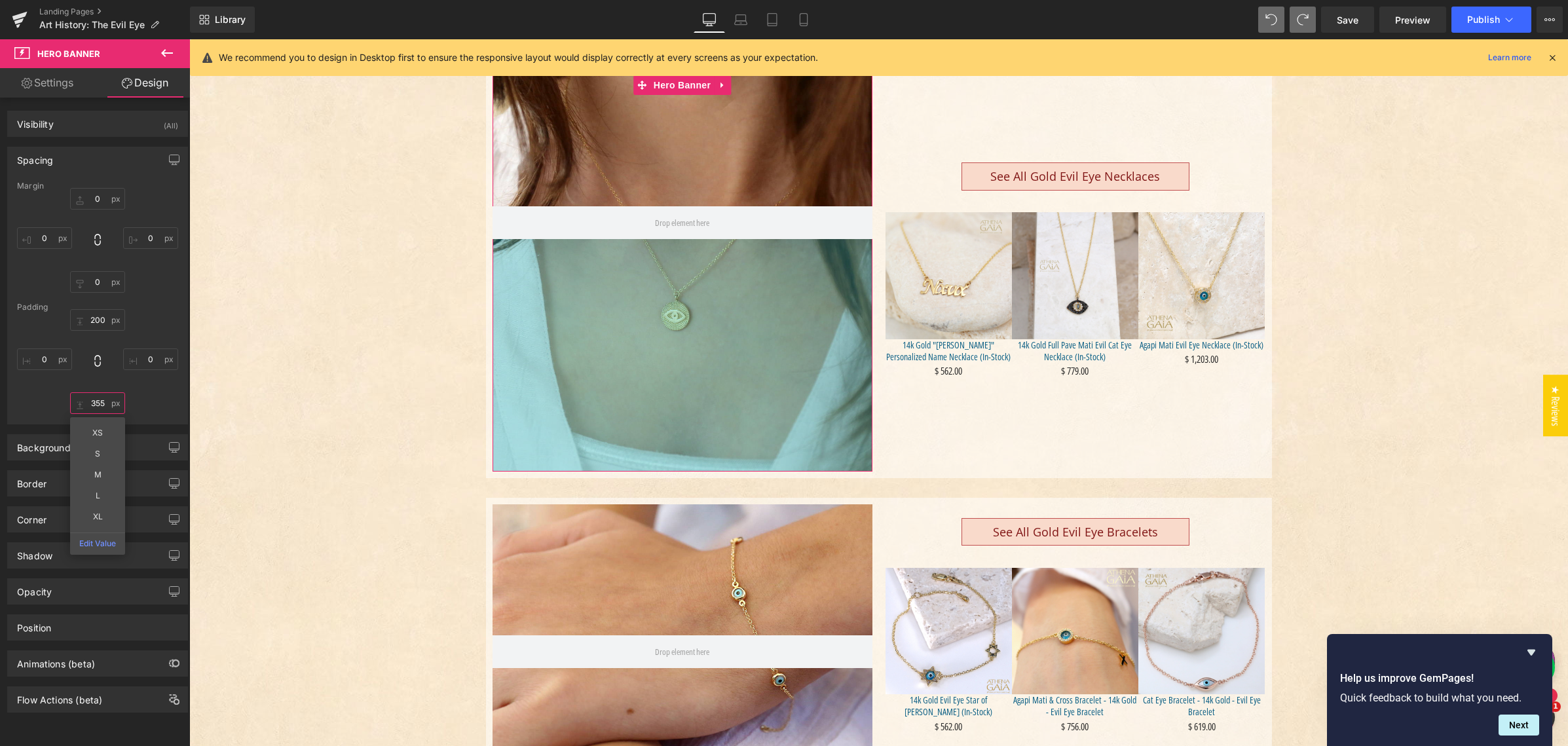
click at [95, 402] on input "355" at bounding box center [98, 403] width 55 height 21
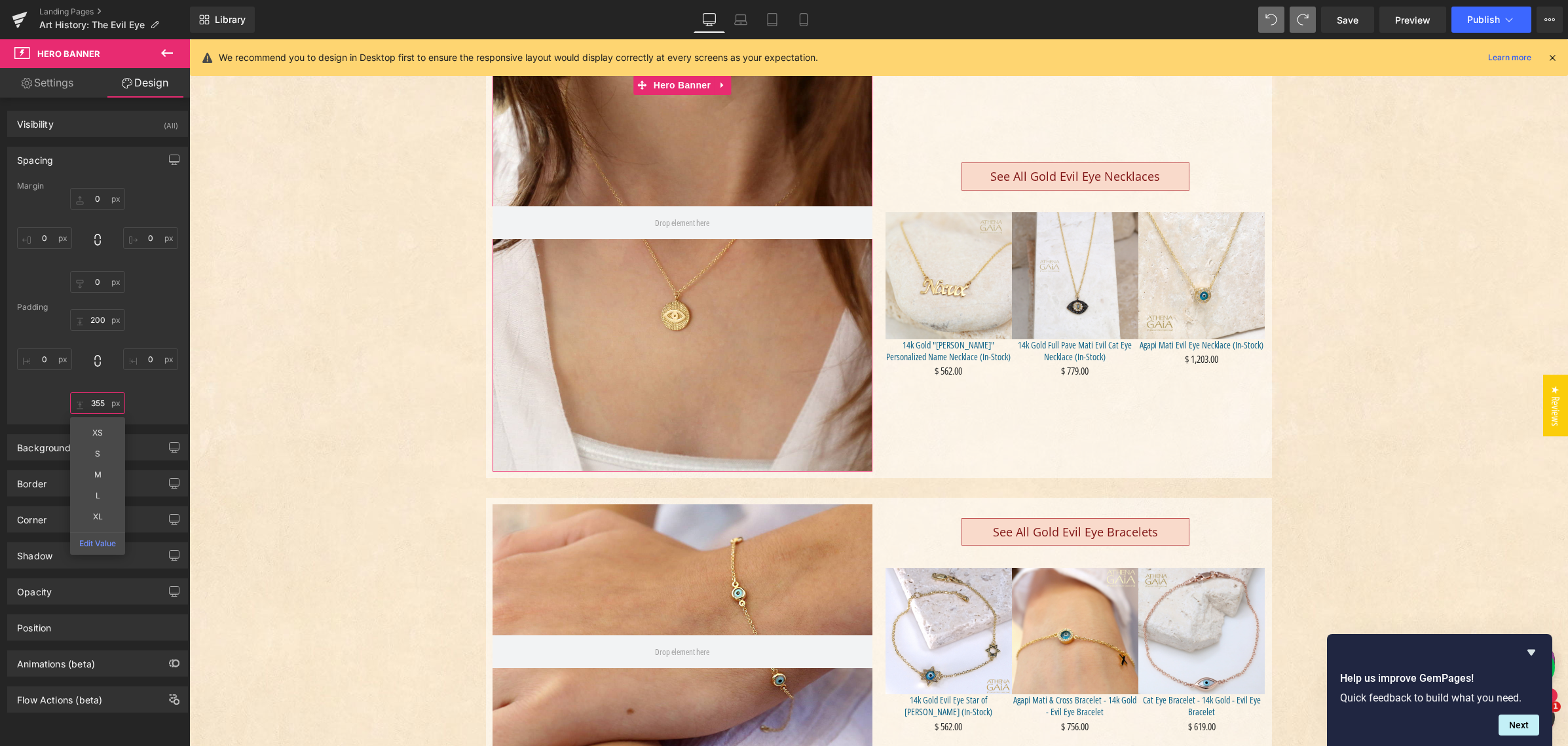
click at [95, 402] on input "355" at bounding box center [98, 403] width 55 height 21
type input "130"
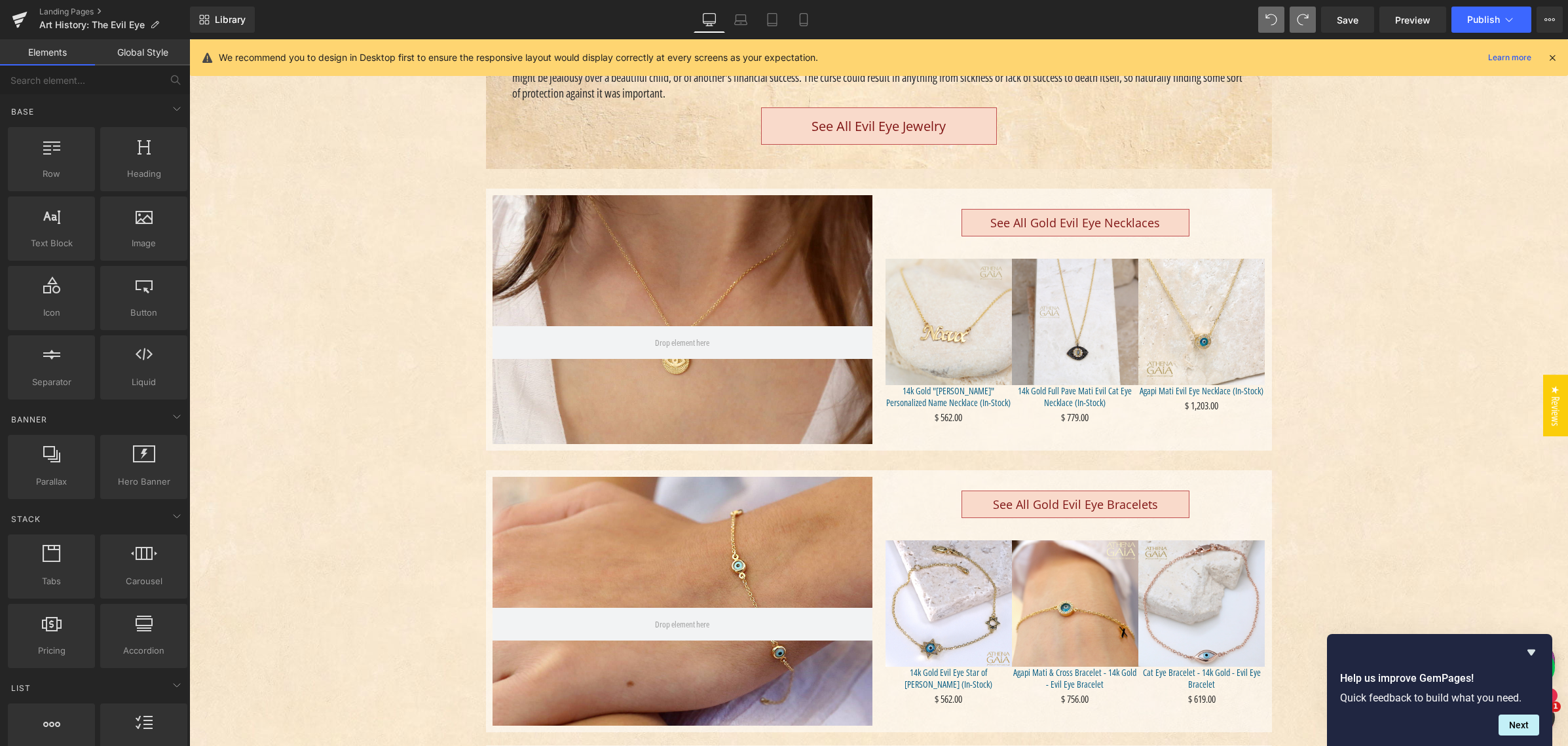
scroll to position [465, 0]
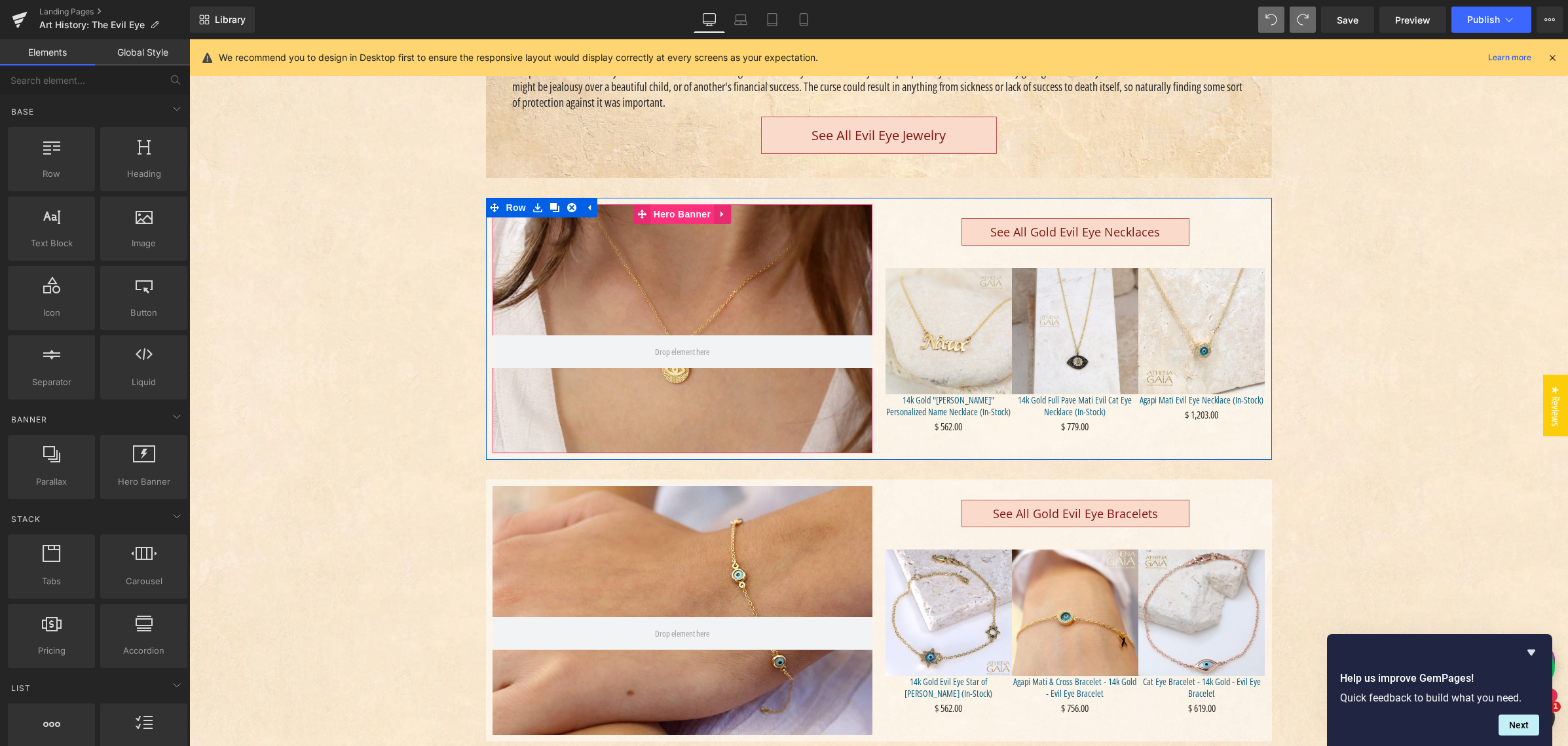
click at [670, 211] on span "Hero Banner" at bounding box center [682, 213] width 63 height 20
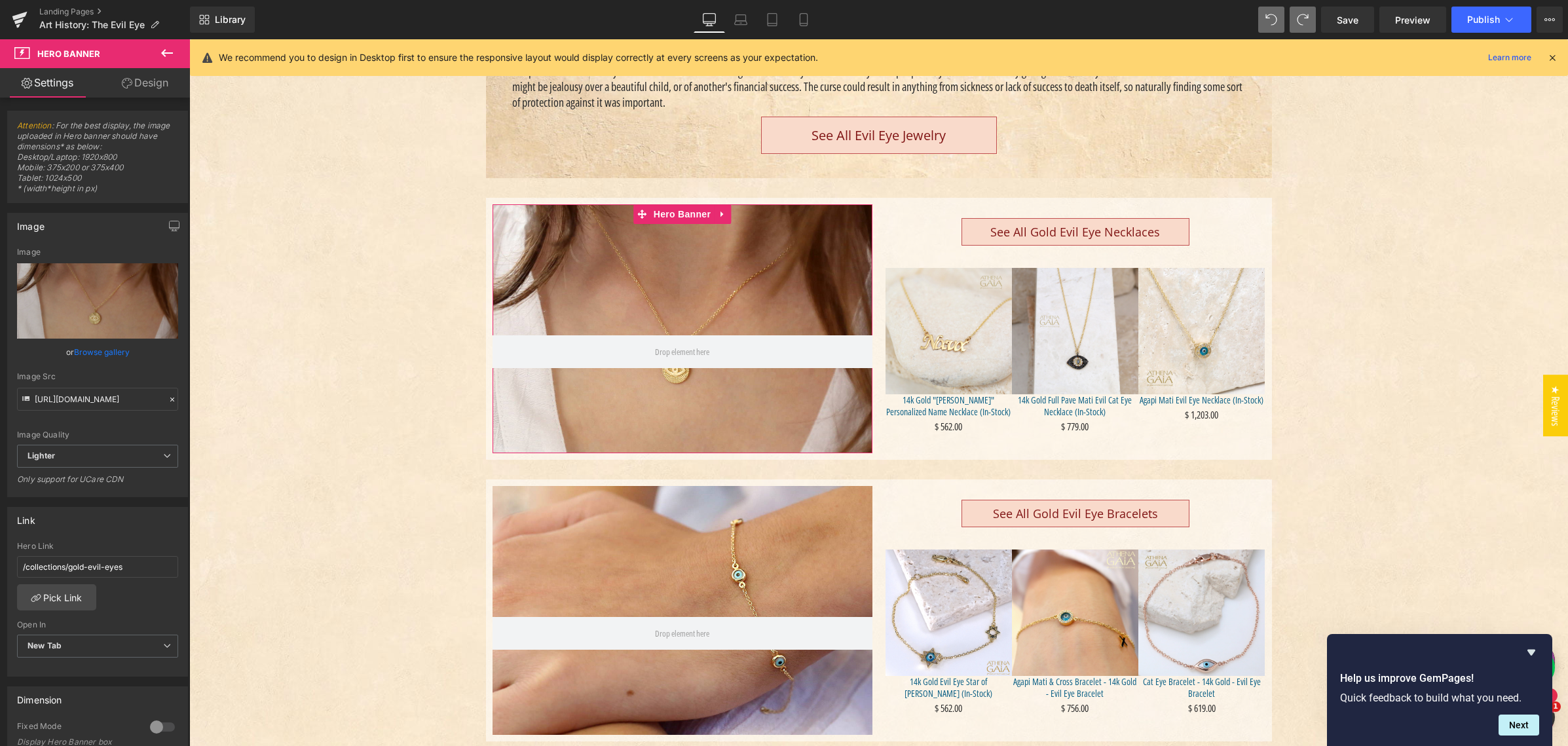
click at [113, 351] on link "Browse gallery" at bounding box center [101, 351] width 56 height 23
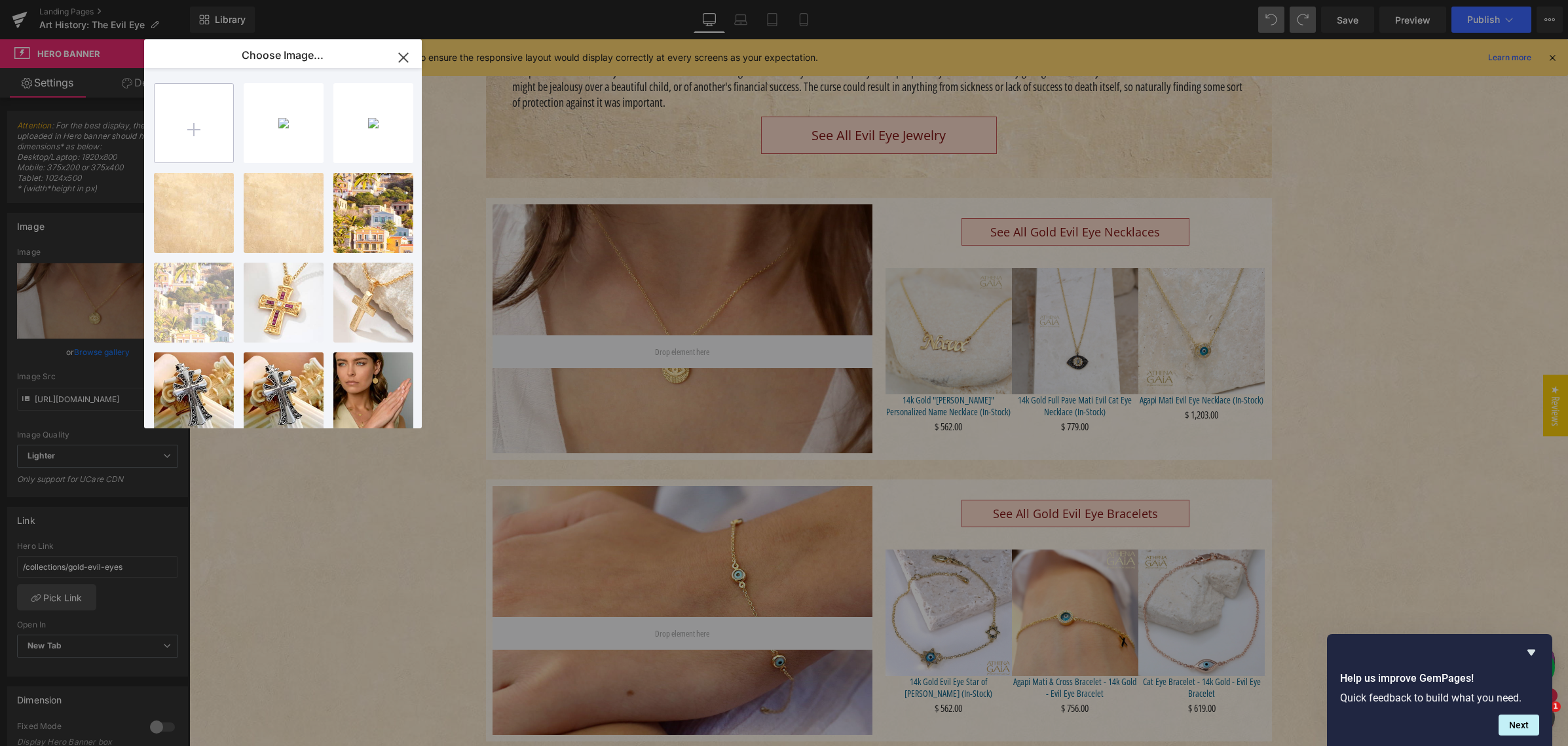
click at [202, 110] on input "file" at bounding box center [194, 123] width 79 height 79
type input "C:\fakepath\AlOro_AX2221_Granulated_Mati_14k_Gold_Necklace_Evil_eye_Greek_Jewel…"
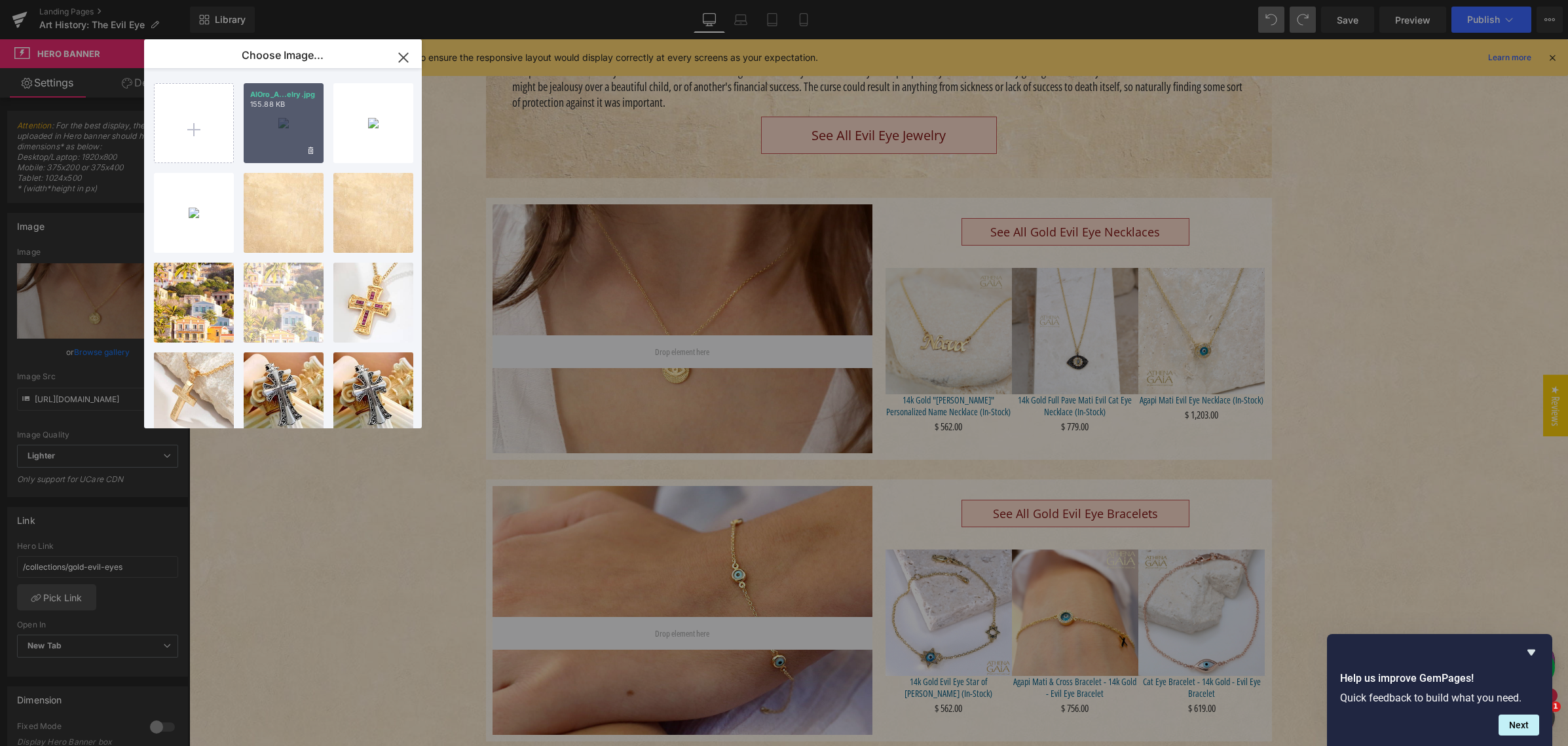
click at [296, 132] on div "AlOro_A...elry.jpg 155.88 KB" at bounding box center [283, 122] width 80 height 80
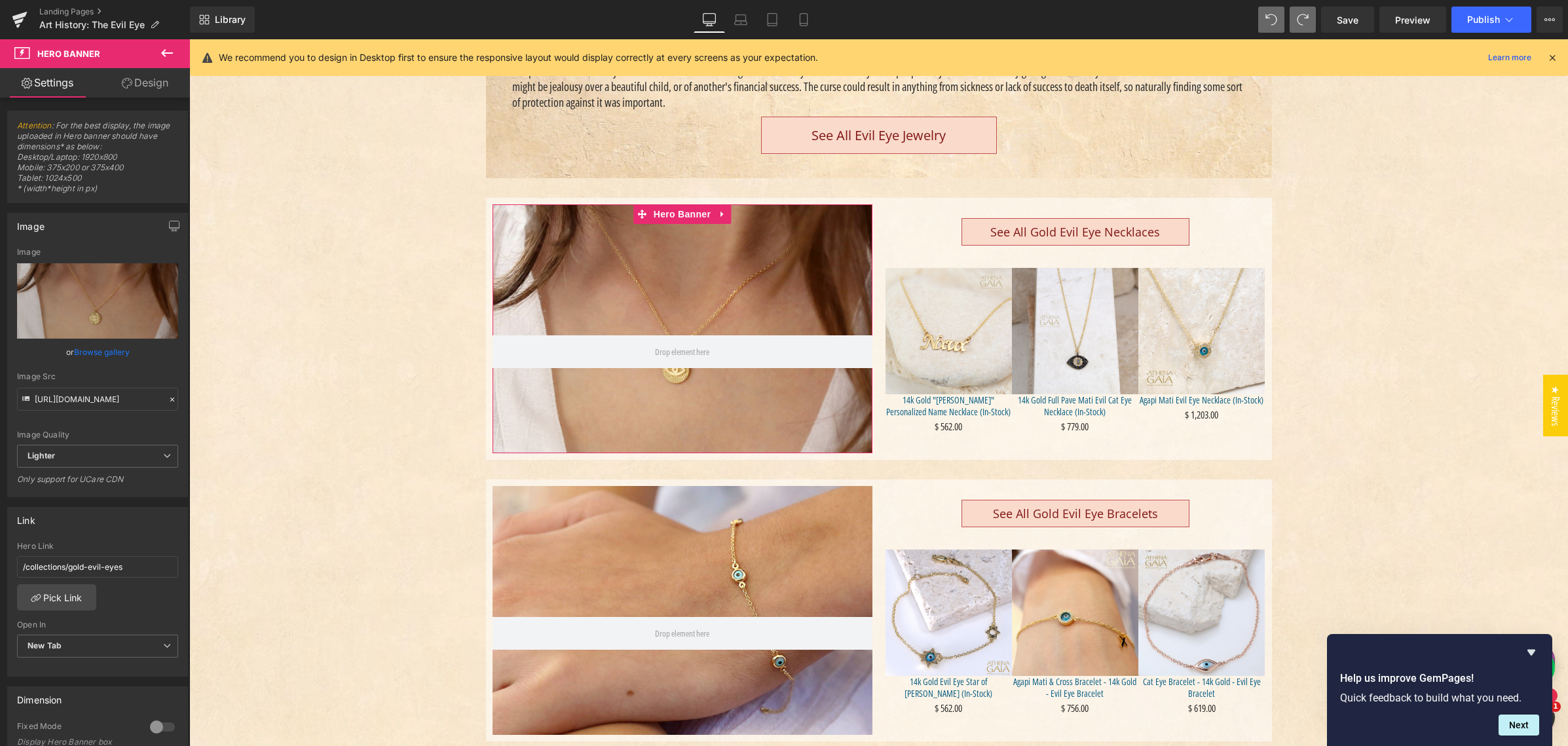
click at [90, 351] on link "Browse gallery" at bounding box center [101, 351] width 56 height 23
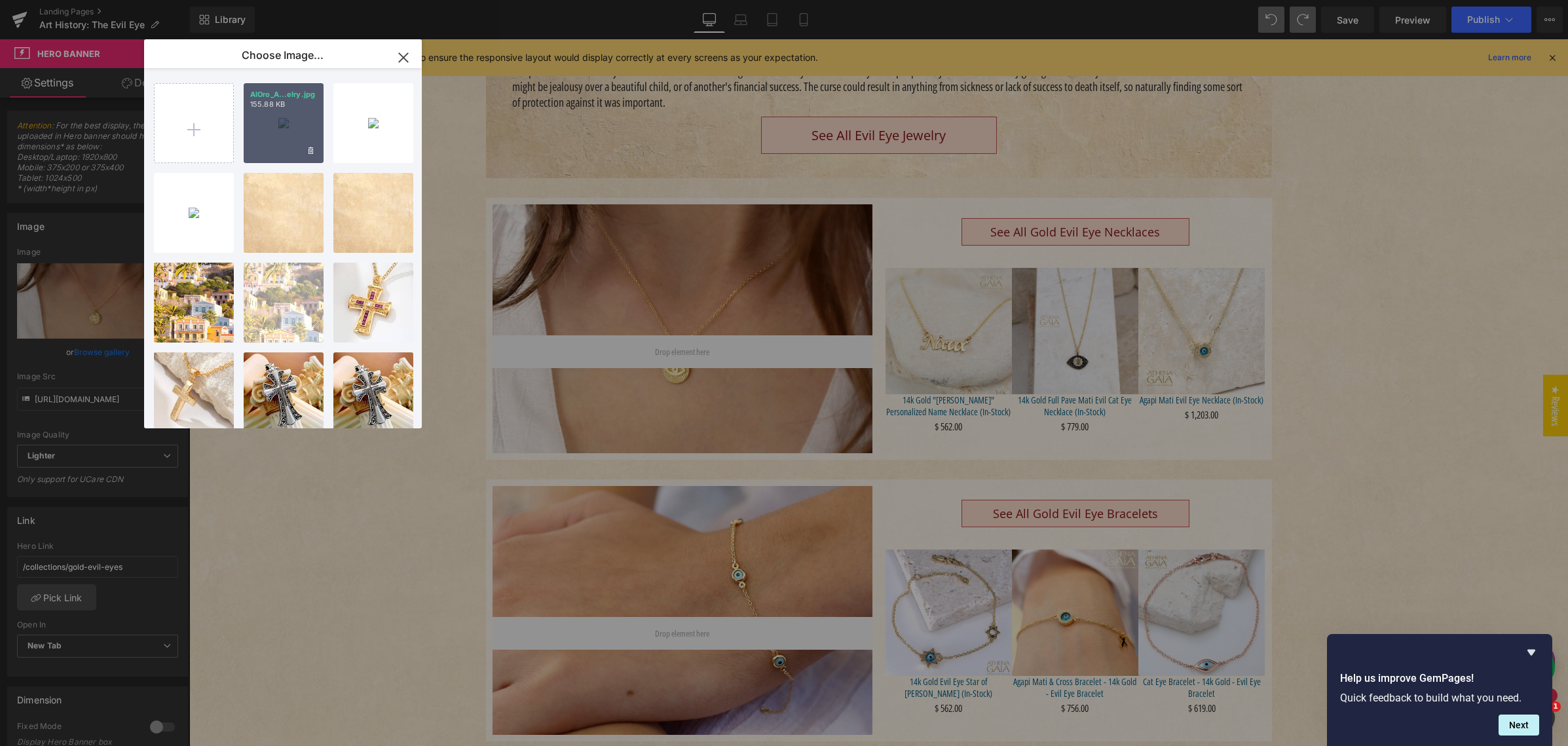
click at [273, 138] on div "AlOro_A...elry.jpg 155.88 KB" at bounding box center [283, 122] width 80 height 80
type input "[URL][DOMAIN_NAME]"
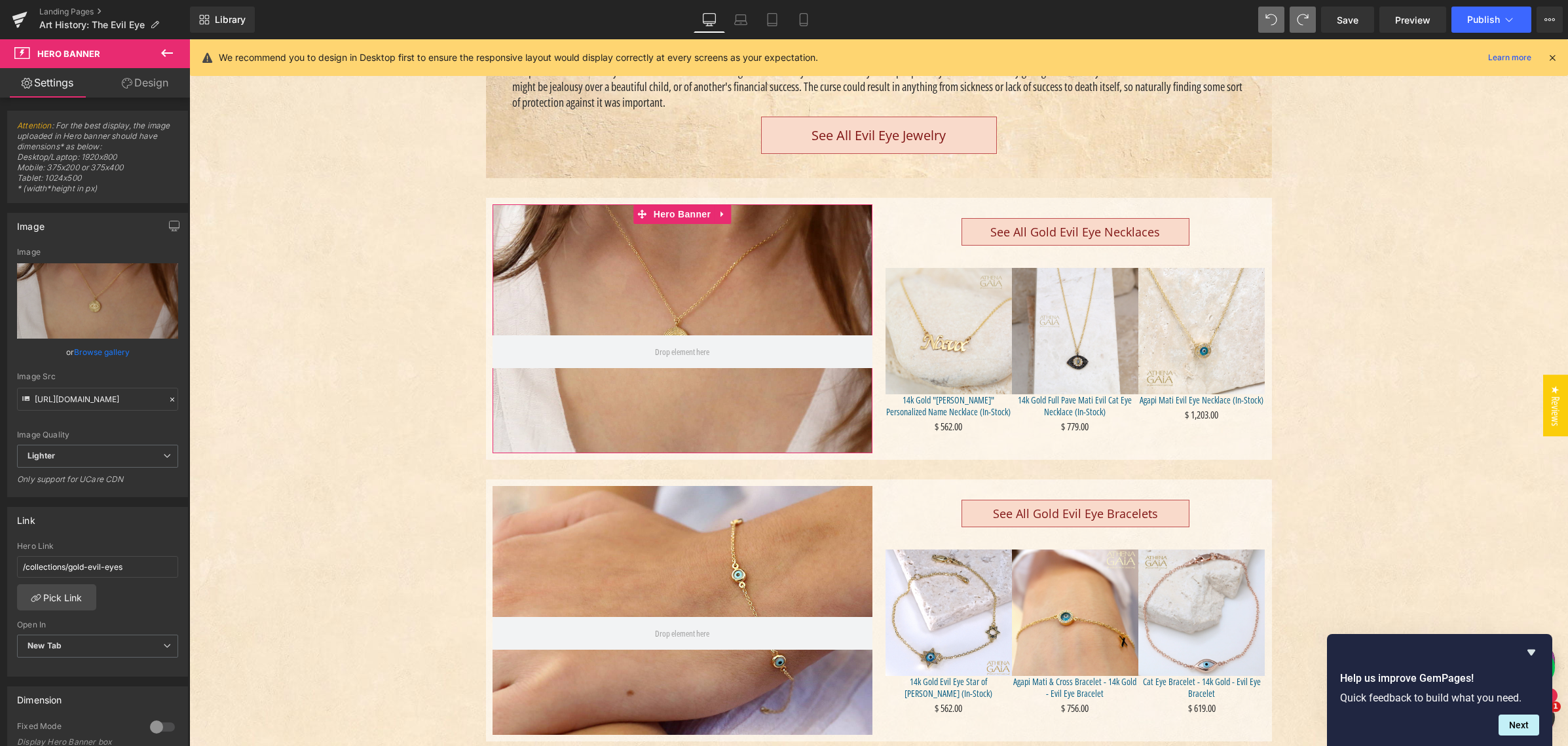
drag, startPoint x: 146, startPoint y: 82, endPoint x: 96, endPoint y: 218, distance: 144.9
click at [146, 82] on link "Design" at bounding box center [145, 82] width 95 height 29
click at [0, 0] on div "Spacing" at bounding box center [0, 0] width 0 height 0
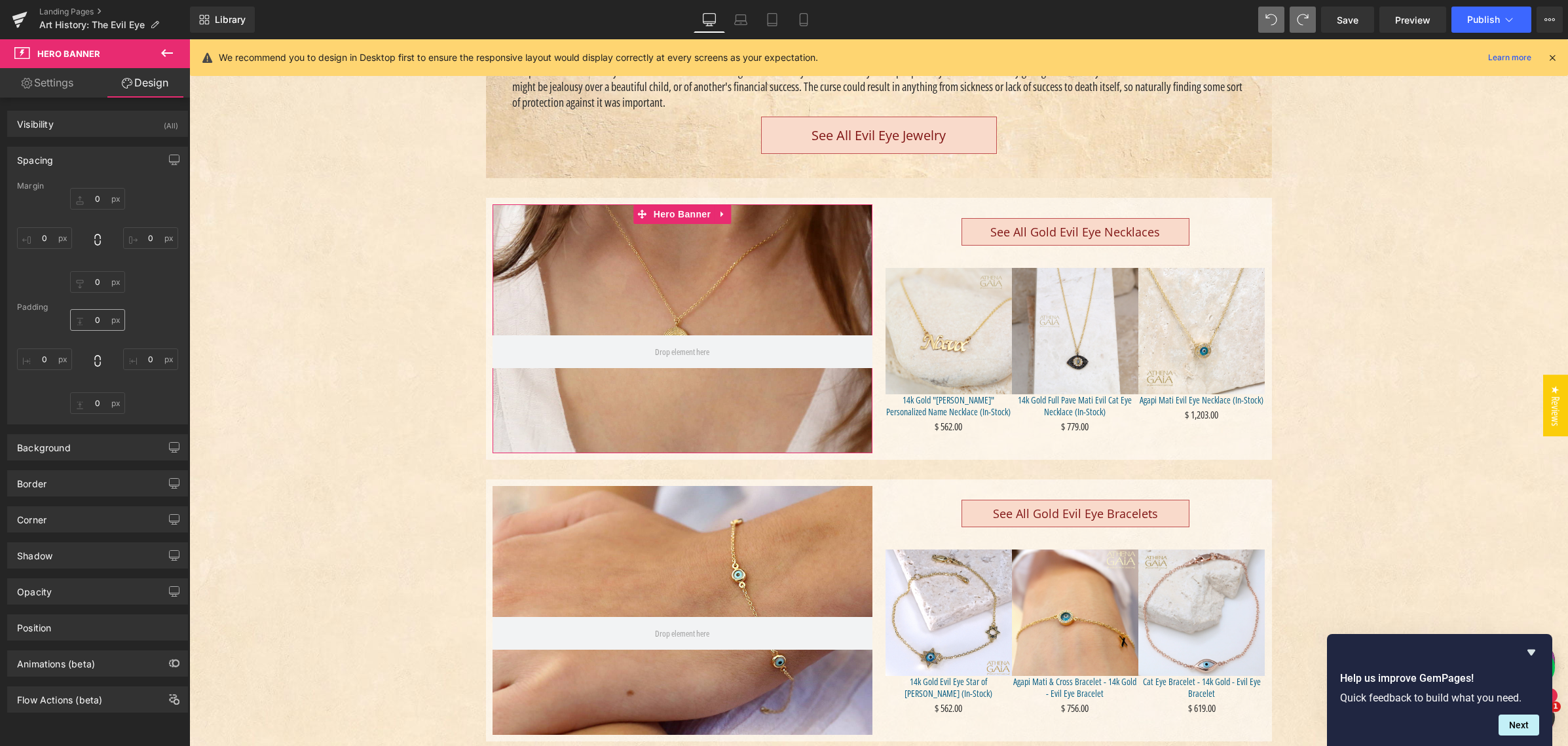
type input "0"
type input "200"
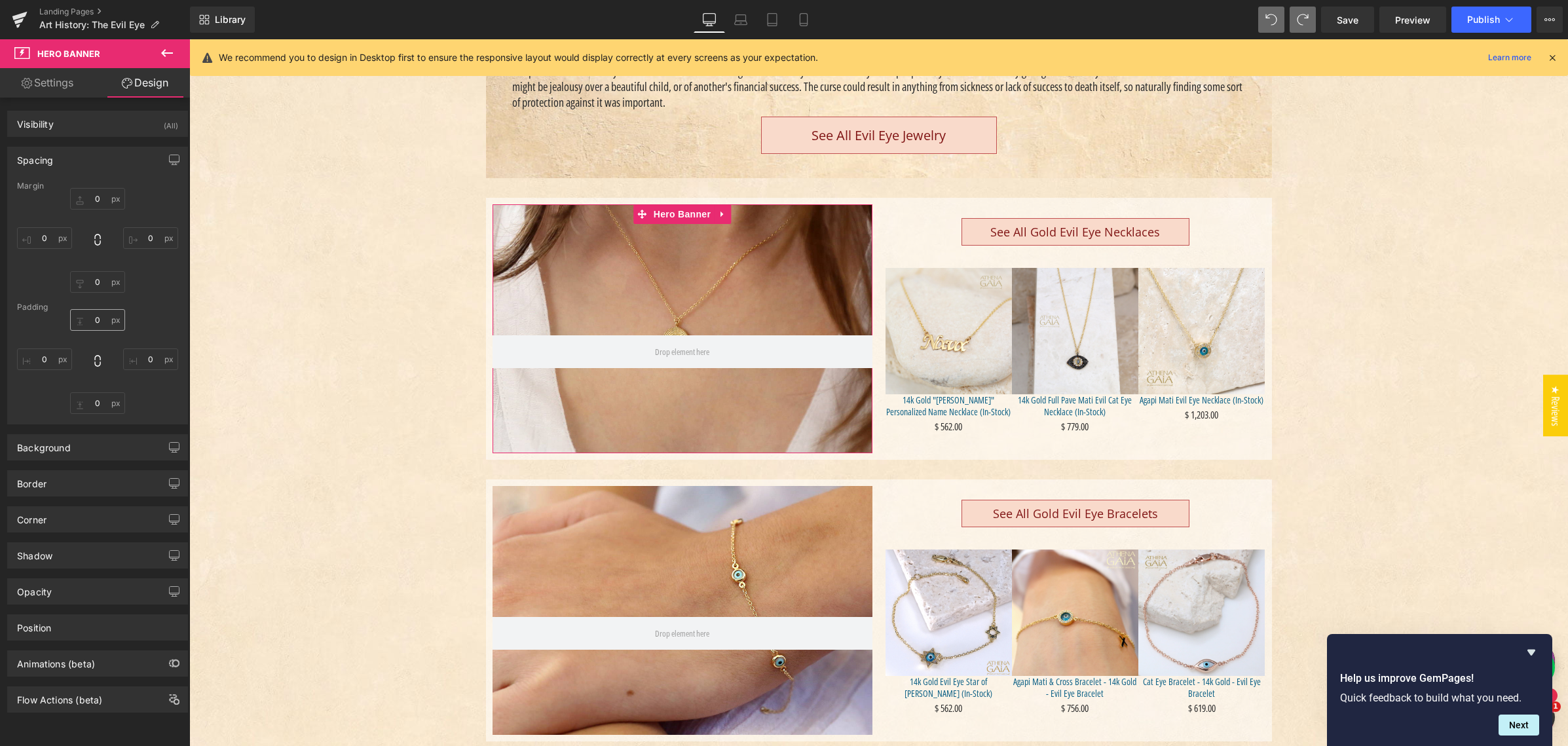
type input "0"
type input "130"
type input "0"
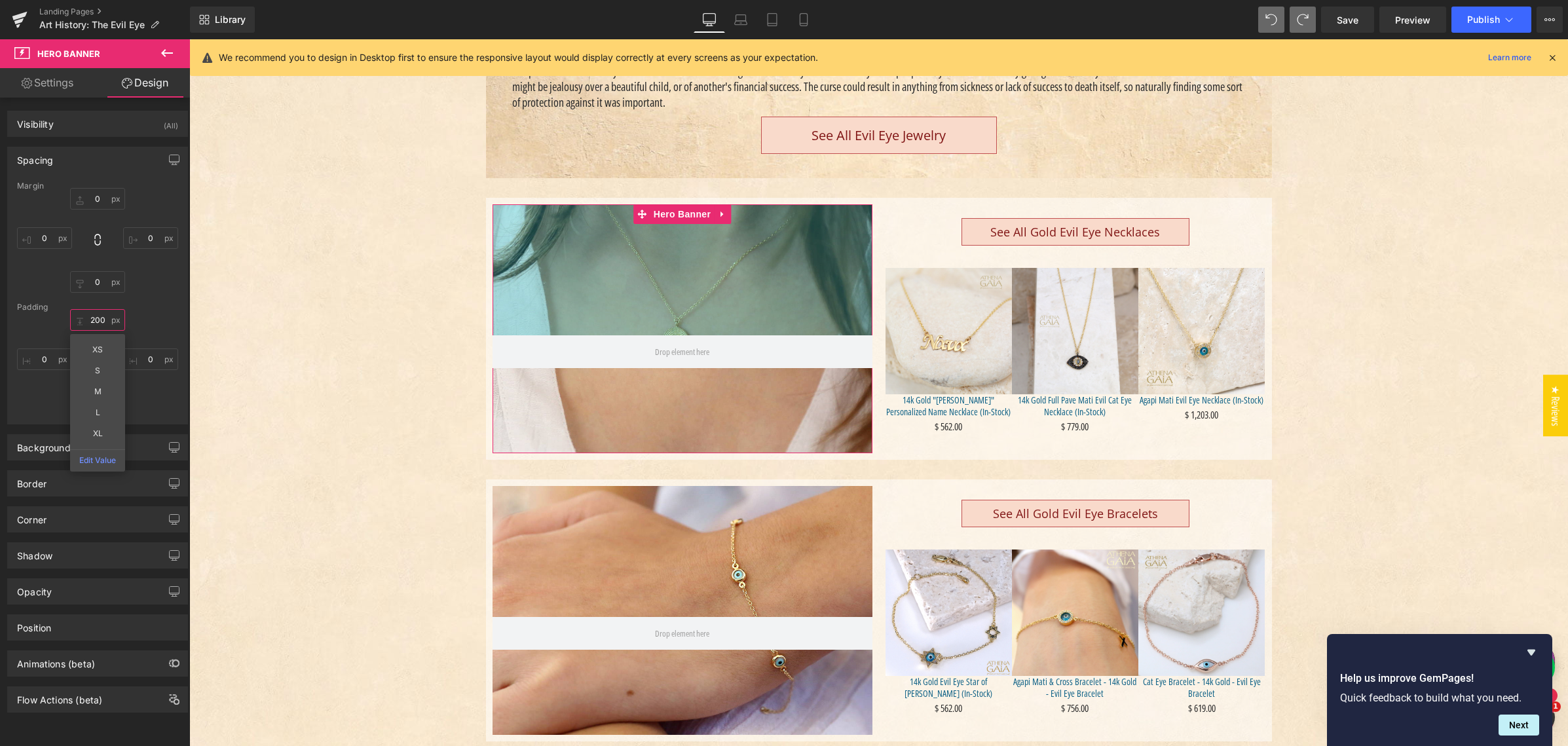
click at [96, 318] on input "200" at bounding box center [98, 319] width 55 height 21
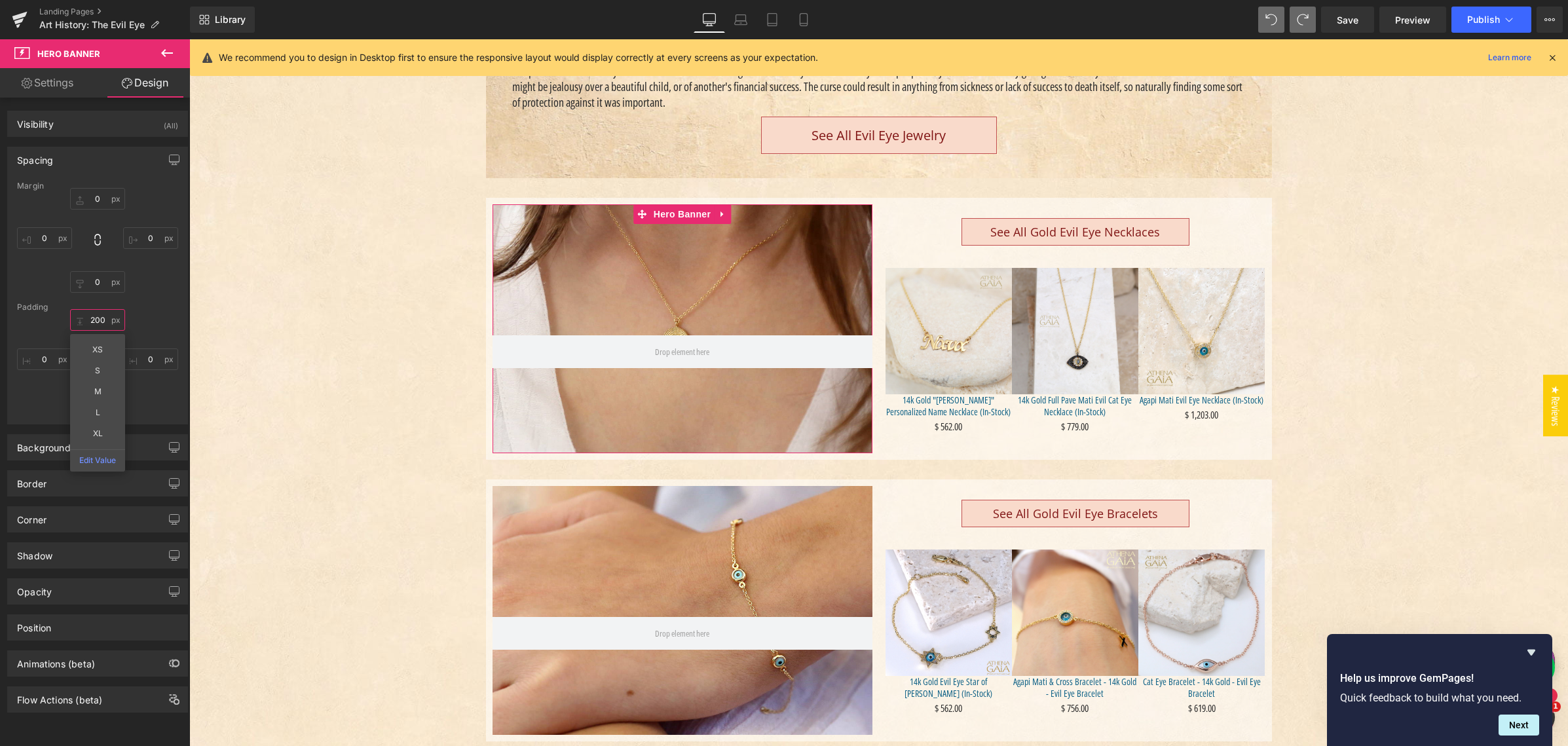
click at [96, 318] on input "200" at bounding box center [98, 319] width 55 height 21
click at [96, 314] on input "200" at bounding box center [98, 319] width 55 height 21
click at [145, 315] on div "200px 200 XS S M L XL Edit Value 0px 0 130px 130 0px 0" at bounding box center [98, 361] width 161 height 104
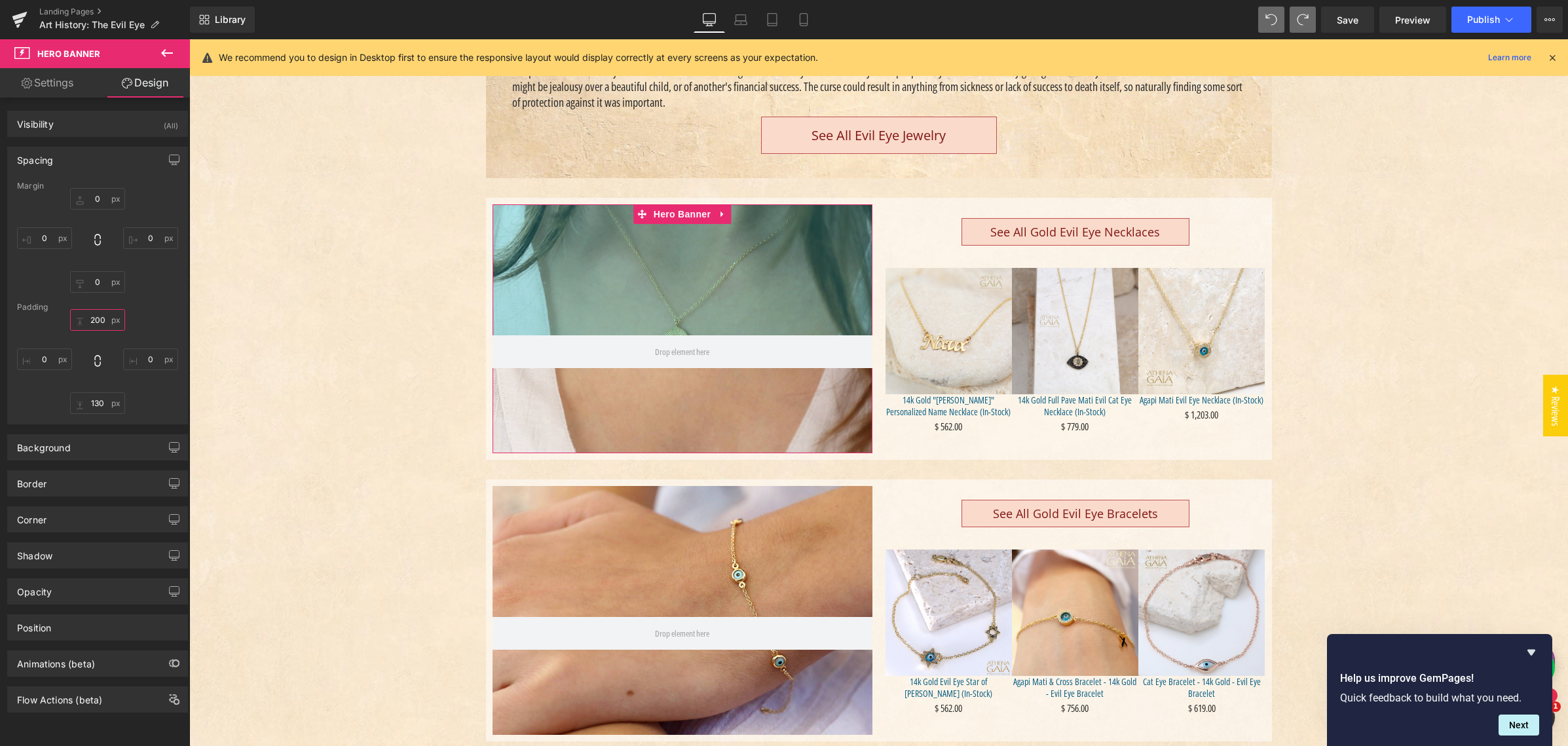
click at [93, 317] on input "200" at bounding box center [98, 319] width 55 height 21
drag, startPoint x: 93, startPoint y: 317, endPoint x: 105, endPoint y: 319, distance: 12.2
click at [93, 317] on input "200" at bounding box center [98, 319] width 55 height 21
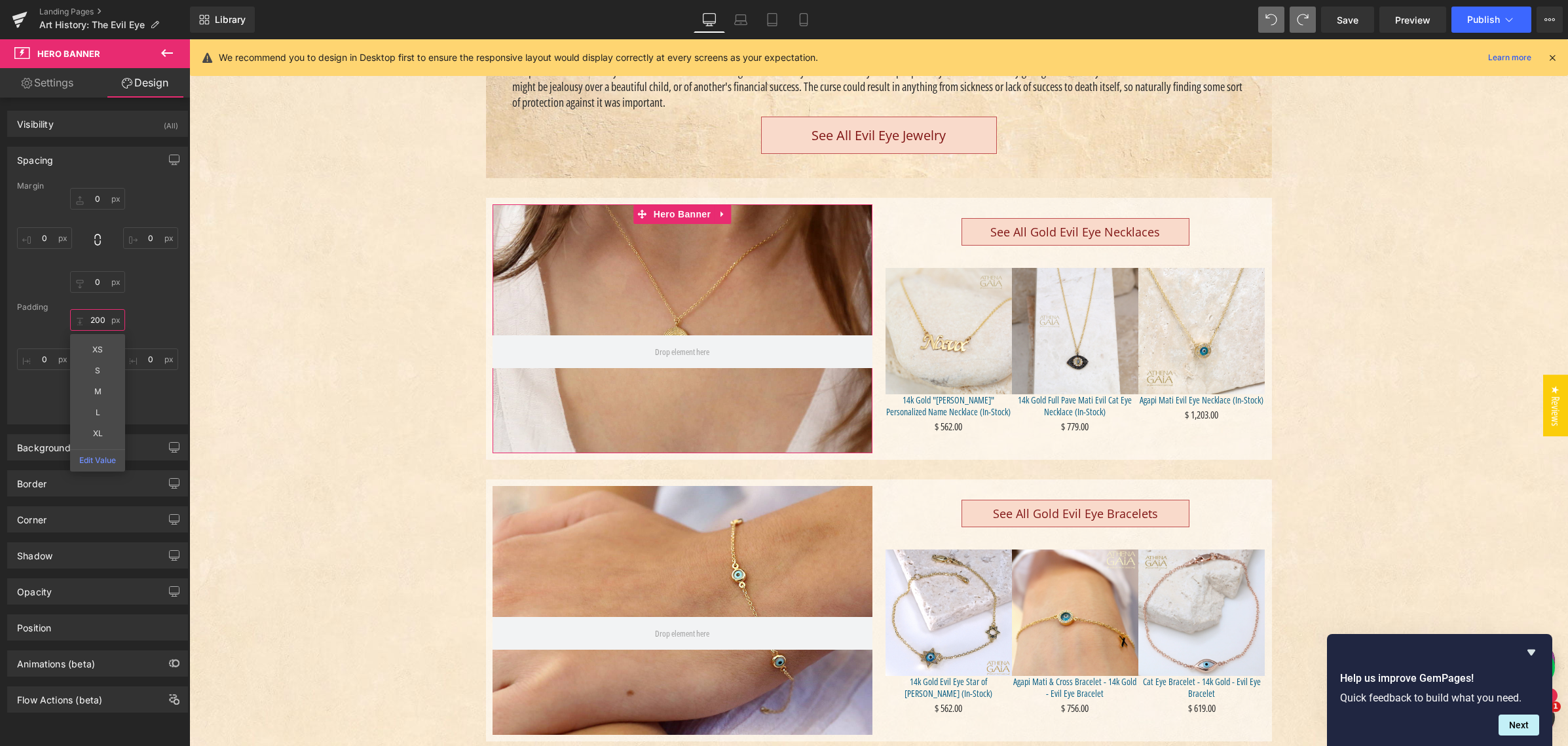
click at [99, 319] on input "200" at bounding box center [98, 319] width 55 height 21
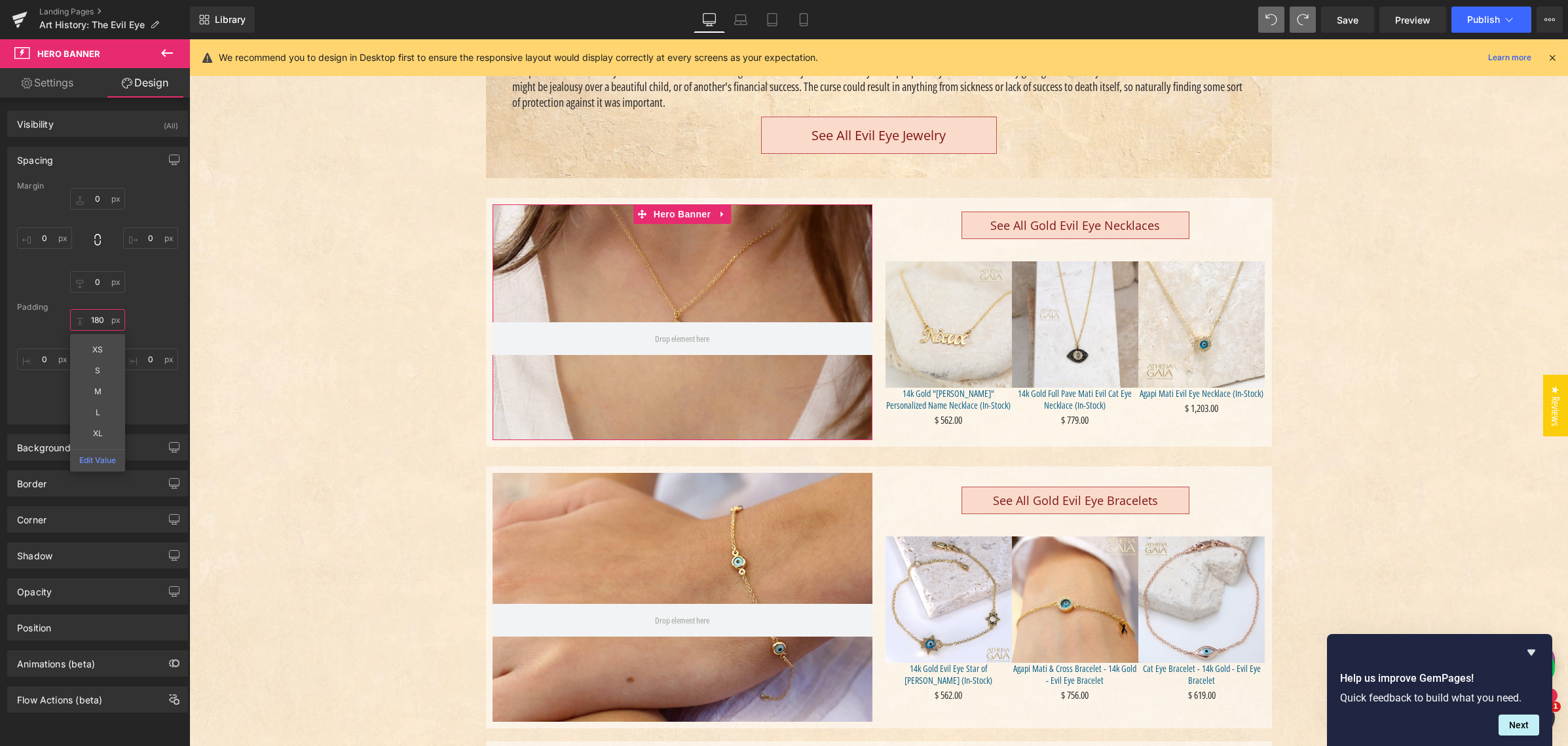
type input "180"
click at [47, 394] on div "180 180 XS S M L XL Edit Value 0px 0 130px 130 0px 0" at bounding box center [98, 361] width 161 height 104
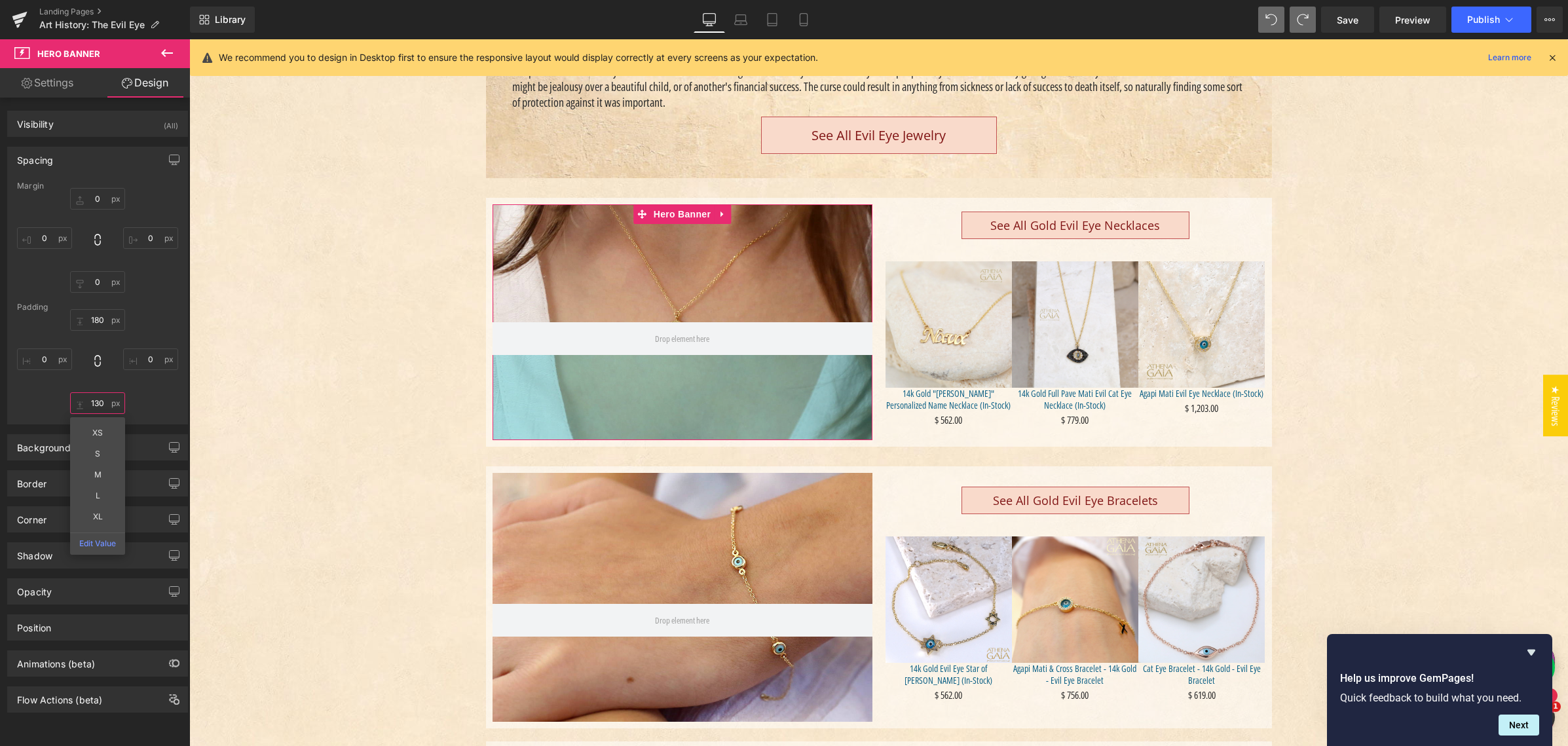
click at [96, 402] on input "130" at bounding box center [98, 403] width 55 height 21
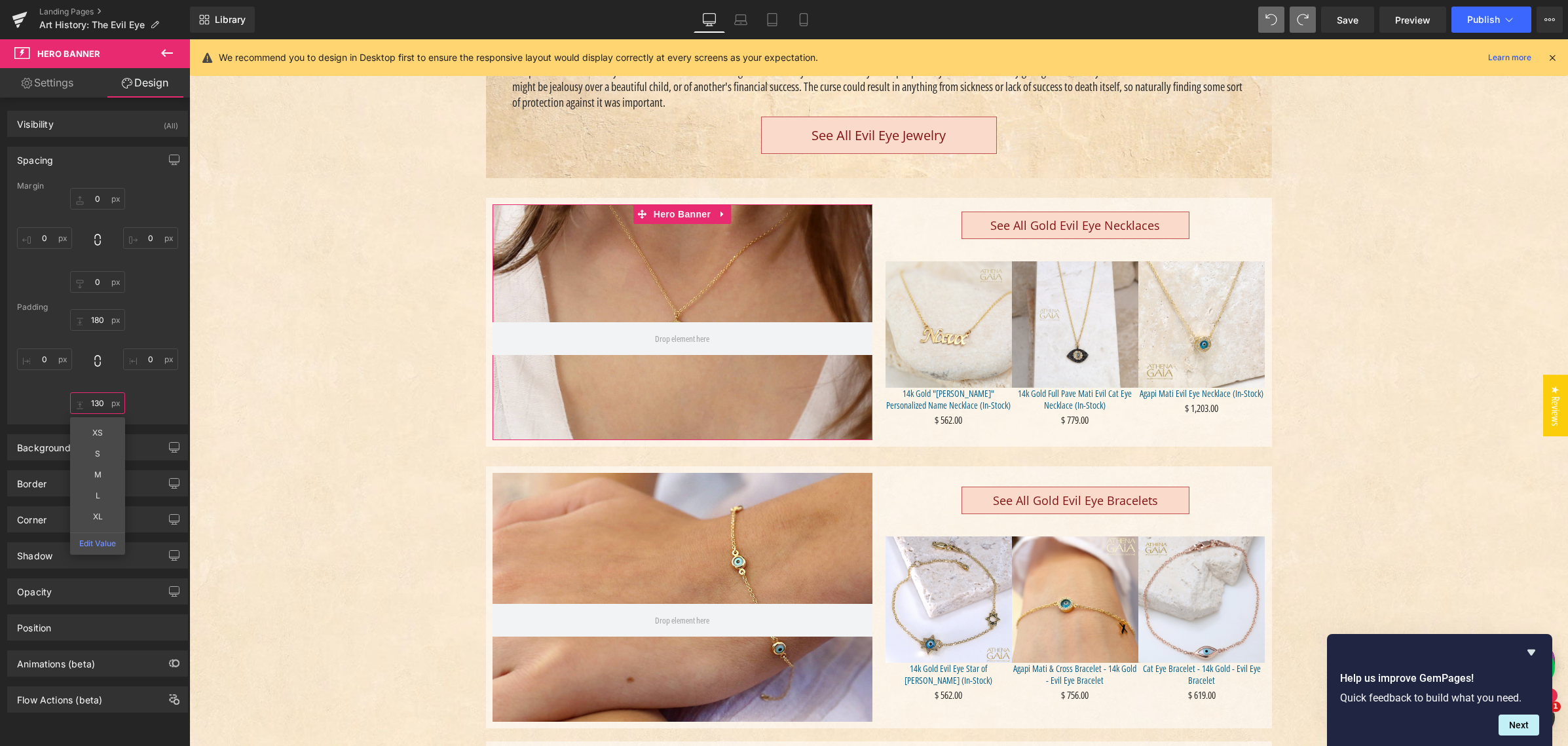
click at [96, 402] on input "130" at bounding box center [98, 403] width 55 height 21
type input "110"
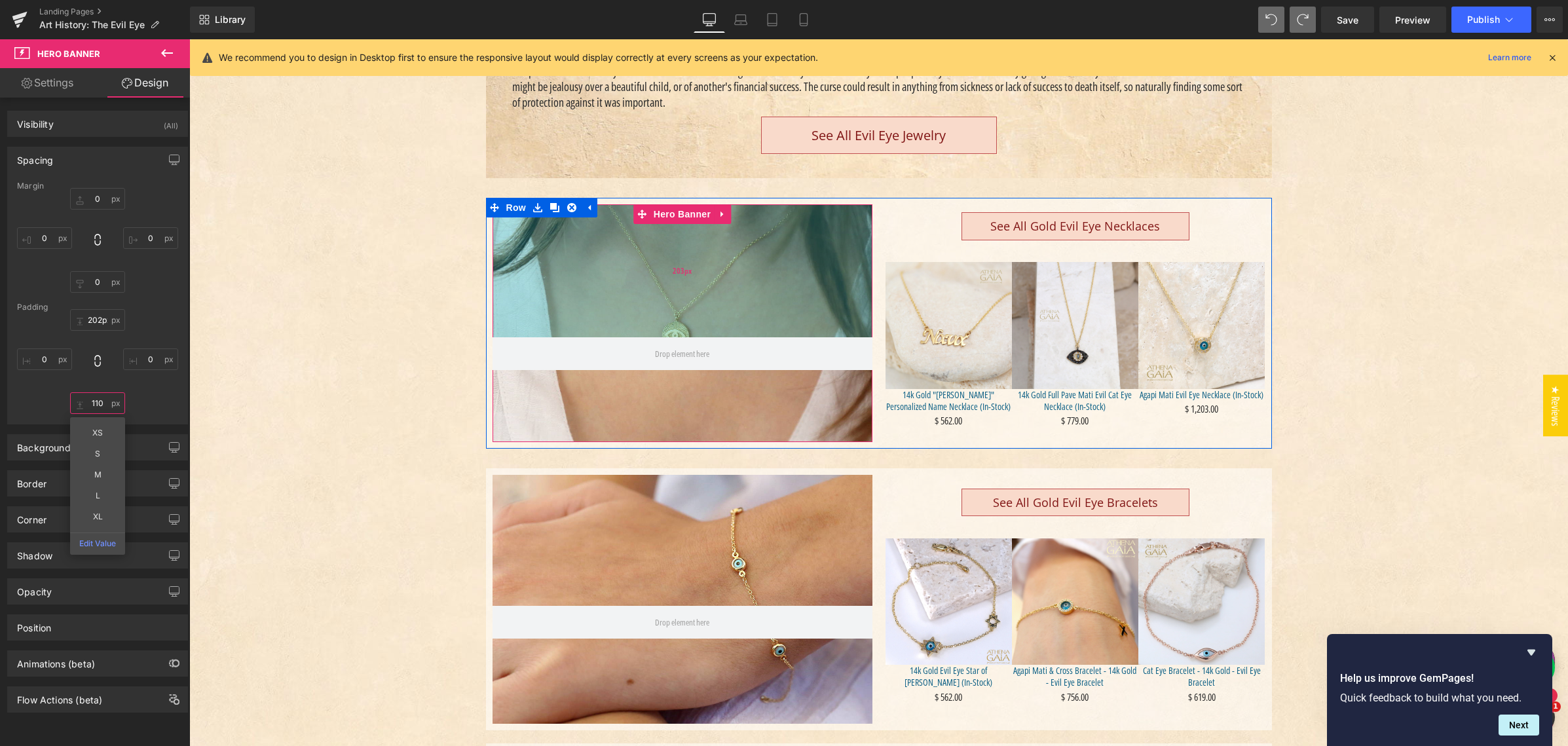
drag, startPoint x: 577, startPoint y: 266, endPoint x: 589, endPoint y: 313, distance: 48.5
click at [581, 297] on div "203px" at bounding box center [682, 270] width 380 height 133
type input "202px"
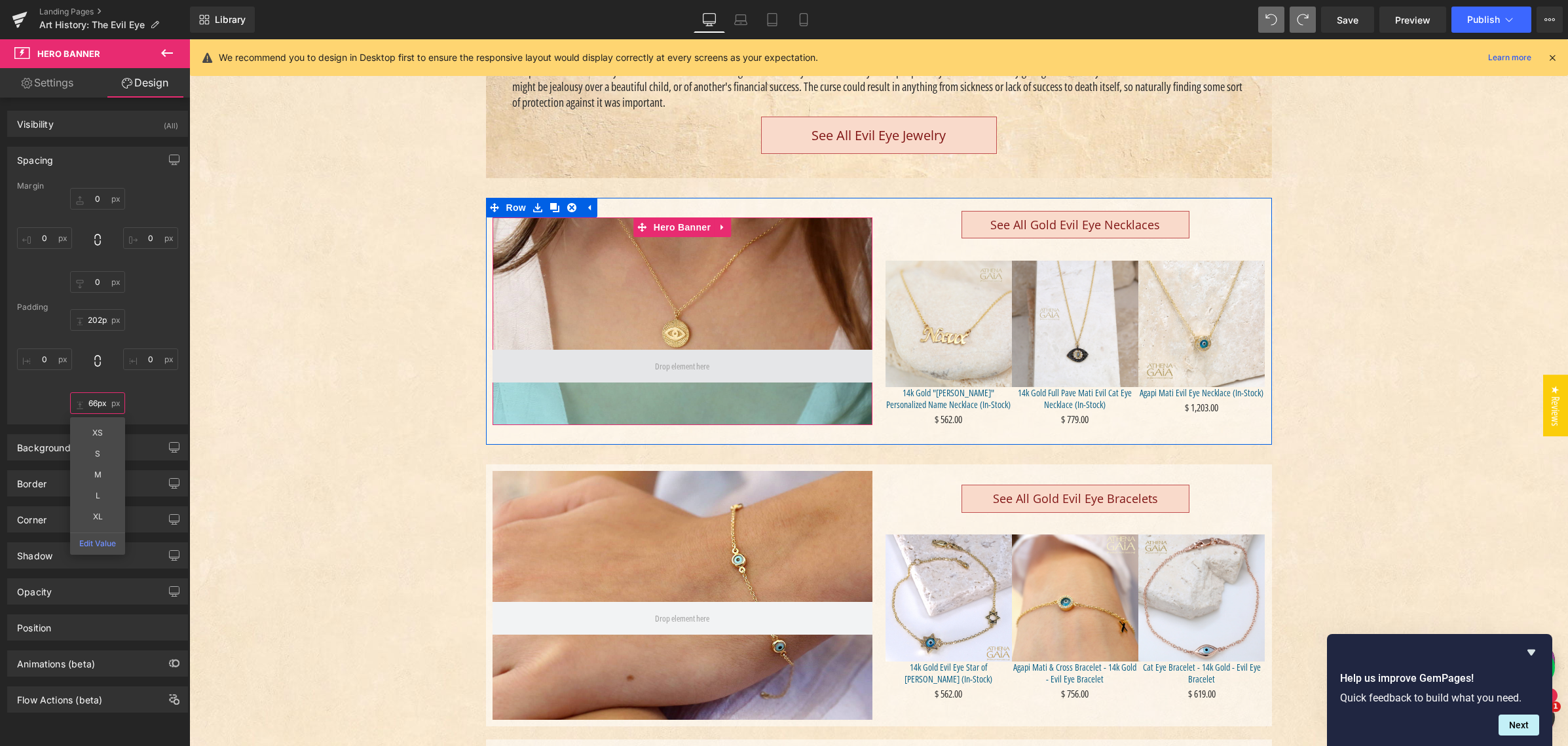
type input "67px"
drag, startPoint x: 593, startPoint y: 434, endPoint x: 607, endPoint y: 362, distance: 73.3
click at [604, 382] on div "65px" at bounding box center [682, 403] width 380 height 43
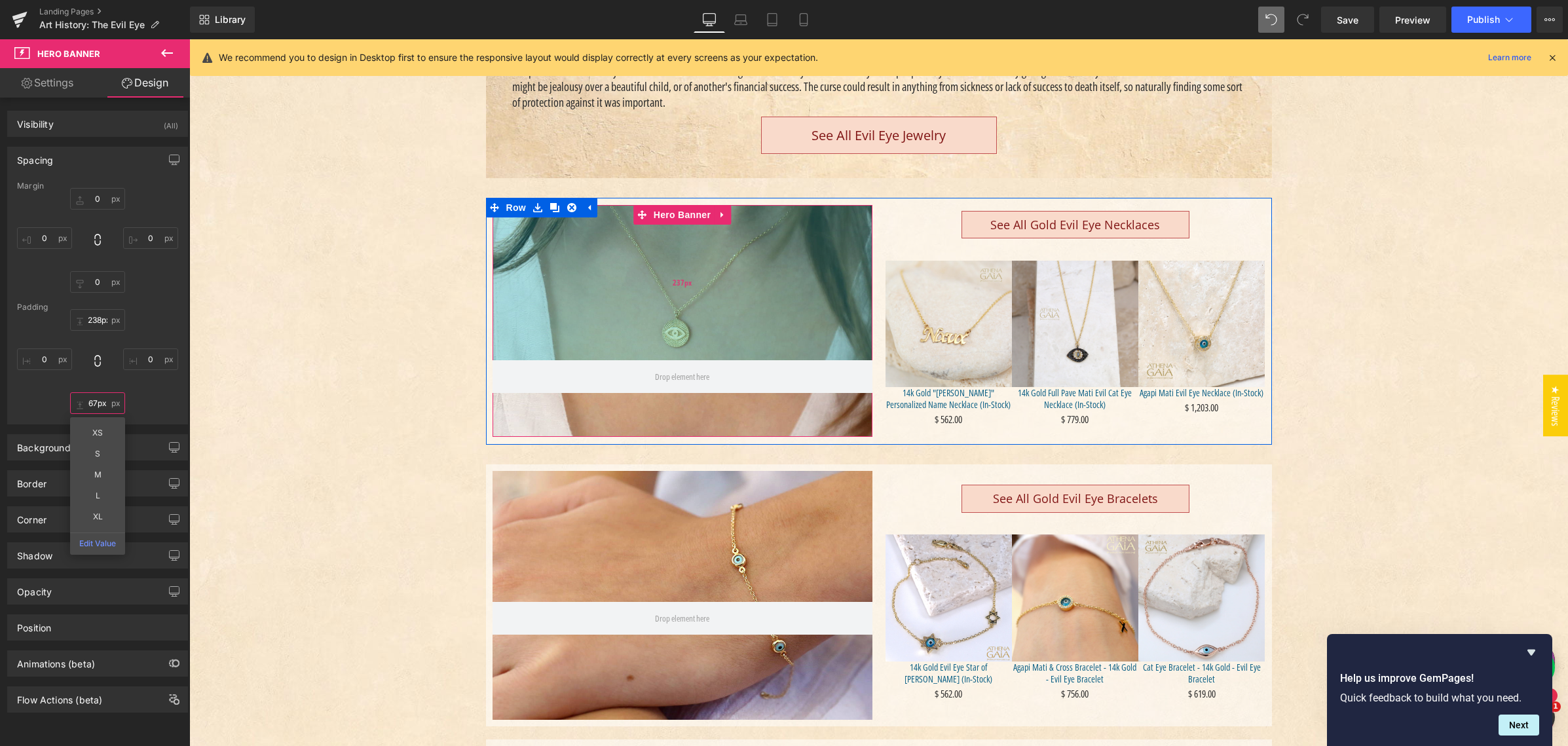
drag, startPoint x: 604, startPoint y: 256, endPoint x: 524, endPoint y: 250, distance: 80.2
click at [601, 264] on div "237px" at bounding box center [682, 282] width 380 height 155
type input "237px"
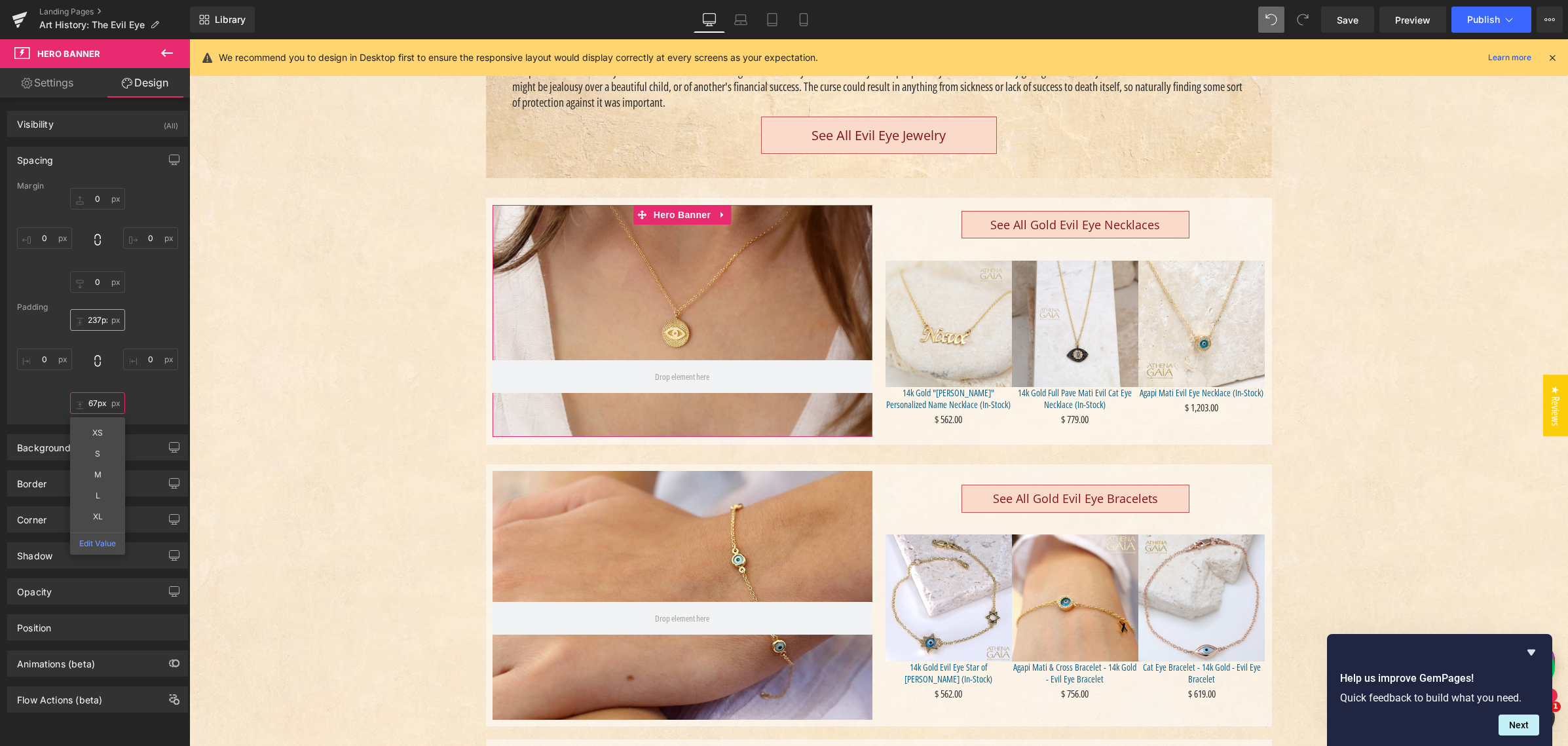
type input "67px"
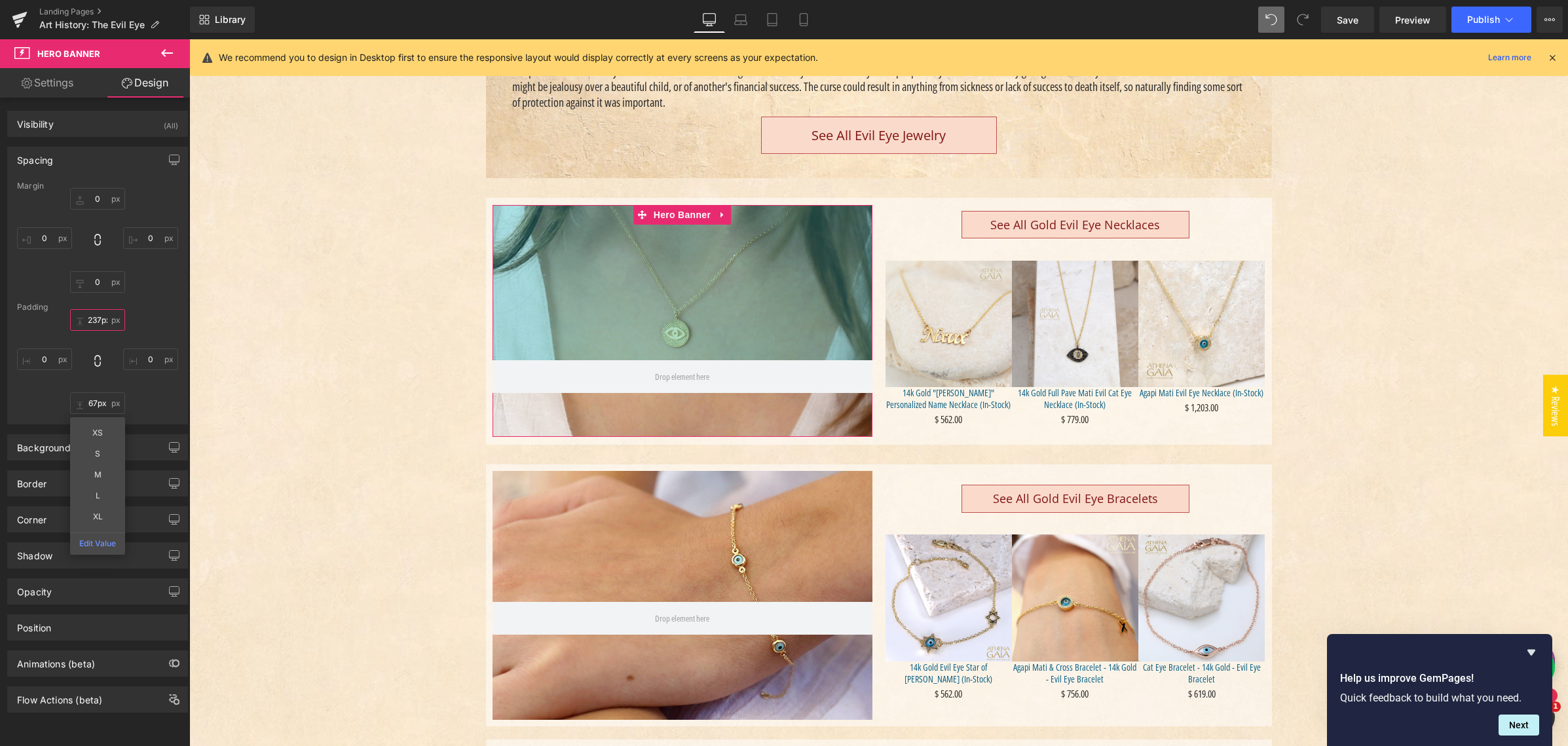
click at [93, 319] on input "237px" at bounding box center [98, 319] width 55 height 21
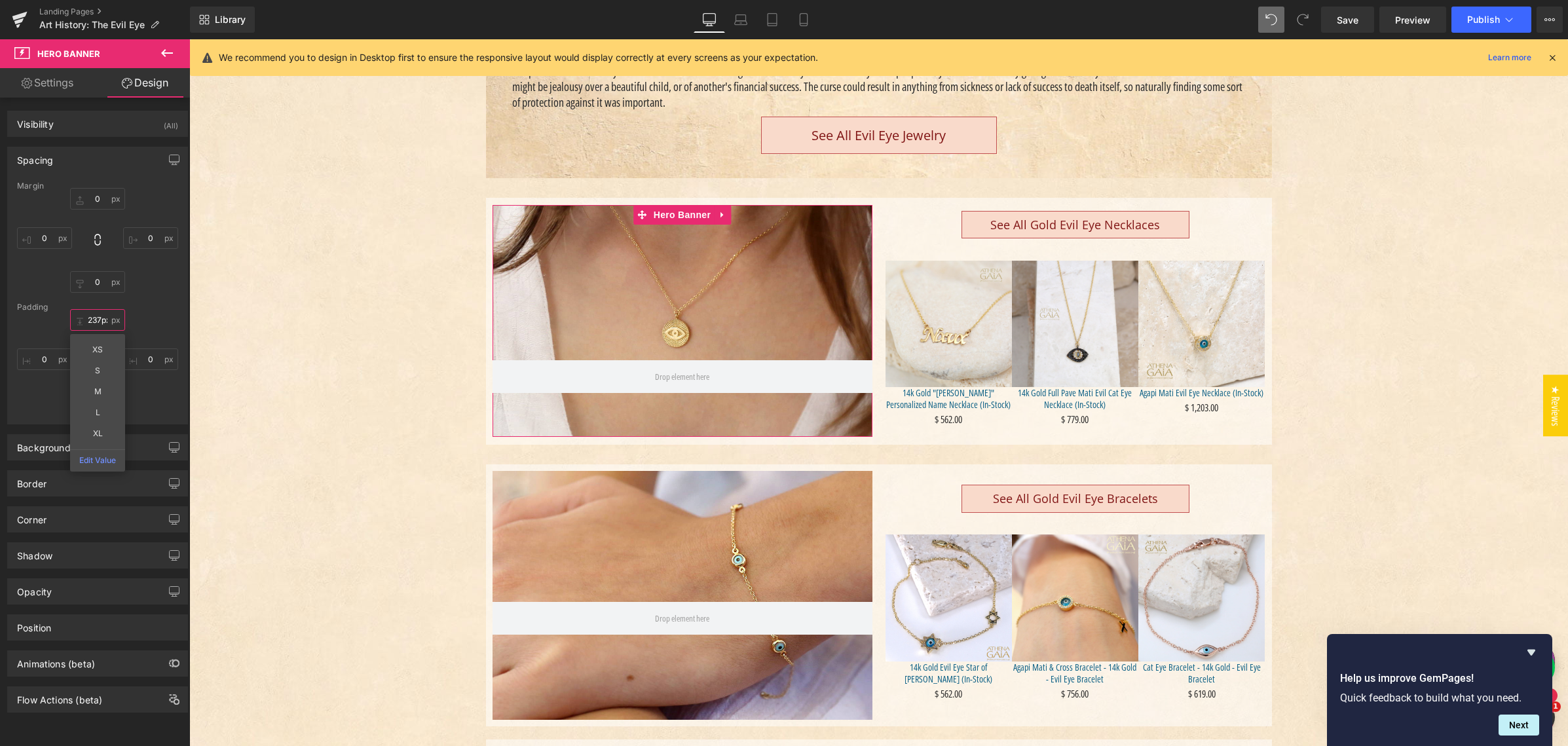
drag, startPoint x: 93, startPoint y: 319, endPoint x: 102, endPoint y: 318, distance: 9.1
click at [93, 319] on input "237px" at bounding box center [98, 319] width 55 height 21
click at [94, 318] on input "237px" at bounding box center [98, 319] width 55 height 21
click at [95, 318] on input "237px" at bounding box center [98, 319] width 55 height 21
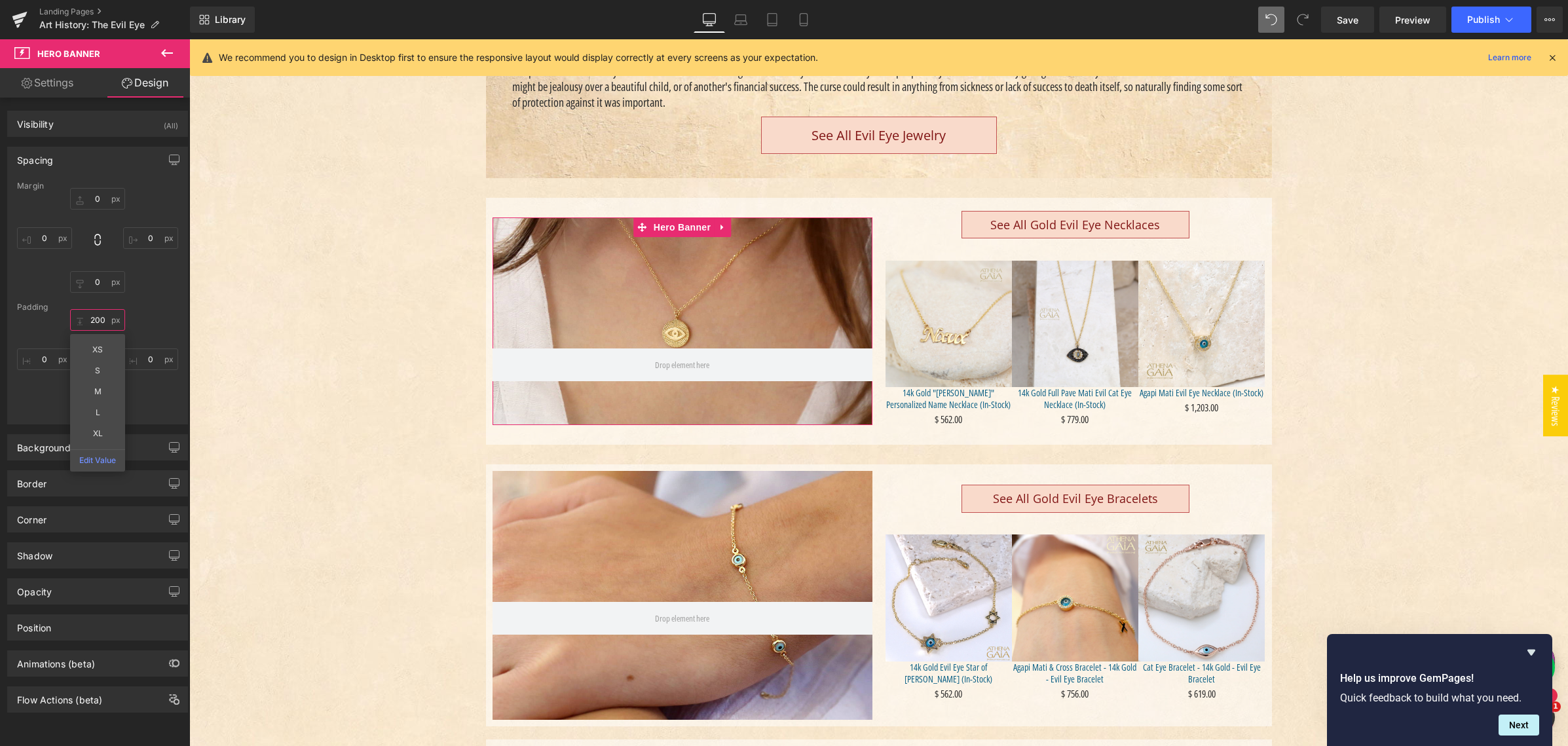
type input "200"
click at [44, 325] on div "200 200 XS S M L XL Edit Value 0px 0 67px 67px 0px 0" at bounding box center [98, 361] width 161 height 104
click at [93, 401] on input "67px" at bounding box center [98, 403] width 55 height 21
type input "13px"
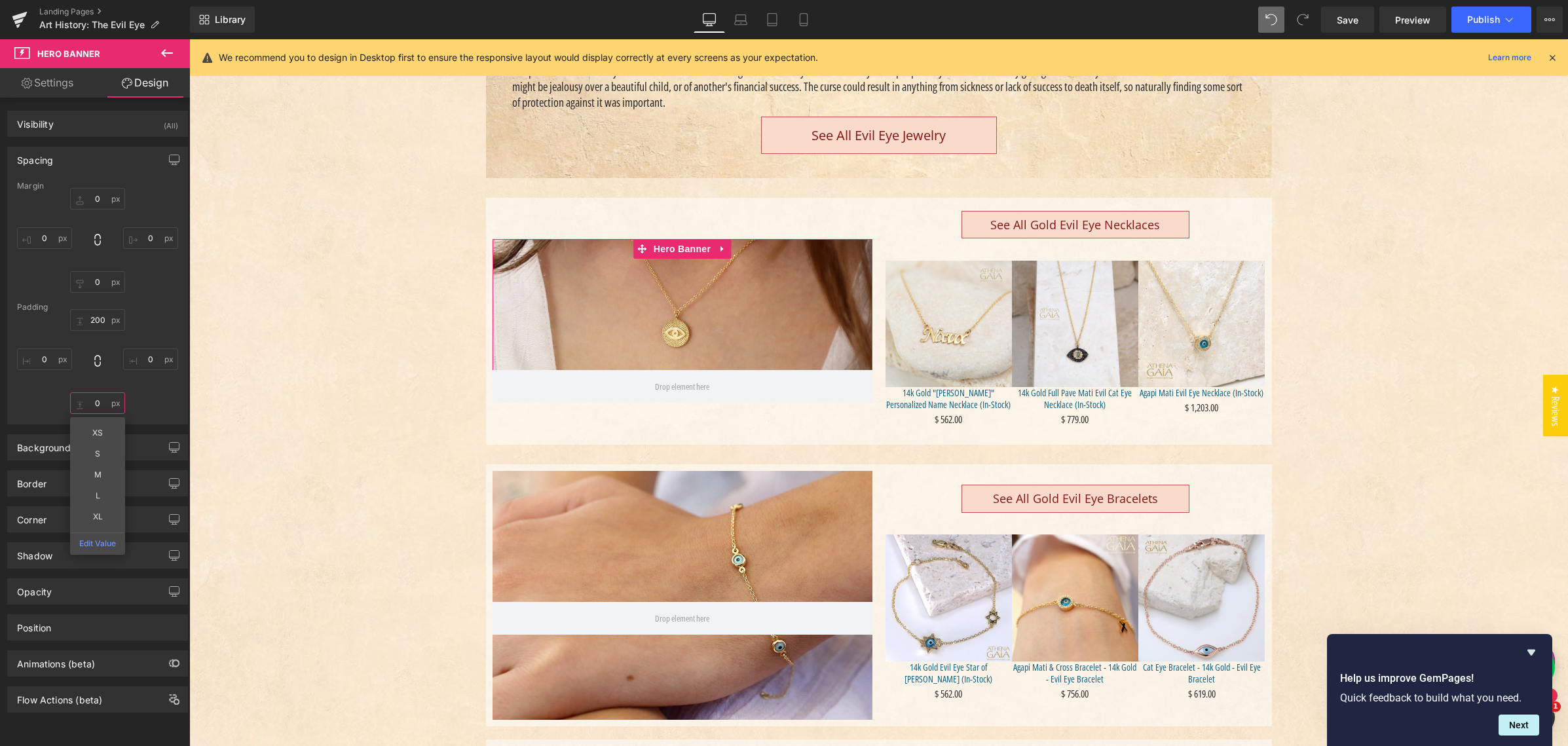
click at [92, 403] on input "0" at bounding box center [98, 403] width 55 height 21
drag, startPoint x: 92, startPoint y: 402, endPoint x: 99, endPoint y: 404, distance: 7.3
click at [92, 402] on input "0" at bounding box center [98, 403] width 55 height 21
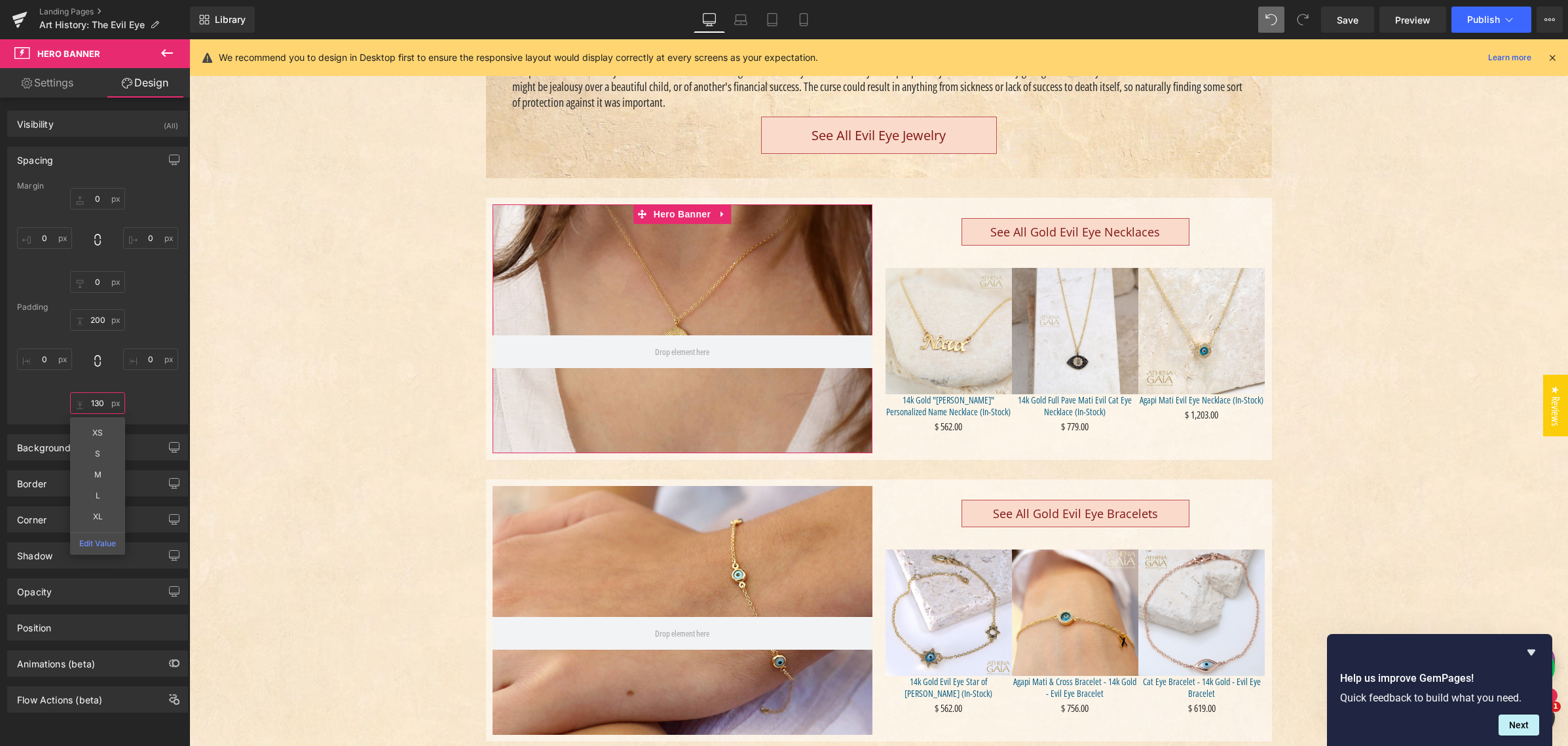
type input "130"
click at [145, 393] on div "200 200 0px 0 130 130 0px 0" at bounding box center [98, 361] width 161 height 104
click at [1532, 649] on icon "Hide survey" at bounding box center [1530, 652] width 8 height 6
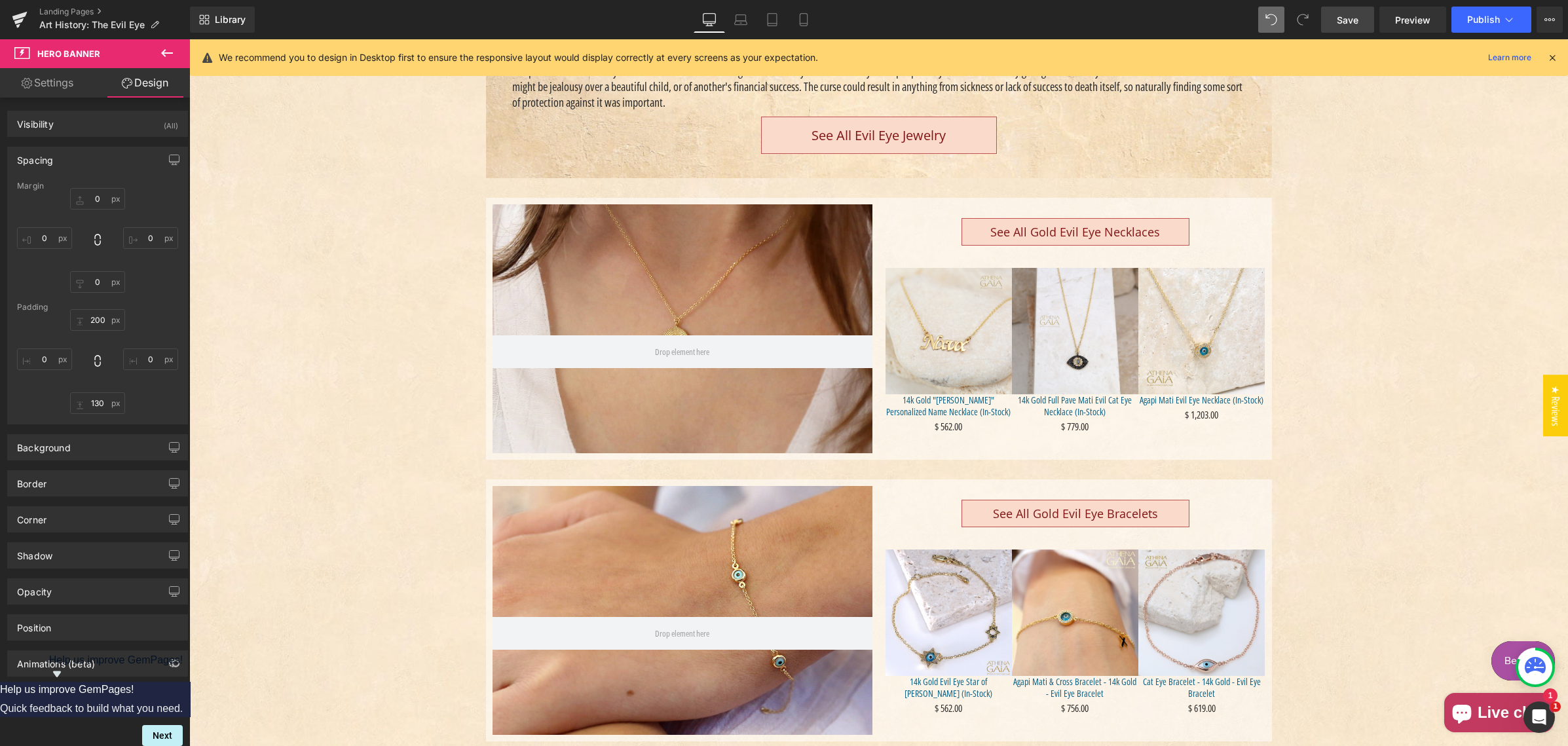
click at [1353, 20] on span "Save" at bounding box center [1347, 20] width 21 height 14
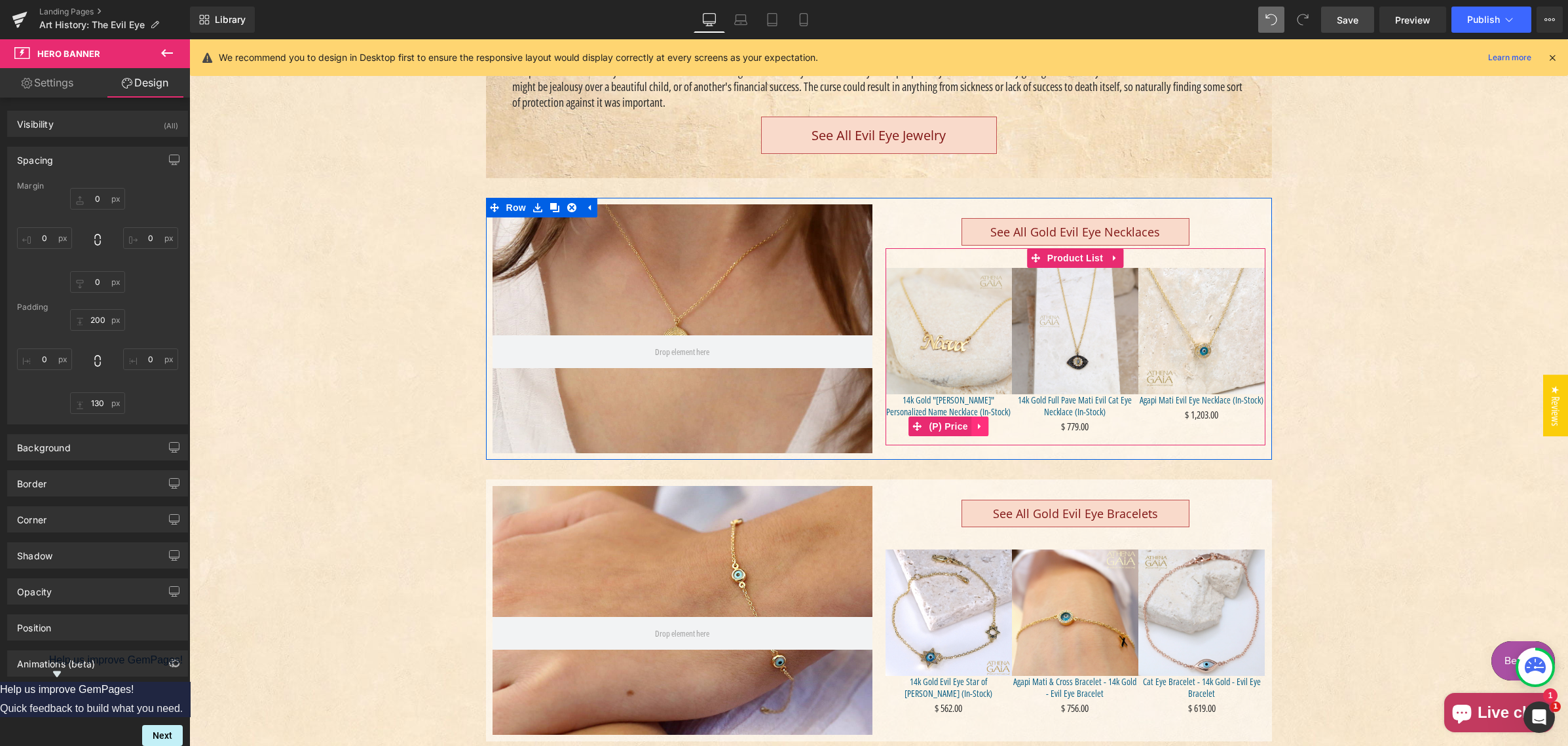
click at [978, 424] on icon "Main content" at bounding box center [979, 426] width 3 height 6
click at [984, 423] on icon "Main content" at bounding box center [988, 426] width 9 height 9
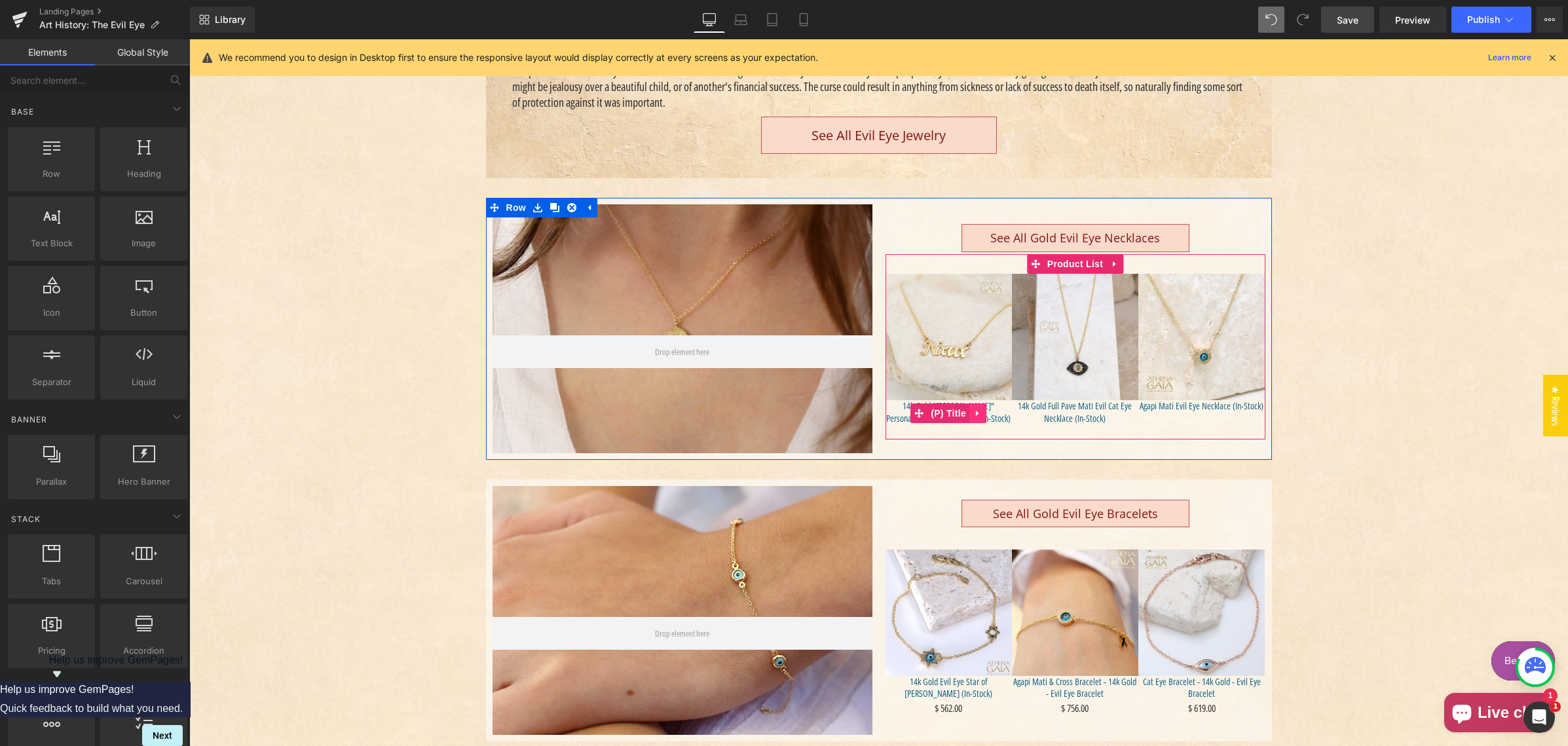
click at [973, 412] on icon "Main content" at bounding box center [978, 413] width 9 height 9
click at [984, 409] on icon "Main content" at bounding box center [986, 413] width 9 height 9
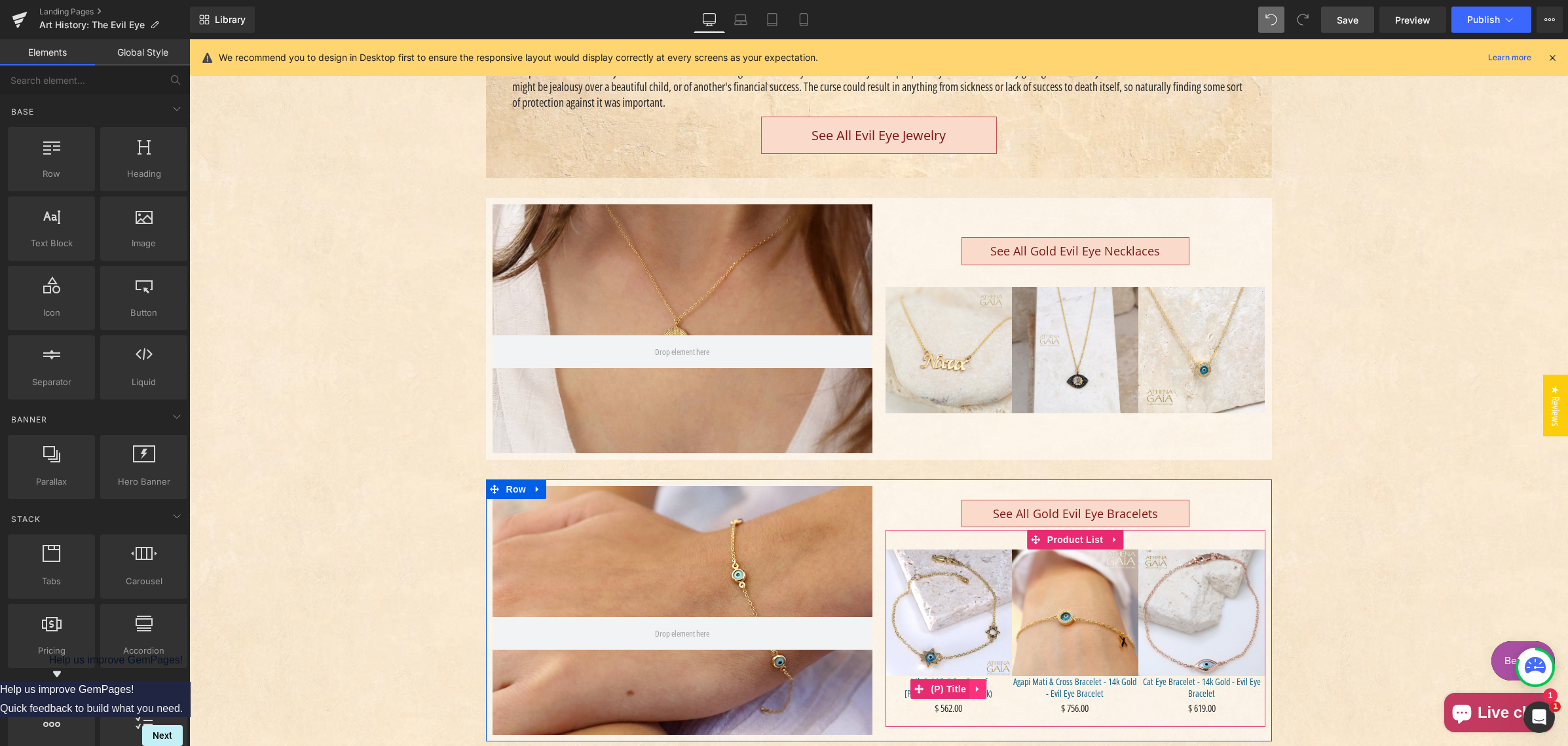
click at [973, 685] on icon "Main content" at bounding box center [978, 689] width 9 height 9
click at [982, 686] on icon "Main content" at bounding box center [986, 689] width 9 height 9
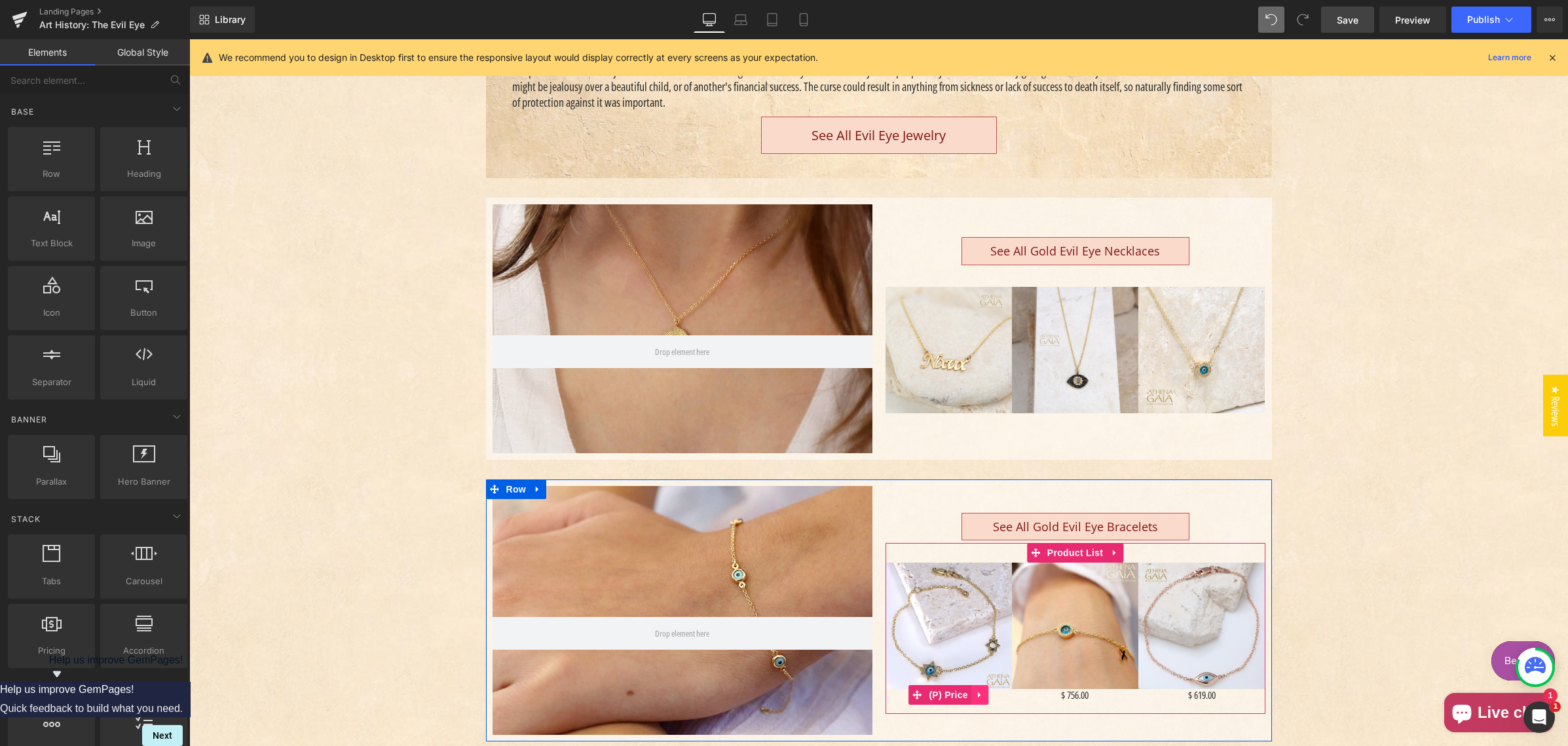
click at [978, 692] on icon "Main content" at bounding box center [979, 695] width 3 height 6
click at [984, 691] on icon "Main content" at bounding box center [988, 695] width 9 height 9
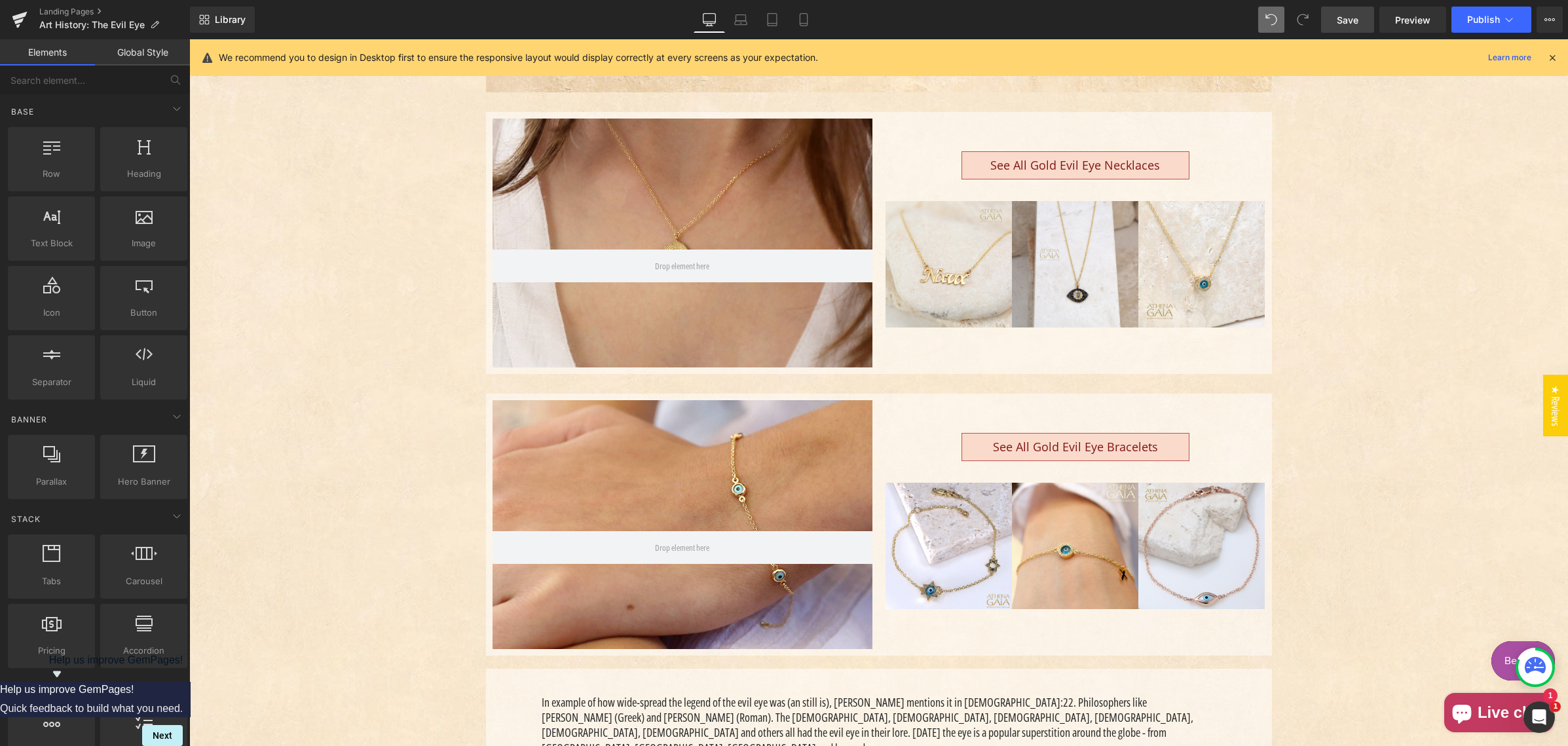
scroll to position [550, 0]
click at [739, 19] on icon at bounding box center [740, 19] width 13 height 13
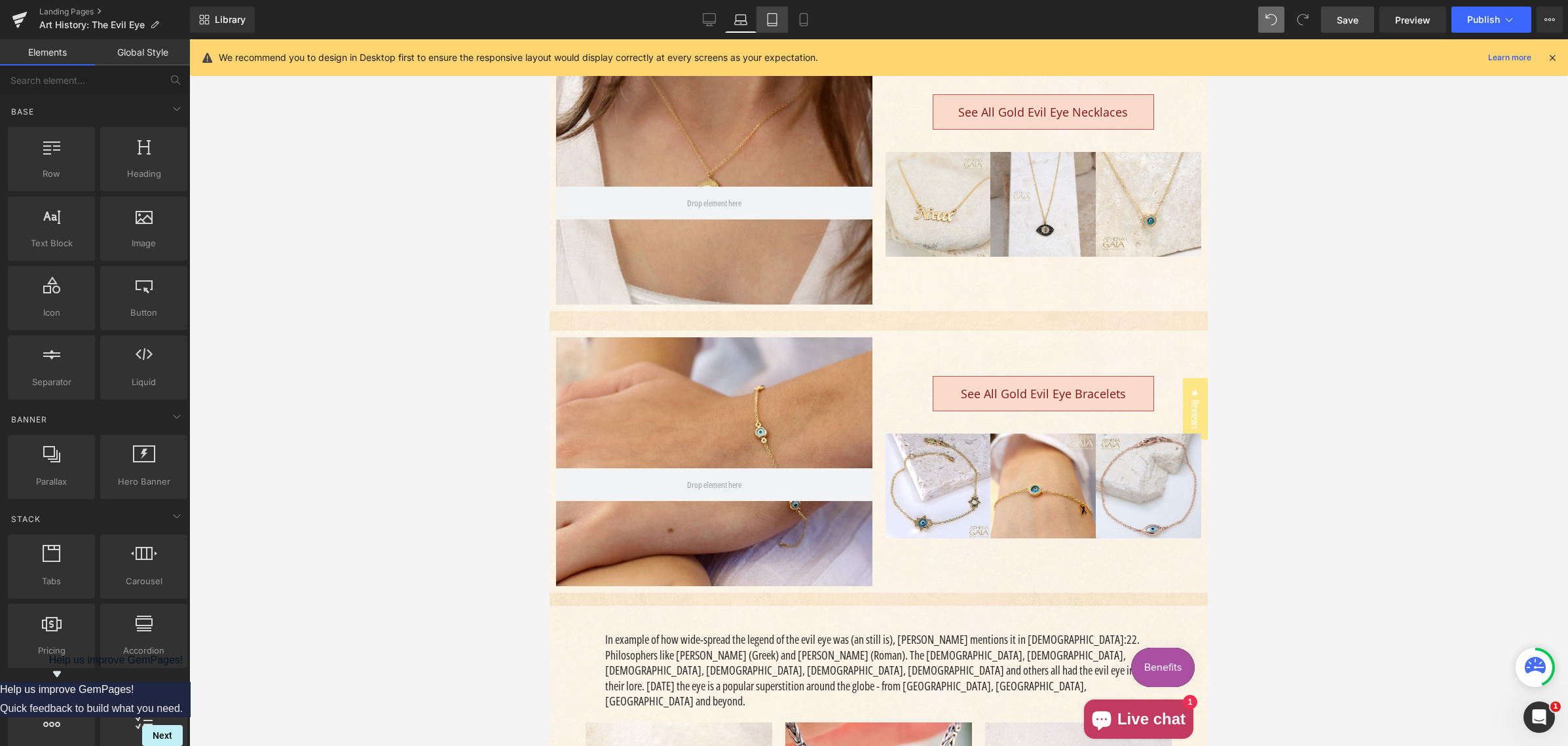
scroll to position [540, 0]
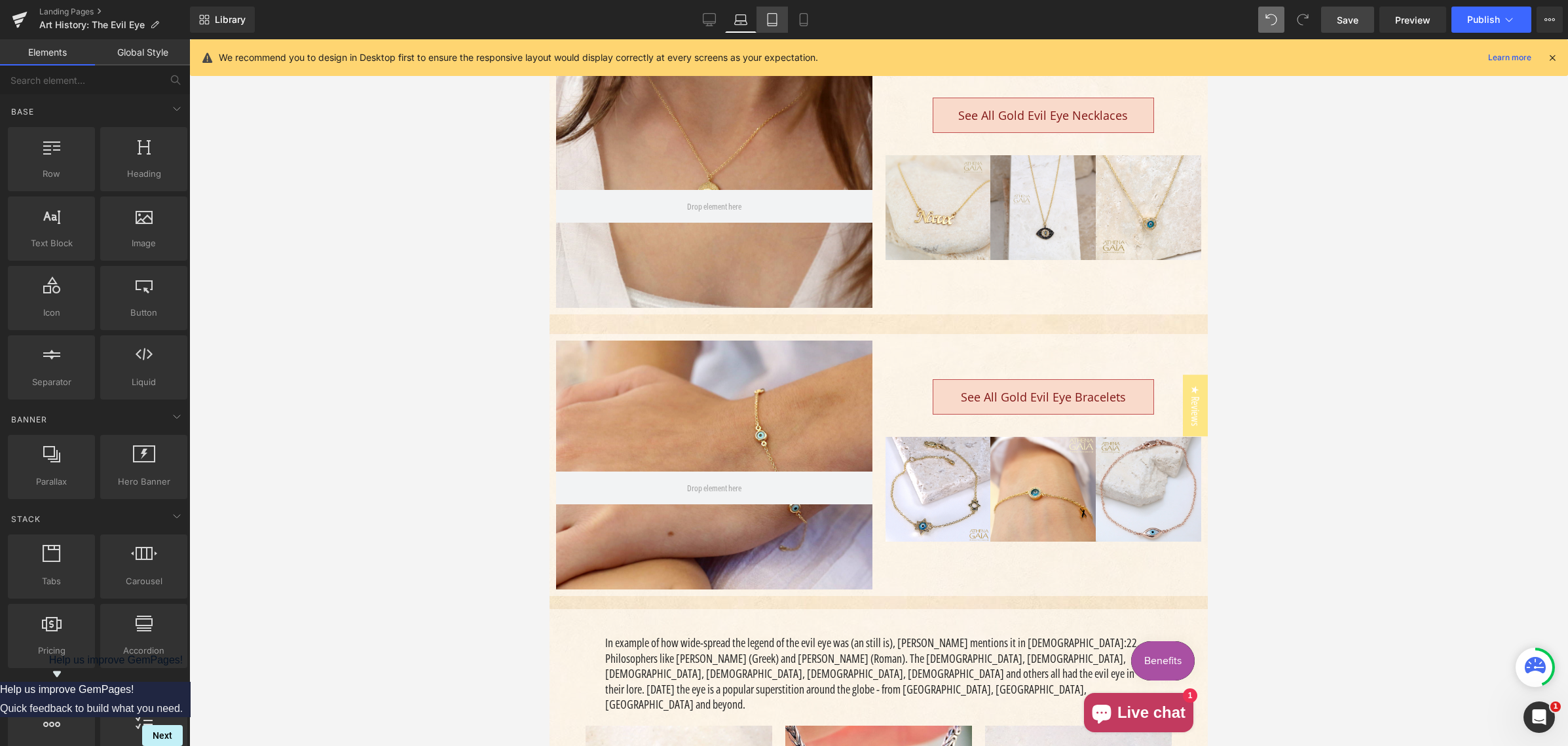
click at [769, 15] on icon at bounding box center [771, 19] width 13 height 13
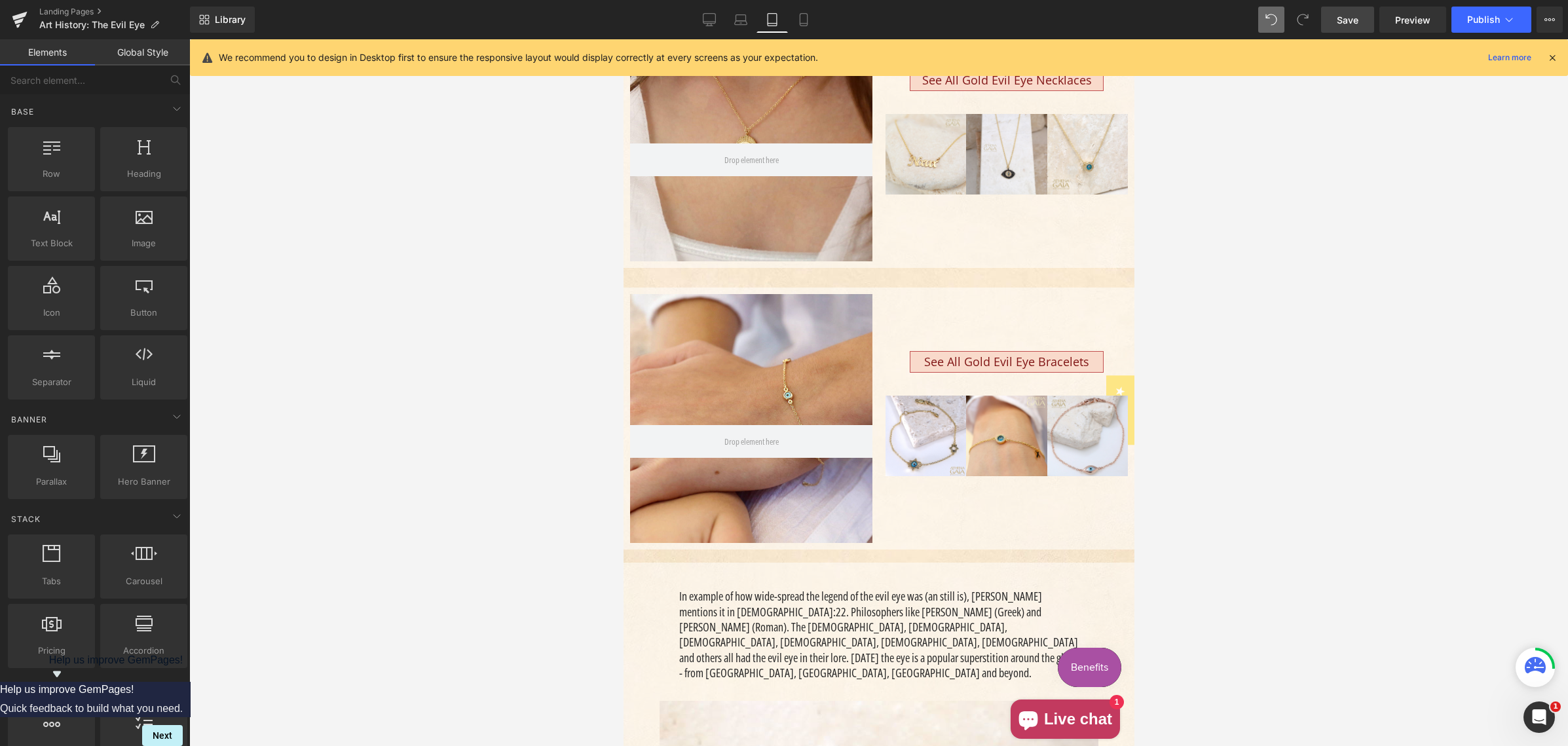
scroll to position [579, 0]
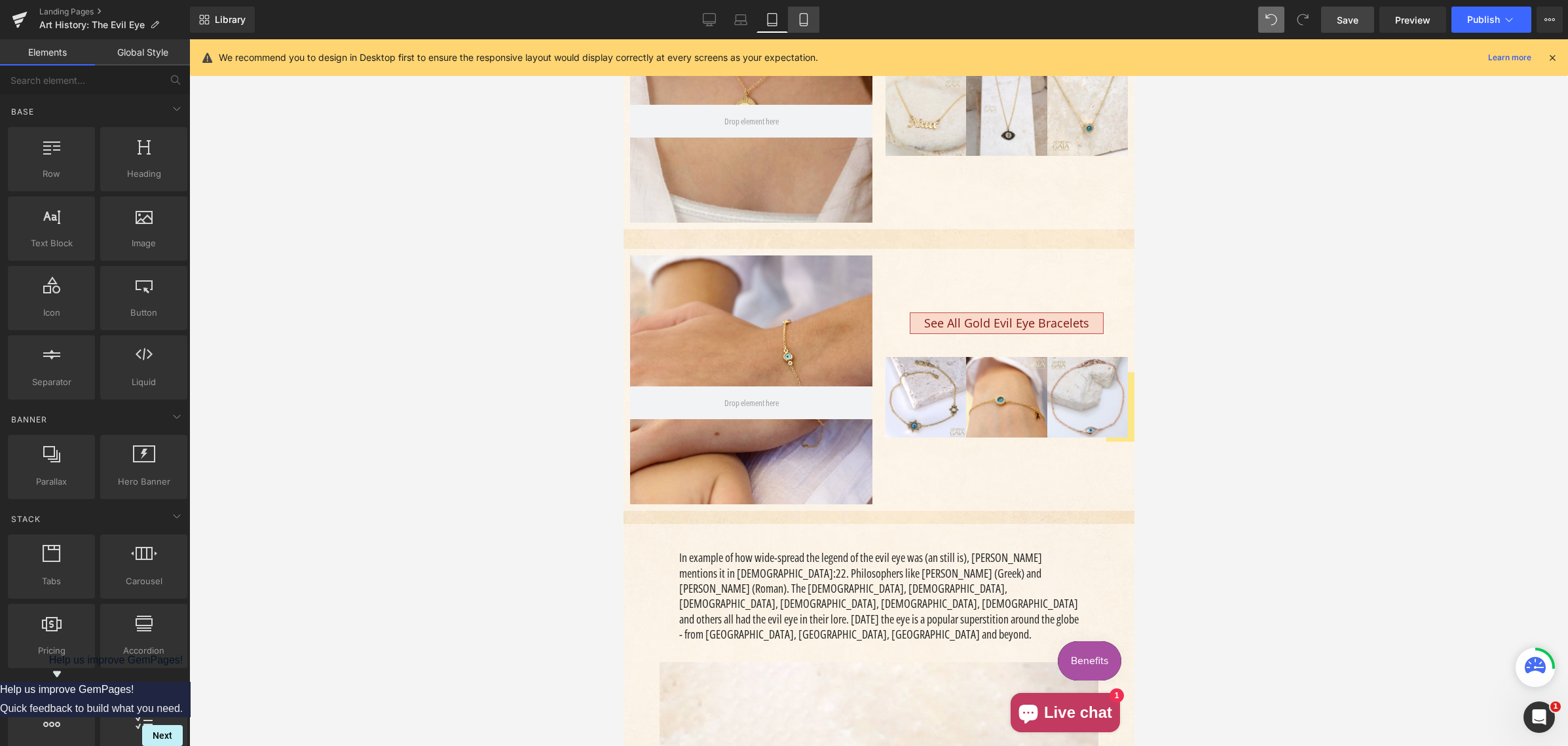
click at [805, 18] on icon at bounding box center [803, 19] width 13 height 13
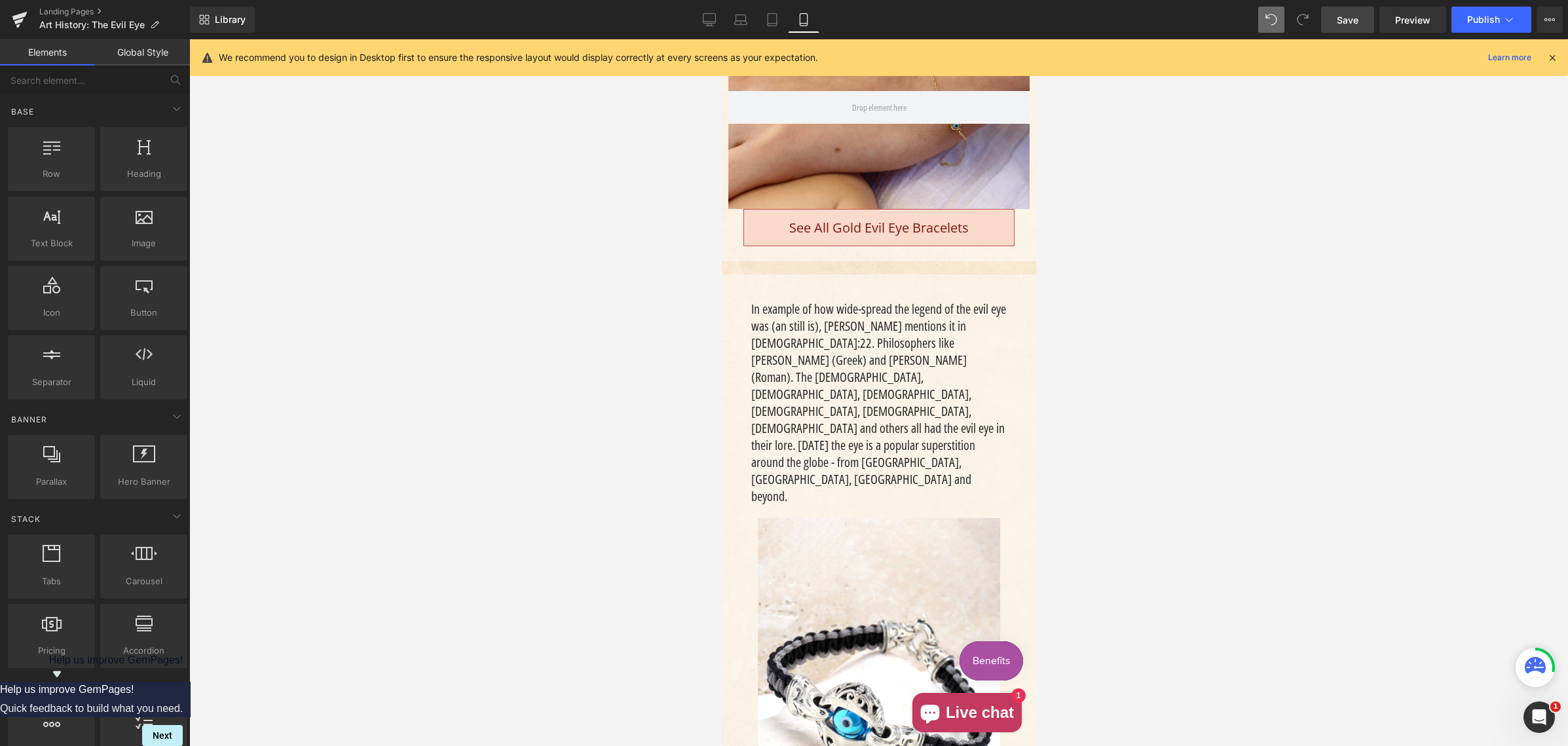
scroll to position [1198, 0]
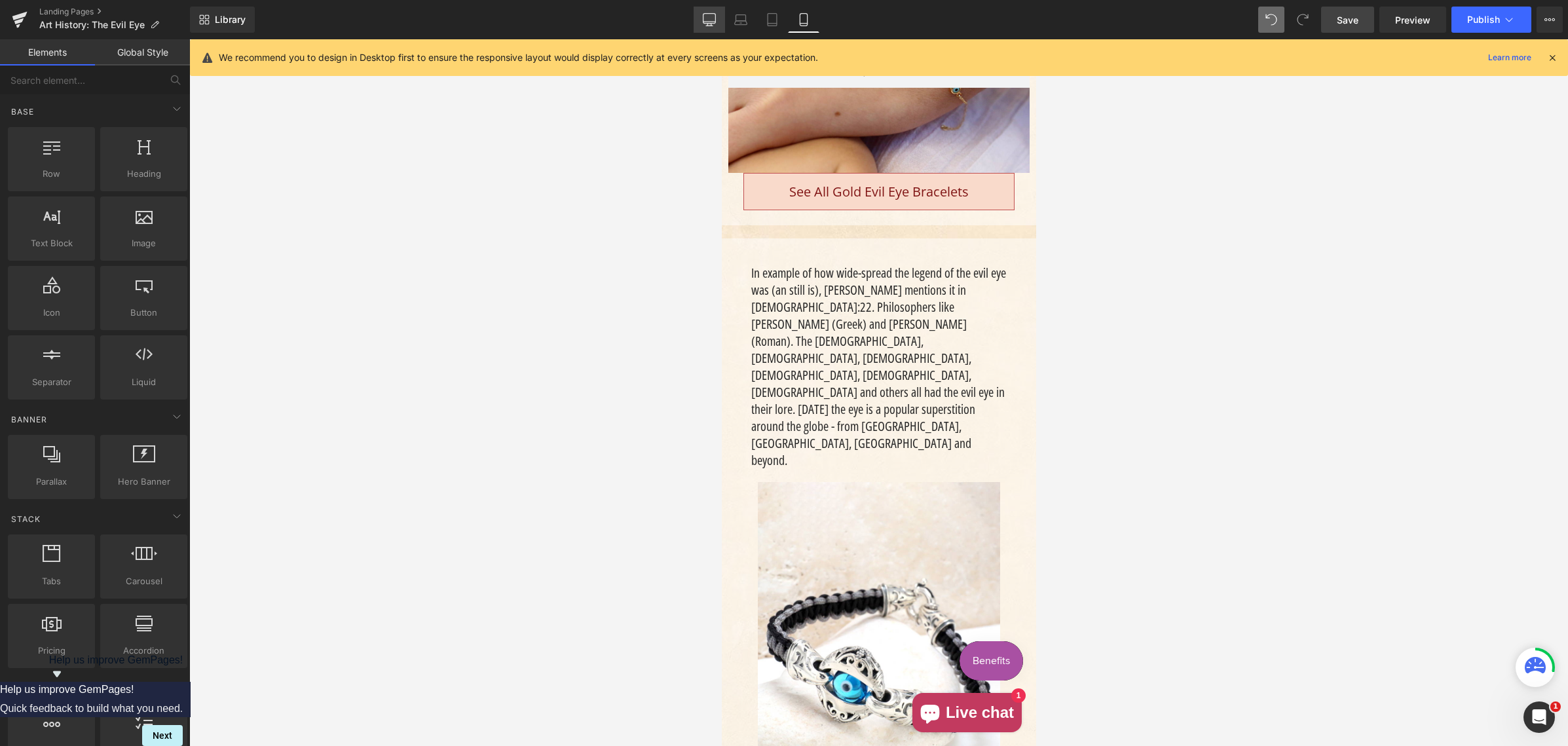
click at [709, 19] on icon at bounding box center [709, 19] width 13 height 13
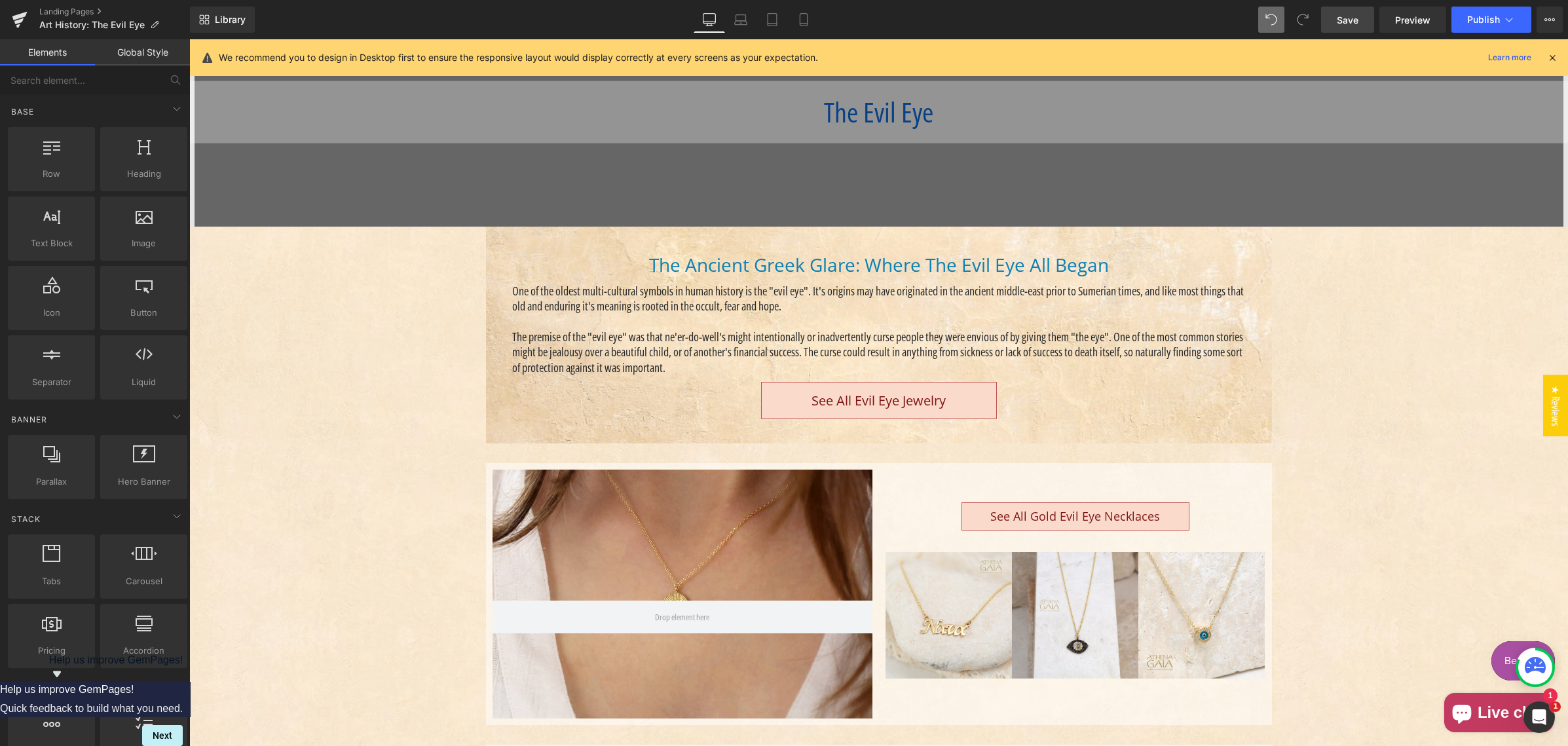
scroll to position [200, 0]
click at [1344, 15] on span "Save" at bounding box center [1347, 20] width 21 height 14
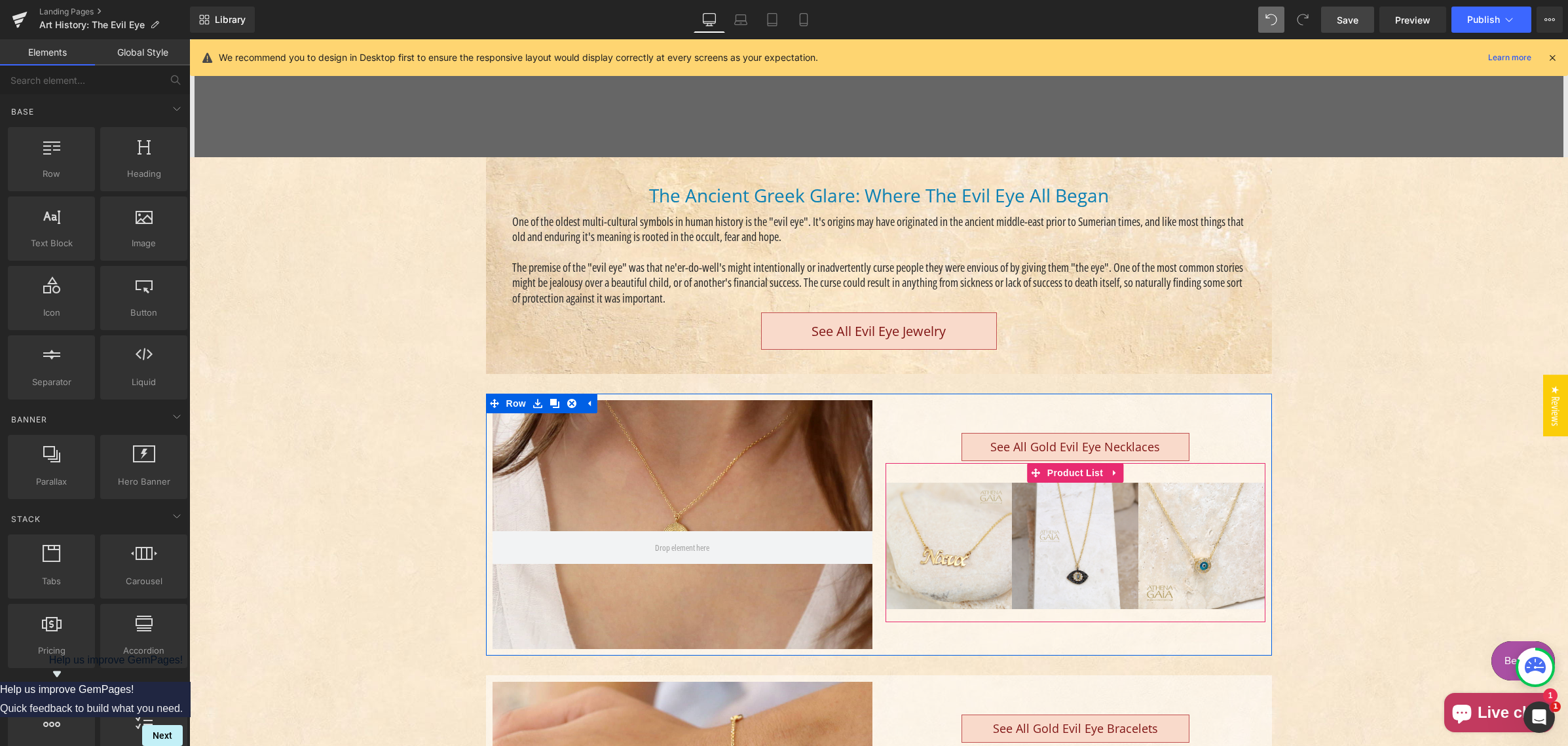
scroll to position [299, 0]
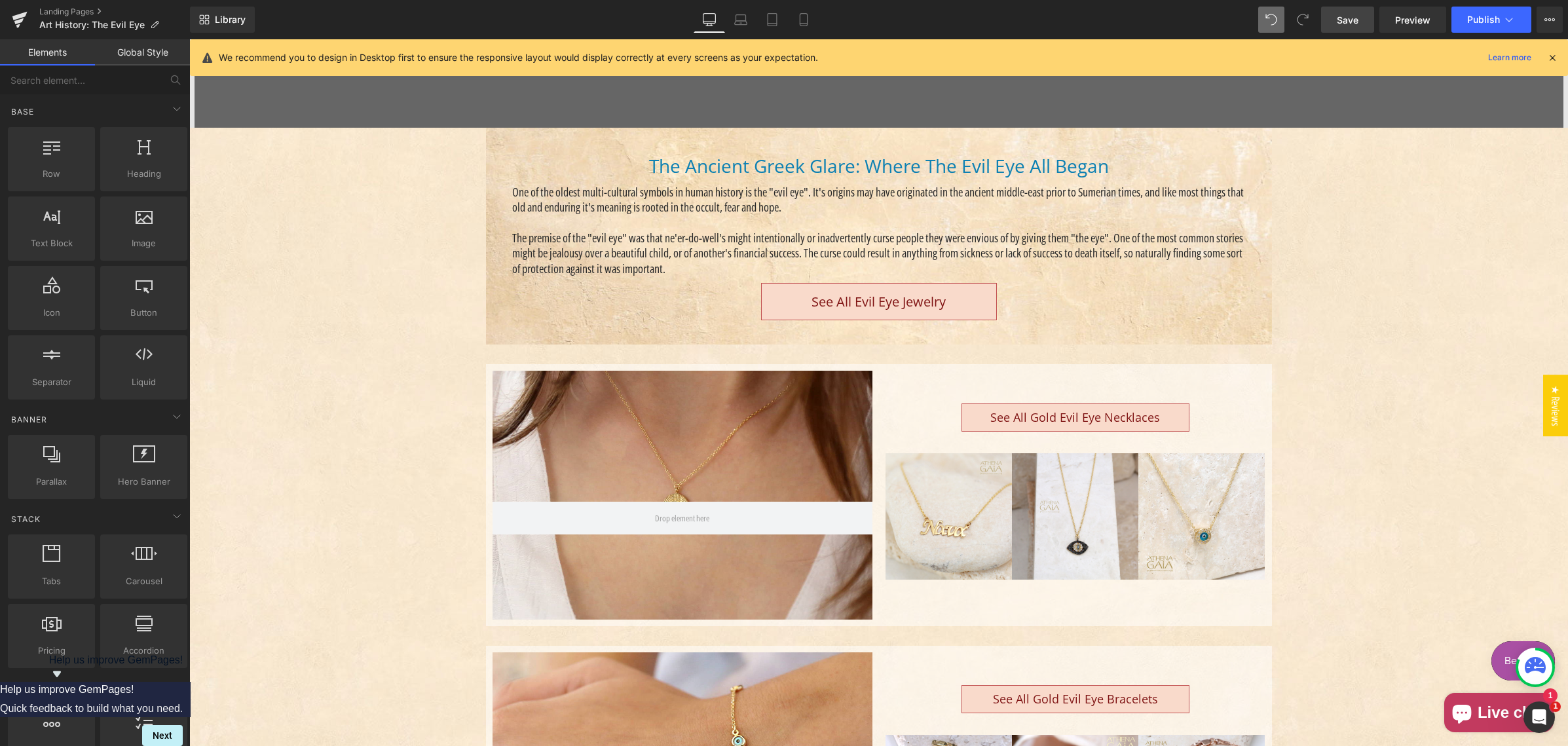
click at [949, 516] on div "Sale Off (P) Image" at bounding box center [949, 516] width 127 height 127
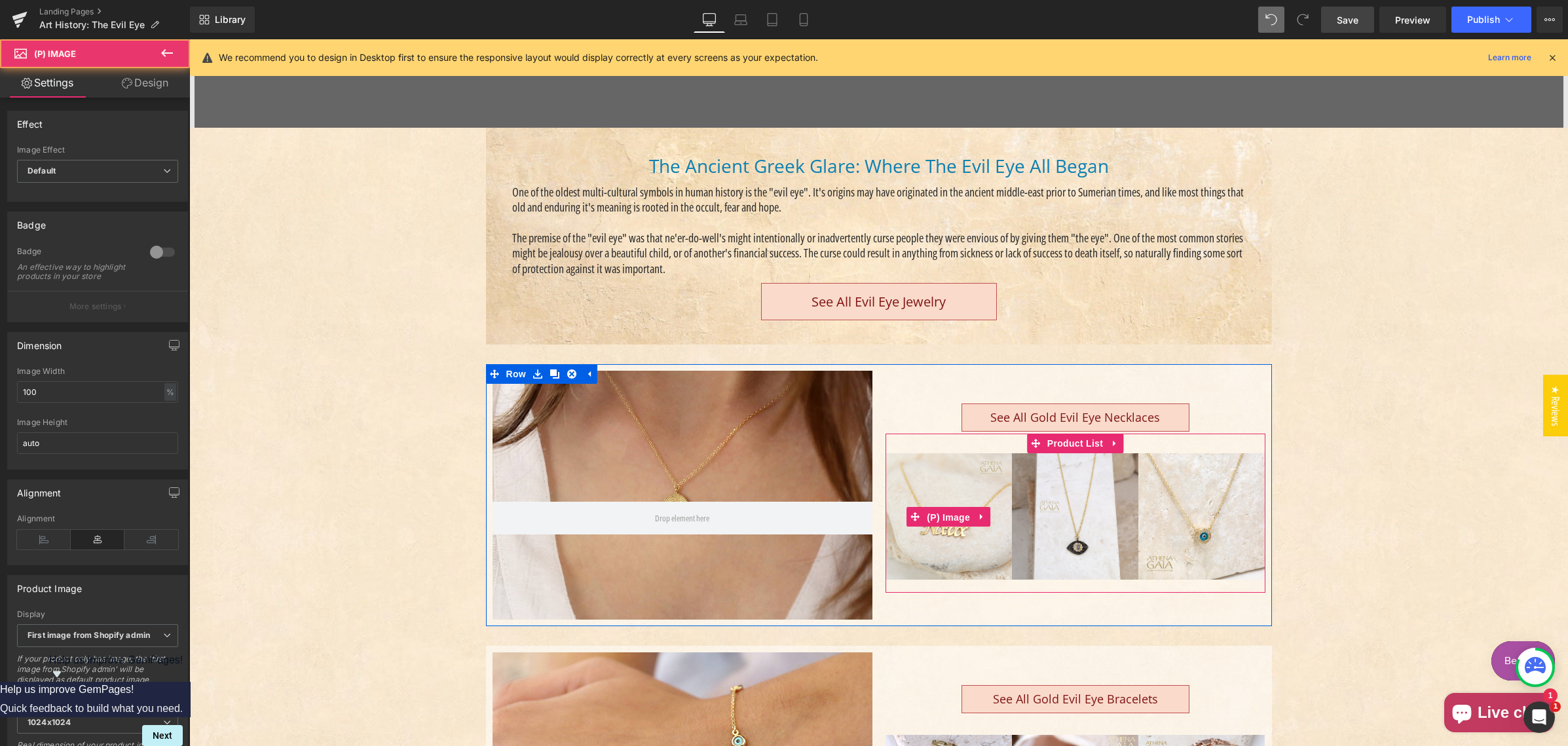
click at [949, 516] on span "(P) Image" at bounding box center [949, 516] width 50 height 20
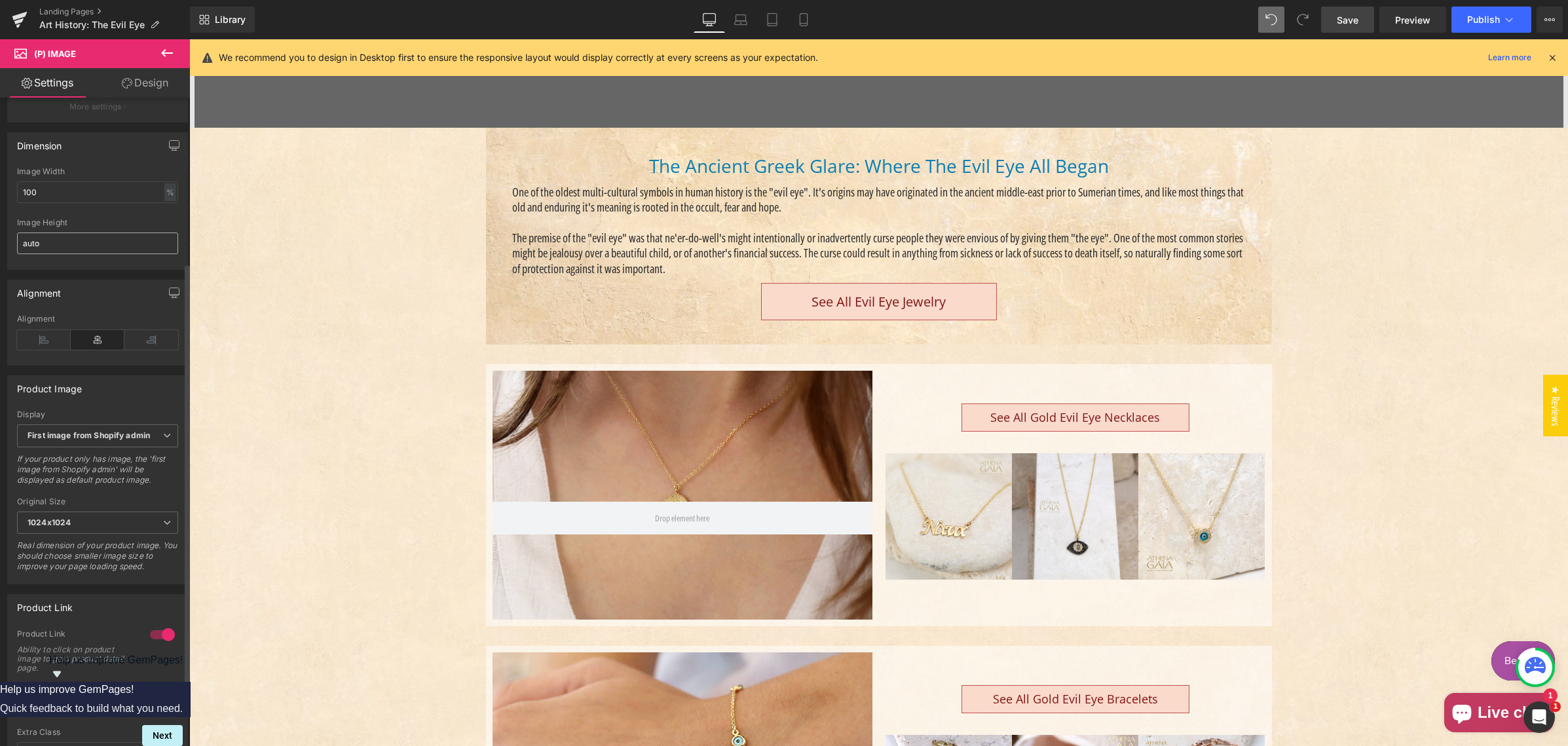
scroll to position [321, 0]
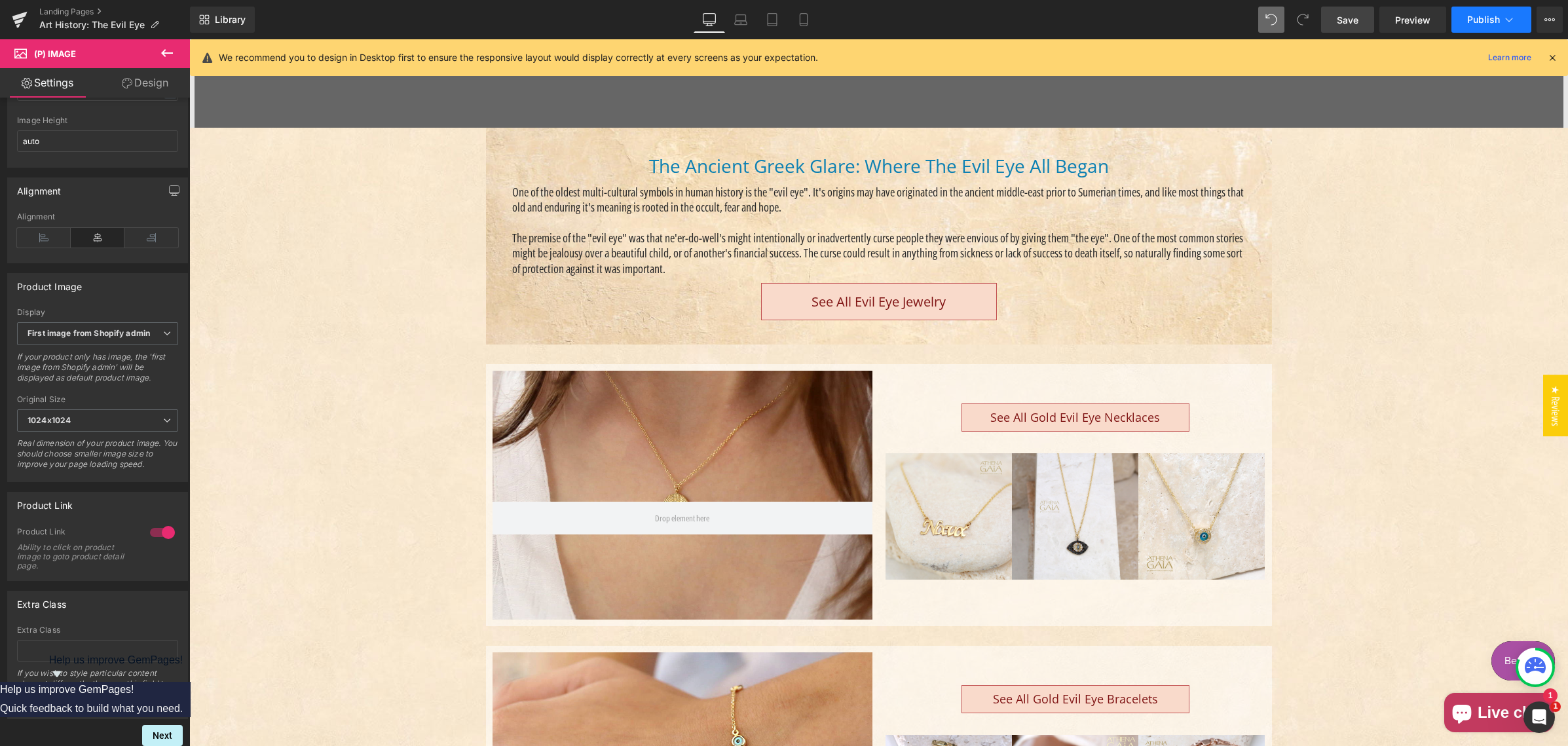
click at [1485, 20] on span "Publish" at bounding box center [1483, 20] width 33 height 10
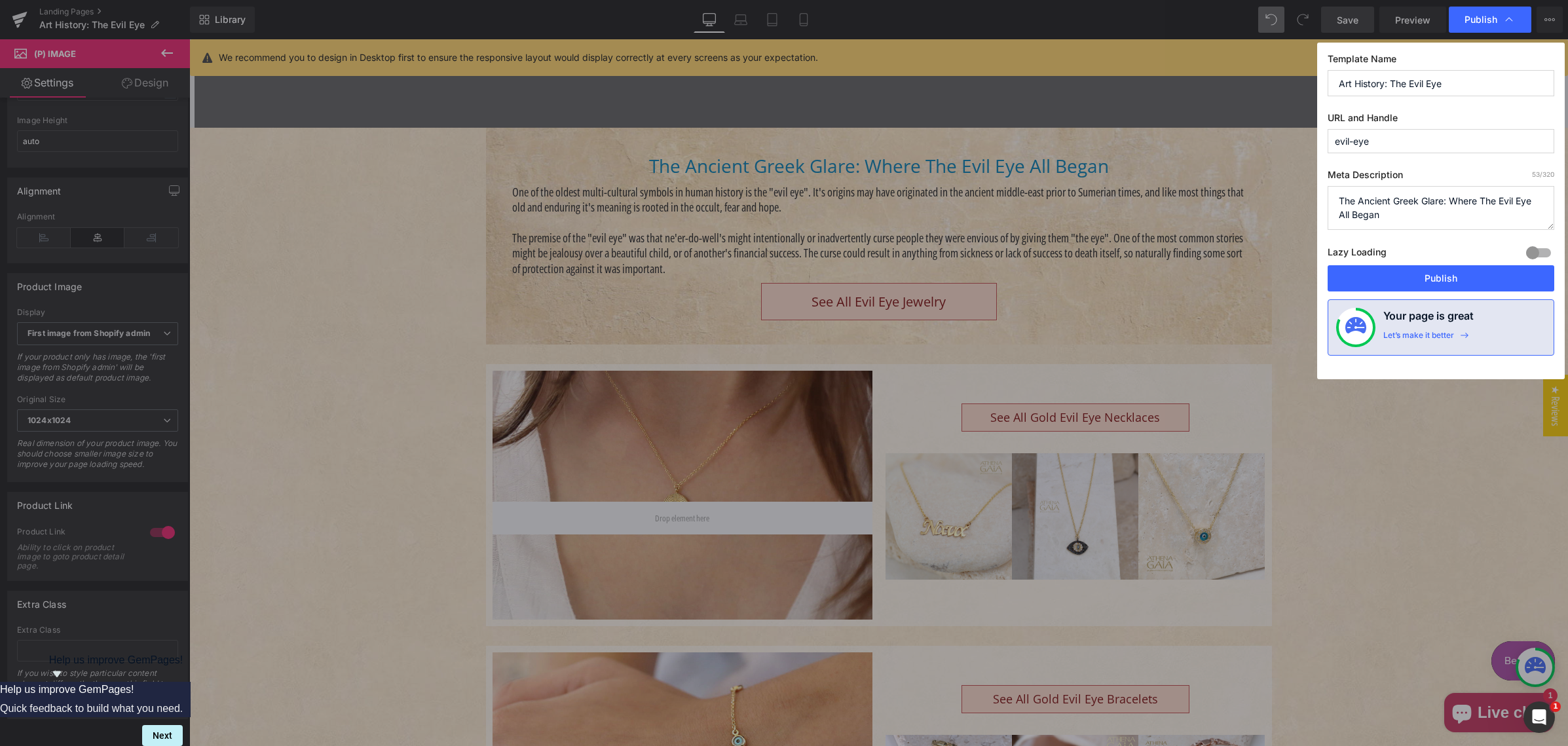
click at [1395, 214] on textarea "The Ancient Greek Glare: Where The Evil Eye All Began" at bounding box center [1440, 207] width 226 height 44
type textarea "The Ancient Greek Glare: Where The Evil Eye All Began — Evil eye jewelry origins"
click at [1457, 87] on input "Art History: The Evil Eye" at bounding box center [1440, 83] width 226 height 27
click at [1436, 281] on button "Publish" at bounding box center [1440, 278] width 226 height 27
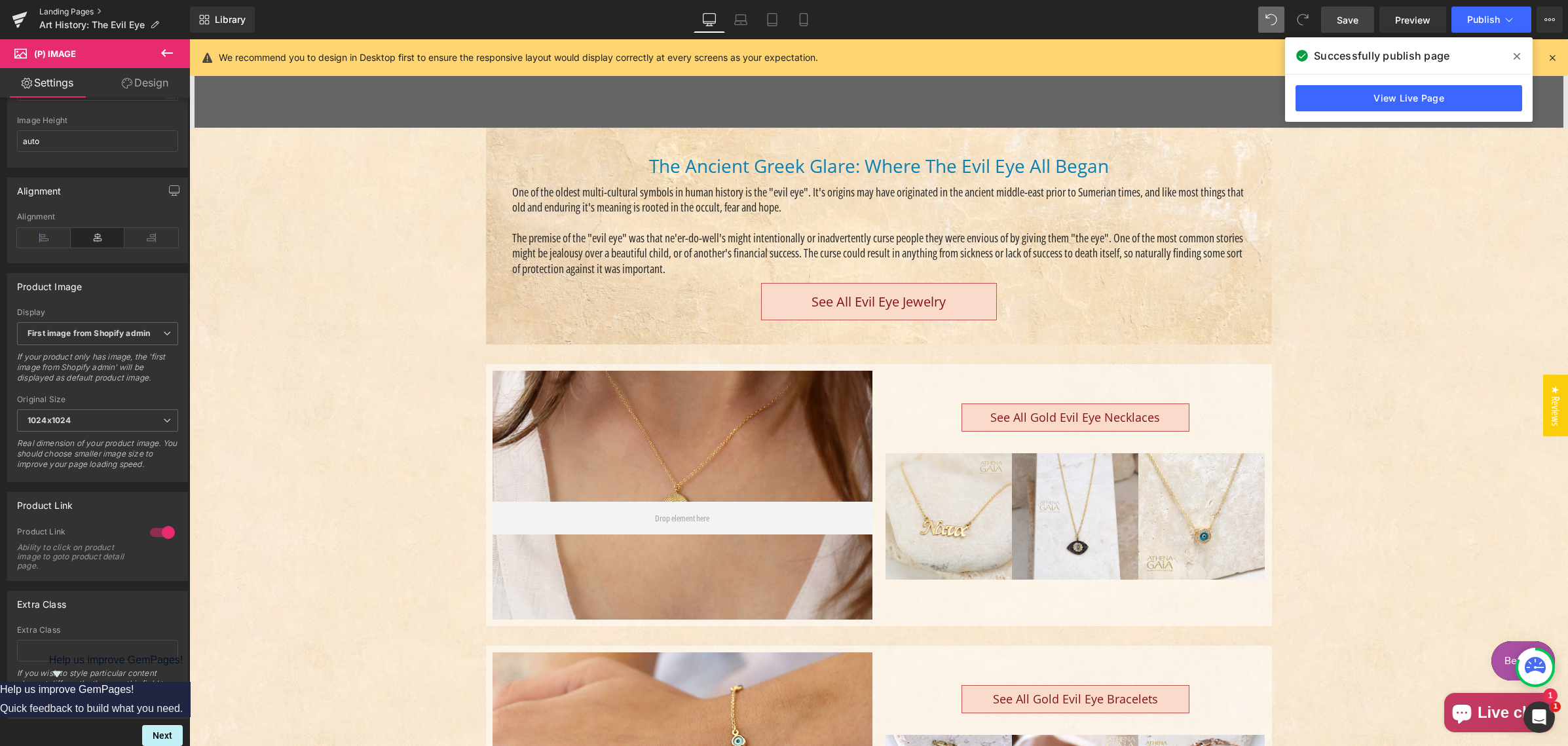
click at [63, 10] on link "Landing Pages" at bounding box center [115, 12] width 151 height 10
